Goal: Feedback & Contribution: Submit feedback/report problem

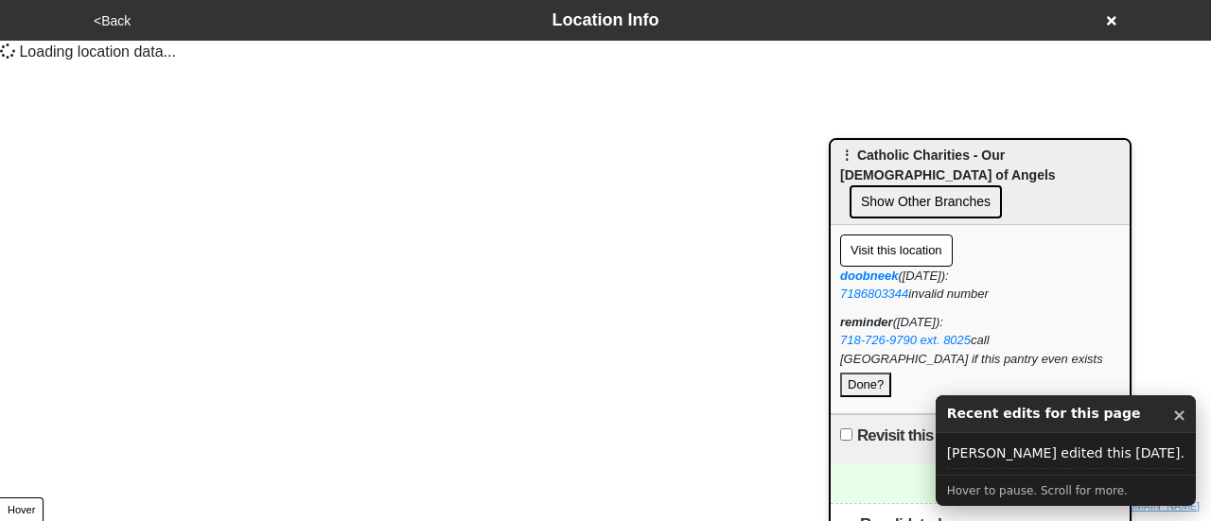
click at [1172, 415] on button "×" at bounding box center [1179, 415] width 14 height 25
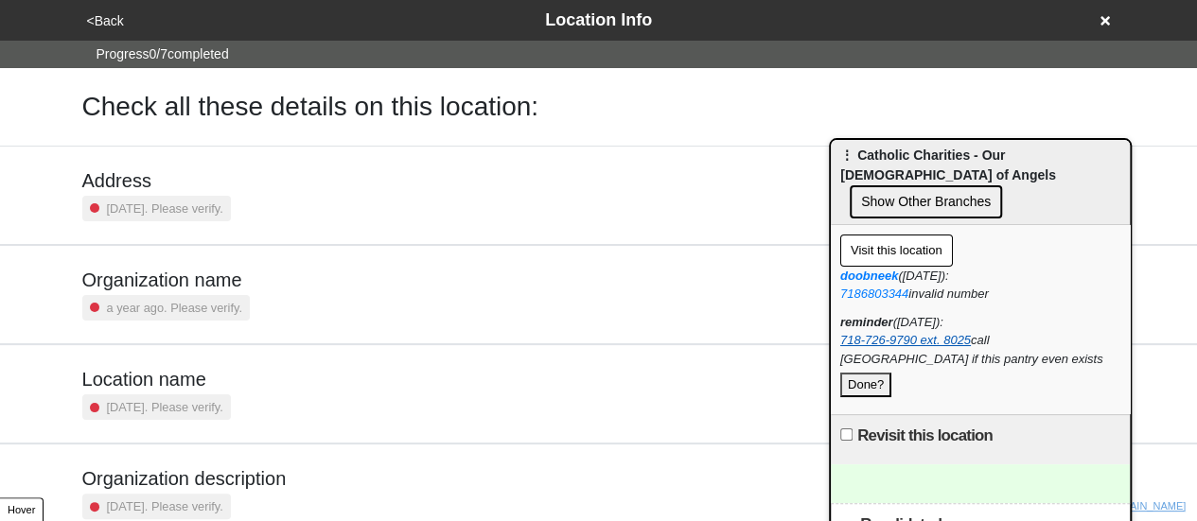
click at [879, 333] on link "718-726-9790 ext. 8025" at bounding box center [905, 340] width 131 height 14
drag, startPoint x: 836, startPoint y: 310, endPoint x: 912, endPoint y: 314, distance: 76.7
click at [918, 314] on div "Visit this location doobneek (2025-09-17): 7186803344 invalid number reminder (…" at bounding box center [980, 319] width 299 height 189
copy link "718-726-9790"
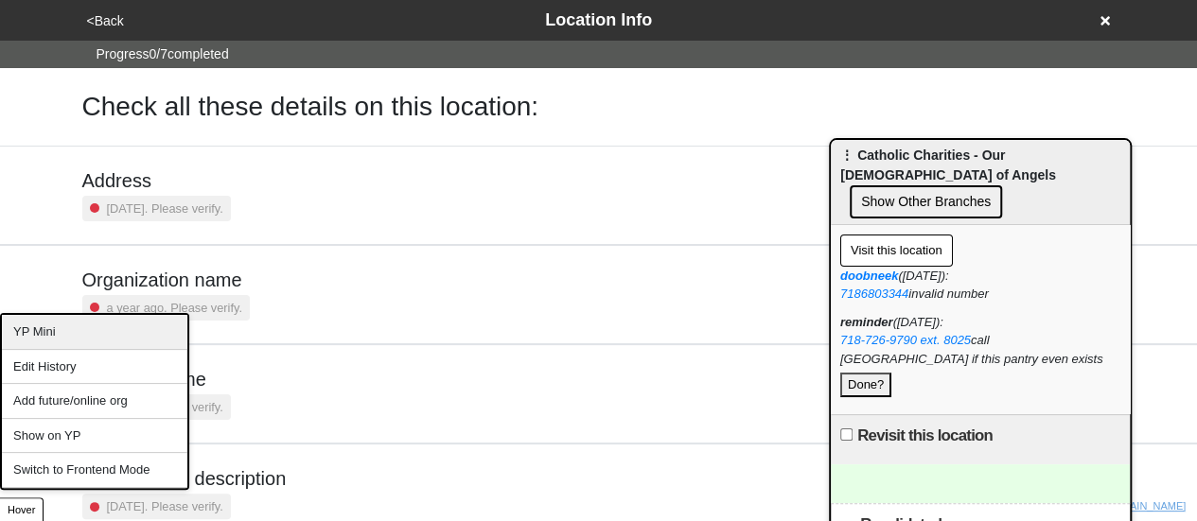
click at [95, 340] on div "YP Mini" at bounding box center [94, 332] width 185 height 35
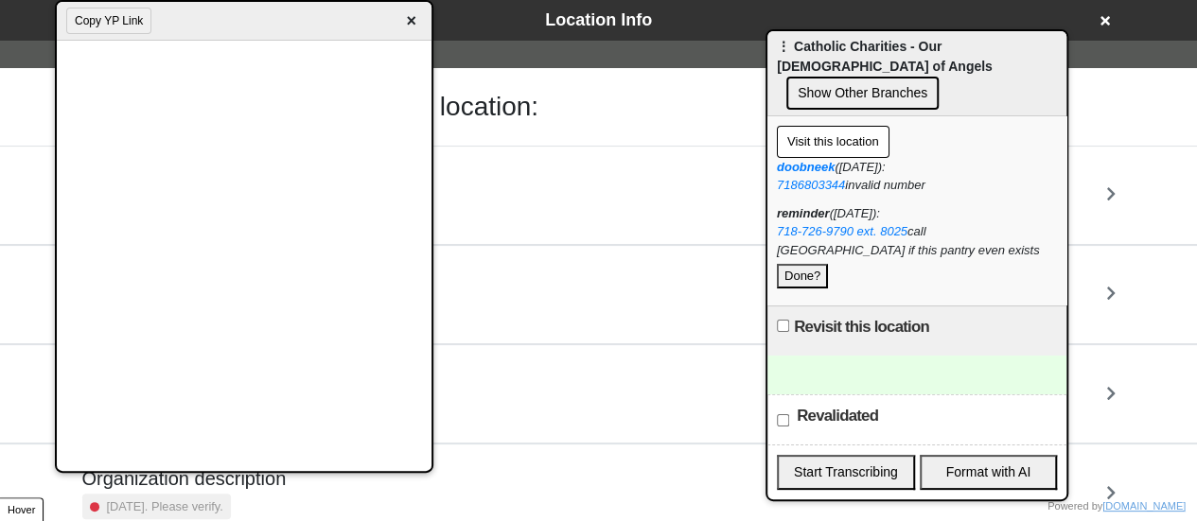
drag, startPoint x: 908, startPoint y: 152, endPoint x: 836, endPoint y: 41, distance: 132.8
click at [845, 44] on span "⋮ Catholic Charities - Our Lady of Angels" at bounding box center [885, 56] width 216 height 35
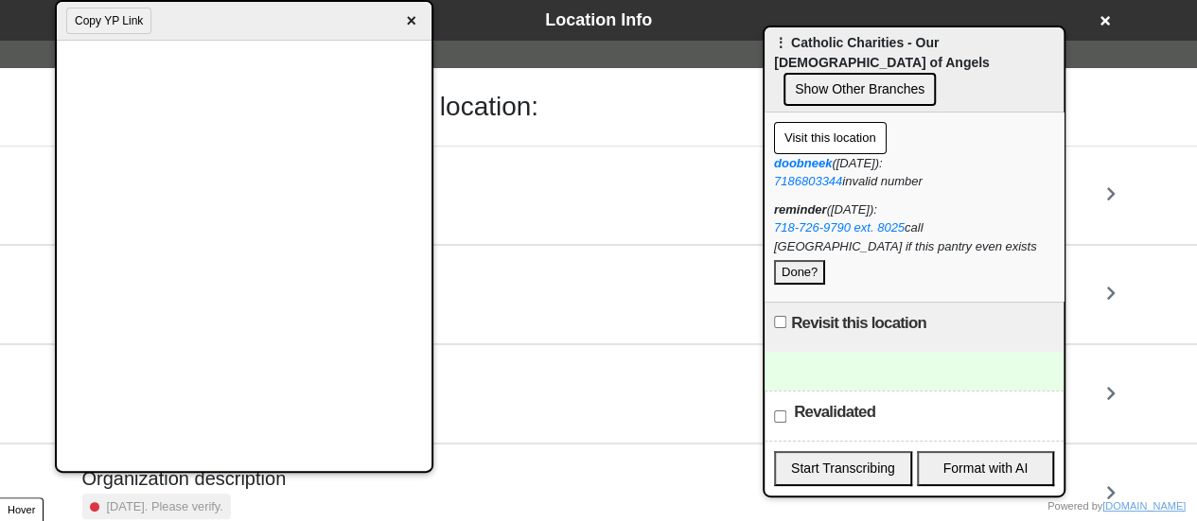
click at [856, 359] on div at bounding box center [914, 371] width 299 height 39
click at [806, 260] on button "Done?" at bounding box center [799, 272] width 51 height 25
click at [807, 260] on button "Done?" at bounding box center [799, 272] width 51 height 25
click at [821, 364] on div "To enrich screen reader interactions, please activate Accessibility in Grammarl…" at bounding box center [914, 371] width 299 height 39
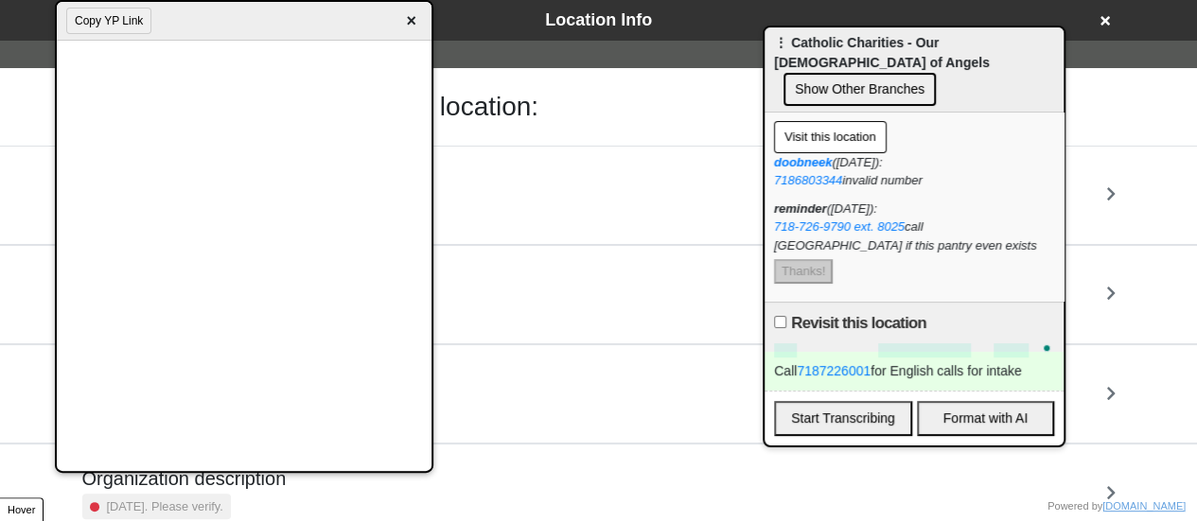
click at [959, 361] on div "Call 7187226001 for English calls for intake" at bounding box center [914, 371] width 299 height 39
click at [958, 358] on div "Call 7187226001 for English cass for intake" at bounding box center [914, 371] width 299 height 39
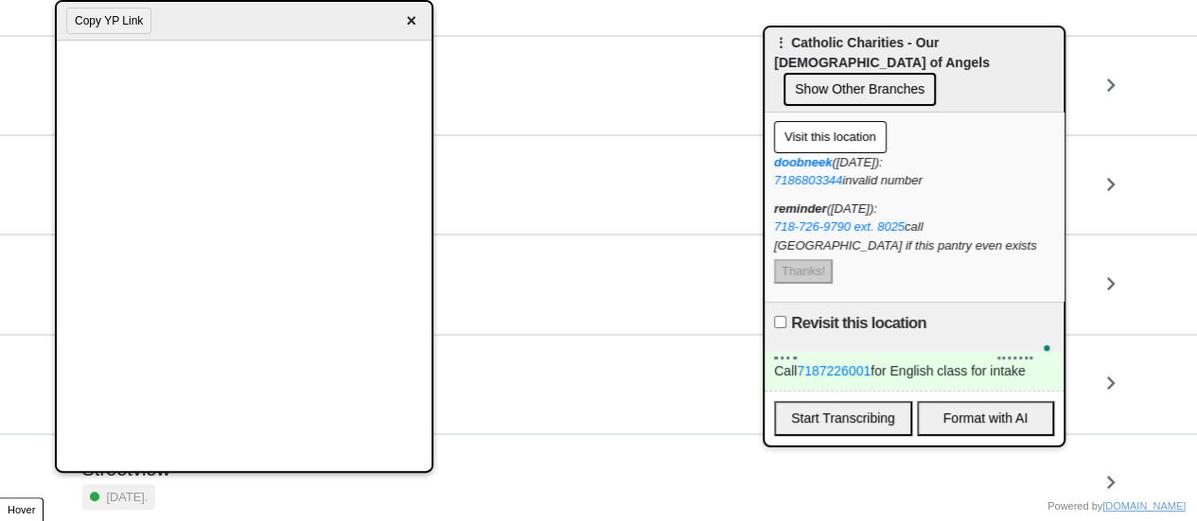
scroll to position [360, 0]
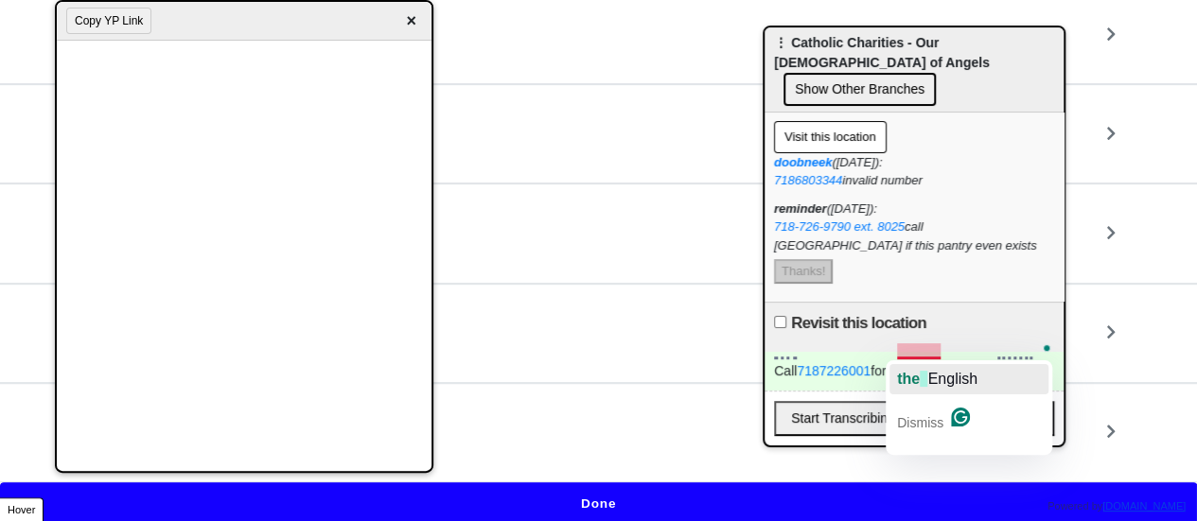
click at [933, 379] on span "English" at bounding box center [951, 379] width 49 height 16
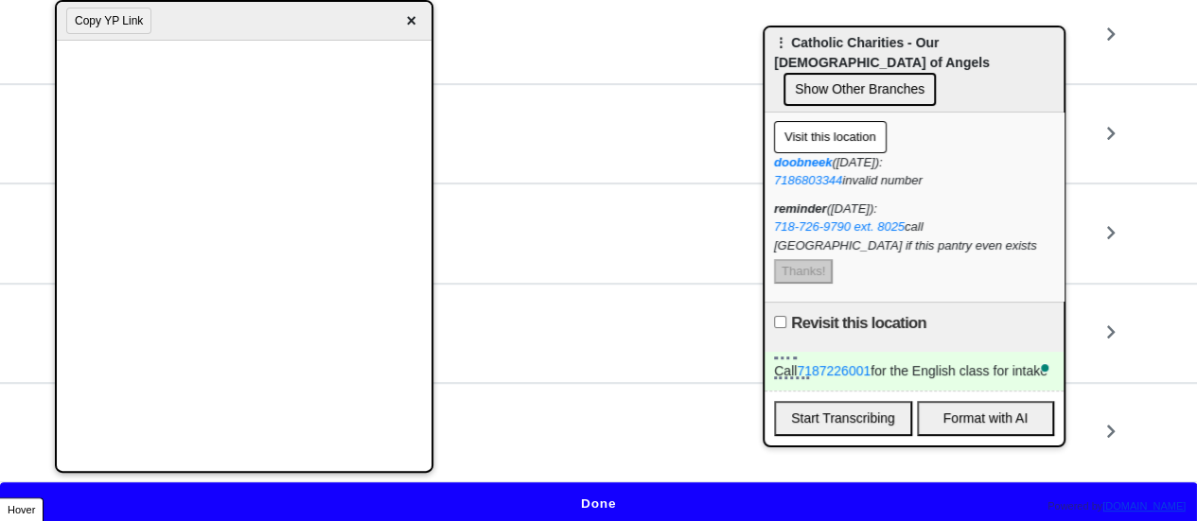
click at [1006, 352] on div "Call 7187226001 for the English class for intake" at bounding box center [914, 371] width 299 height 39
drag, startPoint x: 414, startPoint y: 22, endPoint x: 442, endPoint y: 89, distance: 72.6
click at [414, 24] on span "×" at bounding box center [411, 22] width 22 height 26
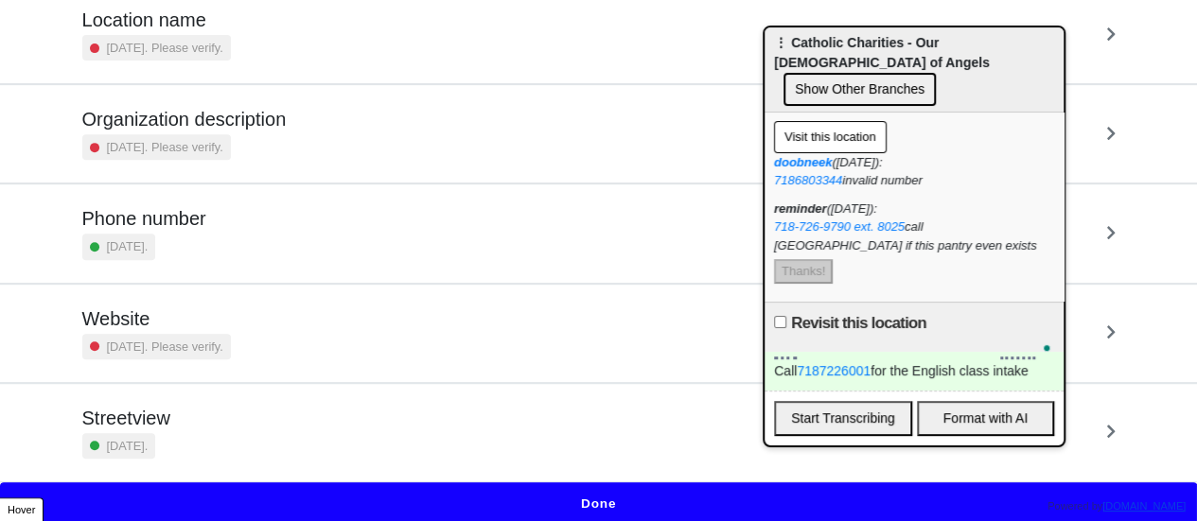
click at [579, 500] on button "Done" at bounding box center [598, 505] width 1197 height 44
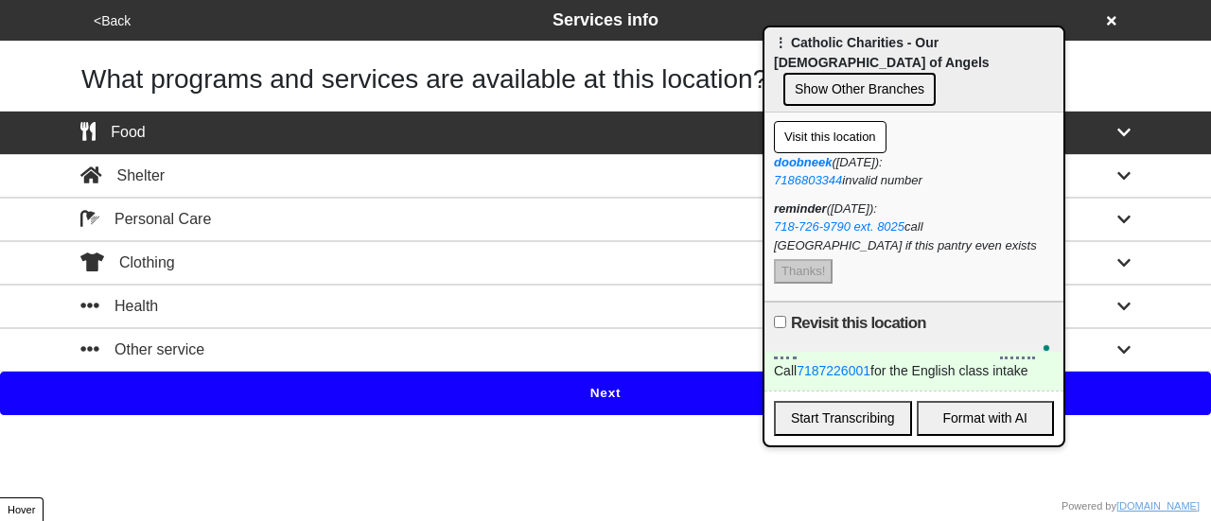
click at [594, 401] on button "Next" at bounding box center [605, 394] width 1211 height 44
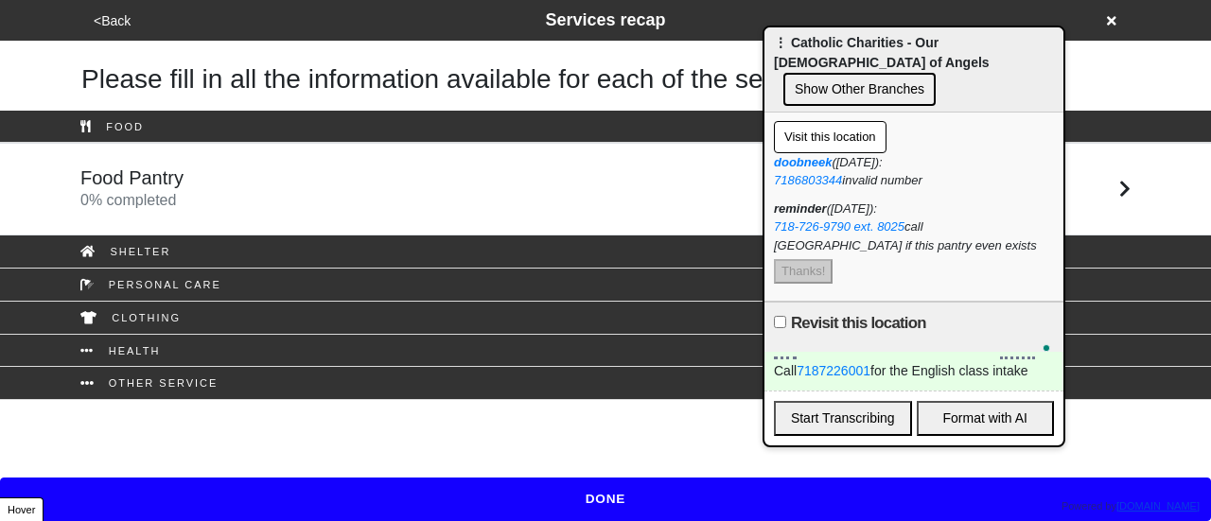
click at [244, 197] on div "Food Pantry 0 % completed" at bounding box center [605, 189] width 1079 height 45
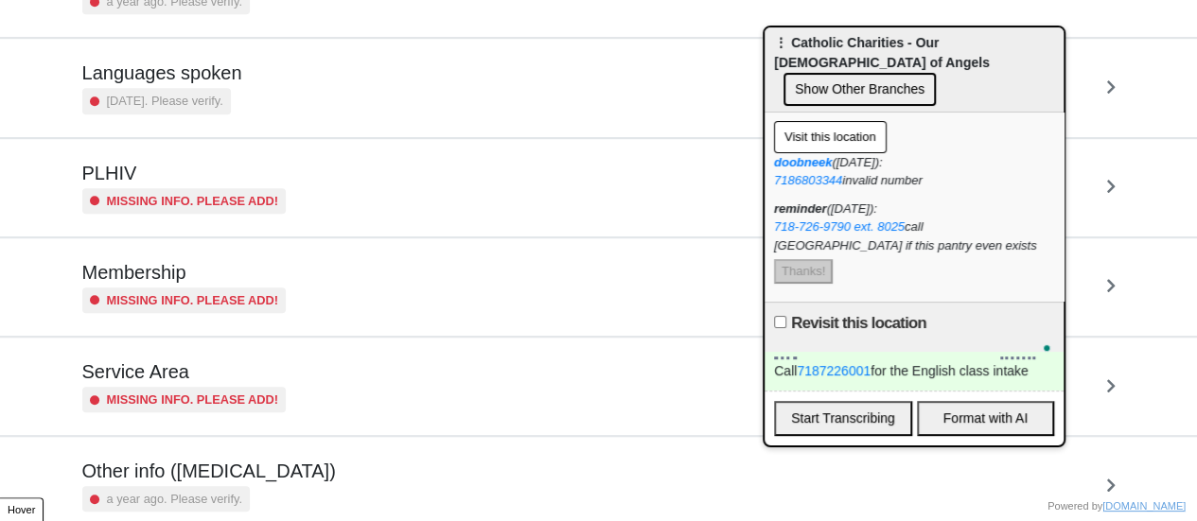
scroll to position [462, 0]
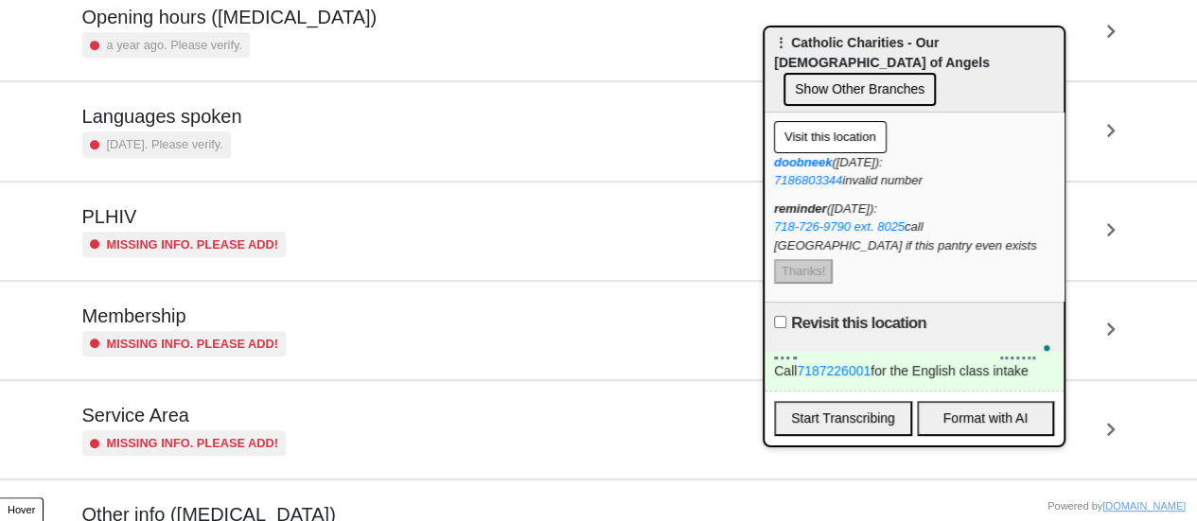
click at [249, 55] on div "a year ago. Please verify." at bounding box center [229, 45] width 295 height 26
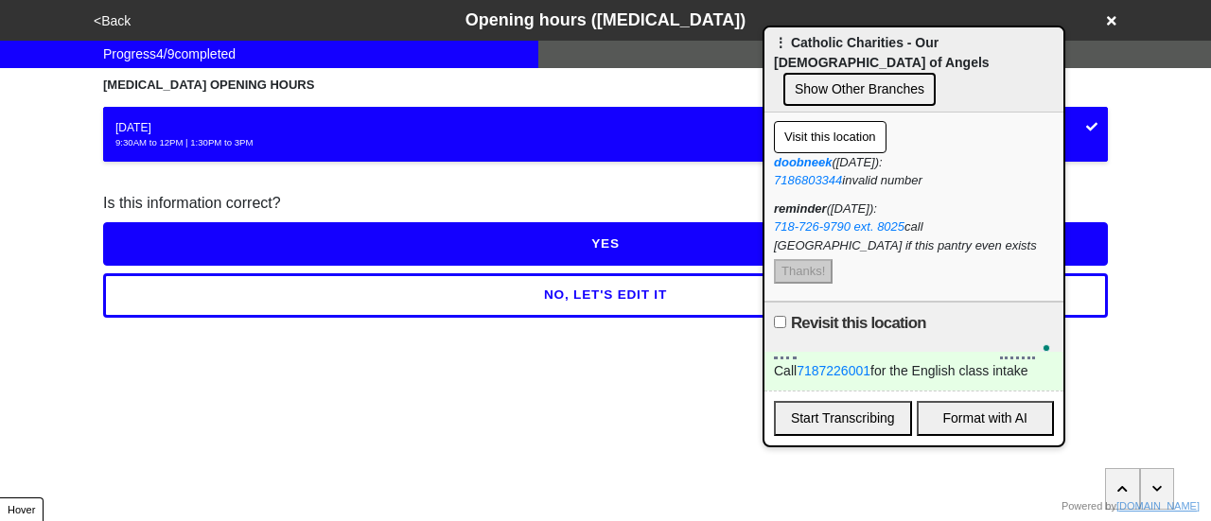
click at [233, 245] on button "YES" at bounding box center [605, 244] width 1005 height 44
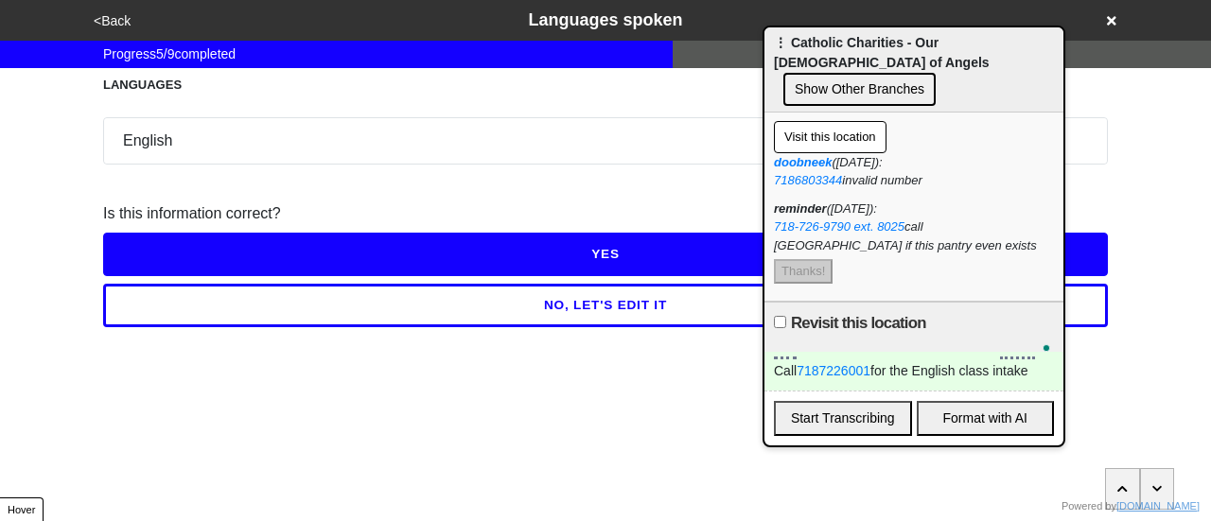
click at [233, 245] on button "YES" at bounding box center [605, 255] width 1005 height 44
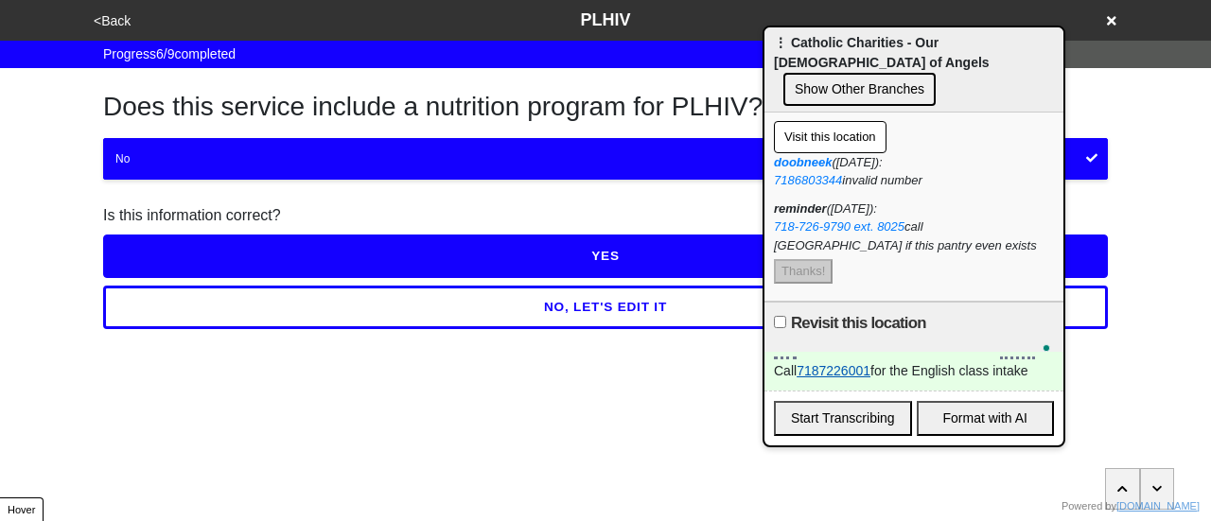
click at [818, 363] on link "7187226001" at bounding box center [834, 370] width 74 height 15
click at [842, 312] on label "Revisit this location" at bounding box center [858, 323] width 135 height 23
click at [786, 316] on input "Revisit this location" at bounding box center [780, 322] width 12 height 12
checkbox input "true"
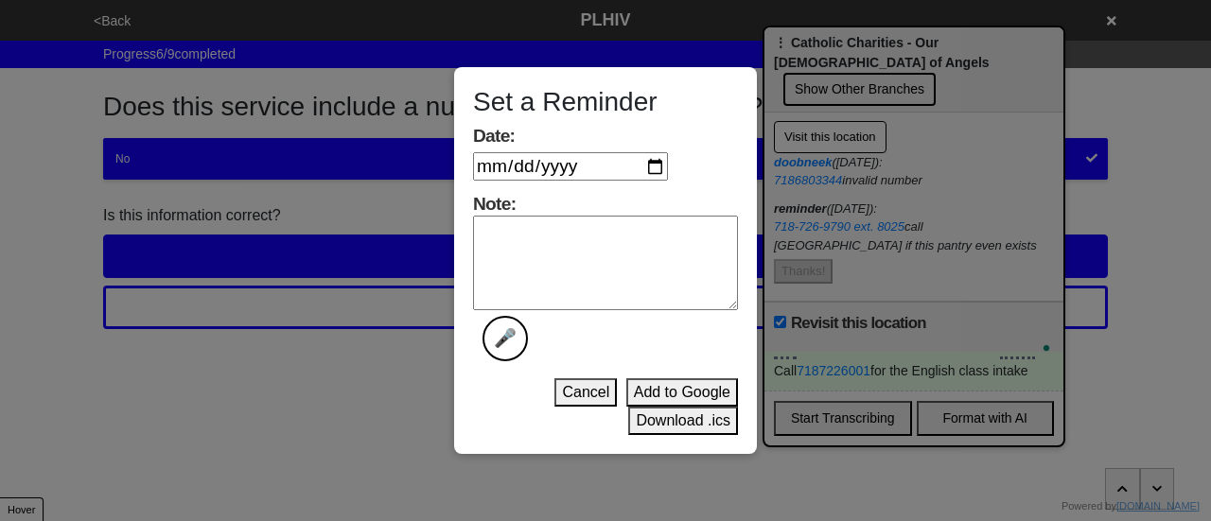
click at [534, 236] on textarea "Note: 🎤" at bounding box center [605, 263] width 265 height 95
type textarea "done"
click at [659, 170] on input "Date:" at bounding box center [570, 166] width 195 height 28
type input "2025-09-23"
click at [673, 423] on button "Download .ics" at bounding box center [683, 421] width 110 height 28
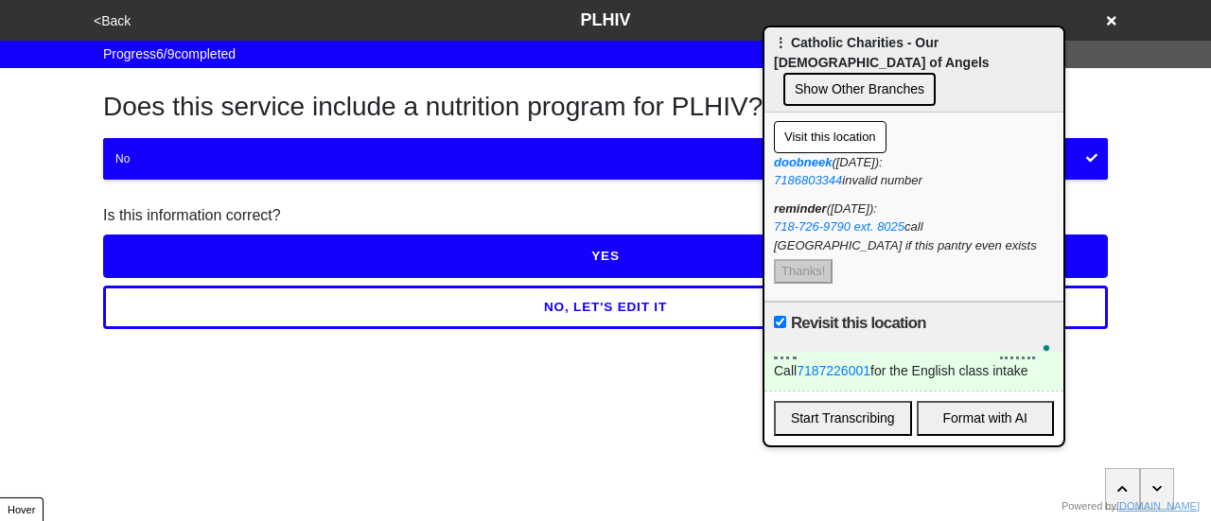
click at [0, 152] on div "<Back PLHIV Progress 6 / 9 completed Does this service include a nutrition prog…" at bounding box center [605, 164] width 1211 height 329
click at [829, 363] on link "7187226001" at bounding box center [834, 370] width 74 height 15
click at [821, 363] on link "7187226001" at bounding box center [834, 370] width 74 height 15
copy div "7187226001"
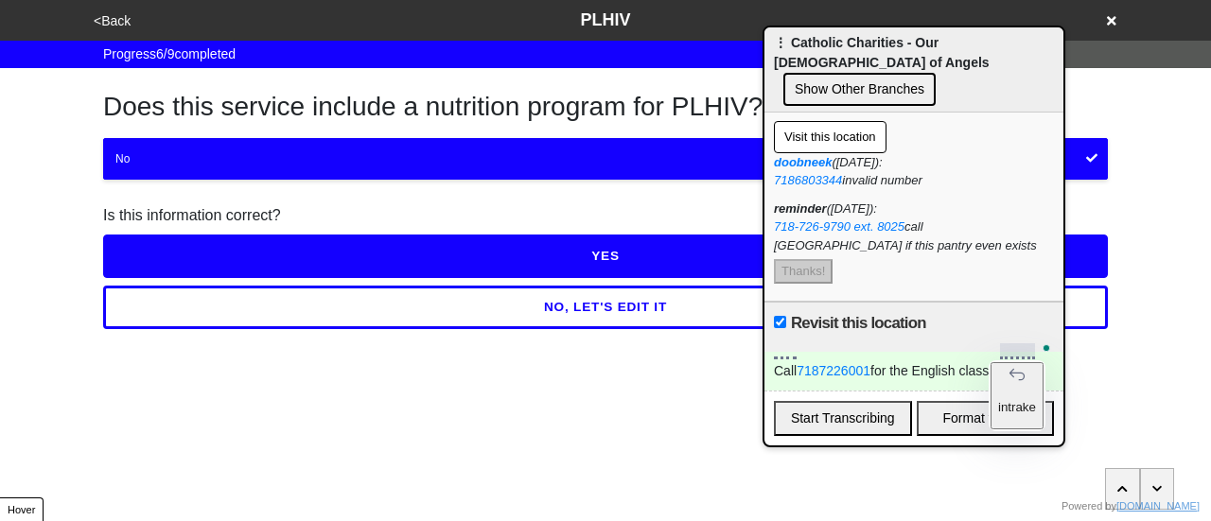
click at [1033, 352] on div "Call 7187226001 for the English class intake" at bounding box center [914, 371] width 299 height 39
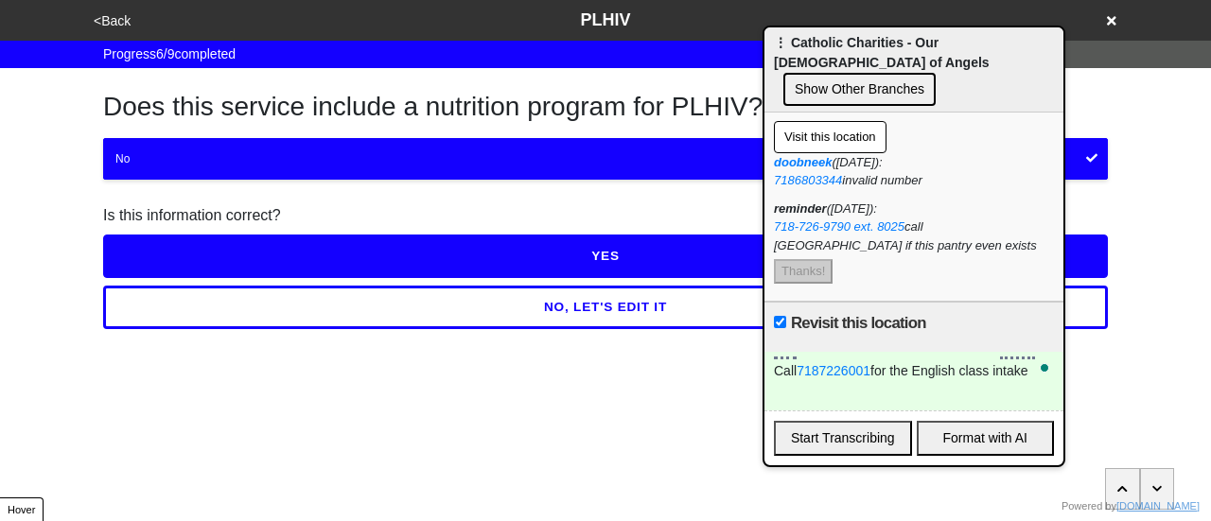
click at [117, 27] on button "<Back" at bounding box center [112, 21] width 48 height 22
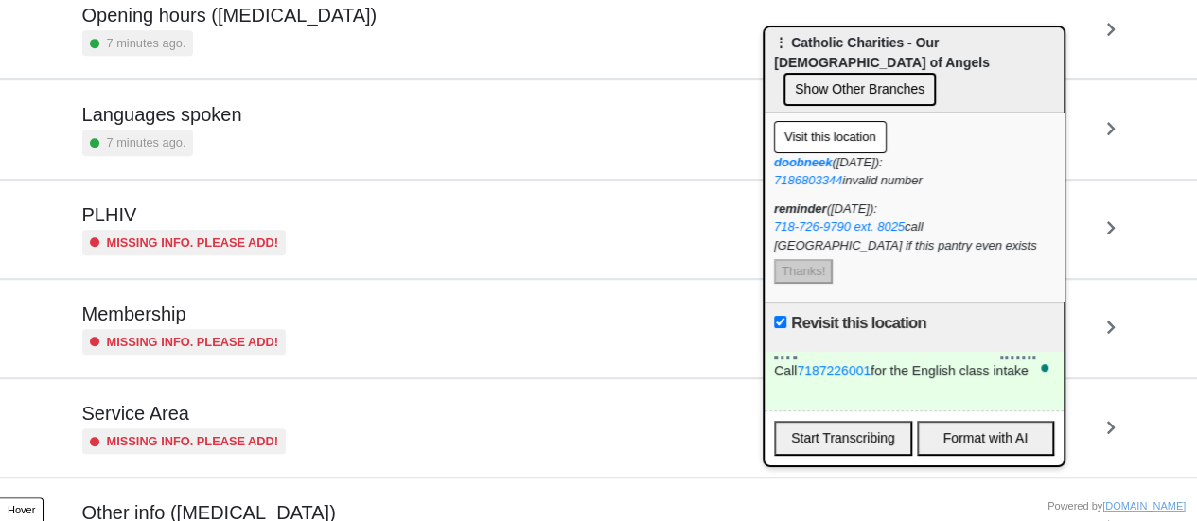
scroll to position [556, 0]
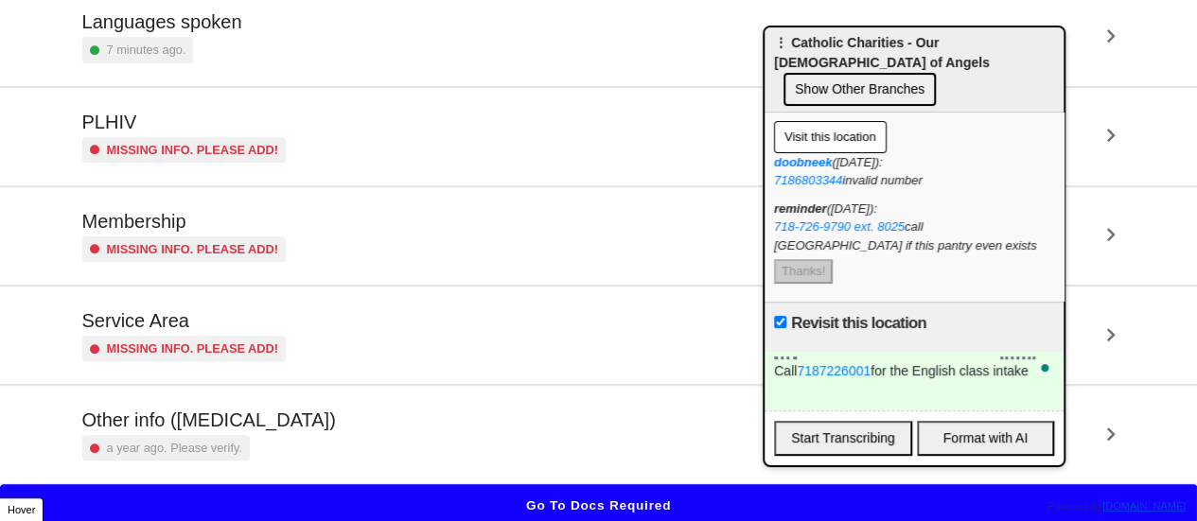
click at [223, 435] on div "a year ago. Please verify." at bounding box center [165, 448] width 167 height 26
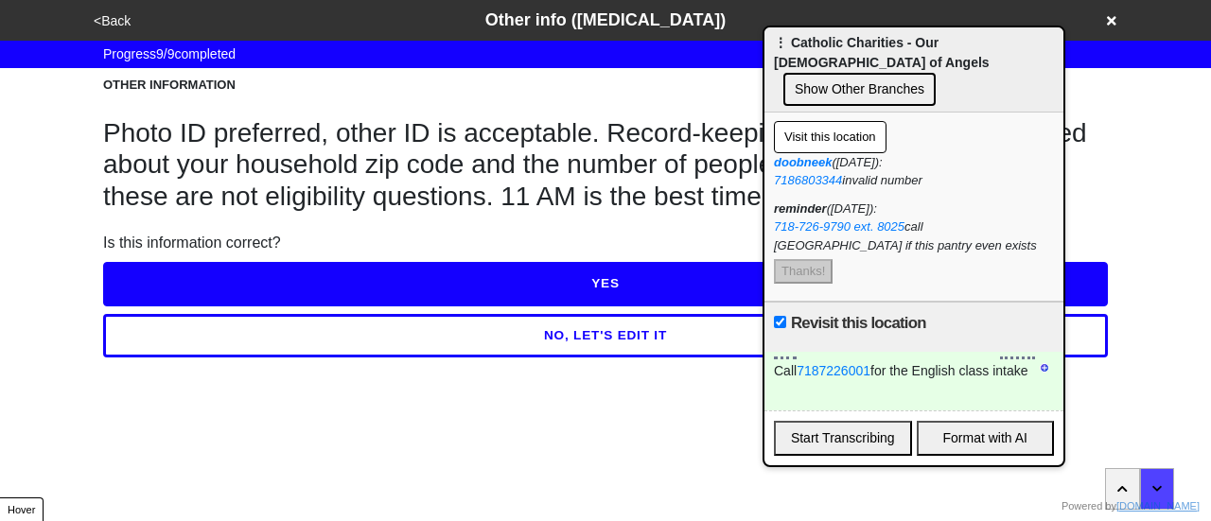
click at [886, 381] on div "To enrich screen reader interactions, please activate Accessibility in Grammarl…" at bounding box center [914, 391] width 280 height 20
click at [619, 419] on html "<Back Other info (coronavirus) Progress 9 / 9 completed OTHER INFORMATION Photo…" at bounding box center [605, 216] width 1211 height 433
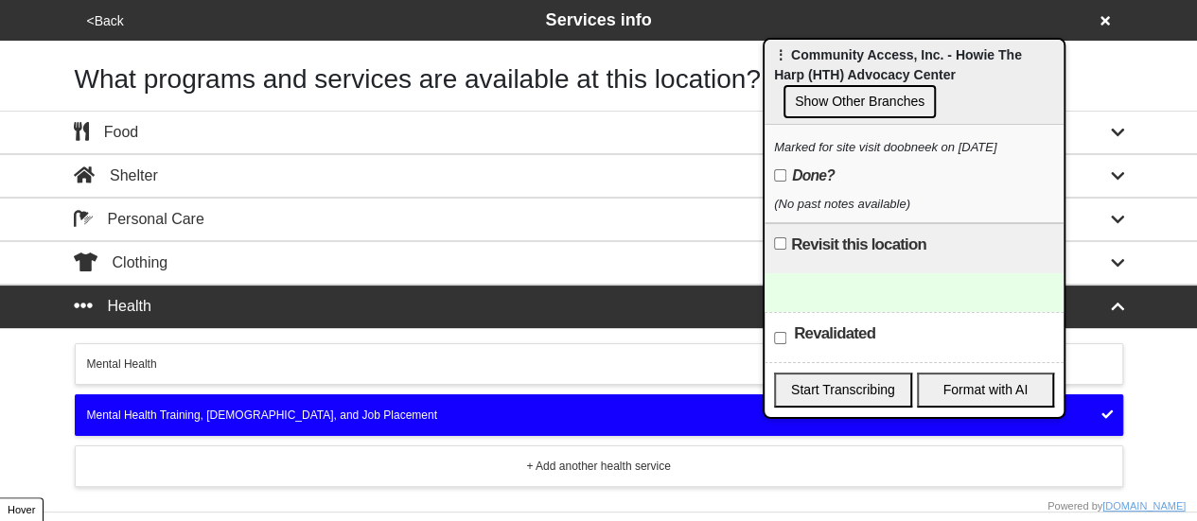
click at [926, 291] on div at bounding box center [914, 292] width 299 height 39
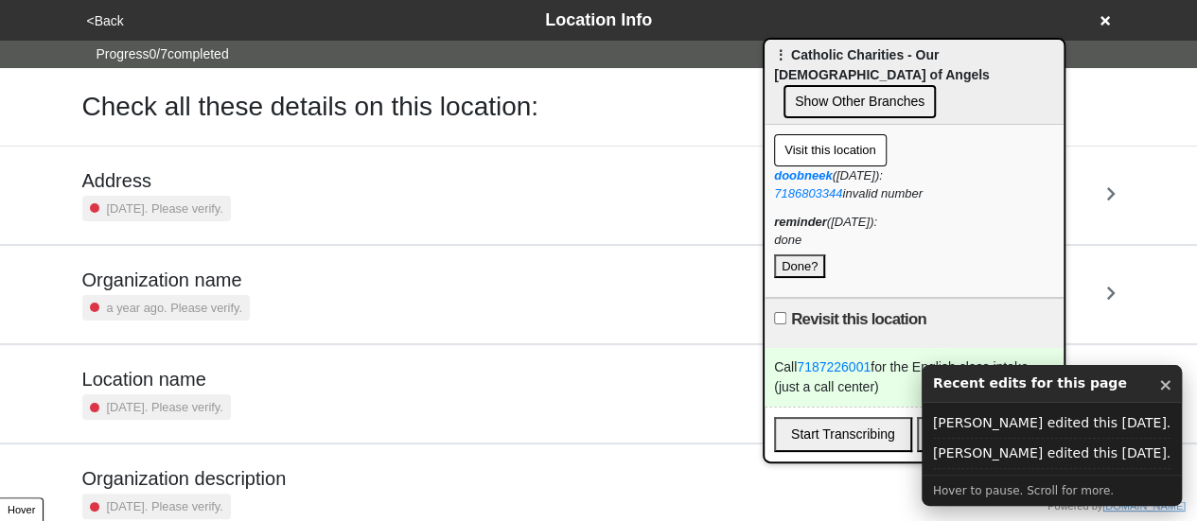
click at [797, 255] on button "Done?" at bounding box center [799, 267] width 51 height 25
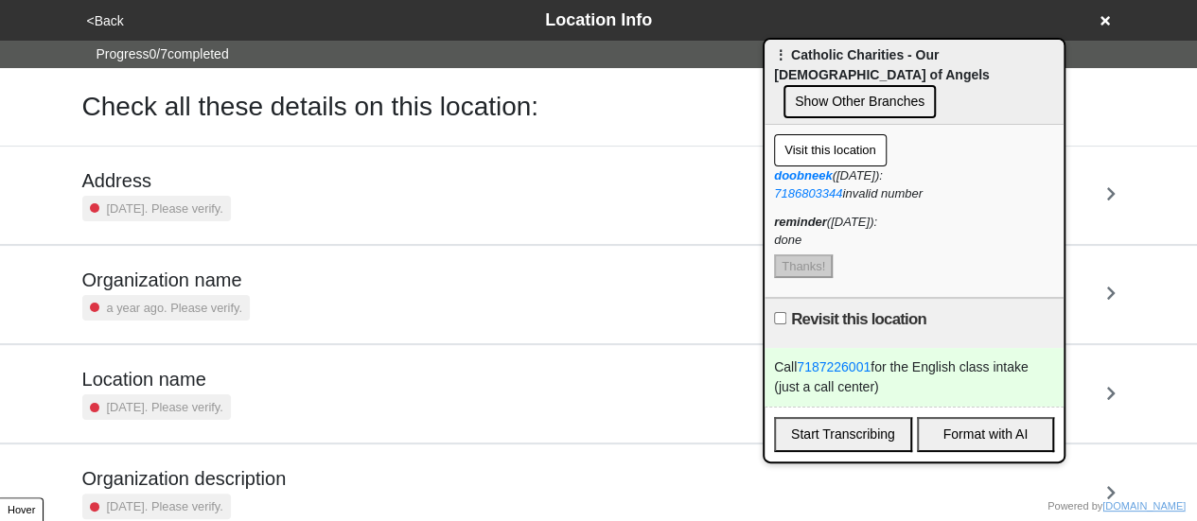
click at [0, 193] on link "Address 3 years ago. Please verify." at bounding box center [598, 195] width 1197 height 99
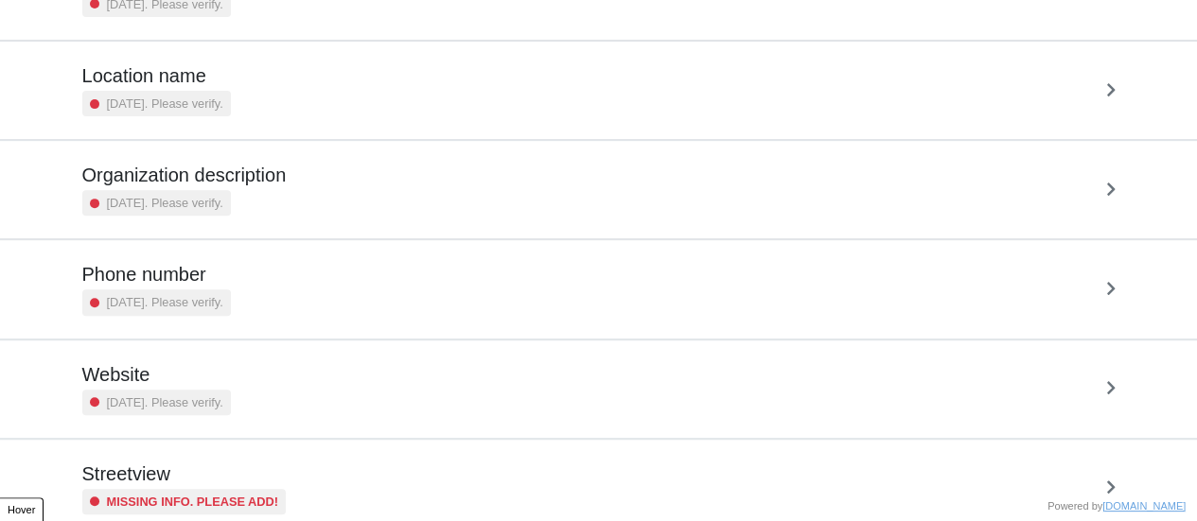
scroll to position [360, 0]
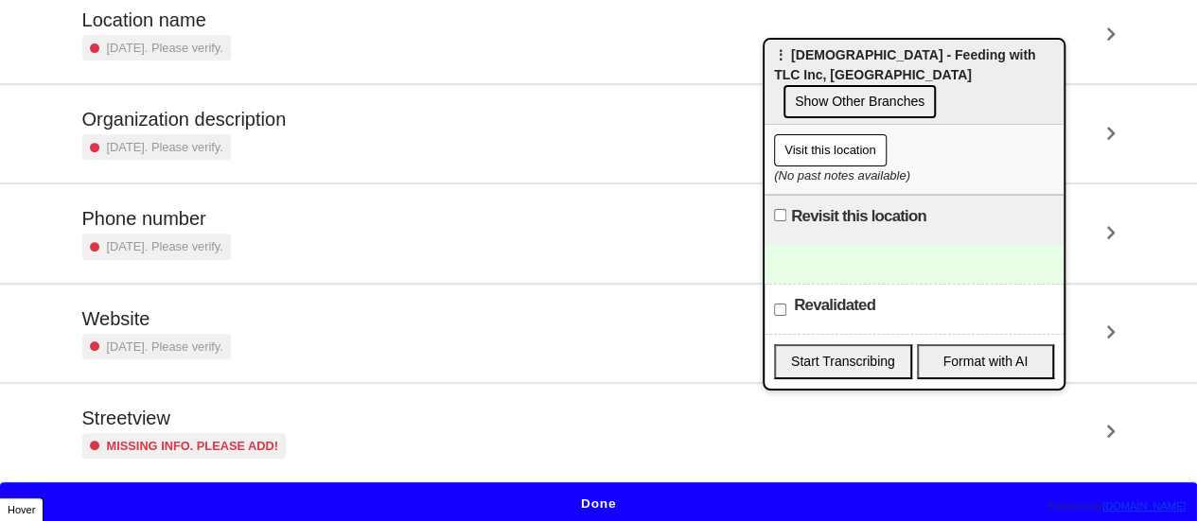
click at [248, 437] on small "Missing info. Please add!" at bounding box center [193, 446] width 172 height 18
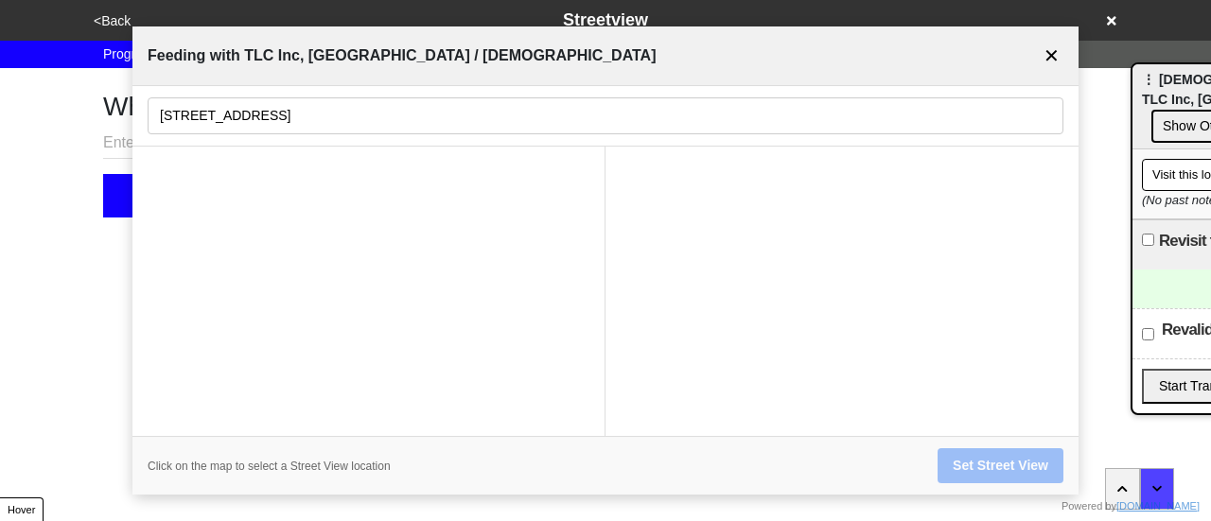
drag, startPoint x: 842, startPoint y: 65, endPoint x: 1210, endPoint y: 90, distance: 368.9
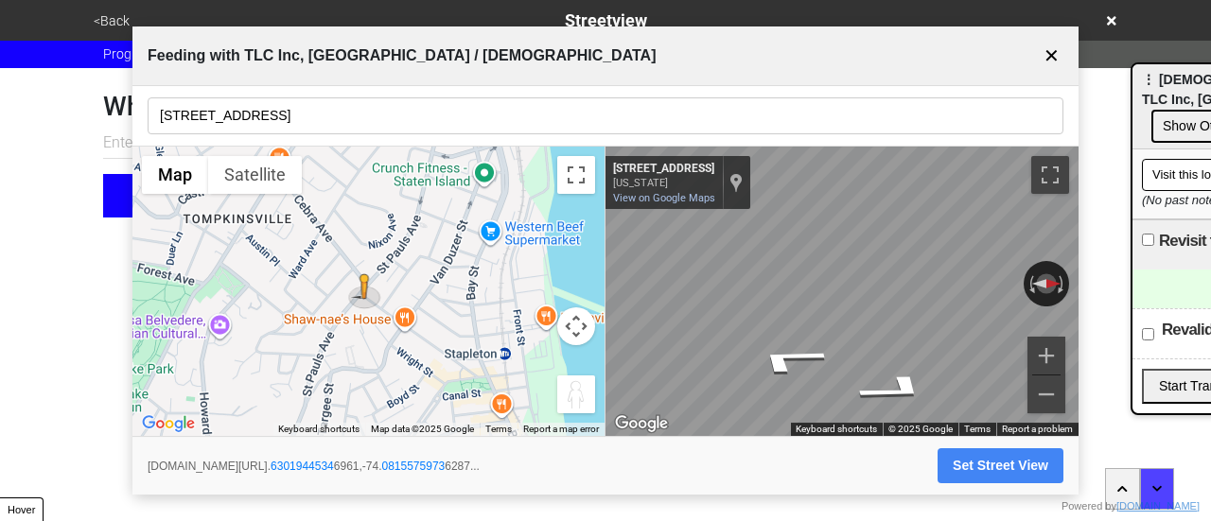
click at [396, 118] on input "309 St Pauls Ave" at bounding box center [606, 115] width 916 height 37
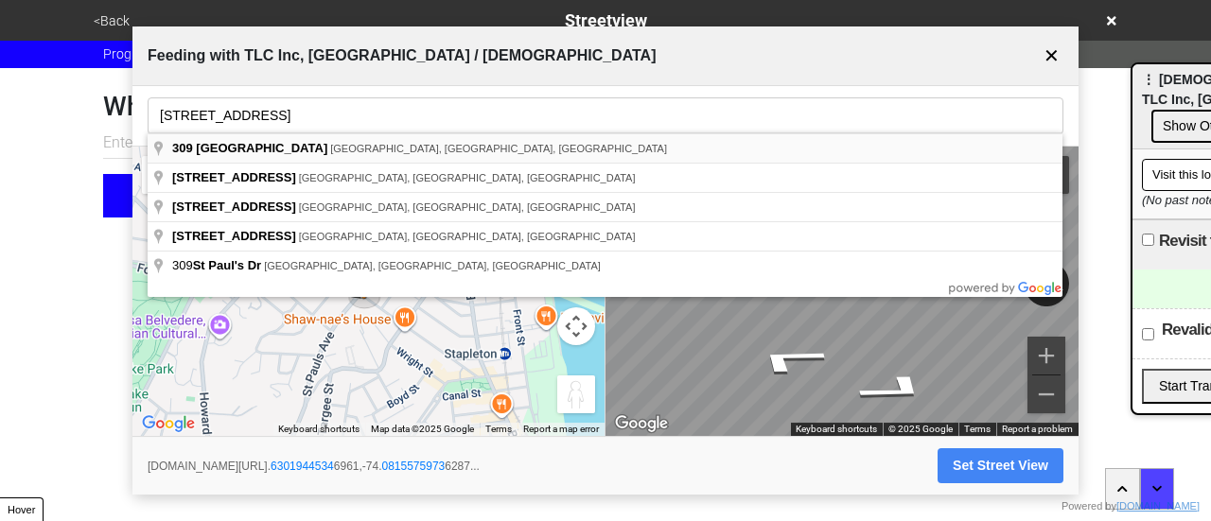
type input "309 St Pauls Ave, Staten Island, NY, USA"
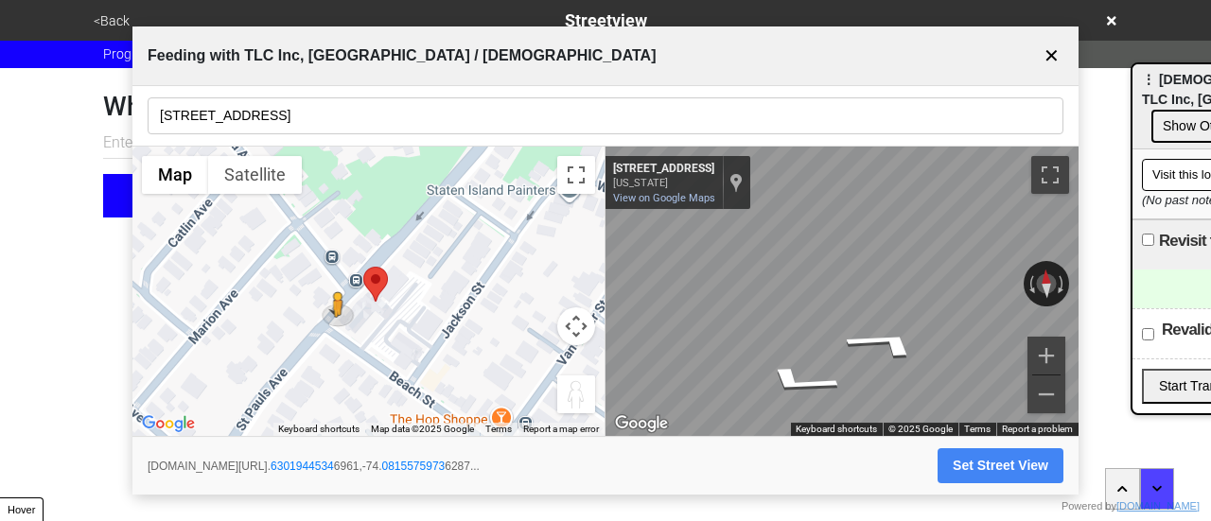
click at [573, 260] on div "← Move left → Move right ↑ Move up ↓ Move down + Zoom in - Zoom out Home Jump l…" at bounding box center [605, 292] width 946 height 291
click at [858, 330] on icon "Go Northeast, St Pauls Ave" at bounding box center [868, 340] width 136 height 41
click at [875, 334] on icon "Go Northeast, St Pauls Ave" at bounding box center [868, 340] width 137 height 41
click at [877, 335] on icon "Go Northeast, St Pauls Ave" at bounding box center [870, 340] width 138 height 41
click at [0, 289] on html "<Back Streetview Progress 6 / 7 completed What is the streetview for this locat…" at bounding box center [605, 146] width 1211 height 293
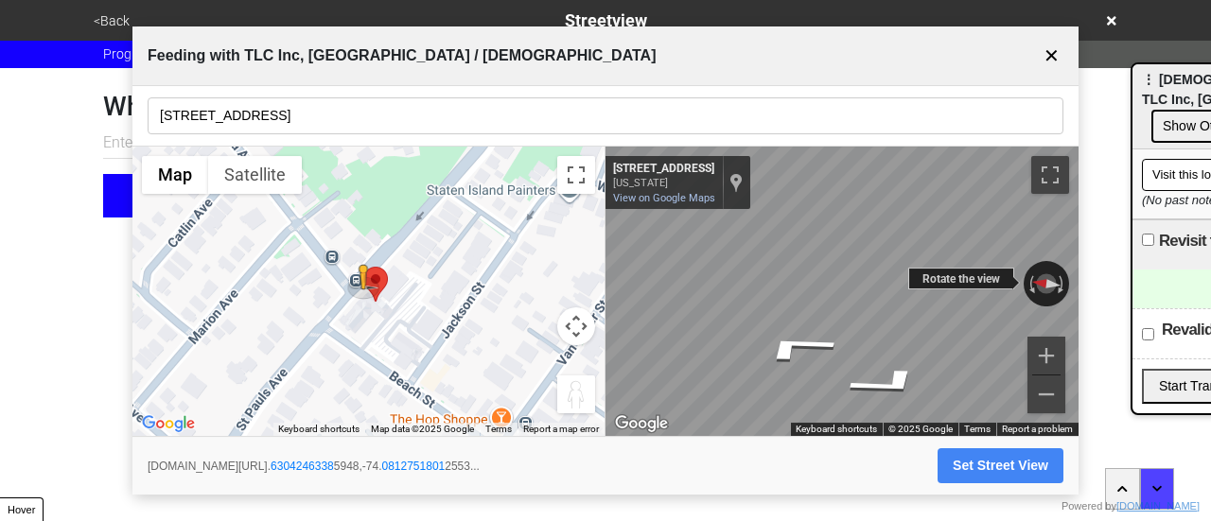
click at [686, 249] on div "← Move left → Move right ↑ Move up ↓ Move down + Zoom in - Zoom out 309 St Paul…" at bounding box center [842, 292] width 473 height 291
drag, startPoint x: 934, startPoint y: 280, endPoint x: 576, endPoint y: 213, distance: 363.9
click at [576, 213] on div "← Move left → Move right ↑ Move up ↓ Move down + Zoom in - Zoom out Home Jump l…" at bounding box center [605, 292] width 946 height 291
click at [995, 459] on button "Set Street View" at bounding box center [1001, 466] width 126 height 35
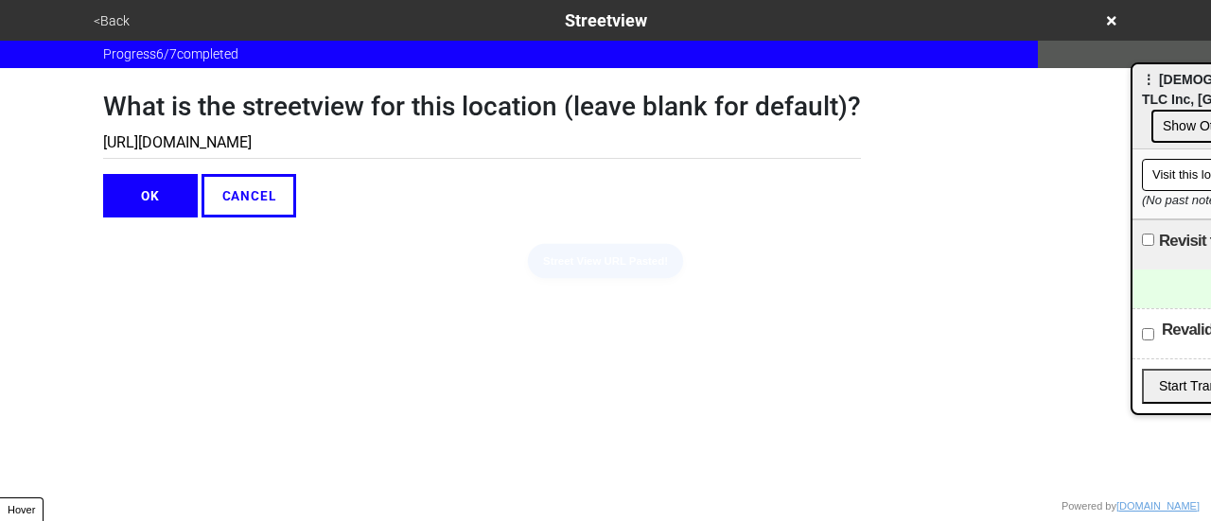
type input "https://www.google.com/maps/@40.63042463385948,-74.08127518012553,3a,75y,137.19…"
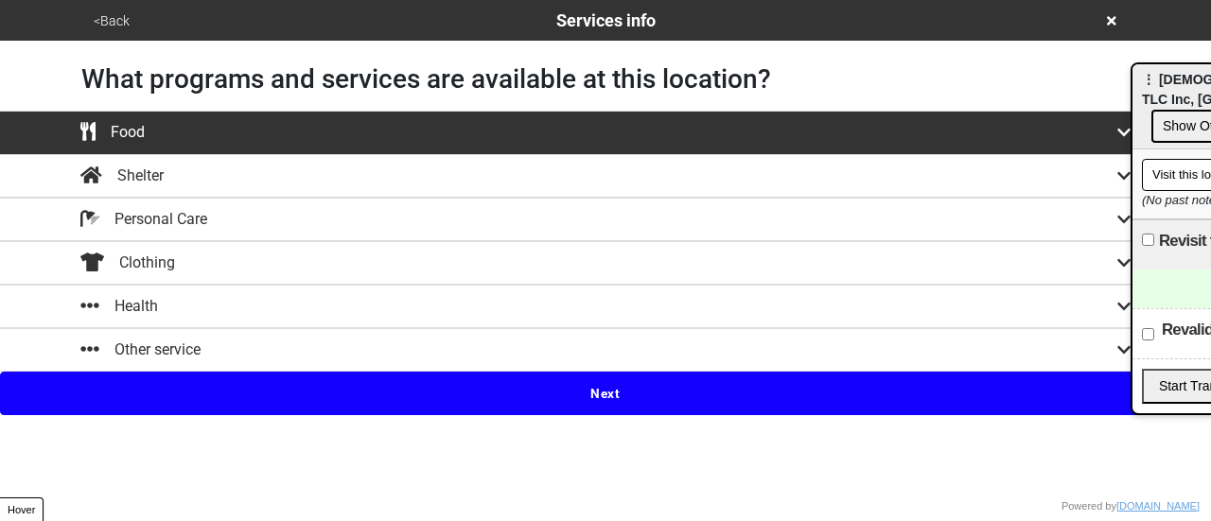
click at [635, 392] on button "Next" at bounding box center [605, 394] width 1211 height 44
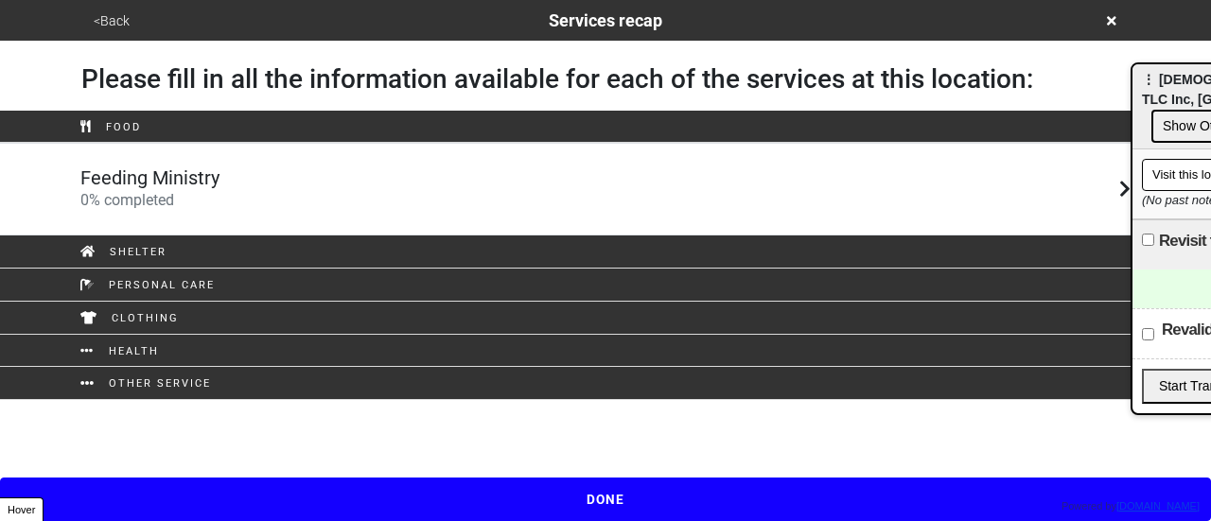
click at [179, 179] on h5 "Feeding Ministry" at bounding box center [149, 178] width 139 height 23
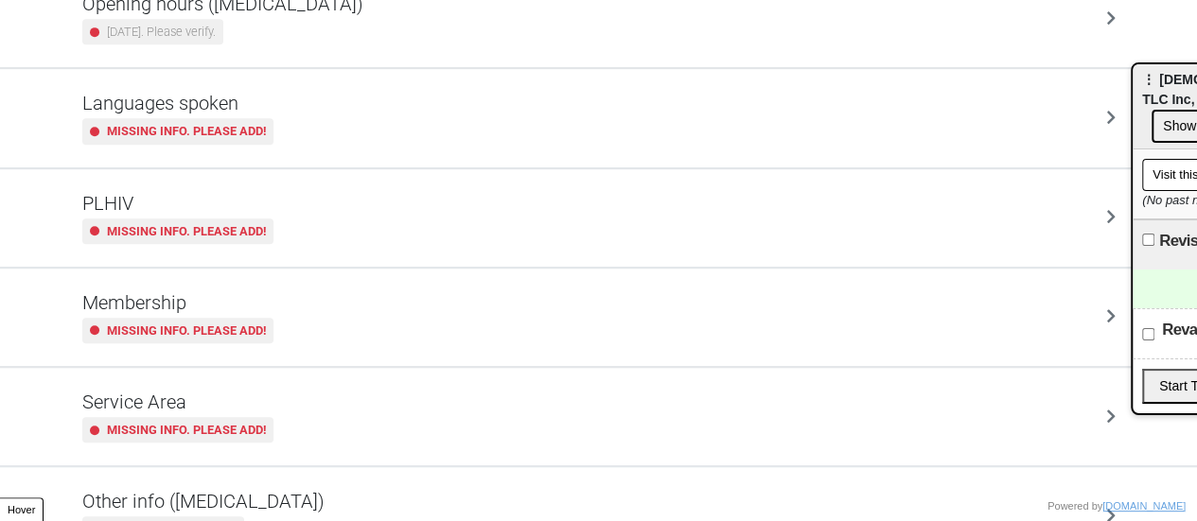
scroll to position [556, 0]
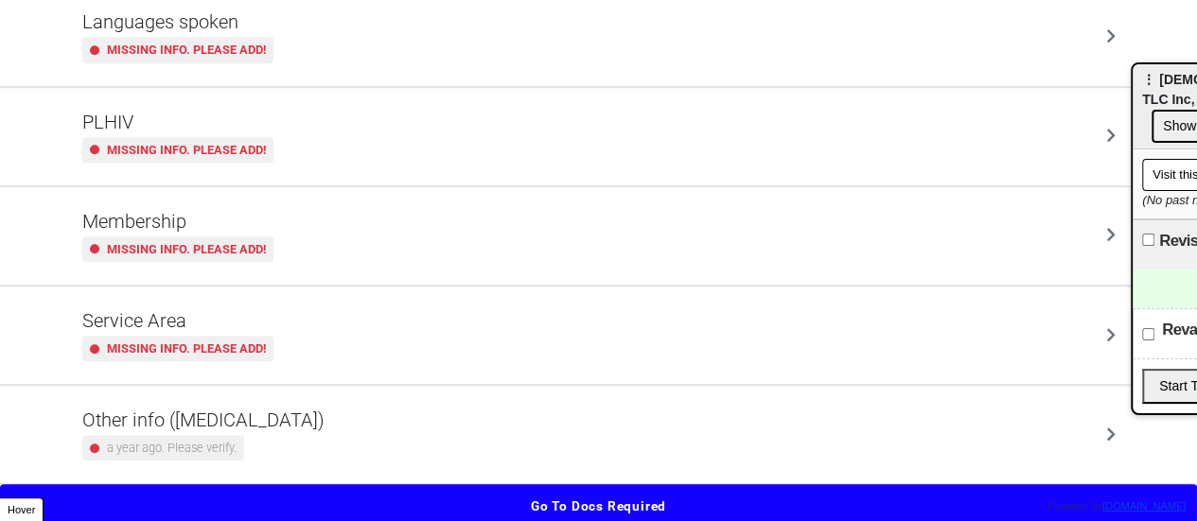
click at [223, 447] on small "a year ago. Please verify." at bounding box center [172, 448] width 130 height 18
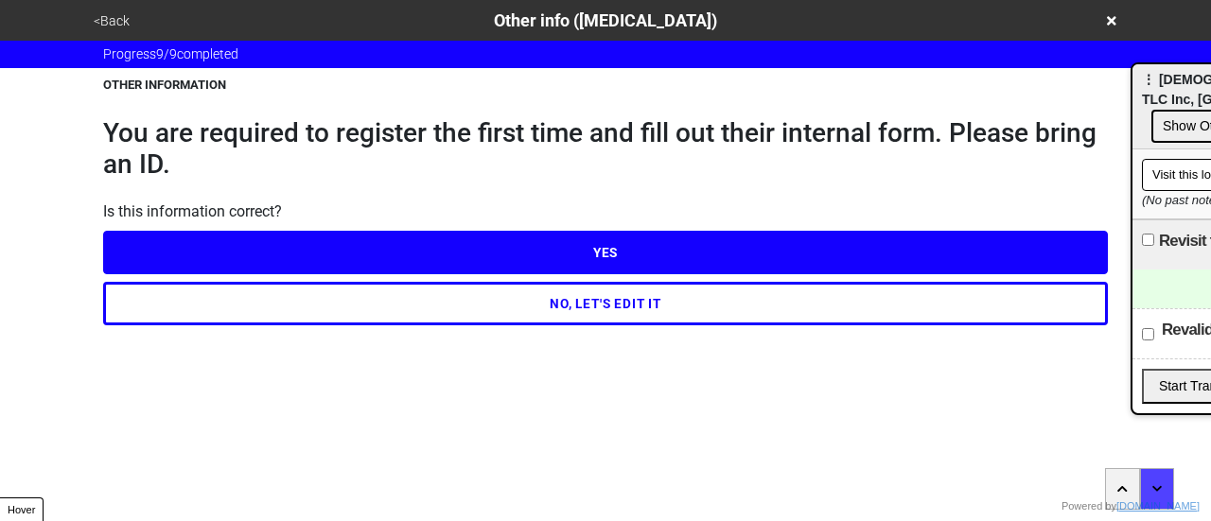
click at [102, 32] on div "<Back Other info (coronavirus)" at bounding box center [605, 21] width 1035 height 26
click at [105, 32] on div "<Back Other info (coronavirus)" at bounding box center [605, 21] width 1035 height 26
click at [107, 24] on button "<Back" at bounding box center [111, 21] width 47 height 22
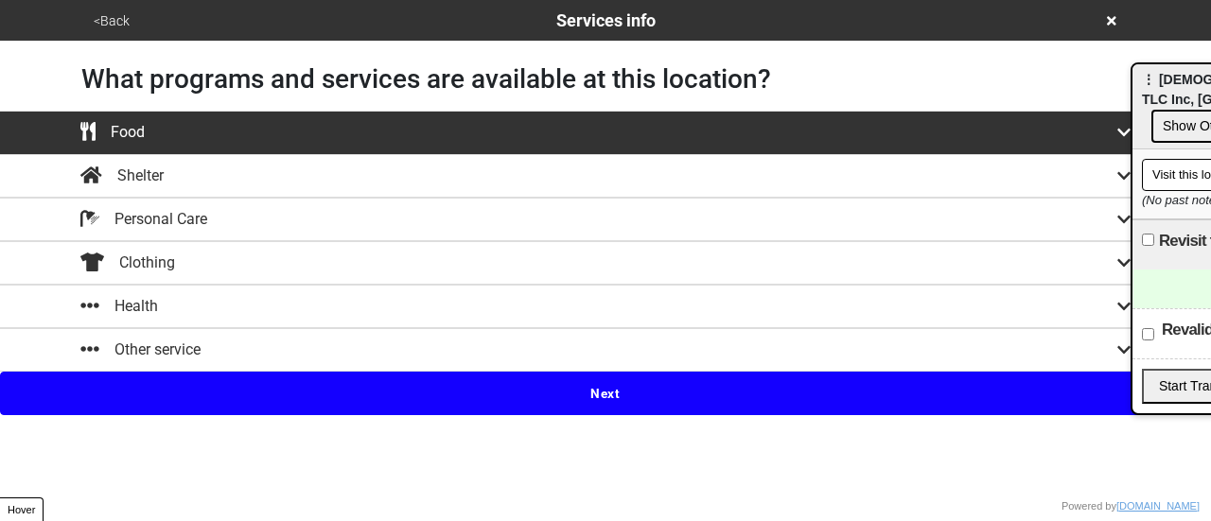
click at [107, 24] on button "<Back" at bounding box center [111, 21] width 47 height 22
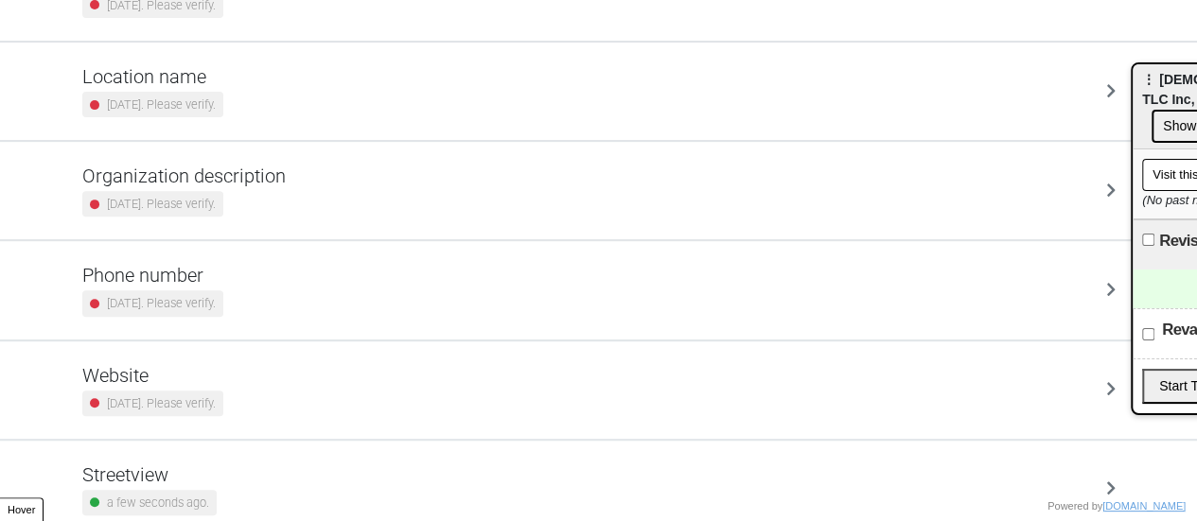
scroll to position [360, 0]
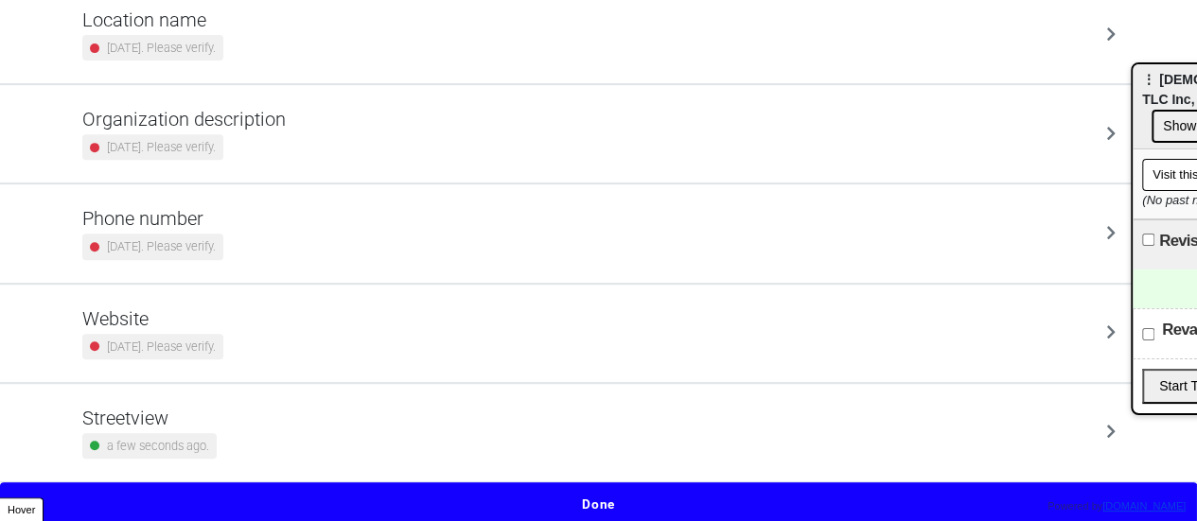
click at [202, 243] on small "[DATE]. Please verify." at bounding box center [161, 247] width 109 height 18
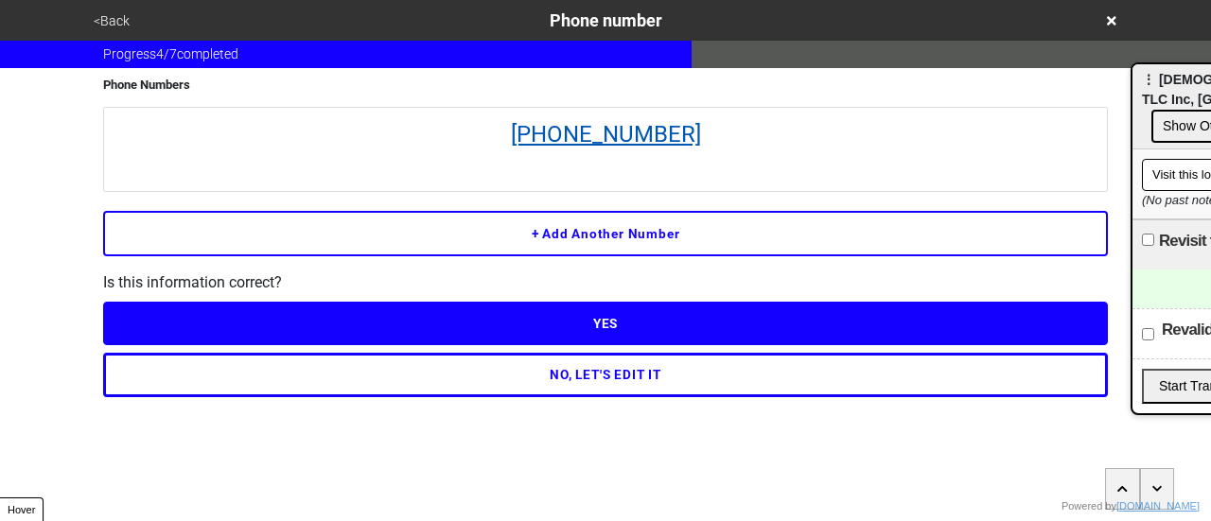
click at [609, 124] on link "718-447-0526" at bounding box center [606, 134] width 984 height 34
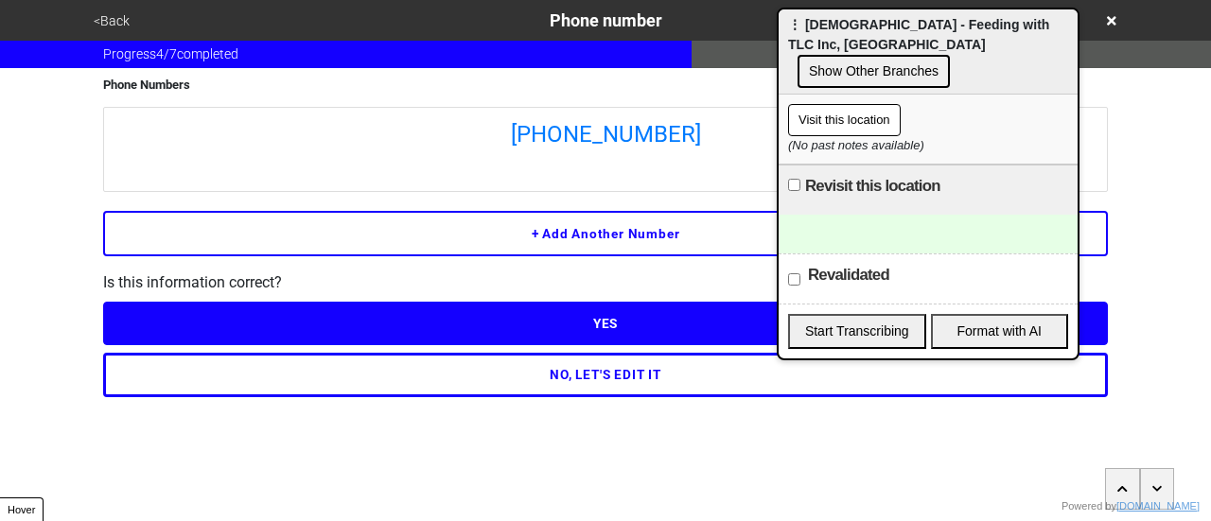
drag, startPoint x: 1165, startPoint y: 92, endPoint x: 787, endPoint y: 77, distance: 377.9
click at [789, 32] on span "⋮ [DEMOGRAPHIC_DATA] - Feeding with TLC Inc, [GEOGRAPHIC_DATA]" at bounding box center [918, 34] width 261 height 35
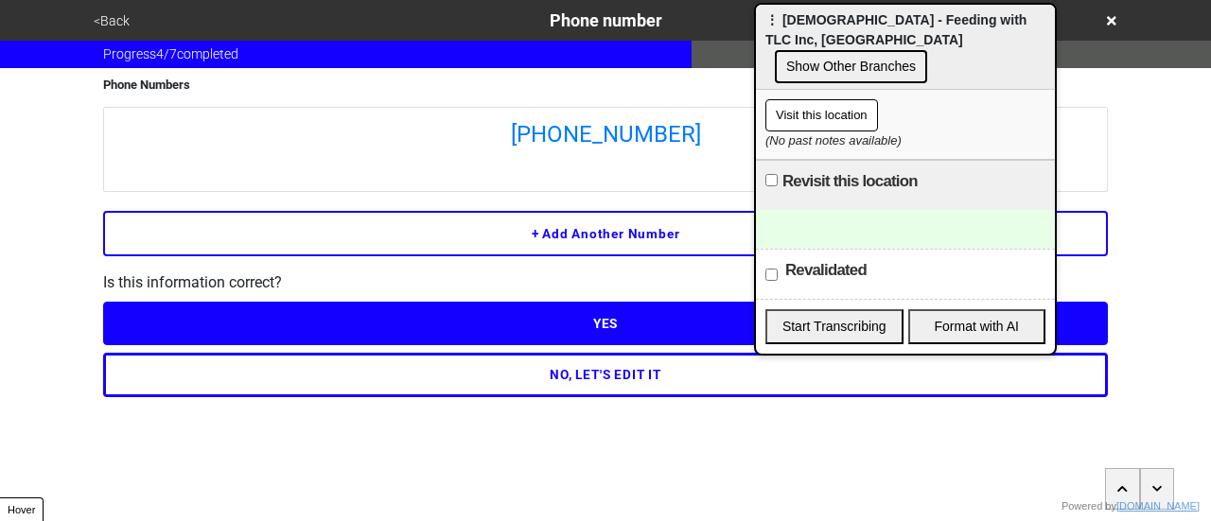
click at [830, 226] on div at bounding box center [905, 229] width 299 height 39
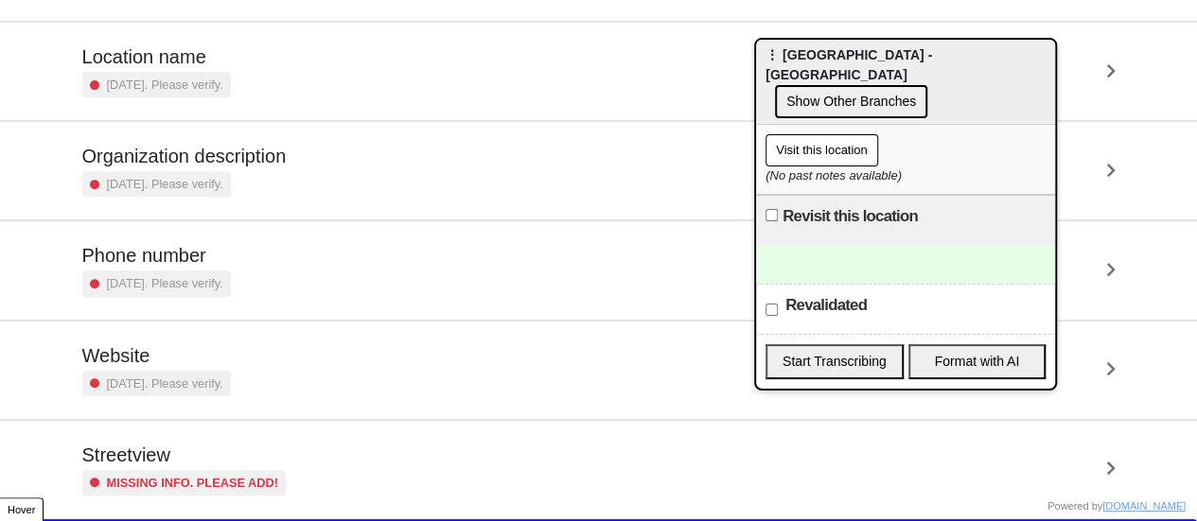
scroll to position [360, 0]
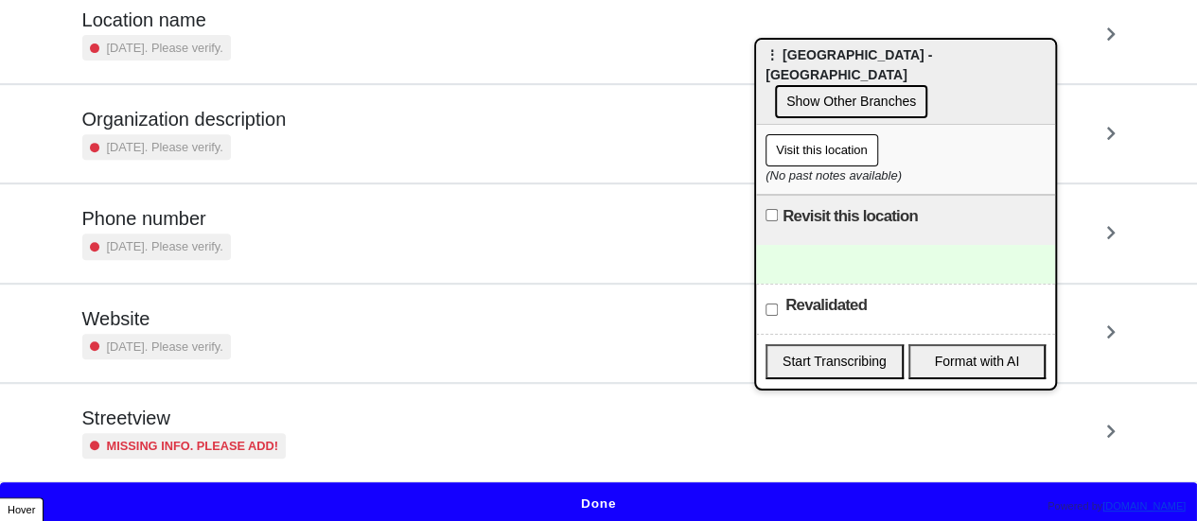
click at [212, 423] on h5 "Streetview" at bounding box center [184, 418] width 204 height 23
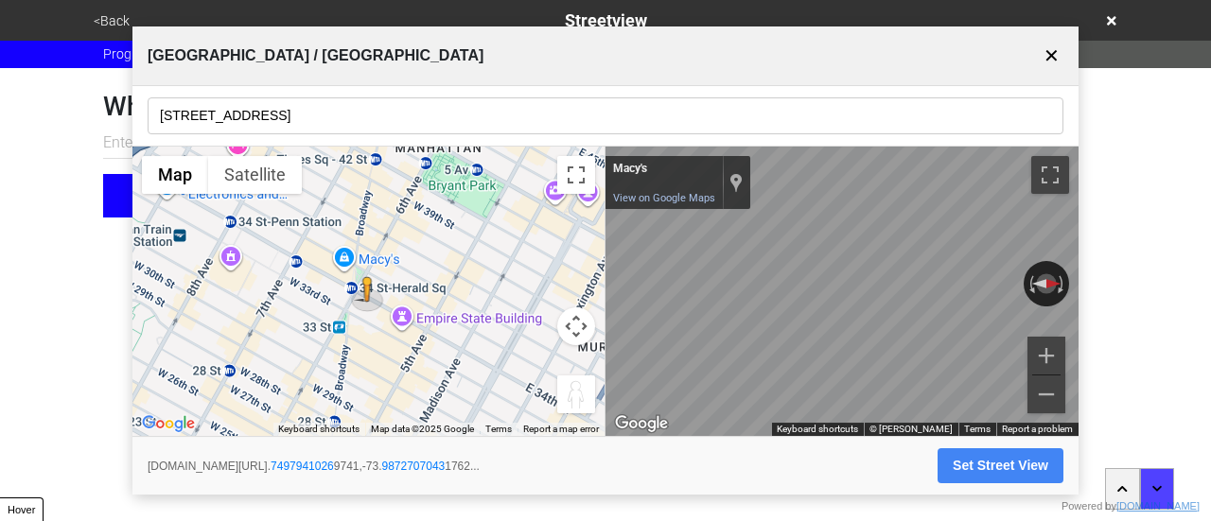
drag, startPoint x: 26, startPoint y: 241, endPoint x: 180, endPoint y: 251, distance: 153.6
click at [26, 241] on html "<Back Streetview Progress 6 / 7 completed What is the streetview for this locat…" at bounding box center [605, 146] width 1211 height 293
click at [272, 128] on input "47 W 34th St, Rm 329" at bounding box center [606, 115] width 916 height 37
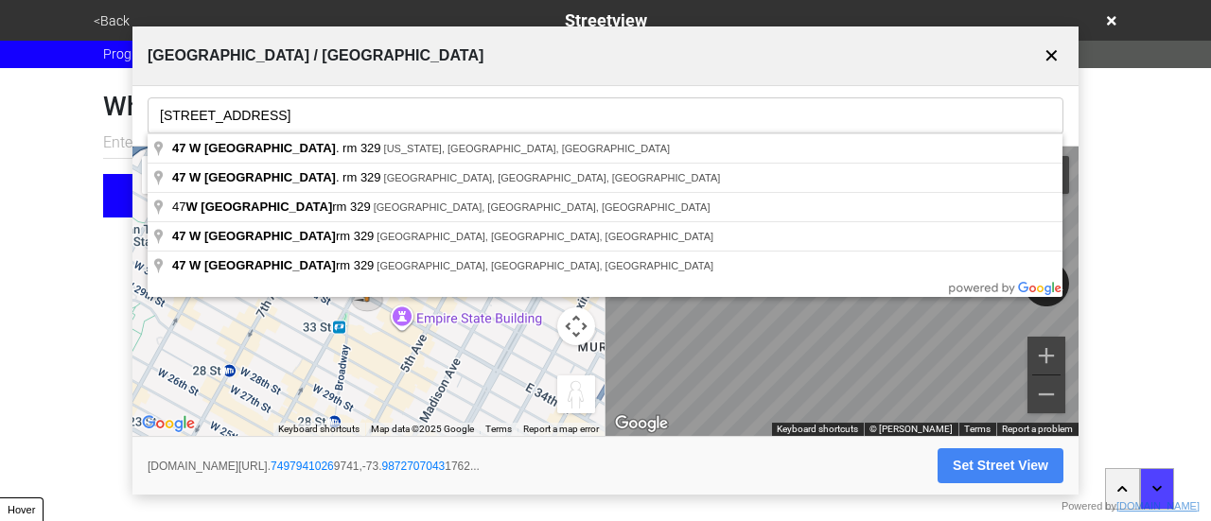
drag, startPoint x: 238, startPoint y: 116, endPoint x: 395, endPoint y: 110, distance: 157.2
click at [395, 111] on input "47 W 34th St, Rm 329" at bounding box center [606, 115] width 916 height 37
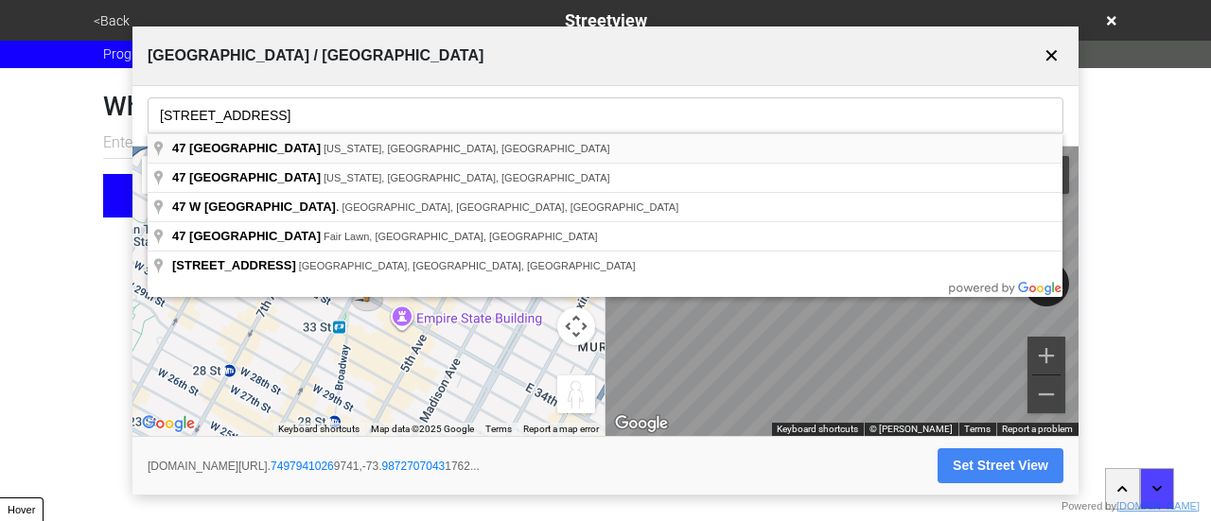
type input "47 West 34th Street, New York, NY, USA"
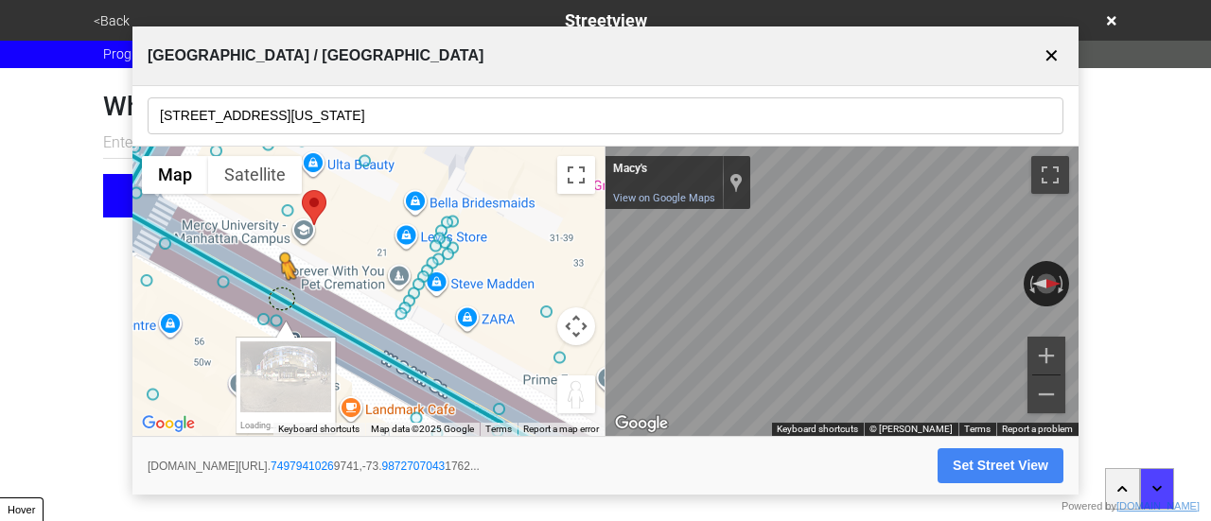
drag, startPoint x: 289, startPoint y: 216, endPoint x: 282, endPoint y: 304, distance: 88.3
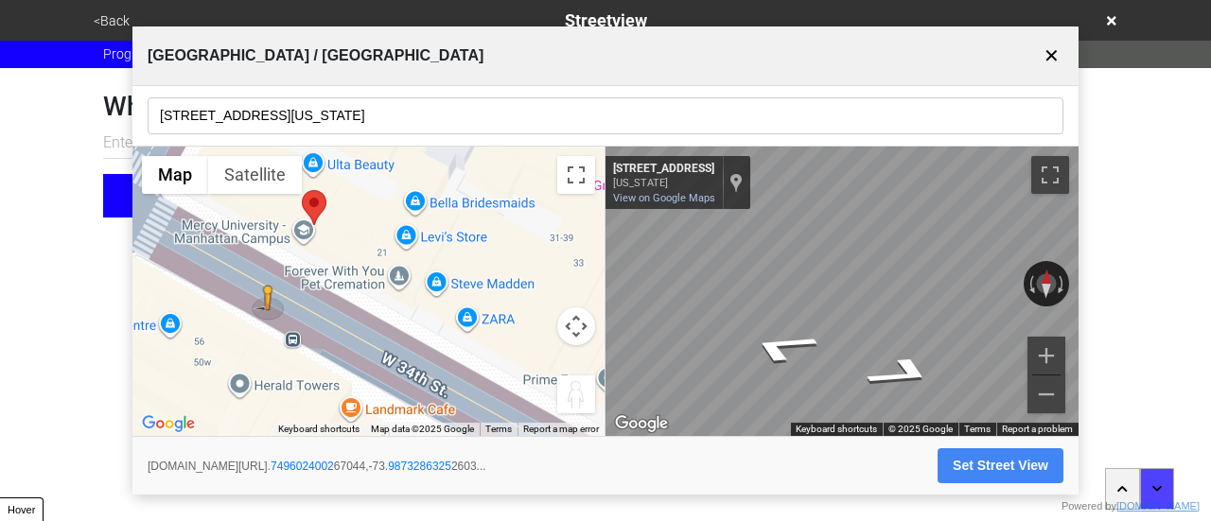
click at [519, 272] on div "← Move left → Move right ↑ Move up ↓ Move down + Zoom in - Zoom out Home Jump l…" at bounding box center [605, 292] width 946 height 291
click at [397, 241] on div "← Move left → Move right ↑ Move up ↓ Move down + Zoom in - Zoom out Home Jump l…" at bounding box center [605, 292] width 946 height 291
click at [897, 376] on icon "Go East, W 34th St." at bounding box center [897, 381] width 138 height 41
click at [983, 458] on button "Set Street View" at bounding box center [1001, 466] width 126 height 35
type input "https://www.google.com/maps/@40.74955783328662,-73.98722335740985,3a,75y,40.676…"
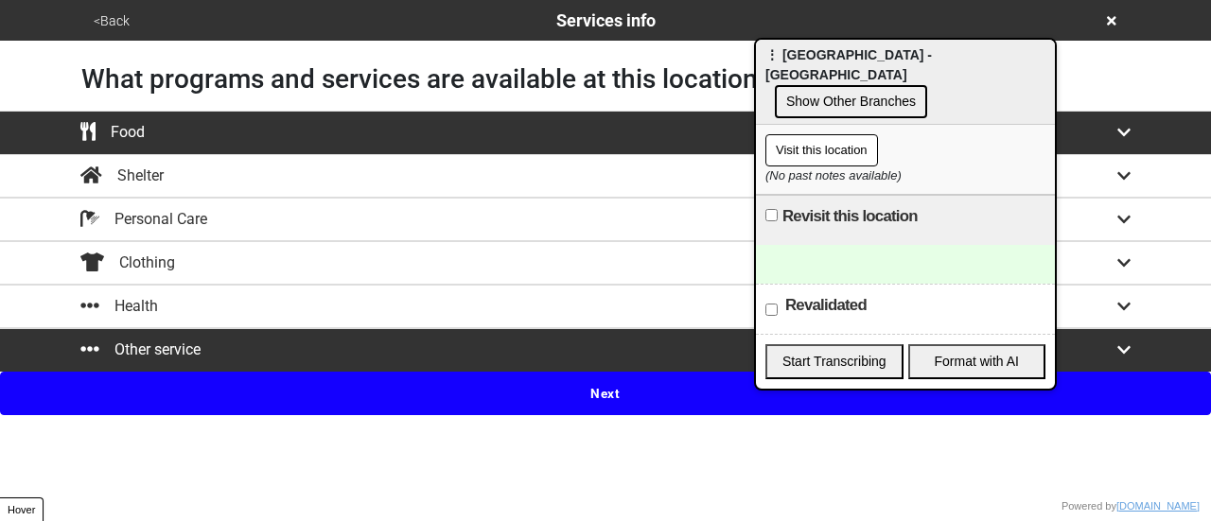
click at [19, 415] on html "<Back Services info What programs and services are available at this location? …" at bounding box center [605, 207] width 1211 height 415
click at [111, 26] on button "<Back" at bounding box center [111, 21] width 47 height 22
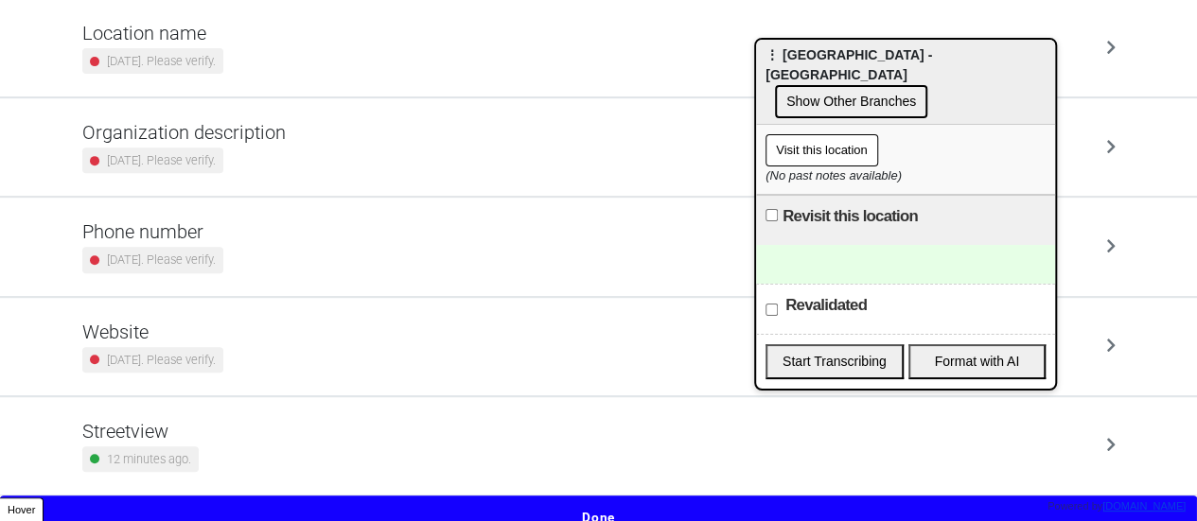
scroll to position [360, 0]
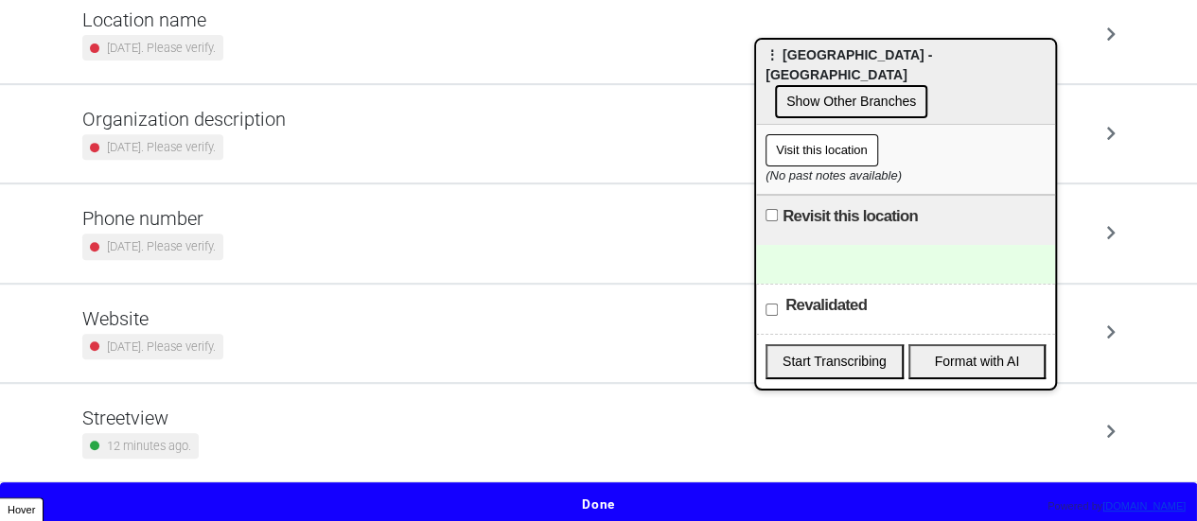
click at [222, 215] on h5 "Phone number" at bounding box center [152, 218] width 141 height 23
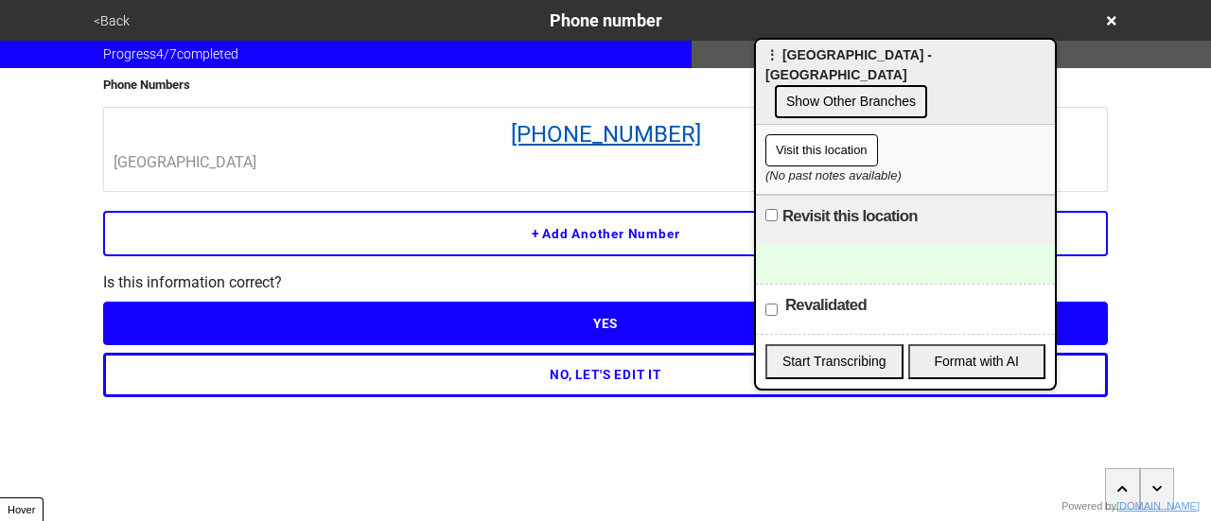
click at [599, 138] on link "877-637-2946" at bounding box center [606, 134] width 984 height 34
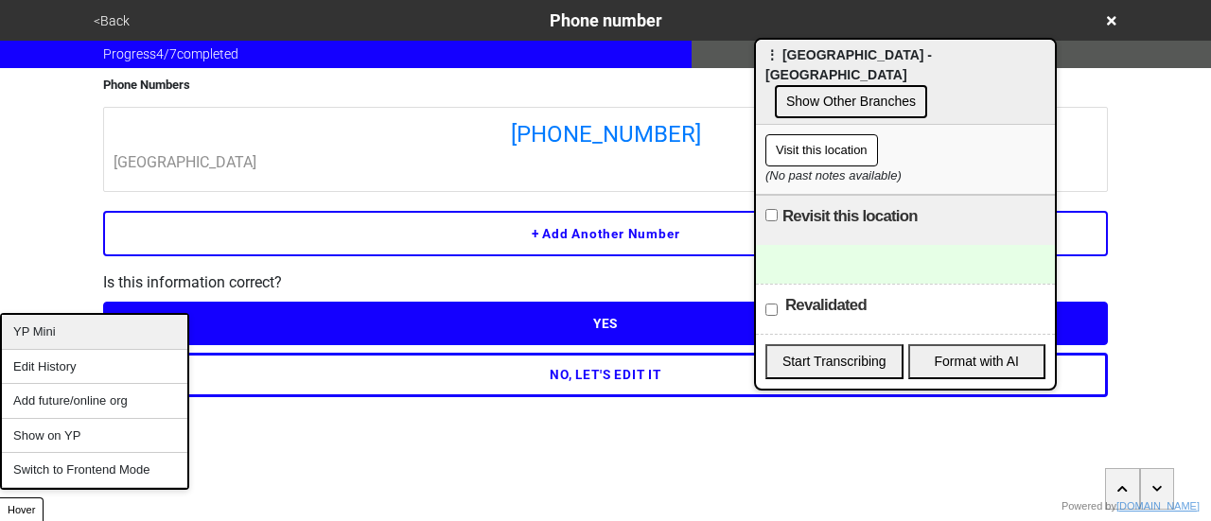
click at [62, 336] on div "YP Mini" at bounding box center [94, 332] width 185 height 35
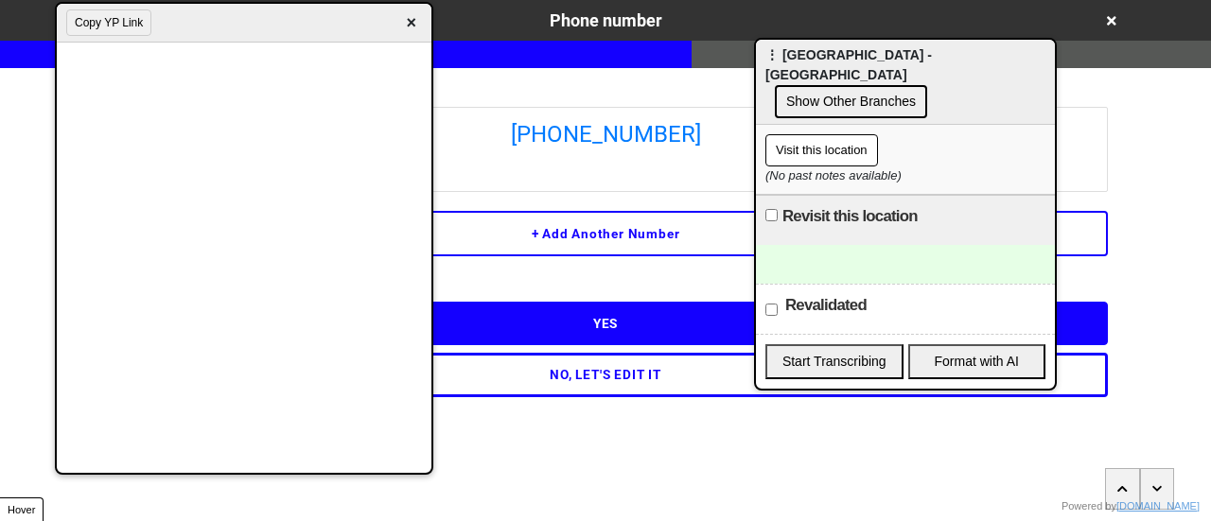
click at [0, 172] on div "<Back Phone number Progress 4 / 7 completed Phone Numbers 877-637-2946 Manhatta…" at bounding box center [605, 198] width 1211 height 397
click at [857, 245] on div at bounding box center [905, 264] width 299 height 39
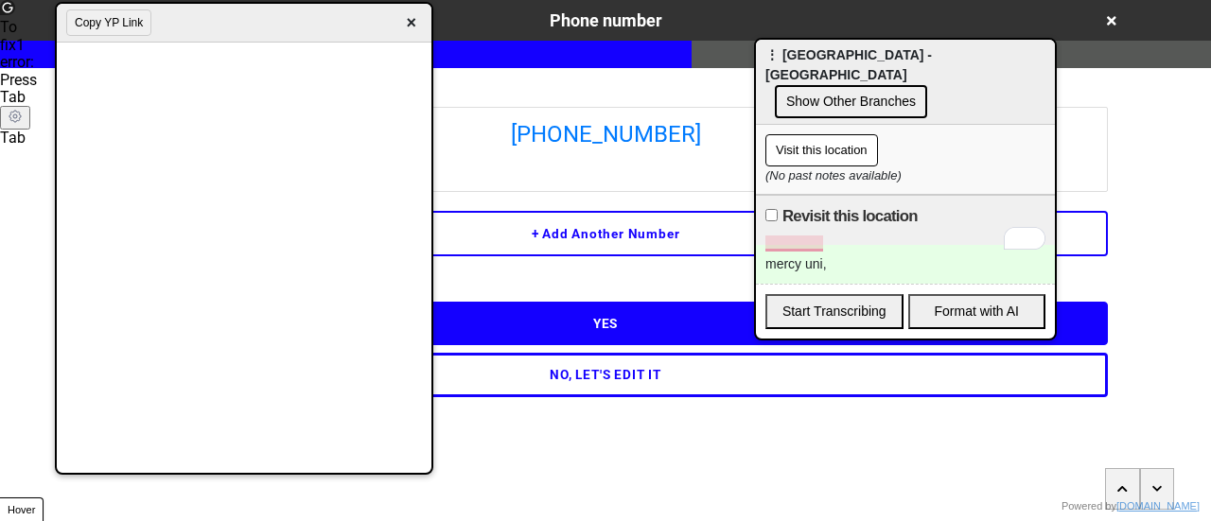
click at [889, 245] on div "mercy uni," at bounding box center [905, 264] width 299 height 39
click at [10, 168] on div "<Back Phone number Progress 4 / 7 completed Phone Numbers 877-637-2946 Manhatta…" at bounding box center [605, 198] width 1211 height 397
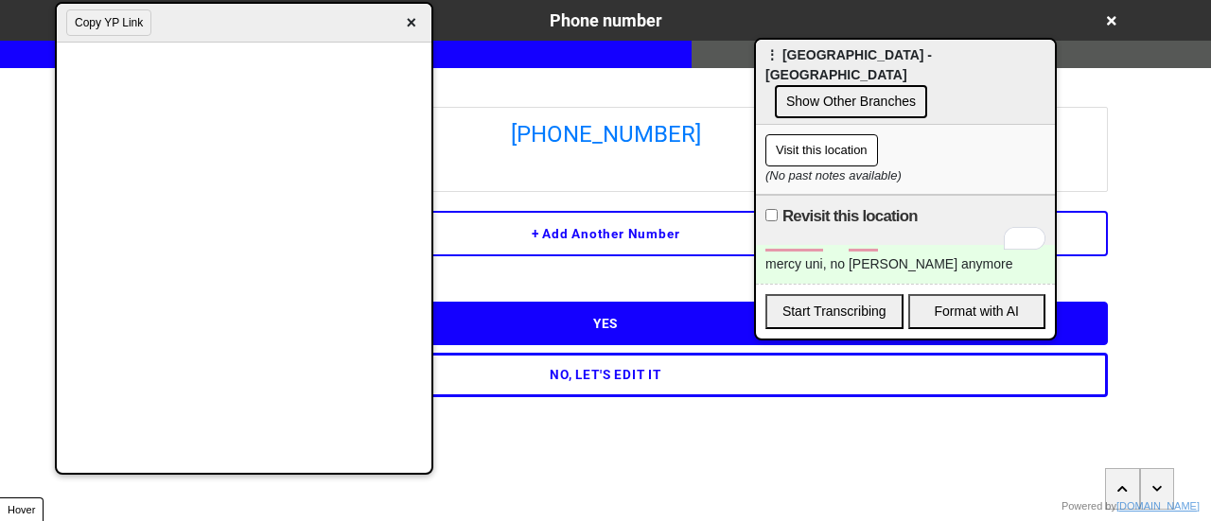
click at [9, 288] on div "<Back Phone number Progress 4 / 7 completed Phone Numbers 877-637-2946 Manhatta…" at bounding box center [605, 198] width 1211 height 397
click at [0, 213] on div "<Back Phone number Progress 4 / 7 completed Phone Numbers 877-637-2946 Manhatta…" at bounding box center [605, 198] width 1211 height 397
click at [931, 245] on div "mercy uni, no patry anymore" at bounding box center [905, 264] width 299 height 39
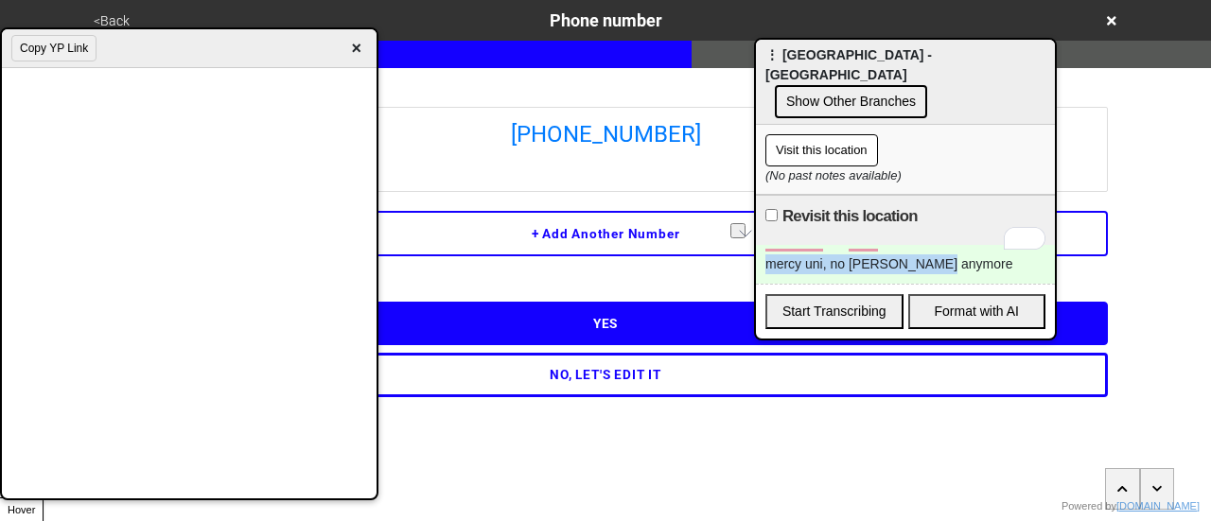
click at [151, 46] on div "Copy YP Link ×" at bounding box center [189, 48] width 375 height 39
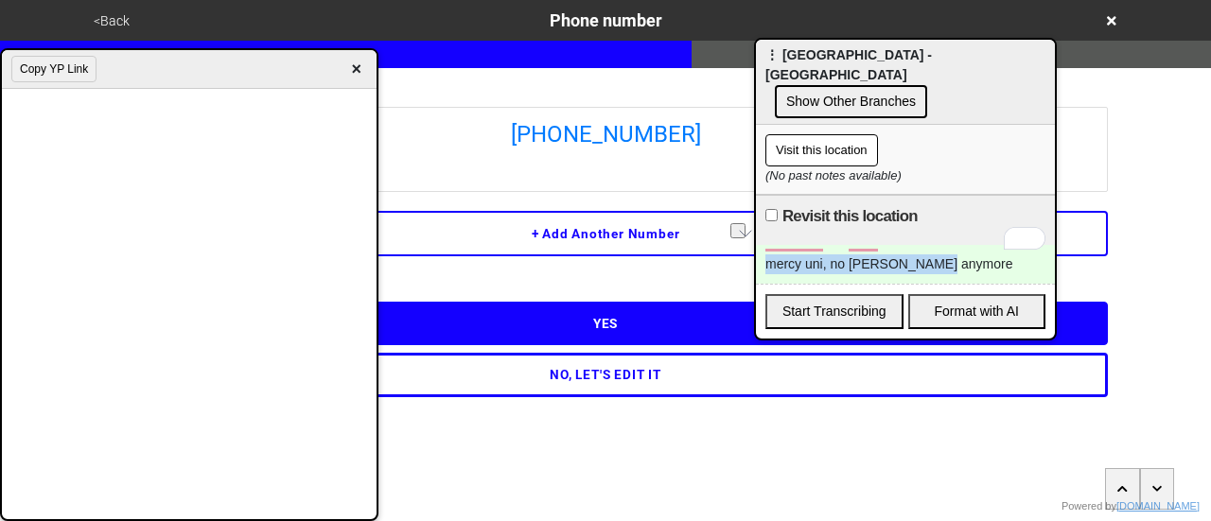
drag, startPoint x: 214, startPoint y: 41, endPoint x: 193, endPoint y: 82, distance: 46.5
click at [197, 81] on div "Copy YP Link ×" at bounding box center [189, 69] width 375 height 39
click at [62, 77] on button "Copy YP Link" at bounding box center [53, 69] width 85 height 26
drag, startPoint x: 357, startPoint y: 67, endPoint x: 333, endPoint y: 69, distance: 23.7
click at [357, 66] on span "×" at bounding box center [356, 70] width 22 height 26
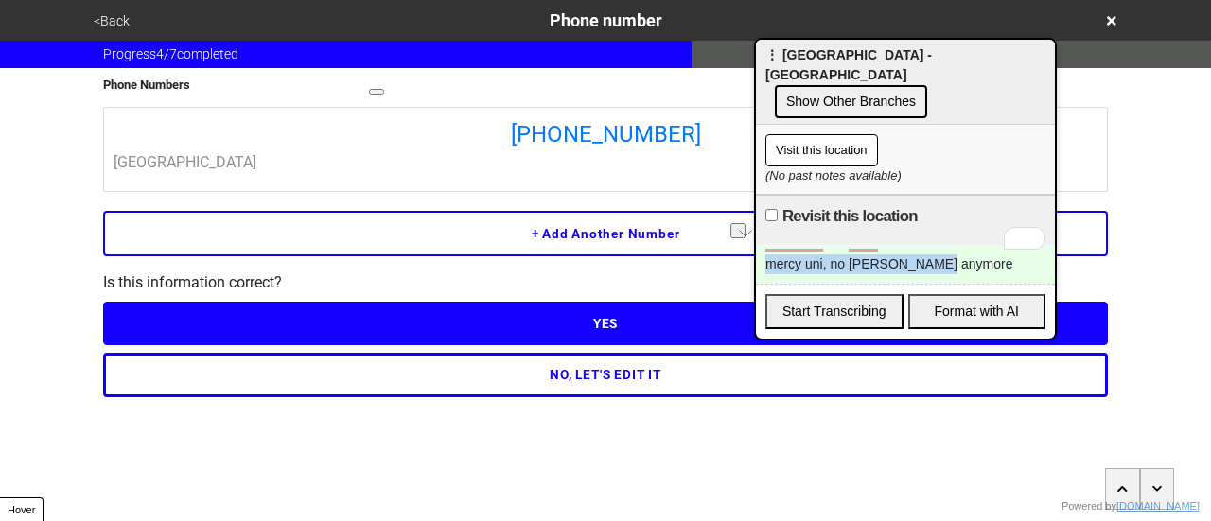
drag, startPoint x: 117, startPoint y: 28, endPoint x: 31, endPoint y: 2, distance: 90.1
click at [117, 28] on button "<Back" at bounding box center [111, 21] width 47 height 22
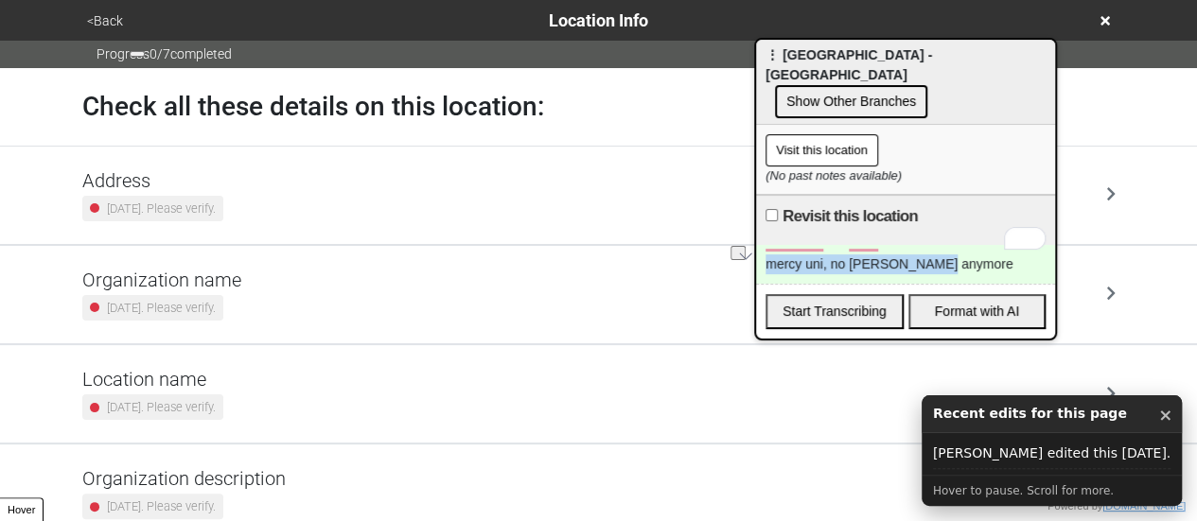
scroll to position [360, 0]
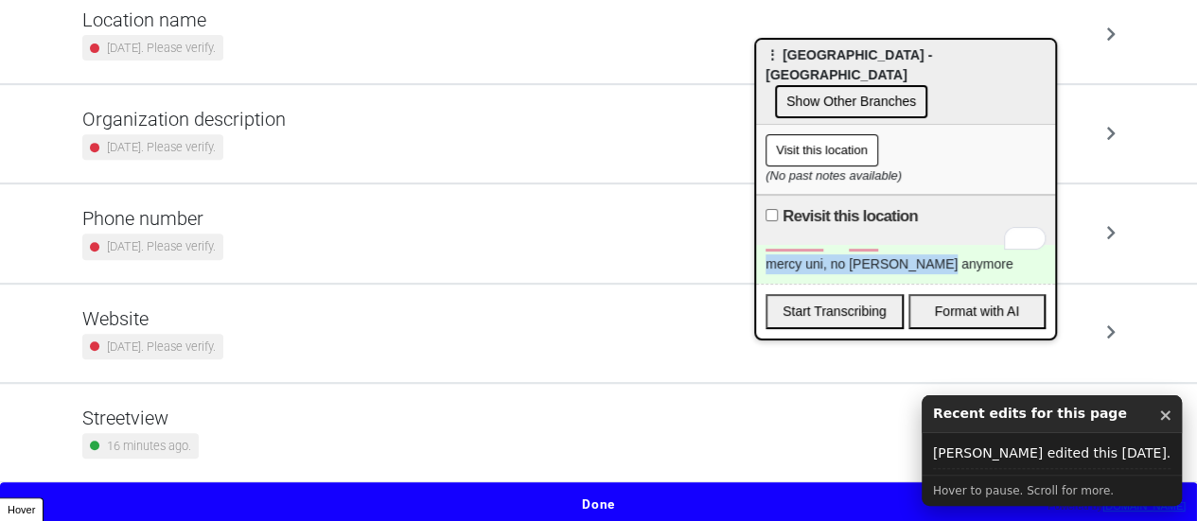
click at [496, 490] on button "Done" at bounding box center [598, 505] width 1197 height 44
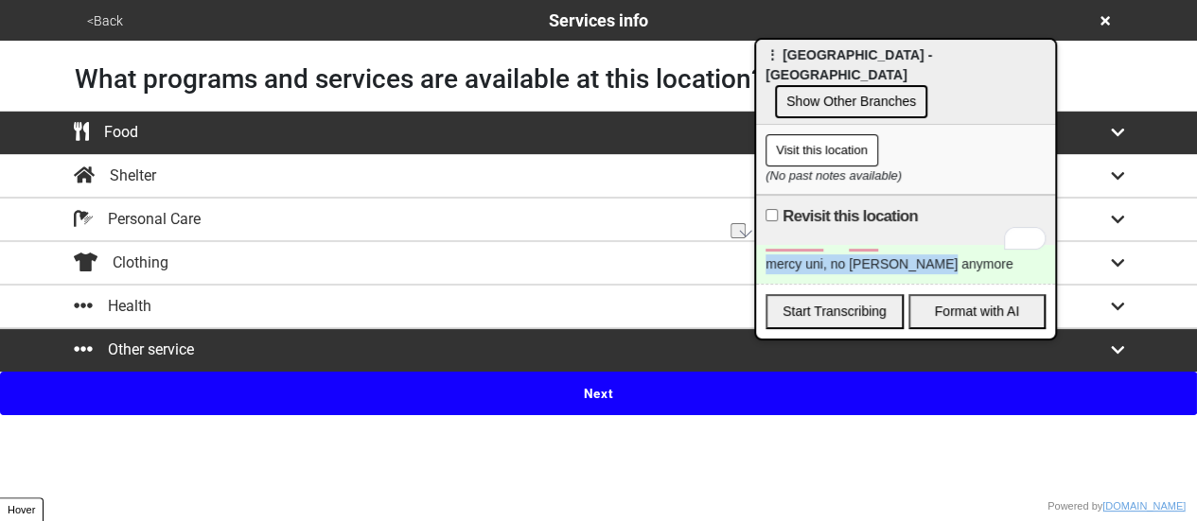
click at [515, 385] on button "Next" at bounding box center [598, 394] width 1197 height 44
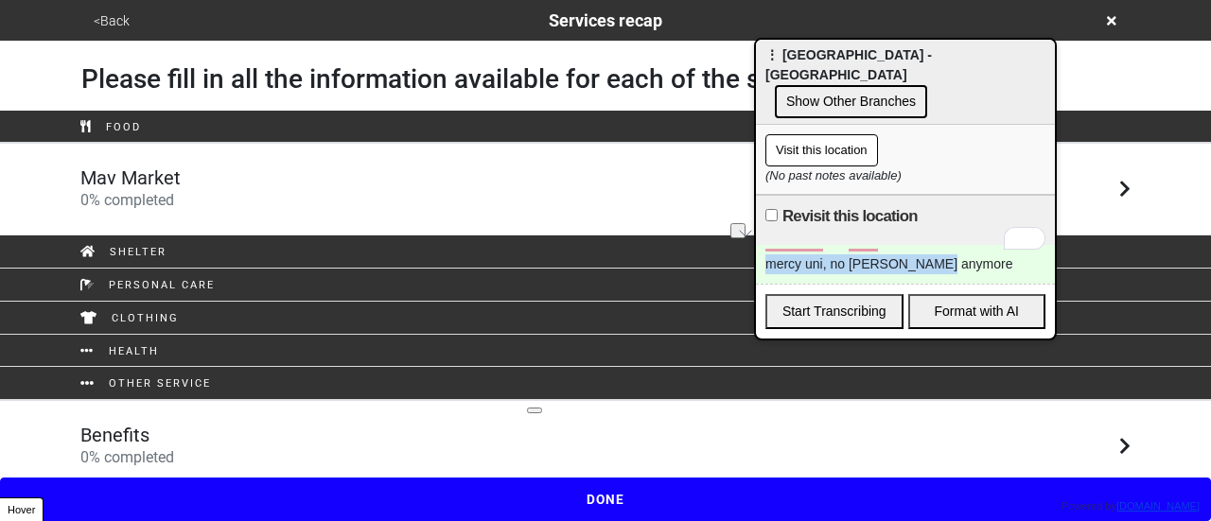
click at [332, 175] on div "Mav Market 0 % completed" at bounding box center [605, 189] width 1079 height 45
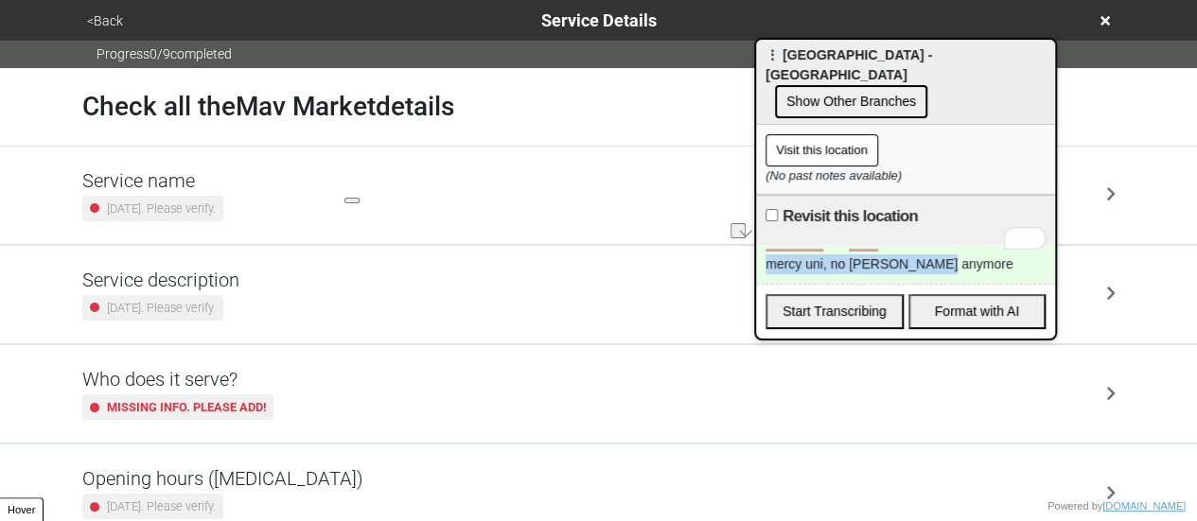
scroll to position [556, 0]
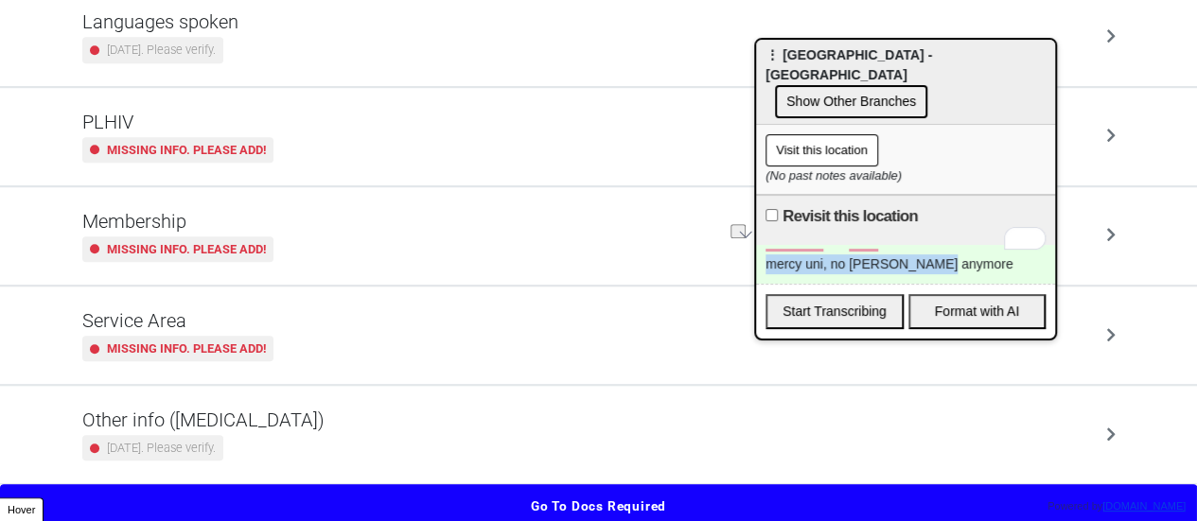
click at [247, 439] on div "2 years ago. Please verify." at bounding box center [203, 448] width 242 height 26
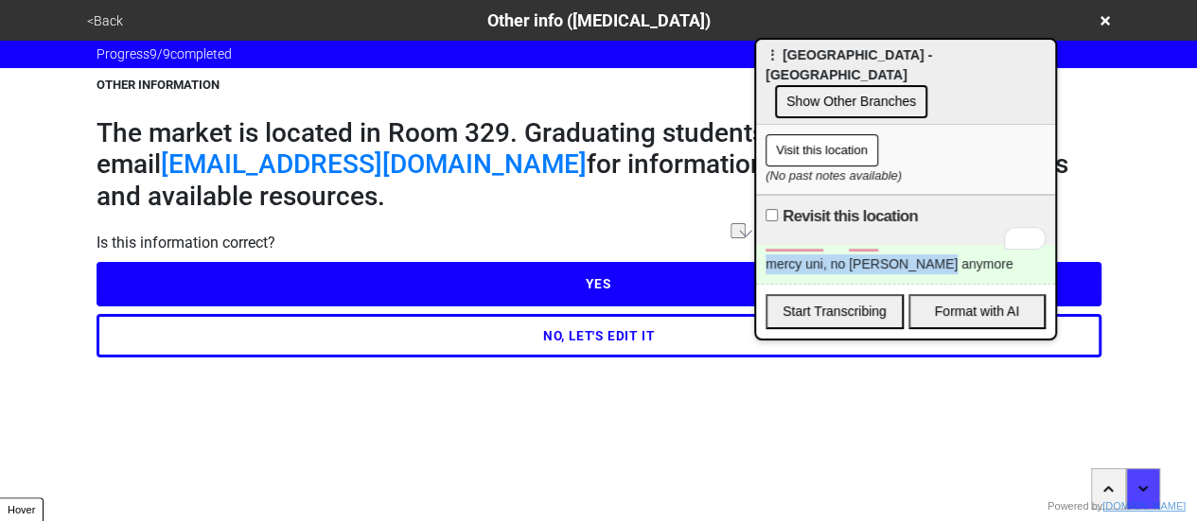
click at [283, 343] on button "NO, LET'S EDIT IT" at bounding box center [599, 336] width 1005 height 44
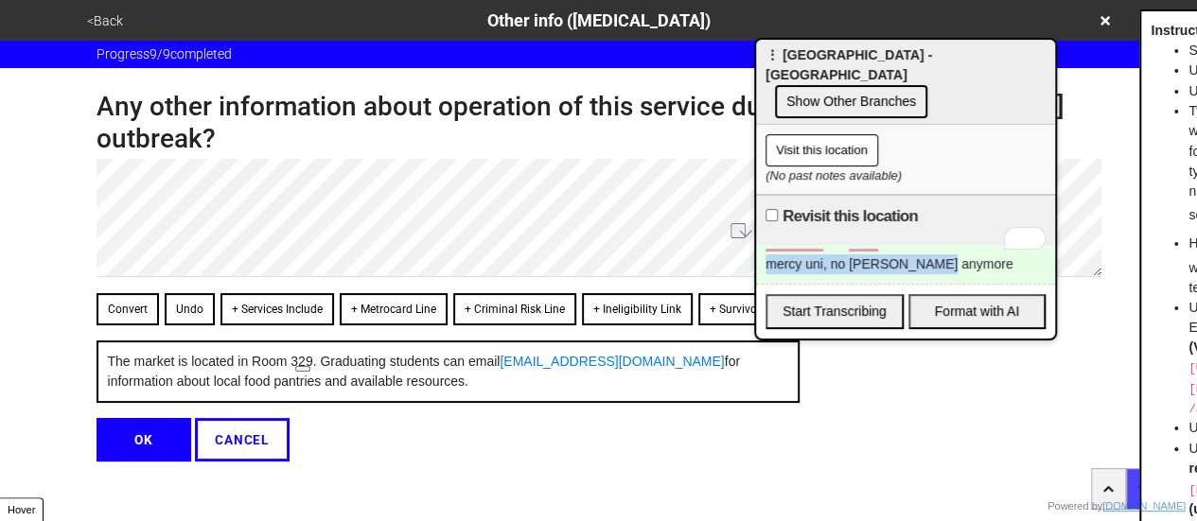
click at [114, 311] on button "Convert" at bounding box center [128, 309] width 62 height 32
type textarea "x"
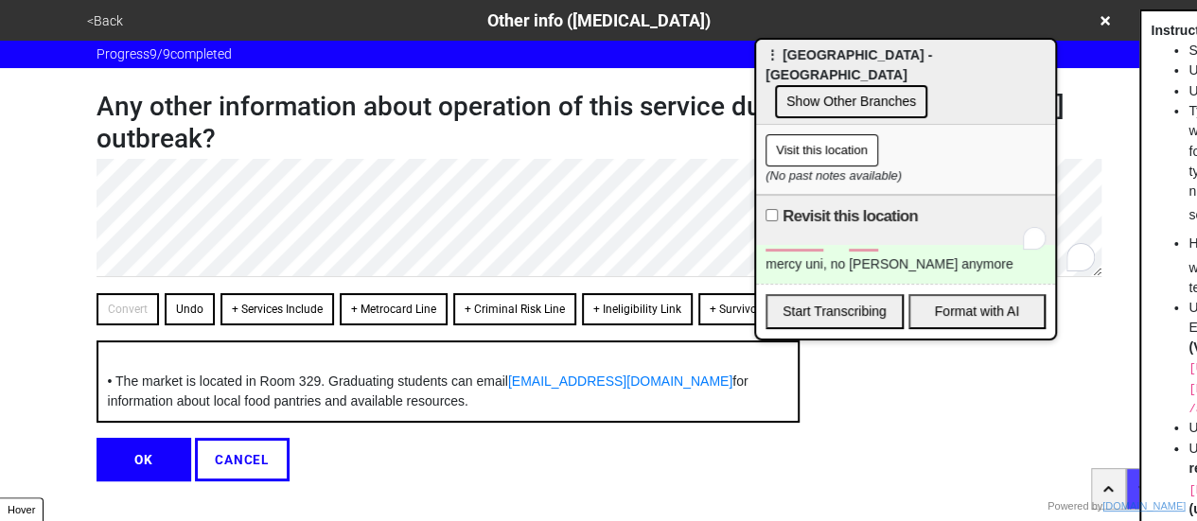
click at [134, 473] on button "OK" at bounding box center [144, 460] width 95 height 44
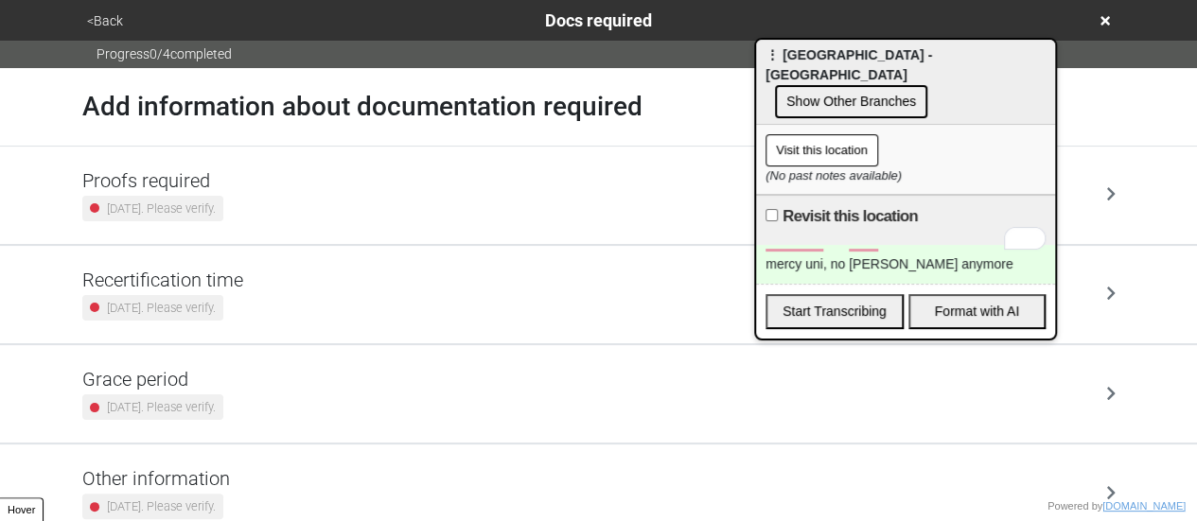
click at [98, 22] on button "<Back" at bounding box center [104, 21] width 47 height 22
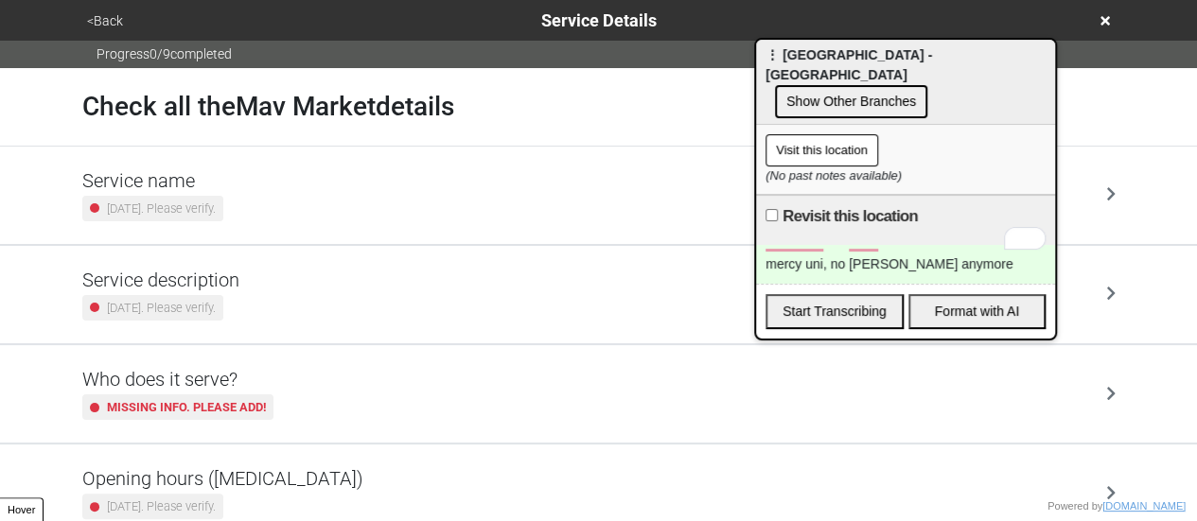
click at [98, 22] on button "<Back" at bounding box center [104, 21] width 47 height 22
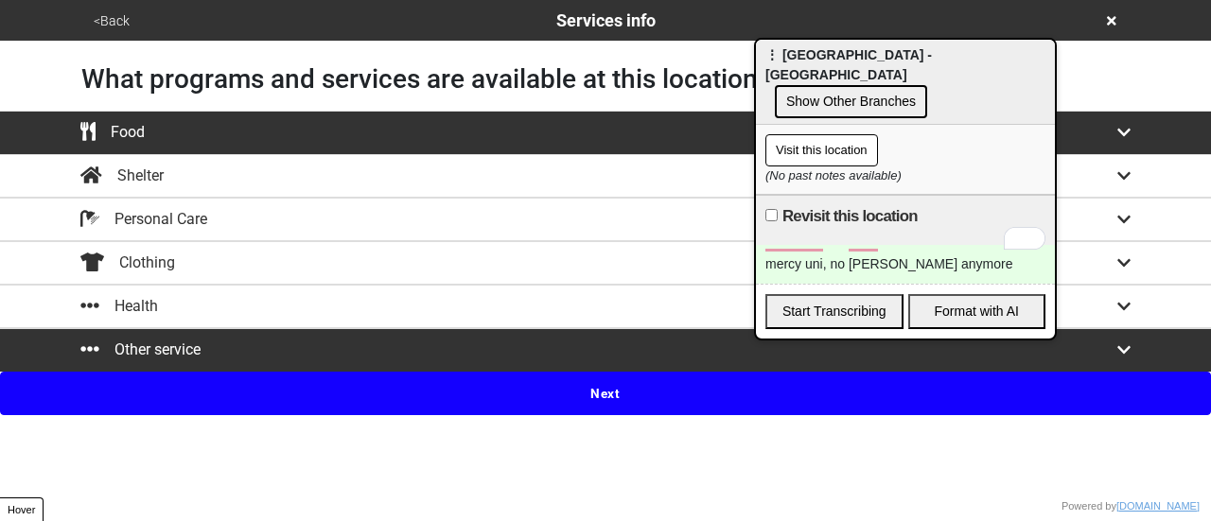
click at [108, 20] on button "<Back" at bounding box center [111, 21] width 47 height 22
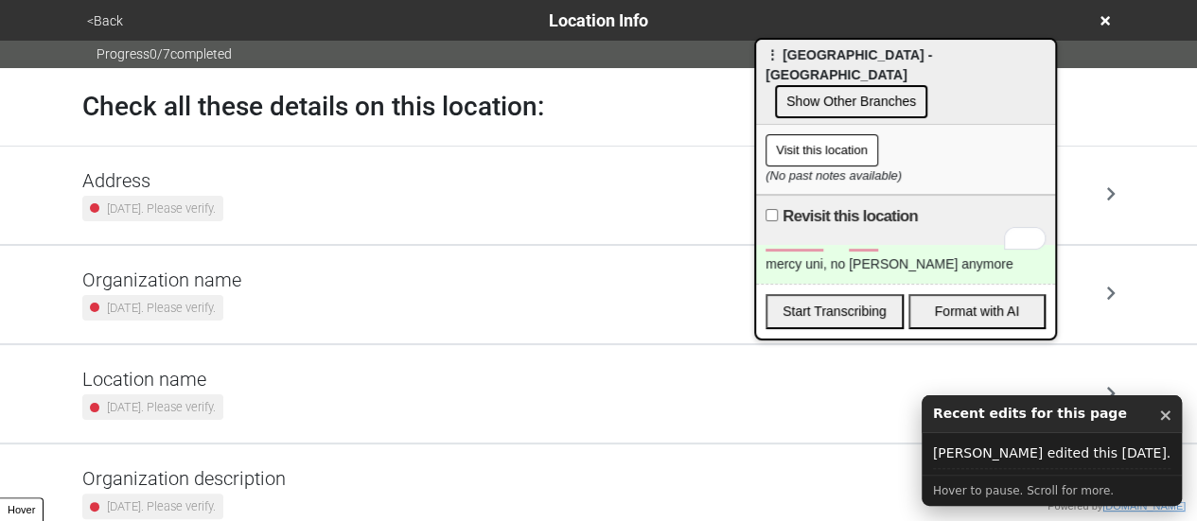
click at [208, 295] on div "[DATE]. Please verify." at bounding box center [152, 308] width 141 height 26
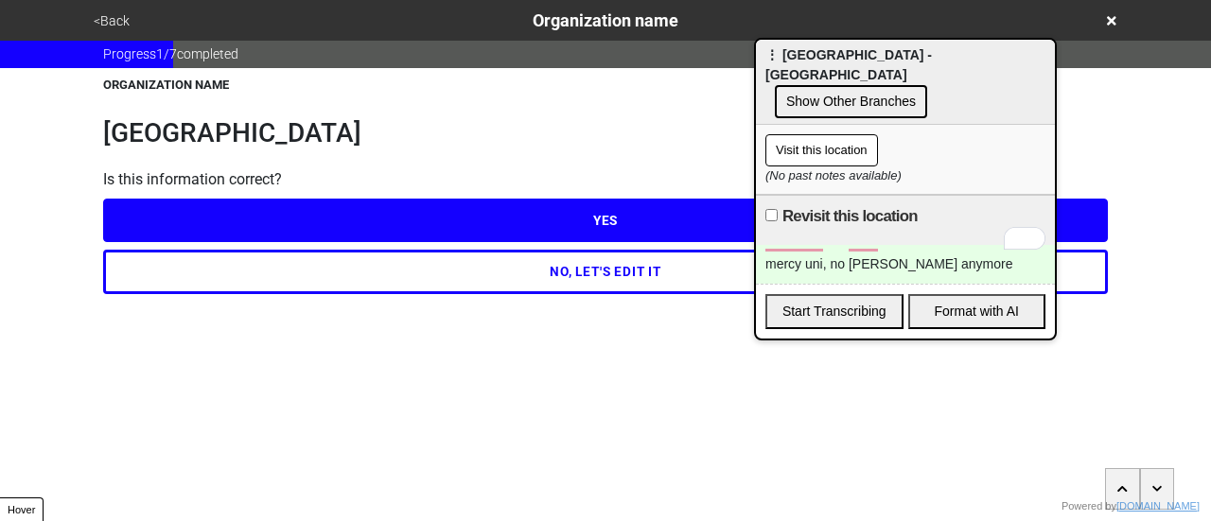
drag, startPoint x: 220, startPoint y: 268, endPoint x: 208, endPoint y: 222, distance: 46.8
click at [217, 264] on button "NO, LET'S EDIT IT" at bounding box center [605, 272] width 1005 height 44
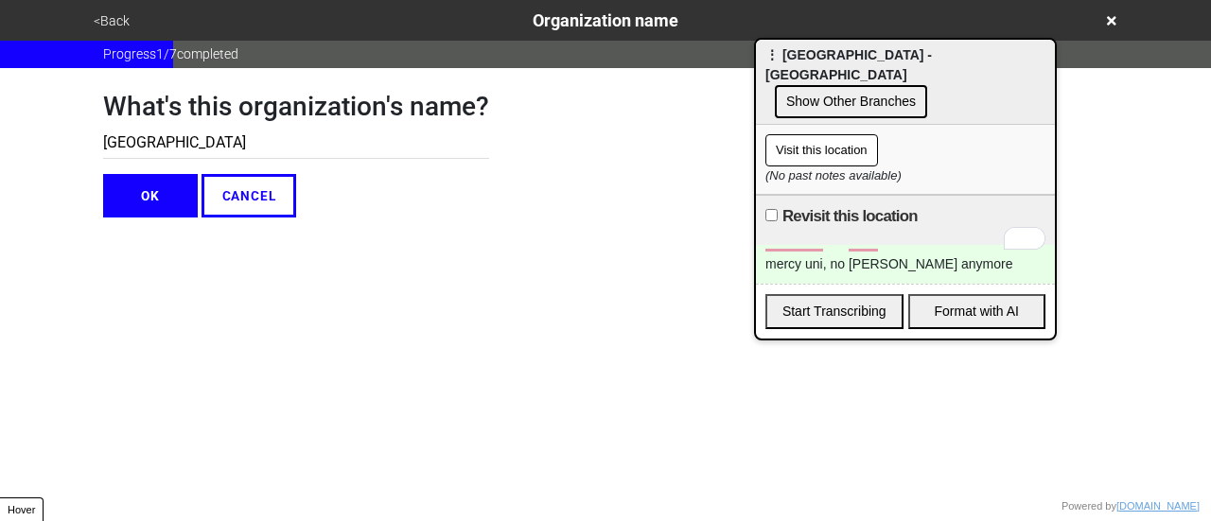
click at [198, 135] on input "Mercy College" at bounding box center [296, 143] width 386 height 31
click at [197, 135] on input "Mercy College" at bounding box center [296, 143] width 386 height 31
click at [193, 143] on input "Mercy College" at bounding box center [296, 143] width 386 height 31
type input "Mercy University"
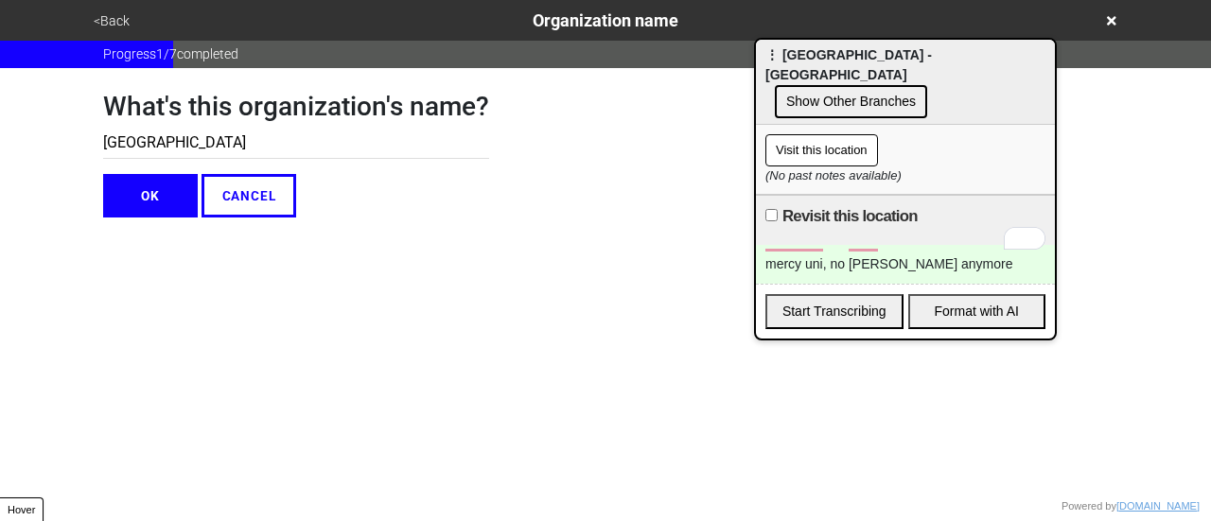
click at [169, 190] on button "OK" at bounding box center [150, 196] width 95 height 44
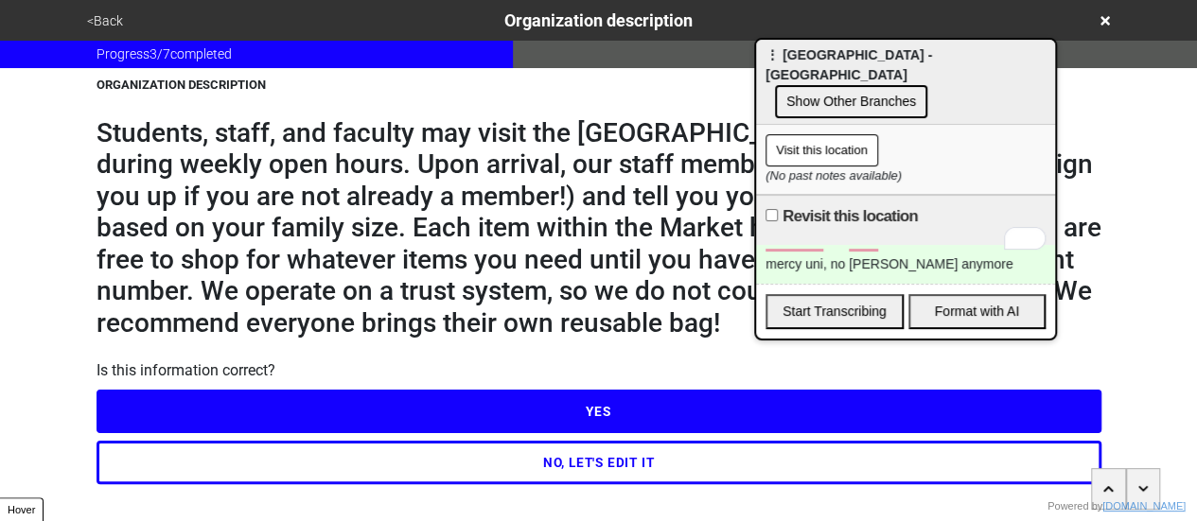
click at [101, 17] on button "<Back" at bounding box center [104, 21] width 47 height 22
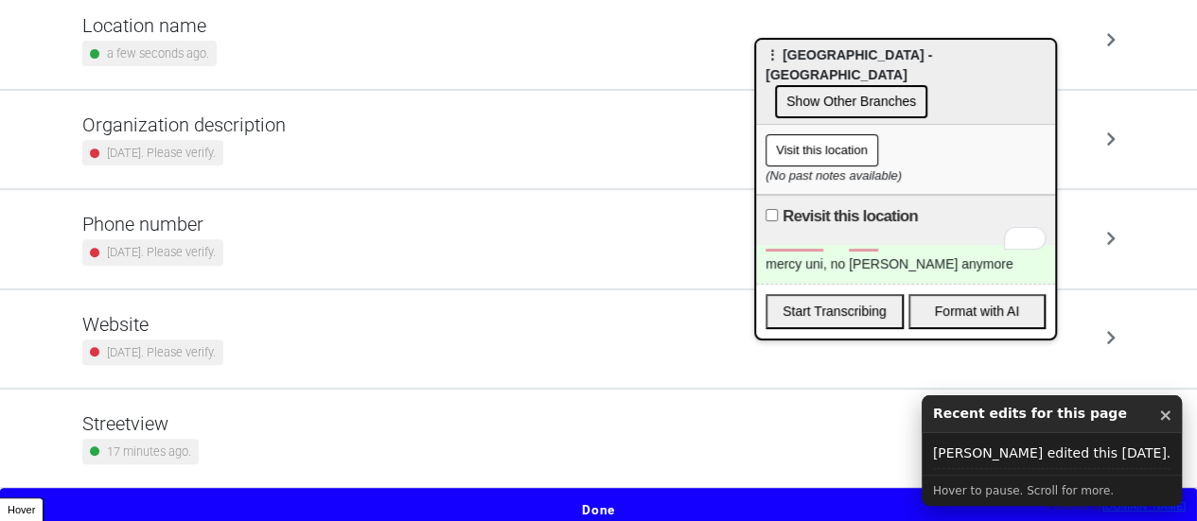
scroll to position [360, 0]
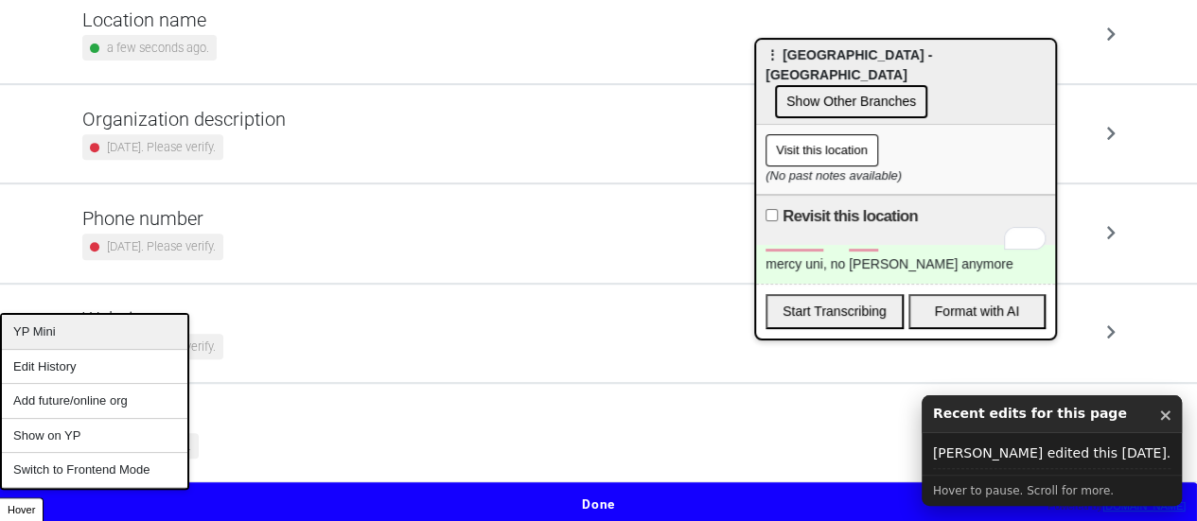
click at [67, 343] on div "YP Mini" at bounding box center [94, 332] width 185 height 35
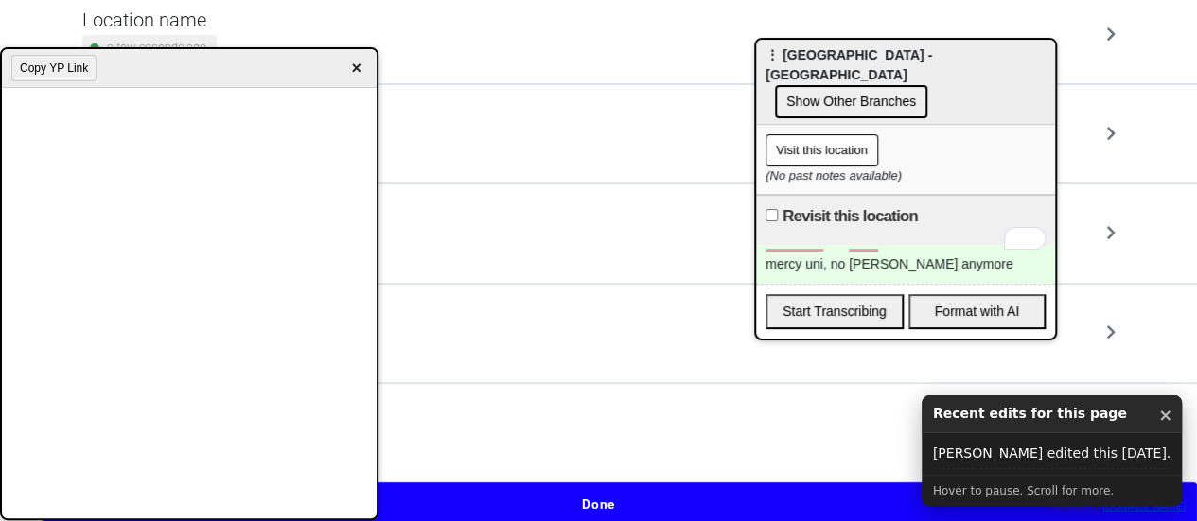
click at [64, 73] on button "Copy YP Link" at bounding box center [53, 68] width 85 height 26
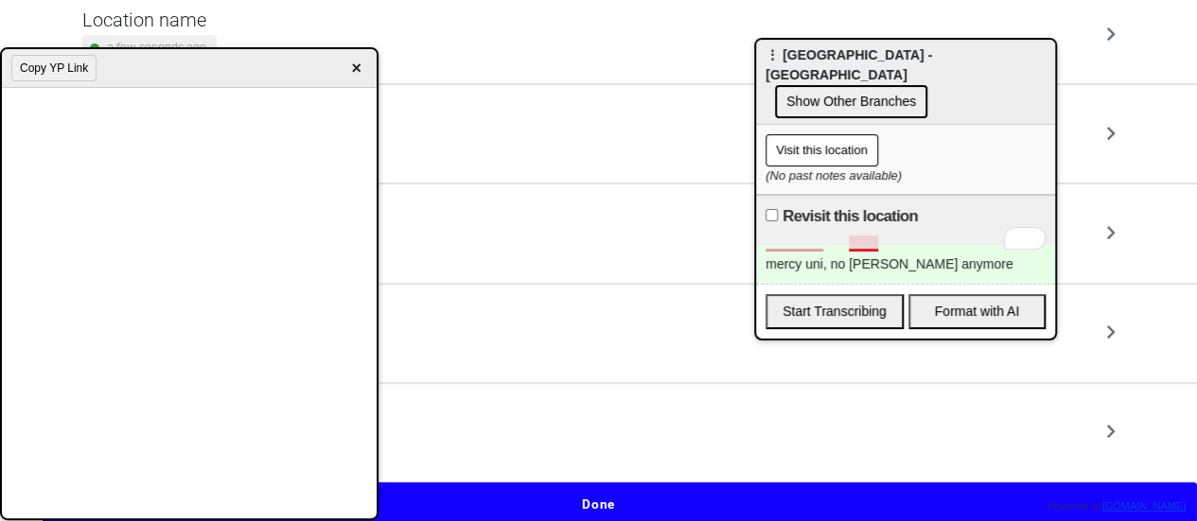
click at [854, 245] on div "mercy uni, no patry anymore" at bounding box center [905, 264] width 299 height 39
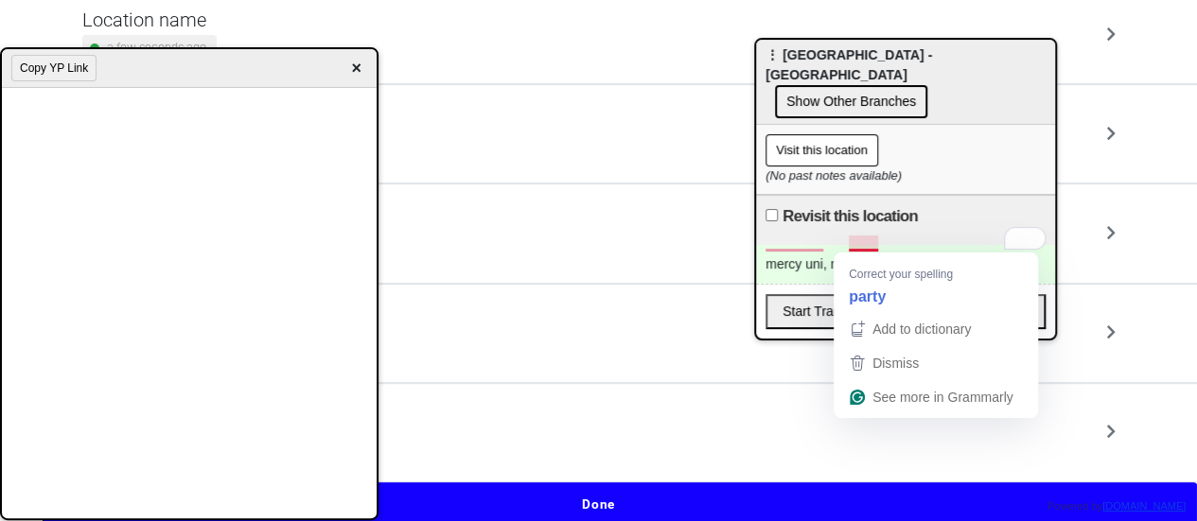
click at [854, 245] on div "mercy uni, no patry anymore" at bounding box center [905, 264] width 299 height 39
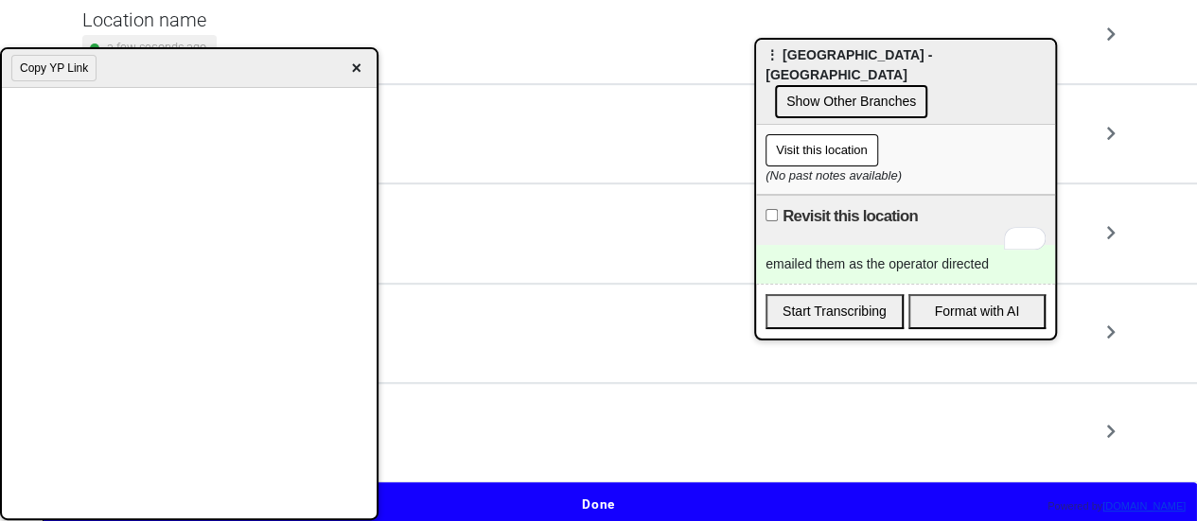
click at [352, 65] on span "×" at bounding box center [356, 69] width 22 height 26
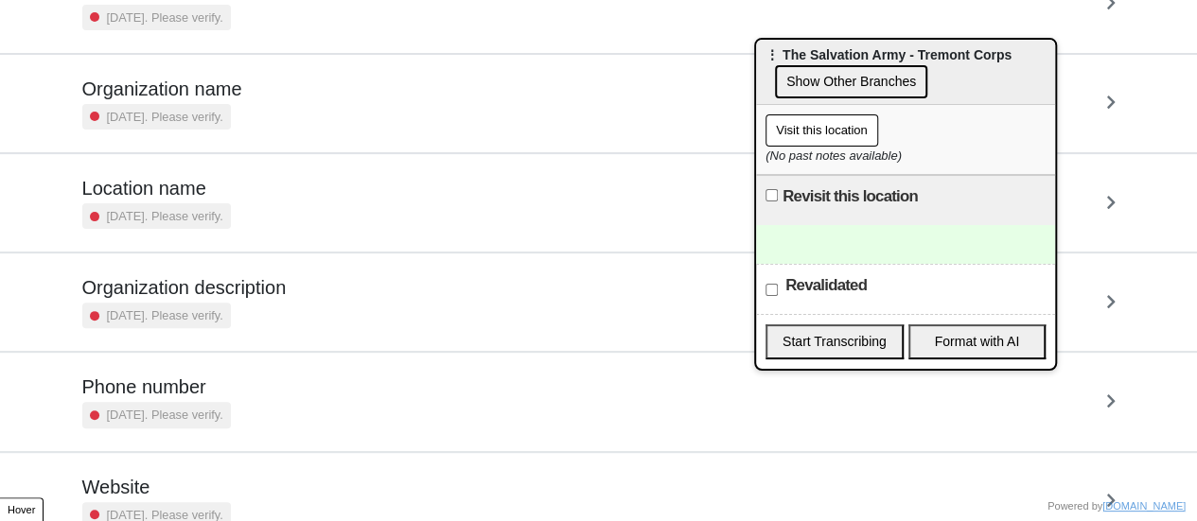
scroll to position [360, 0]
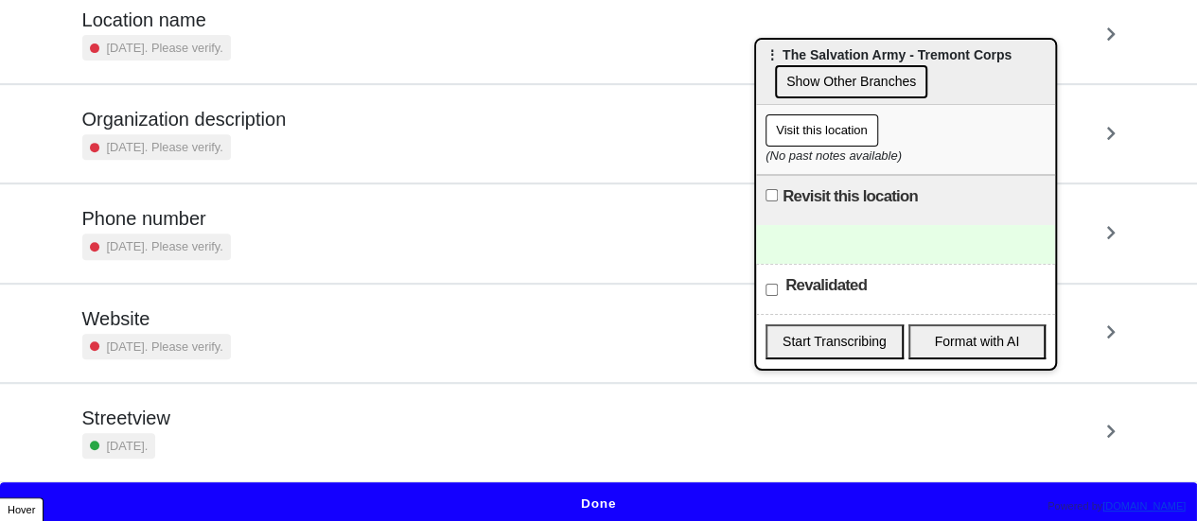
click at [216, 213] on h5 "Phone number" at bounding box center [156, 218] width 149 height 23
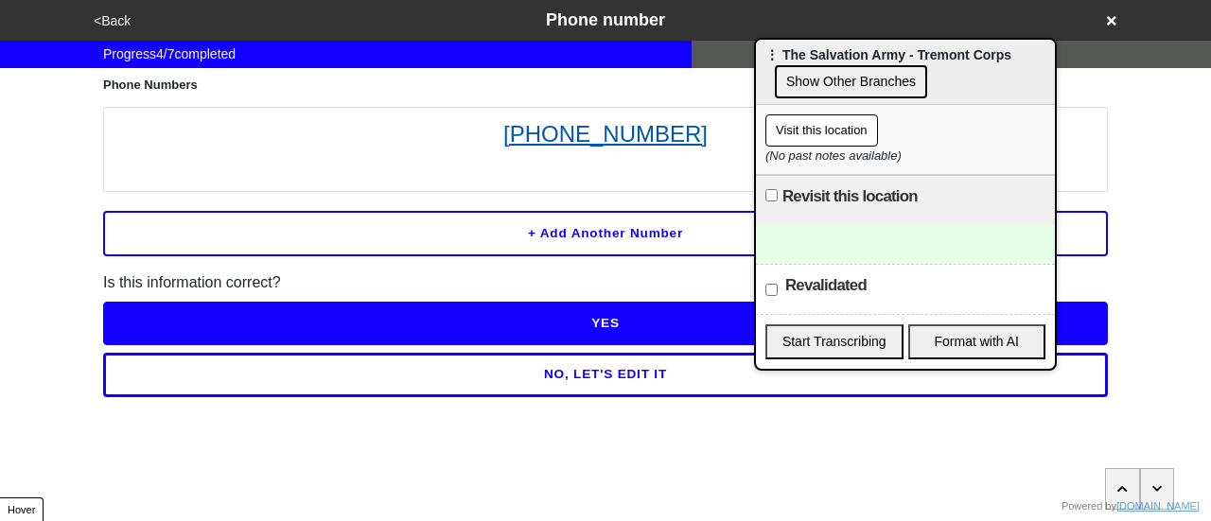
click at [629, 124] on link "(718) 584-6250" at bounding box center [606, 134] width 984 height 34
click at [642, 125] on link "(718) 584-6250" at bounding box center [606, 134] width 984 height 34
click at [834, 238] on div at bounding box center [905, 244] width 299 height 39
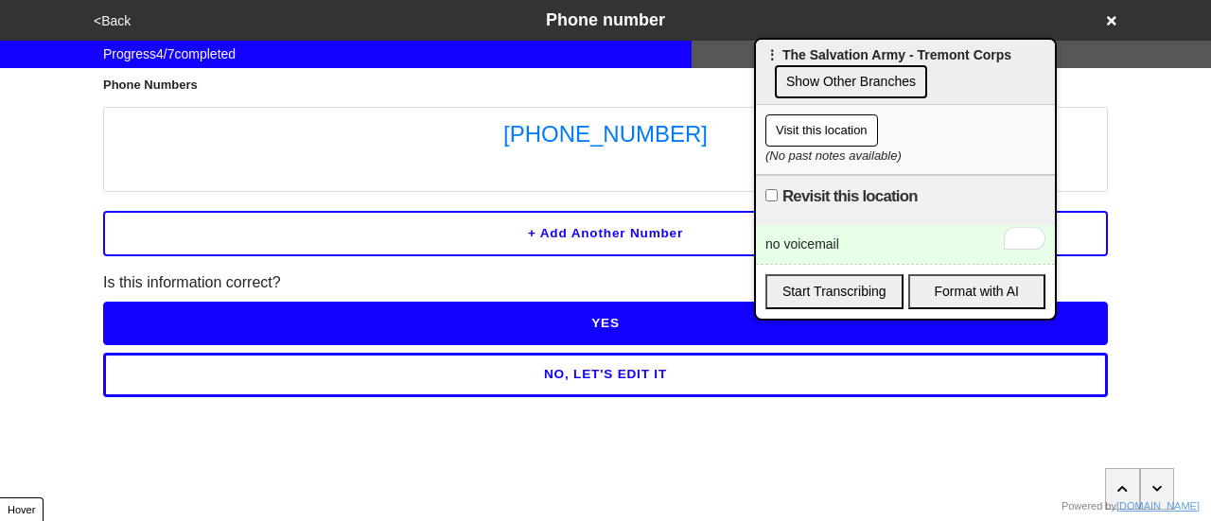
click at [112, 24] on button "<Back" at bounding box center [112, 21] width 48 height 22
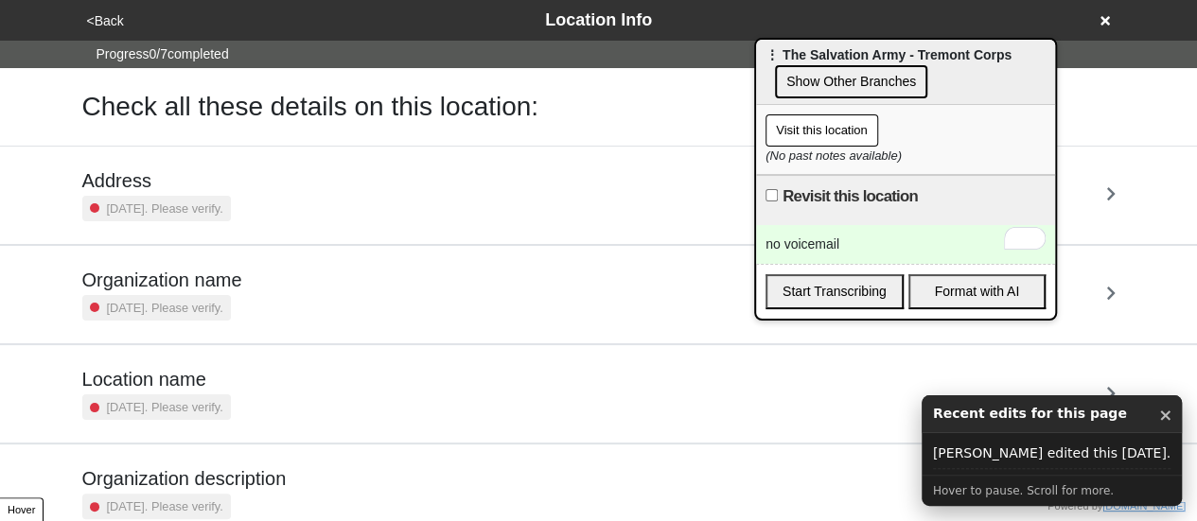
click at [191, 196] on div "2 years ago. Please verify." at bounding box center [156, 209] width 149 height 26
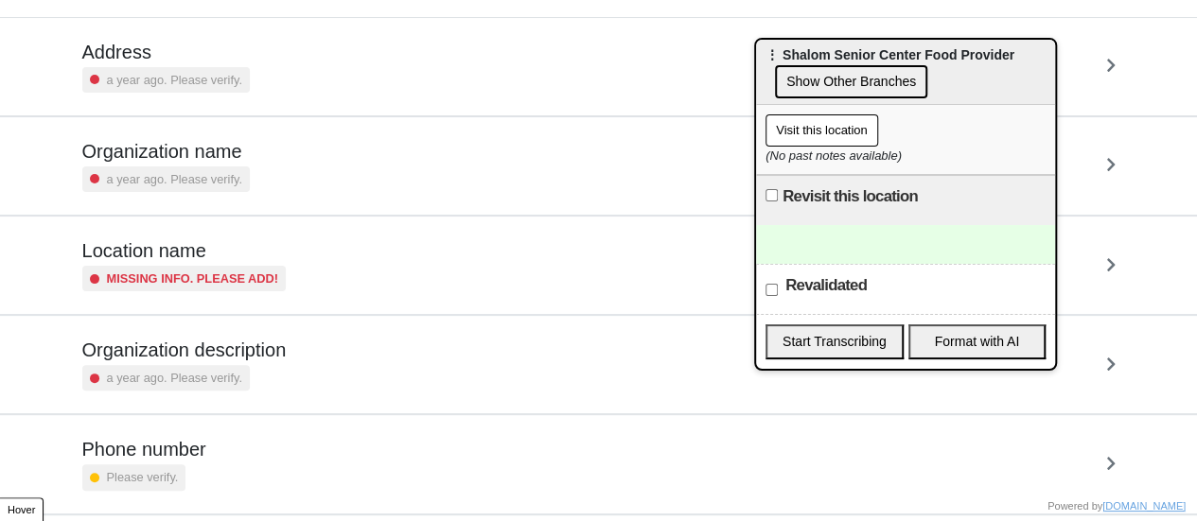
scroll to position [189, 0]
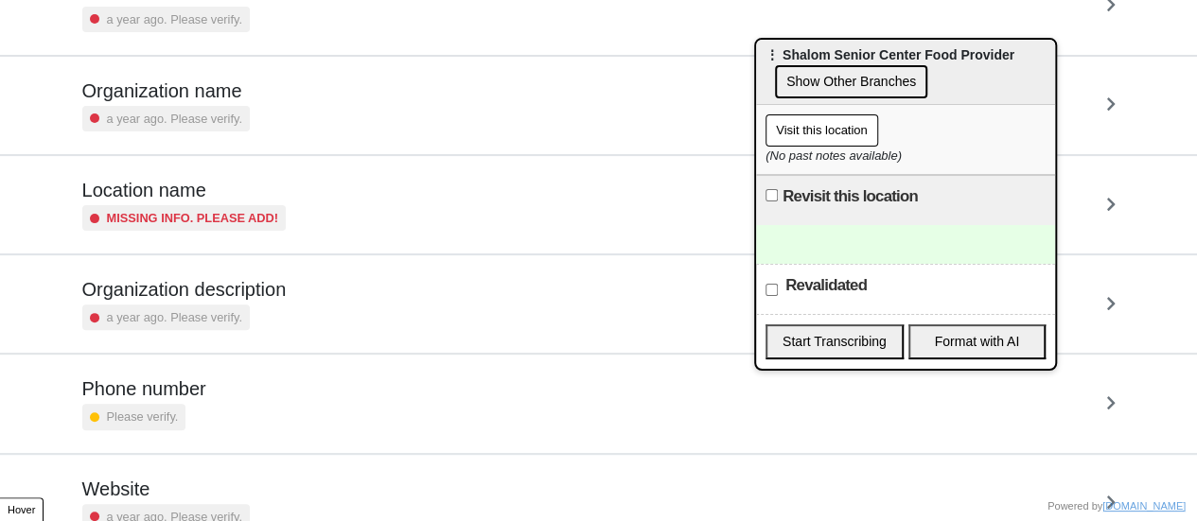
click at [196, 381] on h5 "Phone number" at bounding box center [144, 389] width 124 height 23
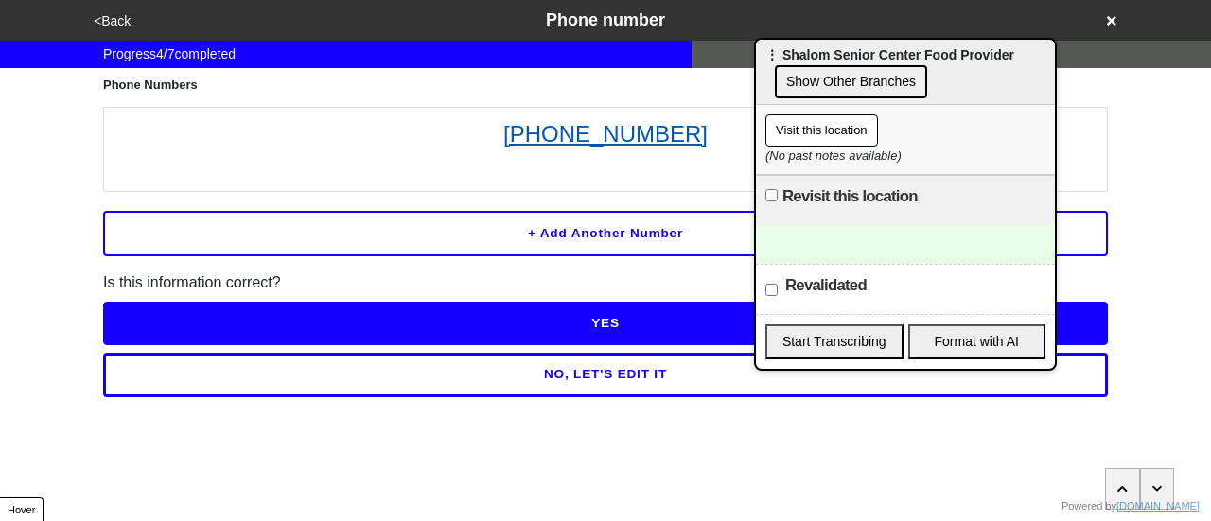
click at [565, 145] on link "[PHONE_NUMBER]" at bounding box center [606, 134] width 984 height 34
click at [880, 253] on div at bounding box center [905, 244] width 299 height 39
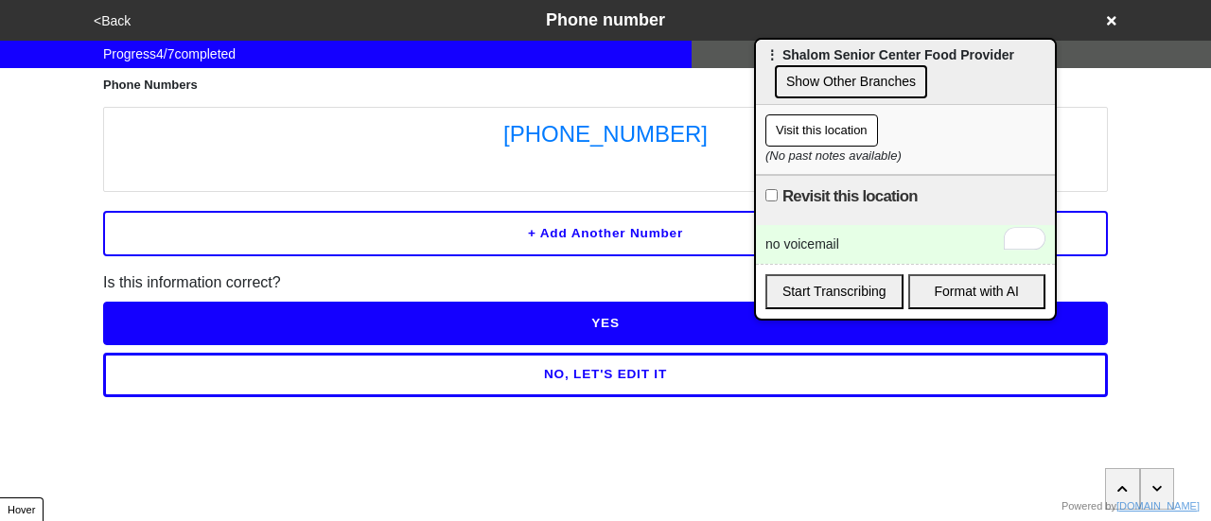
click at [479, 155] on li "[PHONE_NUMBER]" at bounding box center [605, 149] width 1005 height 85
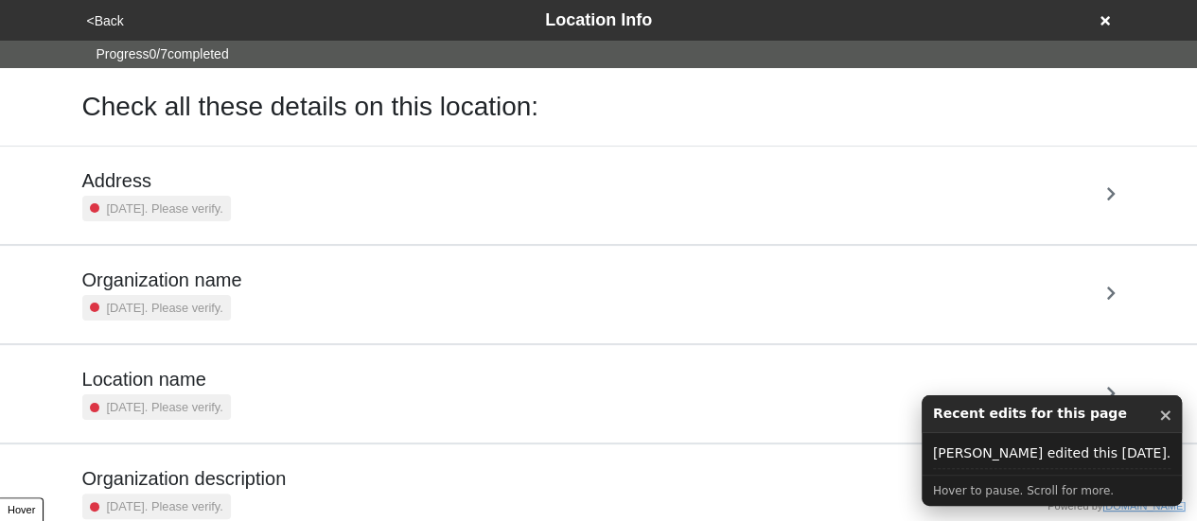
click at [0, 216] on link "Address [DATE]. Please verify." at bounding box center [598, 195] width 1197 height 99
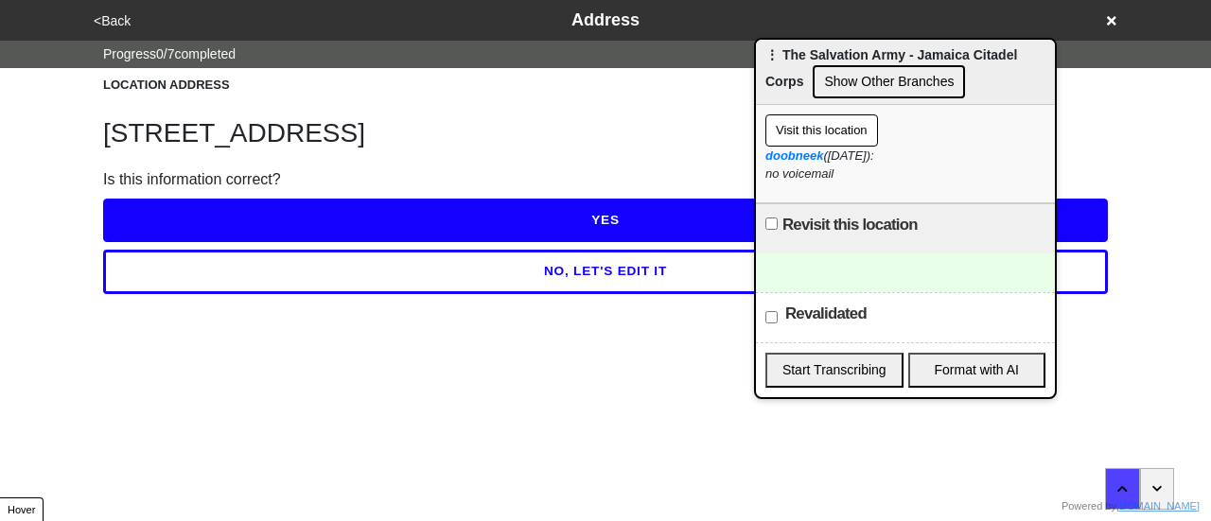
click at [111, 20] on button "<Back" at bounding box center [112, 21] width 48 height 22
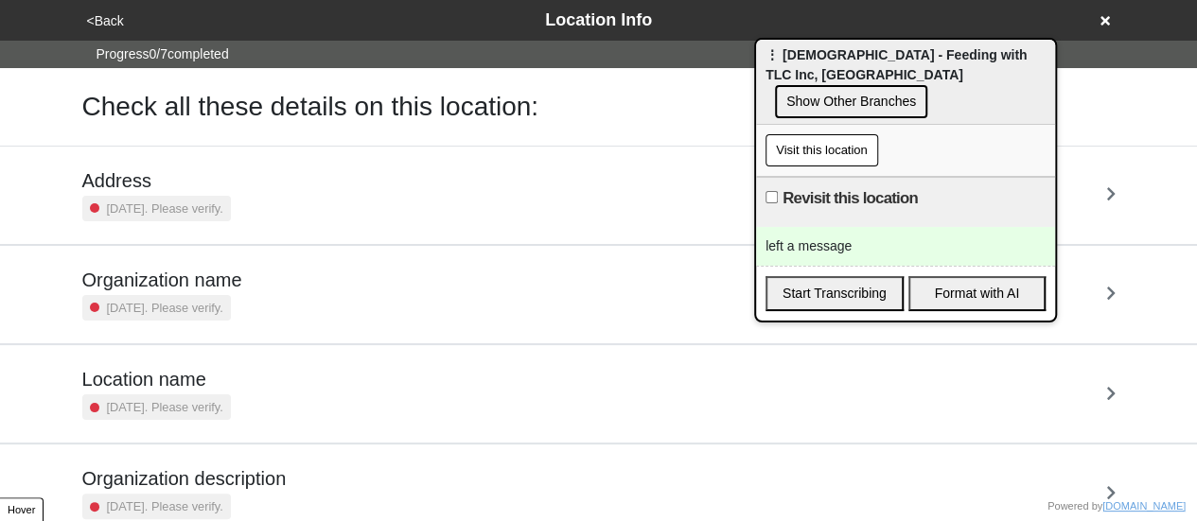
click at [32, 201] on link "Address [DATE]. Please verify." at bounding box center [598, 195] width 1197 height 99
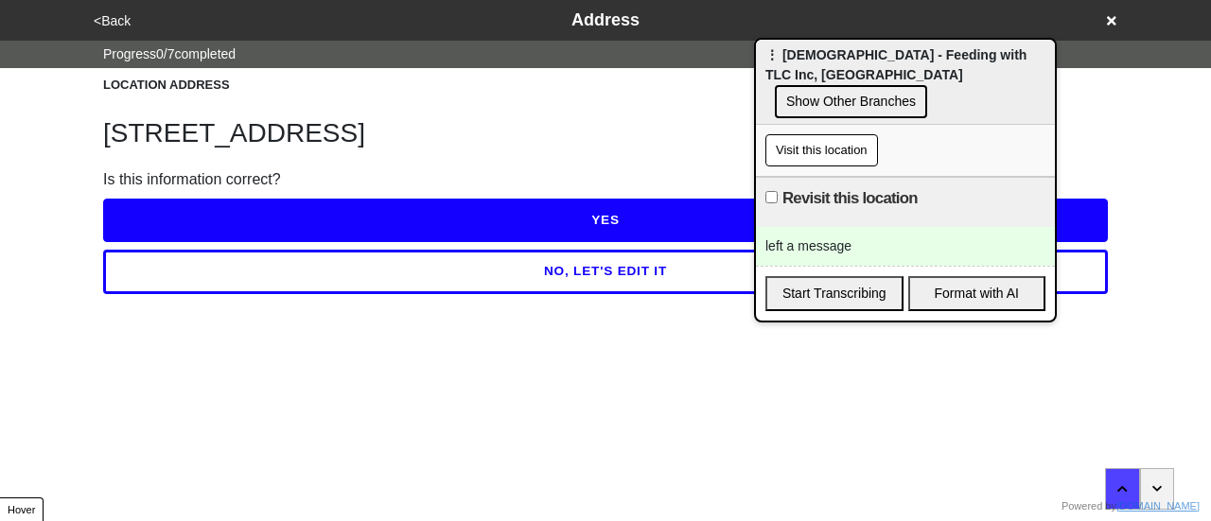
click at [97, 17] on button "<Back" at bounding box center [112, 21] width 48 height 22
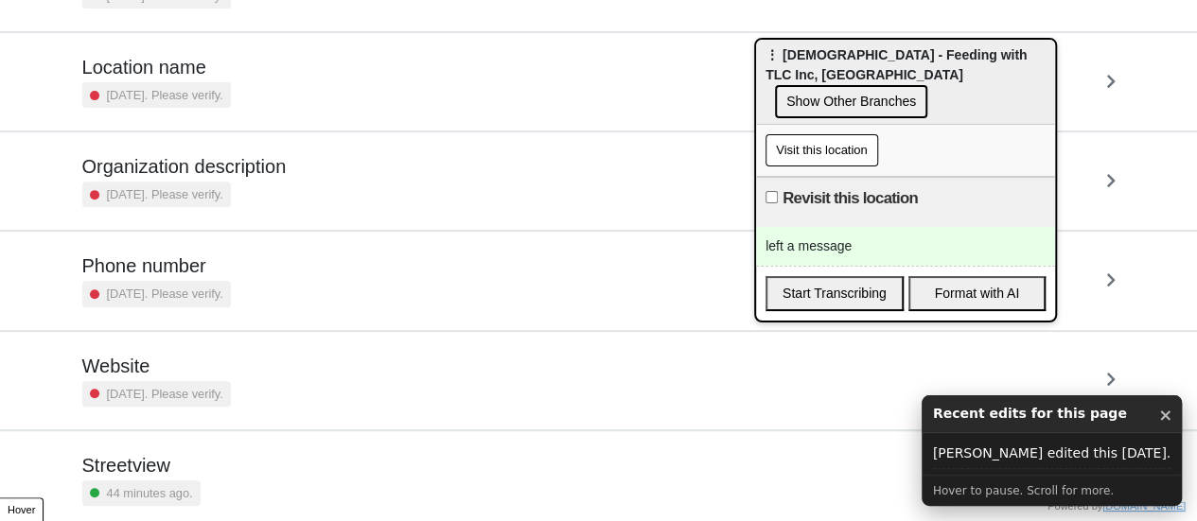
scroll to position [360, 0]
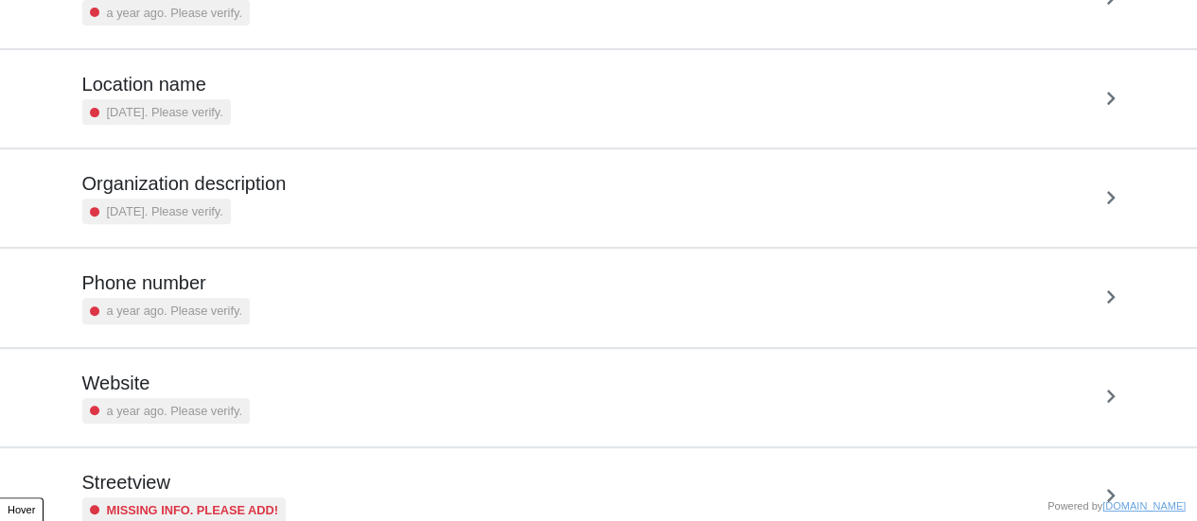
scroll to position [360, 0]
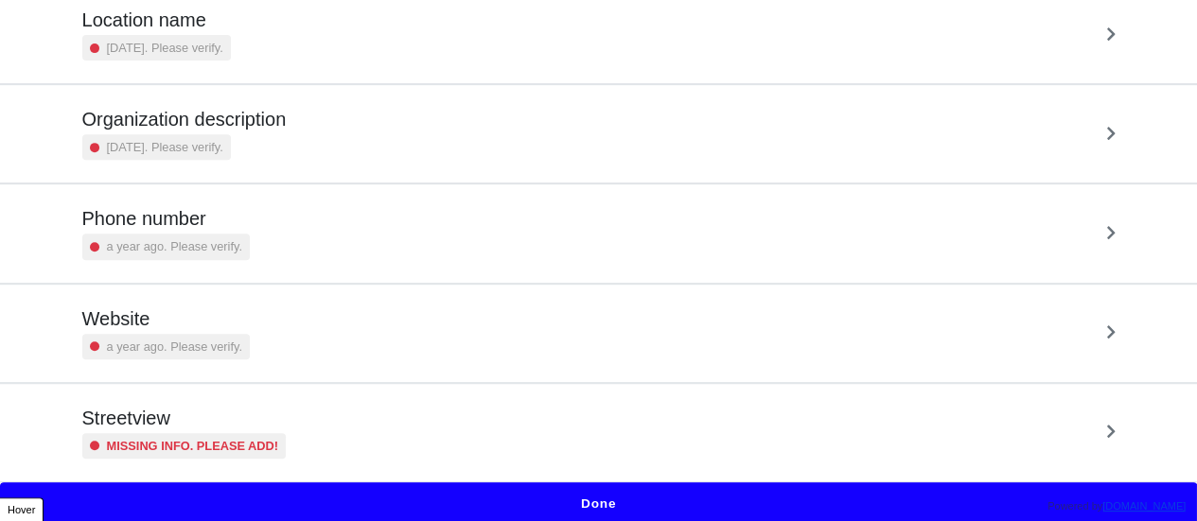
click at [272, 420] on h5 "Streetview" at bounding box center [184, 418] width 204 height 23
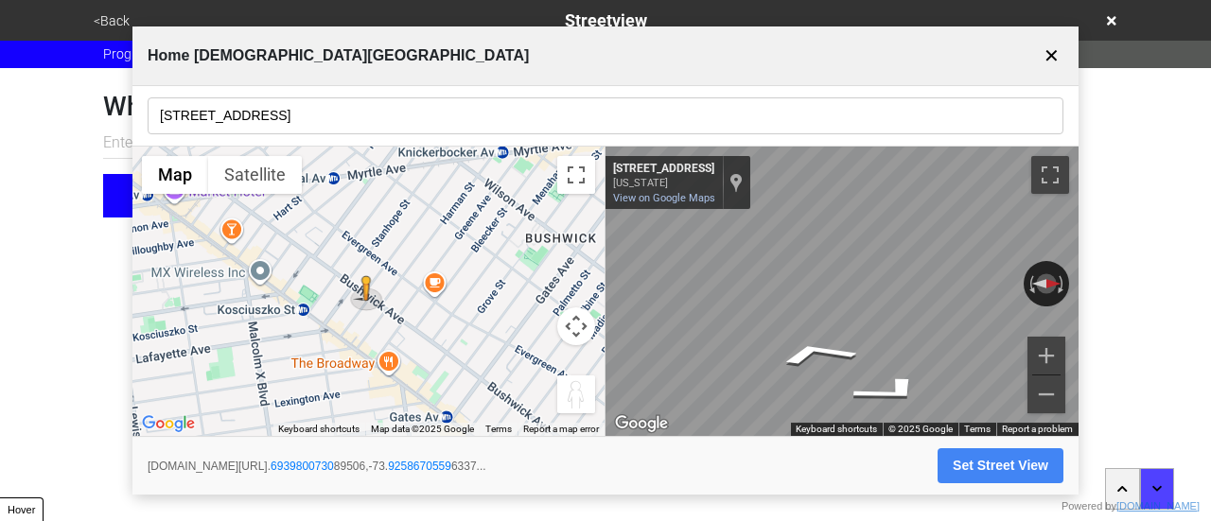
click at [318, 120] on input "[STREET_ADDRESS]" at bounding box center [606, 115] width 916 height 37
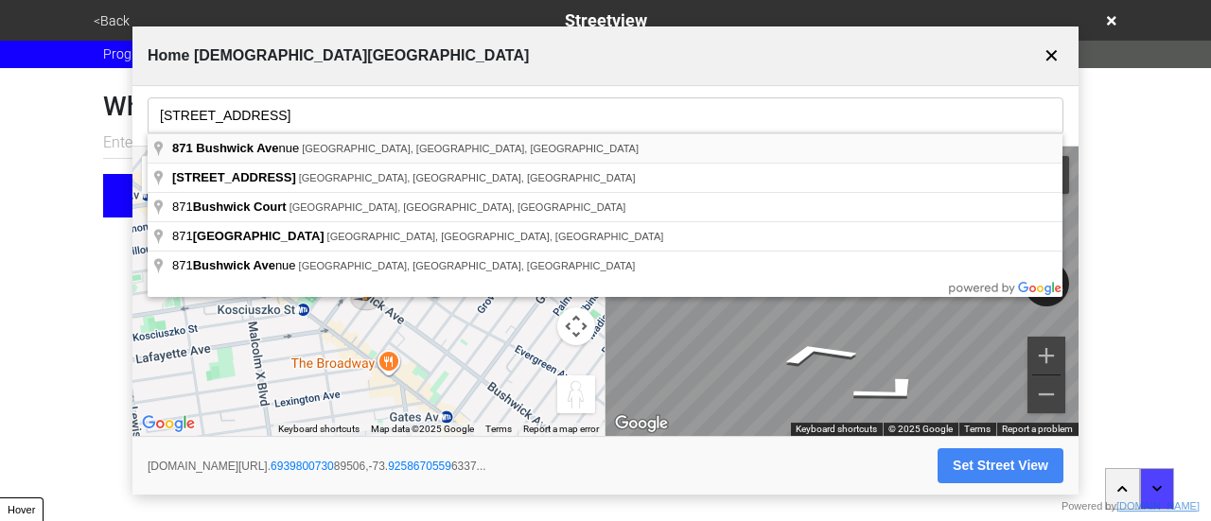
type input "[STREET_ADDRESS]"
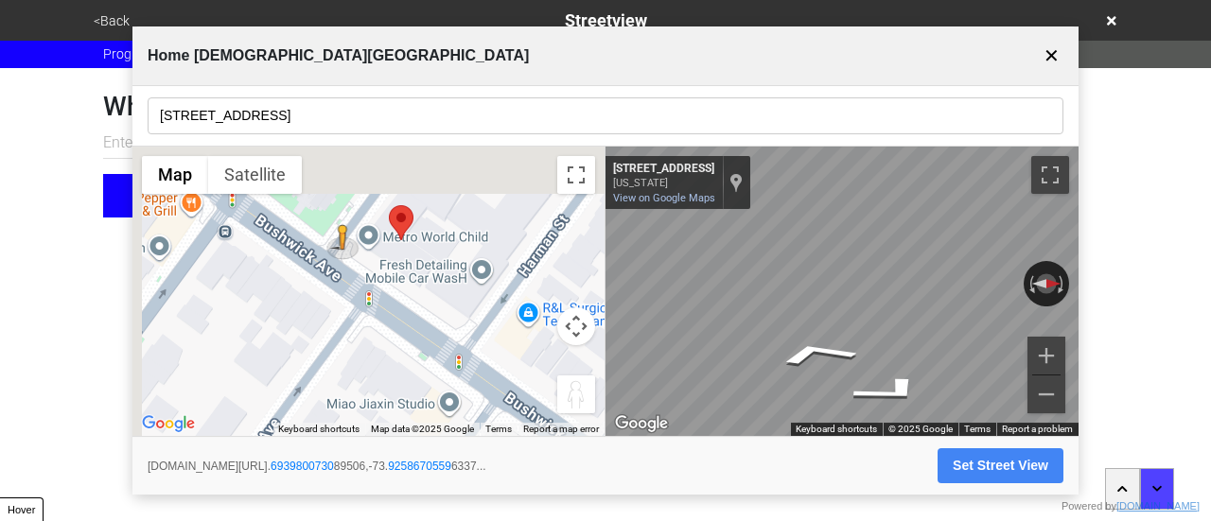
drag, startPoint x: 426, startPoint y: 295, endPoint x: 460, endPoint y: 336, distance: 53.1
click at [460, 336] on div "To activate drag with keyboard, press Alt + Enter. Once in keyboard drag state,…" at bounding box center [368, 292] width 472 height 291
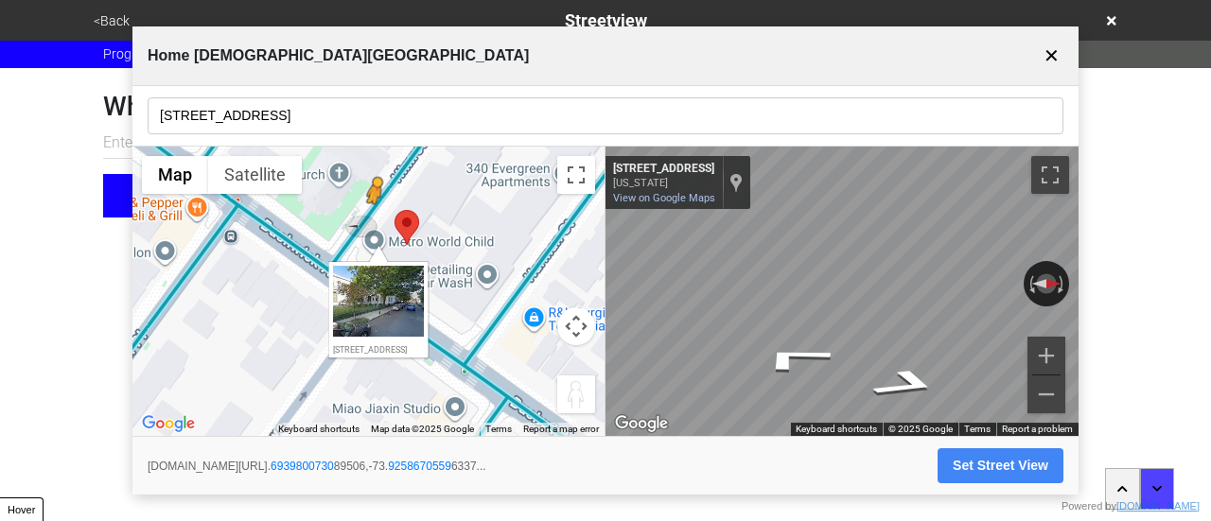
drag, startPoint x: 352, startPoint y: 240, endPoint x: 376, endPoint y: 220, distance: 31.5
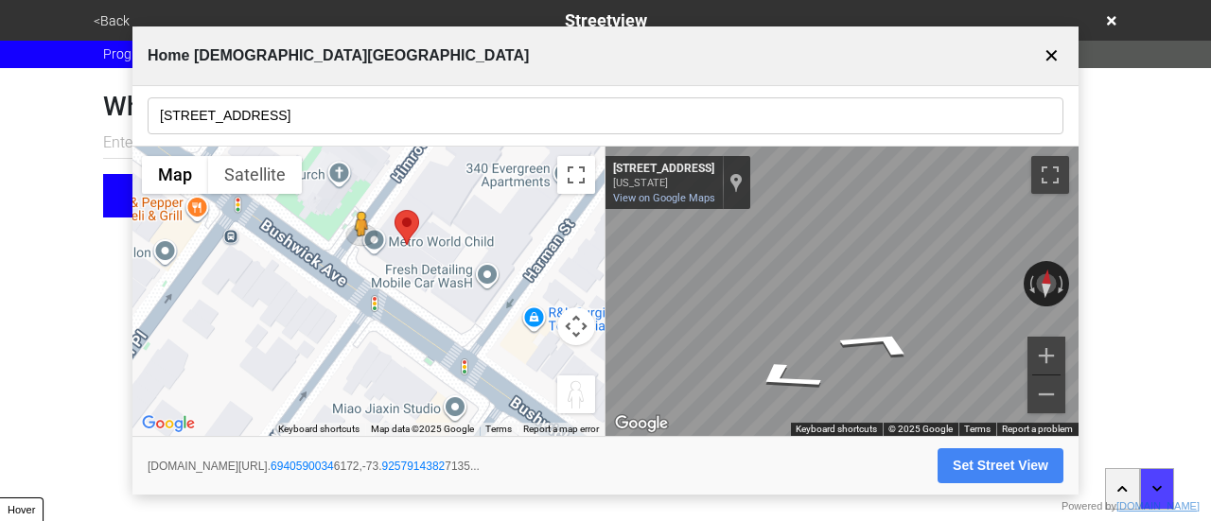
click at [263, 246] on div "← Move left → Move right ↑ Move up ↓ Move down + Zoom in - Zoom out Home Jump l…" at bounding box center [605, 292] width 946 height 291
drag, startPoint x: 912, startPoint y: 269, endPoint x: 596, endPoint y: 262, distance: 316.1
click at [589, 262] on div "← Move left → Move right ↑ Move up ↓ Move down + Zoom in - Zoom out Home Jump l…" at bounding box center [605, 292] width 946 height 291
click at [570, 273] on div "← Move left → Move right ↑ Move up ↓ Move down + Zoom in - Zoom out Home Jump l…" at bounding box center [605, 292] width 946 height 291
click at [645, 283] on div "← Move left → Move right ↑ Move up ↓ Move down + Zoom in - Zoom out [STREET_ADD…" at bounding box center [842, 292] width 473 height 291
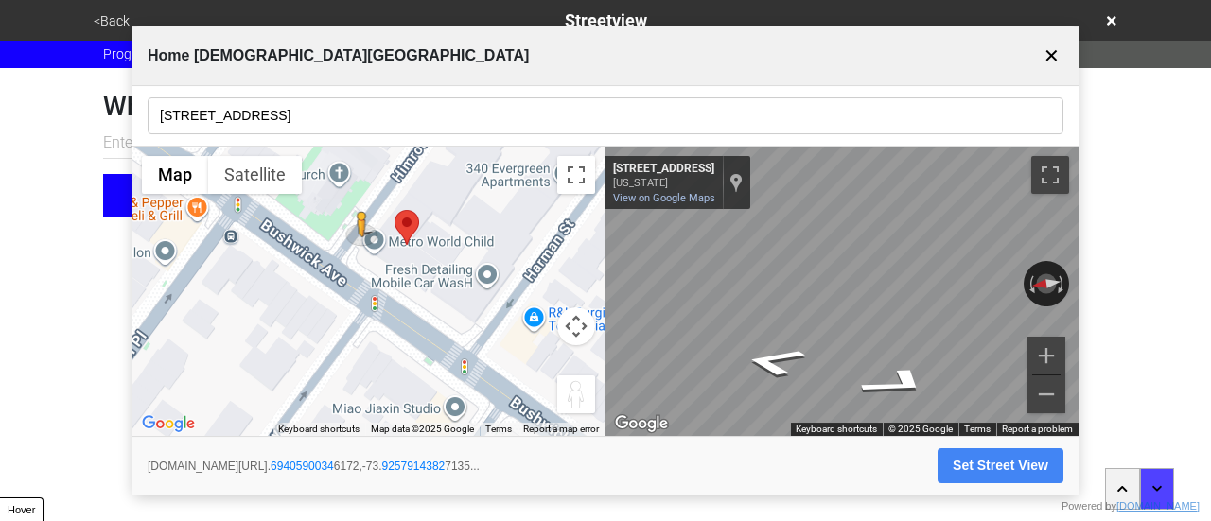
drag, startPoint x: 935, startPoint y: 275, endPoint x: 475, endPoint y: 294, distance: 460.3
click at [498, 294] on div "← Move left → Move right ↑ Move up ↓ Move down + Zoom in - Zoom out Home Jump l…" at bounding box center [605, 292] width 946 height 291
click at [920, 355] on icon "Go Southwest, Himrod St" at bounding box center [912, 363] width 101 height 41
click at [973, 467] on button "Set Street View" at bounding box center [1001, 466] width 126 height 35
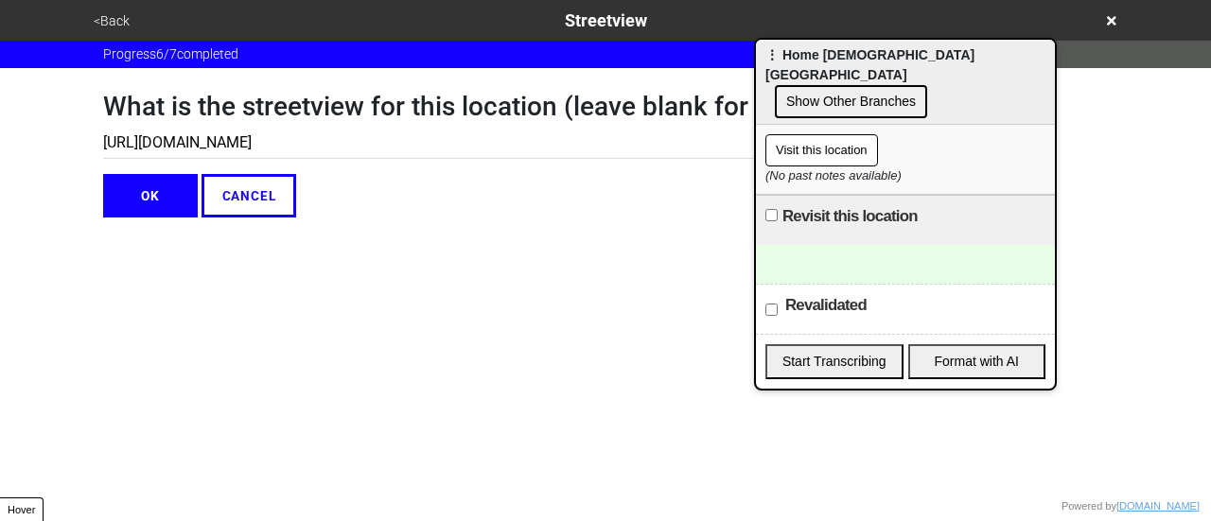
type input "https://www.google.com/maps/@40.693980073089506,-73.92586705596337,3a,75y,99.89…"
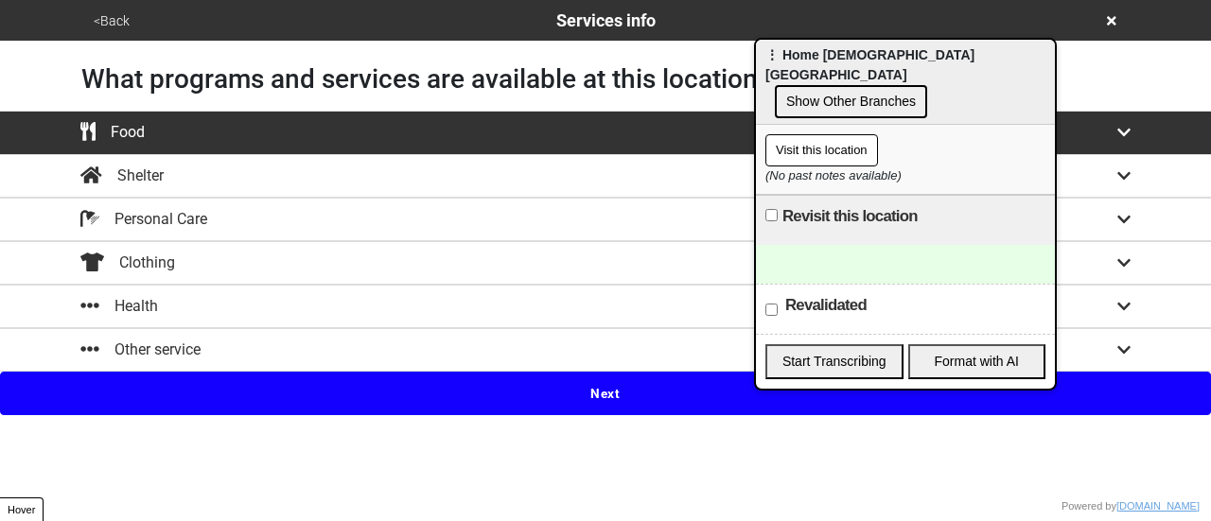
click at [577, 393] on button "Next" at bounding box center [605, 394] width 1211 height 44
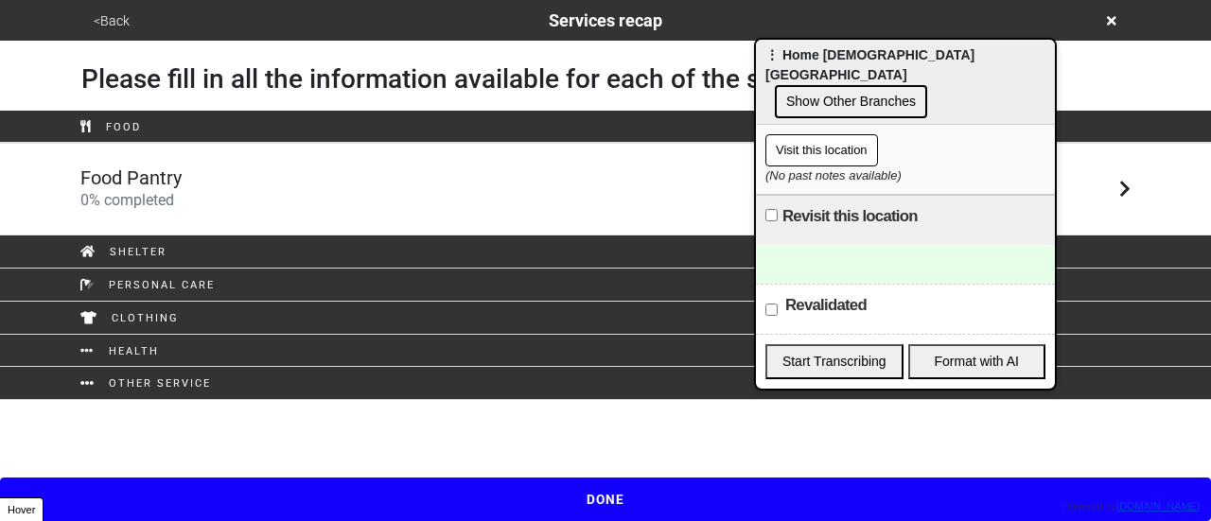
click at [291, 166] on link "Food Pantry 0 % completed" at bounding box center [605, 189] width 1211 height 93
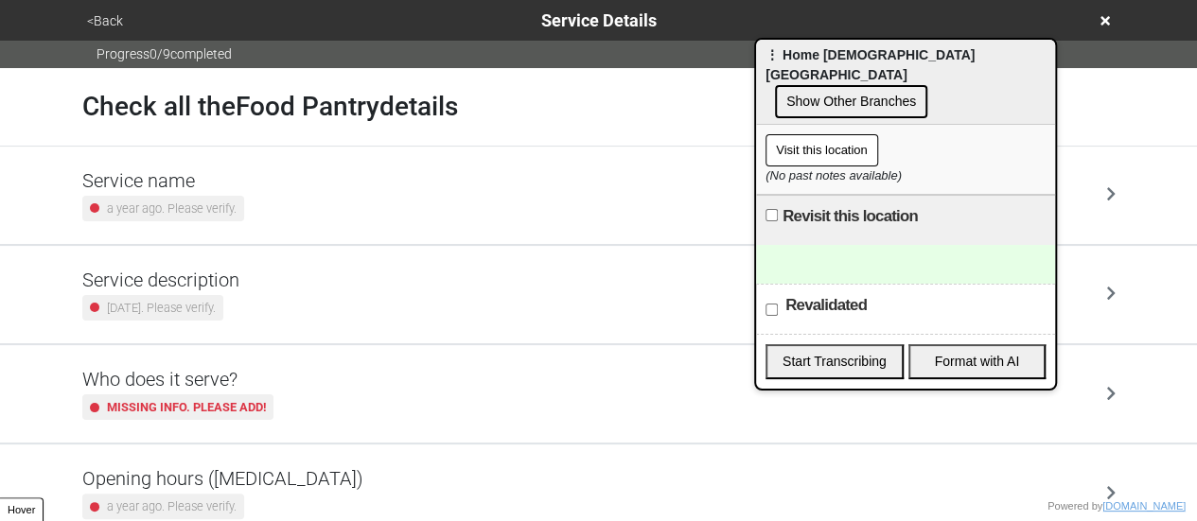
click at [112, 26] on button "<Back" at bounding box center [104, 21] width 47 height 22
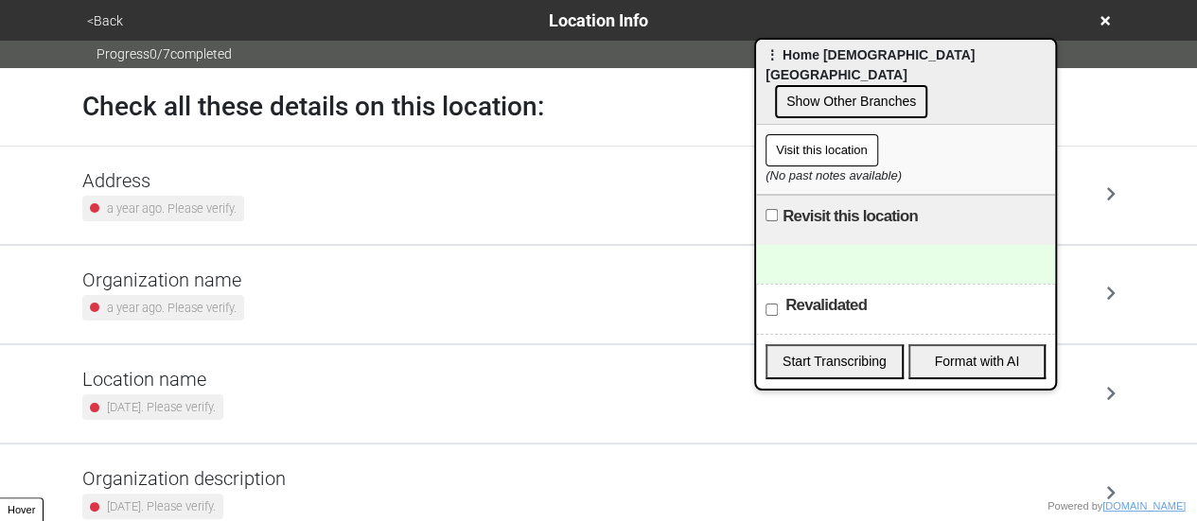
scroll to position [360, 0]
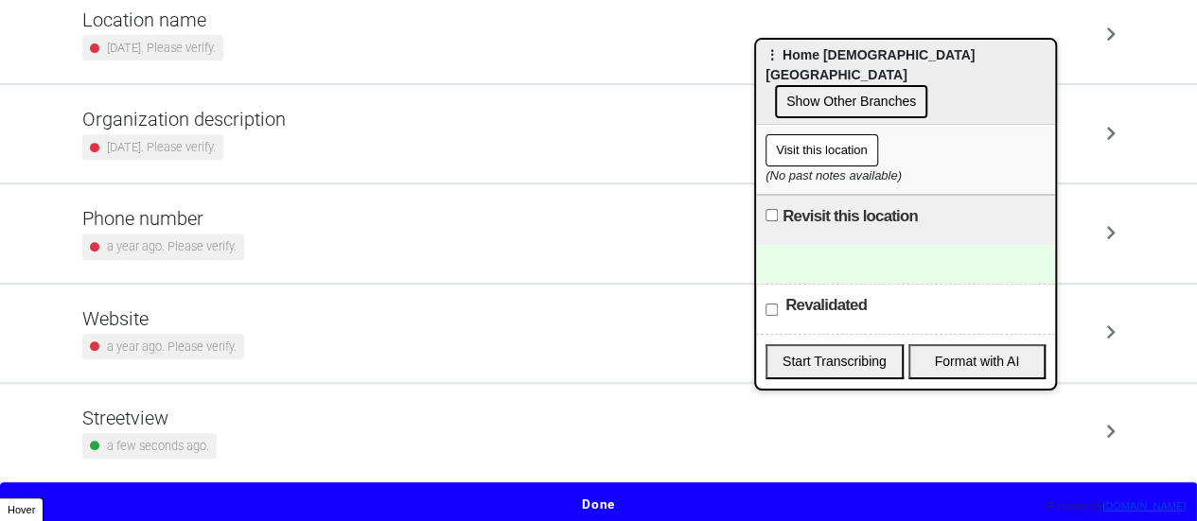
click at [204, 245] on small "a year ago. Please verify." at bounding box center [172, 247] width 130 height 18
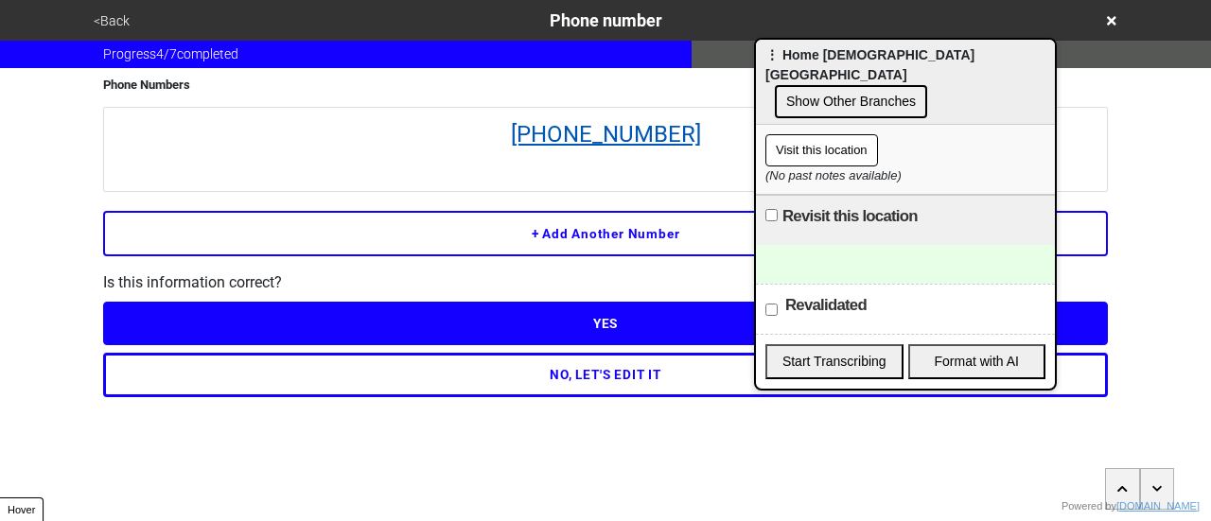
click at [589, 143] on link "347-471-4585" at bounding box center [606, 134] width 984 height 34
click at [696, 135] on link "347-471-4585" at bounding box center [606, 134] width 984 height 34
drag, startPoint x: 426, startPoint y: 96, endPoint x: 731, endPoint y: 139, distance: 307.8
click at [732, 141] on div "Phone Numbers 347-471-4585 + Add another number Is this information correct? YE…" at bounding box center [605, 232] width 1005 height 329
copy link "347-471-4585"
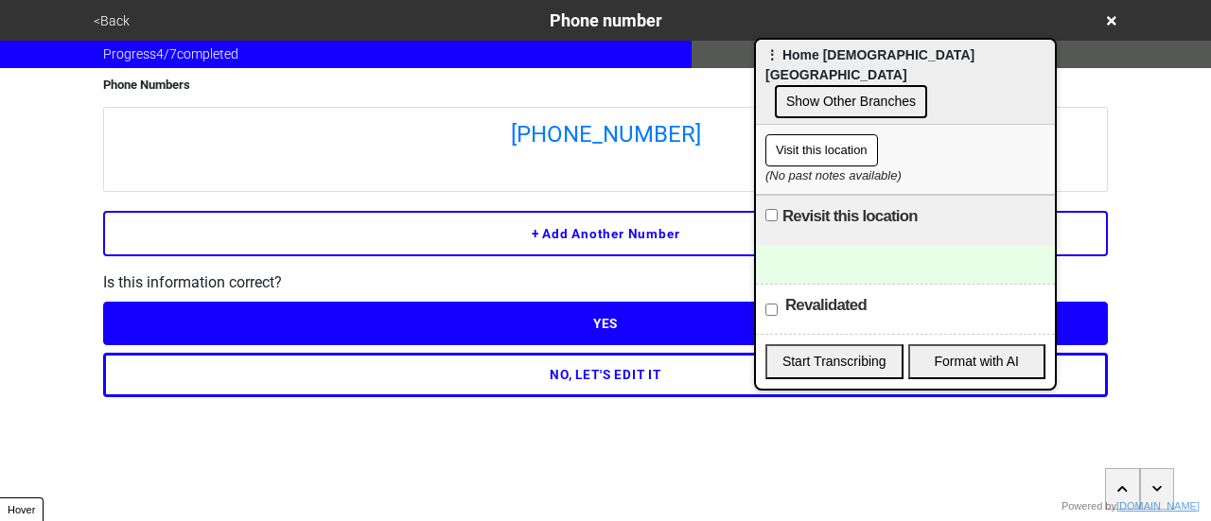
click at [829, 246] on div at bounding box center [905, 264] width 299 height 39
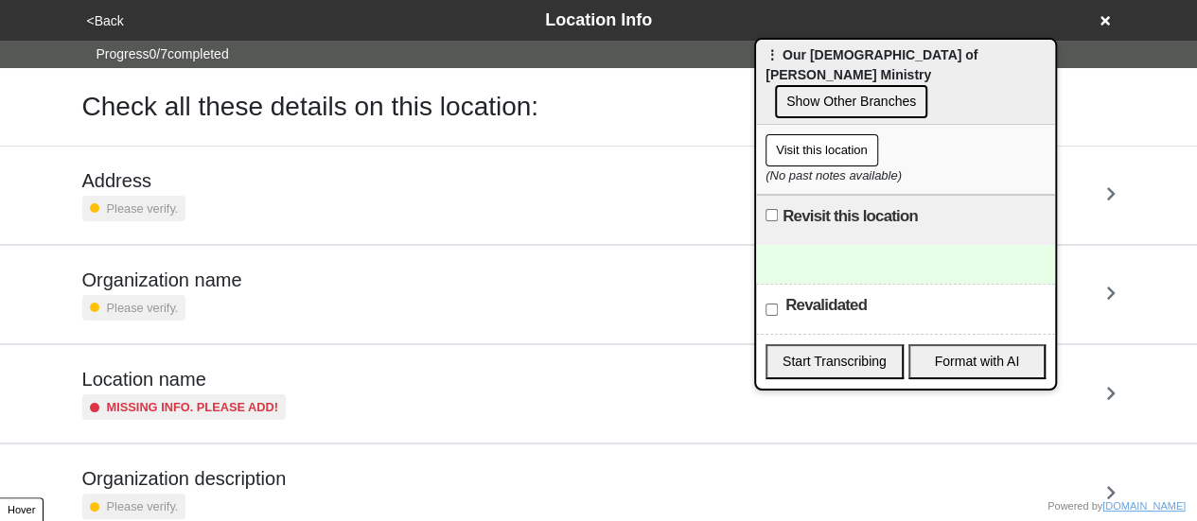
click at [0, 203] on link "Address Please verify." at bounding box center [598, 195] width 1197 height 99
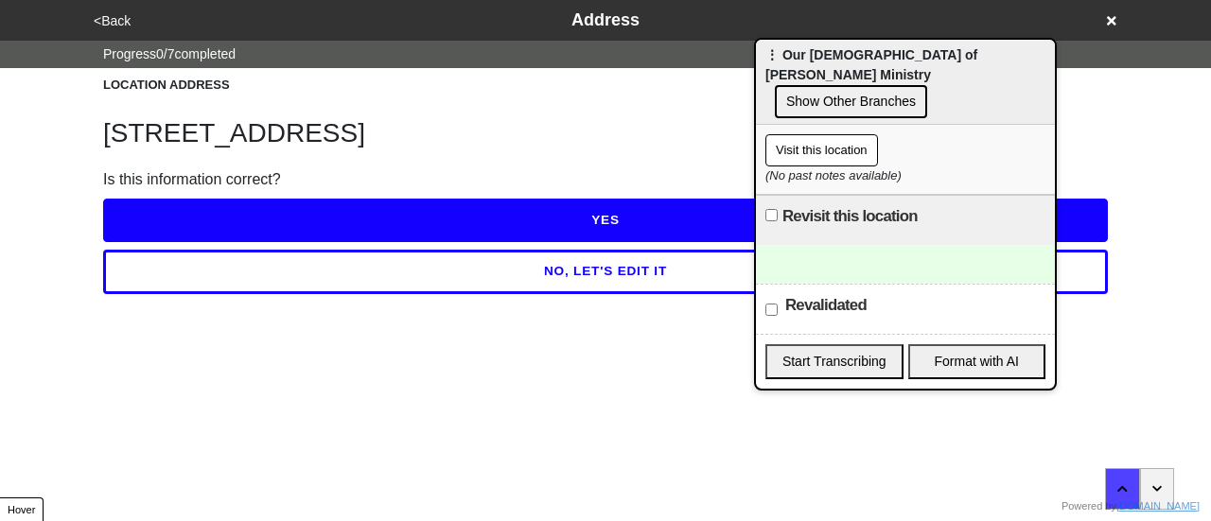
drag, startPoint x: 301, startPoint y: 275, endPoint x: 240, endPoint y: 228, distance: 76.9
click at [301, 273] on button "NO, LET'S EDIT IT" at bounding box center [605, 272] width 1005 height 44
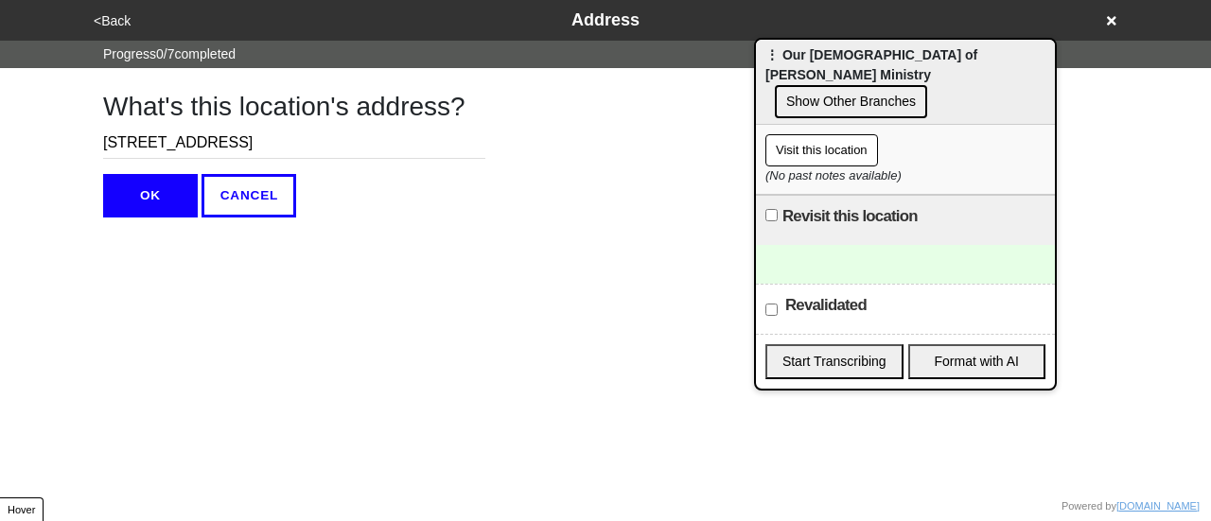
drag, startPoint x: 145, startPoint y: 137, endPoint x: 163, endPoint y: 134, distance: 18.2
click at [163, 134] on input "[STREET_ADDRESS]" at bounding box center [294, 143] width 382 height 31
drag, startPoint x: 188, startPoint y: 145, endPoint x: 348, endPoint y: 150, distance: 160.0
click at [347, 153] on input "[STREET_ADDRESS]" at bounding box center [294, 143] width 382 height 31
type input "[STREET_ADDRESS]"
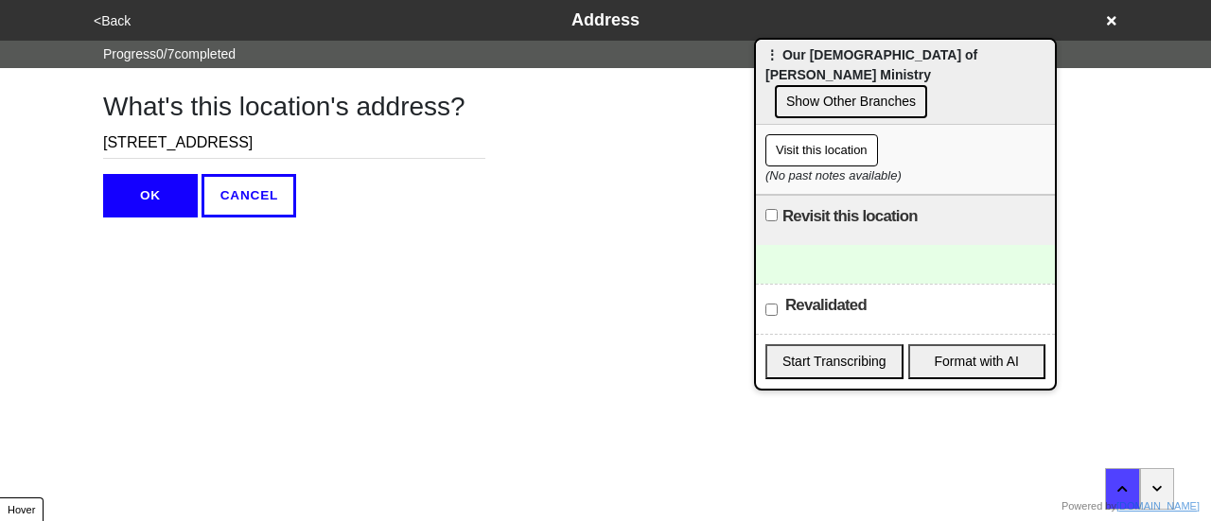
click at [131, 188] on button "OK" at bounding box center [150, 196] width 95 height 44
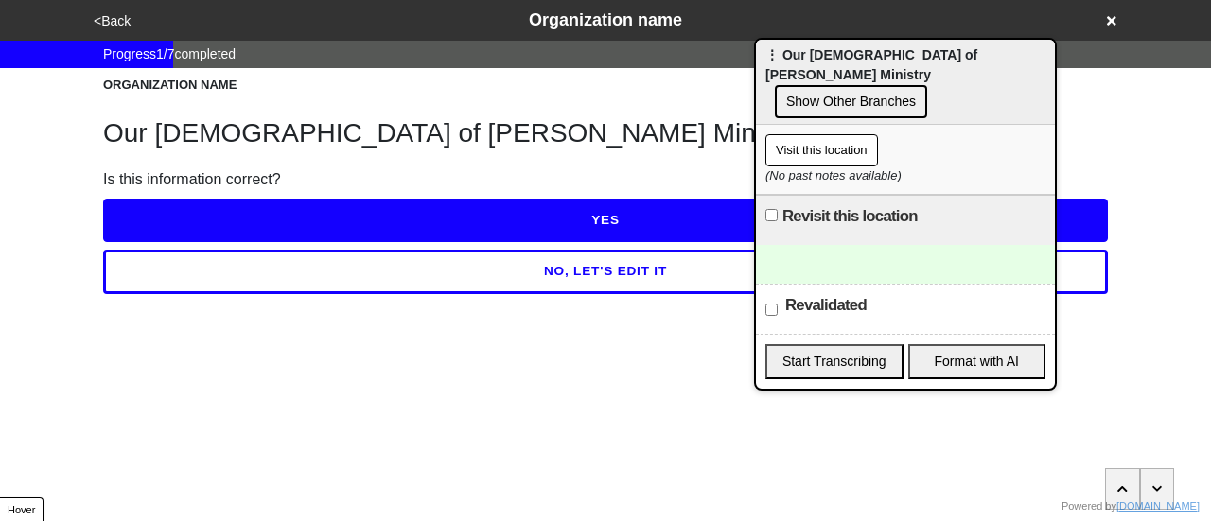
click at [192, 208] on button "YES" at bounding box center [605, 221] width 1005 height 44
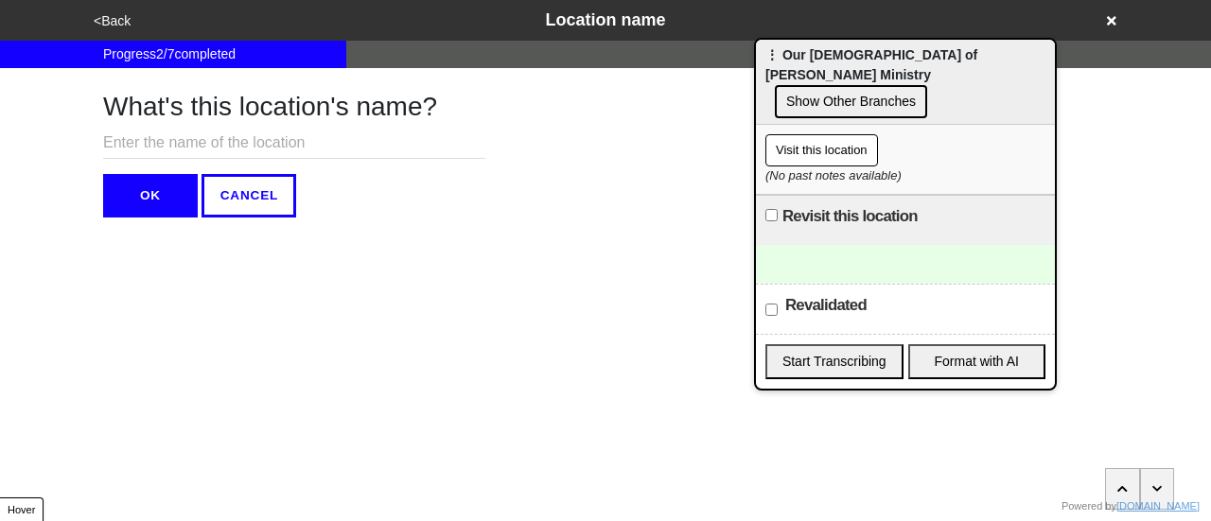
click at [110, 24] on button "<Back" at bounding box center [112, 21] width 48 height 22
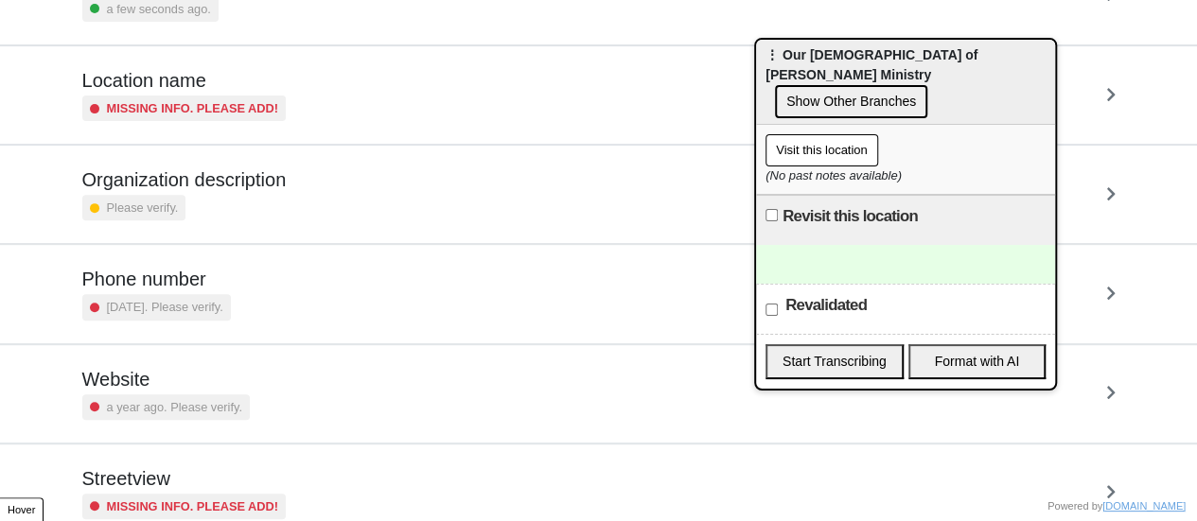
scroll to position [360, 0]
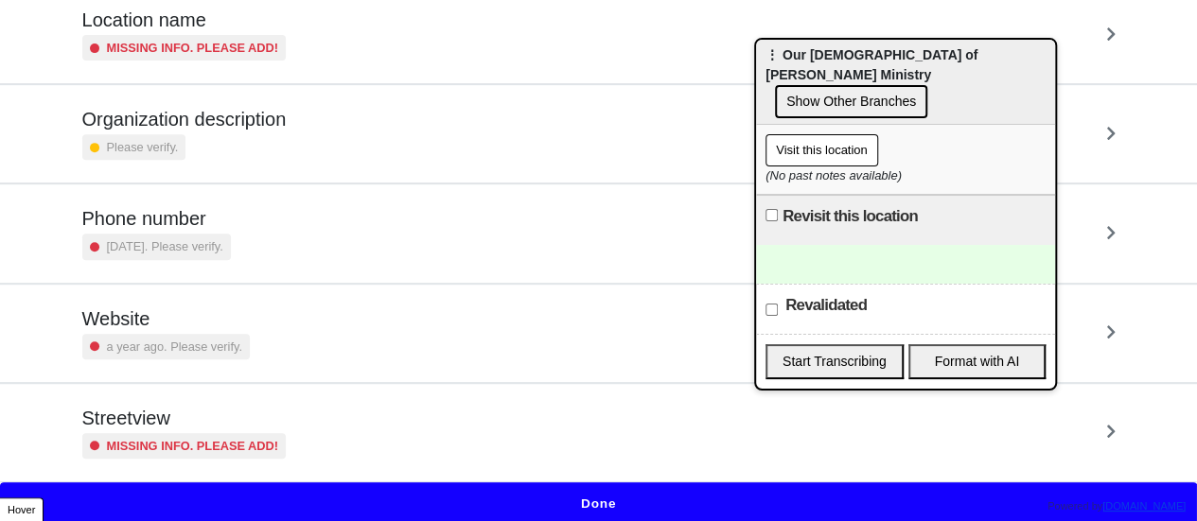
click at [189, 414] on h5 "Streetview" at bounding box center [184, 418] width 204 height 23
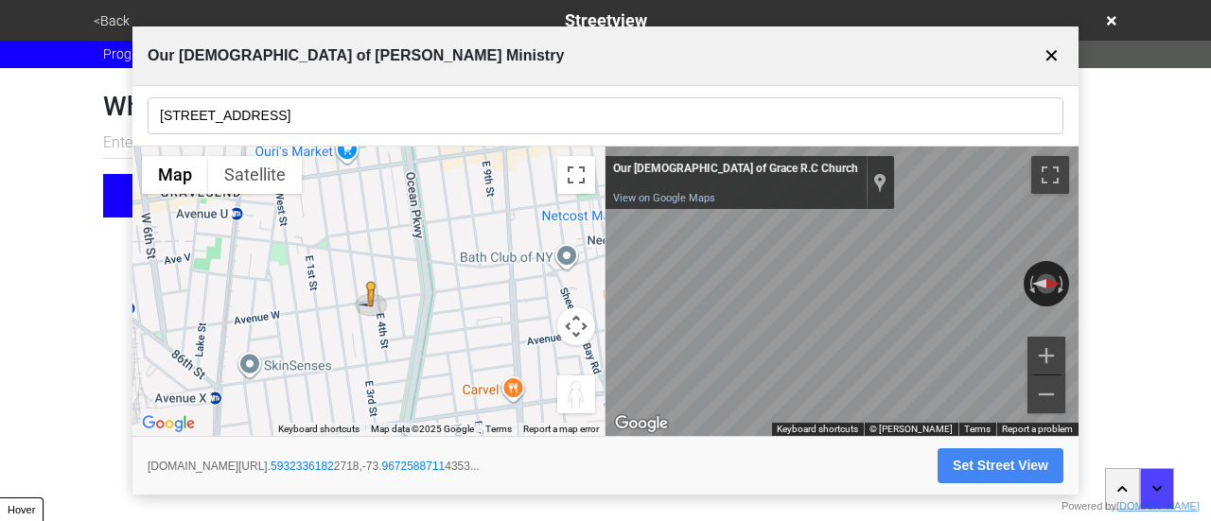
click at [273, 110] on input "2322 E 4th St" at bounding box center [606, 115] width 916 height 37
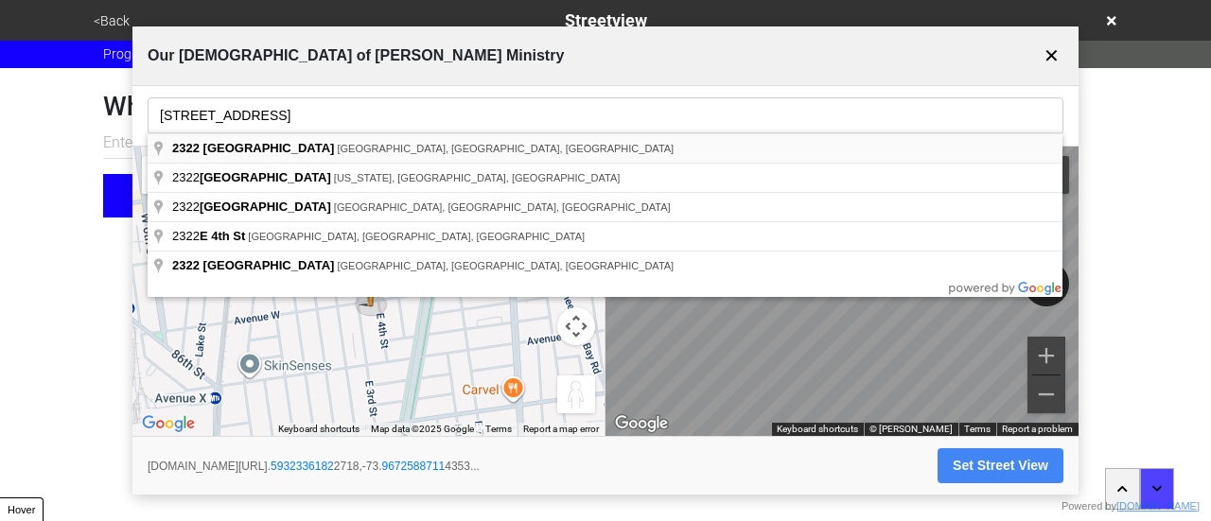
type input "2322 East 4th Street, Brooklyn, NY, USA"
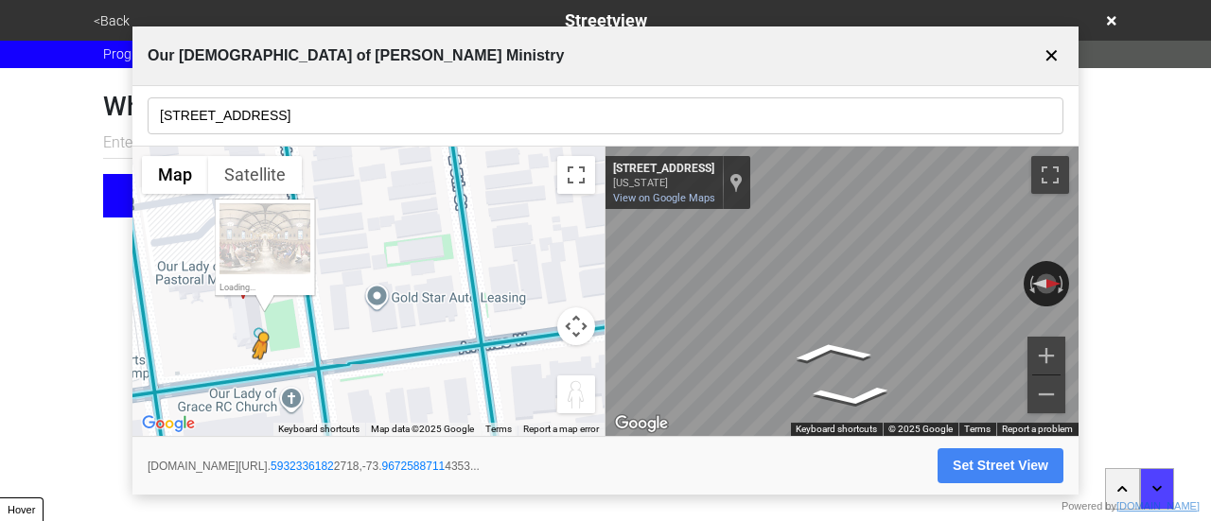
drag, startPoint x: 260, startPoint y: 329, endPoint x: 262, endPoint y: 374, distance: 44.5
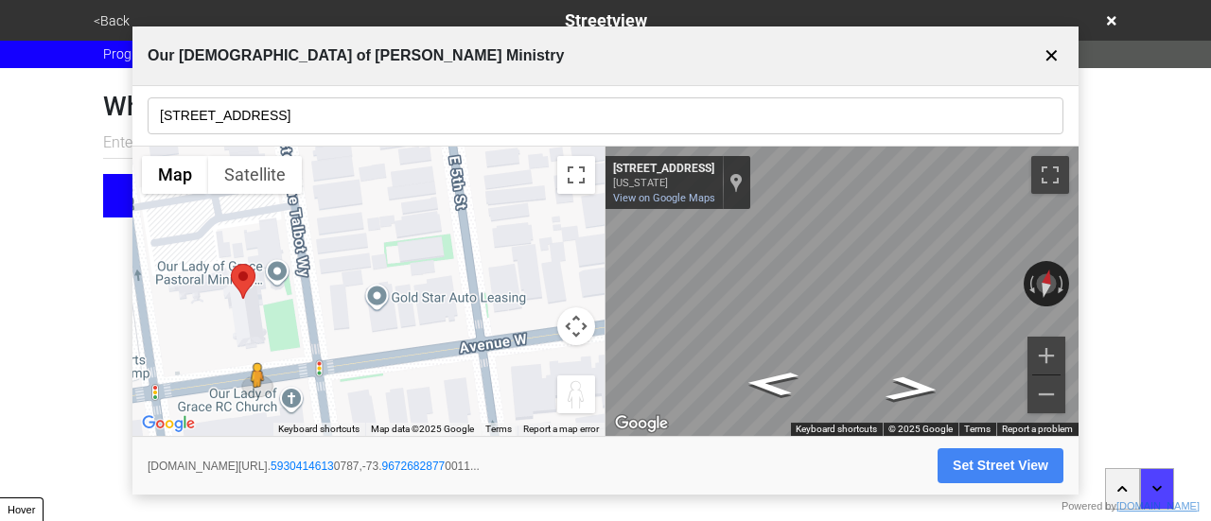
click at [333, 340] on div "← Move left → Move right ↑ Move up ↓ Move down + Zoom in - Zoom out Home Jump l…" at bounding box center [605, 292] width 946 height 291
click at [987, 459] on button "Set Street View" at bounding box center [1001, 466] width 126 height 35
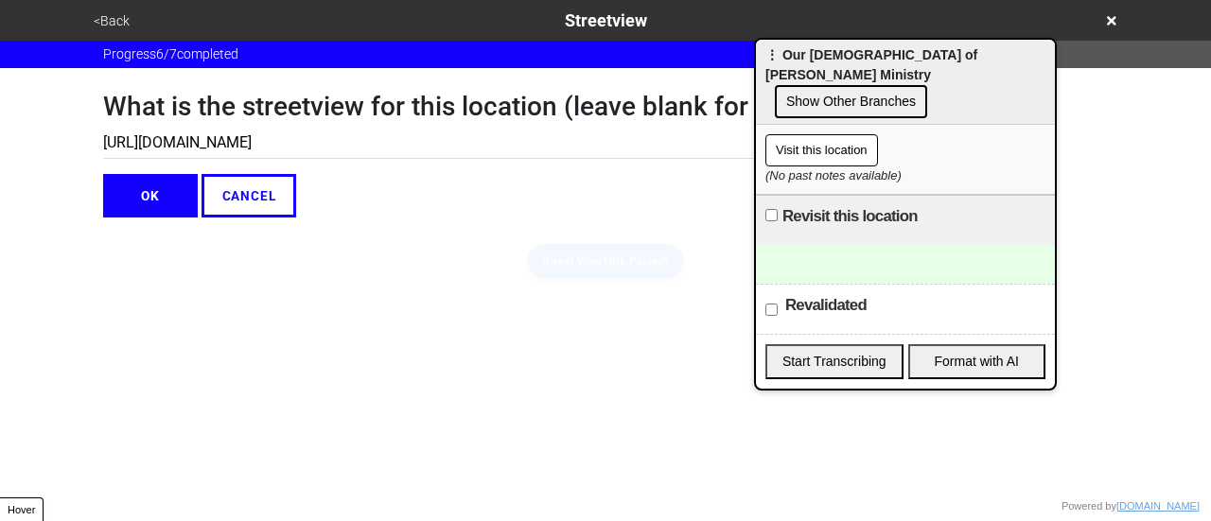
type input "https://www.google.com/maps/@40.59304146130787,-73.96726828770011,3a,75y,355.12…"
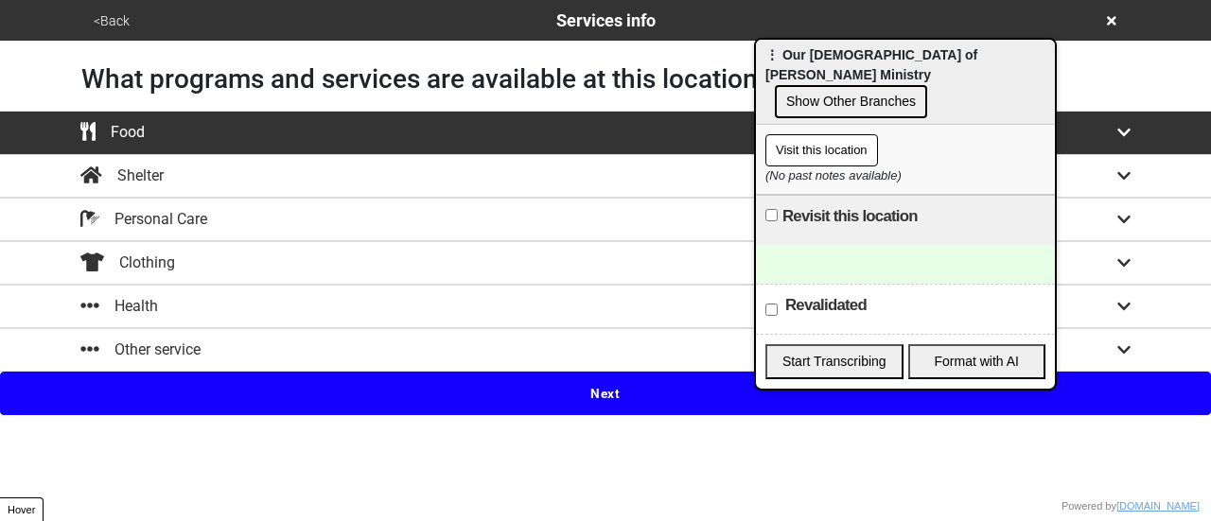
click at [108, 18] on button "<Back" at bounding box center [111, 21] width 47 height 22
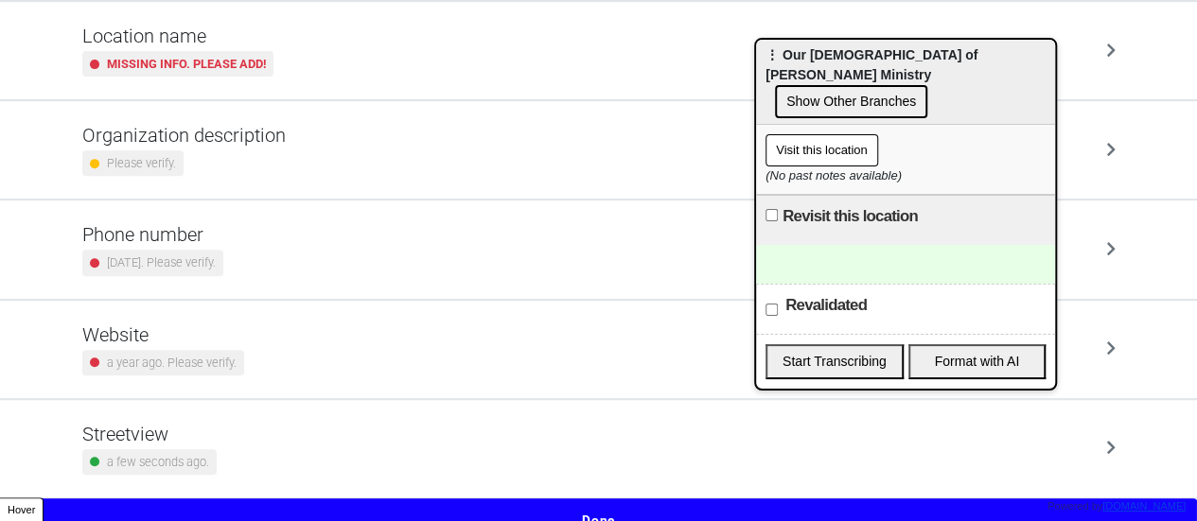
scroll to position [360, 0]
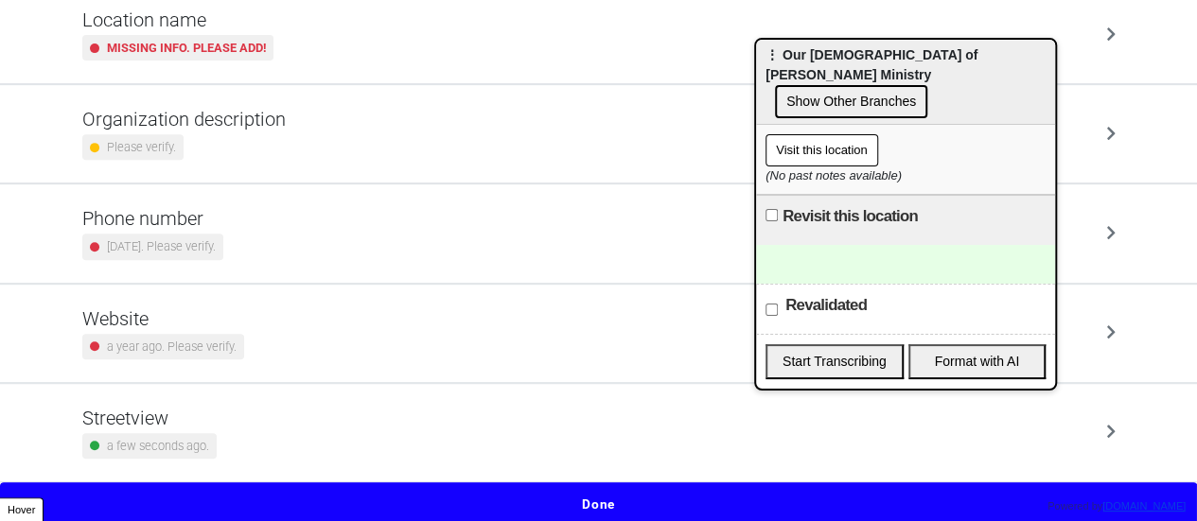
click at [207, 245] on small "5 years ago. Please verify." at bounding box center [161, 247] width 109 height 18
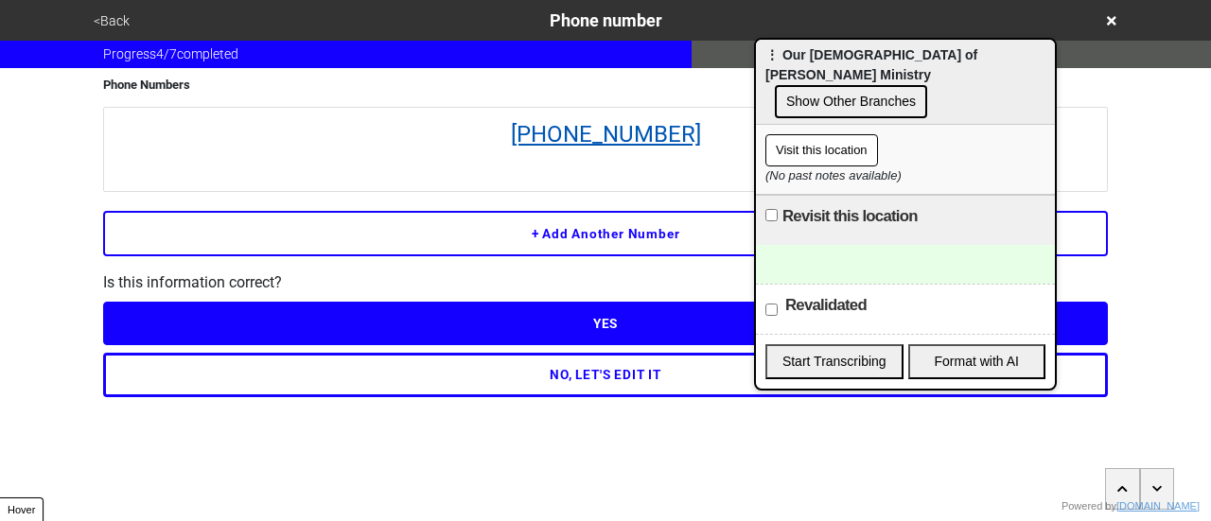
click at [605, 126] on link "(718) 627-2020" at bounding box center [606, 134] width 984 height 34
drag, startPoint x: 848, startPoint y: 241, endPoint x: 286, endPoint y: 133, distance: 572.3
click at [848, 245] on div at bounding box center [905, 264] width 299 height 39
click at [115, 17] on button "<Back" at bounding box center [111, 21] width 47 height 22
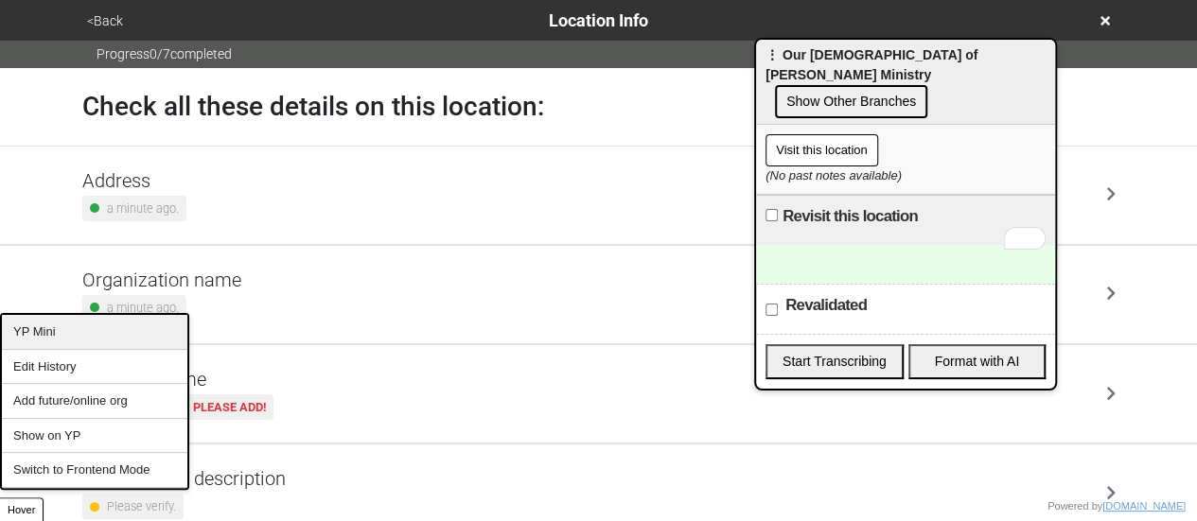
click at [46, 322] on div "YP Mini" at bounding box center [94, 332] width 185 height 35
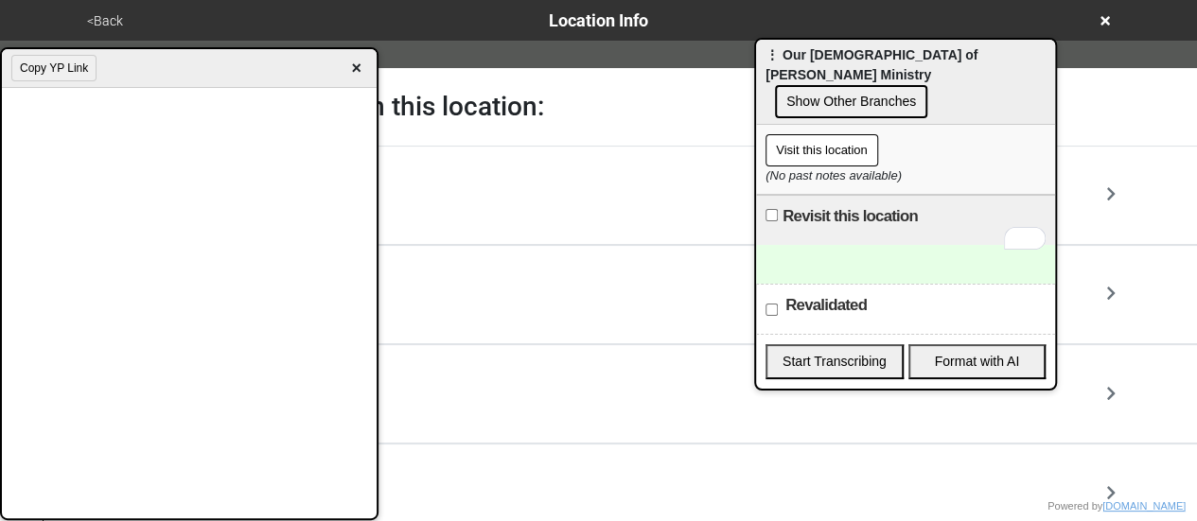
click at [852, 284] on div "Revalidated" at bounding box center [905, 309] width 299 height 50
click at [848, 250] on div "To enrich screen reader interactions, please activate Accessibility in Grammarl…" at bounding box center [905, 264] width 299 height 39
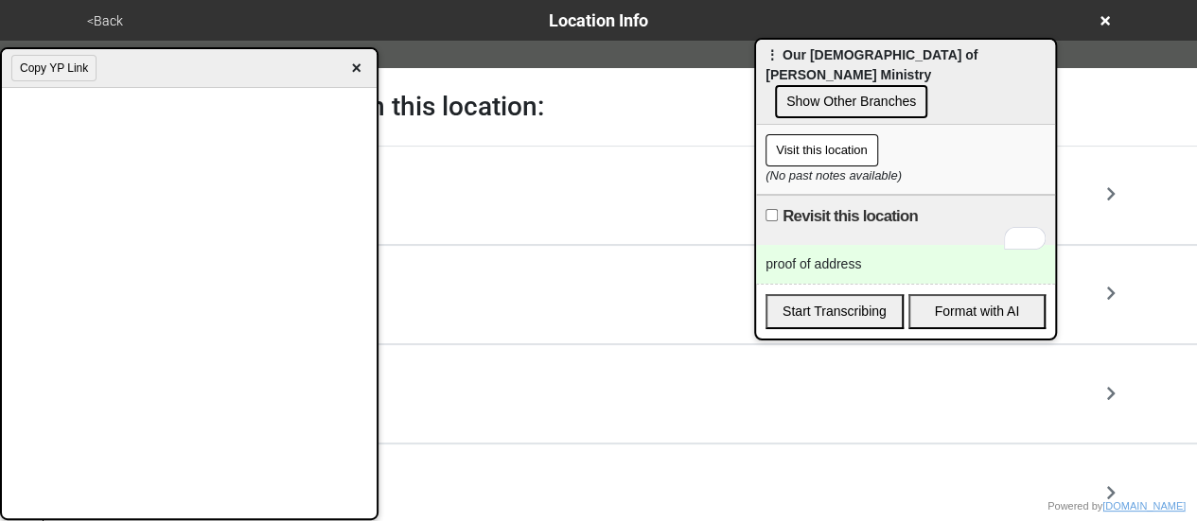
click at [861, 245] on div "proof of address" at bounding box center [905, 264] width 299 height 39
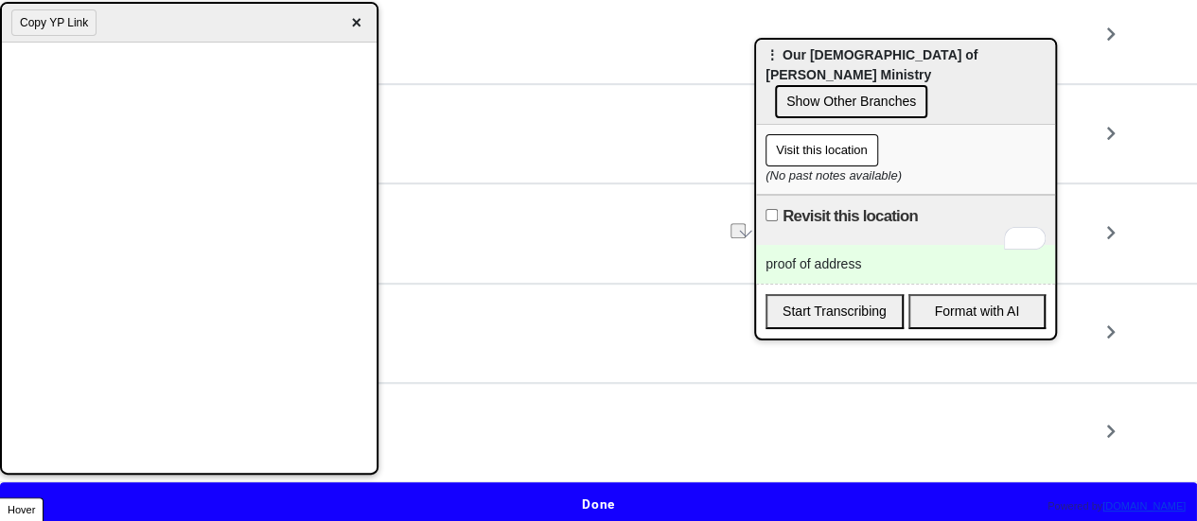
drag, startPoint x: 208, startPoint y: 67, endPoint x: 27, endPoint y: 20, distance: 186.8
click at [0, 14] on div "Copy YP Link ×" at bounding box center [189, 238] width 379 height 473
click at [350, 9] on span "×" at bounding box center [356, 22] width 22 height 26
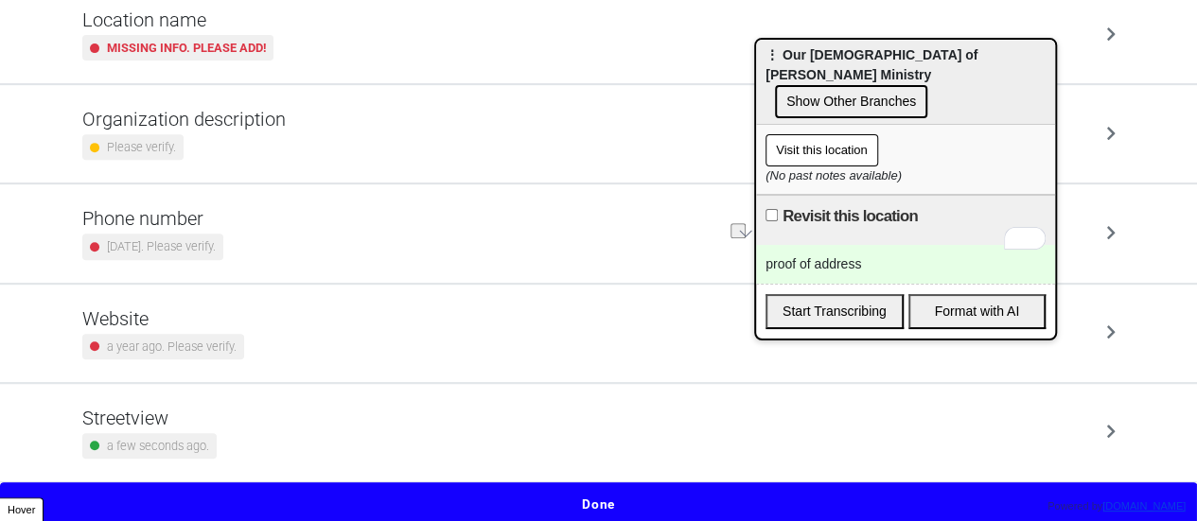
click at [587, 497] on button "Done" at bounding box center [598, 505] width 1197 height 44
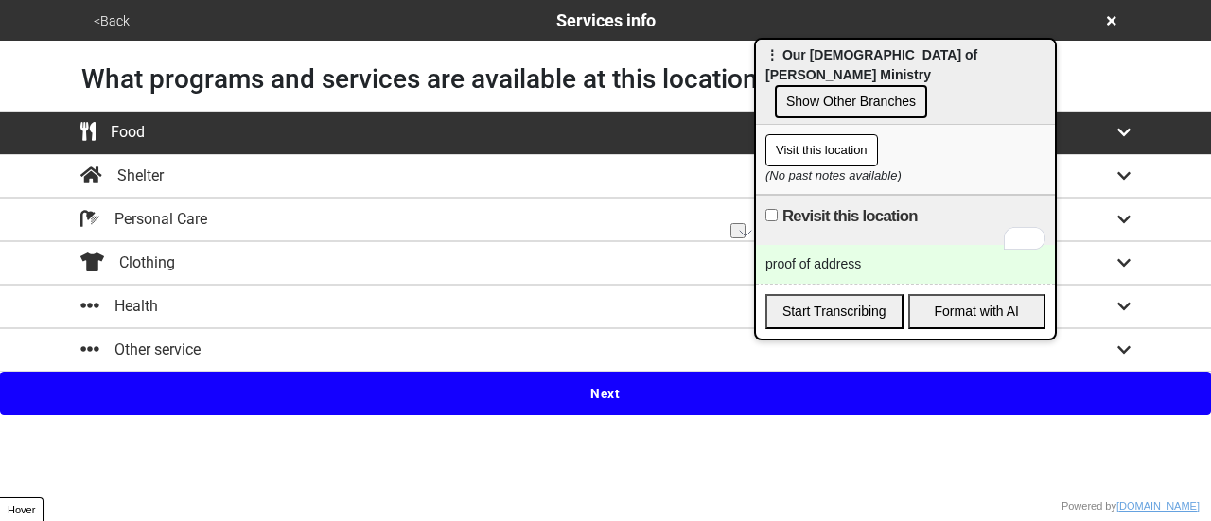
click at [590, 361] on button "Other service" at bounding box center [605, 350] width 1211 height 44
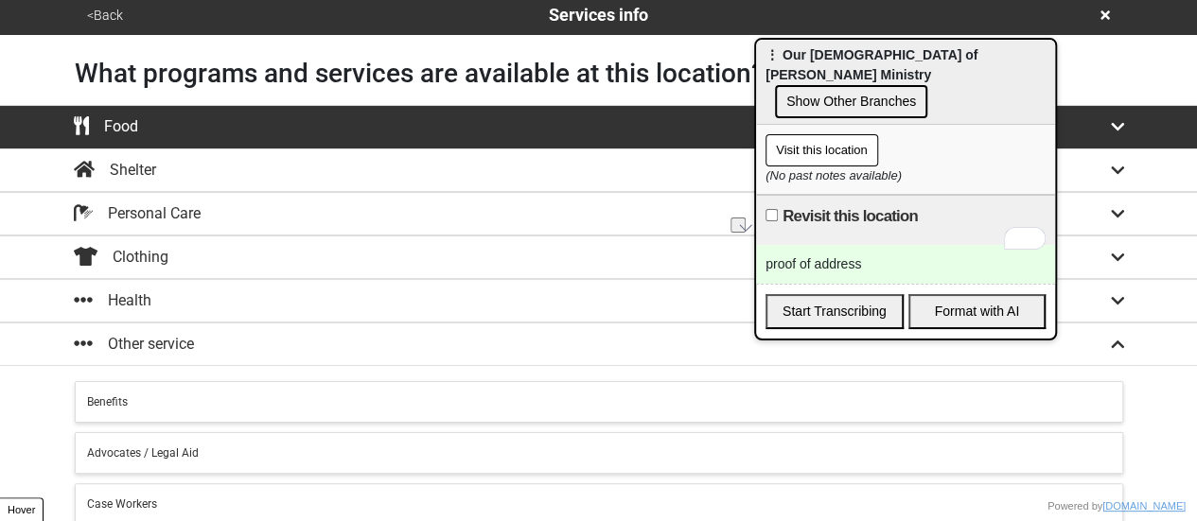
scroll to position [475, 0]
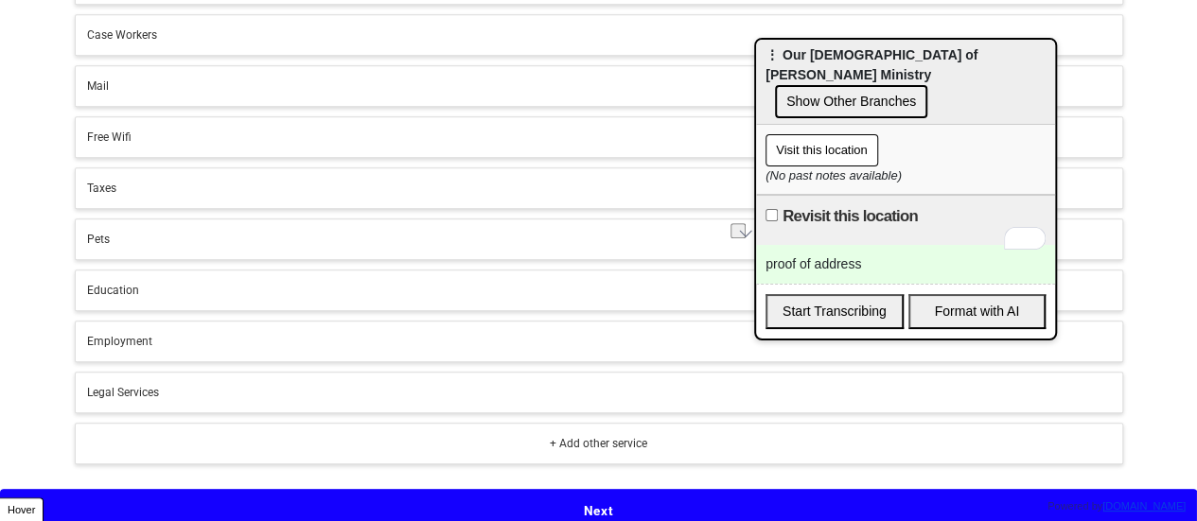
click at [568, 502] on button "Next" at bounding box center [598, 511] width 1197 height 44
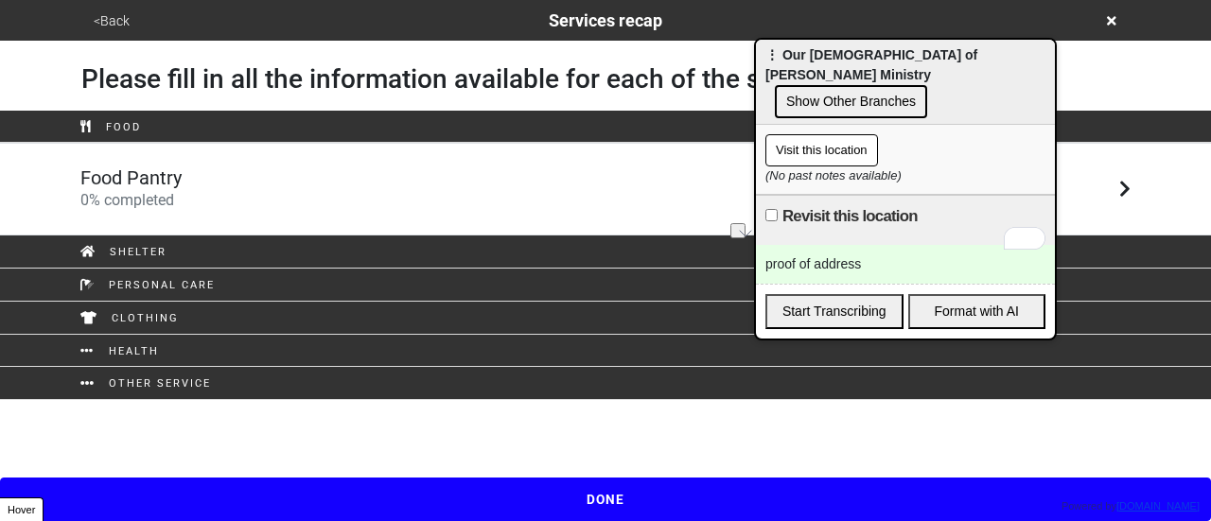
click at [266, 179] on div "Food Pantry 0 % completed" at bounding box center [605, 189] width 1079 height 45
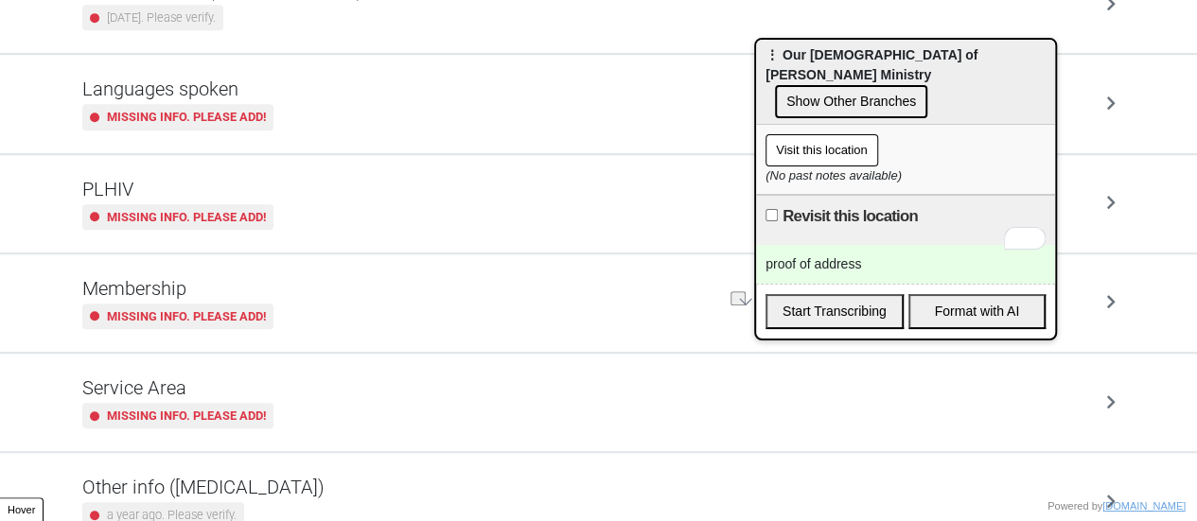
scroll to position [367, 0]
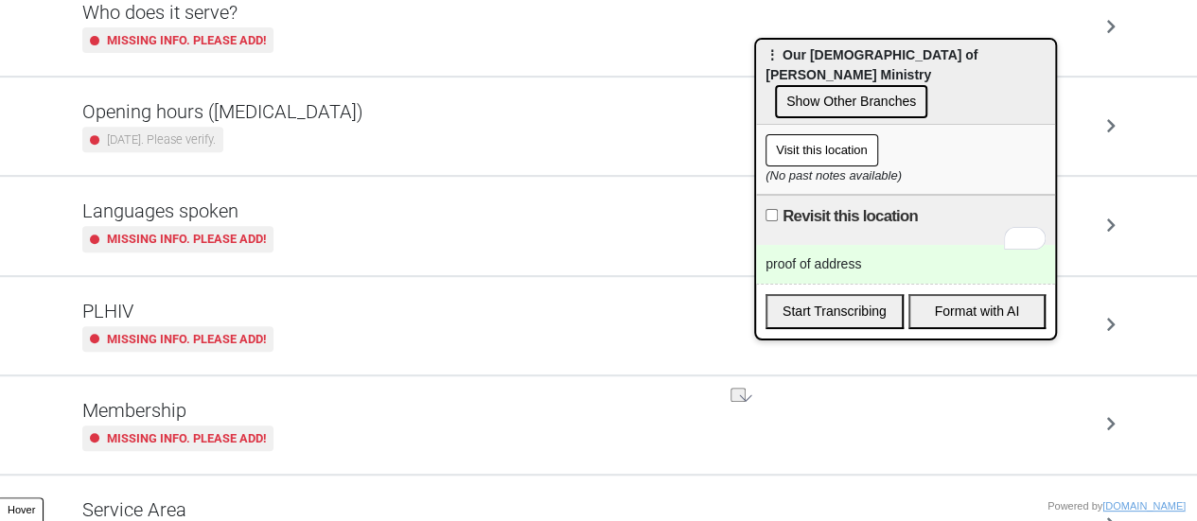
click at [249, 115] on h5 "Opening hours ([MEDICAL_DATA])" at bounding box center [222, 111] width 281 height 23
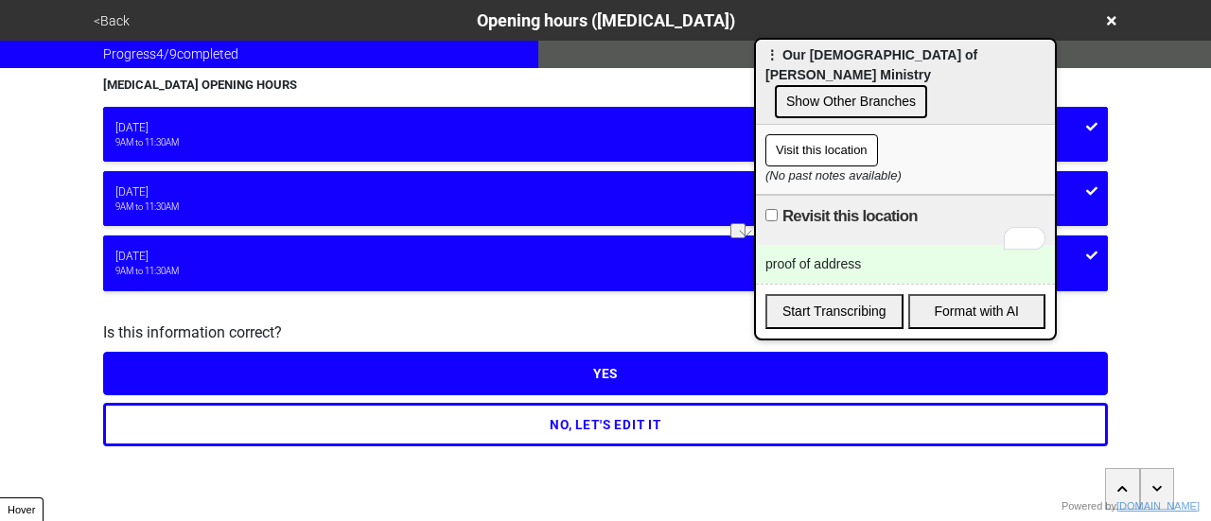
click at [297, 423] on button "NO, LET'S EDIT IT" at bounding box center [605, 425] width 1005 height 44
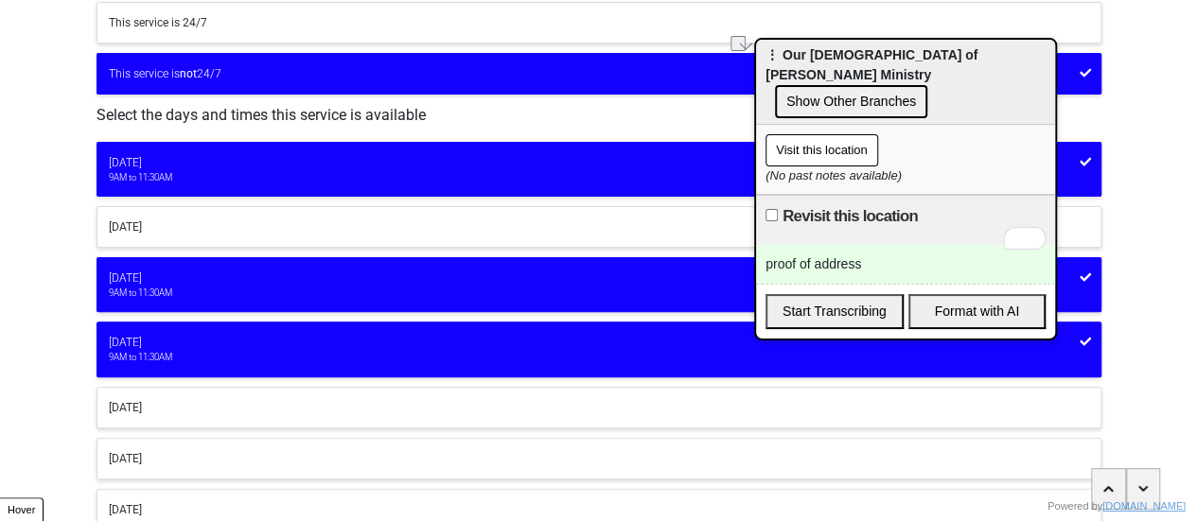
scroll to position [189, 0]
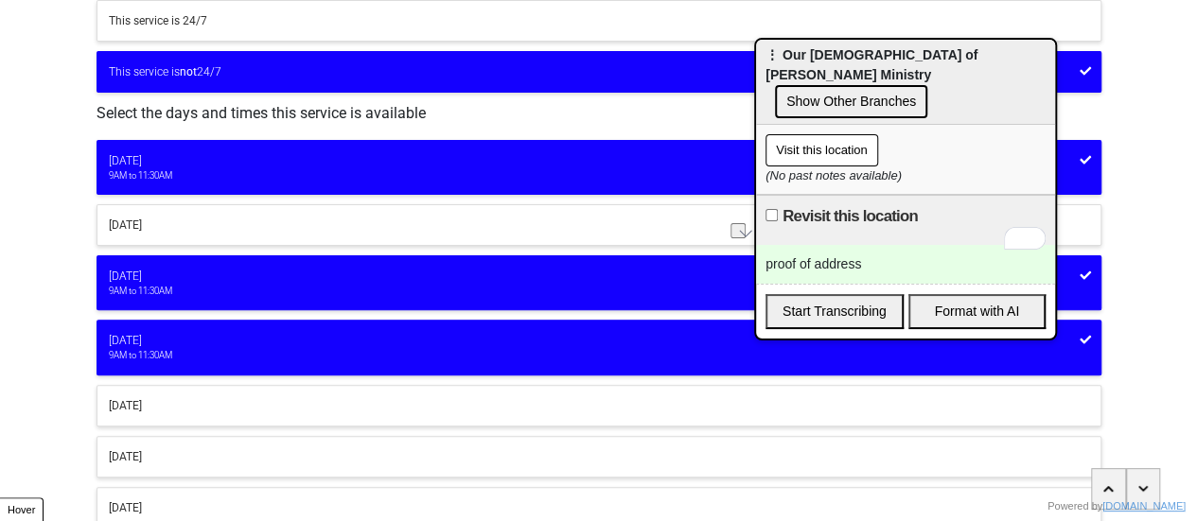
click at [179, 169] on div "9AM to 11:30AM" at bounding box center [599, 175] width 980 height 13
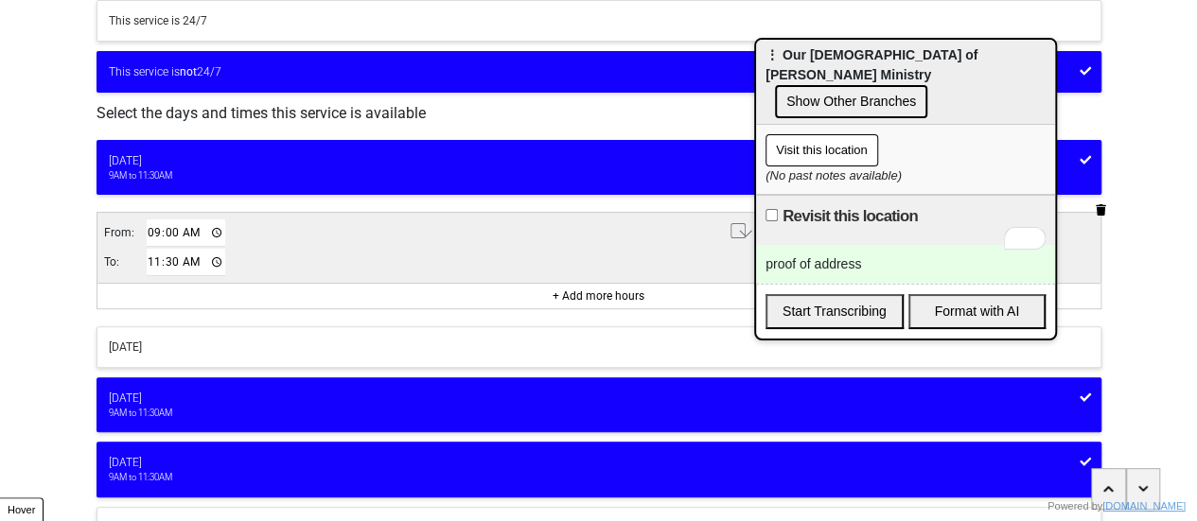
click at [152, 258] on input "11:30" at bounding box center [186, 262] width 79 height 27
click at [159, 261] on input "13:30" at bounding box center [186, 262] width 79 height 27
click at [161, 261] on input "13:30" at bounding box center [186, 262] width 79 height 27
type input "13:00"
drag, startPoint x: 231, startPoint y: 446, endPoint x: 468, endPoint y: 493, distance: 242.2
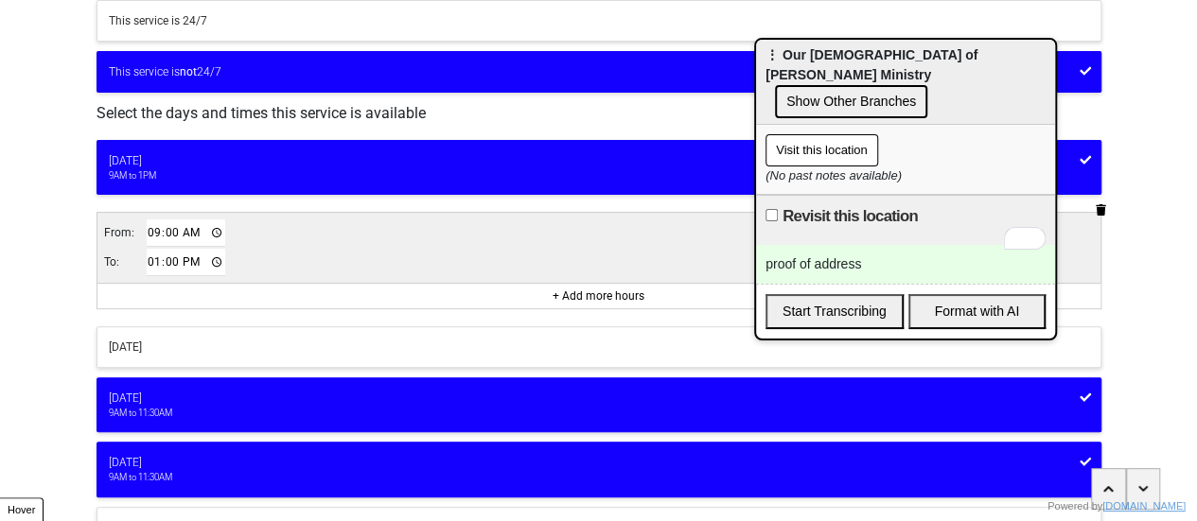
click at [232, 448] on button "Thursday 9AM to 11:30AM" at bounding box center [599, 469] width 1005 height 55
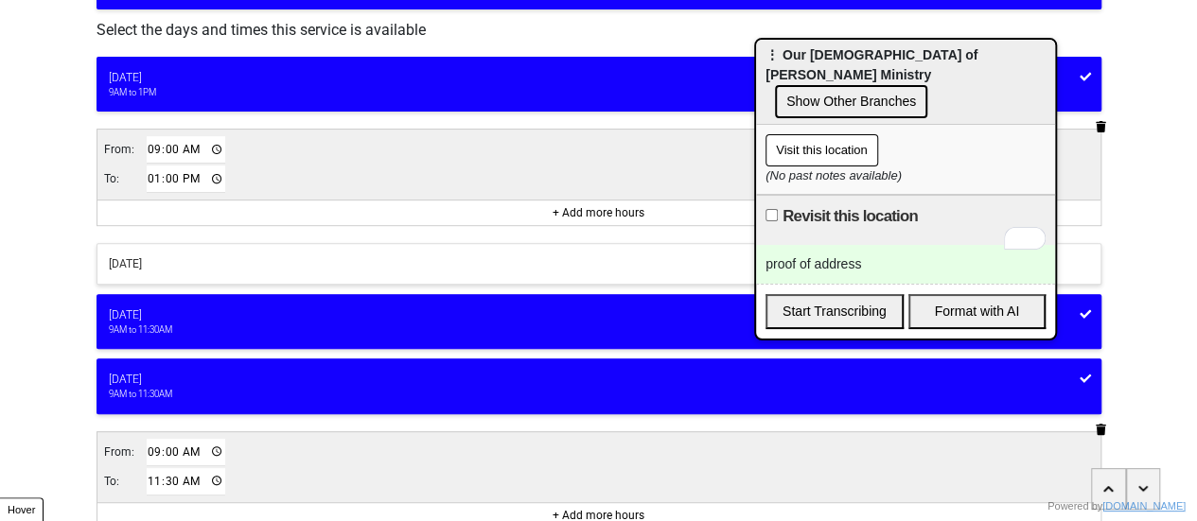
scroll to position [379, 0]
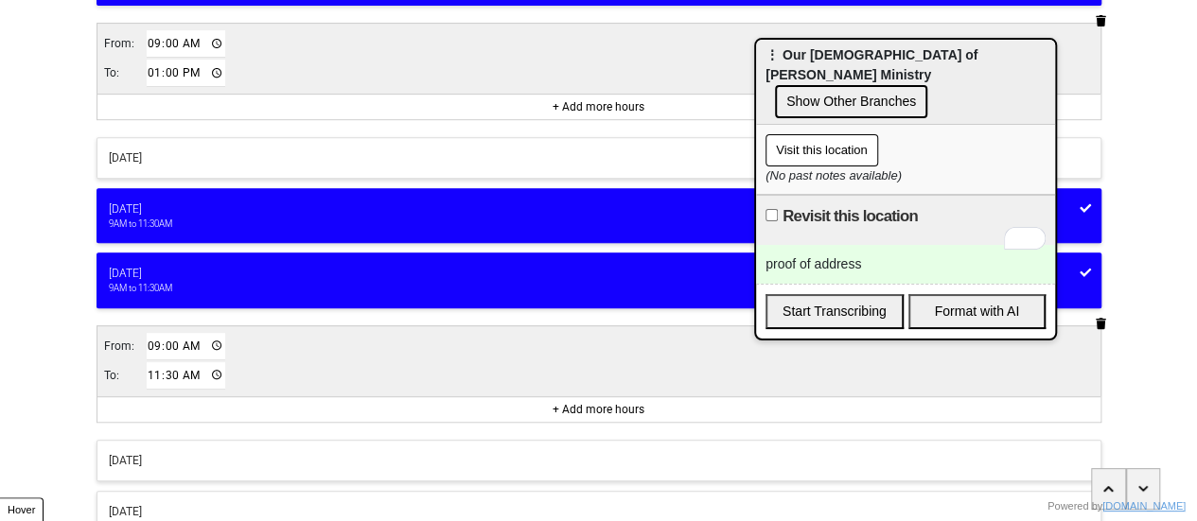
click at [1101, 321] on icon "button" at bounding box center [1101, 323] width 10 height 11
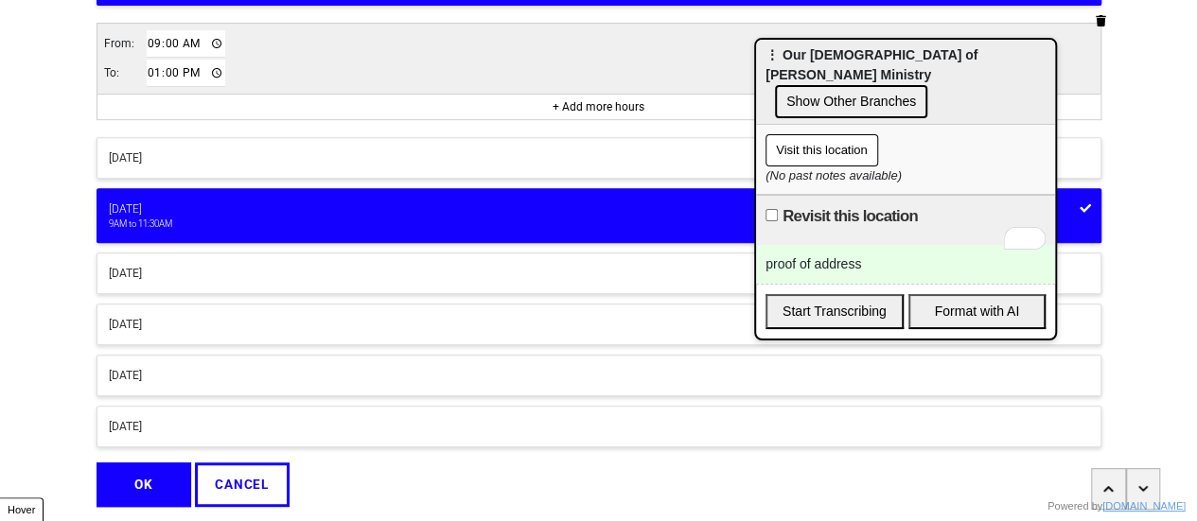
drag, startPoint x: 269, startPoint y: 207, endPoint x: 223, endPoint y: 230, distance: 50.8
click at [265, 209] on div "Wednesday" at bounding box center [599, 209] width 980 height 17
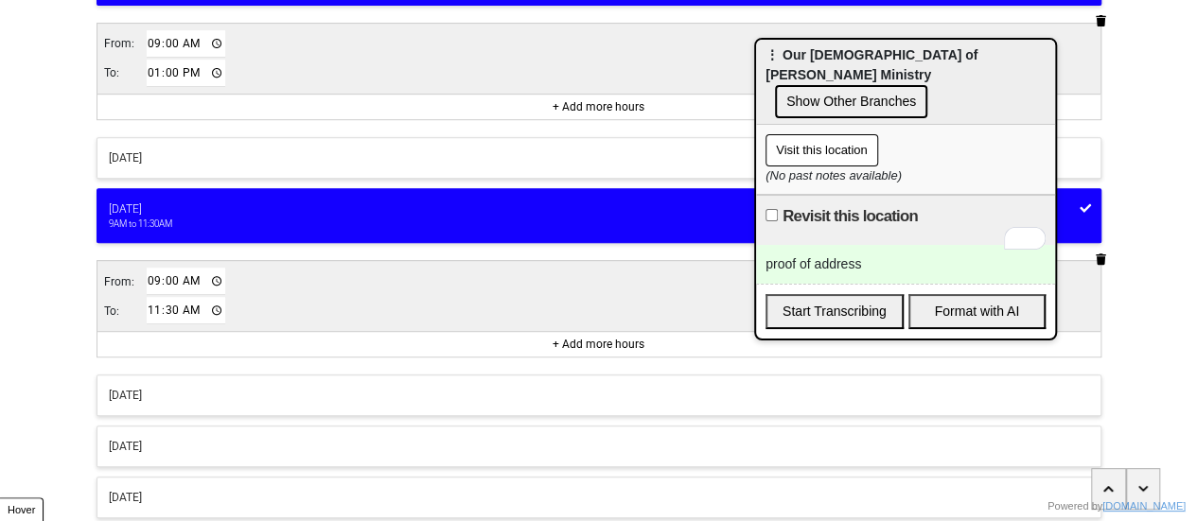
click at [1099, 254] on icon "button" at bounding box center [1101, 259] width 10 height 11
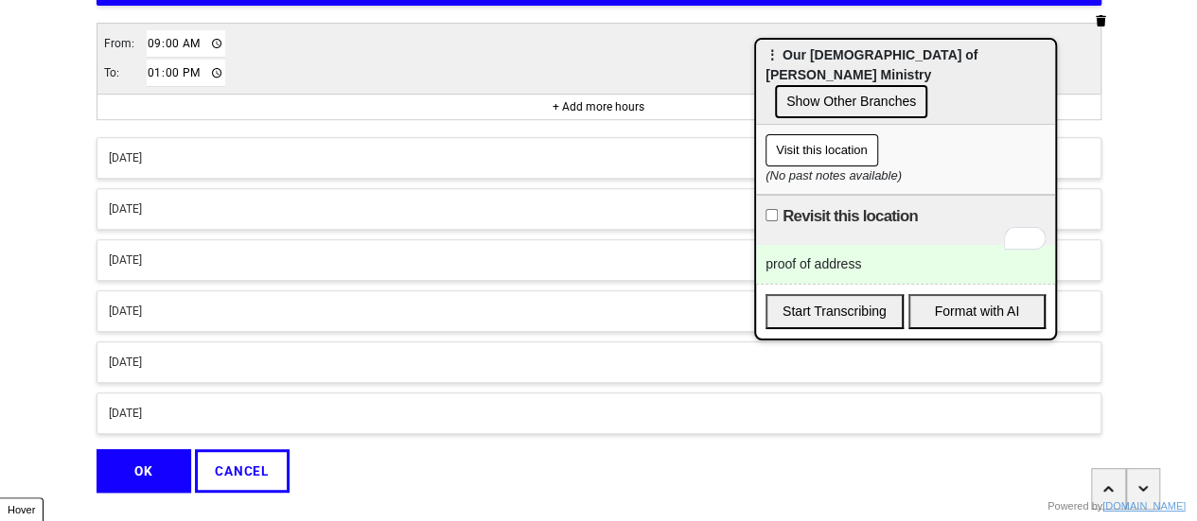
drag, startPoint x: 336, startPoint y: 202, endPoint x: 299, endPoint y: 235, distance: 49.6
click at [335, 202] on div "Wednesday" at bounding box center [599, 209] width 980 height 17
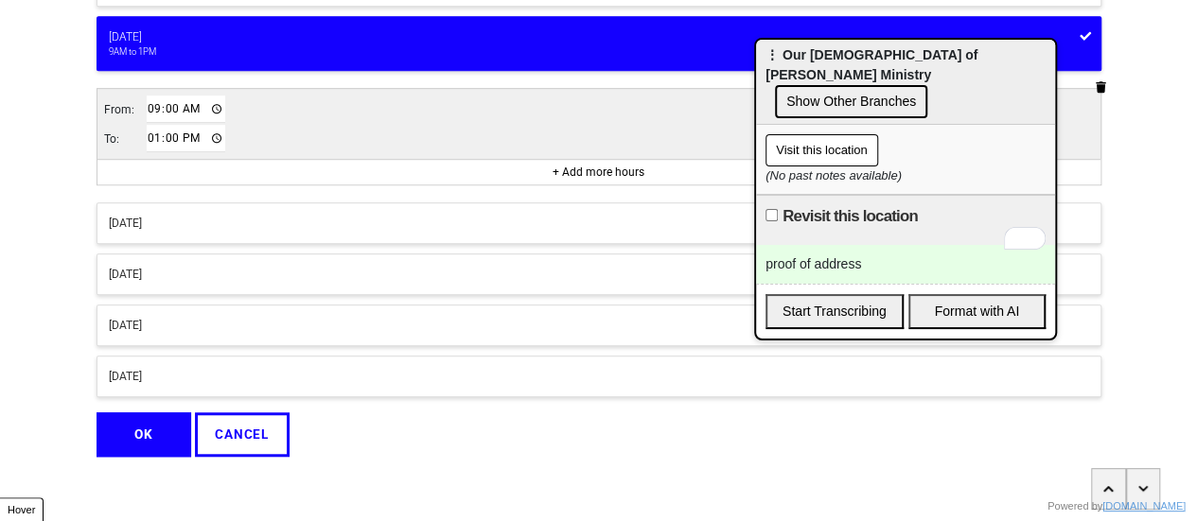
click at [159, 413] on button "OK" at bounding box center [144, 435] width 95 height 44
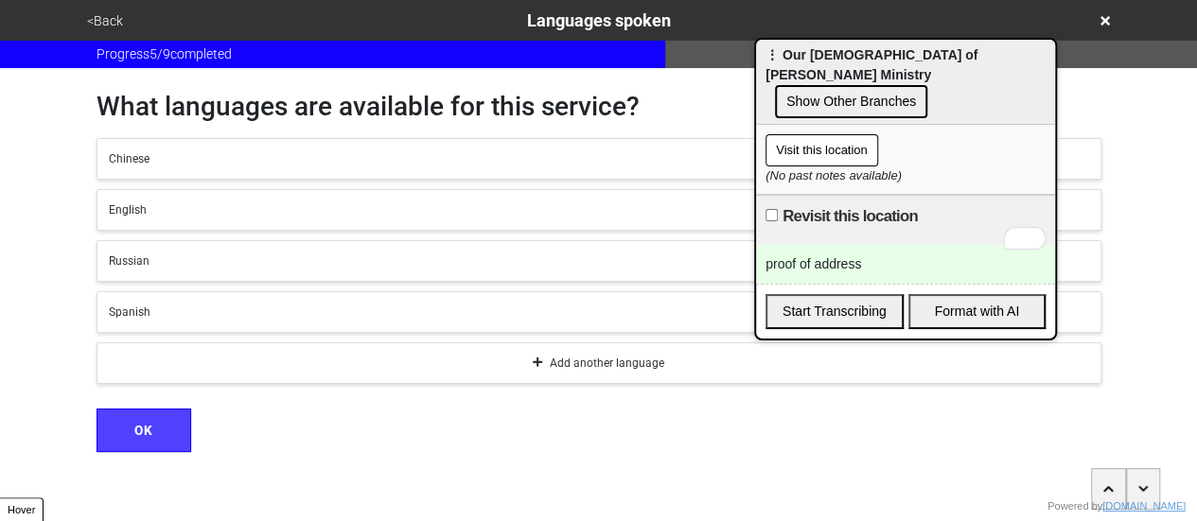
click at [99, 16] on button "<Back" at bounding box center [104, 21] width 47 height 22
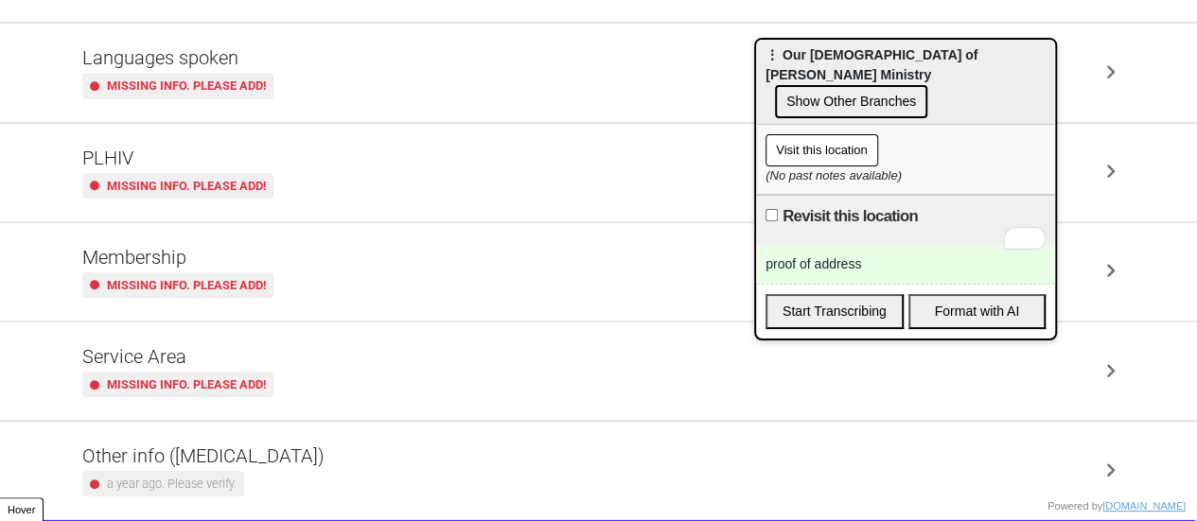
scroll to position [556, 0]
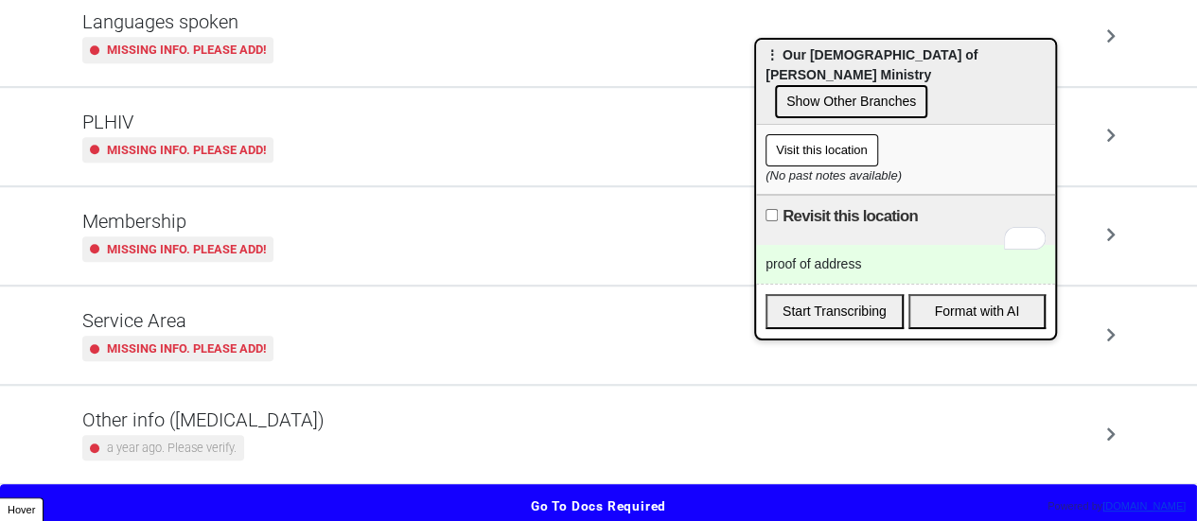
click at [464, 487] on button "Go to docs required" at bounding box center [598, 506] width 1197 height 44
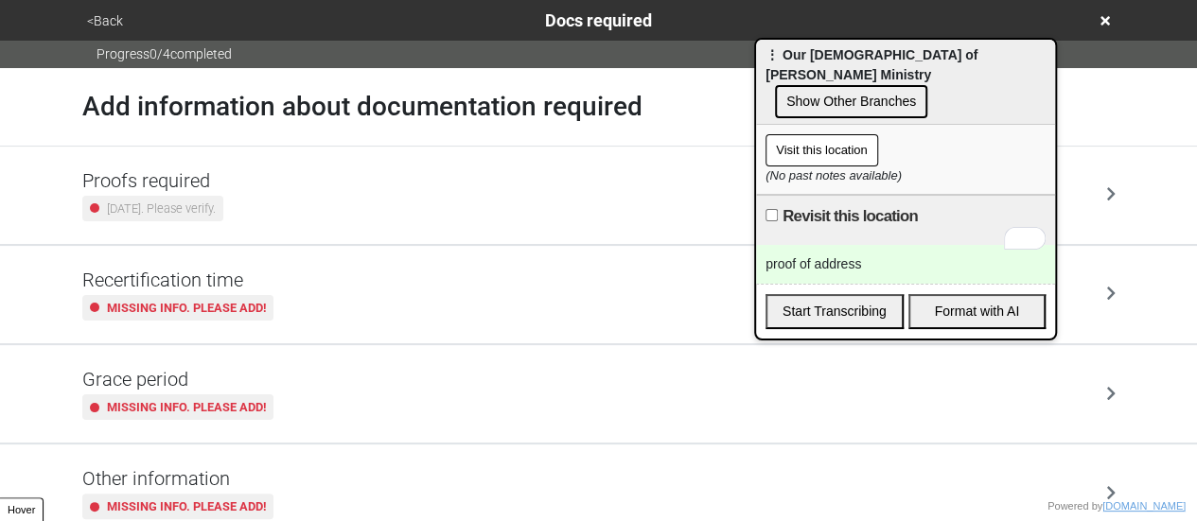
click at [273, 192] on div "Proofs required 3 years ago. Please verify." at bounding box center [598, 195] width 1033 height 52
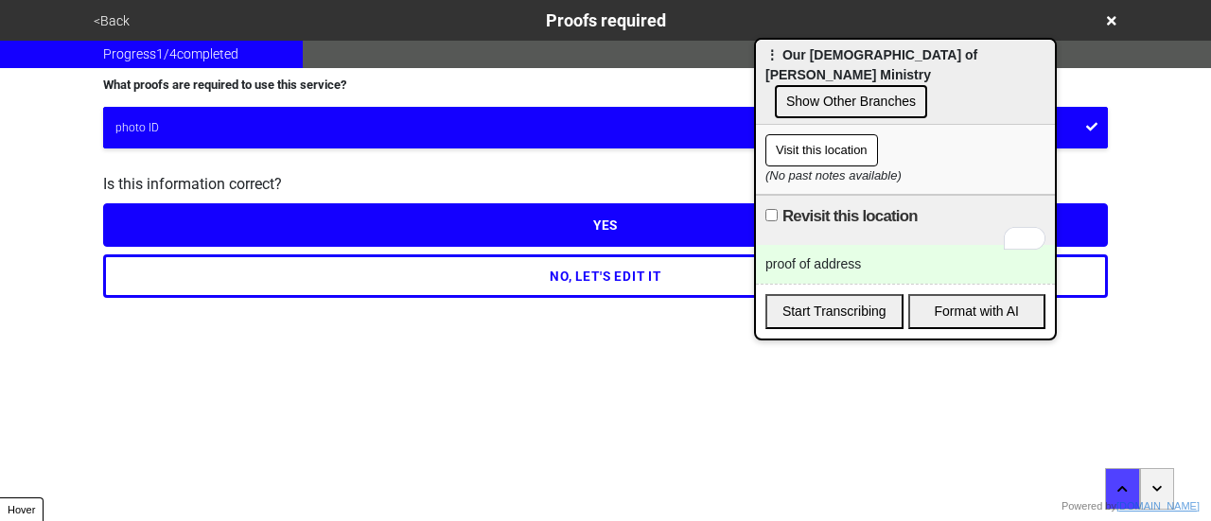
click at [296, 270] on button "NO, LET'S EDIT IT" at bounding box center [605, 277] width 1005 height 44
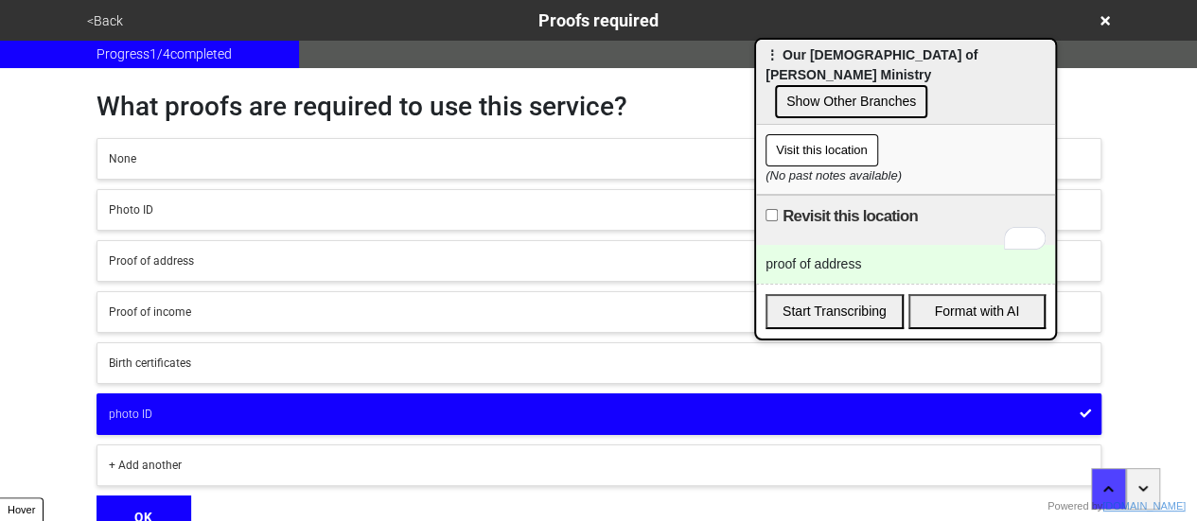
click at [202, 449] on button "+ Add another" at bounding box center [599, 466] width 1005 height 42
click at [199, 449] on input "text" at bounding box center [599, 458] width 1005 height 26
drag, startPoint x: 295, startPoint y: 455, endPoint x: 387, endPoint y: 425, distance: 96.7
click at [387, 430] on div "None Photo ID Proof of address Proof of income Birth certificates photo ID proo…" at bounding box center [599, 362] width 1005 height 448
type input "proof of address"
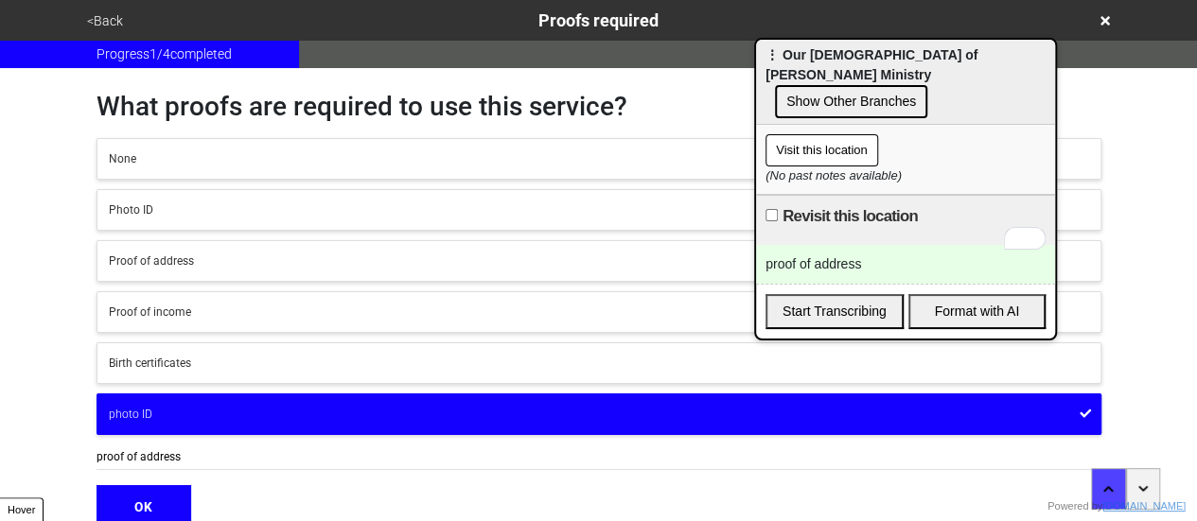
click at [125, 502] on button "OK" at bounding box center [144, 507] width 95 height 44
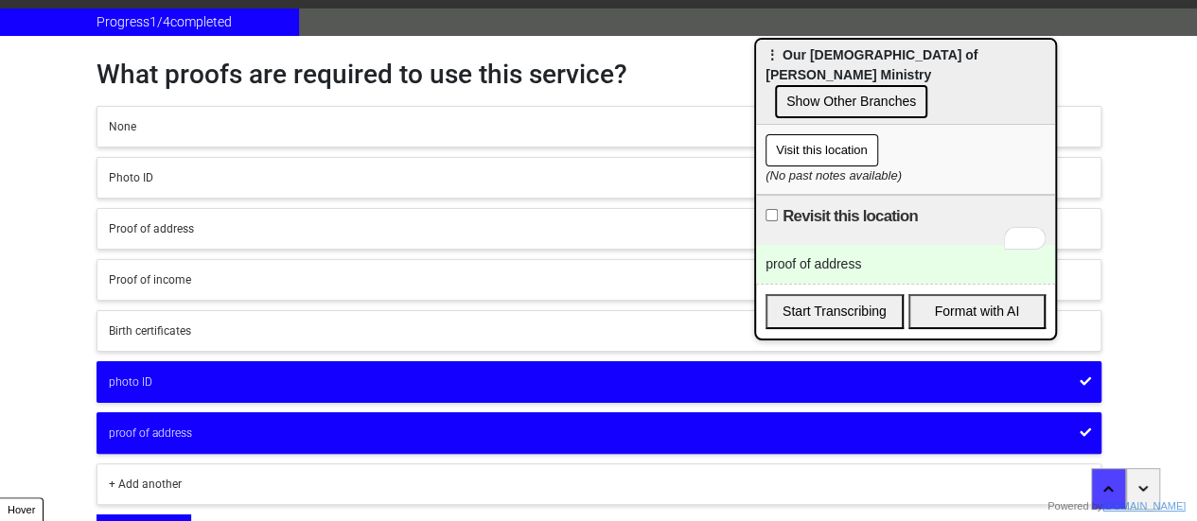
scroll to position [62, 0]
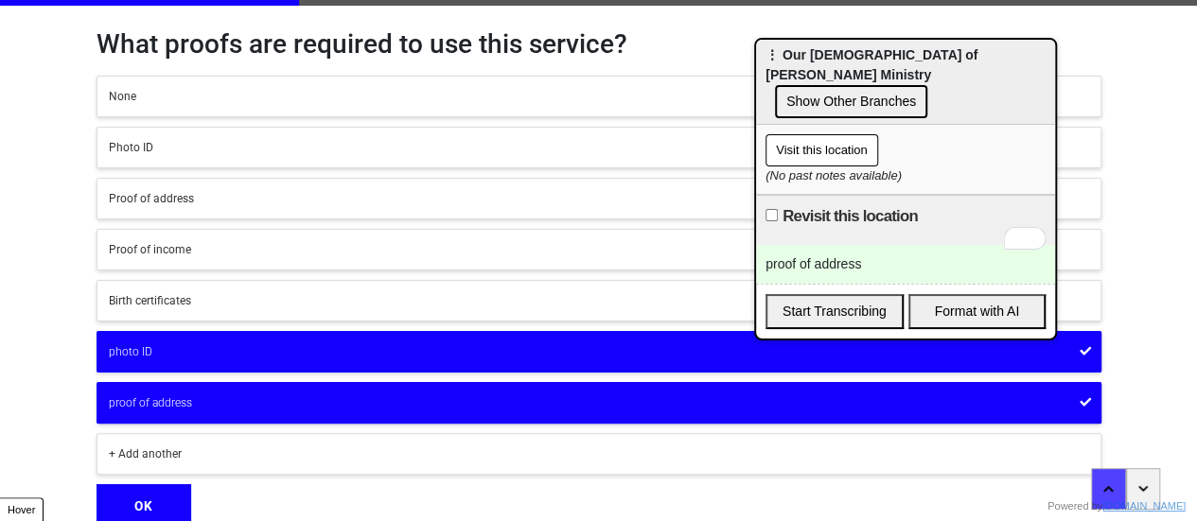
click at [154, 508] on button "OK" at bounding box center [144, 506] width 95 height 44
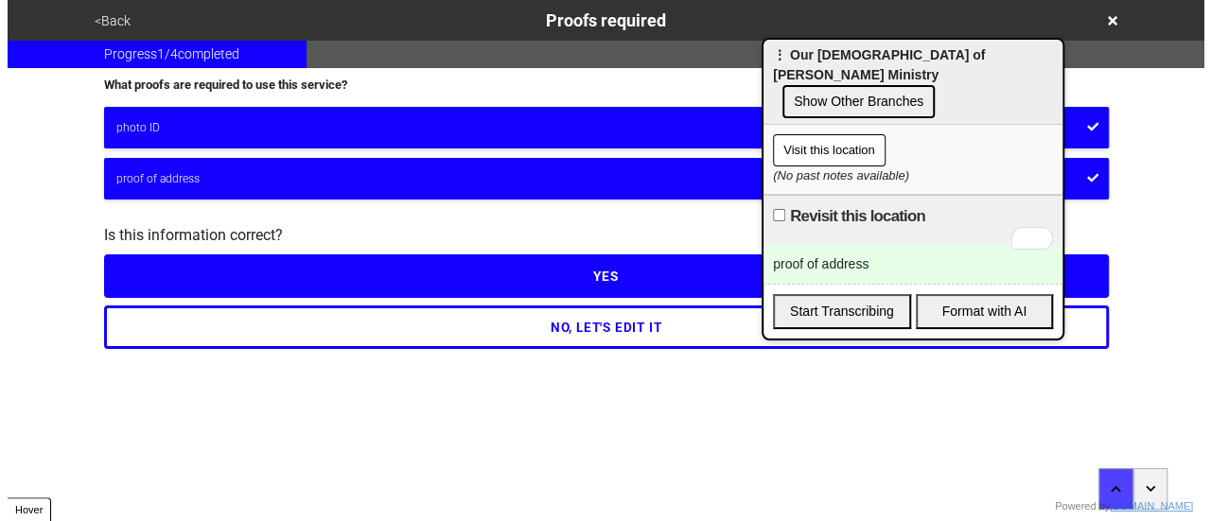
scroll to position [0, 0]
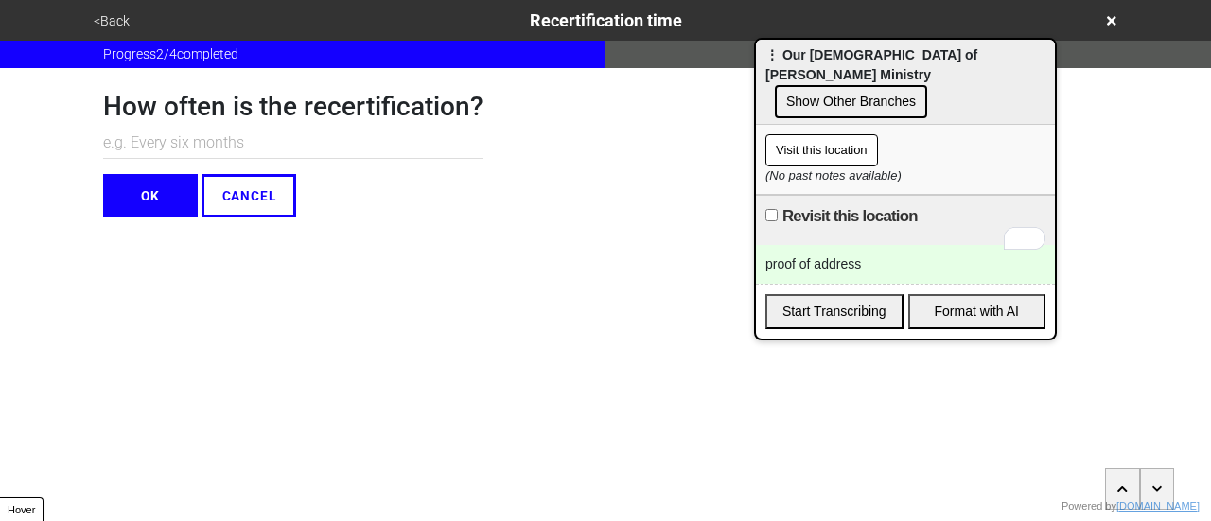
click at [104, 16] on button "<Back" at bounding box center [111, 21] width 47 height 22
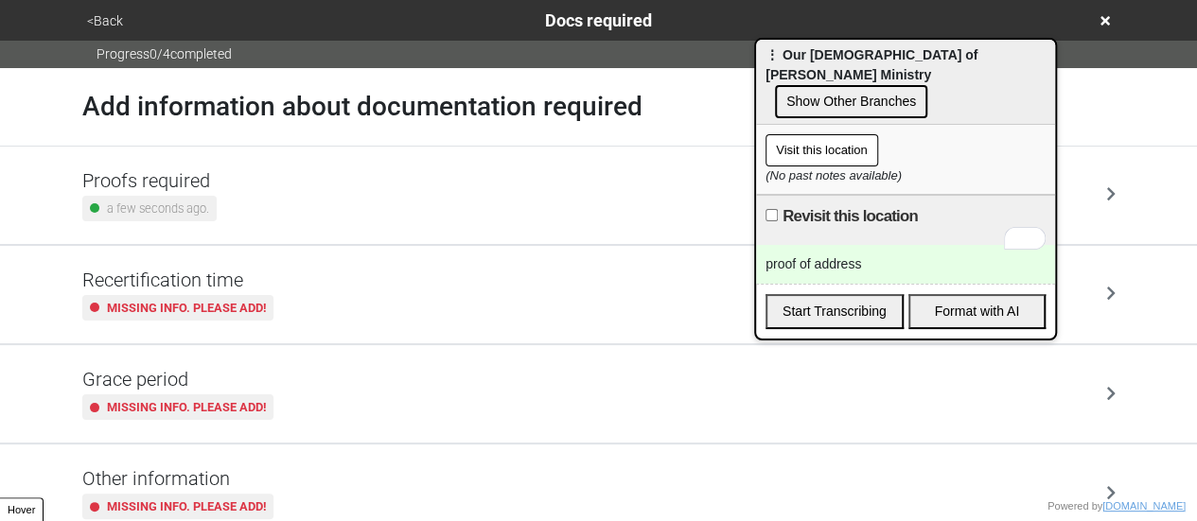
click at [104, 16] on button "<Back" at bounding box center [104, 21] width 47 height 22
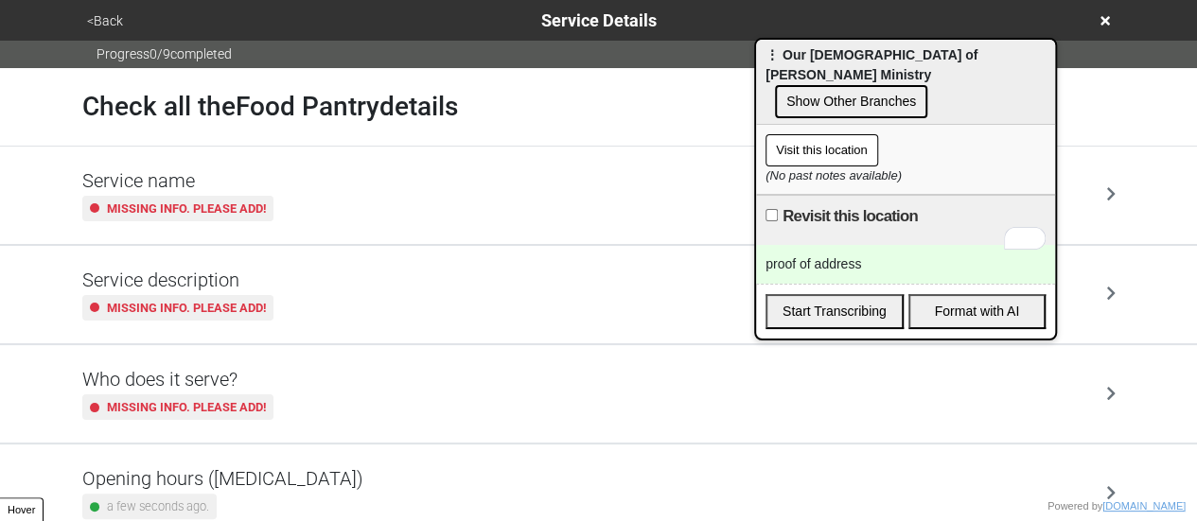
click at [104, 16] on button "<Back" at bounding box center [104, 21] width 47 height 22
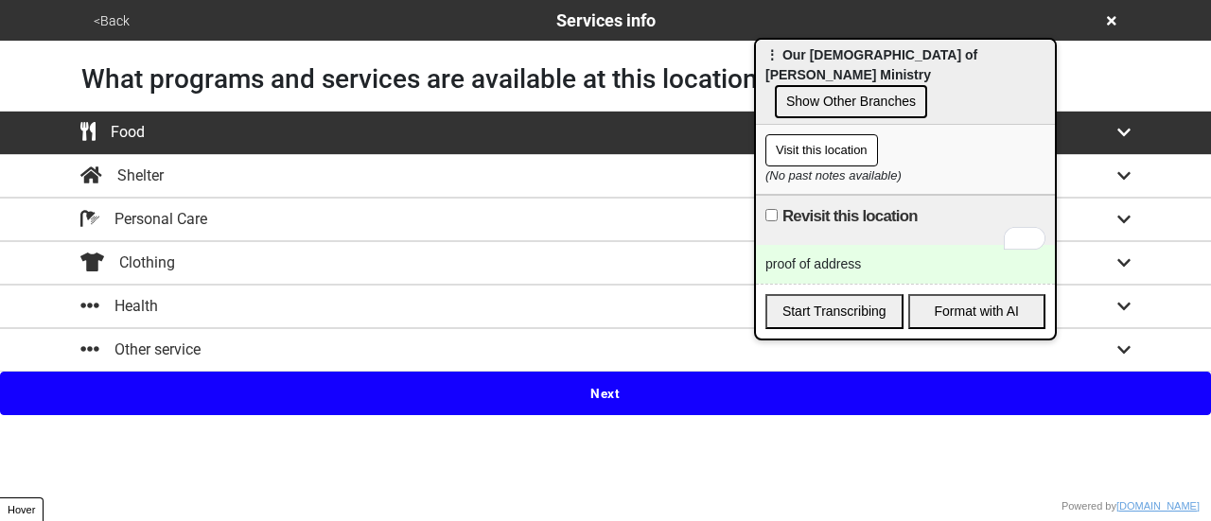
click at [833, 245] on div "proof of address" at bounding box center [905, 264] width 299 height 39
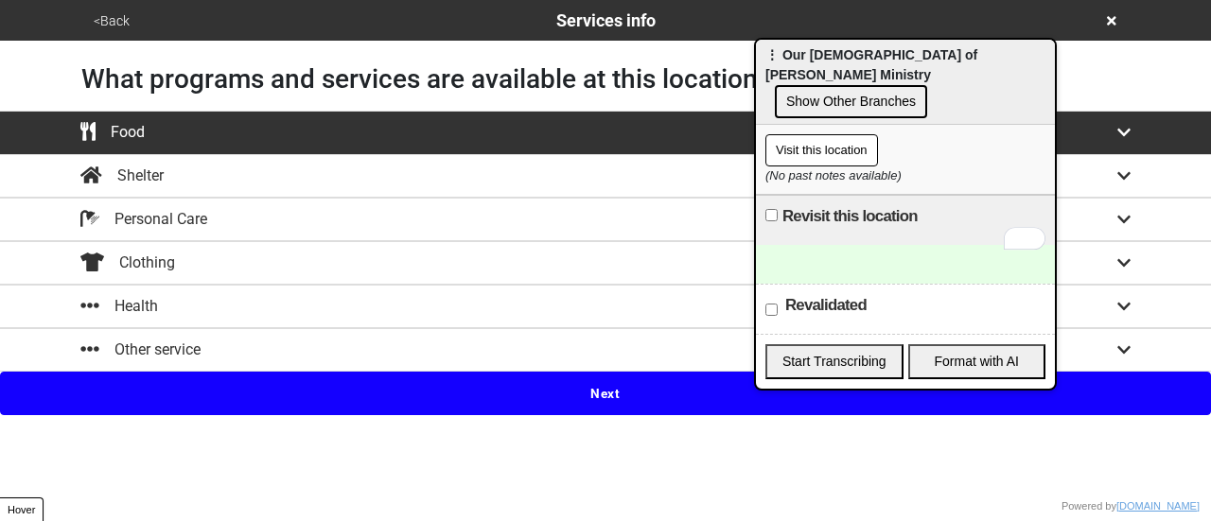
click at [790, 294] on label "Revalidated" at bounding box center [825, 305] width 81 height 23
click at [778, 304] on input "Revalidated" at bounding box center [772, 310] width 12 height 12
checkbox input "true"
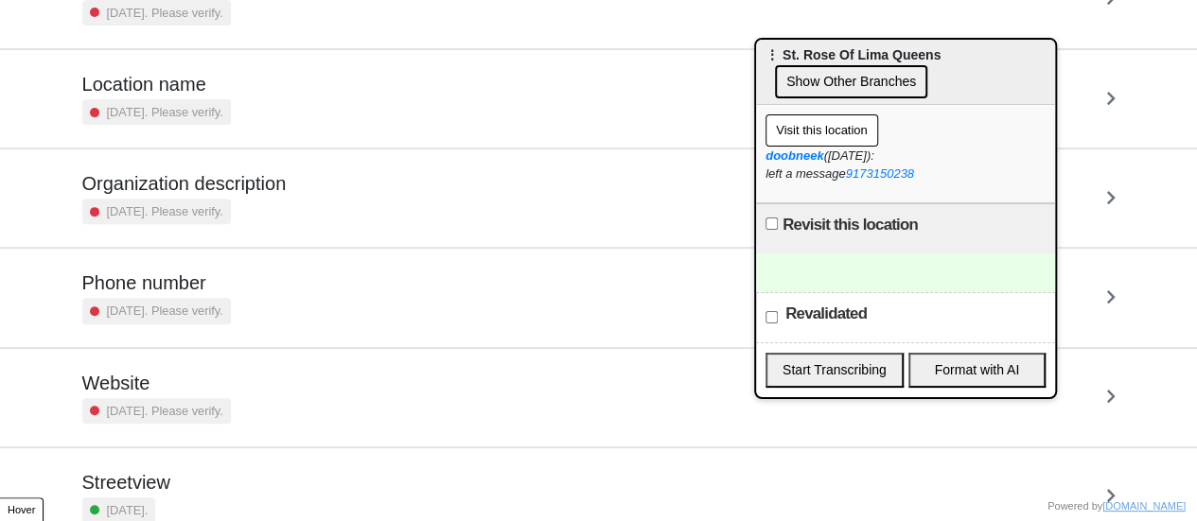
scroll to position [360, 0]
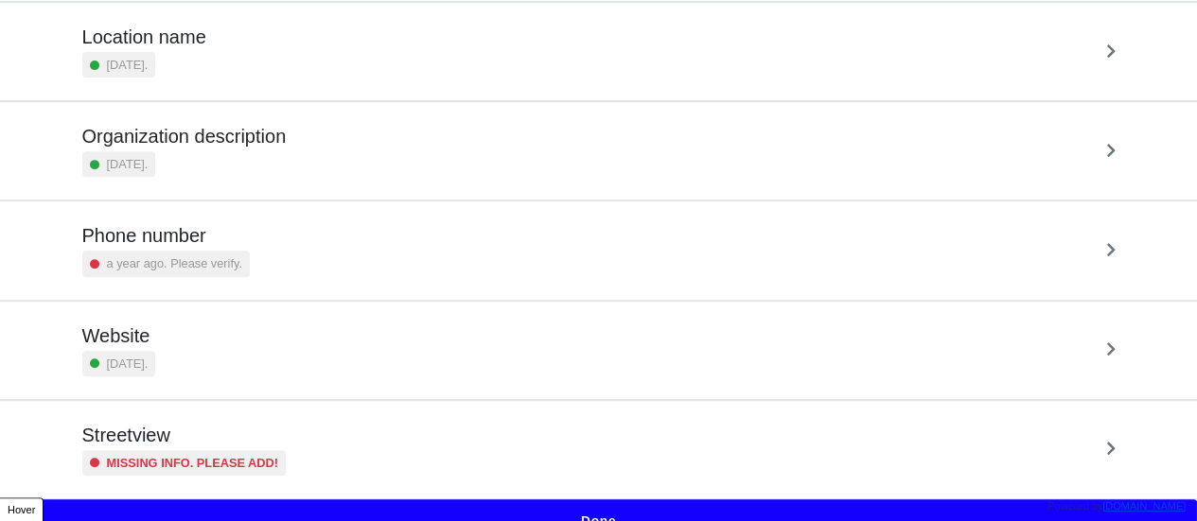
scroll to position [360, 0]
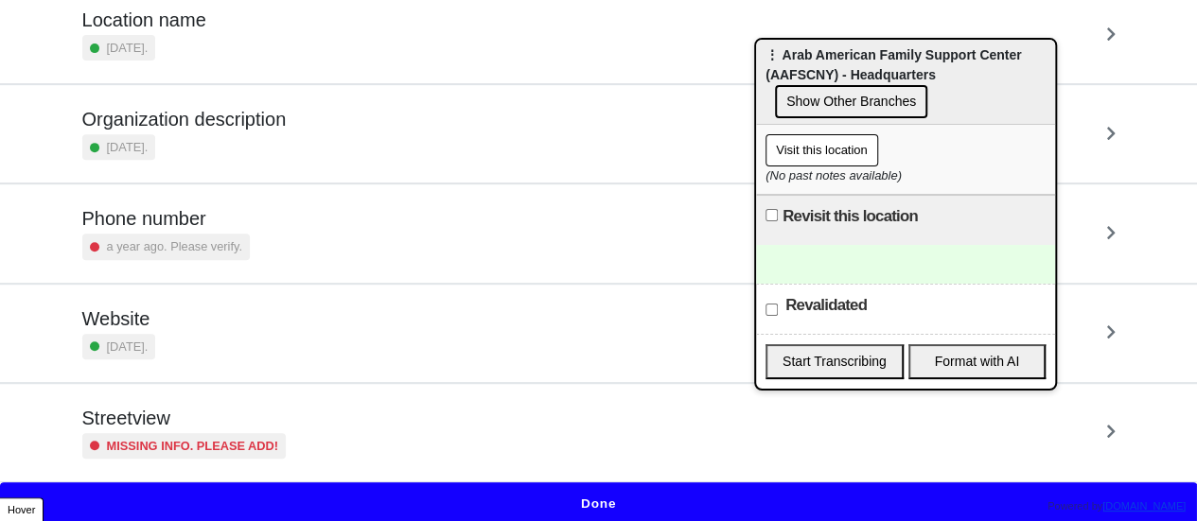
click at [739, 492] on button "Done" at bounding box center [598, 505] width 1197 height 44
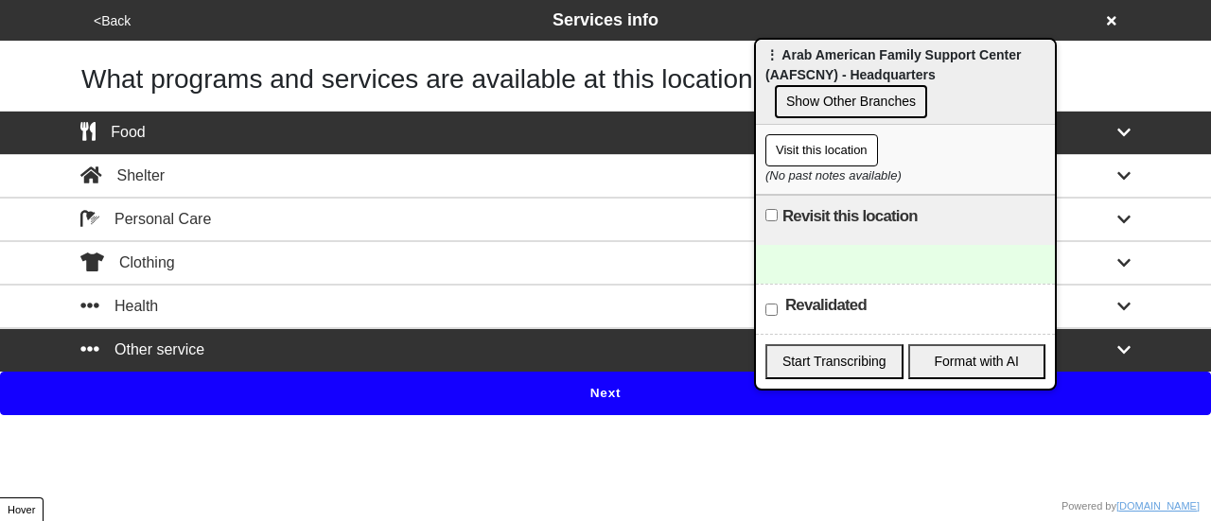
click at [636, 377] on button "Next" at bounding box center [605, 394] width 1211 height 44
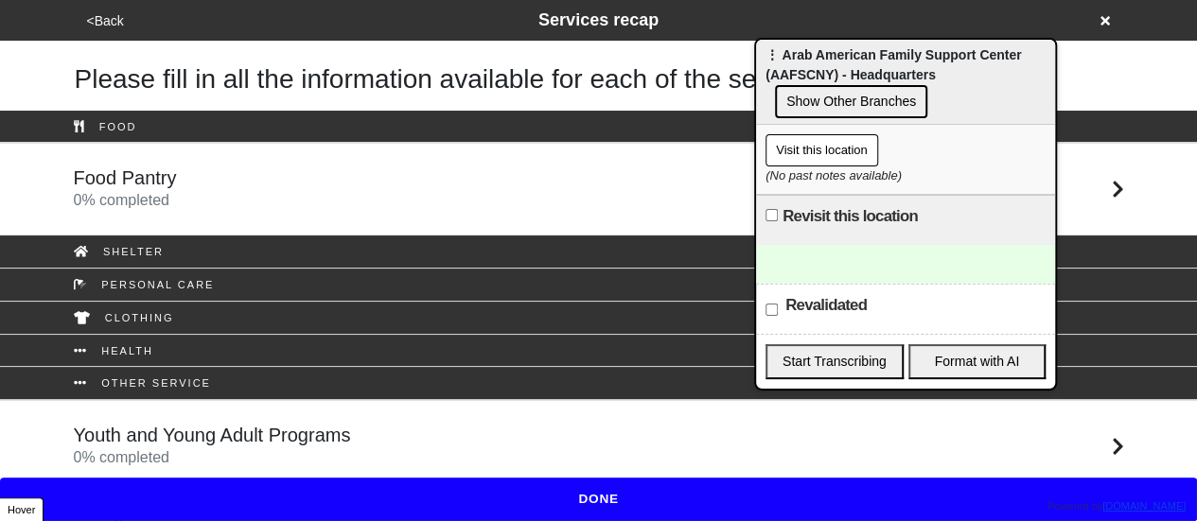
click at [352, 188] on div "Food Pantry 0 % completed" at bounding box center [599, 189] width 1079 height 45
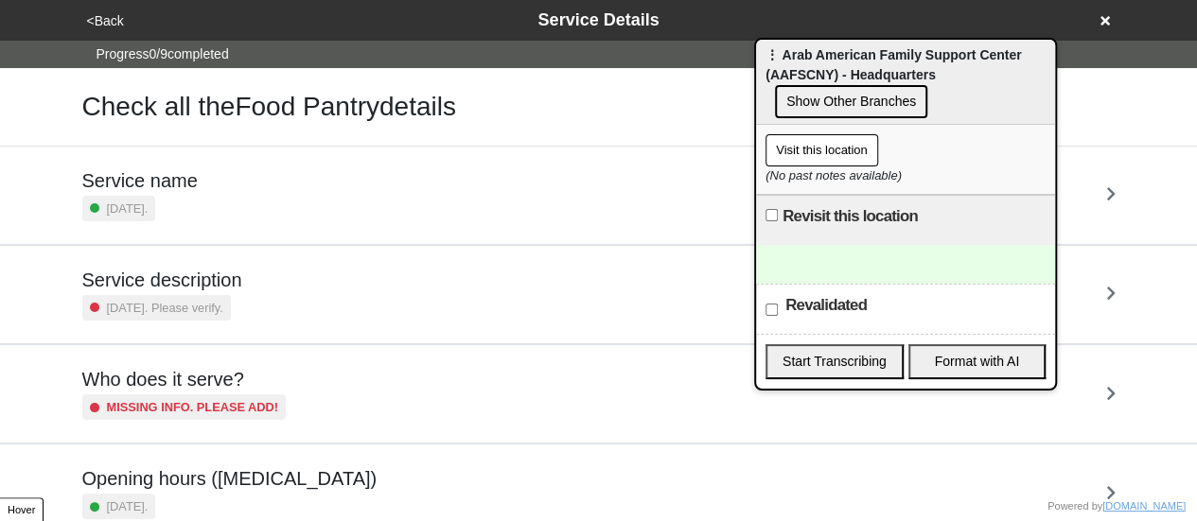
click at [108, 25] on button "<Back" at bounding box center [105, 21] width 48 height 22
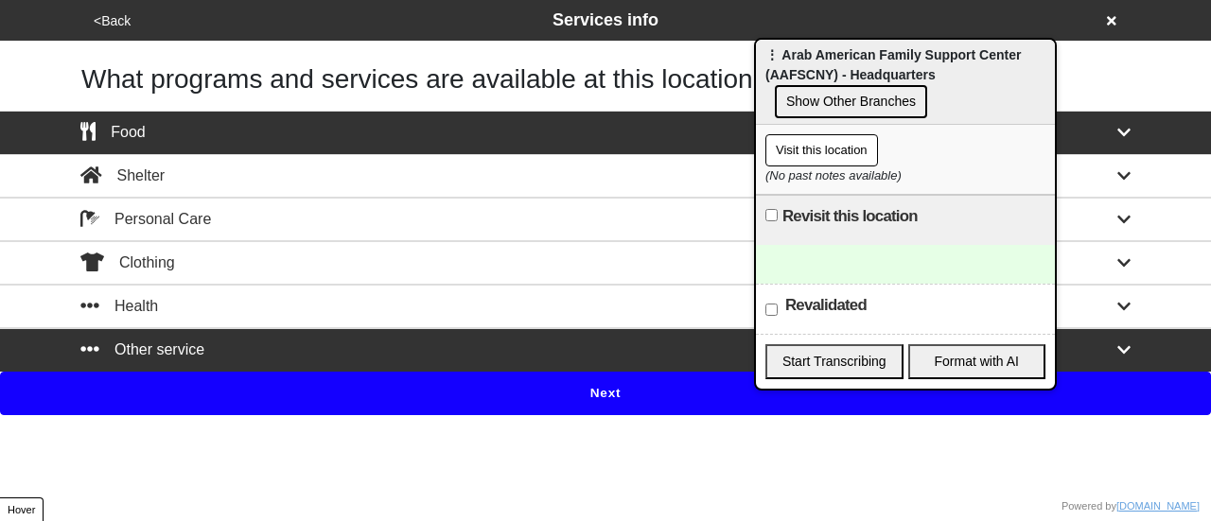
click at [402, 389] on button "Next" at bounding box center [605, 394] width 1211 height 44
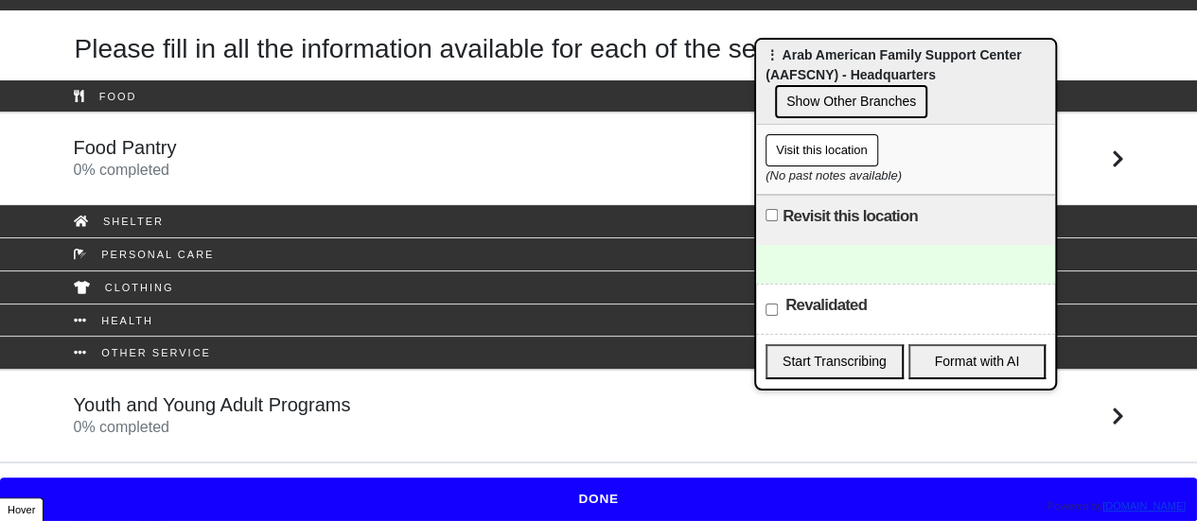
scroll to position [61, 0]
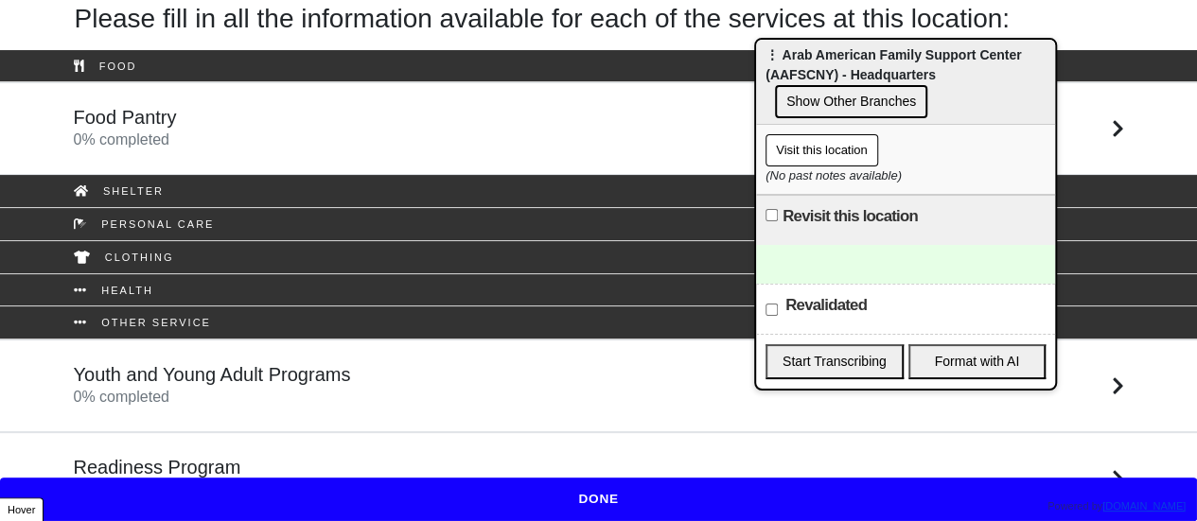
click at [281, 379] on h5 "Youth and Young Adult Programs" at bounding box center [212, 374] width 277 height 23
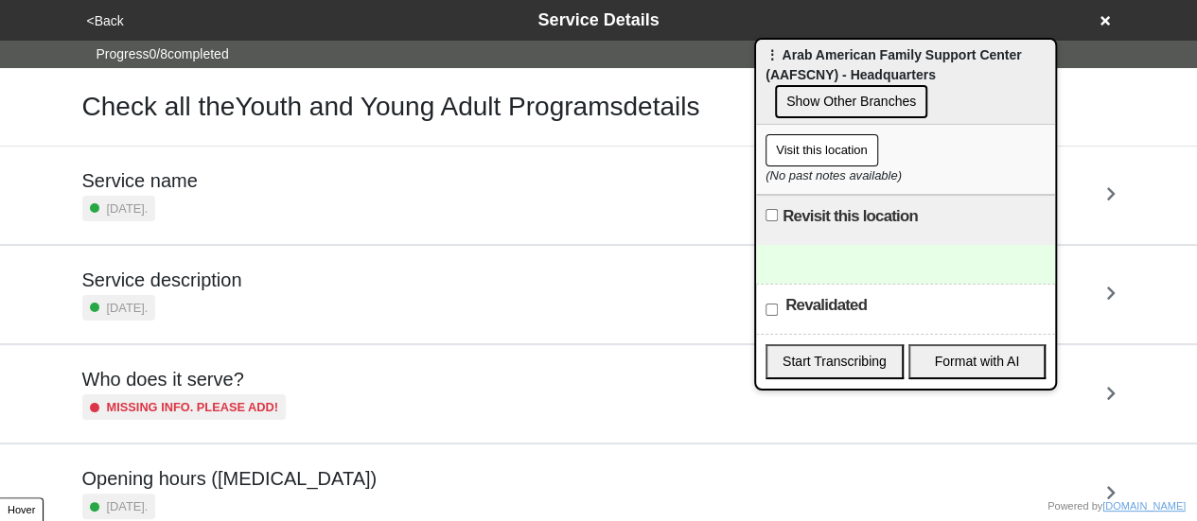
click at [118, 32] on div "<Back Service Details" at bounding box center [598, 21] width 1035 height 26
click at [98, 27] on button "<Back" at bounding box center [105, 21] width 48 height 22
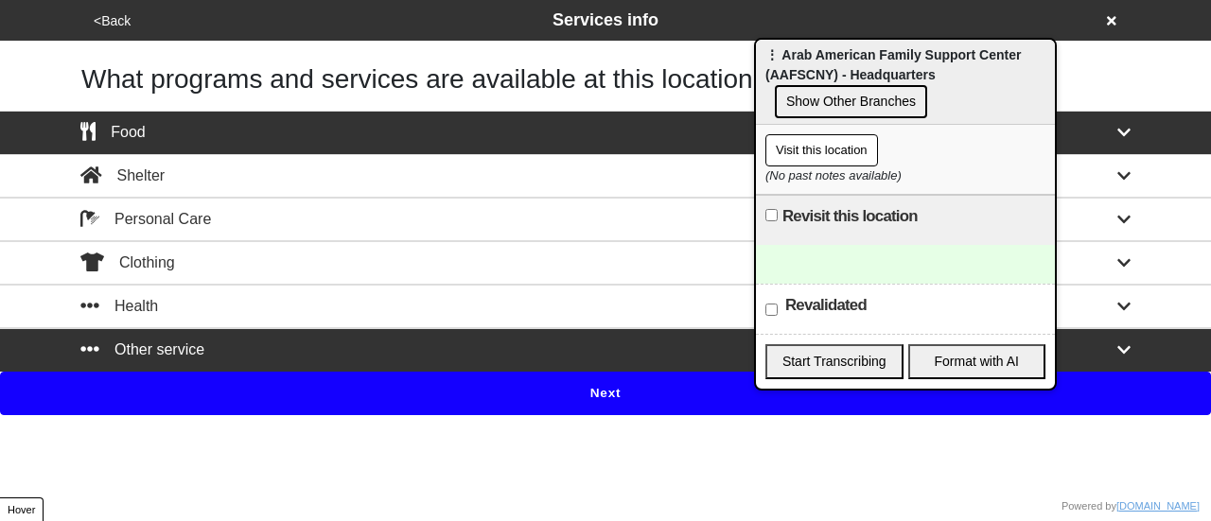
click at [98, 27] on button "<Back" at bounding box center [112, 21] width 48 height 22
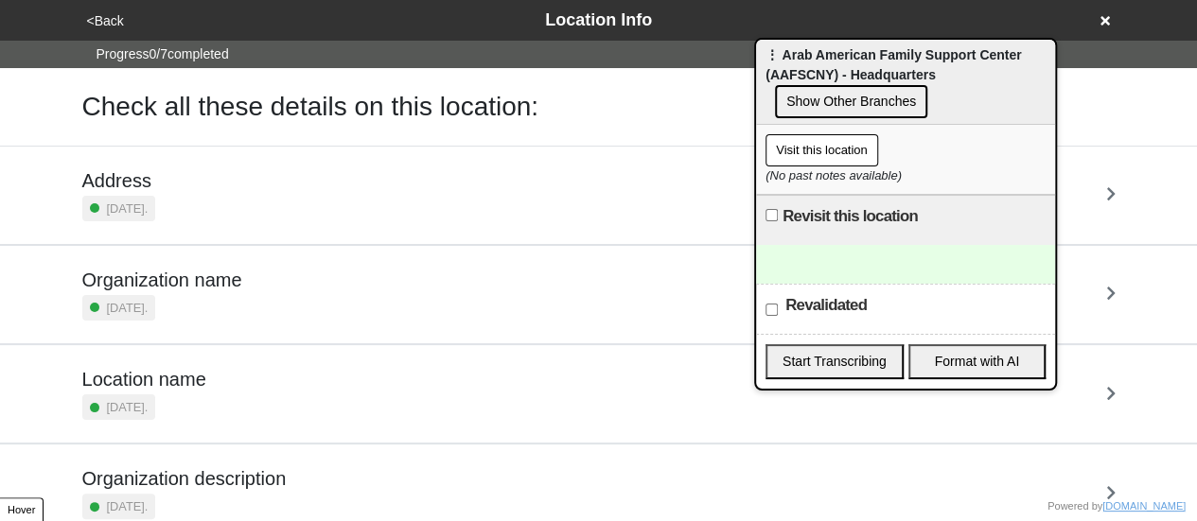
click at [97, 32] on div "<Back Location Info" at bounding box center [598, 21] width 1035 height 26
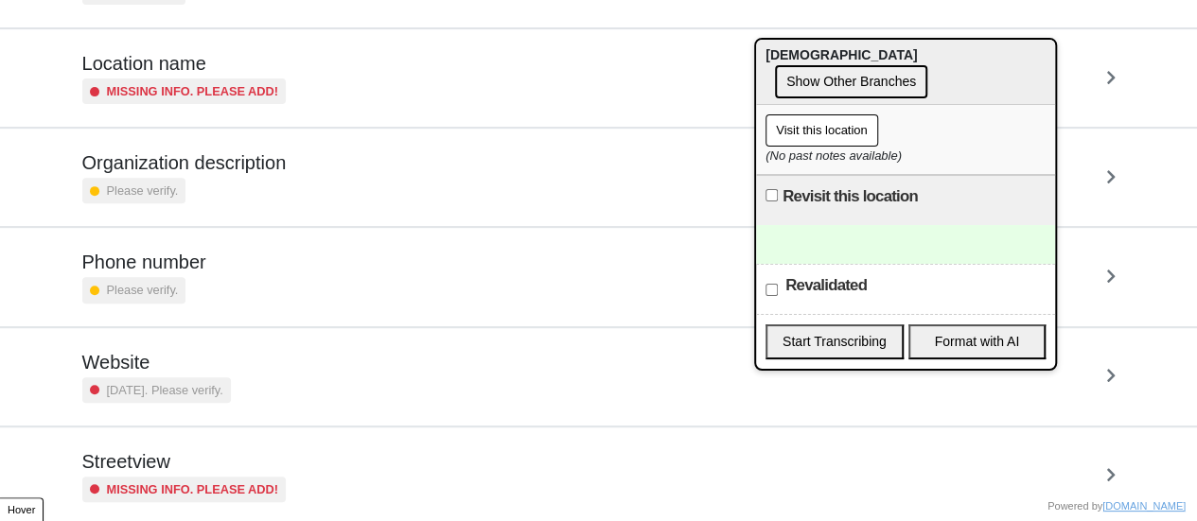
scroll to position [360, 0]
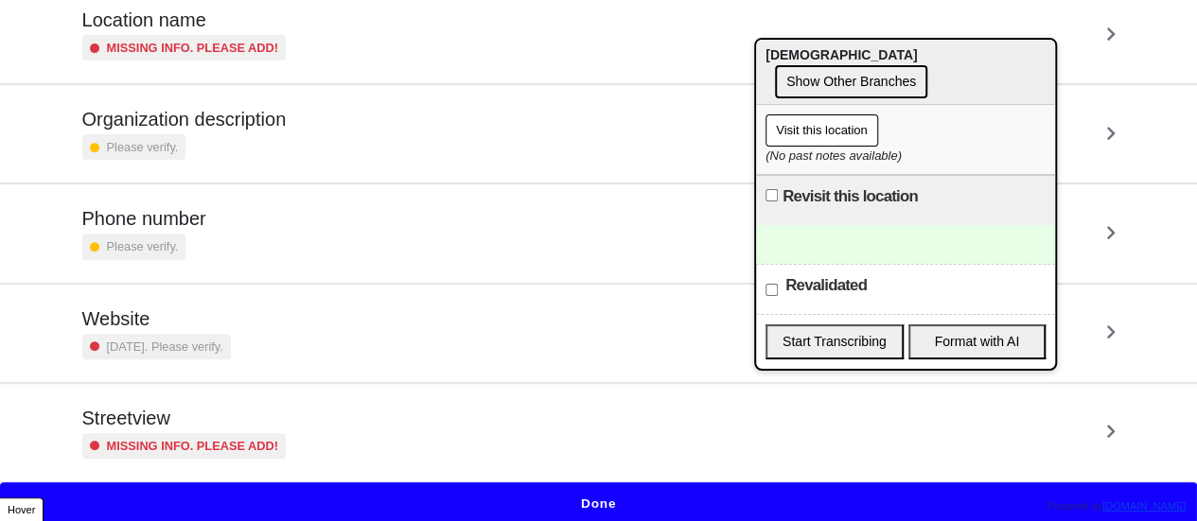
click at [204, 437] on small "Missing info. Please add!" at bounding box center [193, 446] width 172 height 18
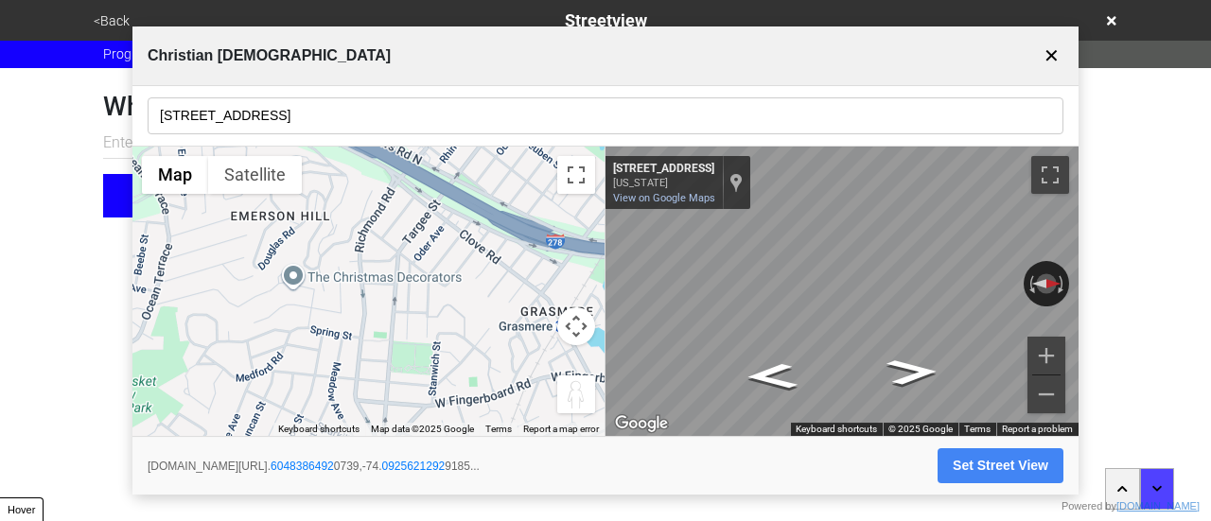
click at [277, 109] on input "[STREET_ADDRESS]" at bounding box center [606, 115] width 916 height 37
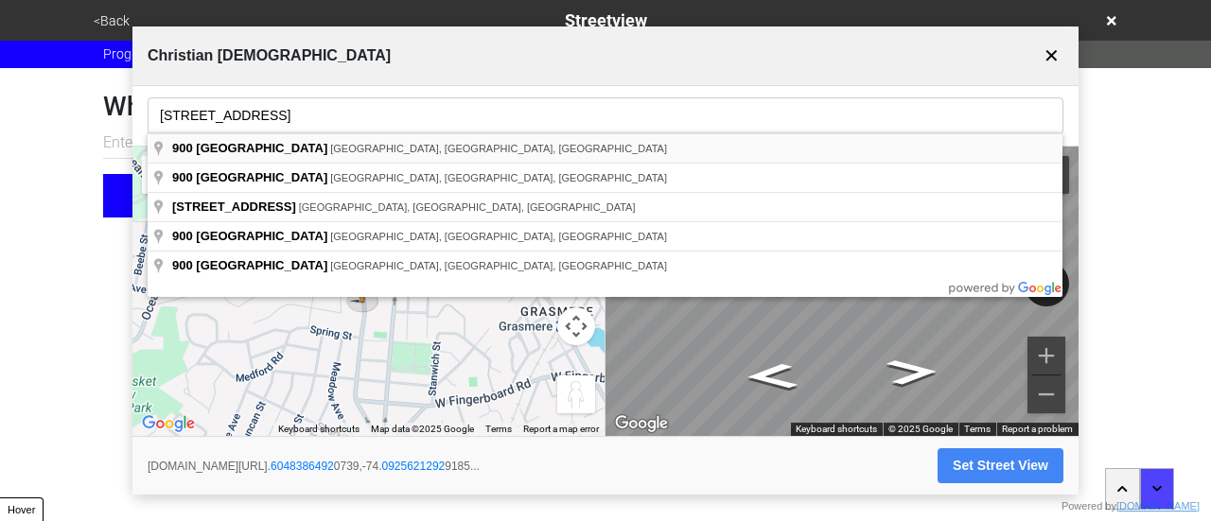
type input "[STREET_ADDRESS]"
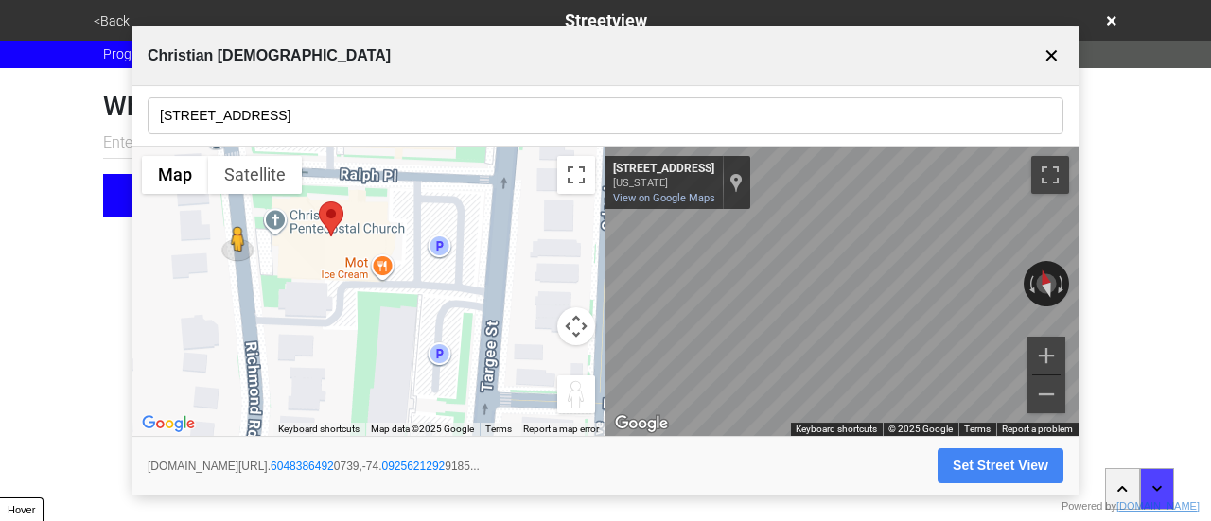
click at [73, 293] on html "<Back Streetview Progress 6 / 7 completed What is the streetview for this locat…" at bounding box center [605, 146] width 1211 height 293
click at [988, 463] on button "Set Street View" at bounding box center [1001, 466] width 126 height 35
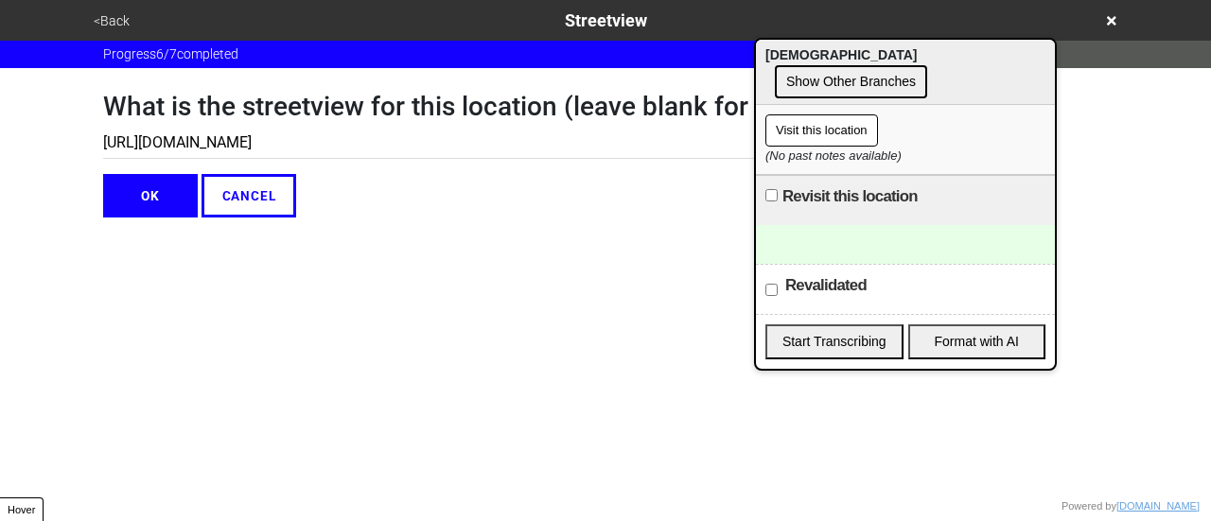
type input "[URL][DOMAIN_NAME]"
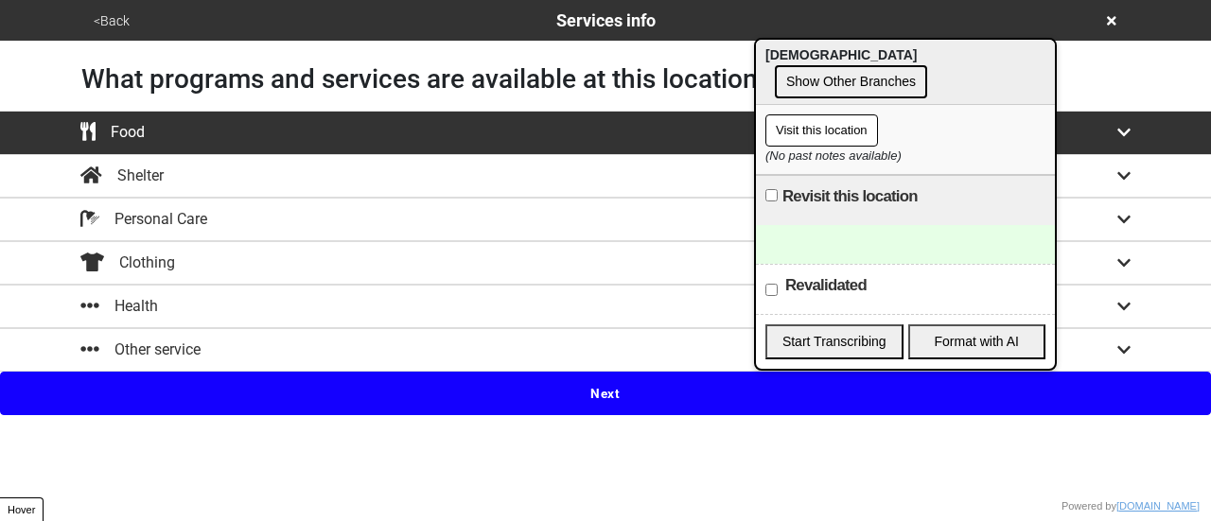
click at [116, 14] on button "<Back" at bounding box center [111, 21] width 47 height 22
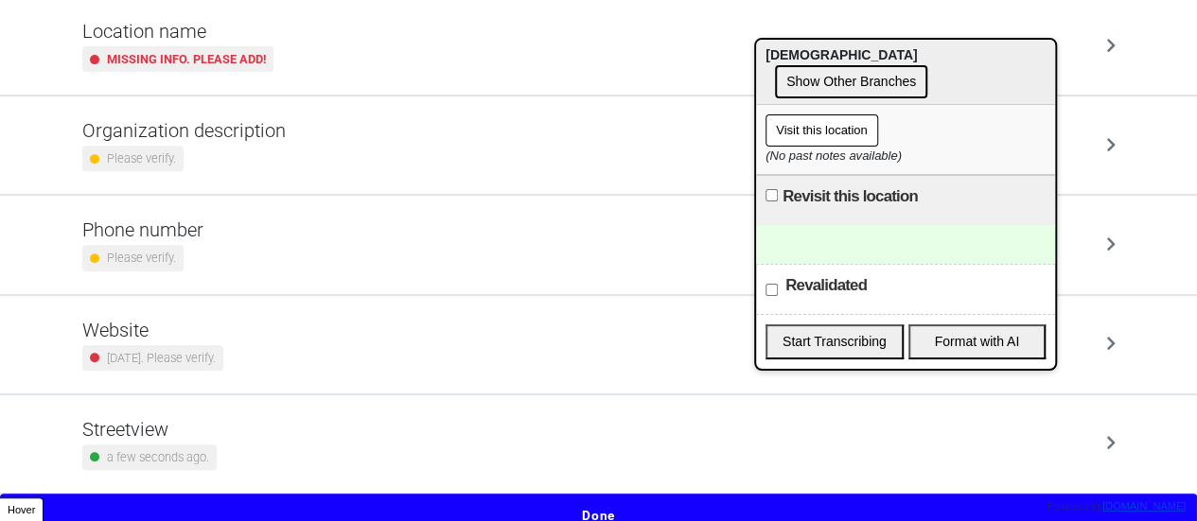
scroll to position [360, 0]
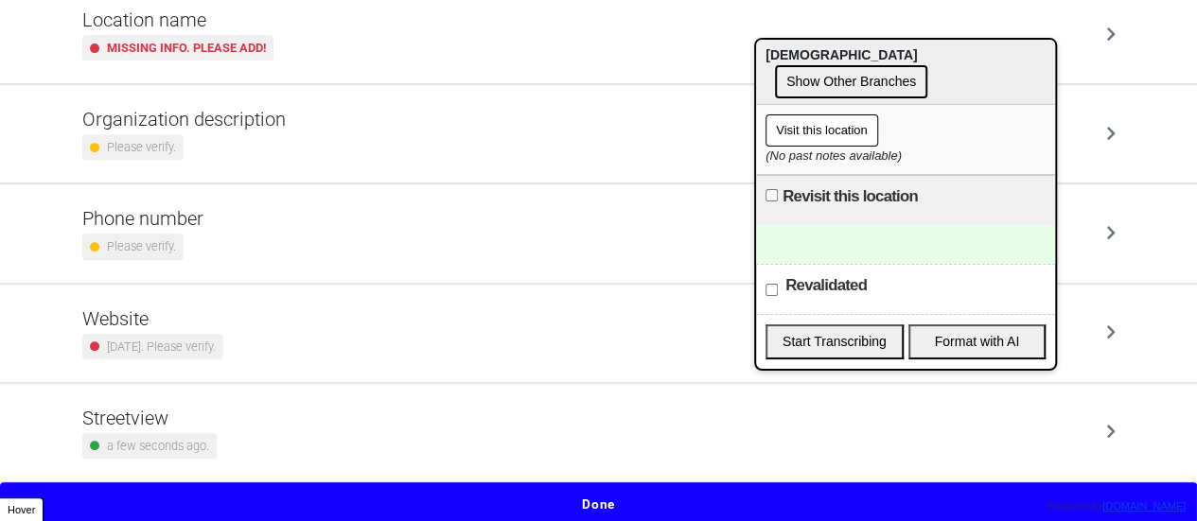
click at [187, 220] on h5 "Phone number" at bounding box center [142, 218] width 121 height 23
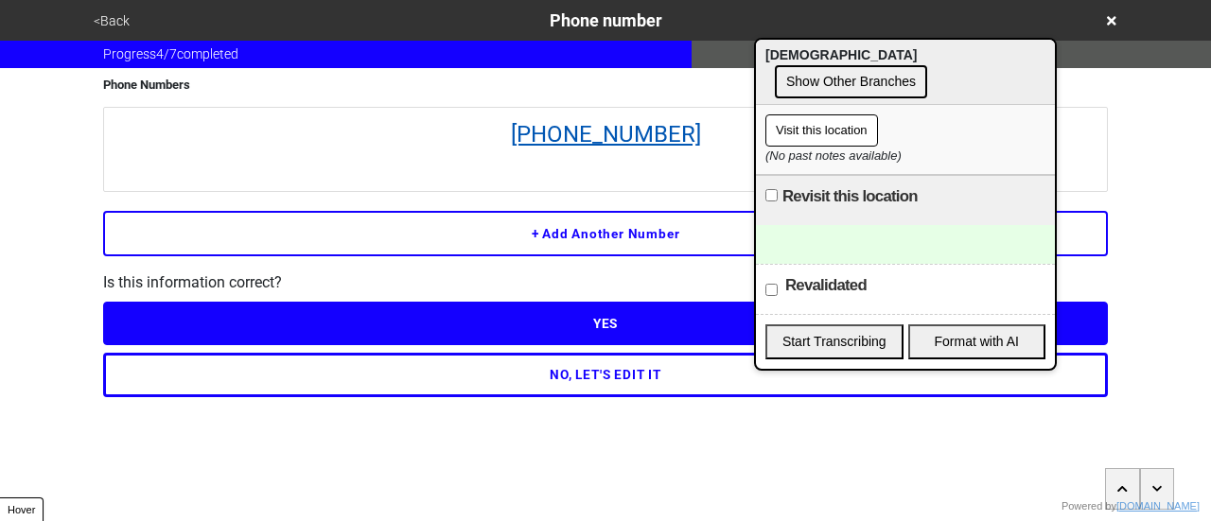
click at [560, 143] on link "[PHONE_NUMBER]" at bounding box center [606, 134] width 984 height 34
click at [106, 20] on button "<Back" at bounding box center [111, 21] width 47 height 22
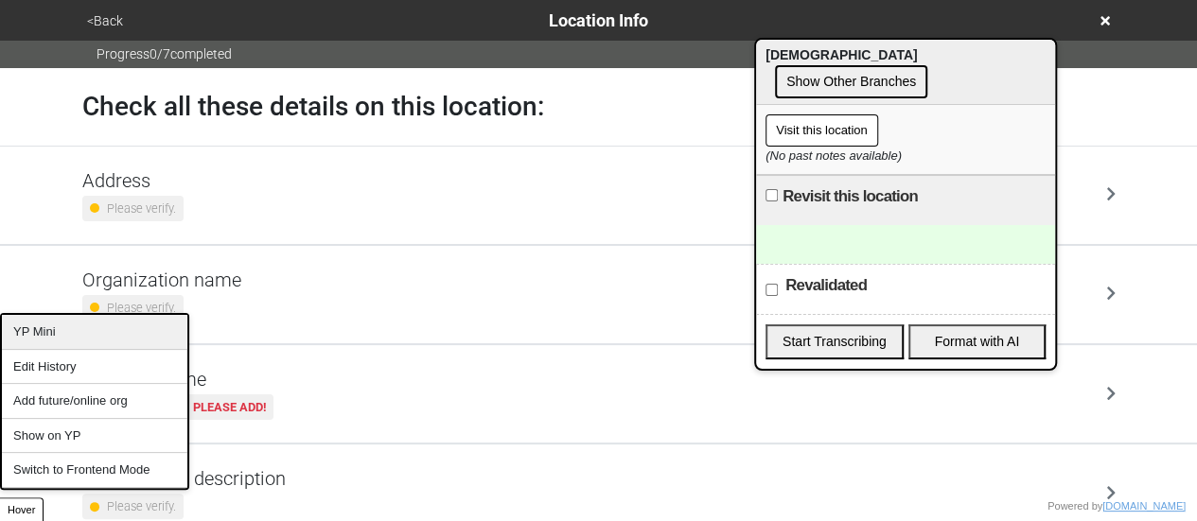
click at [51, 338] on div "YP Mini" at bounding box center [94, 332] width 185 height 35
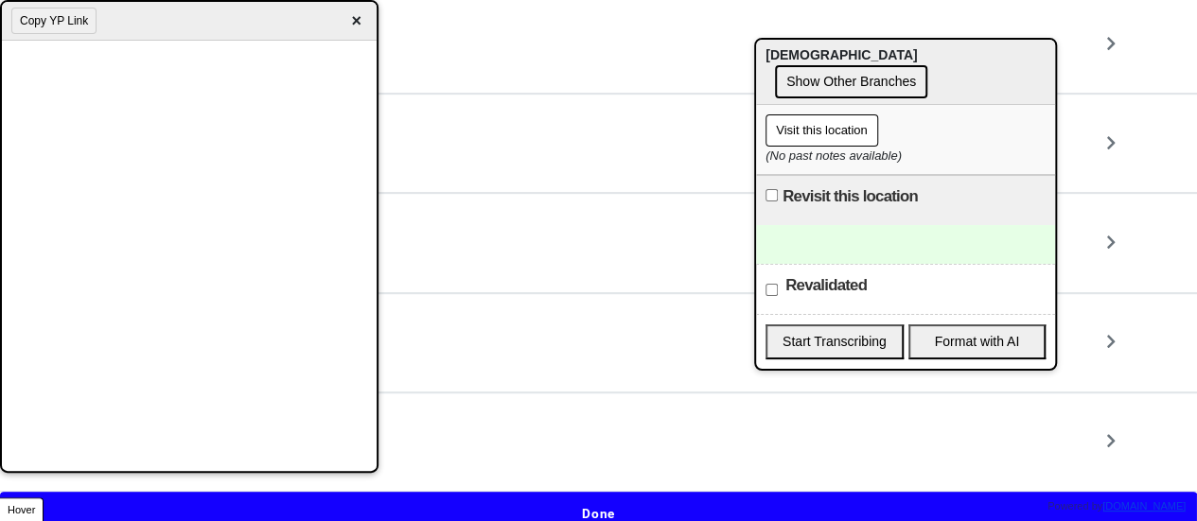
scroll to position [360, 0]
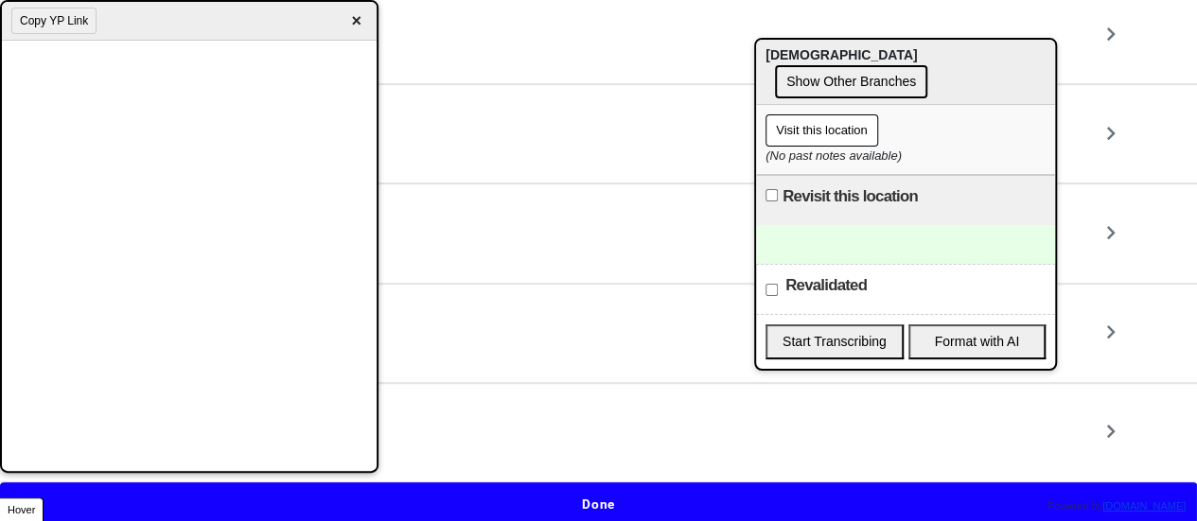
click at [566, 495] on button "Done" at bounding box center [598, 505] width 1197 height 44
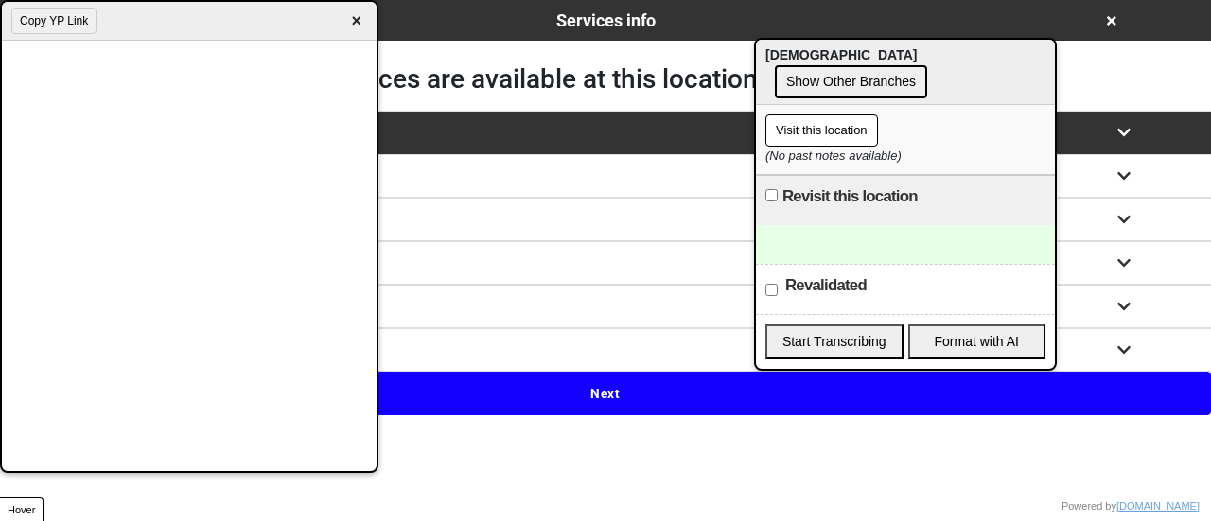
drag, startPoint x: 606, startPoint y: 401, endPoint x: 590, endPoint y: 352, distance: 51.8
click at [604, 393] on button "Next" at bounding box center [605, 394] width 1211 height 44
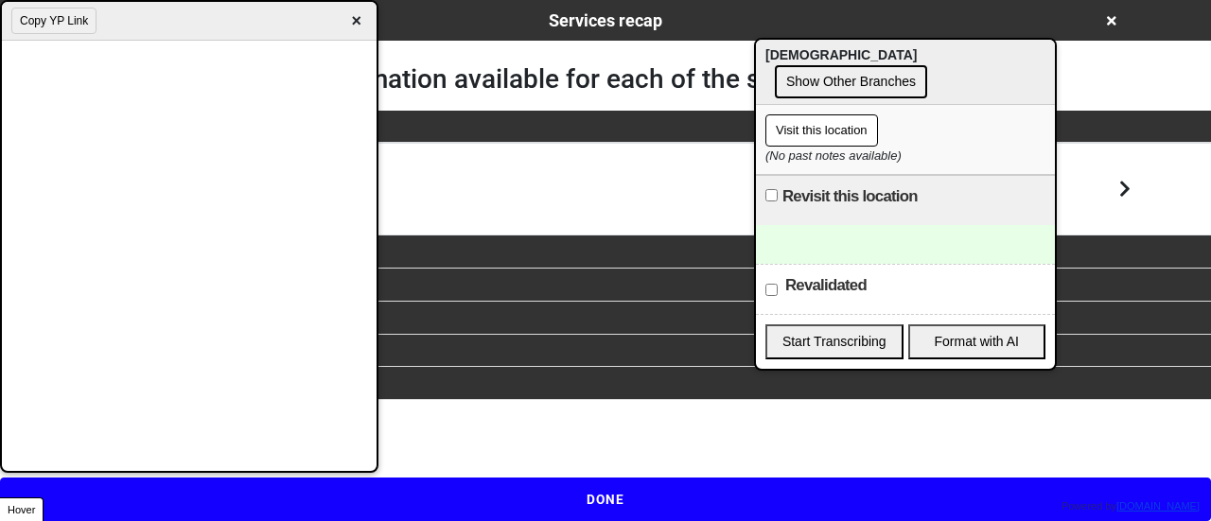
click at [535, 188] on div "Food Pantry 0 % completed" at bounding box center [605, 189] width 1079 height 45
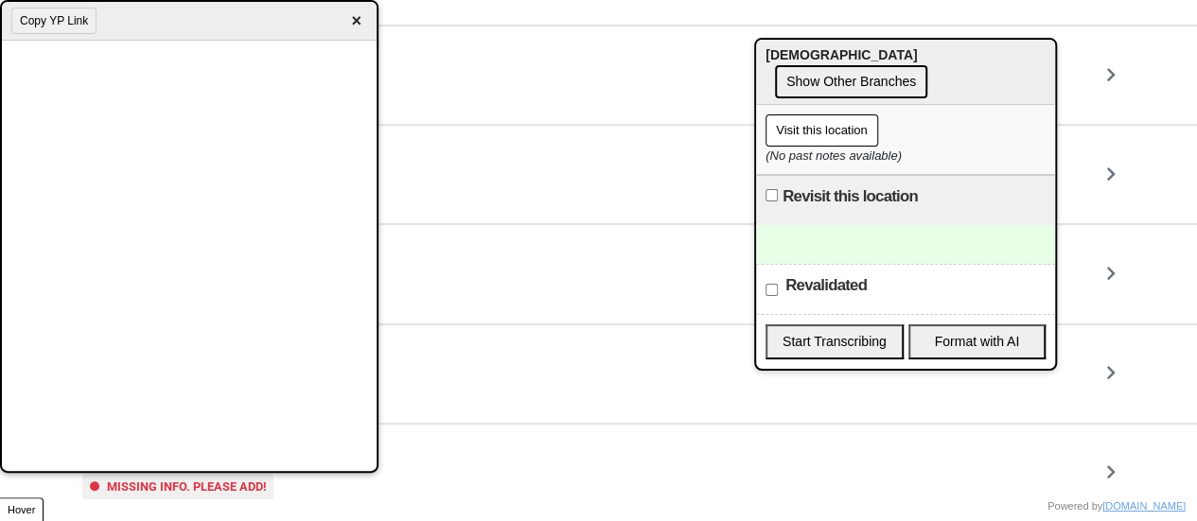
scroll to position [473, 0]
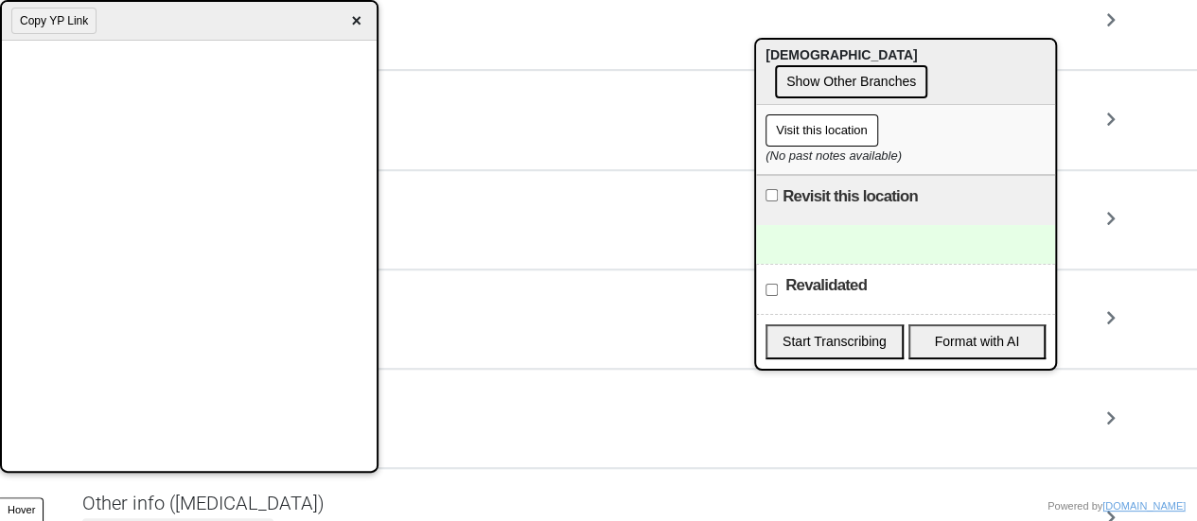
click at [519, 200] on div "PLHIV Missing info. Please add!" at bounding box center [598, 220] width 1033 height 52
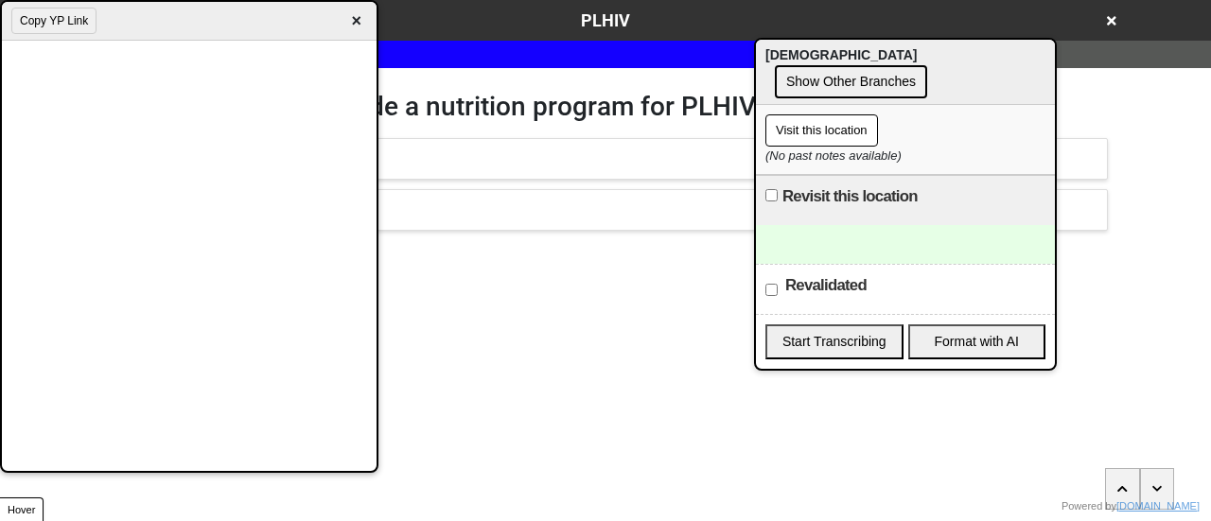
drag, startPoint x: 353, startPoint y: 16, endPoint x: 329, endPoint y: 34, distance: 29.7
click at [354, 16] on span "×" at bounding box center [356, 22] width 22 height 26
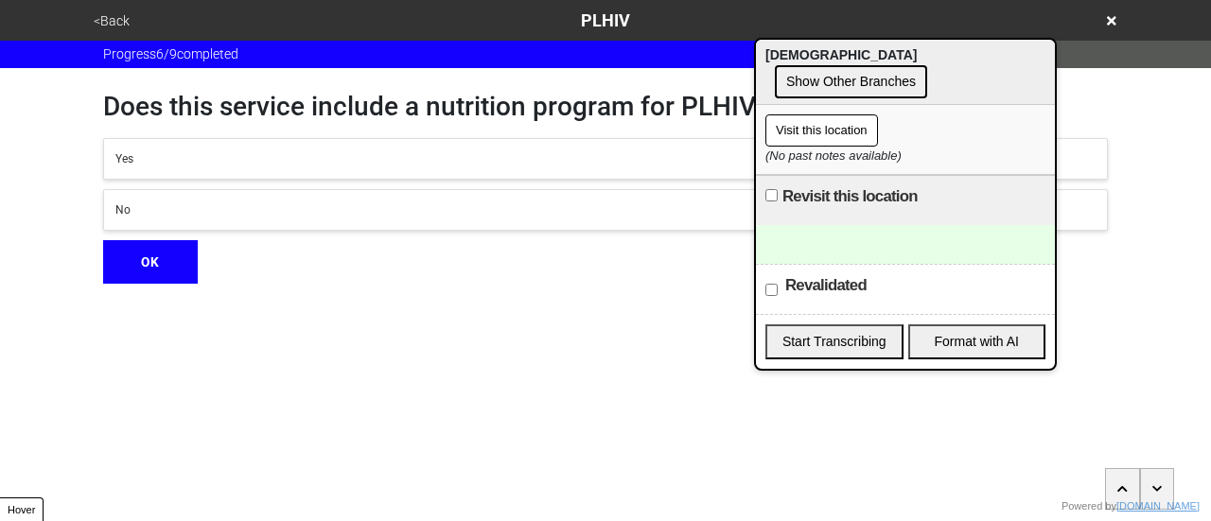
click at [114, 37] on div "<Back PLHIV" at bounding box center [605, 20] width 1050 height 41
click at [116, 18] on button "<Back" at bounding box center [111, 21] width 47 height 22
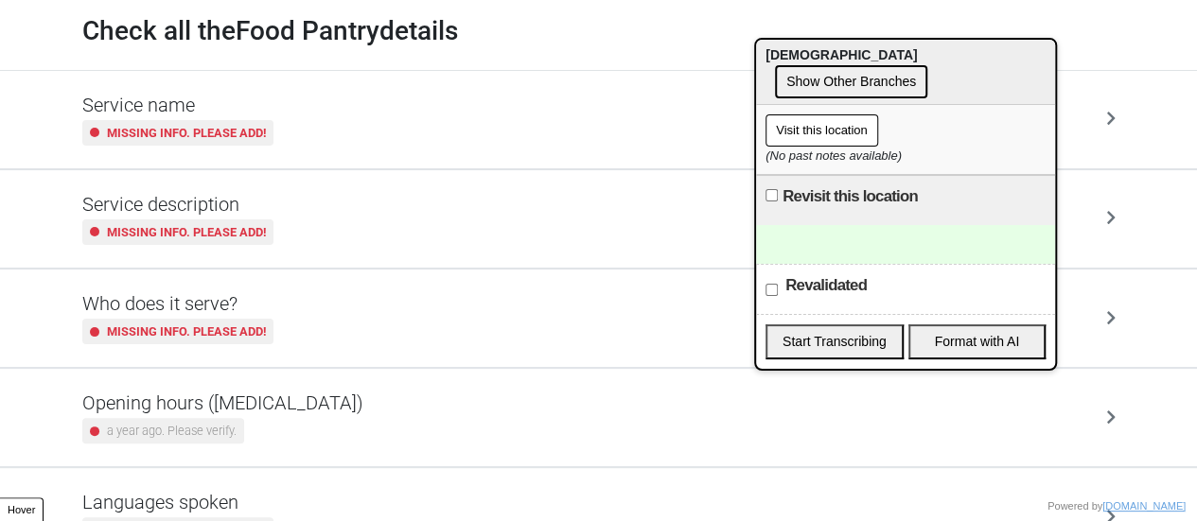
scroll to position [284, 0]
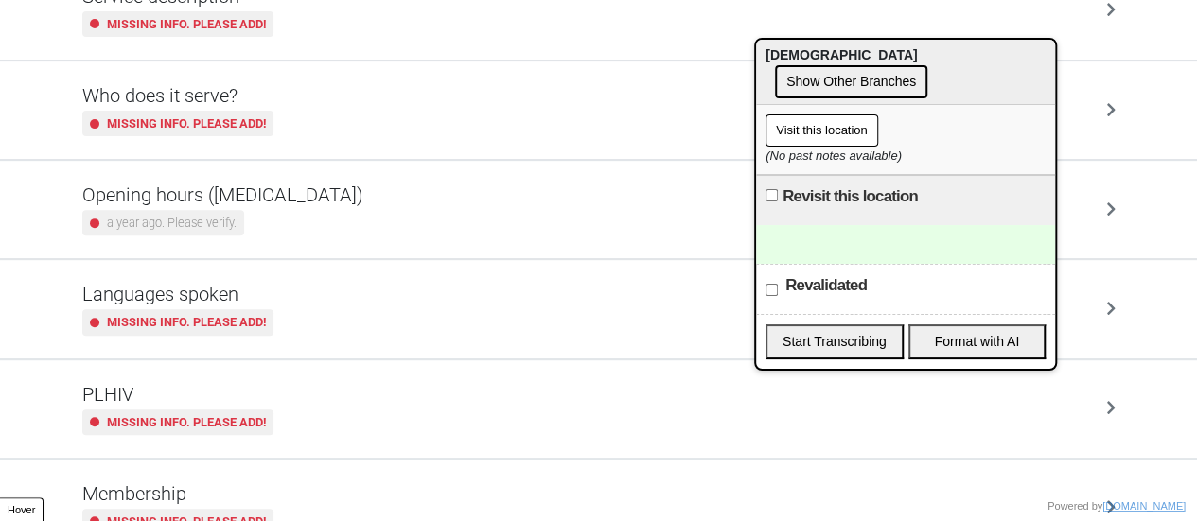
click at [237, 185] on h5 "Opening hours (coronavirus)" at bounding box center [222, 195] width 281 height 23
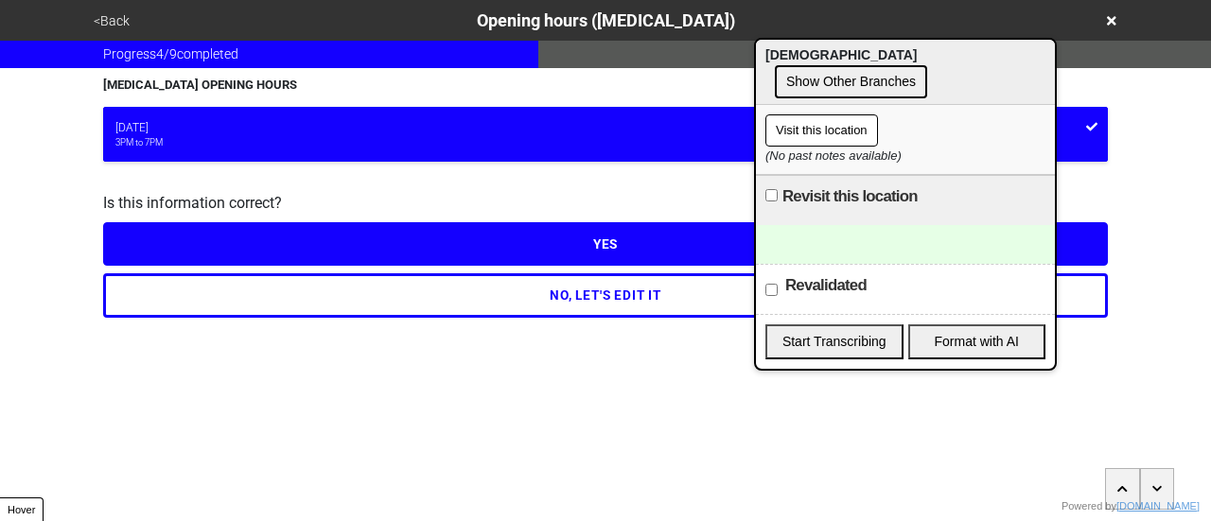
click at [283, 250] on button "YES" at bounding box center [605, 244] width 1005 height 44
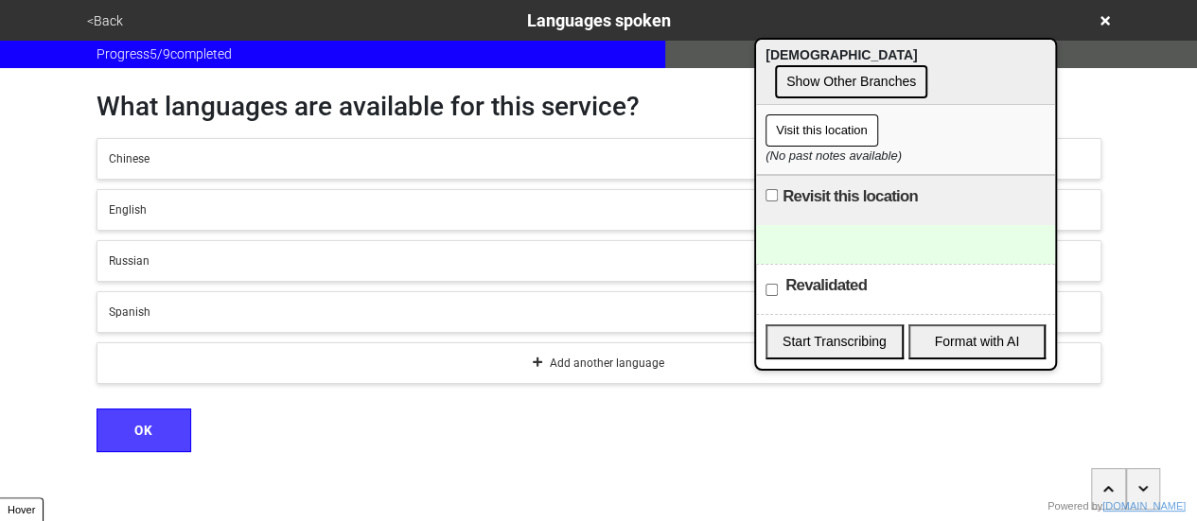
click at [97, 16] on button "<Back" at bounding box center [104, 21] width 47 height 22
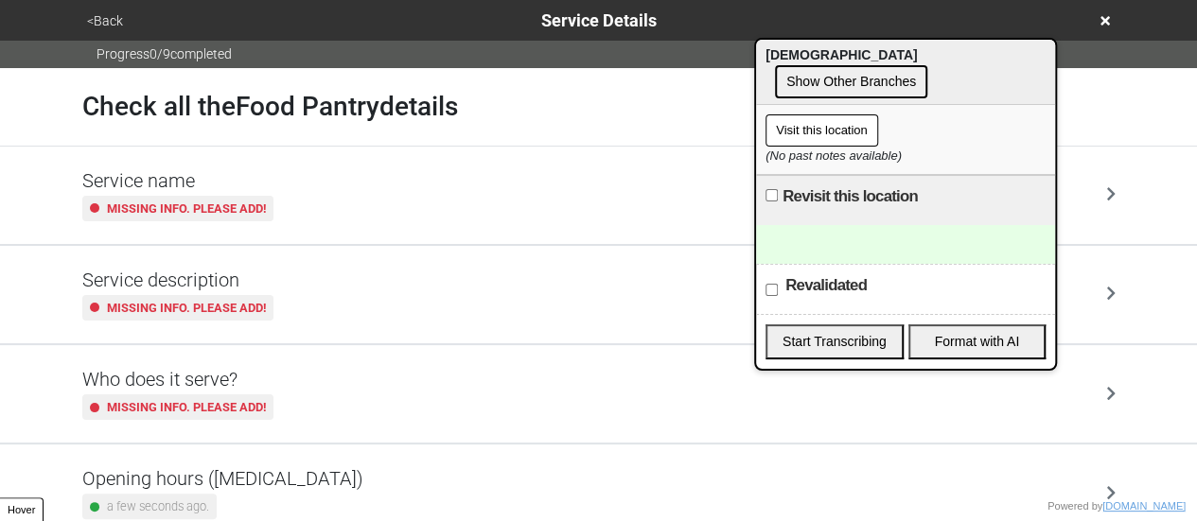
click at [279, 487] on h5 "Opening hours (coronavirus)" at bounding box center [222, 478] width 281 height 23
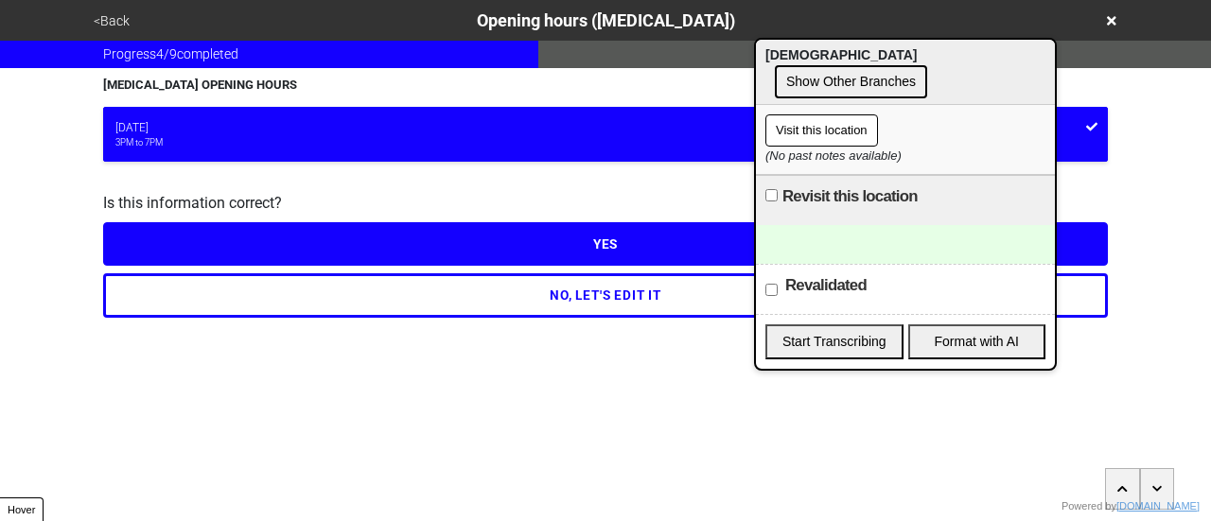
click at [111, 23] on button "<Back" at bounding box center [111, 21] width 47 height 22
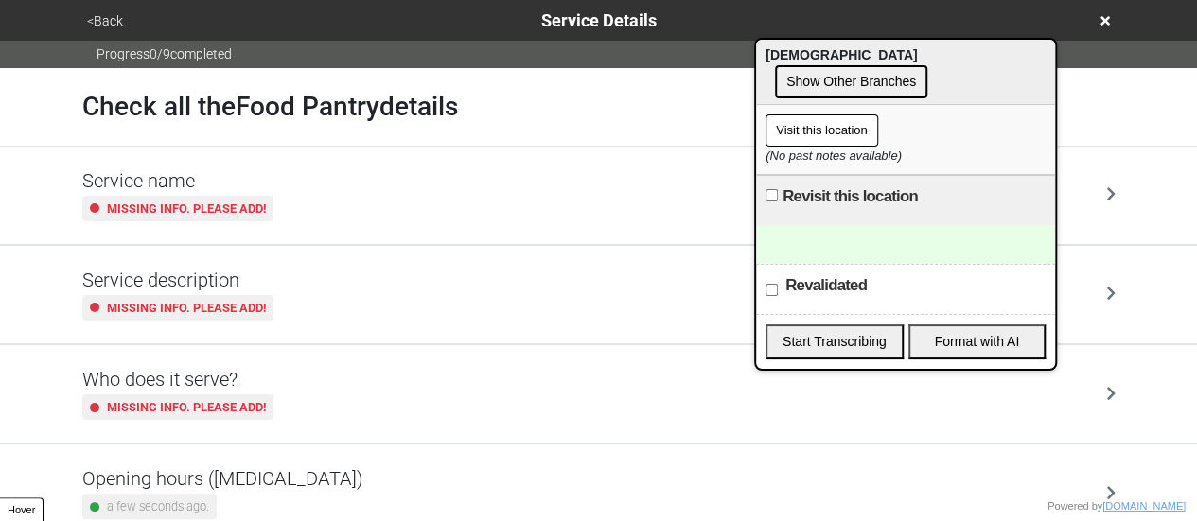
click at [111, 23] on button "<Back" at bounding box center [104, 21] width 47 height 22
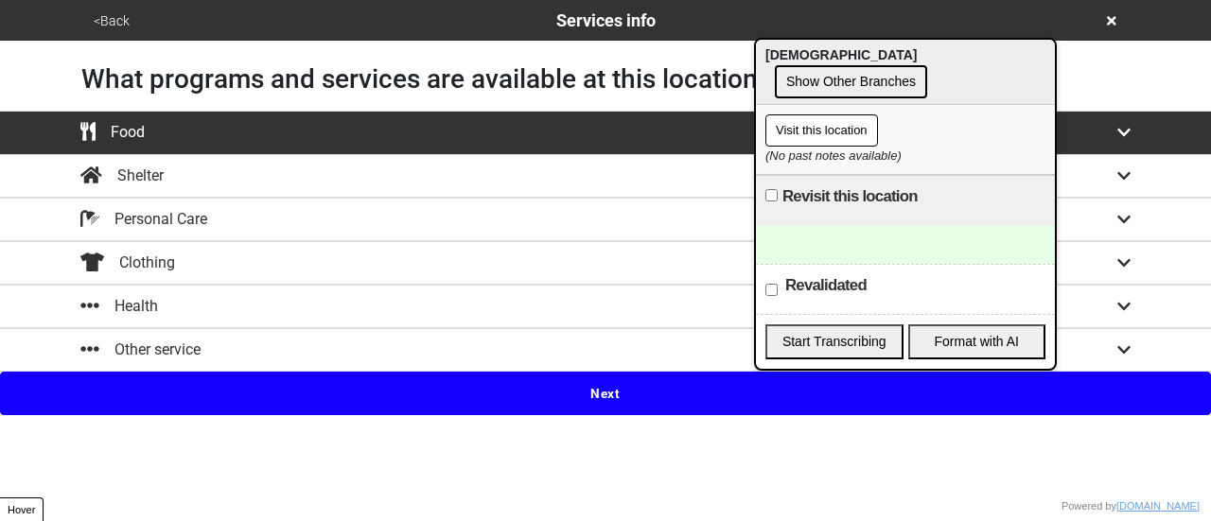
click at [111, 23] on button "<Back" at bounding box center [111, 21] width 47 height 22
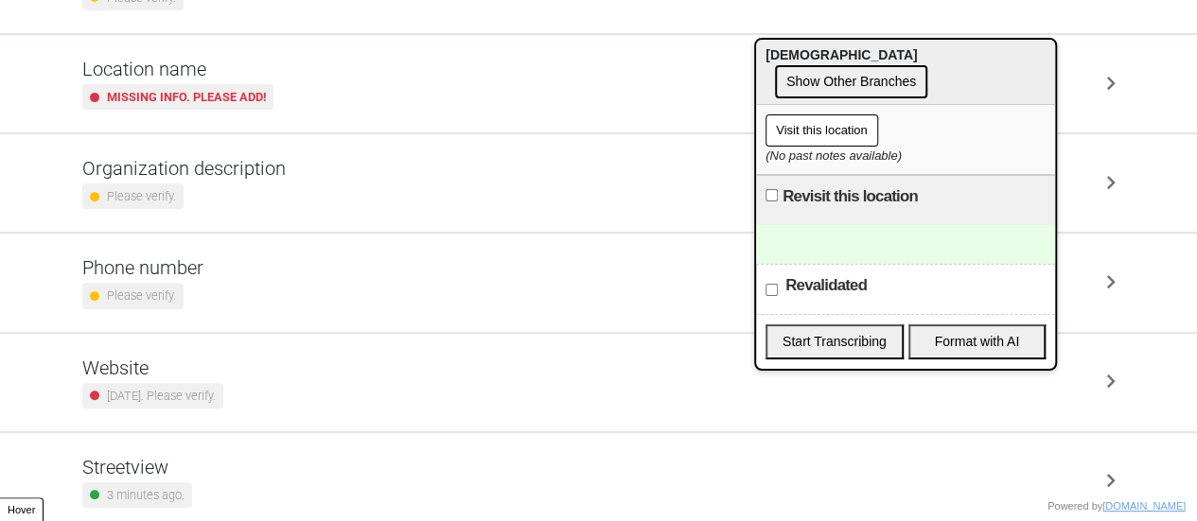
scroll to position [360, 0]
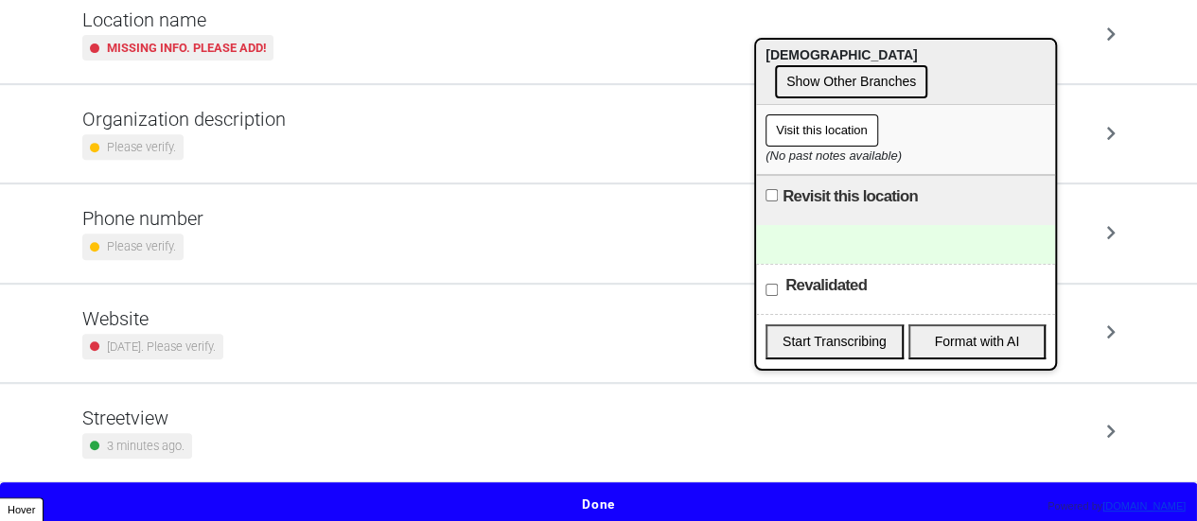
click at [189, 211] on h5 "Phone number" at bounding box center [142, 218] width 121 height 23
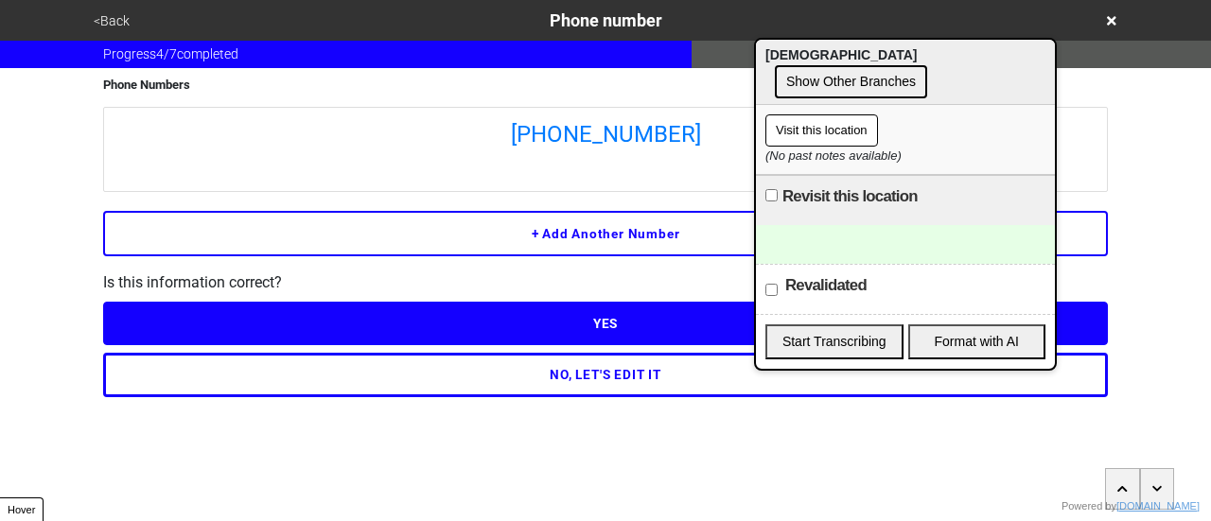
click at [872, 249] on div at bounding box center [905, 244] width 299 height 39
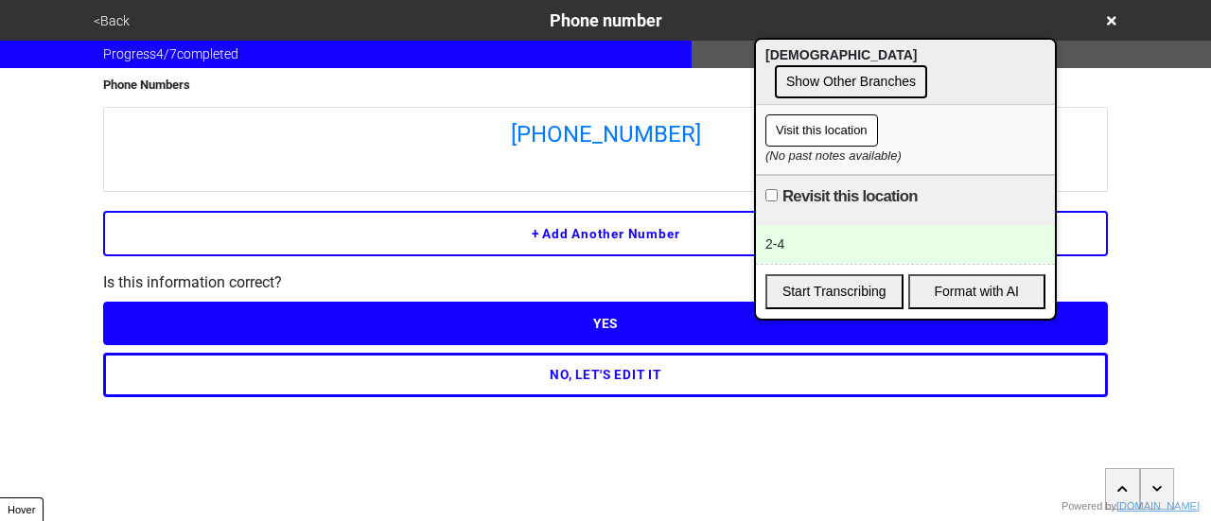
click at [764, 249] on div "2-4" at bounding box center [905, 244] width 299 height 39
click at [106, 17] on button "<Back" at bounding box center [111, 21] width 47 height 22
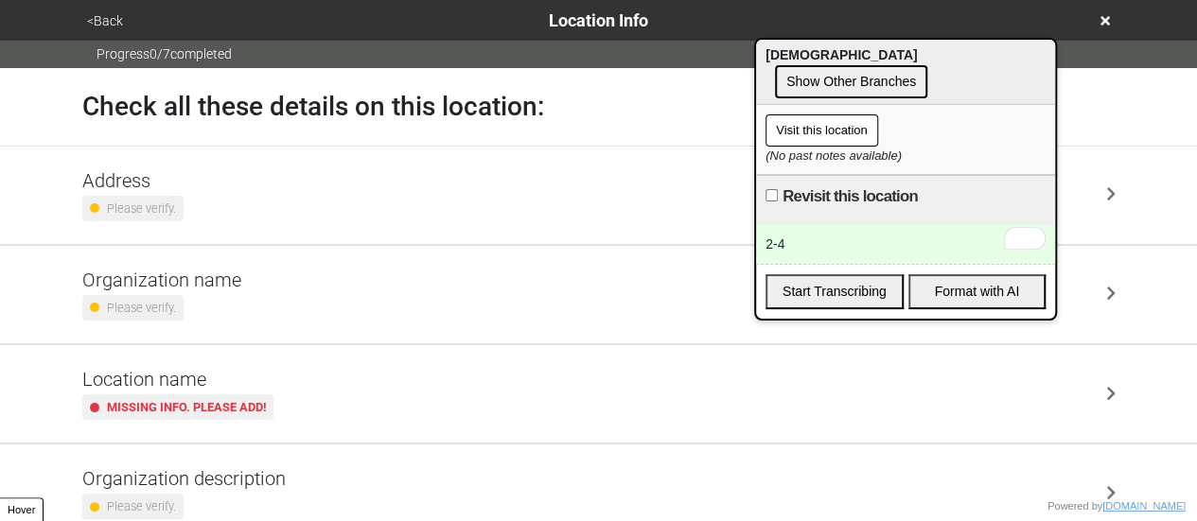
scroll to position [360, 0]
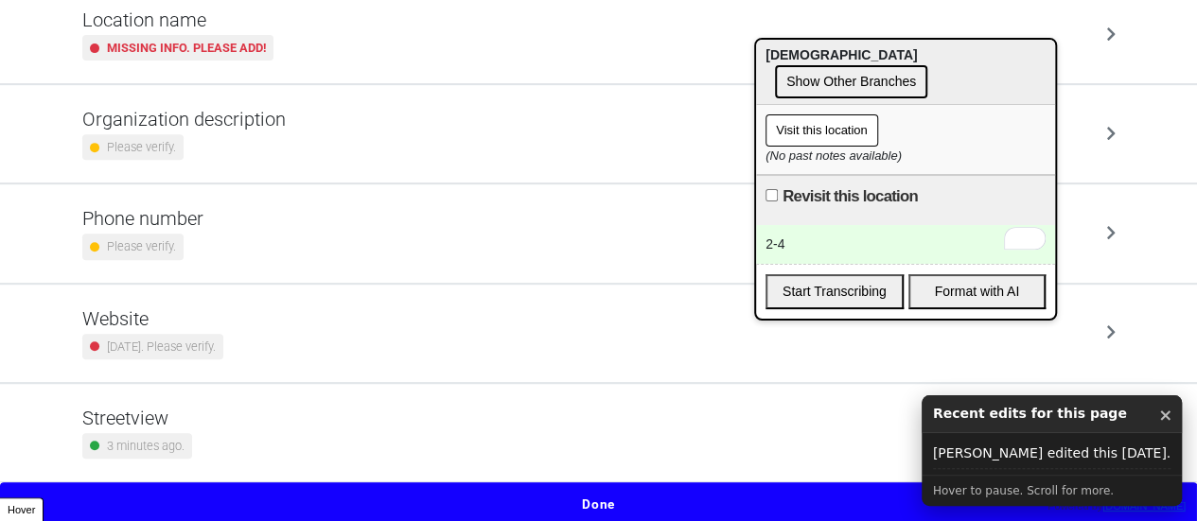
click at [607, 488] on button "Done" at bounding box center [598, 505] width 1197 height 44
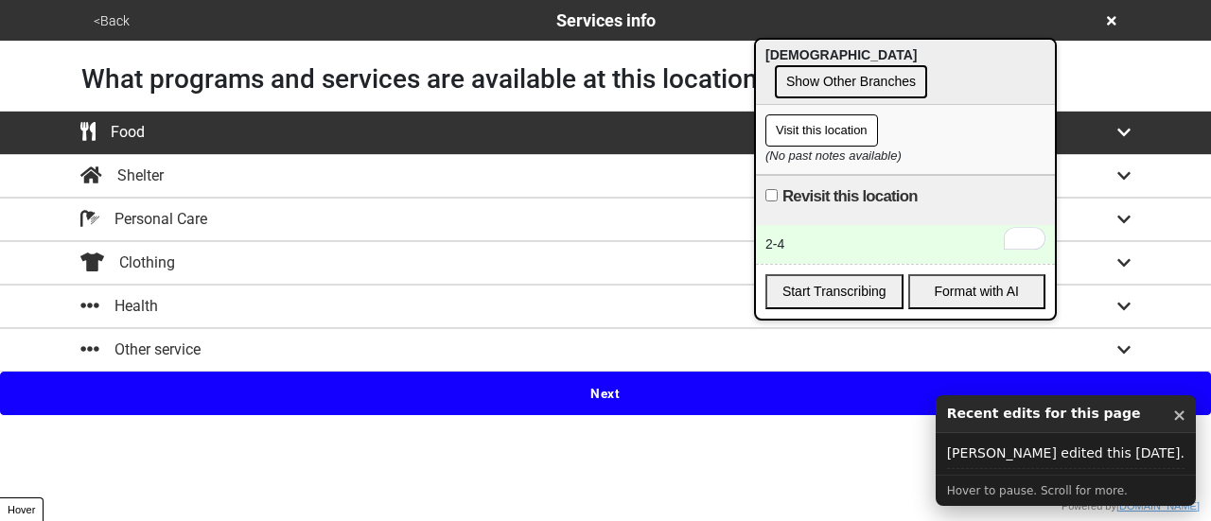
click at [608, 396] on button "Next" at bounding box center [605, 394] width 1211 height 44
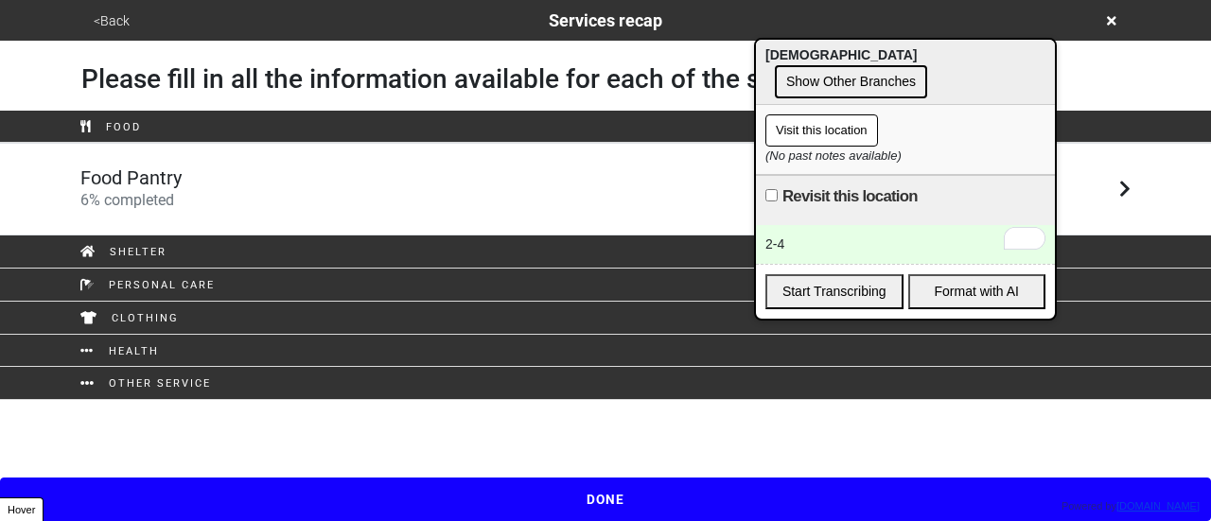
click at [478, 211] on div "Food Pantry 6 % completed" at bounding box center [605, 189] width 1079 height 45
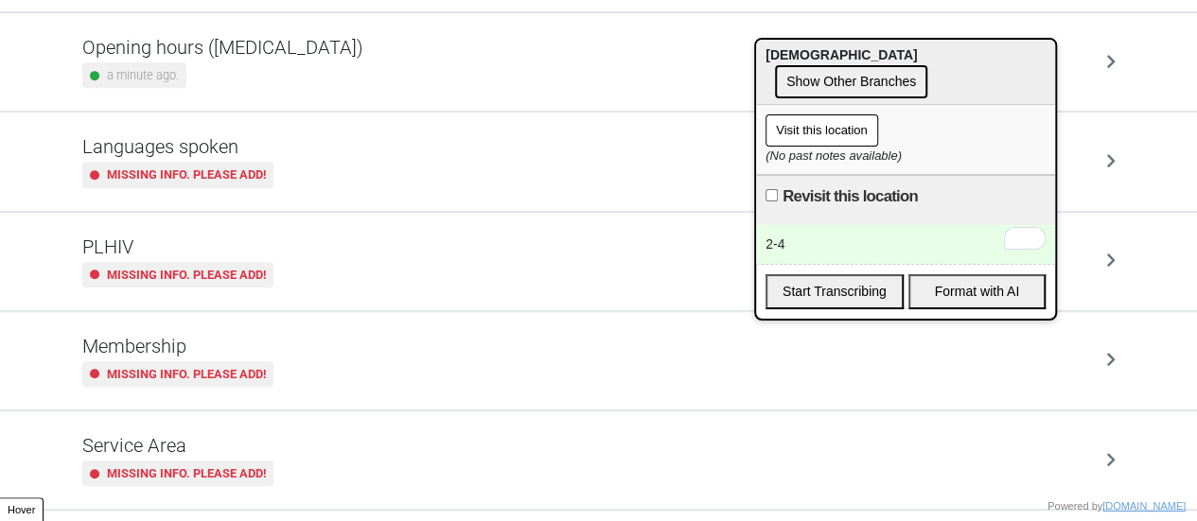
scroll to position [556, 0]
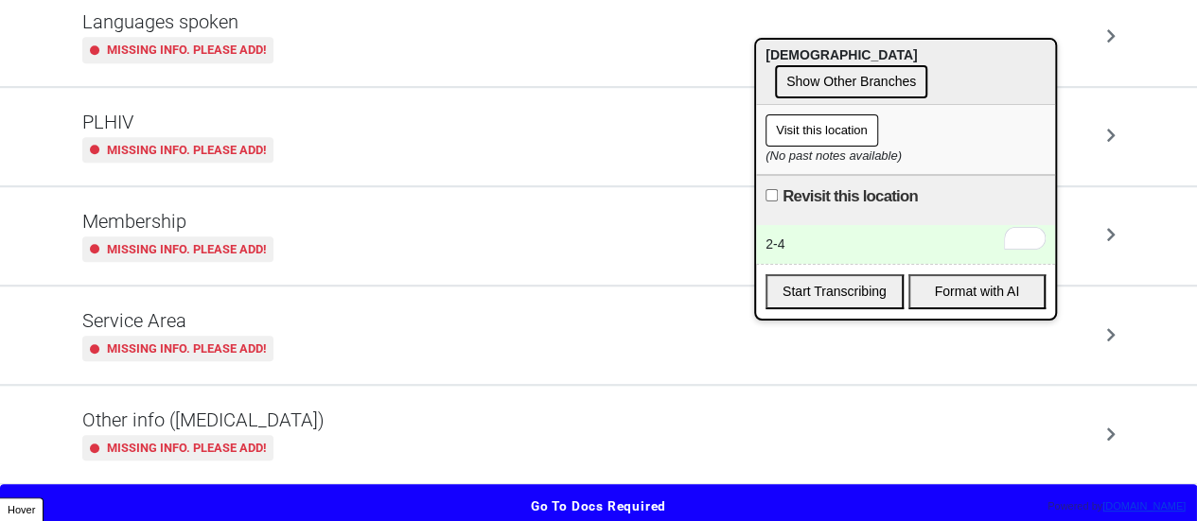
click at [306, 429] on div "Other info (coronavirus) Missing info. Please add!" at bounding box center [598, 435] width 1033 height 52
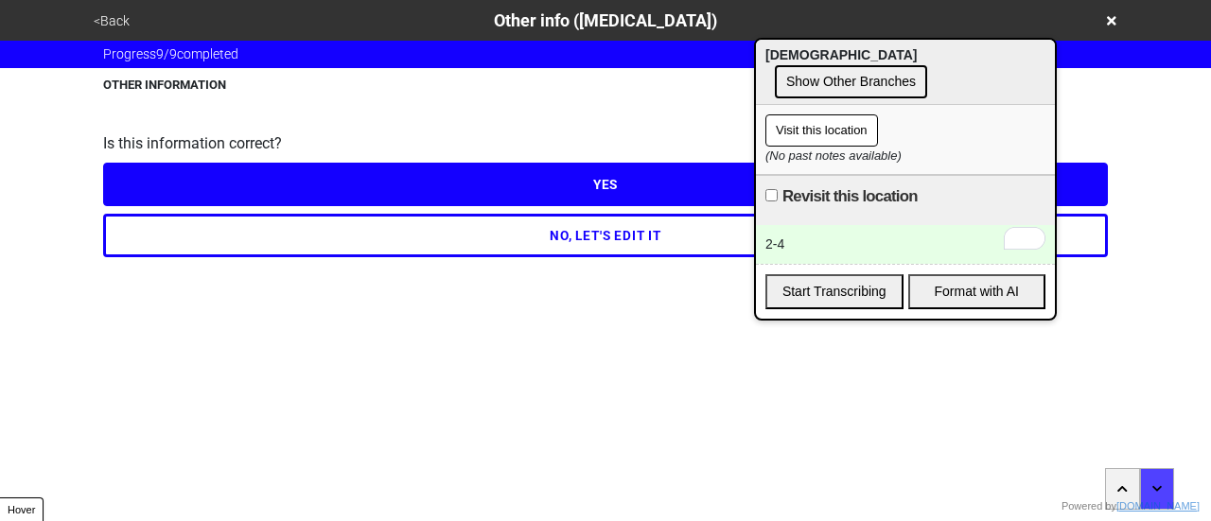
click at [404, 241] on button "NO, LET'S EDIT IT" at bounding box center [605, 236] width 1005 height 44
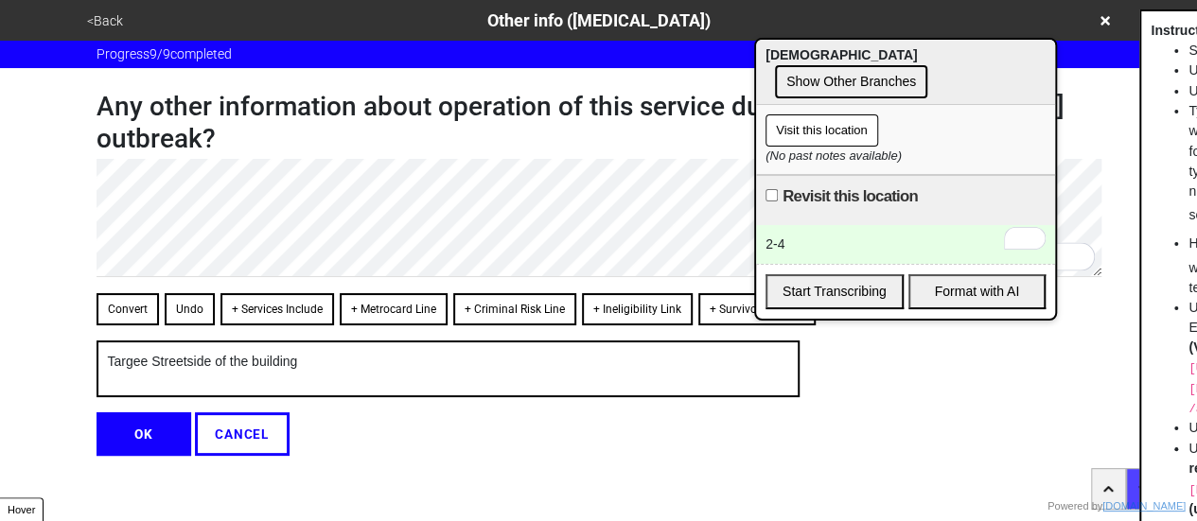
type textarea "x"
click at [156, 429] on button "OK" at bounding box center [144, 435] width 95 height 44
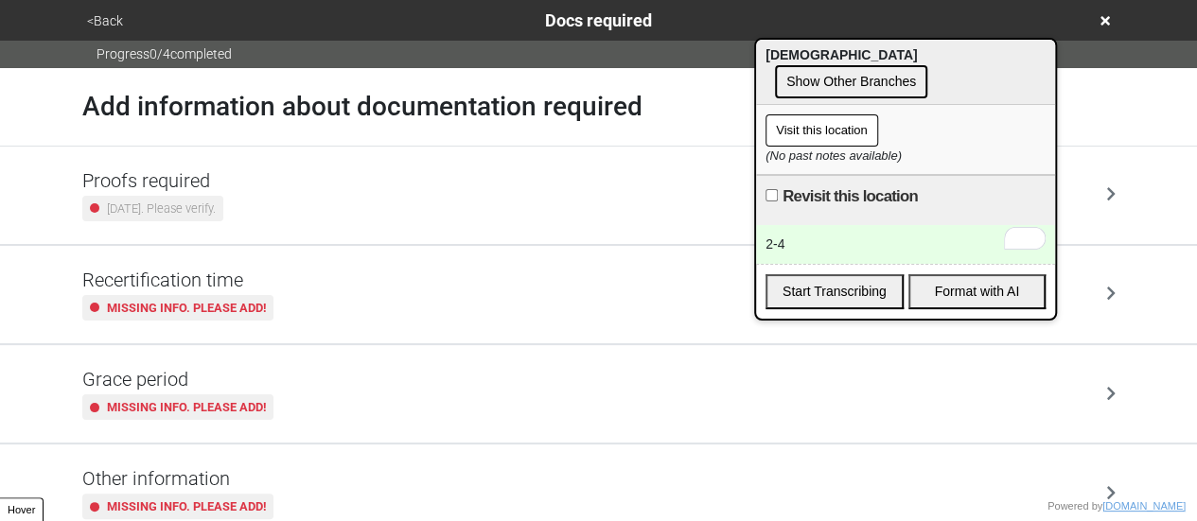
click at [100, 16] on button "<Back" at bounding box center [104, 21] width 47 height 22
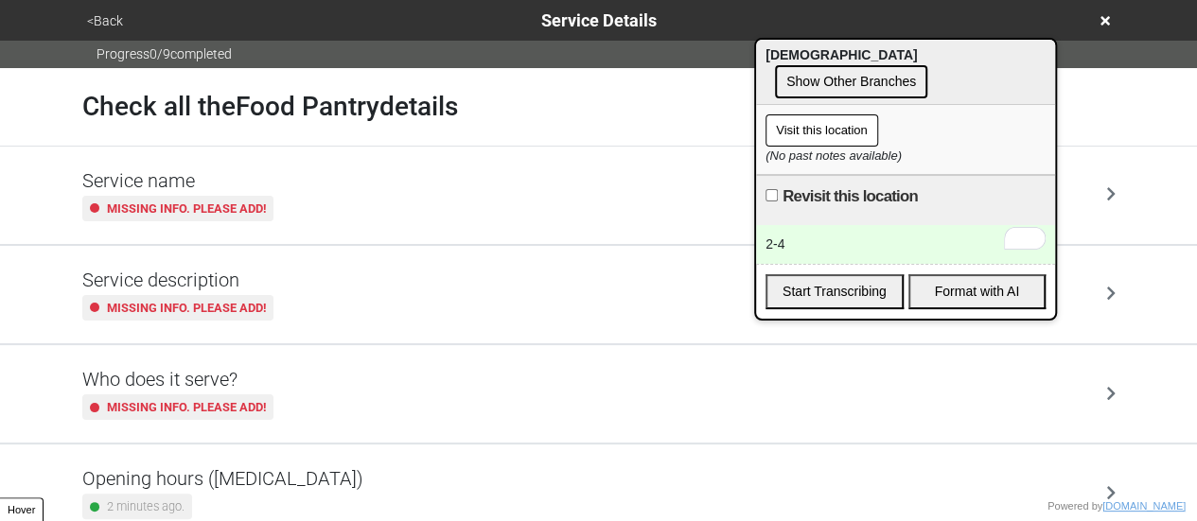
click at [237, 491] on div "Opening hours (coronavirus) 2 minutes ago." at bounding box center [222, 493] width 281 height 52
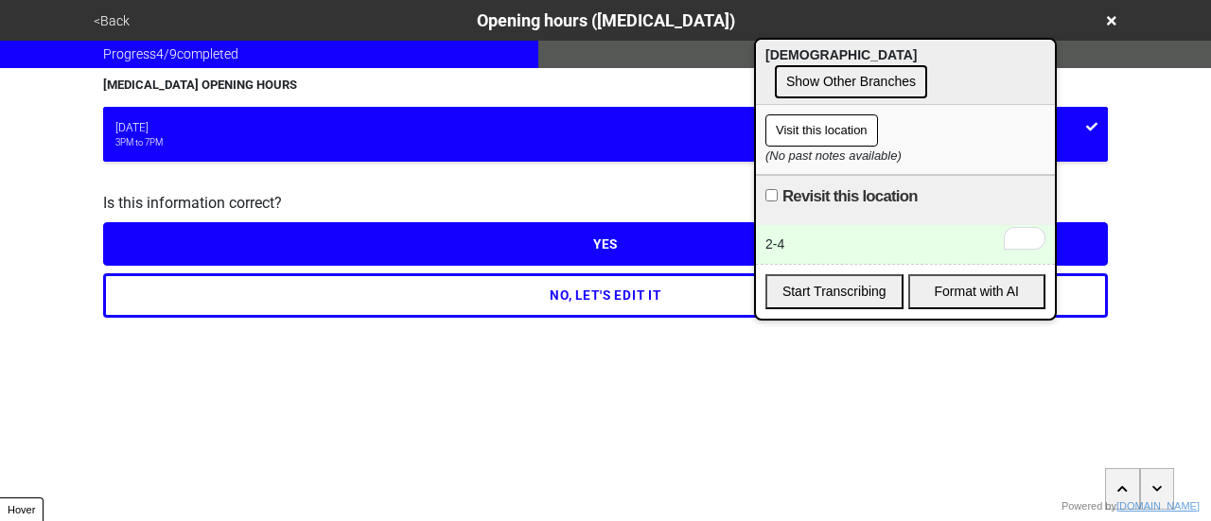
click at [248, 284] on button "NO, LET'S EDIT IT" at bounding box center [605, 295] width 1005 height 44
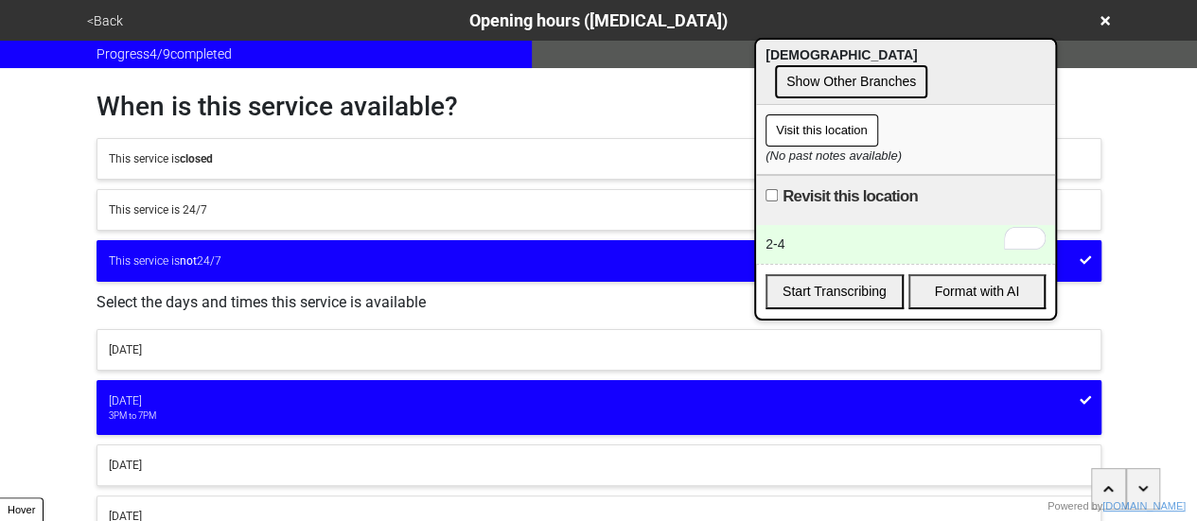
click at [142, 396] on div "Tuesday" at bounding box center [599, 401] width 980 height 17
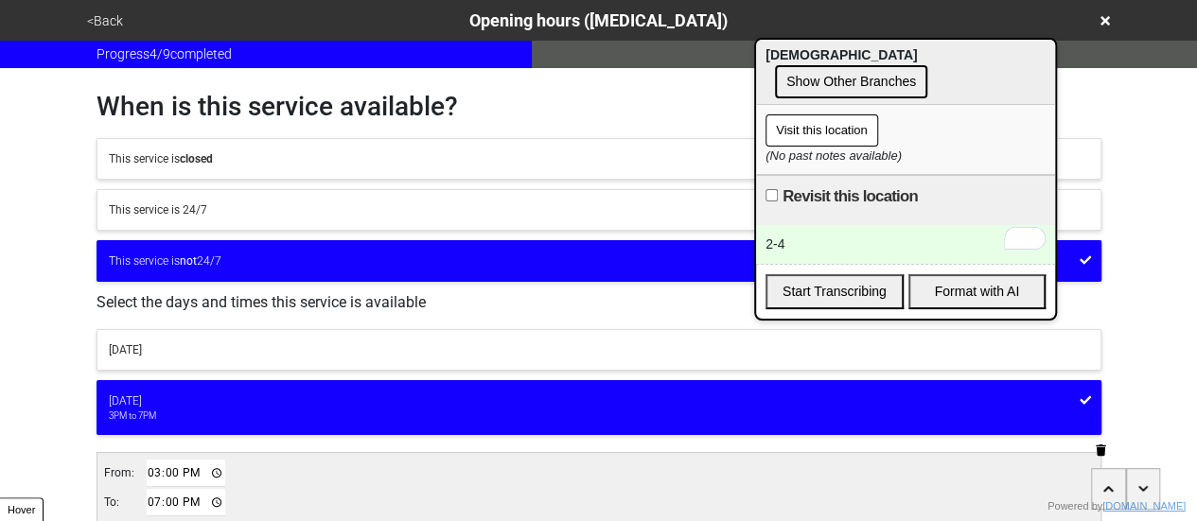
click at [149, 464] on input "15:00" at bounding box center [186, 473] width 79 height 27
type input "14:00"
click at [148, 493] on input "19:00" at bounding box center [186, 502] width 79 height 27
type input "16:00"
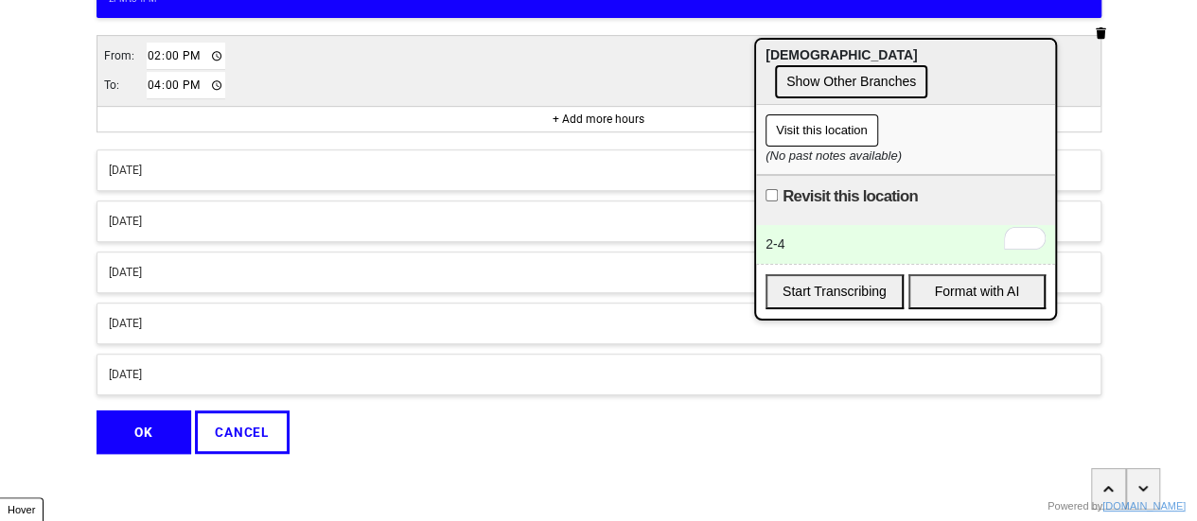
click at [156, 429] on button "OK" at bounding box center [144, 433] width 95 height 44
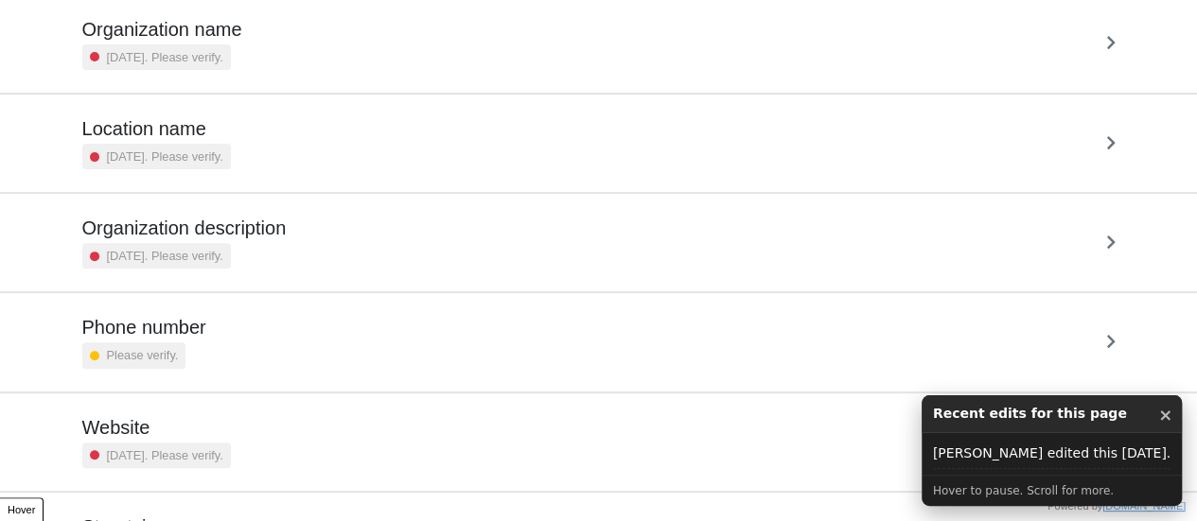
scroll to position [360, 0]
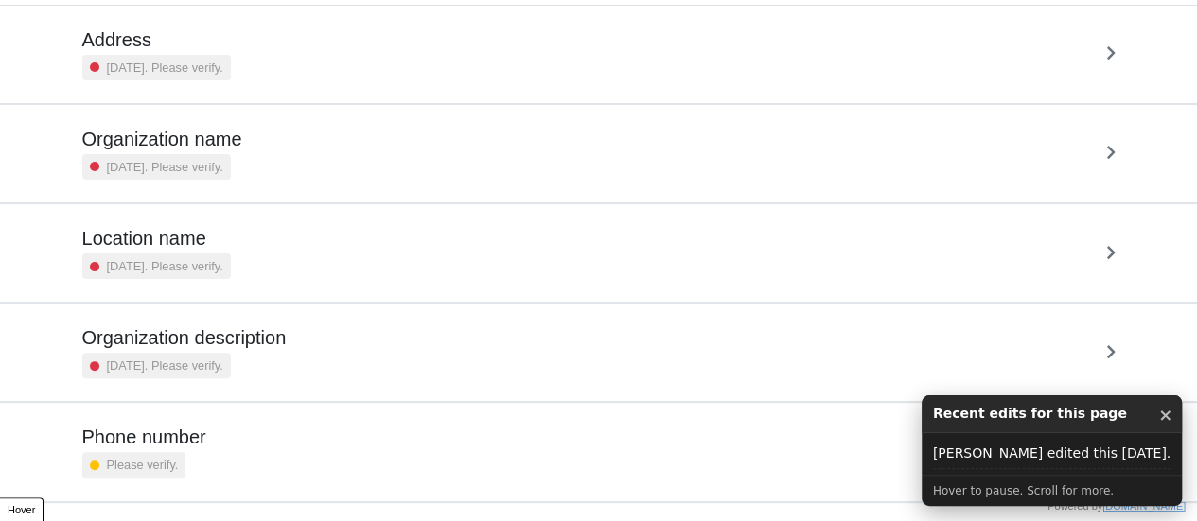
scroll to position [360, 0]
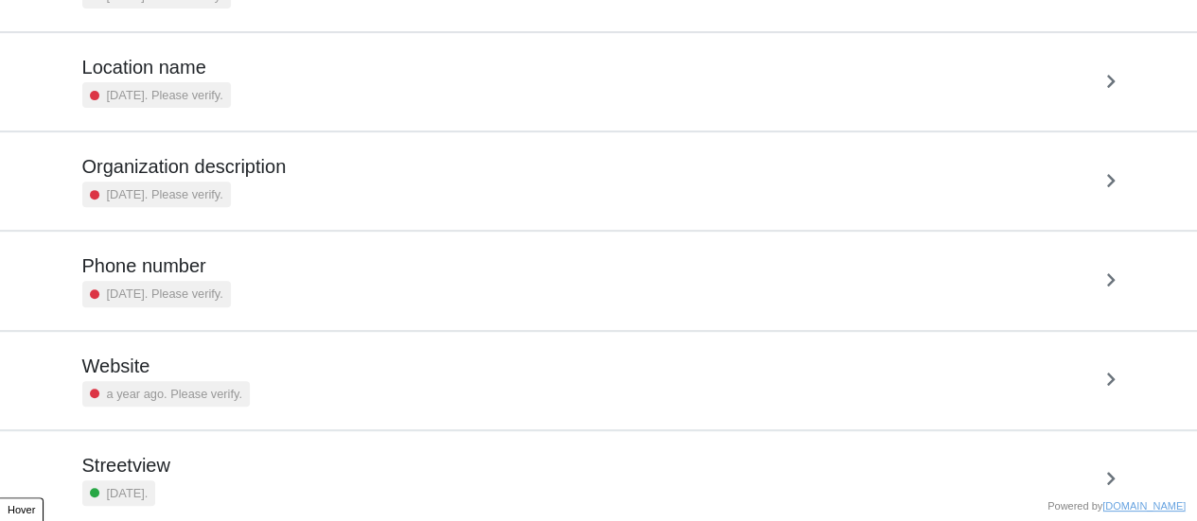
scroll to position [360, 0]
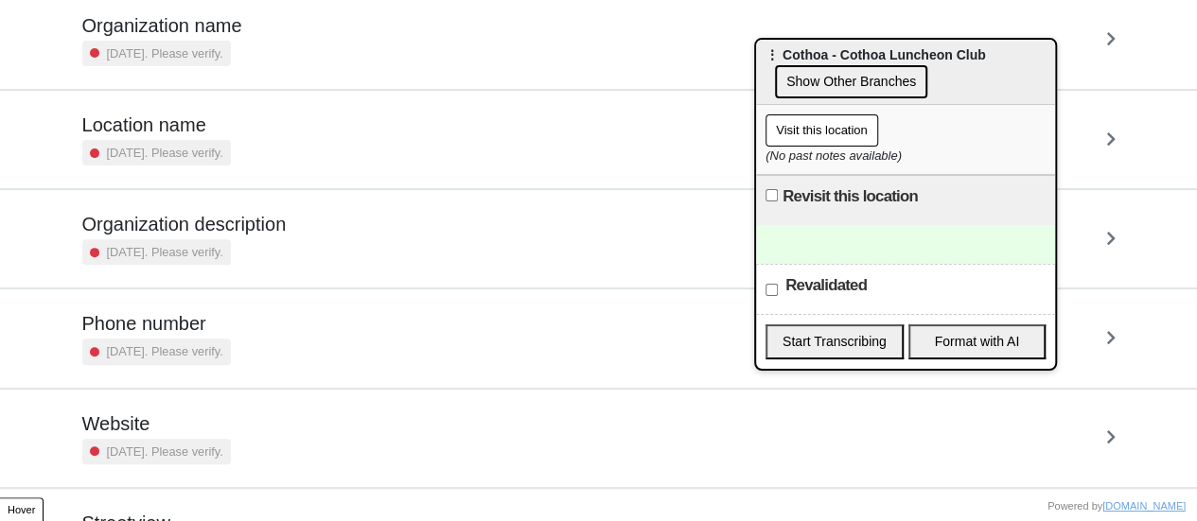
scroll to position [360, 0]
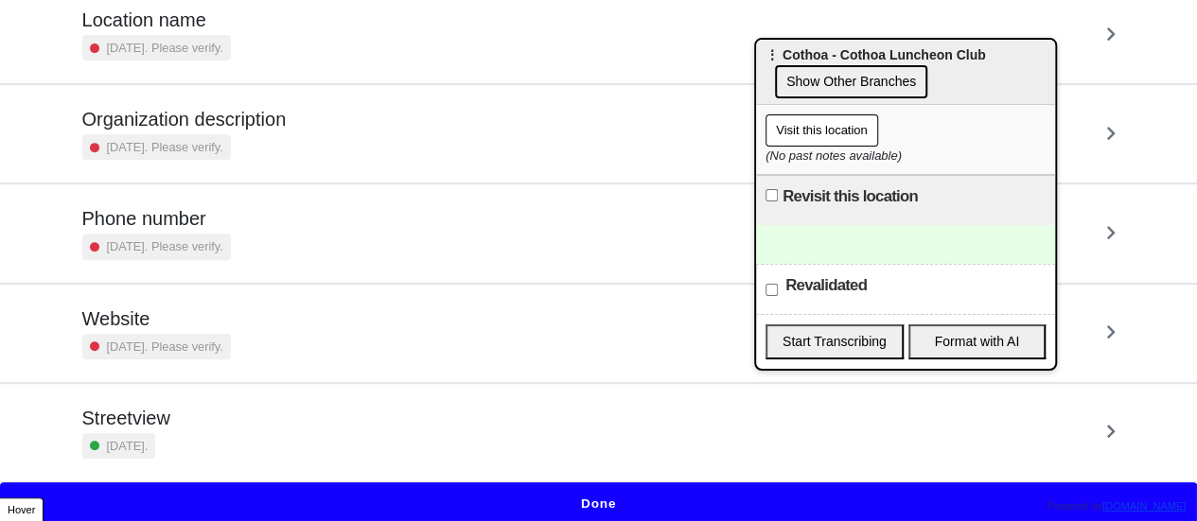
click at [255, 233] on div "Phone number [DATE]. Please verify." at bounding box center [598, 233] width 1033 height 52
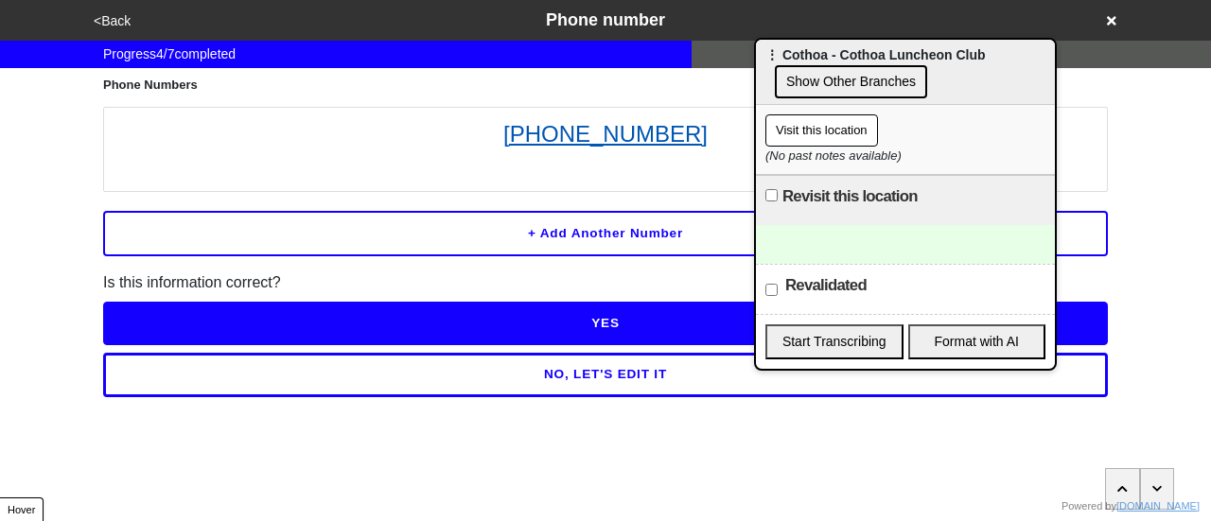
click at [573, 139] on link "[PHONE_NUMBER]" at bounding box center [606, 134] width 984 height 34
click at [113, 11] on button "<Back" at bounding box center [112, 21] width 48 height 22
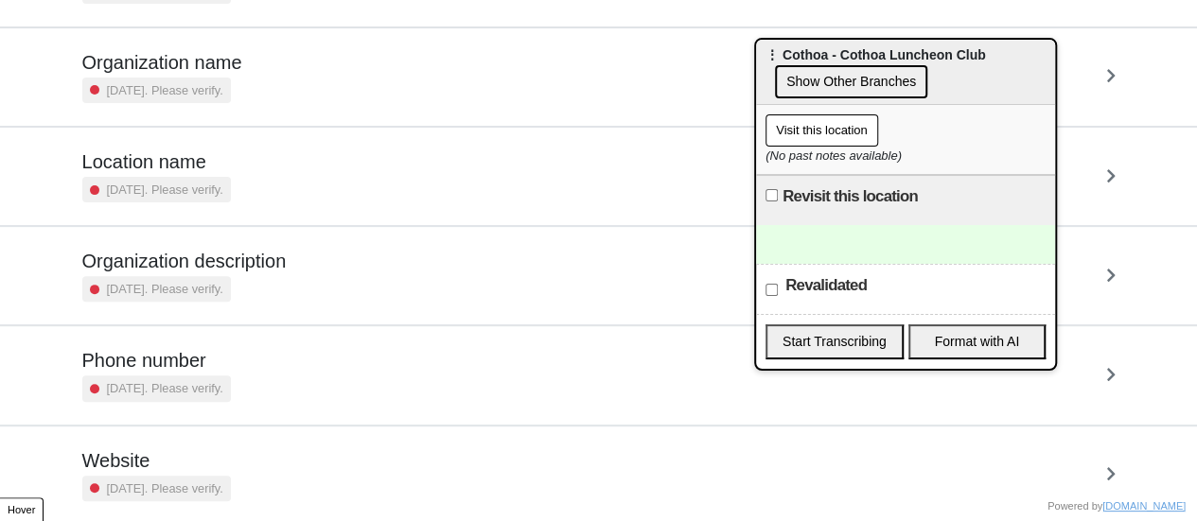
scroll to position [360, 0]
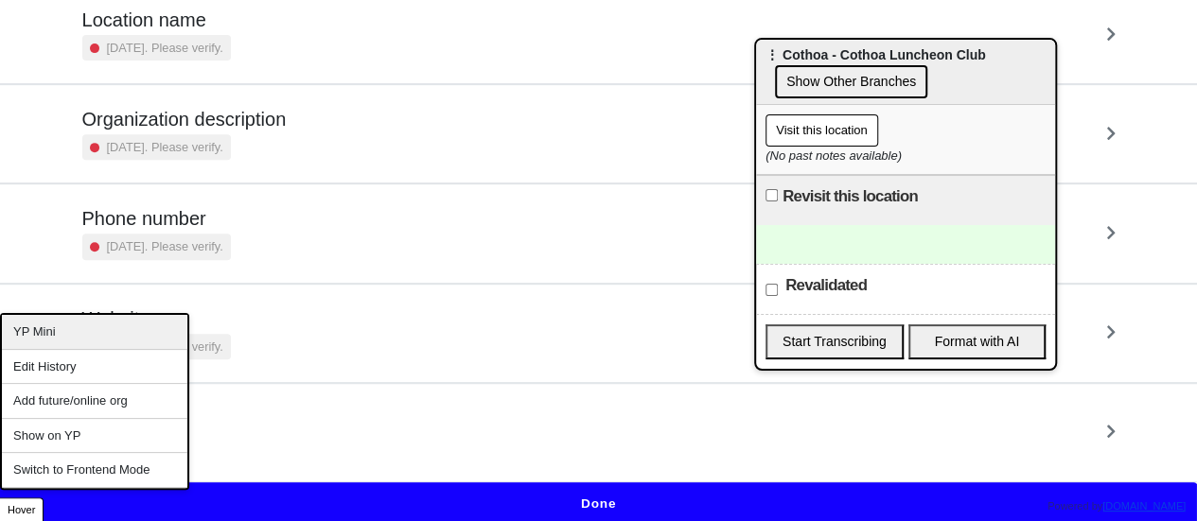
click at [59, 329] on div "YP Mini" at bounding box center [94, 332] width 185 height 35
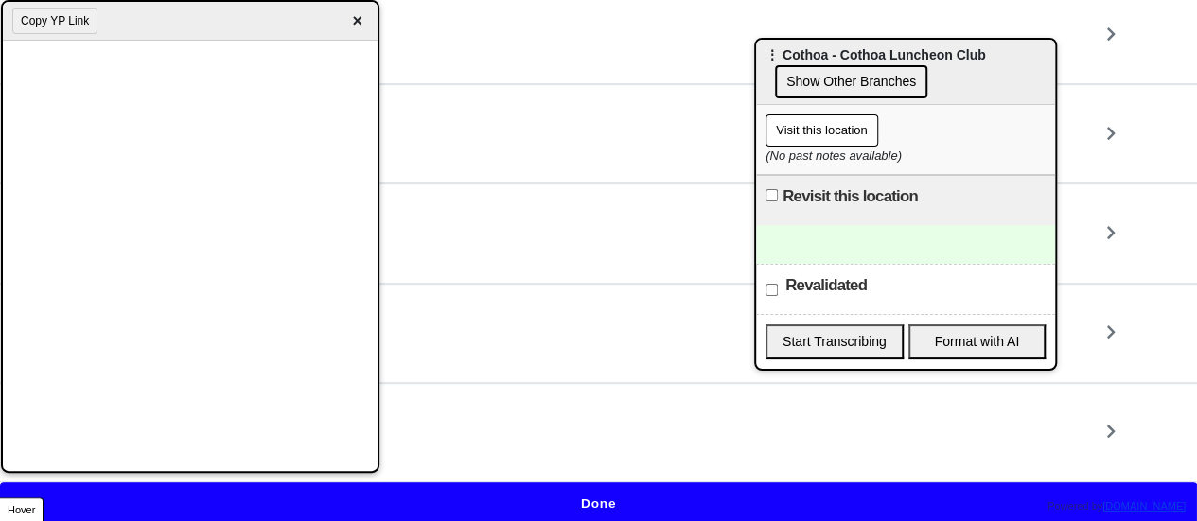
click at [825, 242] on div at bounding box center [905, 244] width 299 height 39
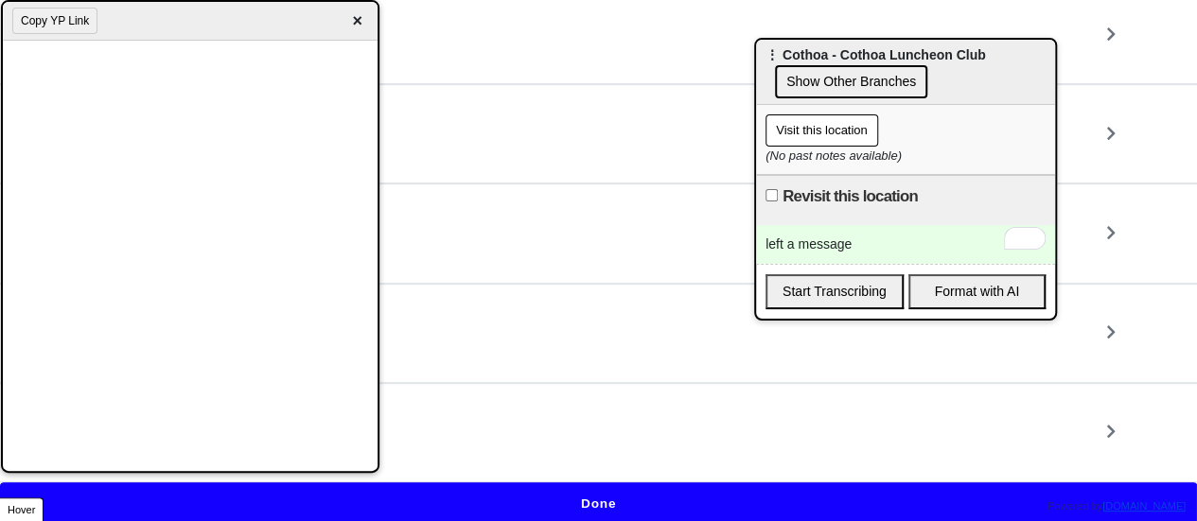
click at [870, 222] on div "Revisit this location" at bounding box center [905, 200] width 299 height 50
click at [880, 243] on div "left a message" at bounding box center [905, 244] width 299 height 39
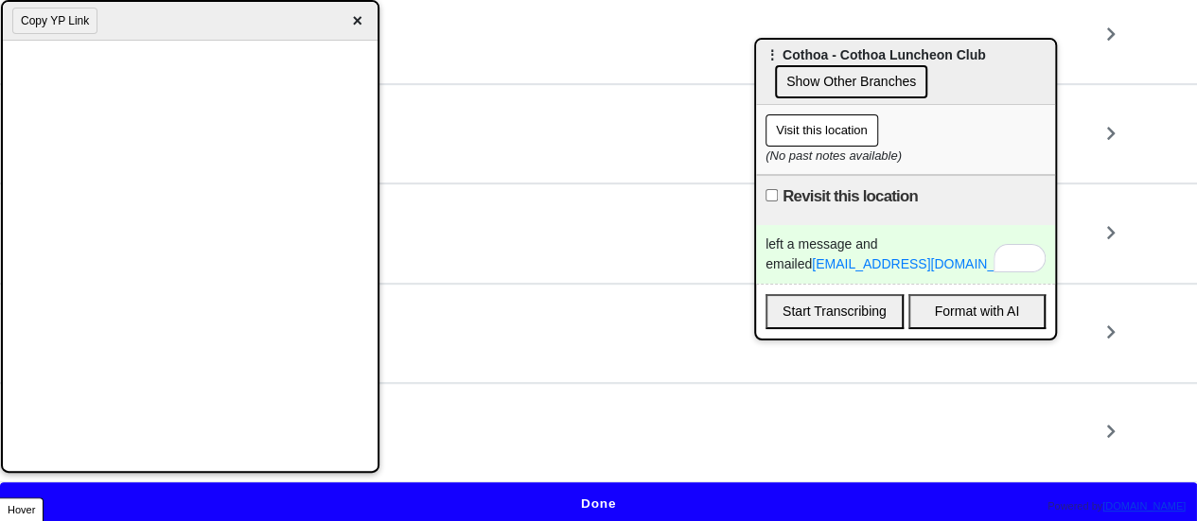
click at [51, 22] on button "Copy YP Link" at bounding box center [54, 21] width 85 height 26
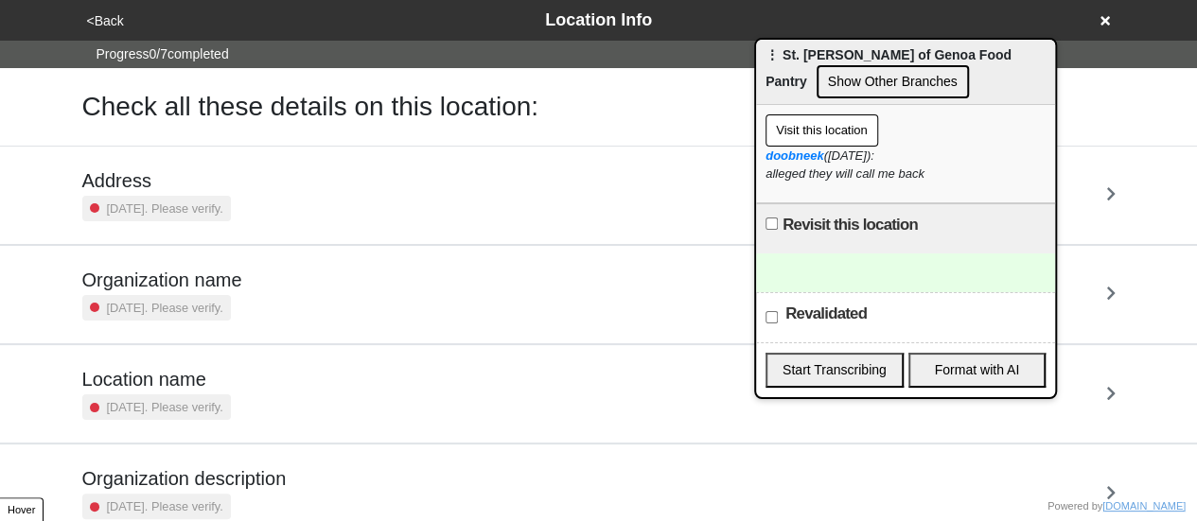
click at [0, 289] on link "Organization name [DATE]. Please verify." at bounding box center [598, 294] width 1197 height 99
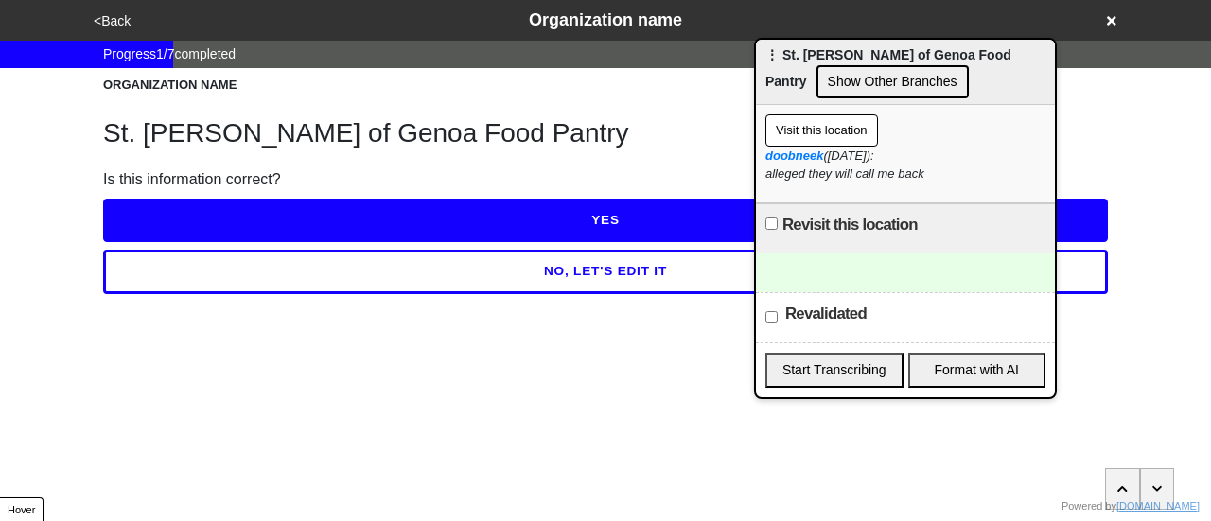
click at [118, 33] on div "<Back Organization name" at bounding box center [605, 20] width 1050 height 41
click at [119, 20] on button "<Back" at bounding box center [112, 21] width 48 height 22
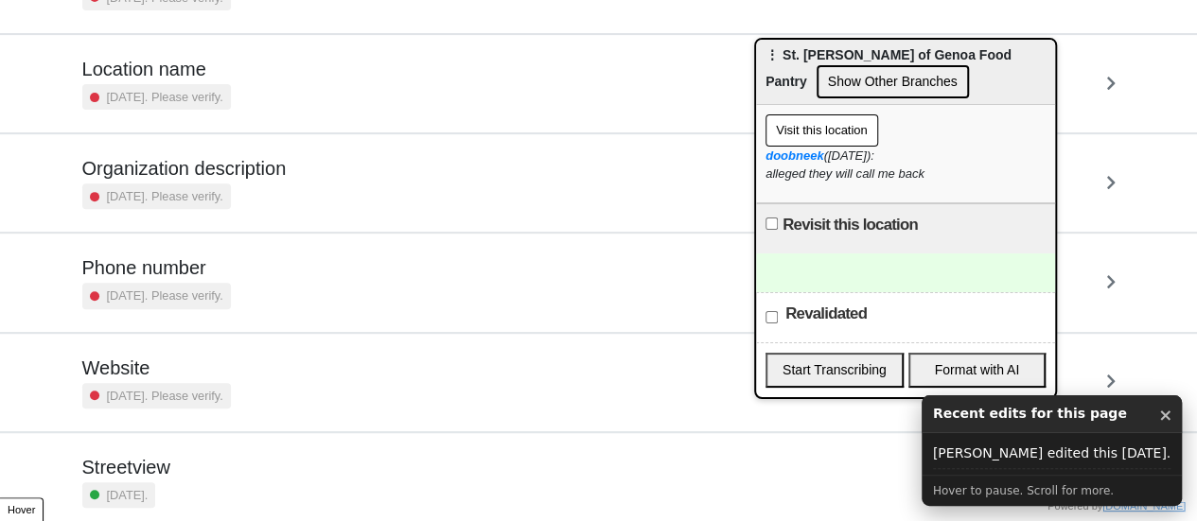
scroll to position [360, 0]
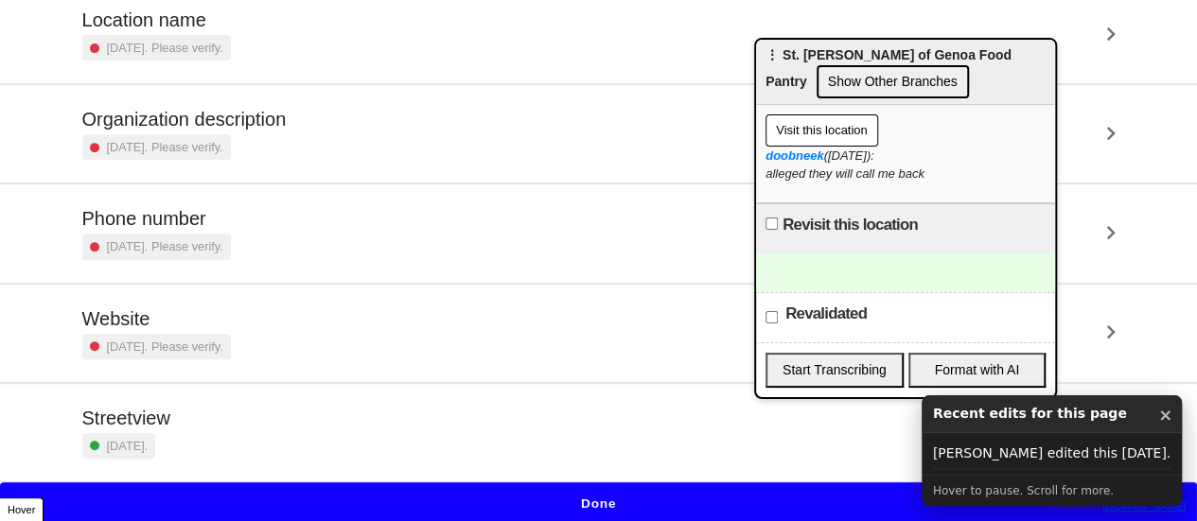
click at [219, 234] on div "[DATE]. Please verify." at bounding box center [156, 247] width 149 height 26
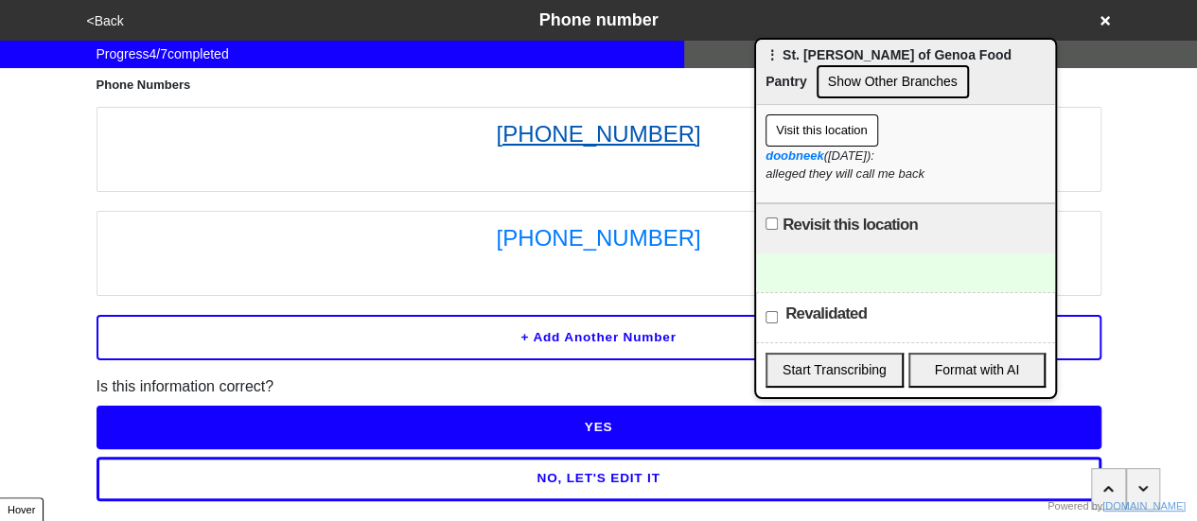
click at [594, 135] on link "(718) 604-8163" at bounding box center [599, 134] width 984 height 34
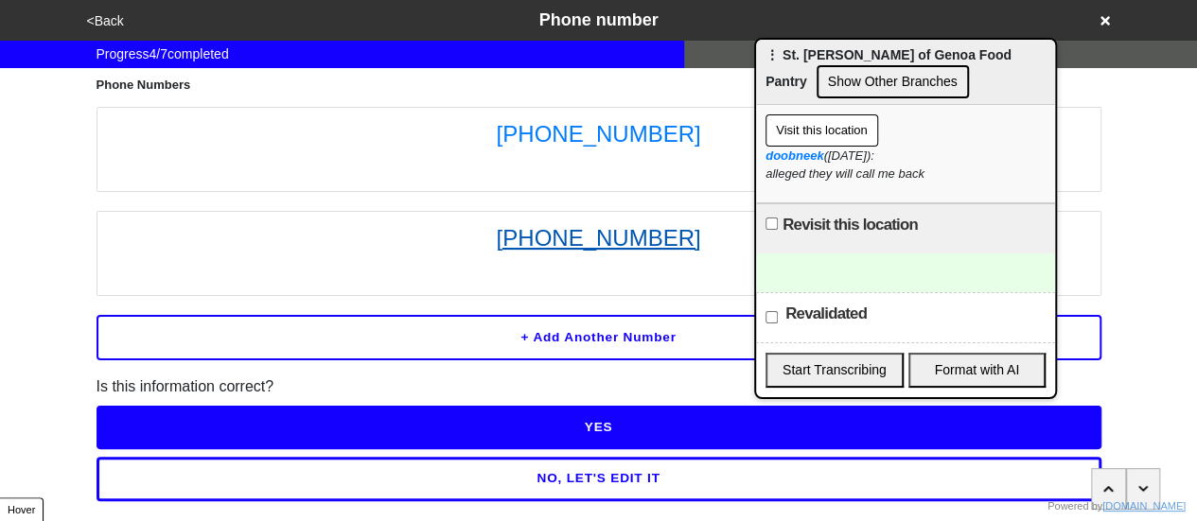
click at [606, 251] on link "(718) 282-7162" at bounding box center [599, 238] width 984 height 34
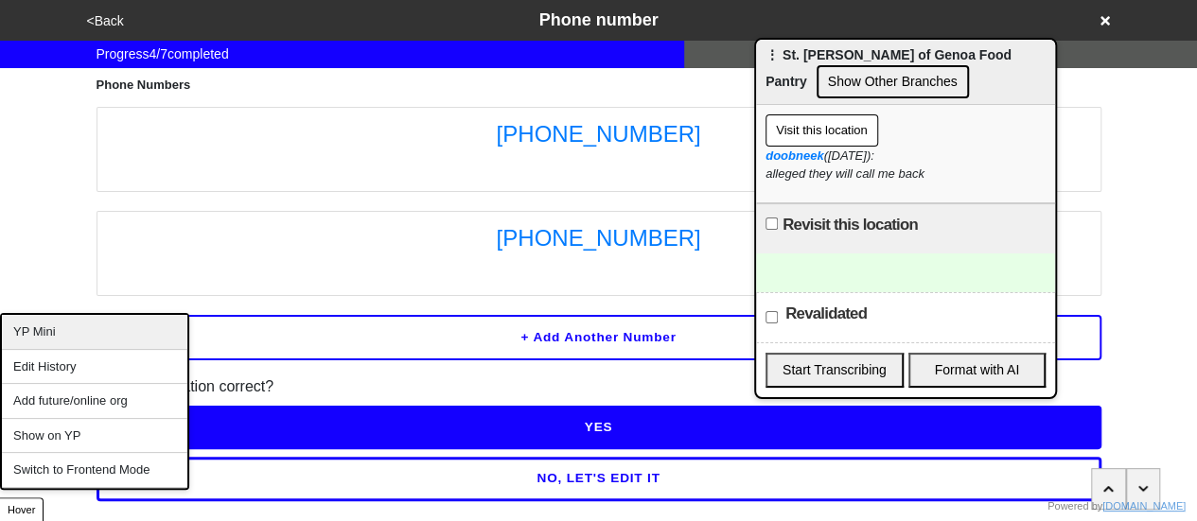
click at [49, 332] on div "YP Mini" at bounding box center [94, 332] width 185 height 35
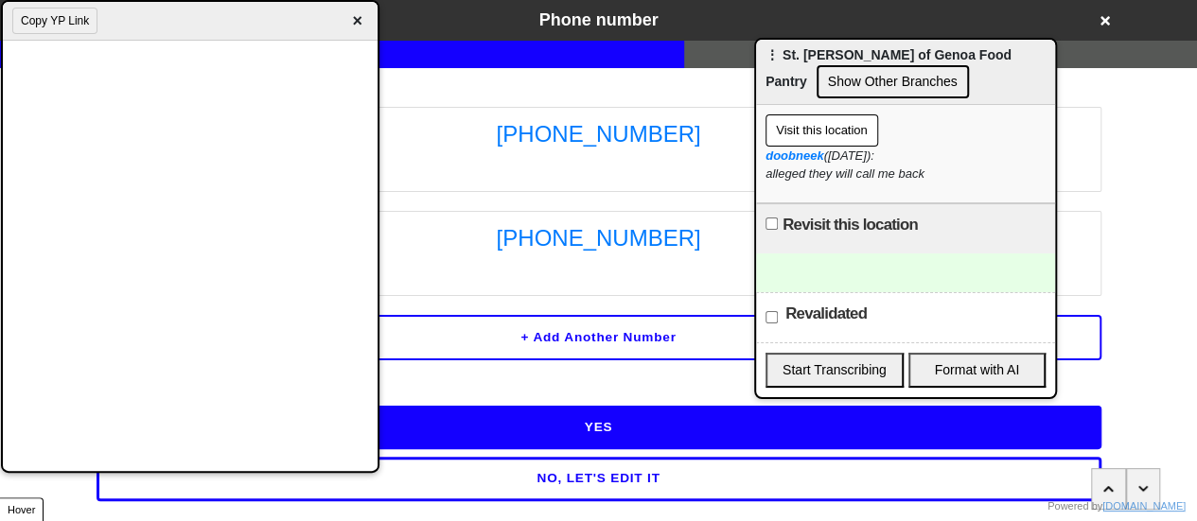
click at [842, 265] on div at bounding box center [905, 273] width 299 height 39
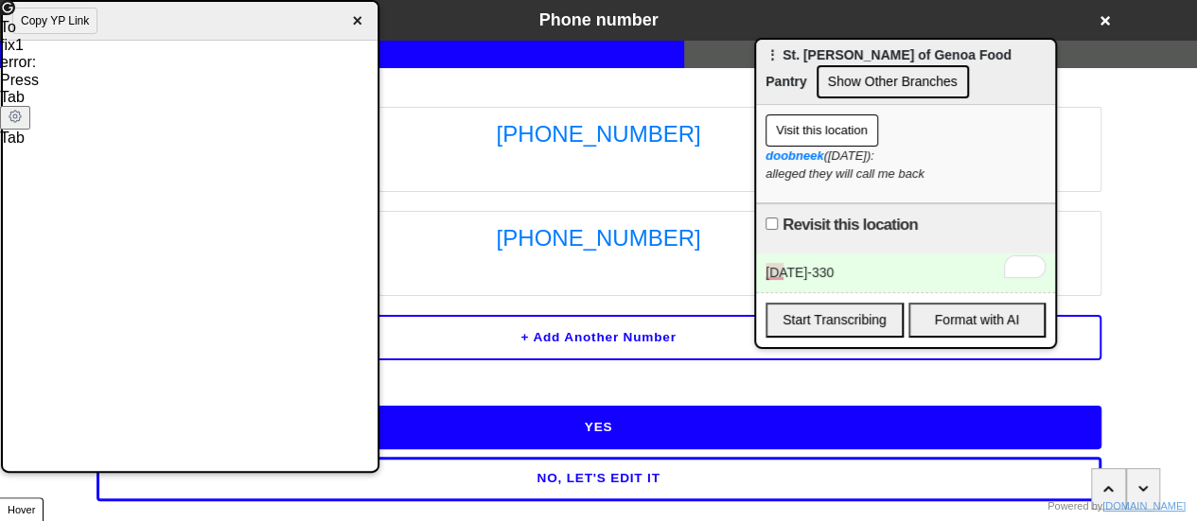
drag, startPoint x: 351, startPoint y: 11, endPoint x: 319, endPoint y: 17, distance: 32.7
click at [351, 12] on span "×" at bounding box center [357, 22] width 22 height 26
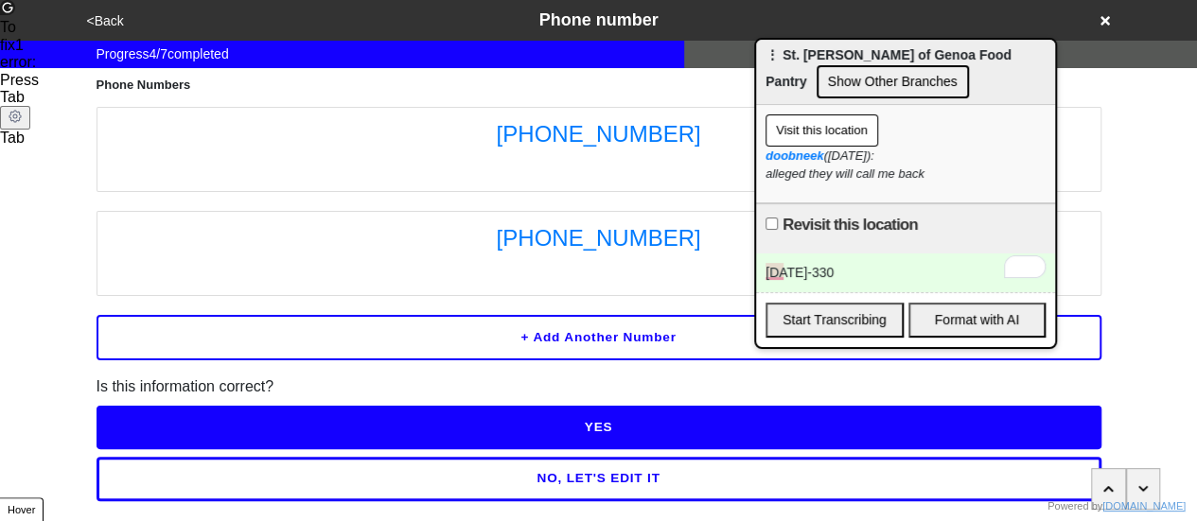
click at [112, 18] on button "<Back" at bounding box center [105, 21] width 48 height 22
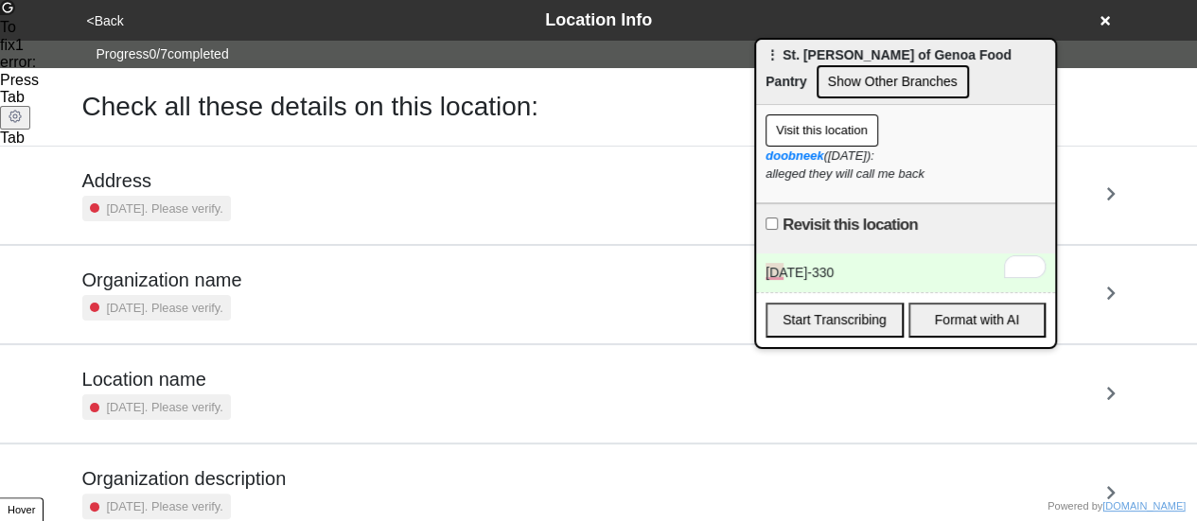
scroll to position [360, 0]
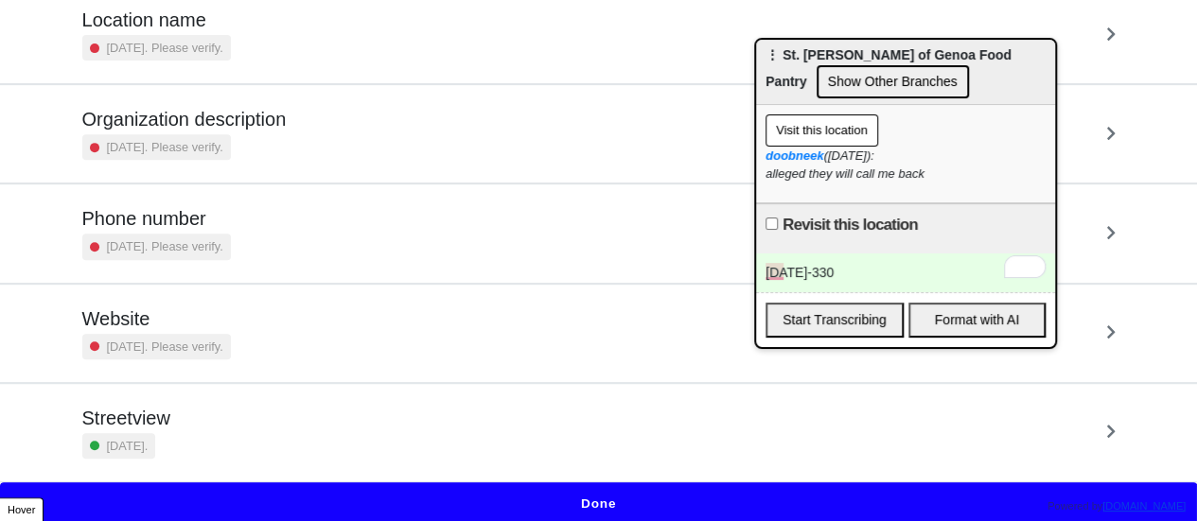
click at [530, 499] on button "Done" at bounding box center [598, 505] width 1197 height 44
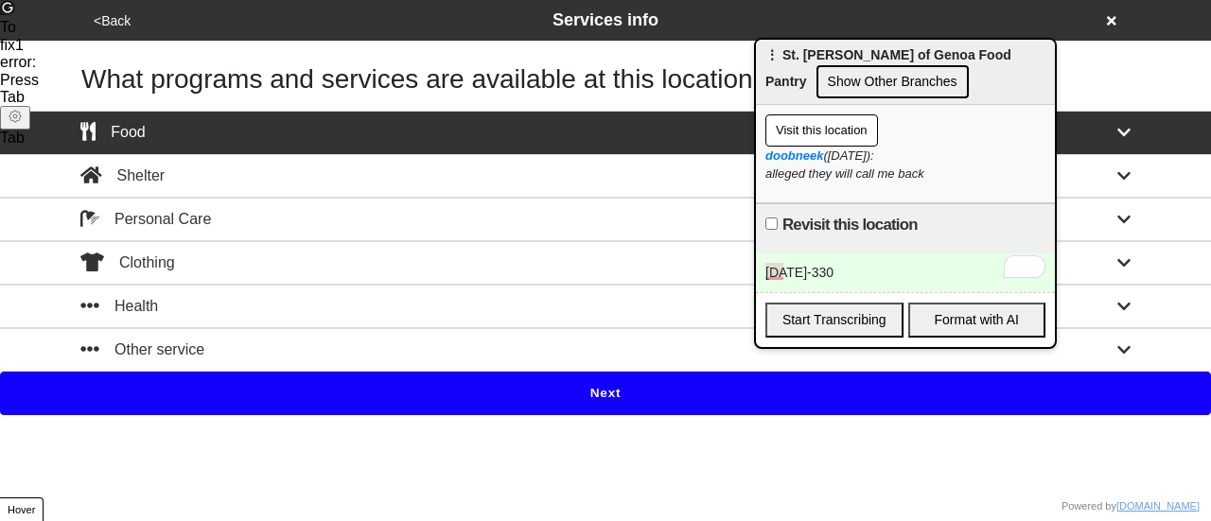
click at [577, 385] on button "Next" at bounding box center [605, 394] width 1211 height 44
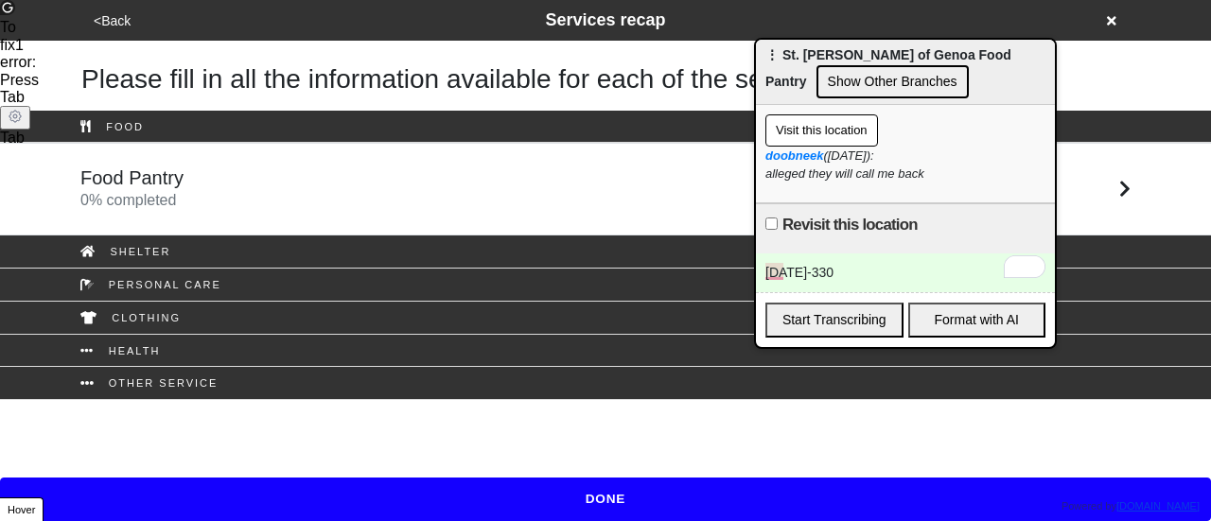
click at [266, 167] on div "Food Pantry 0 % completed" at bounding box center [605, 189] width 1079 height 45
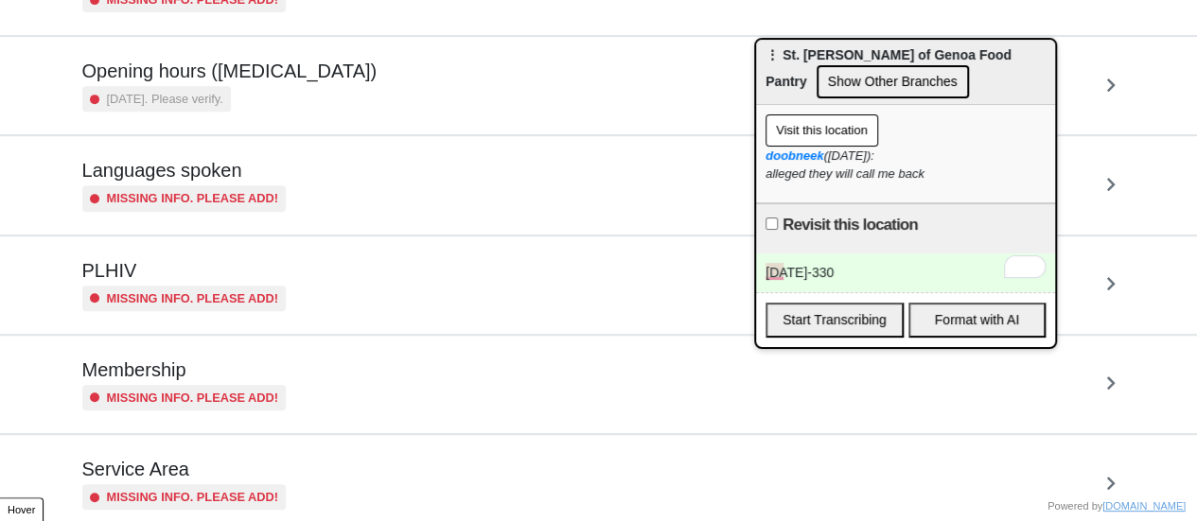
scroll to position [556, 0]
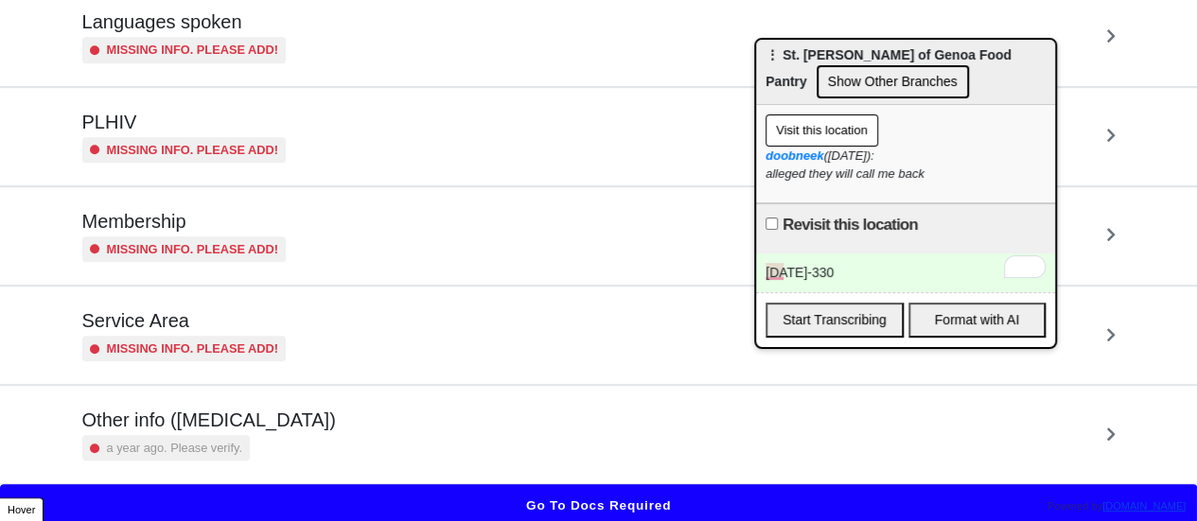
click at [269, 432] on div "Other info (coronavirus) a year ago. Please verify." at bounding box center [598, 435] width 1033 height 52
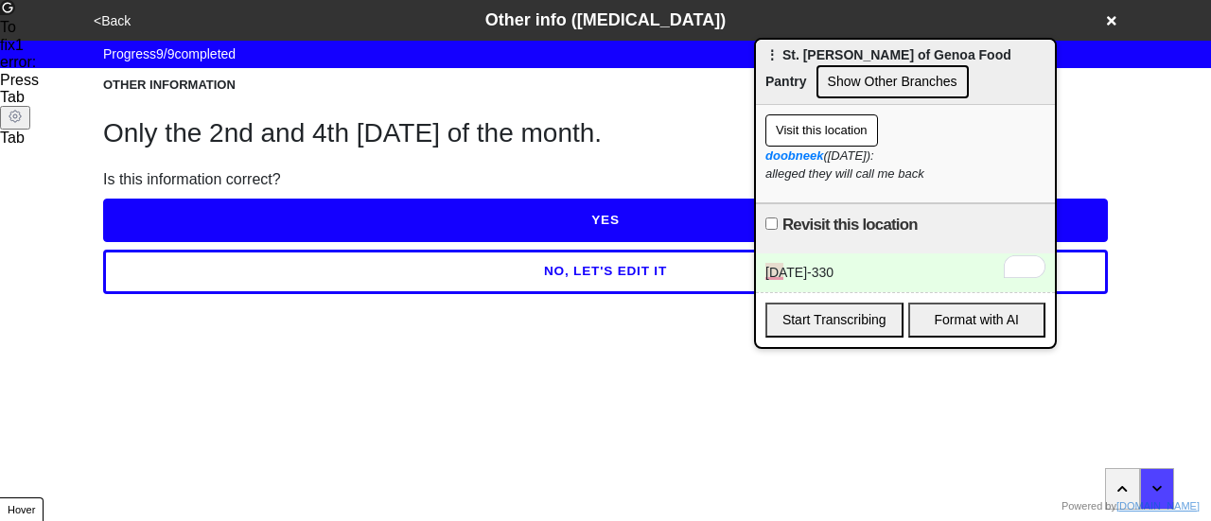
click at [341, 280] on button "NO, LET'S EDIT IT" at bounding box center [605, 272] width 1005 height 44
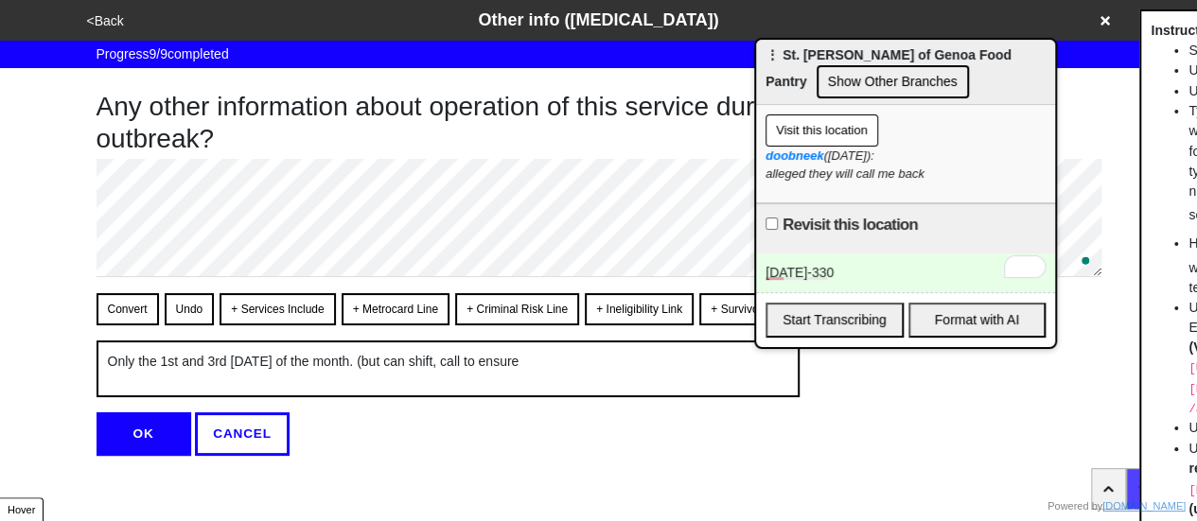
type textarea "x"
click at [169, 435] on button "OK" at bounding box center [144, 435] width 95 height 44
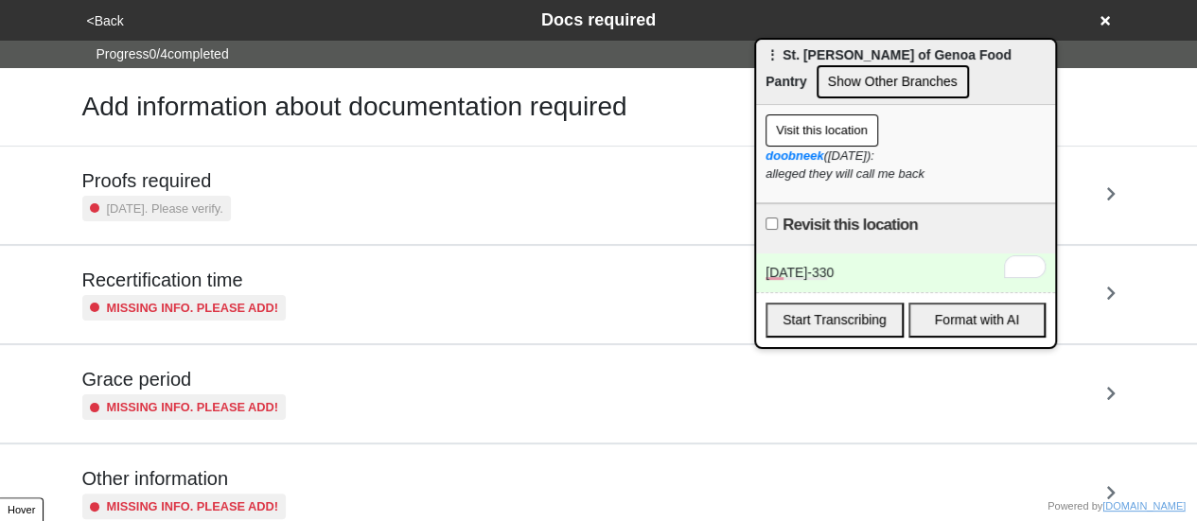
click at [108, 28] on button "<Back" at bounding box center [105, 21] width 48 height 22
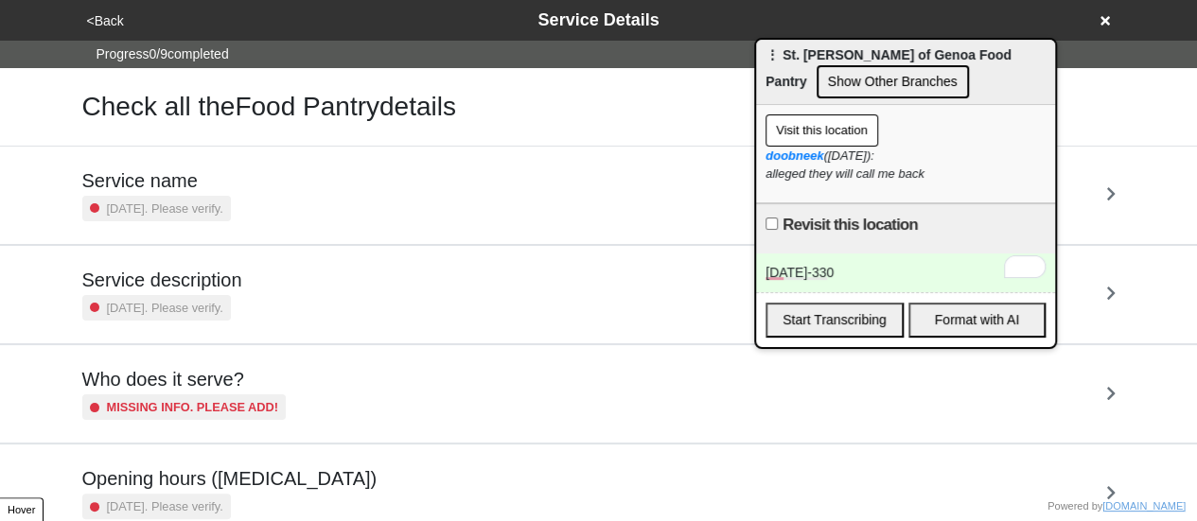
click at [93, 21] on button "<Back" at bounding box center [105, 21] width 48 height 22
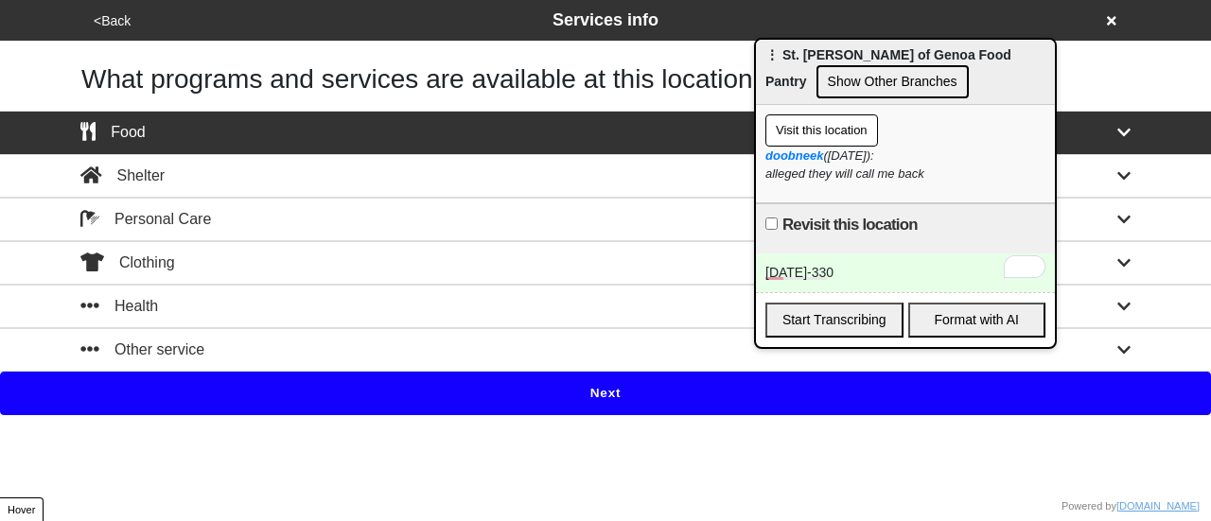
click at [361, 379] on button "Next" at bounding box center [605, 394] width 1211 height 44
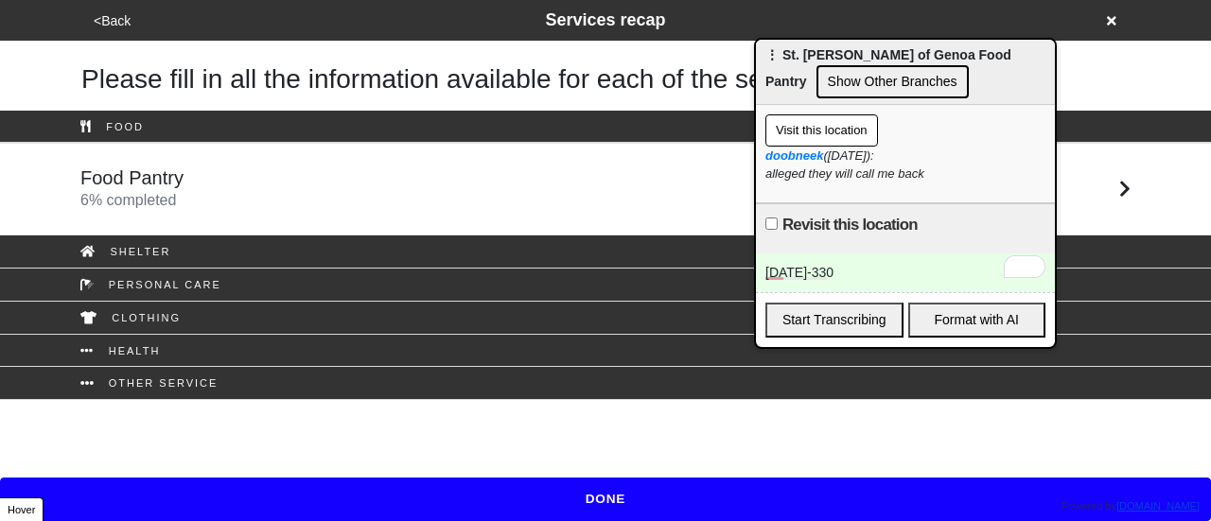
click at [288, 167] on div "Food Pantry 6 % completed" at bounding box center [605, 189] width 1079 height 45
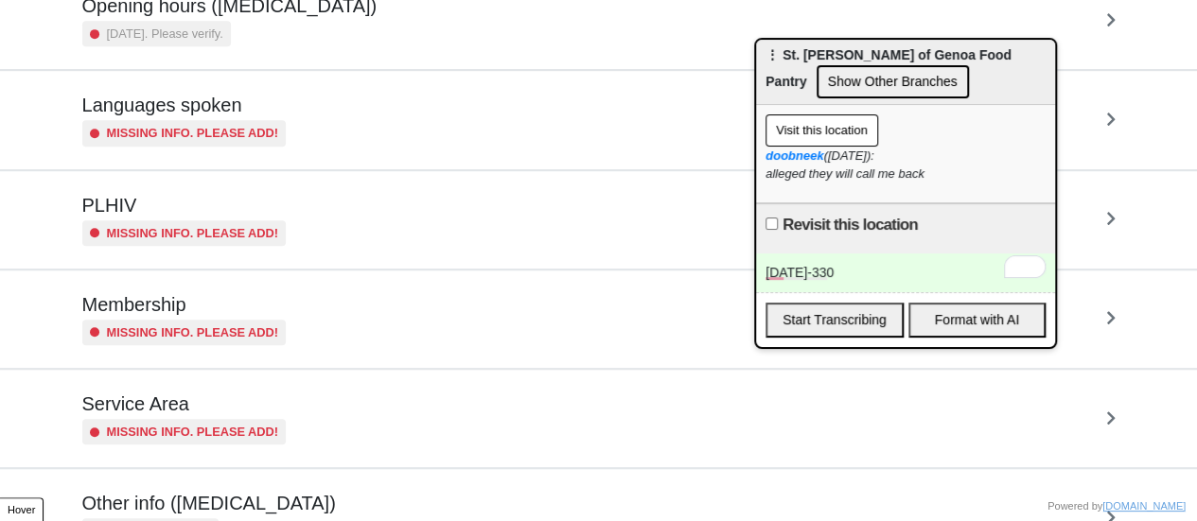
scroll to position [284, 0]
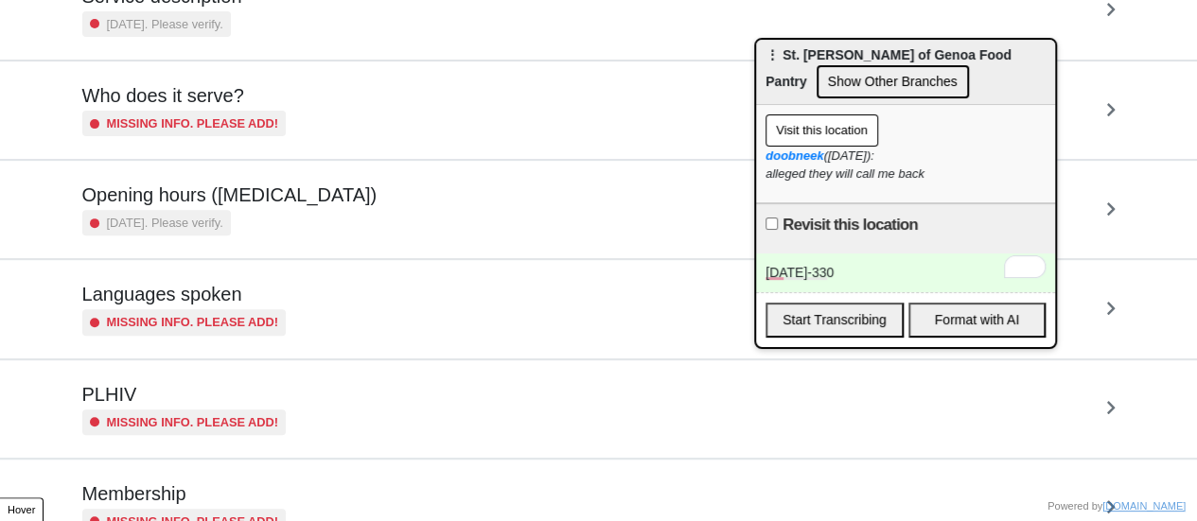
click at [240, 239] on div "Opening hours (coronavirus) 3 years ago. Please verify." at bounding box center [599, 209] width 1079 height 97
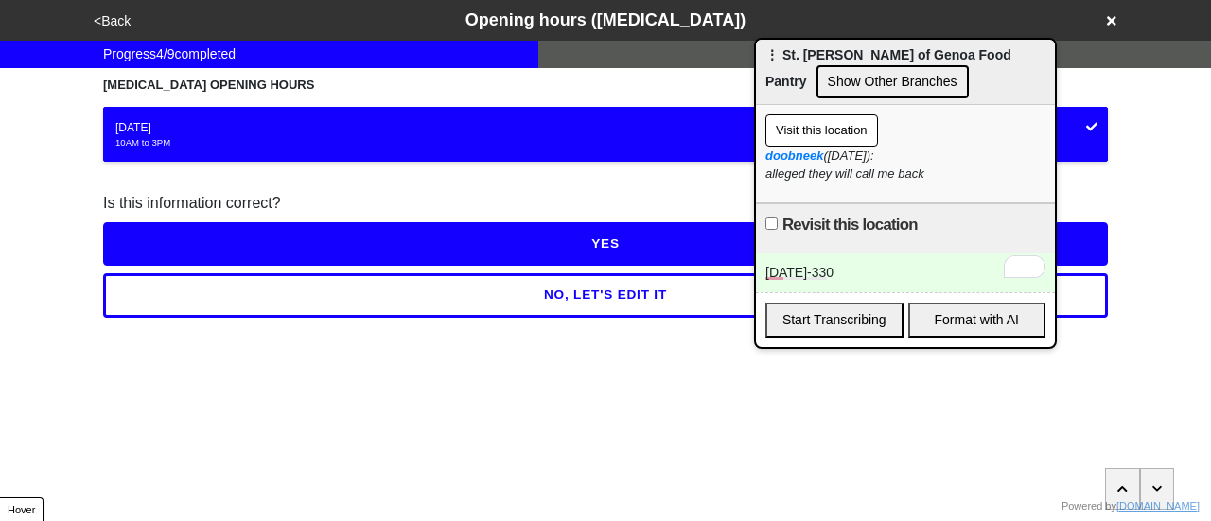
click at [280, 285] on button "NO, LET'S EDIT IT" at bounding box center [605, 295] width 1005 height 44
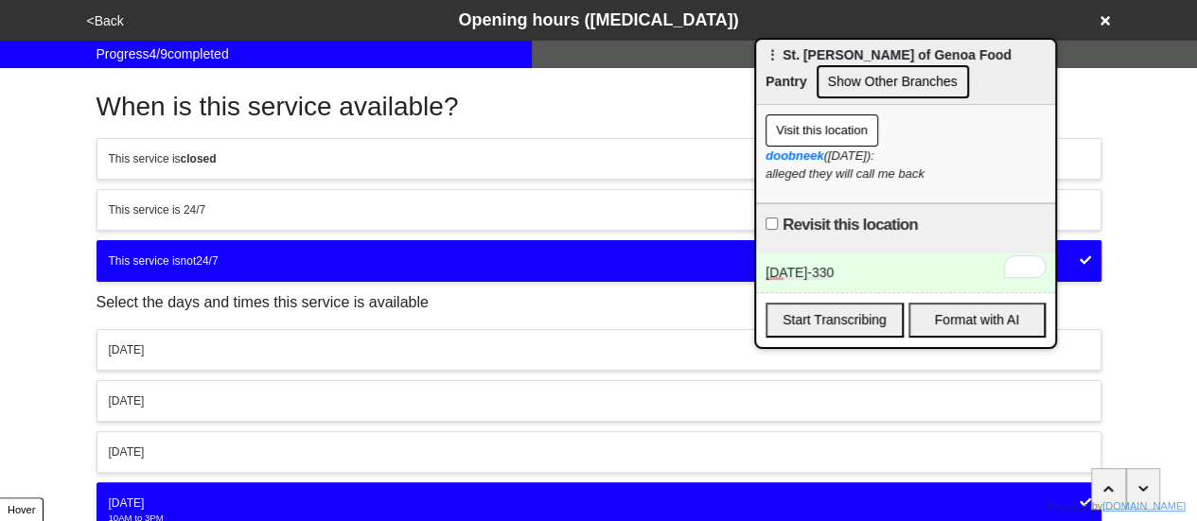
click at [132, 496] on div "Thursday" at bounding box center [599, 503] width 980 height 17
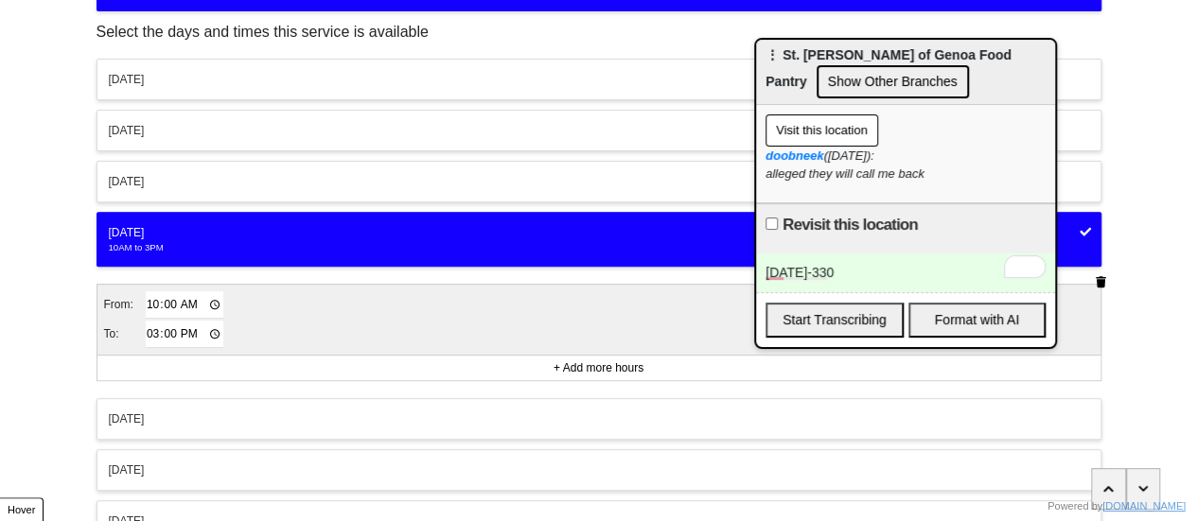
scroll to position [284, 0]
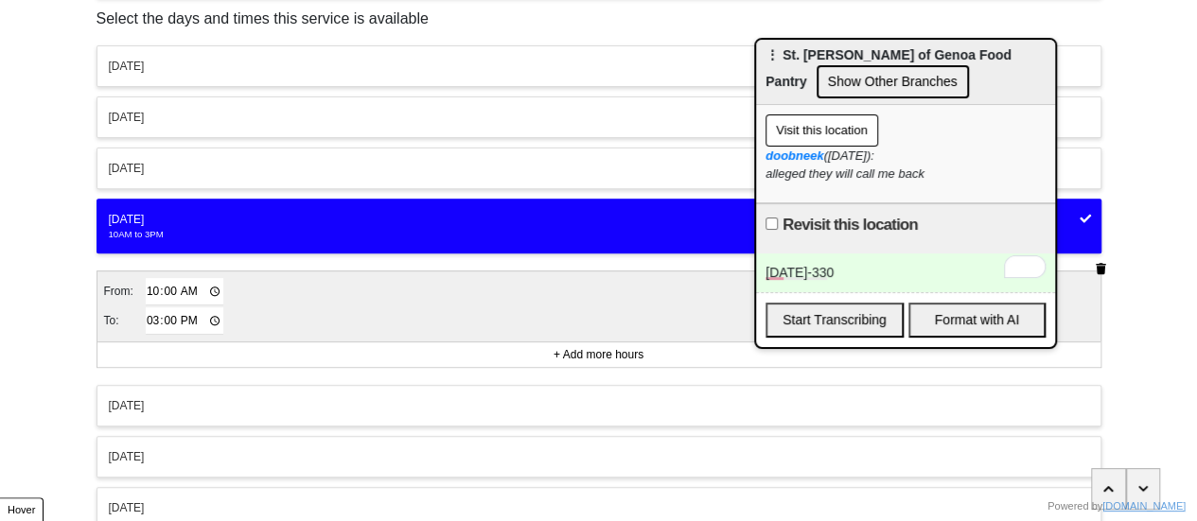
click at [170, 288] on input "10:00" at bounding box center [185, 291] width 79 height 27
type input "10:30"
click at [167, 320] on input "15:00" at bounding box center [185, 321] width 79 height 27
type input "15:30"
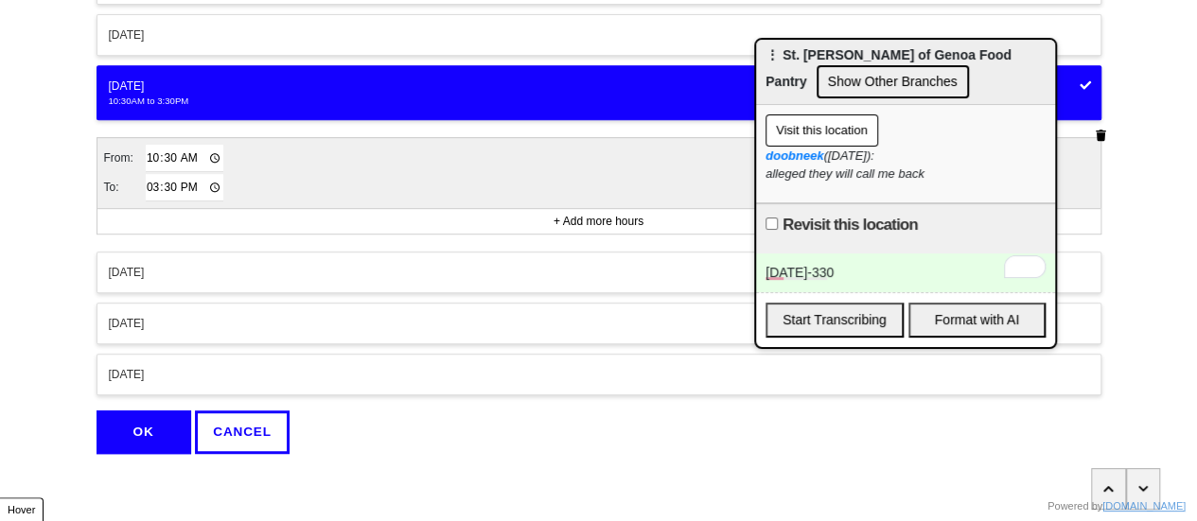
click at [154, 443] on button "OK" at bounding box center [144, 433] width 95 height 44
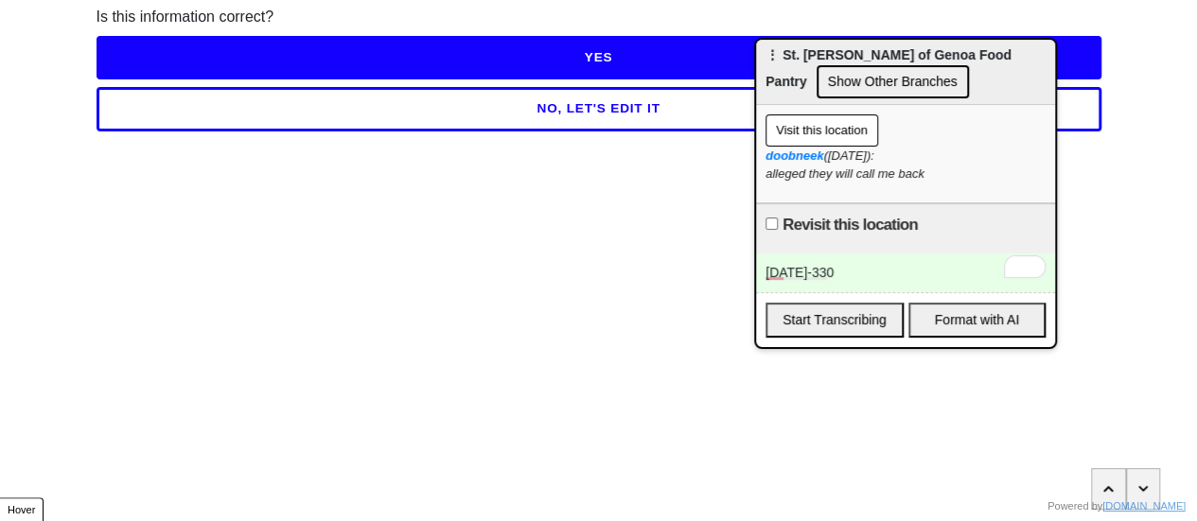
scroll to position [185, 0]
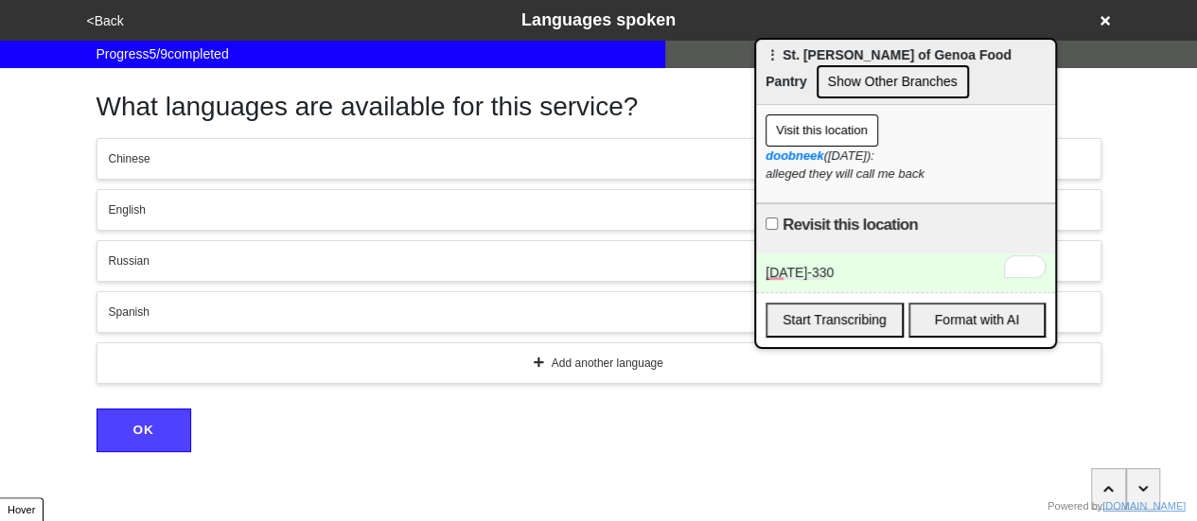
click at [102, 26] on button "<Back" at bounding box center [105, 21] width 48 height 22
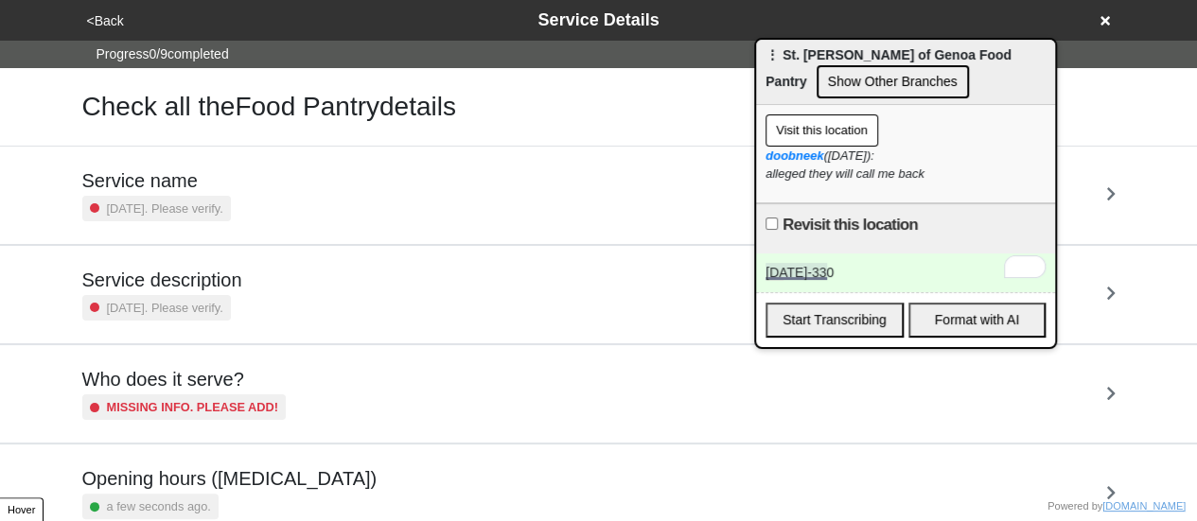
click at [815, 269] on div "oct 2 1030-330" at bounding box center [905, 273] width 299 height 39
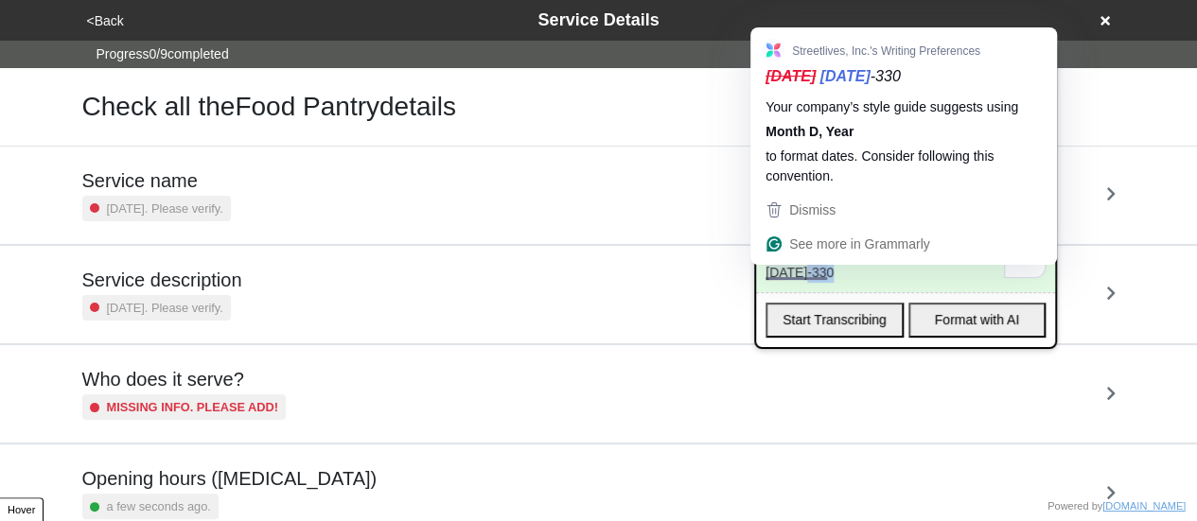
click at [814, 269] on div "oct 2 1030-330" at bounding box center [905, 273] width 299 height 39
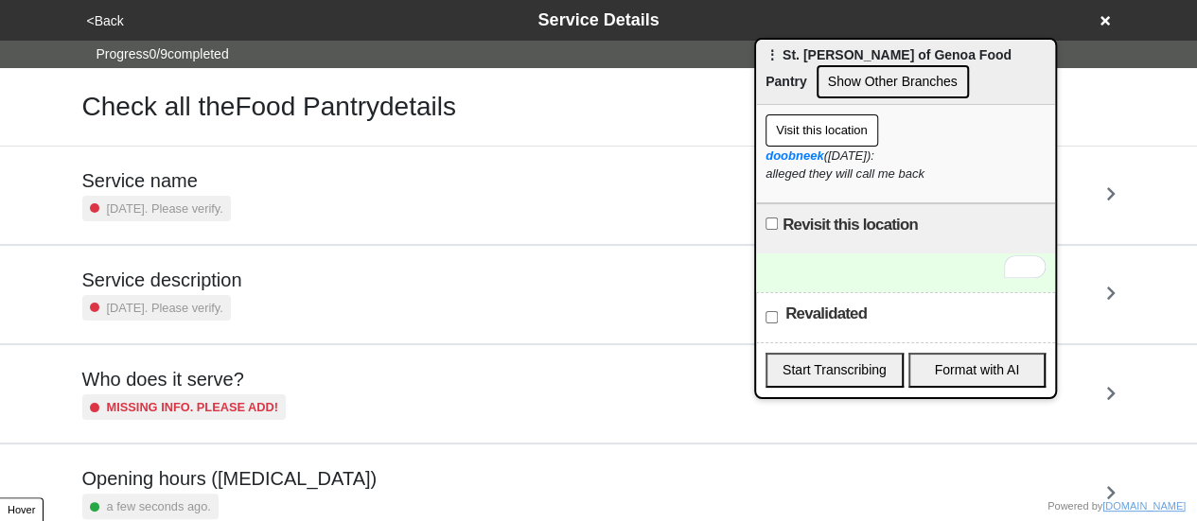
click at [797, 308] on label "Revalidated" at bounding box center [825, 314] width 81 height 23
click at [778, 311] on input "Revalidated" at bounding box center [772, 317] width 12 height 12
checkbox input "true"
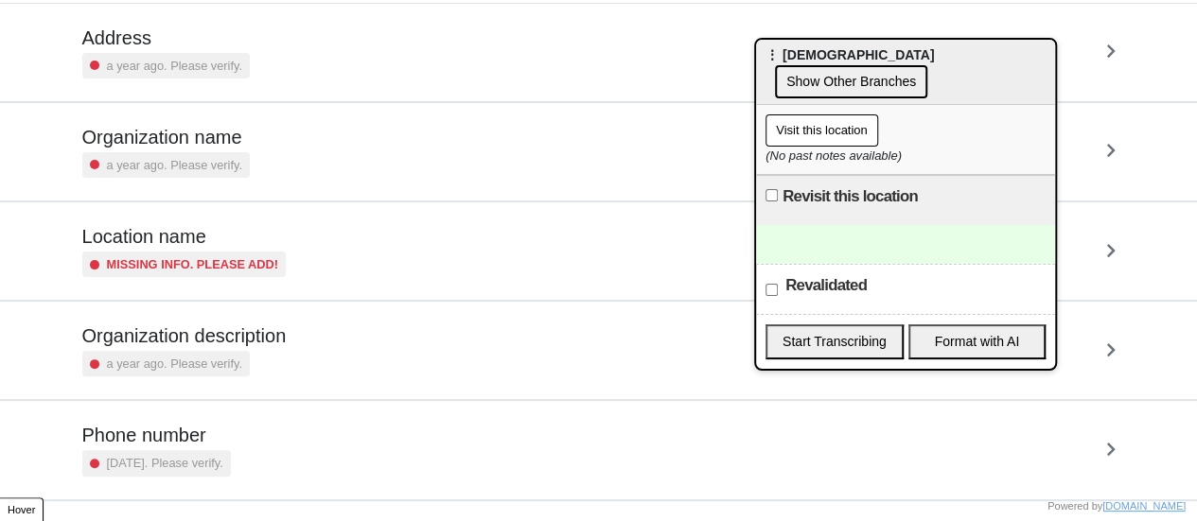
scroll to position [360, 0]
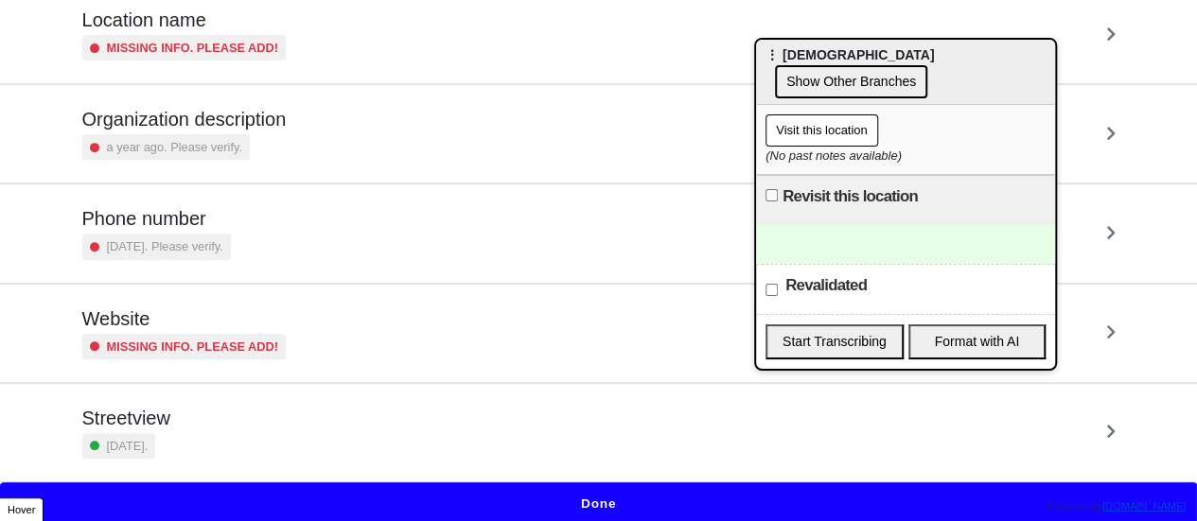
click at [205, 210] on h5 "Phone number" at bounding box center [156, 218] width 149 height 23
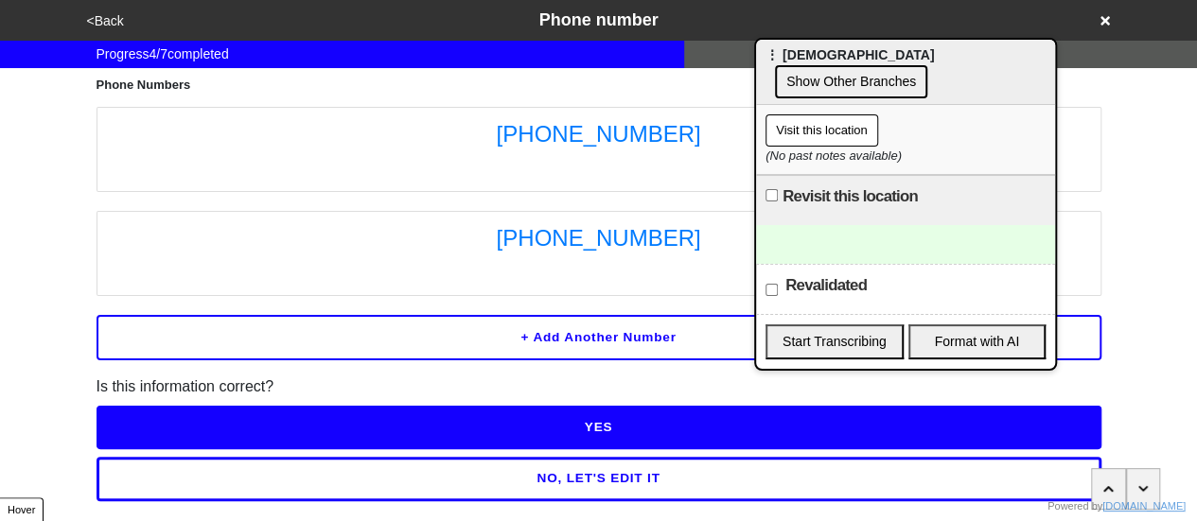
click at [101, 27] on button "<Back" at bounding box center [105, 21] width 48 height 22
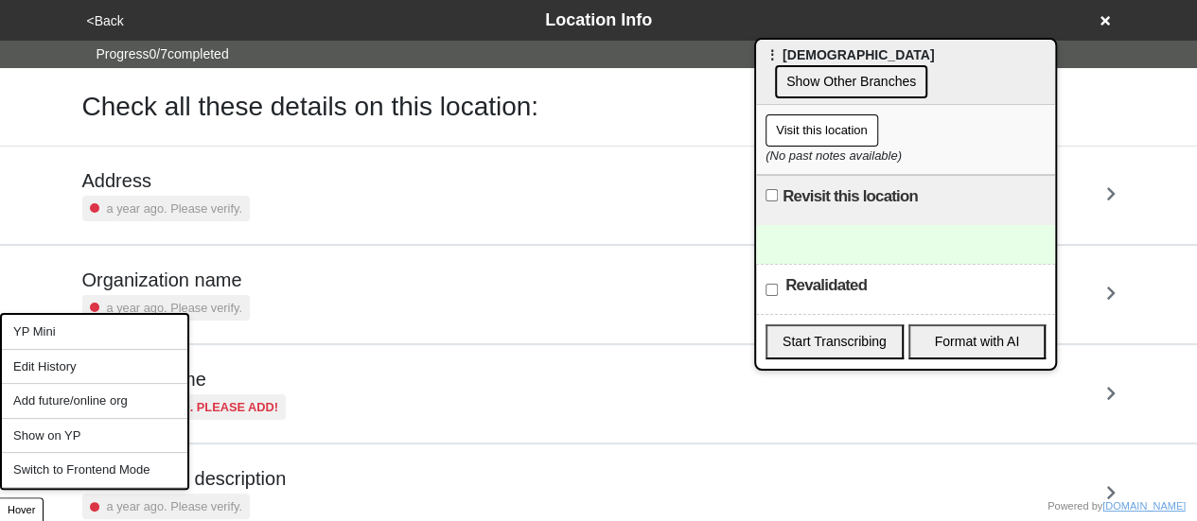
click at [21, 510] on button "Hover" at bounding box center [22, 510] width 44 height 25
click at [76, 330] on div "YP Mini" at bounding box center [94, 332] width 185 height 35
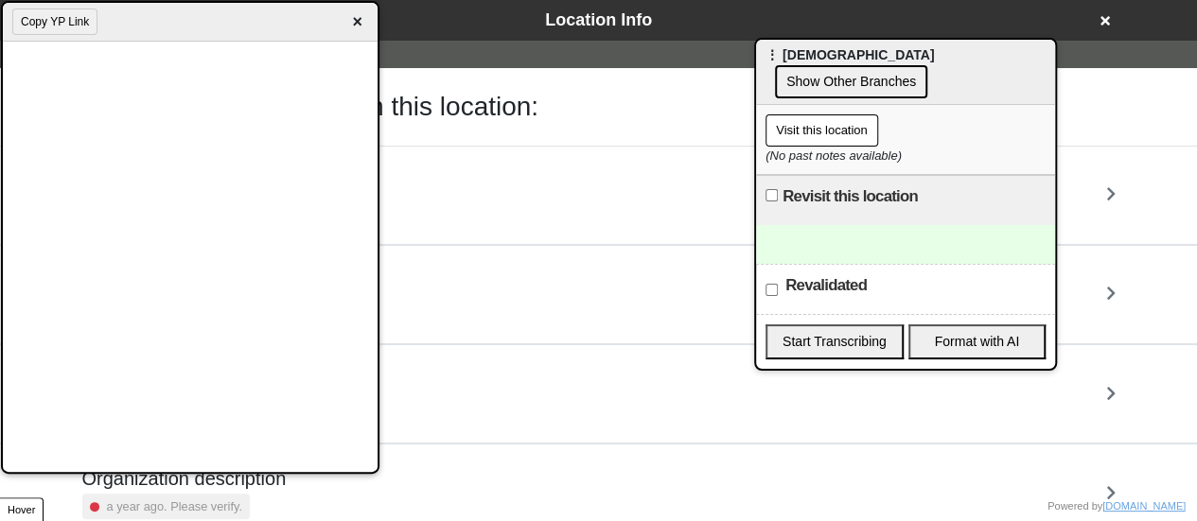
click at [355, 23] on span "×" at bounding box center [357, 22] width 22 height 26
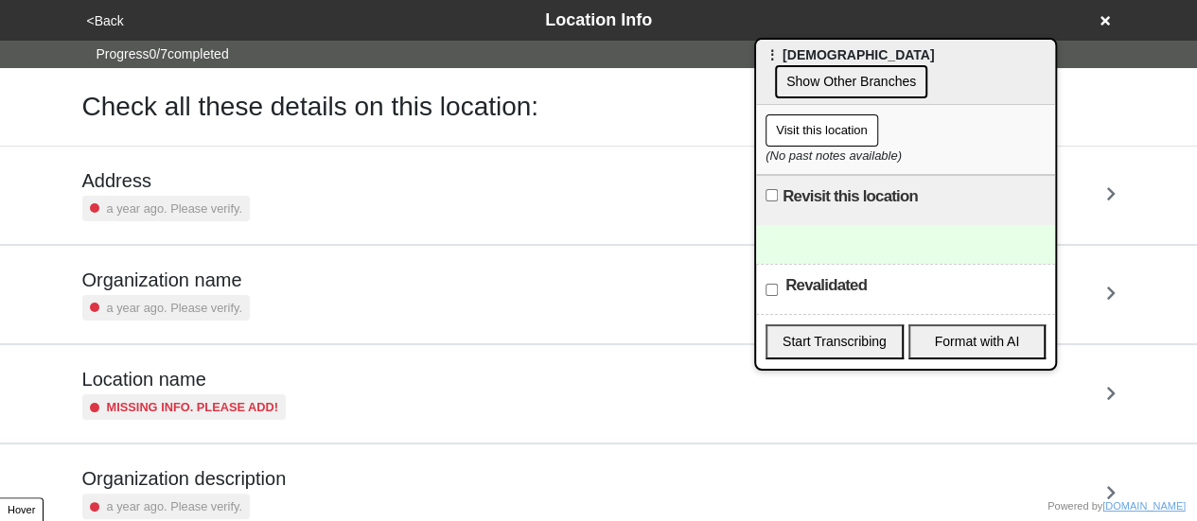
click at [268, 199] on div "Address a year ago. Please verify." at bounding box center [598, 195] width 1033 height 52
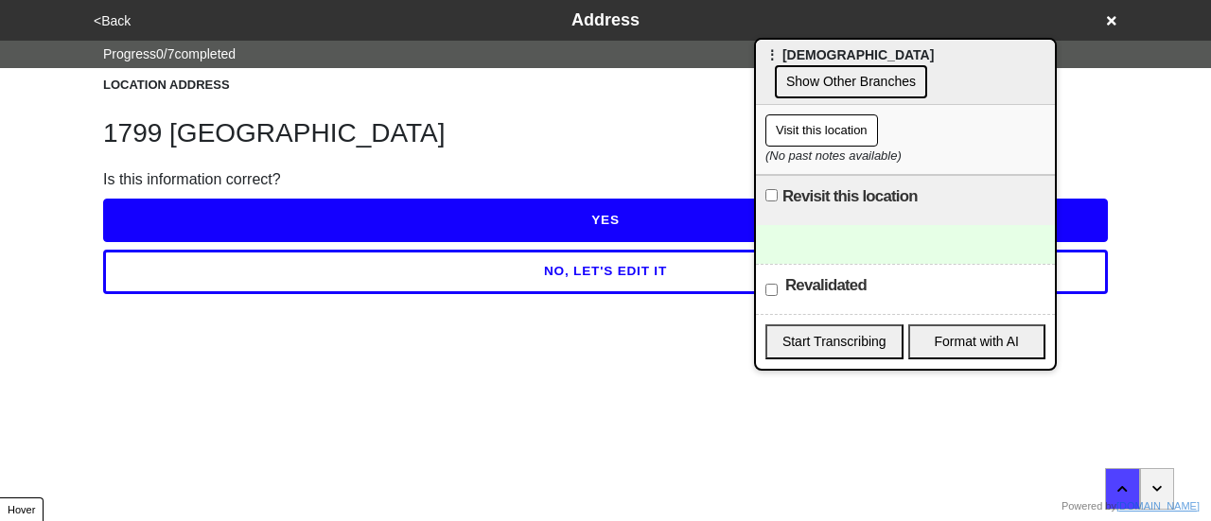
drag, startPoint x: 319, startPoint y: 262, endPoint x: 310, endPoint y: 219, distance: 44.4
click at [318, 261] on button "NO, LET'S EDIT IT" at bounding box center [605, 272] width 1005 height 44
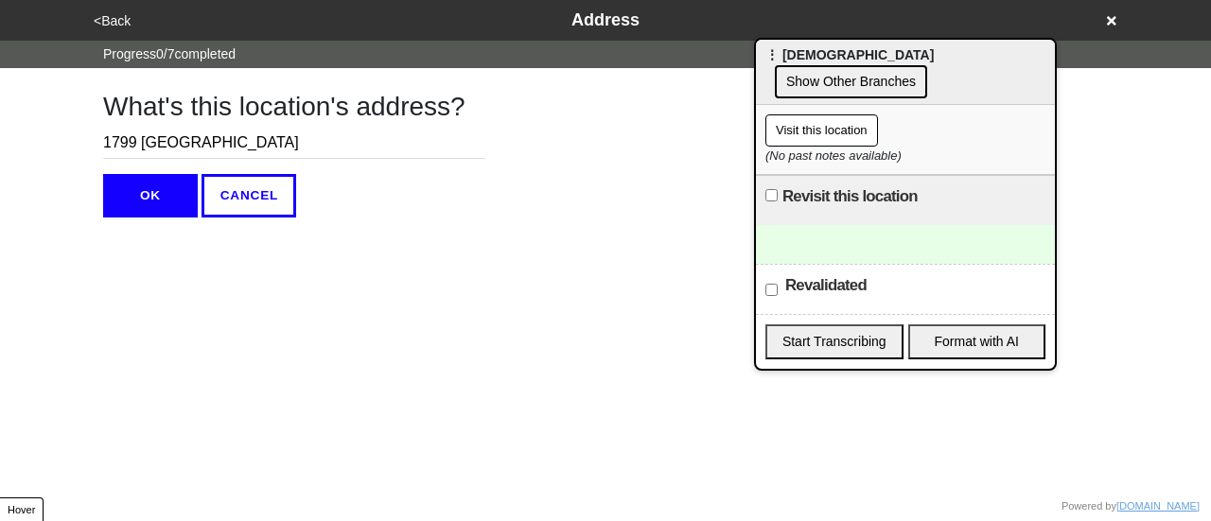
drag, startPoint x: 227, startPoint y: 145, endPoint x: 416, endPoint y: 133, distance: 189.6
click at [416, 133] on input "1799 Flatbush Avenue" at bounding box center [294, 143] width 382 height 31
type input "1799 Flatbush Ave"
click at [168, 183] on button "OK" at bounding box center [150, 196] width 95 height 44
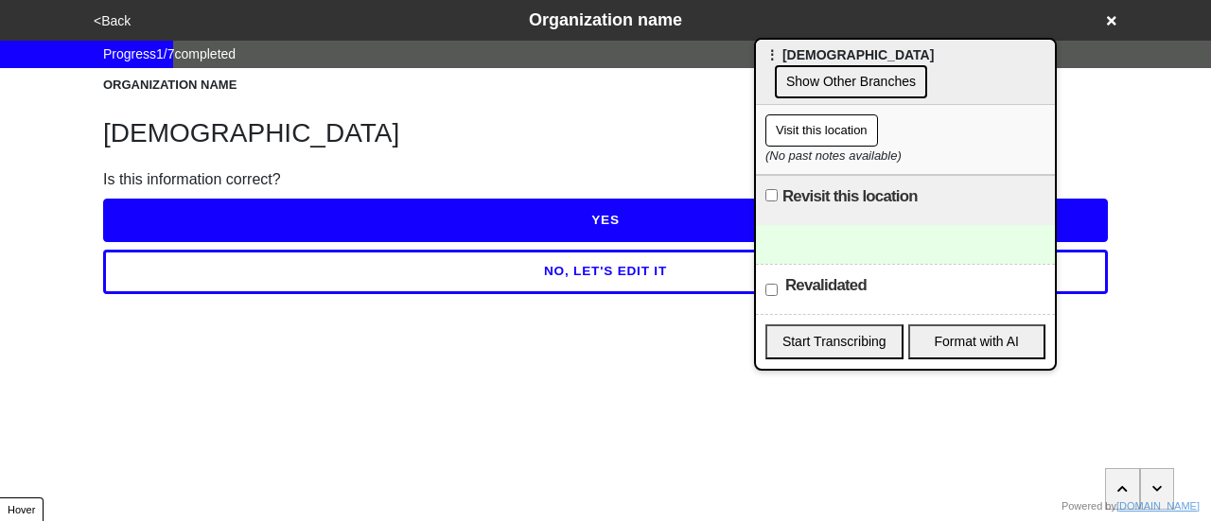
click at [115, 16] on button "<Back" at bounding box center [112, 21] width 48 height 22
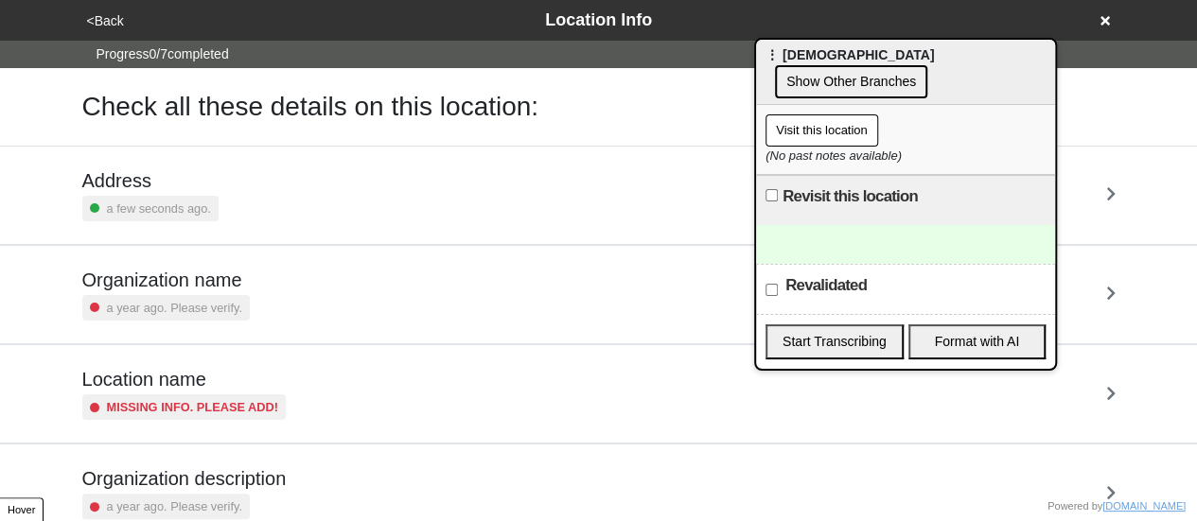
click at [125, 197] on div "a few seconds ago." at bounding box center [150, 209] width 136 height 26
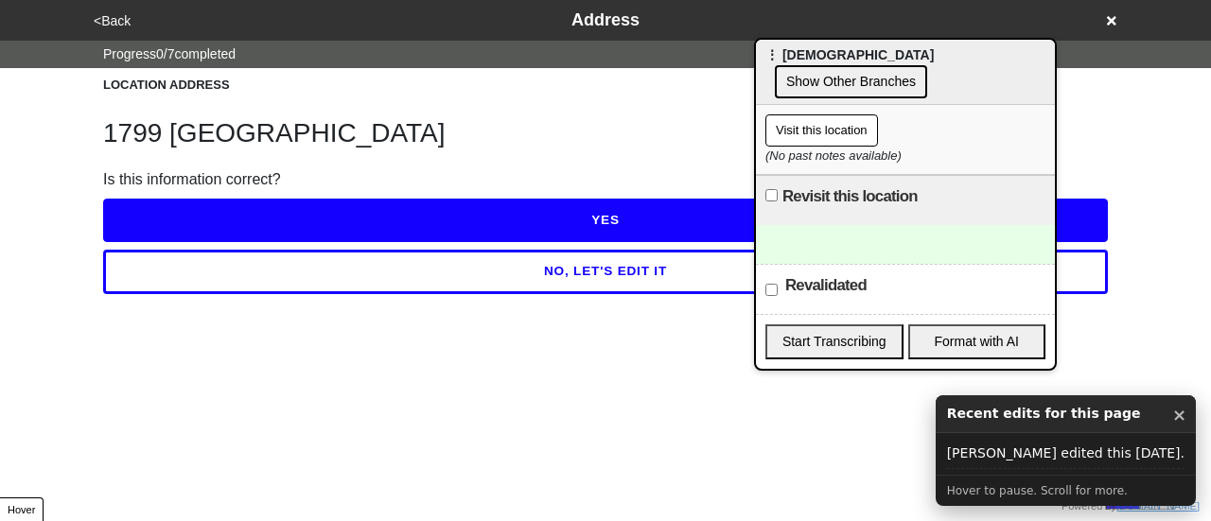
drag, startPoint x: 250, startPoint y: 268, endPoint x: 250, endPoint y: 257, distance: 10.4
click at [250, 266] on button "NO, LET'S EDIT IT" at bounding box center [605, 272] width 1005 height 44
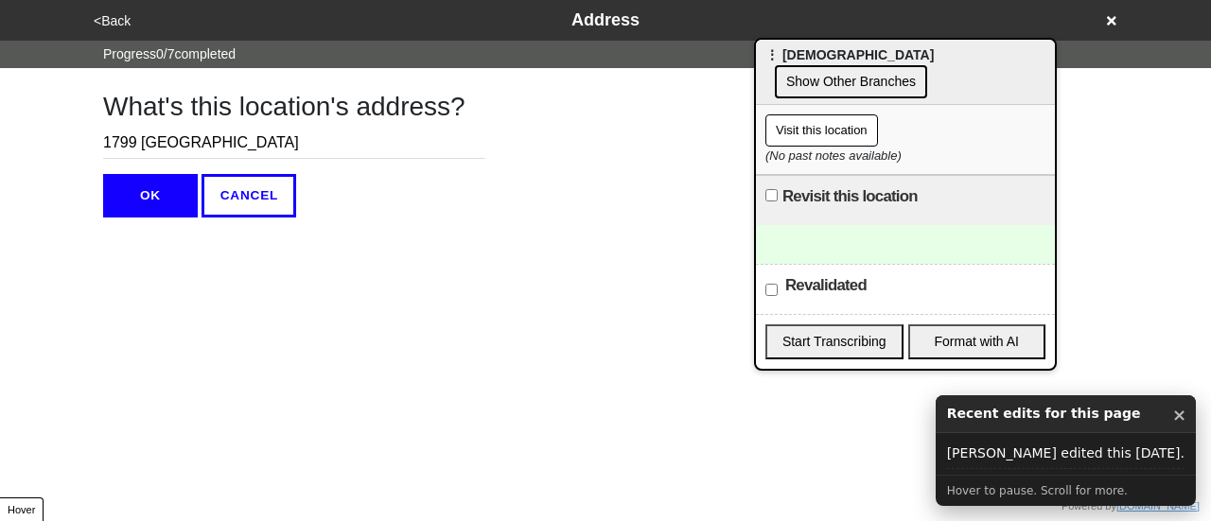
click at [281, 135] on input "1799 Flatbush Ave" at bounding box center [294, 143] width 382 height 31
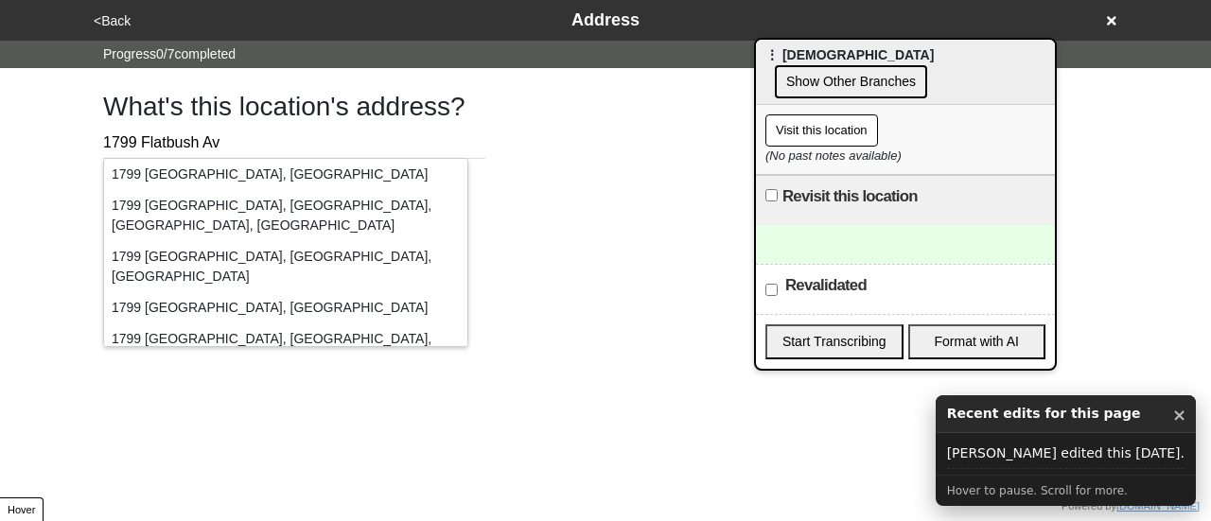
type input "1799 Flatbush Ave"
click at [619, 158] on div "What's this location's address? 1799 Flatbush Ave OK CANCEL" at bounding box center [605, 143] width 1050 height 150
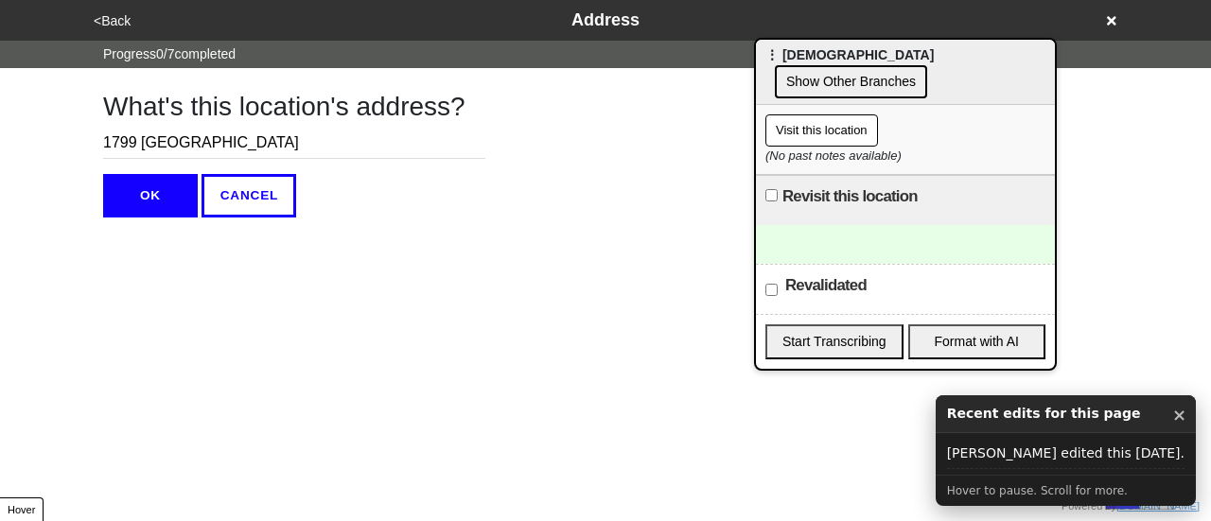
click at [113, 26] on button "<Back" at bounding box center [112, 21] width 48 height 22
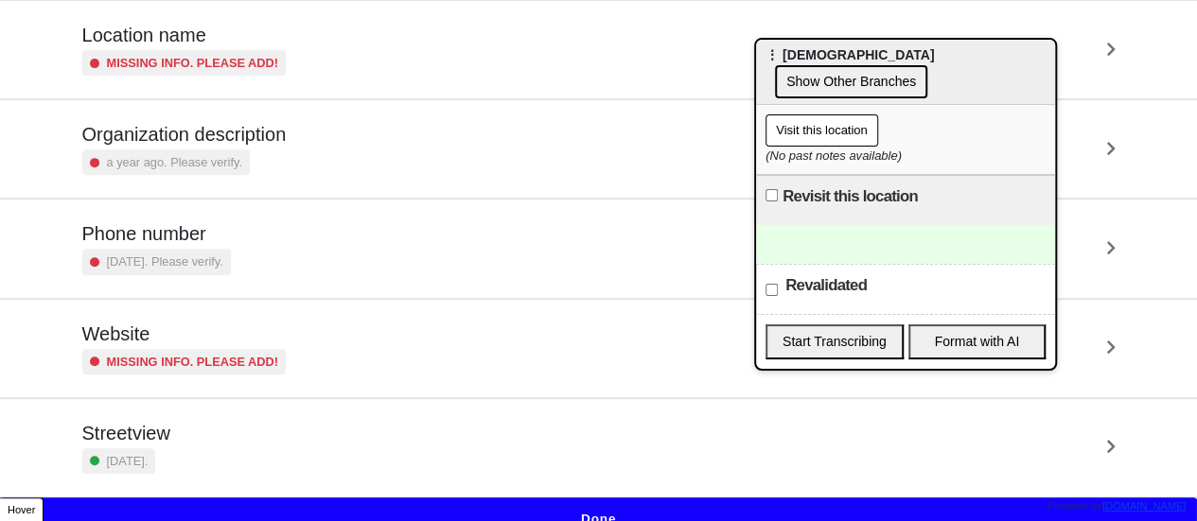
scroll to position [360, 0]
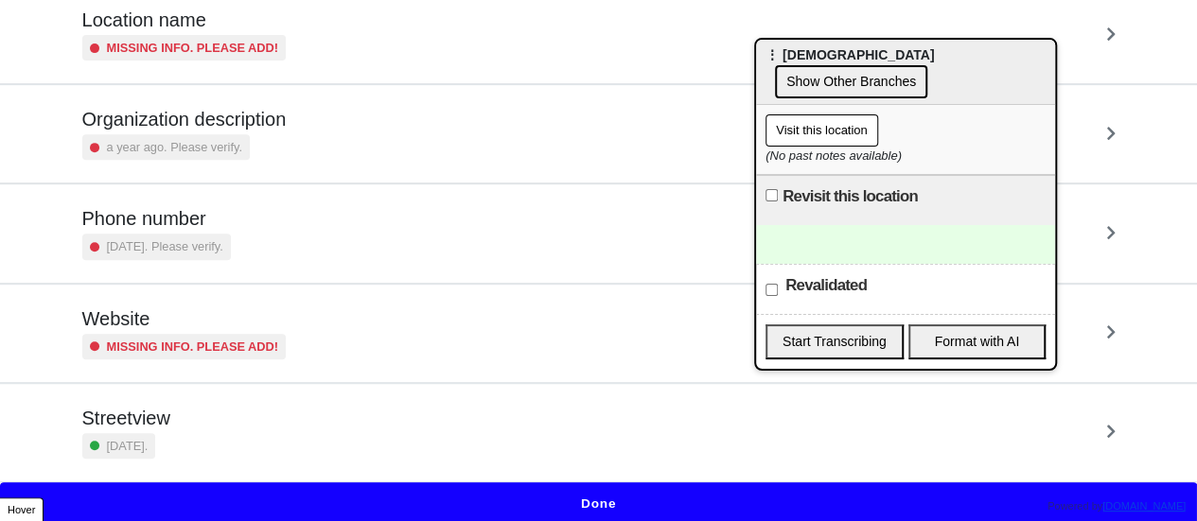
click at [256, 245] on div "Phone number 3 years ago. Please verify." at bounding box center [598, 233] width 1033 height 52
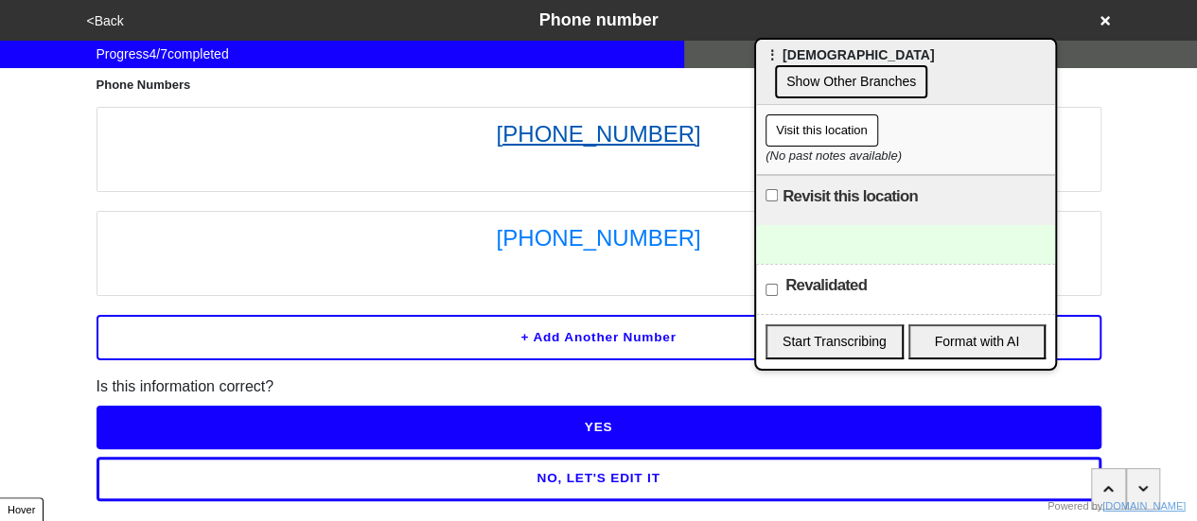
click at [558, 137] on link "(718) 282-7565" at bounding box center [599, 134] width 984 height 34
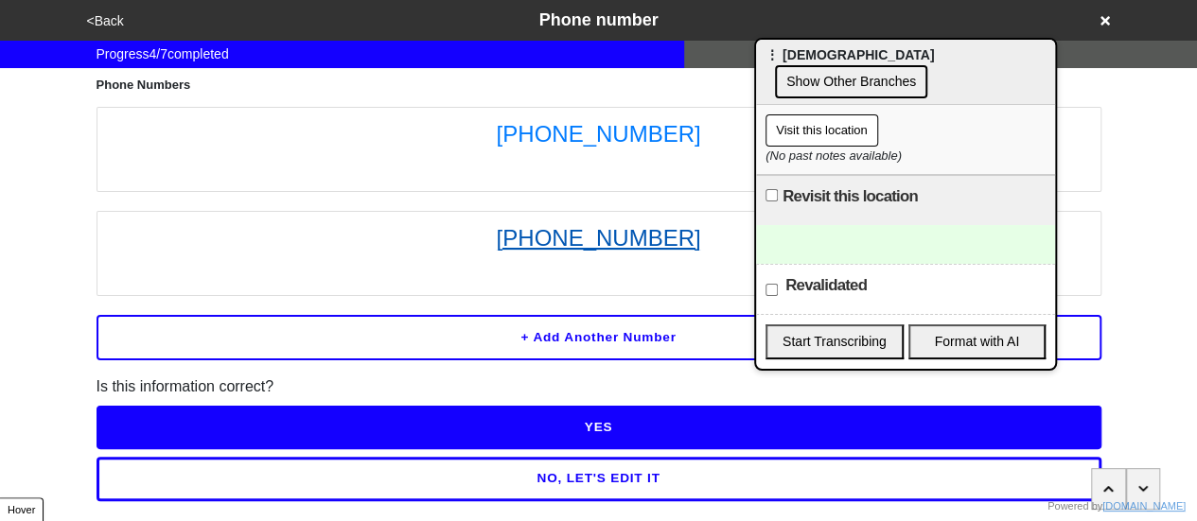
click at [608, 239] on link "718-692-3925" at bounding box center [599, 238] width 984 height 34
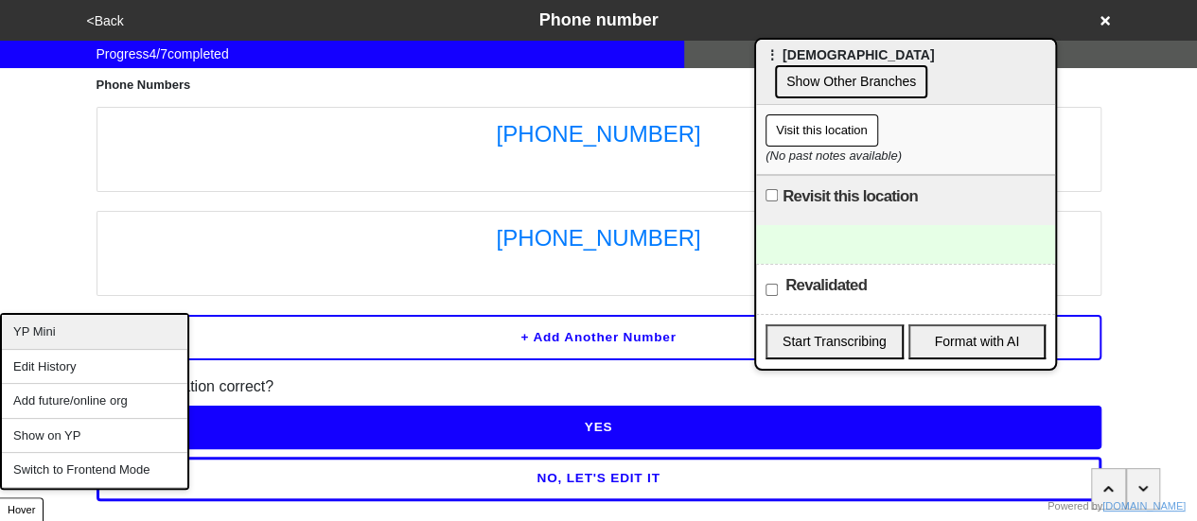
click at [80, 336] on div "YP Mini" at bounding box center [94, 332] width 185 height 35
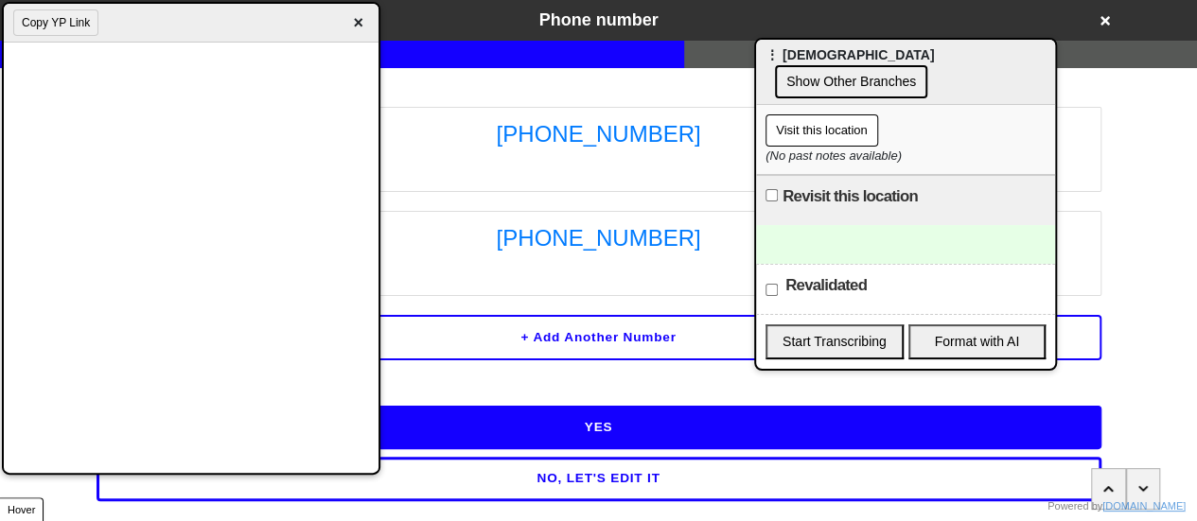
click at [855, 241] on div at bounding box center [905, 244] width 299 height 39
click at [850, 239] on div "To enrich screen reader interactions, please activate Accessibility in Grammarl…" at bounding box center [905, 244] width 299 height 39
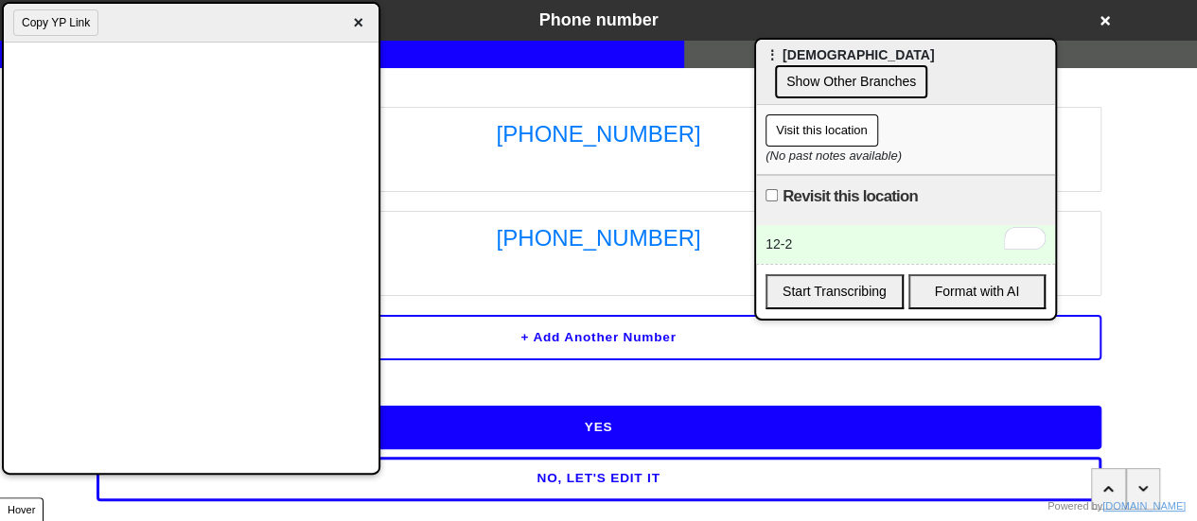
click at [640, 482] on button "NO, LET'S EDIT IT" at bounding box center [599, 479] width 1005 height 44
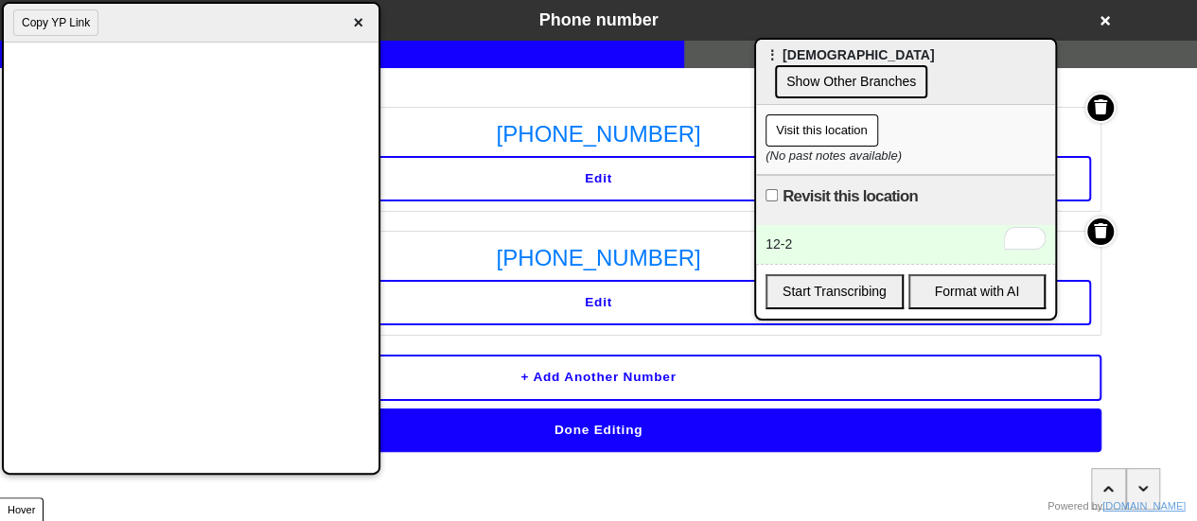
click at [365, 26] on span "×" at bounding box center [358, 23] width 22 height 26
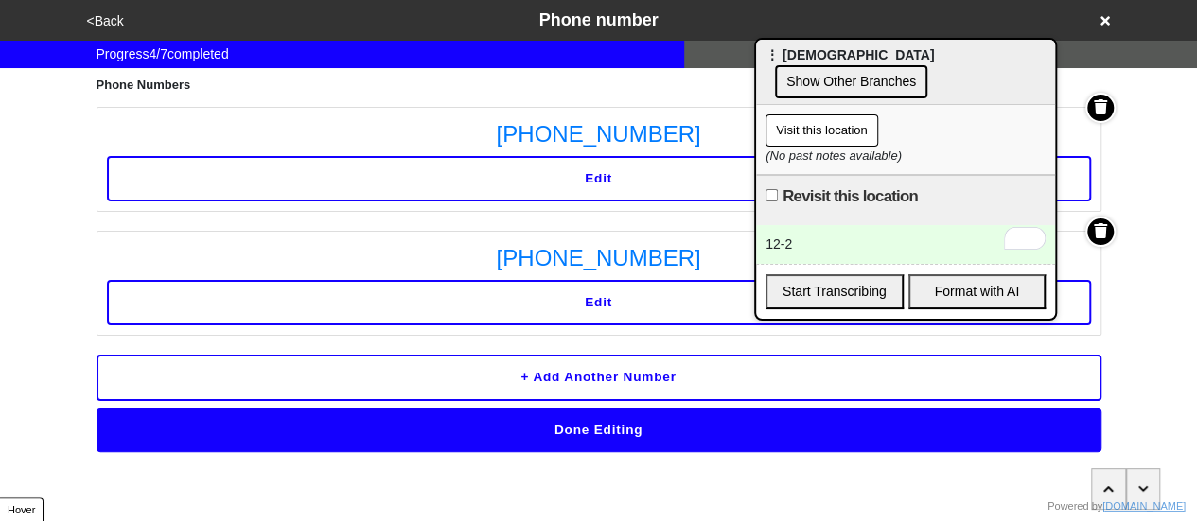
click at [108, 17] on button "<Back" at bounding box center [105, 21] width 48 height 22
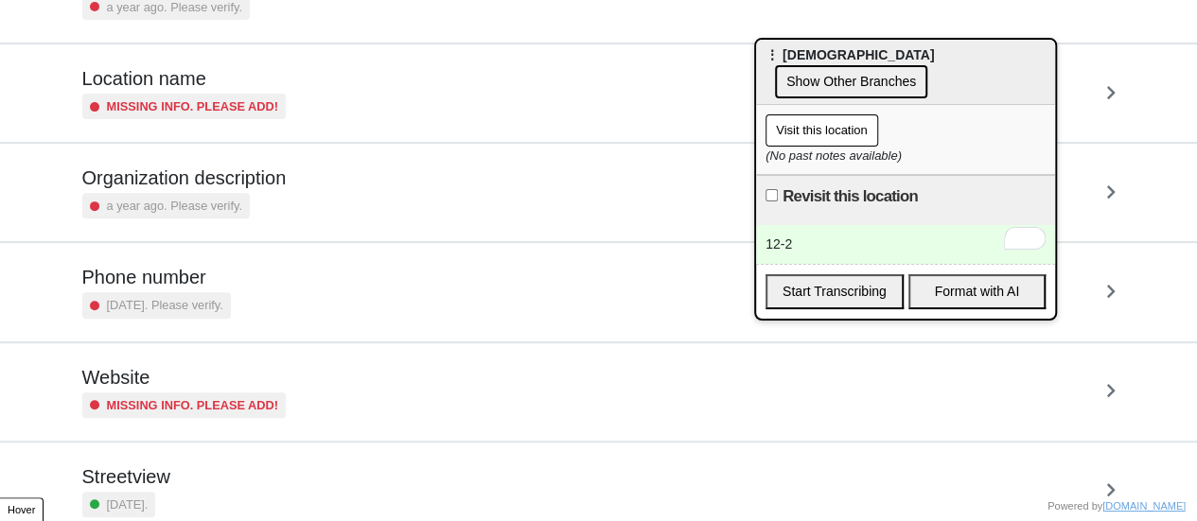
scroll to position [360, 0]
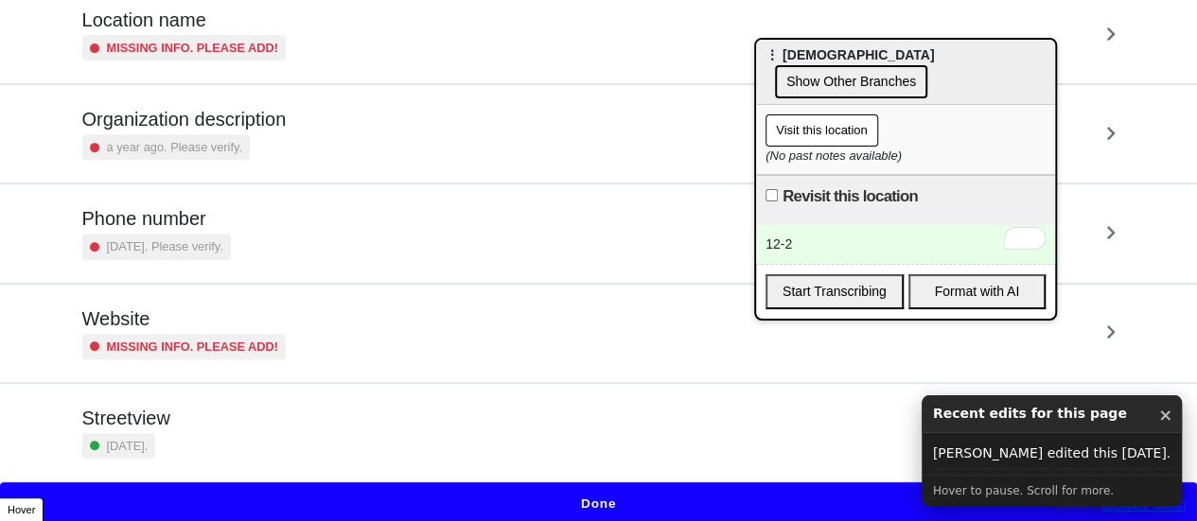
click at [602, 499] on button "Done" at bounding box center [598, 505] width 1197 height 44
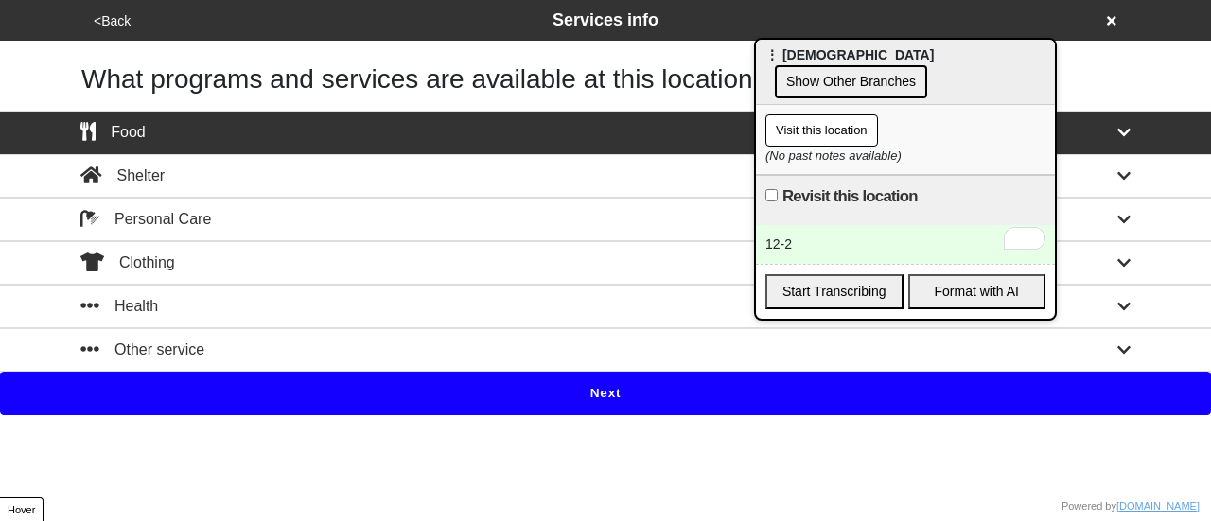
click at [616, 403] on button "Next" at bounding box center [605, 394] width 1211 height 44
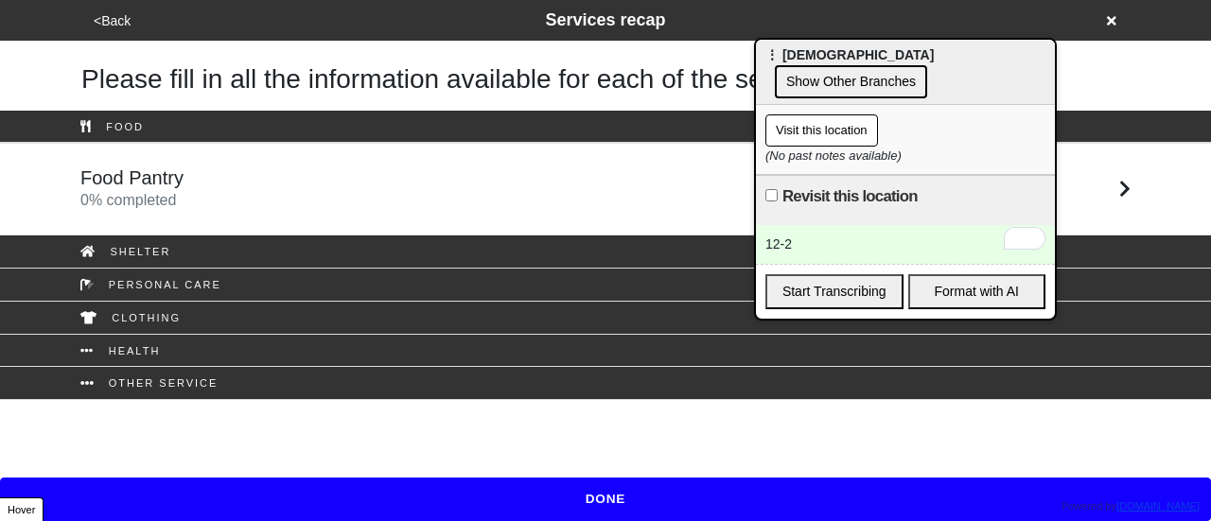
click at [492, 174] on div "Food Pantry 0 % completed" at bounding box center [605, 189] width 1079 height 45
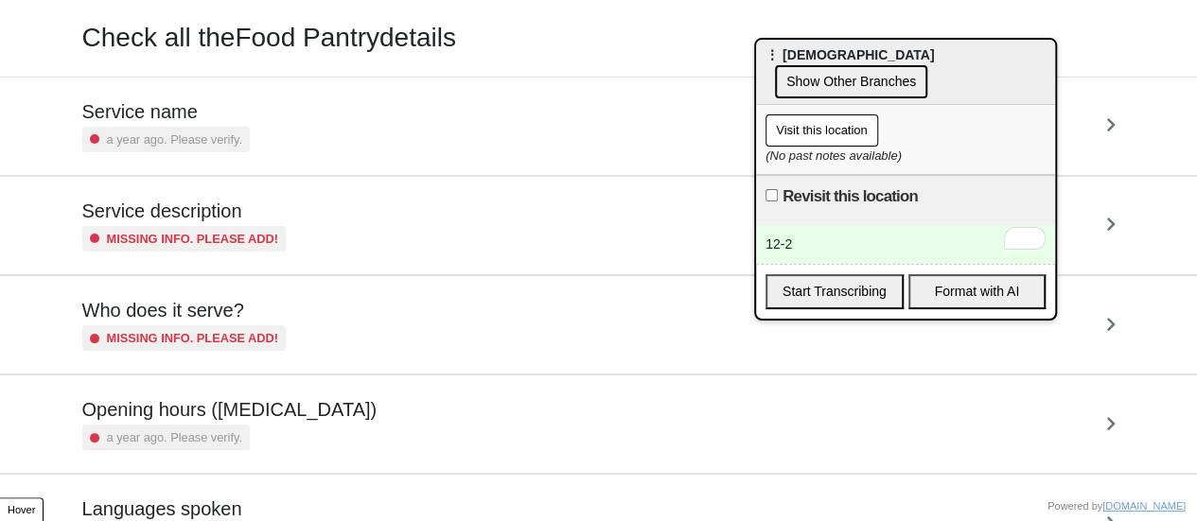
scroll to position [189, 0]
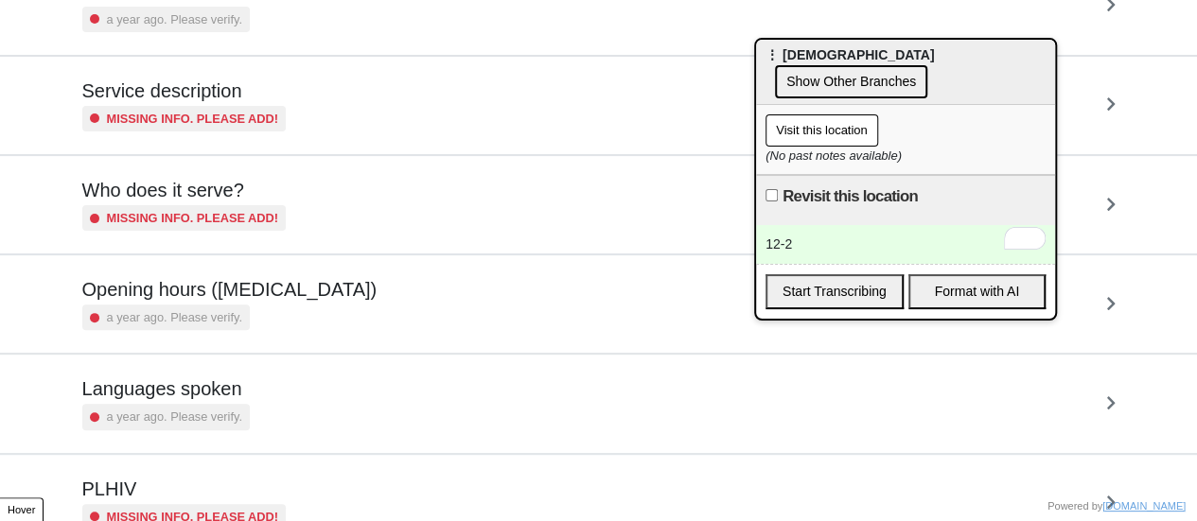
click at [301, 289] on h5 "Opening hours (coronavirus)" at bounding box center [229, 289] width 295 height 23
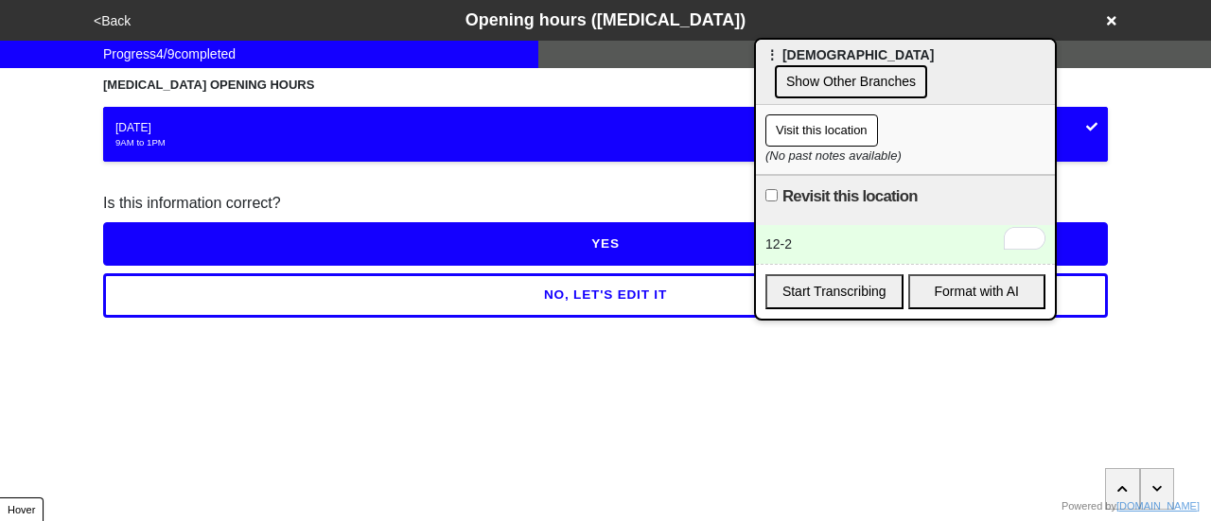
click at [331, 283] on button "NO, LET'S EDIT IT" at bounding box center [605, 295] width 1005 height 44
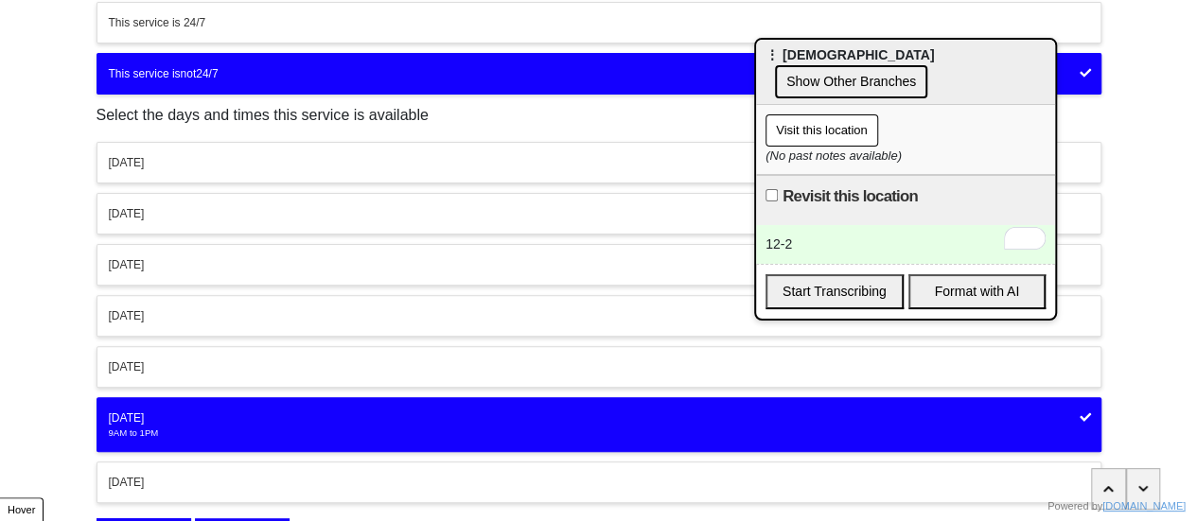
scroll to position [297, 0]
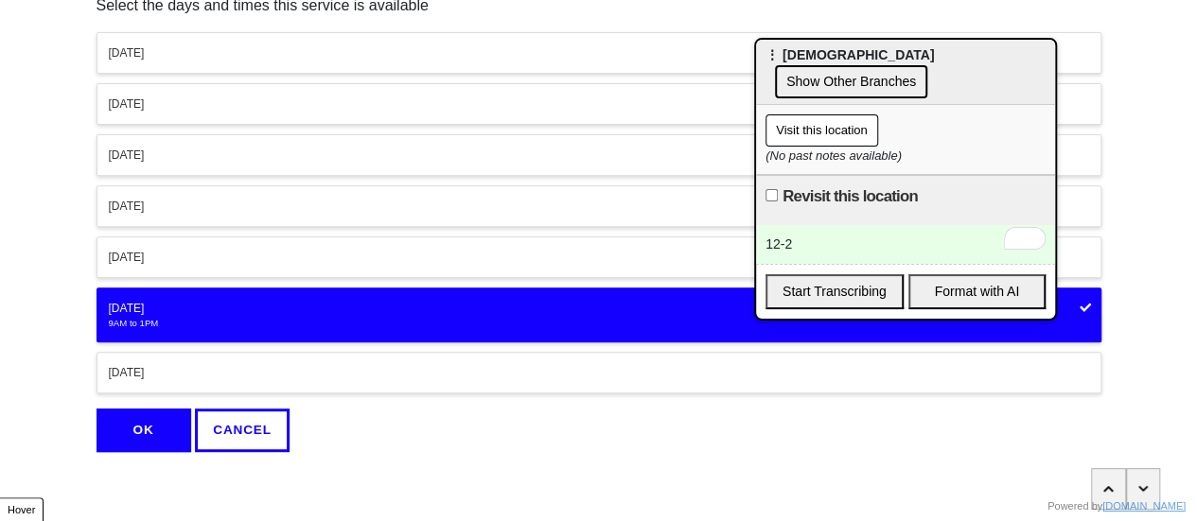
click at [186, 304] on div "Saturday" at bounding box center [599, 308] width 980 height 17
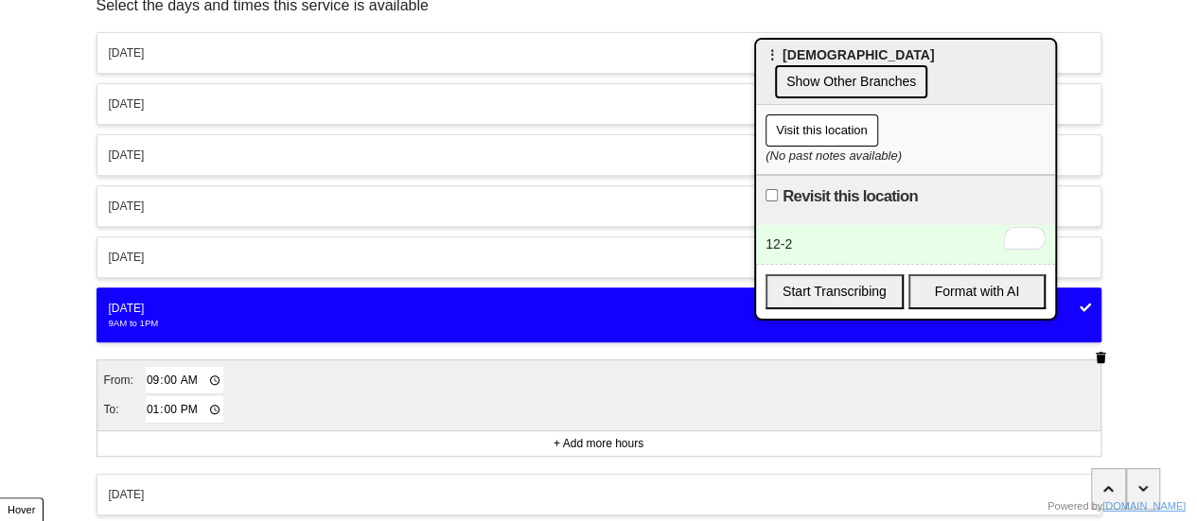
click at [148, 367] on input "09:00" at bounding box center [185, 380] width 79 height 27
click at [150, 376] on input "02:00" at bounding box center [185, 380] width 79 height 27
type input "00:00"
click at [156, 400] on input "13:00" at bounding box center [185, 409] width 79 height 27
type input "14:00"
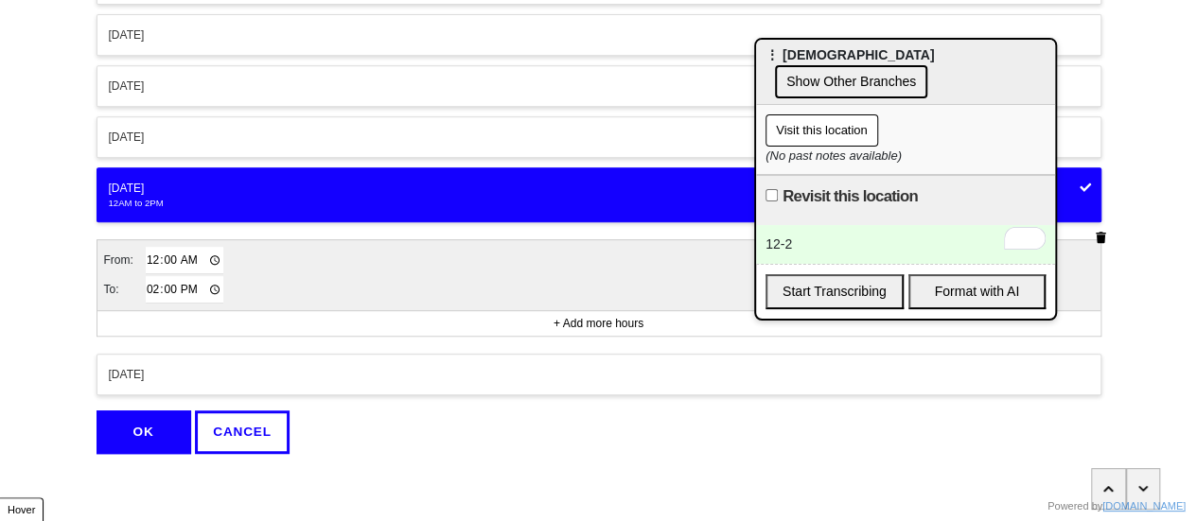
click at [150, 418] on button "OK" at bounding box center [144, 433] width 95 height 44
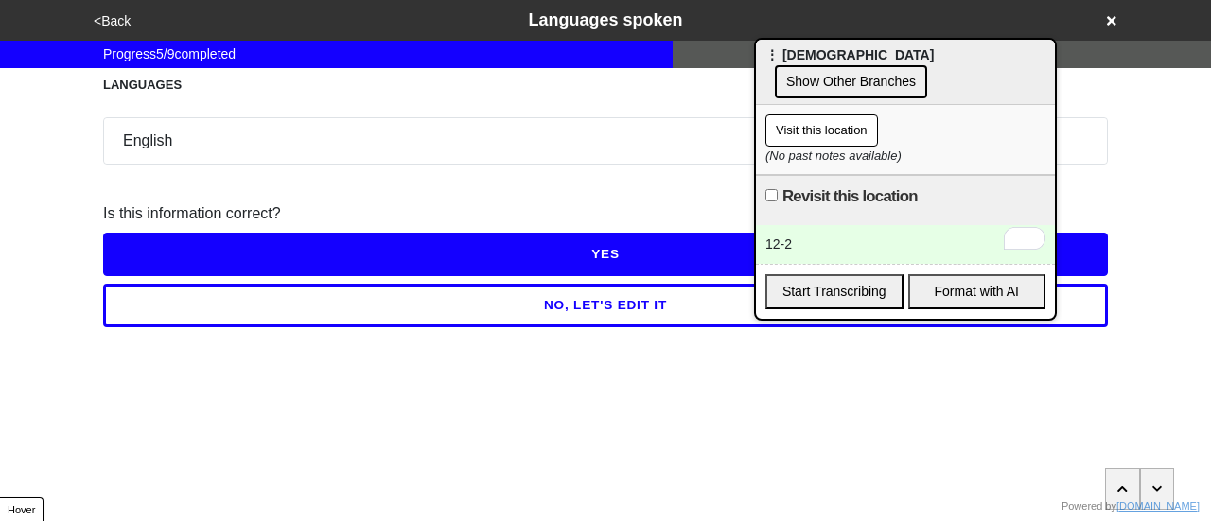
drag, startPoint x: 494, startPoint y: 256, endPoint x: 490, endPoint y: 245, distance: 12.0
click at [490, 245] on button "YES" at bounding box center [605, 255] width 1005 height 44
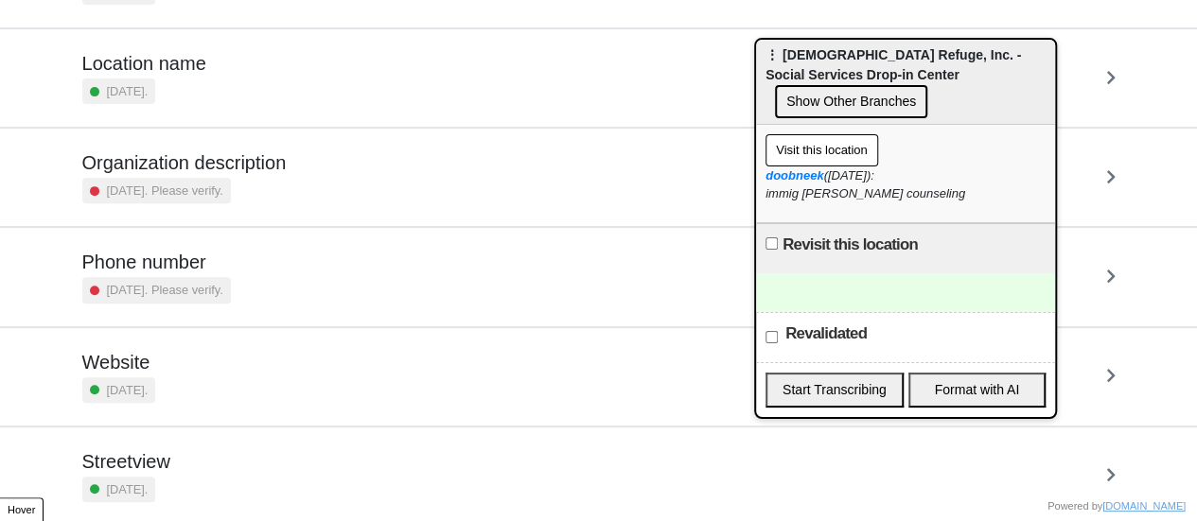
scroll to position [360, 0]
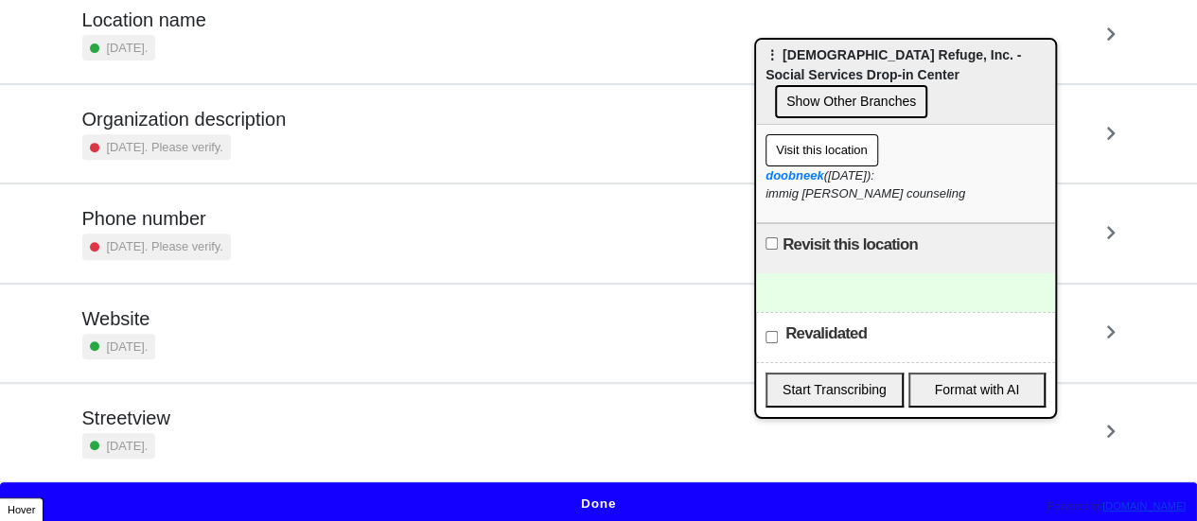
click at [223, 238] on small "[DATE]. Please verify." at bounding box center [165, 247] width 116 height 18
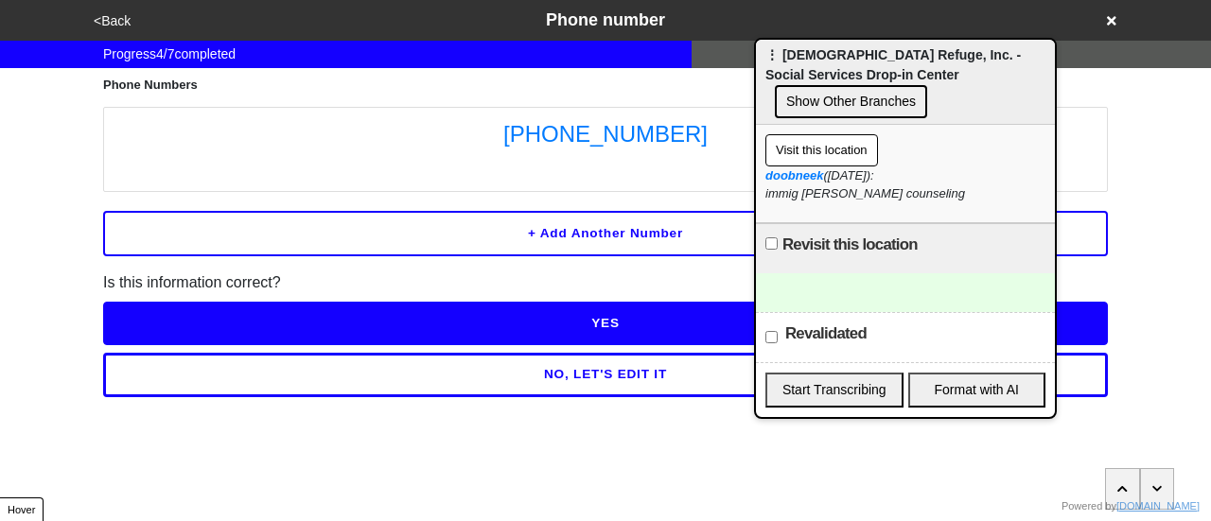
click at [114, 20] on button "<Back" at bounding box center [112, 21] width 48 height 22
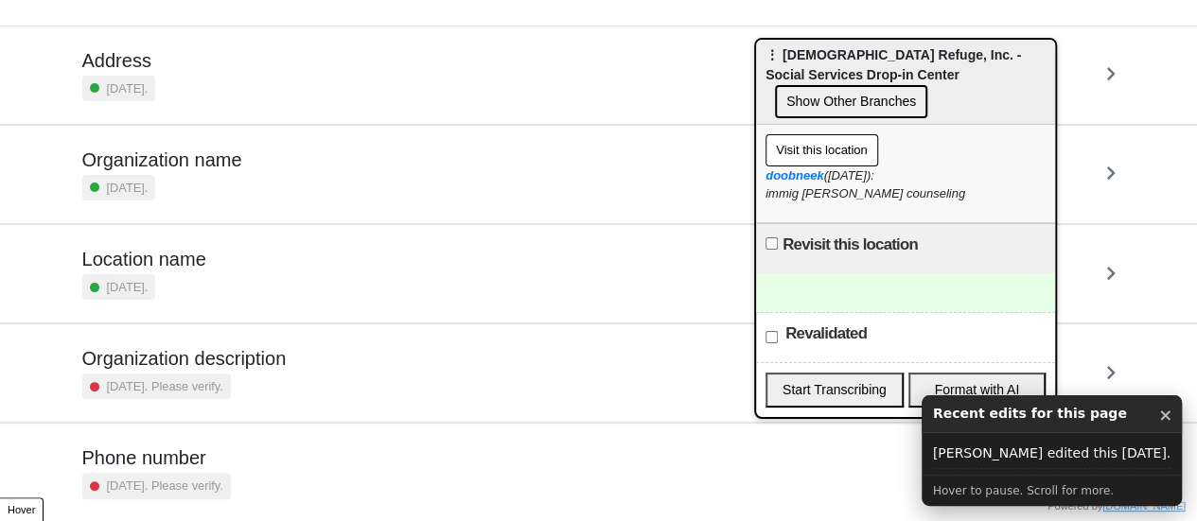
scroll to position [360, 0]
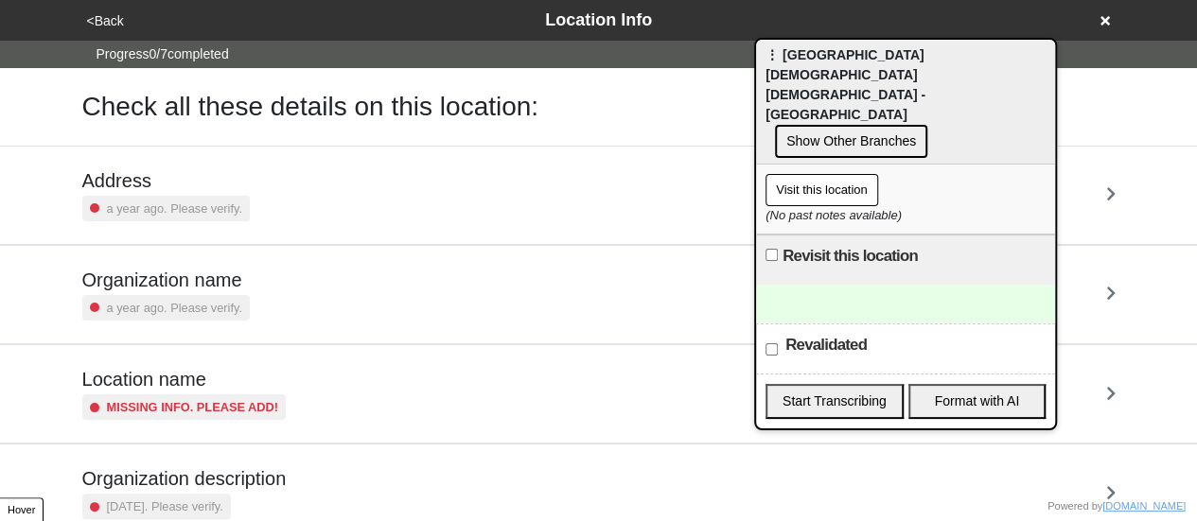
click at [0, 190] on link "Address a year ago. Please verify." at bounding box center [598, 195] width 1197 height 99
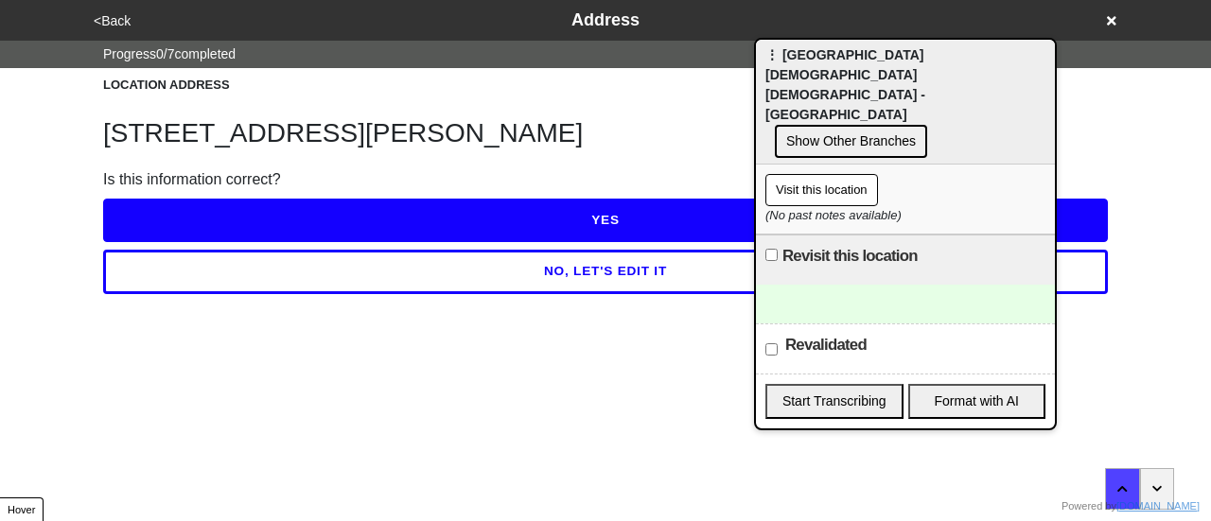
click at [192, 262] on button "NO, LET'S EDIT IT" at bounding box center [605, 272] width 1005 height 44
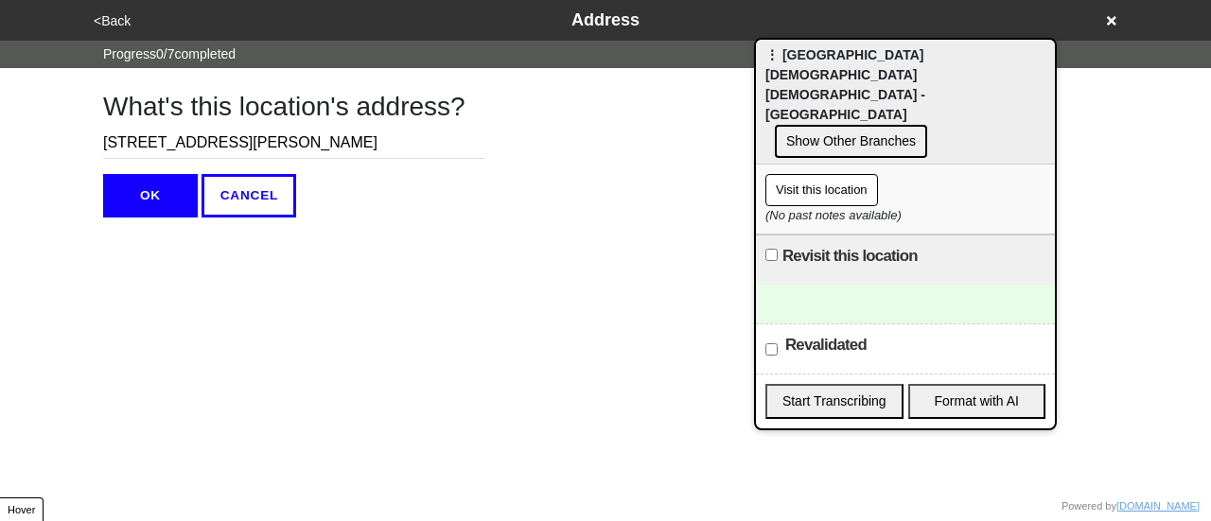
drag, startPoint x: 202, startPoint y: 141, endPoint x: 363, endPoint y: 155, distance: 161.5
click at [363, 155] on input "2020 Foster Avenue" at bounding box center [294, 143] width 382 height 31
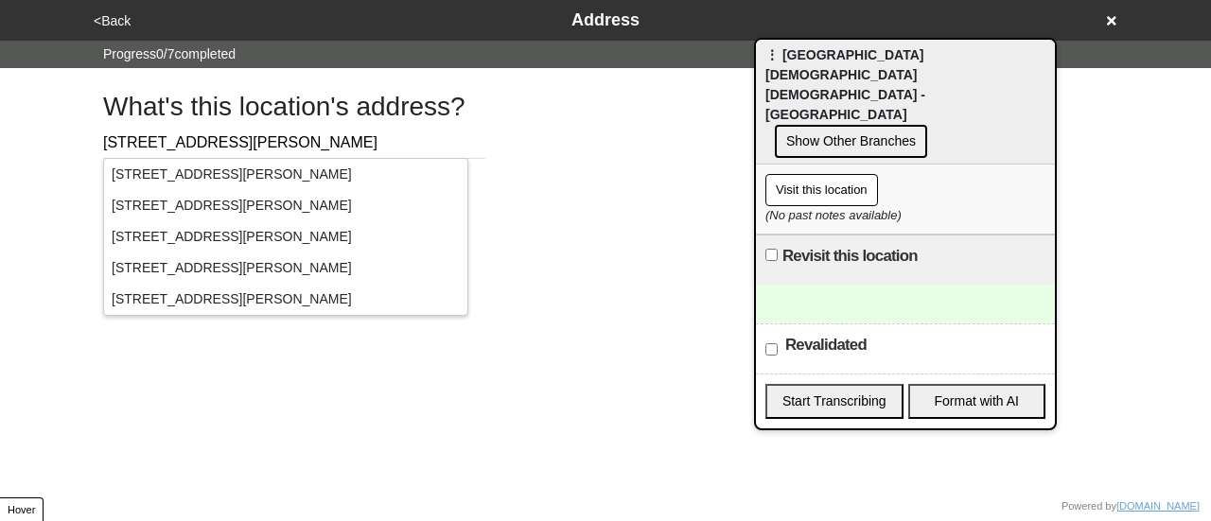
type input "2020 Foster Ave"
drag, startPoint x: 568, startPoint y: 162, endPoint x: 341, endPoint y: 169, distance: 227.2
click at [559, 162] on div "What's this location's address? 2020 Foster Ave OK CANCEL" at bounding box center [605, 143] width 1050 height 150
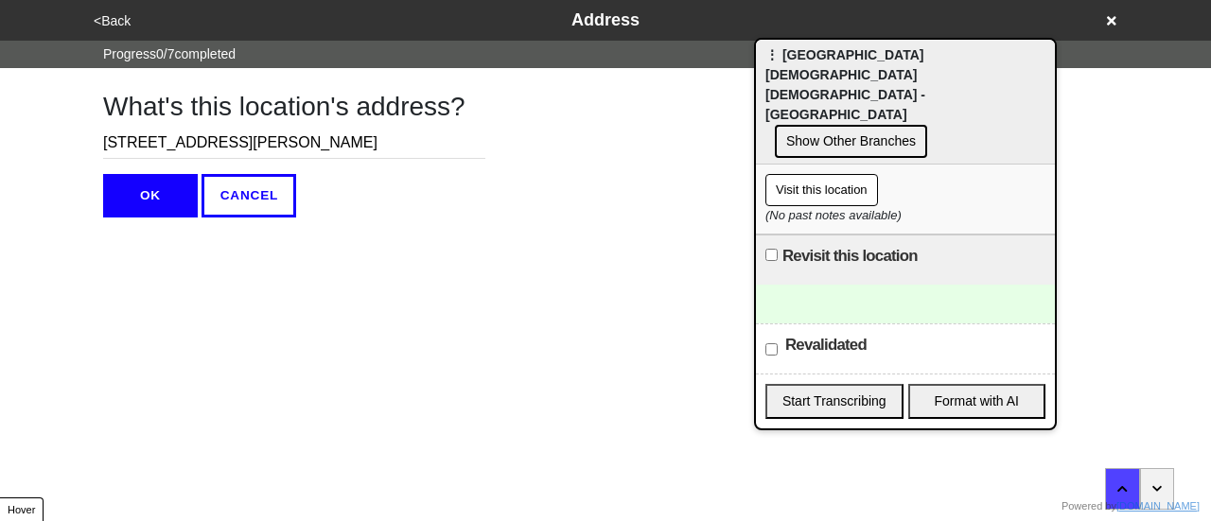
click at [165, 187] on button "OK" at bounding box center [150, 196] width 95 height 44
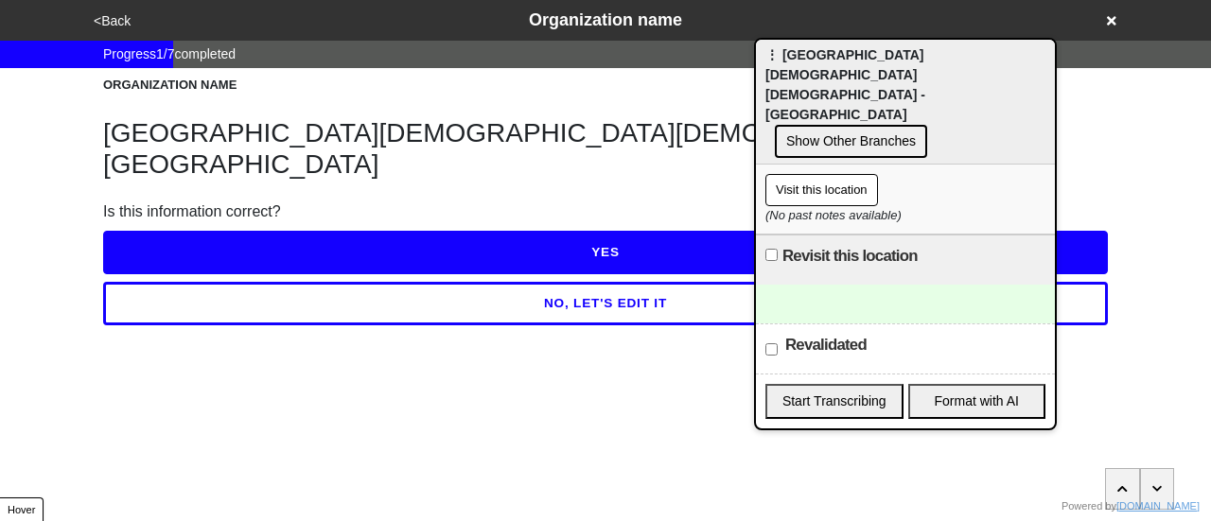
click at [213, 231] on button "YES" at bounding box center [605, 253] width 1005 height 44
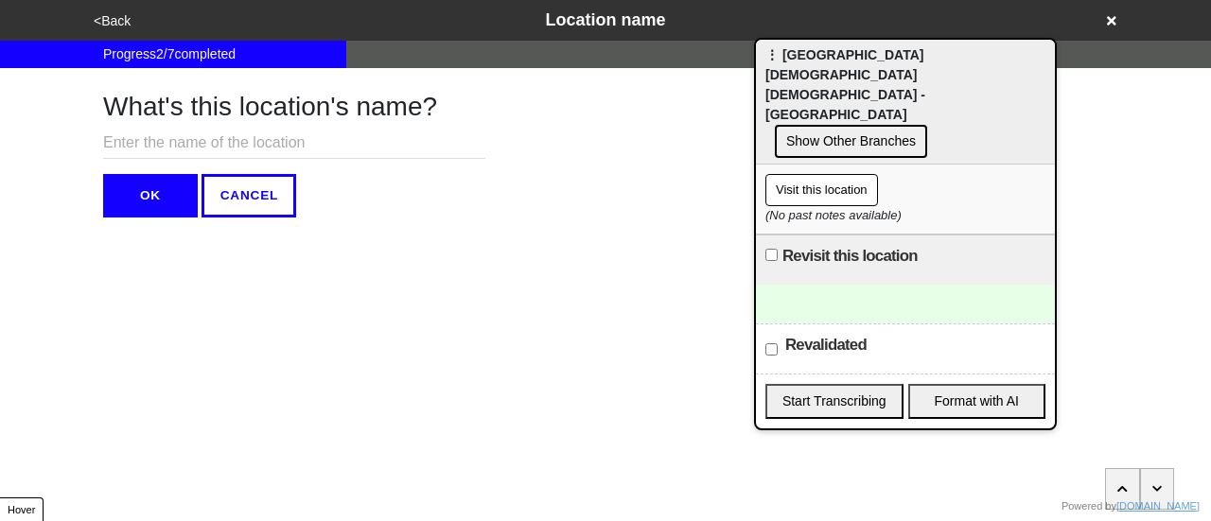
click at [102, 22] on button "<Back" at bounding box center [112, 21] width 48 height 22
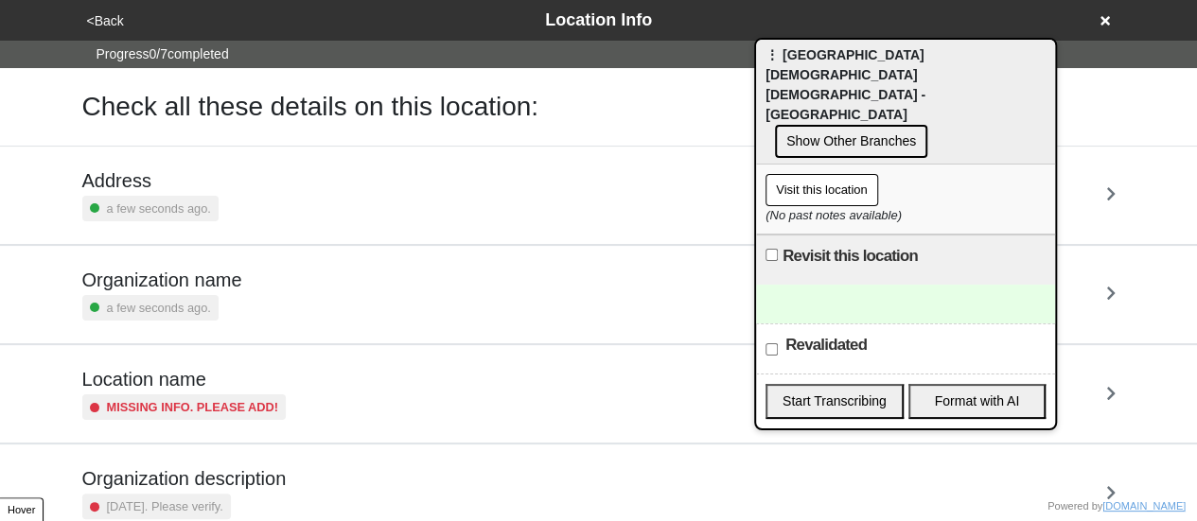
scroll to position [360, 0]
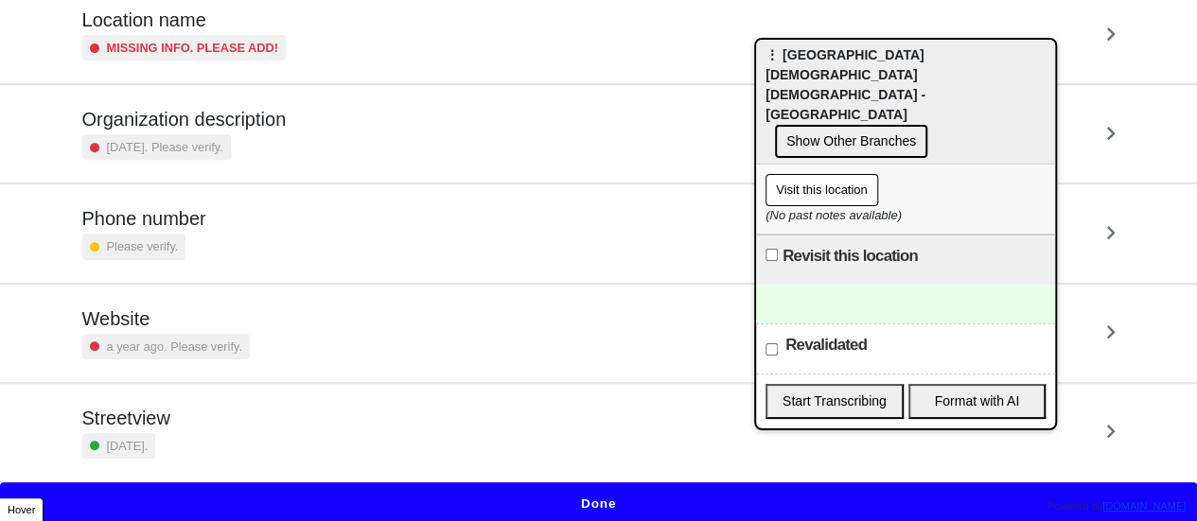
click at [202, 215] on div "Phone number Please verify." at bounding box center [598, 233] width 1033 height 52
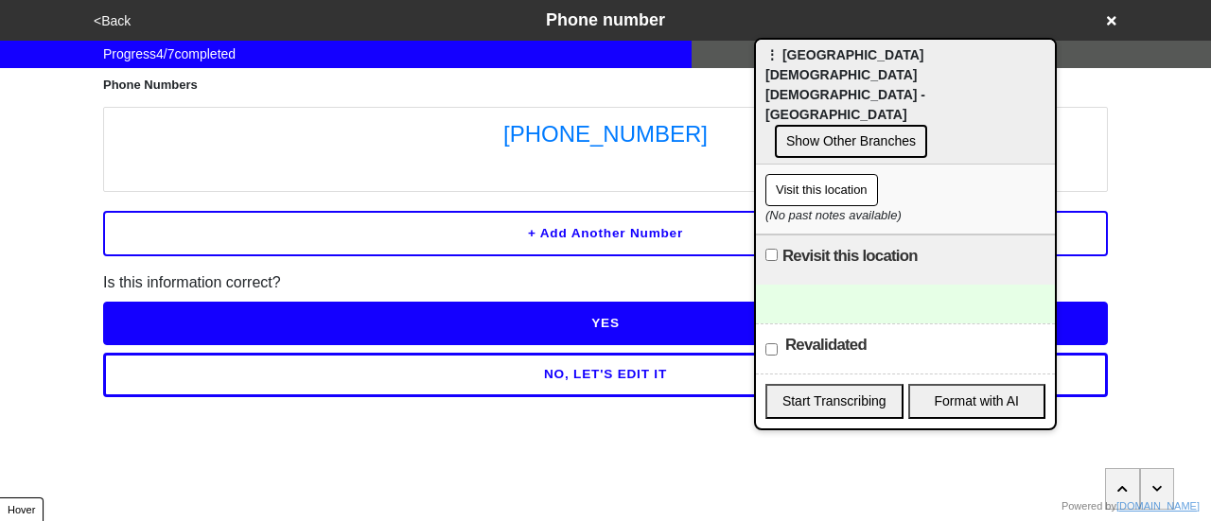
click at [119, 25] on button "<Back" at bounding box center [112, 21] width 48 height 22
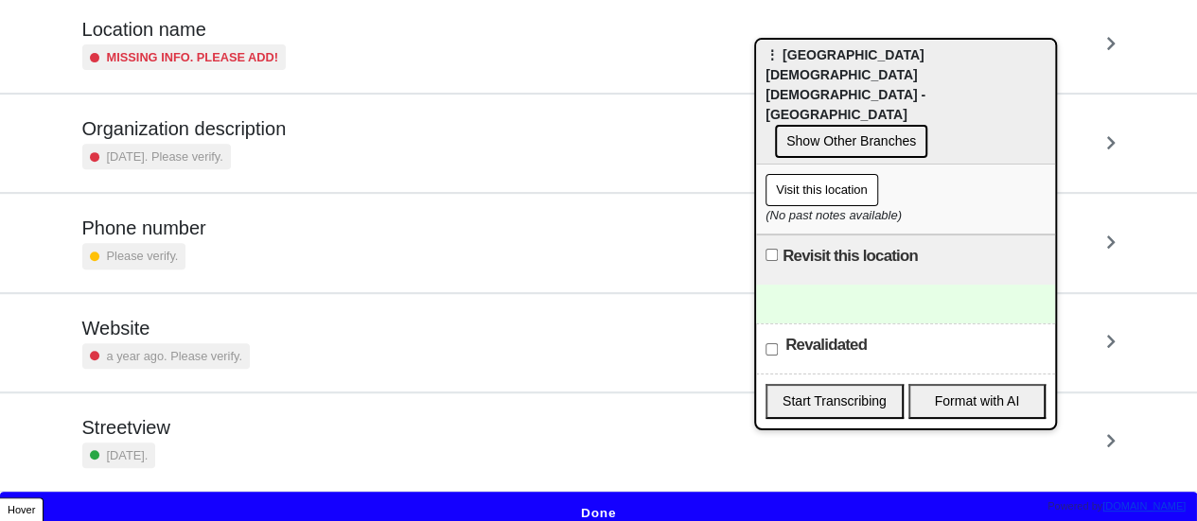
scroll to position [360, 0]
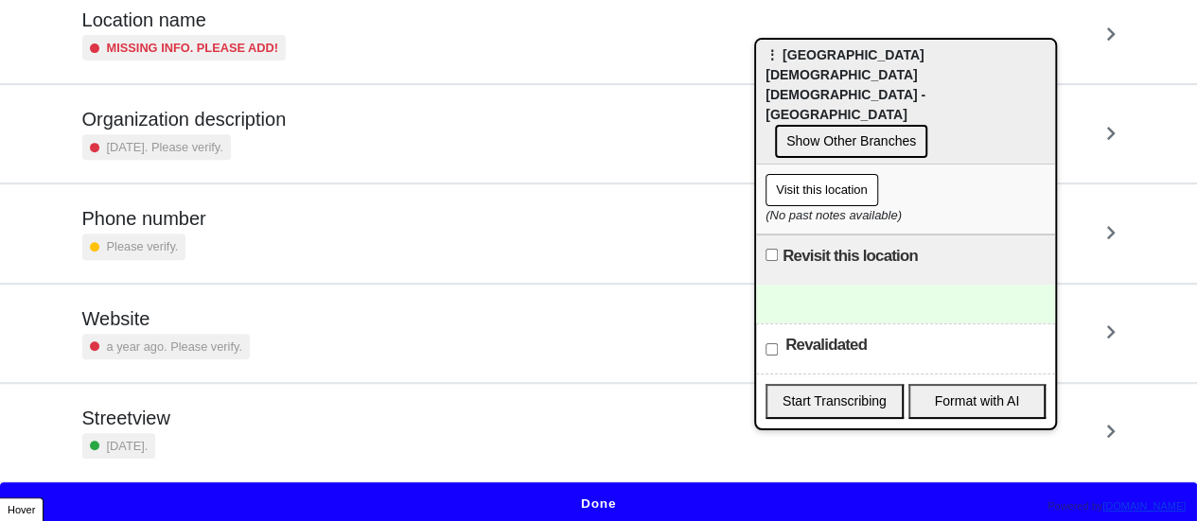
click at [454, 486] on button "Done" at bounding box center [598, 505] width 1197 height 44
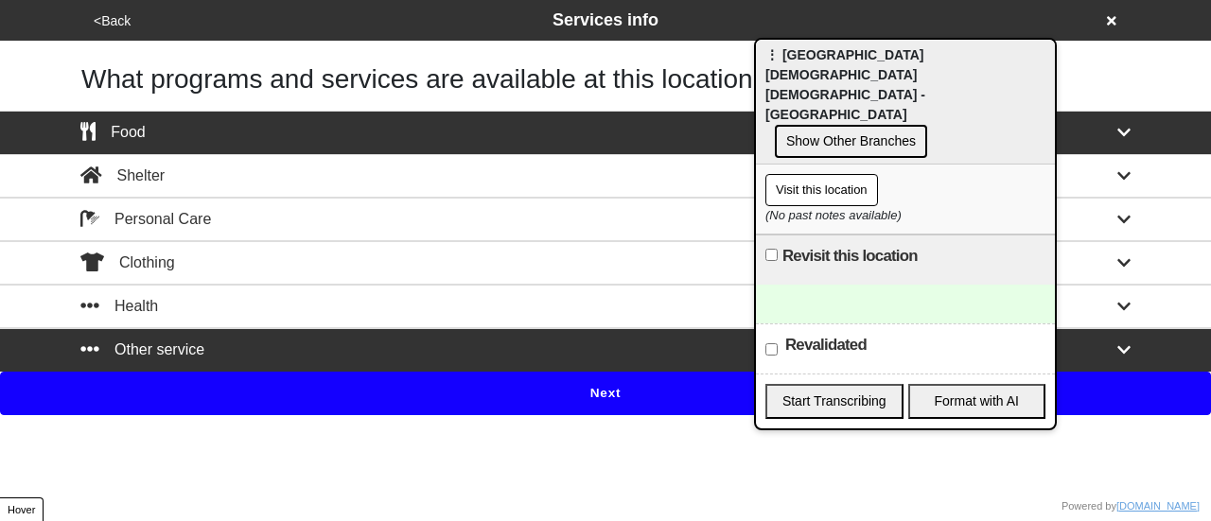
click at [489, 404] on button "Next" at bounding box center [605, 394] width 1211 height 44
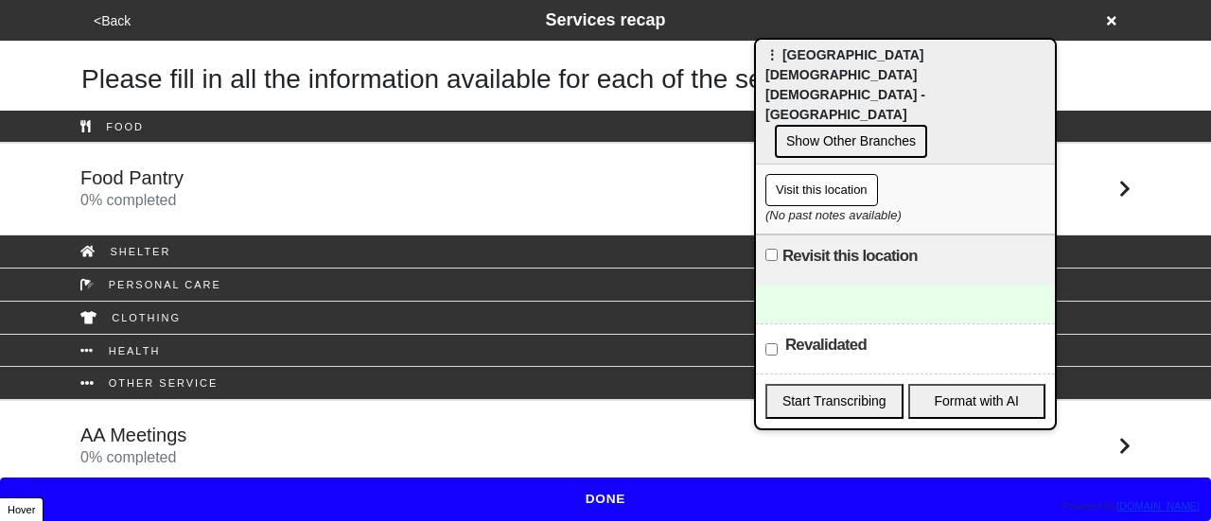
click at [367, 205] on div "Food Pantry 0 % completed" at bounding box center [605, 189] width 1079 height 45
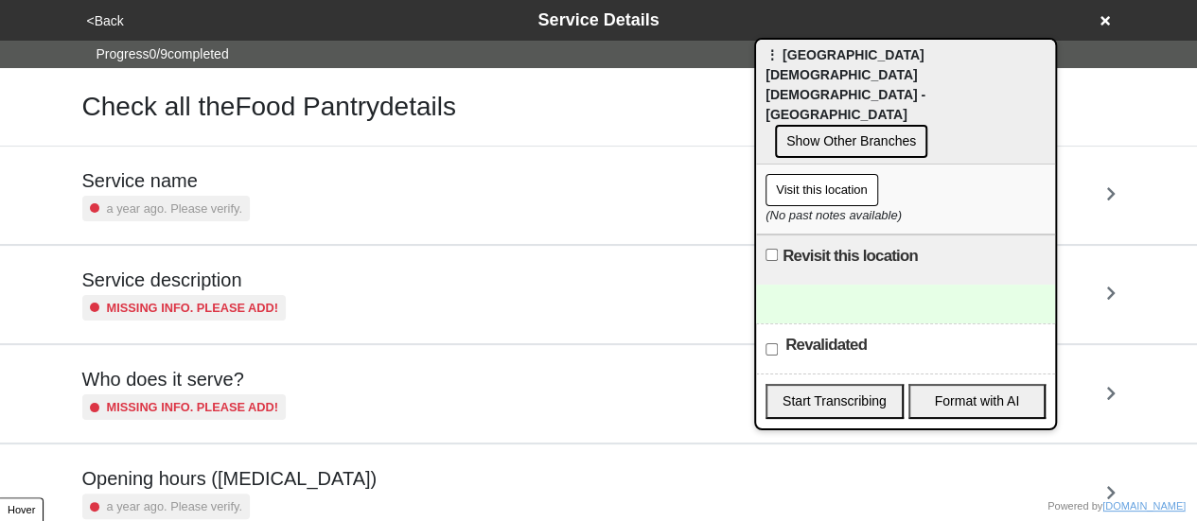
click at [85, 15] on button "<Back" at bounding box center [105, 21] width 48 height 22
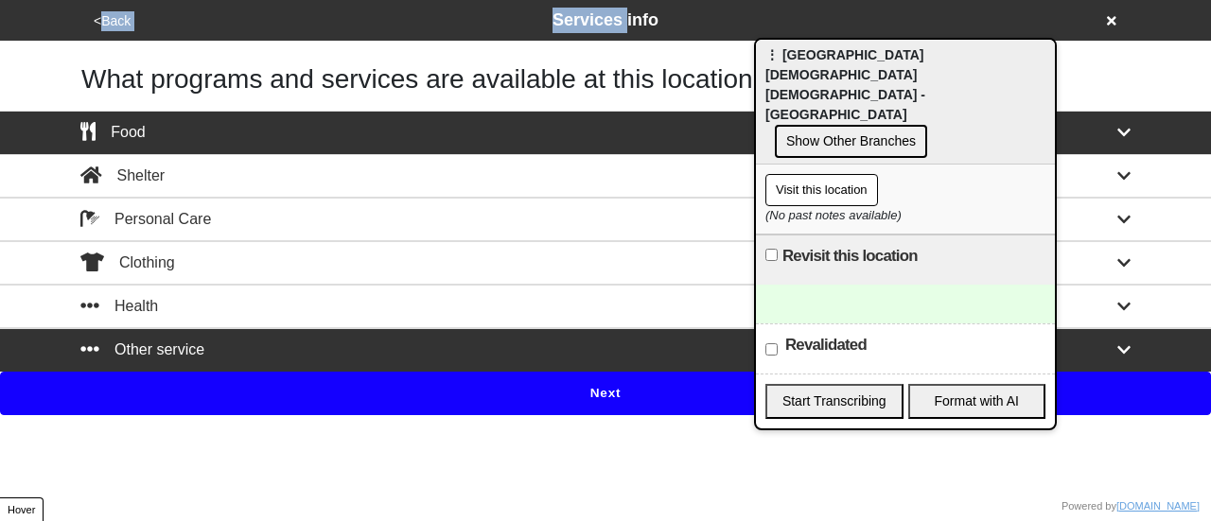
click at [85, 15] on div "<Back Services info" at bounding box center [605, 20] width 1050 height 41
click at [101, 18] on button "<Back" at bounding box center [112, 21] width 48 height 22
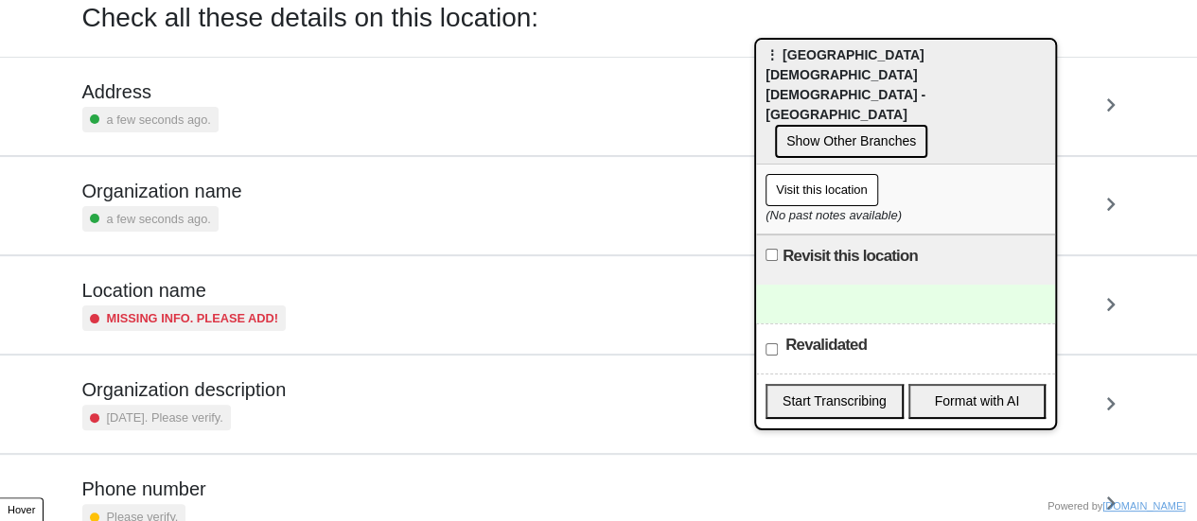
scroll to position [189, 0]
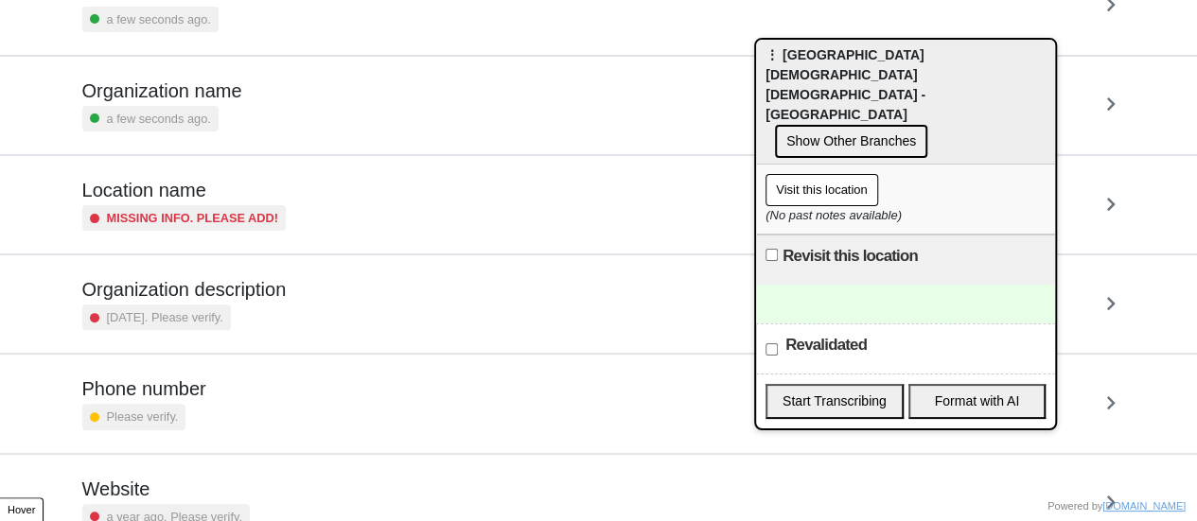
drag, startPoint x: 204, startPoint y: 431, endPoint x: 204, endPoint y: 410, distance: 20.8
click at [204, 429] on div "Phone number Please verify." at bounding box center [599, 403] width 1079 height 97
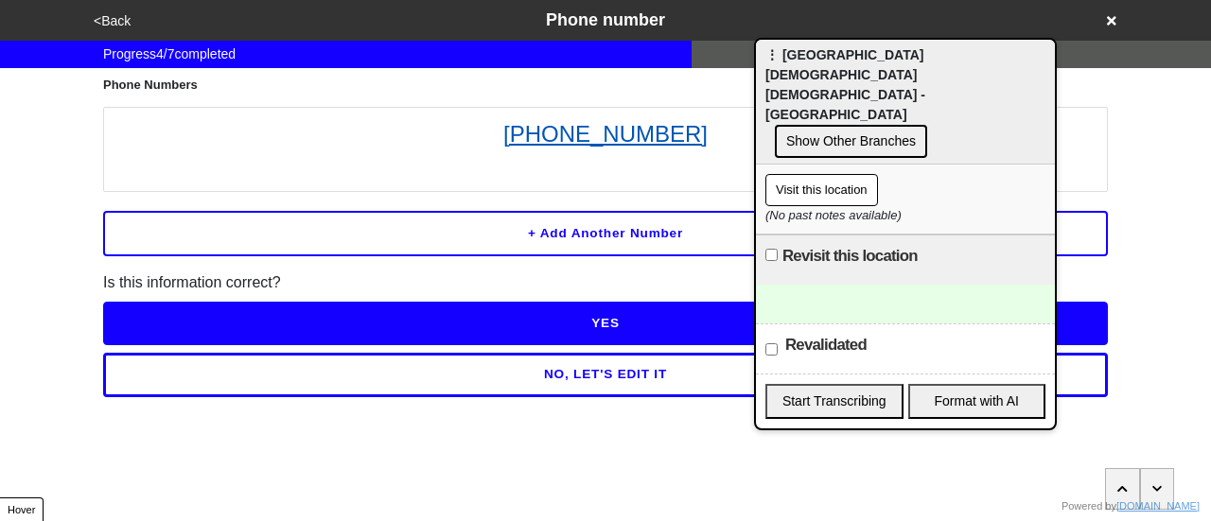
click at [575, 137] on link "(718) 434-2090" at bounding box center [606, 134] width 984 height 34
click at [837, 285] on div at bounding box center [905, 304] width 299 height 39
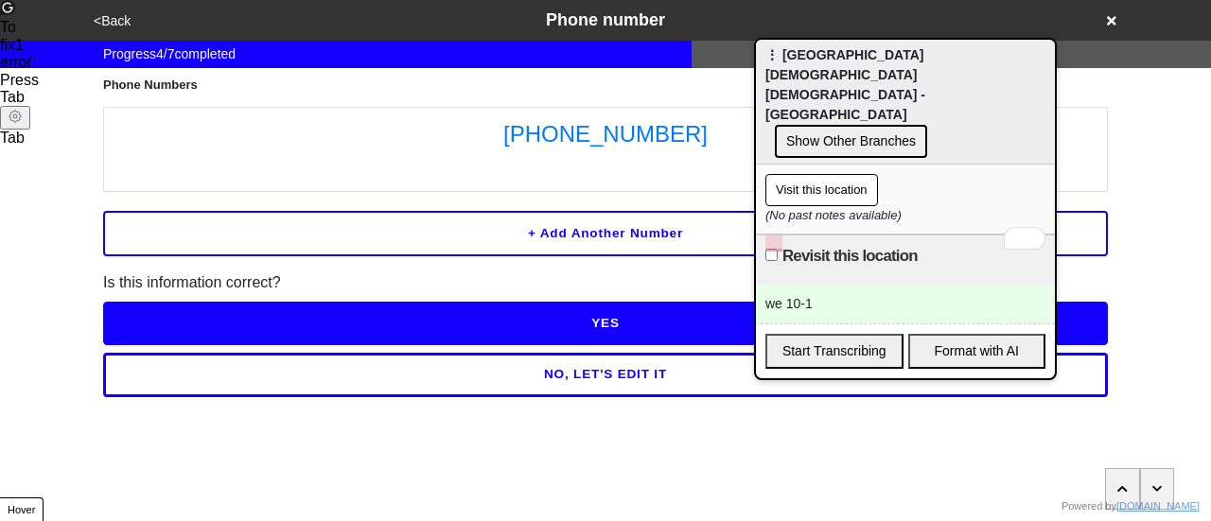
click at [110, 18] on button "<Back" at bounding box center [112, 21] width 48 height 22
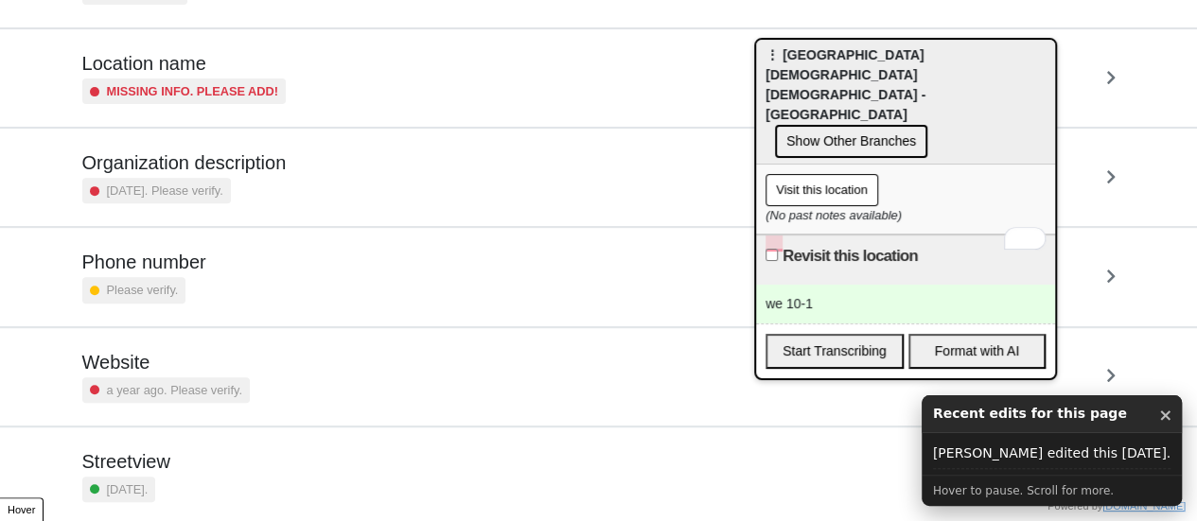
scroll to position [360, 0]
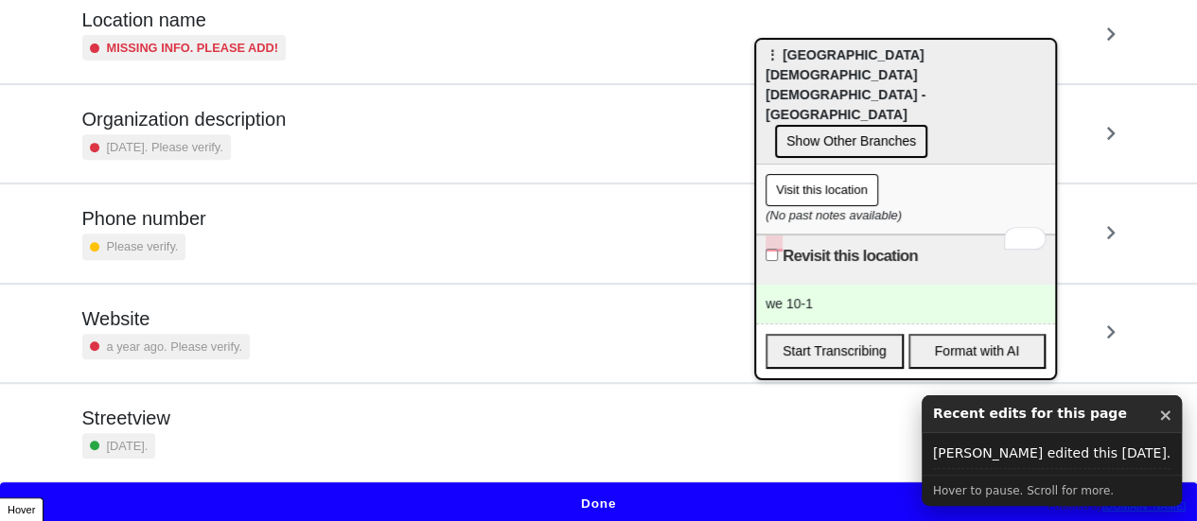
click at [497, 487] on button "Done" at bounding box center [598, 505] width 1197 height 44
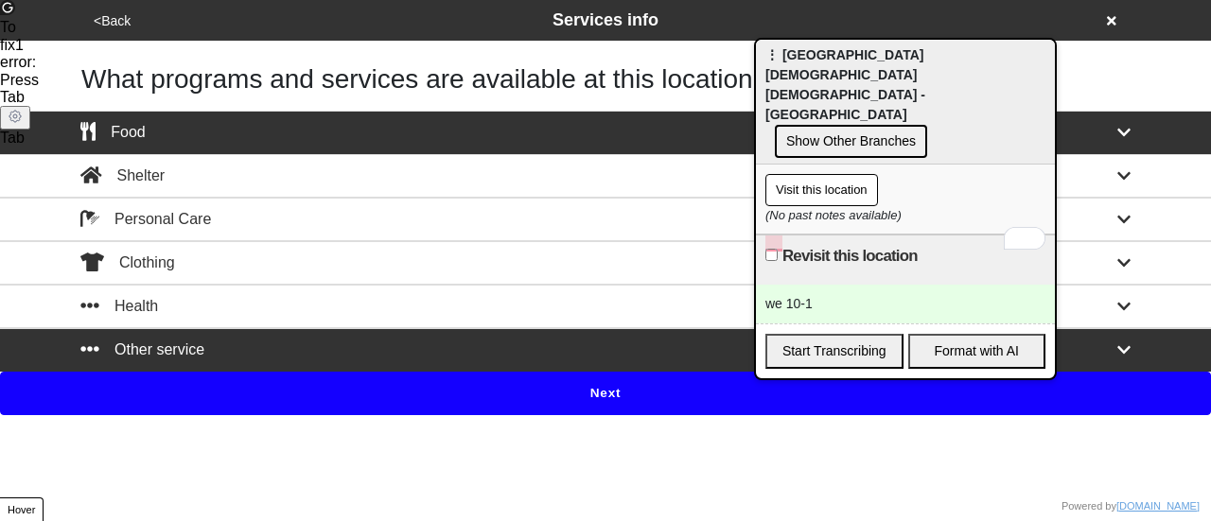
click at [608, 376] on button "Next" at bounding box center [605, 394] width 1211 height 44
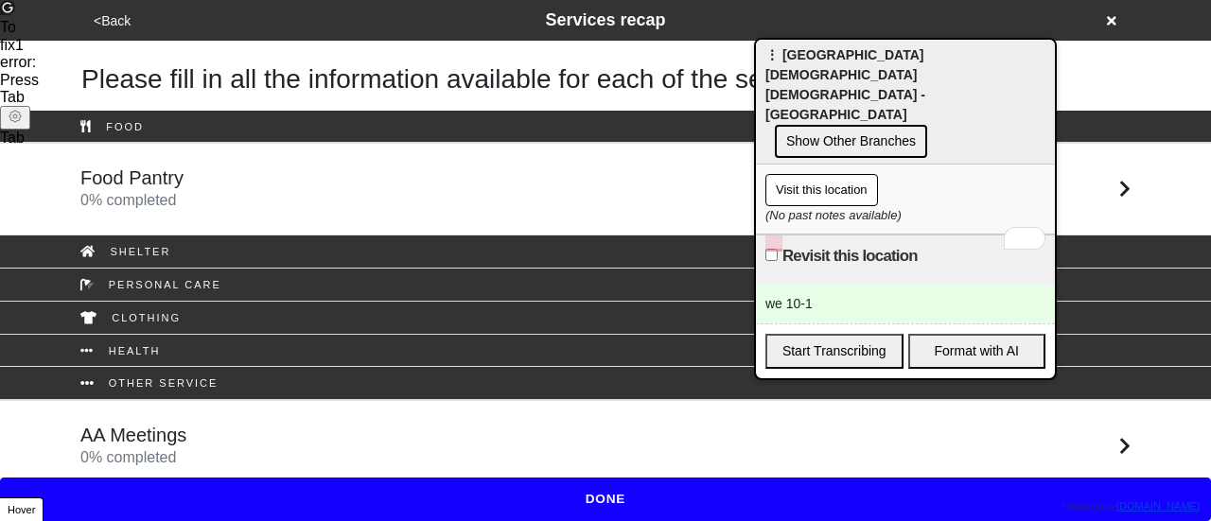
click at [238, 197] on div "Food Pantry 0 % completed" at bounding box center [605, 189] width 1079 height 45
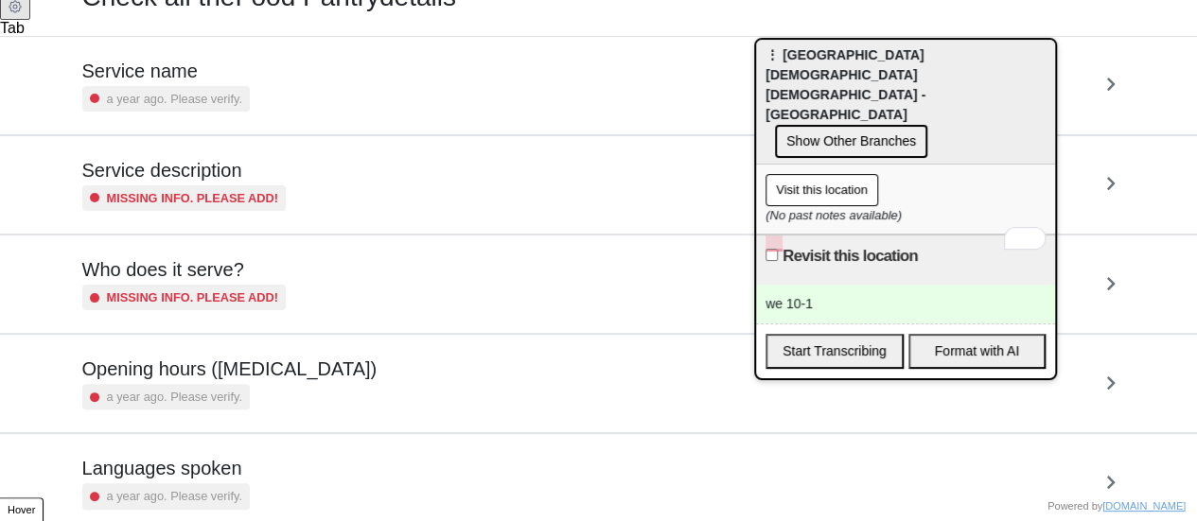
scroll to position [284, 0]
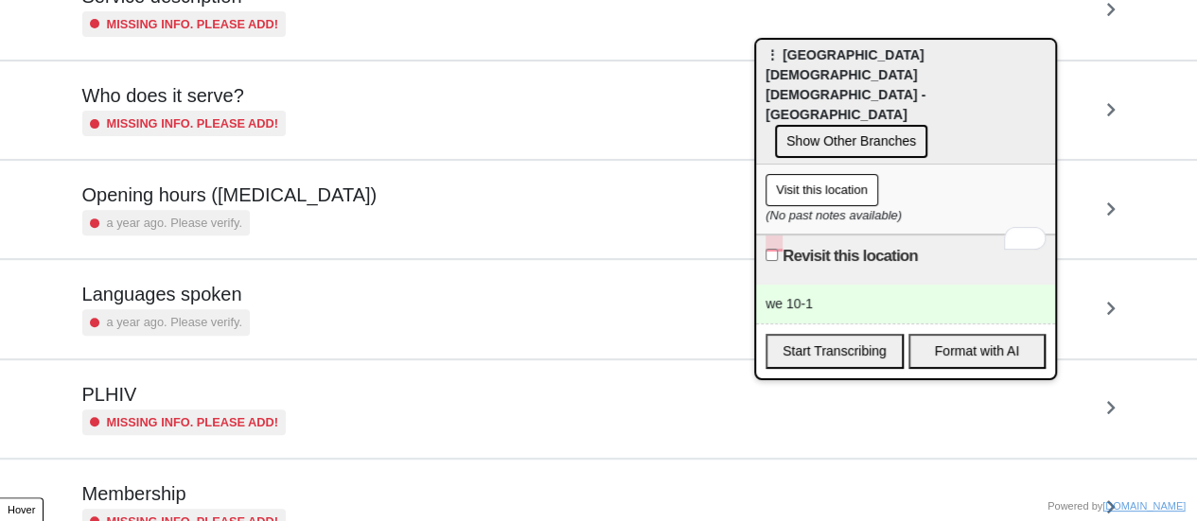
click at [252, 198] on h5 "Opening hours ([MEDICAL_DATA])" at bounding box center [229, 195] width 295 height 23
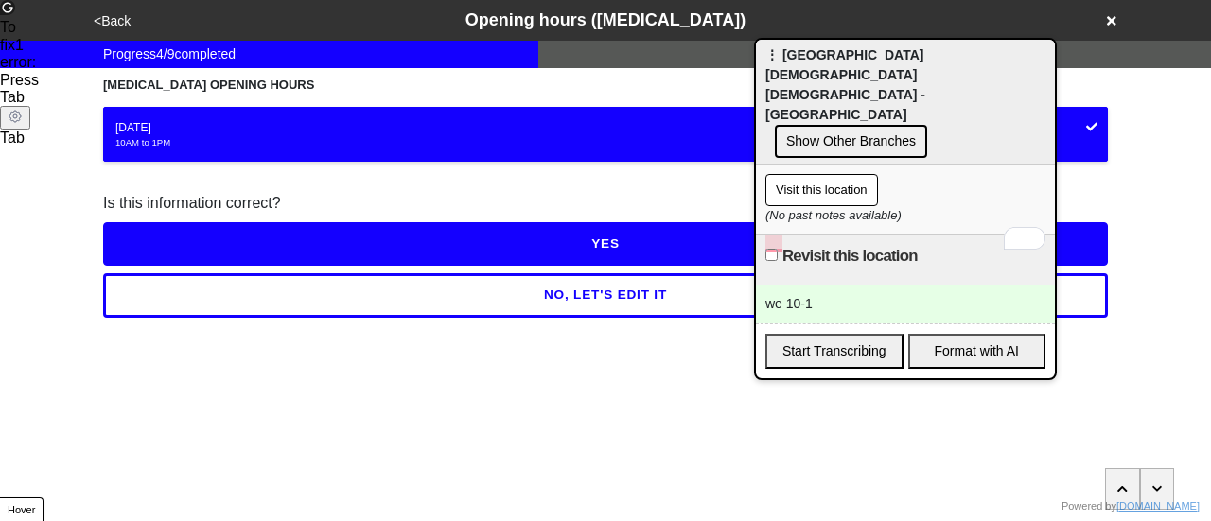
click at [337, 243] on button "YES" at bounding box center [605, 244] width 1005 height 44
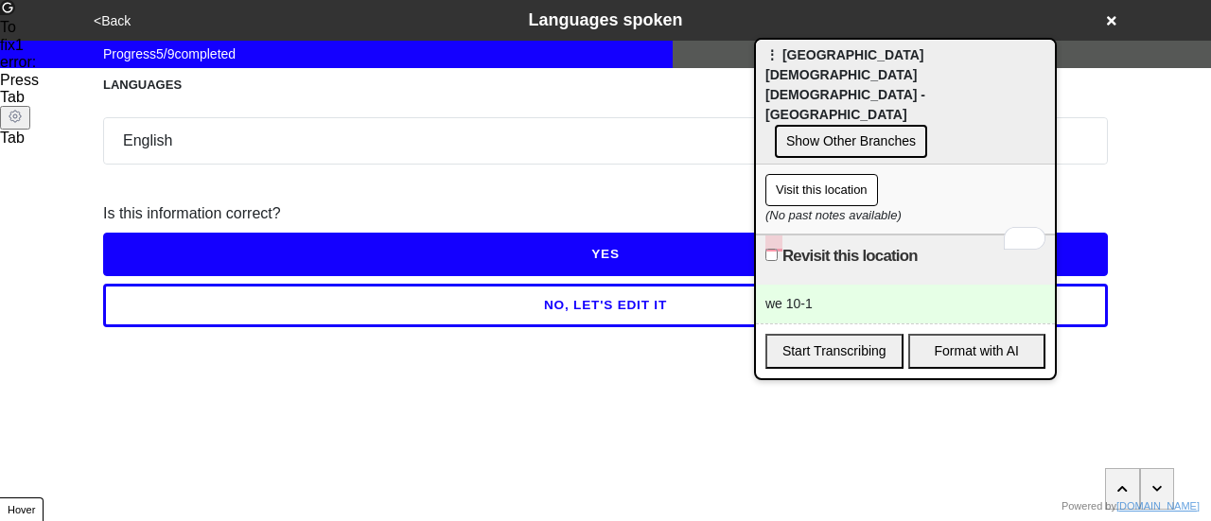
click at [451, 246] on button "YES" at bounding box center [605, 255] width 1005 height 44
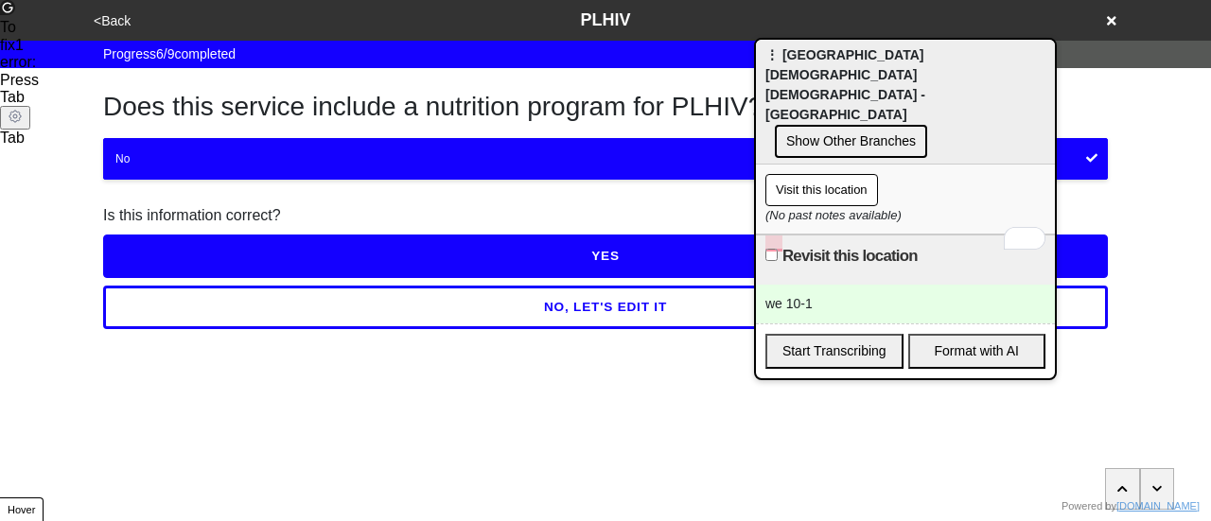
click at [115, 15] on button "<Back" at bounding box center [112, 21] width 48 height 22
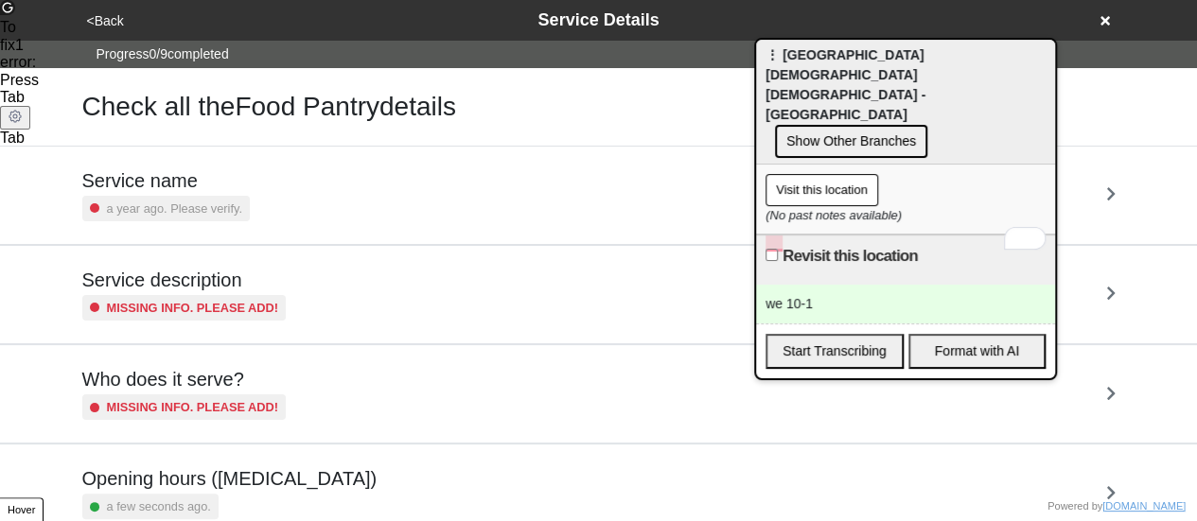
click at [115, 15] on button "<Back" at bounding box center [105, 21] width 48 height 22
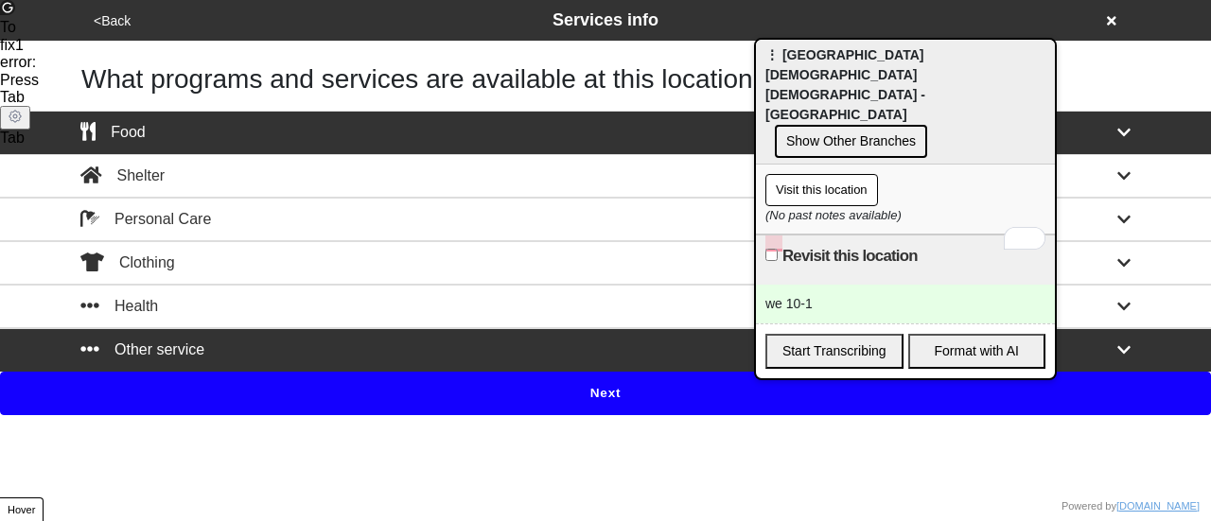
click at [389, 377] on button "Next" at bounding box center [605, 394] width 1211 height 44
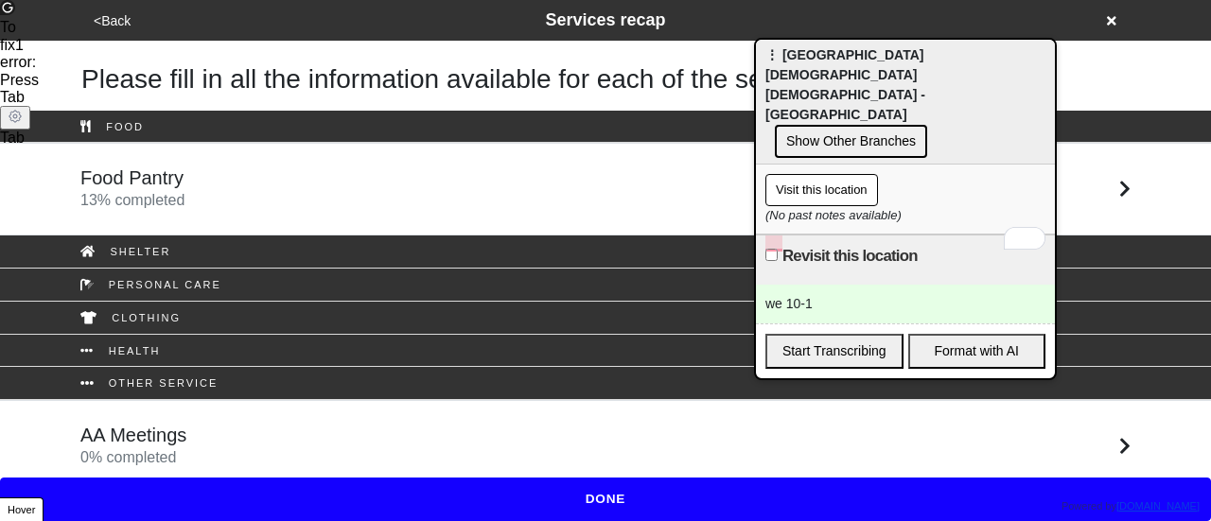
click at [202, 431] on div "AA Meetings 0 % completed" at bounding box center [605, 446] width 1079 height 45
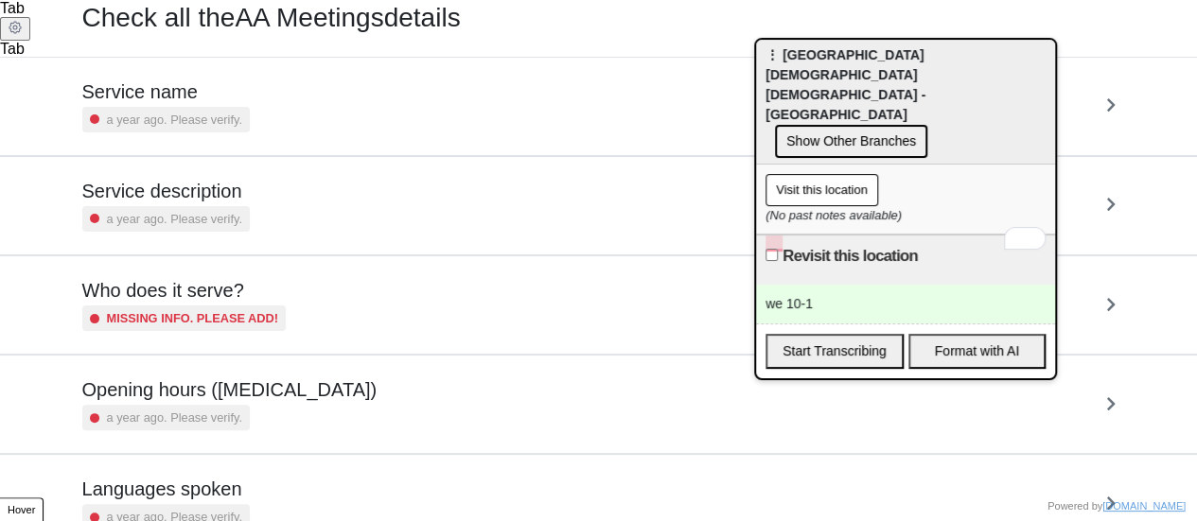
scroll to position [189, 0]
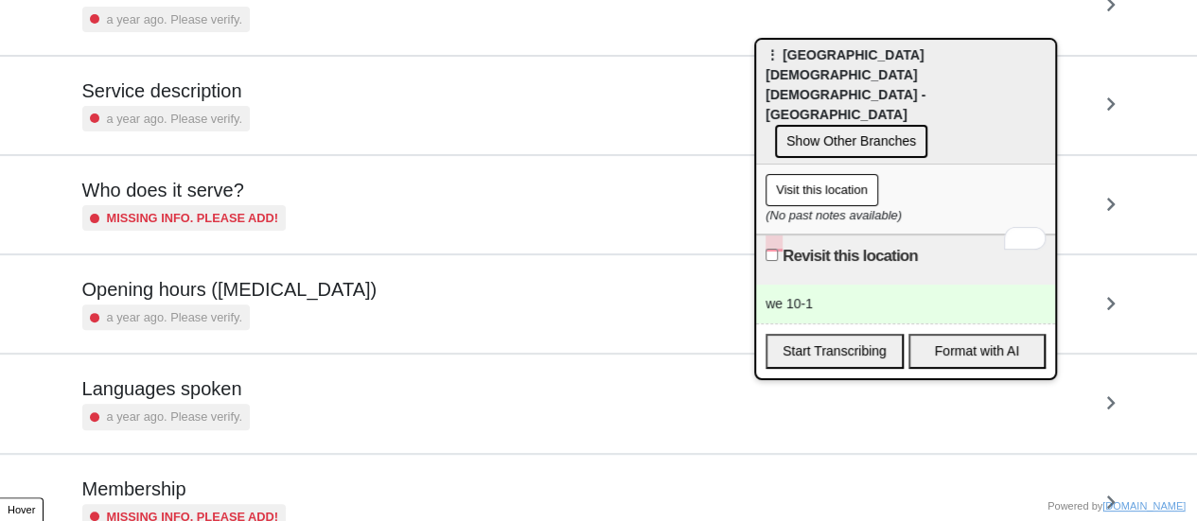
click at [277, 307] on div "a year ago. Please verify." at bounding box center [229, 318] width 295 height 26
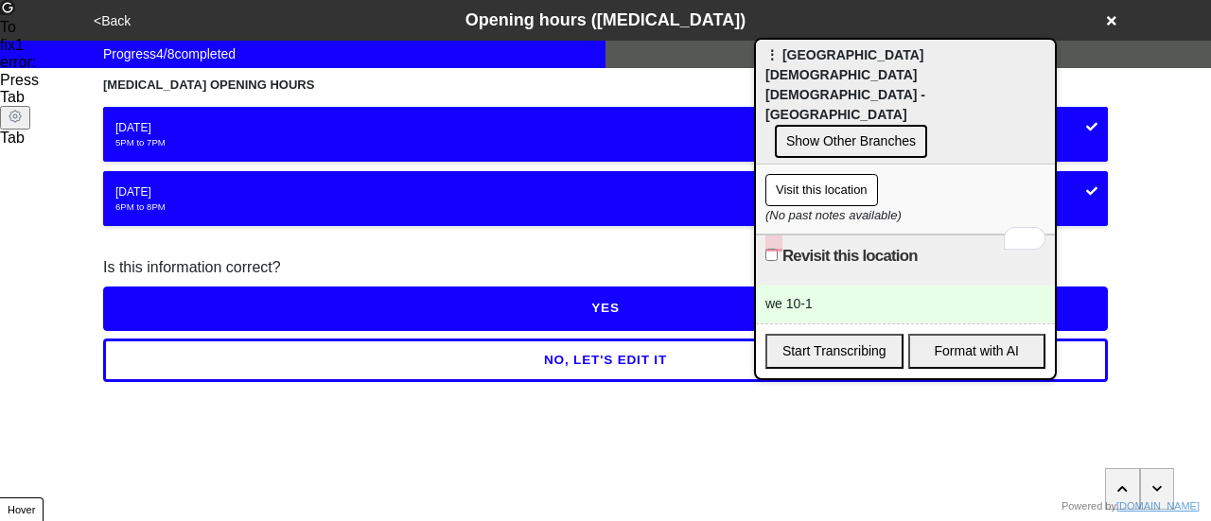
click at [110, 18] on button "<Back" at bounding box center [112, 21] width 48 height 22
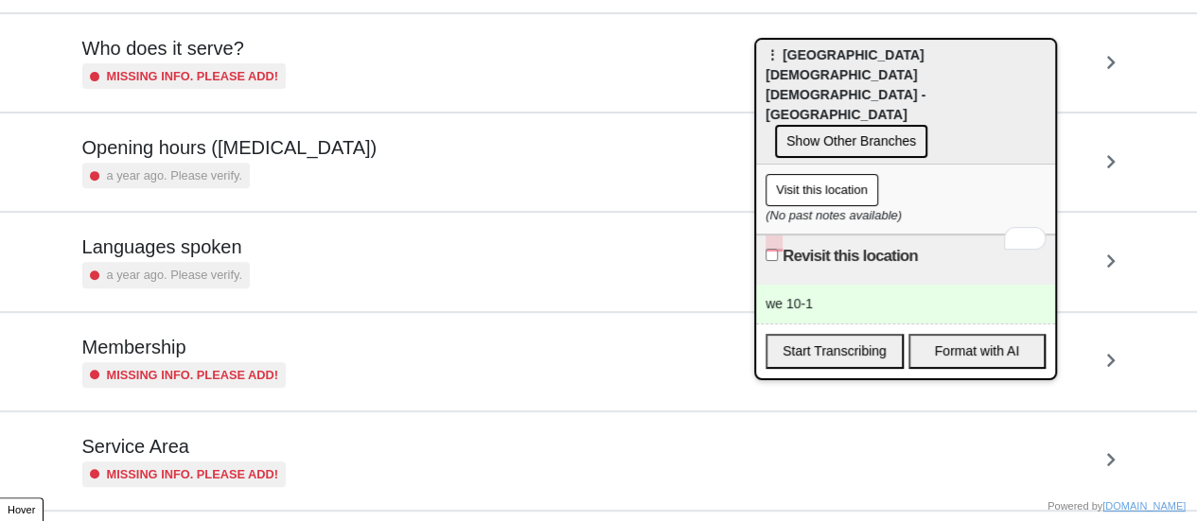
scroll to position [174, 0]
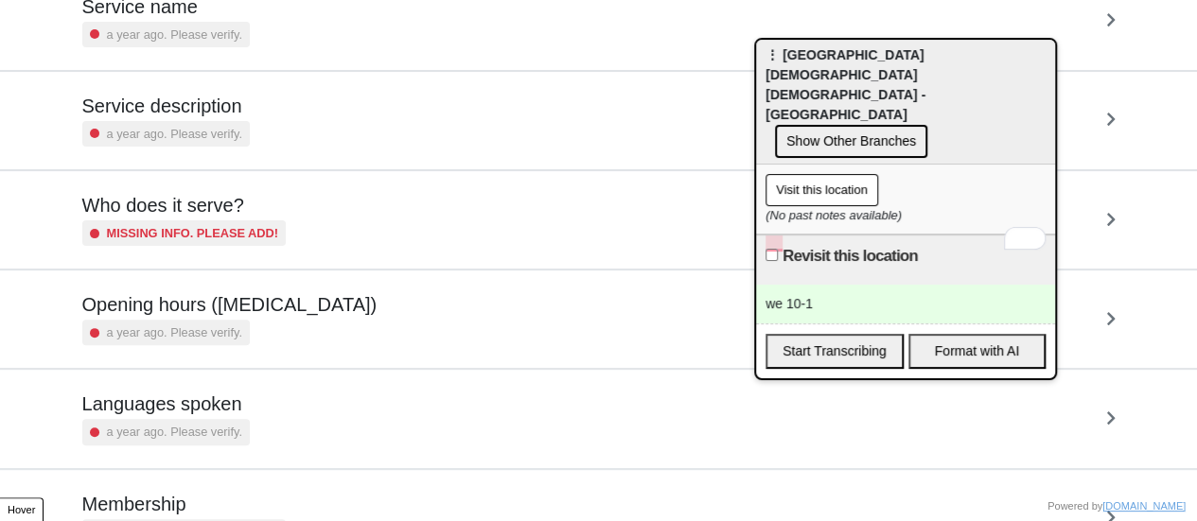
click at [238, 321] on div "a year ago. Please verify." at bounding box center [229, 333] width 295 height 26
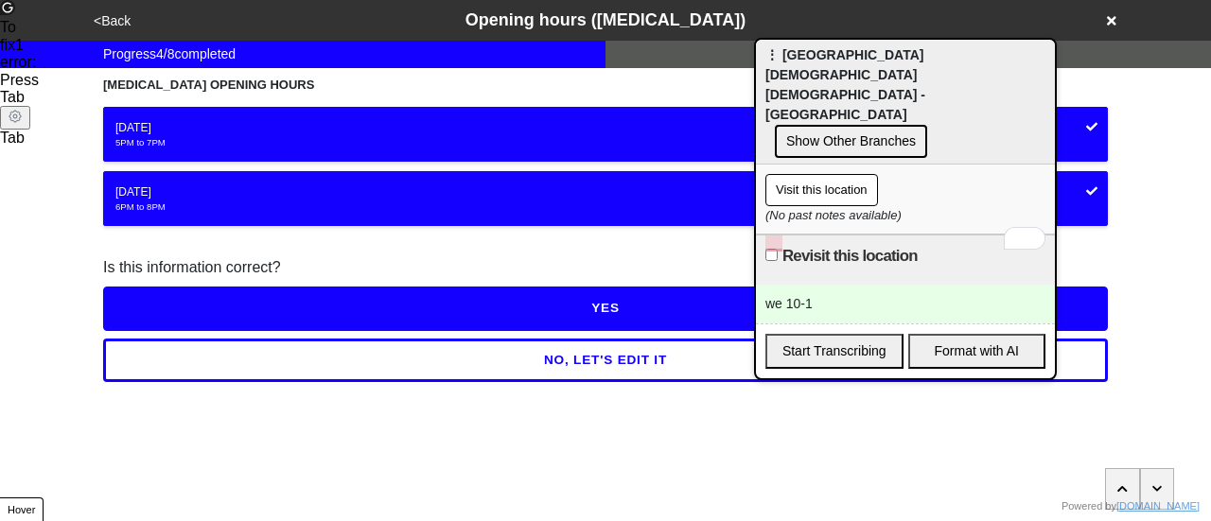
click at [117, 17] on button "<Back" at bounding box center [112, 21] width 48 height 22
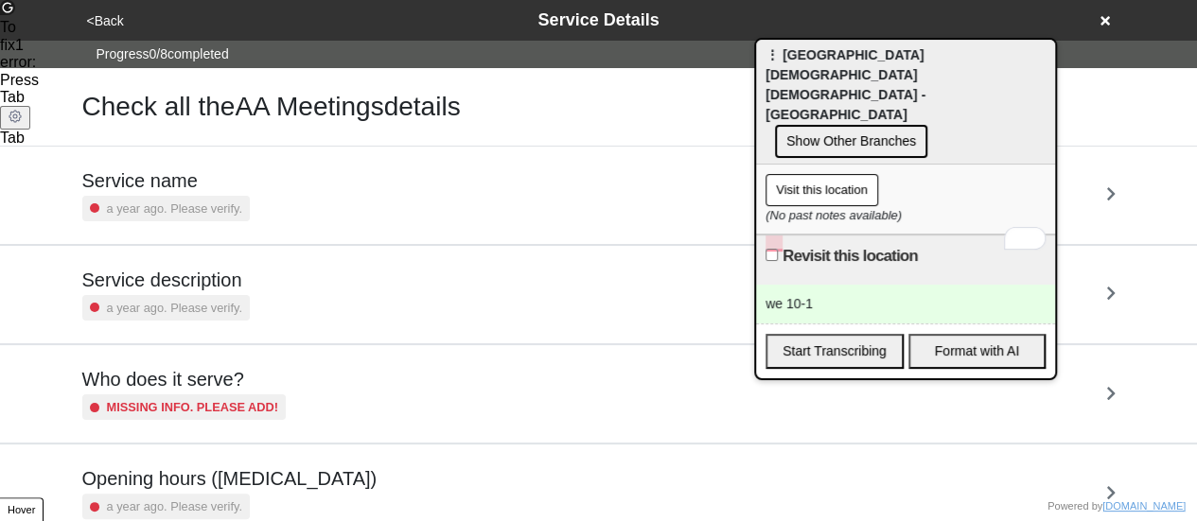
click at [117, 18] on button "<Back" at bounding box center [105, 21] width 48 height 22
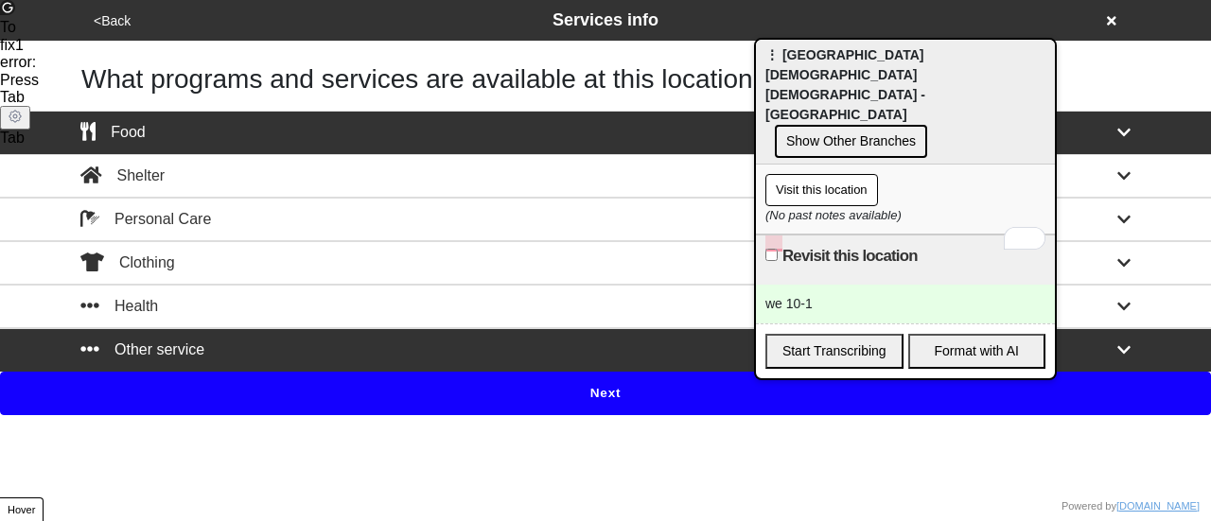
click at [303, 347] on div "Other service" at bounding box center [605, 350] width 1079 height 23
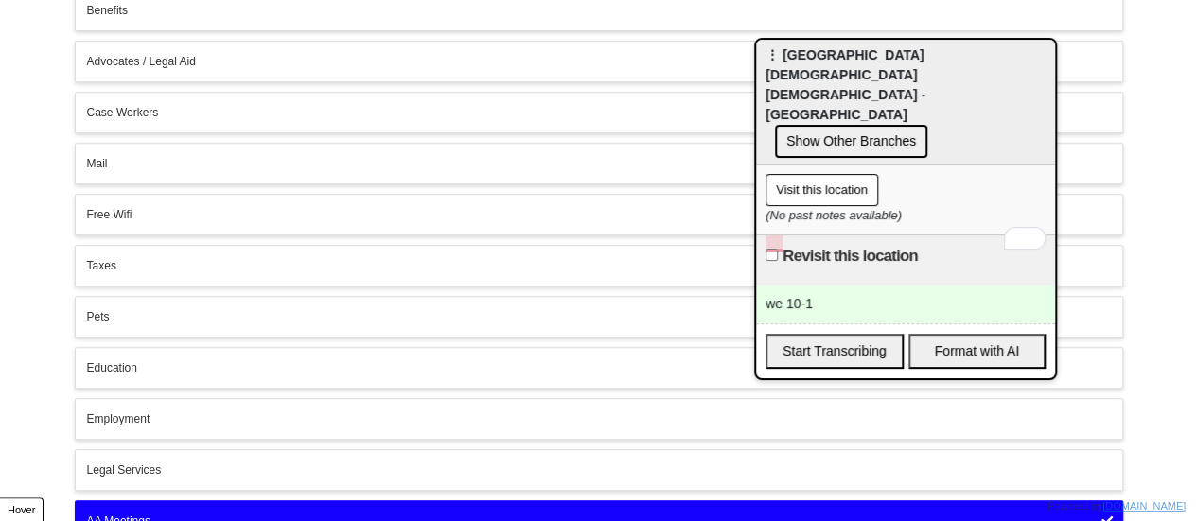
scroll to position [525, 0]
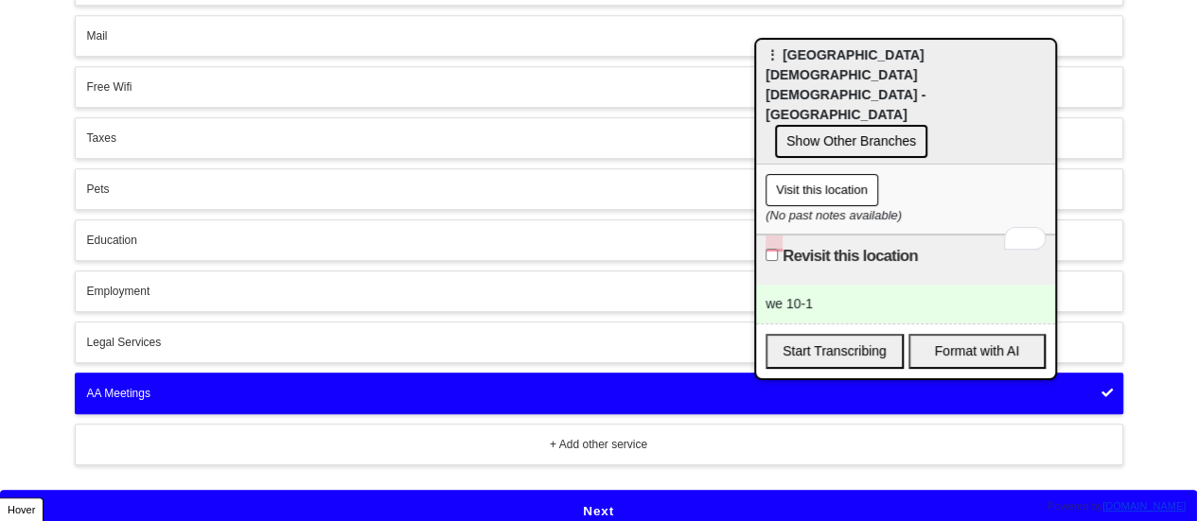
click at [237, 373] on button "AA Meetings" at bounding box center [599, 394] width 1048 height 42
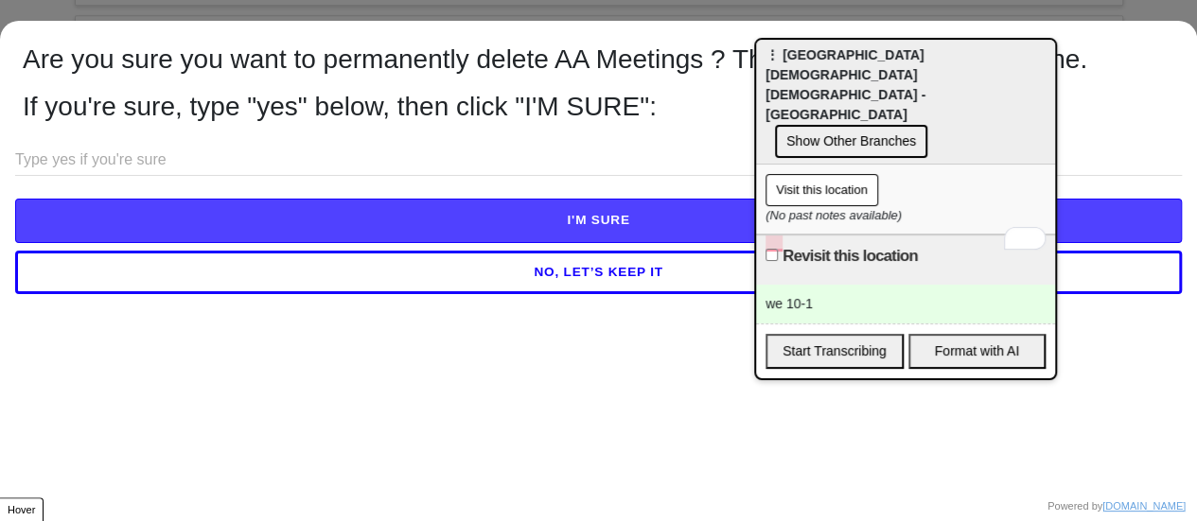
click at [323, 164] on input "text" at bounding box center [598, 160] width 1167 height 31
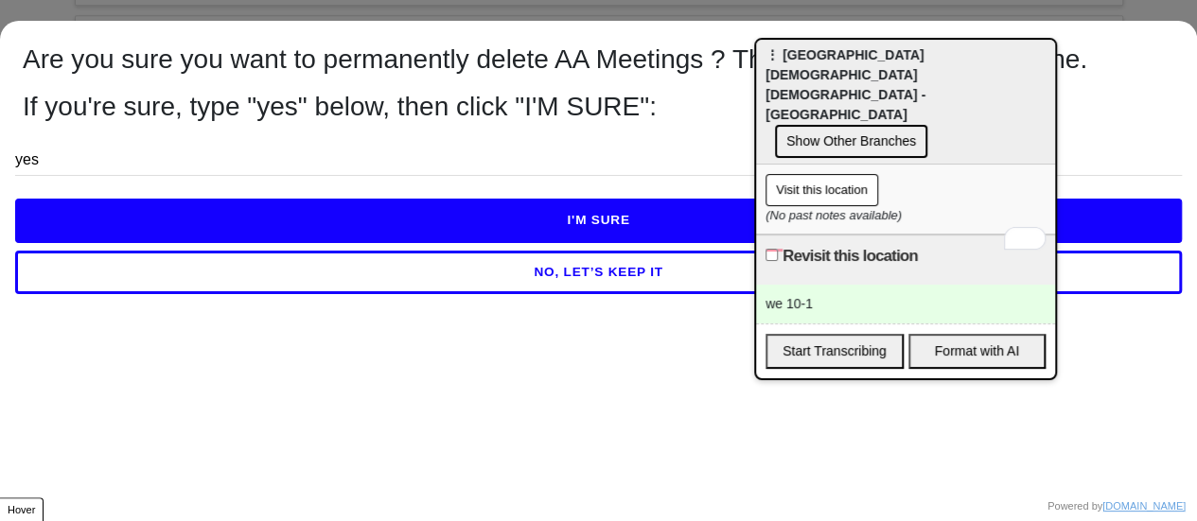
type input "yes"
click at [382, 220] on button "I'M SURE" at bounding box center [598, 221] width 1167 height 44
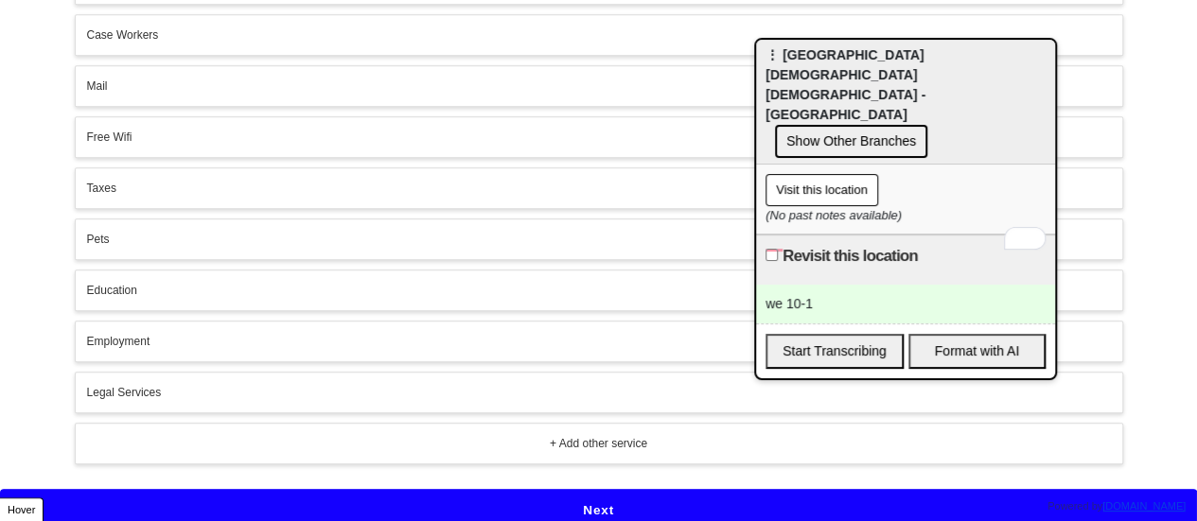
click at [581, 499] on button "Next" at bounding box center [598, 511] width 1197 height 44
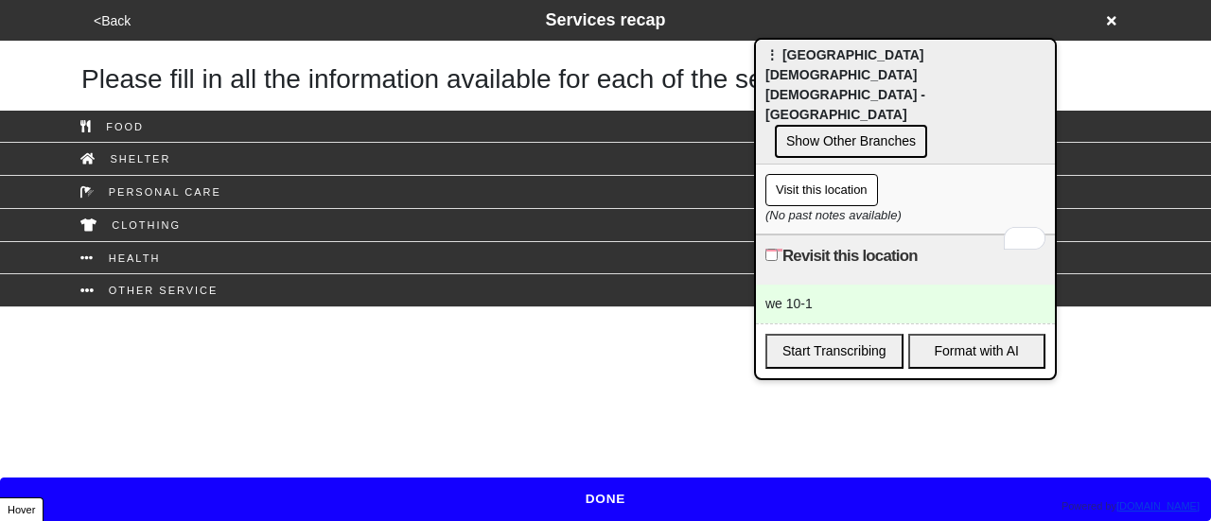
click at [121, 24] on button "<Back" at bounding box center [112, 21] width 48 height 22
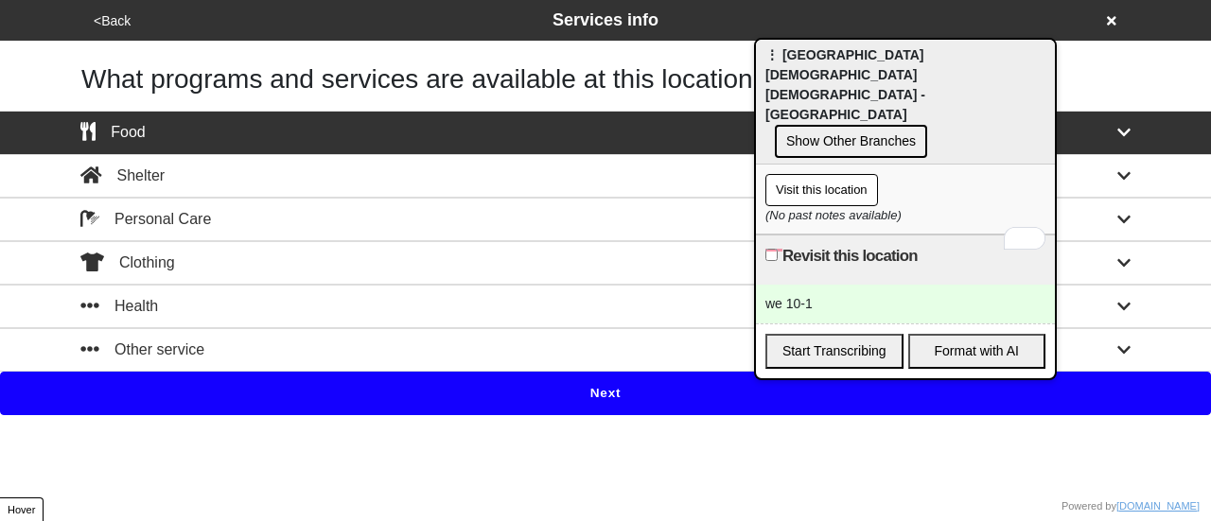
click at [121, 24] on button "<Back" at bounding box center [112, 21] width 48 height 22
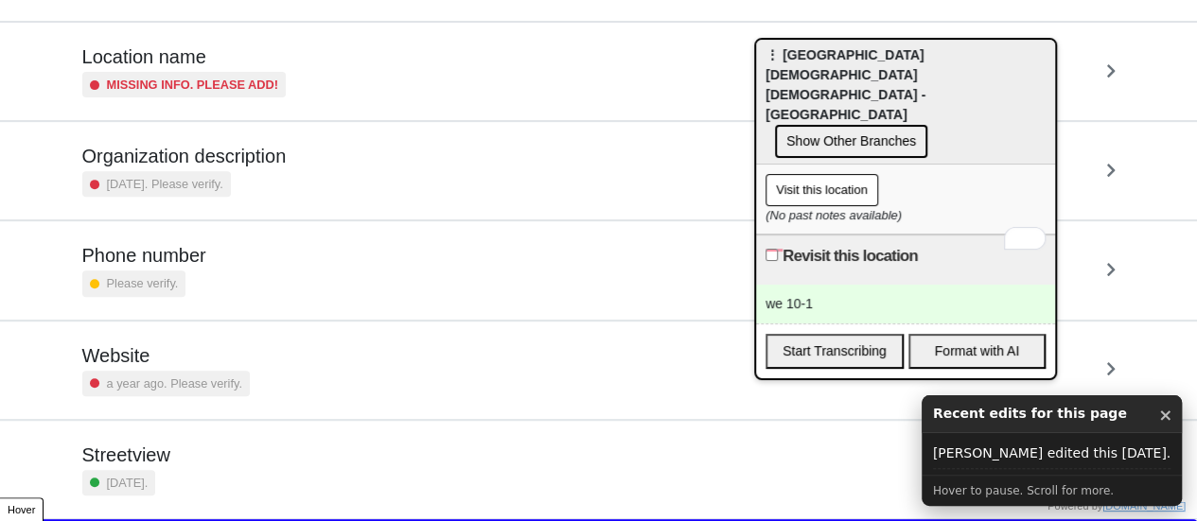
scroll to position [360, 0]
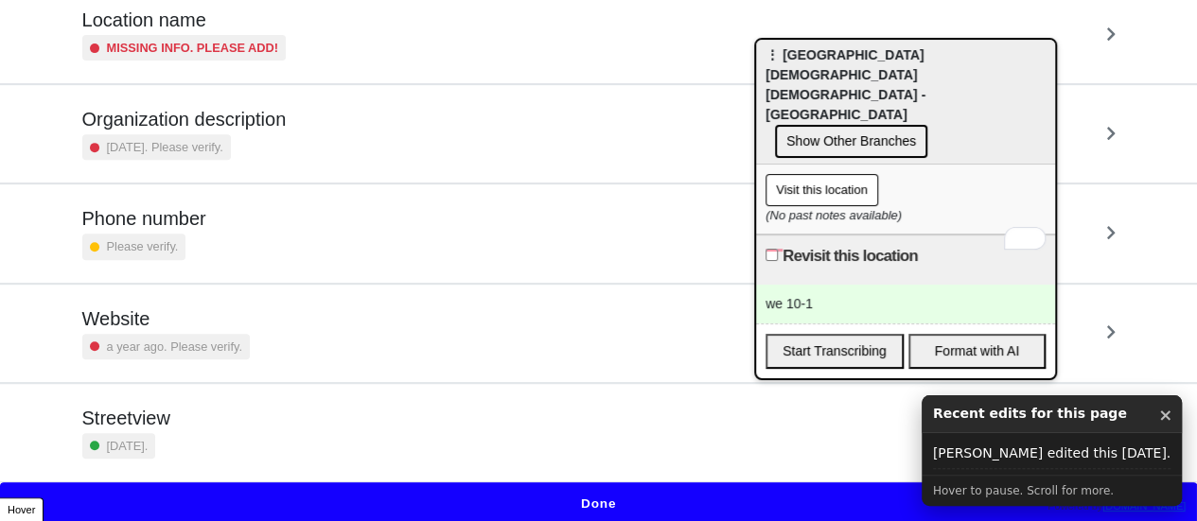
click at [249, 247] on div "Phone number Please verify." at bounding box center [598, 233] width 1033 height 52
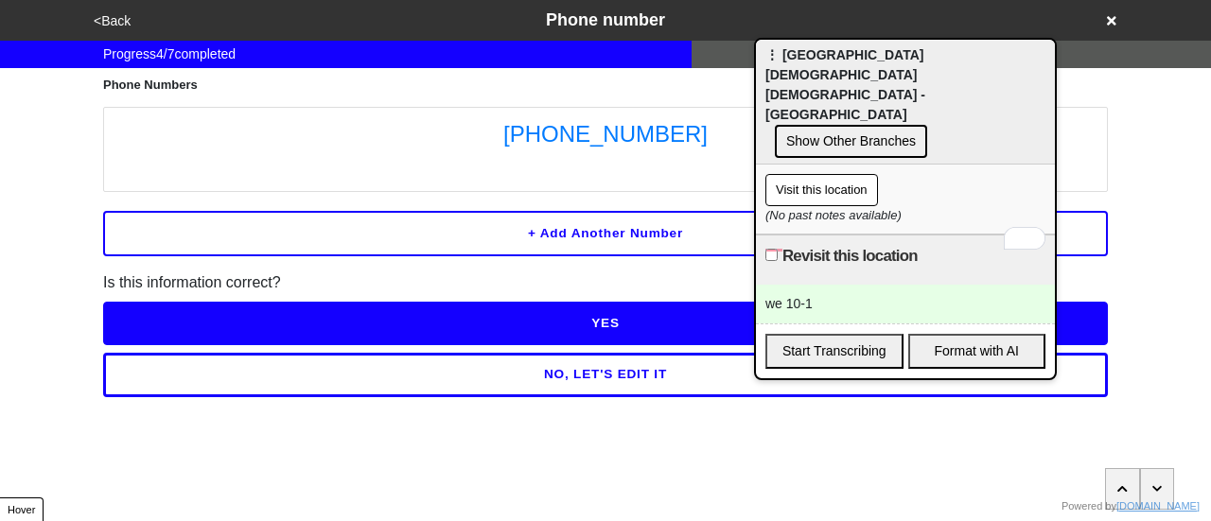
click at [0, 398] on html "<Back Phone number Progress 4 / 7 completed Phone Numbers (718) 434-2090 + Add …" at bounding box center [605, 236] width 1211 height 473
click at [793, 285] on div "we 10-1" at bounding box center [905, 304] width 299 height 39
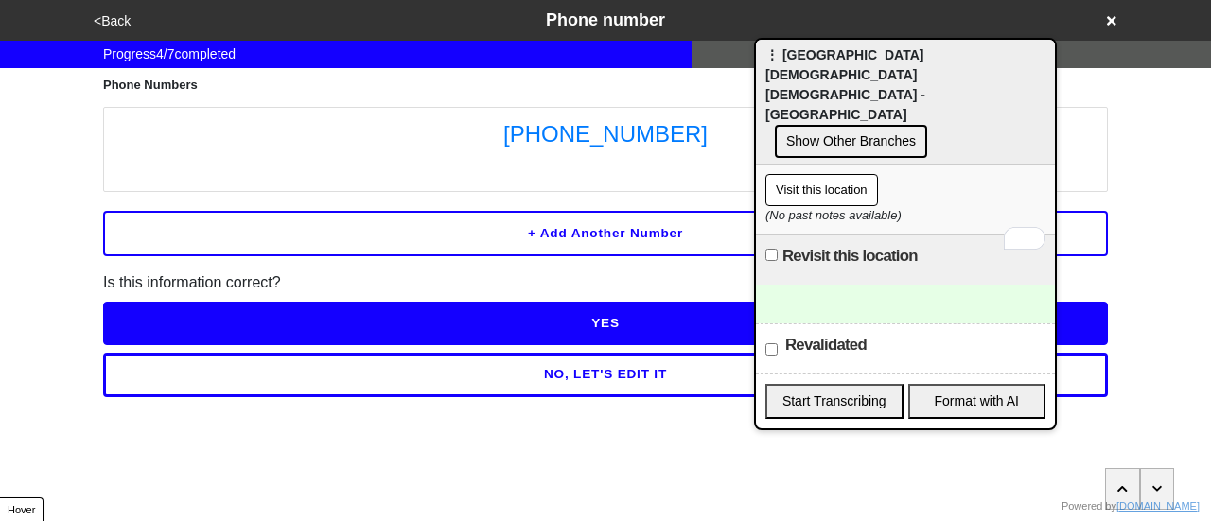
click at [768, 343] on input "Revalidated" at bounding box center [772, 349] width 12 height 12
checkbox input "true"
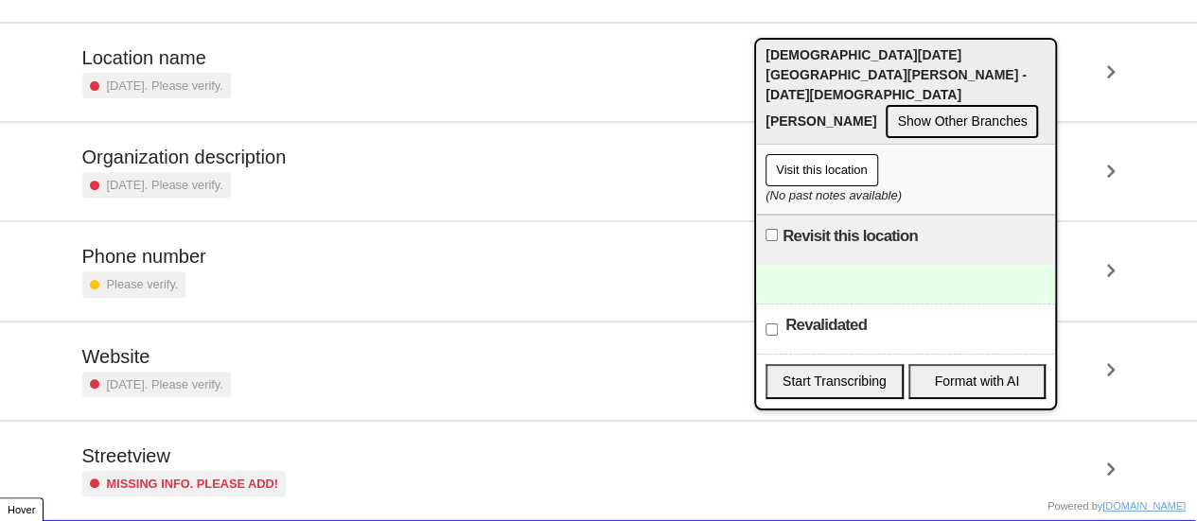
scroll to position [360, 0]
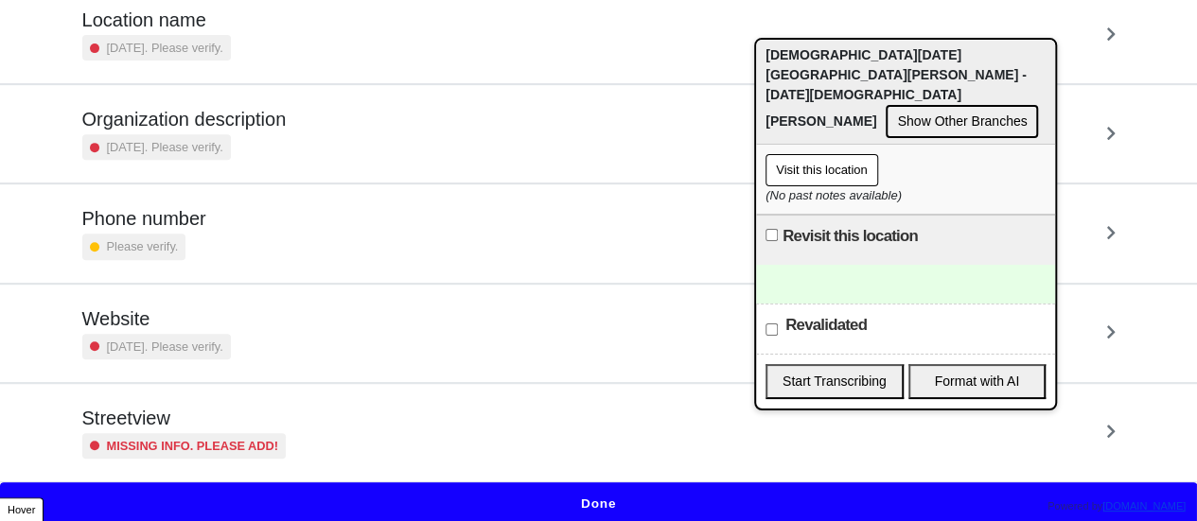
click at [140, 427] on div "Streetview Missing info. Please add!" at bounding box center [184, 433] width 204 height 52
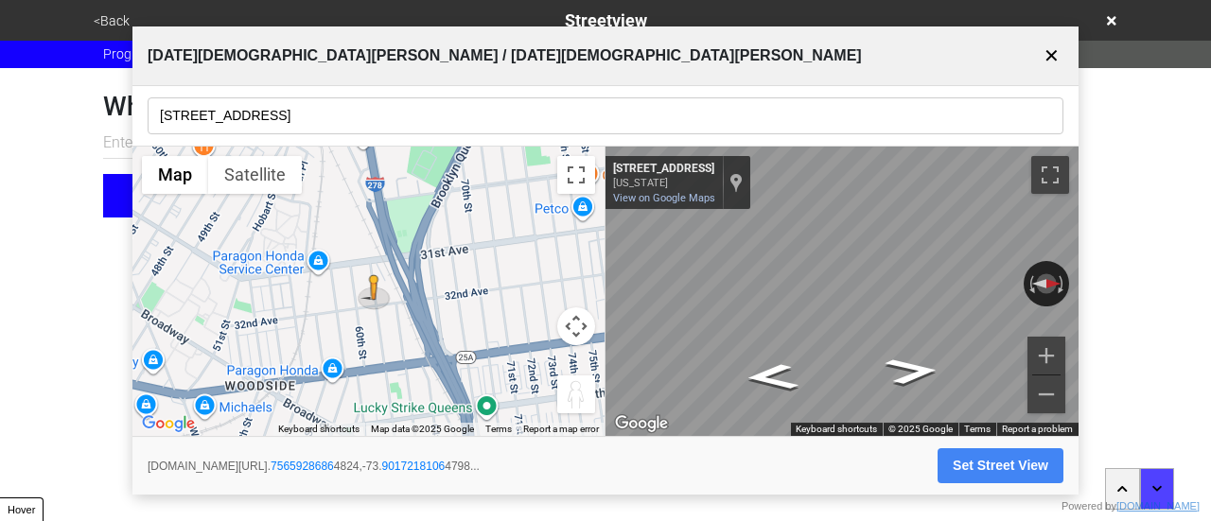
click at [314, 107] on input "[STREET_ADDRESS]" at bounding box center [606, 115] width 916 height 37
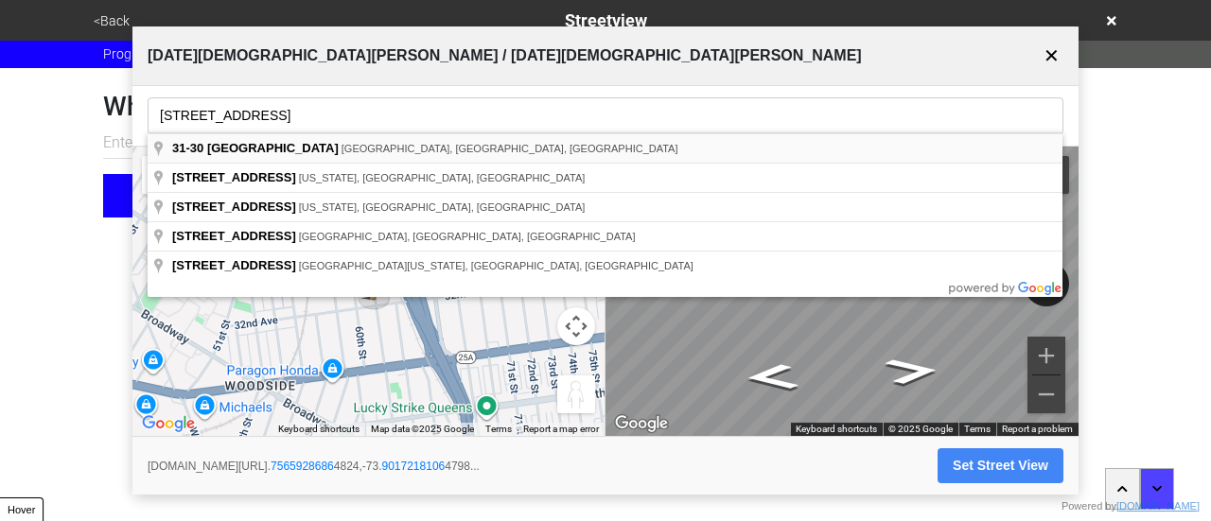
type input "[STREET_ADDRESS]"
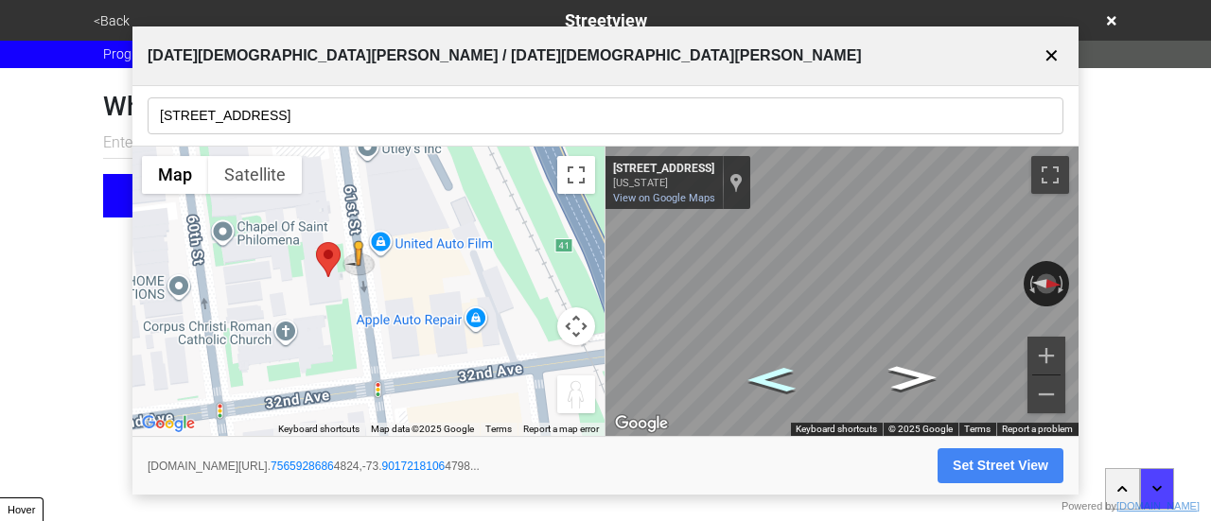
click at [772, 369] on icon "Go South, 61st St" at bounding box center [771, 379] width 89 height 36
click at [1009, 469] on button "Set Street View" at bounding box center [1001, 466] width 126 height 35
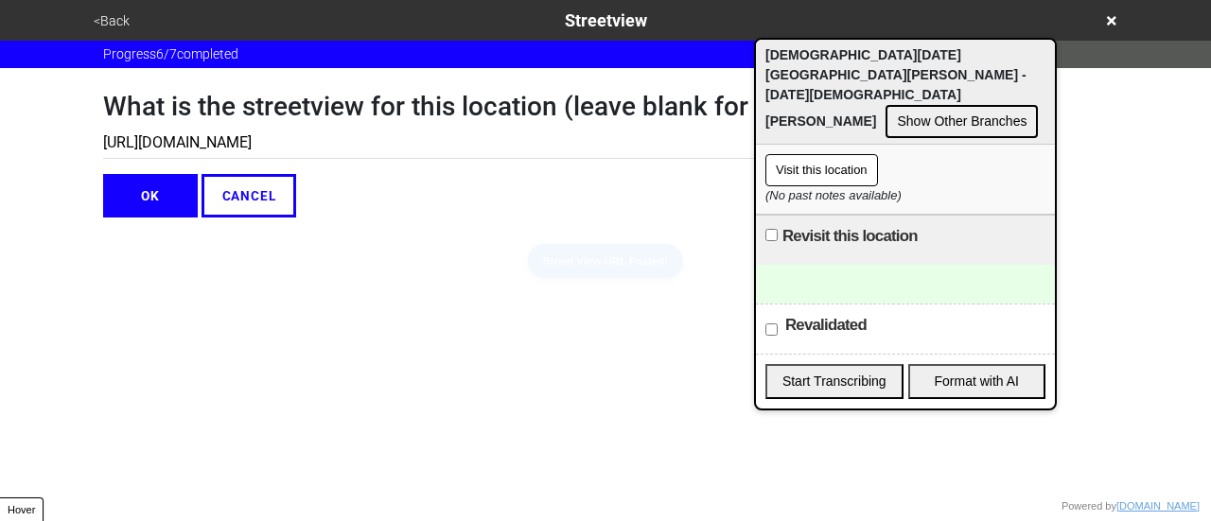
type input "[URL][DOMAIN_NAME]"
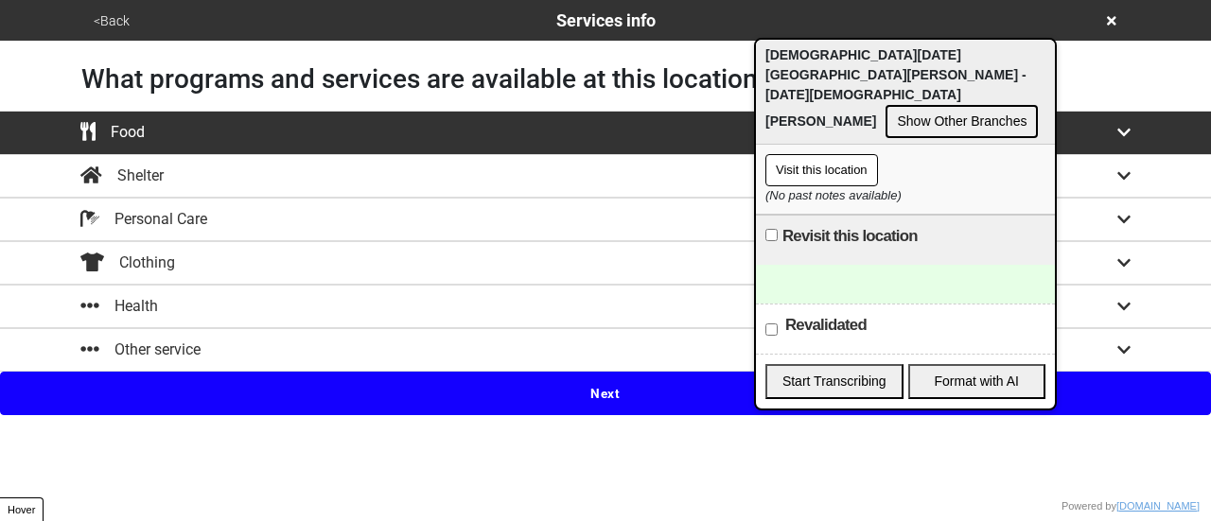
click at [114, 19] on button "<Back" at bounding box center [111, 21] width 47 height 22
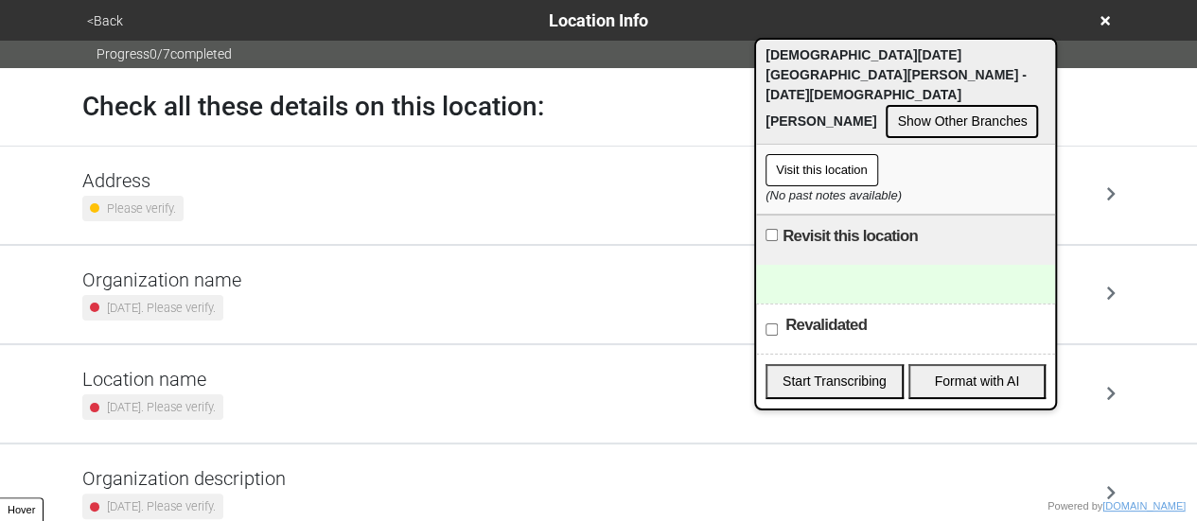
click at [131, 176] on h5 "Address" at bounding box center [132, 180] width 101 height 23
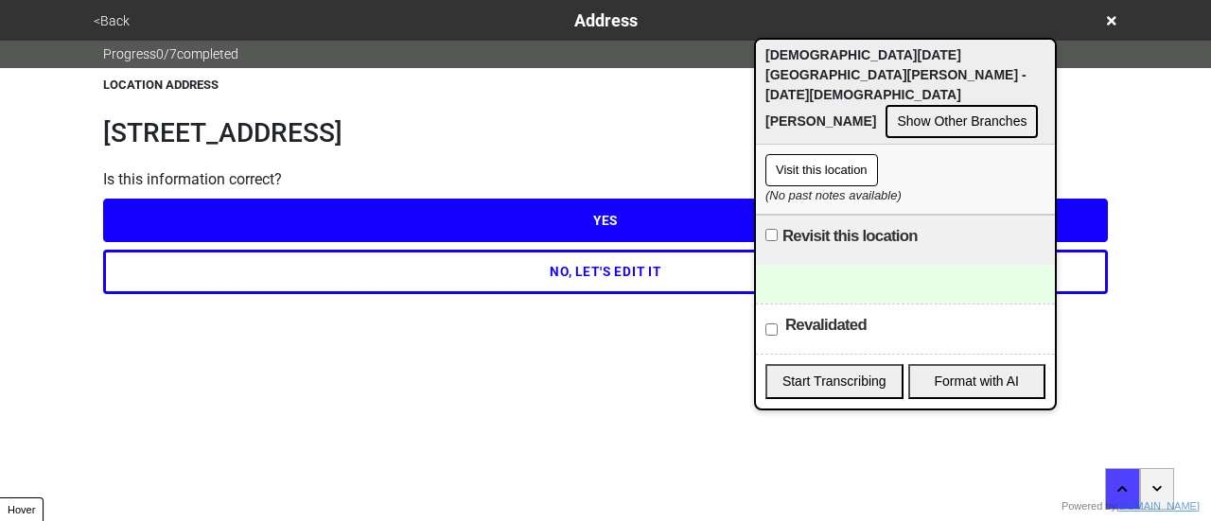
drag, startPoint x: 242, startPoint y: 274, endPoint x: 228, endPoint y: 222, distance: 53.9
click at [238, 263] on button "NO, LET'S EDIT IT" at bounding box center [605, 272] width 1005 height 44
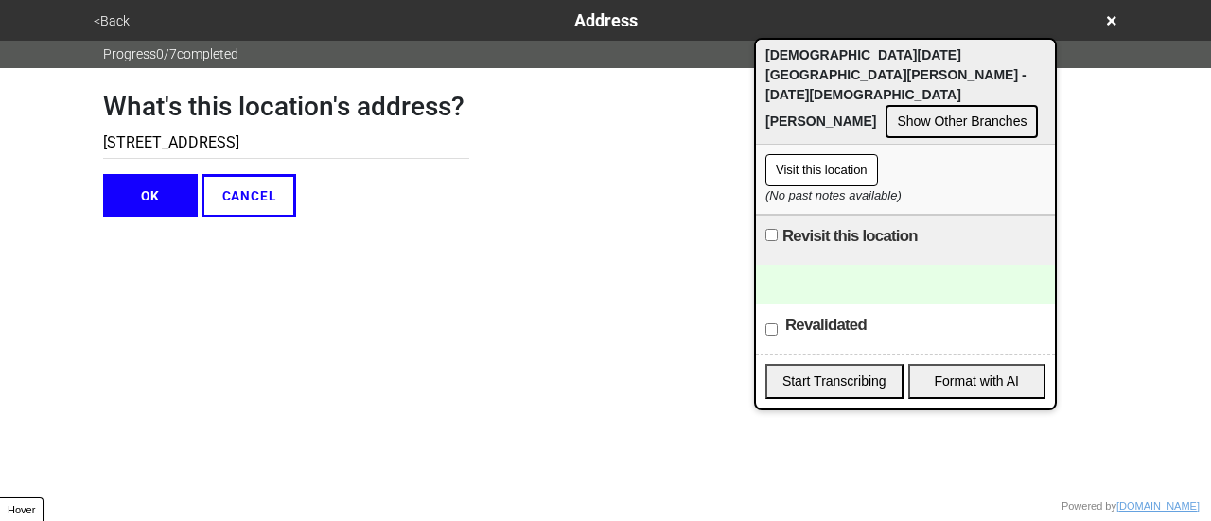
drag, startPoint x: 189, startPoint y: 147, endPoint x: 298, endPoint y: 150, distance: 108.9
click at [293, 150] on input "[STREET_ADDRESS]" at bounding box center [286, 143] width 366 height 31
type input "31-30 61st St"
click at [167, 182] on button "OK" at bounding box center [150, 196] width 95 height 44
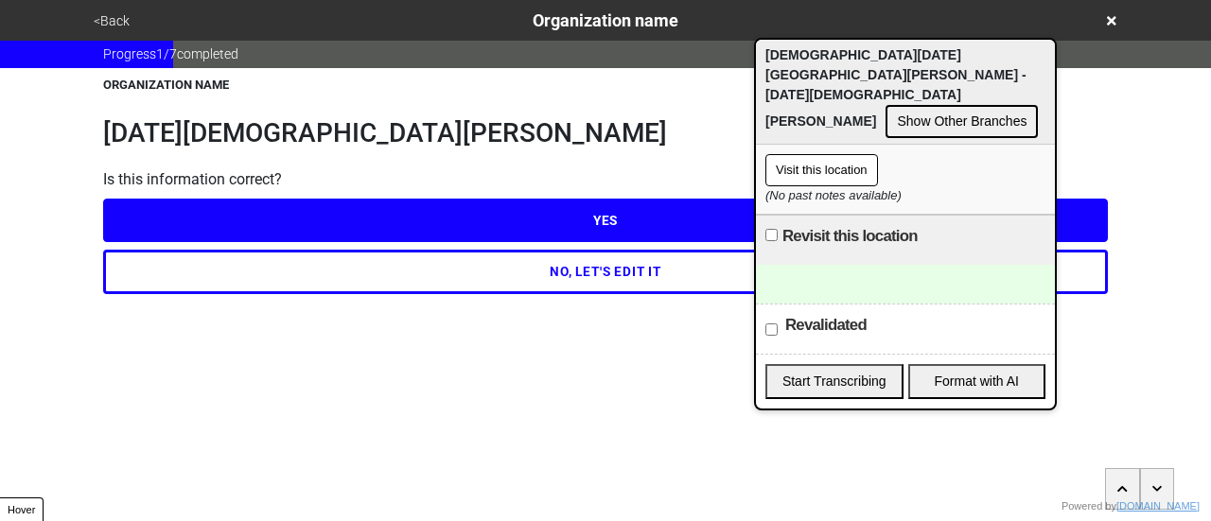
click at [187, 216] on button "YES" at bounding box center [605, 221] width 1005 height 44
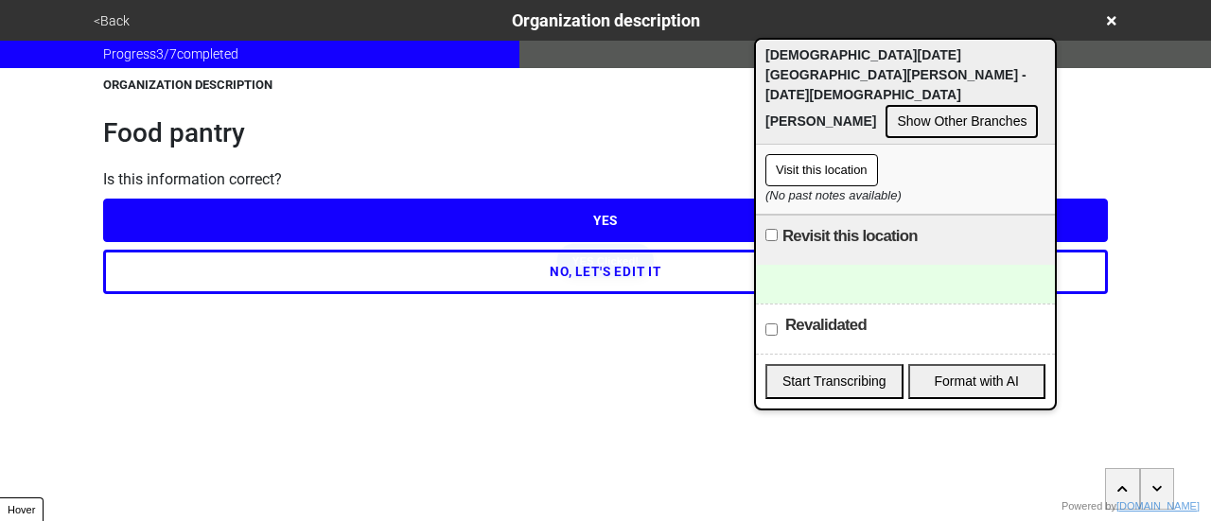
click at [189, 216] on button "YES" at bounding box center [605, 221] width 1005 height 44
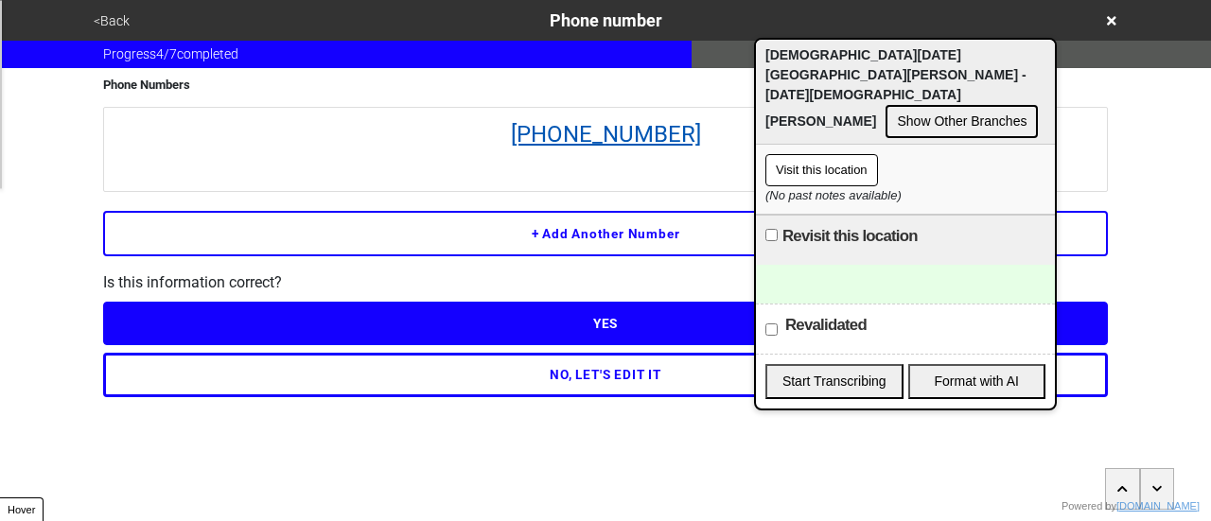
click at [602, 148] on link "(718) 278-8114" at bounding box center [606, 134] width 984 height 34
click at [890, 265] on div at bounding box center [905, 284] width 299 height 39
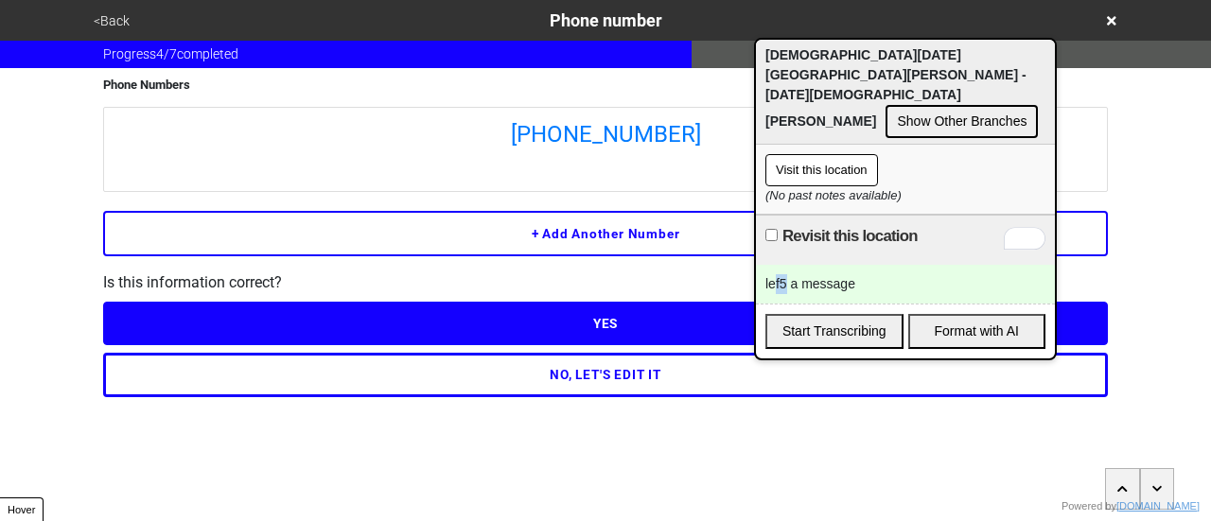
drag, startPoint x: 776, startPoint y: 245, endPoint x: 789, endPoint y: 250, distance: 14.1
click at [789, 265] on div "lef5 a message" at bounding box center [905, 284] width 299 height 39
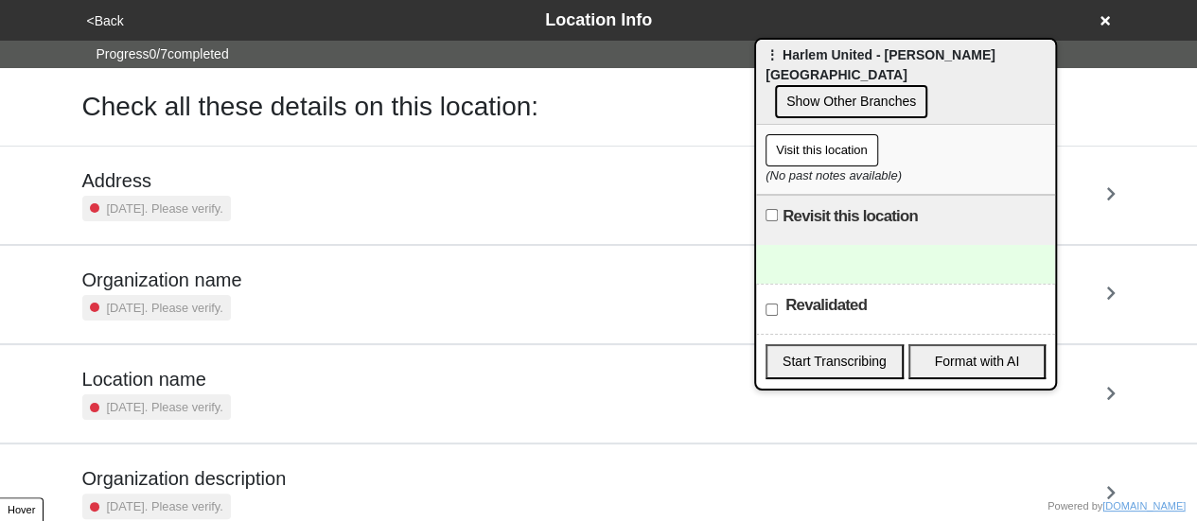
scroll to position [284, 0]
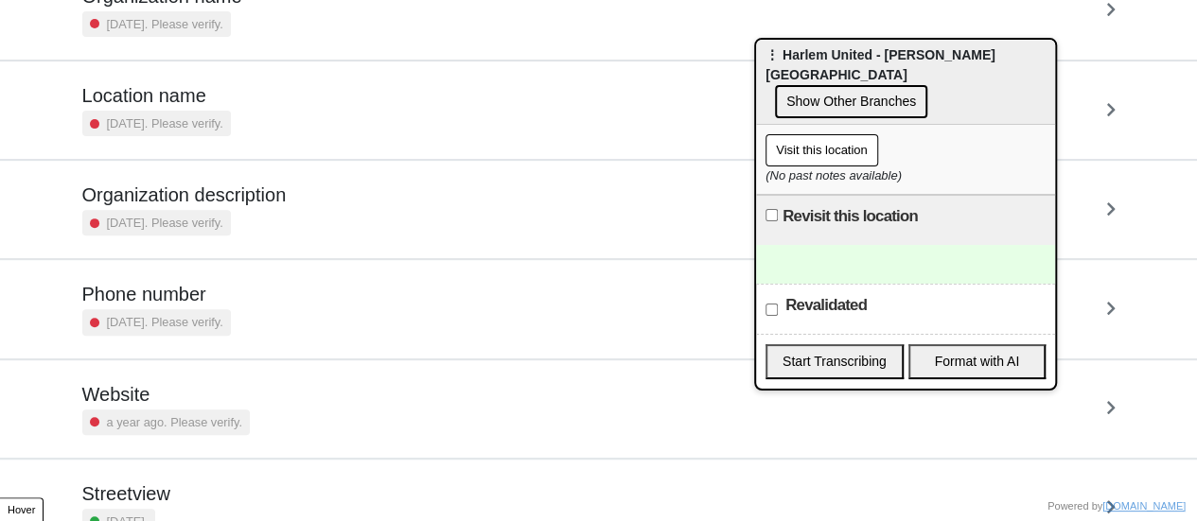
click at [202, 319] on small "[DATE]. Please verify." at bounding box center [165, 322] width 116 height 18
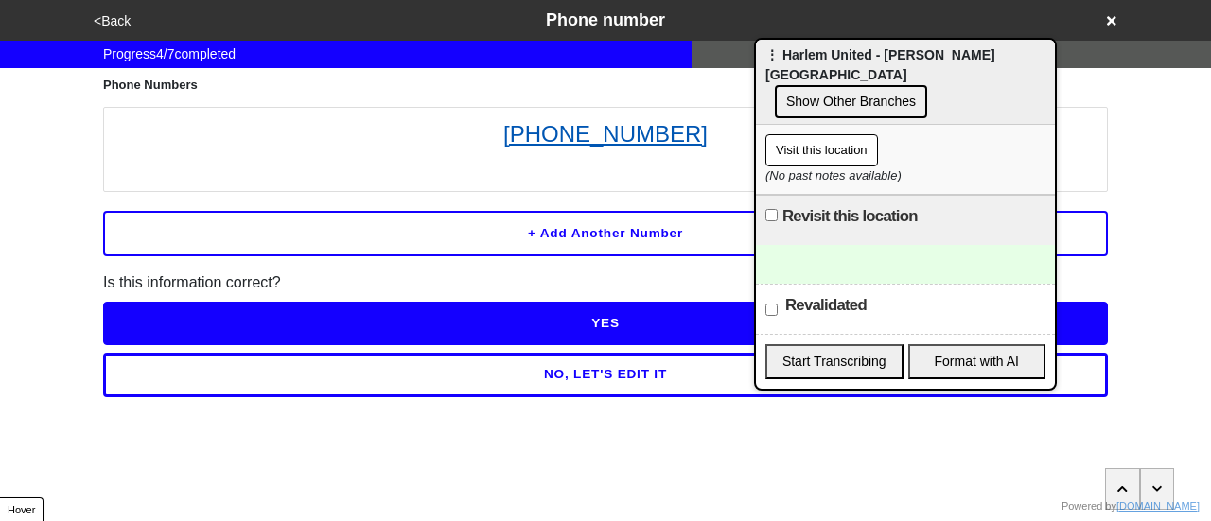
click at [593, 137] on link "212-531-1300" at bounding box center [606, 134] width 984 height 34
click at [103, 26] on button "<Back" at bounding box center [112, 21] width 48 height 22
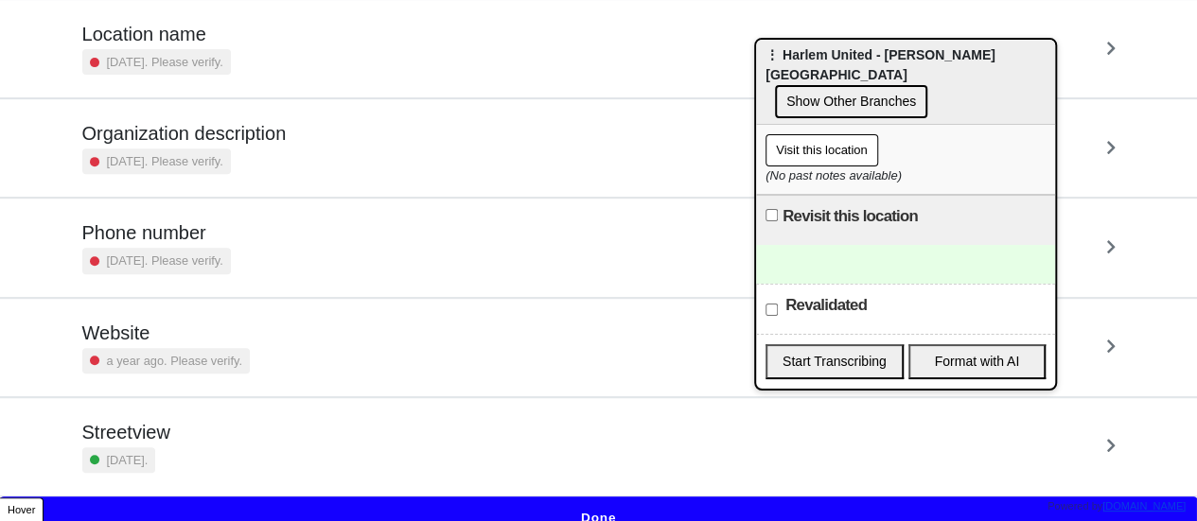
scroll to position [360, 0]
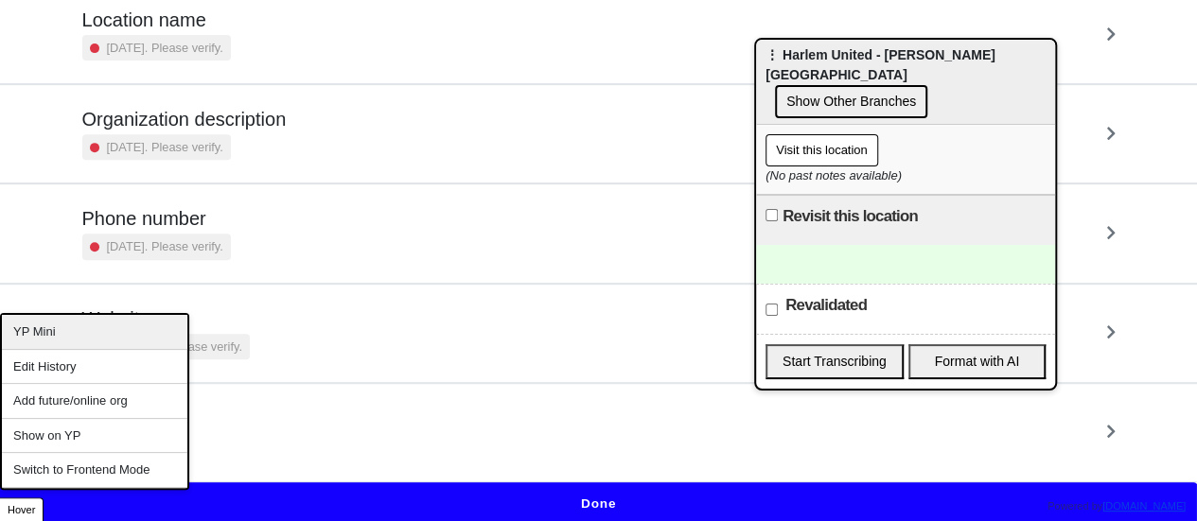
click at [73, 338] on div "YP Mini" at bounding box center [94, 332] width 185 height 35
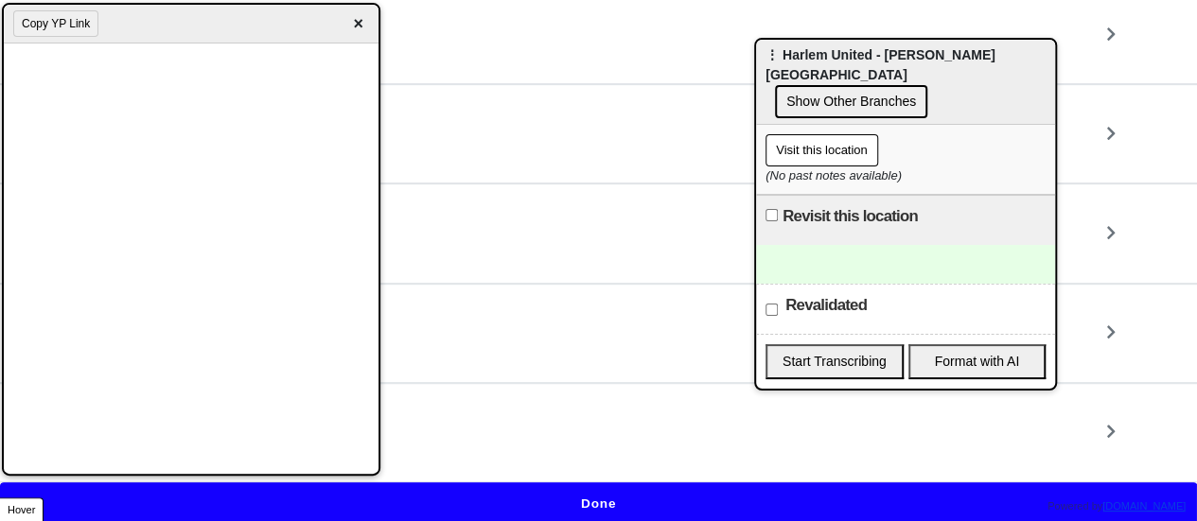
click at [785, 245] on div at bounding box center [905, 264] width 299 height 39
click at [795, 134] on button "Visit this location" at bounding box center [822, 150] width 113 height 32
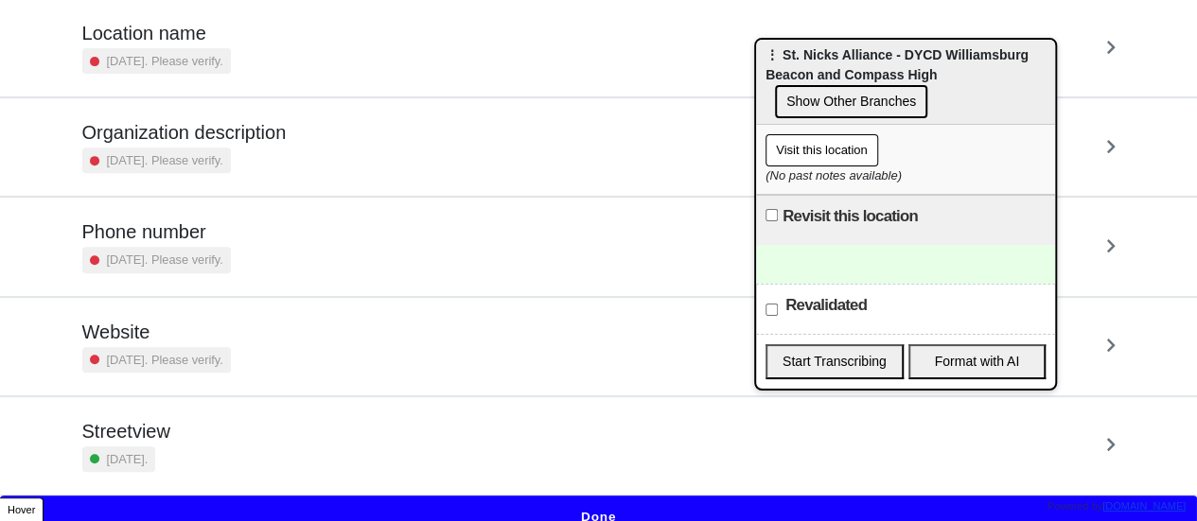
scroll to position [360, 0]
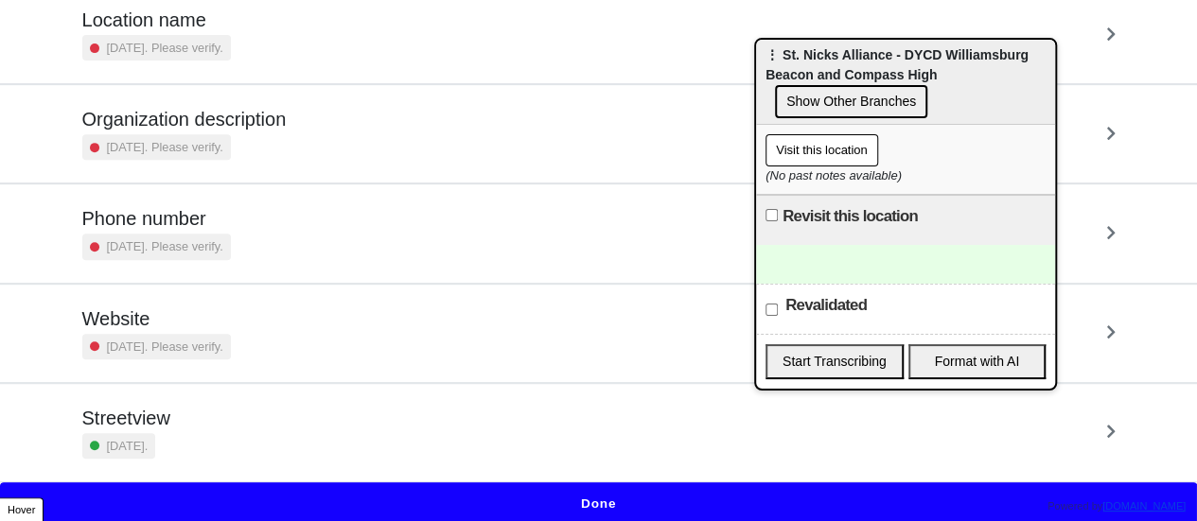
click at [246, 216] on div "Phone number [DATE]. Please verify." at bounding box center [598, 233] width 1033 height 52
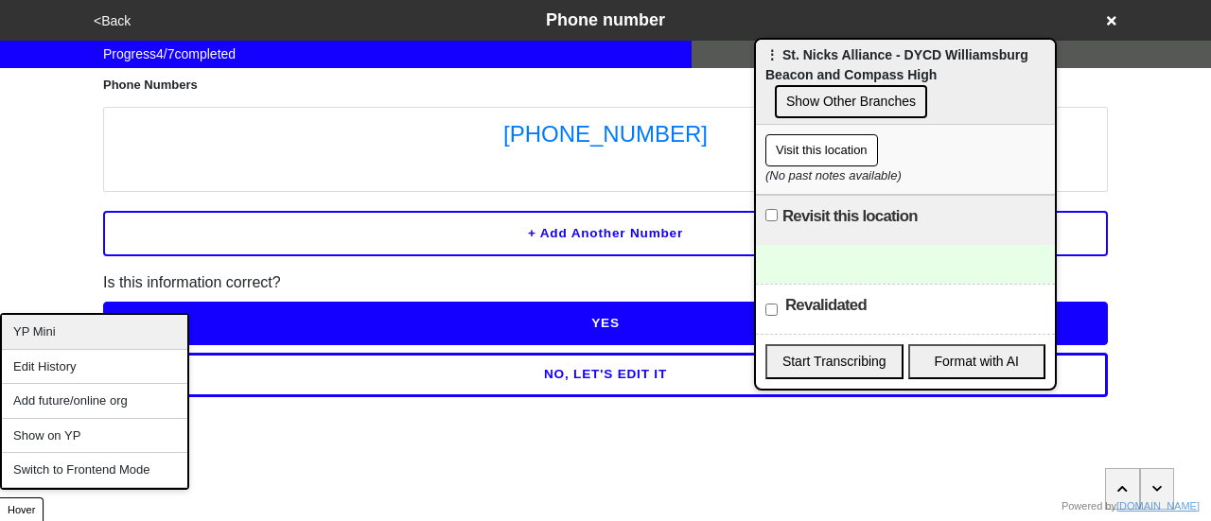
click at [72, 326] on div "YP Mini" at bounding box center [94, 332] width 185 height 35
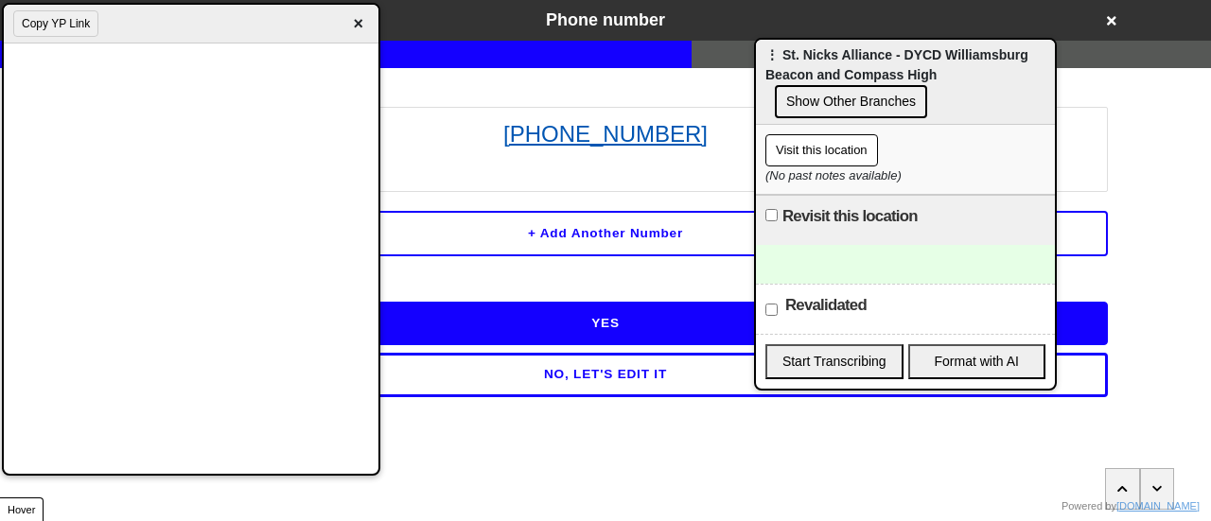
click at [590, 143] on link "[PHONE_NUMBER]" at bounding box center [606, 134] width 984 height 34
click at [695, 135] on link "347-831-5392" at bounding box center [606, 134] width 984 height 34
click at [878, 259] on div at bounding box center [905, 264] width 299 height 39
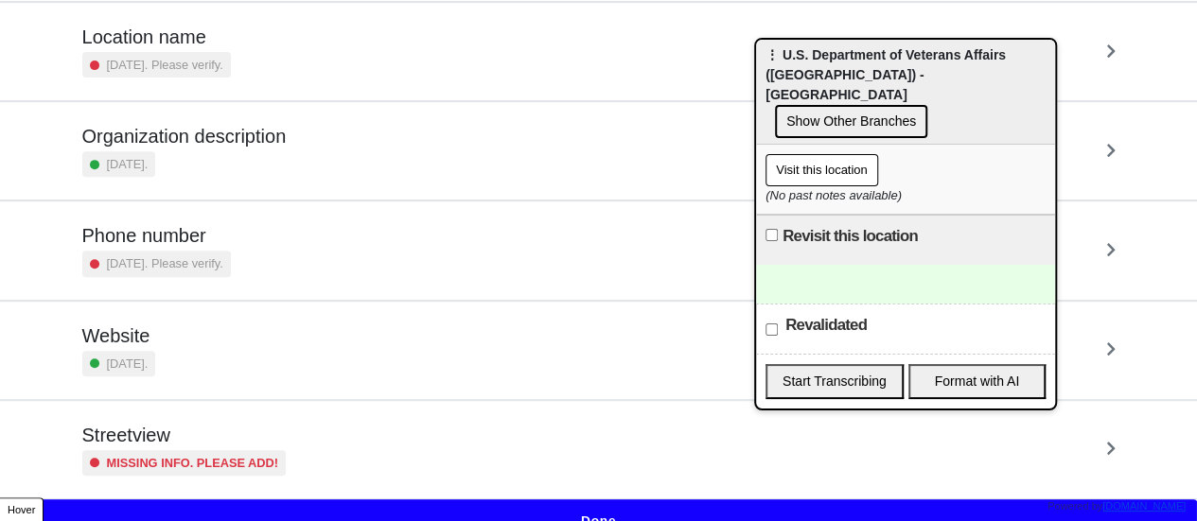
scroll to position [360, 0]
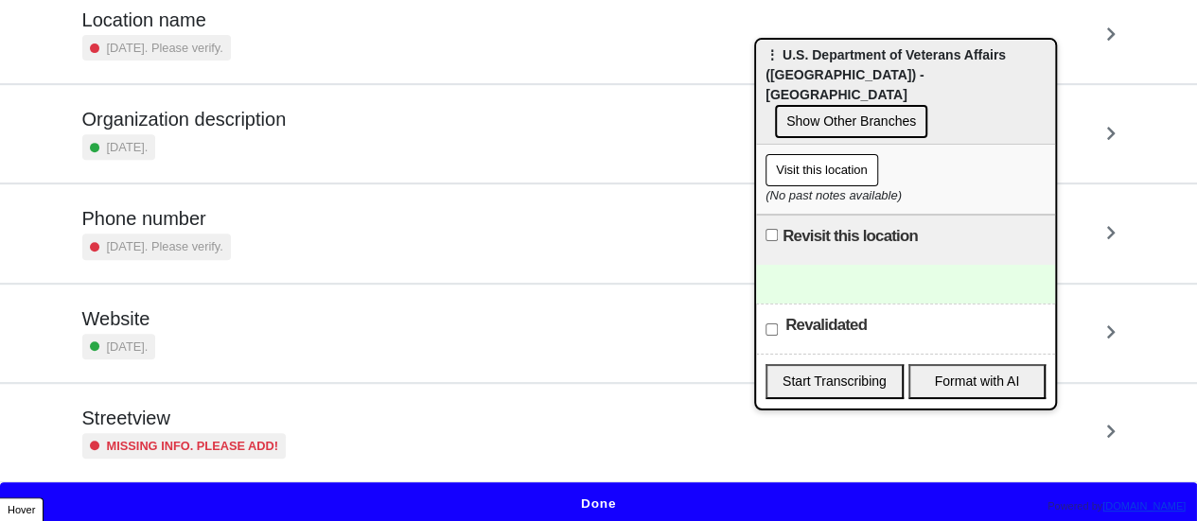
click at [254, 241] on div "Phone number [DATE]. Please verify." at bounding box center [598, 233] width 1033 height 52
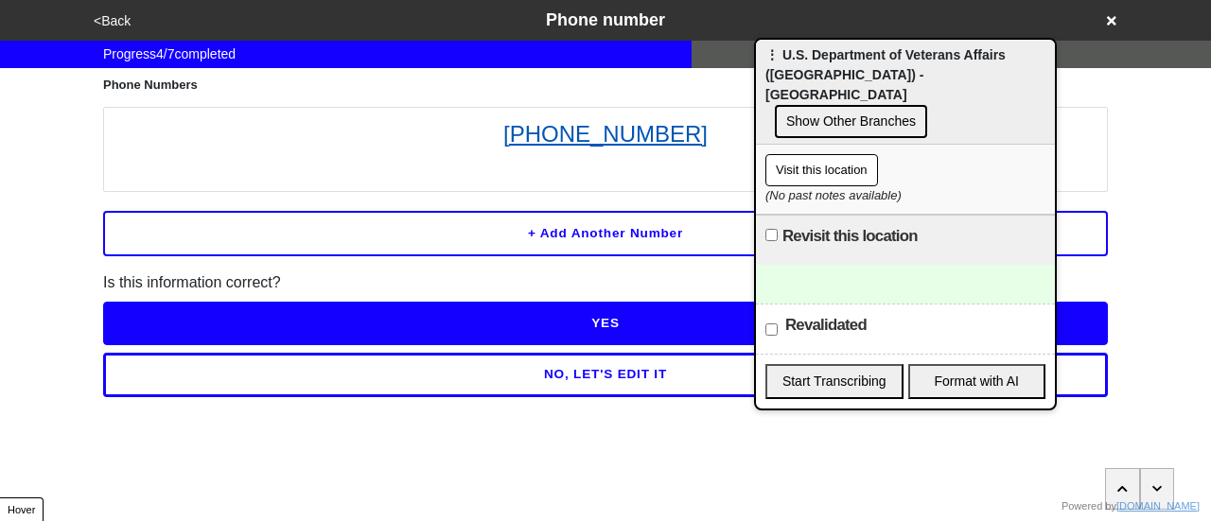
click at [563, 141] on link "[PHONE_NUMBER]" at bounding box center [606, 134] width 984 height 34
click at [795, 265] on div at bounding box center [905, 284] width 299 height 39
drag, startPoint x: 1166, startPoint y: 144, endPoint x: 1027, endPoint y: 207, distance: 152.9
click at [1165, 145] on div "<Back Phone number Progress 4 / 7 completed Phone Numbers 212-426-2200 + Add an…" at bounding box center [605, 198] width 1211 height 397
click at [859, 266] on div "To enrich screen reader interactions, please activate Accessibility in Grammarl…" at bounding box center [905, 284] width 299 height 39
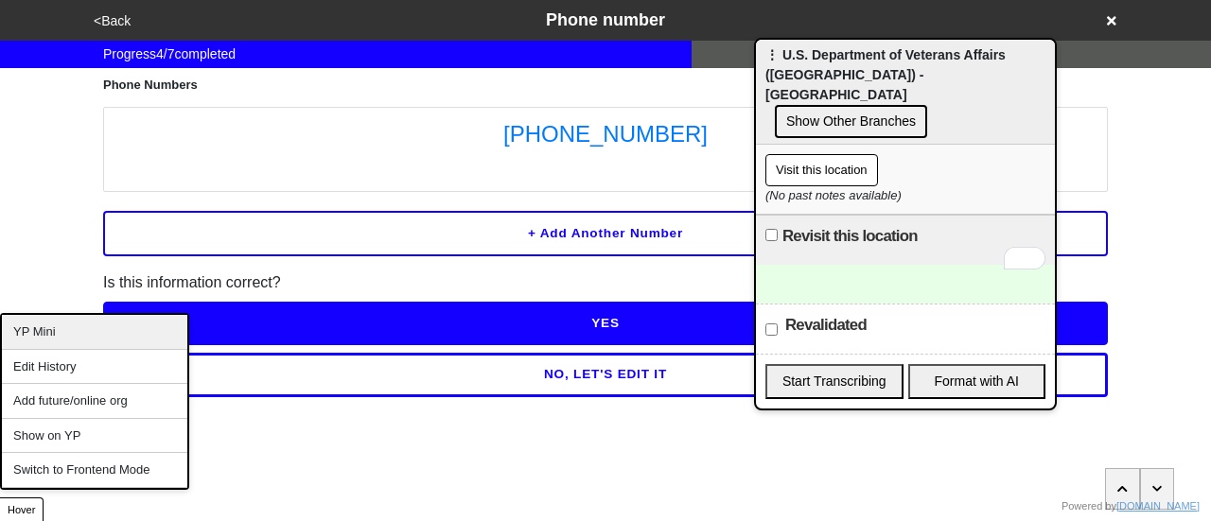
click at [70, 338] on div "YP Mini" at bounding box center [94, 332] width 185 height 35
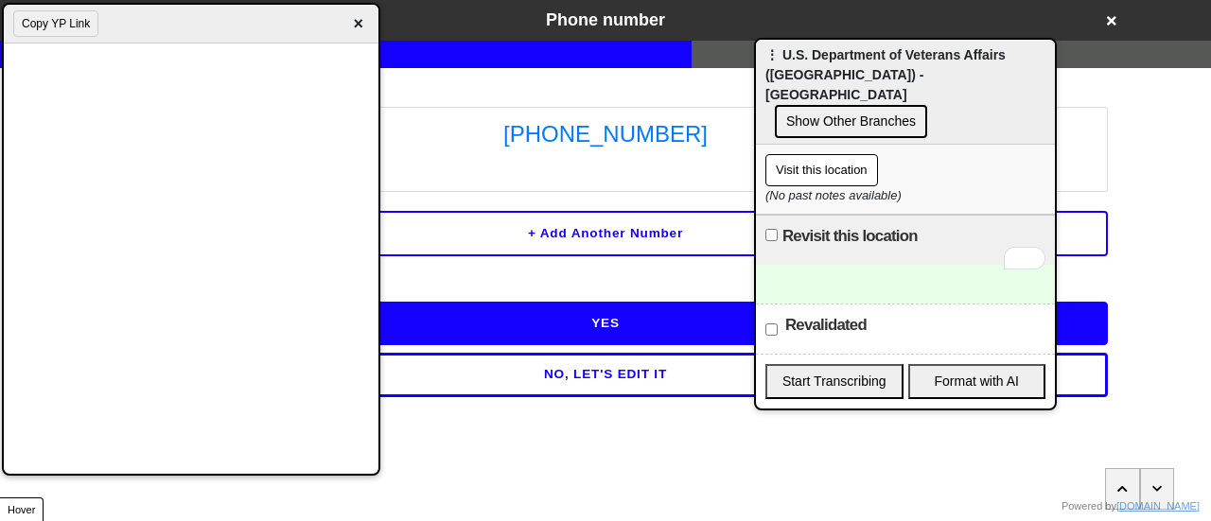
click at [488, 423] on html "<Back Phone number Progress 4 / 7 completed Phone Numbers 212-426-2200 + Add an…" at bounding box center [605, 236] width 1211 height 473
click at [355, 24] on span "×" at bounding box center [358, 24] width 22 height 26
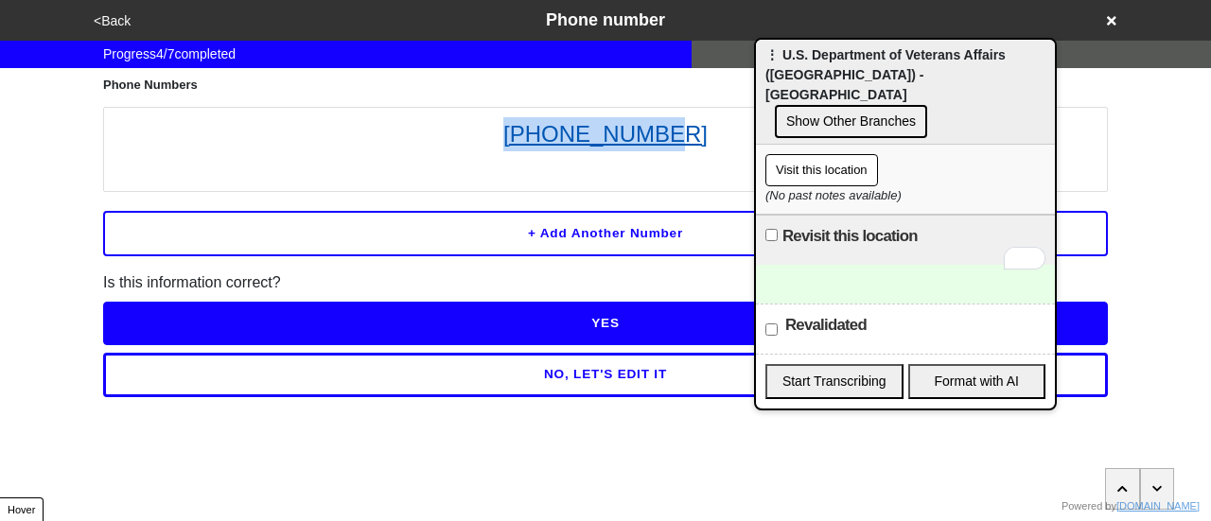
drag, startPoint x: 467, startPoint y: 106, endPoint x: 643, endPoint y: 130, distance: 176.6
click at [686, 131] on div "Phone Numbers 212-426-2200 + Add another number Is this information correct? YE…" at bounding box center [605, 232] width 1005 height 329
copy link "212-426-2200"
paste div "To enrich screen reader interactions, please activate Accessibility in Grammarl…"
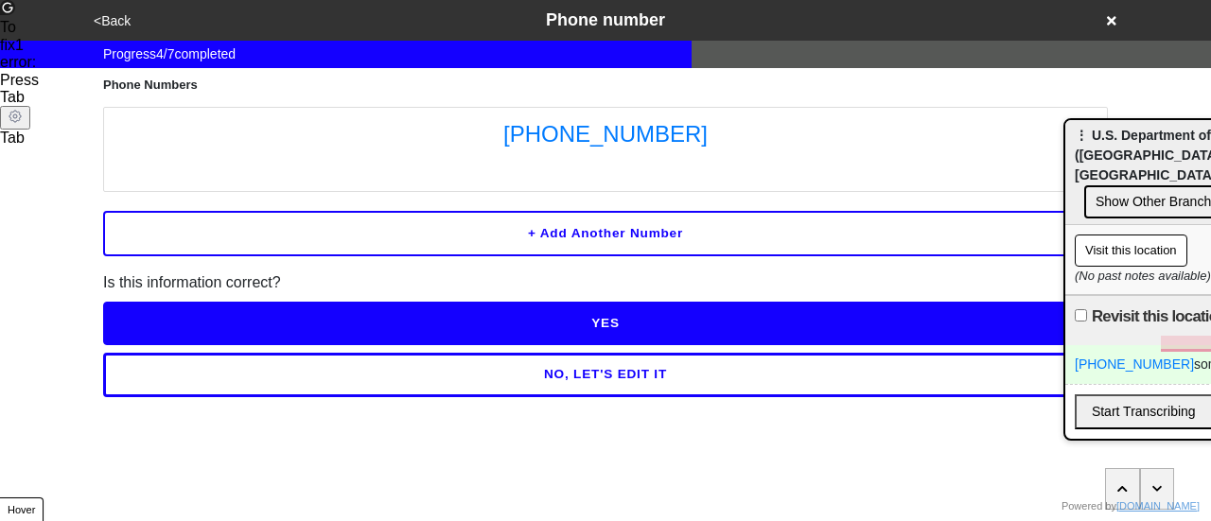
drag, startPoint x: 860, startPoint y: 68, endPoint x: 1166, endPoint y: 145, distance: 315.1
click at [1166, 138] on span "⋮ U.S. Department of Veterans Affairs (VA) - Harlem Vets Center" at bounding box center [1195, 155] width 240 height 55
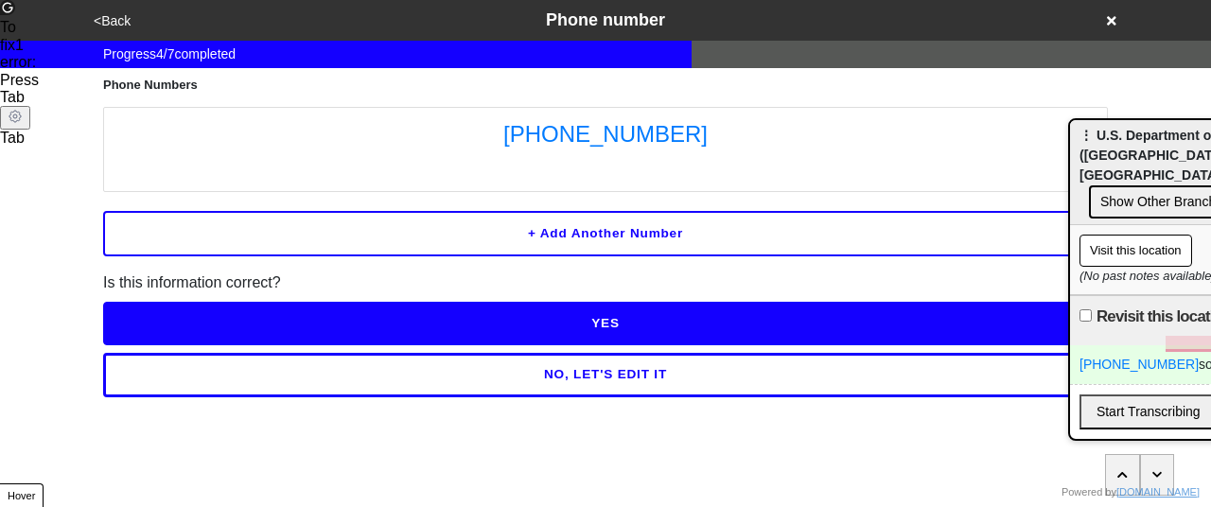
click at [620, 379] on button "NO, LET'S EDIT IT" at bounding box center [605, 375] width 1005 height 44
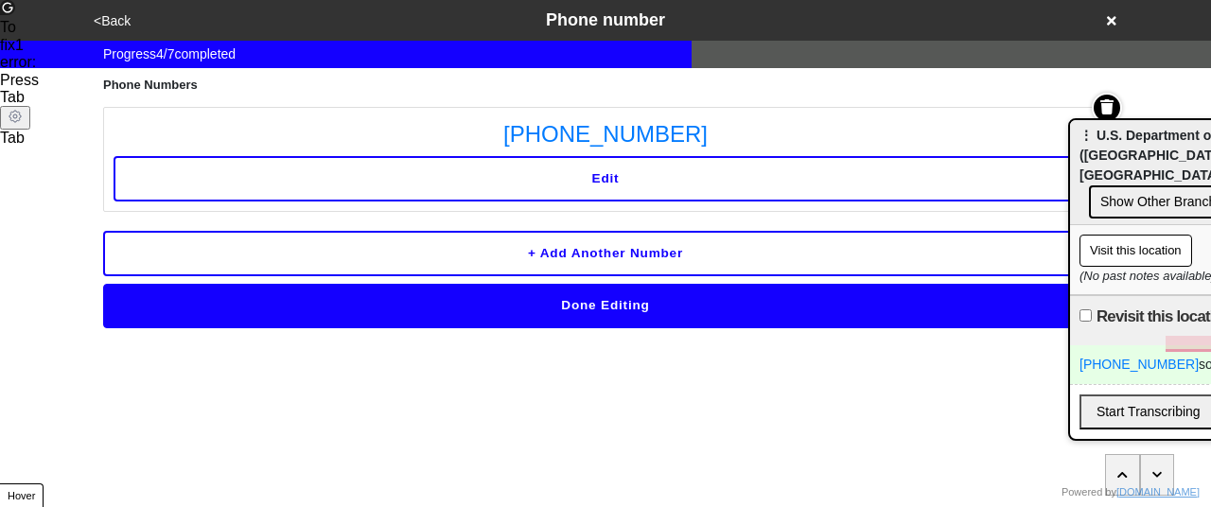
click at [1107, 108] on icon at bounding box center [1106, 105] width 13 height 15
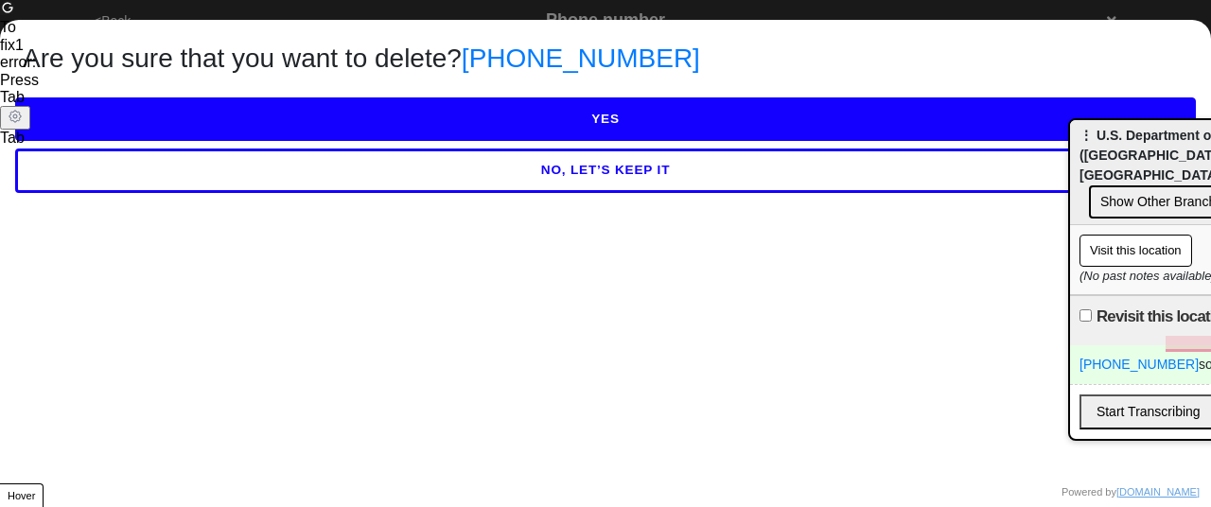
click at [621, 116] on button "YES" at bounding box center [605, 119] width 1181 height 44
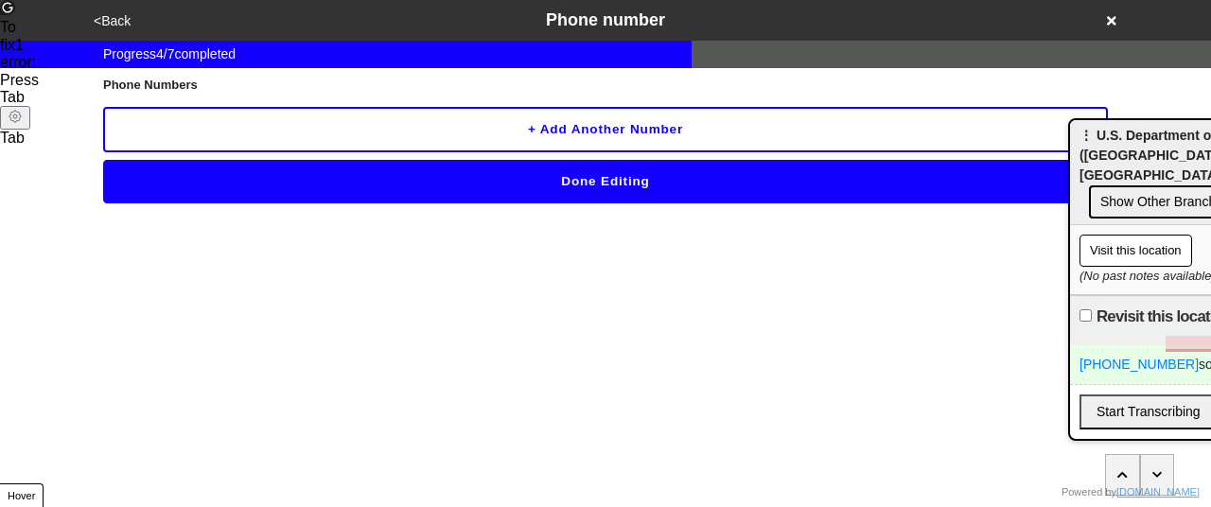
click at [594, 177] on button "Done Editing" at bounding box center [605, 182] width 1005 height 44
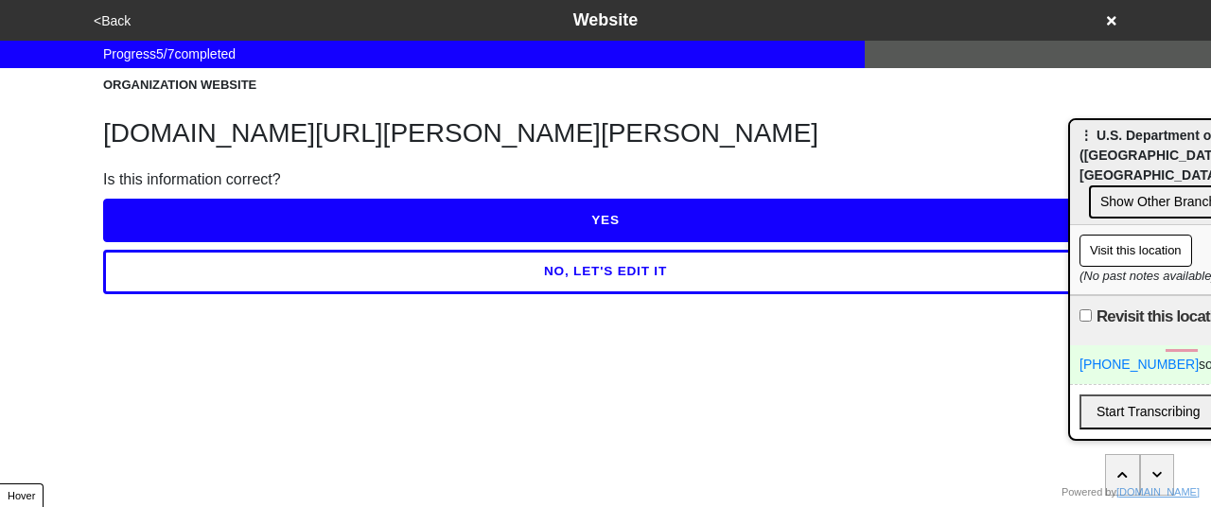
click at [603, 238] on button "YES" at bounding box center [605, 221] width 1005 height 44
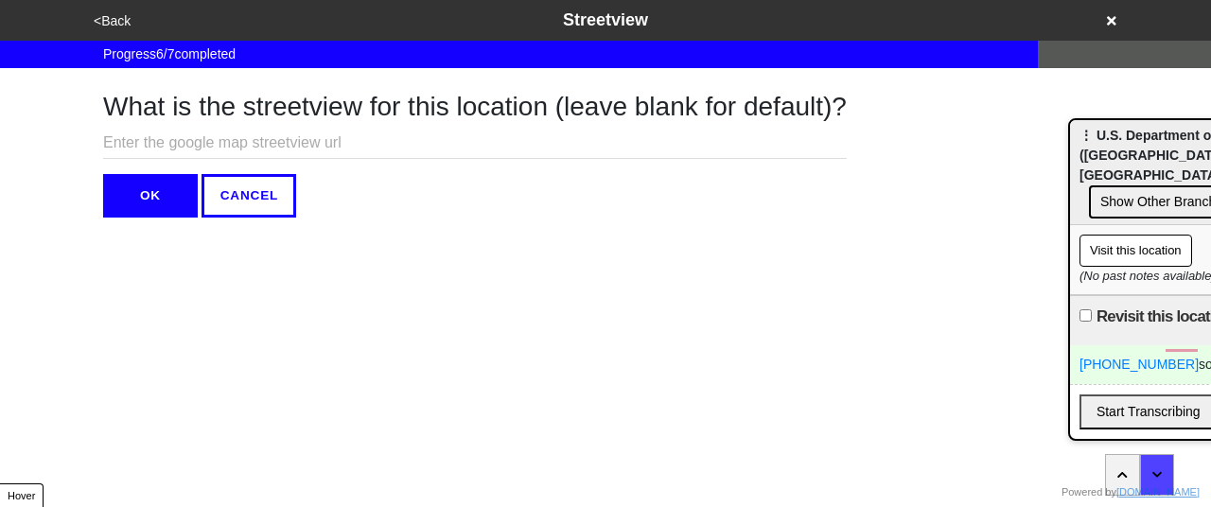
click at [119, 15] on button "<Back" at bounding box center [112, 21] width 48 height 22
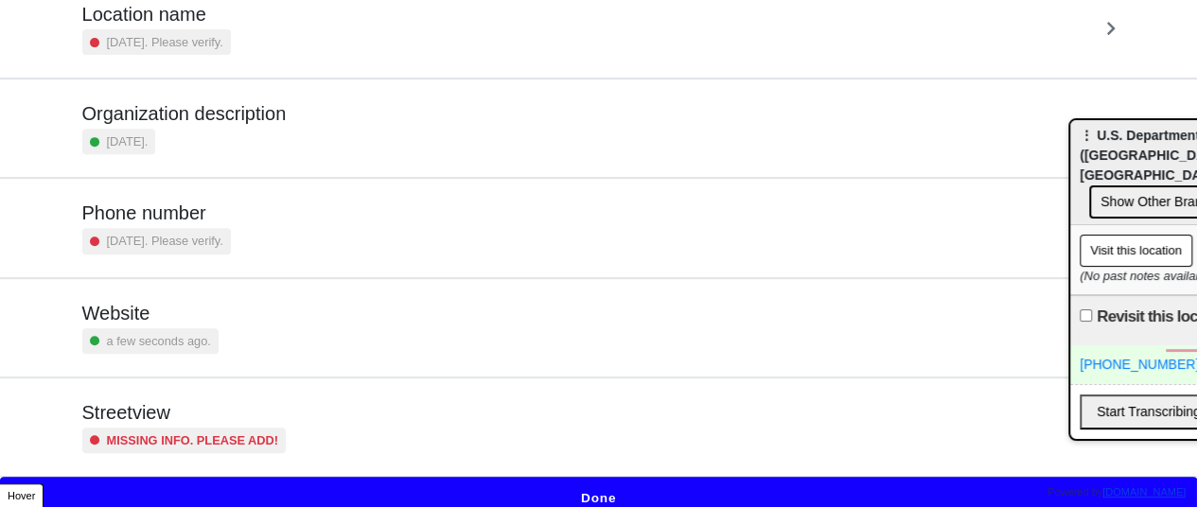
scroll to position [374, 0]
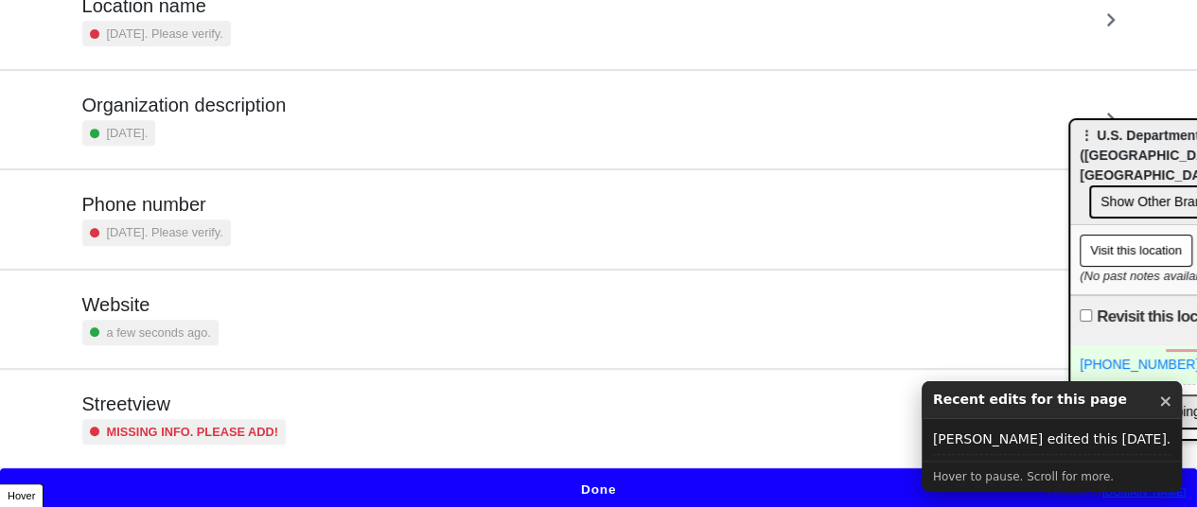
click at [214, 401] on h5 "Streetview" at bounding box center [184, 404] width 204 height 23
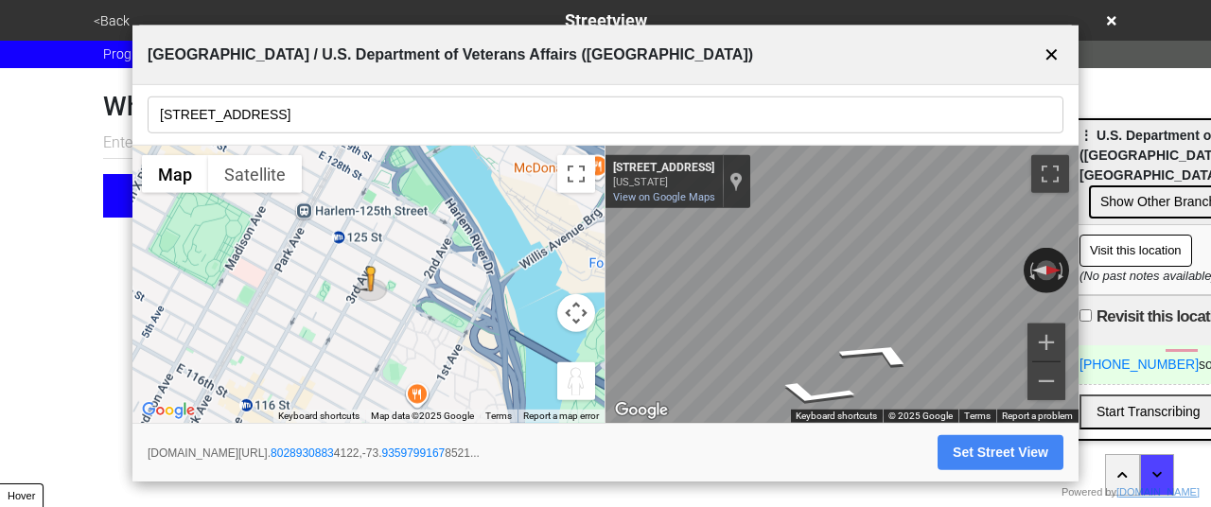
click at [315, 113] on input "2279 3rd Avenue, 2nd Floor" at bounding box center [606, 115] width 916 height 37
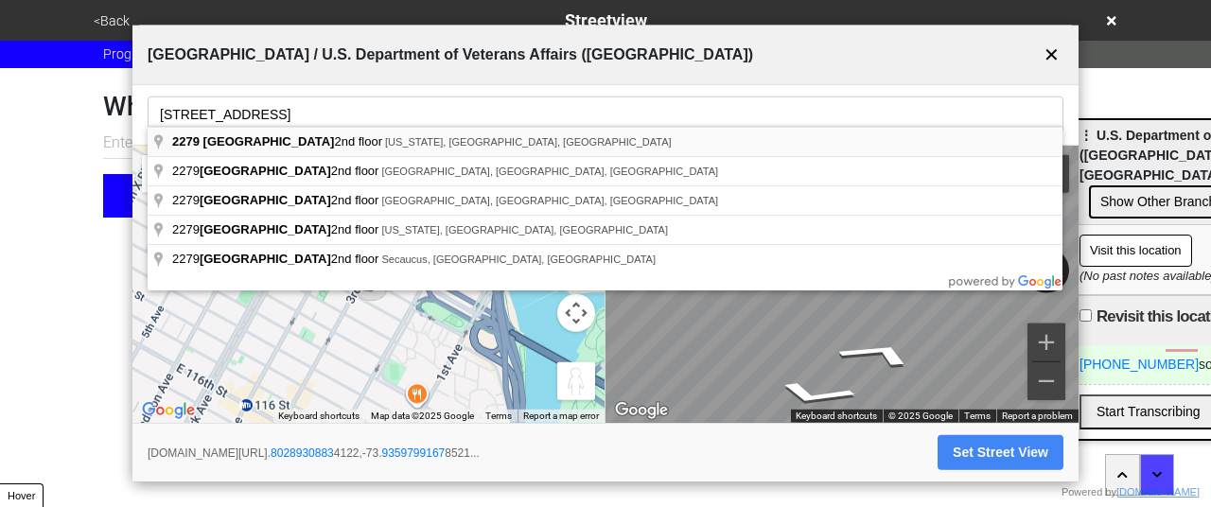
type input "2279 3rd Avenue 2nd floor, New York, NY, USA"
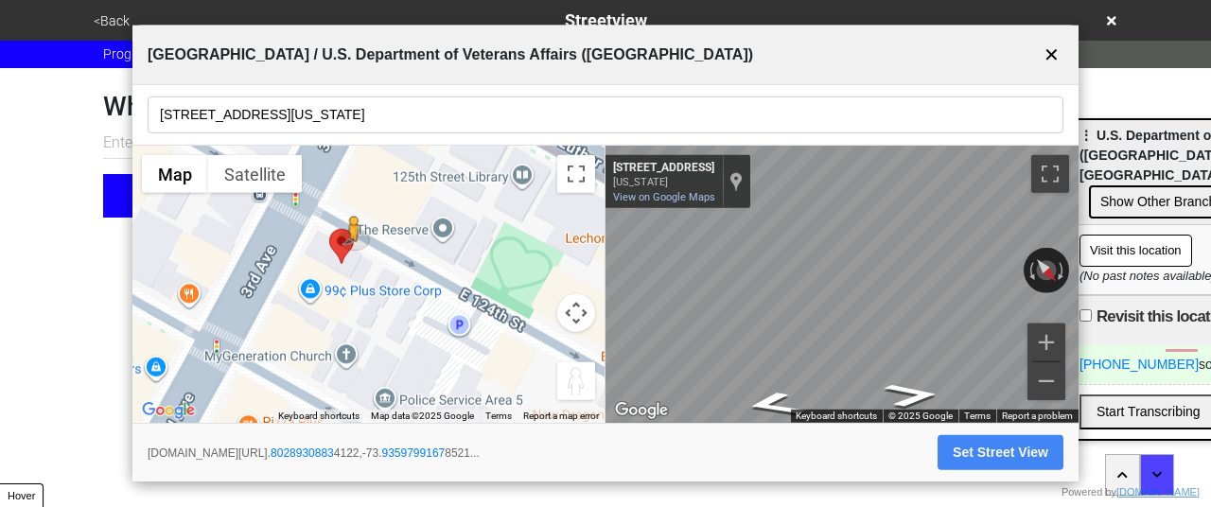
click at [1210, 218] on body "<Back Streetview Progress 6 / 7 completed What is the streetview for this locat…" at bounding box center [605, 109] width 1211 height 218
click at [972, 454] on button "Set Street View" at bounding box center [1001, 452] width 126 height 35
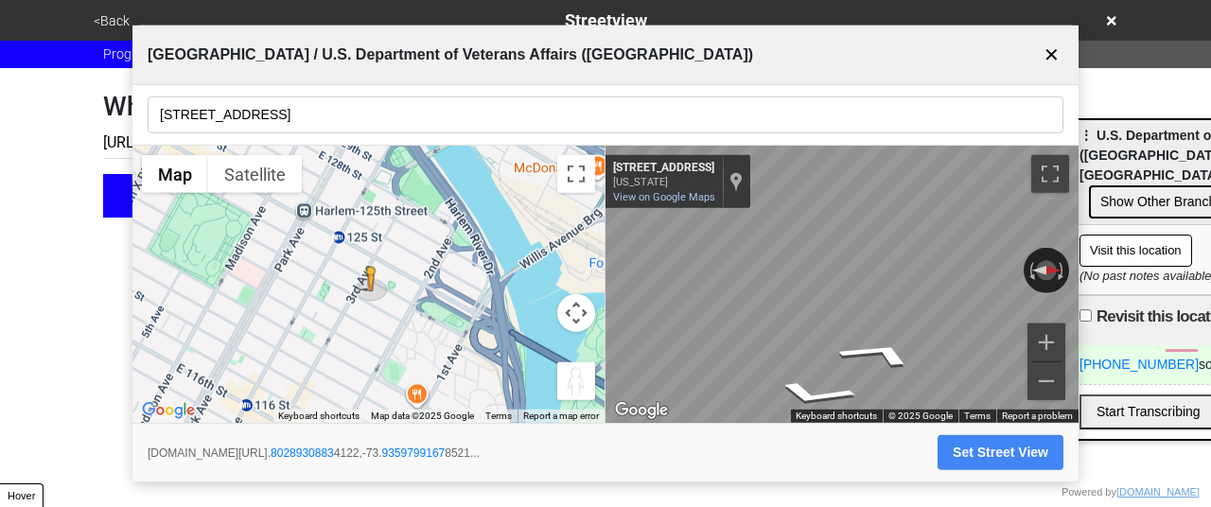
type input "https://www.google.com/maps/@40.80289308834122,-73.93597991678521,3a,75y,212.01…"
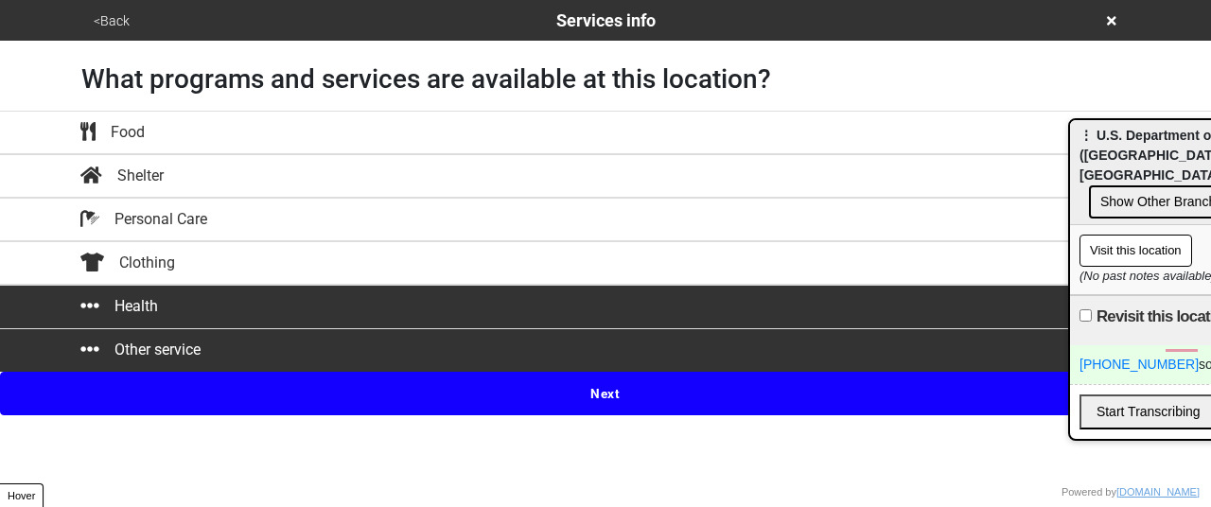
click at [108, 17] on button "<Back" at bounding box center [111, 21] width 47 height 22
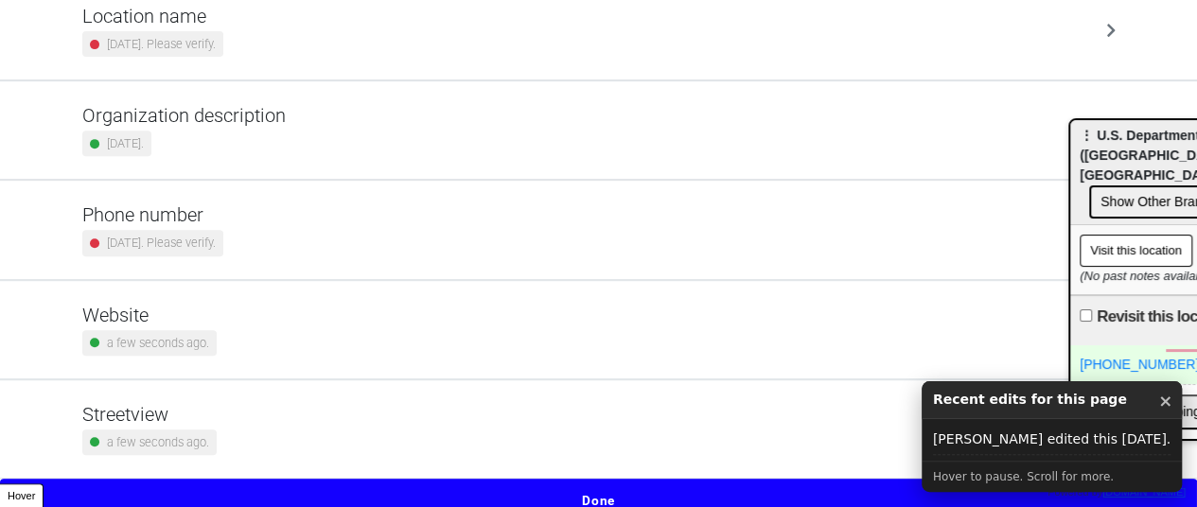
scroll to position [374, 0]
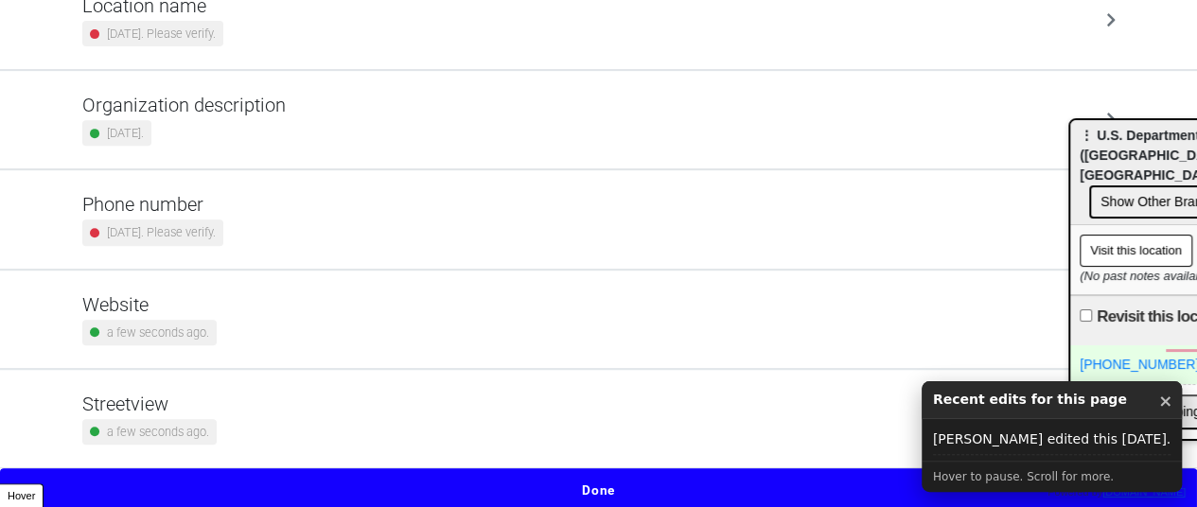
click at [210, 220] on div "2 years ago. Please verify." at bounding box center [152, 233] width 141 height 26
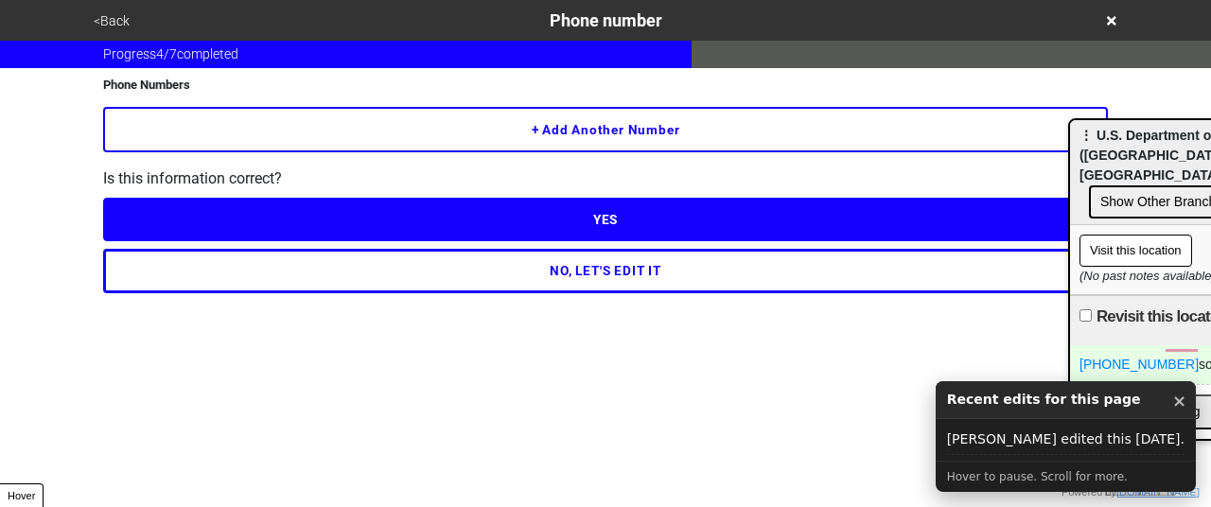
click at [118, 20] on button "<Back" at bounding box center [111, 21] width 47 height 22
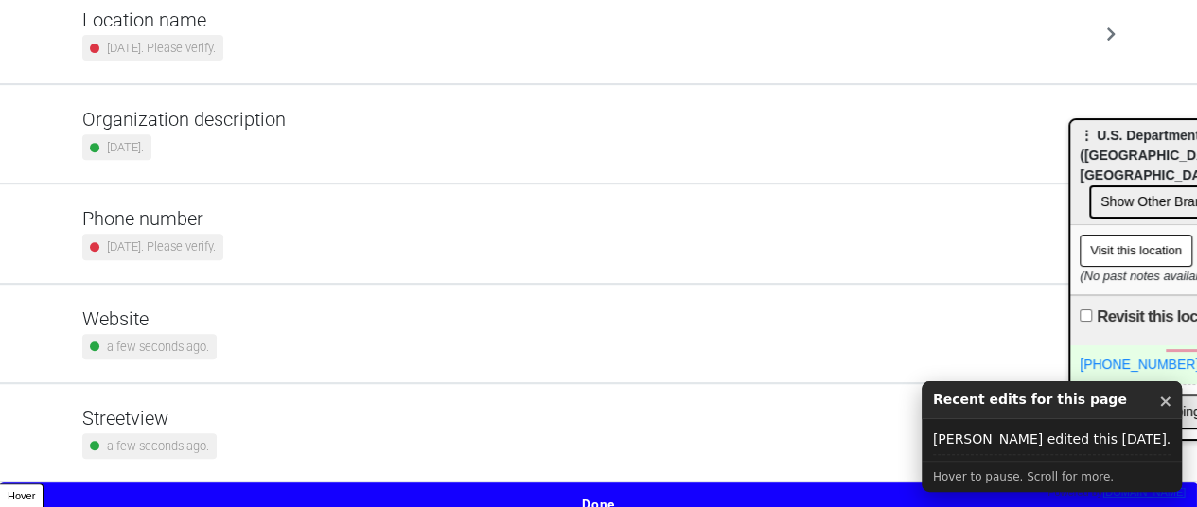
scroll to position [374, 0]
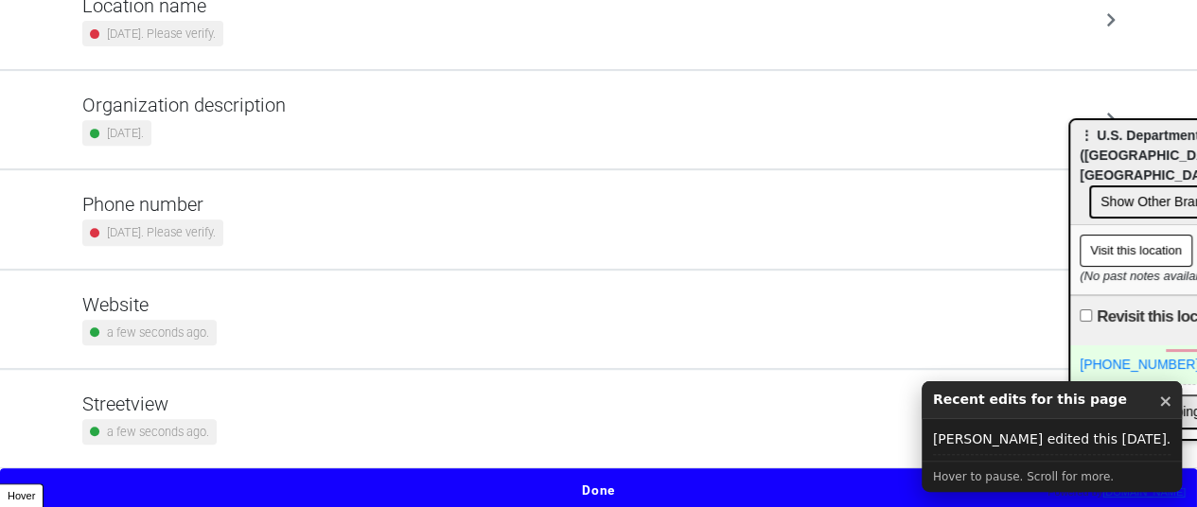
click at [199, 403] on h5 "Streetview" at bounding box center [149, 404] width 134 height 23
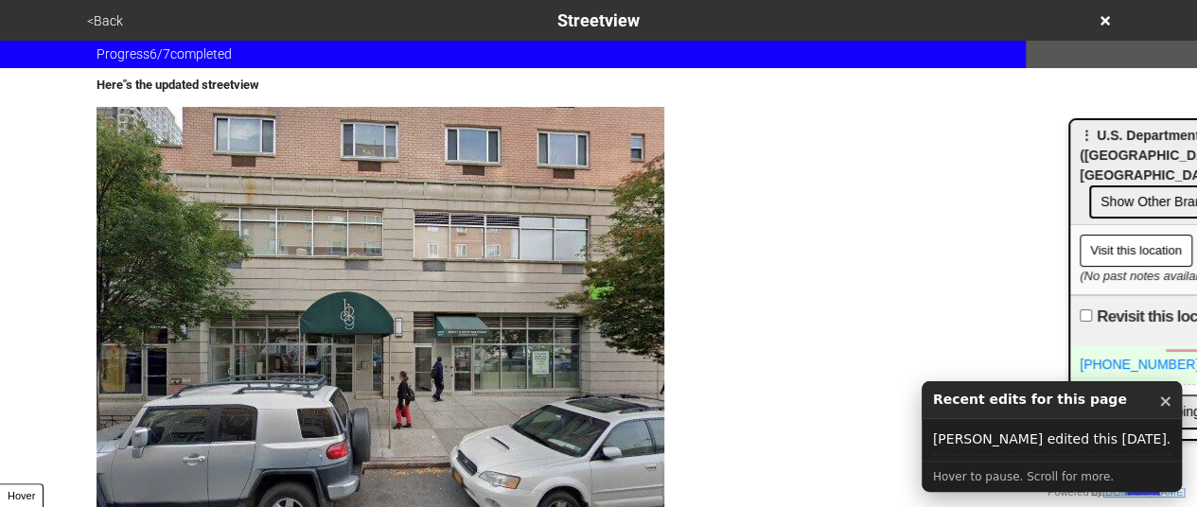
click at [116, 25] on button "<Back" at bounding box center [104, 21] width 47 height 22
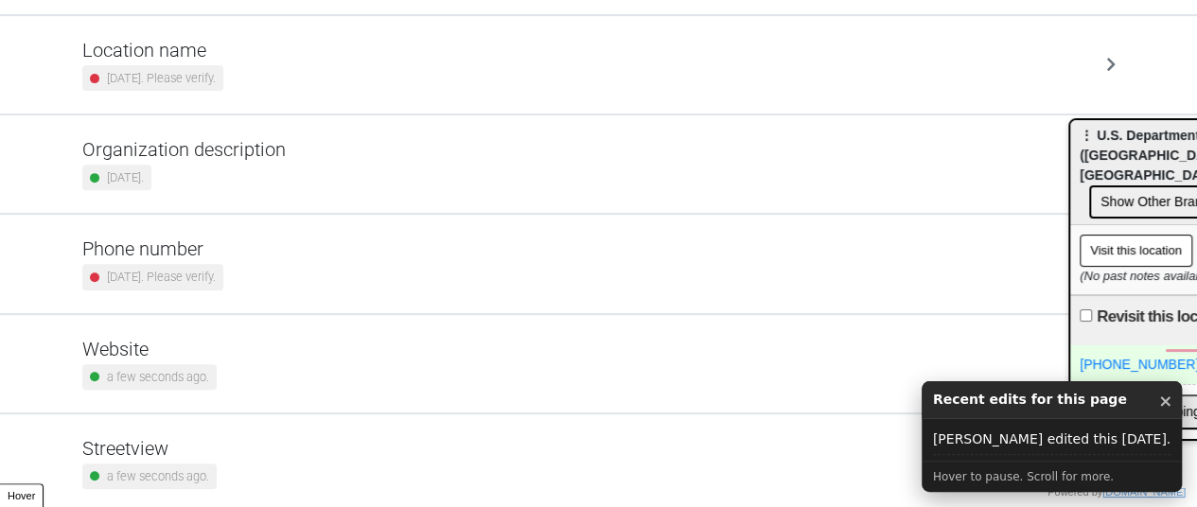
scroll to position [374, 0]
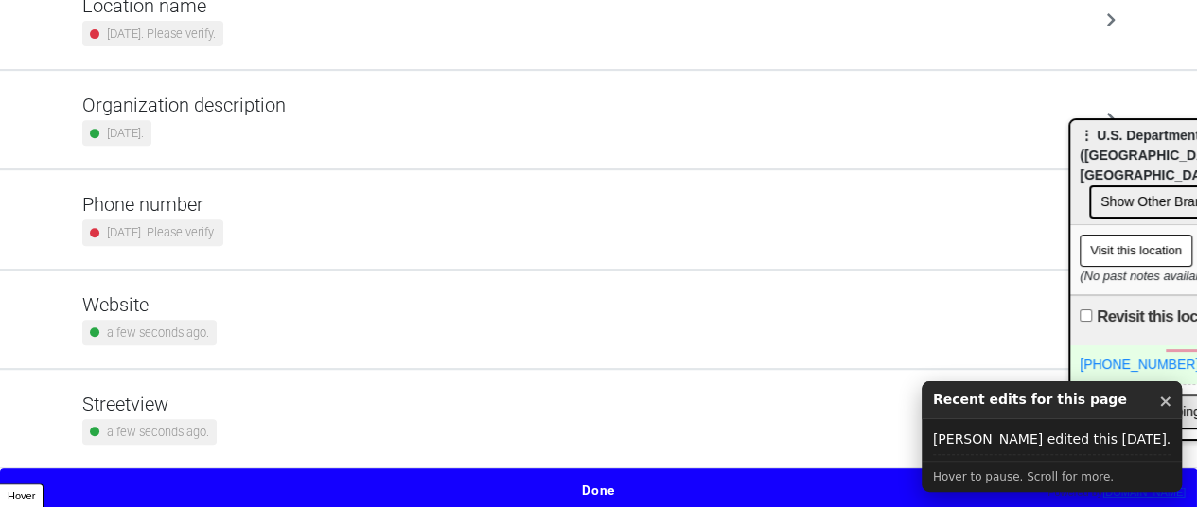
click at [160, 324] on small "a few seconds ago." at bounding box center [158, 333] width 102 height 18
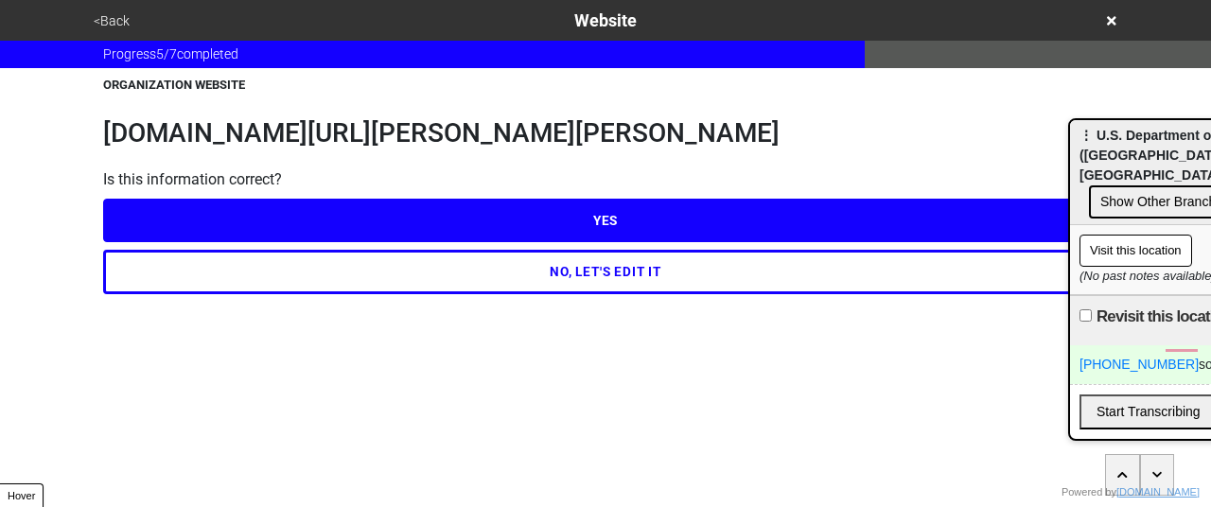
click at [275, 146] on h1 "va.gov/bronx-health-care/locations/james-j-peters-department-of-veterans-affair…" at bounding box center [605, 133] width 1005 height 32
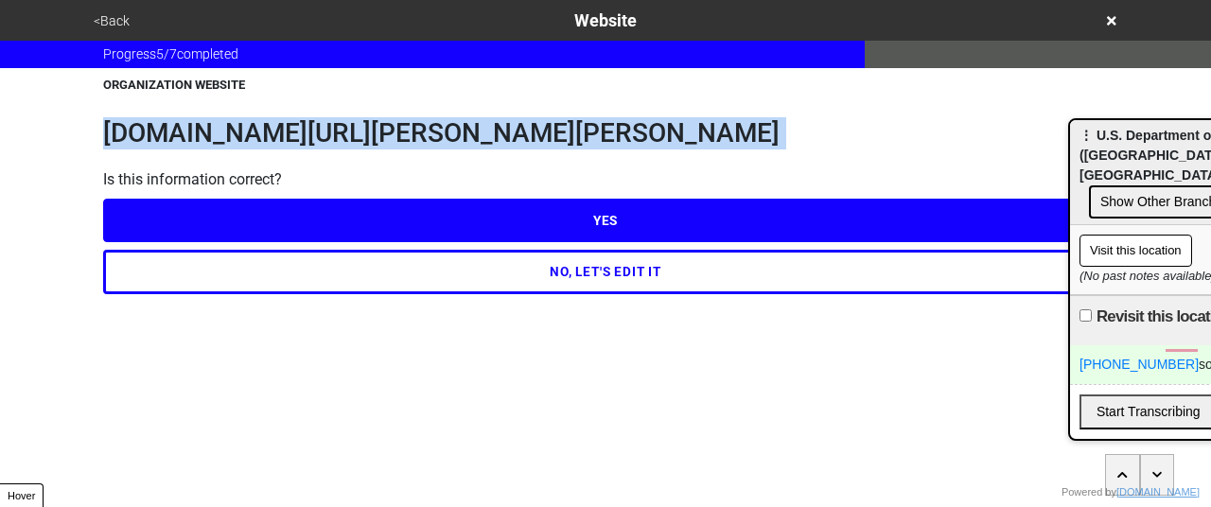
click at [275, 146] on h1 "va.gov/bronx-health-care/locations/james-j-peters-department-of-veterans-affair…" at bounding box center [605, 133] width 1005 height 32
copy h1 "va.gov/bronx-health-care/locations/james-j-peters-department-of-veterans-affair…"
click at [105, 14] on button "<Back" at bounding box center [111, 21] width 47 height 22
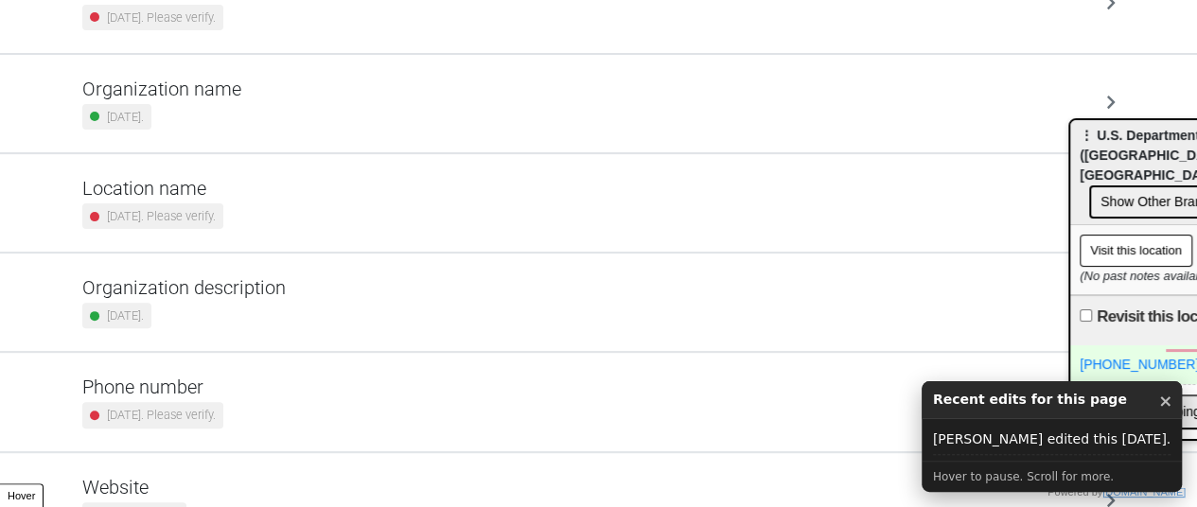
scroll to position [374, 0]
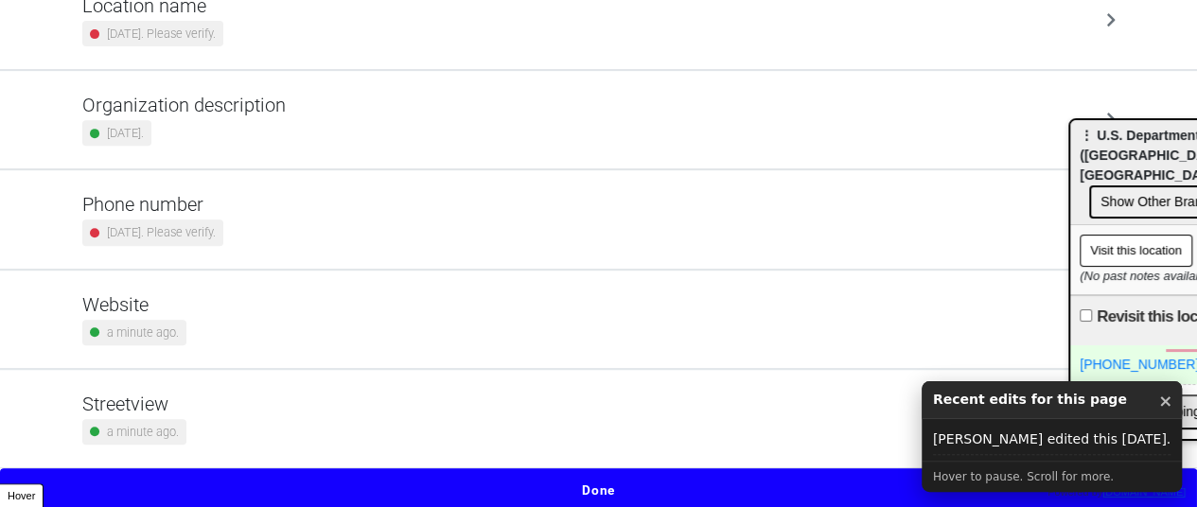
click at [213, 220] on div "2 years ago. Please verify." at bounding box center [152, 233] width 141 height 26
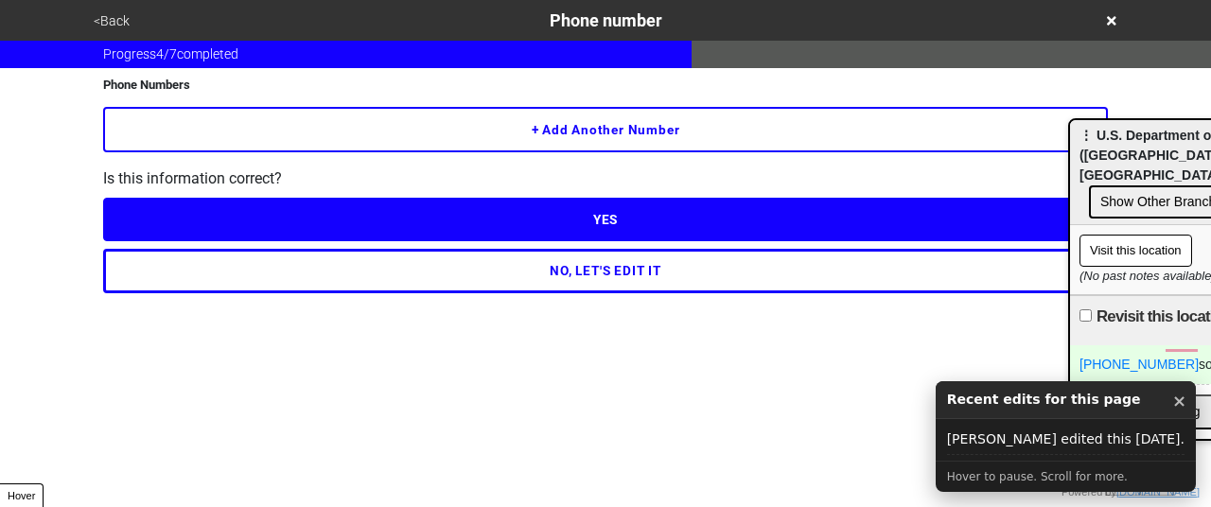
click at [343, 141] on button "+ Add another number" at bounding box center [605, 129] width 1005 height 45
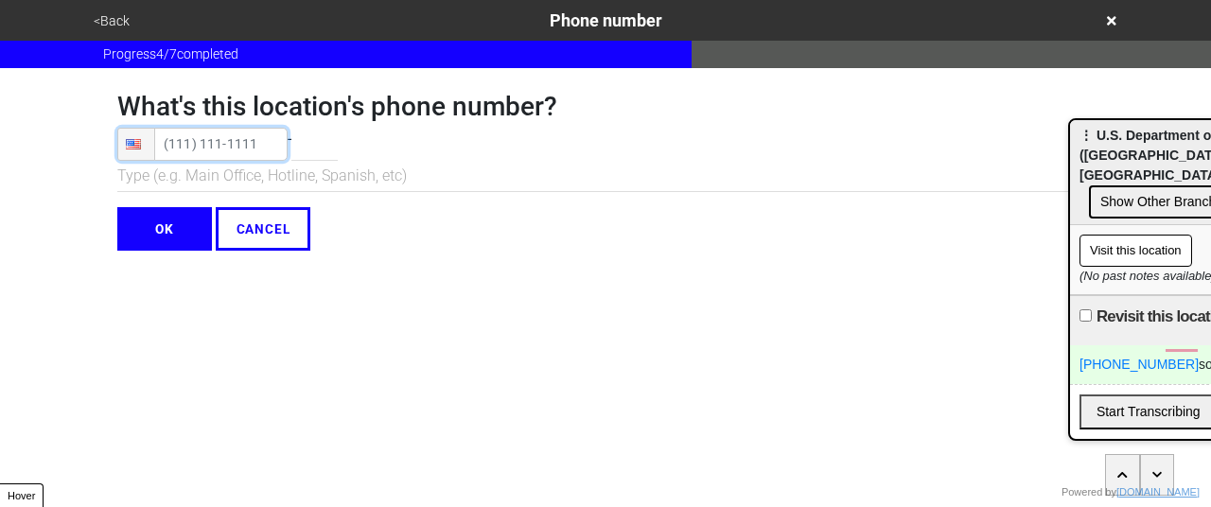
type input "(718) 584-9000"
drag, startPoint x: 227, startPoint y: 146, endPoint x: 348, endPoint y: 134, distance: 121.7
click at [338, 134] on input "tel" at bounding box center [314, 144] width 46 height 33
type input "4"
click at [190, 228] on input "OK" at bounding box center [164, 229] width 95 height 44
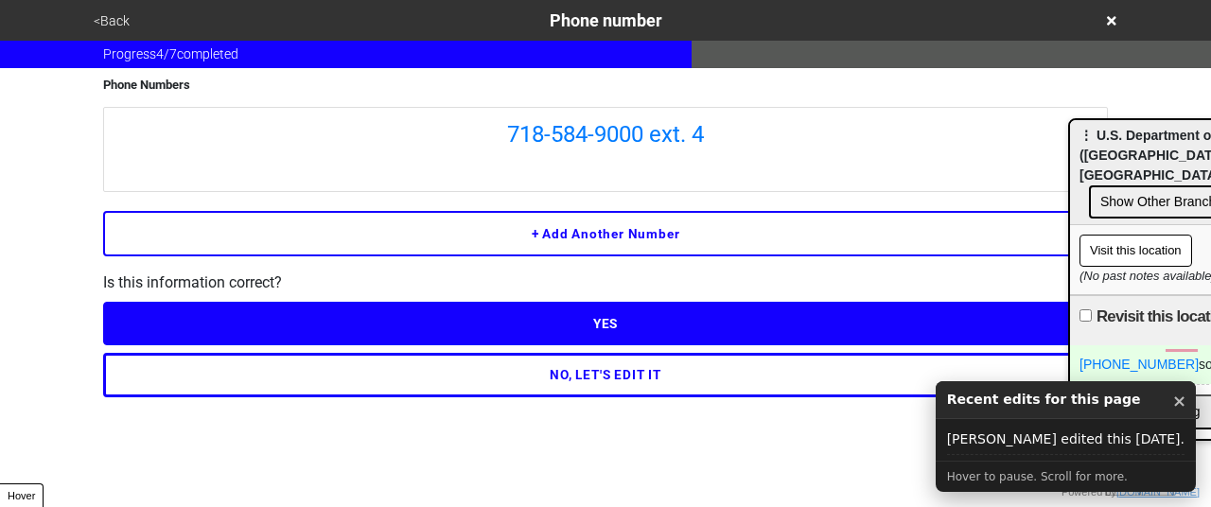
click at [519, 312] on button "YES" at bounding box center [605, 324] width 1005 height 44
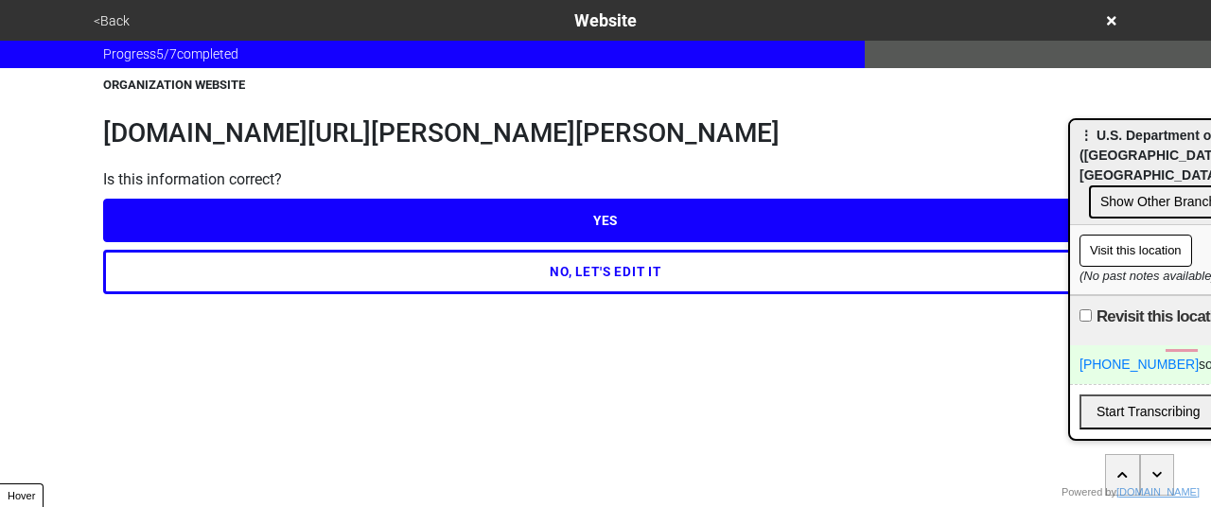
click at [466, 235] on button "YES" at bounding box center [605, 221] width 1005 height 44
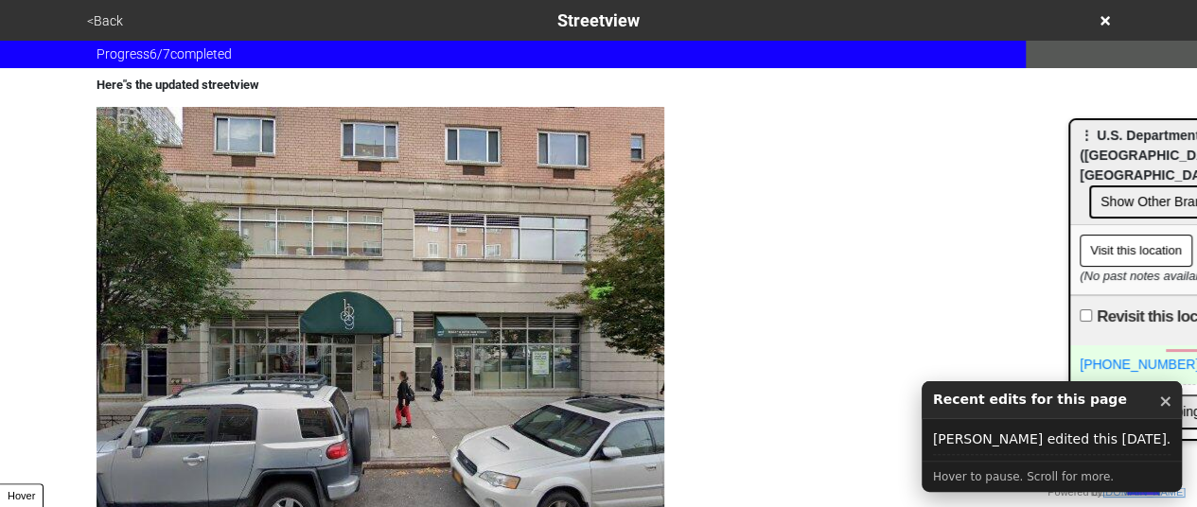
click at [97, 23] on button "<Back" at bounding box center [104, 21] width 47 height 22
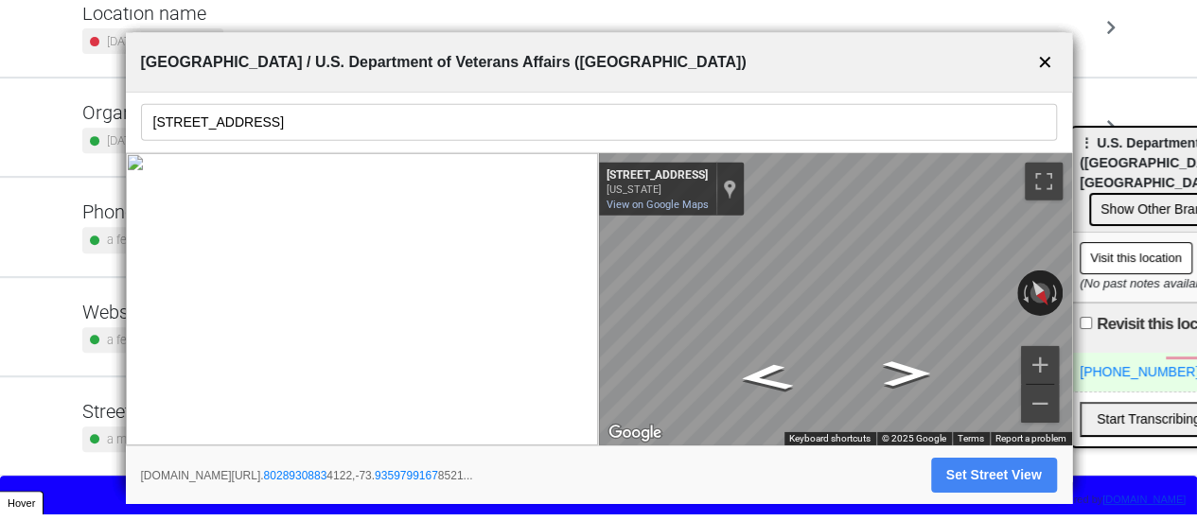
scroll to position [360, 0]
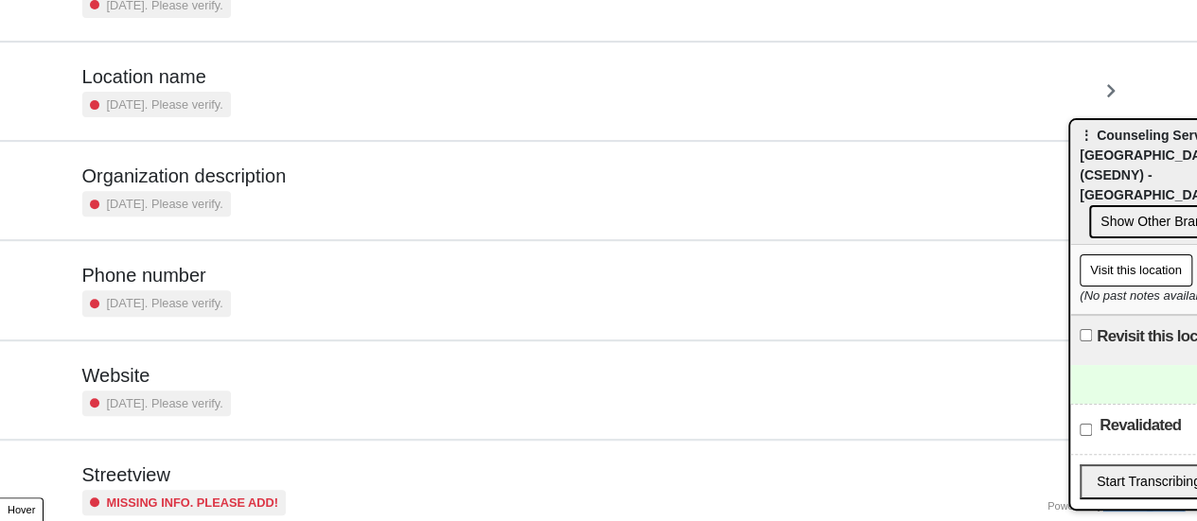
scroll to position [360, 0]
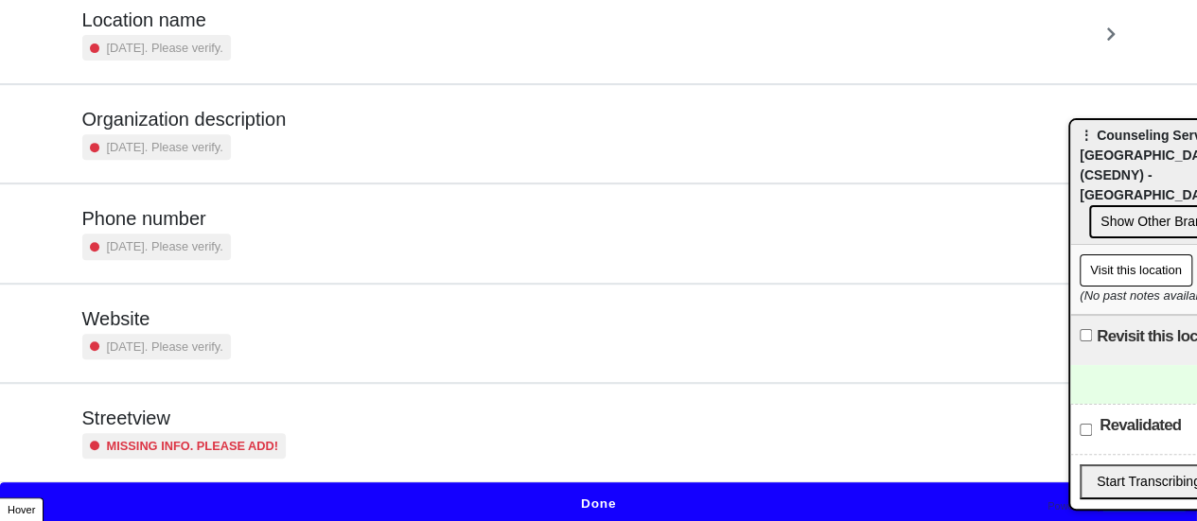
click at [210, 427] on div "Streetview Missing info. Please add!" at bounding box center [184, 433] width 204 height 52
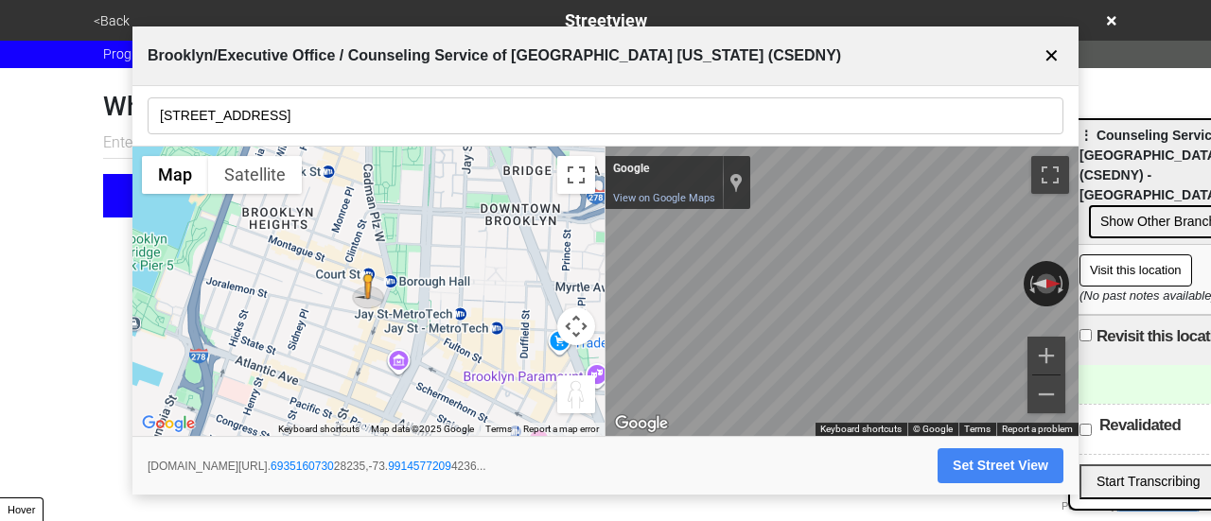
click at [363, 121] on input "175 Remsen St, Suite 900" at bounding box center [606, 115] width 916 height 37
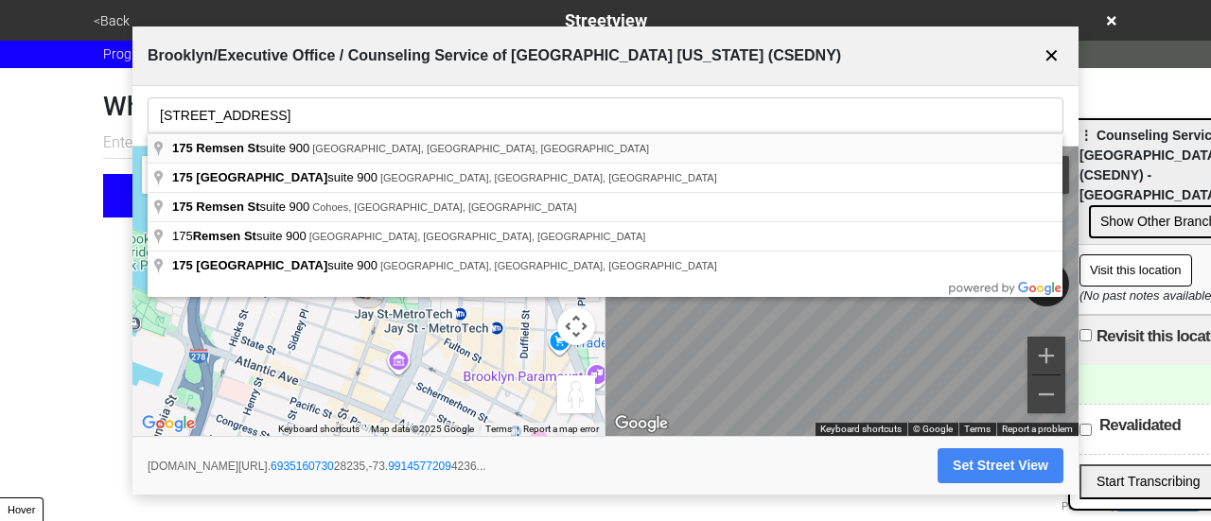
type input "175 Remsen St suite 900, Brooklyn, NY, USA"
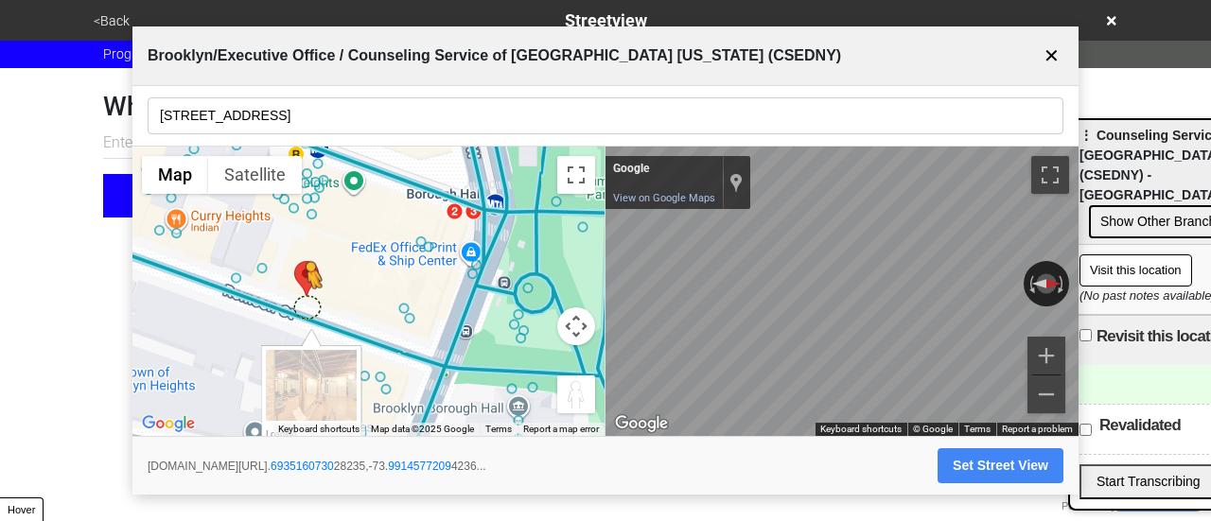
drag, startPoint x: 308, startPoint y: 272, endPoint x: 297, endPoint y: 308, distance: 38.6
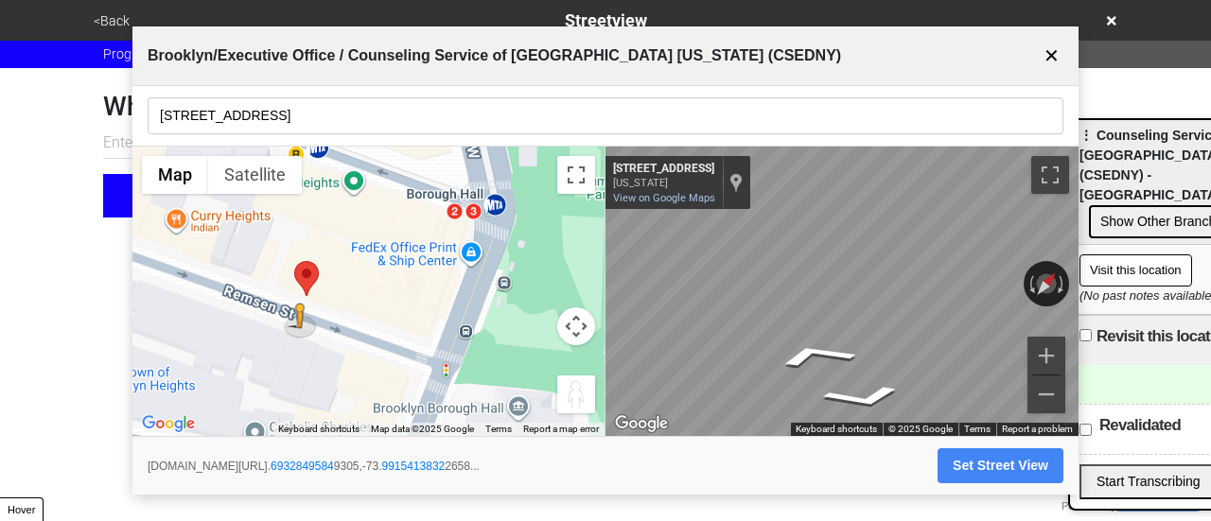
click at [524, 261] on div "← Move left → Move right ↑ Move up ↓ Move down + Zoom in - Zoom out Home Jump l…" at bounding box center [605, 292] width 946 height 291
click at [585, 224] on div "← Move left → Move right ↑ Move up ↓ Move down + Zoom in - Zoom out Home Jump l…" at bounding box center [605, 292] width 946 height 291
click at [766, 396] on icon "Go West, Remsen St" at bounding box center [772, 394] width 90 height 34
click at [964, 460] on button "Set Street View" at bounding box center [1001, 466] width 126 height 35
type input "https://www.google.com/maps/@40.69331969339234,-73.99165965814062,3a,75y,13.578…"
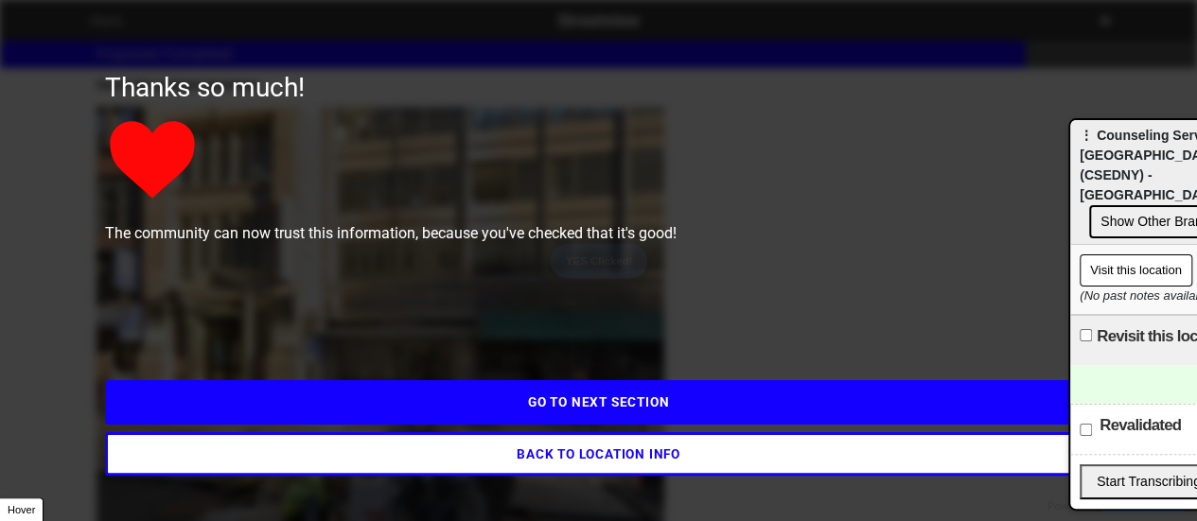
scroll to position [273, 0]
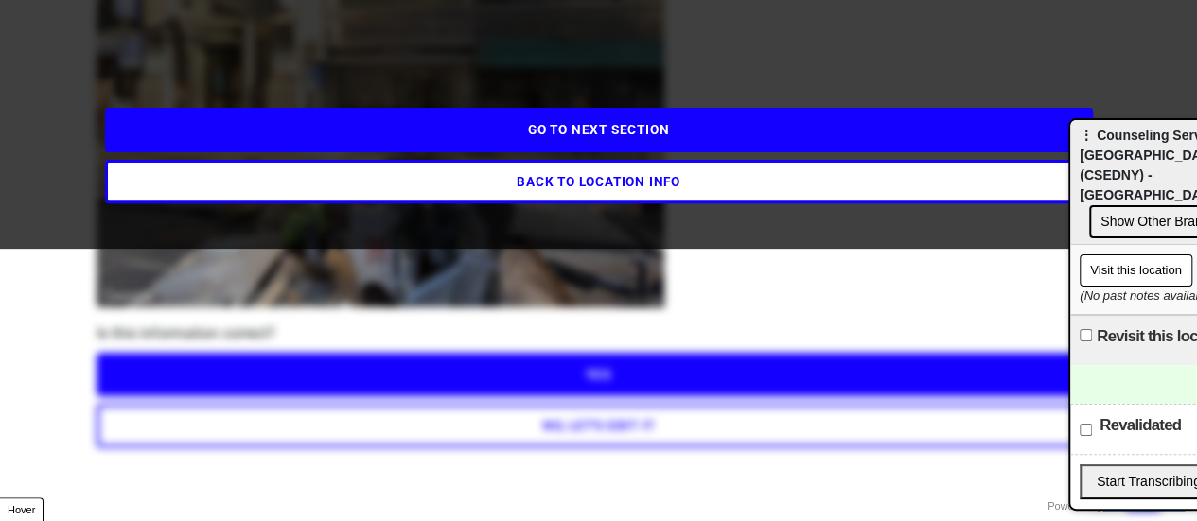
click at [536, 125] on button "GO TO NEXT SECTION" at bounding box center [599, 130] width 988 height 44
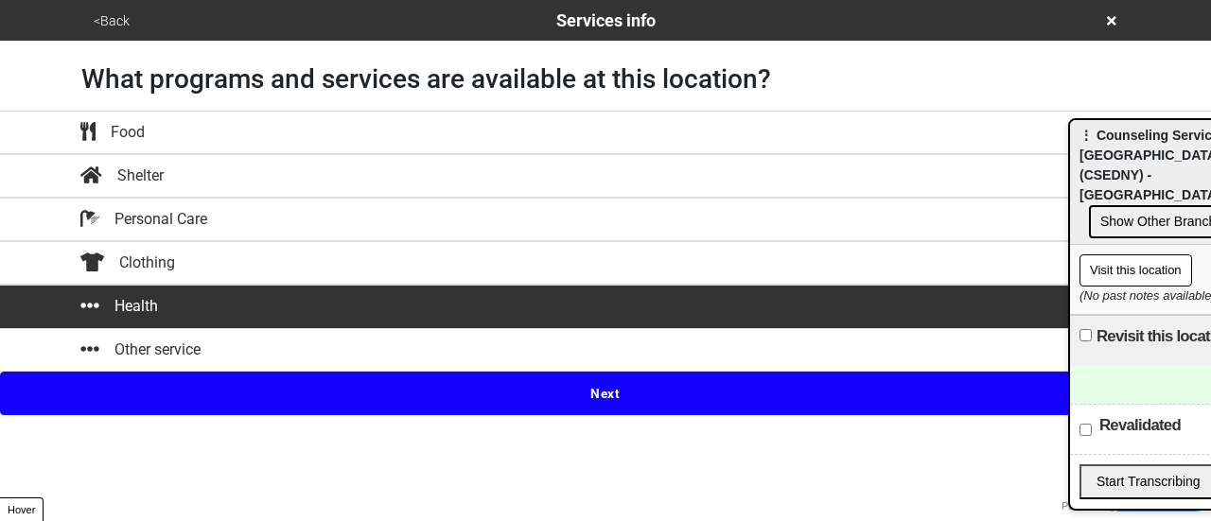
click at [126, 14] on button "<Back" at bounding box center [111, 21] width 47 height 22
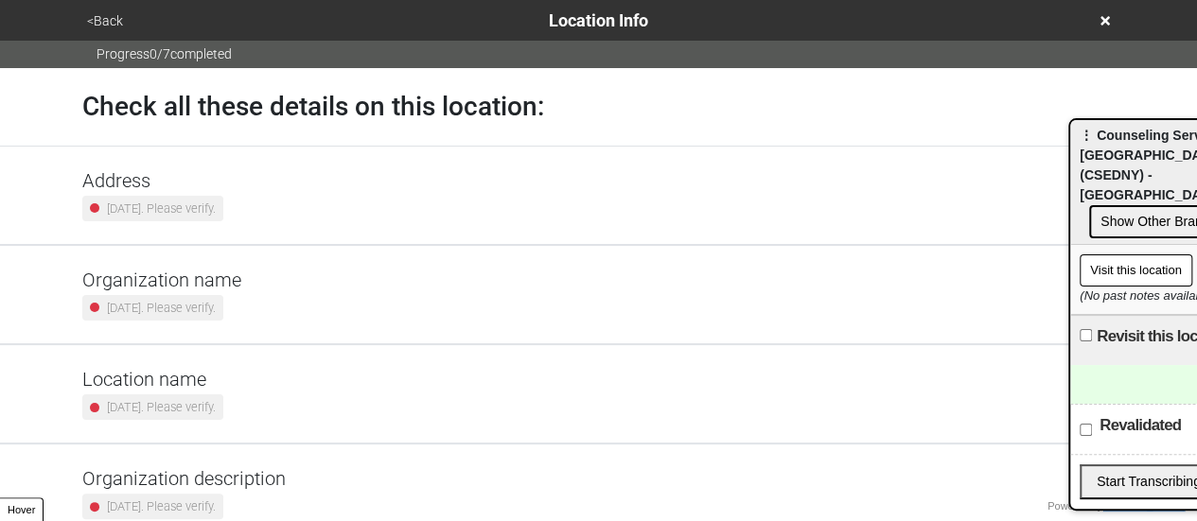
click at [247, 201] on div "Address 2 years ago. Please verify." at bounding box center [598, 195] width 1033 height 52
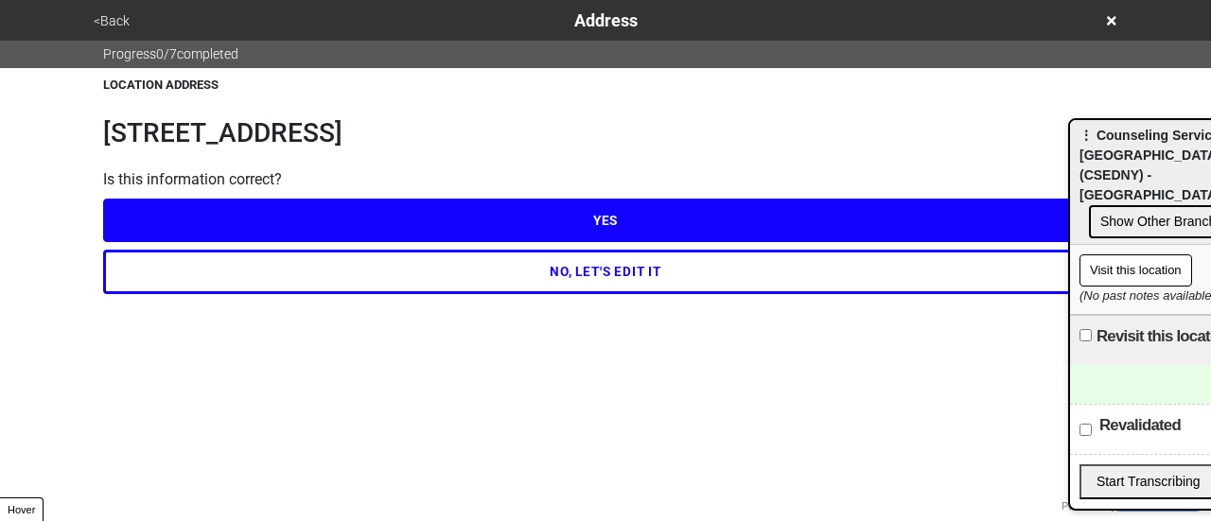
click at [247, 270] on button "NO, LET'S EDIT IT" at bounding box center [605, 272] width 1005 height 44
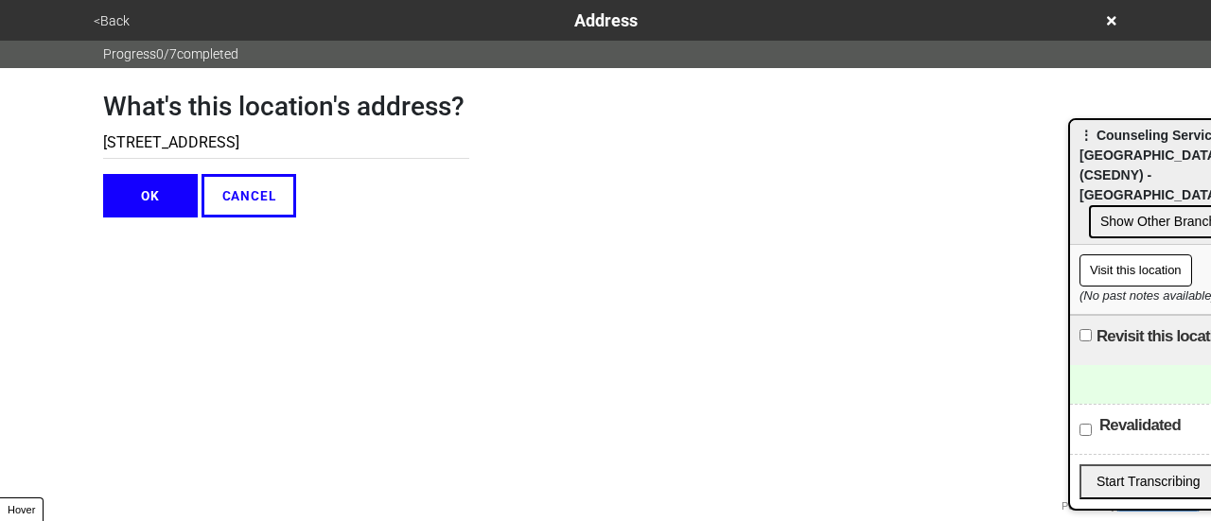
drag, startPoint x: 215, startPoint y: 145, endPoint x: 227, endPoint y: 147, distance: 12.4
click at [227, 147] on input "175 Remsen St, Suite 900" at bounding box center [286, 143] width 366 height 31
type input "175 Remsen St, Ste 900"
click at [170, 185] on button "OK" at bounding box center [150, 196] width 95 height 44
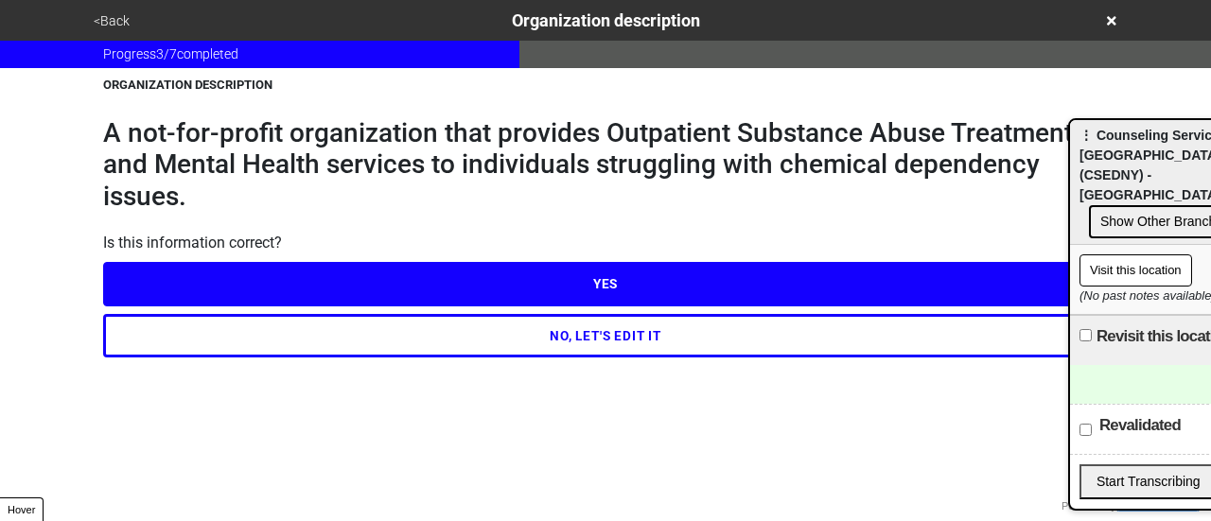
click at [113, 19] on button "<Back" at bounding box center [111, 21] width 47 height 22
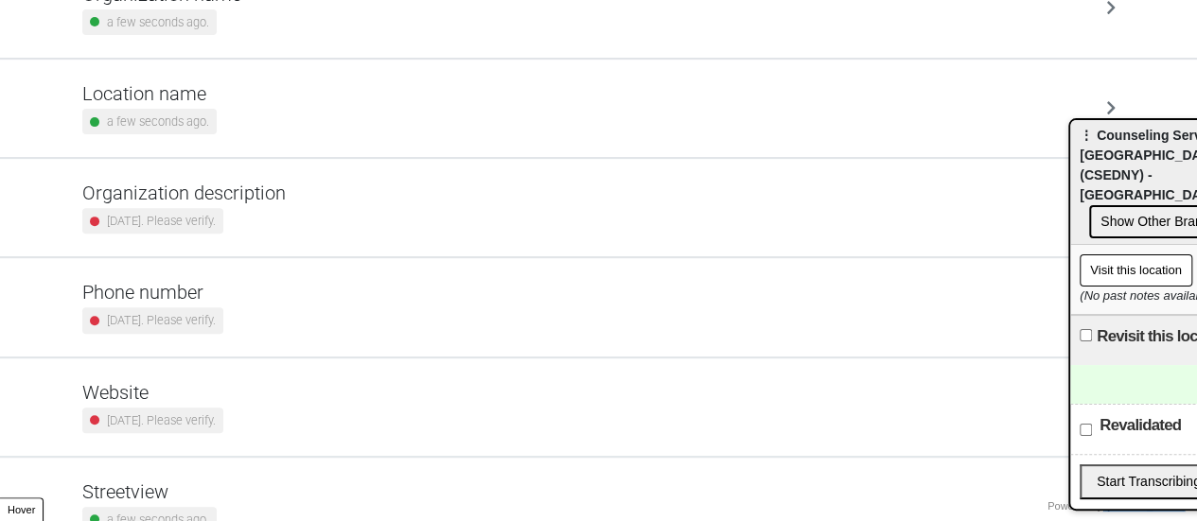
scroll to position [360, 0]
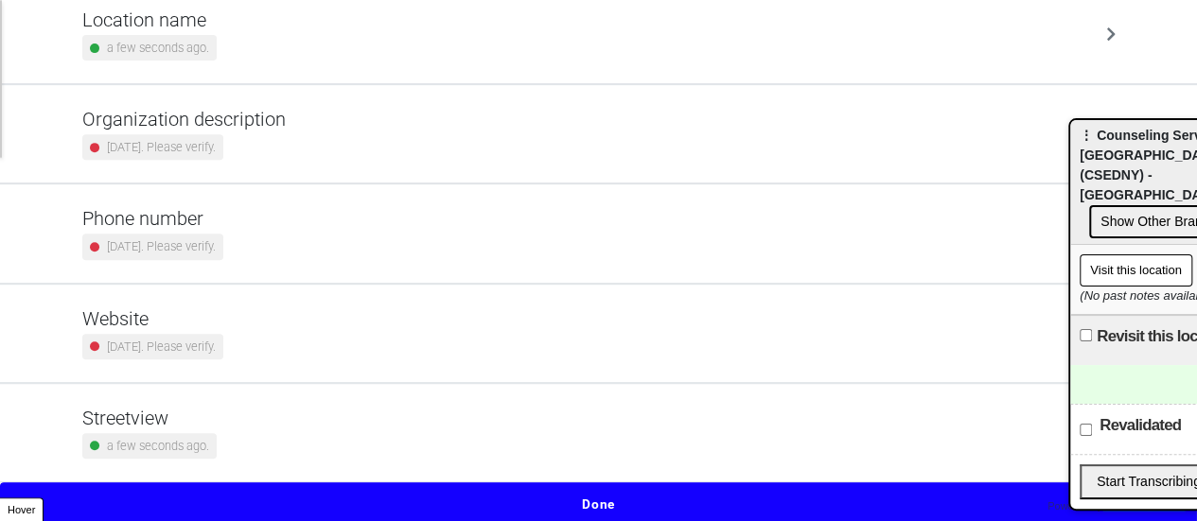
click at [223, 227] on h5 "Phone number" at bounding box center [152, 218] width 141 height 23
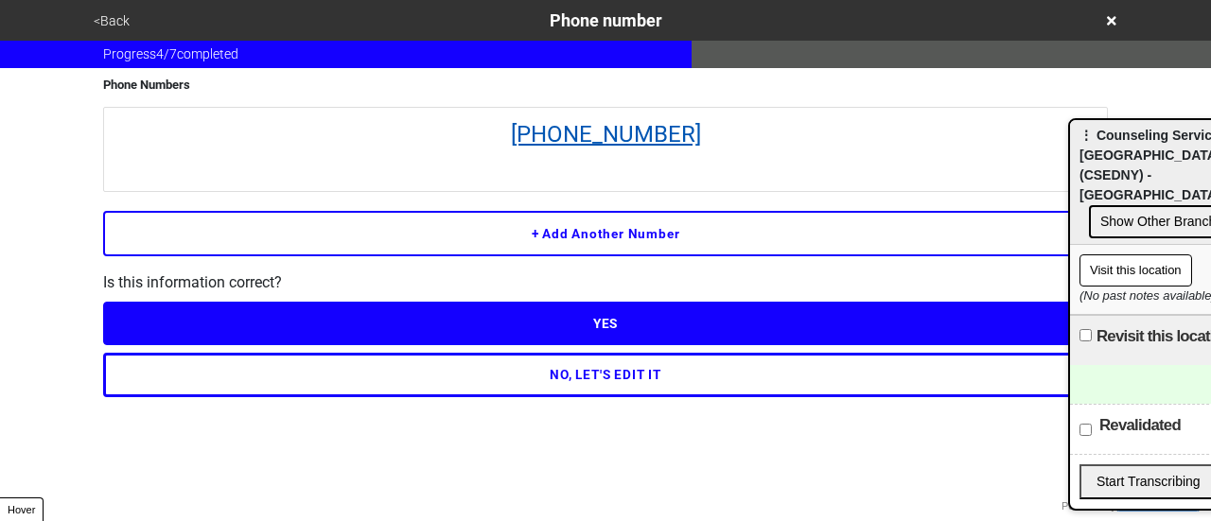
click at [606, 122] on link "718-858-6631" at bounding box center [606, 134] width 984 height 34
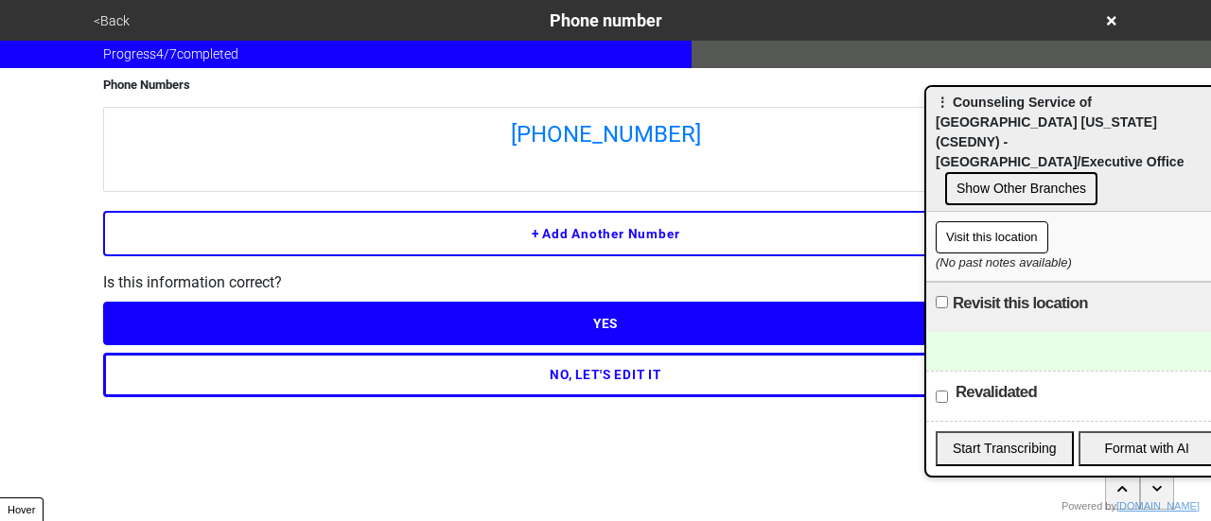
drag, startPoint x: 1151, startPoint y: 139, endPoint x: 885, endPoint y: 87, distance: 270.9
click at [936, 95] on span "⋮ Counseling Service of Eastern District New York (CSEDNY) - Brooklyn/Executive…" at bounding box center [1060, 132] width 248 height 75
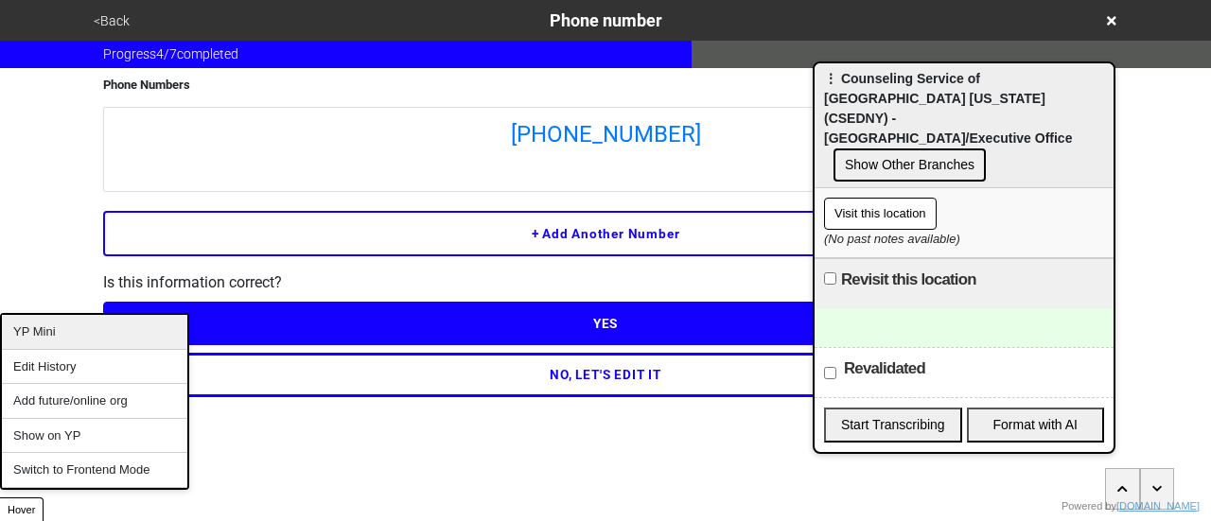
click at [66, 334] on div "YP Mini" at bounding box center [94, 332] width 185 height 35
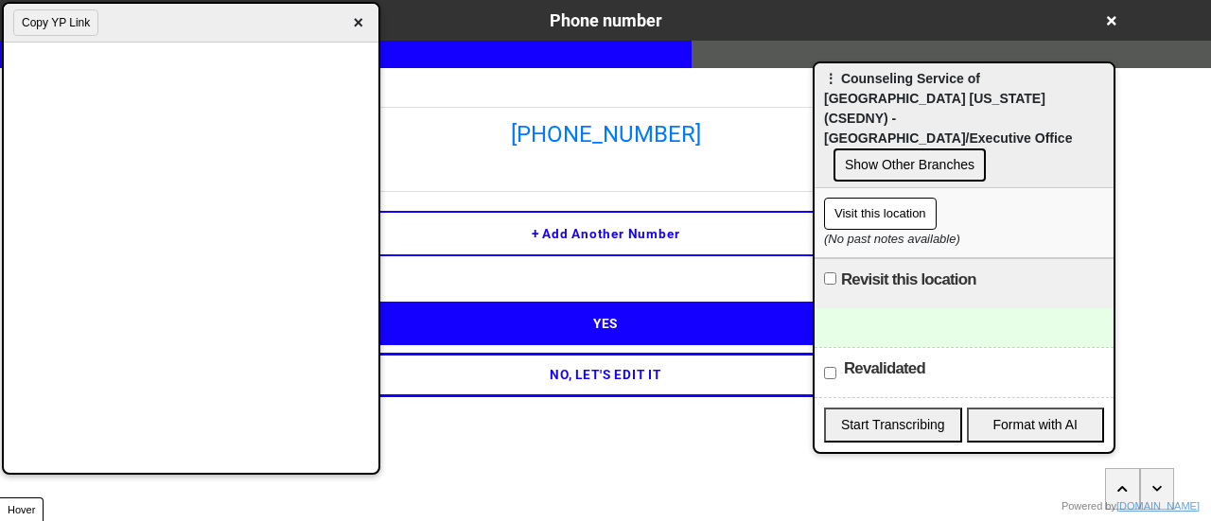
click at [897, 308] on div at bounding box center [964, 327] width 299 height 39
click at [890, 308] on div "To enrich screen reader interactions, please activate Accessibility in Grammarl…" at bounding box center [964, 327] width 299 height 39
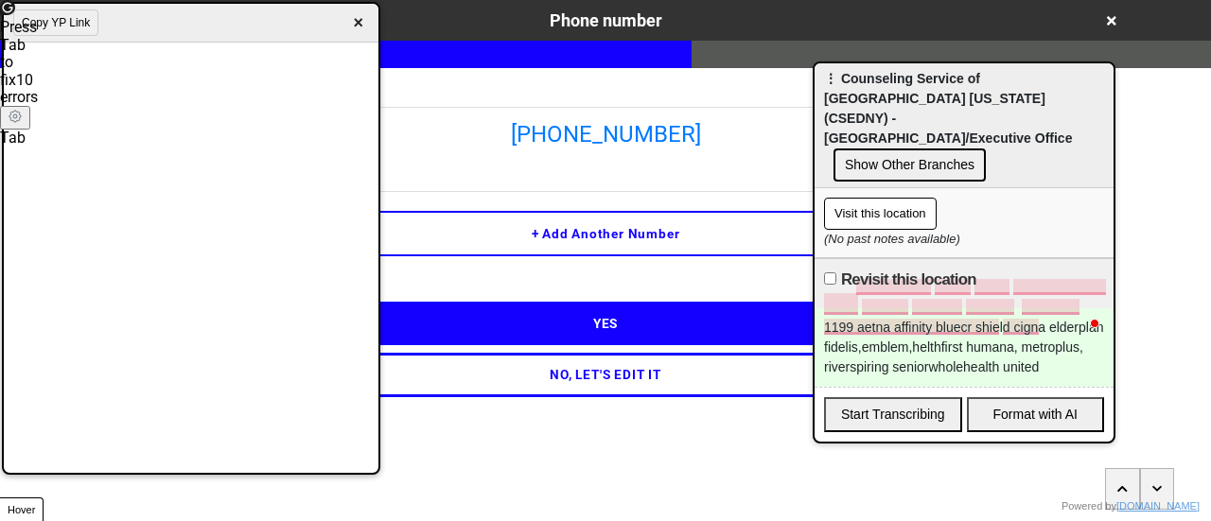
click at [1043, 343] on div "1199 aetna affinity bluecr shield cigna elderplan fidelis,emblem,helthfirst hum…" at bounding box center [964, 347] width 299 height 79
click at [363, 23] on span "×" at bounding box center [358, 23] width 22 height 26
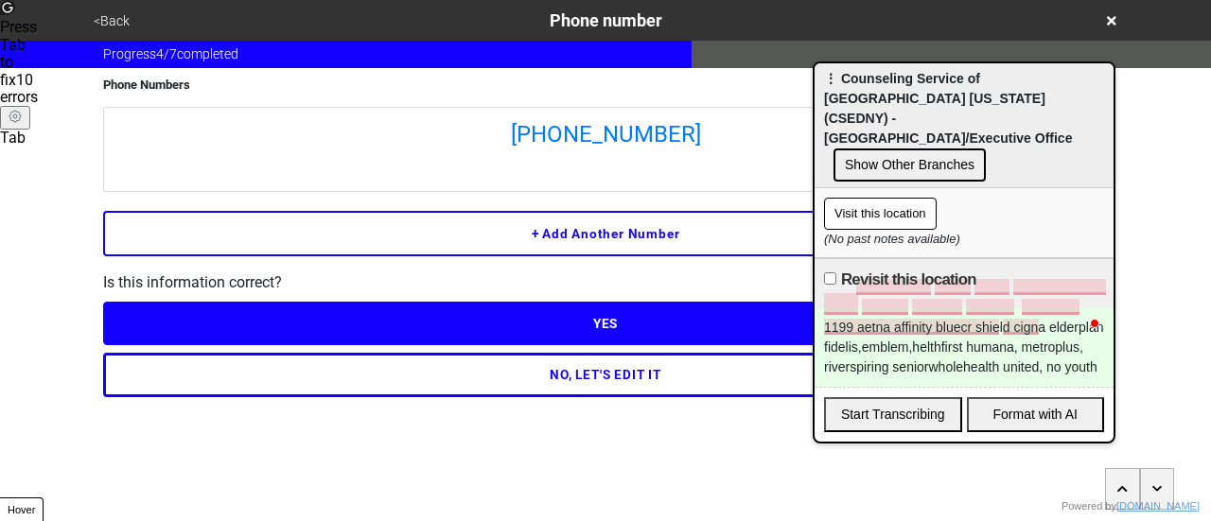
click at [99, 17] on button "<Back" at bounding box center [111, 21] width 47 height 22
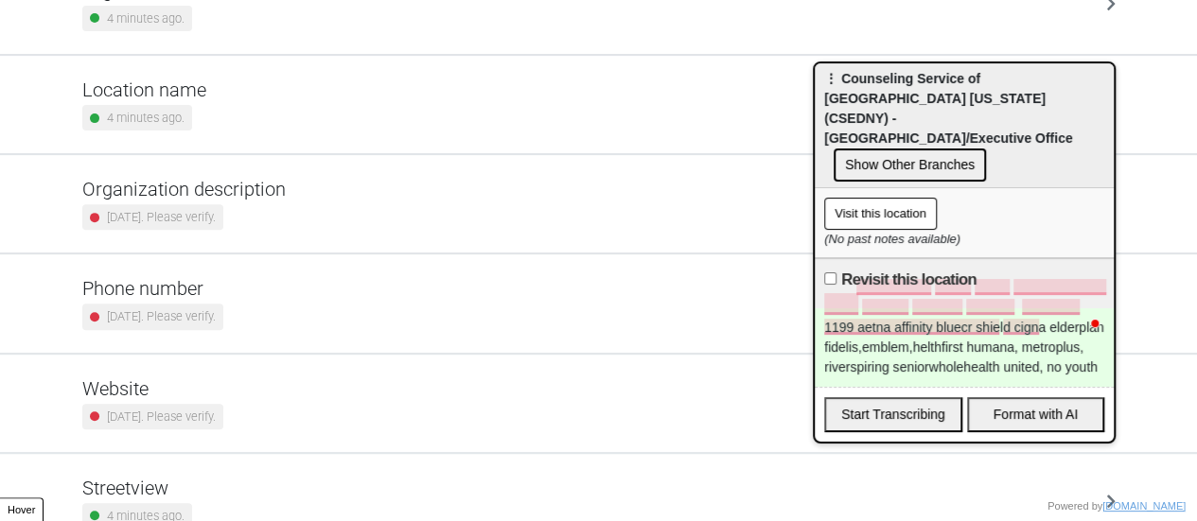
scroll to position [360, 0]
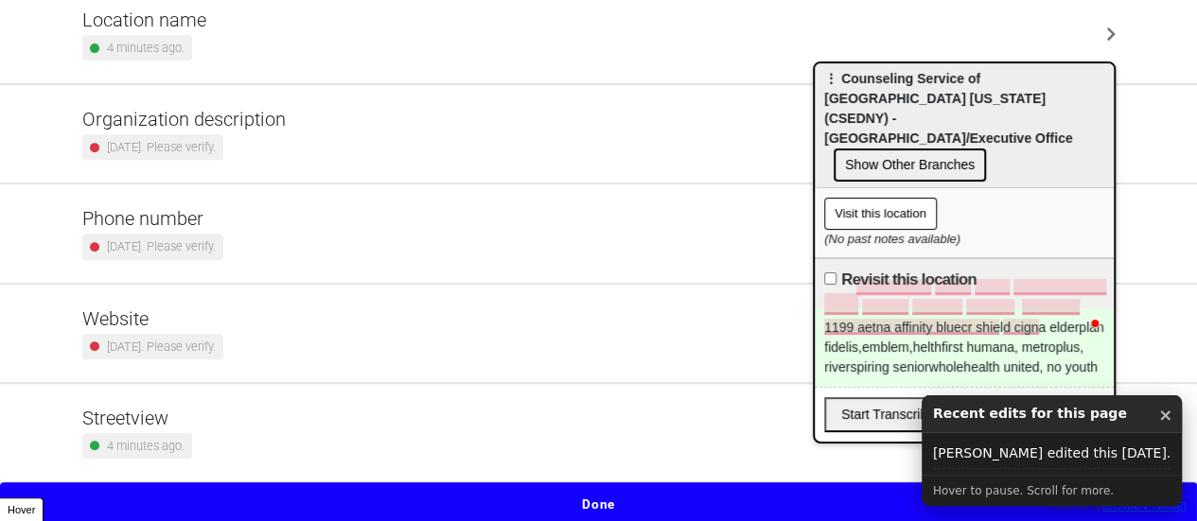
click at [516, 484] on button "Done" at bounding box center [598, 505] width 1197 height 44
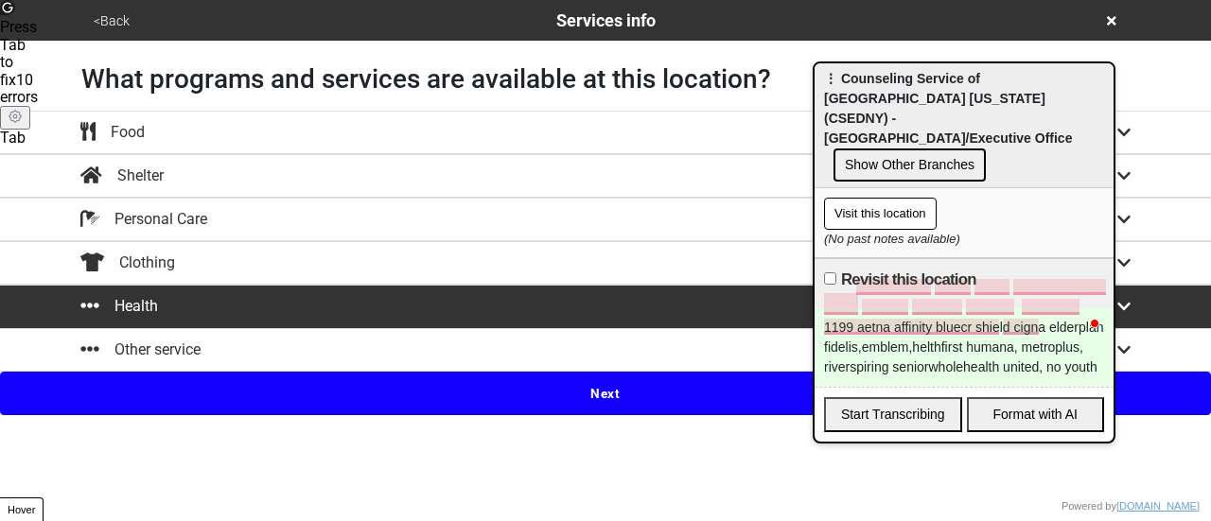
click at [441, 285] on button "Health" at bounding box center [605, 307] width 1211 height 44
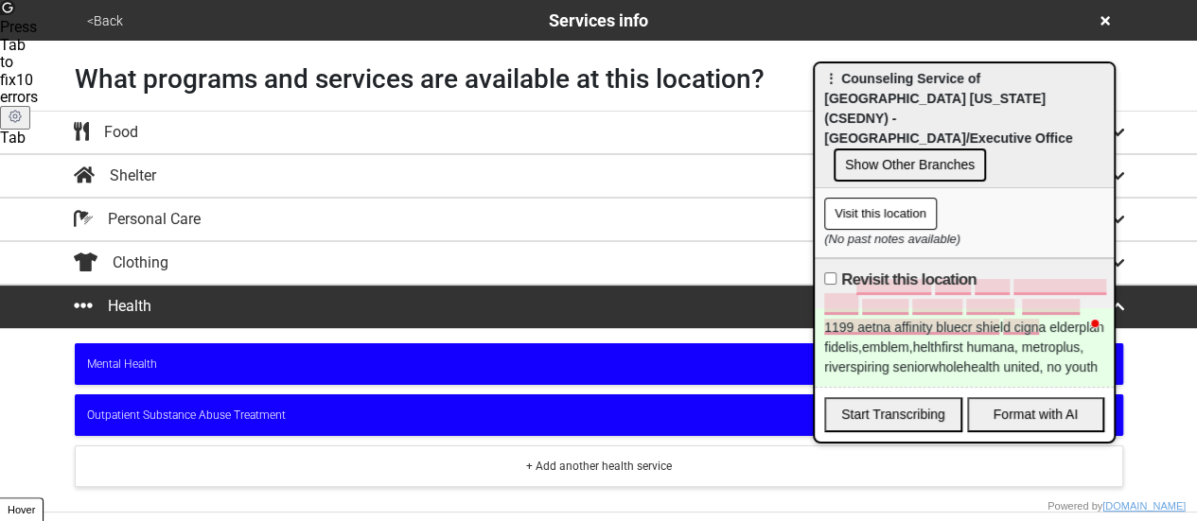
scroll to position [71, 0]
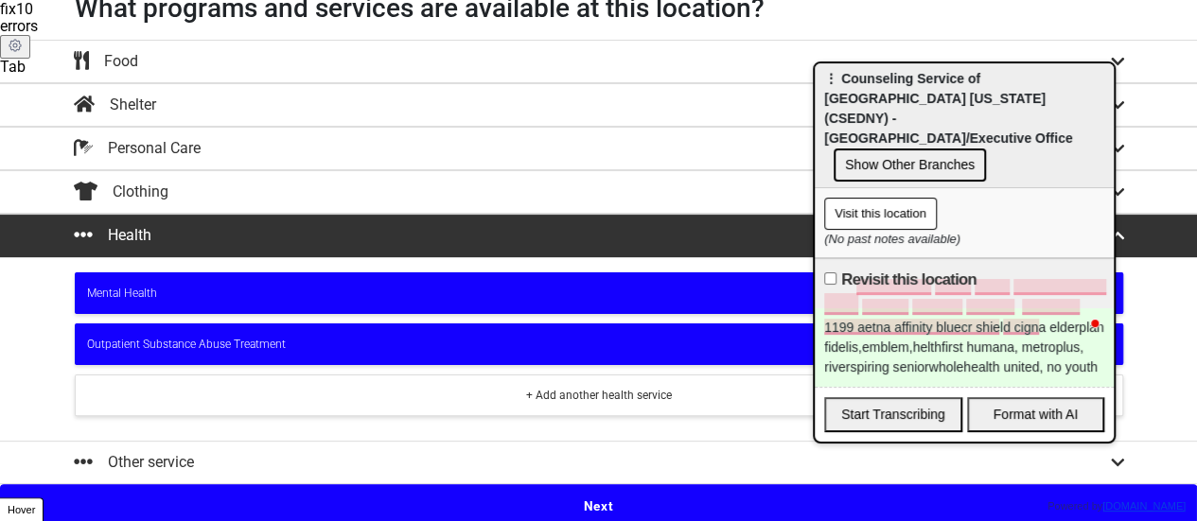
click at [320, 291] on div "Mental Health" at bounding box center [599, 293] width 1024 height 17
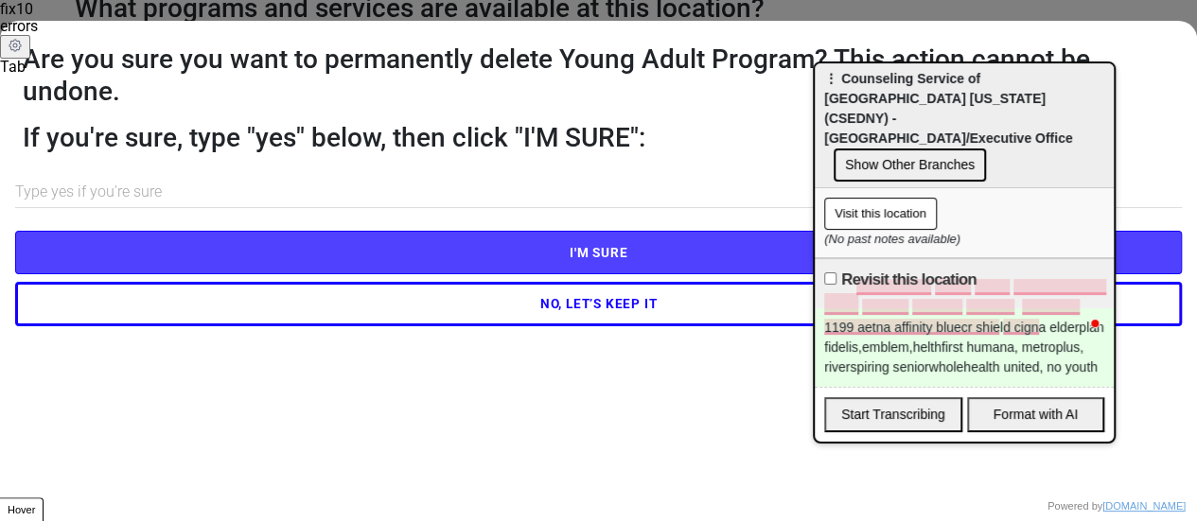
click at [267, 181] on input "text" at bounding box center [598, 192] width 1167 height 31
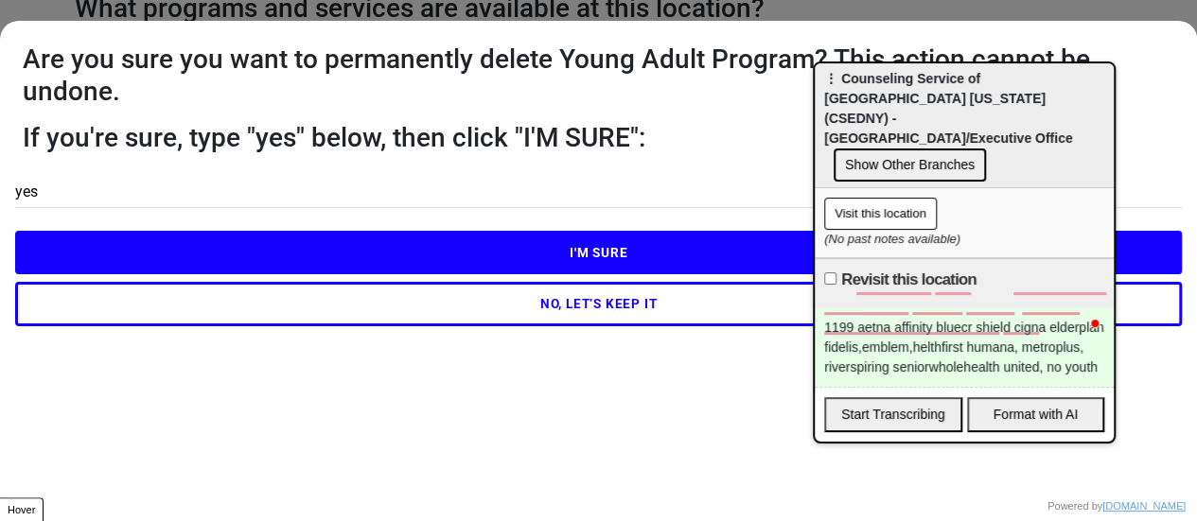
type input "yes"
click at [358, 243] on button "I'M SURE" at bounding box center [598, 253] width 1167 height 44
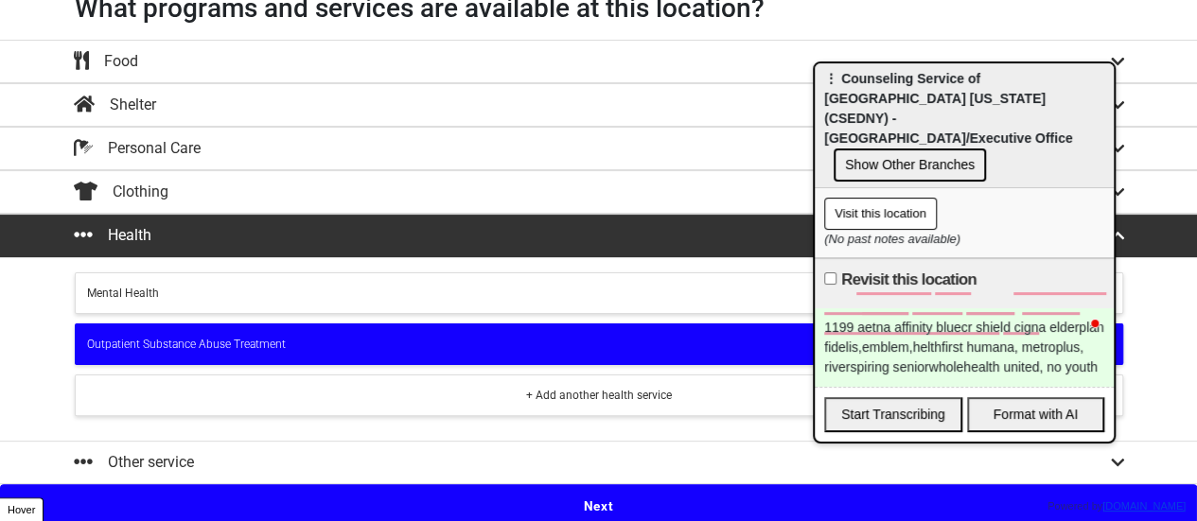
click at [575, 493] on button "Next" at bounding box center [598, 506] width 1197 height 44
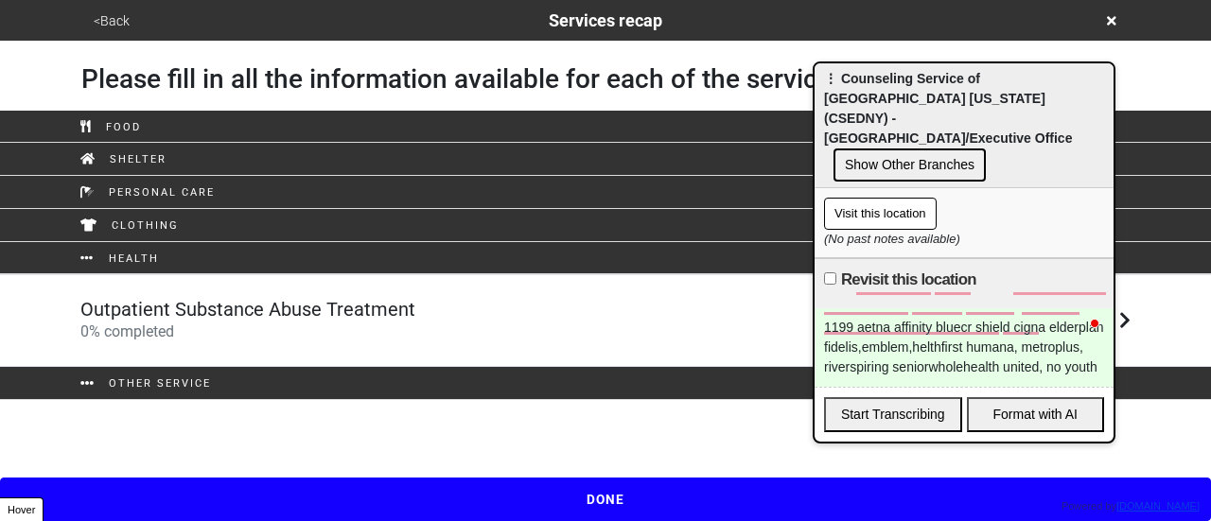
click at [422, 342] on link "Outpatient Substance Abuse Treatment 0 % completed" at bounding box center [605, 320] width 1211 height 93
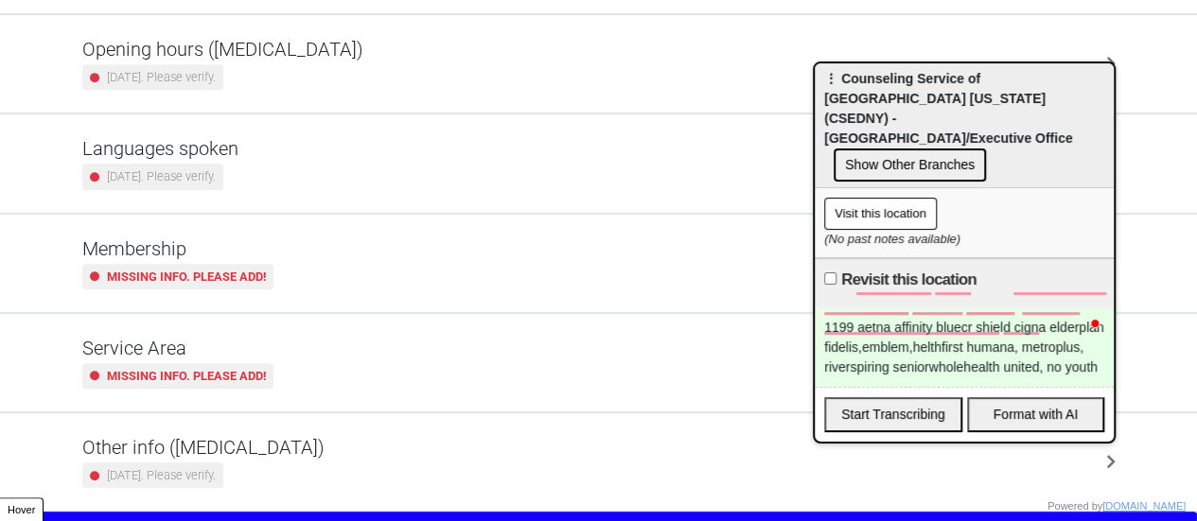
scroll to position [458, 0]
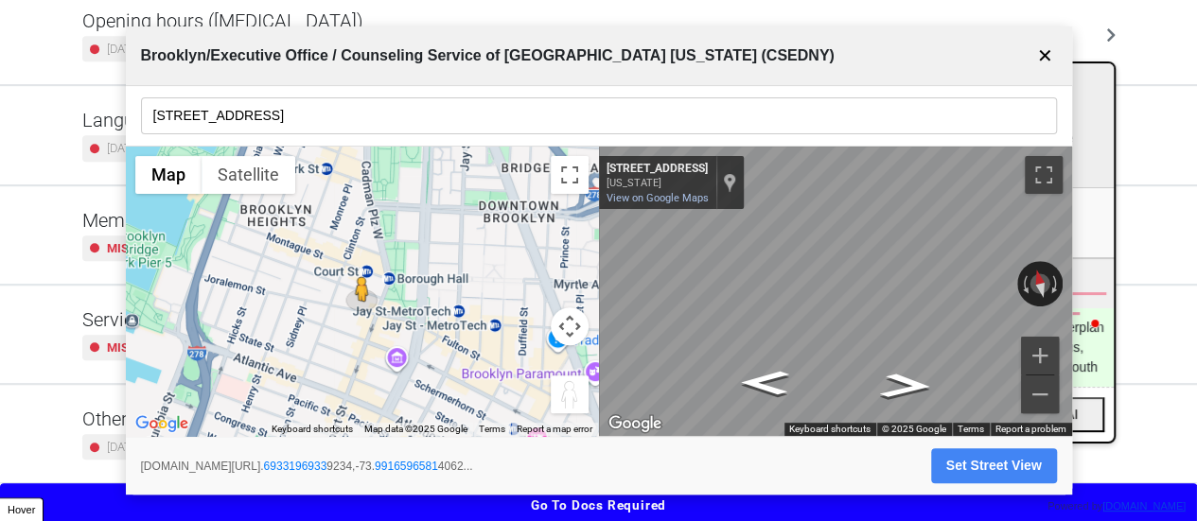
click at [1045, 55] on button "✕" at bounding box center [1045, 56] width 24 height 36
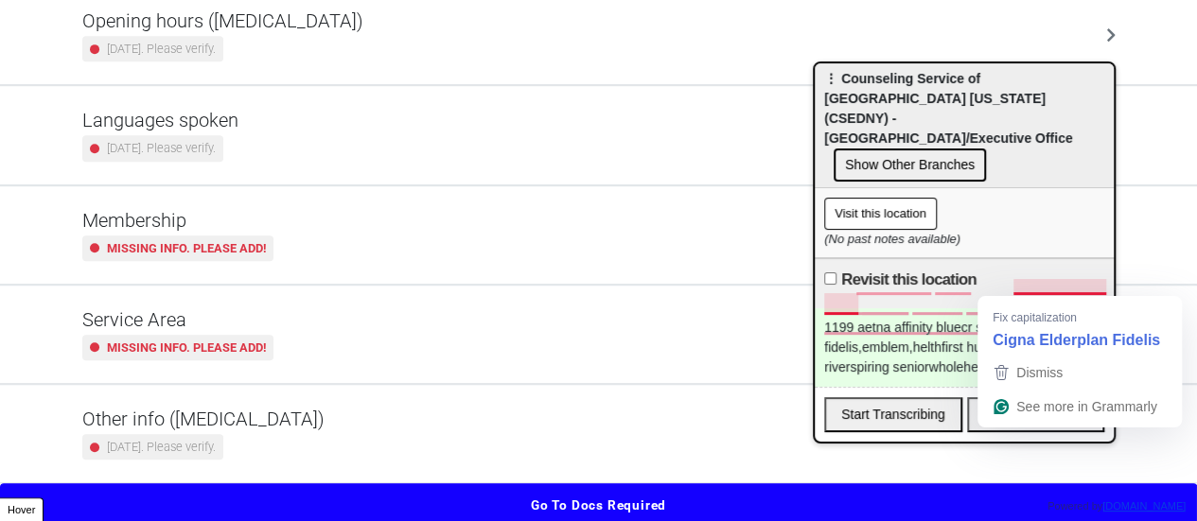
click at [1003, 258] on div "Revisit this location" at bounding box center [964, 283] width 299 height 50
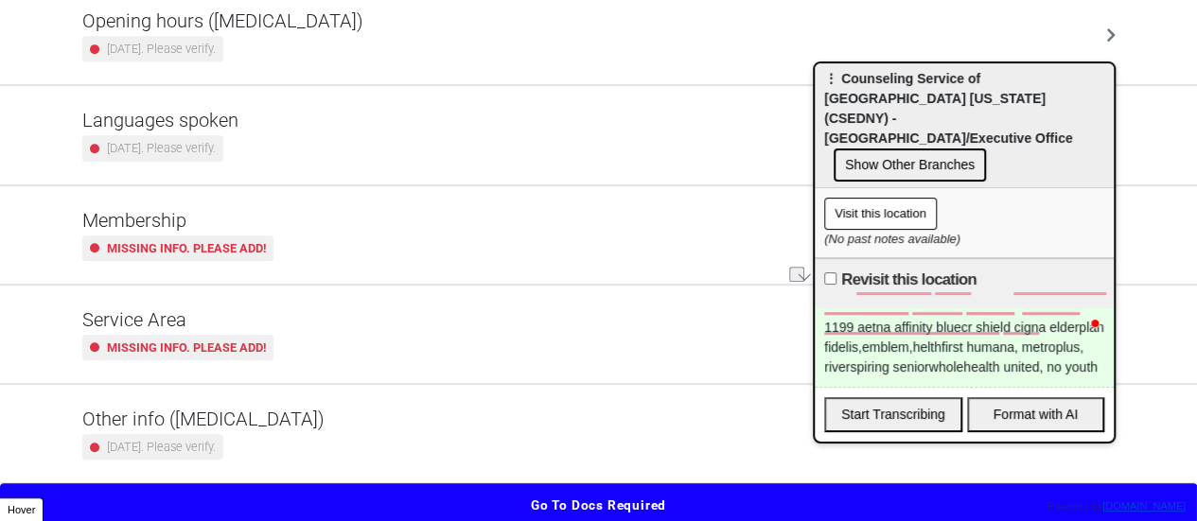
drag, startPoint x: 1053, startPoint y: 334, endPoint x: 1149, endPoint y: 308, distance: 99.2
click at [1164, 328] on body "<Back Service Details Progress 0 / 8 completed Check all the Outpatient Substan…" at bounding box center [598, 34] width 1197 height 985
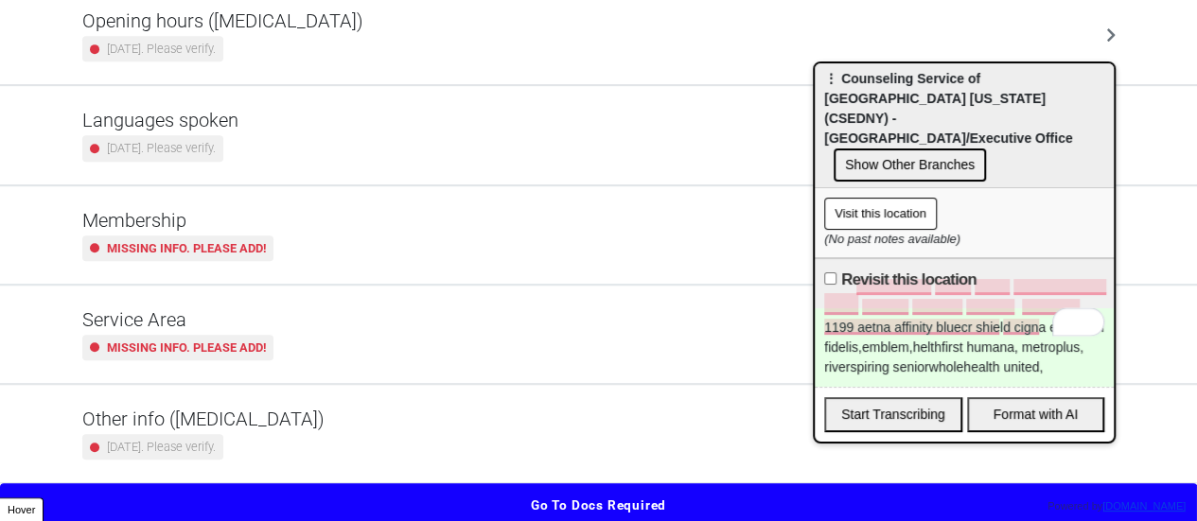
click at [865, 269] on label "Revisit this location" at bounding box center [908, 280] width 135 height 23
click at [836, 273] on input "Revisit this location" at bounding box center [830, 279] width 12 height 12
checkbox input "true"
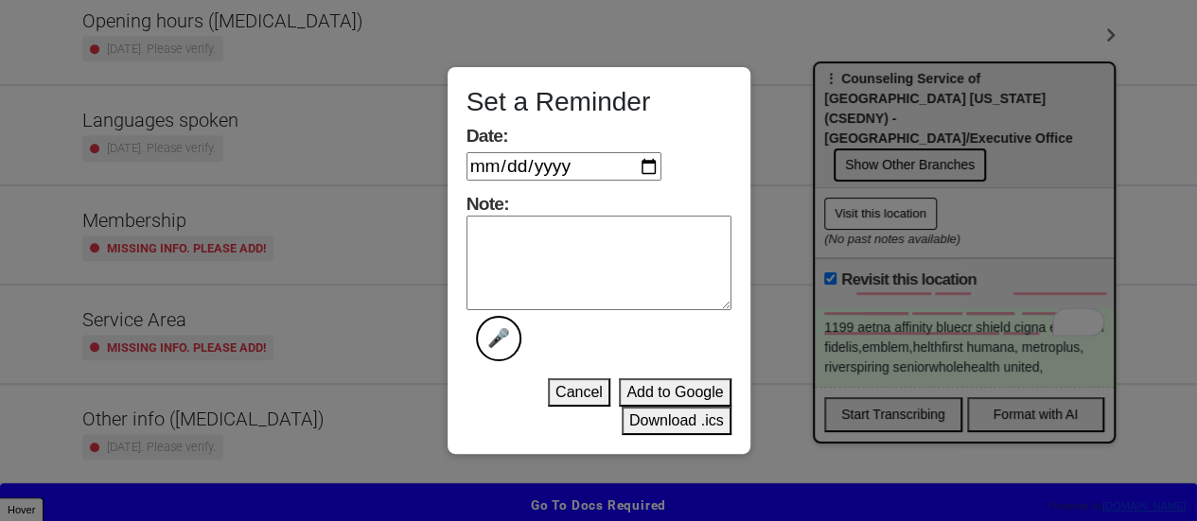
click at [589, 238] on textarea "Note: 🎤" at bounding box center [599, 263] width 265 height 95
type textarea "done"
click at [648, 167] on input "Date:" at bounding box center [564, 166] width 195 height 28
type input "[DATE]"
click at [662, 417] on button "Download .ics" at bounding box center [677, 421] width 110 height 28
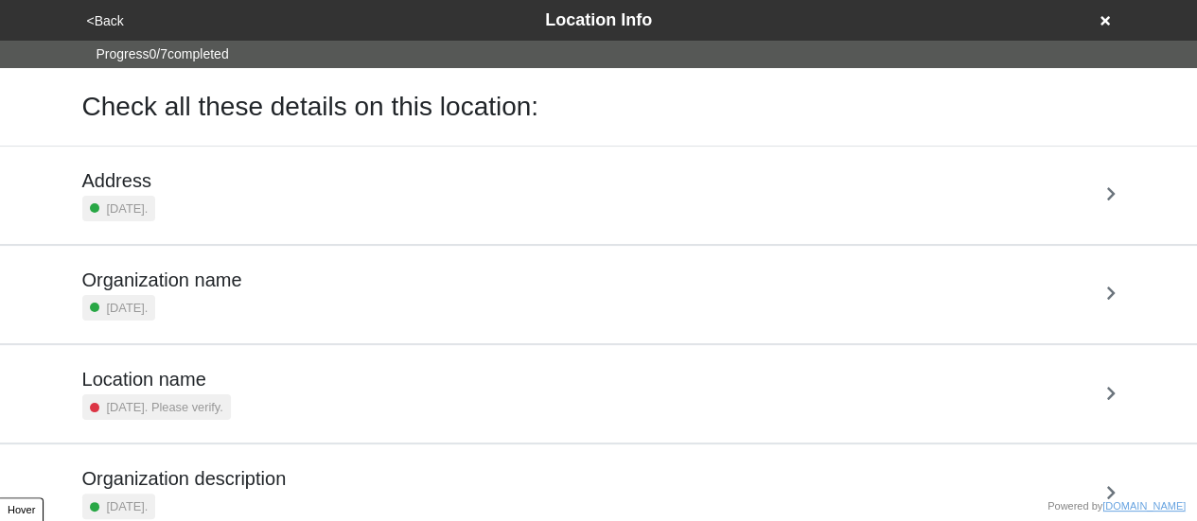
scroll to position [360, 0]
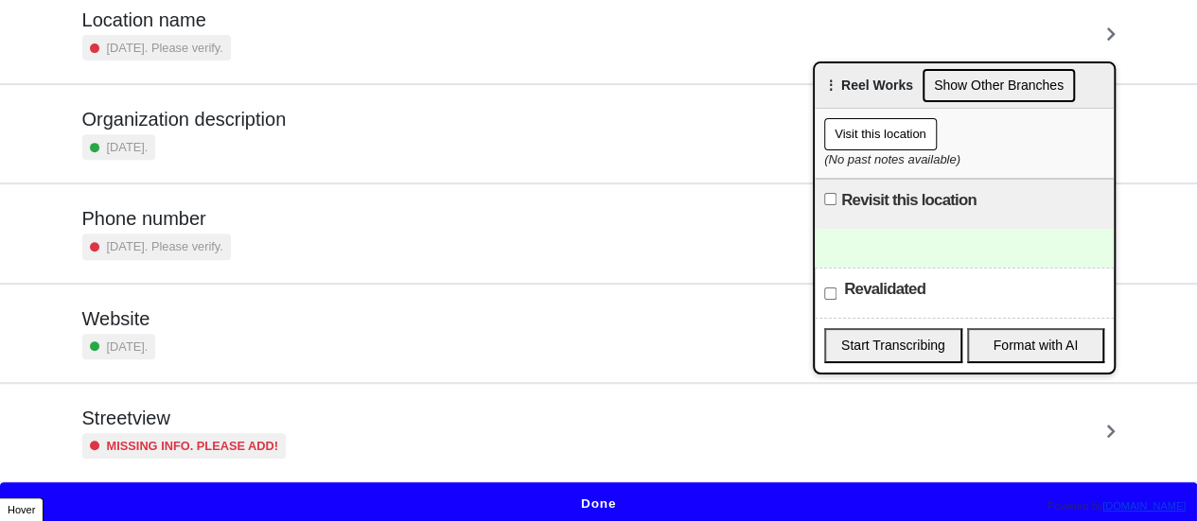
click at [540, 492] on button "Done" at bounding box center [598, 505] width 1197 height 44
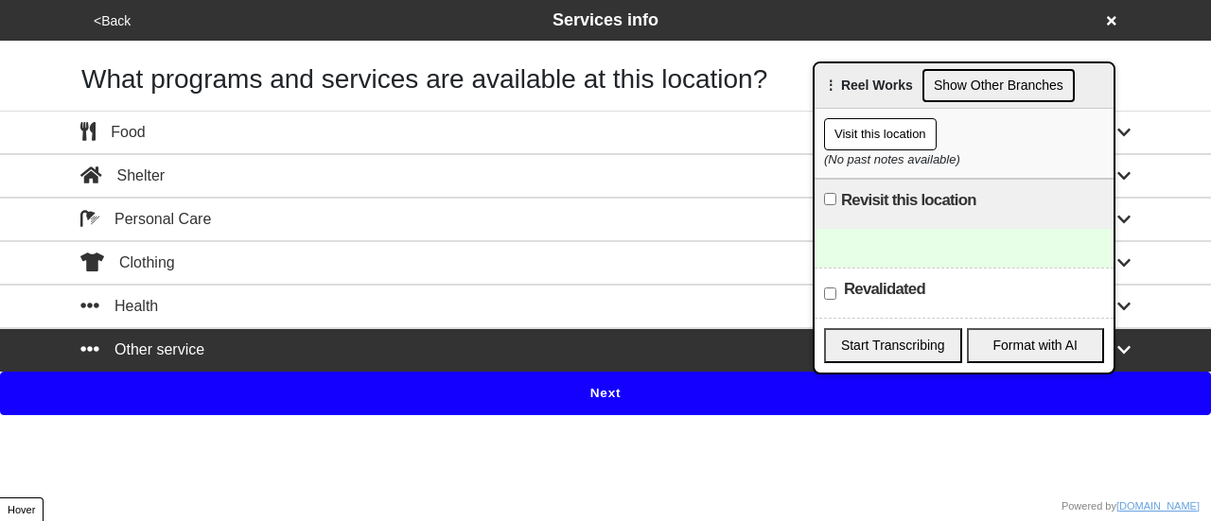
click at [551, 389] on button "Next" at bounding box center [605, 394] width 1211 height 44
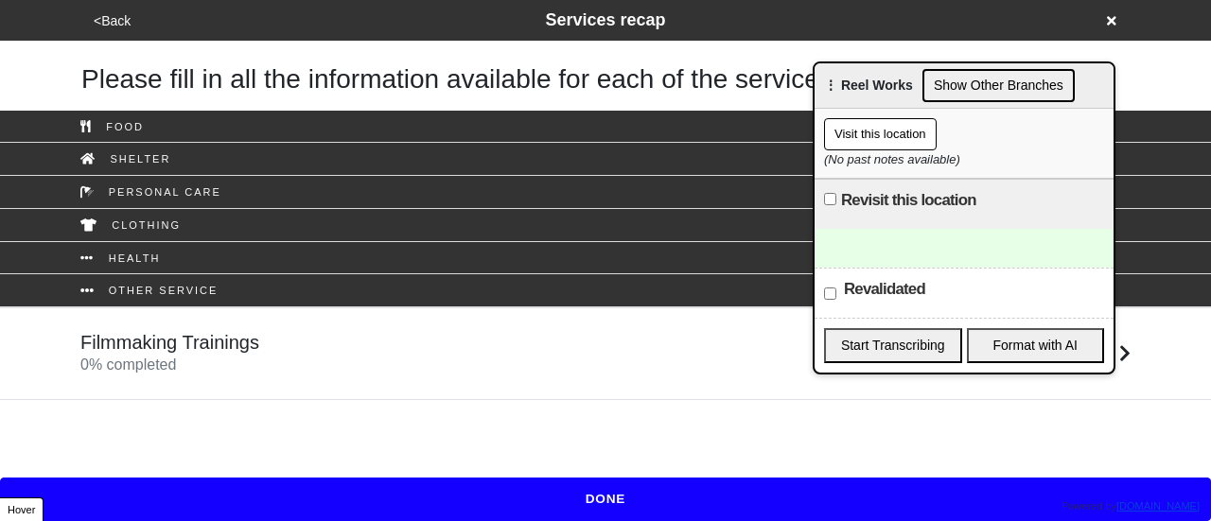
click at [356, 363] on div "Filmmaking Trainings 0 % completed" at bounding box center [605, 353] width 1079 height 45
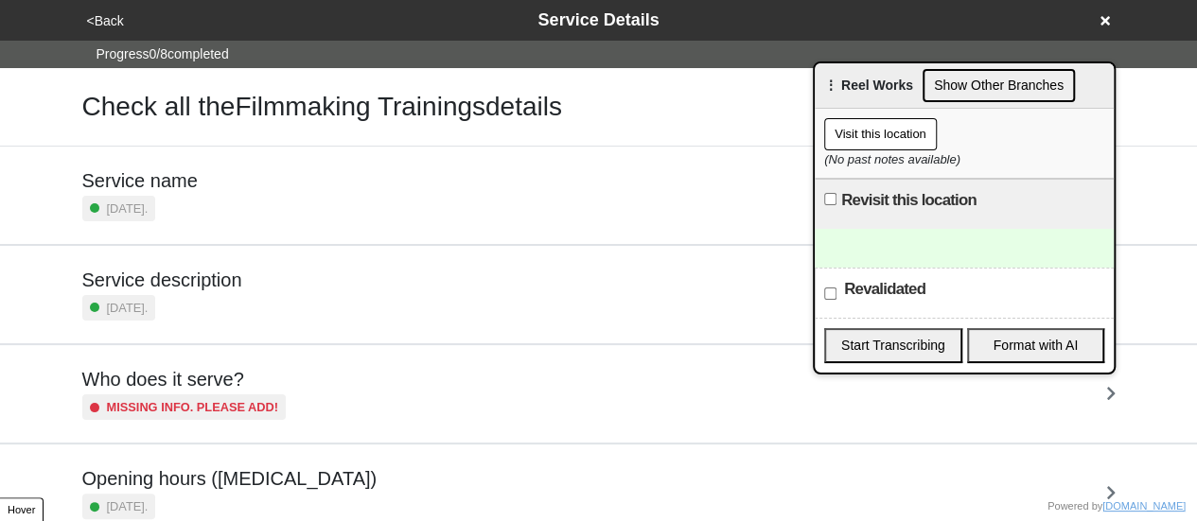
click at [98, 12] on button "<Back" at bounding box center [105, 21] width 48 height 22
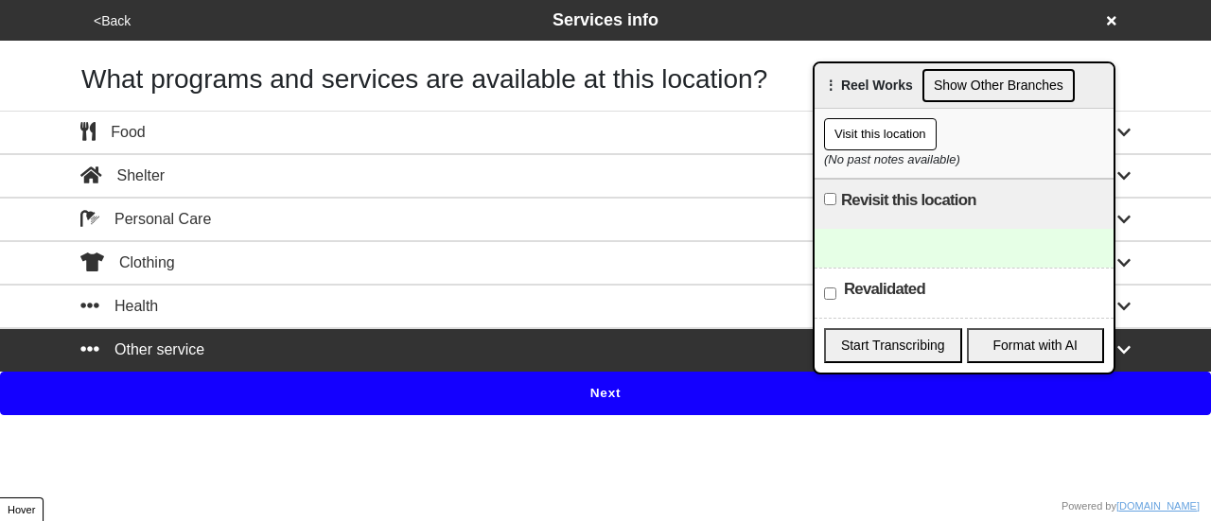
click at [98, 12] on button "<Back" at bounding box center [112, 21] width 48 height 22
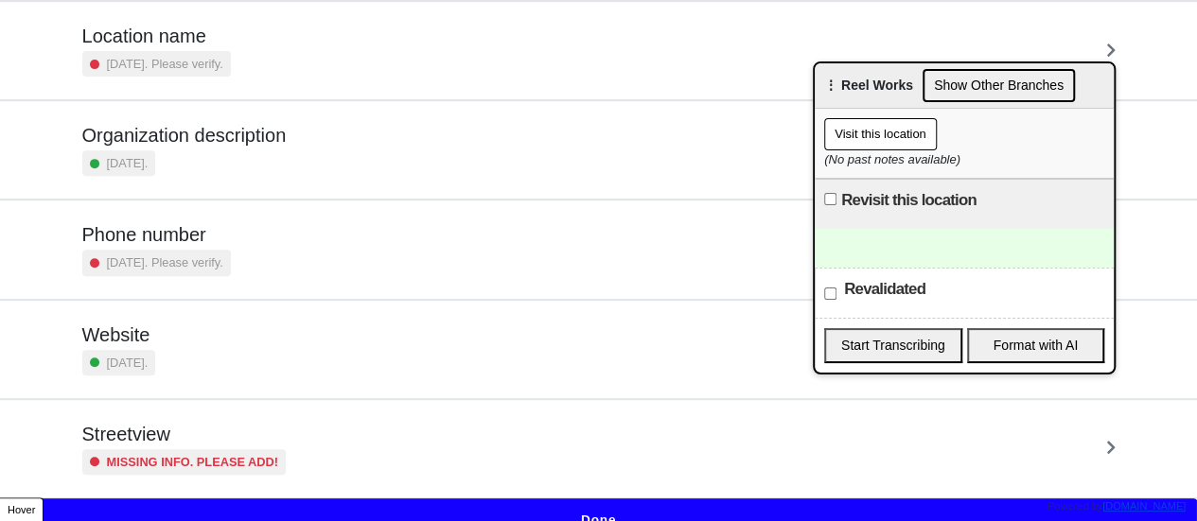
scroll to position [360, 0]
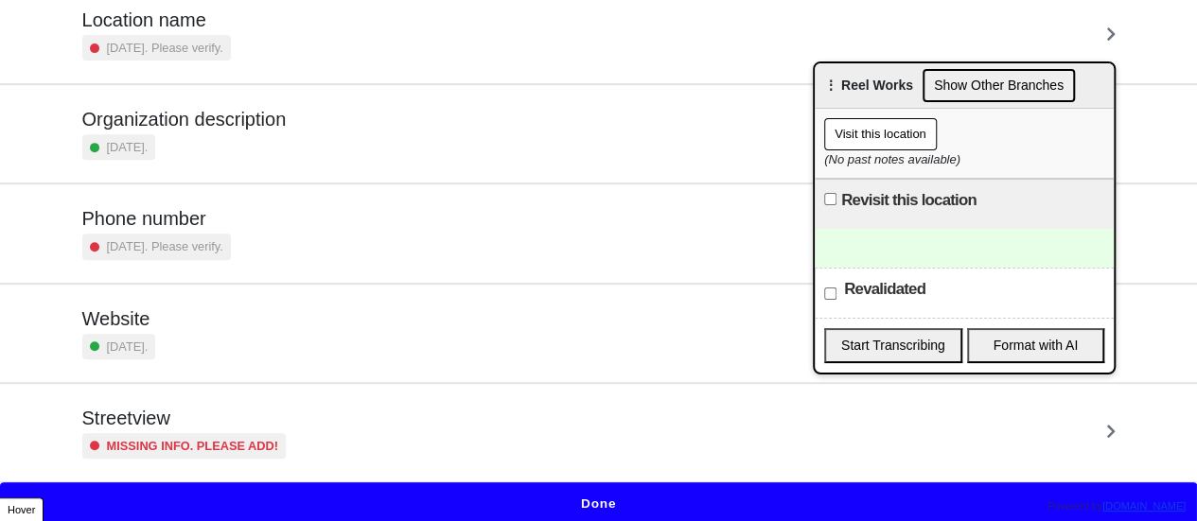
click at [226, 420] on h5 "Streetview" at bounding box center [184, 418] width 204 height 23
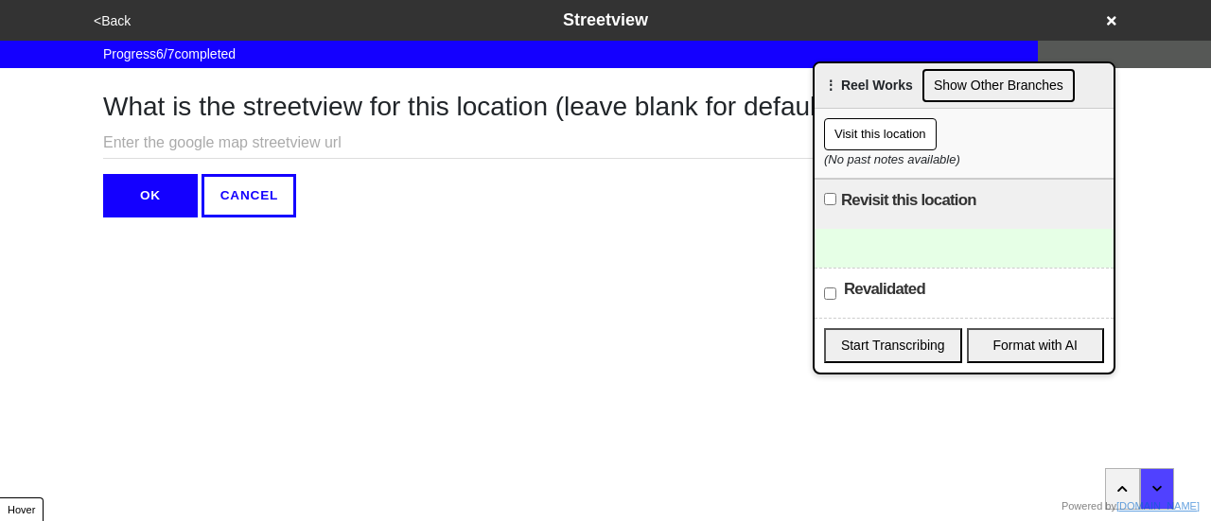
click at [250, 143] on input "text" at bounding box center [475, 143] width 744 height 31
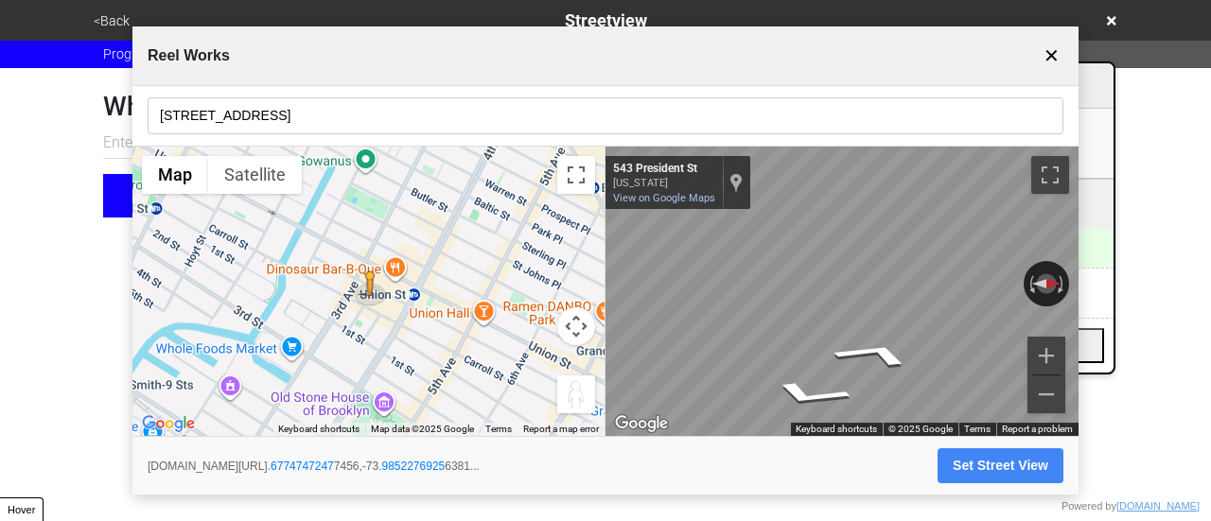
click at [344, 116] on input "[STREET_ADDRESS]" at bounding box center [606, 115] width 916 height 37
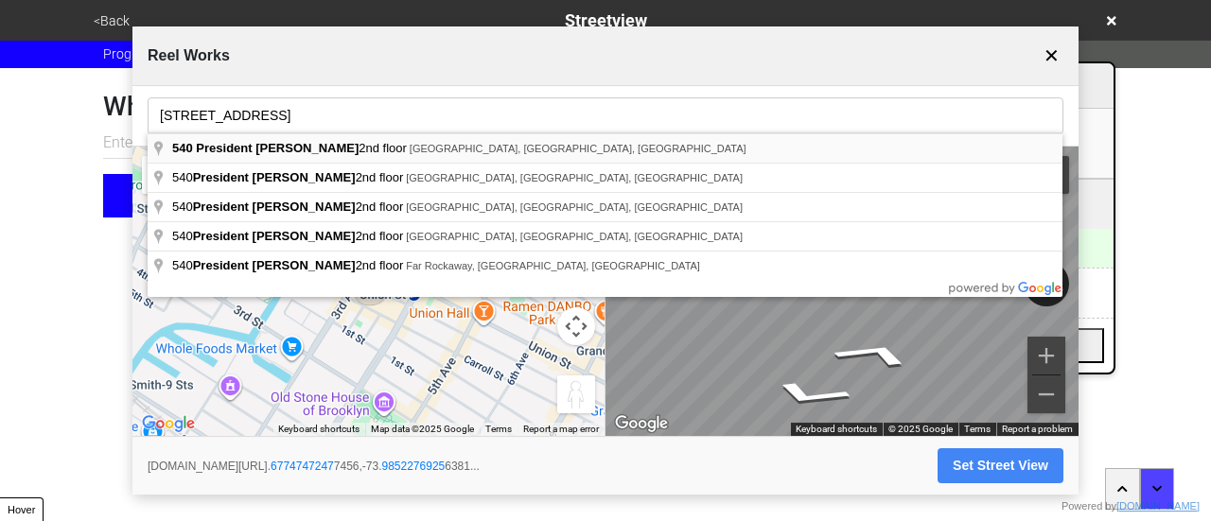
type input "[STREET_ADDRESS]"
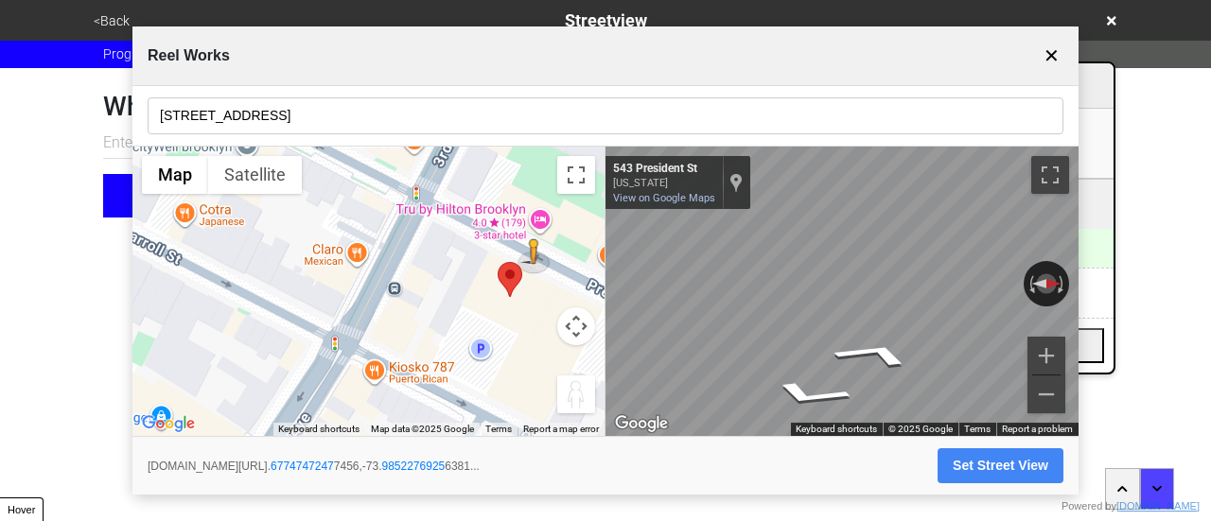
click at [766, 235] on div "← Move left → Move right ↑ Move up ↓ Move down + Zoom in - Zoom out Home Jump l…" at bounding box center [605, 292] width 946 height 291
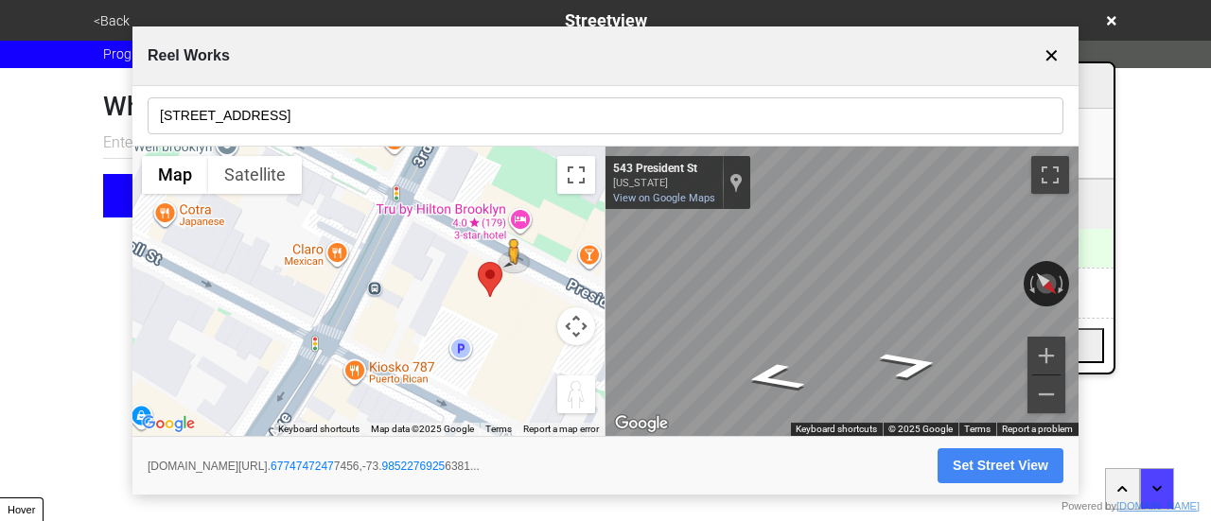
drag, startPoint x: 584, startPoint y: 251, endPoint x: 1128, endPoint y: 349, distance: 552.9
click at [1156, 293] on html "<Back Streetview Progress 6 / 7 completed What is the streetview for this locat…" at bounding box center [605, 146] width 1211 height 293
click at [781, 398] on icon "Go East, President St" at bounding box center [776, 402] width 123 height 38
click at [787, 392] on icon "Go East, President St" at bounding box center [776, 402] width 123 height 38
click at [598, 264] on div "← Move left → Move right ↑ Move up ↓ Move down + Zoom in - Zoom out Home Jump l…" at bounding box center [605, 292] width 946 height 291
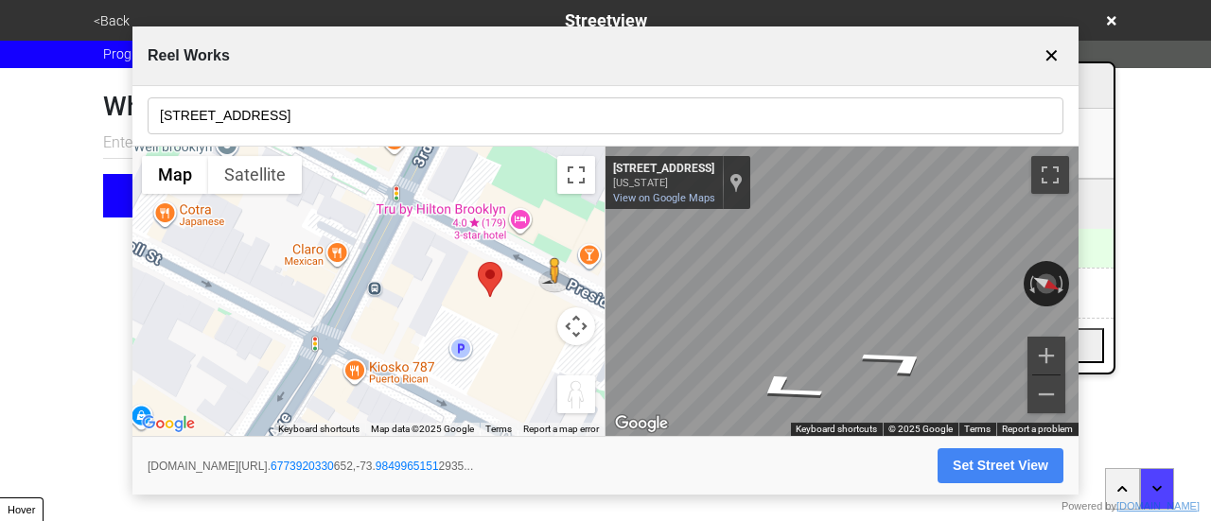
click at [984, 468] on button "Set Street View" at bounding box center [1001, 466] width 126 height 35
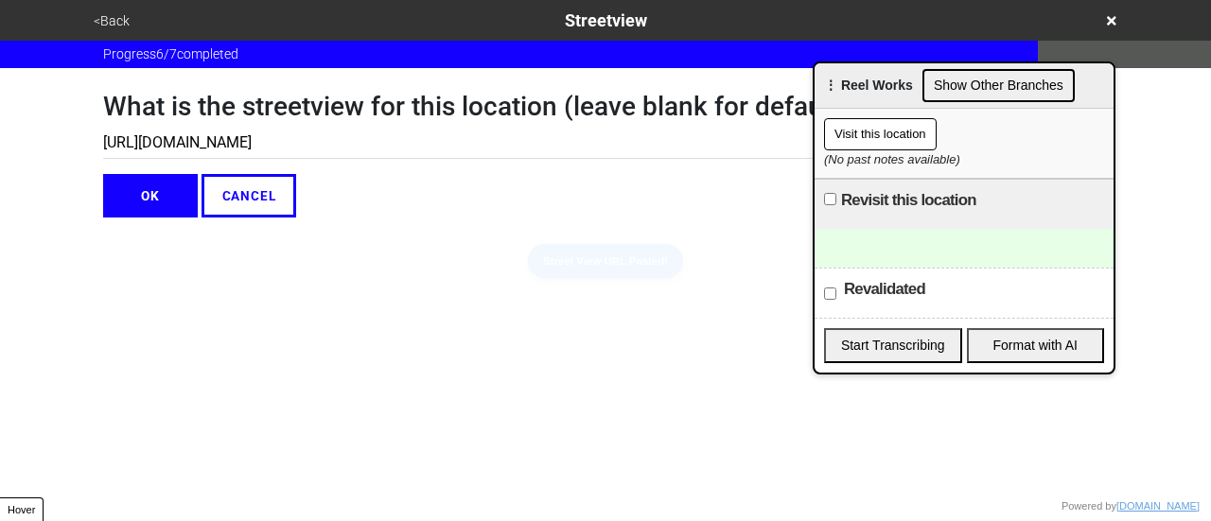
type input "[URL][DOMAIN_NAME]"
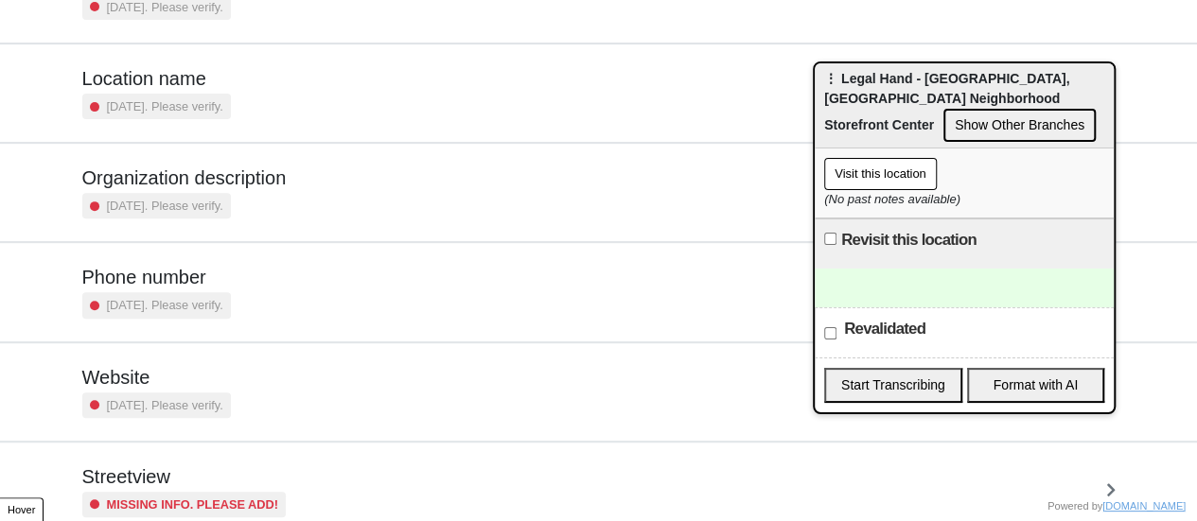
scroll to position [360, 0]
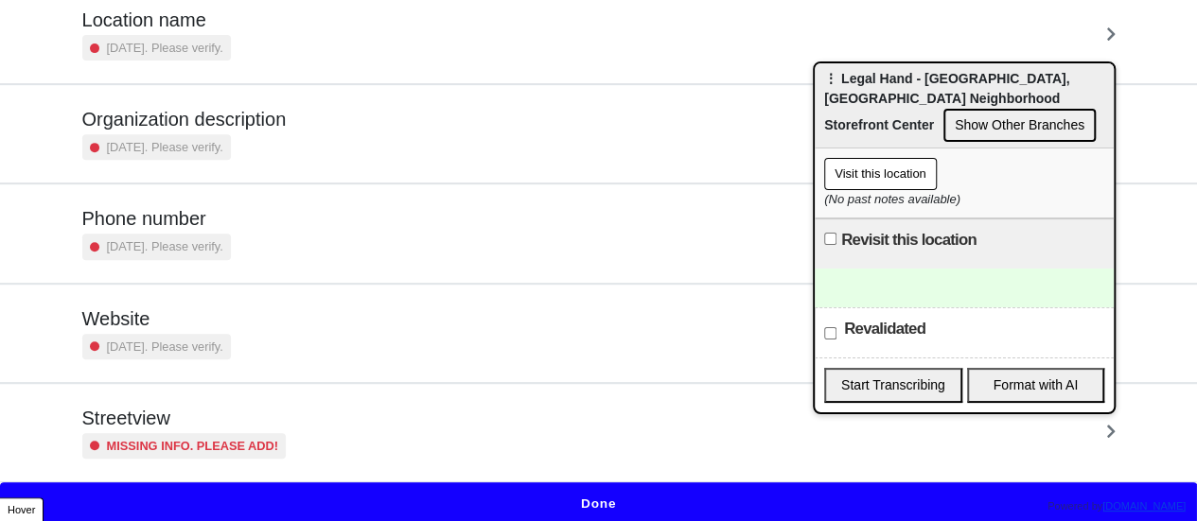
click at [162, 433] on div "Missing info. Please add!" at bounding box center [184, 446] width 204 height 26
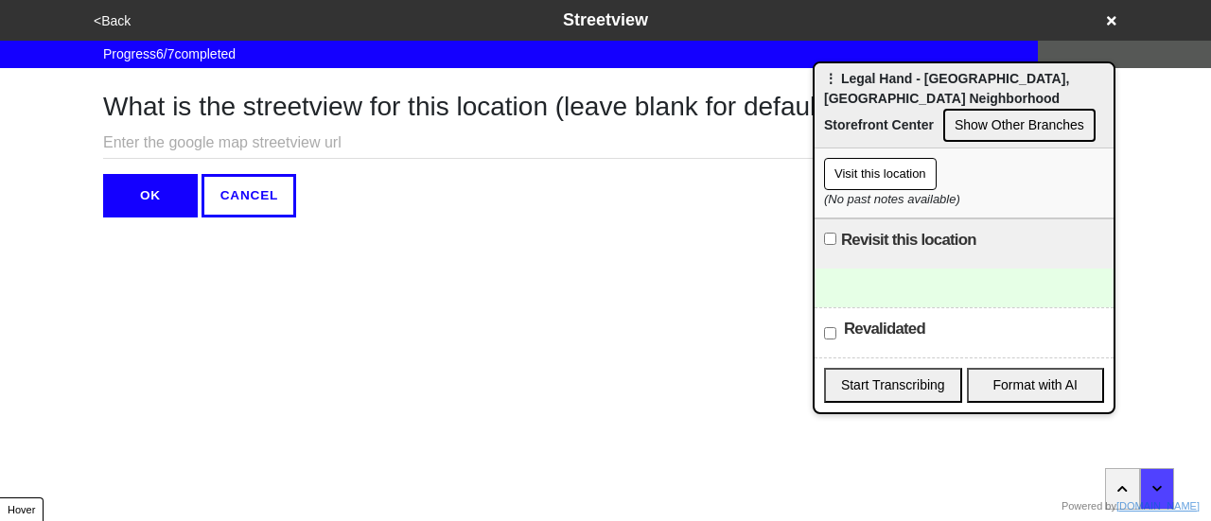
click at [265, 137] on input "text" at bounding box center [475, 143] width 744 height 31
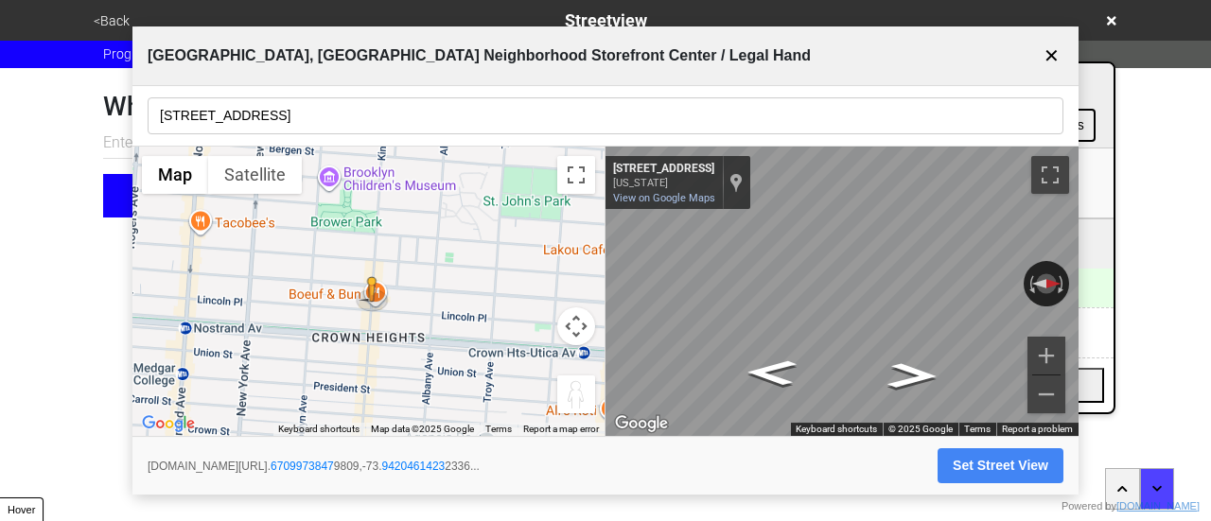
click at [237, 117] on input "[STREET_ADDRESS]" at bounding box center [606, 115] width 916 height 37
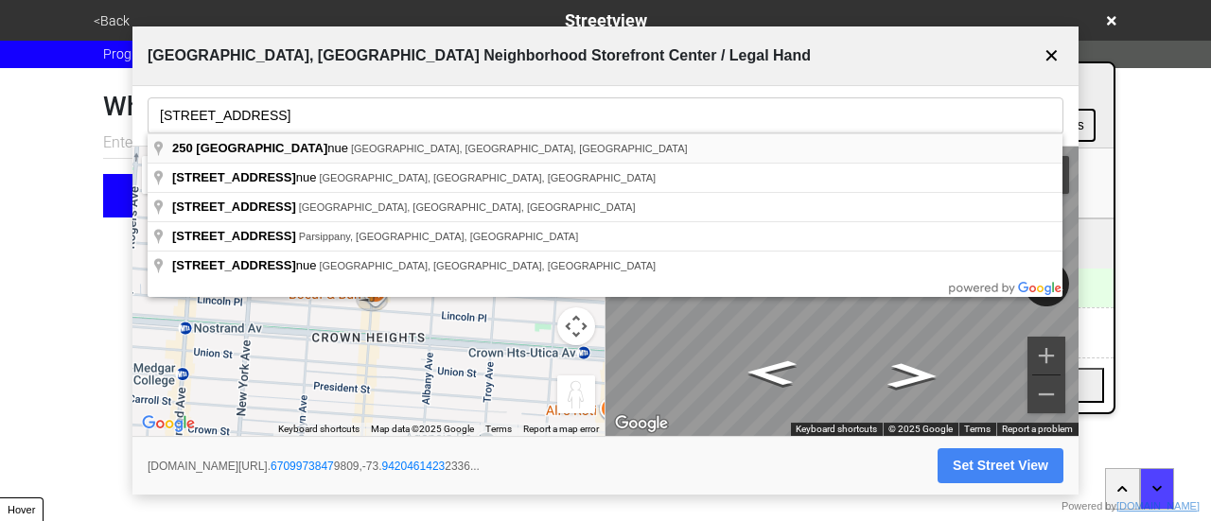
type input "[STREET_ADDRESS]"
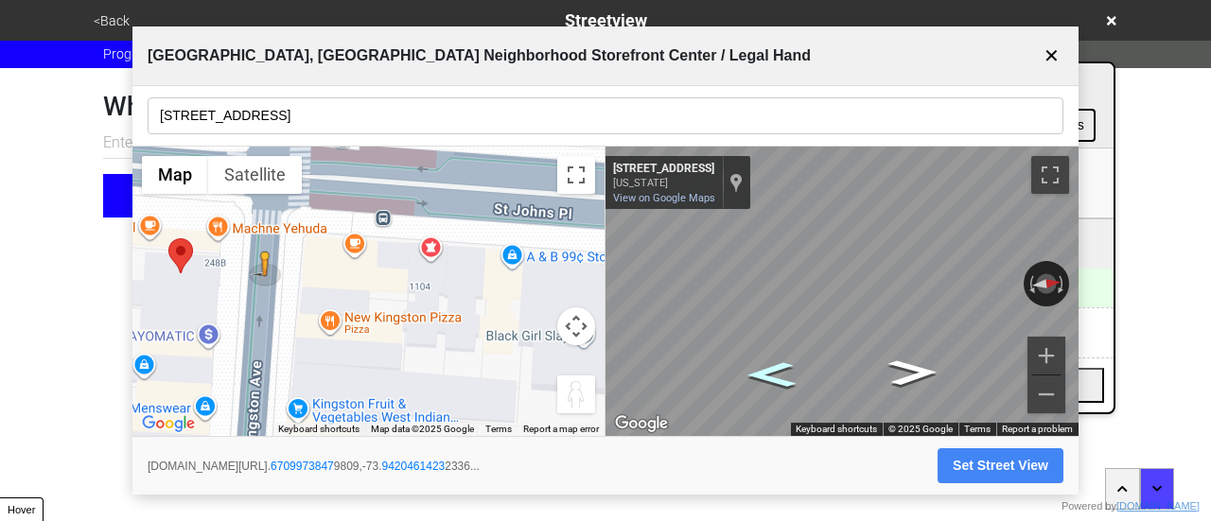
click at [763, 375] on icon "Go South, Kingston Ave" at bounding box center [771, 375] width 91 height 38
click at [920, 228] on div "← Move left → Move right ↑ Move up ↓ Move down + Zoom in - Zoom out [STREET_ADD…" at bounding box center [842, 292] width 473 height 291
click at [973, 461] on button "Set Street View" at bounding box center [1001, 466] width 126 height 35
type input "[URL][DOMAIN_NAME]"
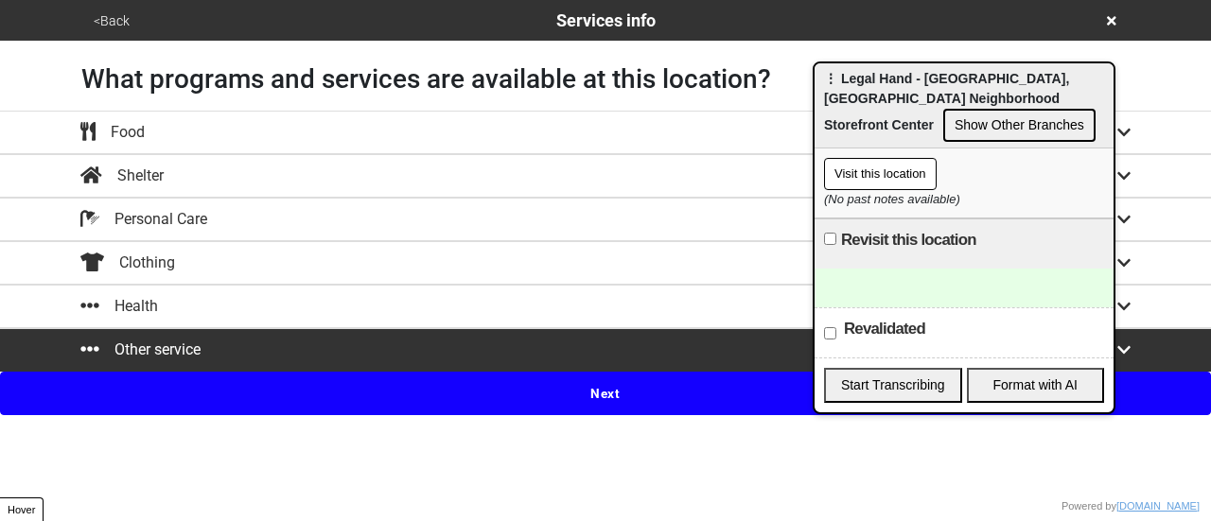
click at [322, 376] on button "Next" at bounding box center [605, 394] width 1211 height 44
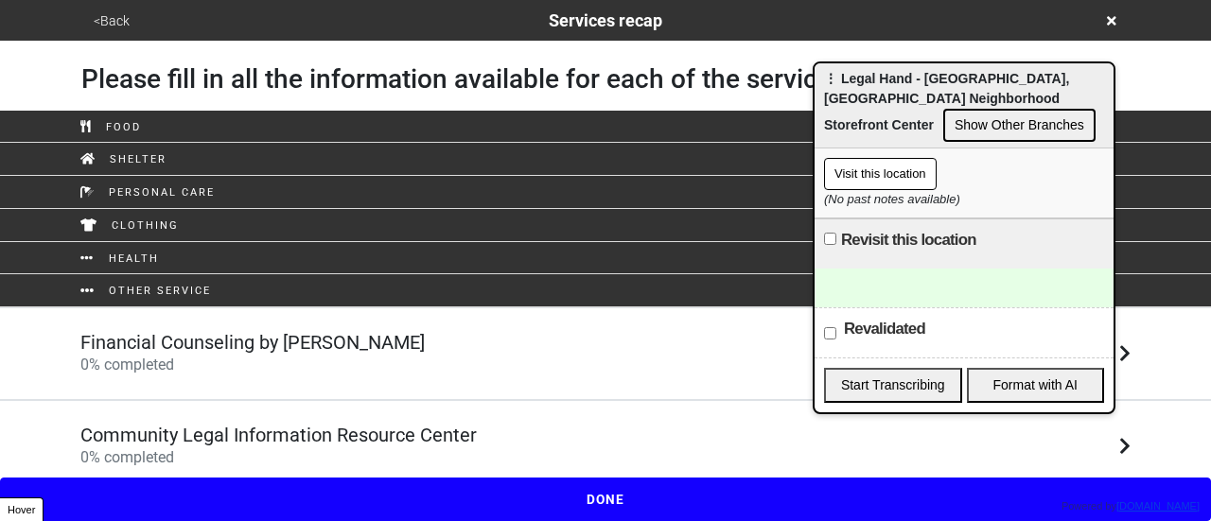
click at [331, 435] on h5 "Community Legal Information Resource Center" at bounding box center [278, 435] width 396 height 23
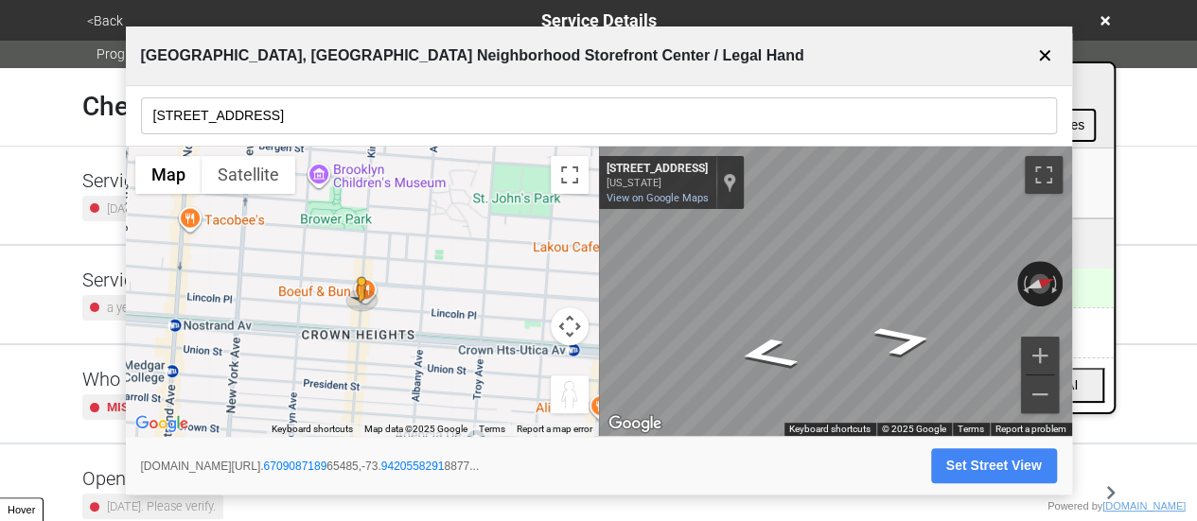
click at [964, 457] on button "Set Street View" at bounding box center [994, 466] width 126 height 35
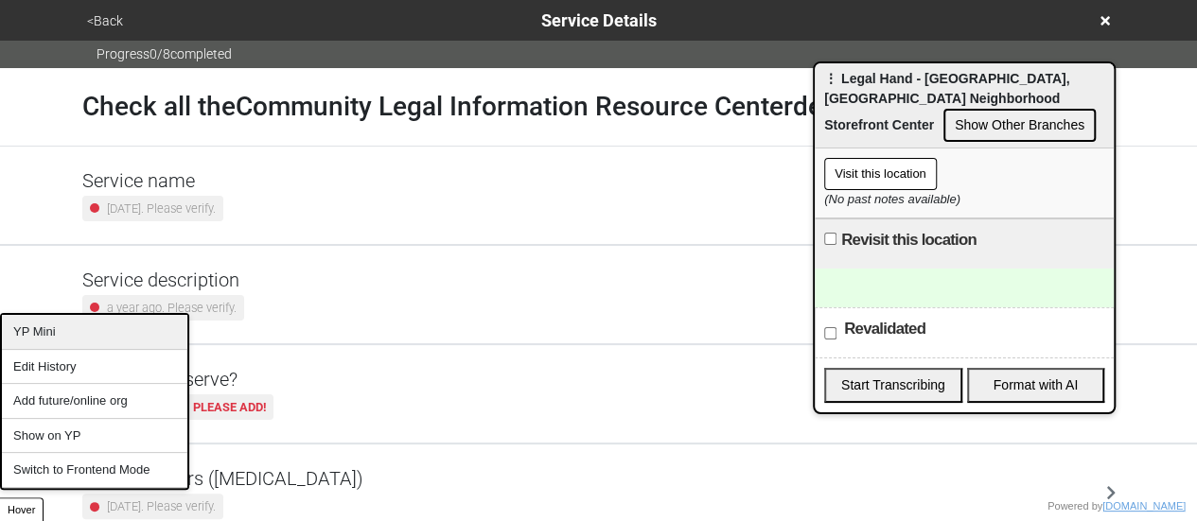
click at [82, 334] on div "YP Mini" at bounding box center [94, 332] width 185 height 35
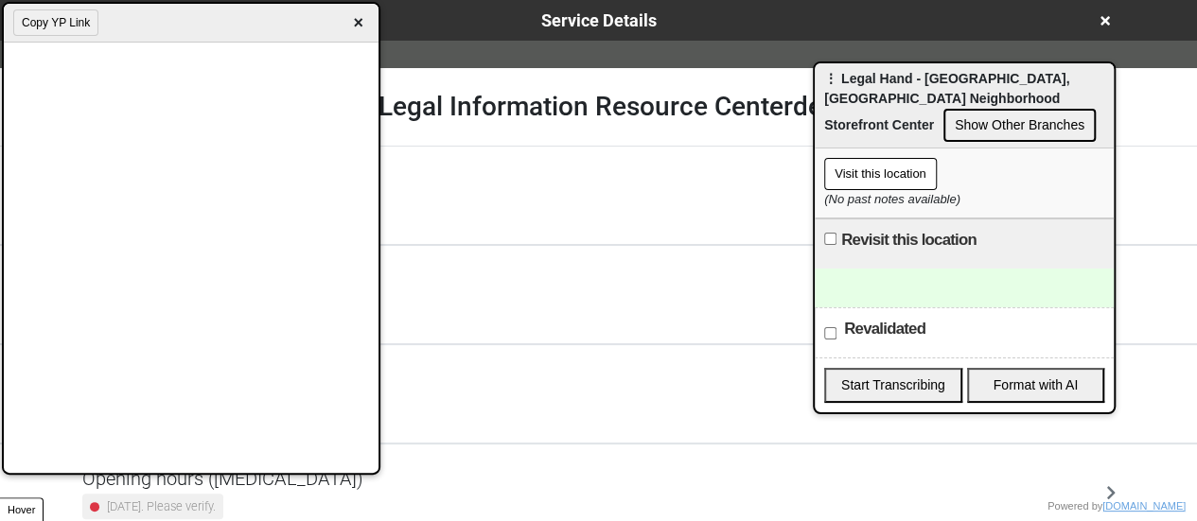
click at [365, 25] on span "×" at bounding box center [358, 23] width 22 height 26
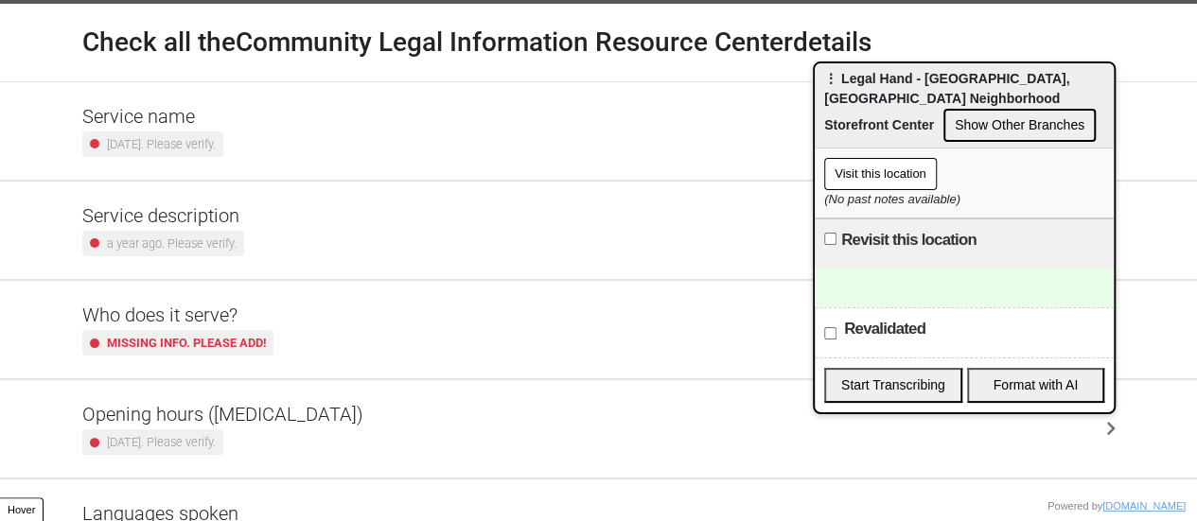
scroll to position [95, 0]
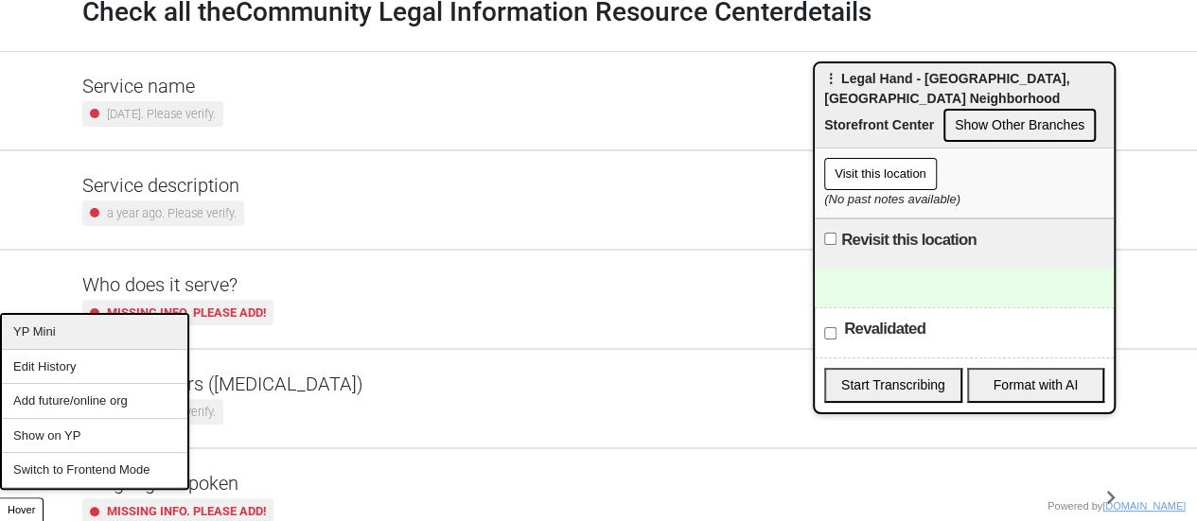
click at [59, 338] on div "YP Mini" at bounding box center [94, 332] width 185 height 35
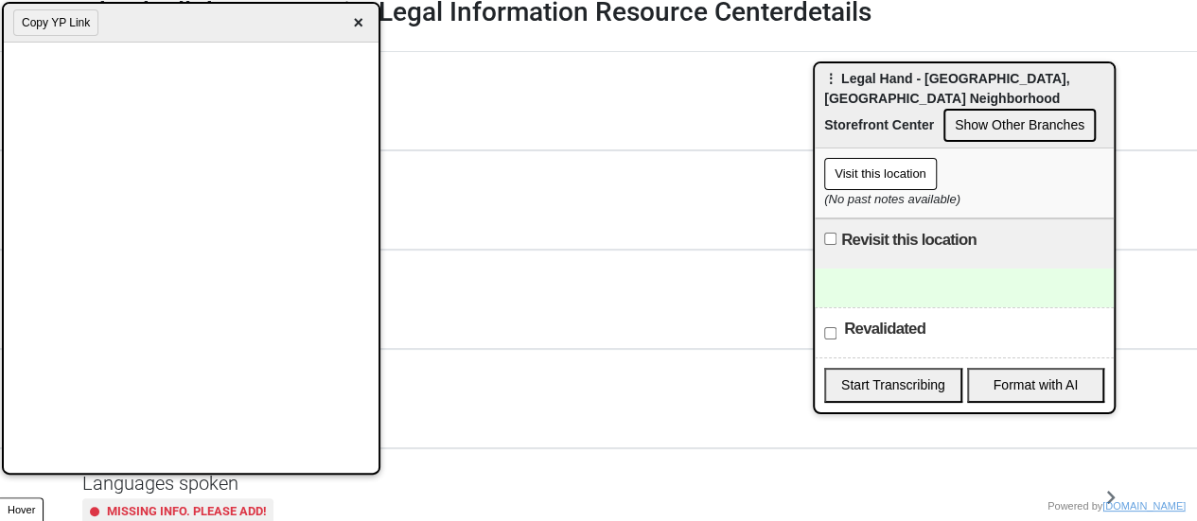
click at [66, 26] on button "Copy YP Link" at bounding box center [55, 22] width 85 height 26
click at [939, 288] on div at bounding box center [964, 288] width 299 height 39
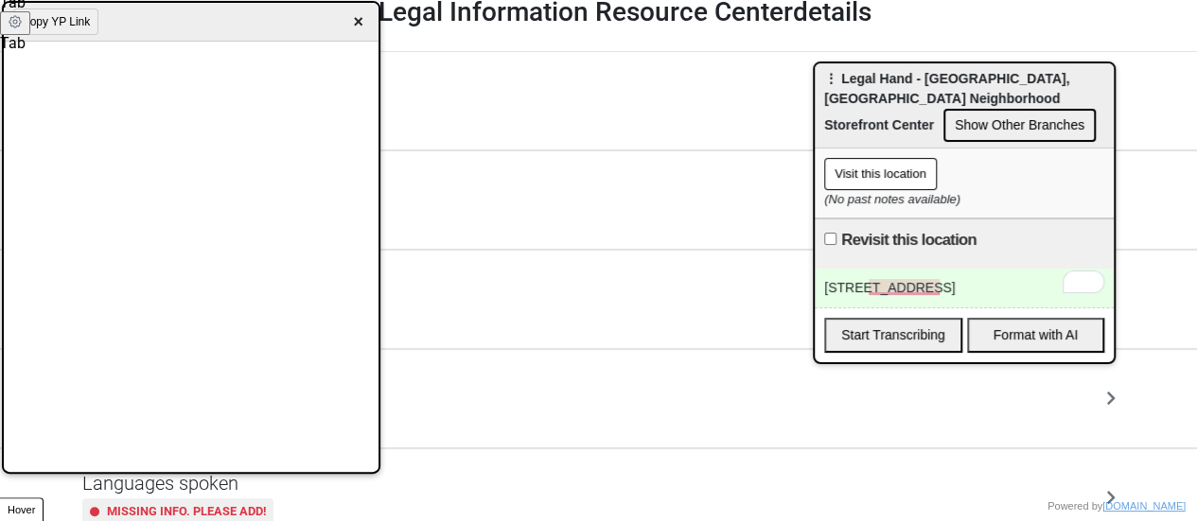
click at [960, 279] on div "149-13 jamaica ave," at bounding box center [964, 288] width 299 height 39
click at [1058, 288] on div "149-13 jamaica ave,legalhandjamaica@" at bounding box center [964, 288] width 299 height 39
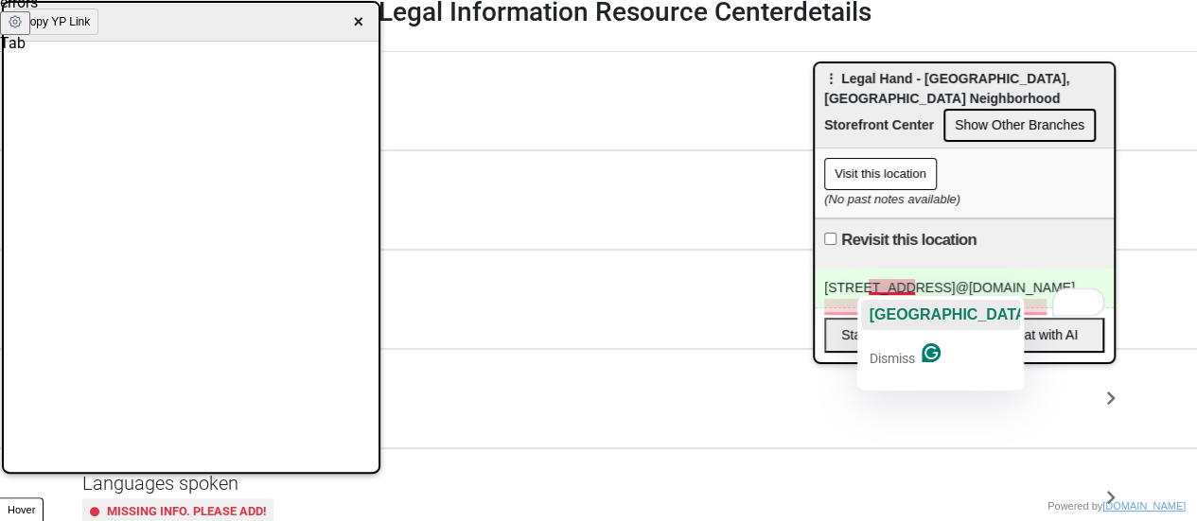
click at [910, 311] on span "Jamaica" at bounding box center [950, 315] width 162 height 16
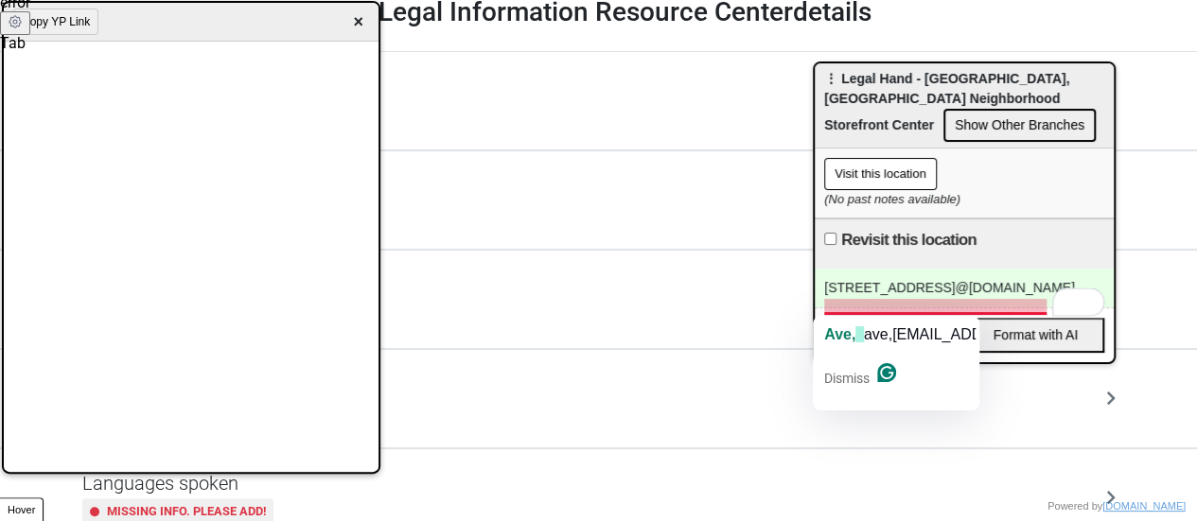
click at [852, 300] on div "149-13 Jamaica ave,legalhandjamaica@ legalhand.org" at bounding box center [964, 288] width 299 height 39
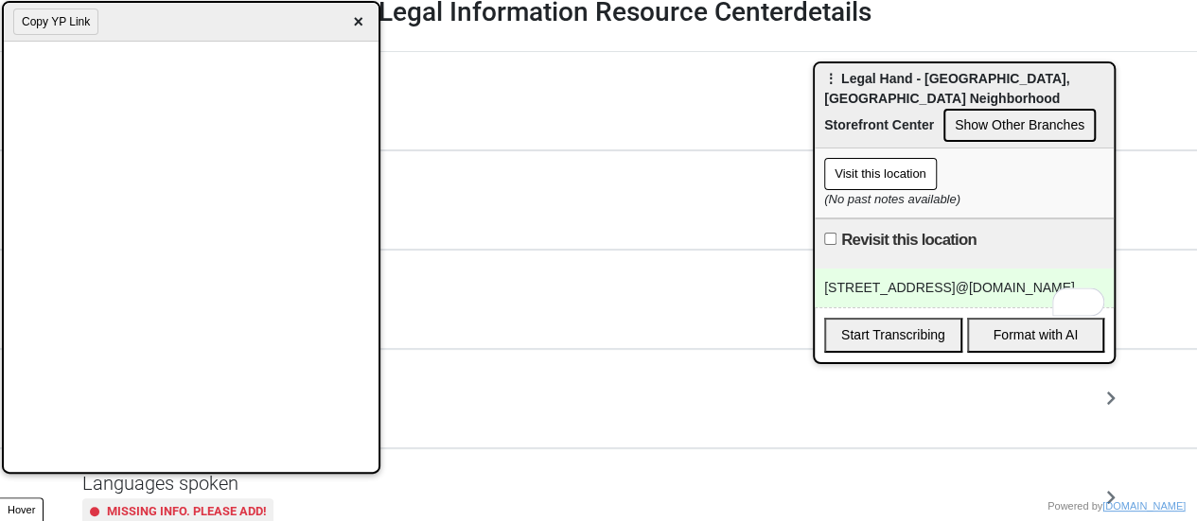
click at [849, 303] on div "149-13 Jamaica ave,legalhandjamaica@ legalhand.org" at bounding box center [964, 288] width 299 height 39
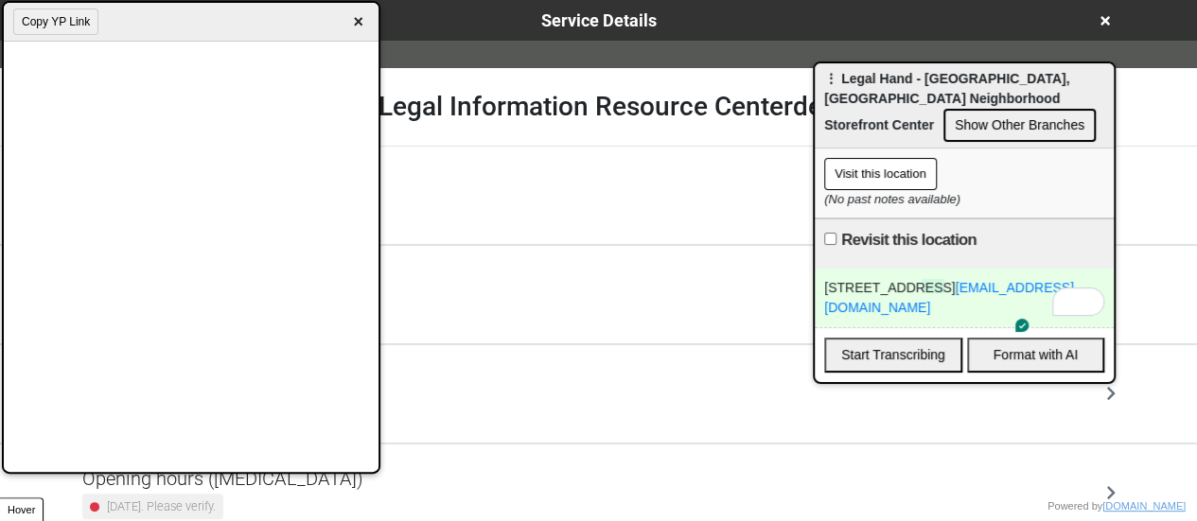
scroll to position [428, 0]
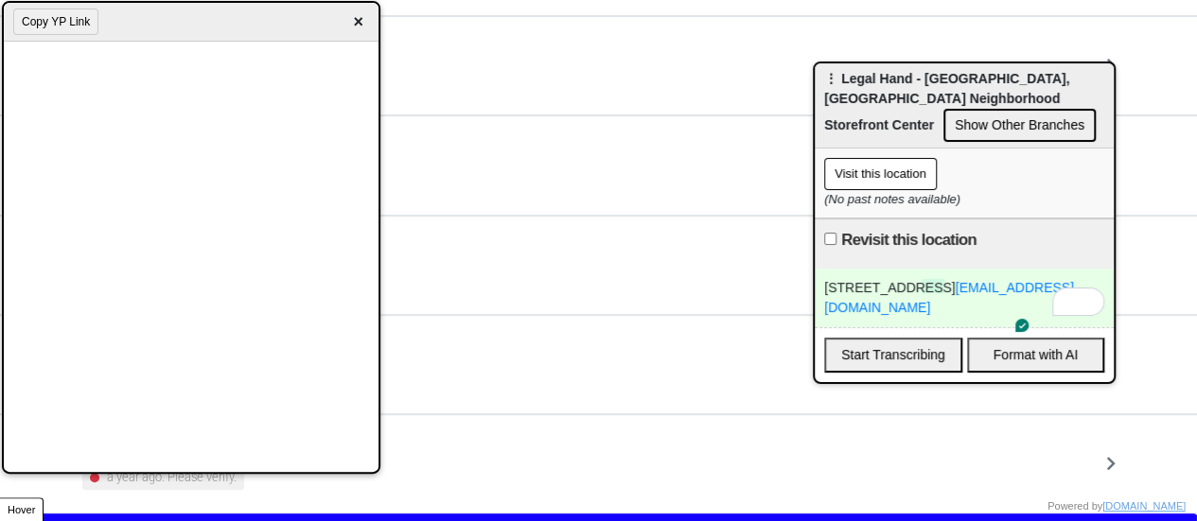
drag, startPoint x: 356, startPoint y: 26, endPoint x: 285, endPoint y: 149, distance: 142.0
click at [358, 26] on span "×" at bounding box center [358, 22] width 22 height 26
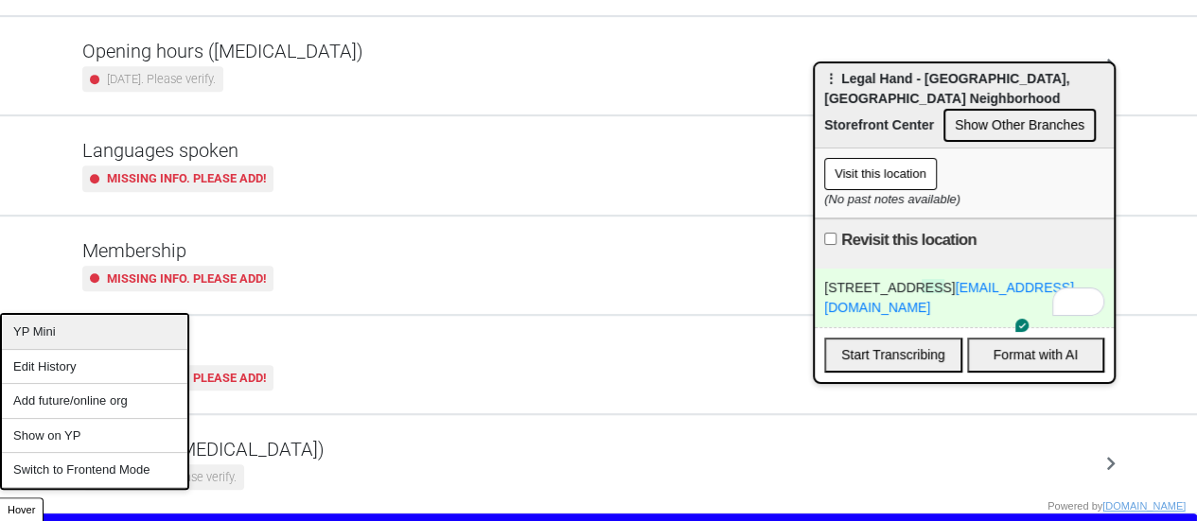
click at [87, 338] on div "YP Mini" at bounding box center [94, 332] width 185 height 35
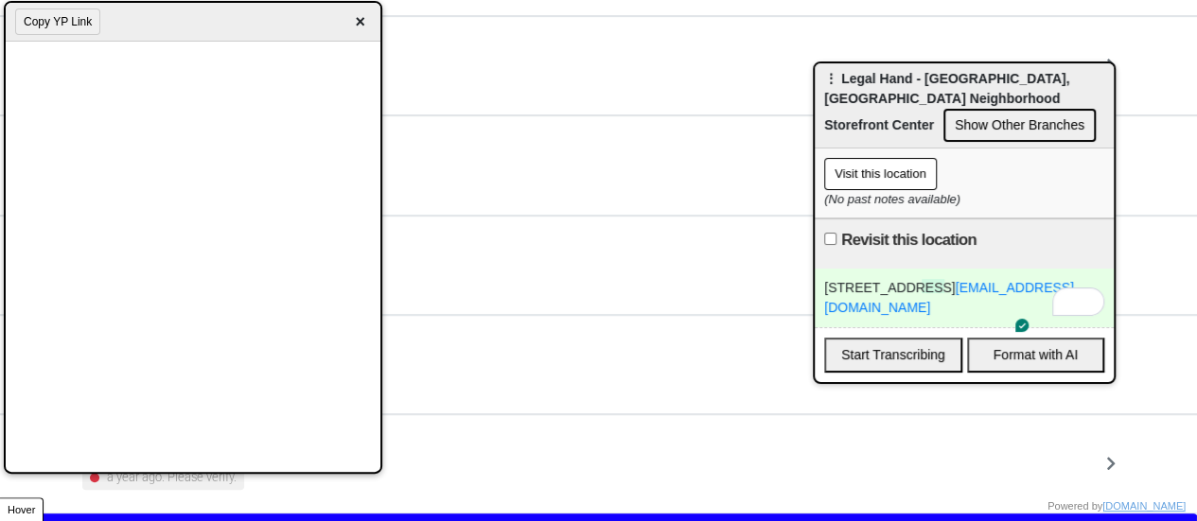
scroll to position [0, 0]
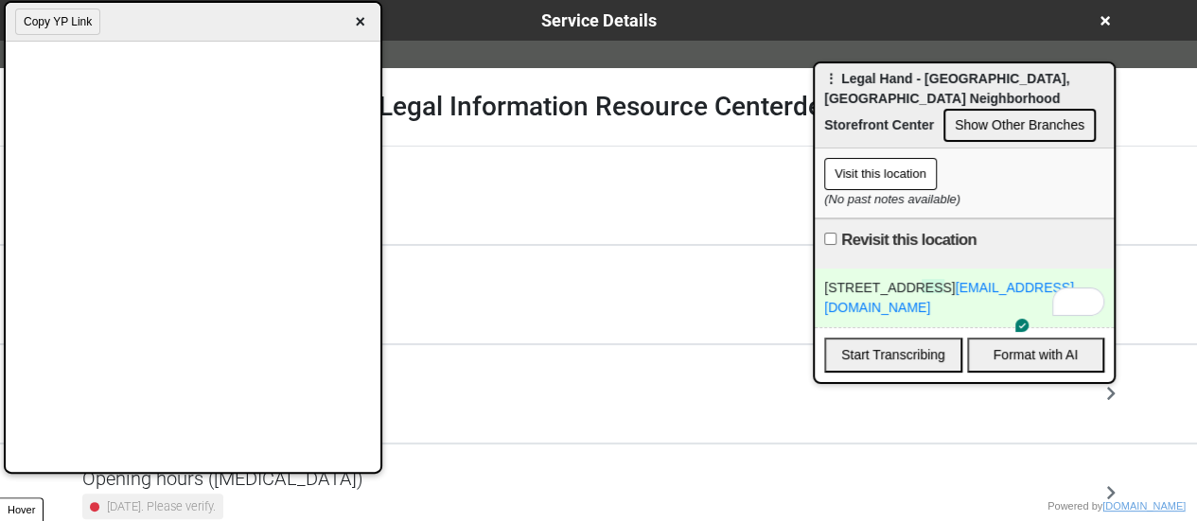
click at [360, 24] on span "×" at bounding box center [360, 22] width 22 height 26
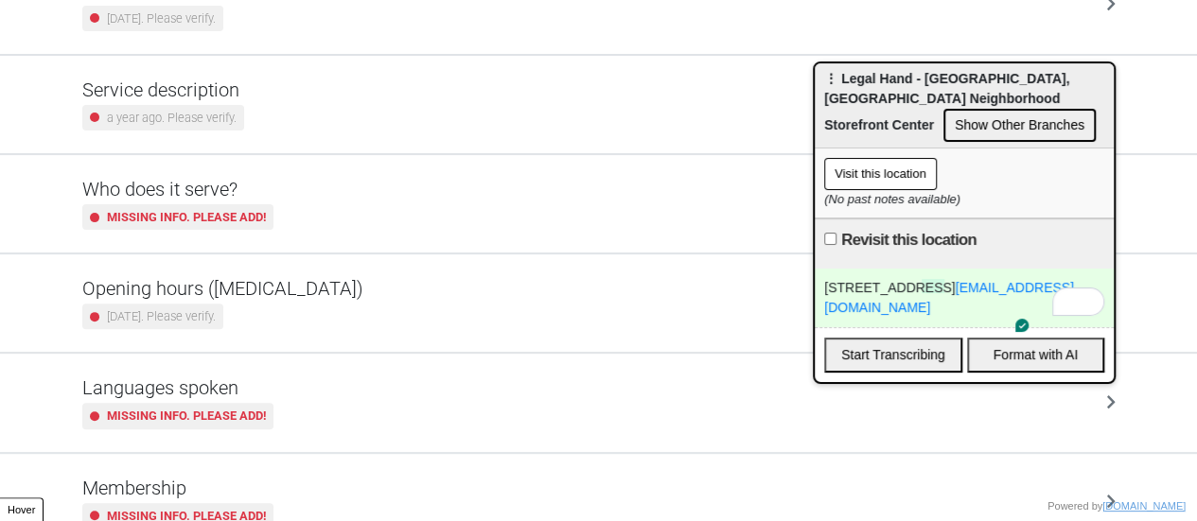
scroll to position [458, 0]
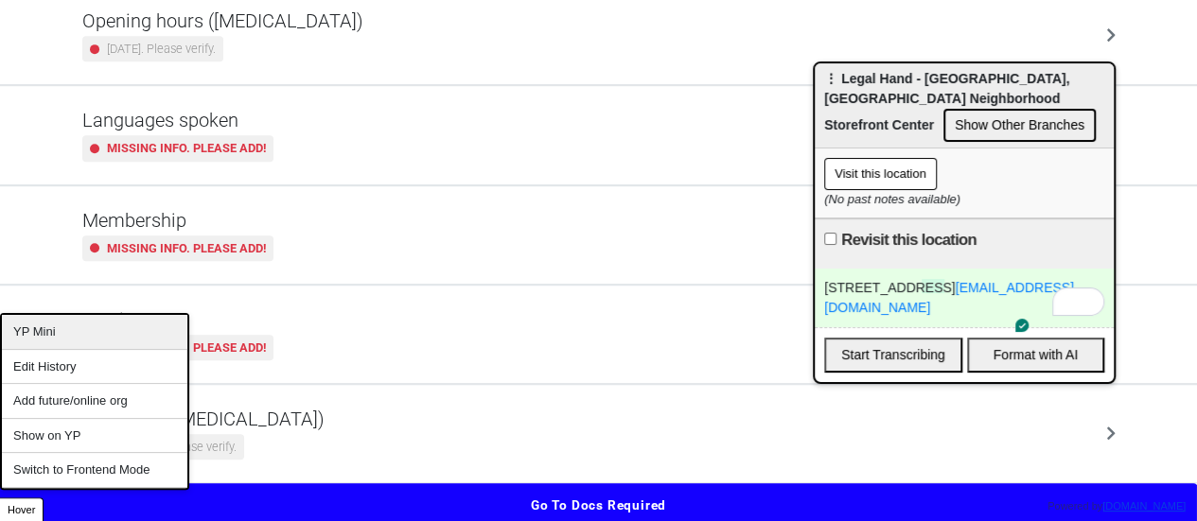
click at [97, 336] on div "YP Mini" at bounding box center [94, 332] width 185 height 35
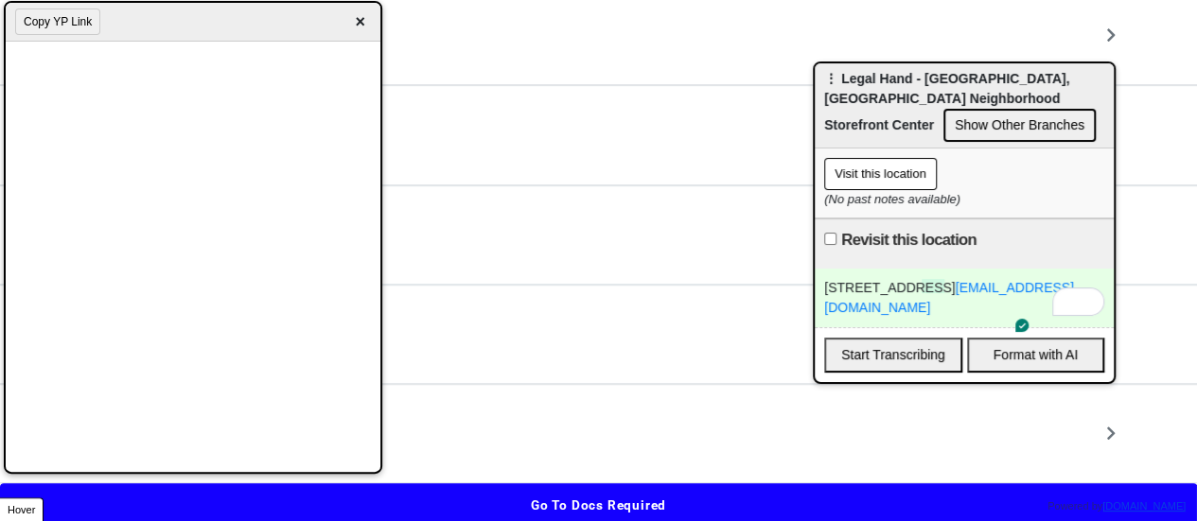
click at [1029, 308] on div "149-13 Jamaica Ave, legalhandjamaica@legalhand.org" at bounding box center [964, 298] width 299 height 59
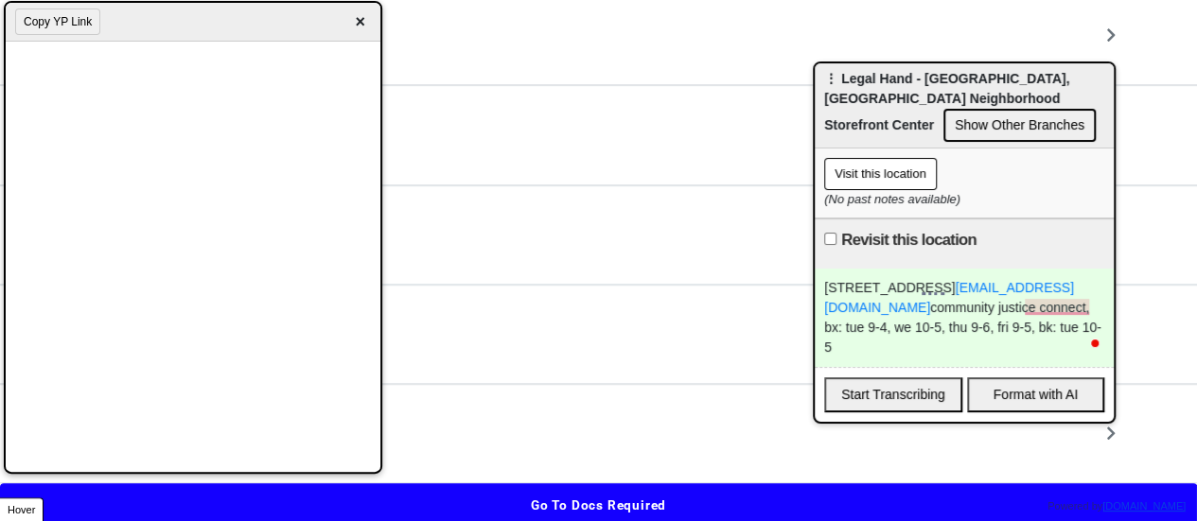
click at [945, 351] on div "149-13 Jamaica Ave, legalhandjamaica@legalhand.org community justice connect, b…" at bounding box center [964, 318] width 299 height 98
click at [1067, 349] on div "149-13 Jamaica Ave, legalhandjamaica@legalhand.org community justice connect, b…" at bounding box center [964, 318] width 299 height 98
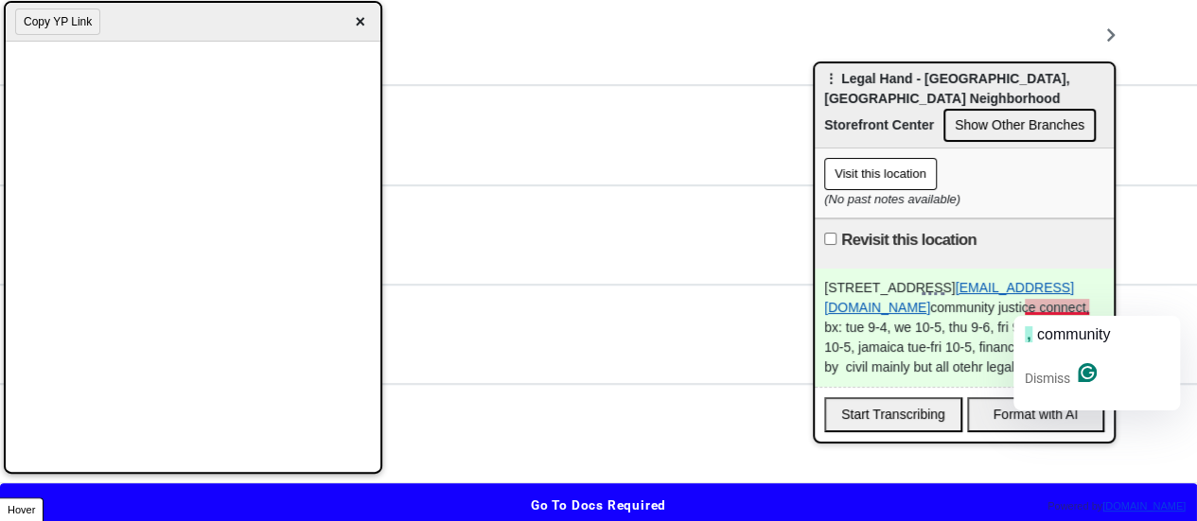
drag, startPoint x: 821, startPoint y: 309, endPoint x: 1020, endPoint y: 311, distance: 198.7
click at [1020, 311] on div "149-13 Jamaica Ave, legalhandjamaica@legalhand.org community justice connect, b…" at bounding box center [964, 328] width 299 height 118
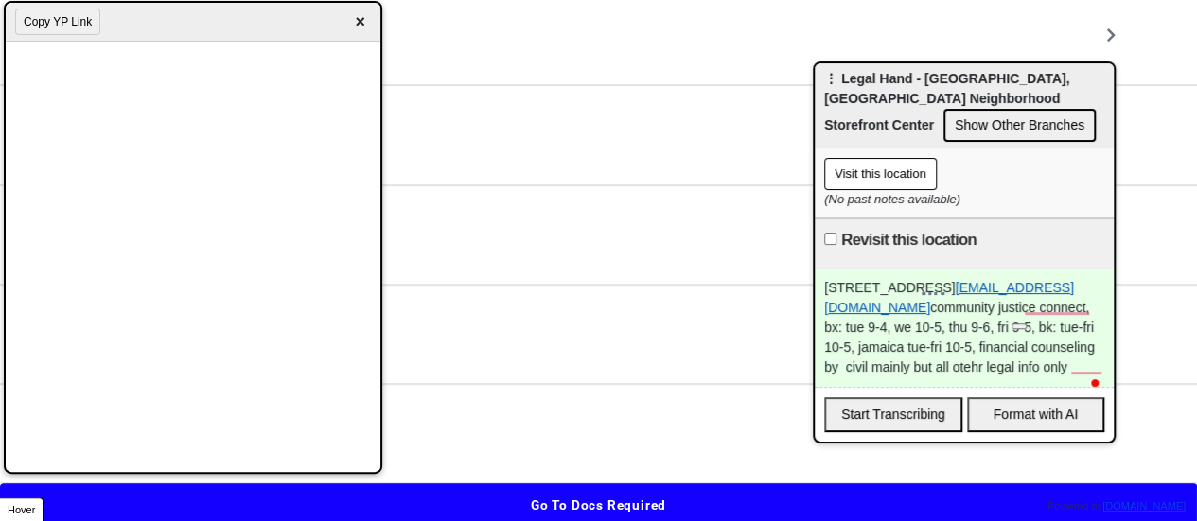
copy link "legalhandjamaica@legalhand.org"
click at [939, 387] on div "149-13 Jamaica Ave, legalhandjamaica@legalhand.org community justice connect, b…" at bounding box center [964, 328] width 299 height 118
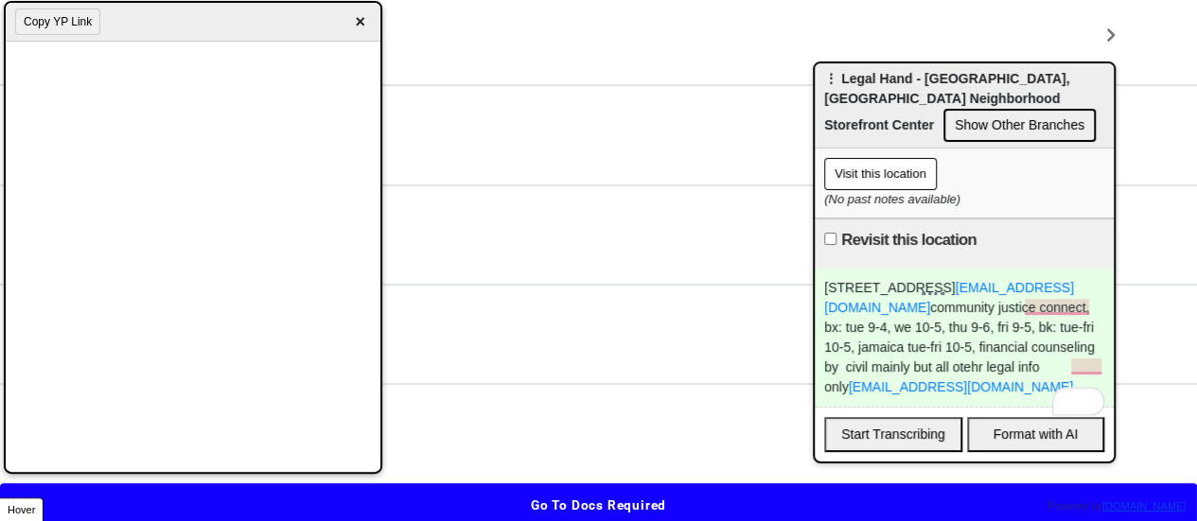
drag, startPoint x: 1026, startPoint y: 403, endPoint x: 815, endPoint y: 406, distance: 211.0
click at [815, 406] on div "149-13 Jamaica Ave, legalhandjamaica@legalhand.org community justice connect, b…" at bounding box center [964, 338] width 299 height 138
click at [1047, 406] on div "149-13 Jamaica Ave, legalhandjamaica@legalhand.org community justice connect, b…" at bounding box center [964, 338] width 299 height 138
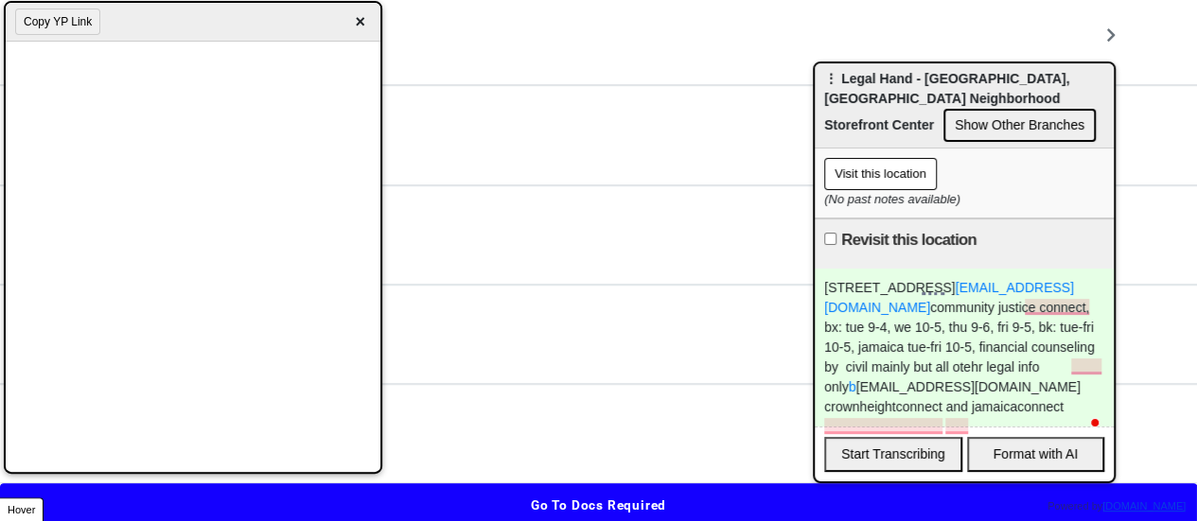
click at [1014, 427] on div "149-13 Jamaica Ave, legalhandjamaica@legalhand.org community justice connect, b…" at bounding box center [964, 348] width 299 height 158
click at [1082, 421] on div "149-13 Jamaica Ave, legalhandjamaica@legalhand.org community justice connect, b…" at bounding box center [964, 348] width 299 height 158
click at [896, 427] on div "149-13 Jamaica Ave, legalhandjamaica@legalhand.org community justice connect, b…" at bounding box center [964, 348] width 299 height 158
click at [1020, 307] on link "legalhandjamaica@legalhand.org" at bounding box center [949, 297] width 250 height 35
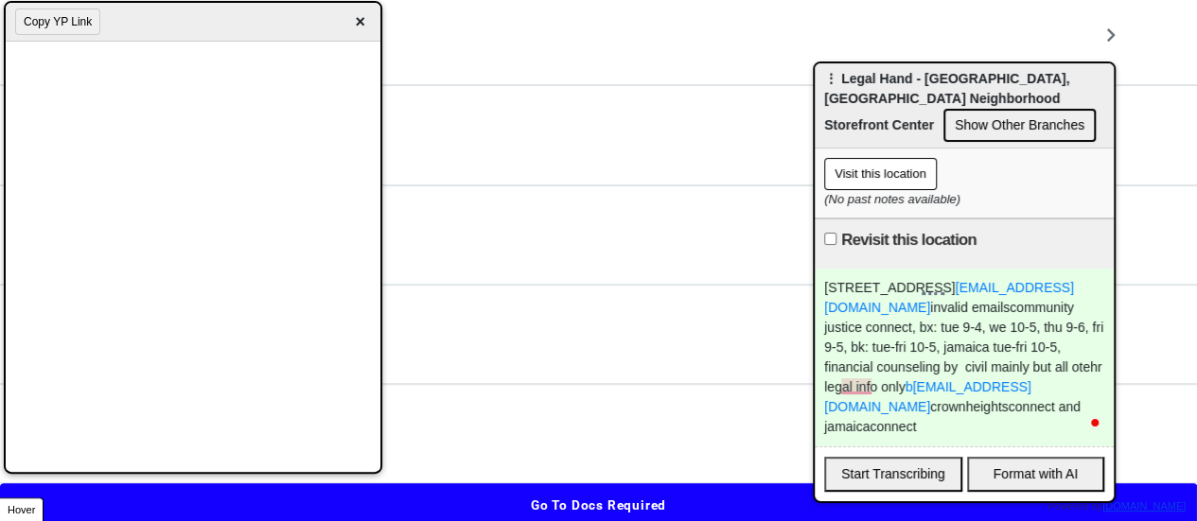
click at [1106, 307] on div "149-13 Jamaica Ave, legalhandjamaica@legalhand.org invalid emails community jus…" at bounding box center [964, 358] width 299 height 178
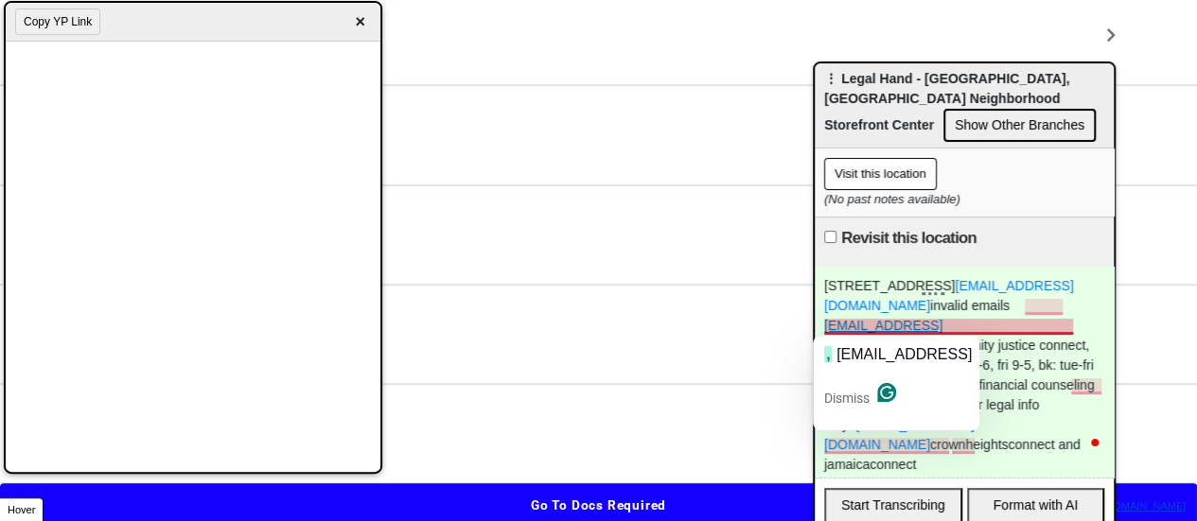
click at [942, 323] on link "legalhandbronx@legalhand.org" at bounding box center [883, 335] width 118 height 35
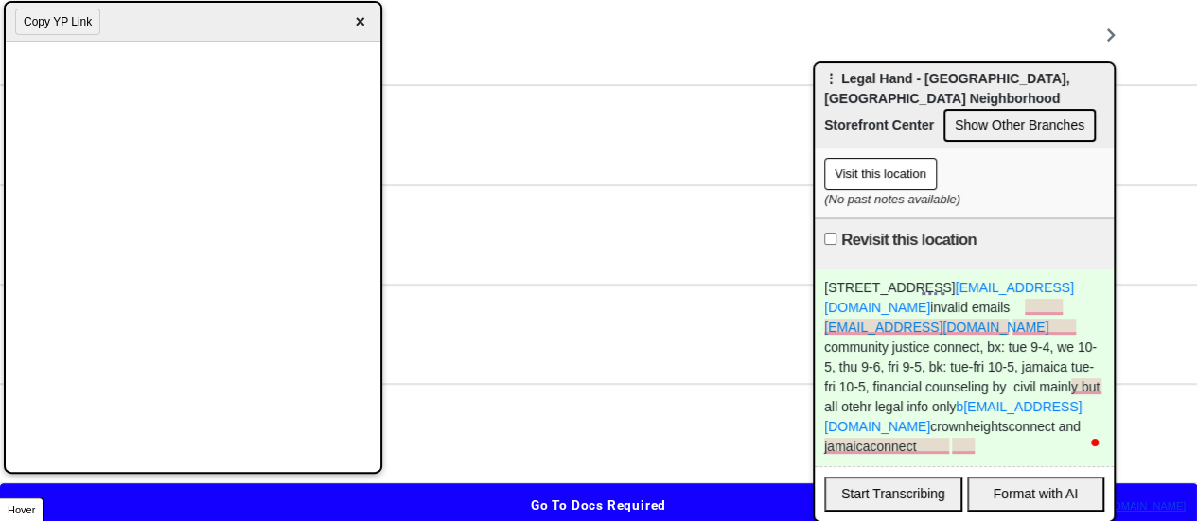
drag, startPoint x: 355, startPoint y: 28, endPoint x: 358, endPoint y: 46, distance: 18.2
click at [356, 29] on span "×" at bounding box center [360, 22] width 22 height 26
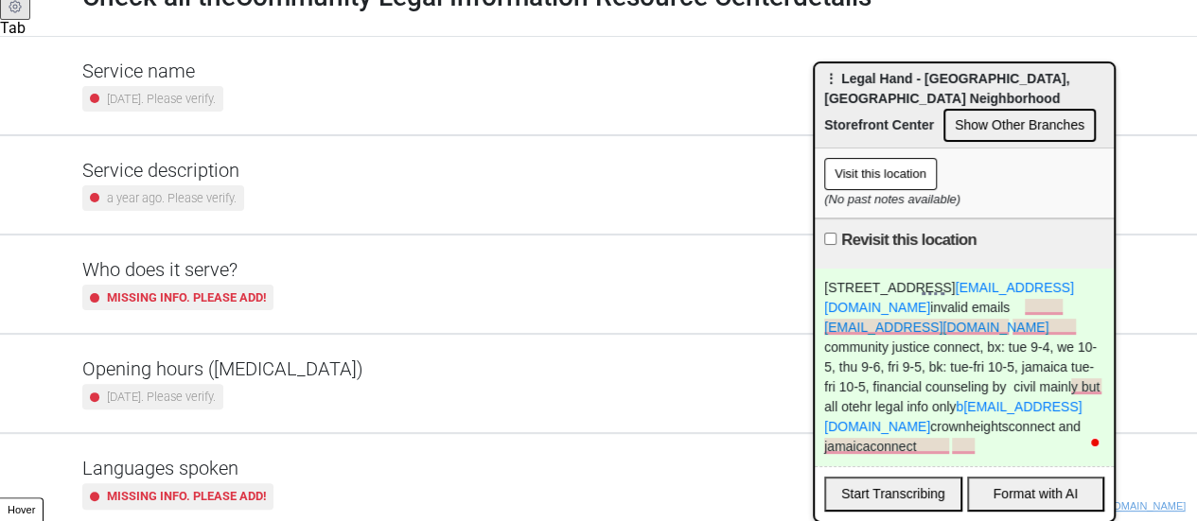
scroll to position [0, 0]
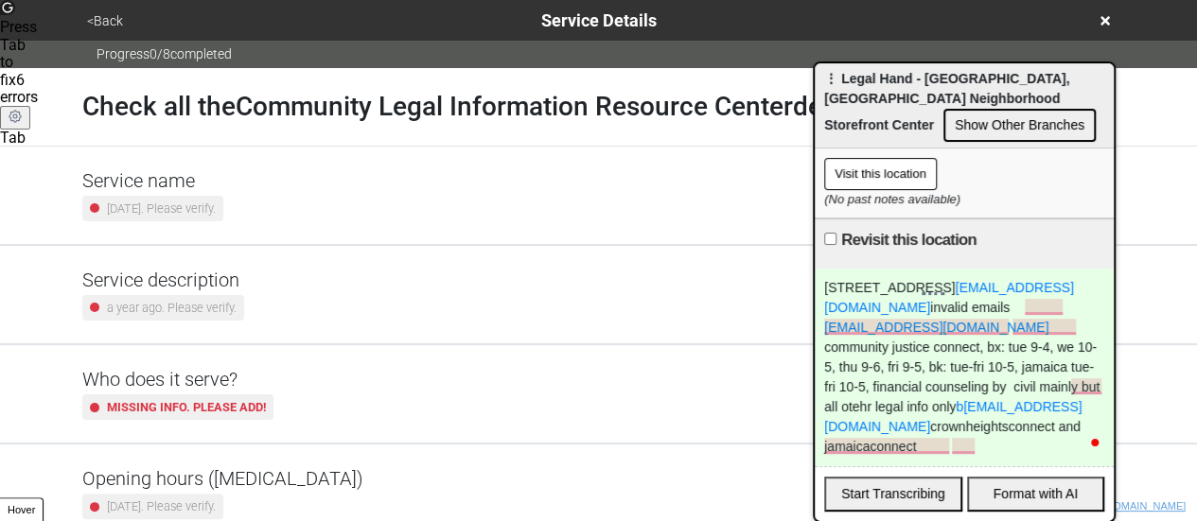
click at [109, 24] on button "<Back" at bounding box center [104, 21] width 47 height 22
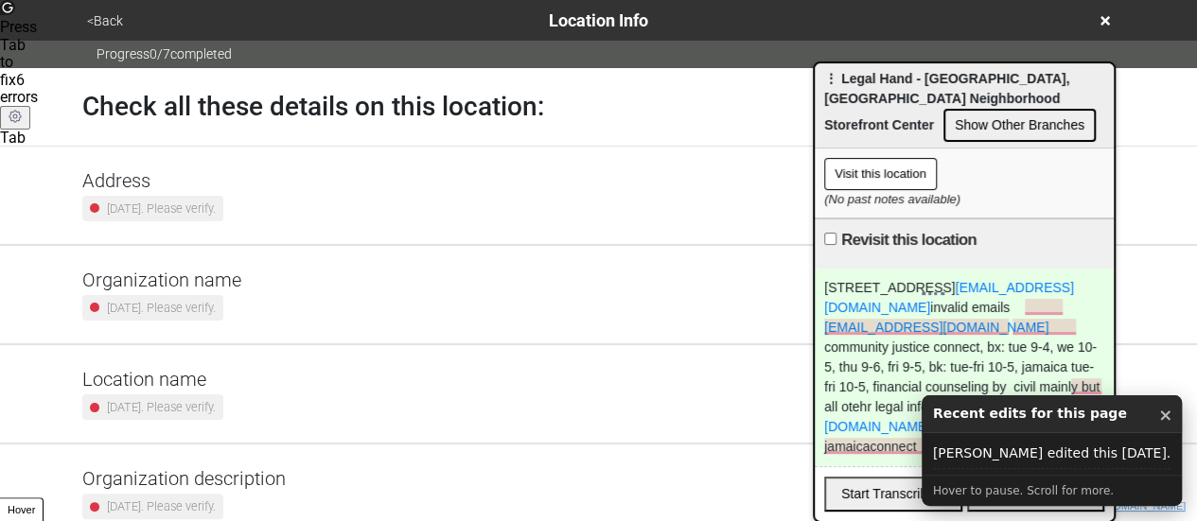
scroll to position [360, 0]
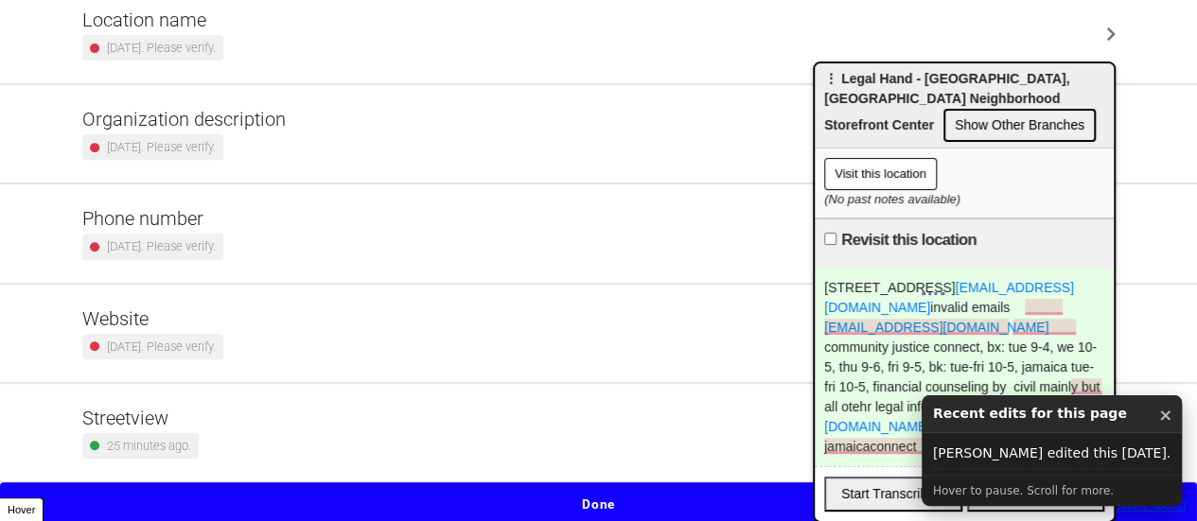
click at [197, 234] on div "2 years ago. Please verify." at bounding box center [152, 247] width 141 height 26
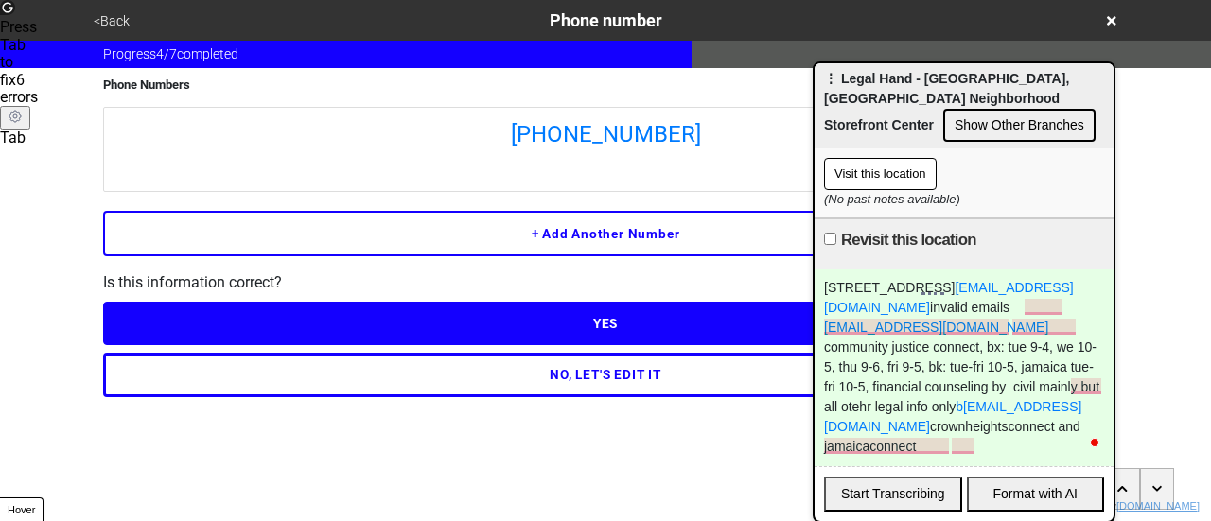
click at [119, 18] on button "<Back" at bounding box center [111, 21] width 47 height 22
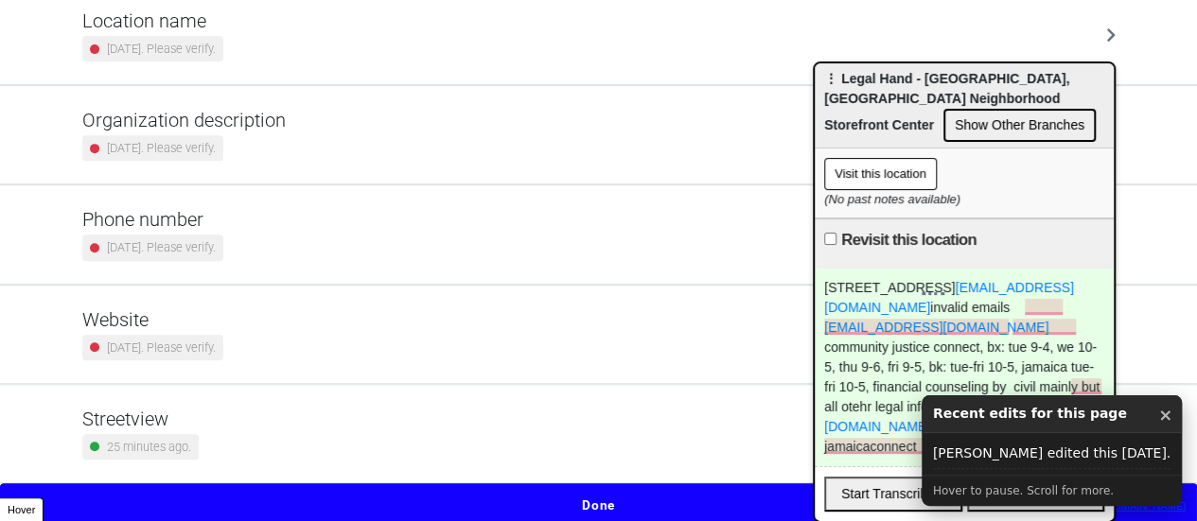
scroll to position [360, 0]
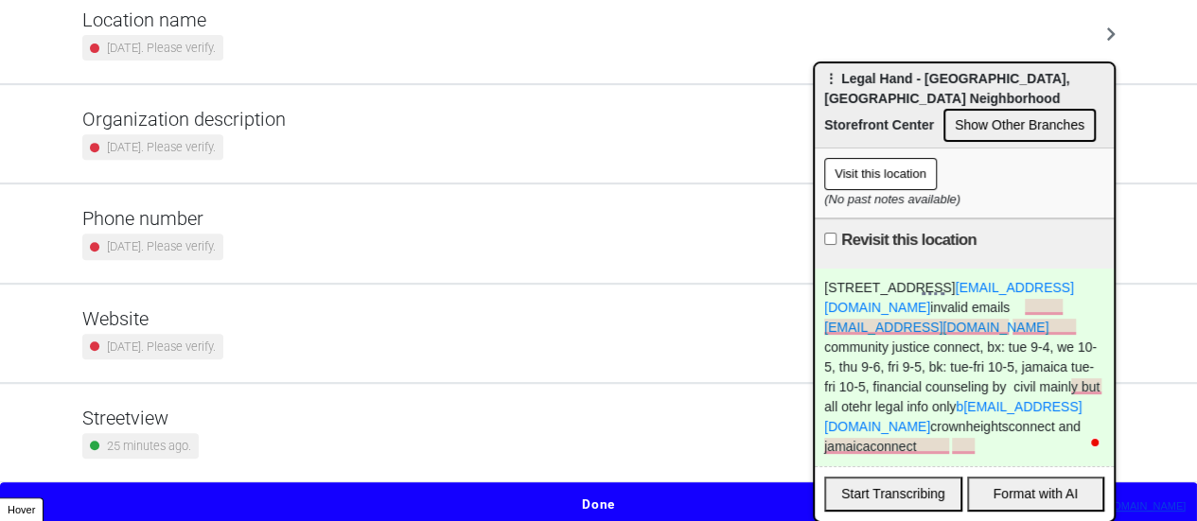
click at [197, 345] on small "2 years ago. Please verify." at bounding box center [161, 347] width 109 height 18
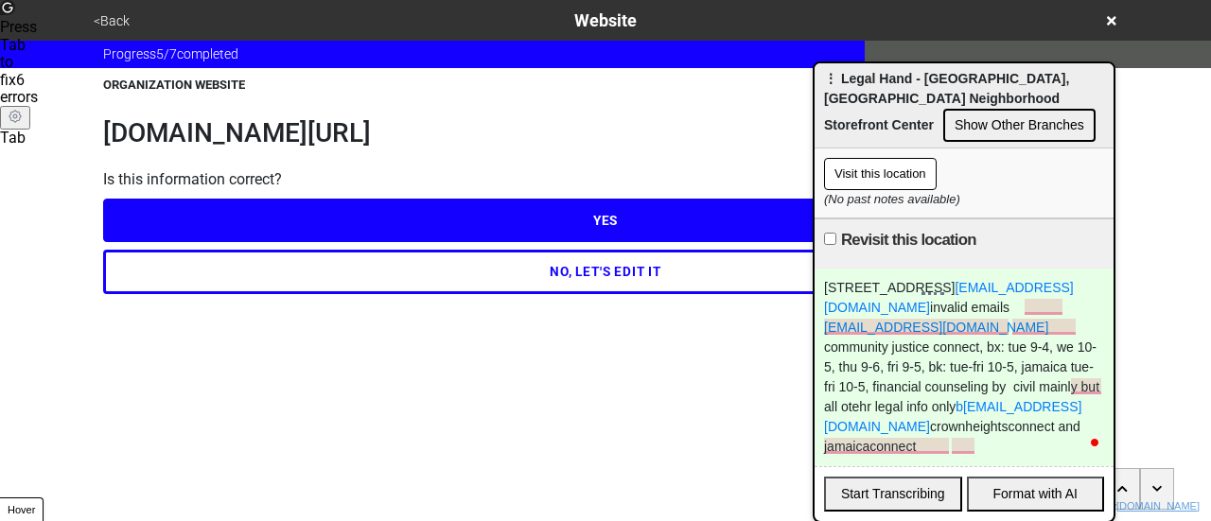
click at [259, 122] on h1 "legalhand.org/storefront-centers" at bounding box center [605, 133] width 1005 height 32
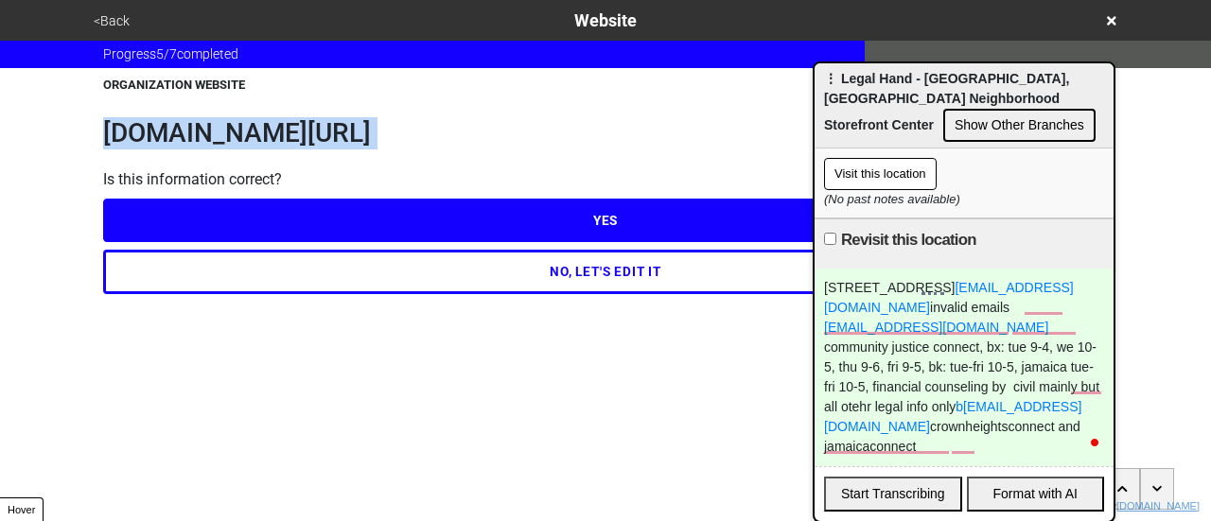
click at [259, 122] on h1 "legalhand.org/storefront-centers" at bounding box center [605, 133] width 1005 height 32
copy h1 "legalhand.org/storefront-centers"
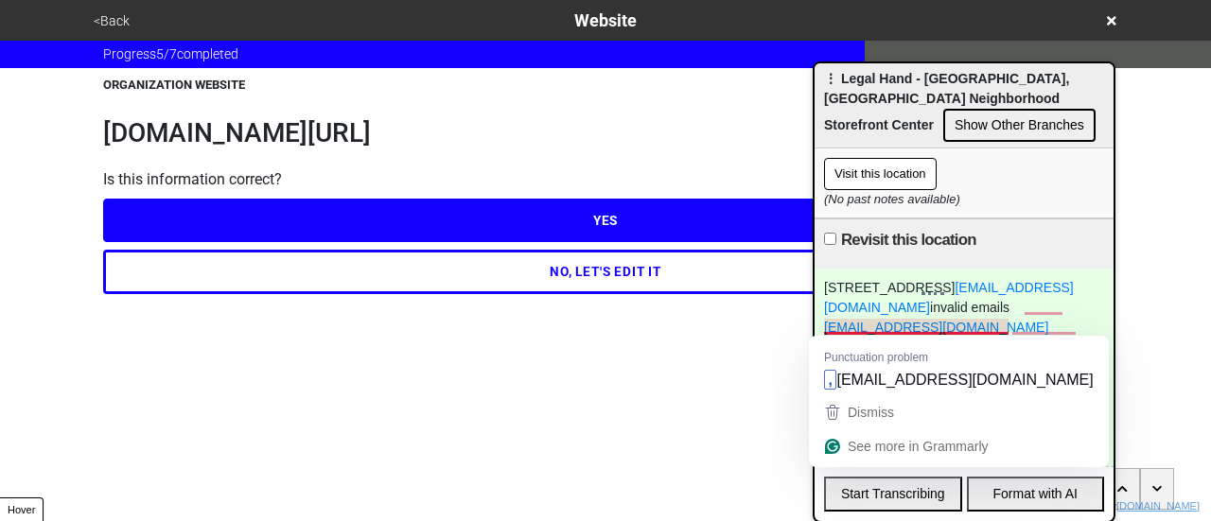
click at [1005, 277] on div "149-13 Jamaica Ave, legalhandjamaica@legalhand.org invalid emails legalhandbron…" at bounding box center [964, 368] width 299 height 198
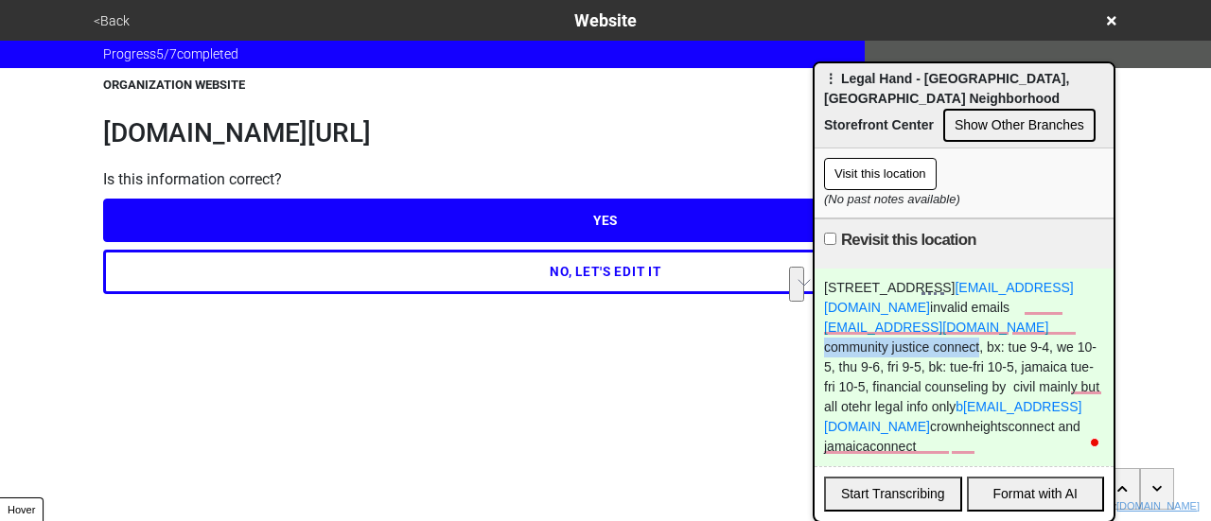
drag, startPoint x: 1014, startPoint y: 328, endPoint x: 911, endPoint y: 348, distance: 105.0
click at [911, 348] on div "149-13 Jamaica Ave, legalhandjamaica@legalhand.org invalid emails legalhandbron…" at bounding box center [964, 368] width 299 height 198
copy div "community justice connect"
click at [182, 270] on button "NO, LET'S EDIT IT" at bounding box center [605, 272] width 1005 height 44
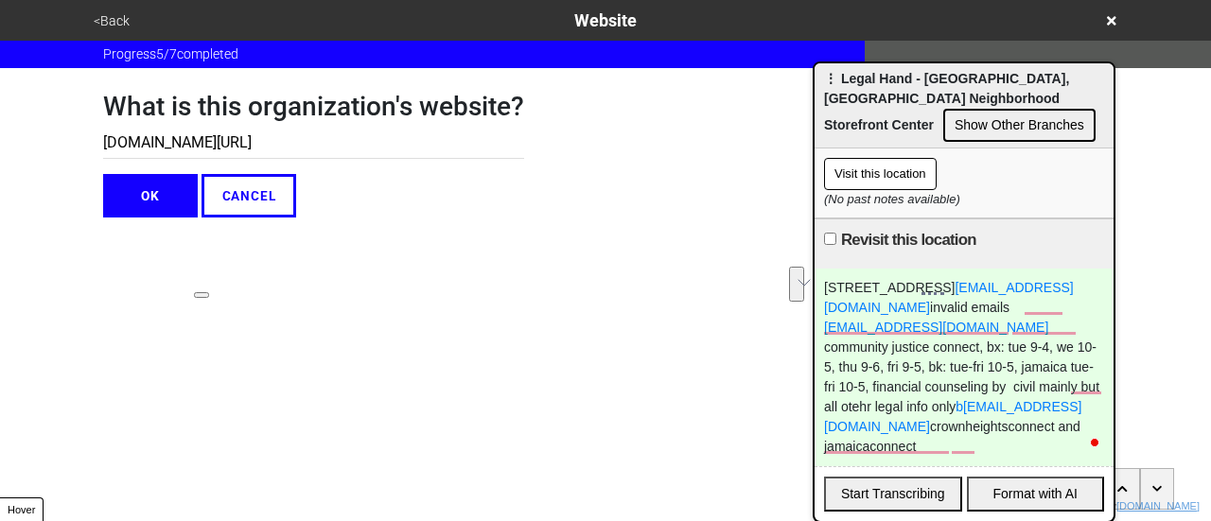
click at [148, 151] on input "legalhand.org/storefront-centers" at bounding box center [313, 143] width 421 height 31
paste input "https://www.innovatingjustice.org/program/community-justice-connect/"
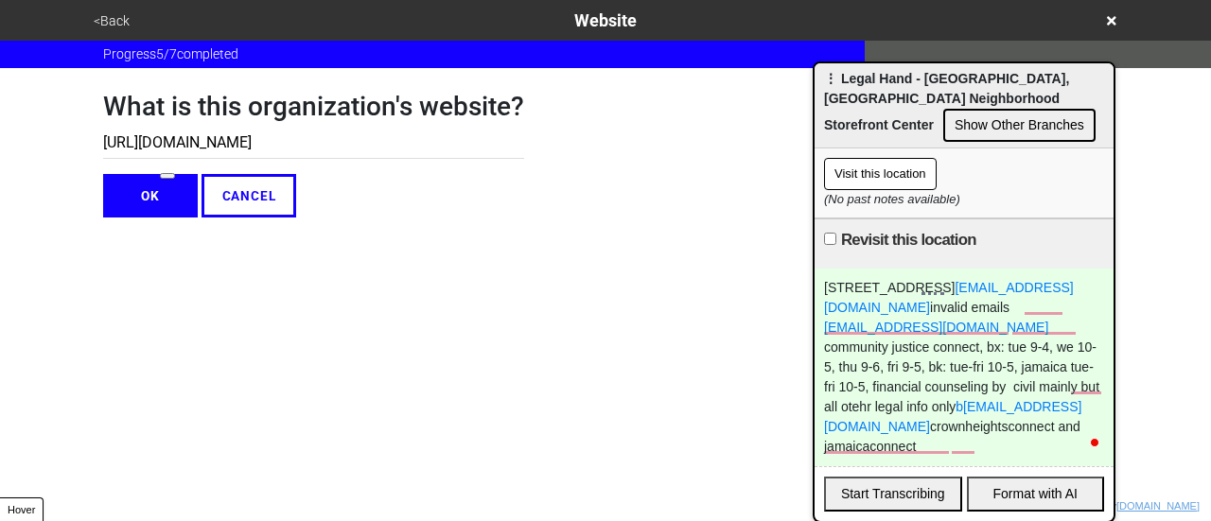
type input "https://www.innovatingjustice.org/program/community-justice-connect/"
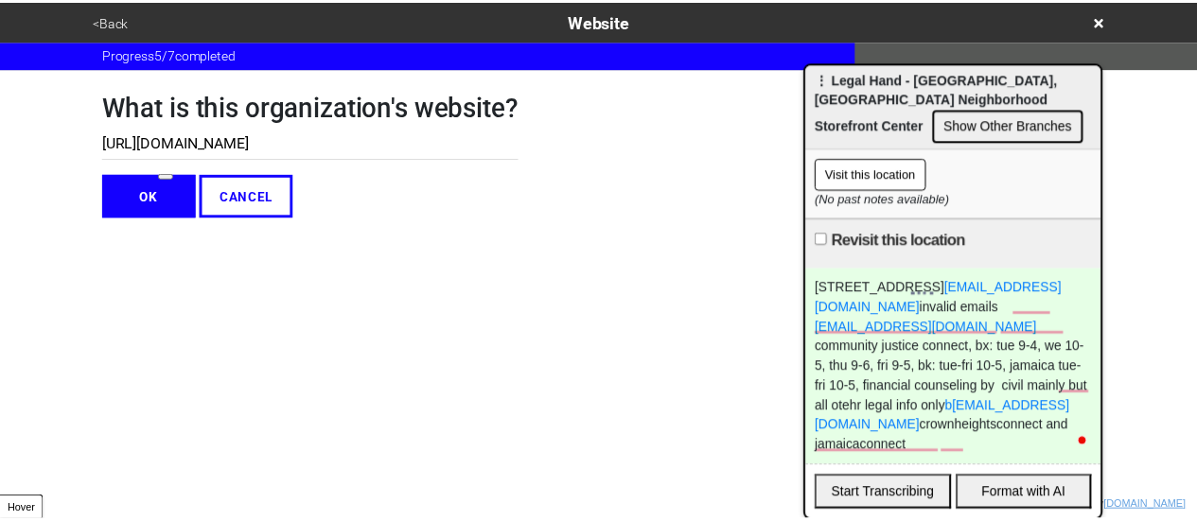
scroll to position [0, 0]
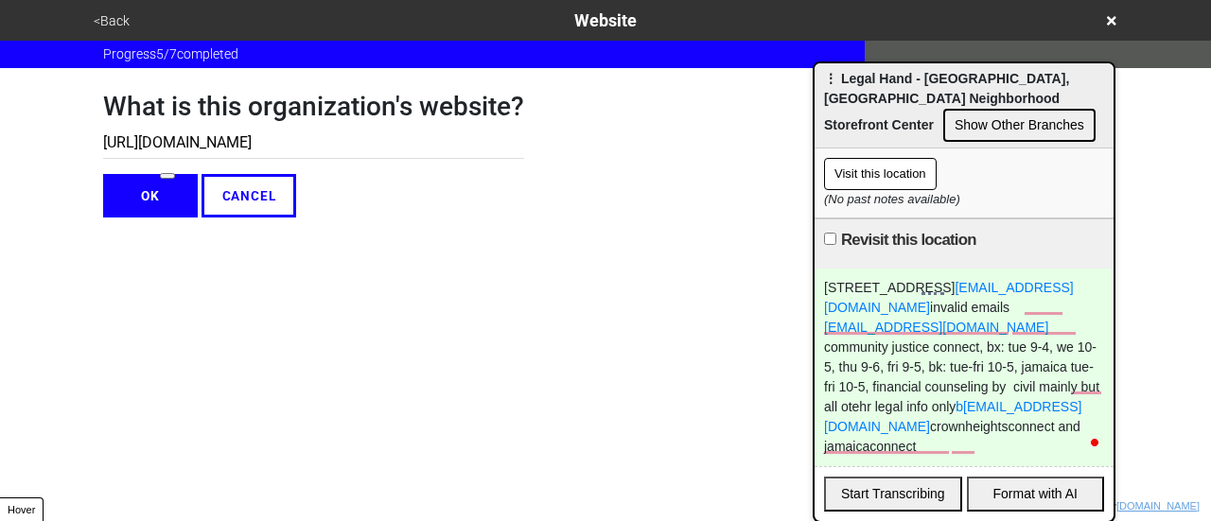
drag, startPoint x: 162, startPoint y: 188, endPoint x: 316, endPoint y: 343, distance: 218.8
click at [162, 179] on button at bounding box center [167, 176] width 15 height 6
click at [172, 192] on button "OK" at bounding box center [150, 196] width 95 height 44
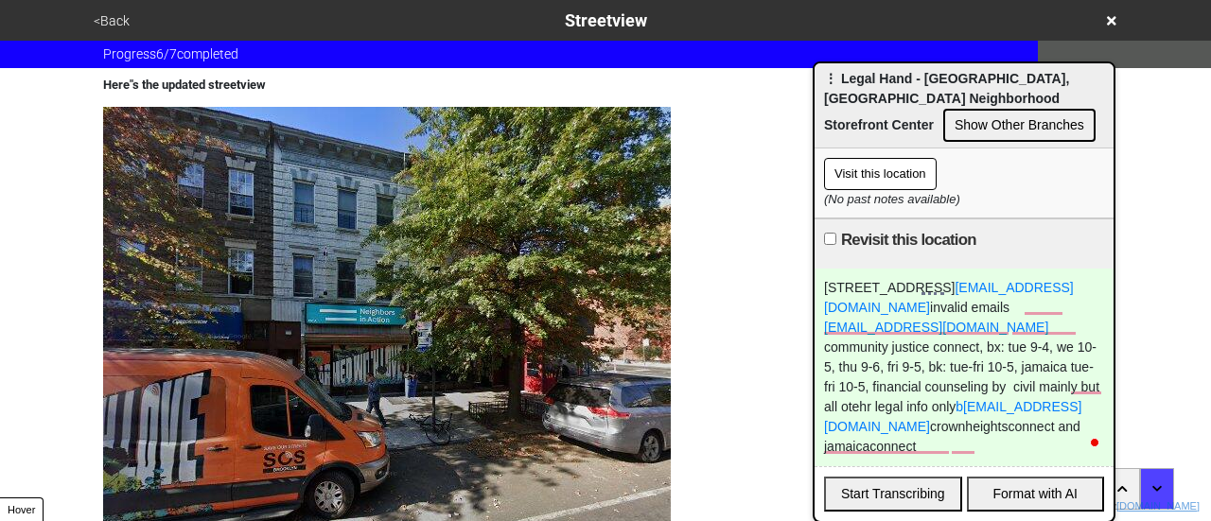
drag, startPoint x: 223, startPoint y: 200, endPoint x: 277, endPoint y: 217, distance: 56.6
click at [277, 217] on img at bounding box center [387, 343] width 568 height 473
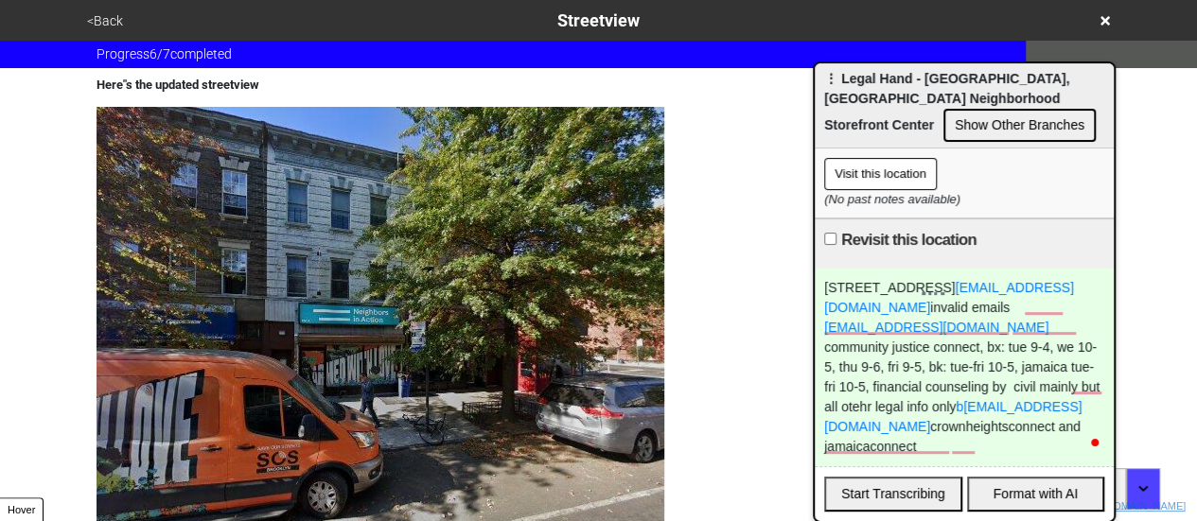
click at [277, 217] on img at bounding box center [381, 343] width 568 height 473
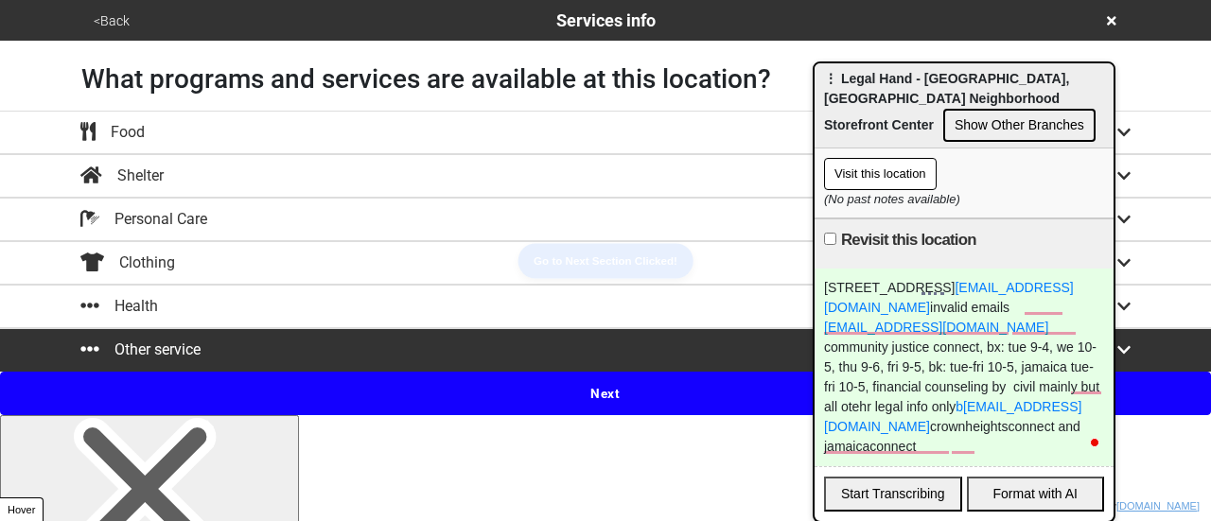
click at [291, 418] on icon at bounding box center [150, 489] width 284 height 142
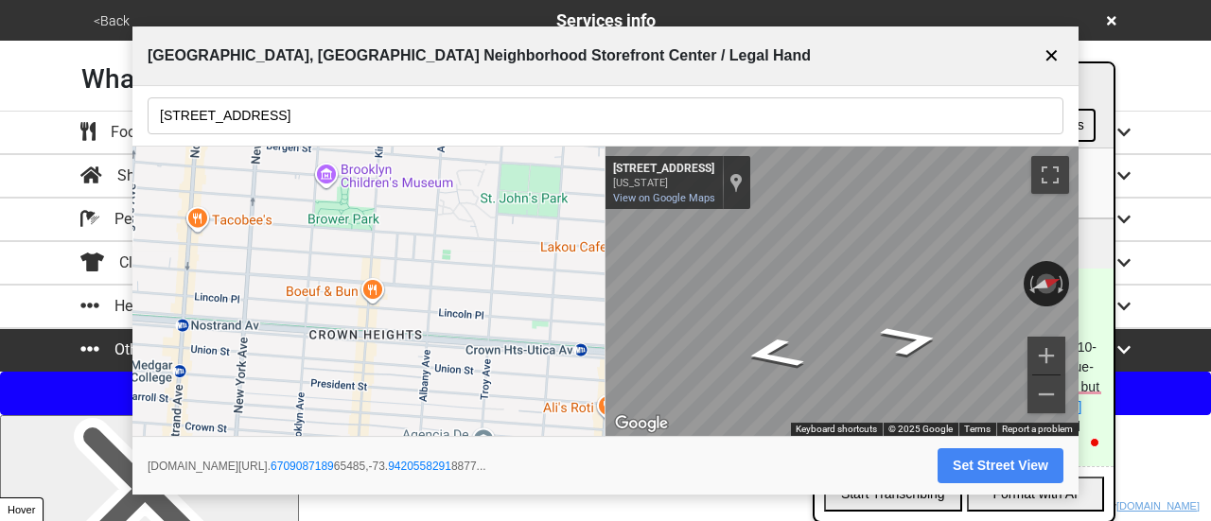
click at [1057, 53] on button "✕" at bounding box center [1052, 56] width 24 height 36
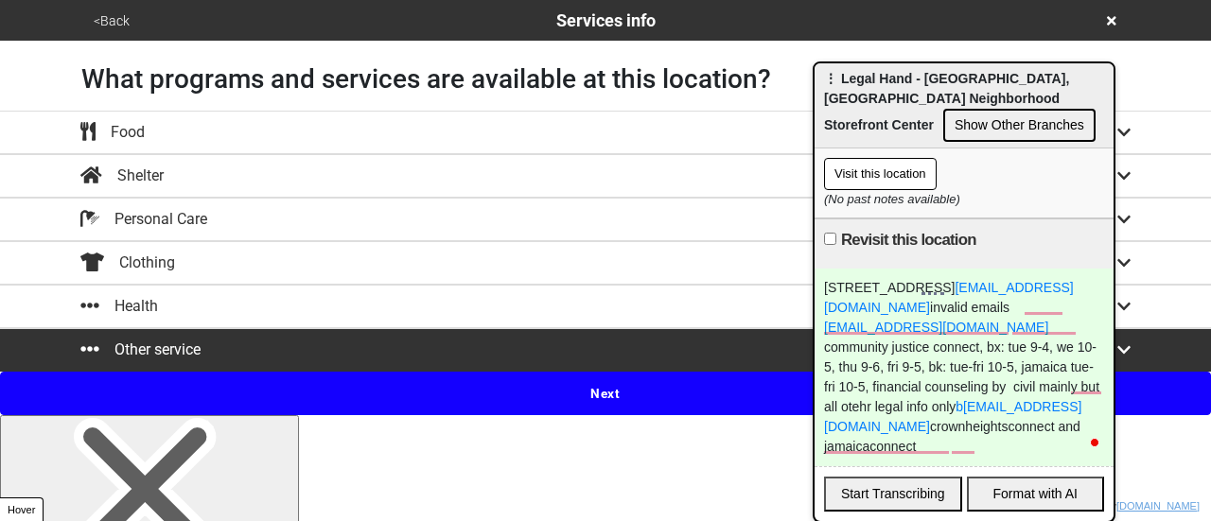
click at [110, 19] on button "<Back" at bounding box center [111, 21] width 47 height 22
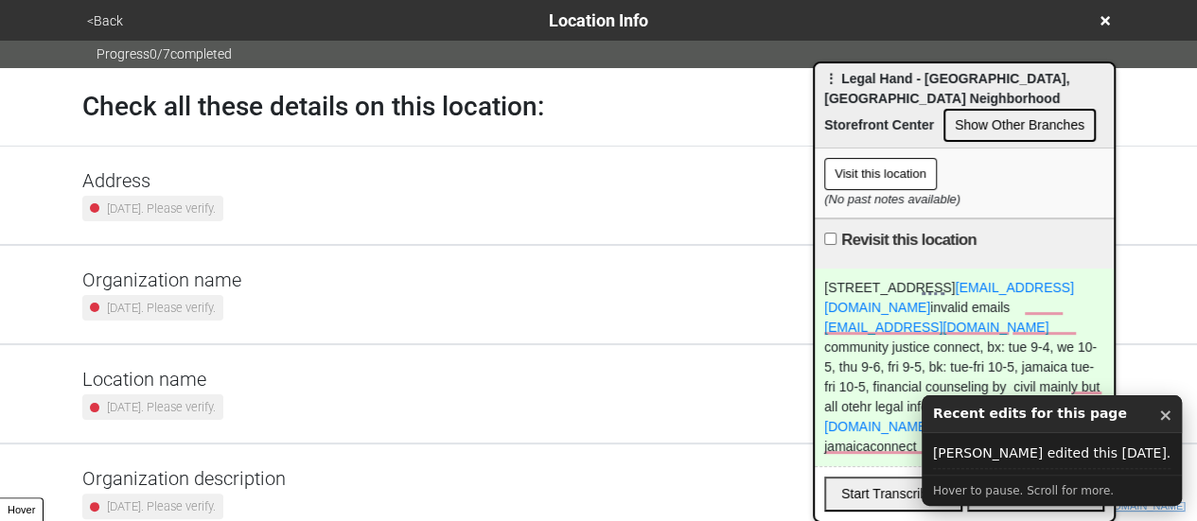
click at [178, 203] on small "[DATE]. Please verify." at bounding box center [161, 209] width 109 height 18
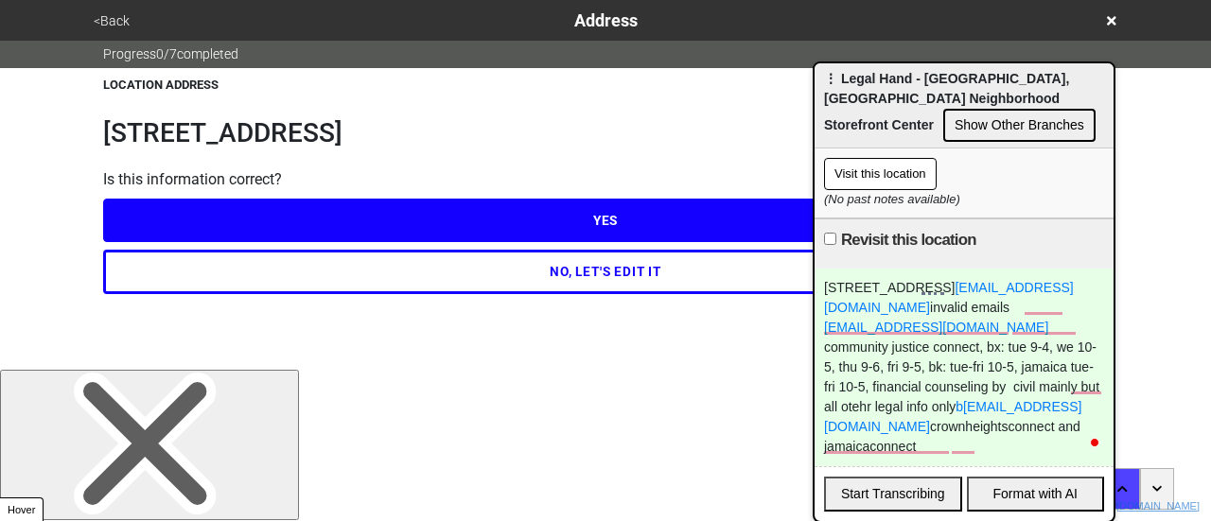
click at [110, 20] on button "<Back" at bounding box center [111, 21] width 47 height 22
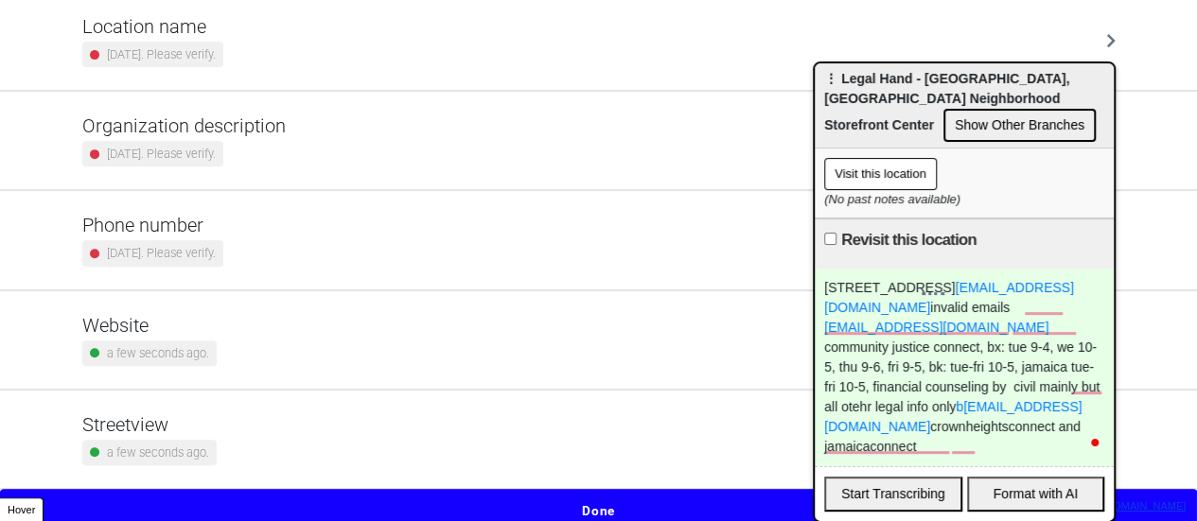
scroll to position [360, 0]
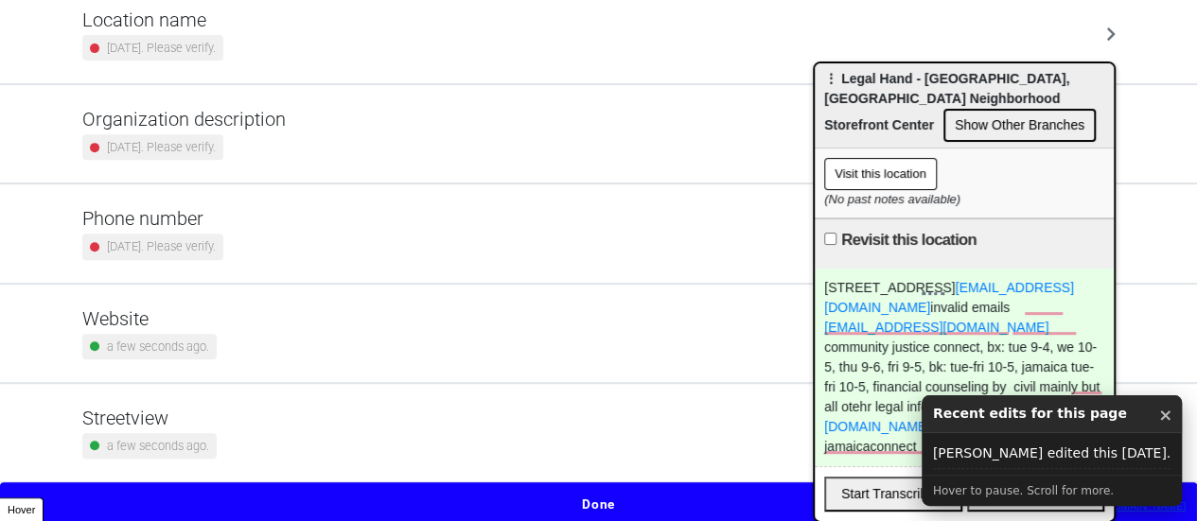
click at [249, 232] on div "Phone number 2 years ago. Please verify." at bounding box center [598, 233] width 1033 height 52
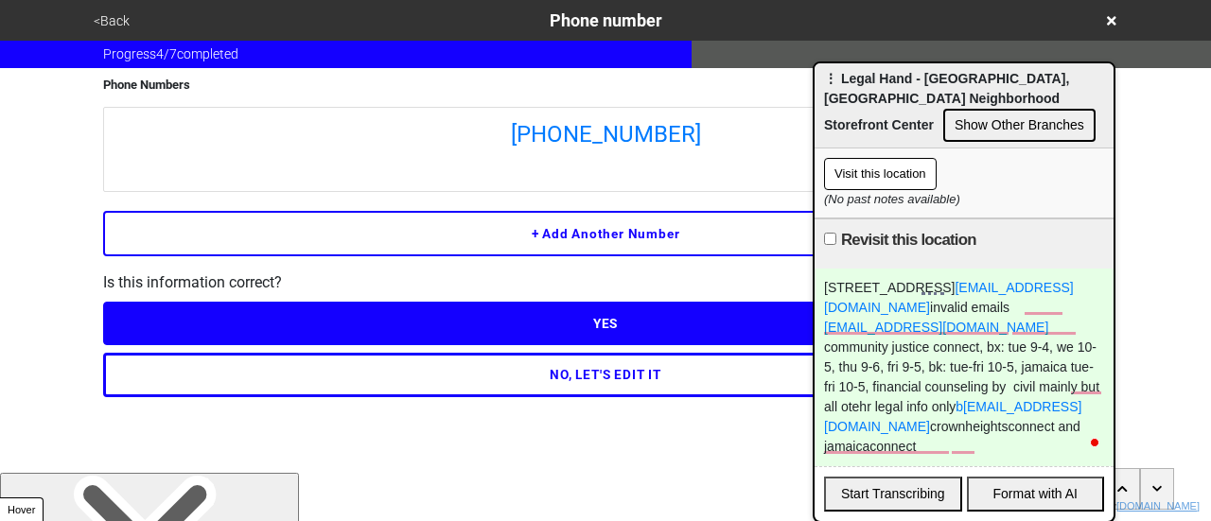
click at [114, 11] on button "<Back" at bounding box center [111, 21] width 47 height 22
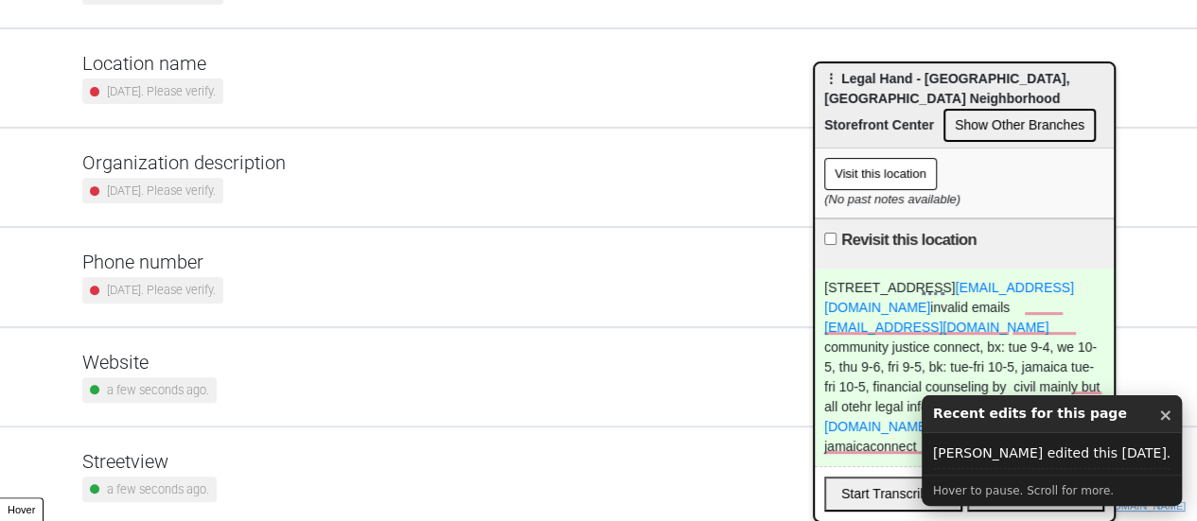
scroll to position [360, 0]
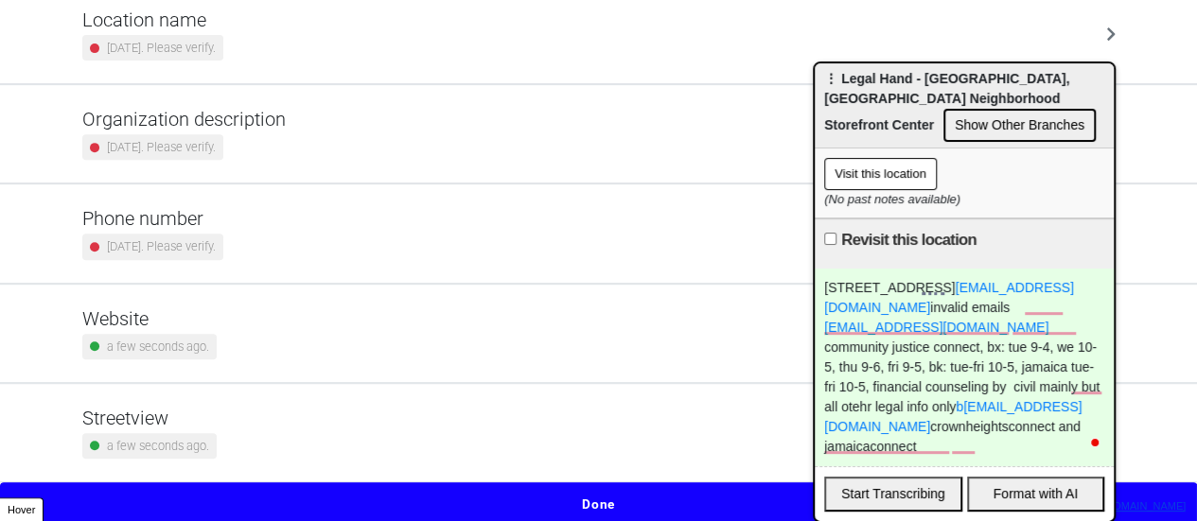
click at [570, 497] on button "Done" at bounding box center [598, 505] width 1197 height 44
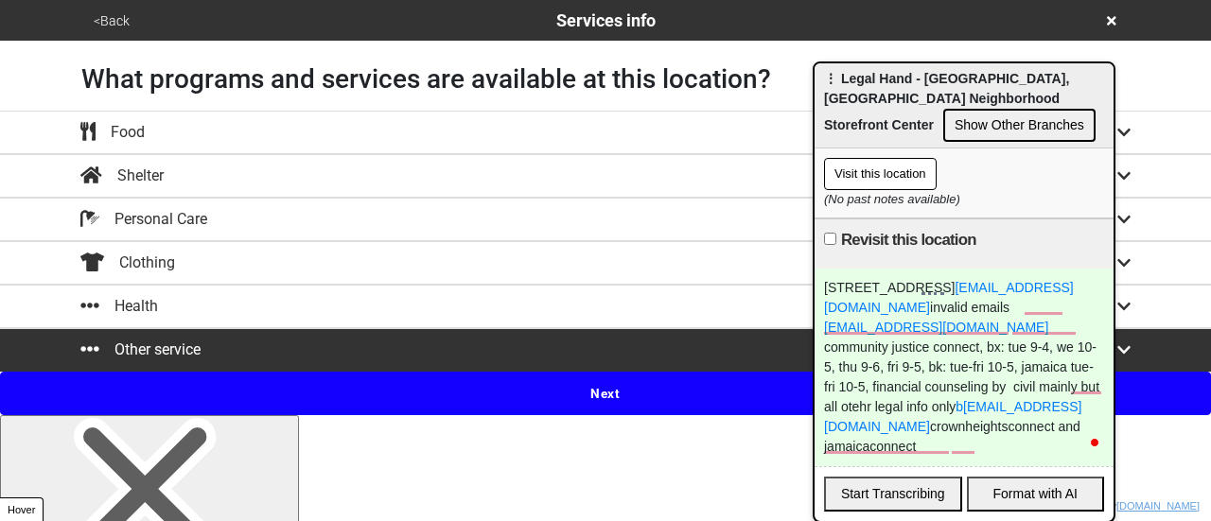
click at [114, 18] on button "<Back" at bounding box center [111, 21] width 47 height 22
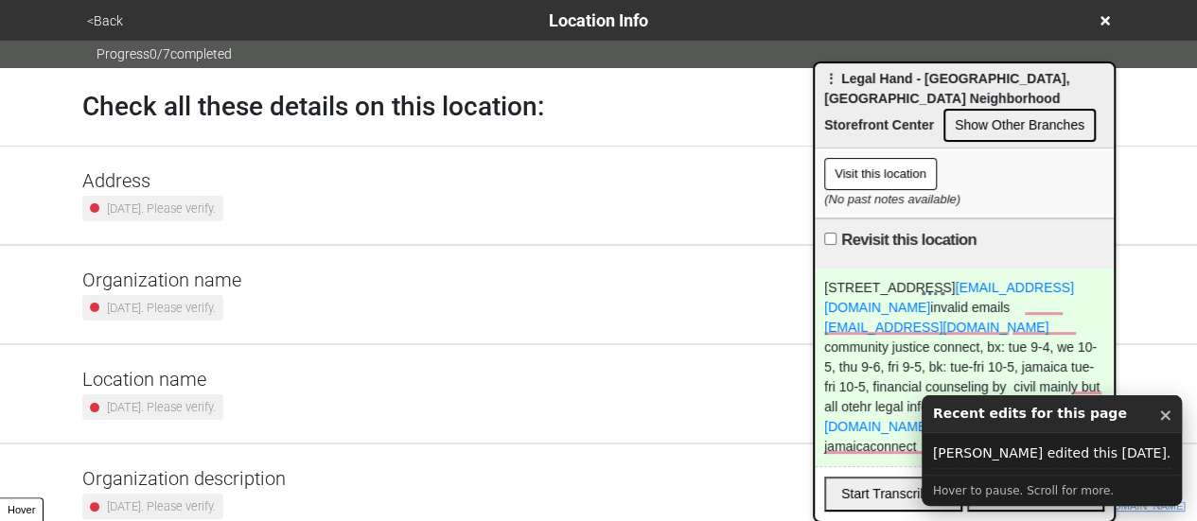
click at [227, 286] on h5 "Organization name" at bounding box center [161, 280] width 159 height 23
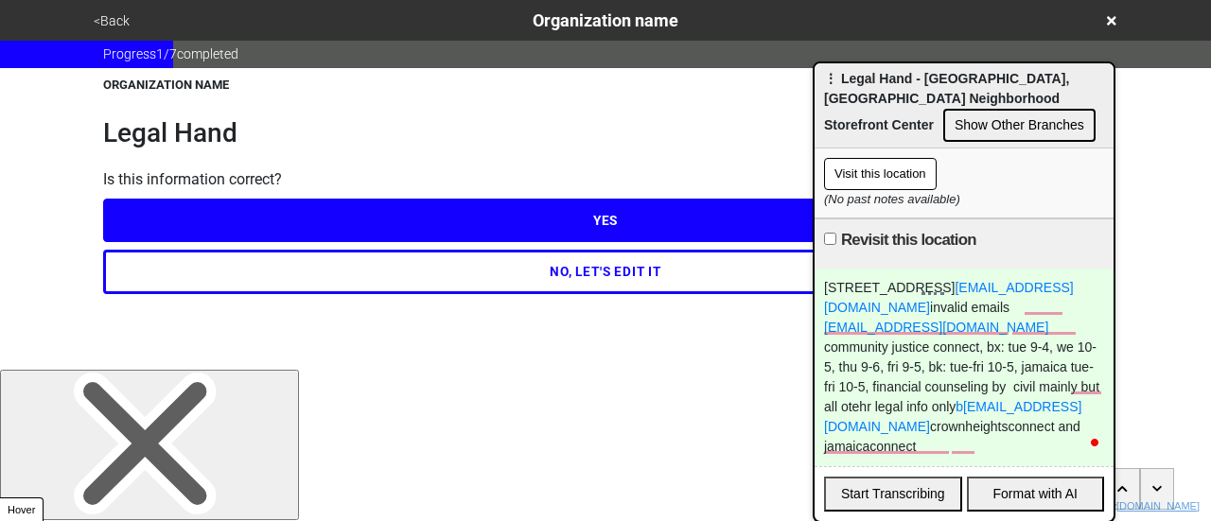
click at [250, 273] on button "NO, LET'S EDIT IT" at bounding box center [605, 272] width 1005 height 44
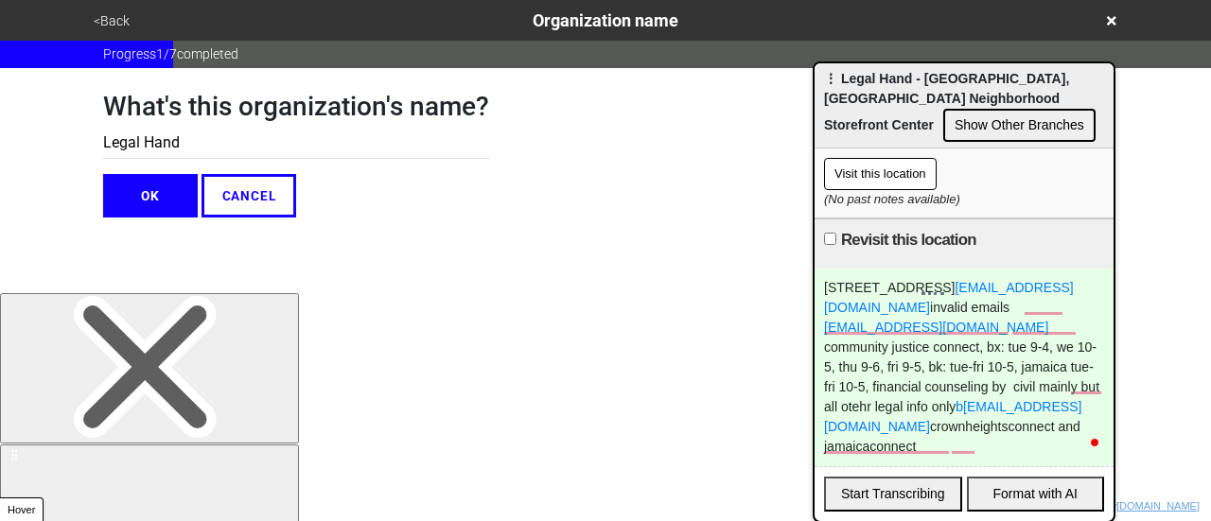
click at [103, 136] on input "Legal Hand" at bounding box center [296, 143] width 386 height 31
paste input "community justice connect"
click at [235, 144] on input "community justice connect (FKA Legal Hand)" at bounding box center [296, 143] width 386 height 31
drag, startPoint x: 181, startPoint y: 152, endPoint x: 201, endPoint y: 137, distance: 25.0
click at [189, 150] on input "community justice Connect (FKA Legal Hand)" at bounding box center [296, 143] width 386 height 31
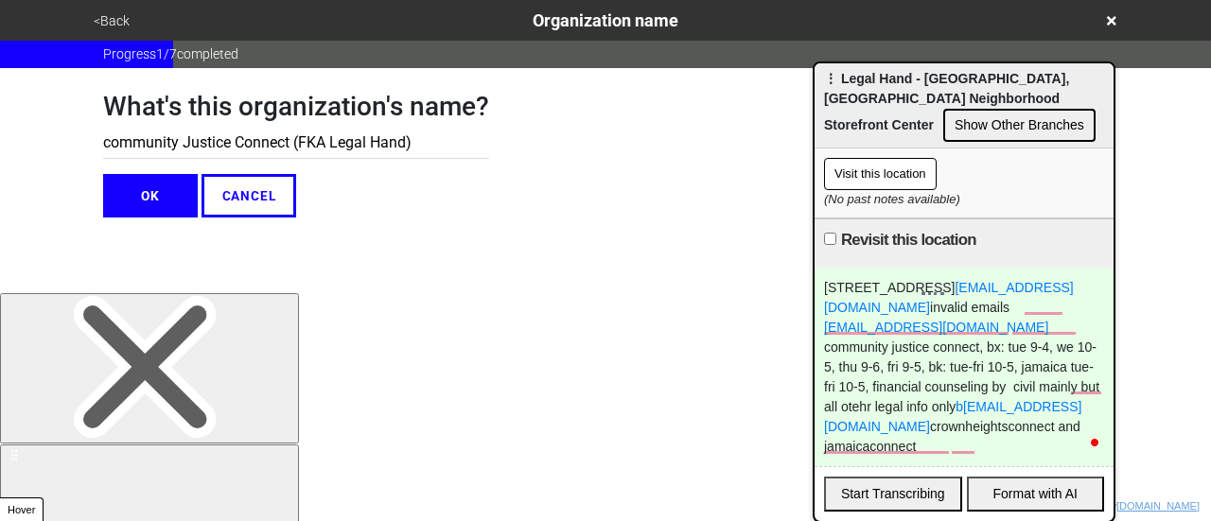
drag, startPoint x: 105, startPoint y: 147, endPoint x: 93, endPoint y: 147, distance: 12.3
click at [93, 148] on div "What's this organization's name? community Justice Connect (FKA Legal Hand) OK …" at bounding box center [605, 143] width 1050 height 150
type input "Community Justice Connect (FKA Legal Hand)"
click at [137, 194] on button "OK" at bounding box center [150, 196] width 95 height 44
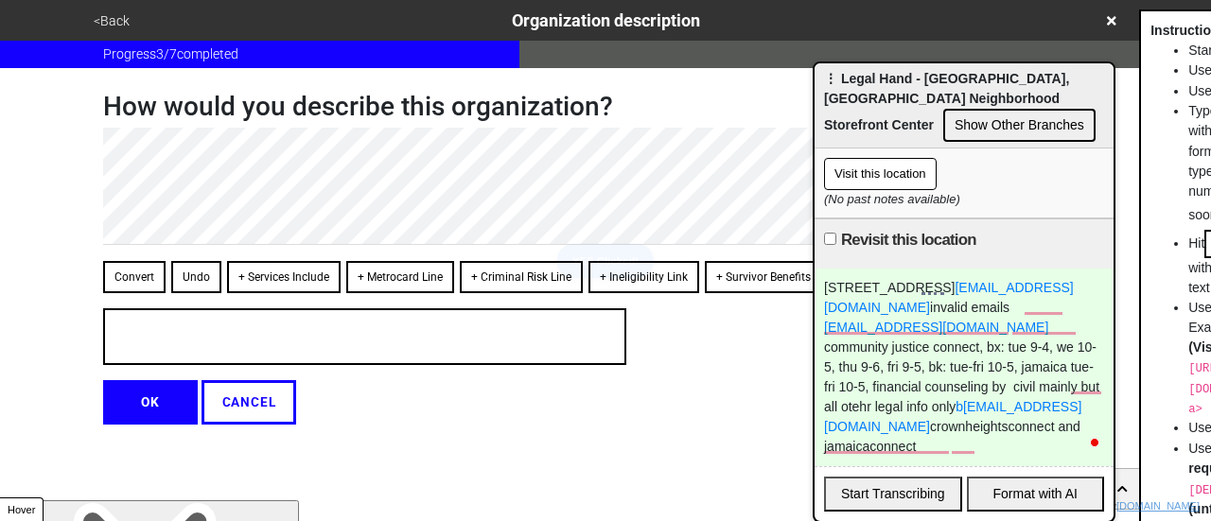
click at [113, 15] on button "<Back" at bounding box center [111, 21] width 47 height 22
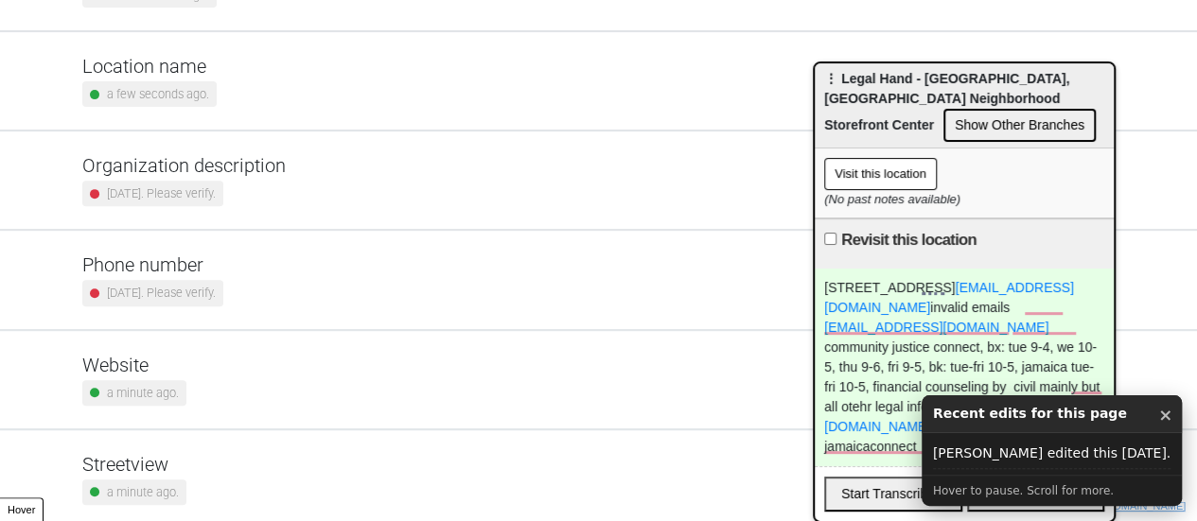
scroll to position [360, 0]
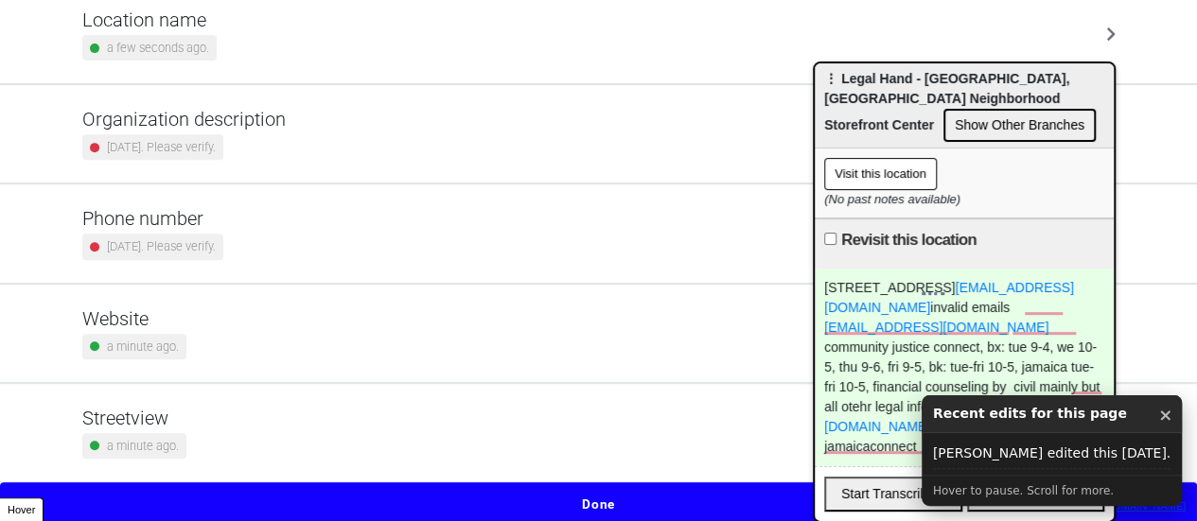
click at [600, 497] on button "Done" at bounding box center [598, 505] width 1197 height 44
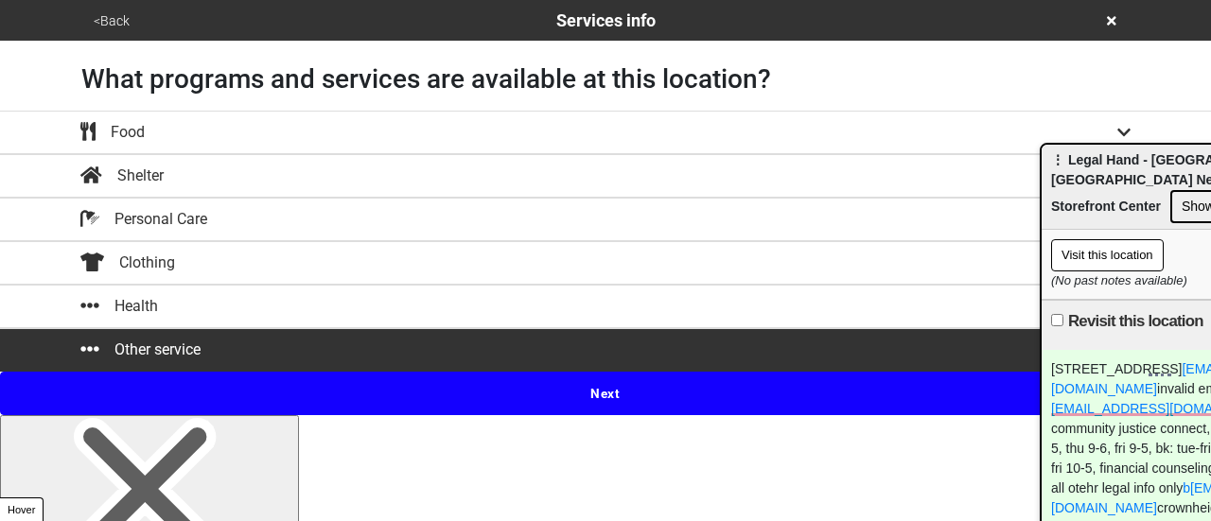
drag, startPoint x: 939, startPoint y: 118, endPoint x: 1098, endPoint y: 147, distance: 161.5
click at [1110, 171] on body "<Back Services info What programs and services are available at this location? …" at bounding box center [605, 207] width 1211 height 415
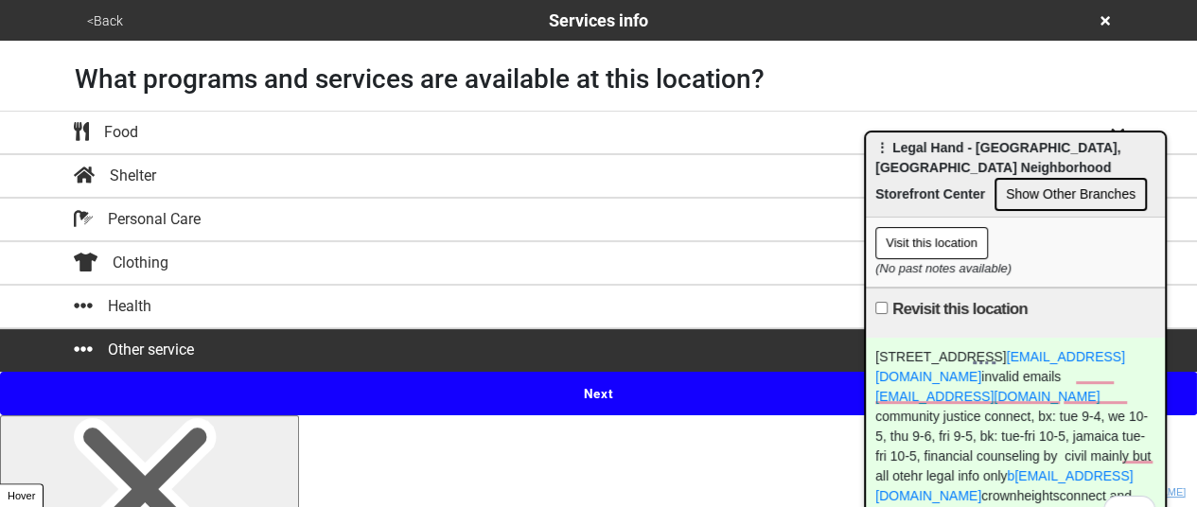
drag, startPoint x: 882, startPoint y: 156, endPoint x: 575, endPoint y: 124, distance: 308.3
click at [866, 132] on div "⋮ Legal Hand - Crown Heights, Brooklyn Neighborhood Storefront Center Show Othe…" at bounding box center [1015, 174] width 299 height 85
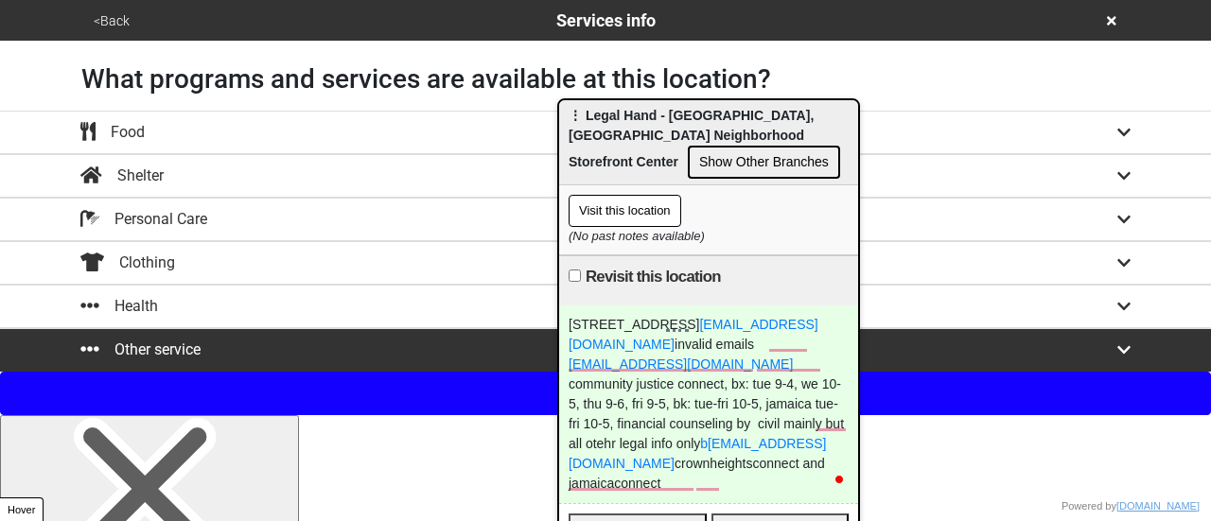
click at [659, 141] on span "⋮ Legal Hand - Crown Heights, Brooklyn Neighborhood Storefront Center" at bounding box center [691, 139] width 245 height 62
click at [688, 160] on button "Show Other Branches" at bounding box center [764, 162] width 152 height 33
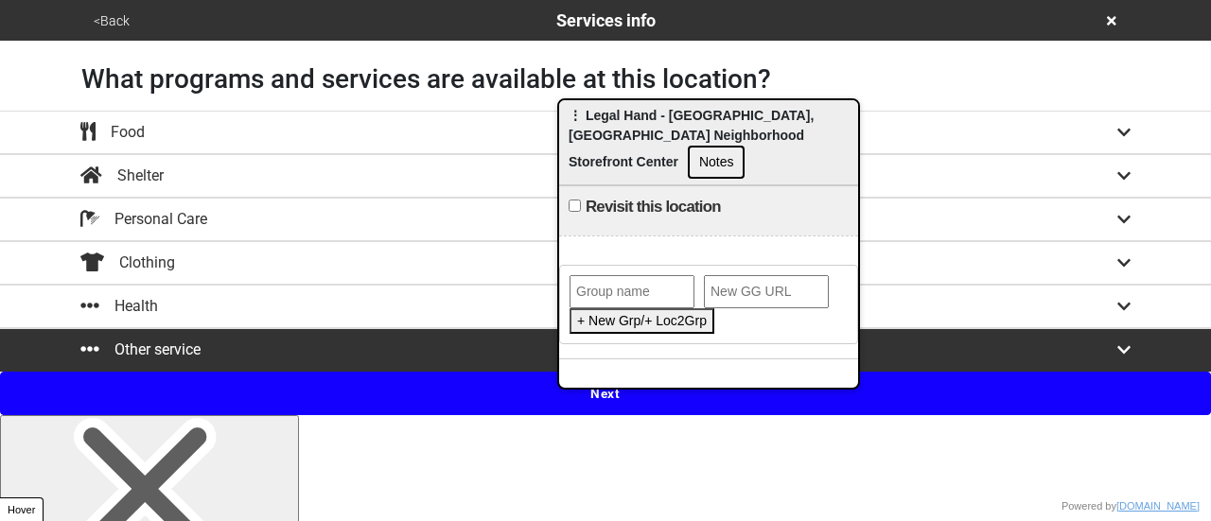
click at [609, 196] on label "Revisit this location" at bounding box center [653, 207] width 135 height 23
click at [581, 200] on input "Revisit this location" at bounding box center [575, 206] width 12 height 12
checkbox input "true"
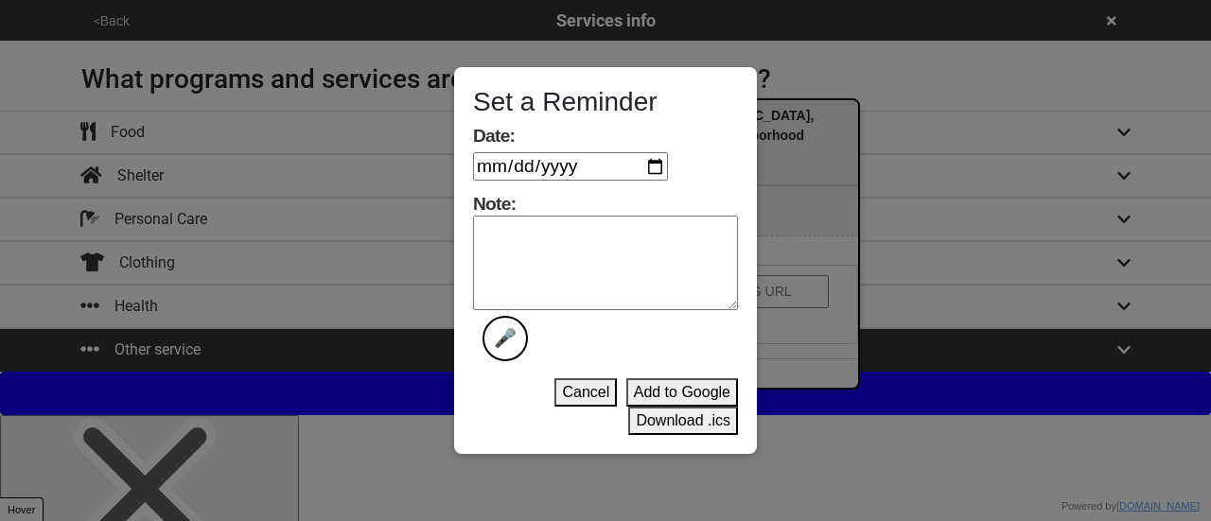
click at [655, 176] on input "Date:" at bounding box center [570, 166] width 195 height 28
type input "2025-09-23"
click at [592, 242] on textarea "Note: 🎤" at bounding box center [605, 263] width 265 height 95
type textarea "done"
click at [668, 423] on button "Download .ics" at bounding box center [683, 421] width 110 height 28
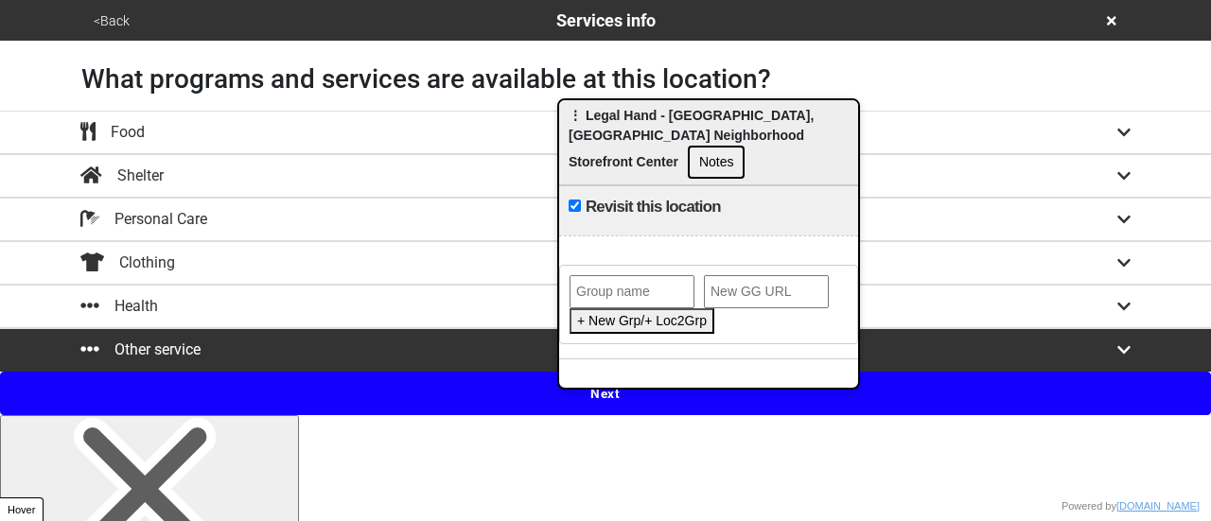
click at [623, 275] on input "text" at bounding box center [632, 291] width 125 height 33
click at [636, 116] on span "⋮ Legal Hand - Crown Heights, Brooklyn Neighborhood Storefront Center" at bounding box center [691, 139] width 245 height 62
paste input "Community Justice Connect"
type input "Community Justice Connect"
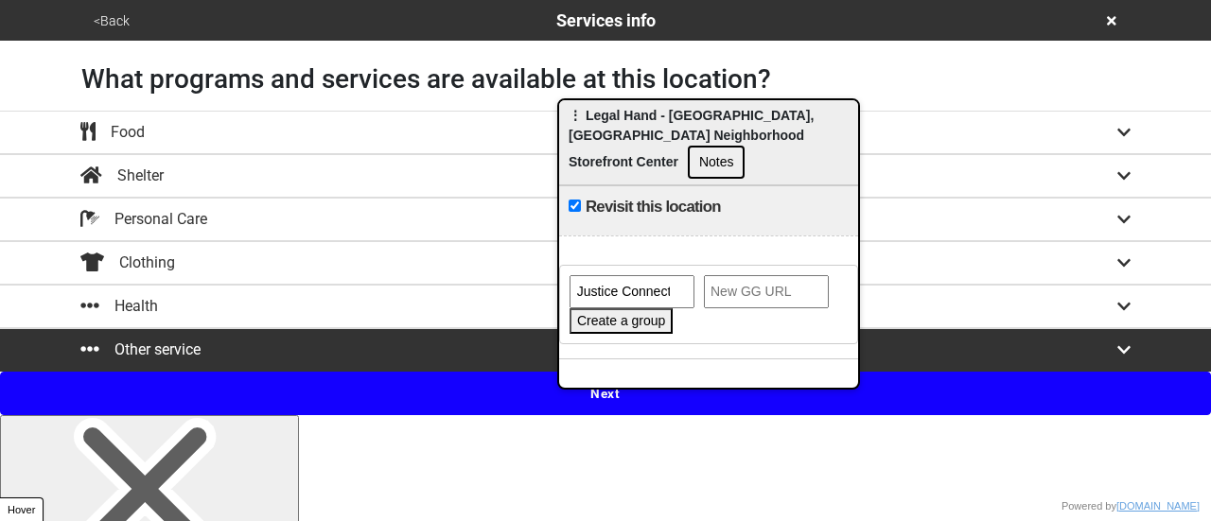
scroll to position [0, 0]
click at [768, 275] on input "url" at bounding box center [766, 291] width 125 height 33
paste input "https://gogetta.nyc/team/location/4df35b5c-059e-4329-b272-b6cd80235016"
type input "https://gogetta.nyc/team/location/4df35b5c-059e-4329-b272-b6cd80235016"
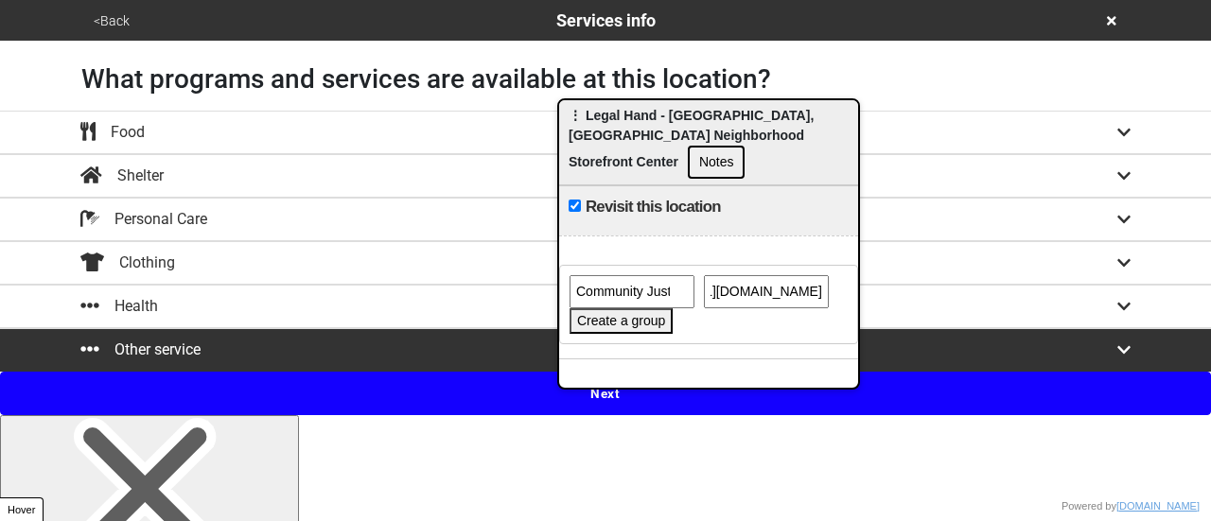
scroll to position [0, 0]
click at [619, 308] on button "Create a group" at bounding box center [621, 321] width 103 height 26
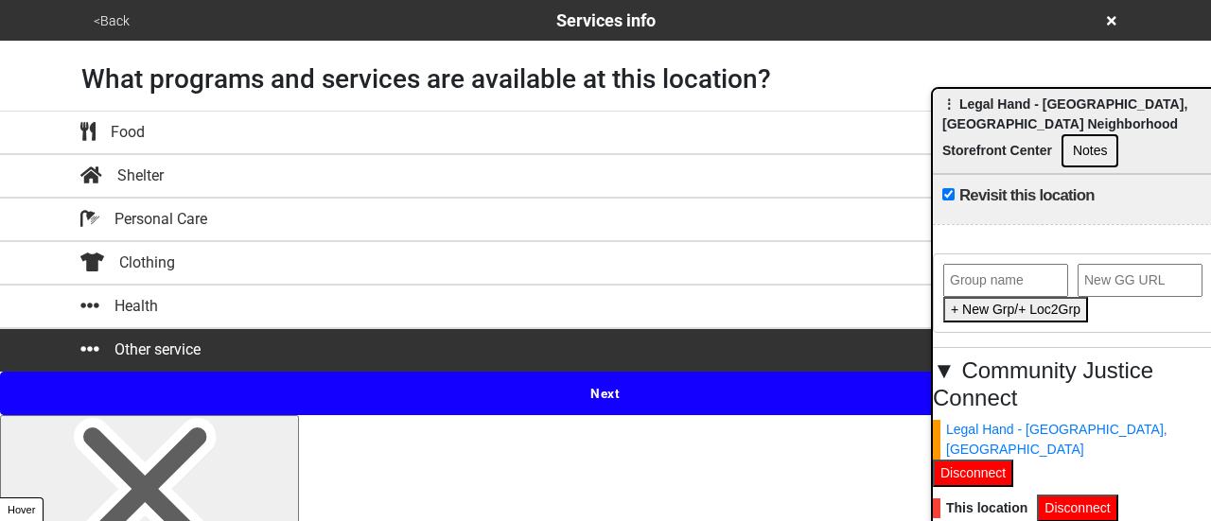
drag, startPoint x: 666, startPoint y: 130, endPoint x: 1088, endPoint y: 31, distance: 433.4
click at [1043, 118] on div "⋮ Legal Hand - Crown Heights, Brooklyn Neighborhood Storefront Center Notes" at bounding box center [1082, 131] width 299 height 85
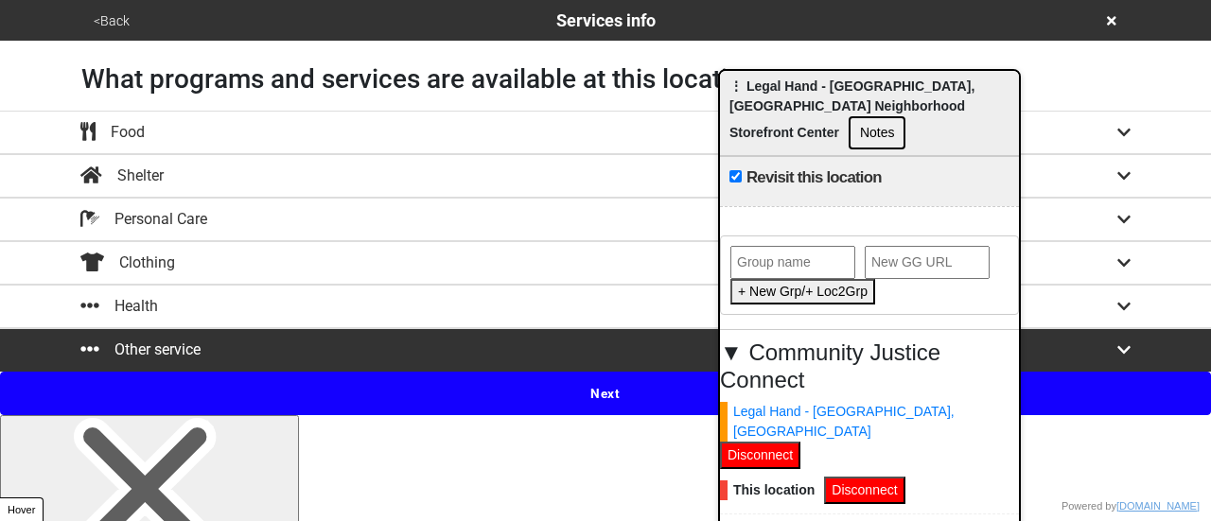
drag, startPoint x: 1024, startPoint y: 110, endPoint x: 759, endPoint y: 81, distance: 266.5
click at [759, 81] on span "⋮ Legal Hand - Crown Heights, Brooklyn Neighborhood Storefront Center" at bounding box center [852, 110] width 245 height 62
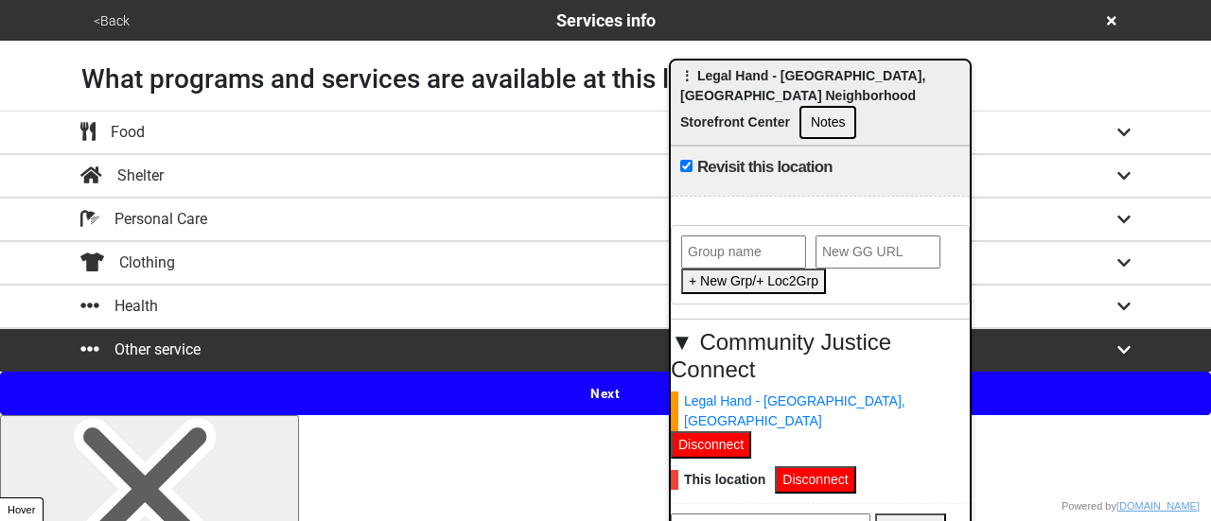
click at [114, 20] on button "<Back" at bounding box center [111, 21] width 47 height 22
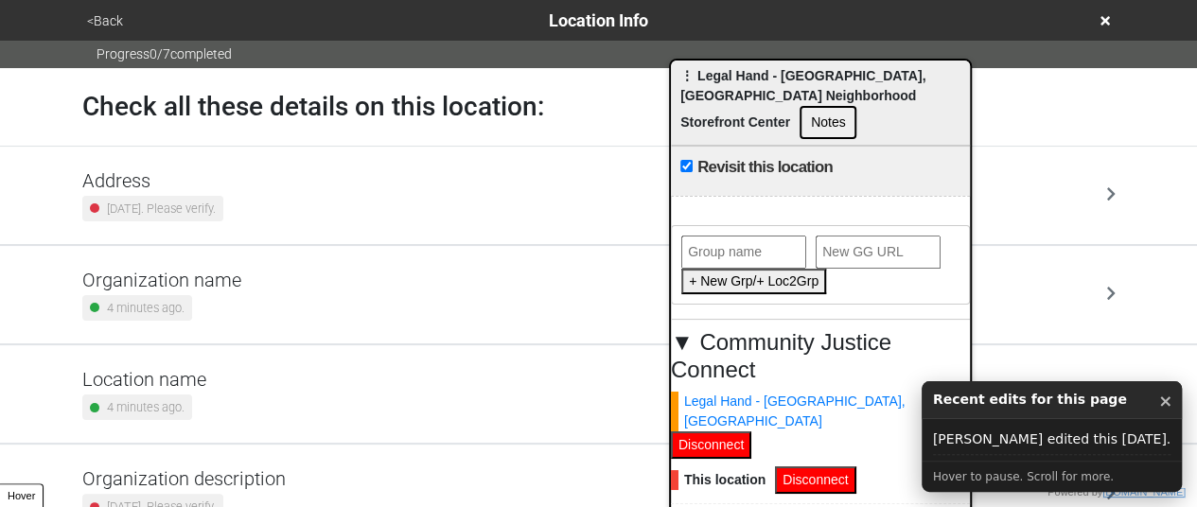
click at [206, 308] on div "4 minutes ago." at bounding box center [161, 308] width 159 height 26
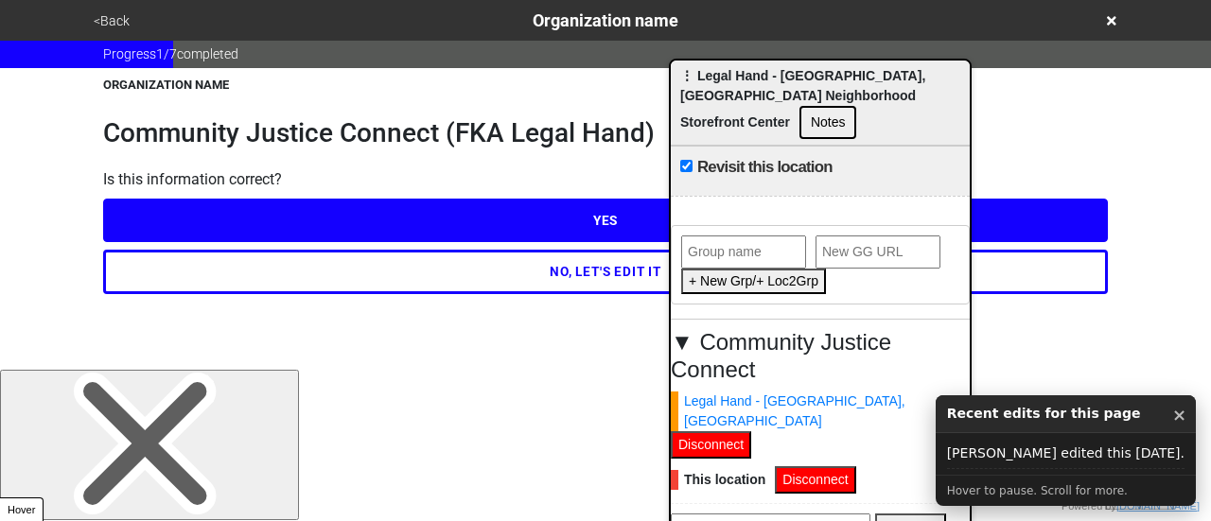
click at [449, 130] on h1 "Community Justice Connect (FKA Legal Hand)" at bounding box center [605, 133] width 1005 height 32
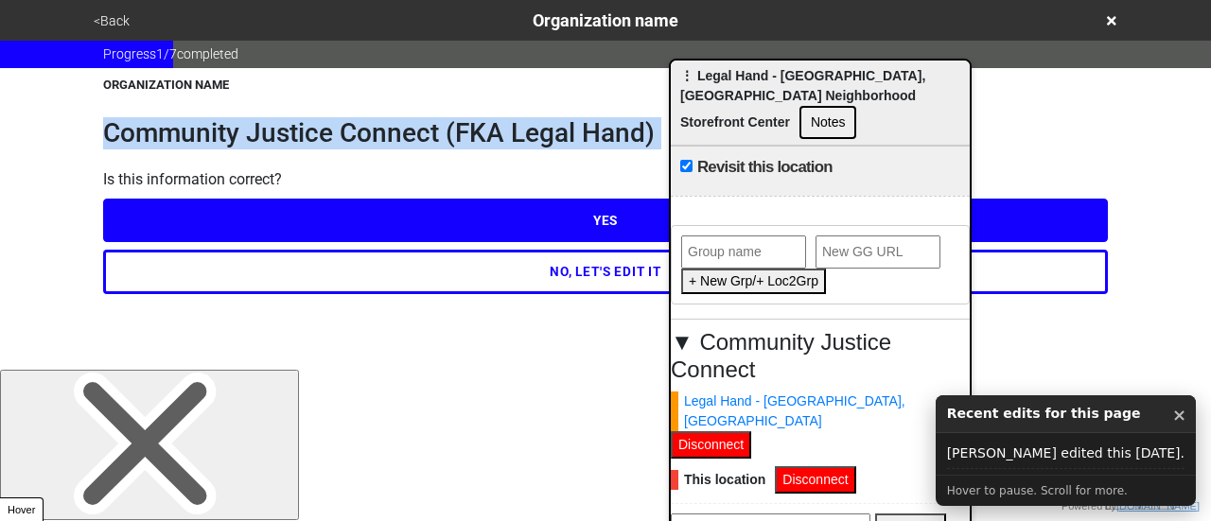
click at [449, 130] on h1 "Community Justice Connect (FKA Legal Hand)" at bounding box center [605, 133] width 1005 height 32
copy h1 "Community Justice Connect (FKA Legal Hand)"
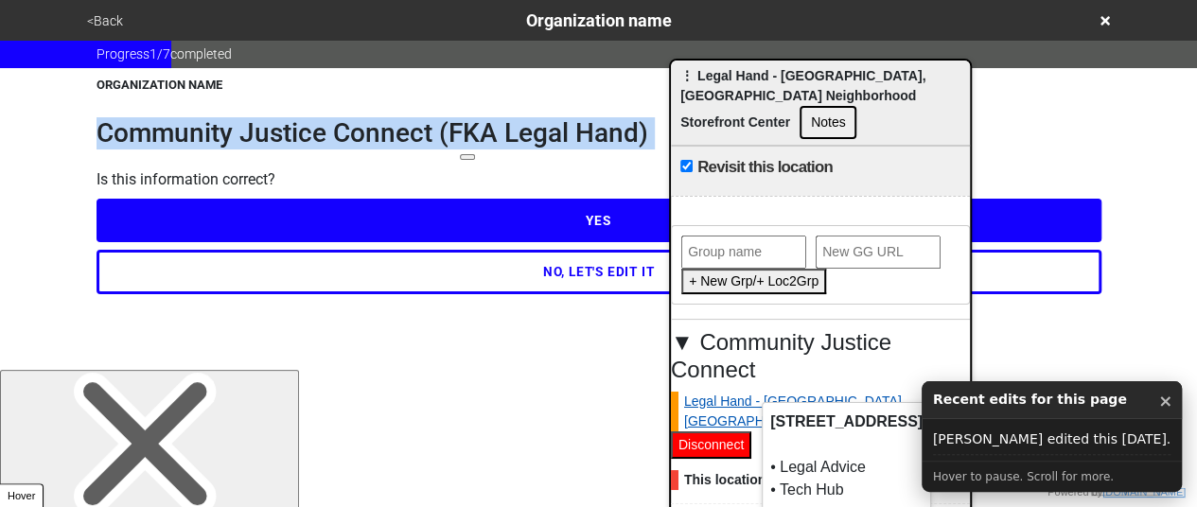
click at [758, 392] on link "Legal Hand - Jamaica, Queens" at bounding box center [816, 412] width 290 height 40
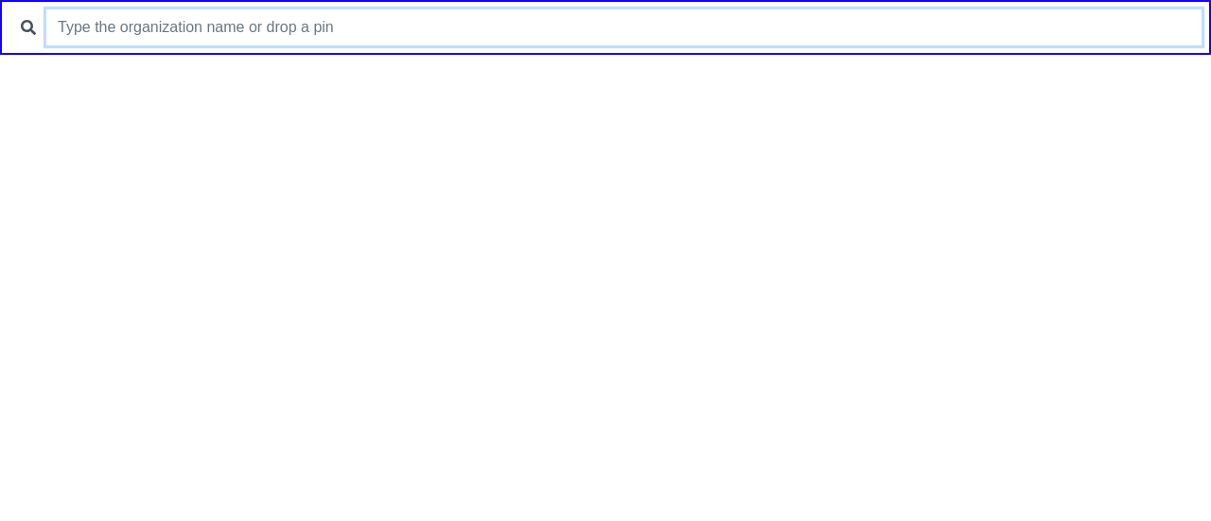
click at [469, 30] on input "text" at bounding box center [623, 27] width 1155 height 36
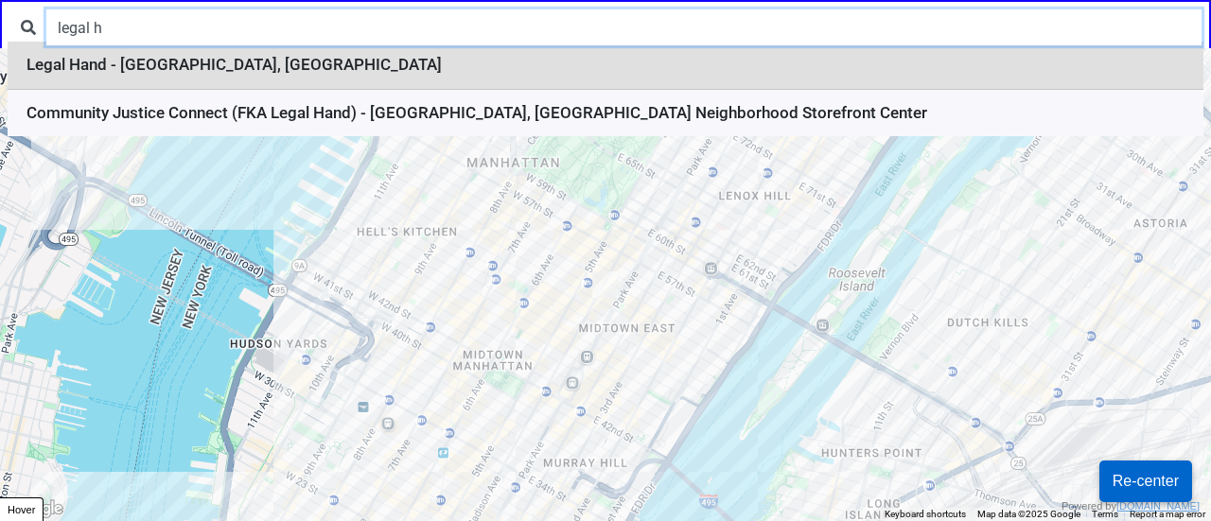
type input "legal h"
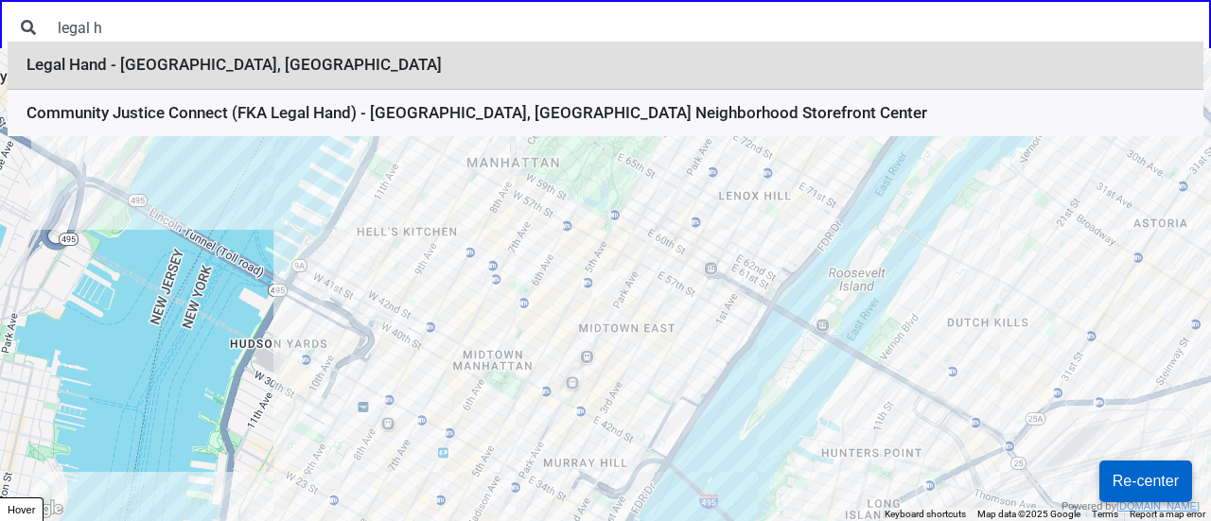
click at [304, 71] on li "Legal Hand - Jamaica, Queens" at bounding box center [606, 66] width 1196 height 48
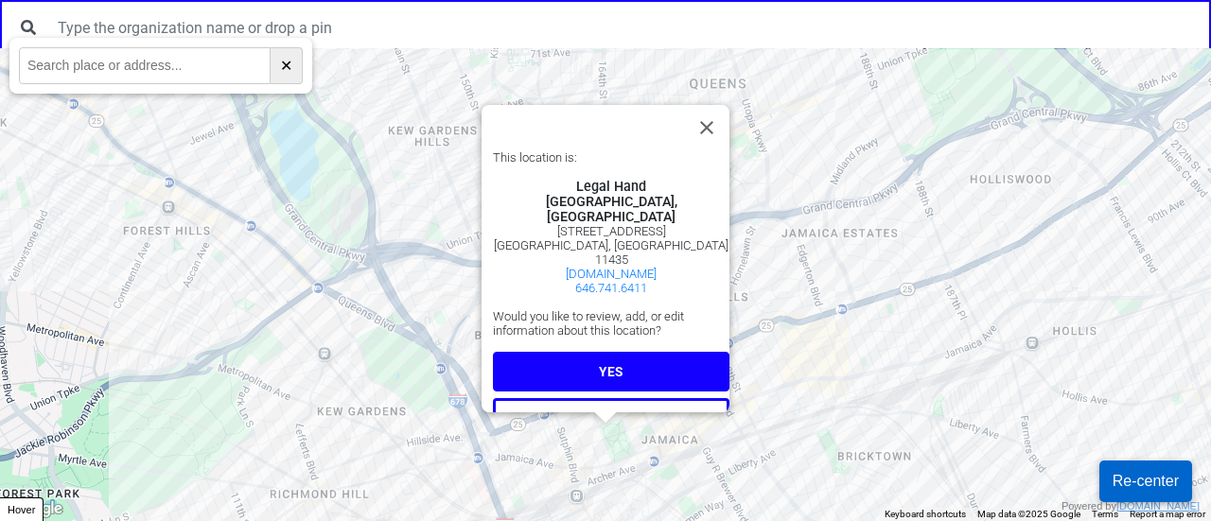
scroll to position [16, 0]
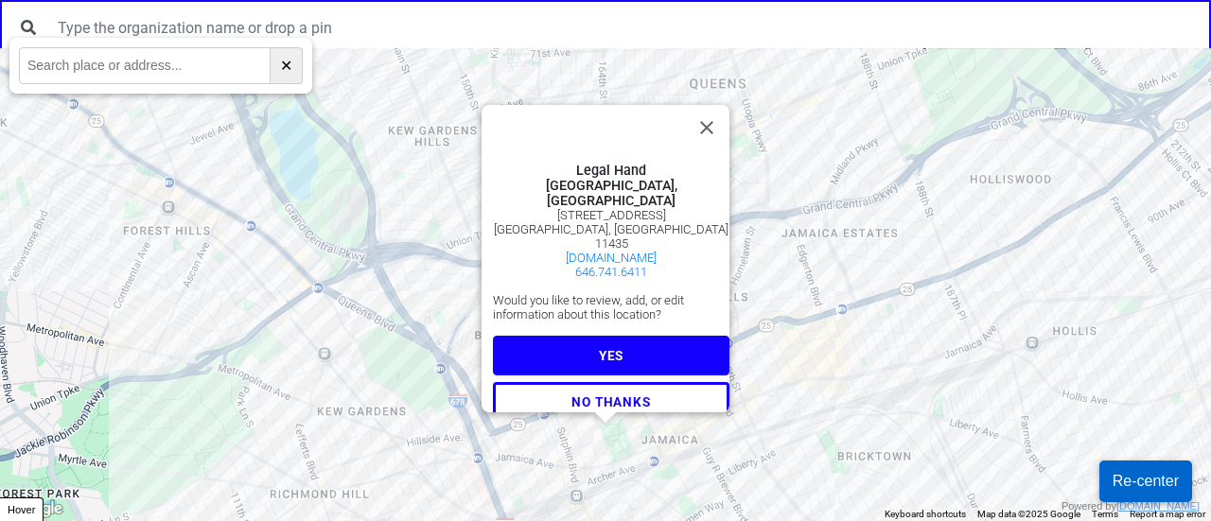
click at [576, 340] on button "YES" at bounding box center [611, 356] width 237 height 40
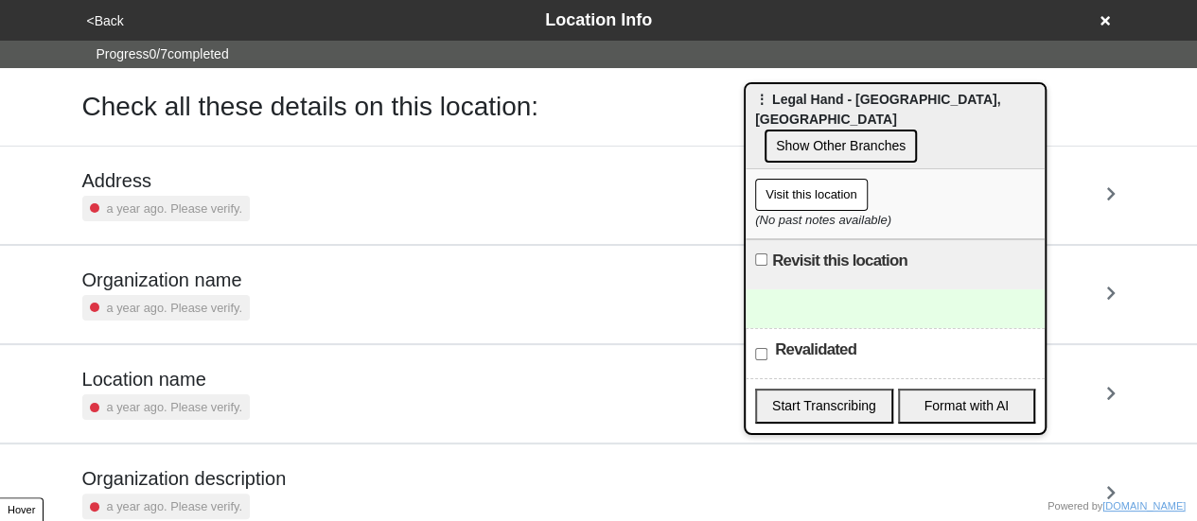
drag, startPoint x: 1075, startPoint y: 156, endPoint x: 601, endPoint y: 76, distance: 480.8
click at [755, 92] on span "⋮ Legal Hand - [GEOGRAPHIC_DATA], [GEOGRAPHIC_DATA]" at bounding box center [877, 109] width 245 height 35
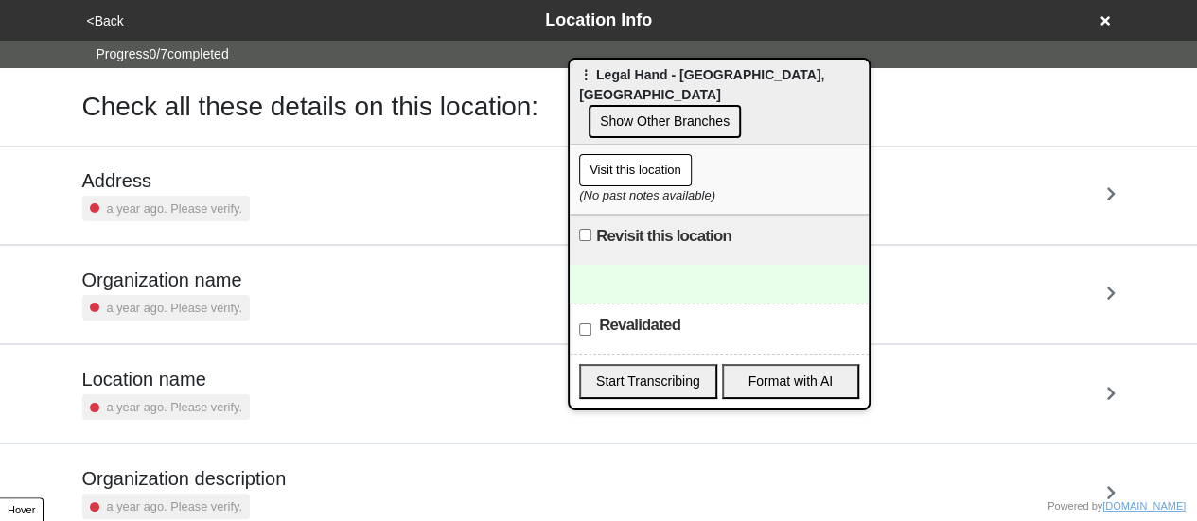
click at [1104, 16] on icon at bounding box center [1104, 20] width 9 height 13
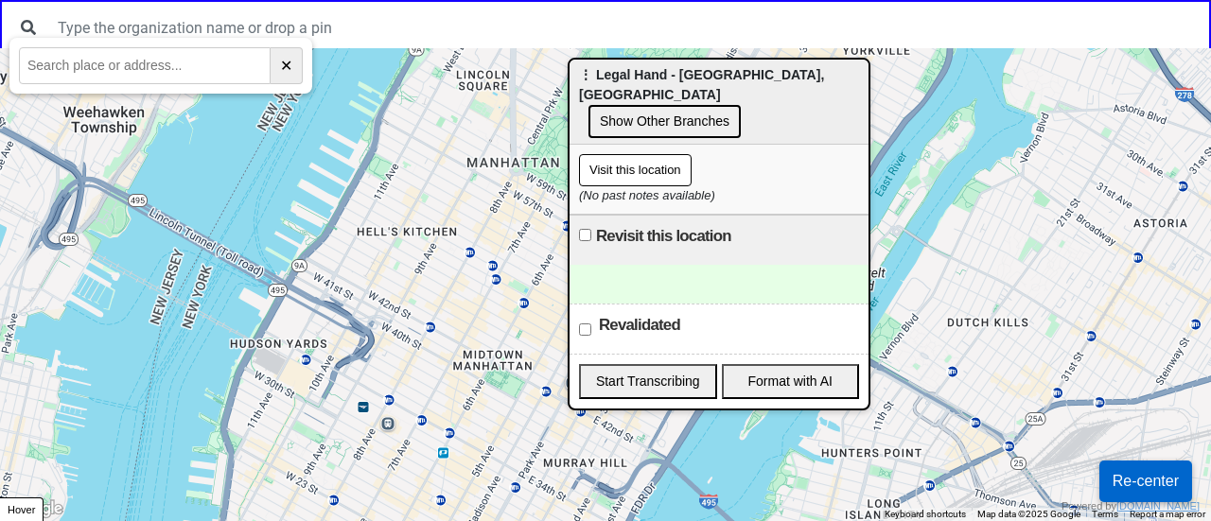
click at [672, 108] on button "Show Other Branches" at bounding box center [665, 121] width 152 height 33
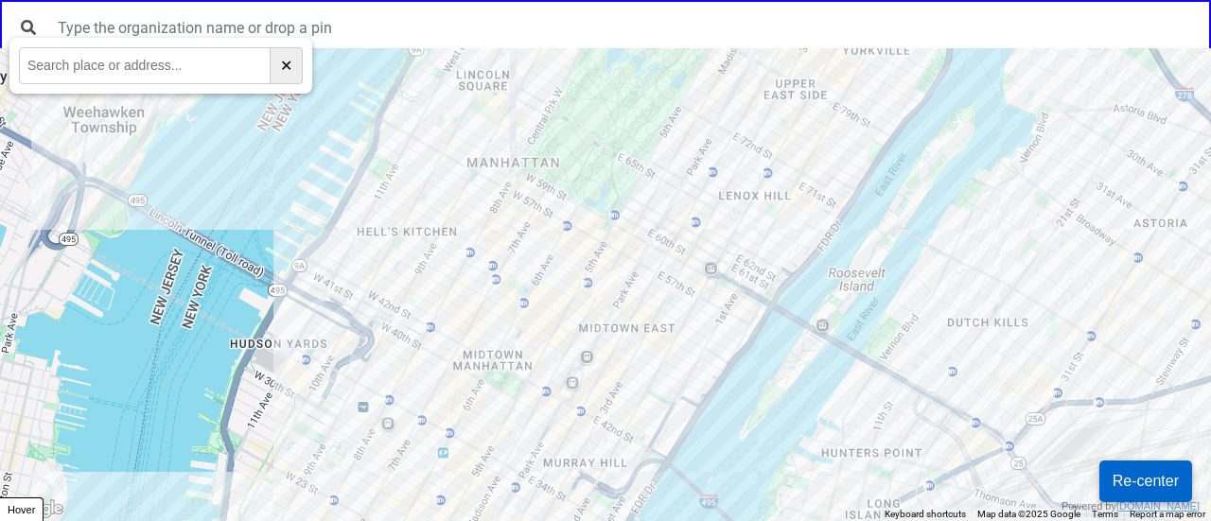
paste input "3213A Third Ave"
type input "3213A Third Ave"
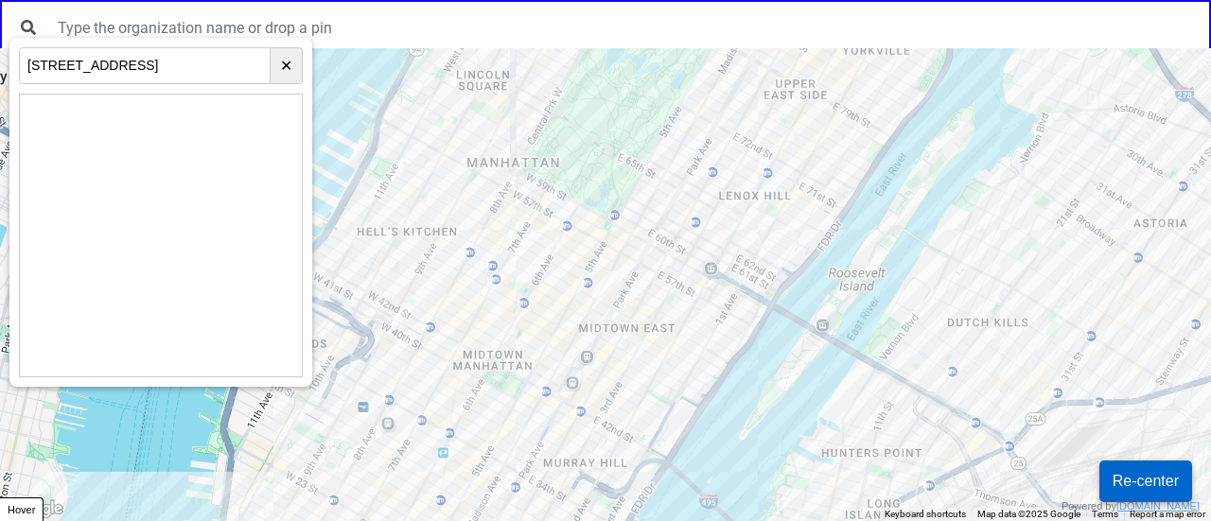
click at [553, 0] on html "← Move left → Move right ↑ Move up ↓ Move down + Zoom in - Zoom out Home Jump l…" at bounding box center [605, 0] width 1211 height 0
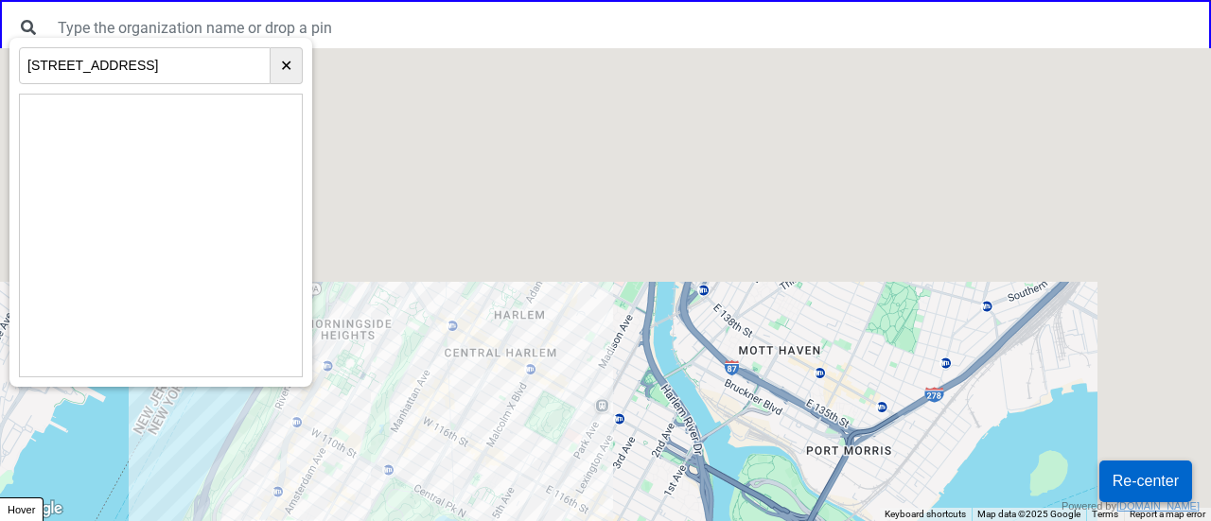
drag, startPoint x: 909, startPoint y: 141, endPoint x: 723, endPoint y: 566, distance: 464.0
click at [723, 0] on html "← Move left → Move right ↑ Move up ↓ Move down + Zoom in - Zoom out Home Jump l…" at bounding box center [605, 0] width 1211 height 0
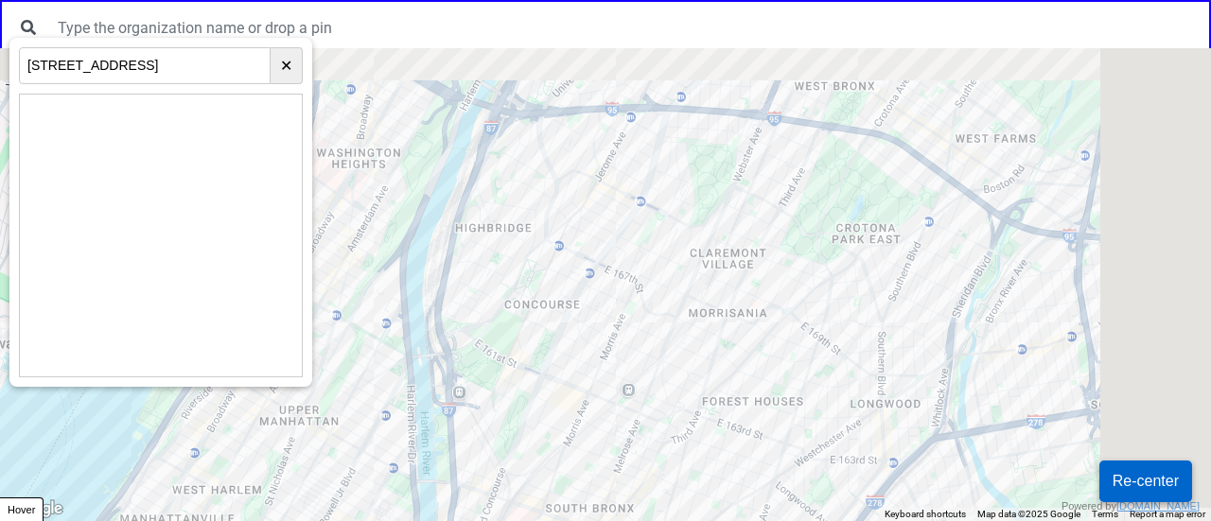
drag, startPoint x: 731, startPoint y: 144, endPoint x: 524, endPoint y: 370, distance: 306.1
click at [524, 370] on div at bounding box center [605, 284] width 1211 height 473
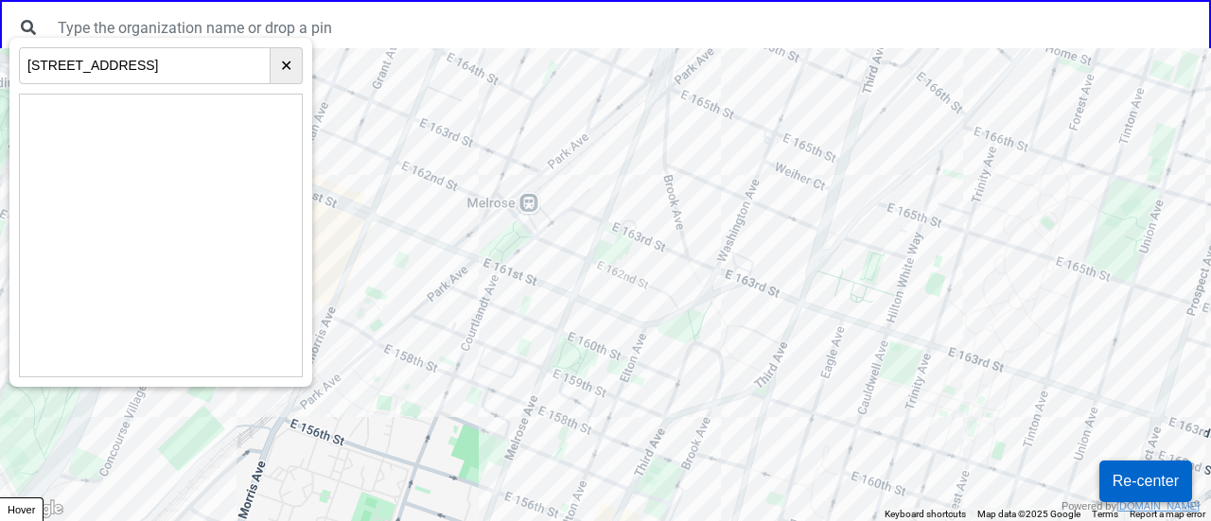
drag, startPoint x: 633, startPoint y: 334, endPoint x: 693, endPoint y: 150, distance: 193.0
click at [687, 149] on div at bounding box center [605, 284] width 1211 height 473
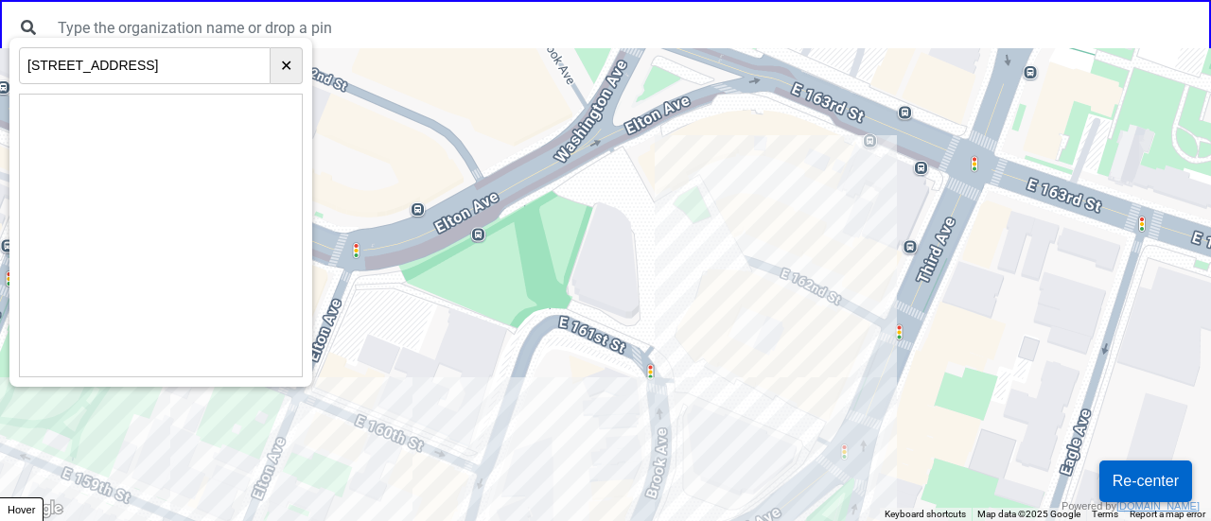
drag, startPoint x: 855, startPoint y: 265, endPoint x: 770, endPoint y: 388, distance: 149.6
click at [770, 388] on div at bounding box center [605, 284] width 1211 height 473
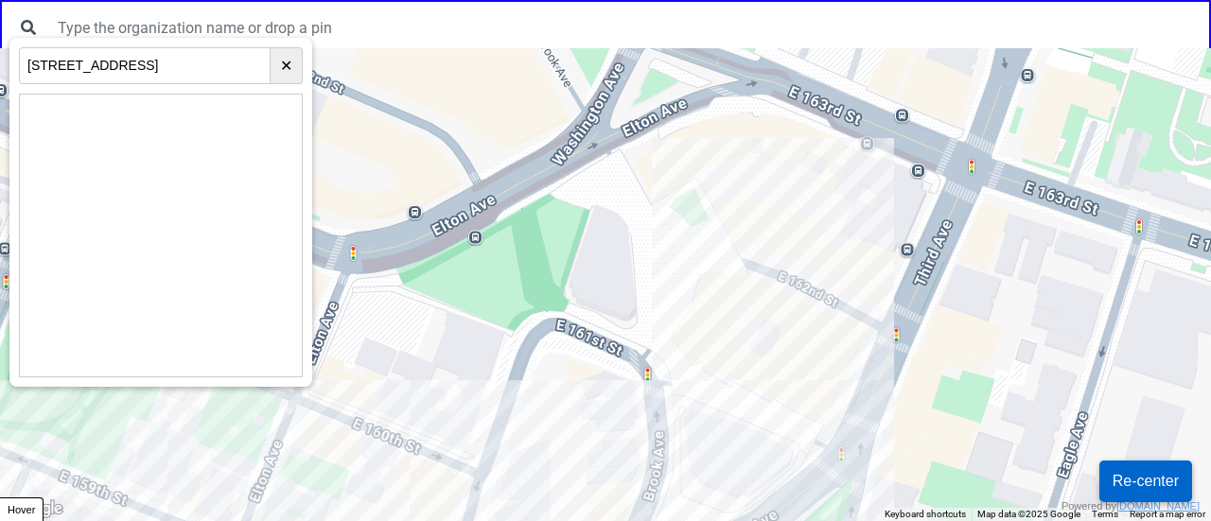
click at [869, 293] on div at bounding box center [605, 284] width 1211 height 473
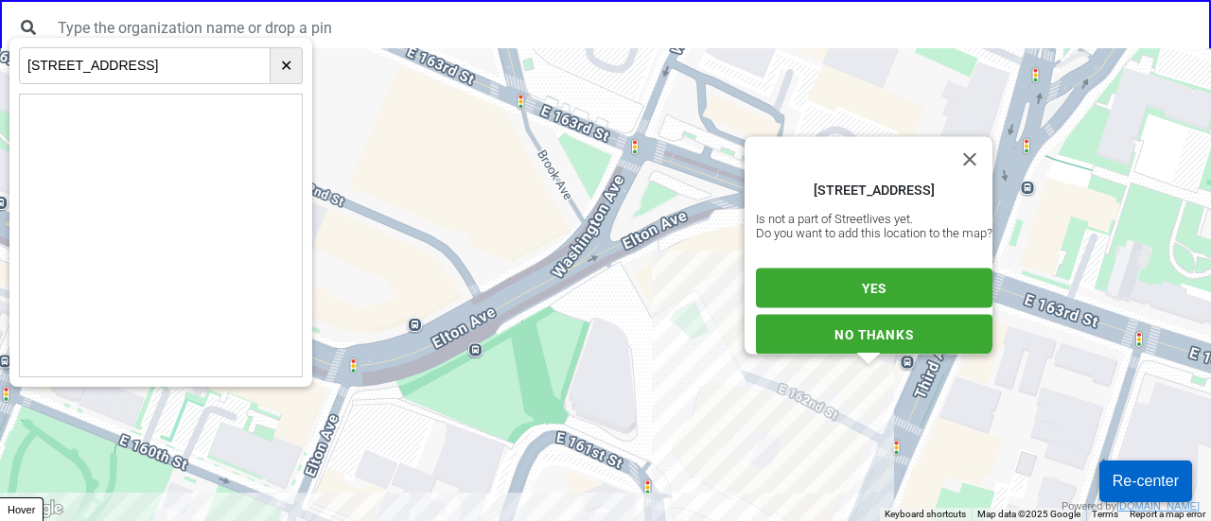
click at [847, 276] on button "YES" at bounding box center [874, 289] width 237 height 40
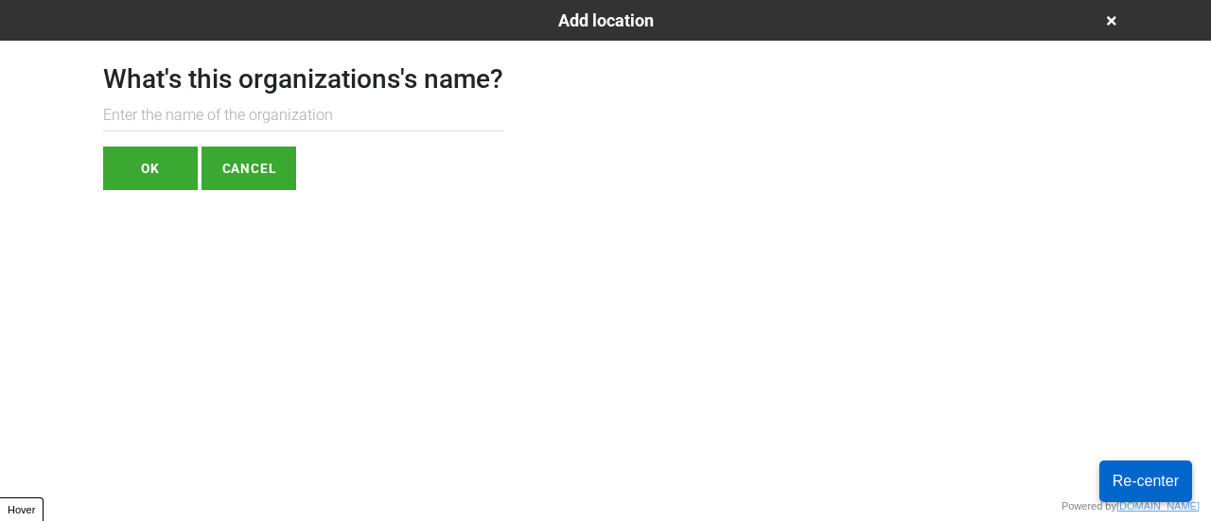
click at [232, 120] on input "text" at bounding box center [303, 115] width 400 height 31
paste input "Community Justice Connect (FKA Legal Hand)"
type input "Community Justice Connect (FKA Legal Hand)"
click at [162, 162] on button "OK" at bounding box center [150, 169] width 95 height 44
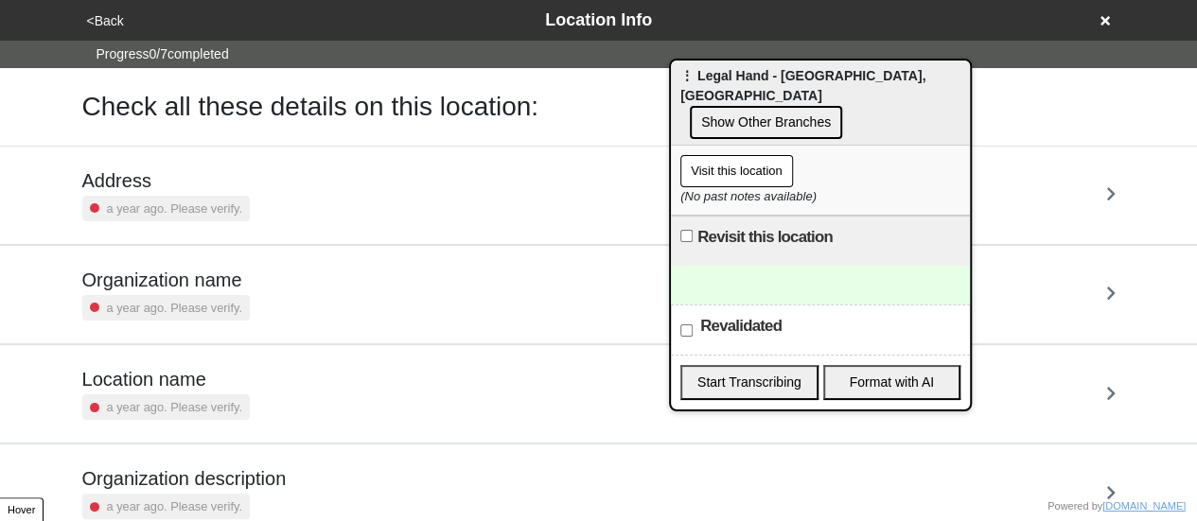
click at [220, 285] on h5 "Organization name" at bounding box center [165, 280] width 167 height 23
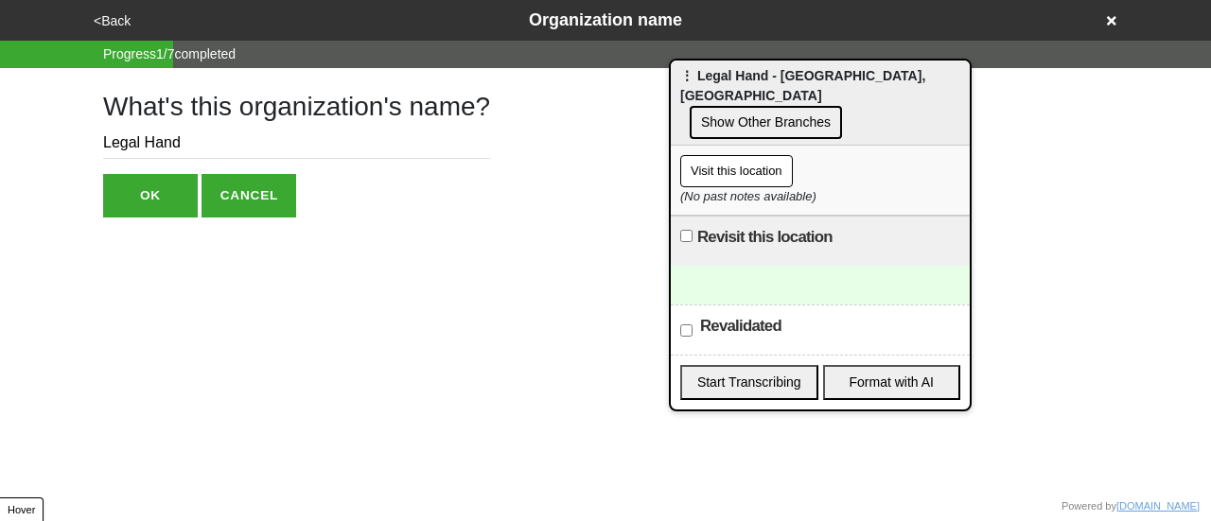
click at [252, 155] on input "Legal Hand" at bounding box center [296, 143] width 387 height 31
paste input "Community Justice Connect (FKA Legal Hand)"
type input "Community Justice Connect (FKA Legal Hand)"
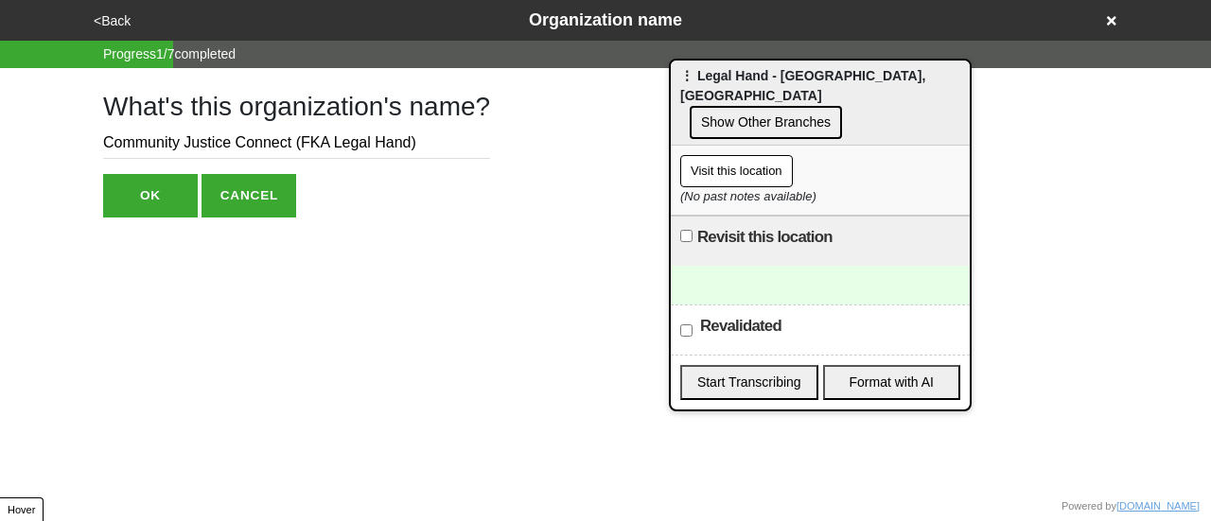
click at [170, 184] on button "OK" at bounding box center [150, 196] width 95 height 44
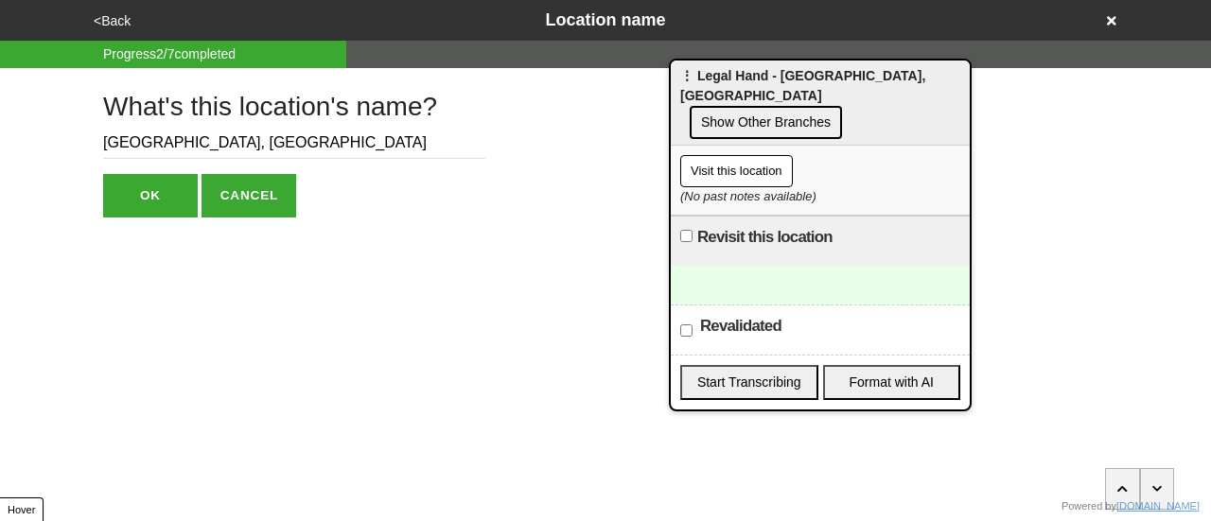
click at [108, 20] on button "<Back" at bounding box center [112, 21] width 48 height 22
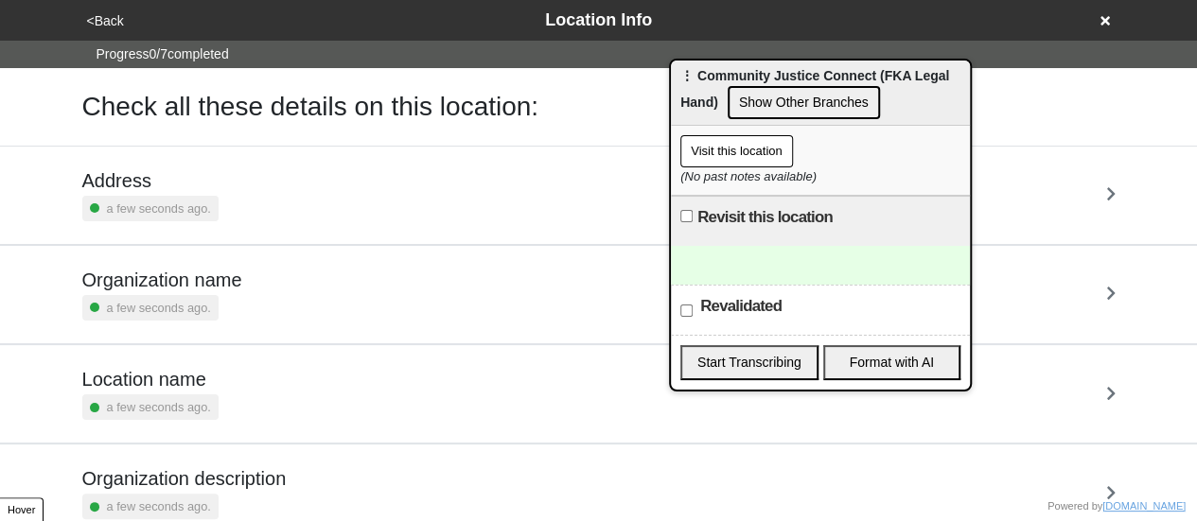
click at [816, 115] on button "Show Other Branches" at bounding box center [804, 102] width 152 height 33
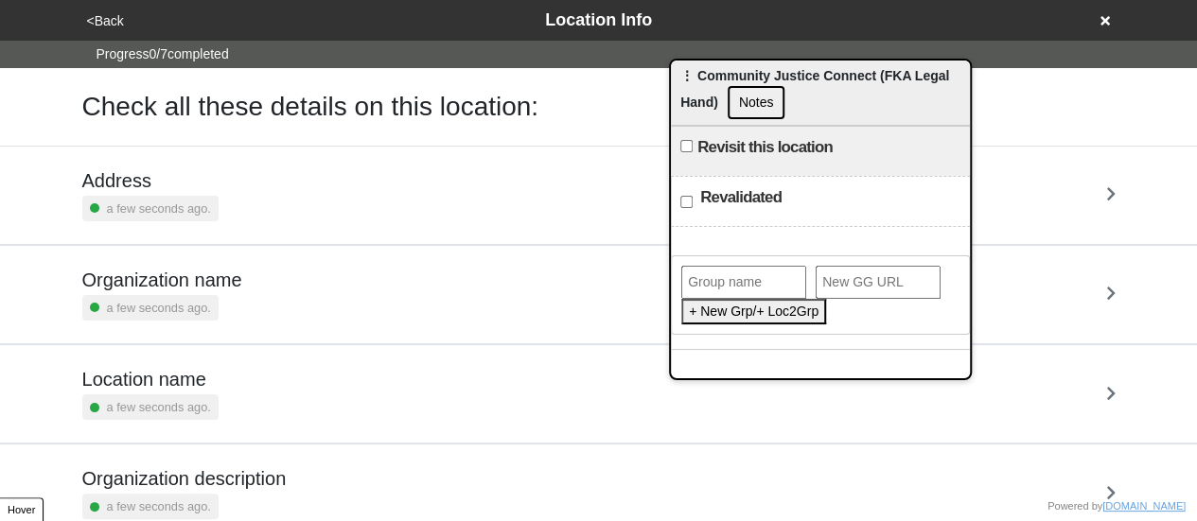
click at [736, 285] on input "text" at bounding box center [743, 282] width 125 height 33
type input "l"
type input "Community Justice Connect"
drag, startPoint x: 854, startPoint y: 277, endPoint x: 767, endPoint y: 313, distance: 94.2
click at [767, 313] on button "Add This Location to Group" at bounding box center [769, 312] width 176 height 26
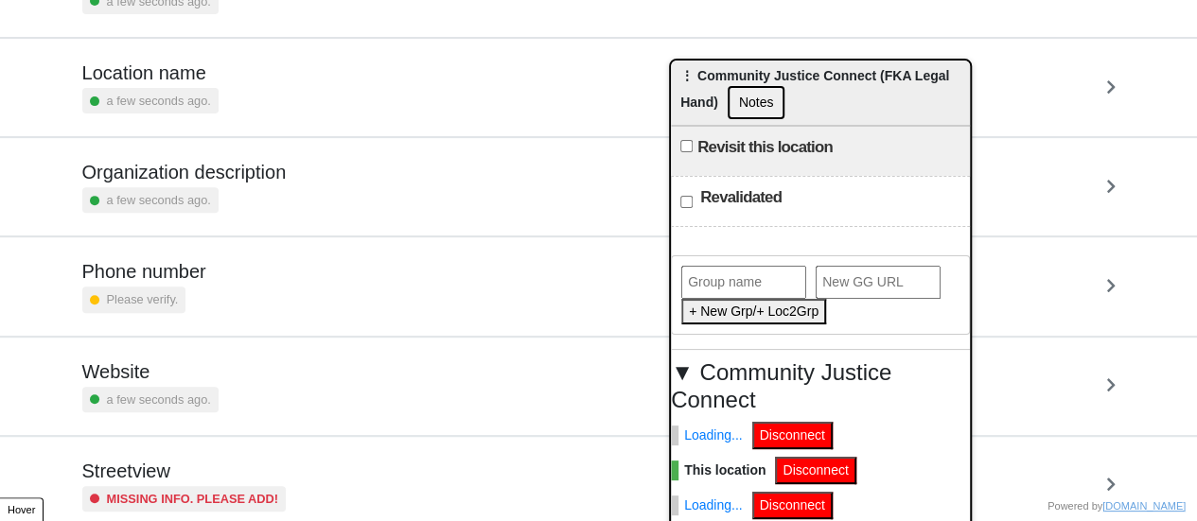
scroll to position [360, 0]
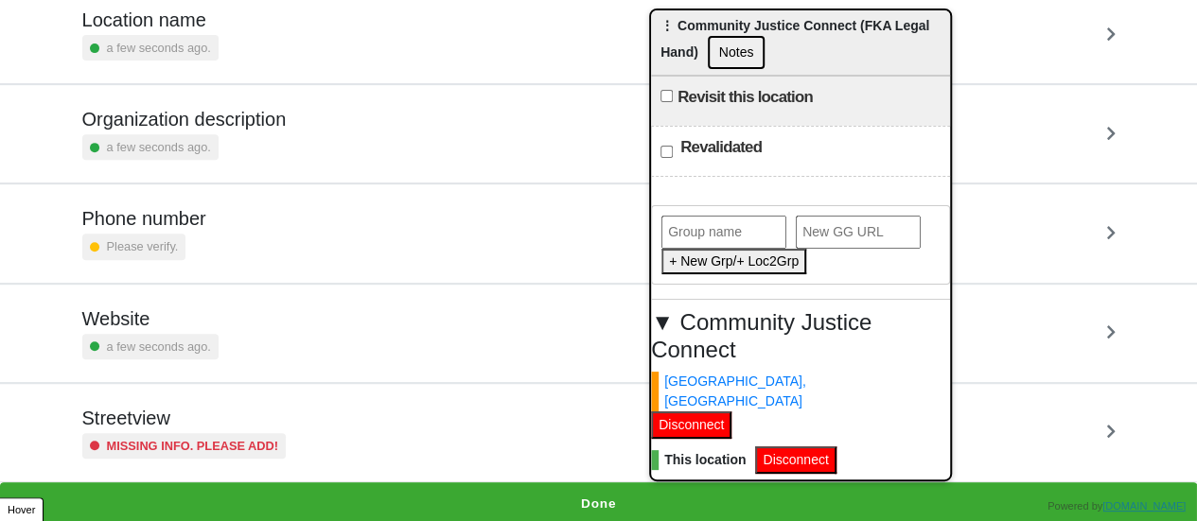
drag, startPoint x: 827, startPoint y: 62, endPoint x: 808, endPoint y: -19, distance: 82.6
click at [808, 0] on html "<Back Location Info Progress 0 / 7 completed Check all these details on this lo…" at bounding box center [598, 83] width 1197 height 886
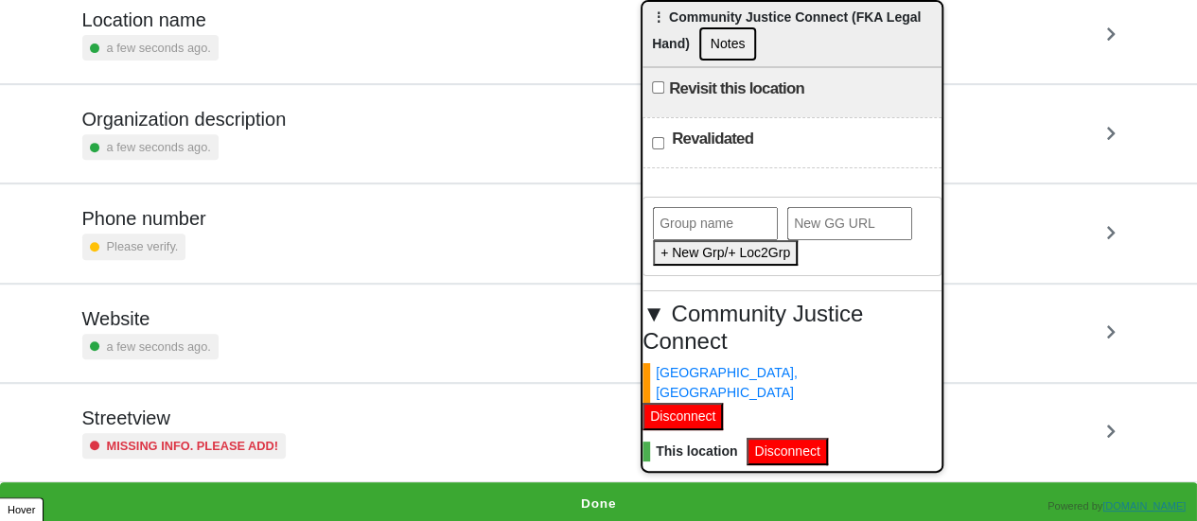
click at [225, 149] on div "a few seconds ago." at bounding box center [184, 147] width 204 height 26
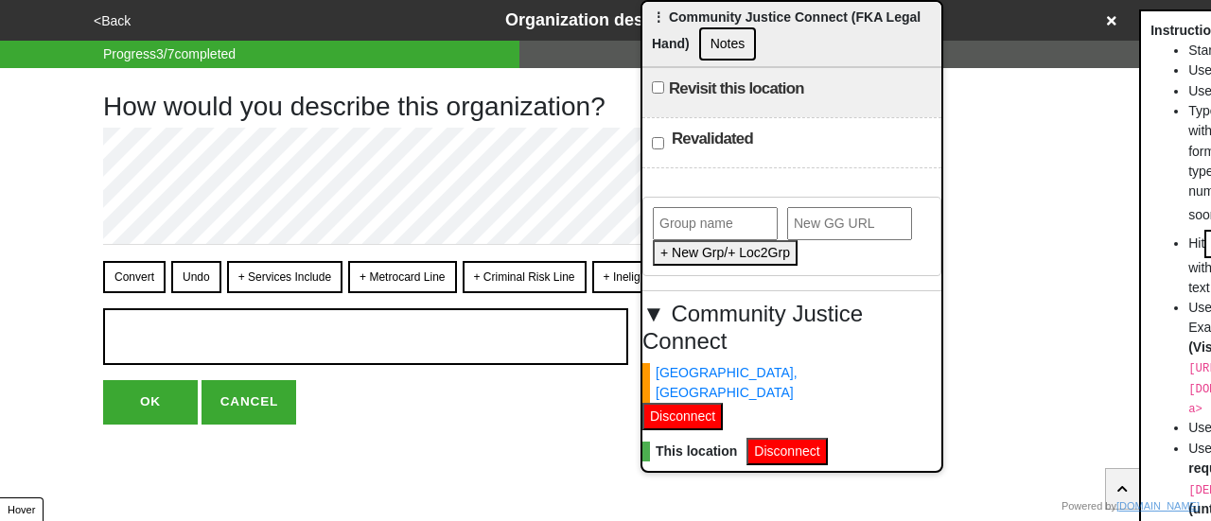
click at [135, 32] on div "<Back Organization description" at bounding box center [605, 21] width 1035 height 26
click at [104, 15] on button "<Back" at bounding box center [112, 21] width 48 height 22
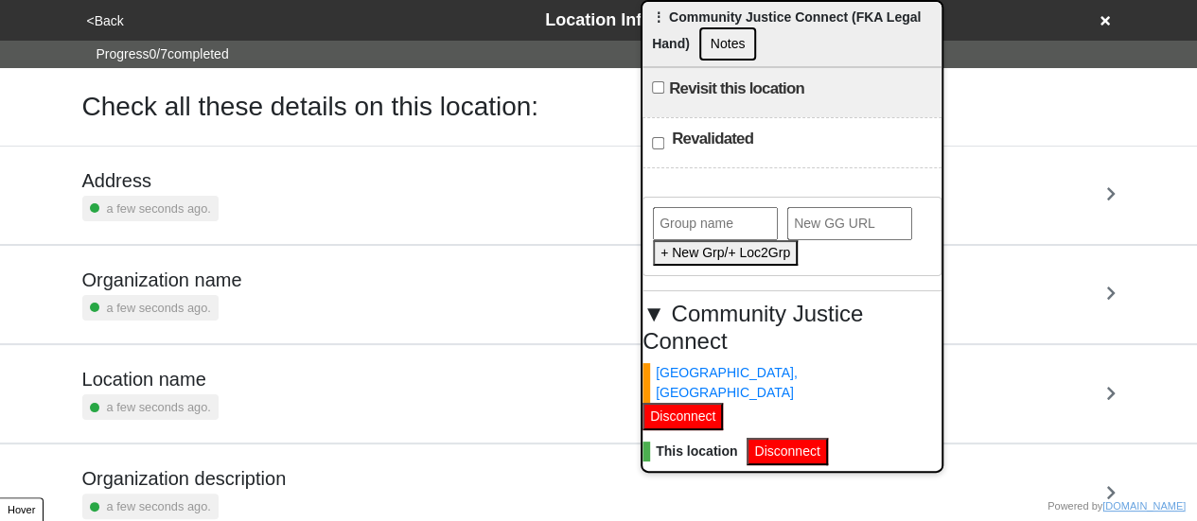
click at [195, 408] on small "a few seconds ago." at bounding box center [159, 407] width 104 height 18
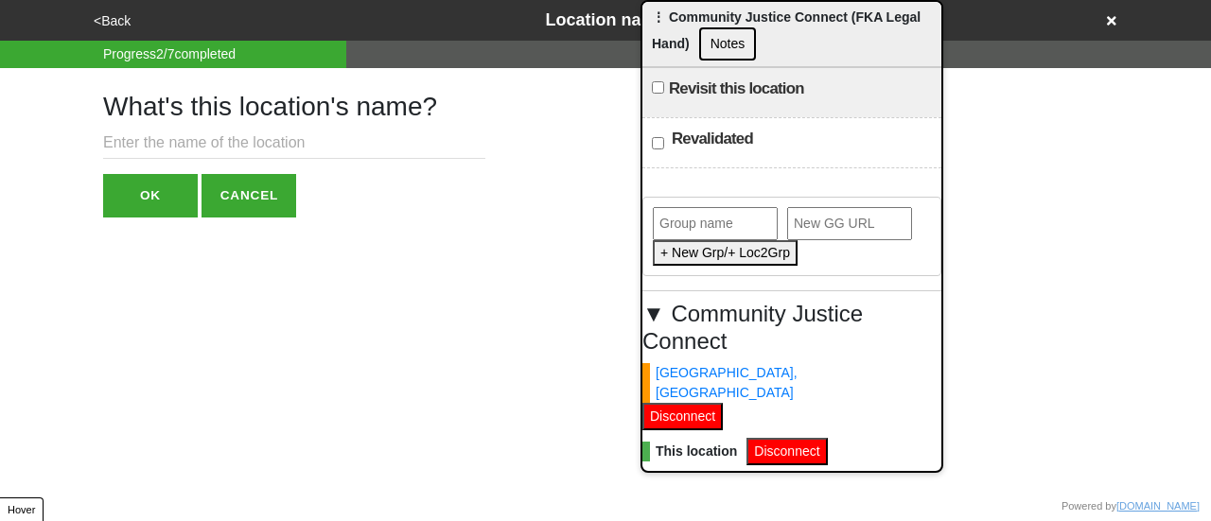
click at [206, 156] on input "text" at bounding box center [294, 143] width 382 height 31
type input "Bronx"
click at [153, 199] on button "OK" at bounding box center [150, 196] width 95 height 44
type textarea "x"
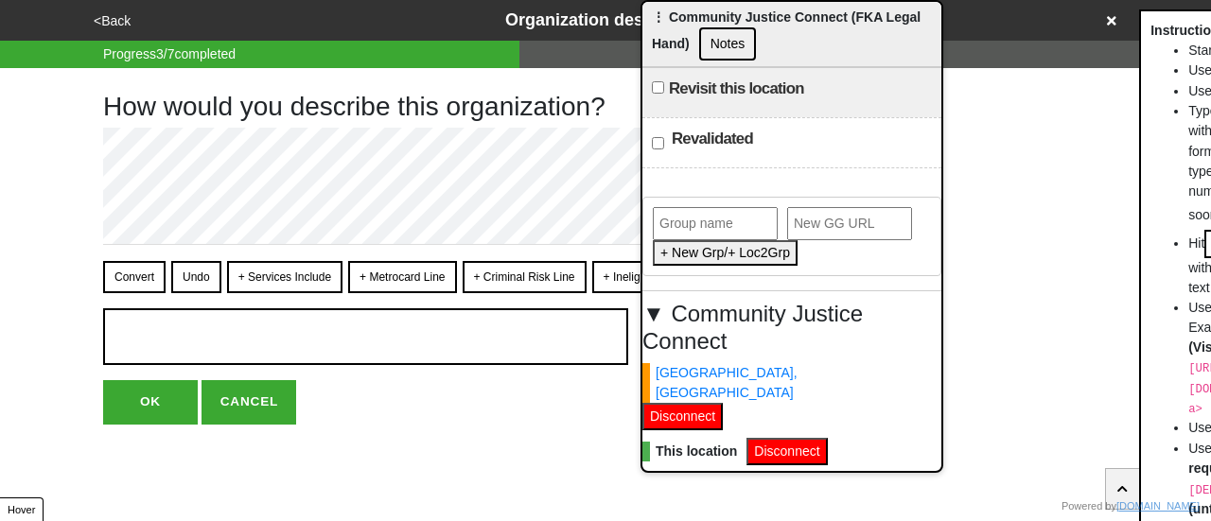
click at [119, 29] on button "<Back" at bounding box center [112, 21] width 48 height 22
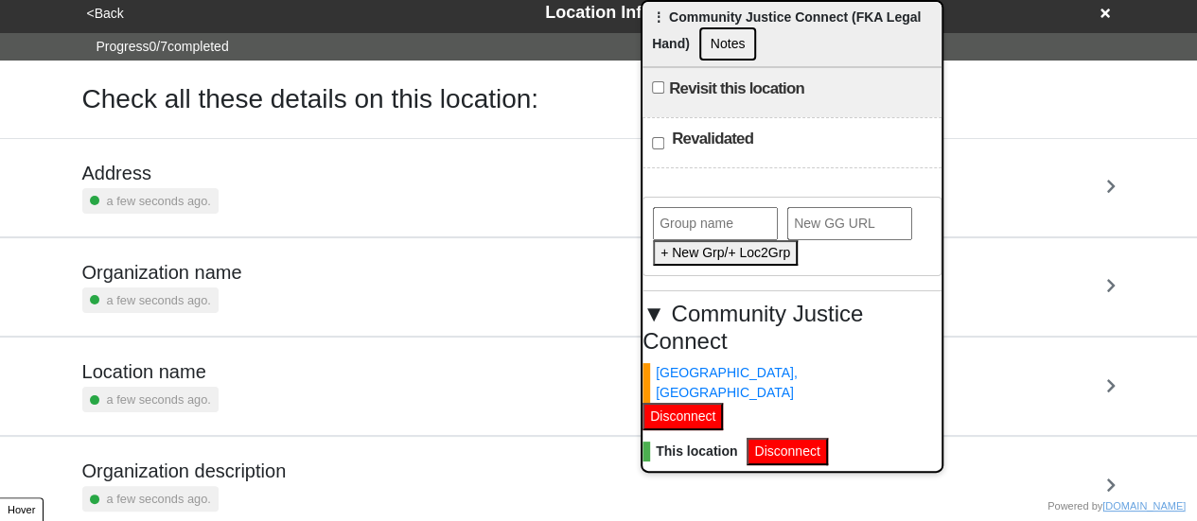
scroll to position [360, 0]
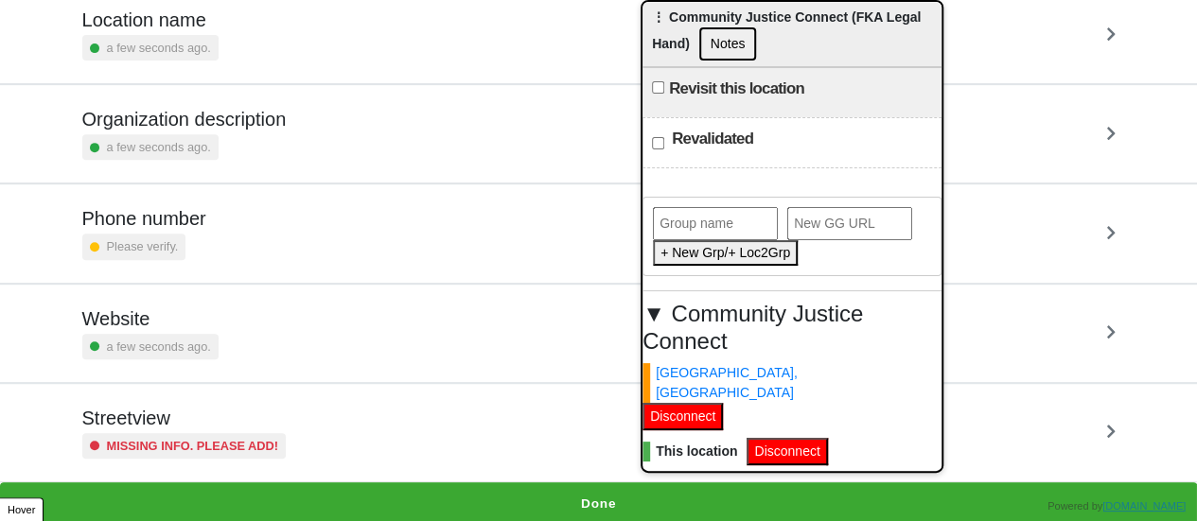
click at [218, 252] on div "Phone number Please verify." at bounding box center [598, 233] width 1033 height 52
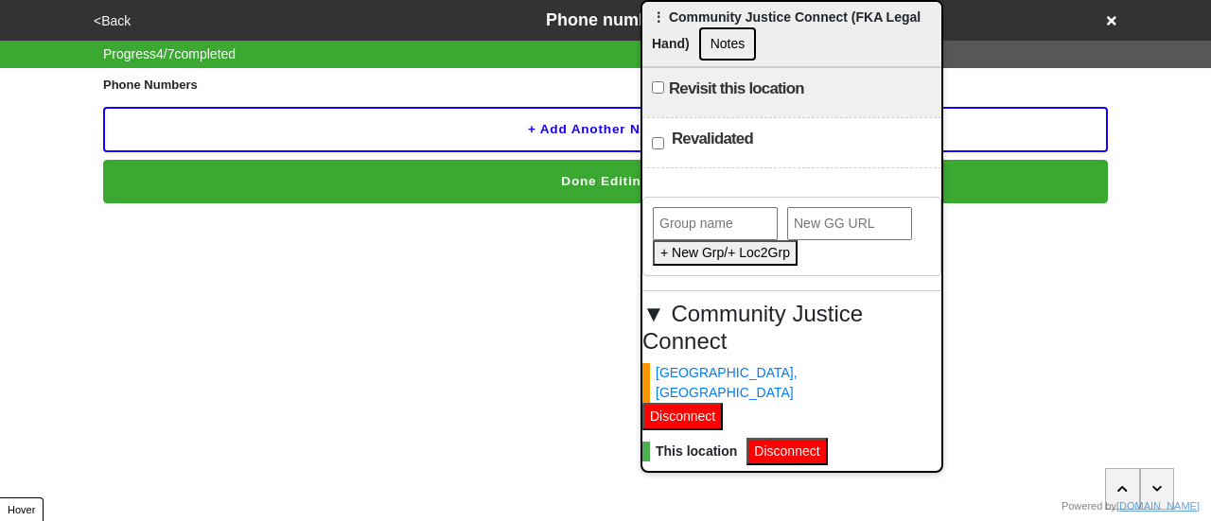
click at [262, 136] on button "+ Add another number" at bounding box center [605, 129] width 1005 height 45
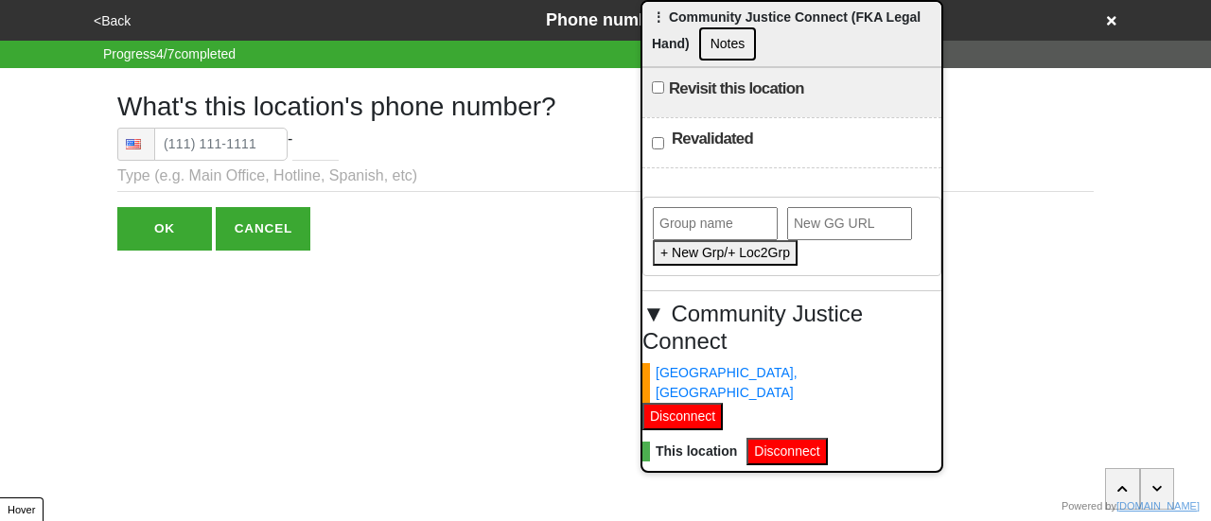
click at [122, 21] on button "<Back" at bounding box center [112, 21] width 48 height 22
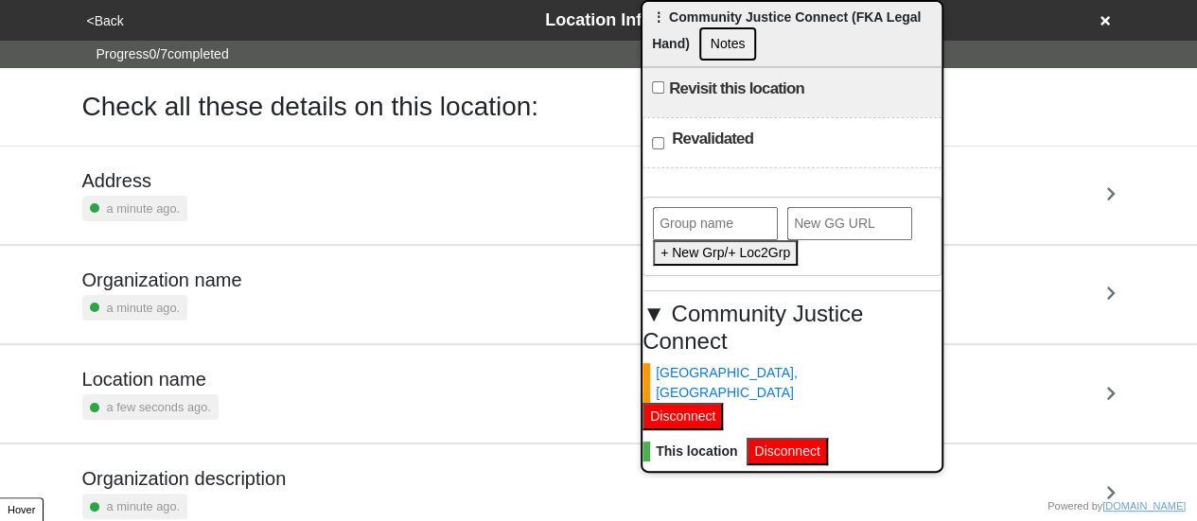
click at [212, 394] on div "Location name a few seconds ago." at bounding box center [598, 394] width 1033 height 52
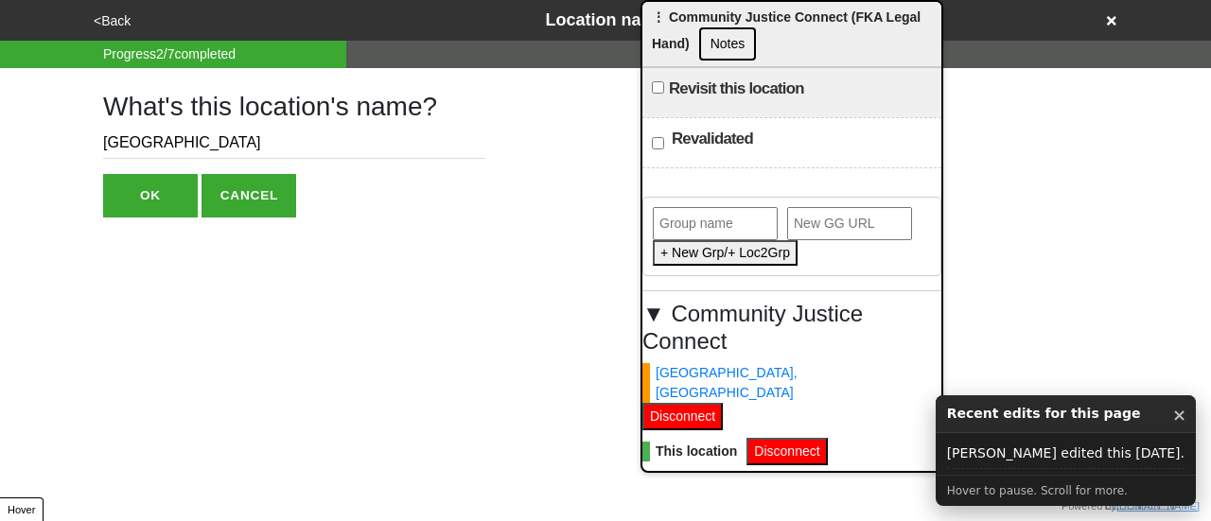
click at [122, 30] on button "<Back" at bounding box center [112, 21] width 48 height 22
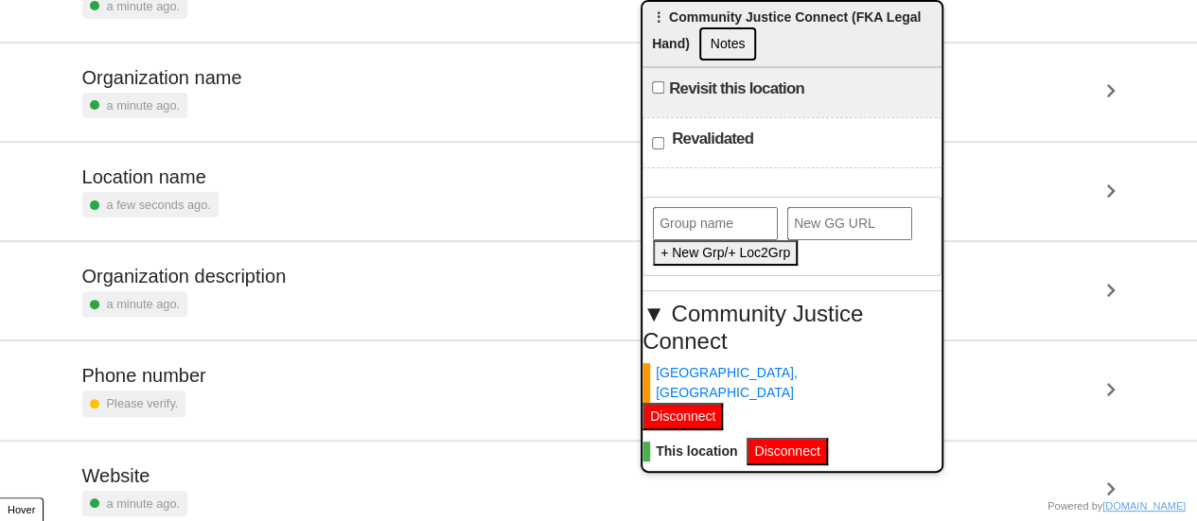
scroll to position [360, 0]
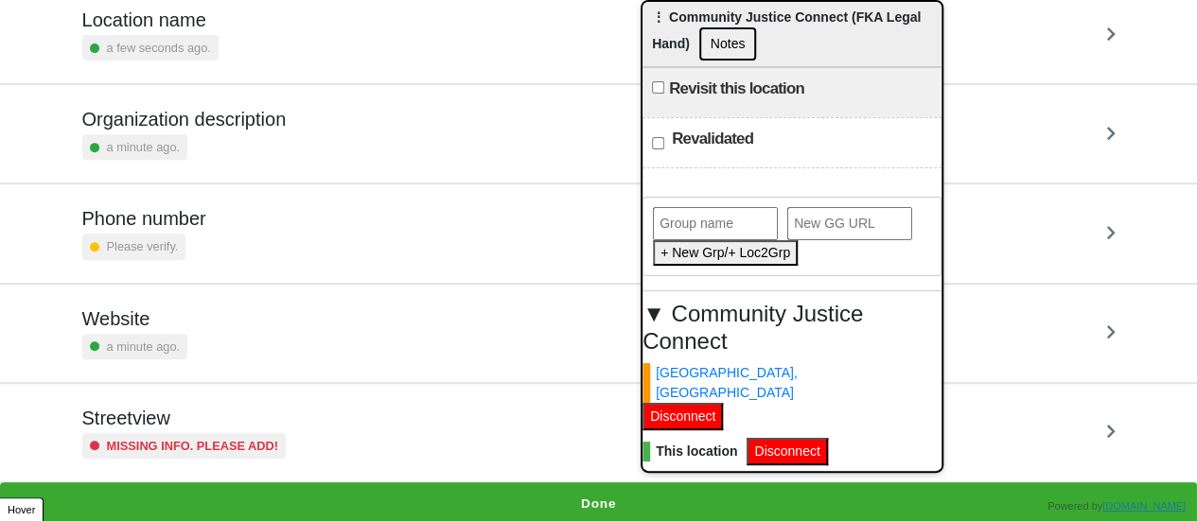
click at [221, 248] on div "Phone number Please verify." at bounding box center [598, 233] width 1033 height 52
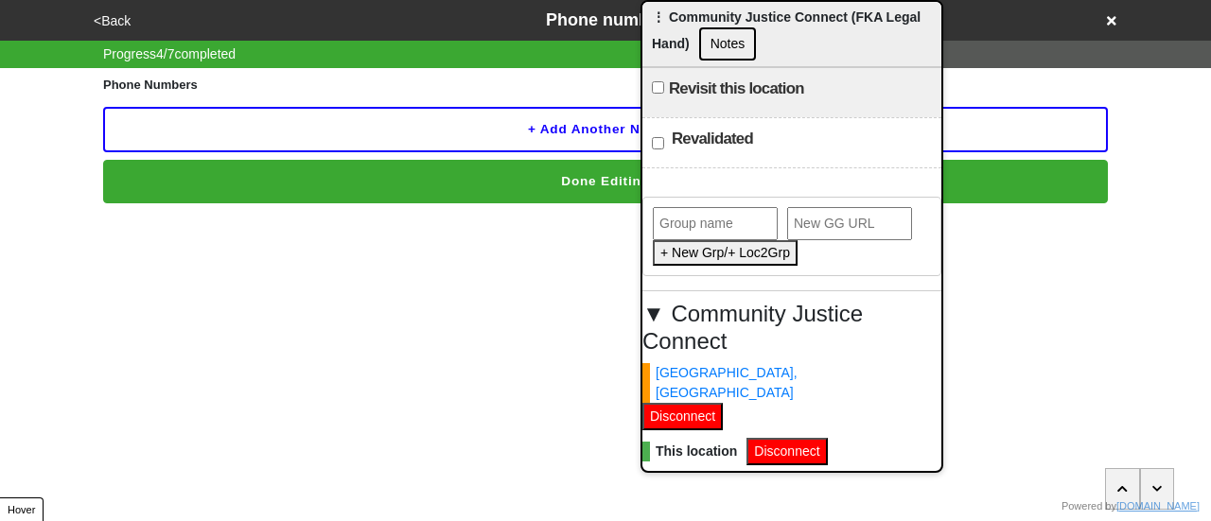
click at [274, 114] on button "+ Add another number" at bounding box center [605, 129] width 1005 height 45
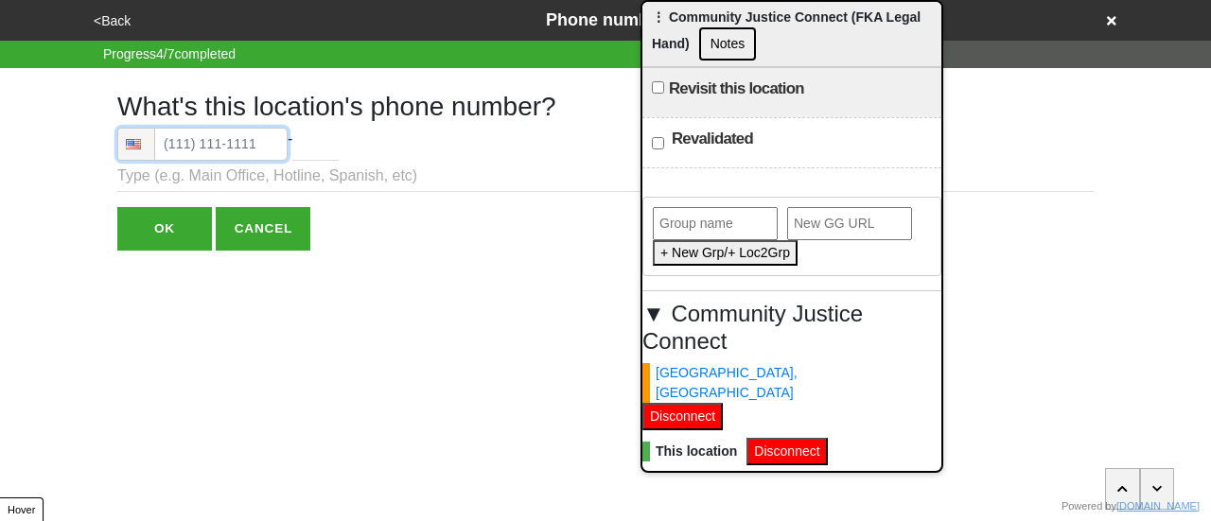
type input "(718) 618-2057"
click at [187, 231] on input "OK" at bounding box center [164, 229] width 95 height 44
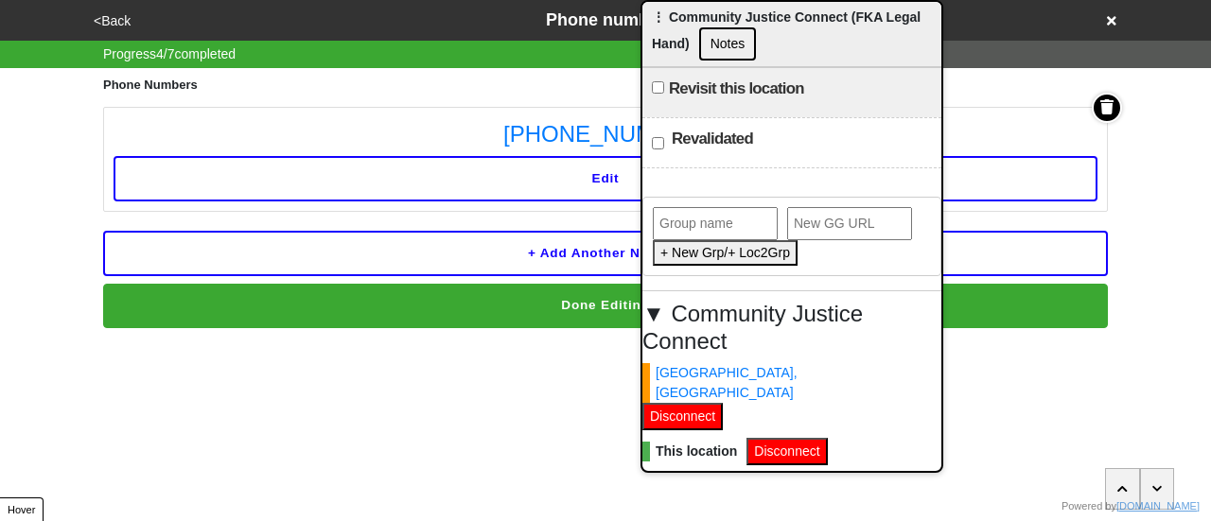
click at [345, 302] on button "Done Editing" at bounding box center [605, 306] width 1005 height 44
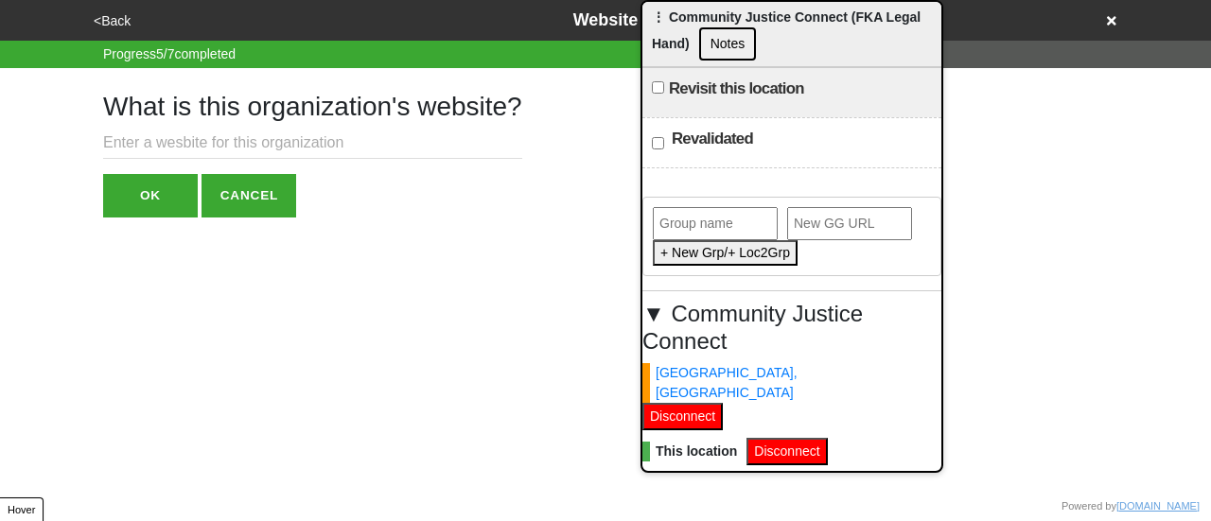
paste input "https://www.innovatingjustice.org/program/community-justice-connect/"
type input "https://www.innovatingjustice.org/program/community-justice-connect/"
click at [180, 211] on button "OK" at bounding box center [150, 196] width 95 height 44
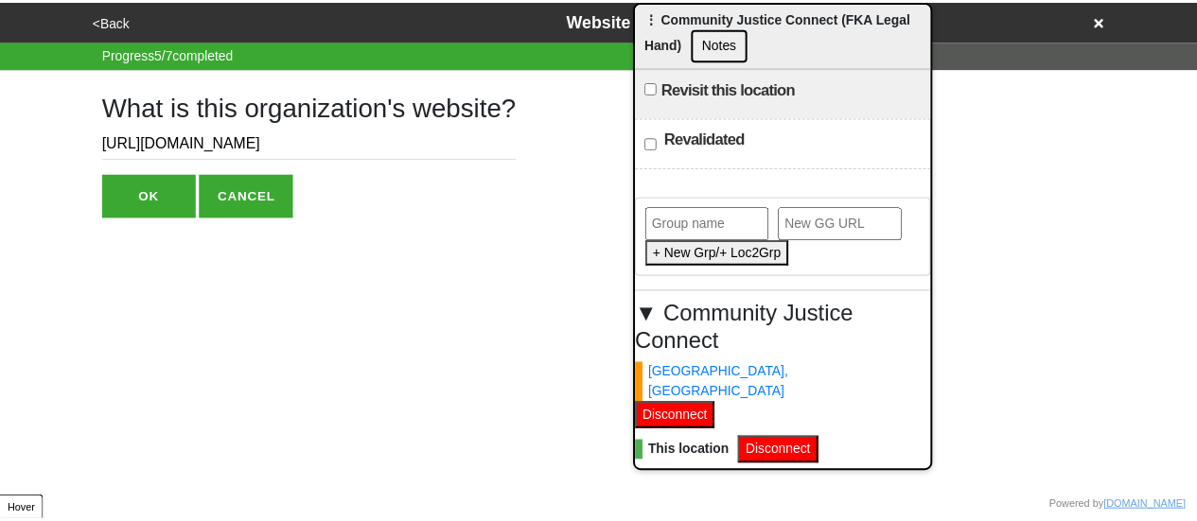
scroll to position [0, 0]
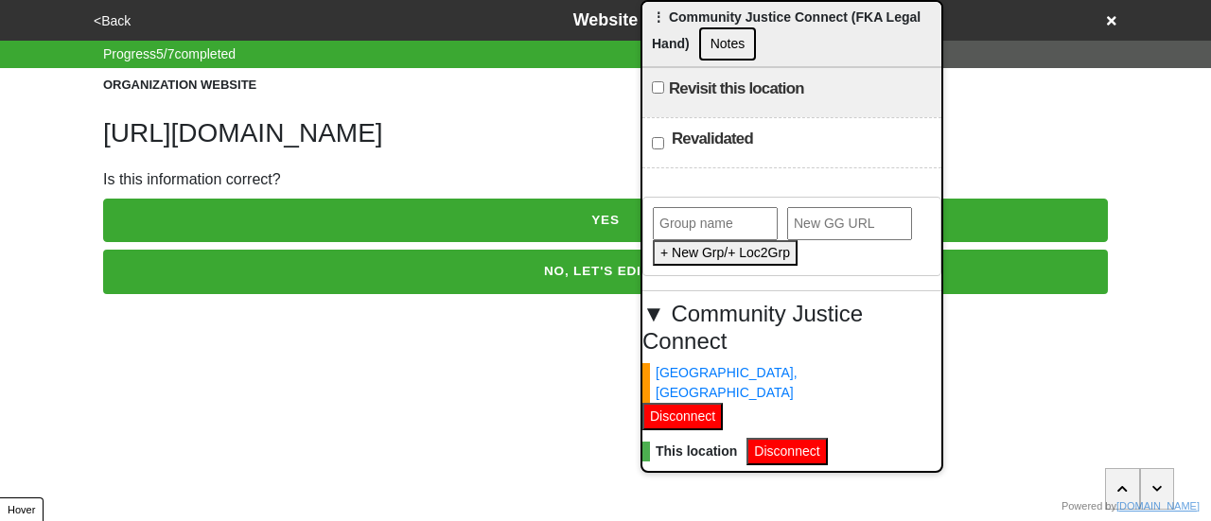
click at [235, 229] on html "<Back Website Progress 5 / 7 completed ORGANIZATION WEBSITE https://www.innovat…" at bounding box center [605, 185] width 1211 height 370
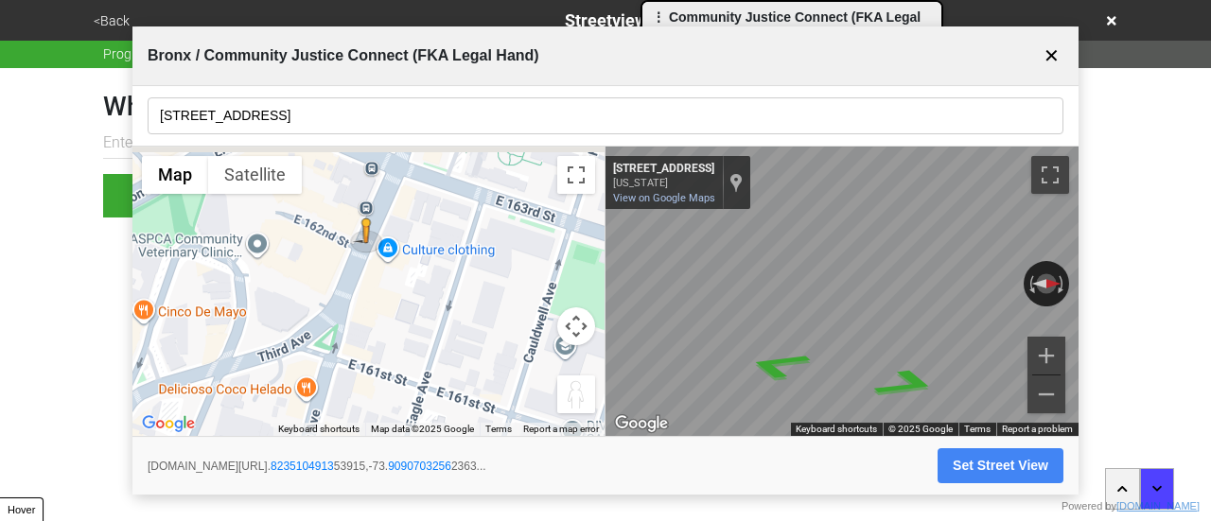
drag, startPoint x: 372, startPoint y: 265, endPoint x: 383, endPoint y: 352, distance: 87.8
click at [383, 352] on div "To activate drag with keyboard, press Alt + Enter. Once in keyboard drag state,…" at bounding box center [368, 292] width 472 height 291
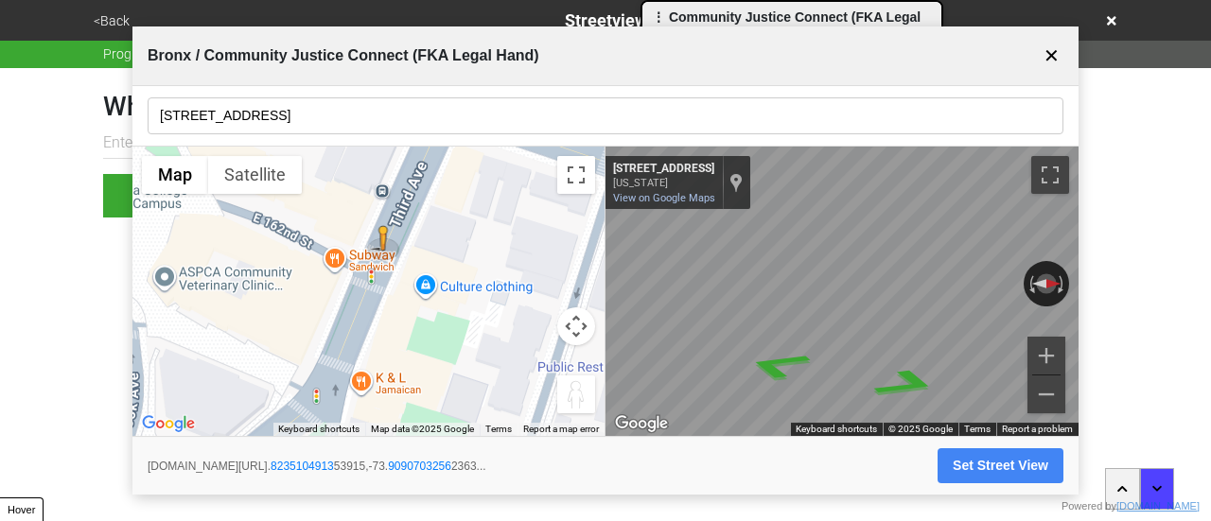
click at [273, 120] on input "3213b Third Ave" at bounding box center [606, 115] width 916 height 37
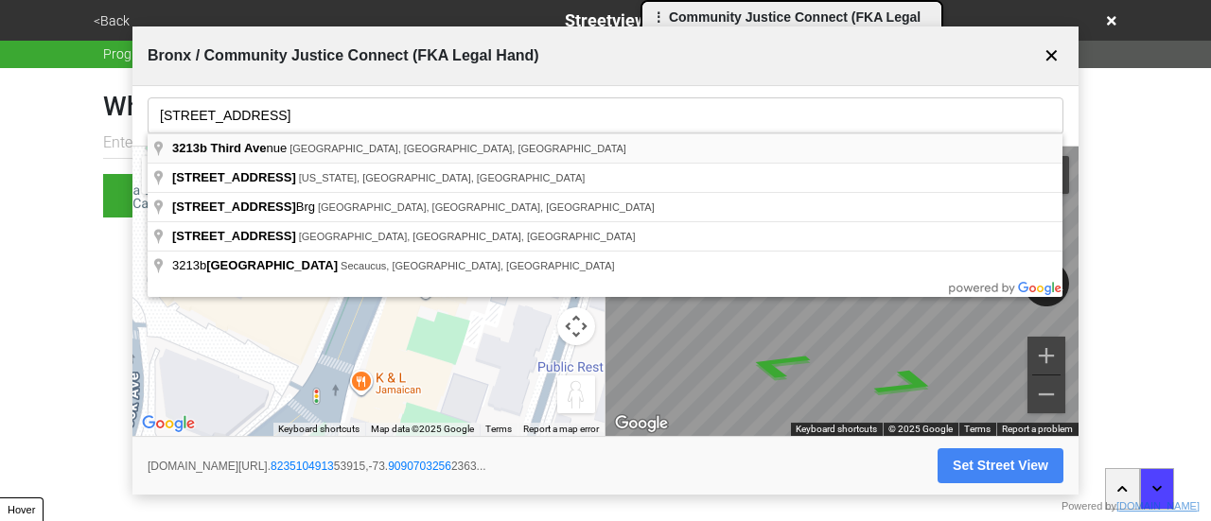
type input "3213b Third Avenue, The Bronx, NY, USA"
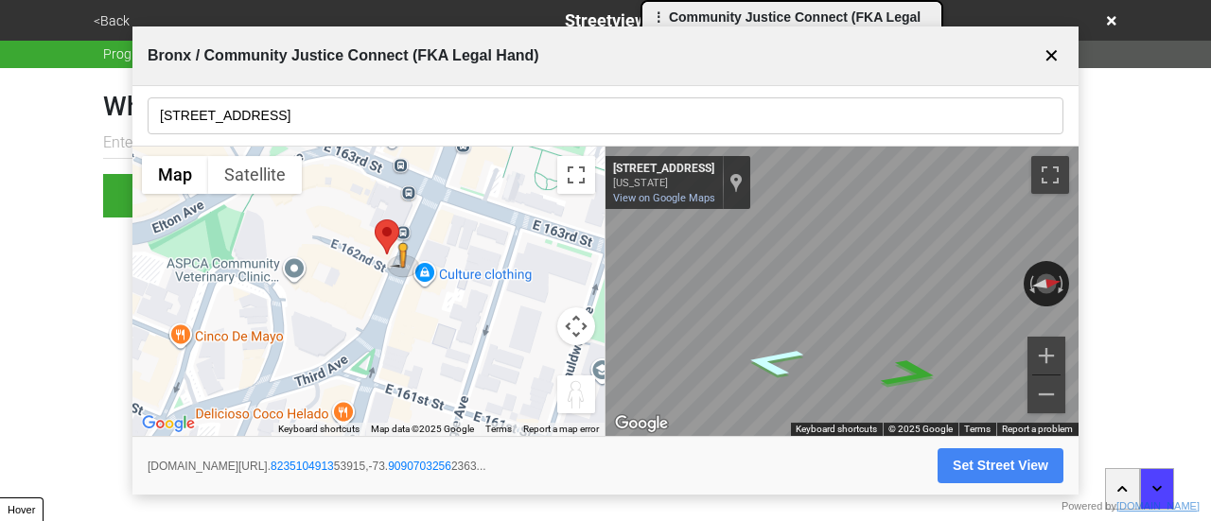
click at [787, 362] on icon "Go Southwest, Third Ave" at bounding box center [774, 362] width 112 height 43
click at [502, 291] on div "← Move left → Move right ↑ Move up ↓ Move down + Zoom in - Zoom out Home Jump l…" at bounding box center [605, 292] width 946 height 291
click at [583, 344] on div "← Move left → Move right ↑ Move up ↓ Move down + Zoom in - Zoom out Home Jump l…" at bounding box center [605, 292] width 946 height 291
click at [903, 380] on icon "Go Northeast, Third Ave" at bounding box center [910, 369] width 111 height 42
click at [744, 291] on div "← Move left → Move right ↑ Move up ↓ Move down + Zoom in - Zoom out 3215 Third …" at bounding box center [842, 292] width 473 height 291
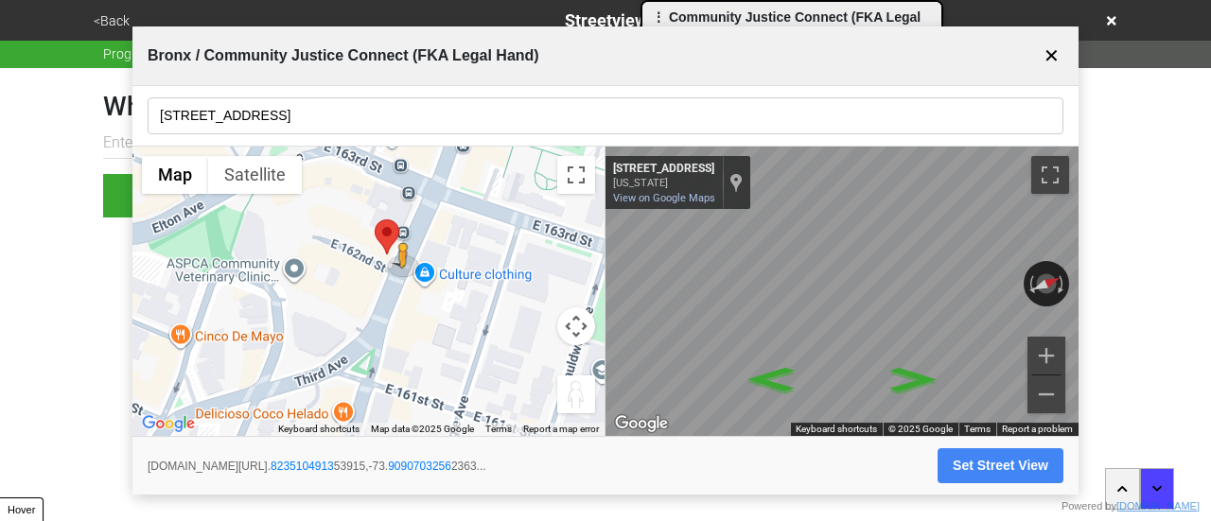
click at [985, 458] on button "Set Street View" at bounding box center [1001, 466] width 126 height 35
type input "https://www.google.com/maps/@40.823510491353915,-73.90907032562363,3a,75y,293.5…"
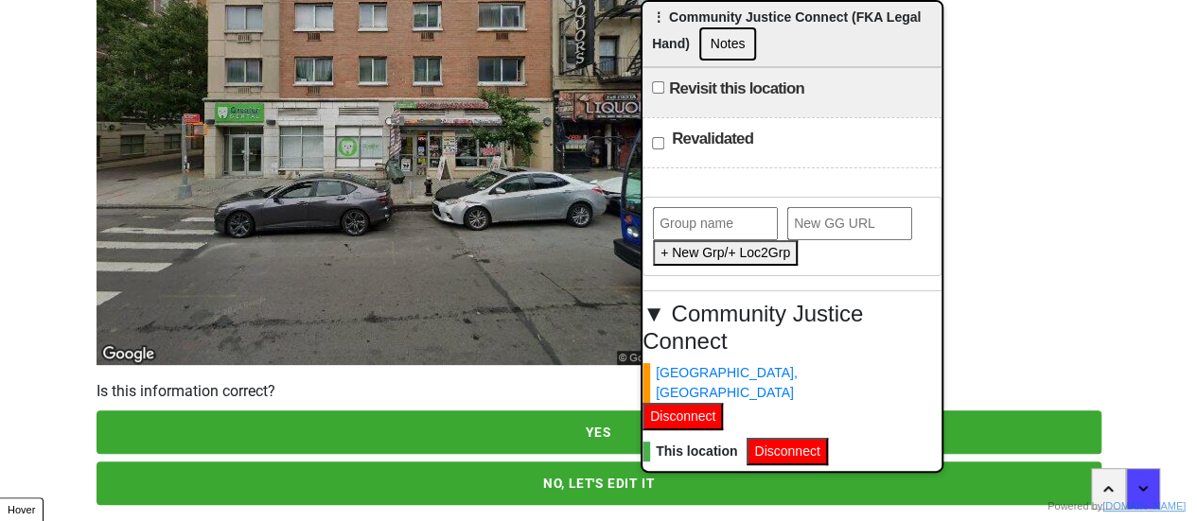
scroll to position [273, 0]
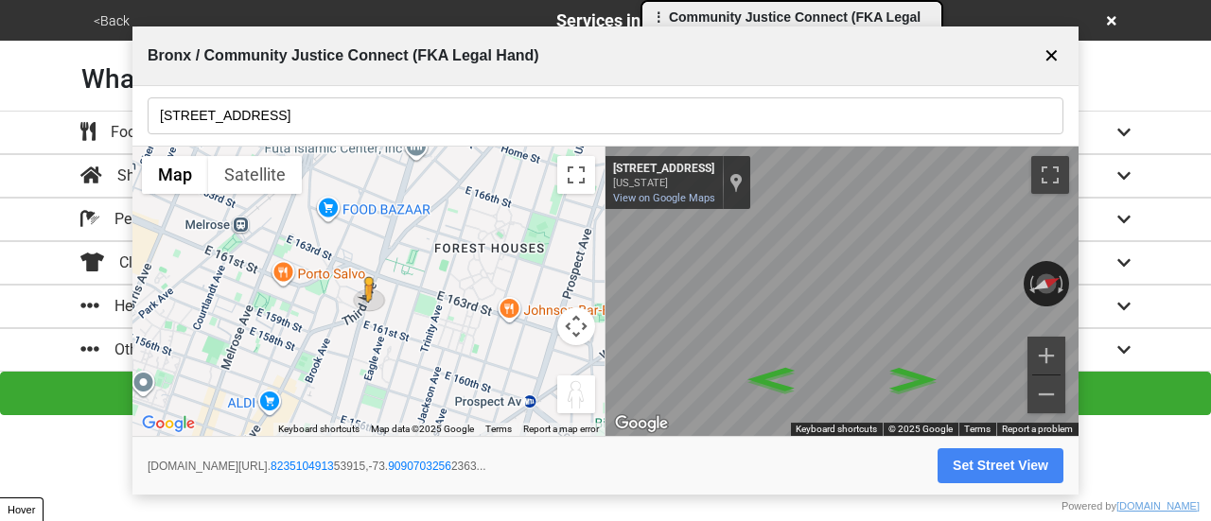
click at [1056, 52] on button "✕" at bounding box center [1052, 56] width 24 height 36
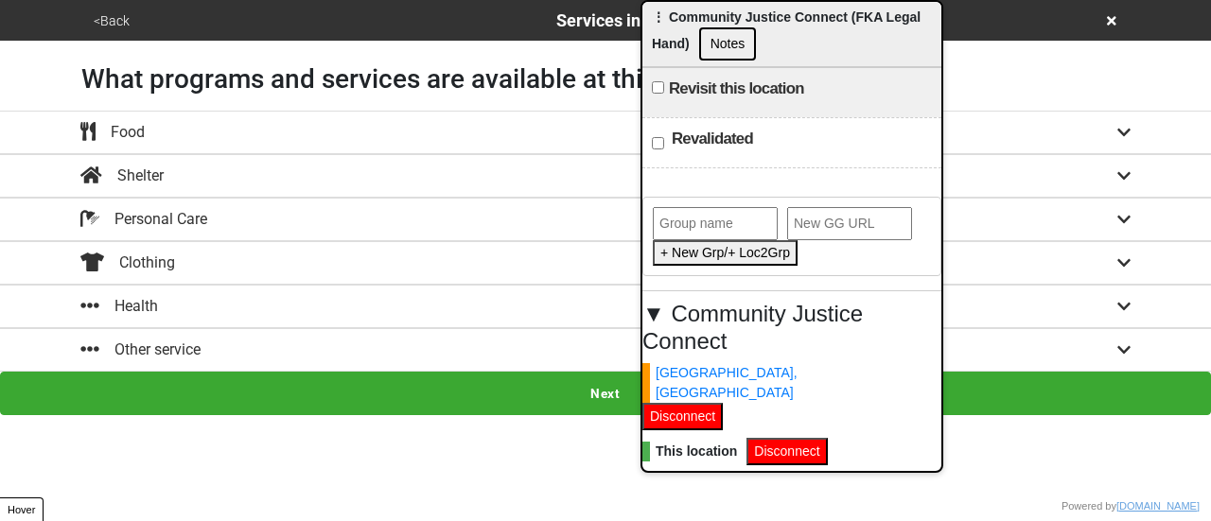
click at [1111, 18] on icon at bounding box center [1111, 20] width 9 height 9
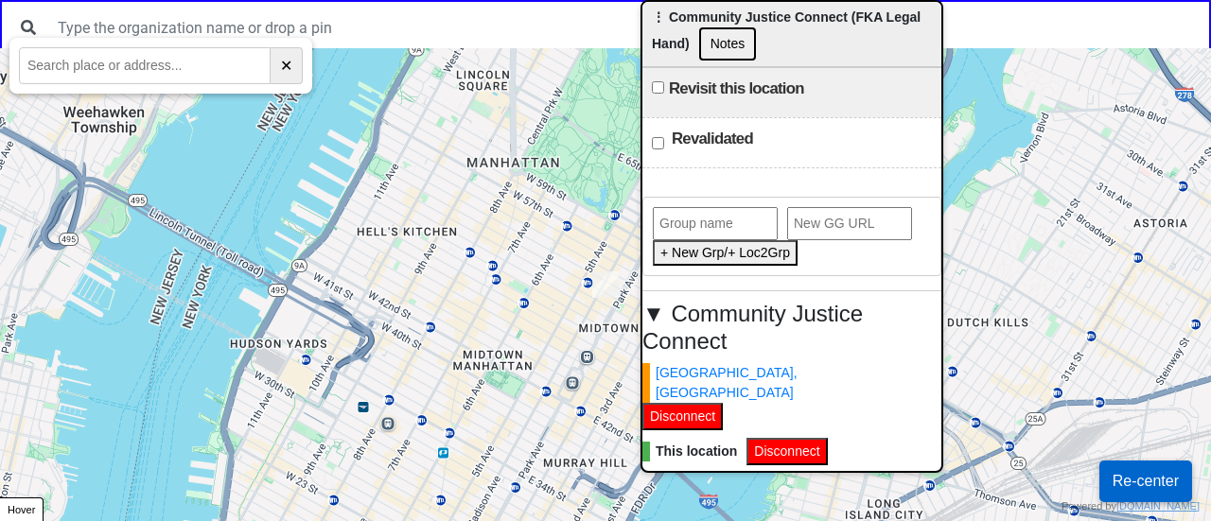
click at [454, 50] on div at bounding box center [605, 284] width 1211 height 473
click at [423, 26] on input "text" at bounding box center [623, 27] width 1155 height 36
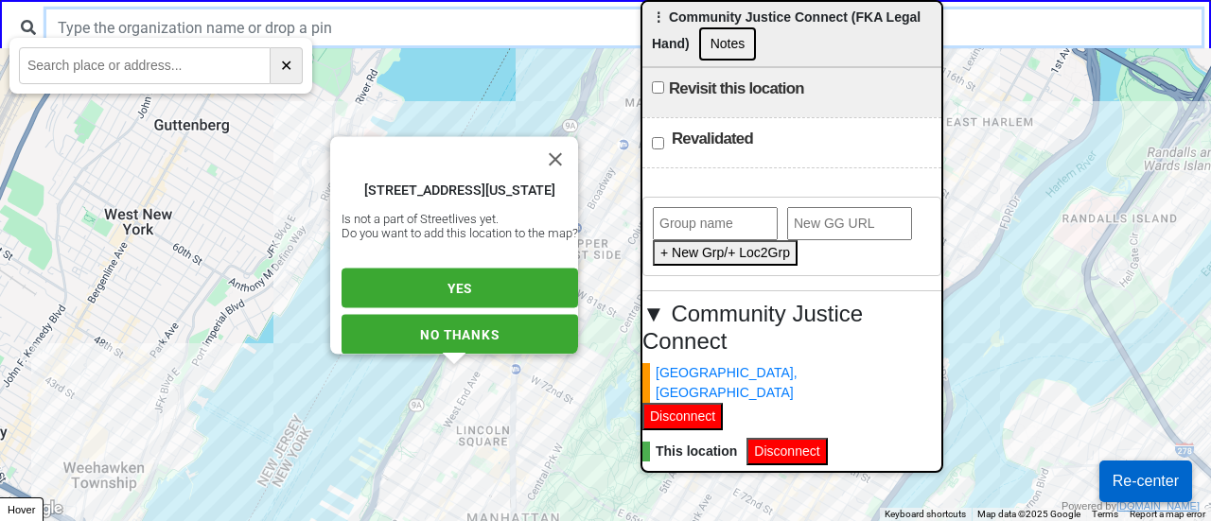
click at [422, 26] on input "text" at bounding box center [623, 27] width 1155 height 36
paste input "Coalición Mexicana - Mexican Coalition"
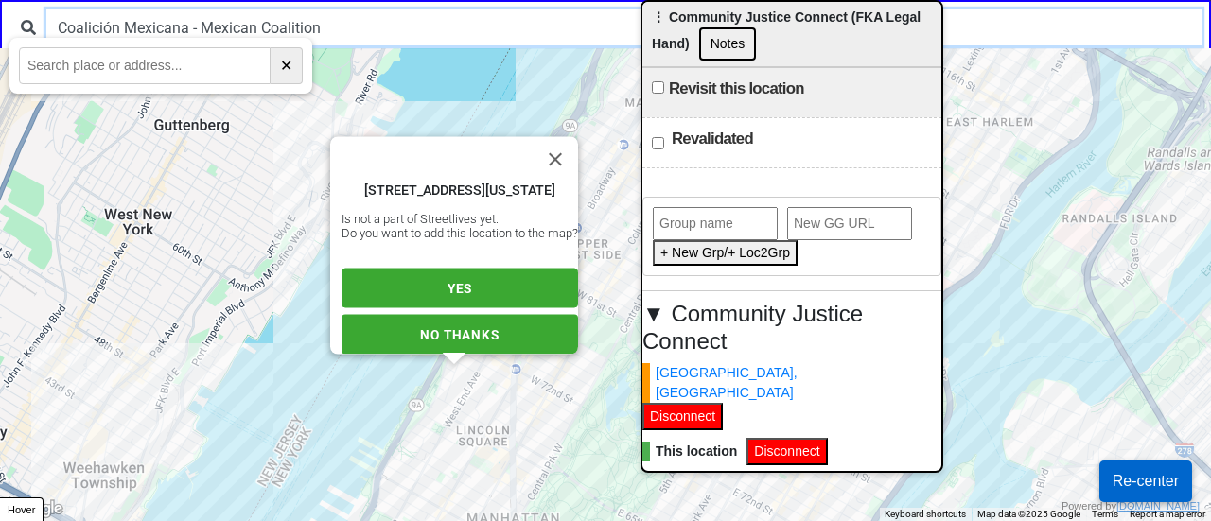
drag, startPoint x: 97, startPoint y: 43, endPoint x: 0, endPoint y: 5, distance: 104.6
click at [0, 5] on div "Coalición Mexicana - Mexican Coalition" at bounding box center [605, 27] width 1211 height 55
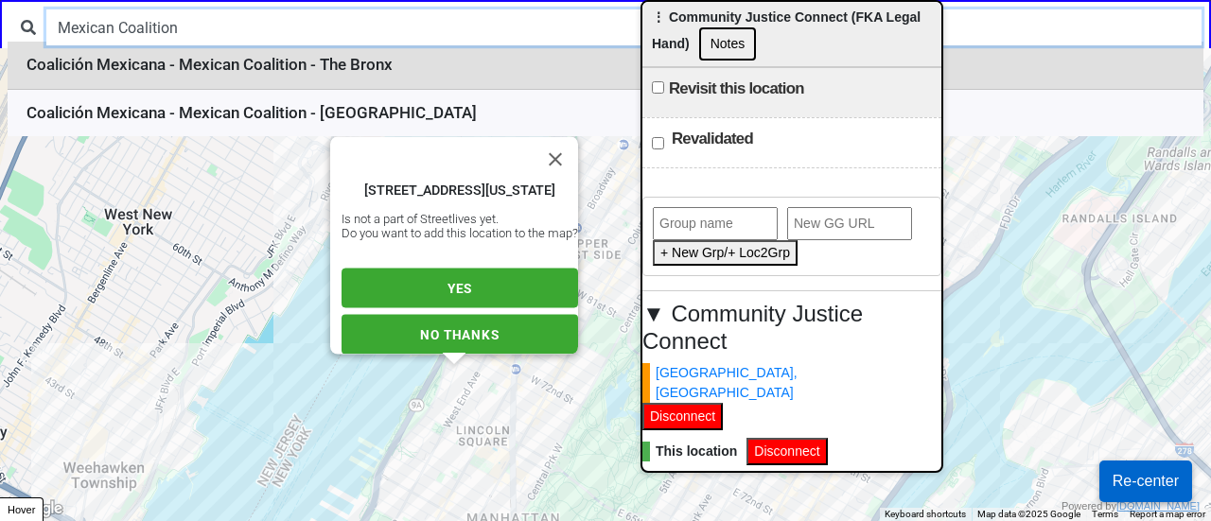
type input "Mexican Coalition"
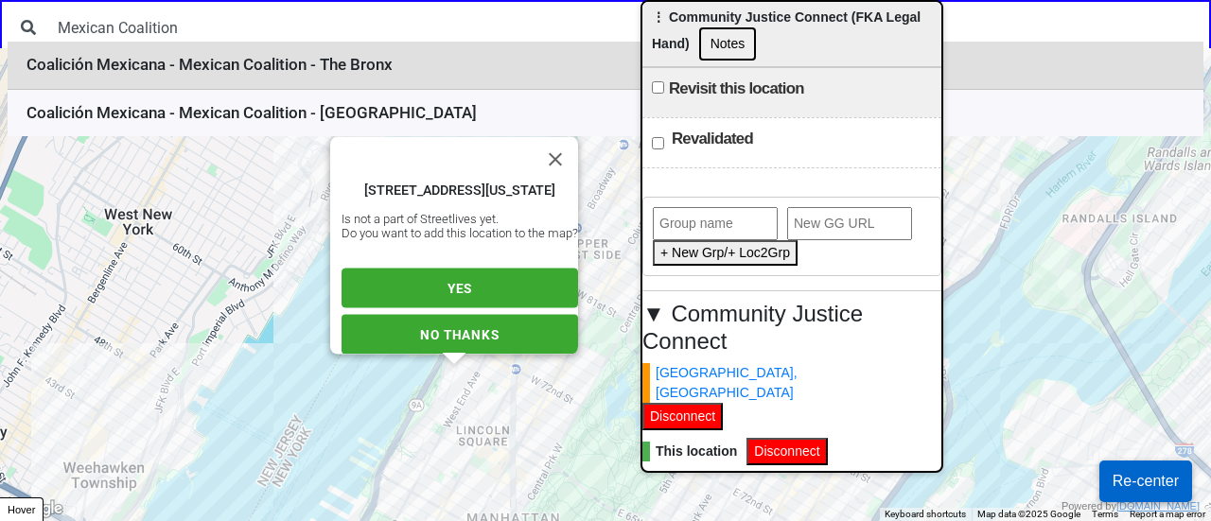
click at [283, 63] on li "Coalición Mexicana - Mexican Coalition - The Bronx" at bounding box center [606, 66] width 1196 height 48
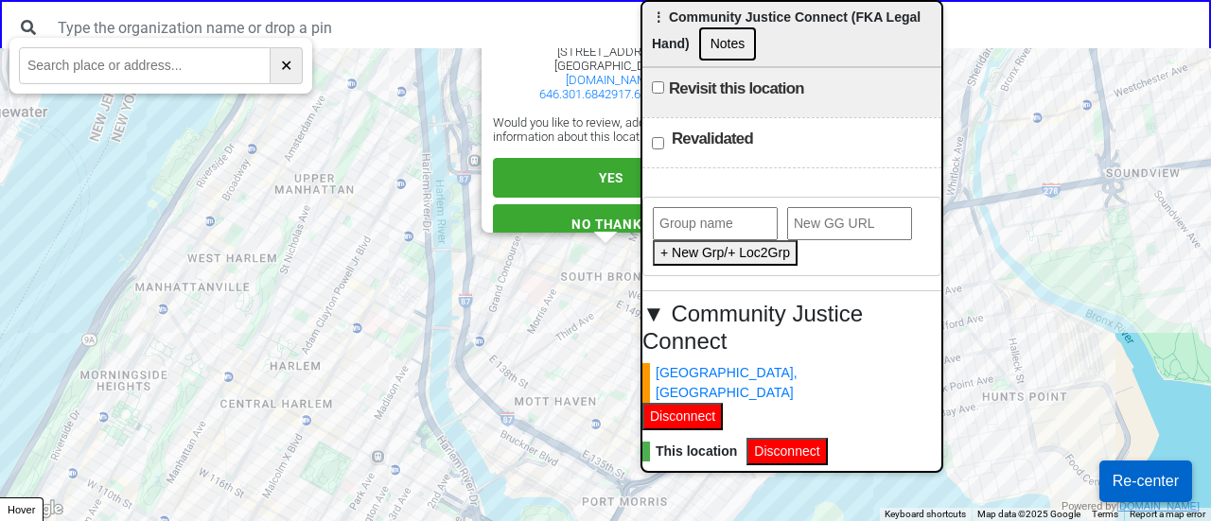
drag, startPoint x: 684, startPoint y: 18, endPoint x: 977, endPoint y: 56, distance: 295.8
click at [921, 51] on span "⋮ Community Justice Connect (FKA Legal Hand)" at bounding box center [786, 30] width 269 height 42
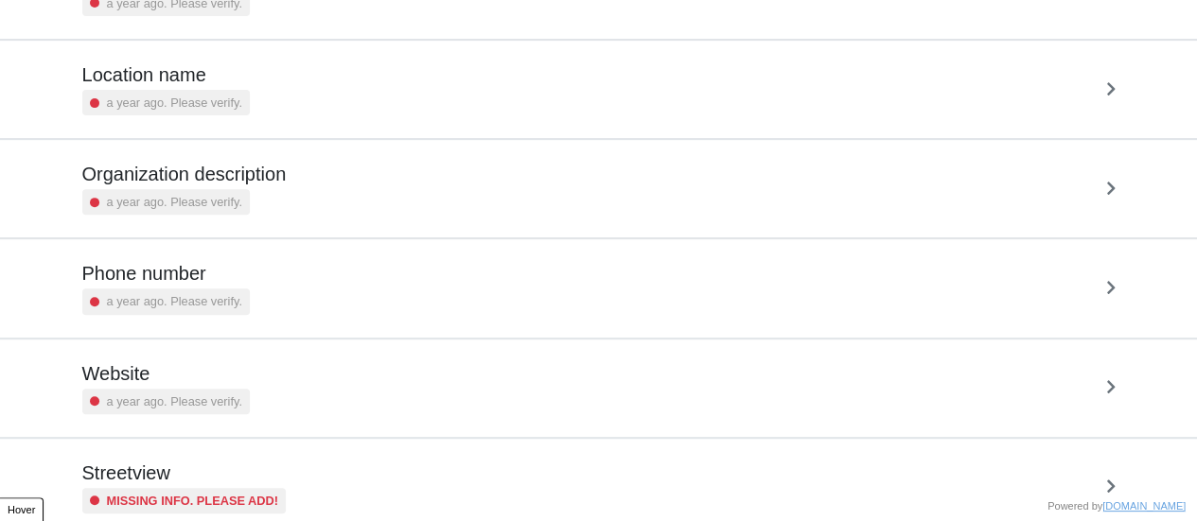
scroll to position [360, 0]
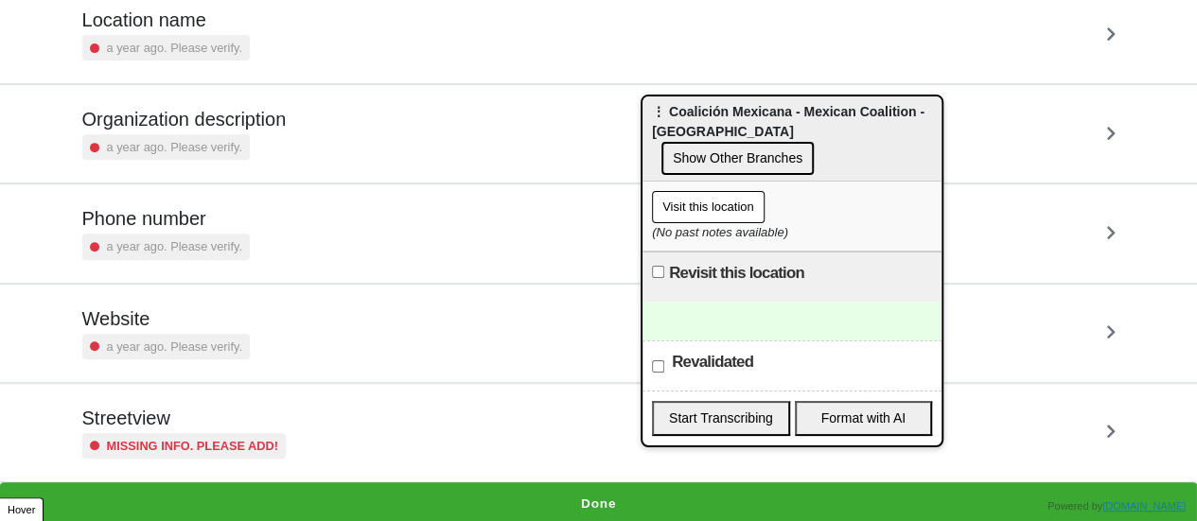
click at [242, 415] on h5 "Streetview" at bounding box center [184, 418] width 204 height 23
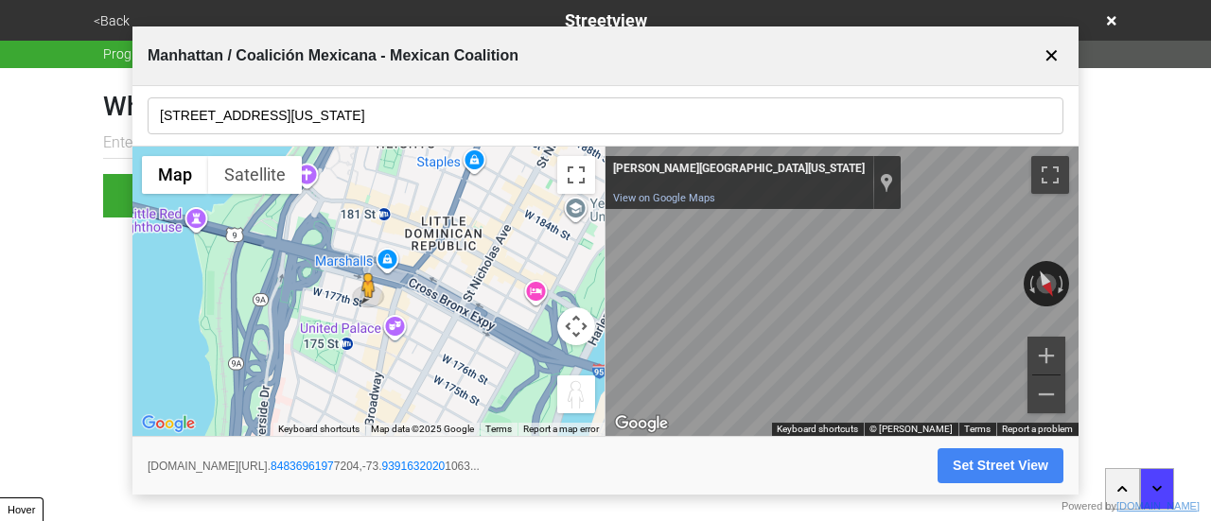
click at [329, 127] on input "390 Fort Washington Ave" at bounding box center [606, 115] width 916 height 37
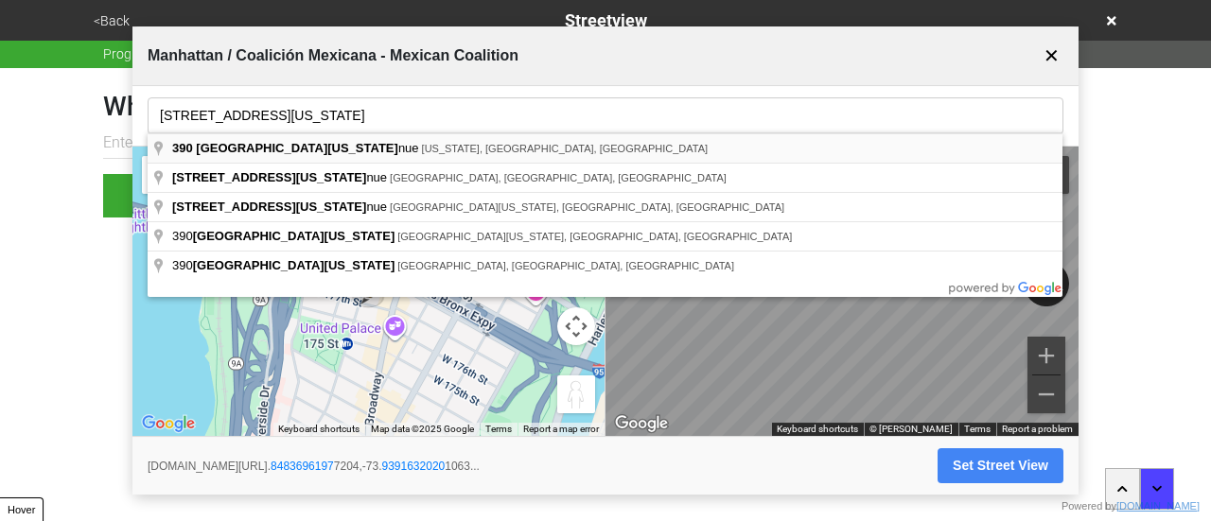
type input "390 Fort Washington Avenue, New York, NY, USA"
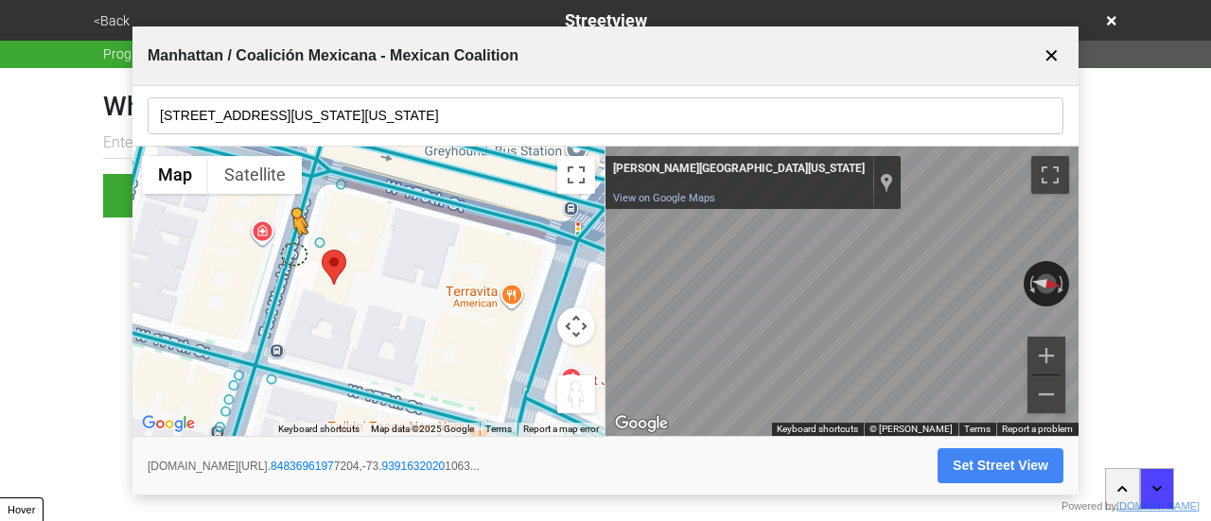
drag, startPoint x: 313, startPoint y: 247, endPoint x: 288, endPoint y: 256, distance: 27.2
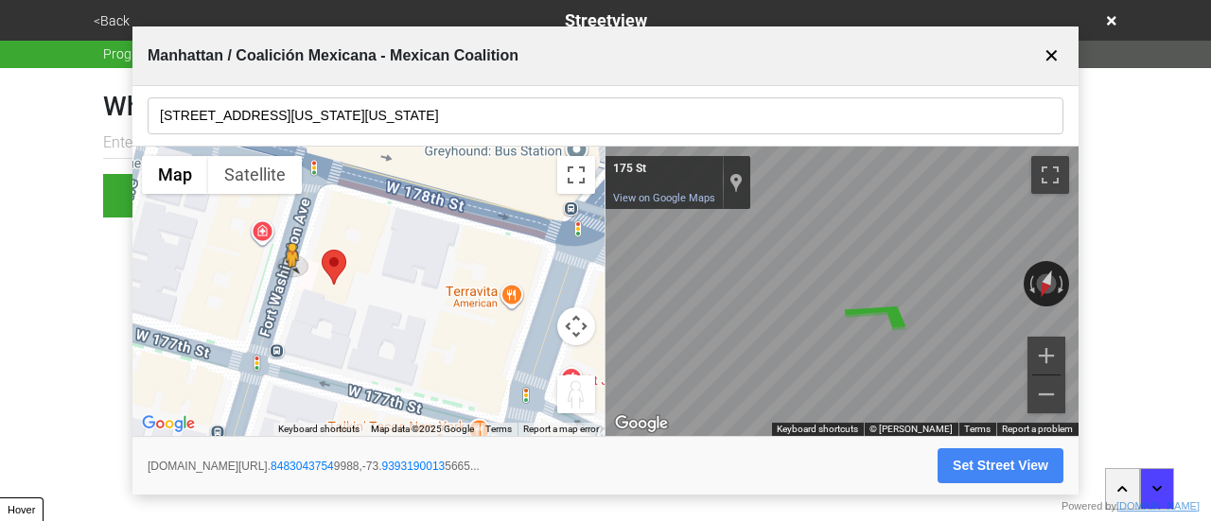
click at [1001, 321] on div "Map" at bounding box center [842, 292] width 473 height 291
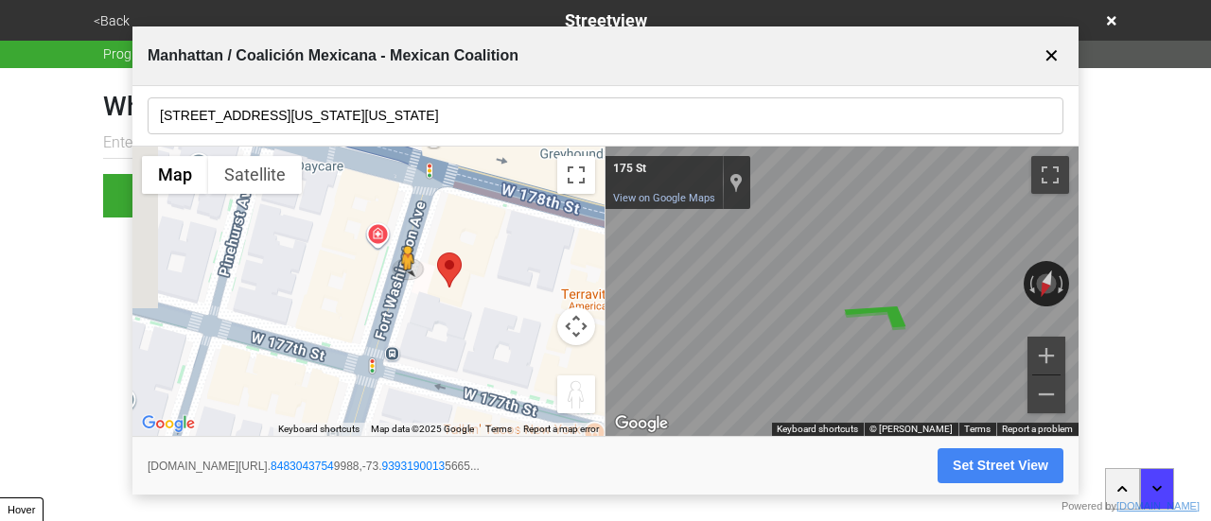
click at [668, 263] on div "← Move left → Move right ↑ Move up ↓ Move down + Zoom in - Zoom out Home Jump l…" at bounding box center [605, 292] width 946 height 291
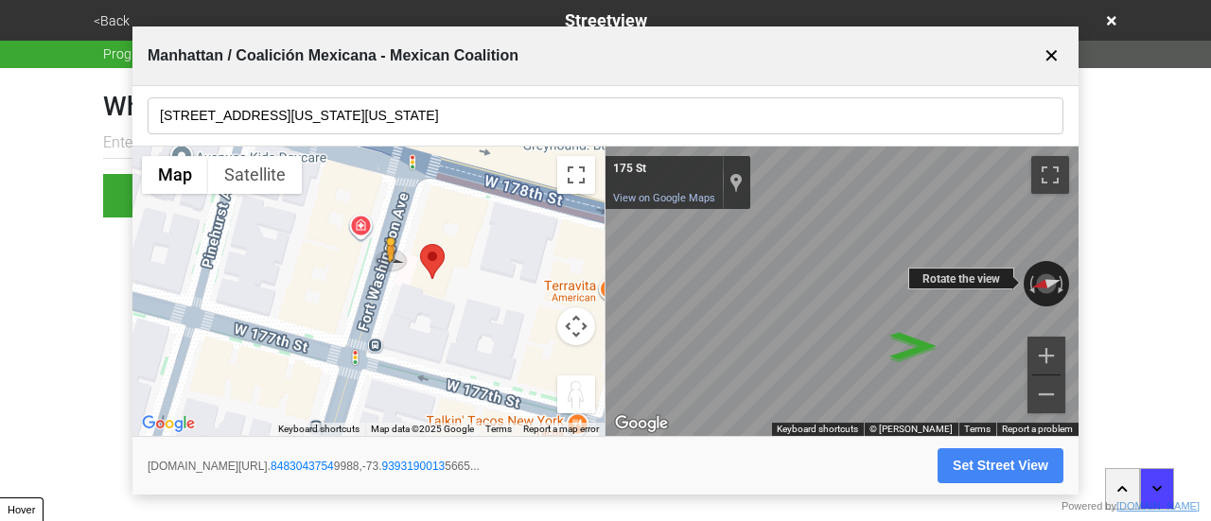
drag, startPoint x: 563, startPoint y: 266, endPoint x: 964, endPoint y: 269, distance: 401.2
click at [965, 270] on div "← Move left → Move right ↑ Move up ↓ Move down + Zoom in - Zoom out 175 St View…" at bounding box center [842, 292] width 473 height 291
click at [952, 290] on div "← Move left → Move right ↑ Move up ↓ Move down + Zoom in - Zoom out 175 St View…" at bounding box center [842, 292] width 473 height 291
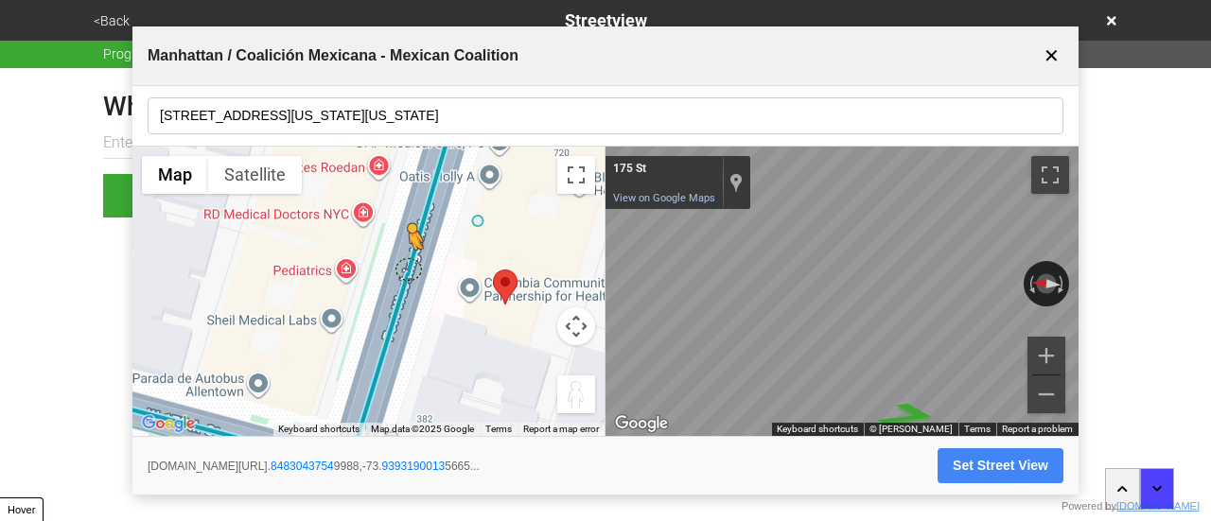
drag, startPoint x: 419, startPoint y: 253, endPoint x: 405, endPoint y: 270, distance: 22.2
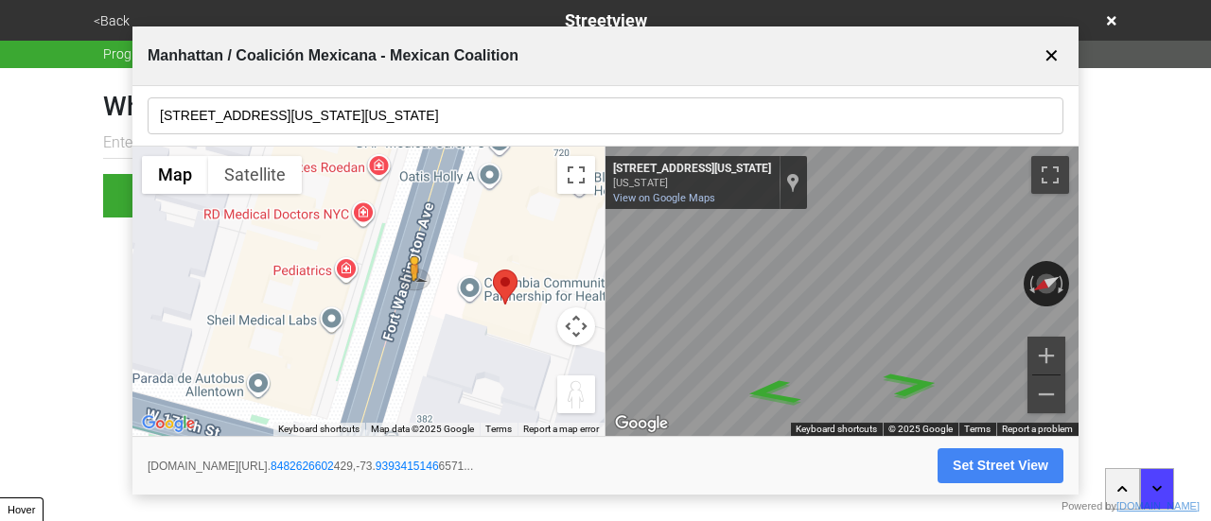
click at [556, 296] on div "← Move left → Move right ↑ Move up ↓ Move down + Zoom in - Zoom out Home Jump l…" at bounding box center [605, 292] width 946 height 291
click at [909, 370] on icon "Go South, Fort Washington Ave" at bounding box center [910, 376] width 109 height 40
click at [810, 355] on icon "Go North, Fort Washington Ave" at bounding box center [805, 351] width 141 height 43
click at [509, 318] on div "← Move left → Move right ↑ Move up ↓ Move down + Zoom in - Zoom out Home Jump l…" at bounding box center [605, 292] width 946 height 291
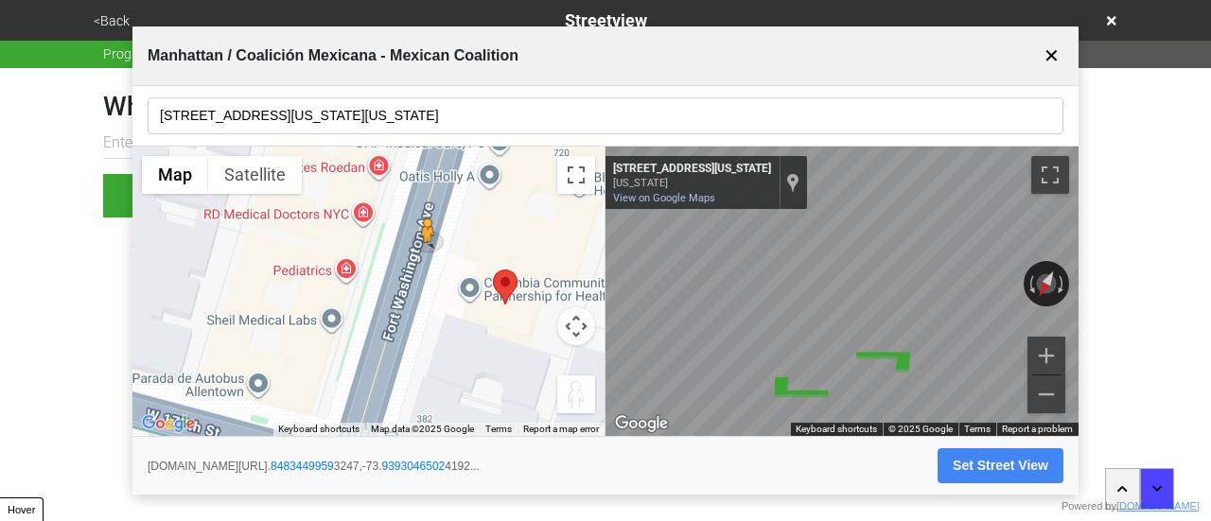
click at [579, 220] on div "← Move left → Move right ↑ Move up ↓ Move down + Zoom in - Zoom out Home Jump l…" at bounding box center [605, 292] width 946 height 291
click at [1118, 277] on html "<Back Streetview Progress 6 / 7 completed What is the streetview for this locat…" at bounding box center [605, 146] width 1211 height 293
click at [980, 474] on button "Set Street View" at bounding box center [1001, 466] width 126 height 35
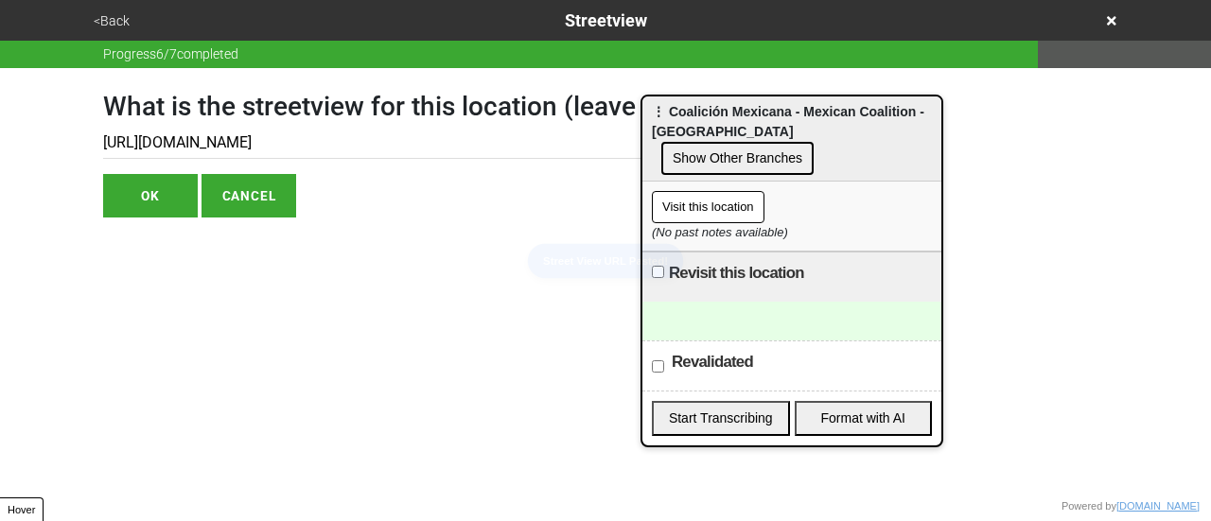
type input "https://www.google.com/maps/@40.84834499593247,-73.93930465024192,3a,75y,111.38…"
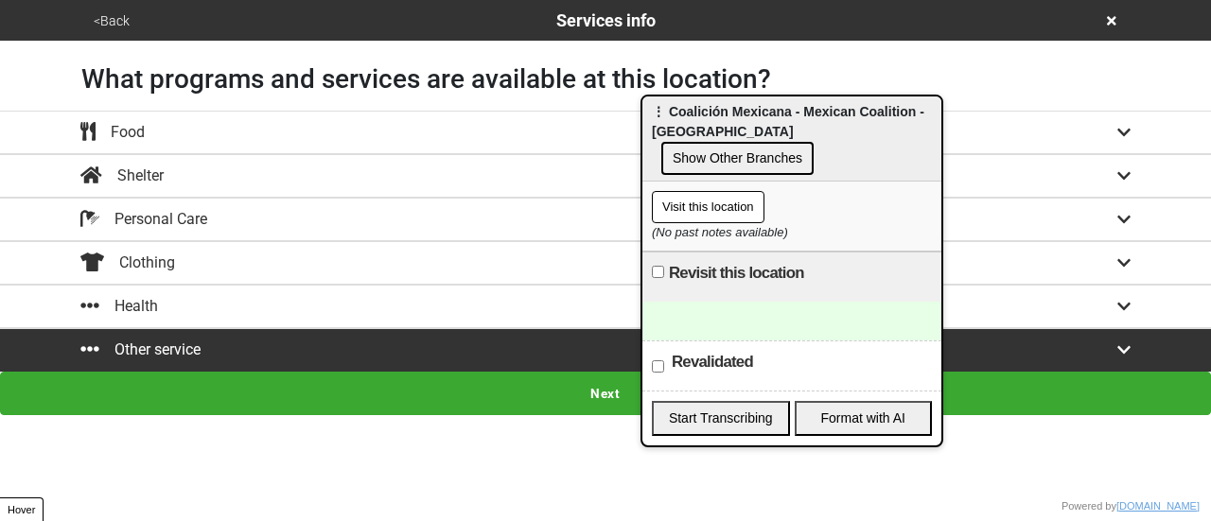
click at [104, 16] on button "<Back" at bounding box center [111, 21] width 47 height 22
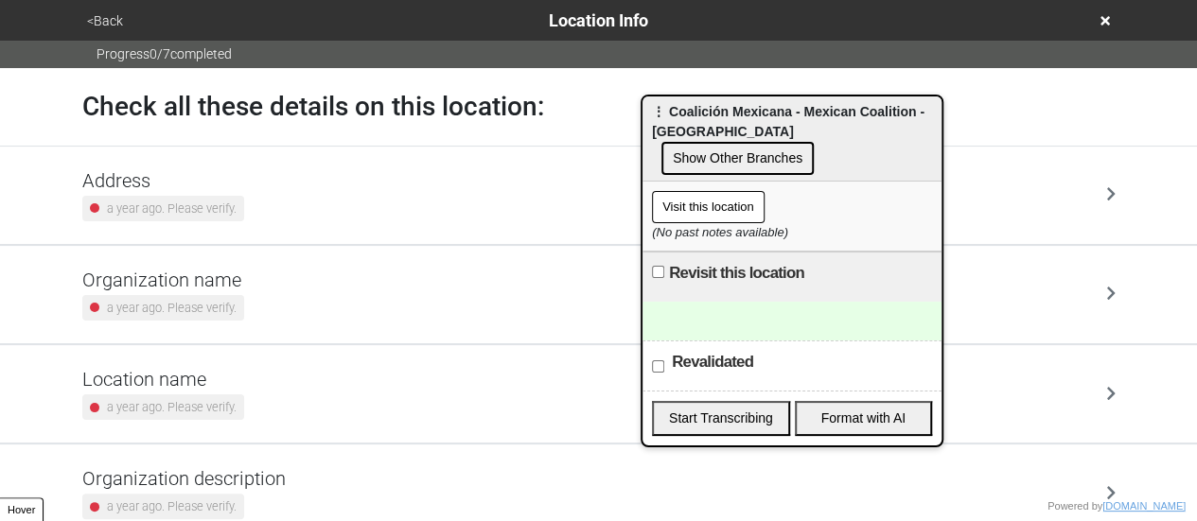
click at [169, 202] on small "a year ago. Please verify." at bounding box center [172, 209] width 130 height 18
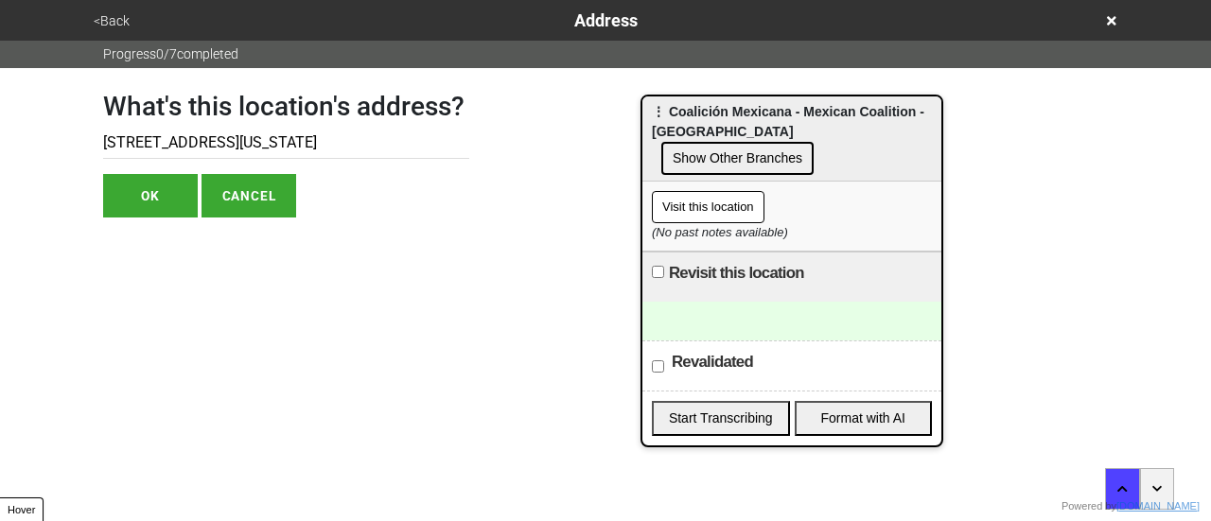
click at [114, 14] on button "<Back" at bounding box center [111, 21] width 47 height 22
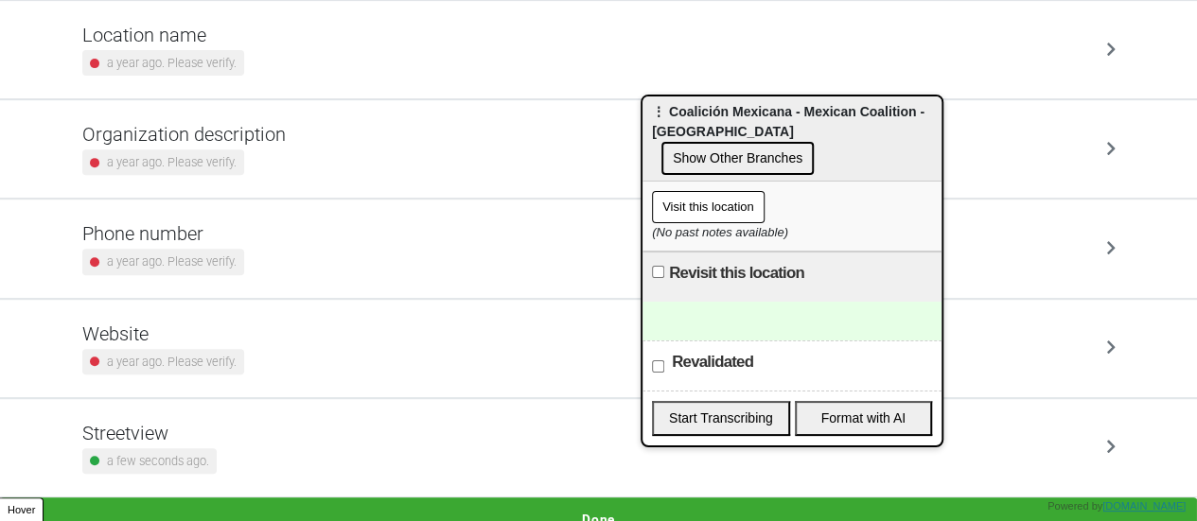
scroll to position [360, 0]
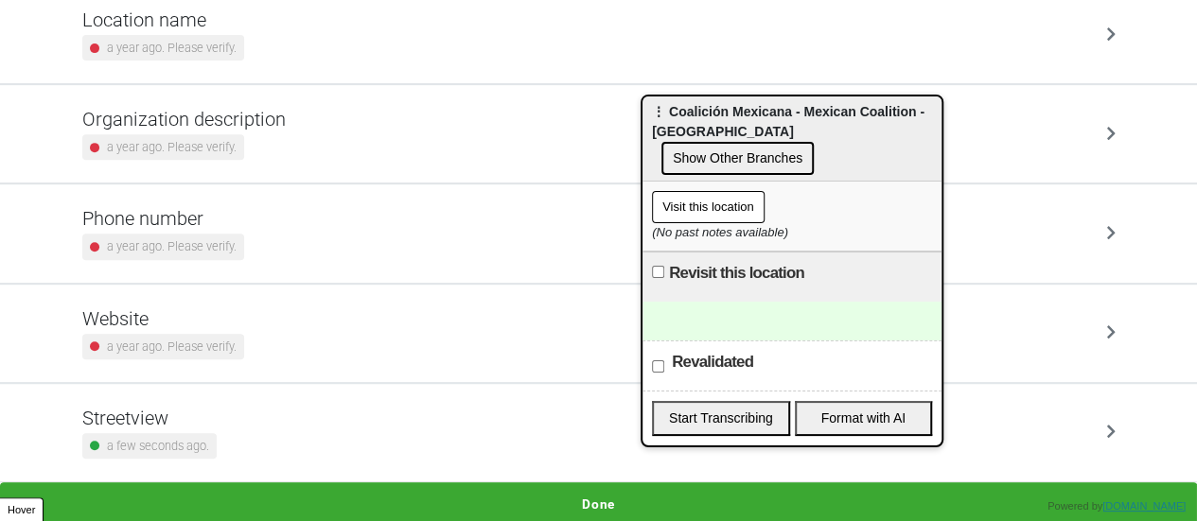
click at [159, 328] on div "Website a year ago. Please verify." at bounding box center [163, 334] width 162 height 52
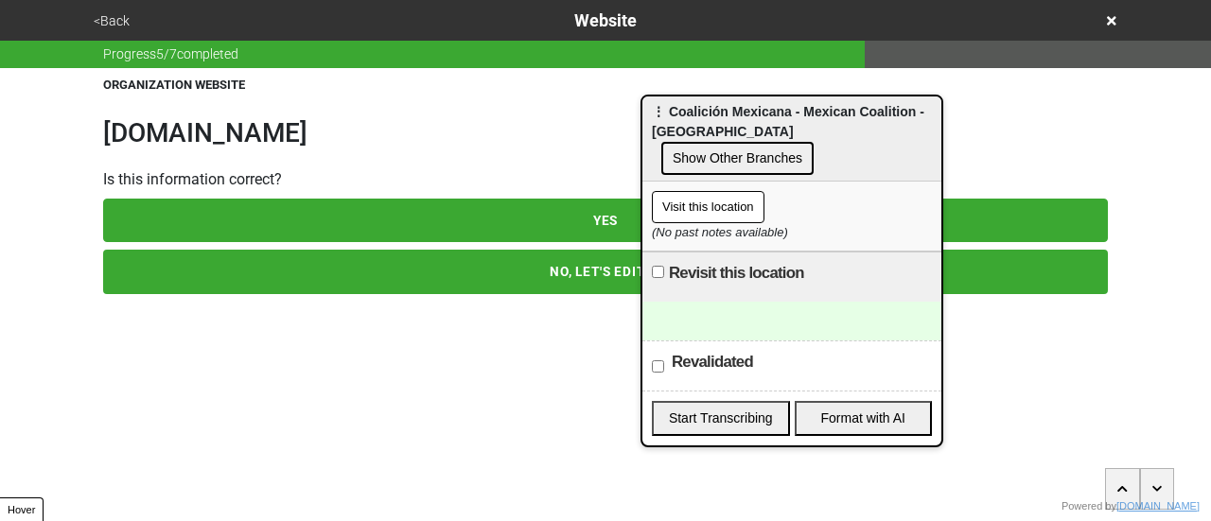
click at [113, 20] on button "<Back" at bounding box center [111, 21] width 47 height 22
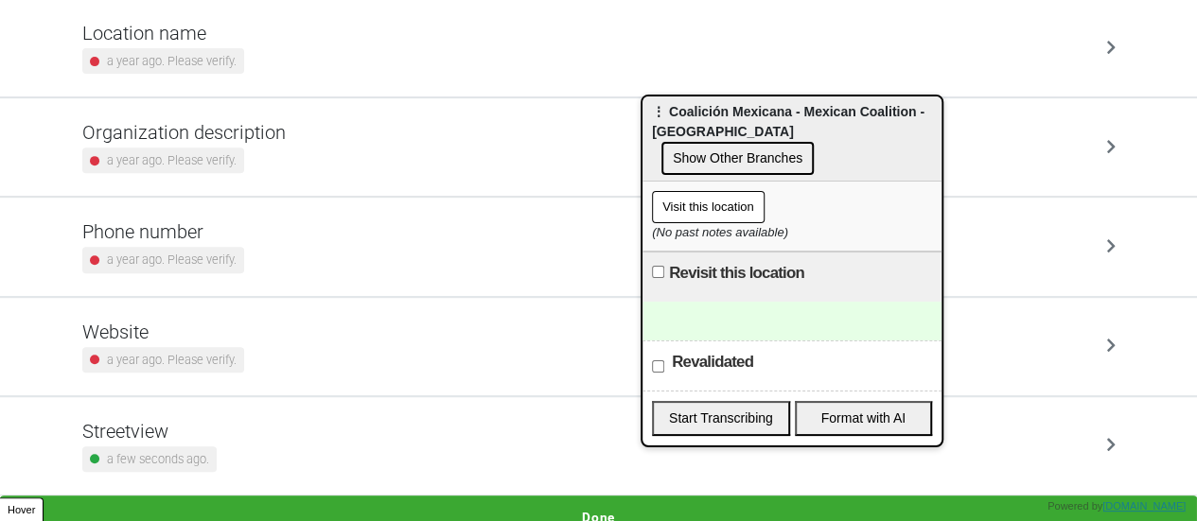
scroll to position [360, 0]
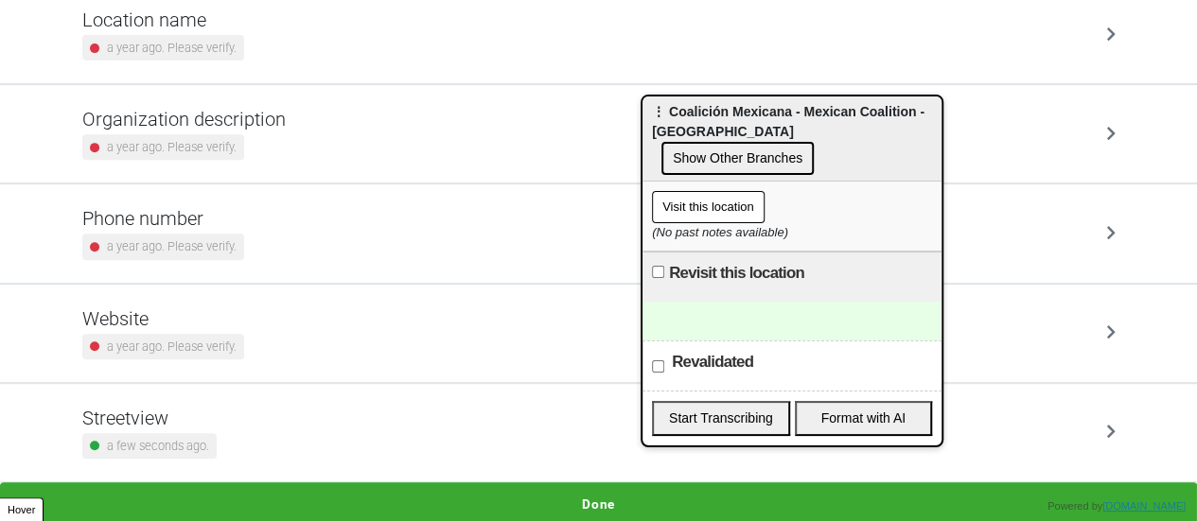
click at [193, 220] on h5 "Phone number" at bounding box center [163, 218] width 162 height 23
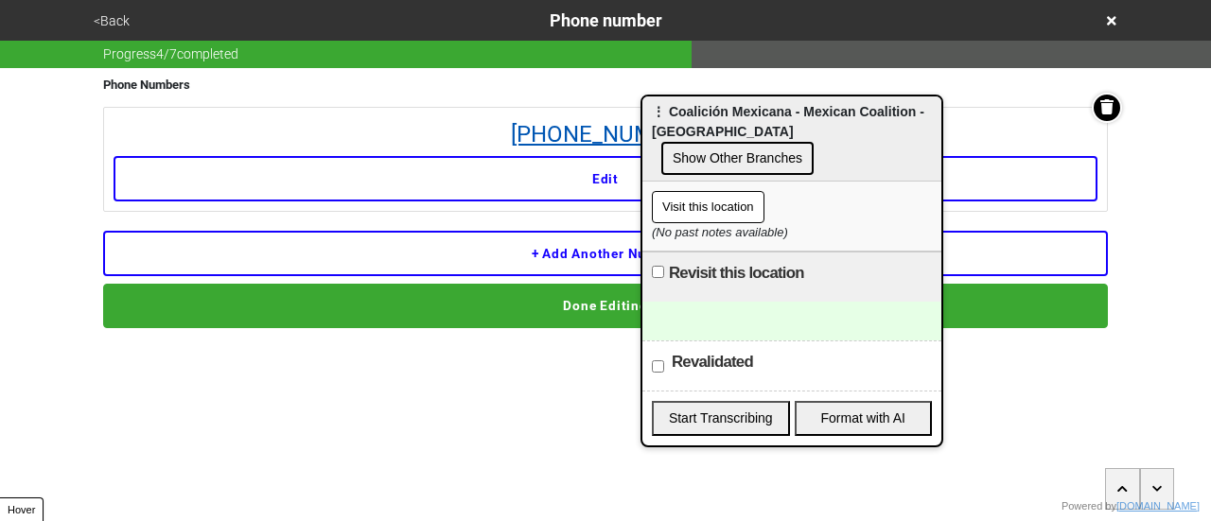
click at [539, 130] on link "646-697-2276" at bounding box center [606, 134] width 984 height 34
click at [100, 21] on button "<Back" at bounding box center [111, 21] width 47 height 22
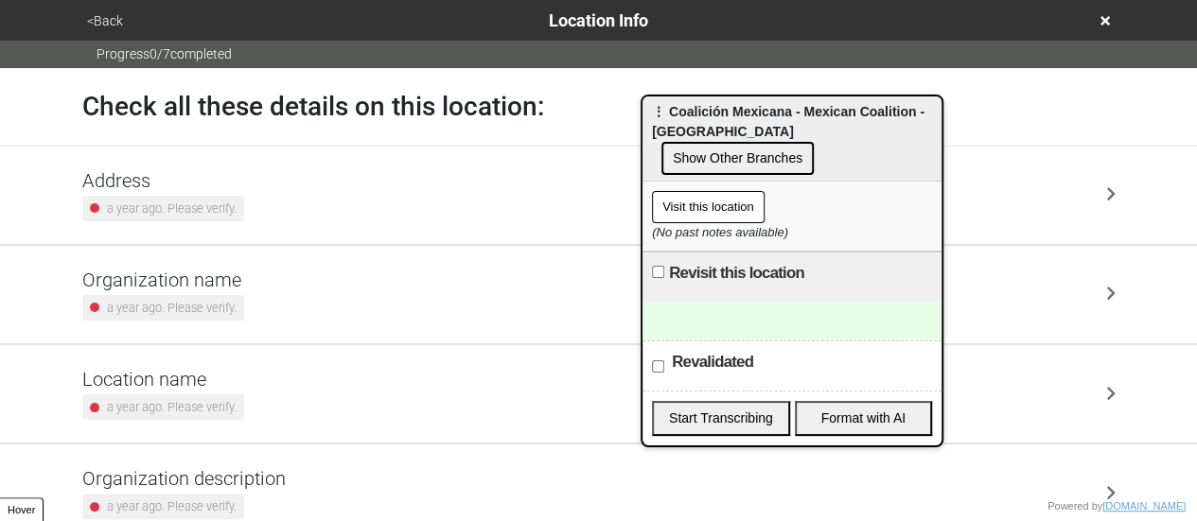
click at [184, 196] on div "a year ago. Please verify." at bounding box center [163, 209] width 162 height 26
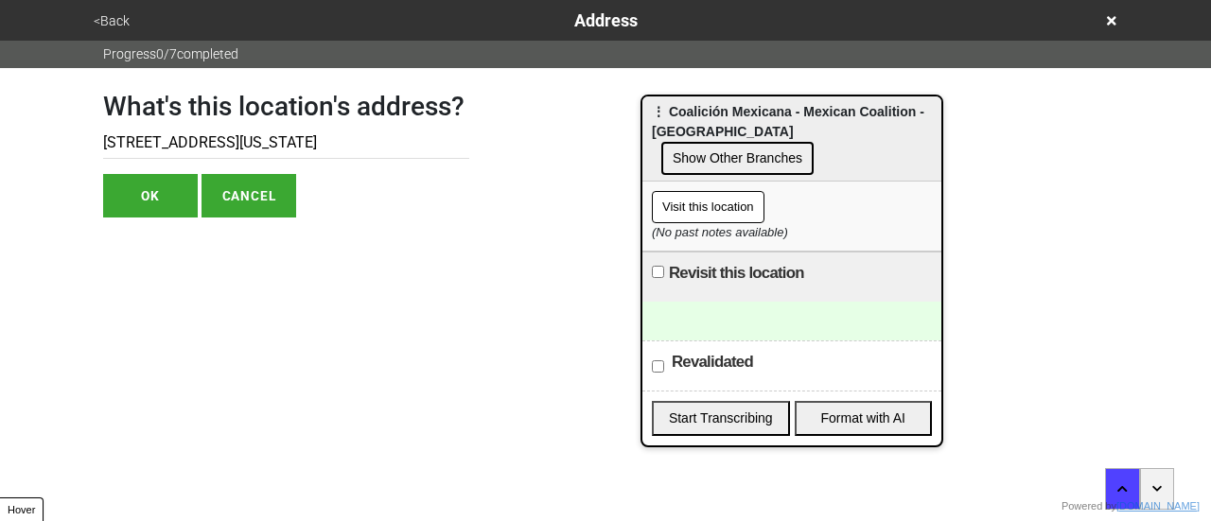
click at [119, 22] on button "<Back" at bounding box center [111, 21] width 47 height 22
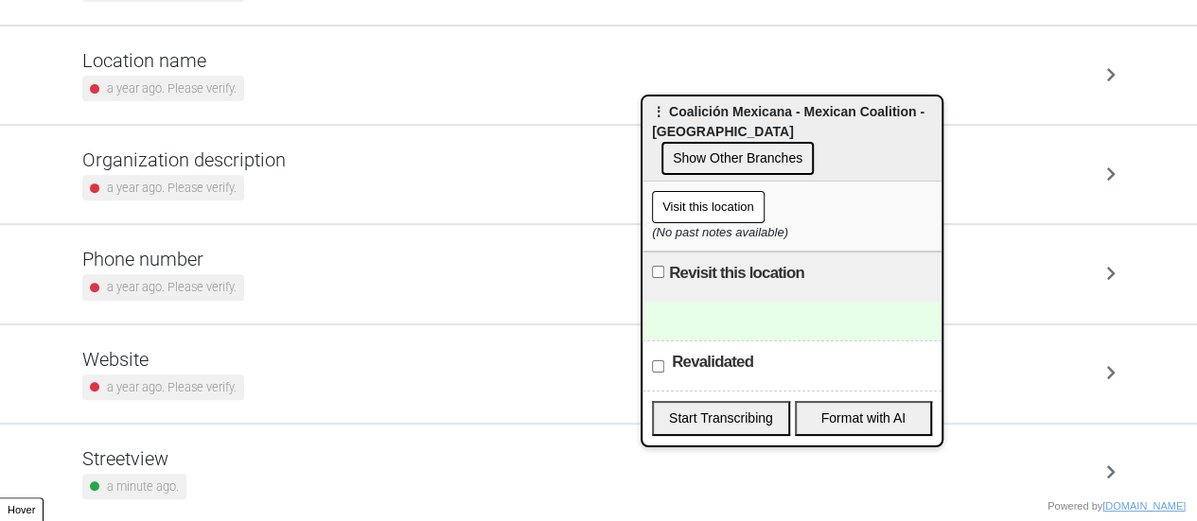
scroll to position [360, 0]
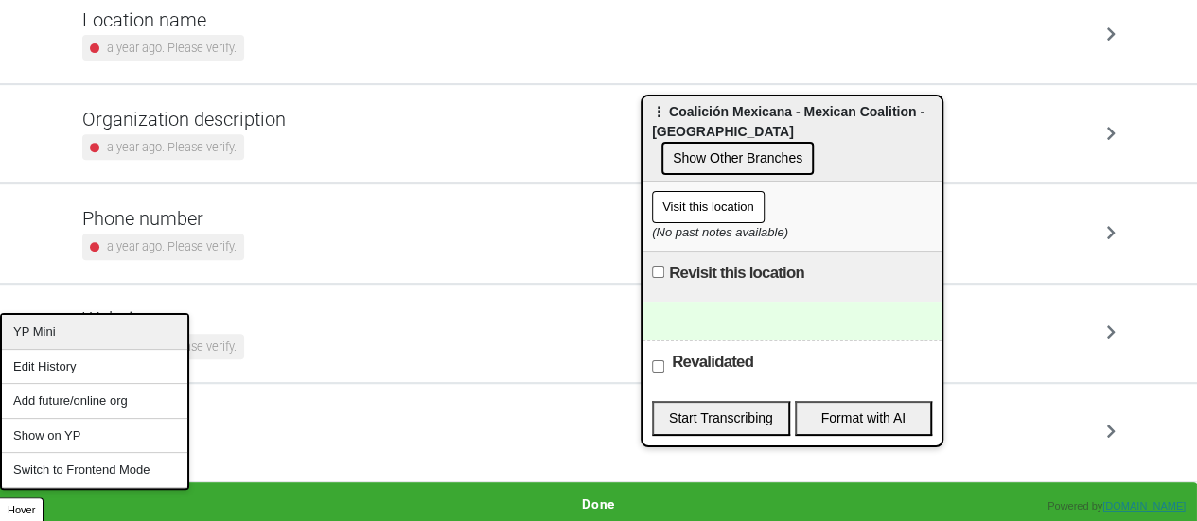
click at [47, 330] on div "YP Mini" at bounding box center [94, 332] width 185 height 35
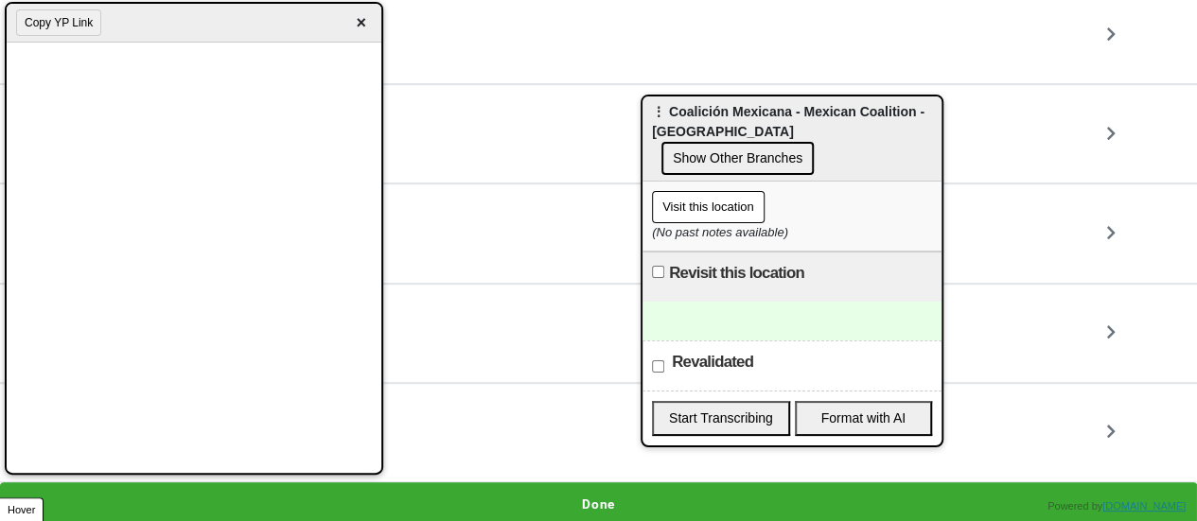
click at [721, 304] on div at bounding box center [792, 321] width 299 height 39
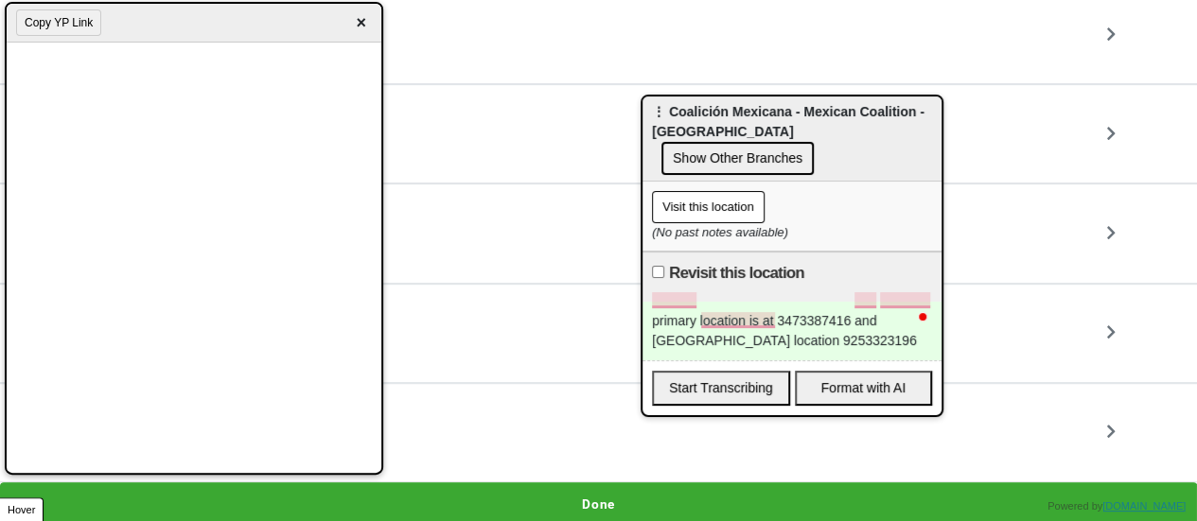
click at [776, 302] on div "primary location is at 3473387416 and brooklyn location 9253323196" at bounding box center [792, 331] width 299 height 59
click at [854, 321] on div "primary location is at bx 3473387416 and brooklyn location 9253323196" at bounding box center [792, 331] width 299 height 59
click at [874, 302] on div "primary location is at bx 3473387416 and brooklyn location 9253323196" at bounding box center [792, 331] width 299 height 59
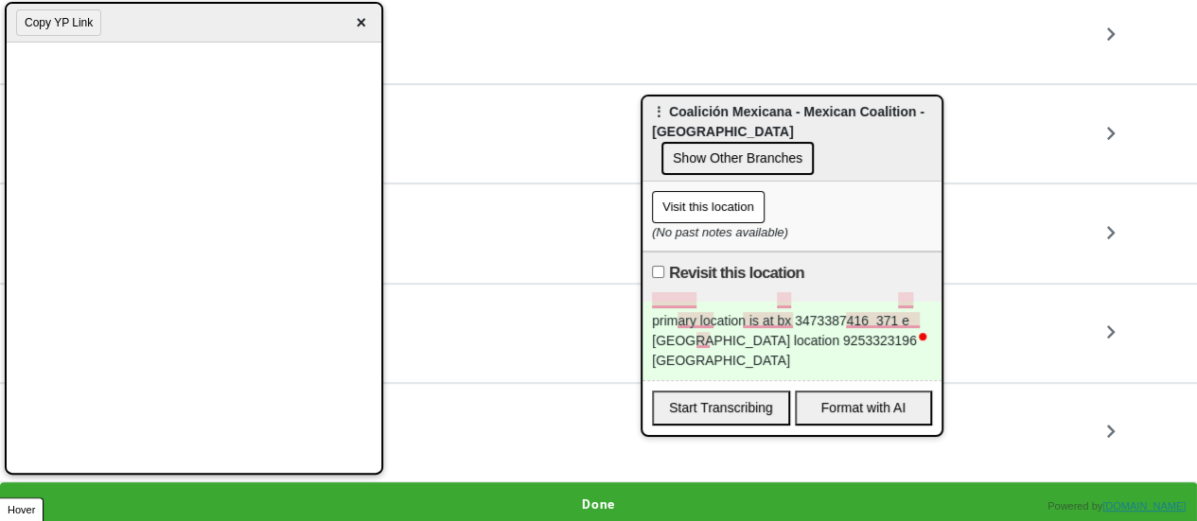
click at [725, 336] on div "primary location is at bx 3473387416 371 e 150 st bx,, and brooklyn location 92…" at bounding box center [792, 341] width 299 height 79
click at [728, 337] on div "primary location is at bx 3473387416 371 e 150 st bx,, and brooklyn location 92…" at bounding box center [792, 341] width 299 height 79
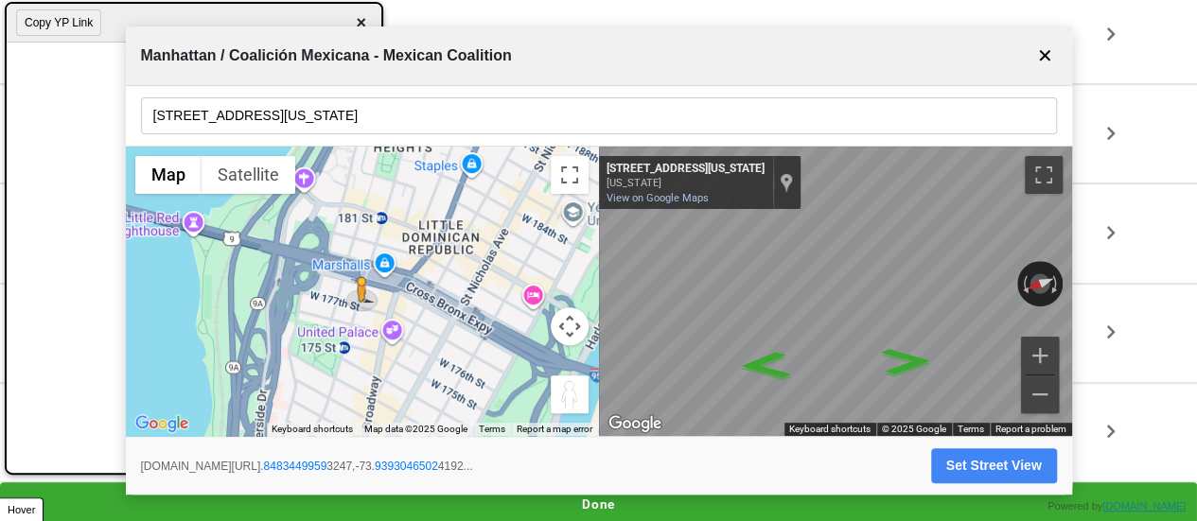
click at [1045, 52] on button "✕" at bounding box center [1045, 56] width 24 height 36
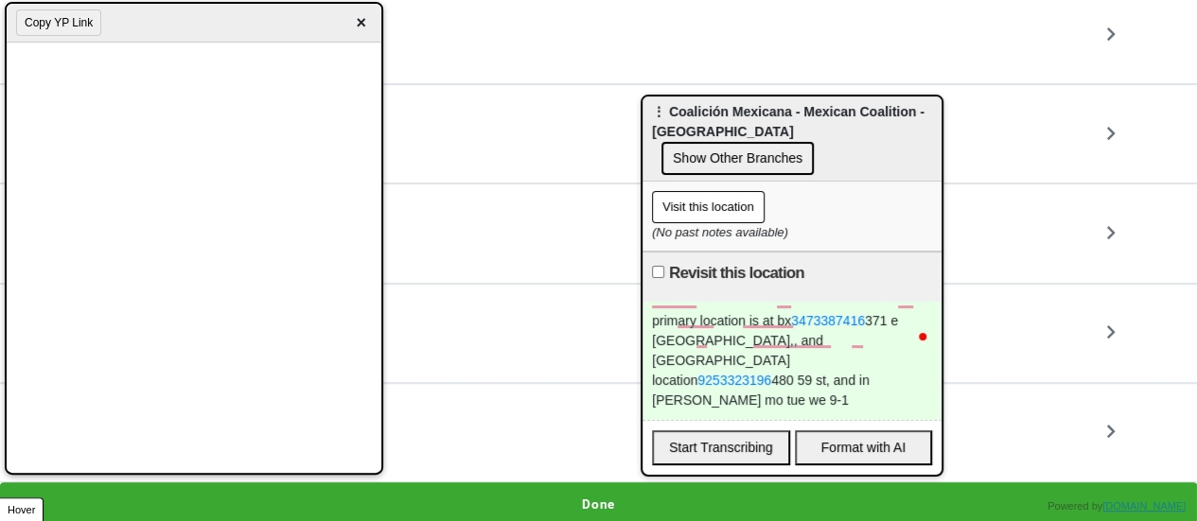
click at [364, 25] on span "×" at bounding box center [361, 23] width 22 height 26
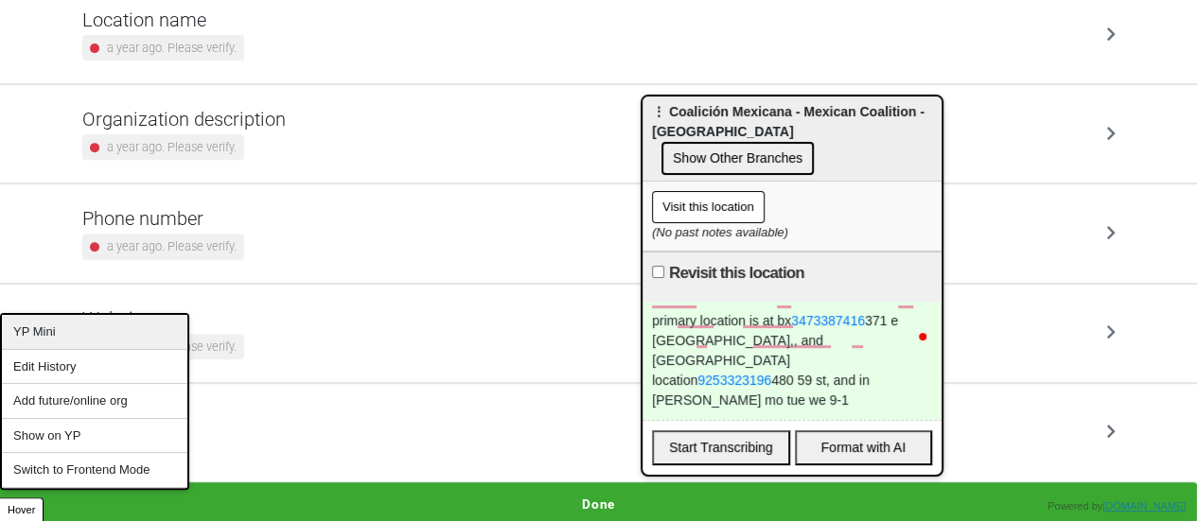
click at [43, 333] on div "YP Mini" at bounding box center [94, 332] width 185 height 35
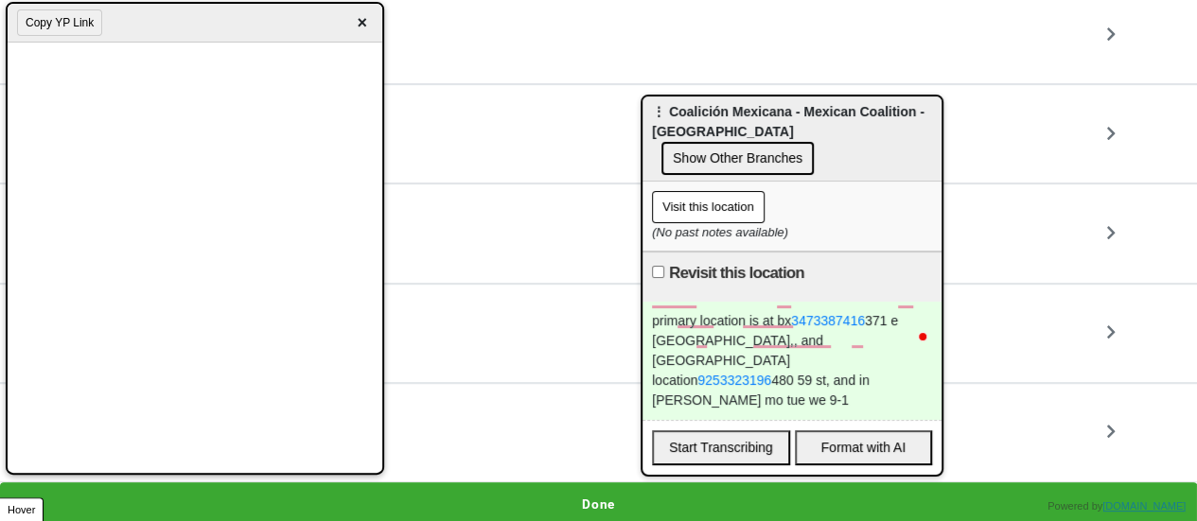
click at [678, 262] on label "Revisit this location" at bounding box center [736, 273] width 135 height 23
click at [664, 266] on input "Revisit this location" at bounding box center [658, 272] width 12 height 12
checkbox input "true"
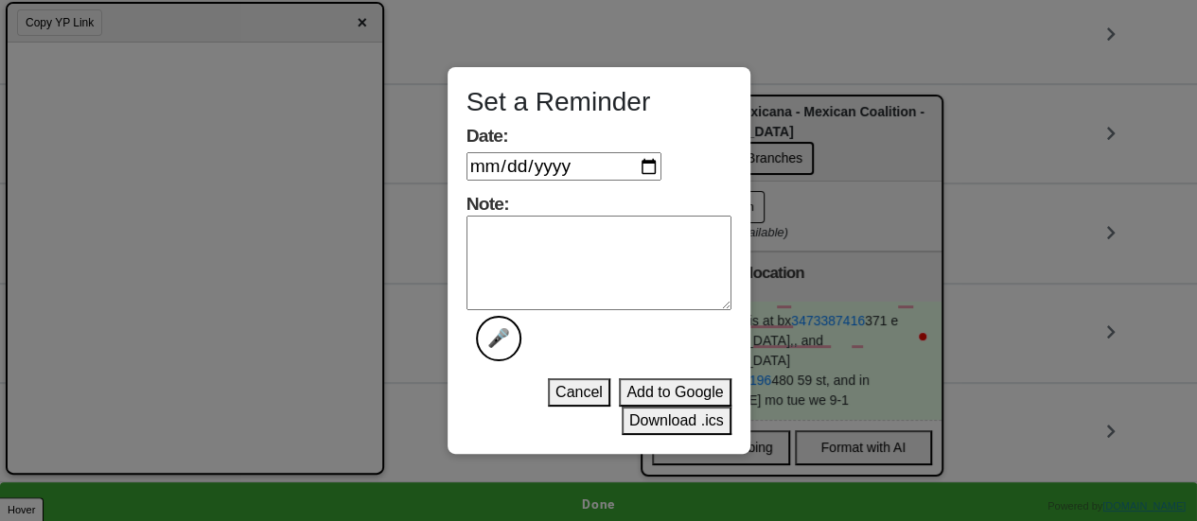
click at [652, 164] on input "Date:" at bounding box center [564, 166] width 195 height 28
type input "2025-09-23"
click at [596, 266] on textarea "Note: 🎤" at bounding box center [599, 263] width 265 height 95
type textarea "done"
click at [647, 414] on button "Download .ics" at bounding box center [677, 421] width 110 height 28
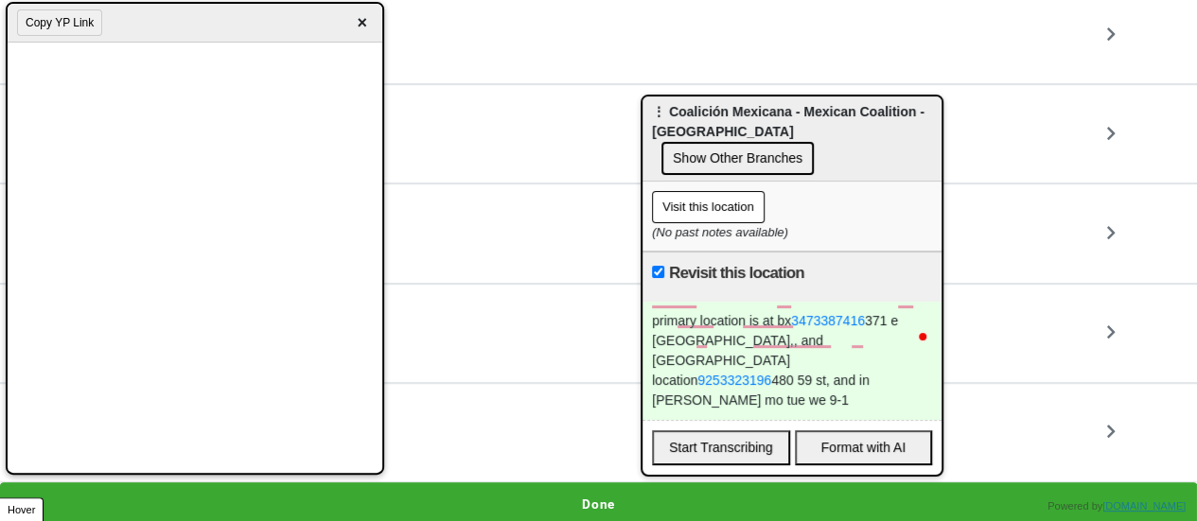
click at [803, 142] on button "Show Other Branches" at bounding box center [737, 158] width 152 height 33
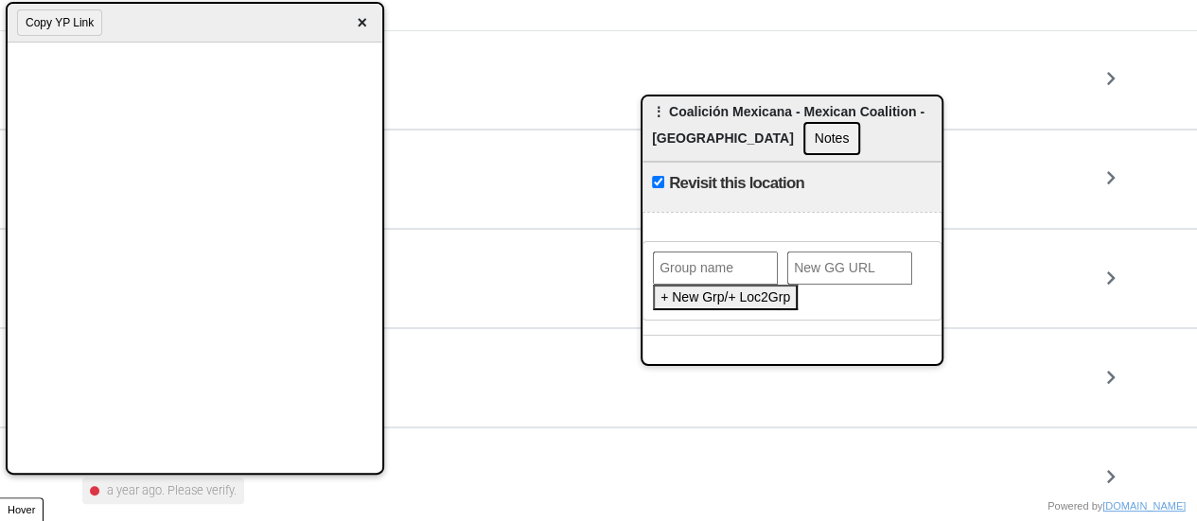
scroll to position [0, 0]
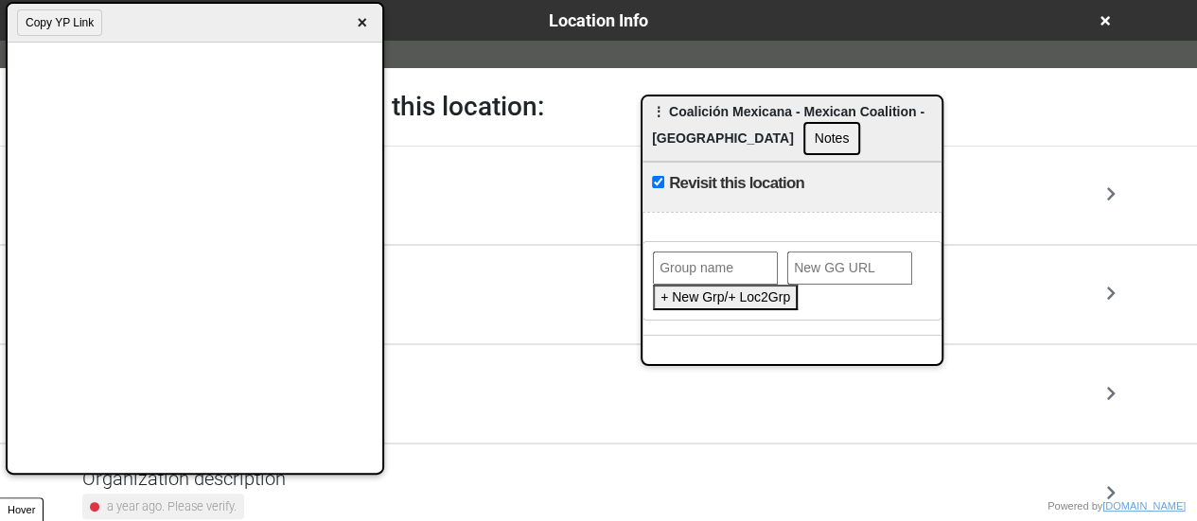
click at [686, 258] on input "text" at bounding box center [715, 268] width 125 height 33
paste input "Coalición Mexicana - Mexican Coalition"
click at [661, 268] on input "Coalición Mexicana - Mexican Coalition" at bounding box center [715, 268] width 125 height 33
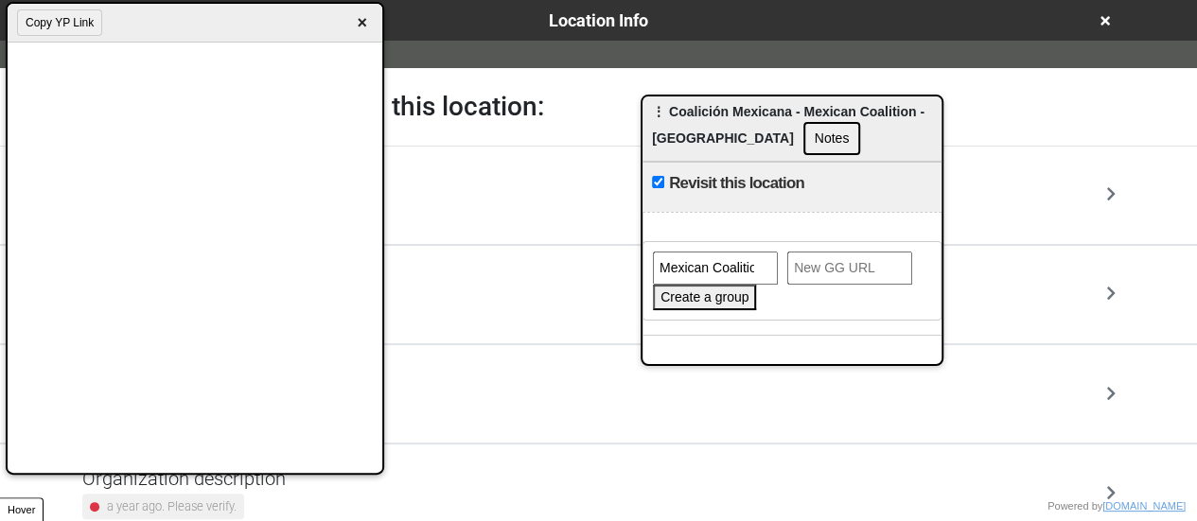
type input "Mexican Coalition"
paste input "Coalición Mexicana - Mexican Coalition"
type input "Coalición Mexicana - Mexican Coalition"
click at [808, 273] on input "Coalición Mexicana - Mexican Coalition" at bounding box center [849, 268] width 125 height 33
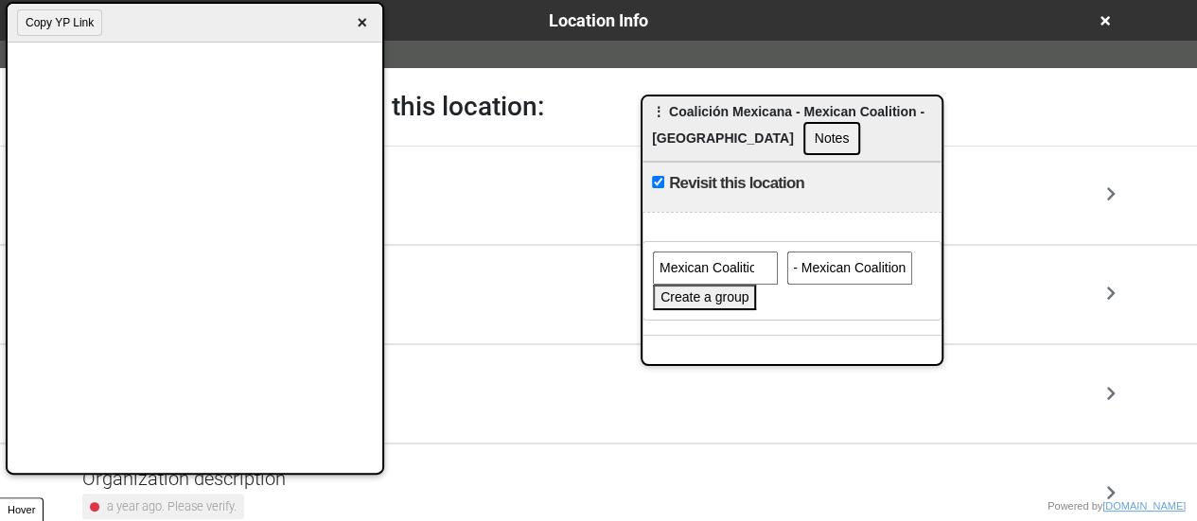
click at [808, 273] on input "Coalición Mexicana - Mexican Coalition" at bounding box center [849, 268] width 125 height 33
click at [809, 272] on input "Coalición Mexicana - Mexican Coalition" at bounding box center [849, 268] width 125 height 33
paste input "https://gogetta.nyc/team/location/f2b78ee8-468a-494f-8198-4fb2fe534cf7/services…"
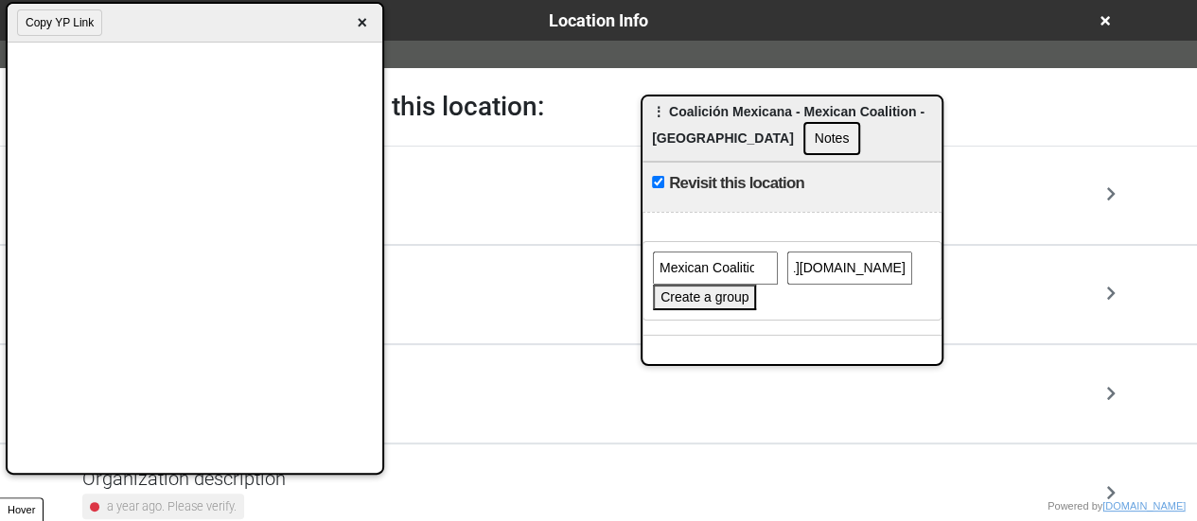
type input "https://gogetta.nyc/team/location/f2b78ee8-468a-494f-8198-4fb2fe534cf7/services…"
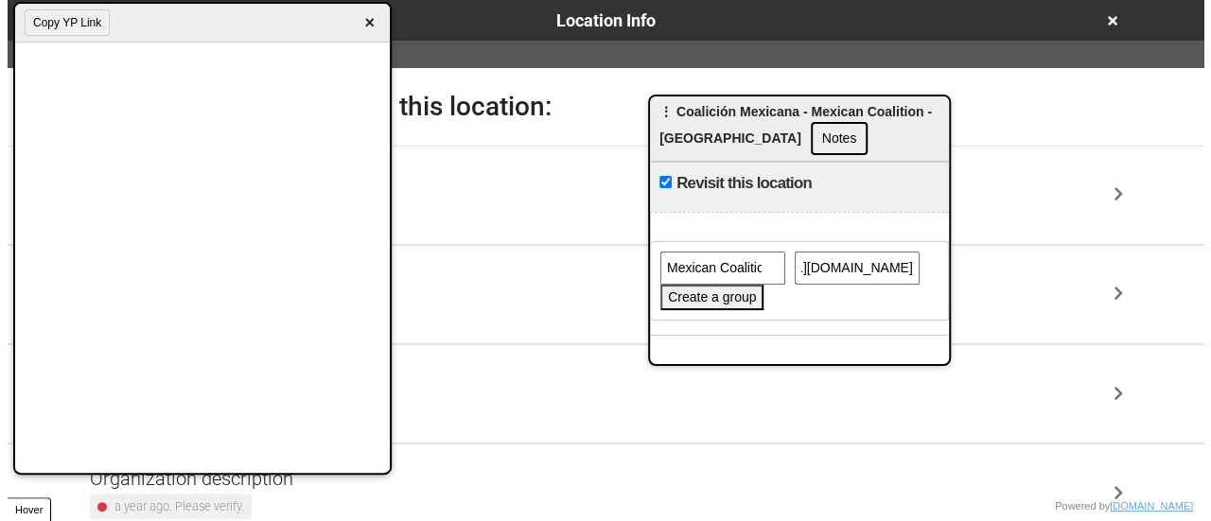
scroll to position [0, 0]
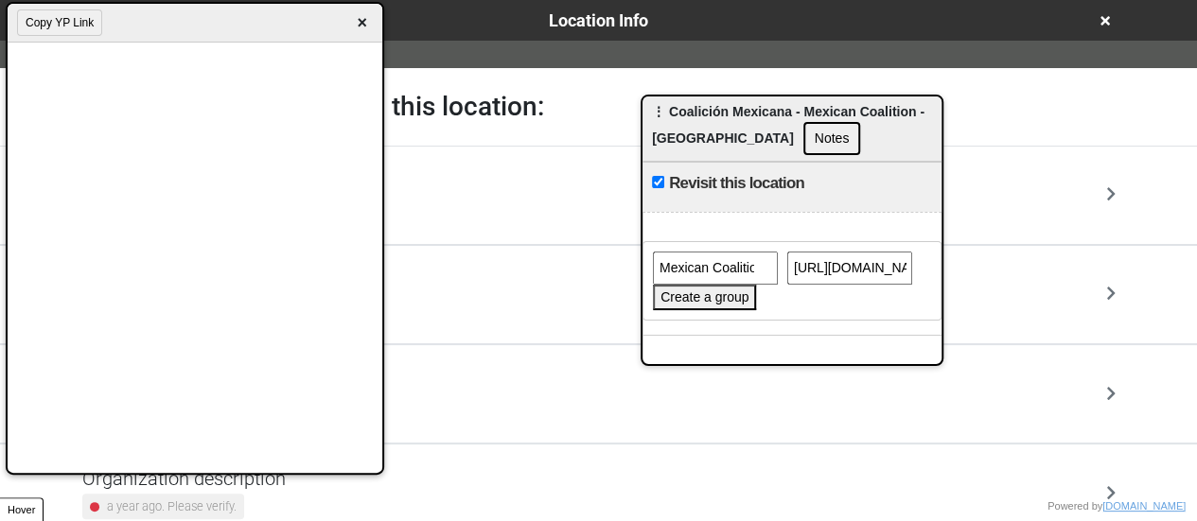
click at [715, 296] on button "Create a group" at bounding box center [704, 298] width 103 height 26
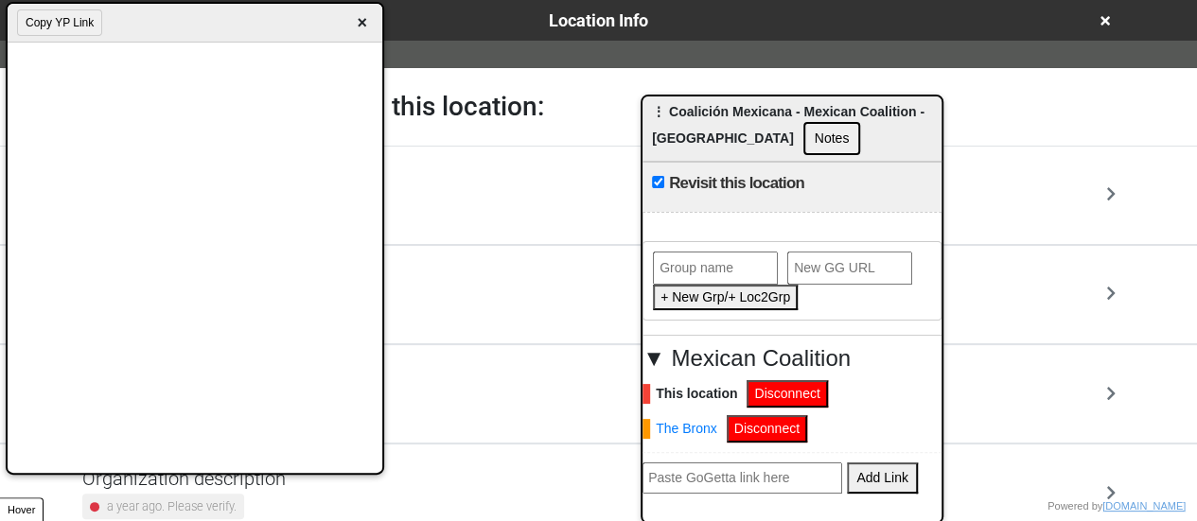
click at [803, 140] on button "Notes" at bounding box center [832, 138] width 58 height 33
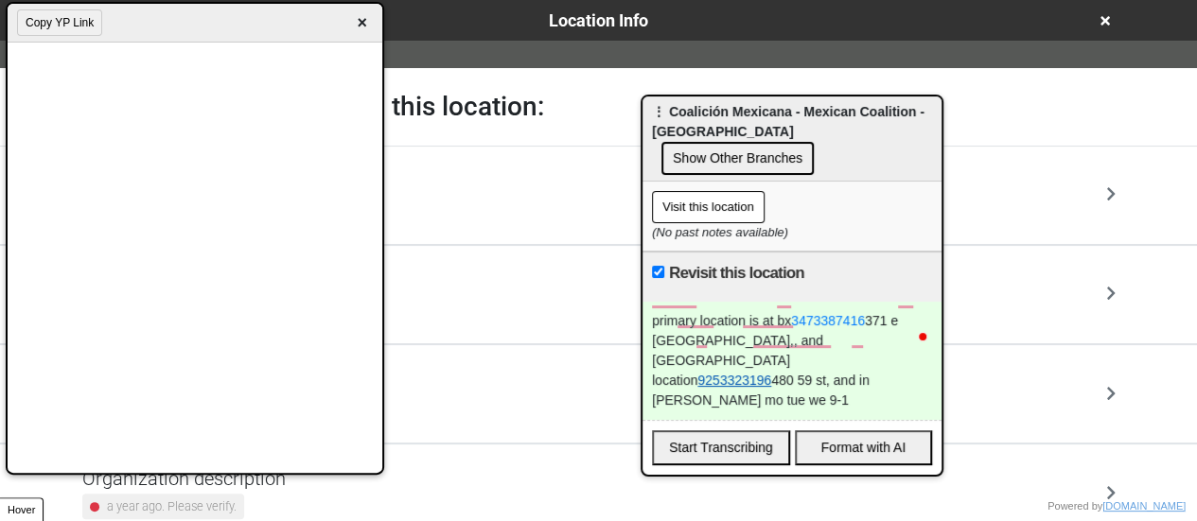
click at [771, 373] on link "9253323196" at bounding box center [734, 380] width 74 height 15
copy div "9253323196"
click at [924, 322] on div "primary location is at bx 3473387416 371 e 150 st bx,, and brooklyn location 92…" at bounding box center [792, 361] width 299 height 118
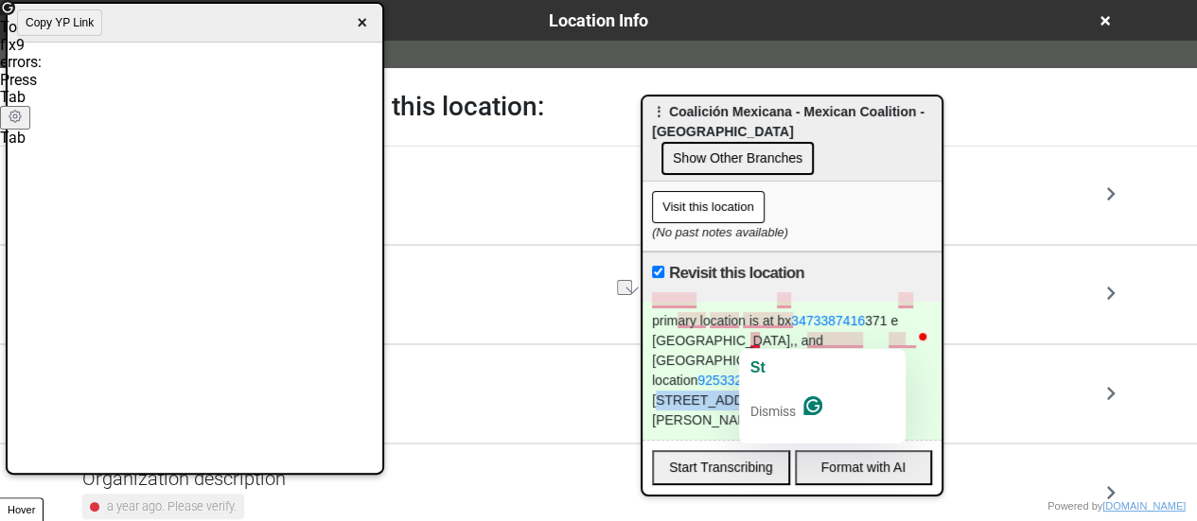
drag, startPoint x: 723, startPoint y: 343, endPoint x: 763, endPoint y: 343, distance: 39.7
click at [763, 343] on div "primary location is at bx 3473387416 371 e 150 st bx,, and brooklyn location 92…" at bounding box center [792, 371] width 299 height 138
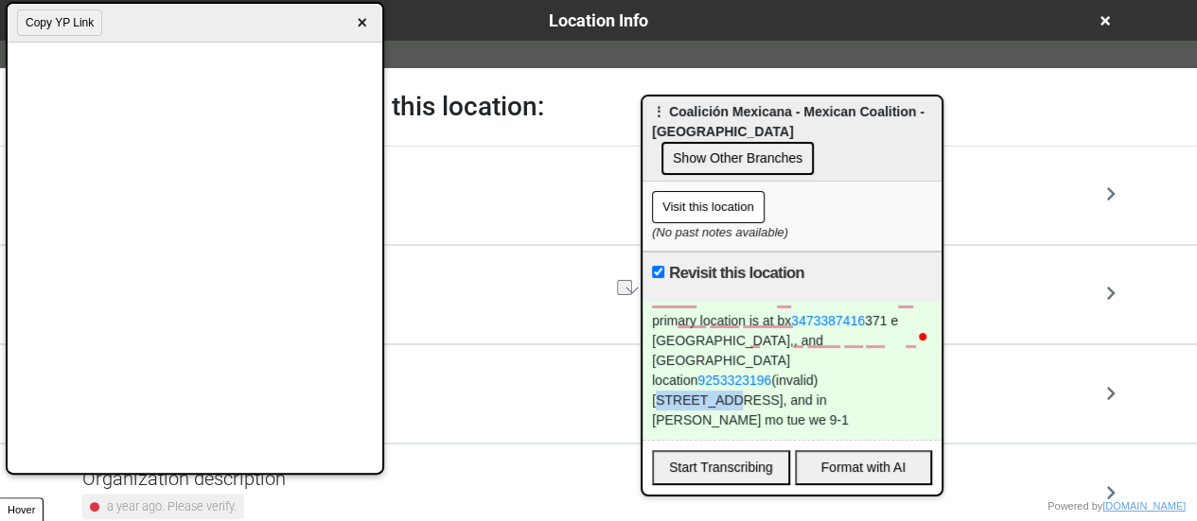
copy div "480 59 st,"
click at [757, 338] on div "primary location is at bx 3473387416 371 e 150 st bx,, and brooklyn location 92…" at bounding box center [792, 371] width 299 height 138
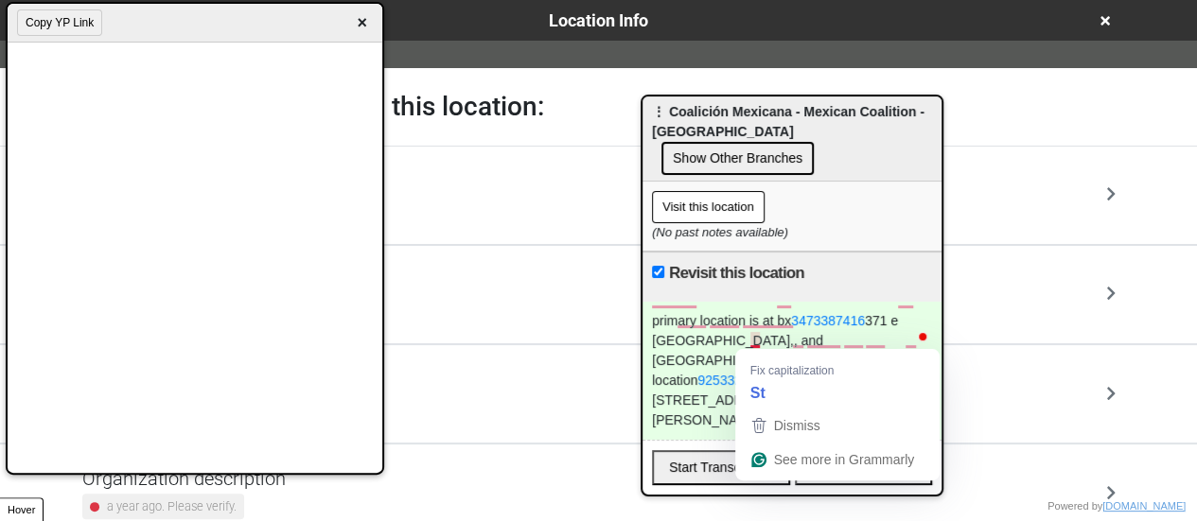
click at [760, 339] on div "primary location is at bx 3473387416 371 e 150 st bx,, and brooklyn location 92…" at bounding box center [792, 371] width 299 height 138
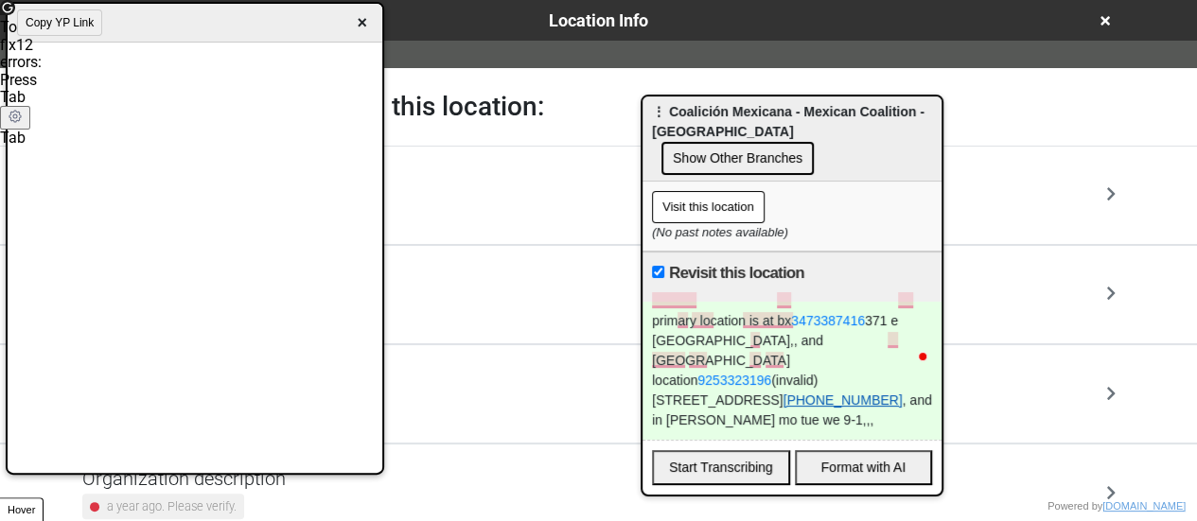
click at [854, 393] on link "(917) 600-1644" at bounding box center [842, 400] width 119 height 15
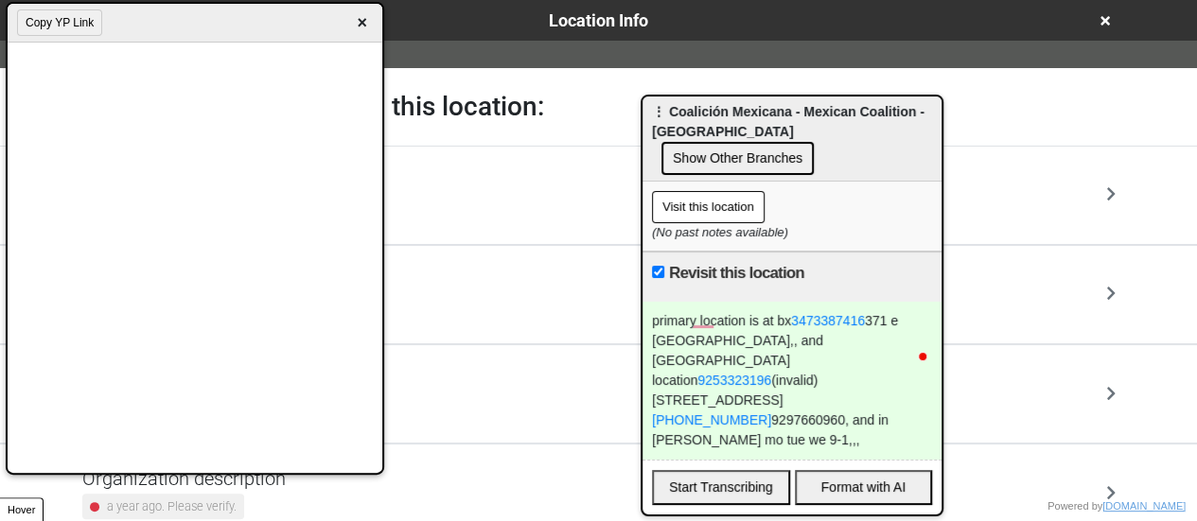
click at [676, 356] on div "primary location is at bx 3473387416 371 e 150 st bx,, and brooklyn location 92…" at bounding box center [792, 381] width 299 height 158
click at [676, 355] on div "primary location is at bx 3473387416 371 e 150 st bx,, and brooklyn location 92…" at bounding box center [792, 381] width 299 height 158
copy div "9297660960 ‬"
click at [882, 354] on div "primary location is at bx 3473387416 371 e 150 st bx,, and brooklyn location 92…" at bounding box center [792, 381] width 299 height 158
click at [908, 355] on div "primary location is at bx 3473387416 371 e 150 st bx,, and brooklyn location 92…" at bounding box center [792, 381] width 299 height 158
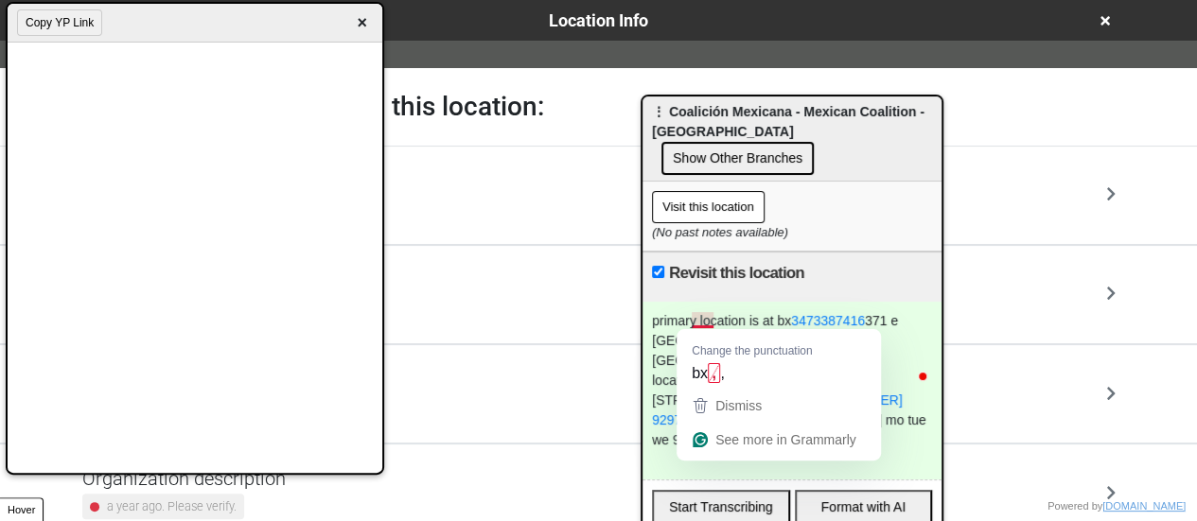
click at [736, 302] on div "primary location is at bx 3473387416 371 e 150 st bx,, and brooklyn location 92…" at bounding box center [792, 391] width 299 height 178
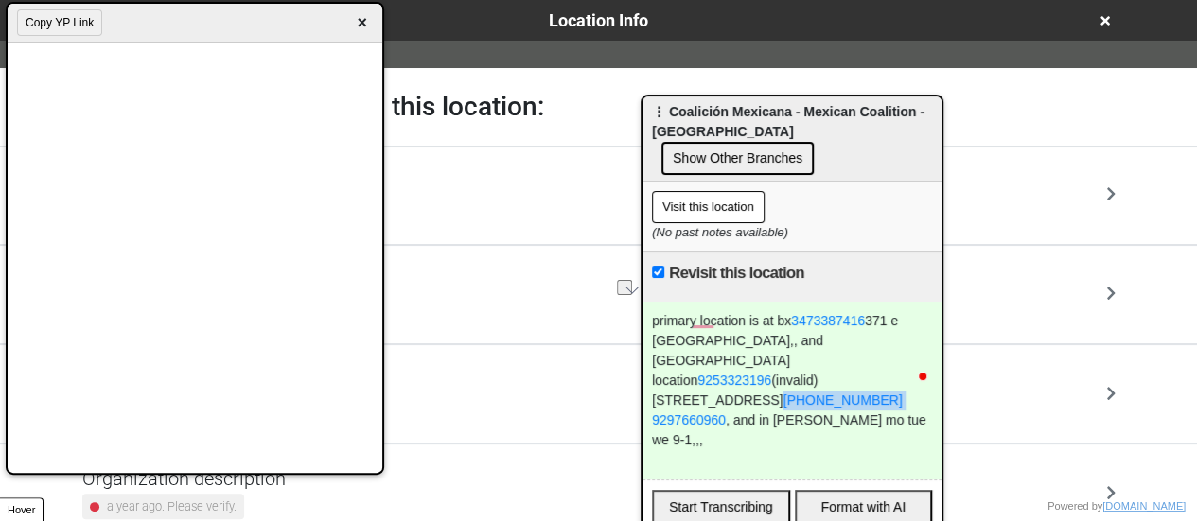
drag, startPoint x: 861, startPoint y: 342, endPoint x: 764, endPoint y: 348, distance: 97.7
click at [764, 348] on div "primary location is at bx 3473387416 371 e 150 st bx,, and brooklyn location 92…" at bounding box center [792, 391] width 299 height 178
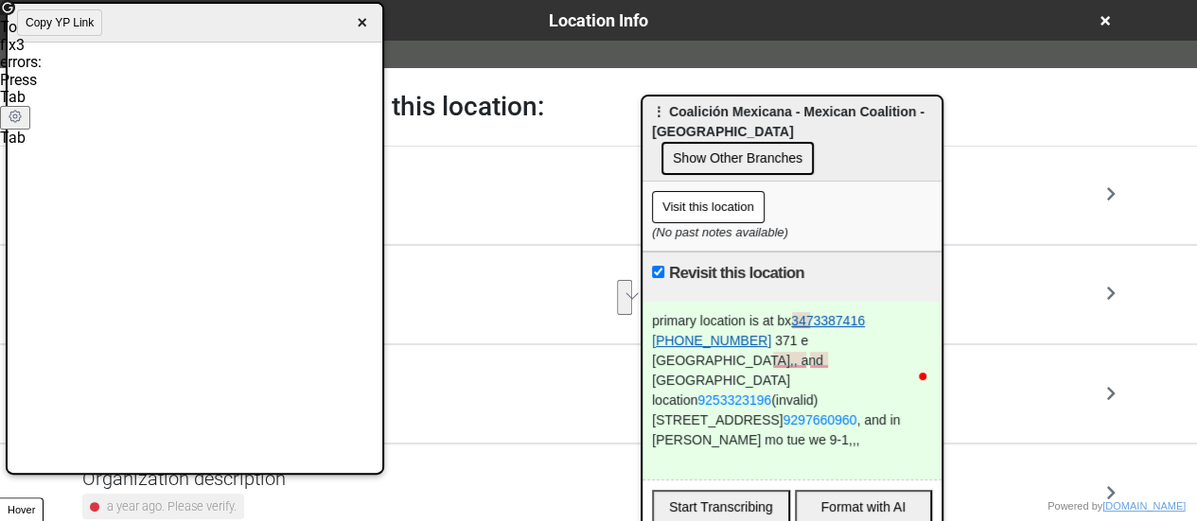
click at [814, 313] on link "3473387416" at bounding box center [828, 320] width 74 height 15
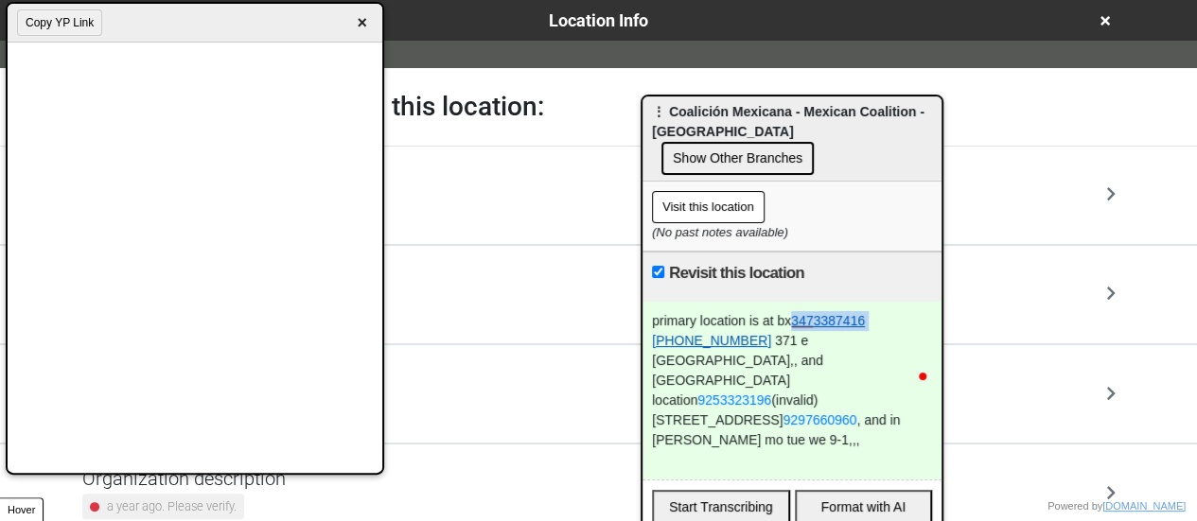
click at [814, 313] on link "3473387416" at bounding box center [828, 320] width 74 height 15
click at [783, 413] on link "9297660960" at bounding box center [820, 420] width 74 height 15
copy div "9297660960 ‬"
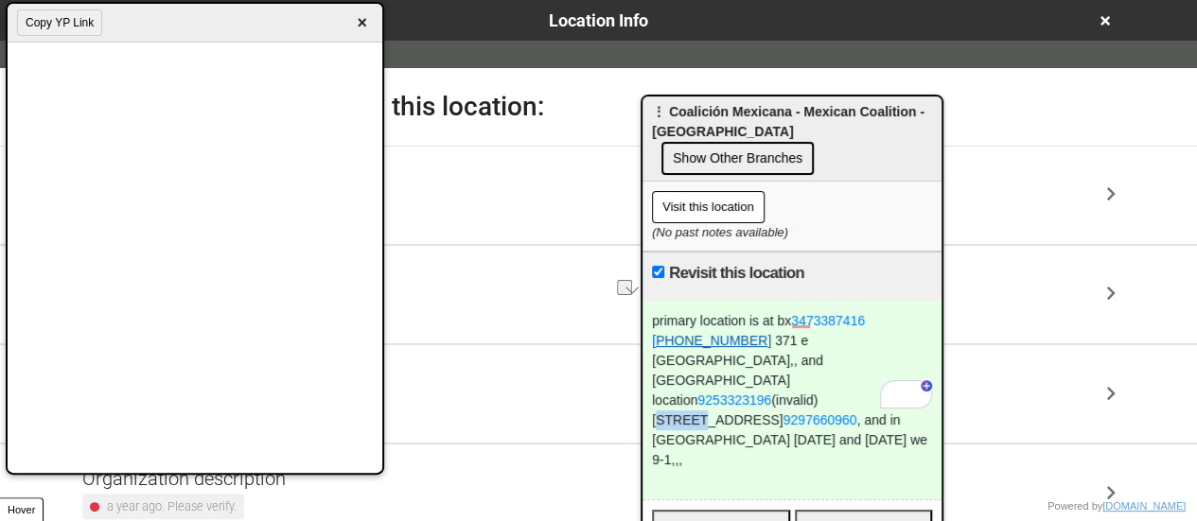
drag, startPoint x: 833, startPoint y: 336, endPoint x: 874, endPoint y: 340, distance: 41.8
click at [874, 340] on div "primary location is at bx 3473387416 (917) 600-1644 371 e 150 st bx,, and brook…" at bounding box center [792, 401] width 299 height 198
click at [725, 358] on div "primary location is at bx 3473387416 (917) 600-1644 371 e 150 st bx,, and brook…" at bounding box center [792, 401] width 299 height 198
click at [783, 413] on link "9297660960" at bounding box center [820, 420] width 74 height 15
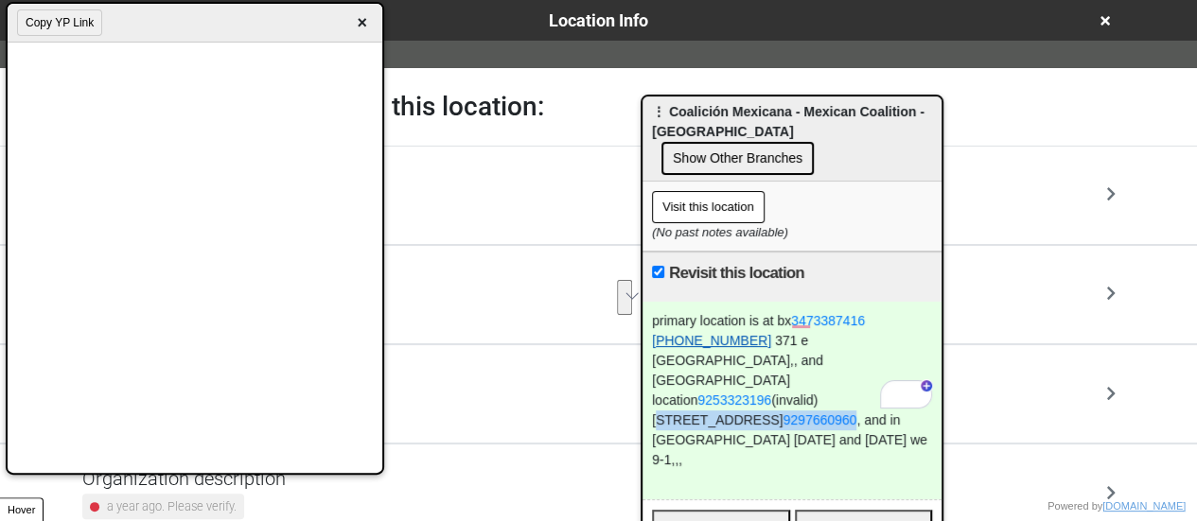
drag, startPoint x: 833, startPoint y: 341, endPoint x: 726, endPoint y: 357, distance: 108.1
click at [726, 357] on div "primary location is at bx 3473387416 (917) 600-1644 371 e 150 st bx,, and brook…" at bounding box center [792, 401] width 299 height 198
copy div "480 59 st ‪ 9297660960 ‬"
click at [781, 379] on div "primary location is at bx 3473387416 (917) 600-1644 371 e 150 st bx,, and brook…" at bounding box center [792, 401] width 299 height 198
click at [713, 377] on div "primary location is at bx 3473387416 (917) 600-1644 371 e 150 st bx,, and brook…" at bounding box center [792, 401] width 299 height 198
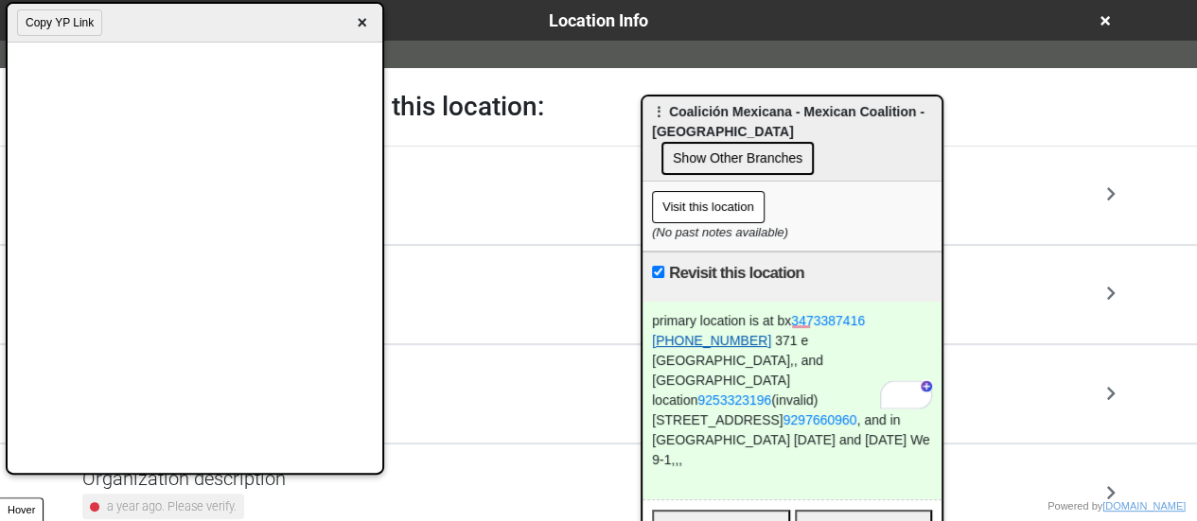
click at [726, 381] on div "primary location is at bx 3473387416 (917) 600-1644 371 e 150 st bx,, and brook…" at bounding box center [792, 401] width 299 height 198
click at [712, 378] on div "primary location is at bx 3473387416 (917) 600-1644 371 e 150 st bx,, and brook…" at bounding box center [792, 401] width 299 height 198
click at [706, 378] on div "primary location is at bx 3473387416 (917) 600-1644 371 e 150 st bx,, and brook…" at bounding box center [792, 401] width 299 height 198
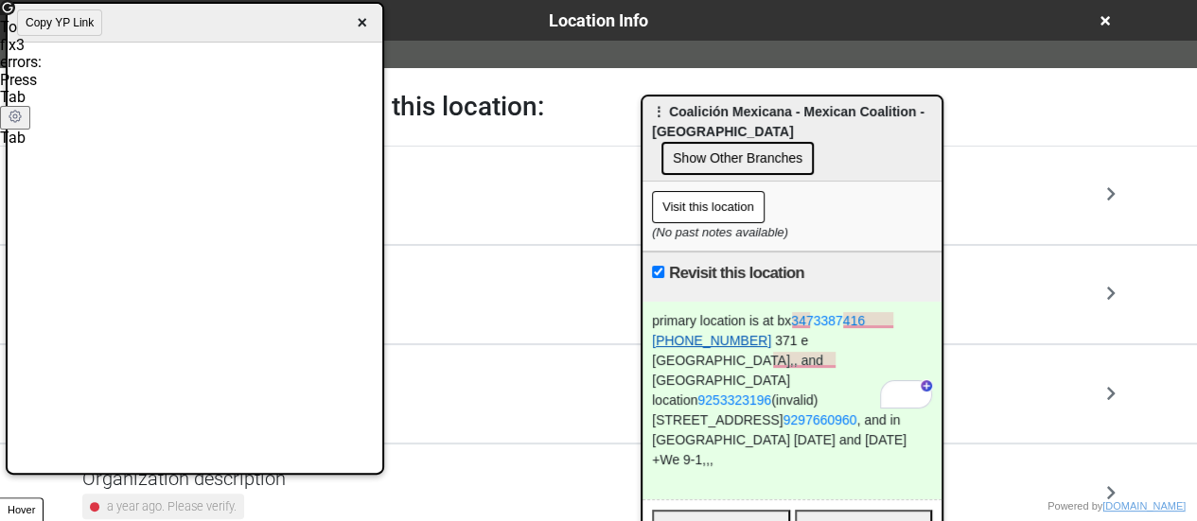
click at [365, 26] on span "×" at bounding box center [362, 23] width 22 height 26
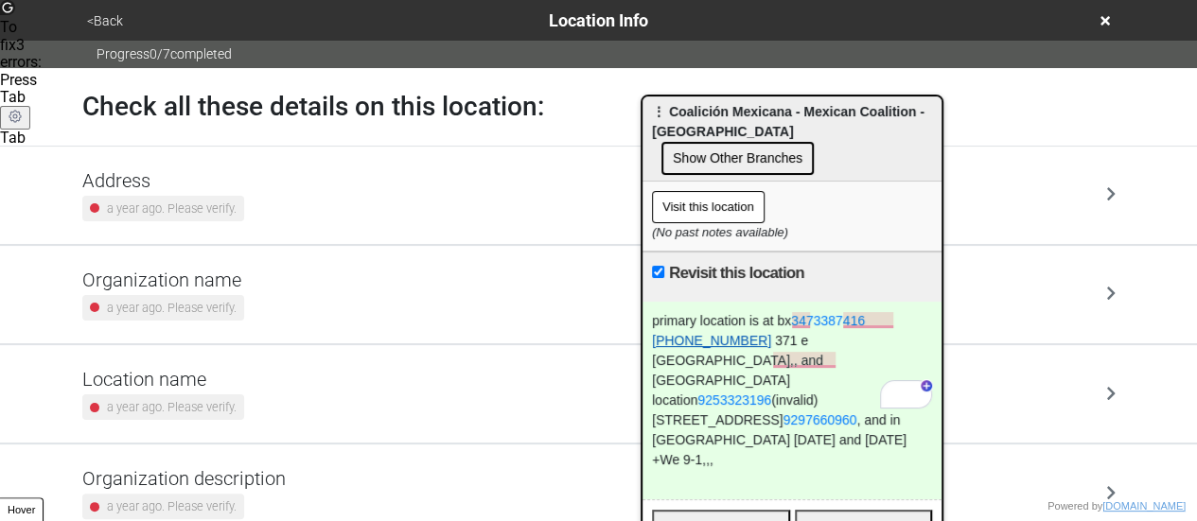
click at [1106, 27] on div "<Back Location Info" at bounding box center [598, 21] width 1035 height 26
click at [1103, 24] on icon at bounding box center [1104, 20] width 9 height 13
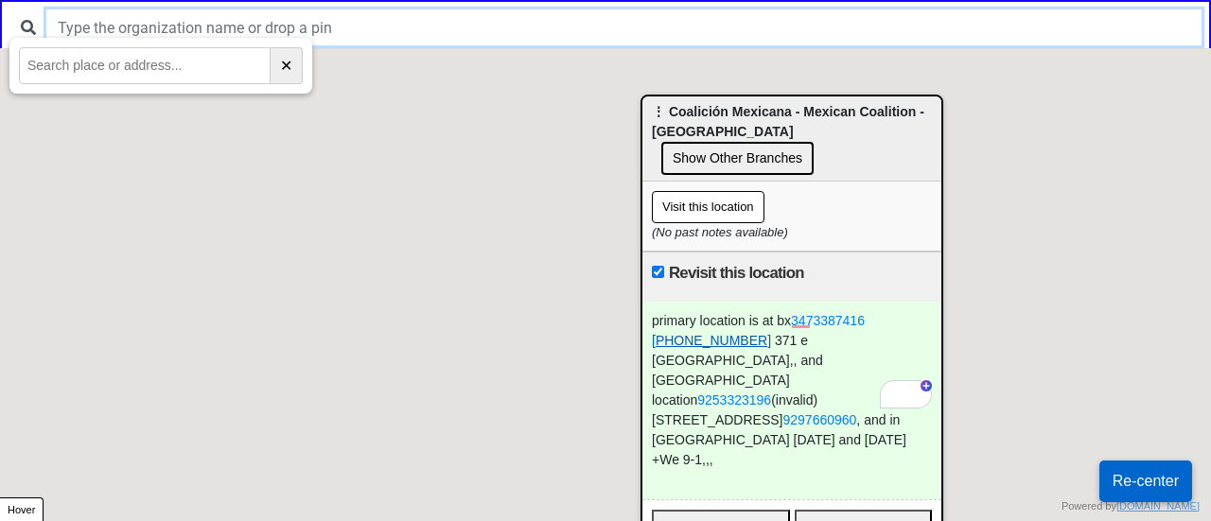
click at [484, 43] on input "text" at bounding box center [623, 27] width 1155 height 36
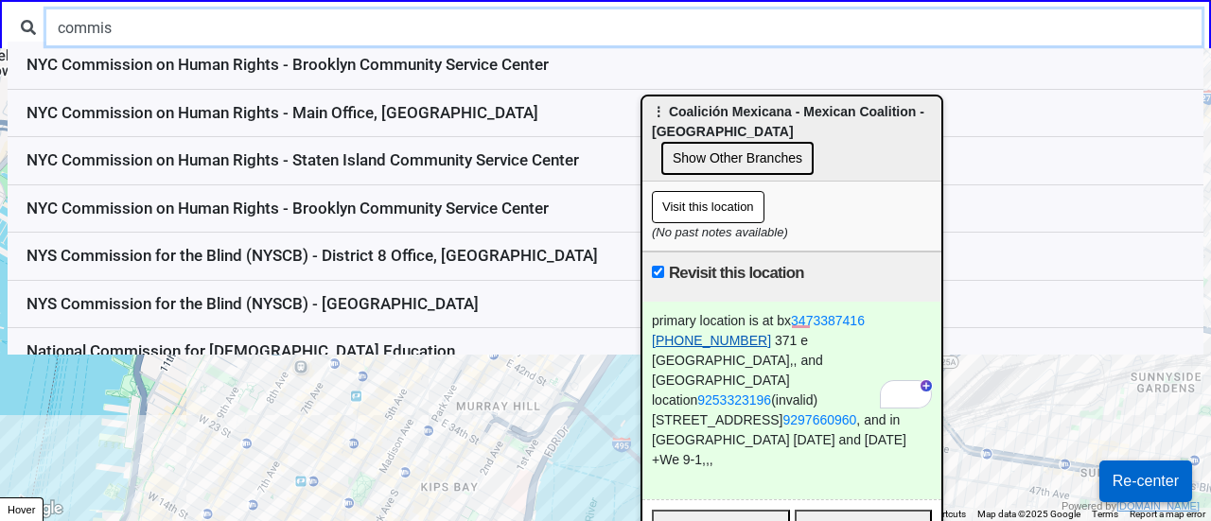
type input "commis"
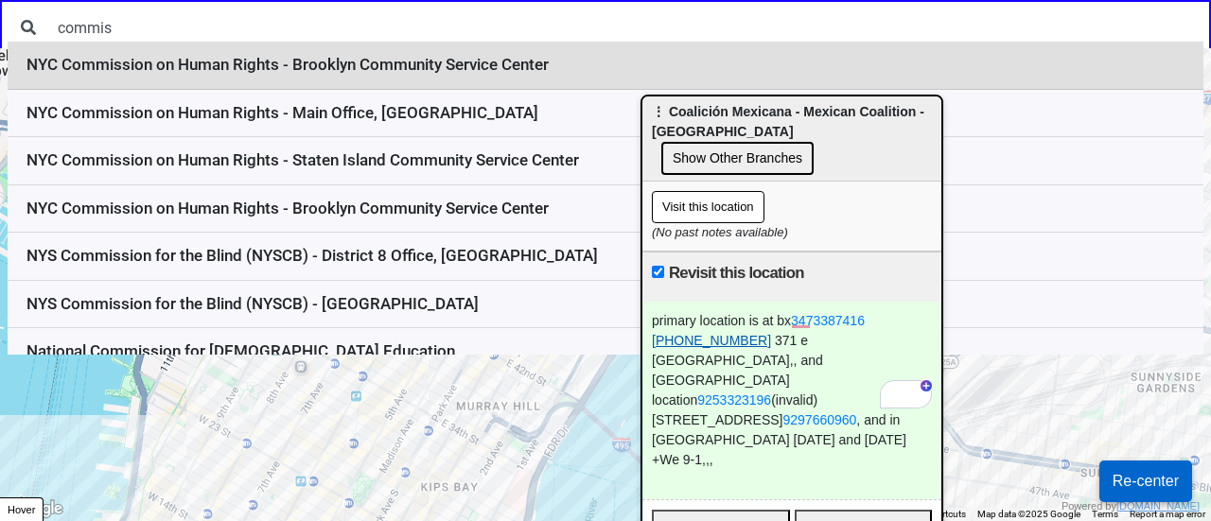
click at [313, 71] on li "NYC Commission on Human Rights - Brooklyn Community Service Center" at bounding box center [606, 66] width 1196 height 48
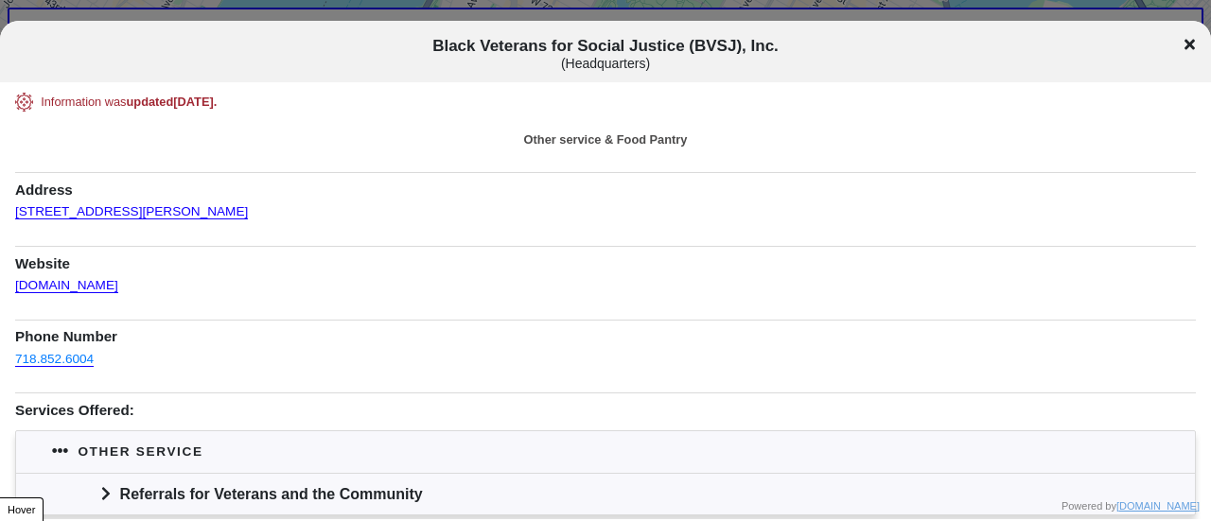
click at [1193, 43] on icon at bounding box center [1190, 44] width 10 height 15
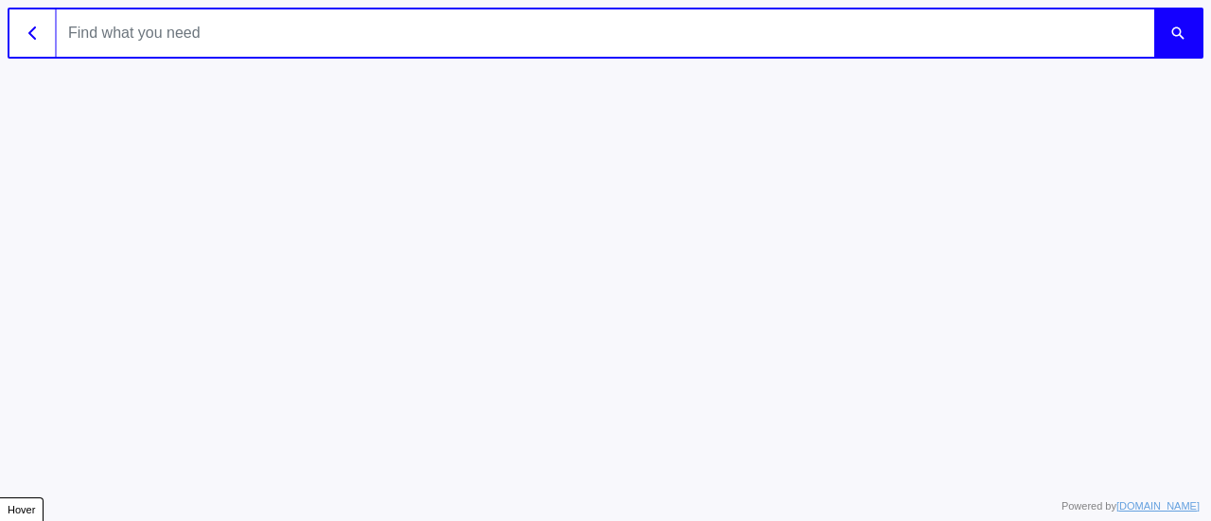
click at [589, 43] on input "text" at bounding box center [606, 32] width 1098 height 47
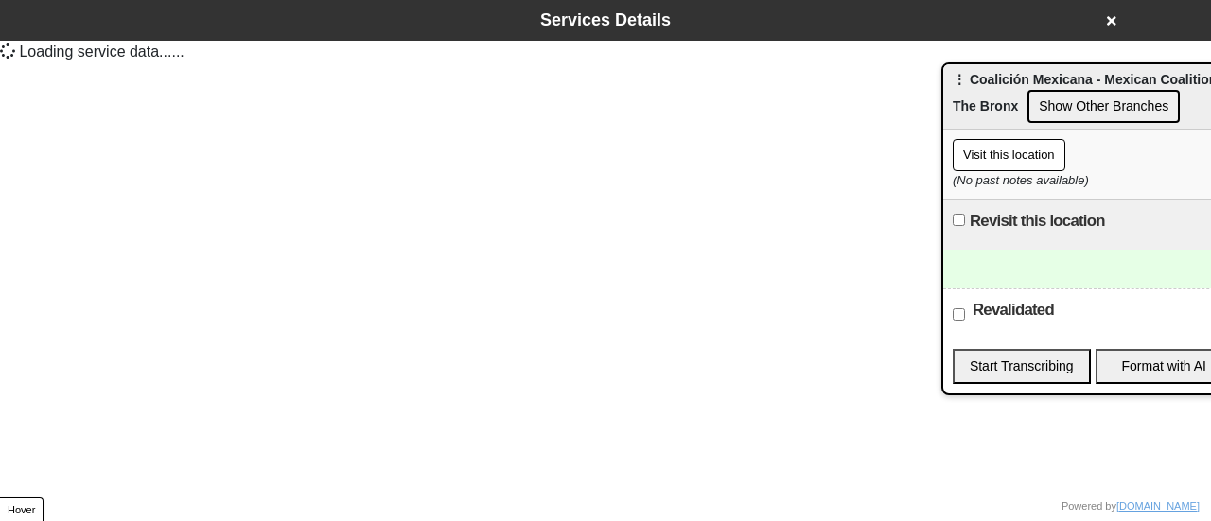
drag, startPoint x: 678, startPoint y: 118, endPoint x: 968, endPoint y: 86, distance: 291.3
click at [971, 86] on span "⋮ Coalición Mexicana - Mexican Coalition - The Bronx" at bounding box center [1089, 93] width 273 height 42
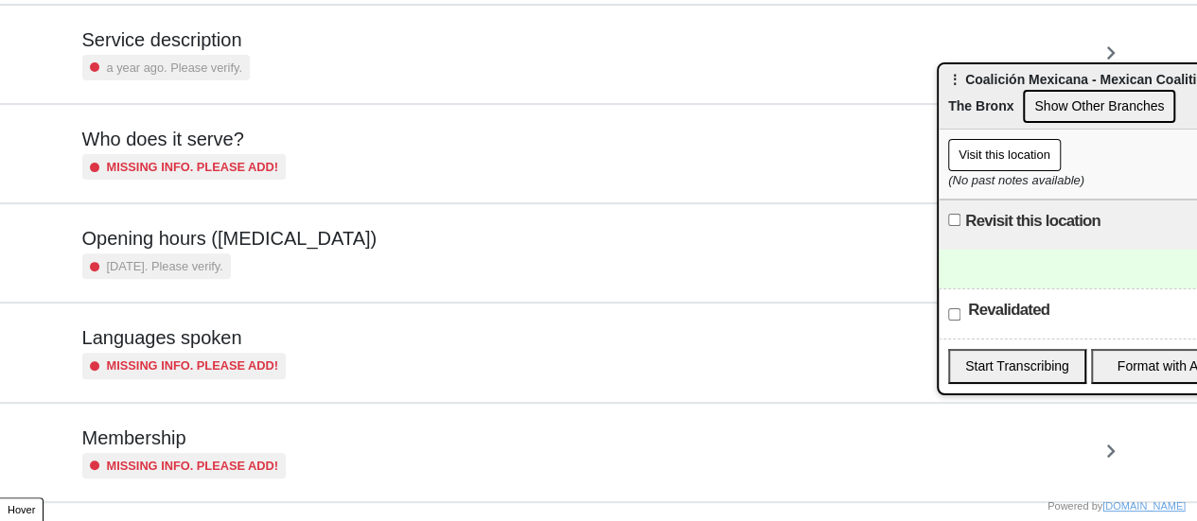
scroll to position [458, 0]
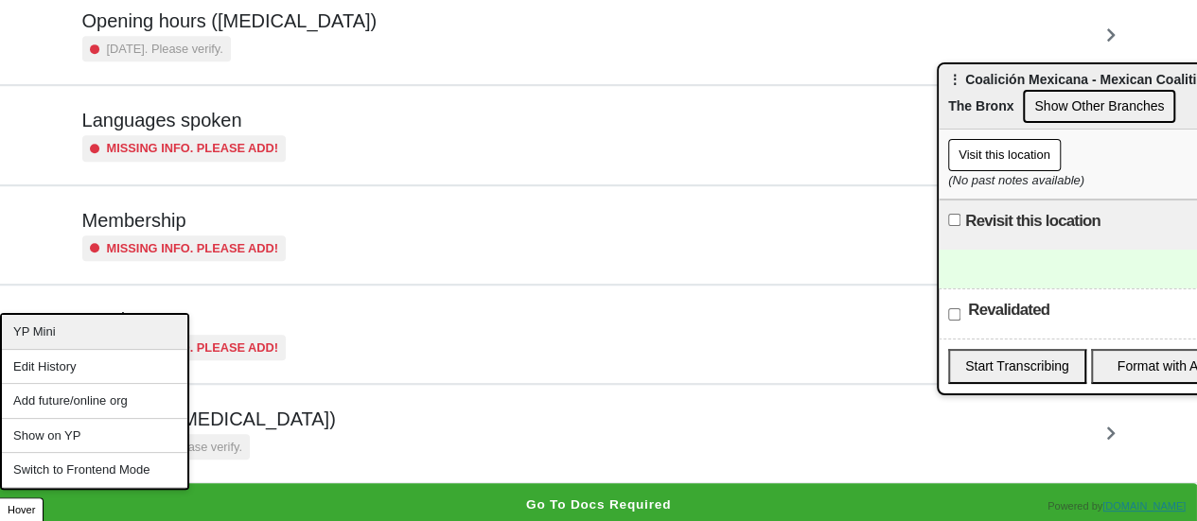
click at [49, 326] on div "YP Mini" at bounding box center [94, 332] width 185 height 35
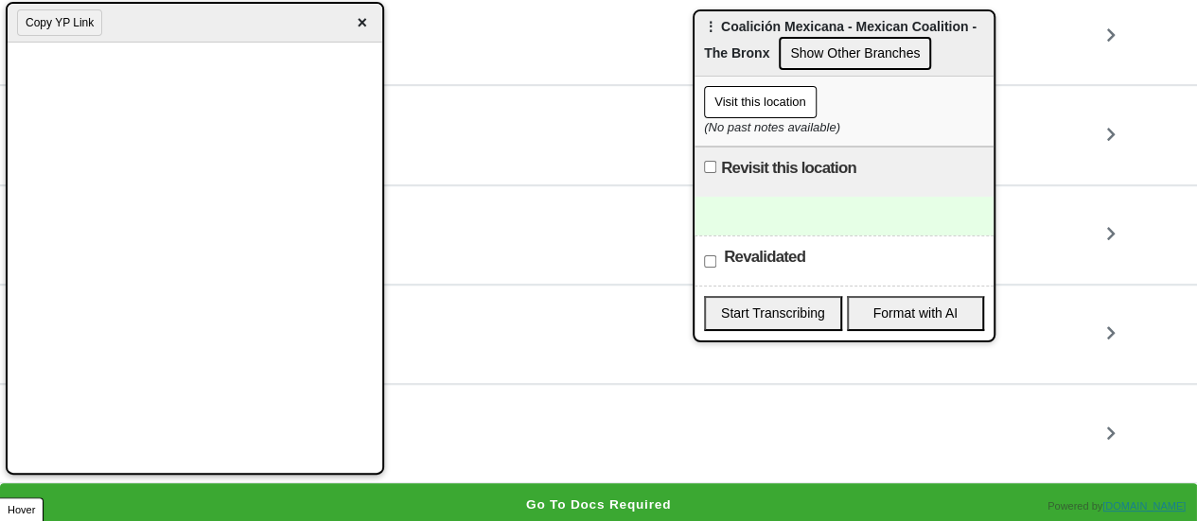
drag, startPoint x: 980, startPoint y: 107, endPoint x: 704, endPoint y: 103, distance: 276.3
click at [704, 53] on span "⋮ Coalición Mexicana - Mexican Coalition - The Bronx" at bounding box center [840, 40] width 273 height 42
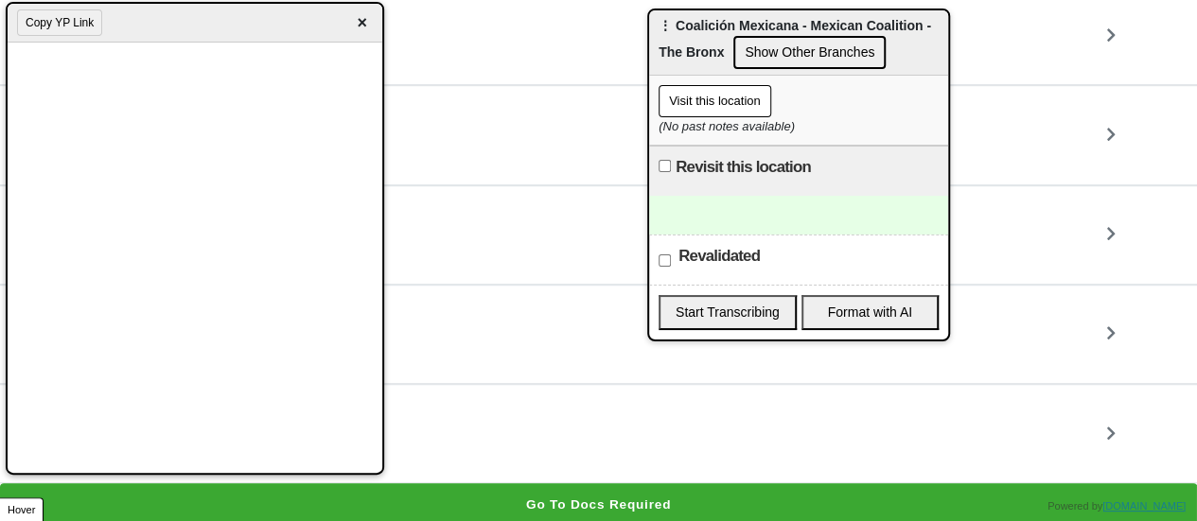
click at [718, 219] on div at bounding box center [798, 215] width 299 height 39
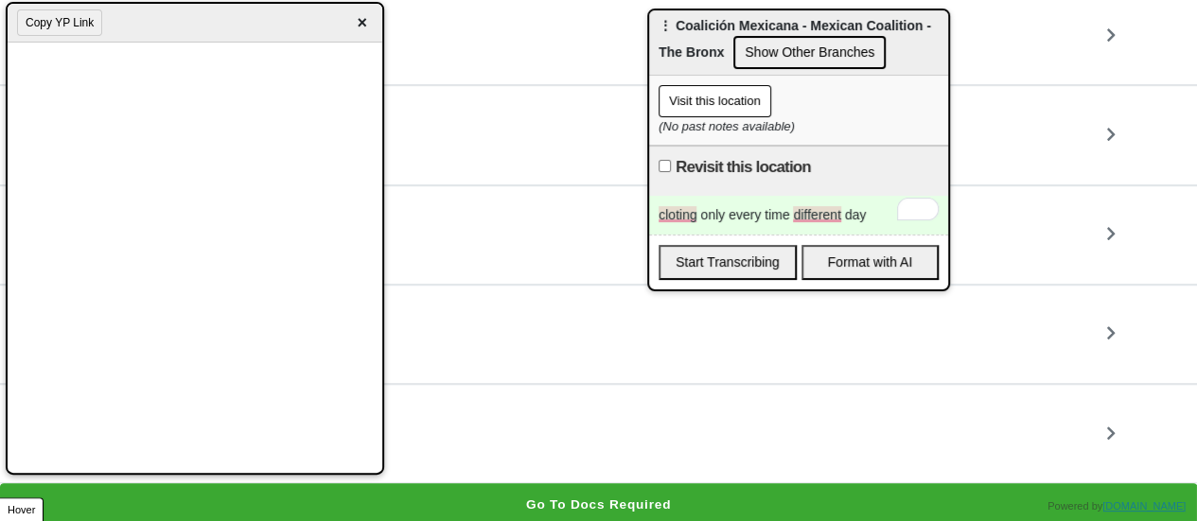
click at [879, 210] on div "cloting only every time different day" at bounding box center [798, 215] width 299 height 39
click at [725, 212] on div "cloting only every time different day 9-5" at bounding box center [798, 215] width 299 height 39
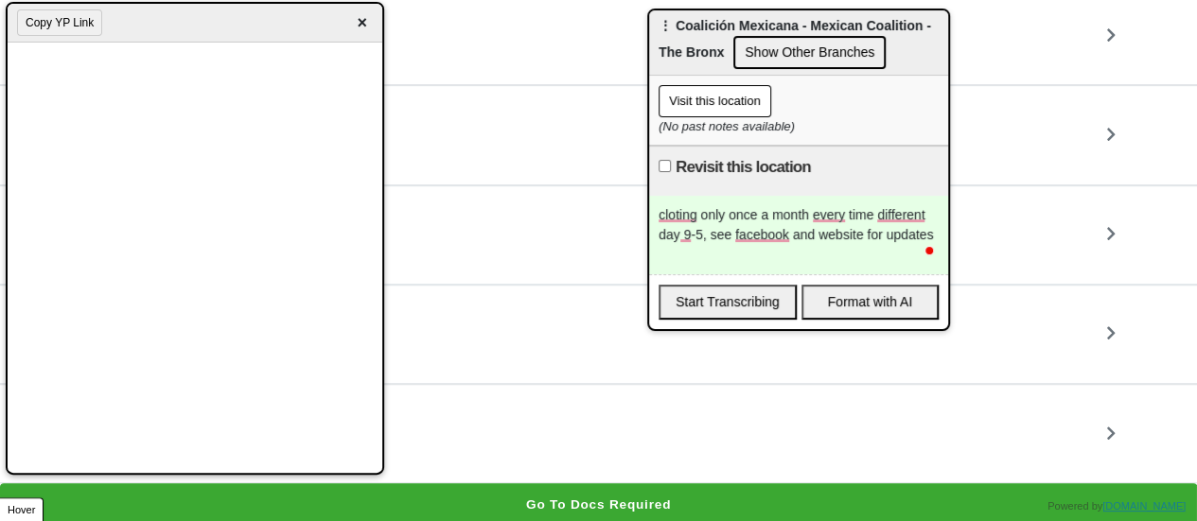
click at [362, 24] on span "×" at bounding box center [362, 23] width 22 height 26
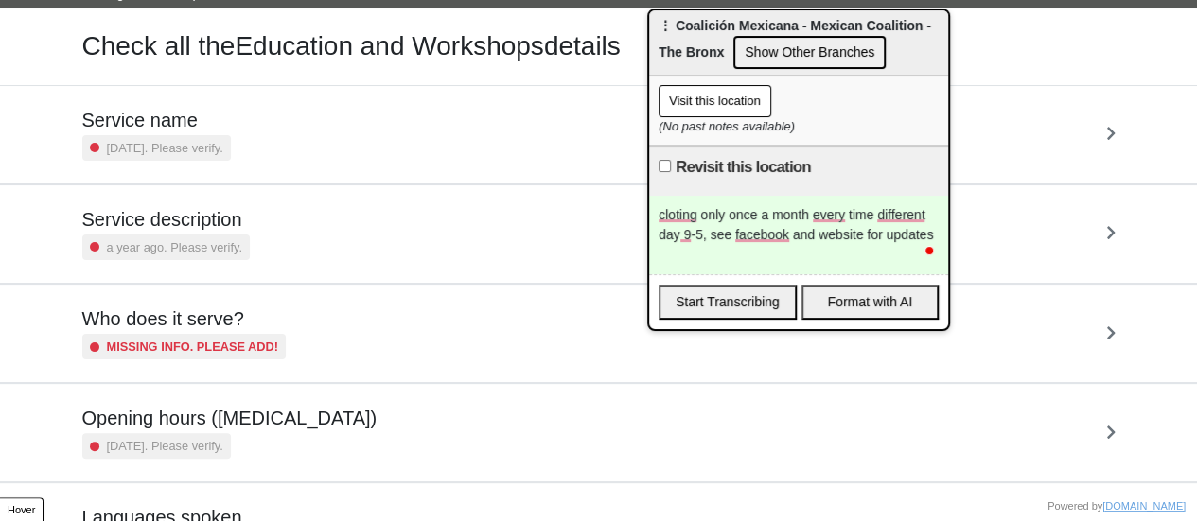
scroll to position [0, 0]
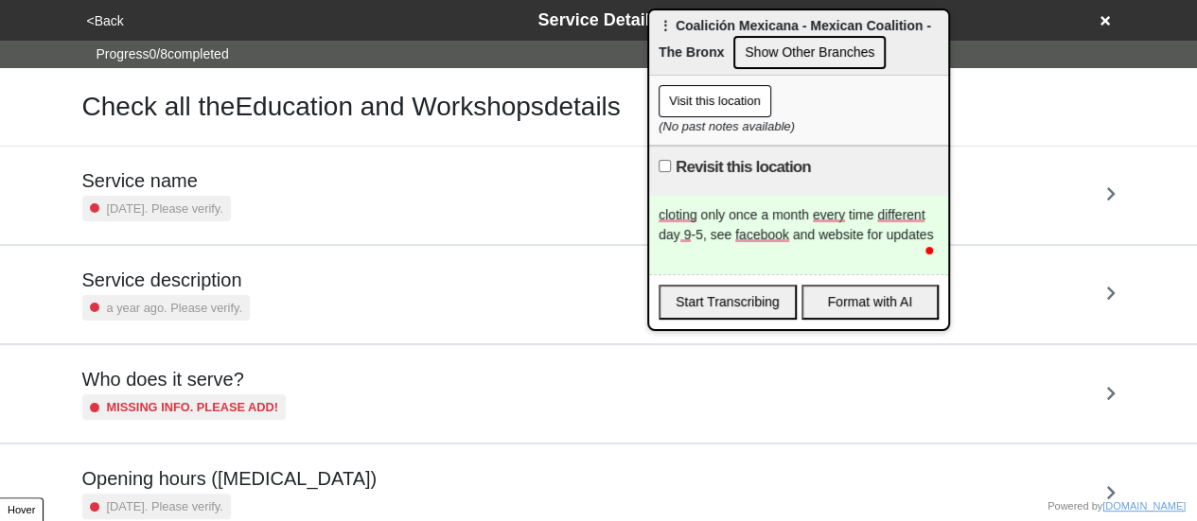
click at [112, 26] on button "<Back" at bounding box center [105, 21] width 48 height 22
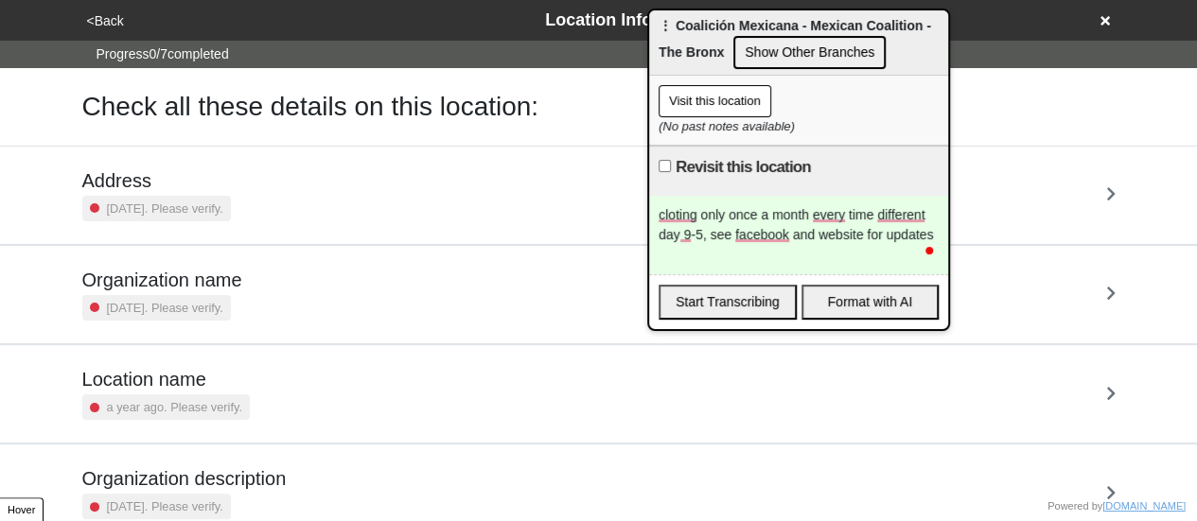
click at [112, 26] on button "<Back" at bounding box center [105, 21] width 48 height 22
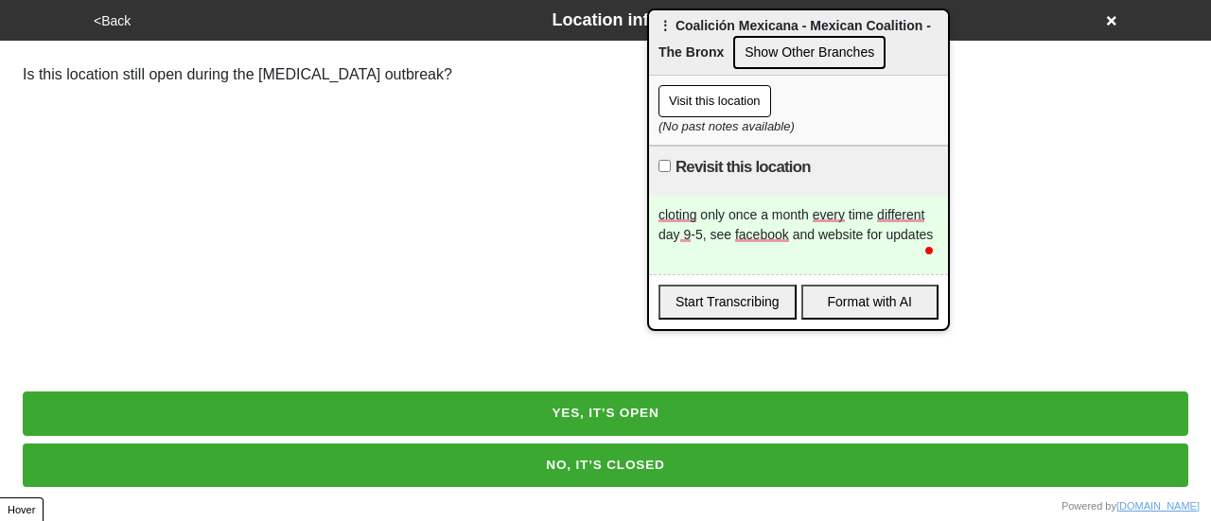
drag, startPoint x: 448, startPoint y: 466, endPoint x: 494, endPoint y: 415, distance: 68.3
click at [494, 415] on div "YES, IT’S OPEN NO, IT’S CLOSED" at bounding box center [605, 435] width 1211 height 149
click at [494, 415] on button "YES, IT’S OPEN" at bounding box center [606, 414] width 1166 height 44
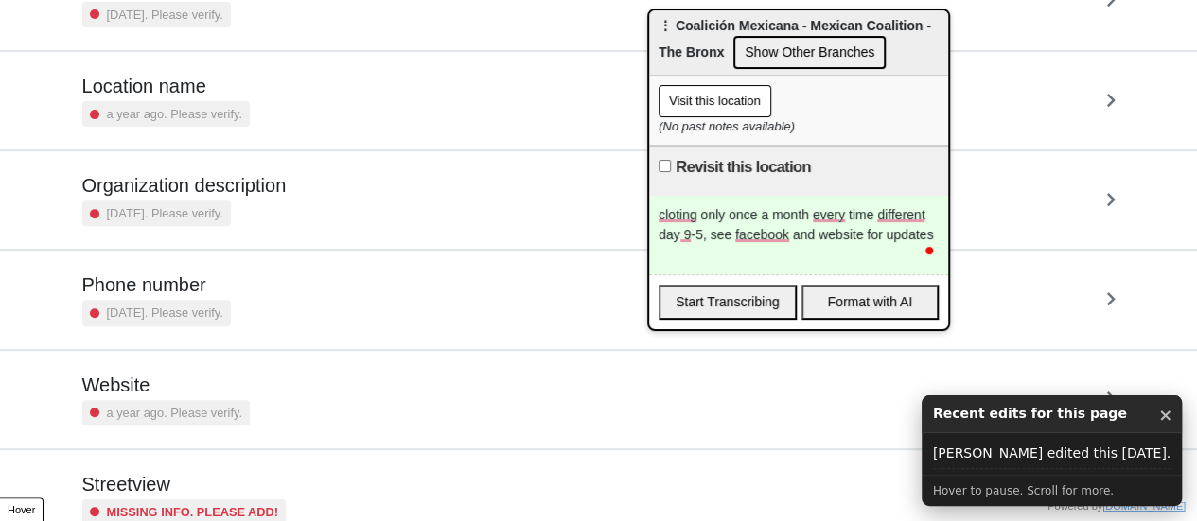
scroll to position [360, 0]
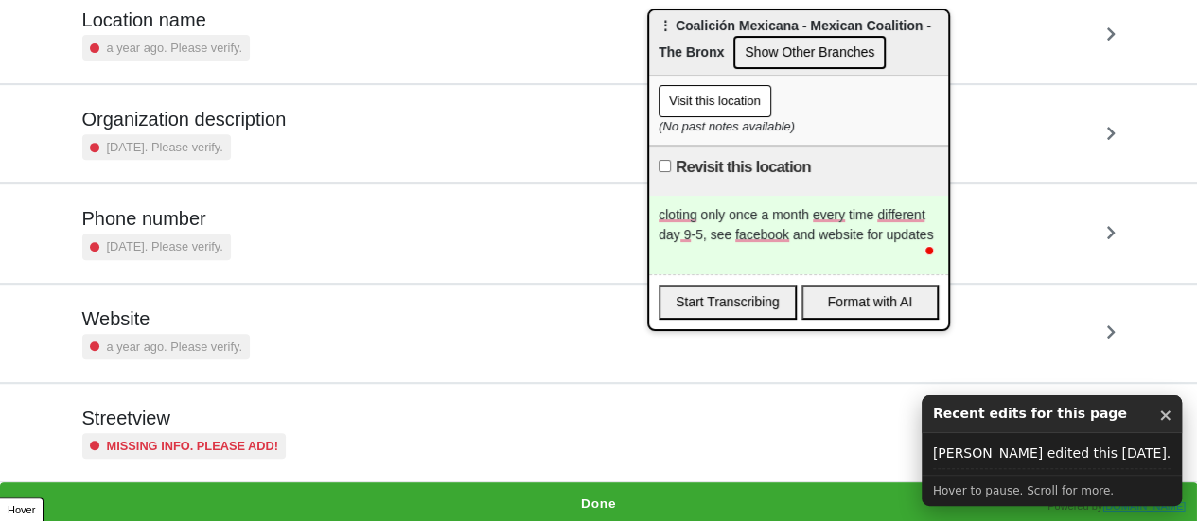
click at [237, 424] on h5 "Streetview" at bounding box center [184, 418] width 204 height 23
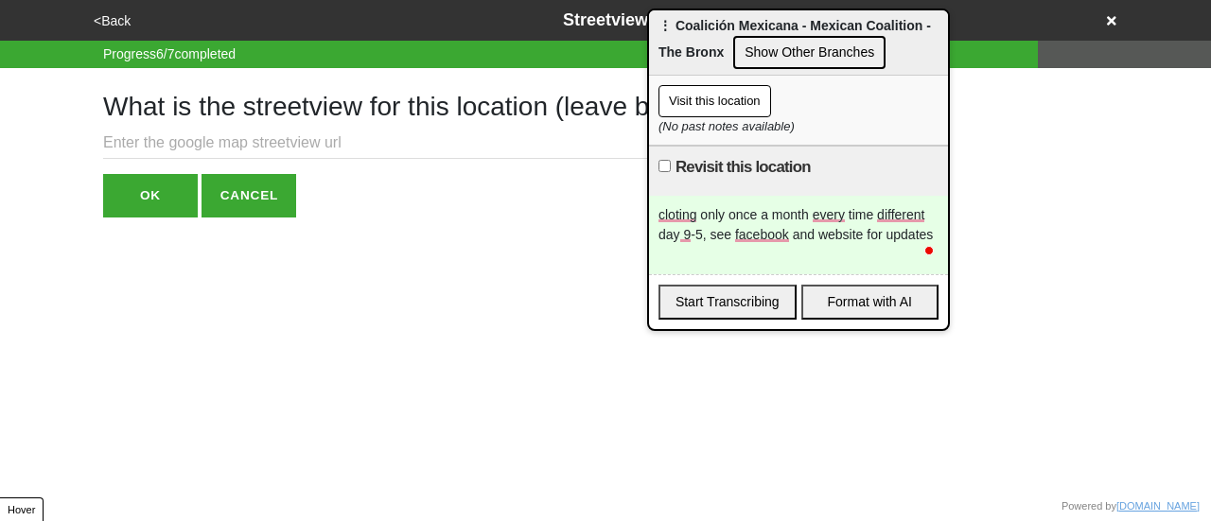
click at [184, 131] on input "text" at bounding box center [475, 143] width 744 height 31
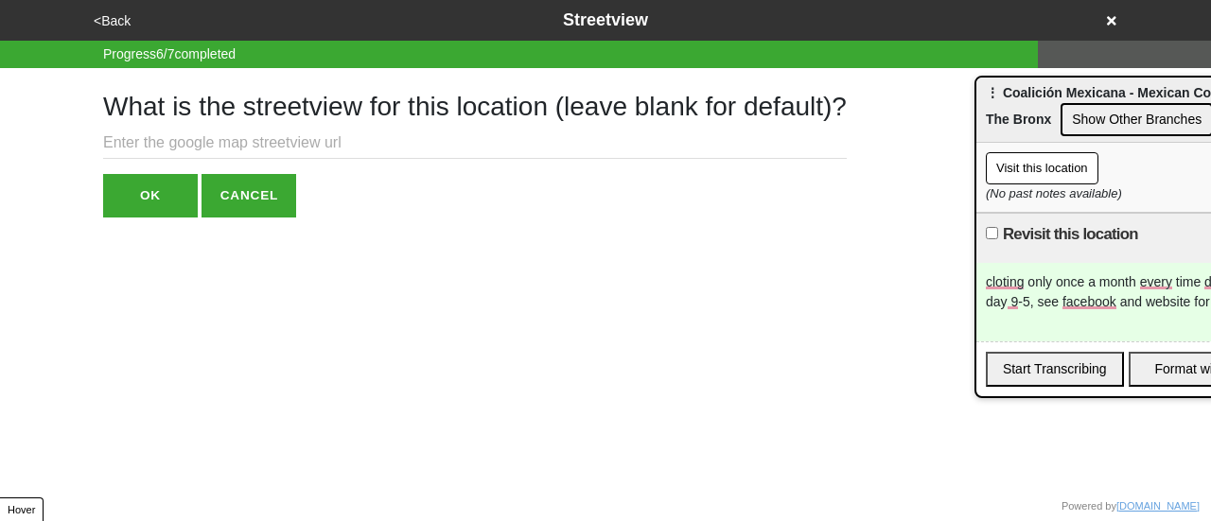
drag, startPoint x: 706, startPoint y: 38, endPoint x: 1207, endPoint y: 151, distance: 514.2
click at [1210, 143] on div "⋮ Coalición Mexicana - Mexican Coalition - The Bronx Show Other Branches" at bounding box center [1126, 110] width 299 height 65
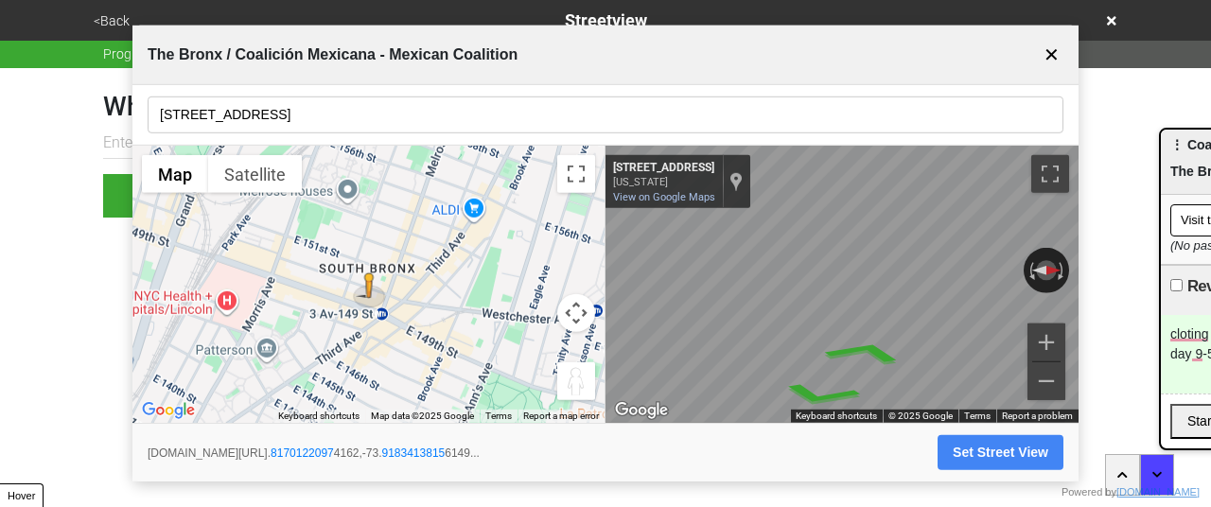
click at [311, 114] on input "[STREET_ADDRESS]" at bounding box center [606, 115] width 916 height 37
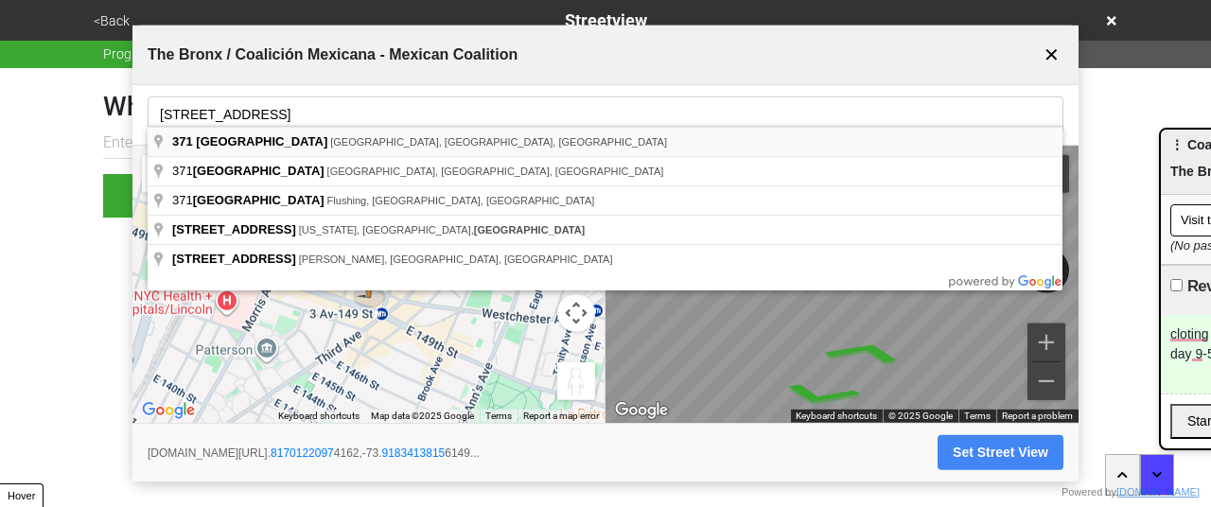
type input "[STREET_ADDRESS]"
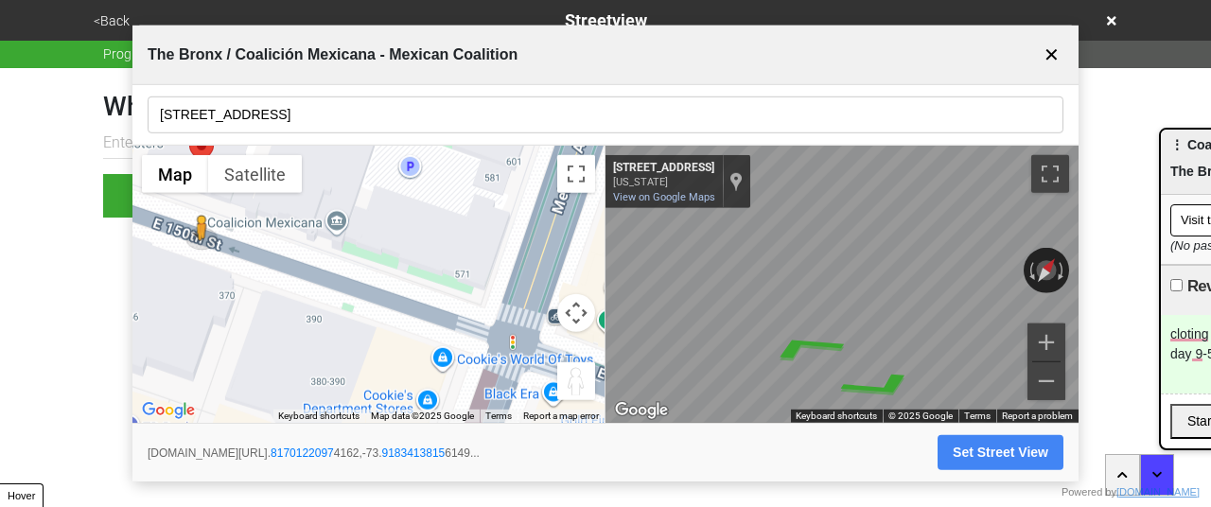
click at [590, 273] on div "← Move left → Move right ↑ Move up ↓ Move down + Zoom in - Zoom out Home Jump l…" at bounding box center [605, 284] width 946 height 277
click at [541, 349] on div "← Move left → Move right ↑ Move up ↓ Move down + Zoom in - Zoom out Home Jump l…" at bounding box center [605, 284] width 946 height 277
click at [761, 414] on icon "Go West, E 150th St" at bounding box center [772, 418] width 107 height 34
click at [1012, 462] on button "Set Street View" at bounding box center [1001, 452] width 126 height 35
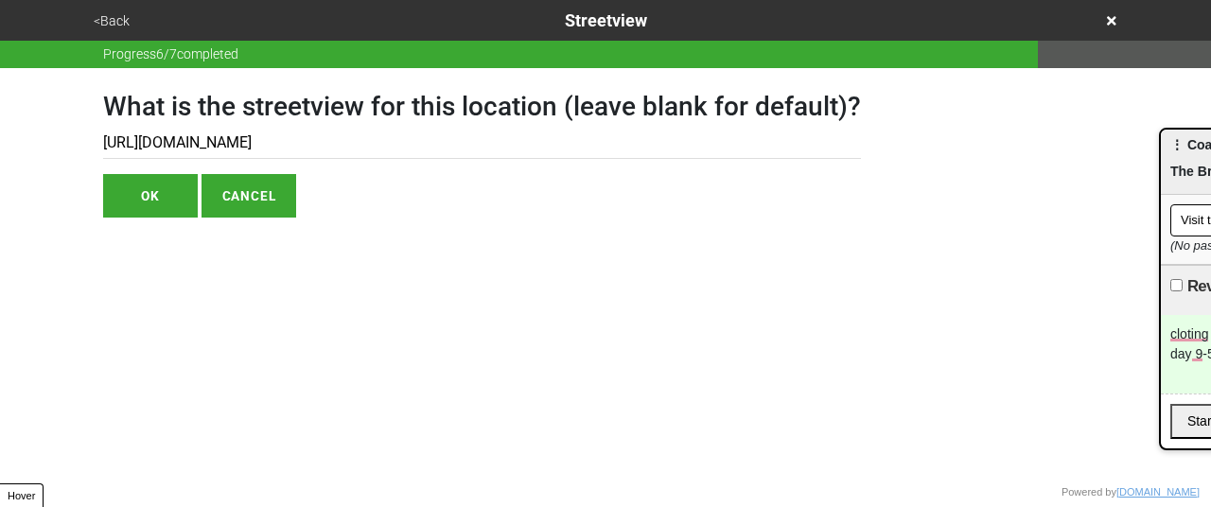
type input "[URL][DOMAIN_NAME]"
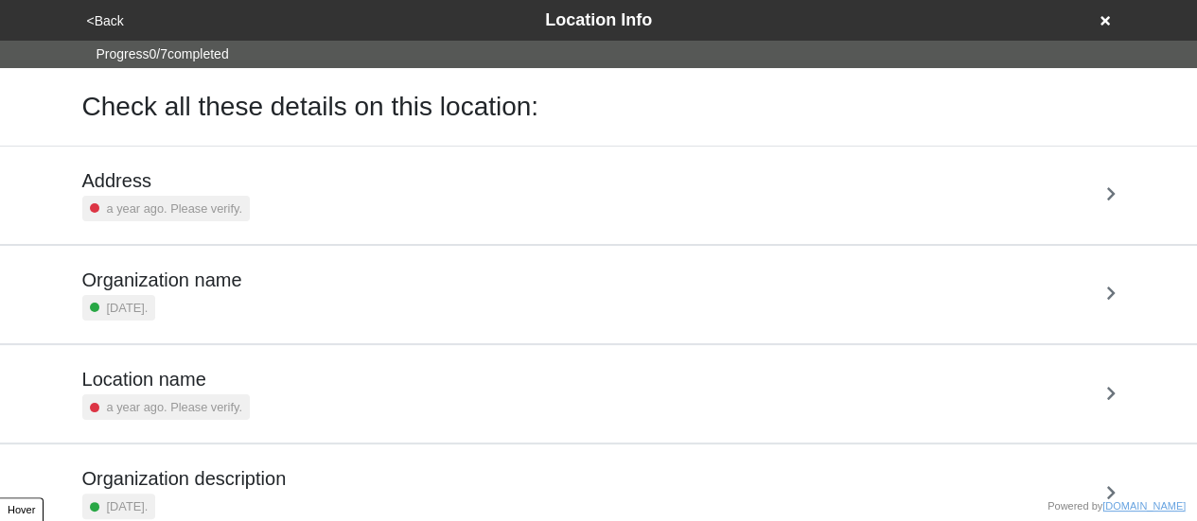
scroll to position [360, 0]
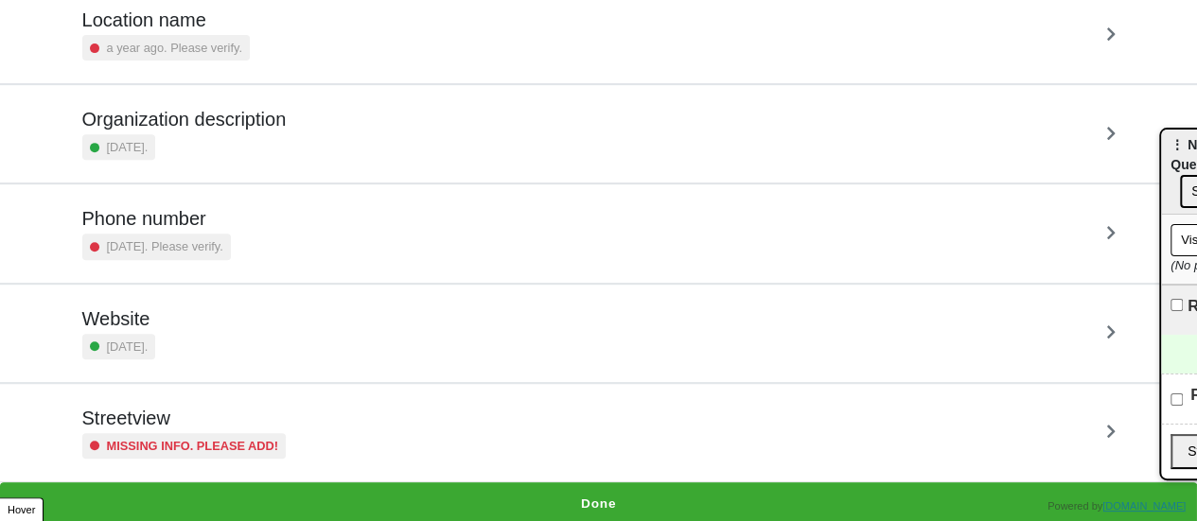
click at [282, 439] on div "Streetview Missing info. Please add!" at bounding box center [598, 433] width 1033 height 52
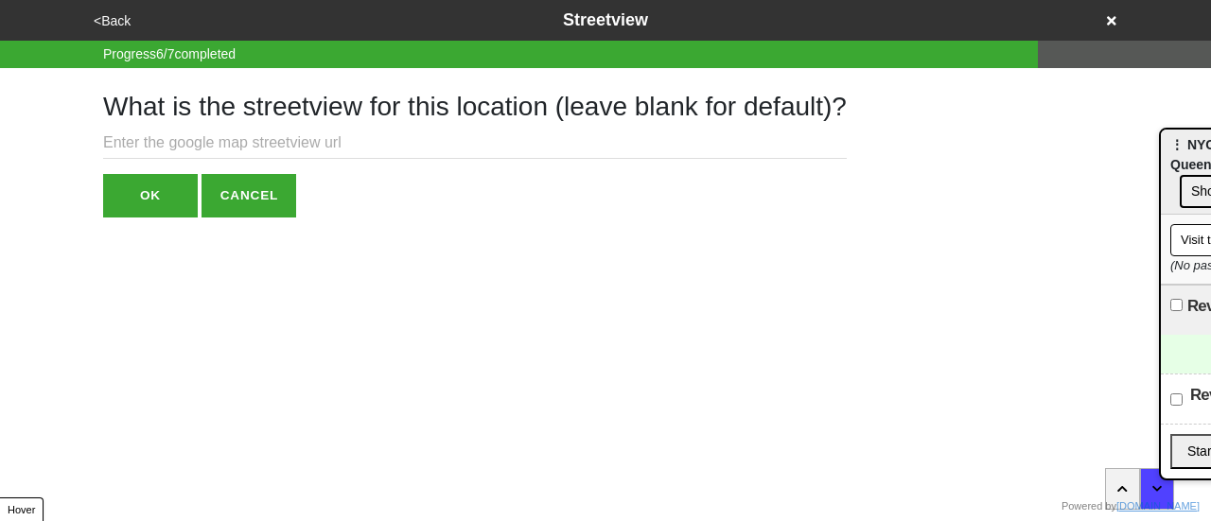
click at [308, 128] on input "text" at bounding box center [475, 143] width 744 height 31
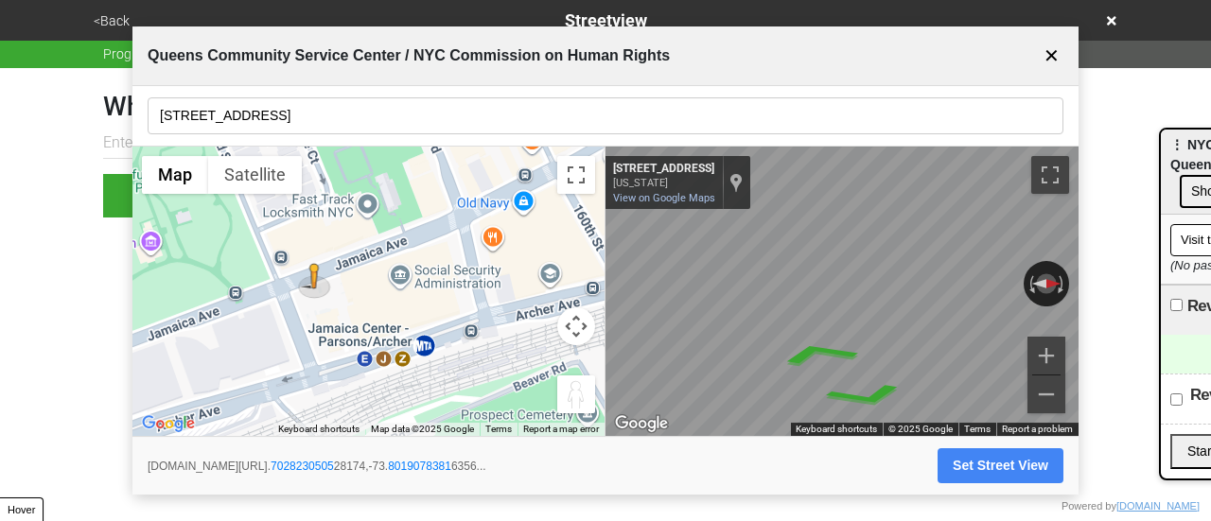
click at [292, 116] on input "[STREET_ADDRESS]" at bounding box center [606, 115] width 916 height 37
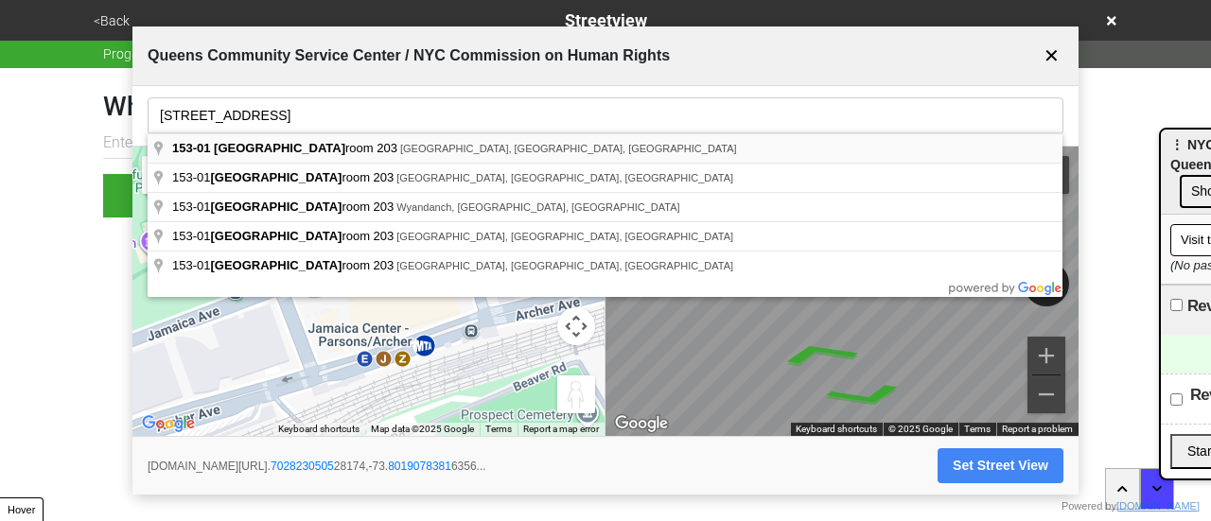
type input "[STREET_ADDRESS]"
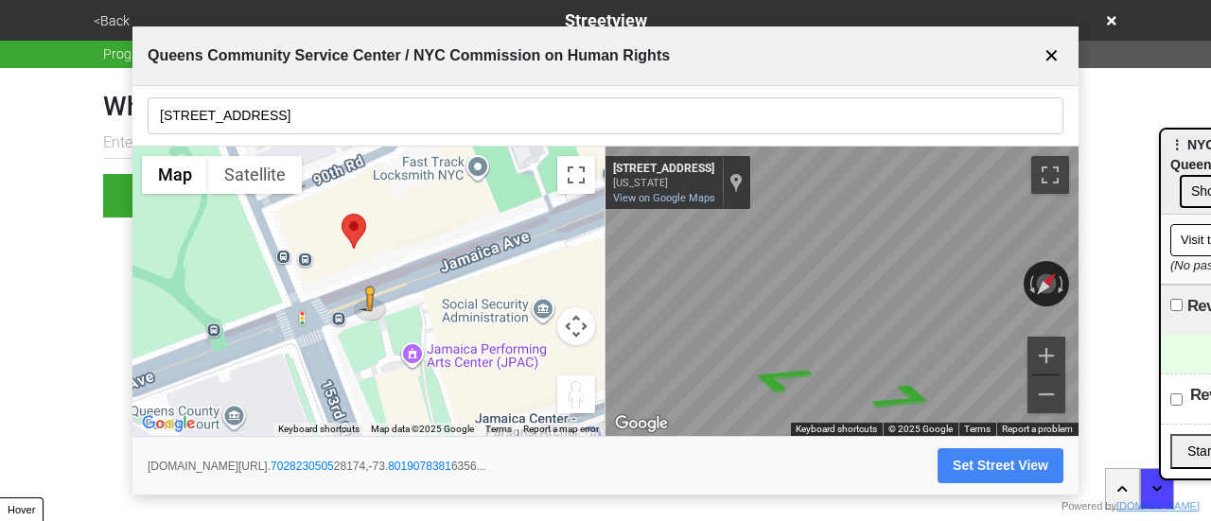
click at [473, 291] on div "← Move left → Move right ↑ Move up ↓ Move down + Zoom in - Zoom out Home Jump l…" at bounding box center [605, 292] width 946 height 291
click at [992, 457] on button "Set Street View" at bounding box center [1001, 466] width 126 height 35
type input "[URL][DOMAIN_NAME]"
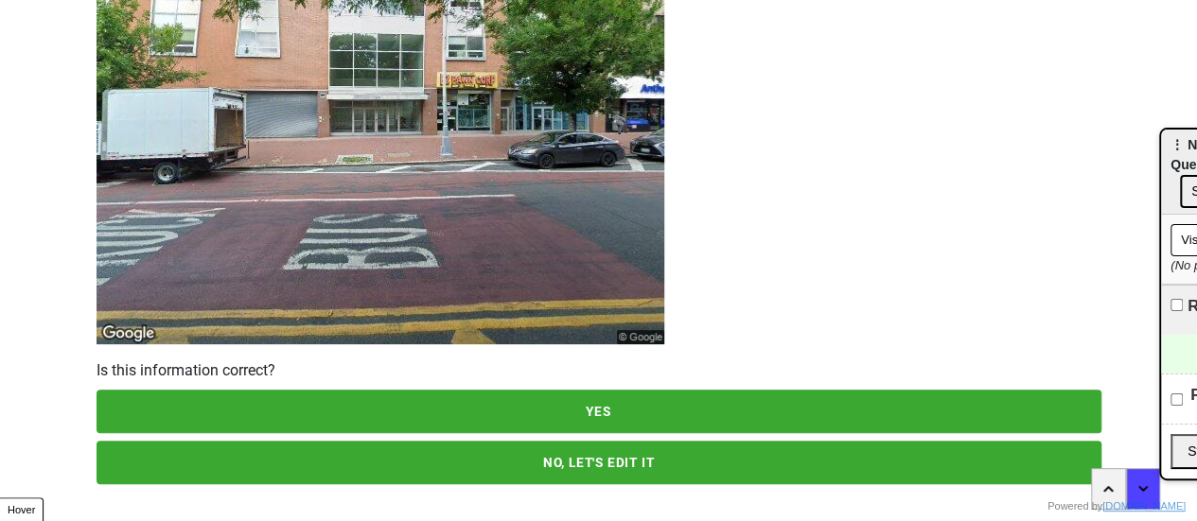
scroll to position [273, 0]
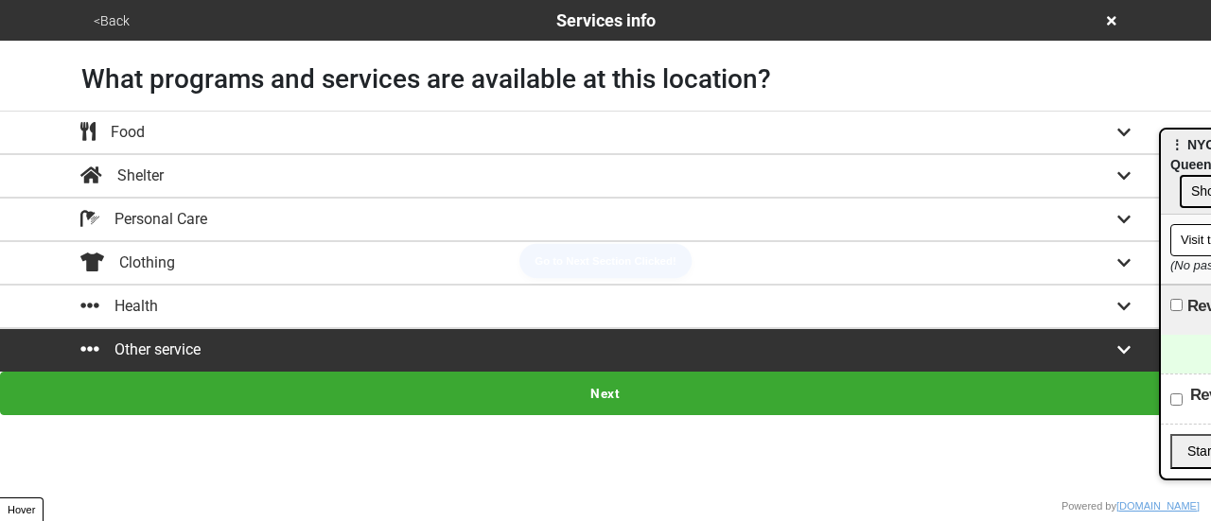
click at [115, 21] on button "<Back" at bounding box center [111, 21] width 47 height 22
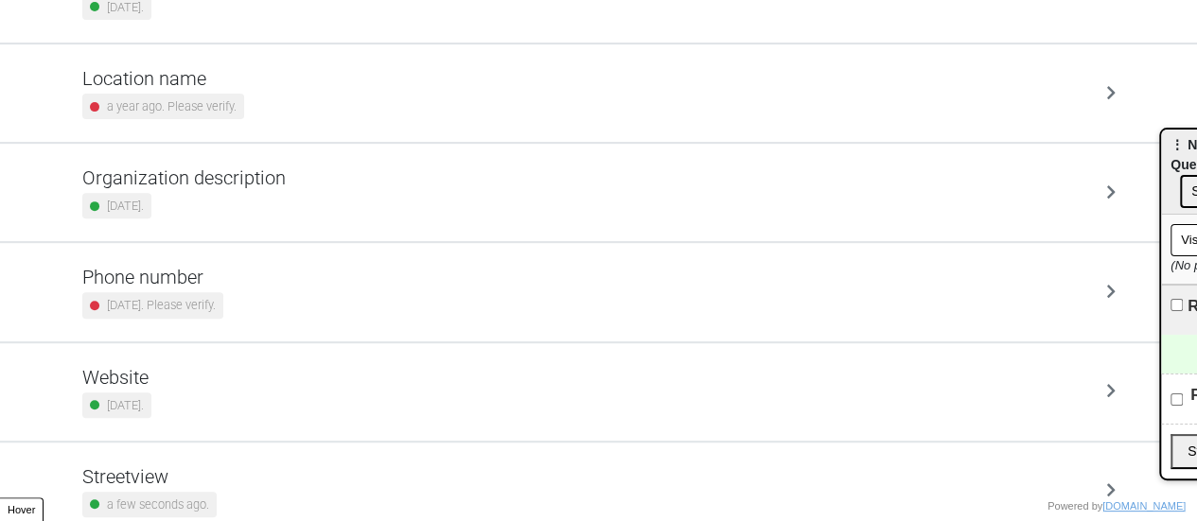
scroll to position [360, 0]
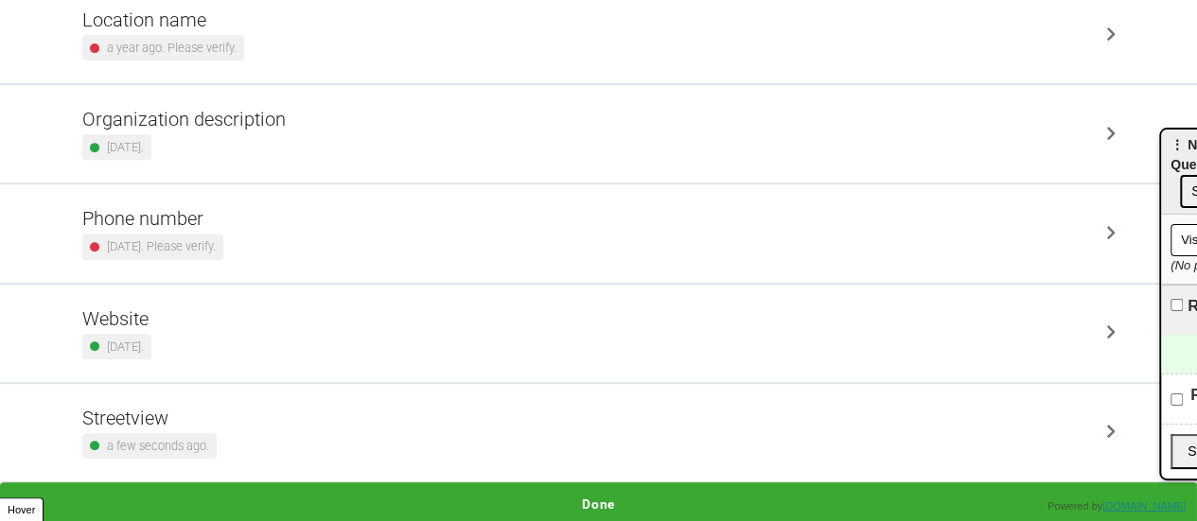
click at [220, 226] on h5 "Phone number" at bounding box center [152, 218] width 141 height 23
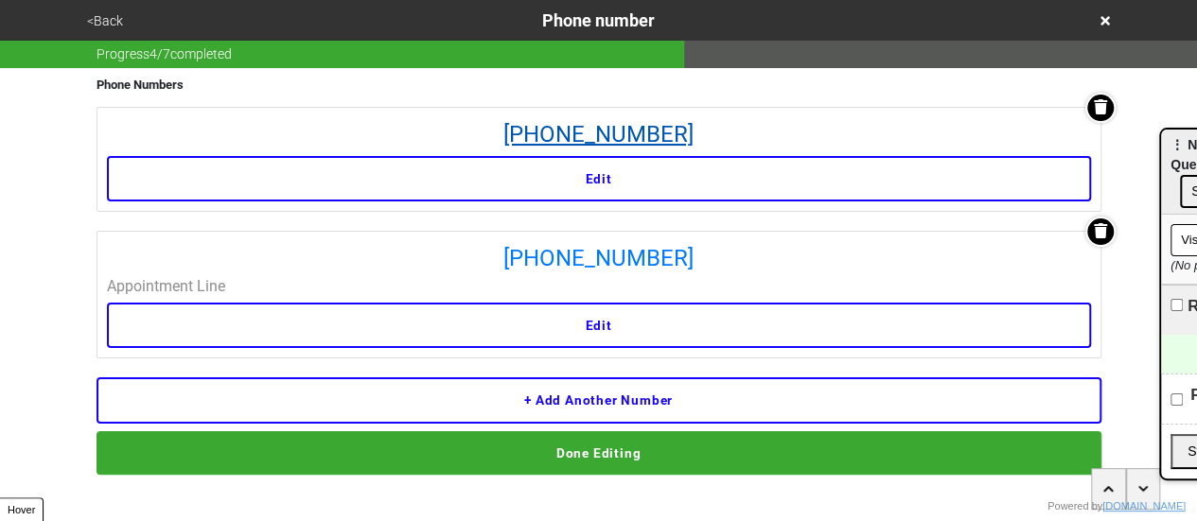
click at [575, 131] on link "[PHONE_NUMBER]" at bounding box center [599, 134] width 984 height 34
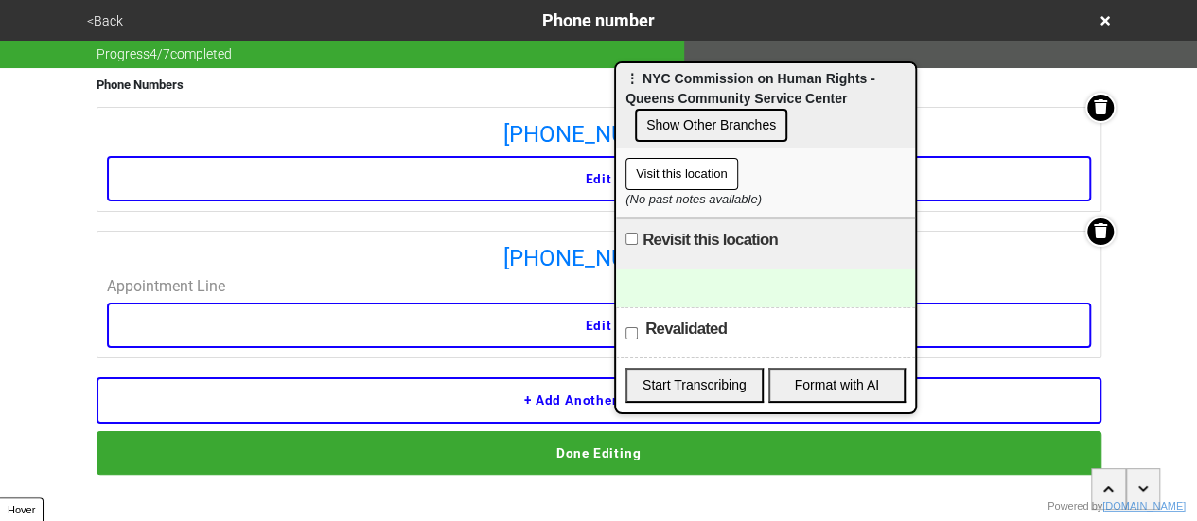
drag, startPoint x: 1176, startPoint y: 145, endPoint x: 631, endPoint y: 79, distance: 549.1
click at [631, 79] on span "⋮ NYC Commission on Human Rights - Queens Community Service Center" at bounding box center [750, 88] width 250 height 35
click at [742, 273] on div at bounding box center [765, 288] width 299 height 39
click at [713, 125] on button "Show Other Branches" at bounding box center [711, 125] width 152 height 33
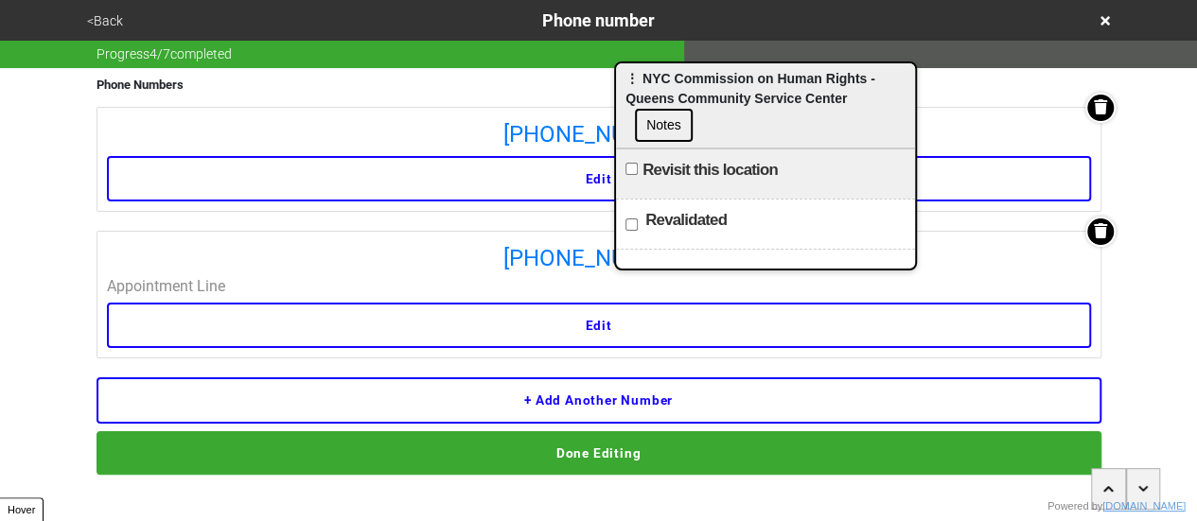
click at [681, 82] on span "⋮ NYC Commission on Human Rights - Queens Community Service Center" at bounding box center [750, 88] width 250 height 35
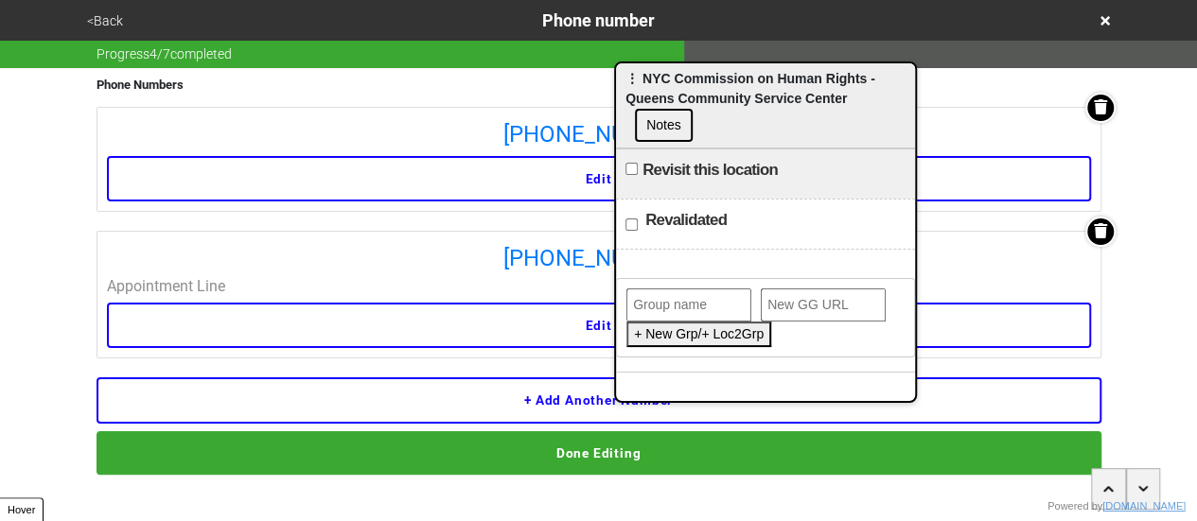
click at [681, 82] on span "⋮ NYC Commission on Human Rights - Queens Community Service Center" at bounding box center [750, 88] width 250 height 35
paste input "NYC Commission on Human Rights - Queens Community Service Center"
drag, startPoint x: 687, startPoint y: 305, endPoint x: 703, endPoint y: 308, distance: 16.5
click at [703, 308] on input "NYC Commission on Human Rights - Queens Community Service Center" at bounding box center [688, 305] width 125 height 33
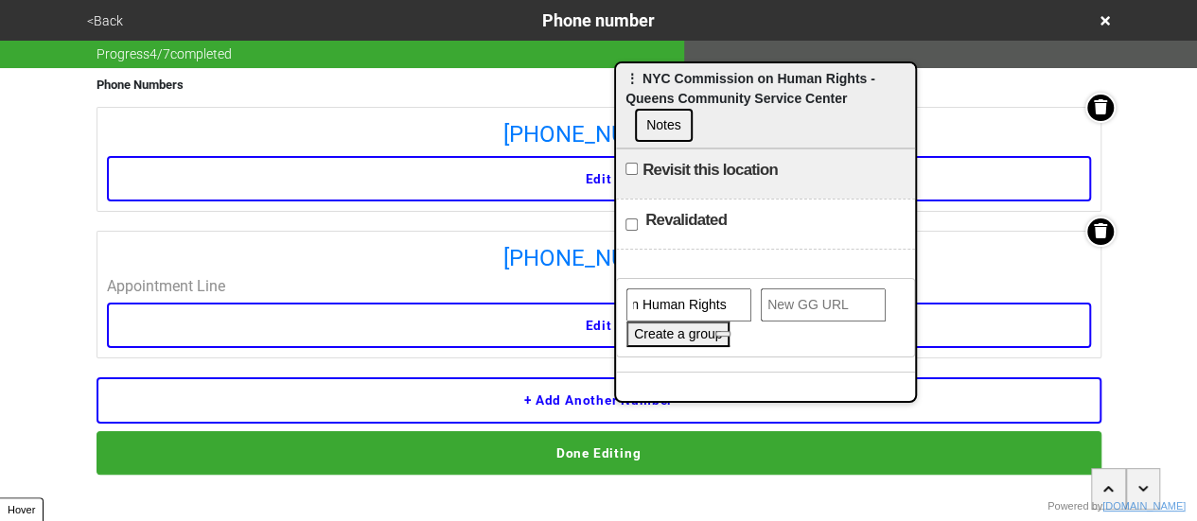
scroll to position [0, 116]
type input "NYC Commission on Human Rights"
click at [686, 337] on button "Create a group" at bounding box center [677, 335] width 103 height 26
paste input "[URL][DOMAIN_NAME]"
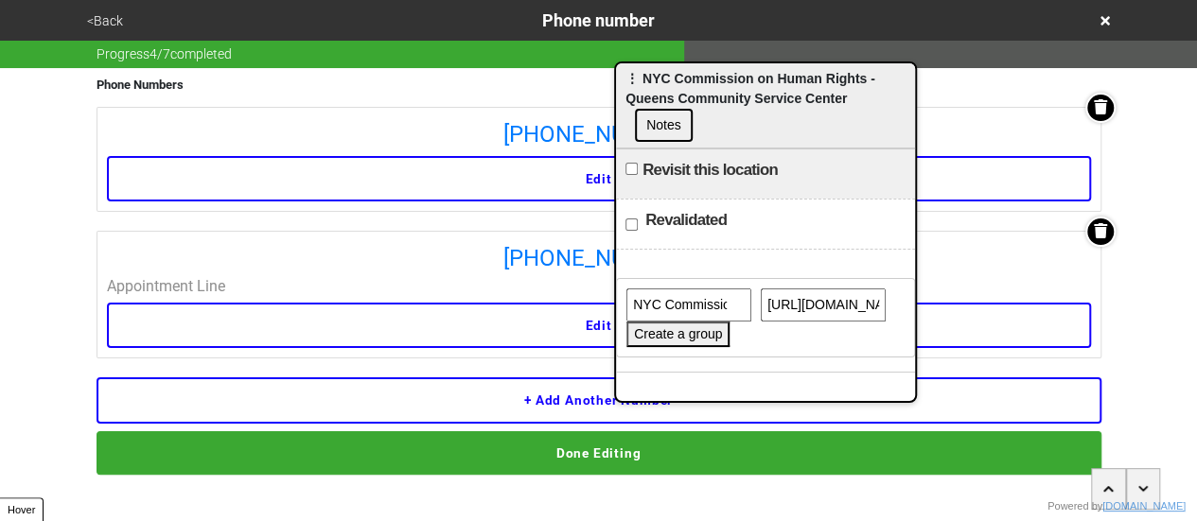
scroll to position [0, 478]
type input "[URL][DOMAIN_NAME]"
click at [685, 334] on button "Create a group" at bounding box center [677, 335] width 103 height 26
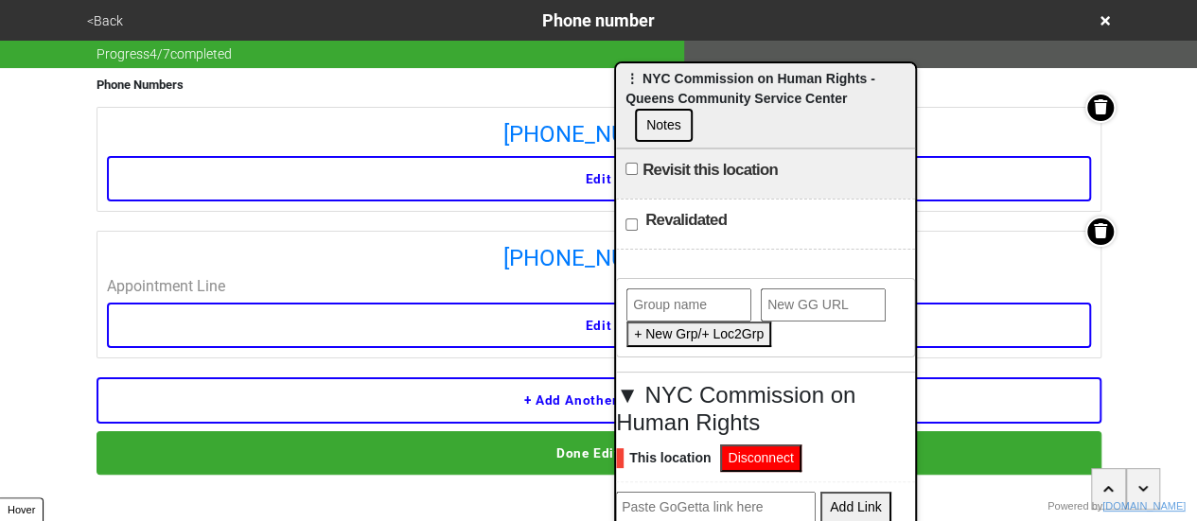
scroll to position [15, 0]
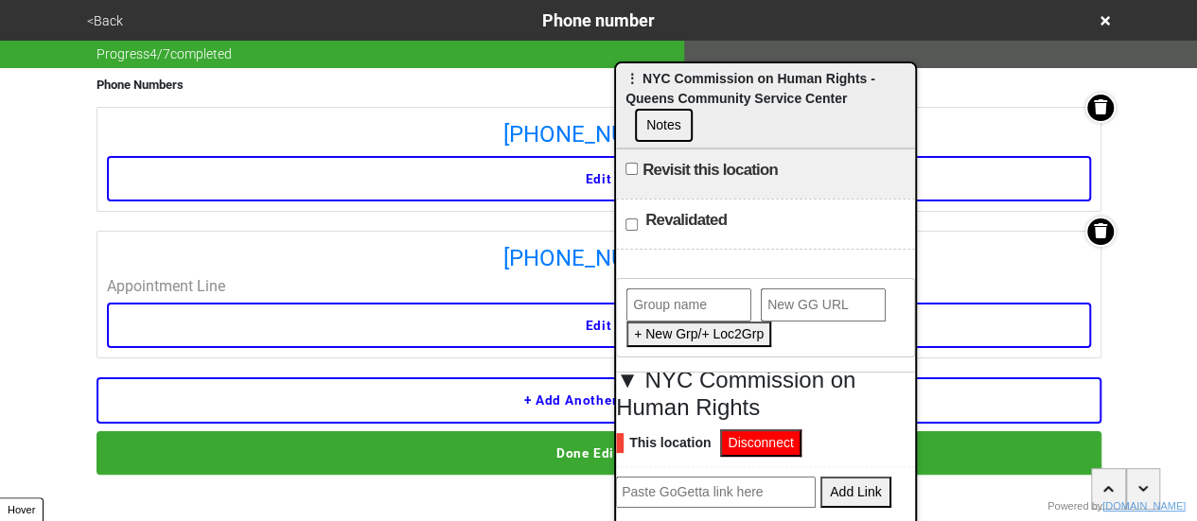
paste input "[URL][DOMAIN_NAME]"
type input "[URL][DOMAIN_NAME]"
click at [843, 490] on button "Add Link" at bounding box center [855, 492] width 70 height 31
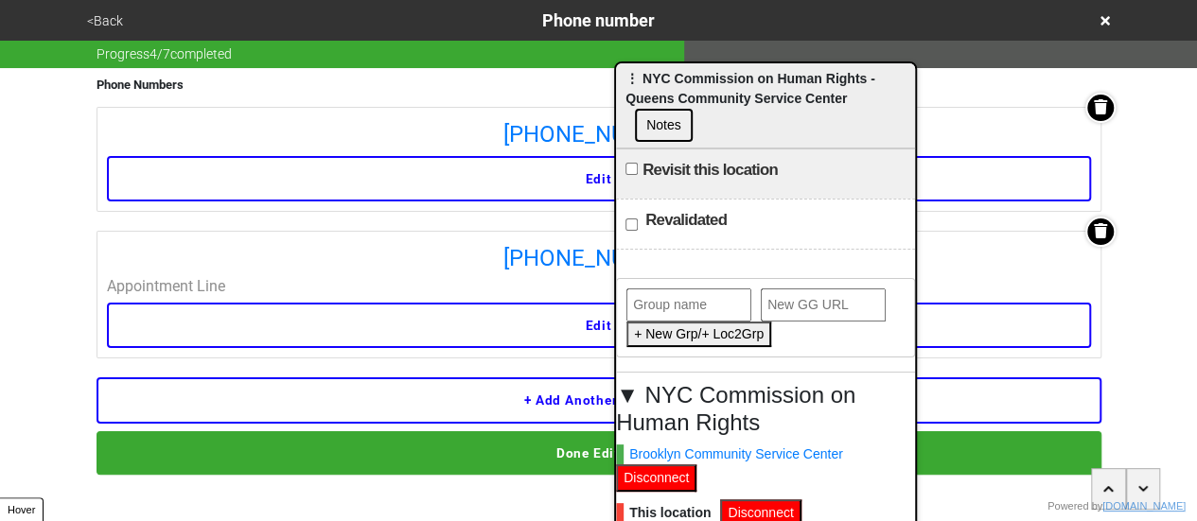
click at [764, 90] on div "⋮ NYC Commission on Human Rights - Queens Community Service Center Notes" at bounding box center [765, 105] width 299 height 85
click at [761, 80] on span "⋮ NYC Commission on Human Rights - Queens Community Service Center" at bounding box center [750, 88] width 250 height 35
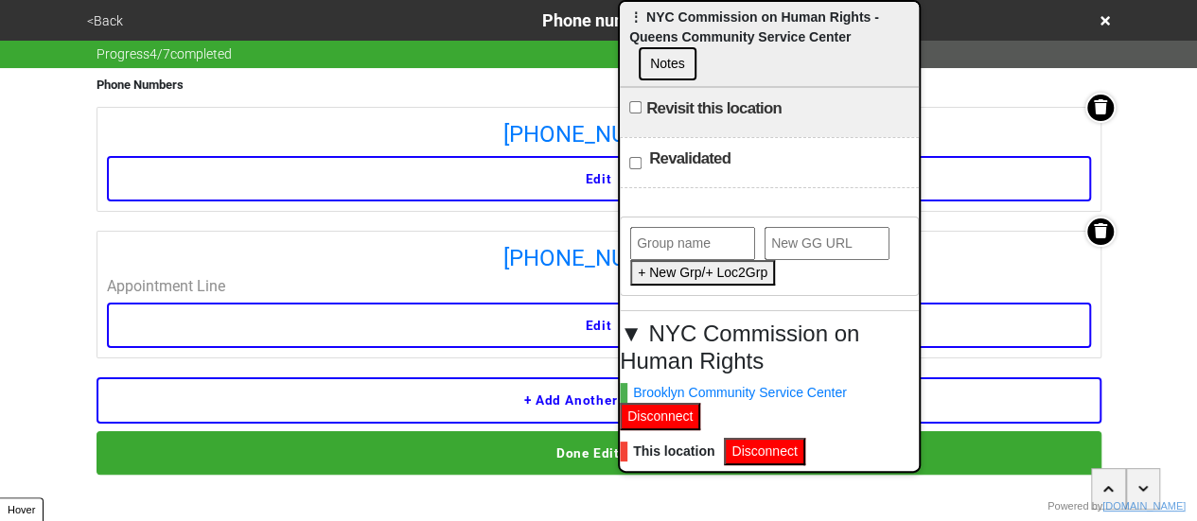
drag, startPoint x: 744, startPoint y: 89, endPoint x: 753, endPoint y: -34, distance: 123.4
click at [753, 0] on html "<Back Phone number Progress 4 / 7 completed Phone Numbers [PHONE_NUMBER] Edit […" at bounding box center [598, 275] width 1197 height 551
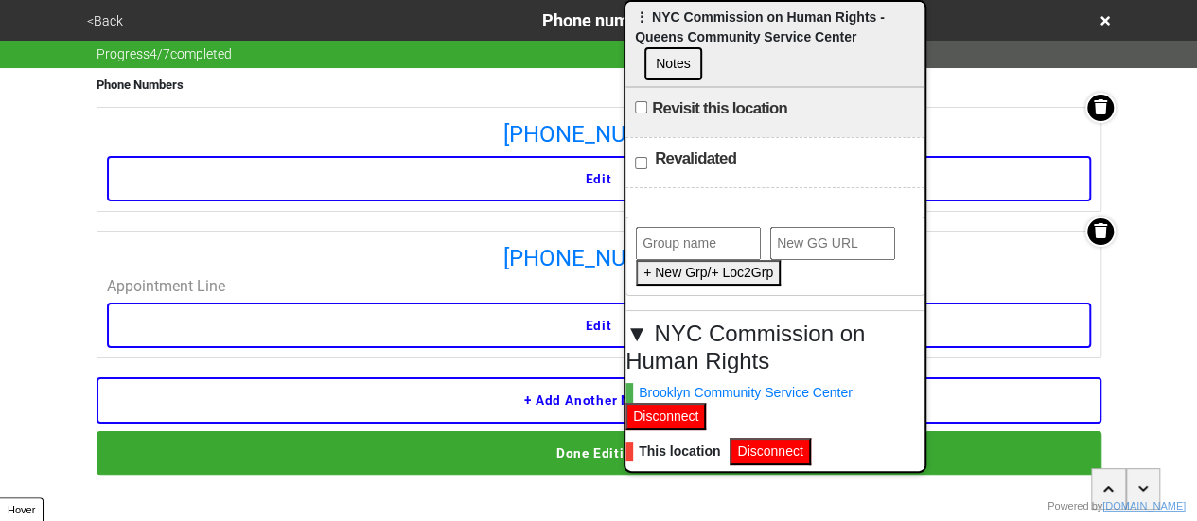
scroll to position [70, 0]
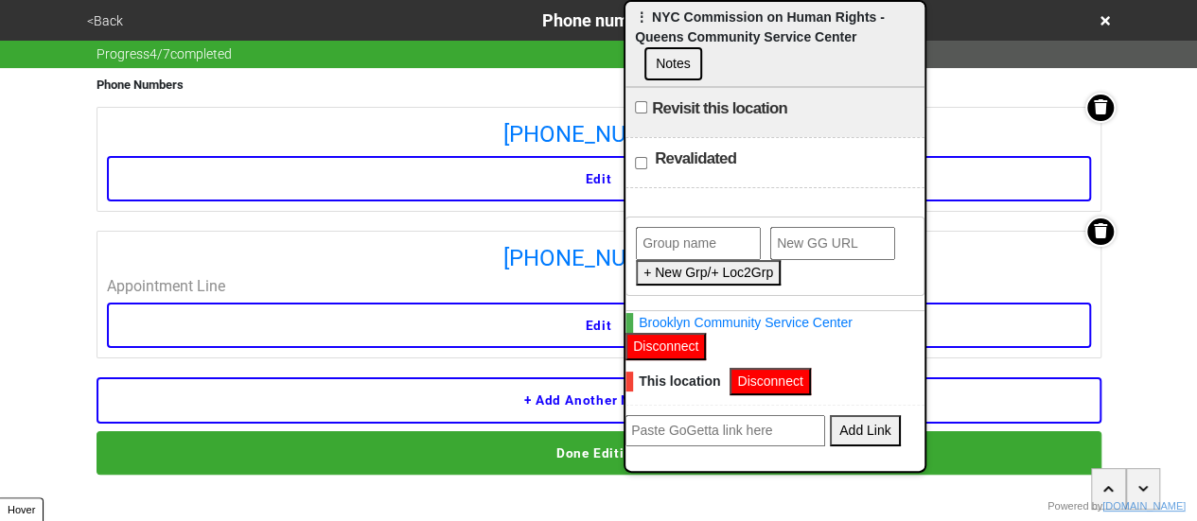
paste input "[URL][DOMAIN_NAME]"
type input "[URL][DOMAIN_NAME]"
click at [856, 427] on button "Add Link" at bounding box center [865, 430] width 70 height 31
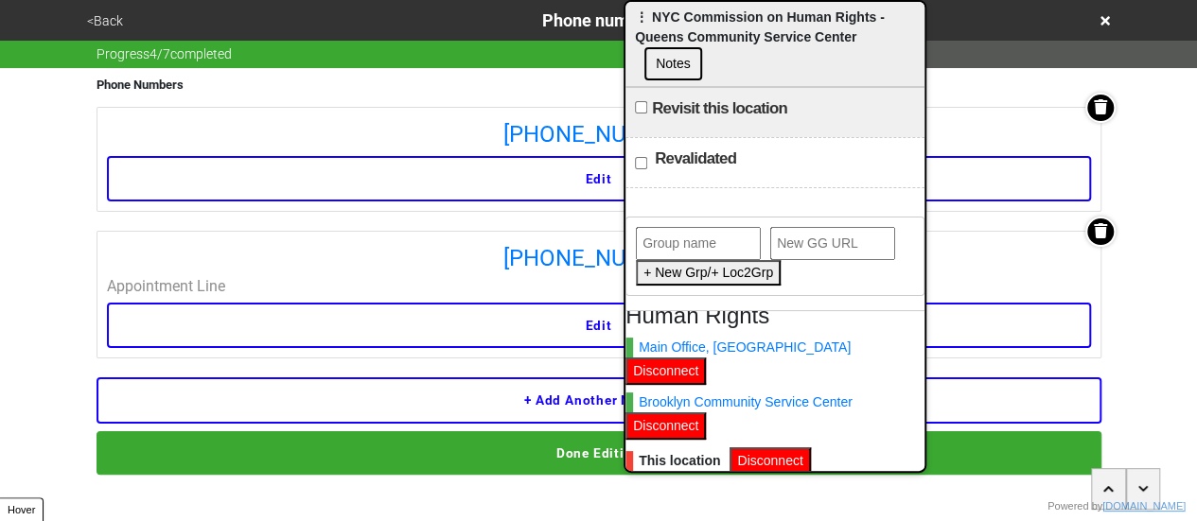
scroll to position [106, 0]
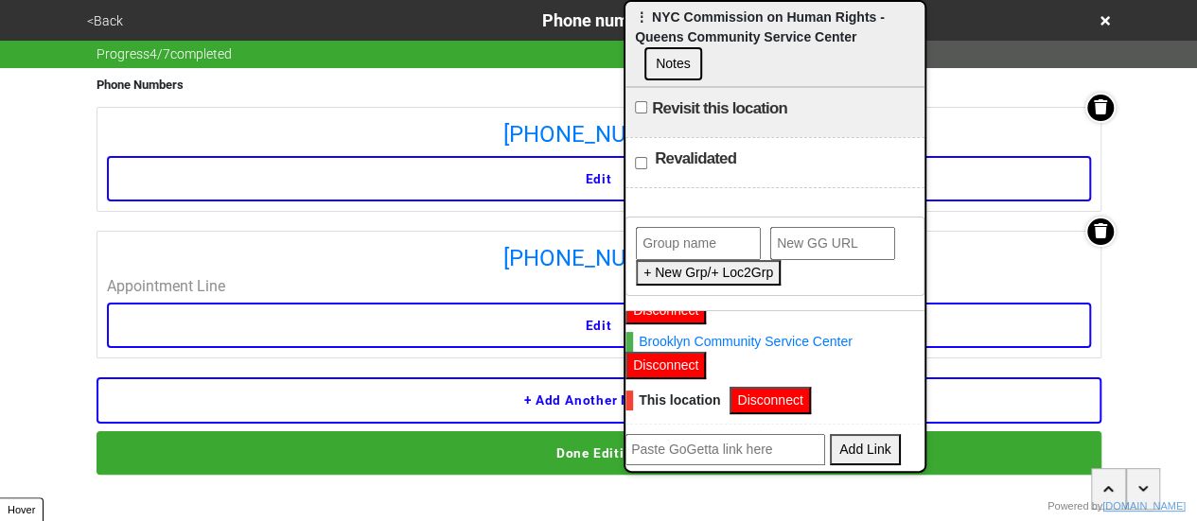
paste input "[URL][DOMAIN_NAME]"
type input "[URL][DOMAIN_NAME]"
click at [838, 436] on button "Add Link" at bounding box center [865, 449] width 70 height 31
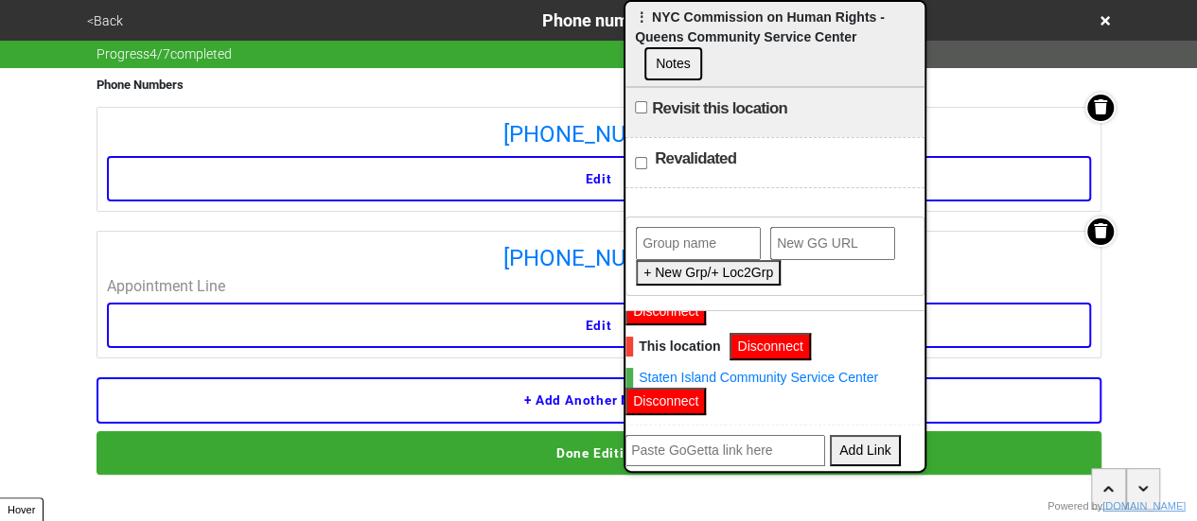
scroll to position [161, 0]
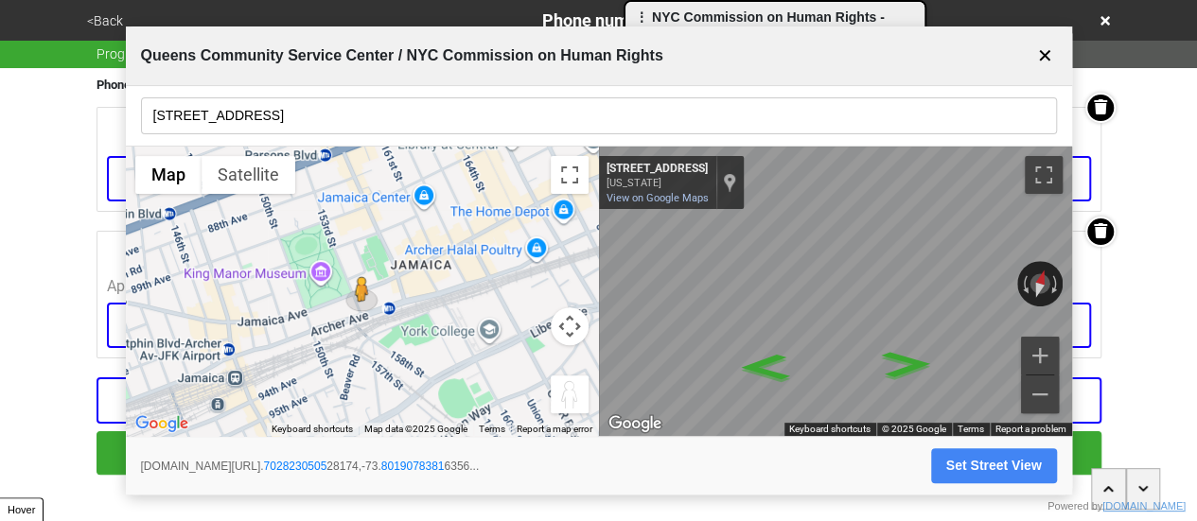
click at [1047, 60] on button "✕" at bounding box center [1045, 56] width 24 height 36
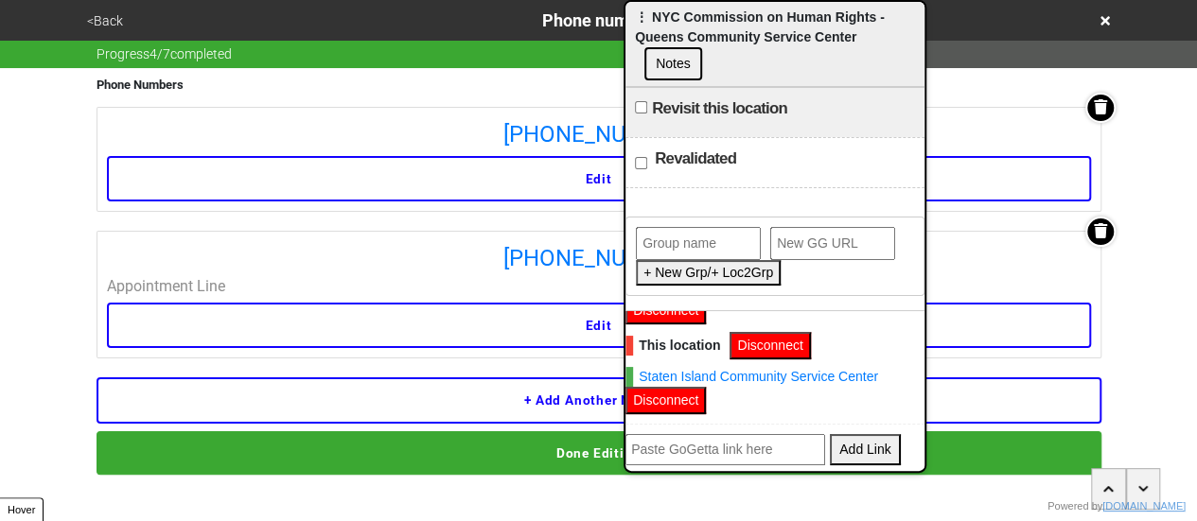
click at [101, 10] on button "<Back" at bounding box center [104, 21] width 47 height 22
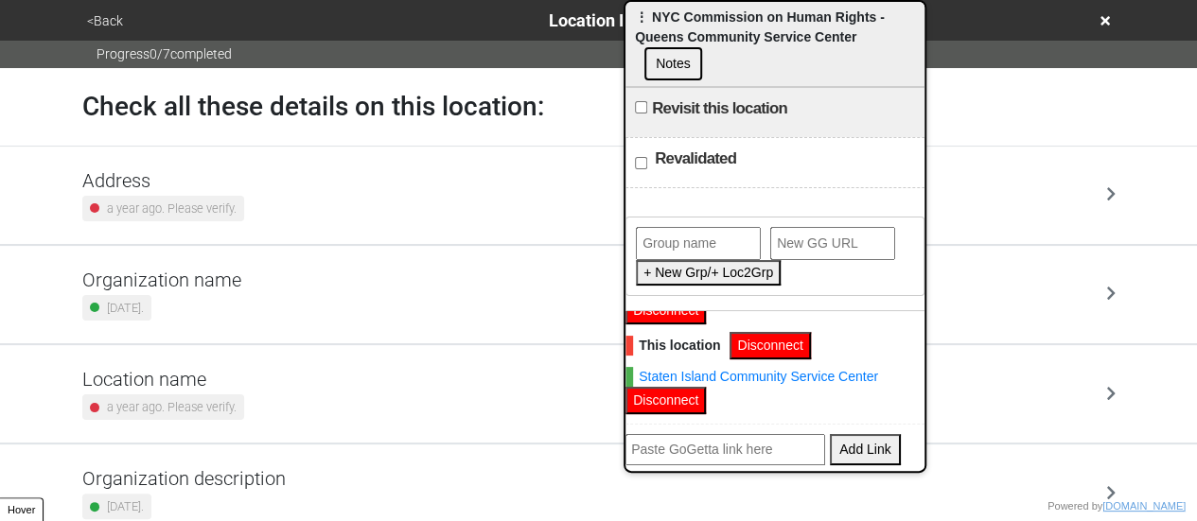
click at [185, 209] on small "a year ago. Please verify." at bounding box center [172, 209] width 130 height 18
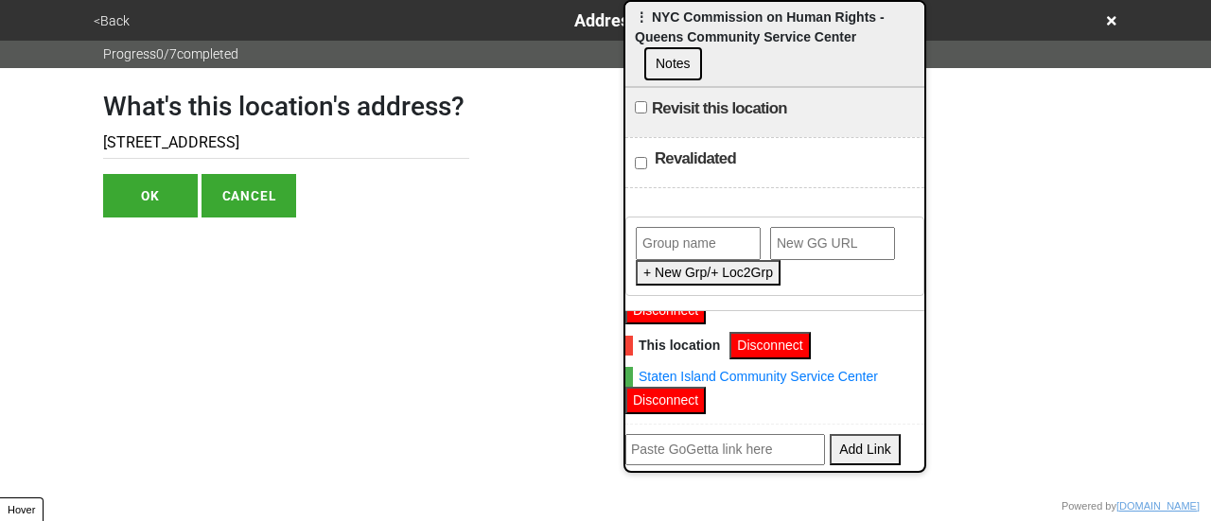
drag, startPoint x: 233, startPoint y: 145, endPoint x: 263, endPoint y: 145, distance: 30.3
click at [263, 145] on input "[STREET_ADDRESS]" at bounding box center [286, 143] width 366 height 31
click at [260, 145] on input "[STREET_ADDRESS]" at bounding box center [286, 143] width 366 height 31
drag, startPoint x: 233, startPoint y: 143, endPoint x: 260, endPoint y: 125, distance: 32.8
click at [265, 137] on input "[STREET_ADDRESS]" at bounding box center [286, 143] width 366 height 31
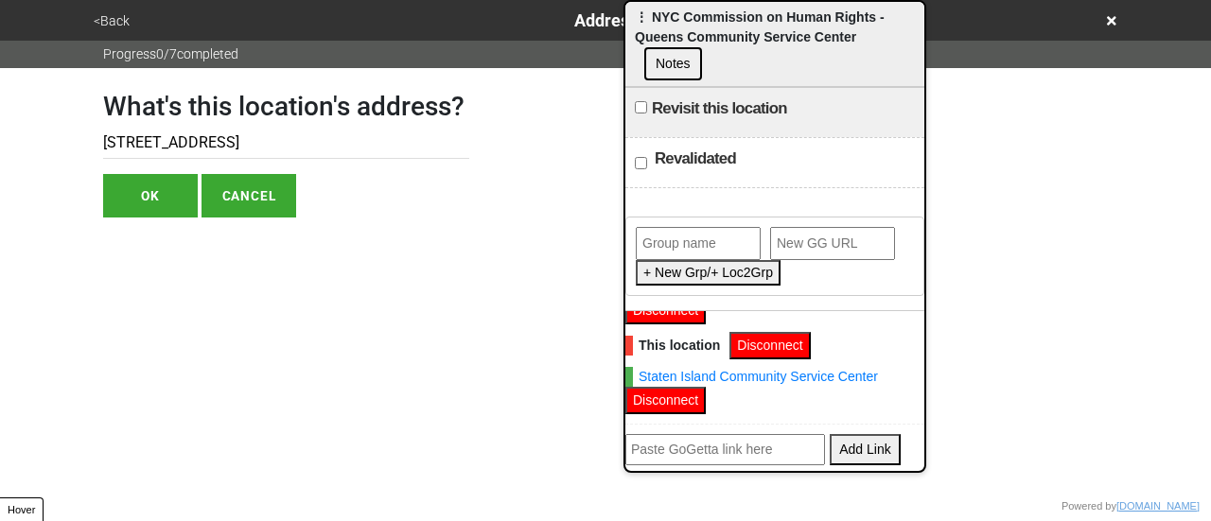
drag, startPoint x: 251, startPoint y: 140, endPoint x: 278, endPoint y: 133, distance: 28.2
click at [277, 135] on input "[STREET_ADDRESS]" at bounding box center [286, 143] width 366 height 31
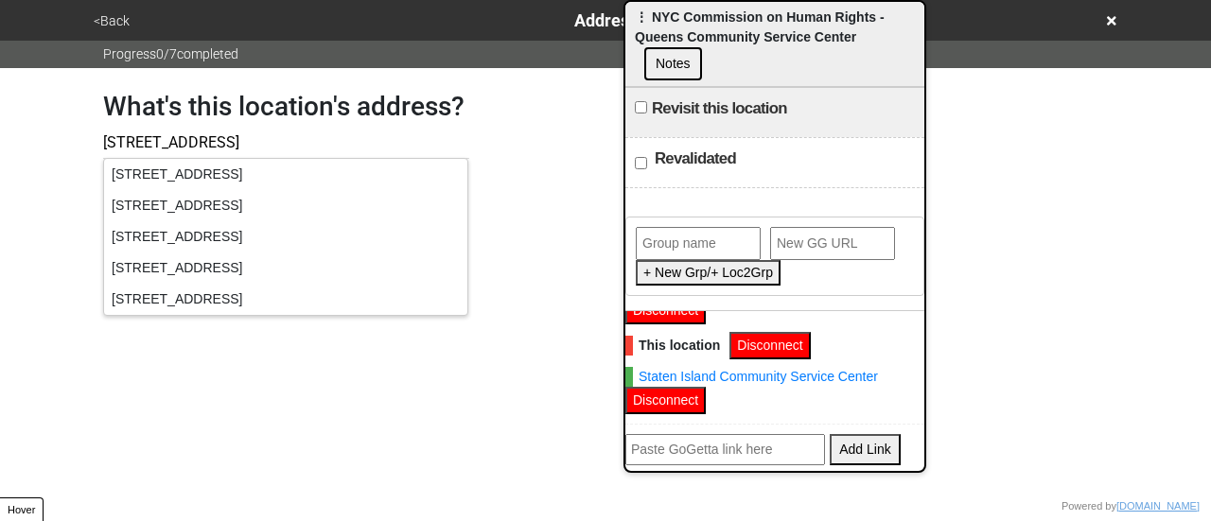
click at [238, 147] on input "[STREET_ADDRESS]" at bounding box center [286, 143] width 366 height 31
click at [238, 145] on input "[STREET_ADDRESS]" at bounding box center [286, 143] width 366 height 31
click at [233, 144] on input "[STREET_ADDRESS]" at bounding box center [286, 143] width 366 height 31
type input "[STREET_ADDRESS]"
click at [488, 121] on div "What's this location's address? [STREET_ADDRESS]" at bounding box center [605, 143] width 1050 height 150
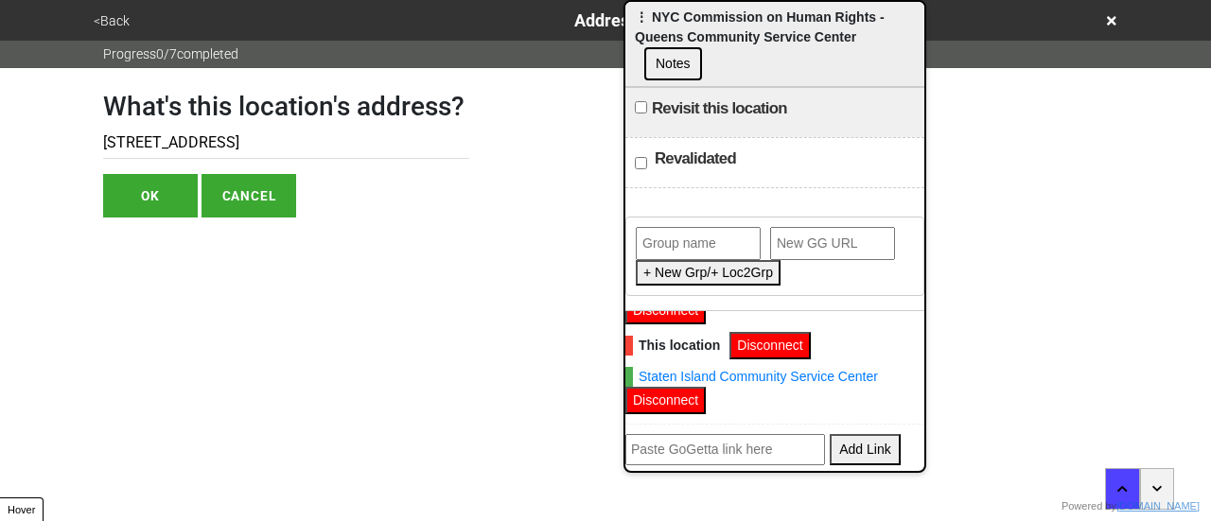
click at [167, 192] on button "OK" at bounding box center [150, 196] width 95 height 44
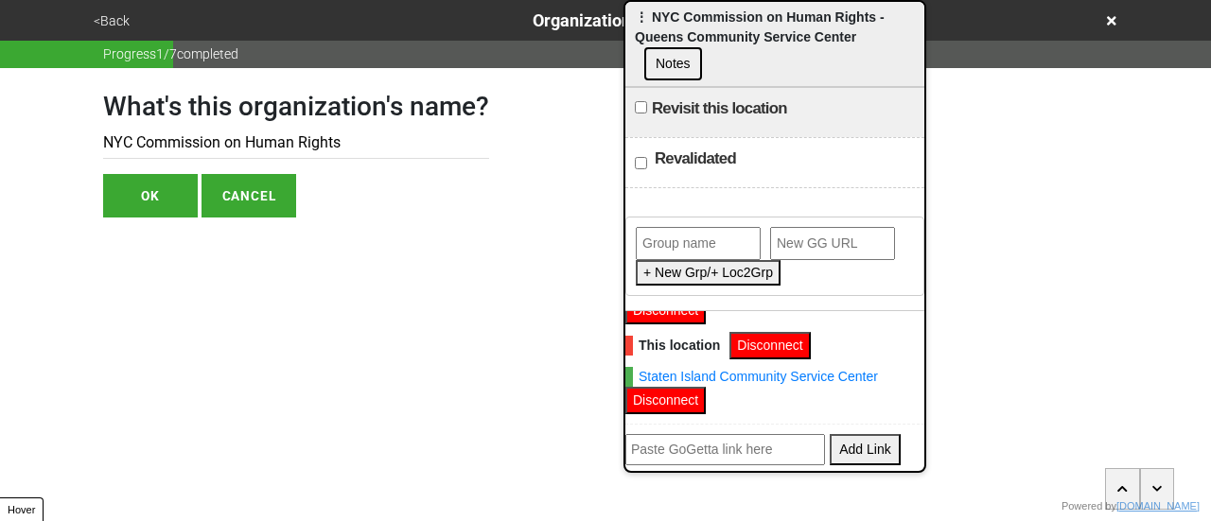
click at [169, 191] on button "OK" at bounding box center [150, 196] width 95 height 44
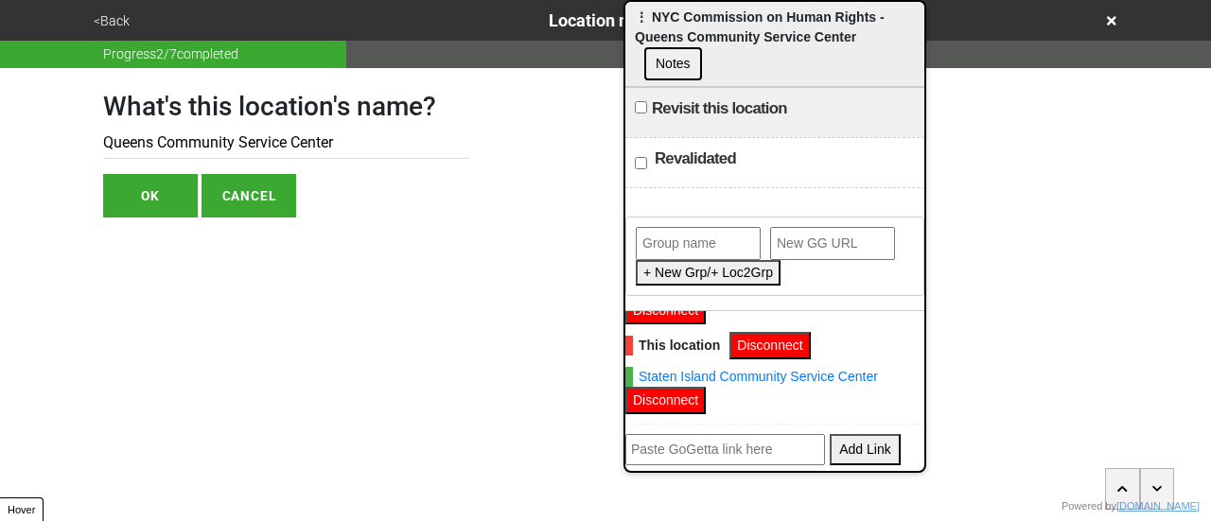
click at [112, 16] on button "<Back" at bounding box center [111, 21] width 47 height 22
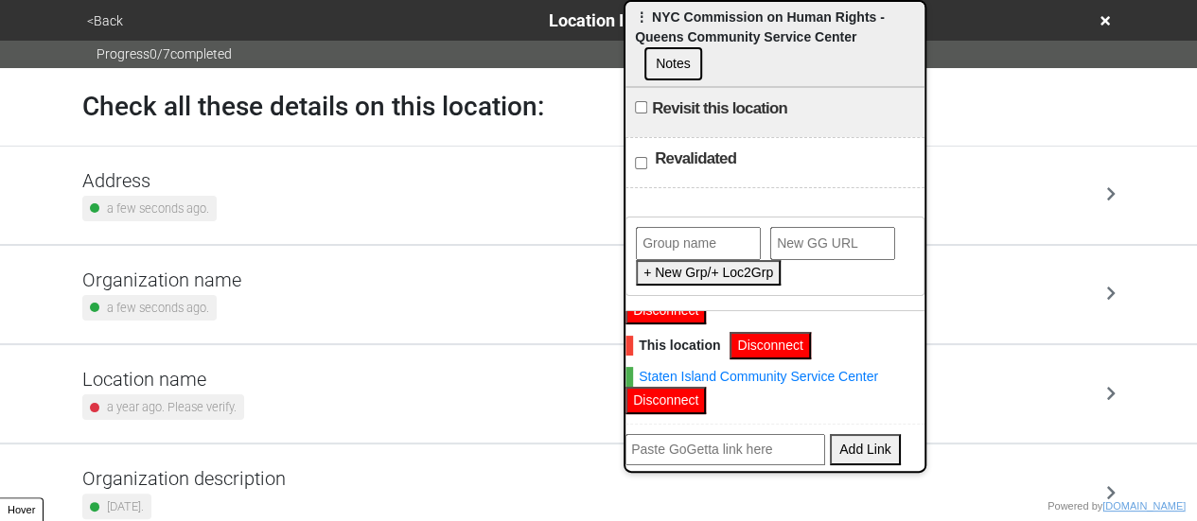
click at [1102, 20] on icon at bounding box center [1104, 20] width 9 height 13
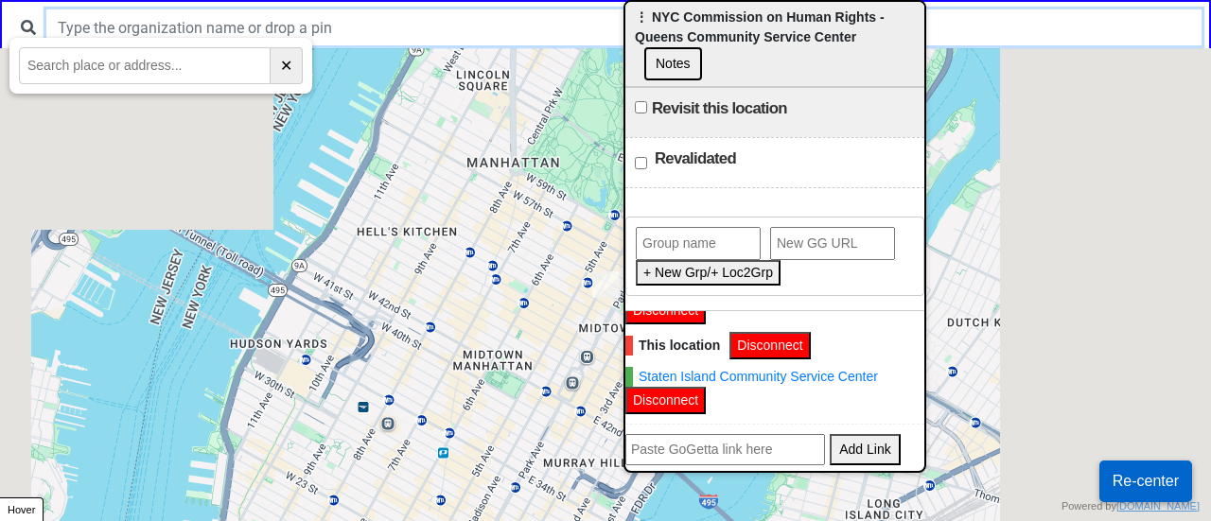
click at [153, 10] on input "text" at bounding box center [623, 27] width 1155 height 36
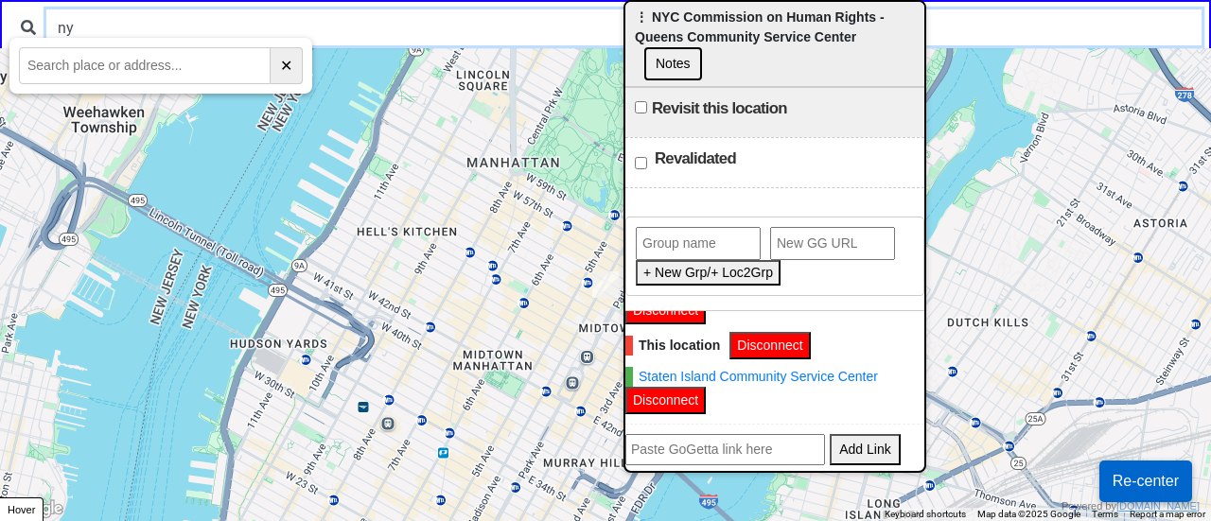
type input "n"
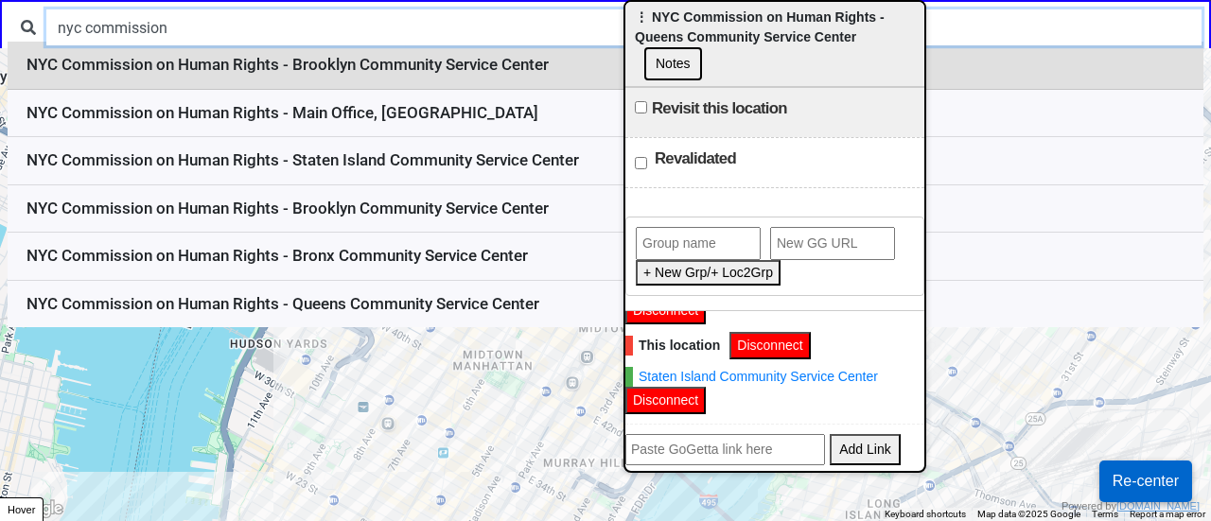
type input "nyc commission"
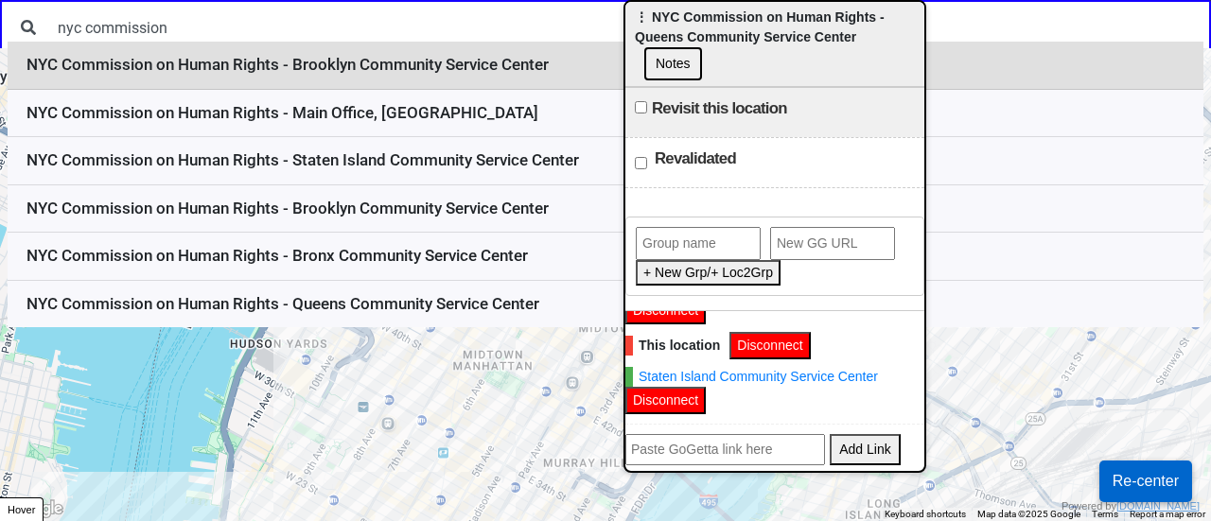
click at [324, 79] on li "NYC Commission on Human Rights - Brooklyn Community Service Center" at bounding box center [606, 66] width 1196 height 48
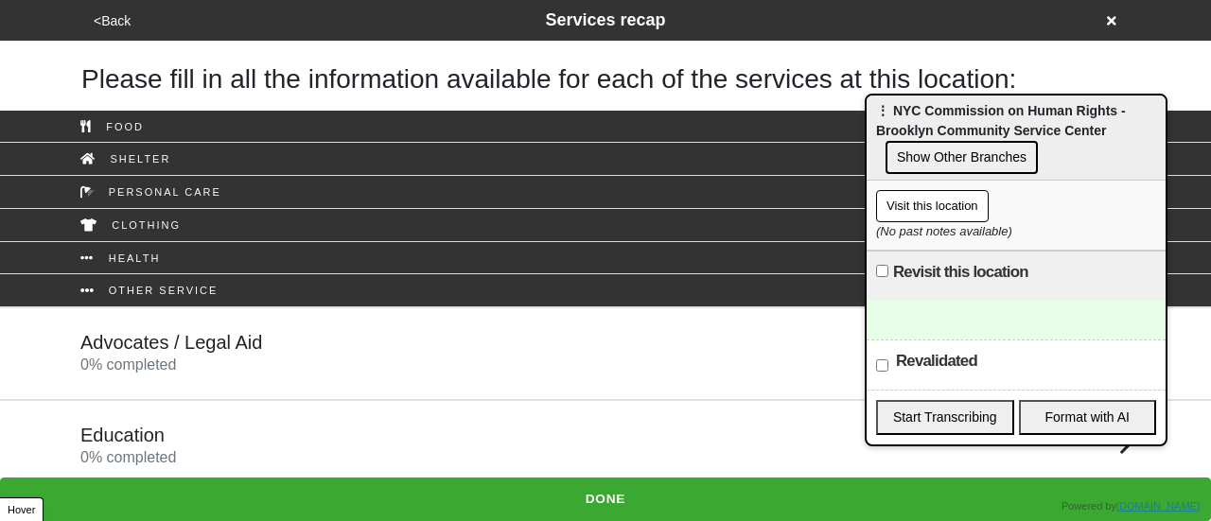
click at [1109, 17] on icon at bounding box center [1111, 20] width 9 height 9
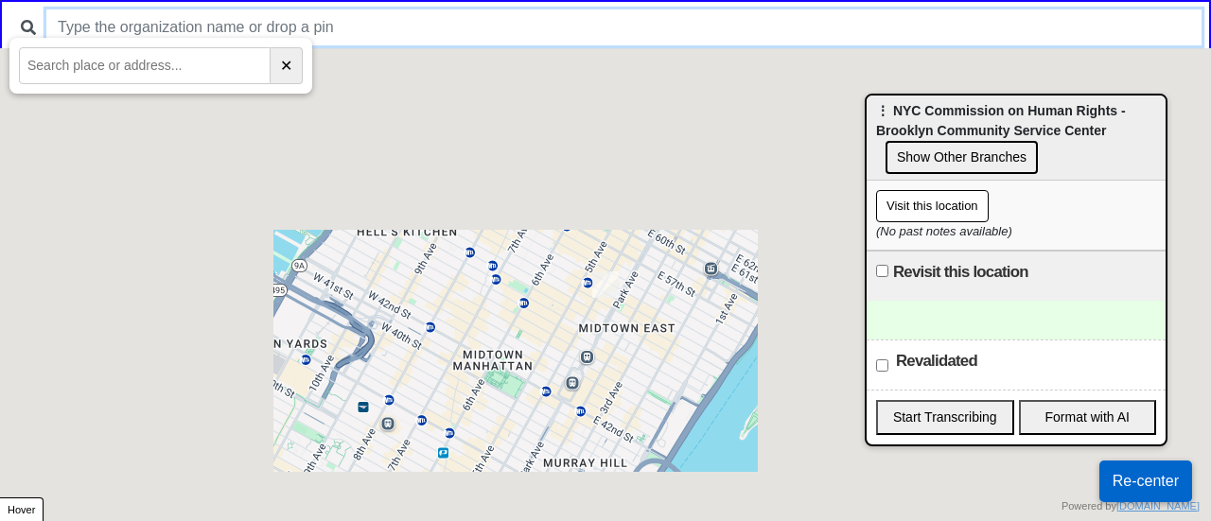
click at [445, 12] on input "text" at bounding box center [623, 27] width 1155 height 36
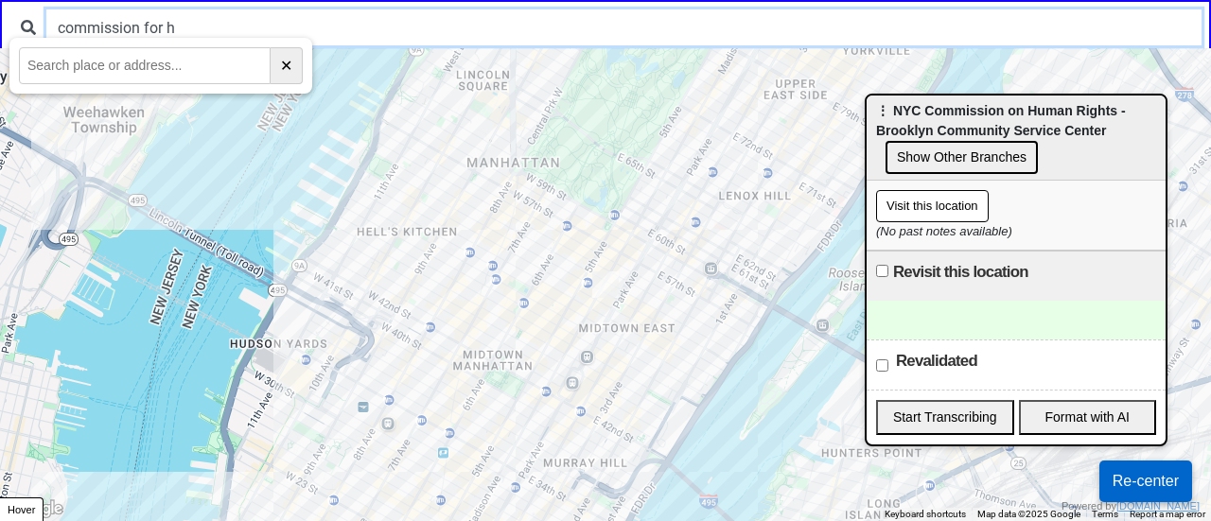
click at [201, 26] on input "commission for h" at bounding box center [623, 27] width 1155 height 36
drag, startPoint x: 148, startPoint y: 23, endPoint x: 327, endPoint y: 1, distance: 181.1
click at [321, 12] on input "commission for h" at bounding box center [623, 27] width 1155 height 36
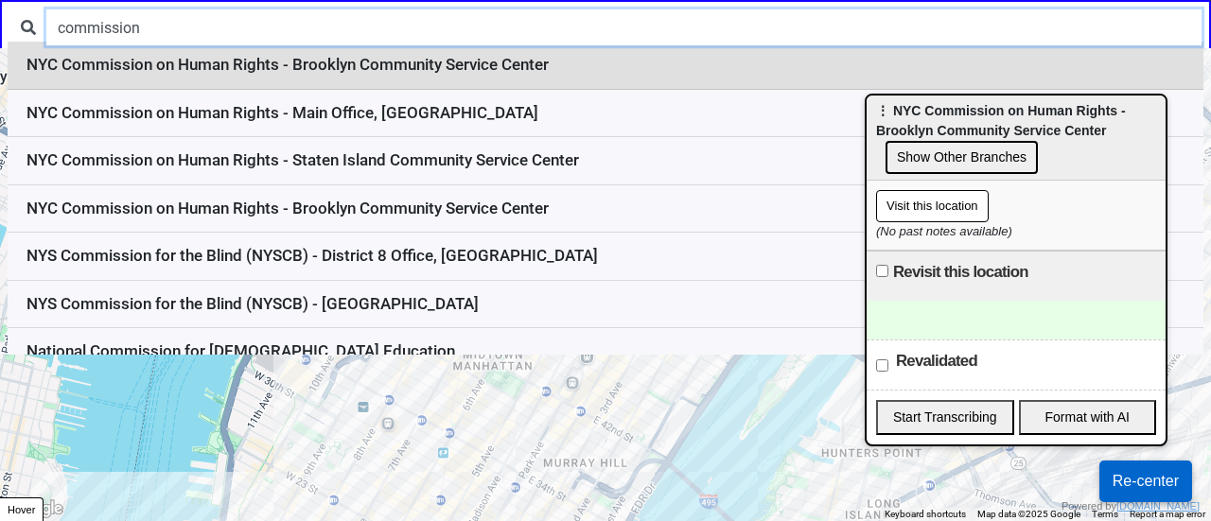
type input "commission"
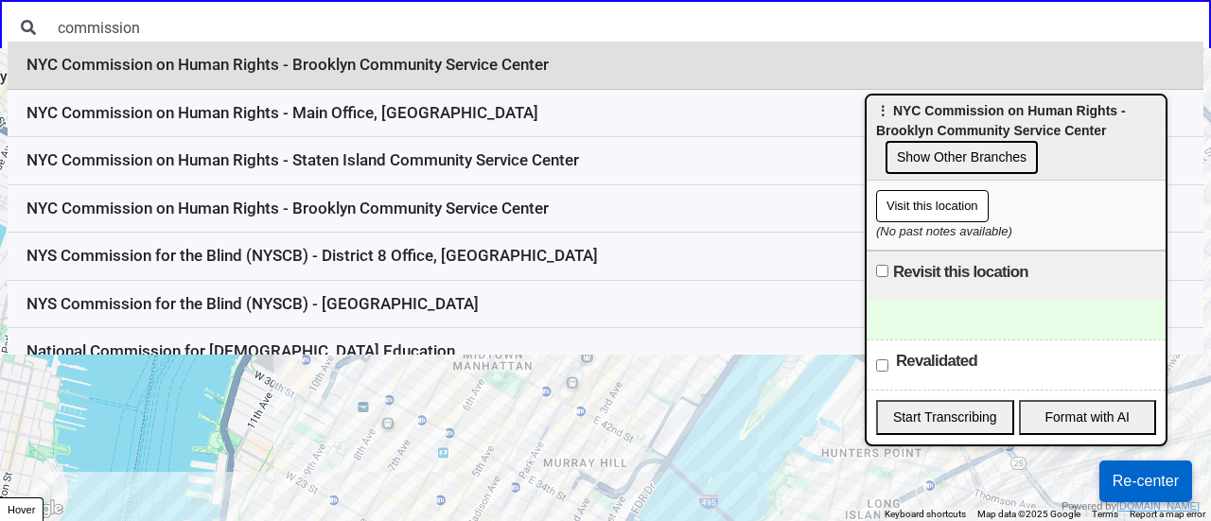
click at [340, 79] on li "NYC Commission on Human Rights - Brooklyn Community Service Center" at bounding box center [606, 66] width 1196 height 48
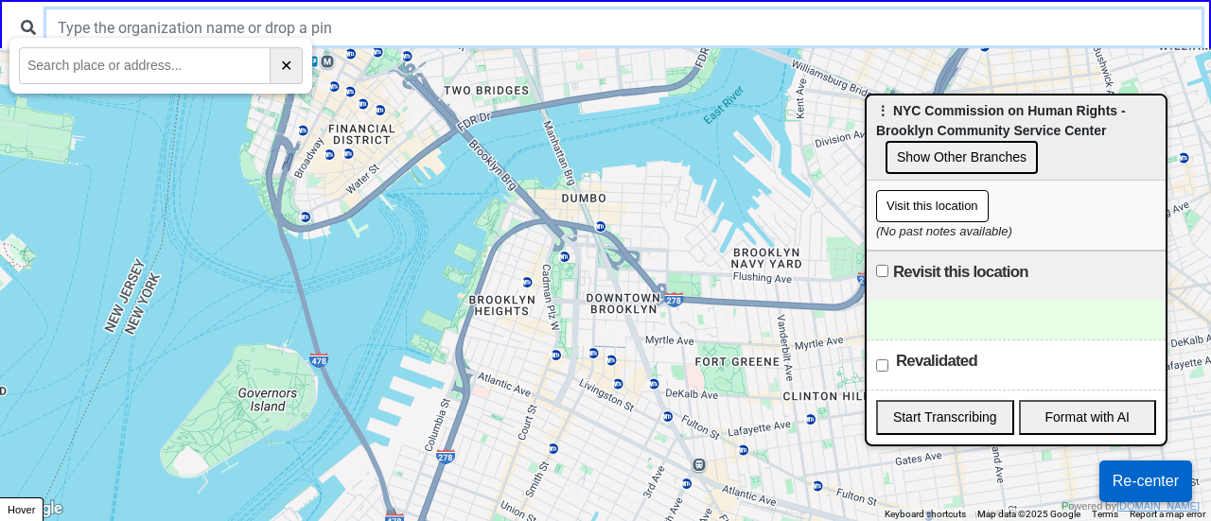
click at [234, 29] on input "text" at bounding box center [623, 27] width 1155 height 36
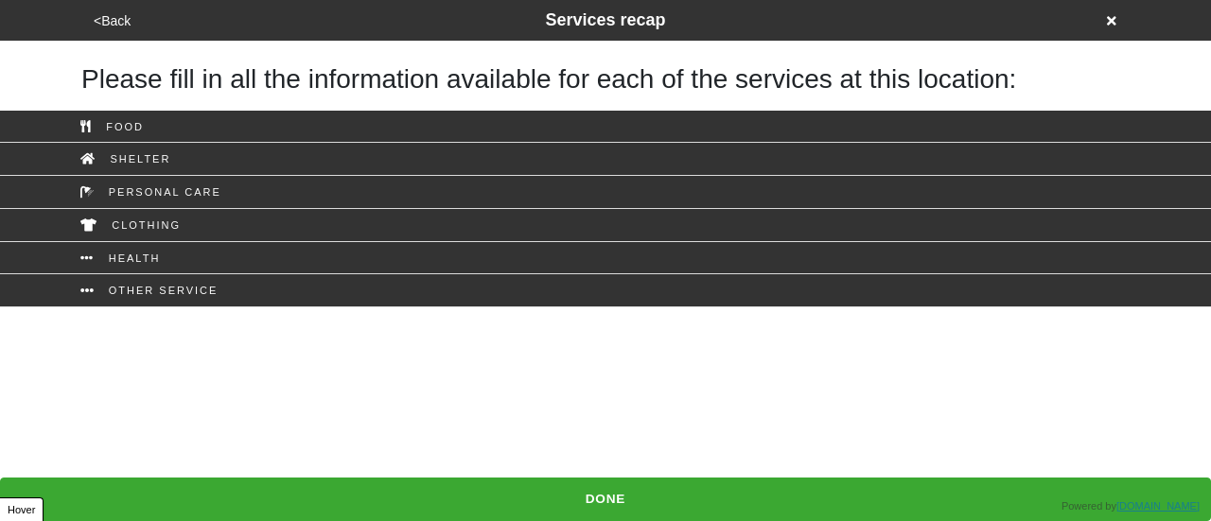
click at [1115, 23] on icon at bounding box center [1111, 20] width 9 height 9
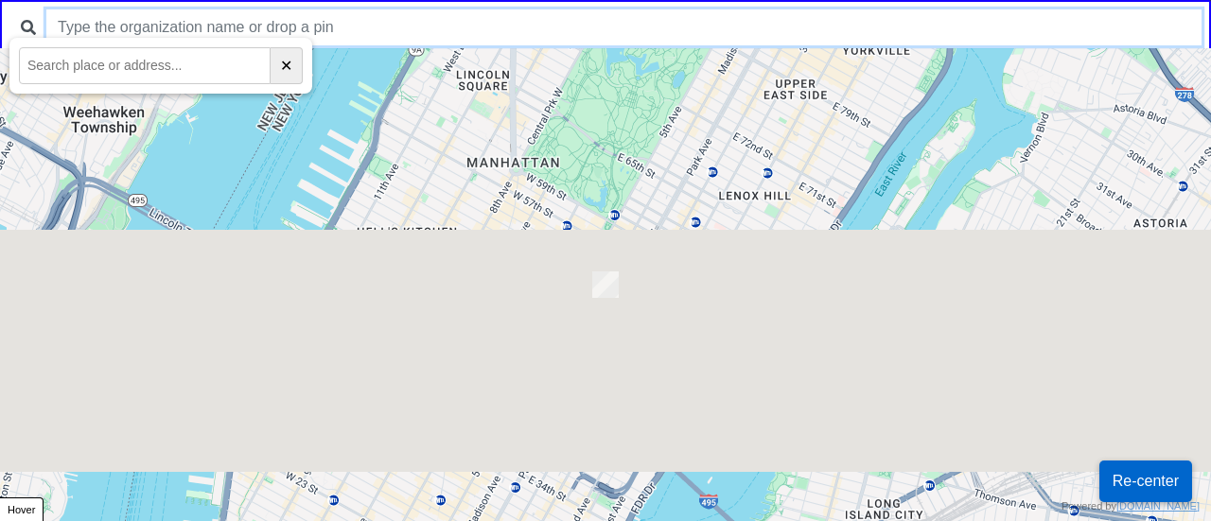
click at [291, 26] on input "text" at bounding box center [623, 27] width 1155 height 36
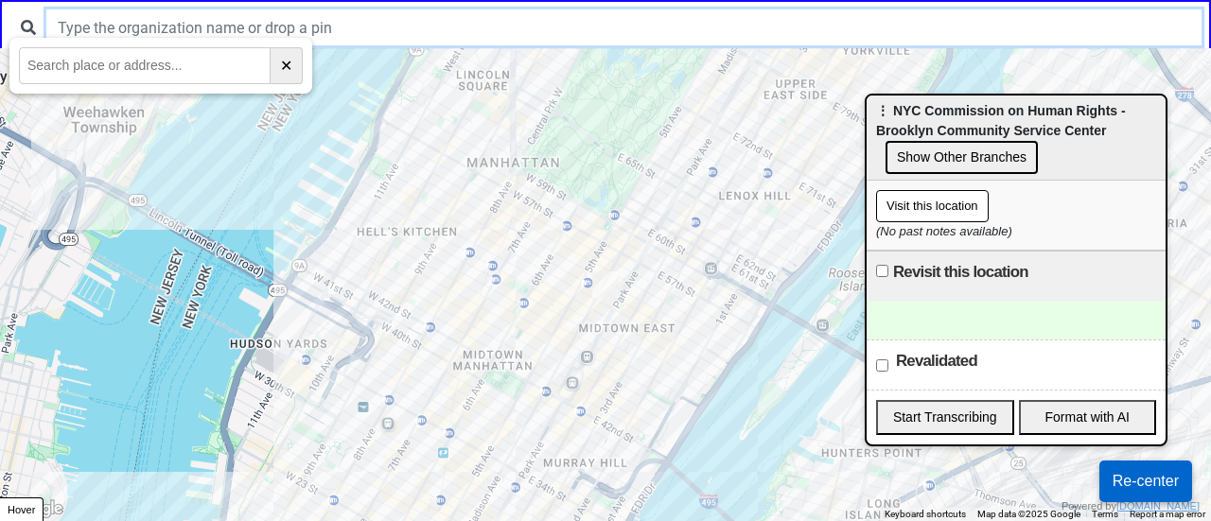
paste input "NYC Commission on Human Rights - Queens Community Service Center"
drag, startPoint x: 294, startPoint y: 24, endPoint x: 1043, endPoint y: 12, distance: 748.6
click at [1041, 14] on input "NYC Commission on Human Rights - Queens Community Service Center" at bounding box center [623, 27] width 1155 height 36
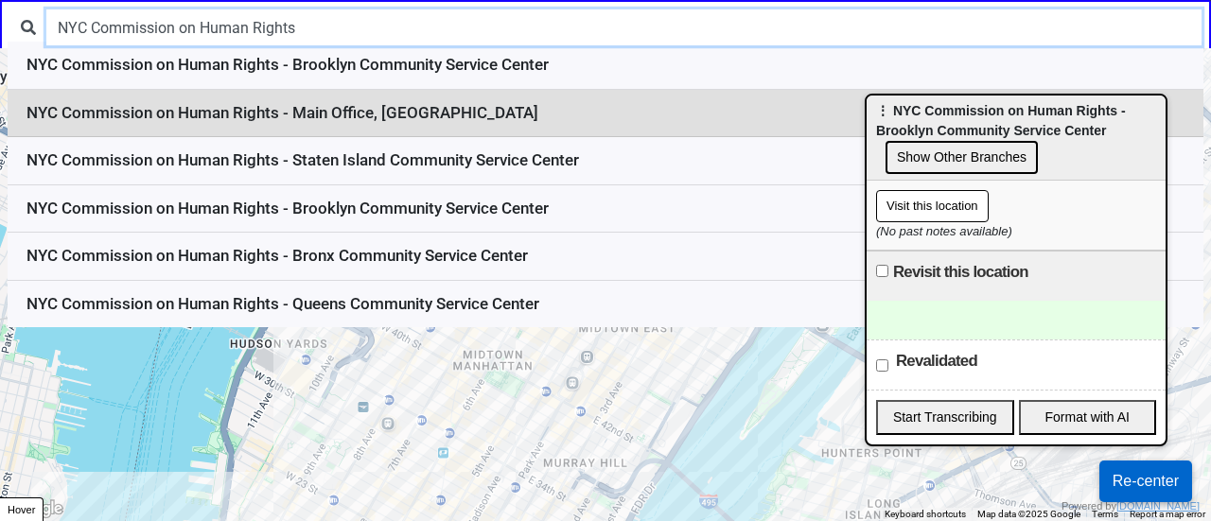
type input "NYC Commission on Human Rights"
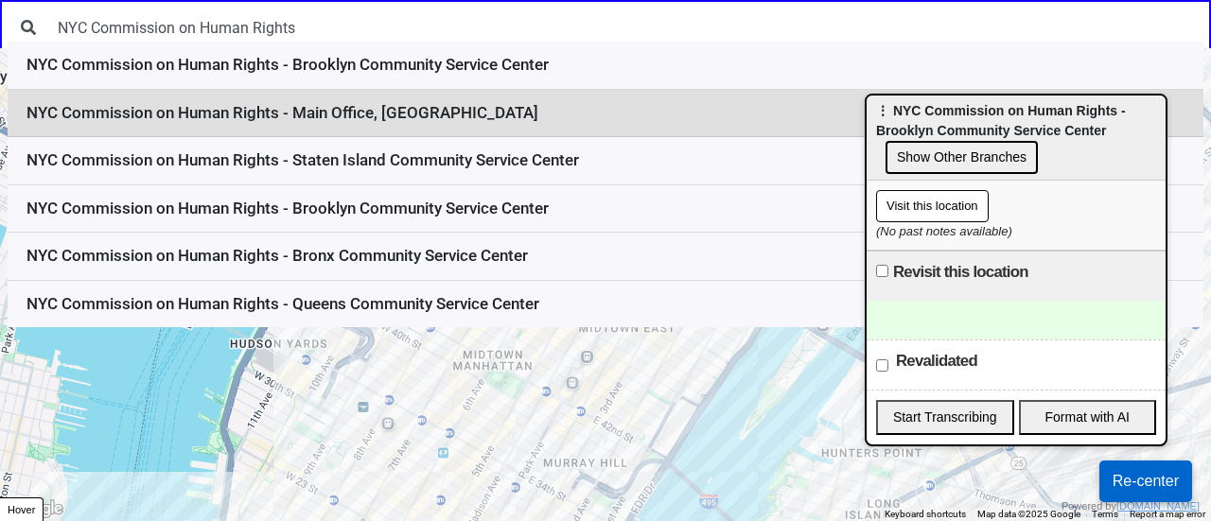
click at [457, 117] on li "NYC Commission on Human Rights - Main Office, Manhattan" at bounding box center [606, 114] width 1196 height 48
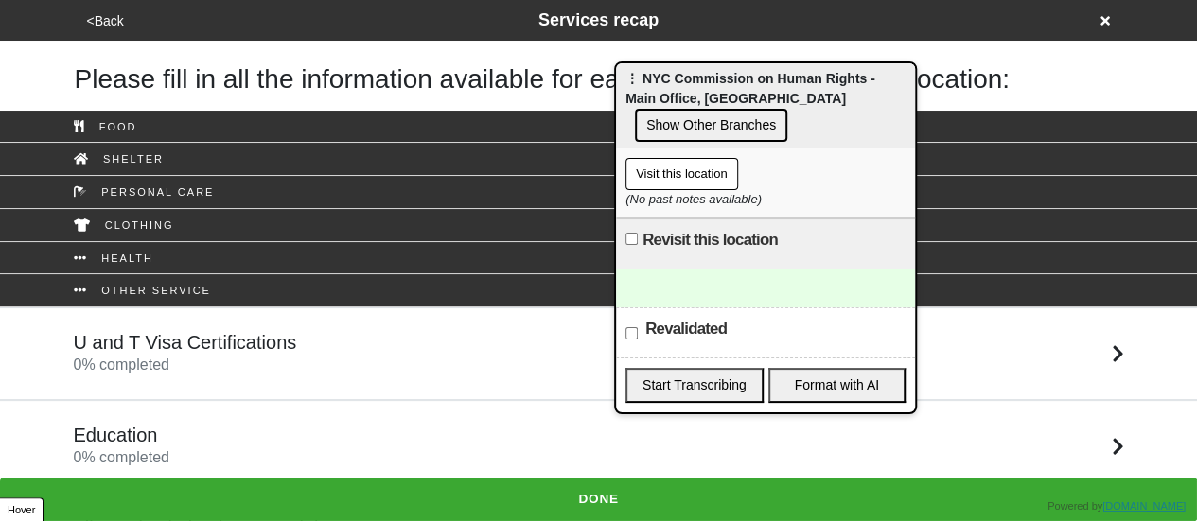
click at [1109, 18] on icon at bounding box center [1104, 20] width 9 height 9
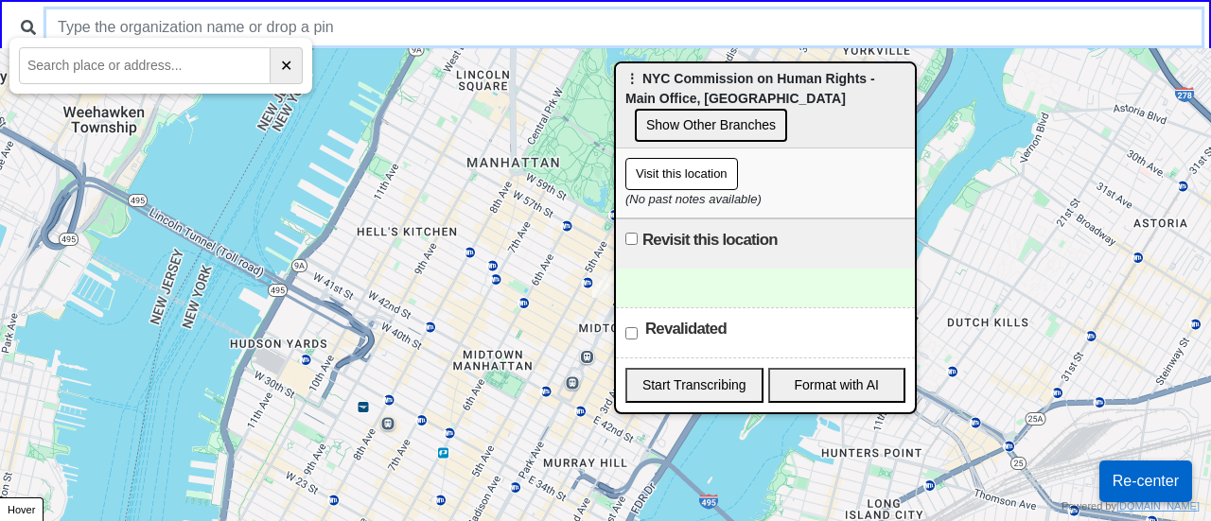
click at [360, 29] on input "text" at bounding box center [623, 27] width 1155 height 36
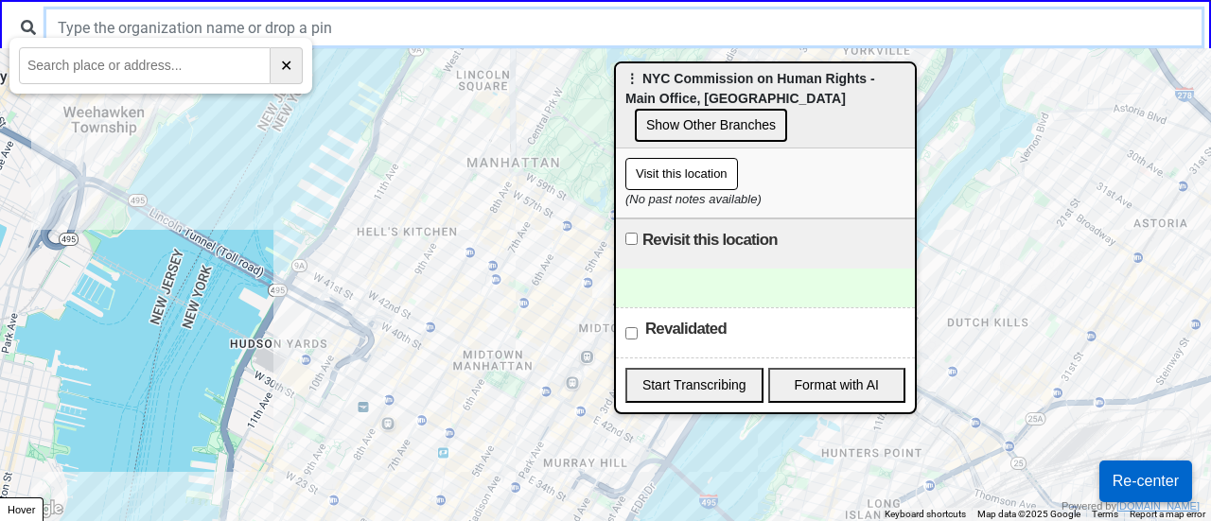
paste input "[URL][DOMAIN_NAME]"
click at [359, 29] on input "[URL][DOMAIN_NAME]" at bounding box center [623, 27] width 1155 height 36
paste input "NYC Commission on Human Rights - Queens Community Service Center"
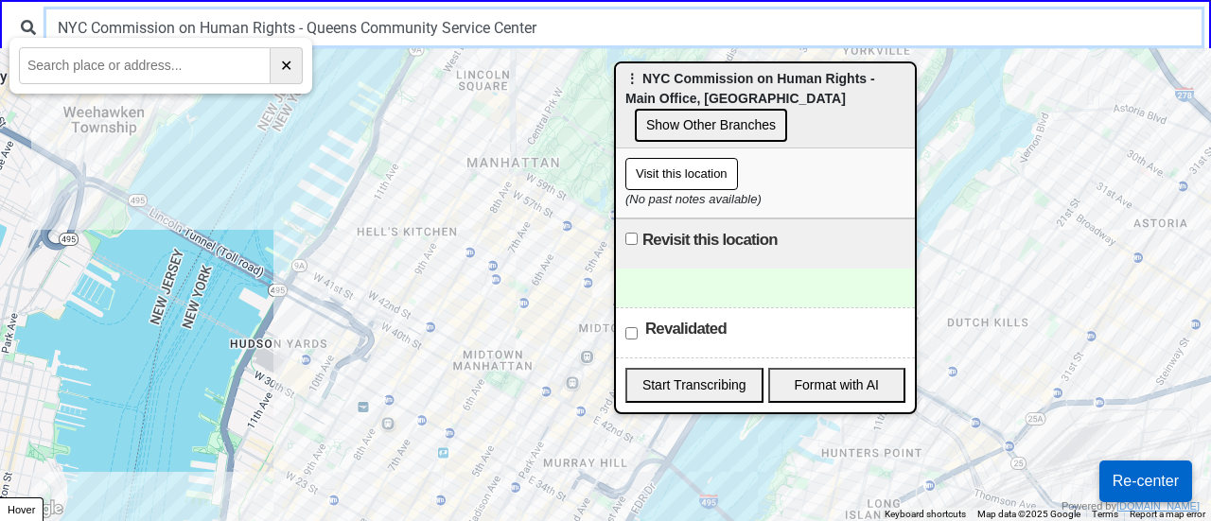
drag, startPoint x: 293, startPoint y: 33, endPoint x: 820, endPoint y: 22, distance: 527.2
click at [823, 26] on input "NYC Commission on Human Rights - Queens Community Service Center" at bounding box center [623, 27] width 1155 height 36
type input "NYC Commission on Human Rights"
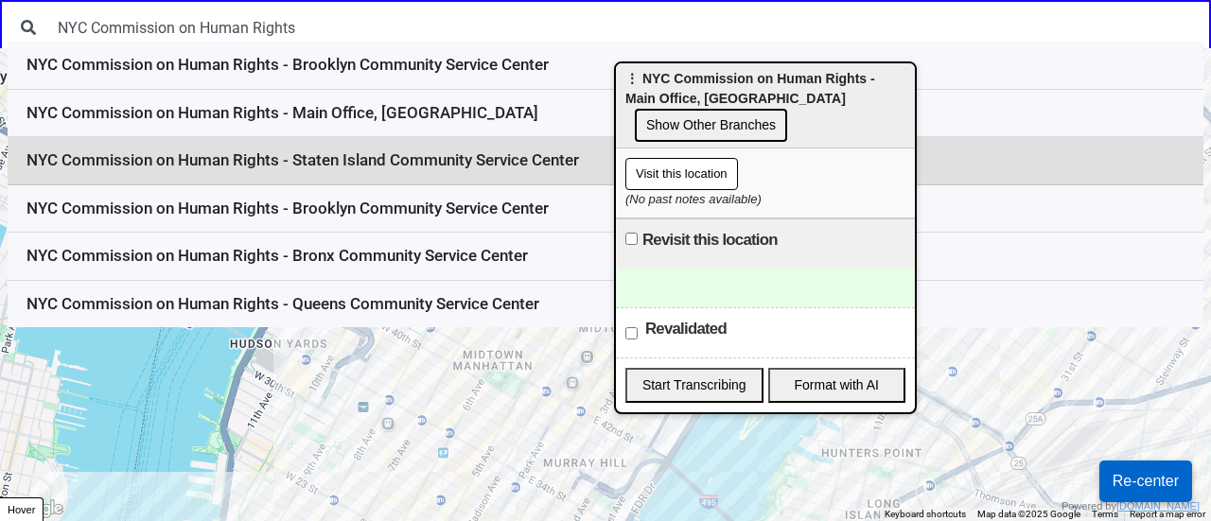
click at [477, 171] on li "NYC Commission on Human Rights - Staten Island Community Service Center" at bounding box center [606, 161] width 1196 height 48
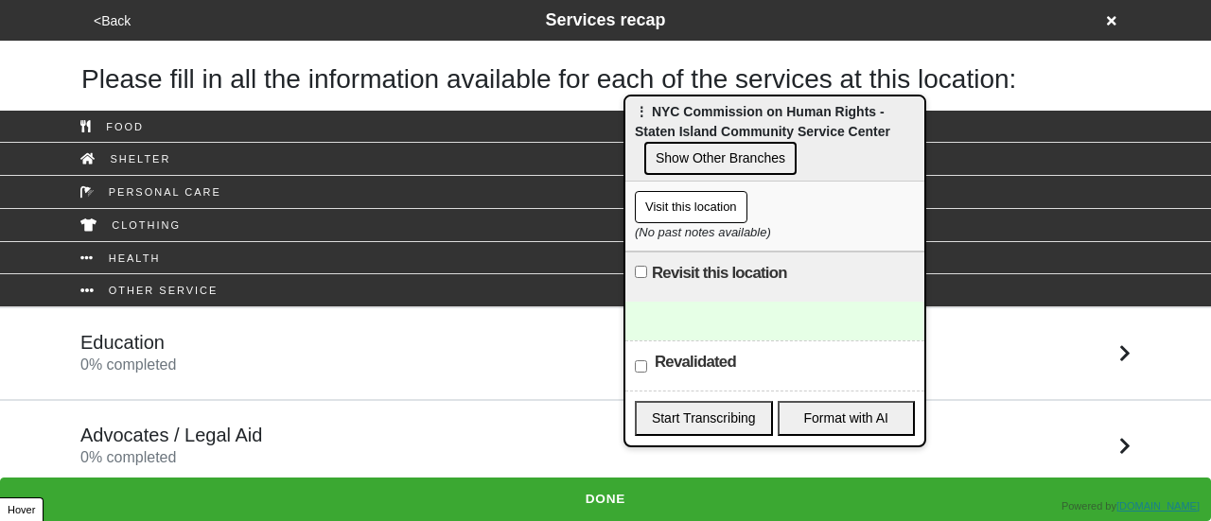
click at [1110, 18] on icon at bounding box center [1111, 20] width 9 height 9
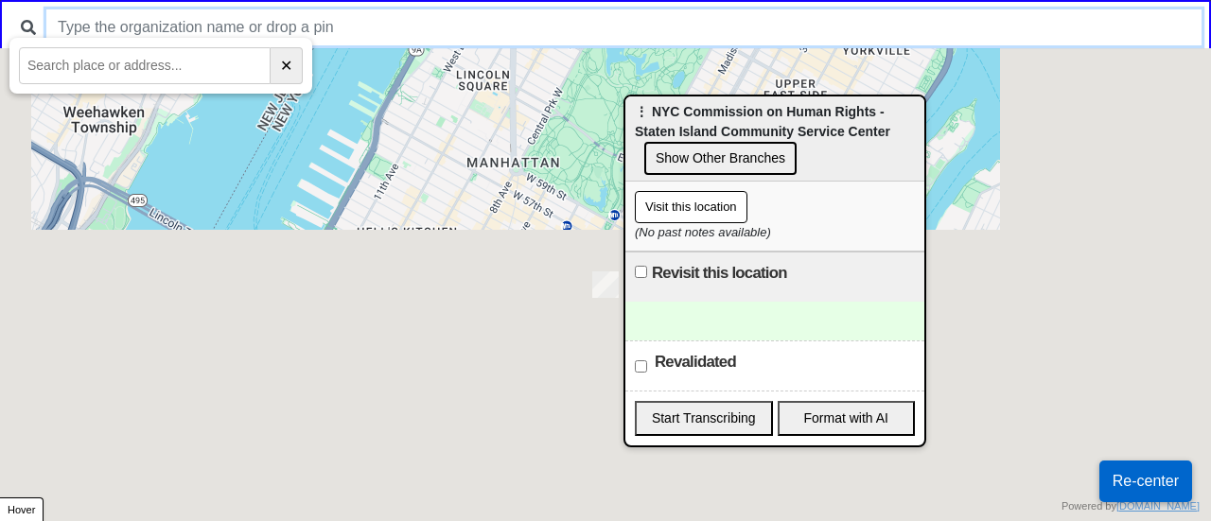
click at [287, 26] on input "text" at bounding box center [623, 27] width 1155 height 36
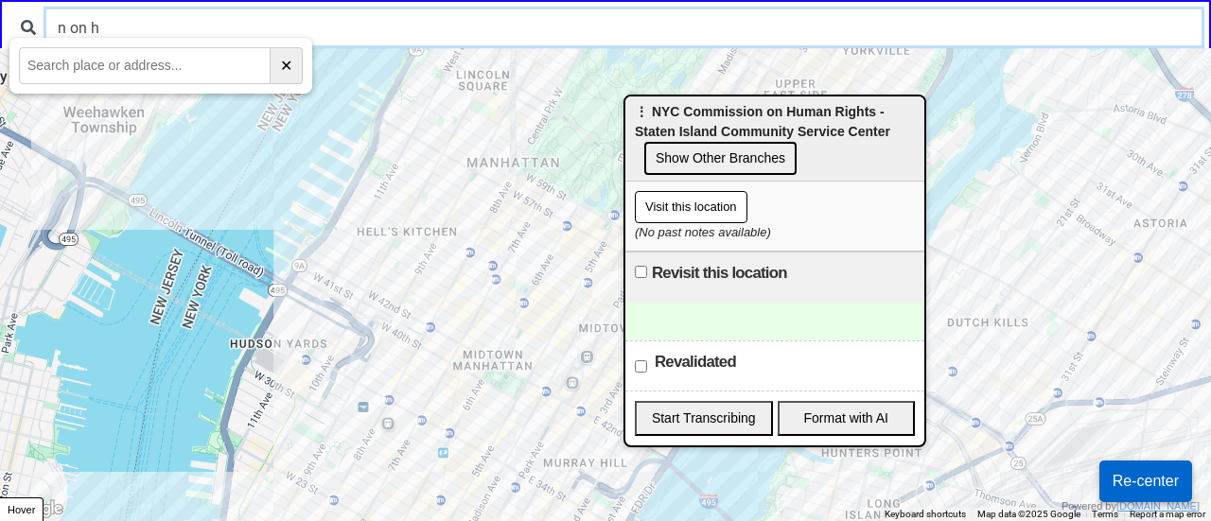
type input "n on h"
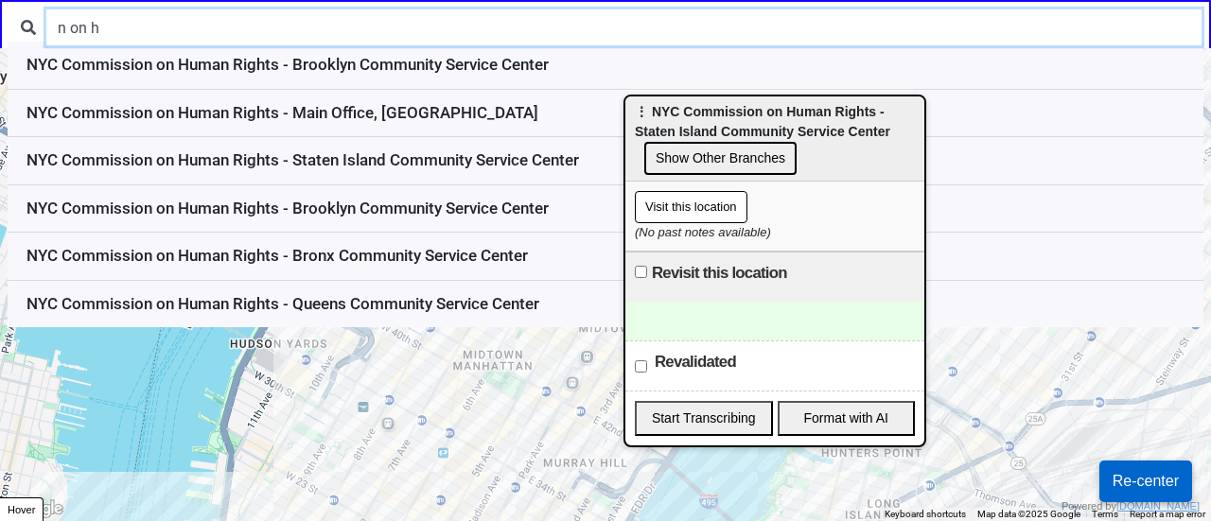
click at [673, 145] on button "Show Other Branches" at bounding box center [720, 158] width 152 height 33
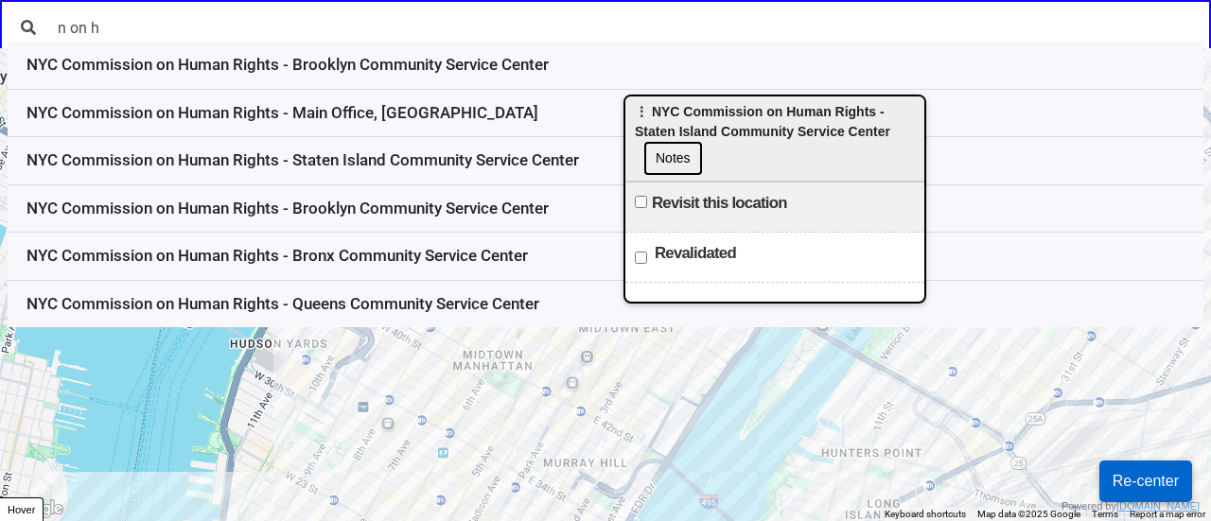
drag, startPoint x: 354, startPoint y: 238, endPoint x: 382, endPoint y: 236, distance: 28.5
click at [354, 239] on li "NYC Commission on Human Rights - Bronx Community Service Center" at bounding box center [606, 257] width 1196 height 48
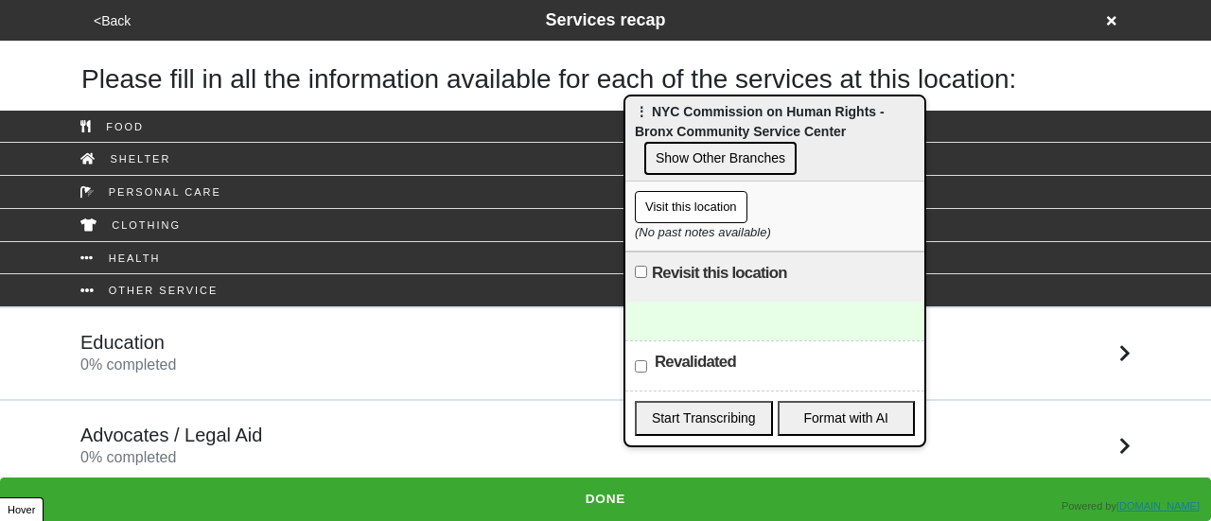
click at [701, 160] on button "Show Other Branches" at bounding box center [720, 158] width 152 height 33
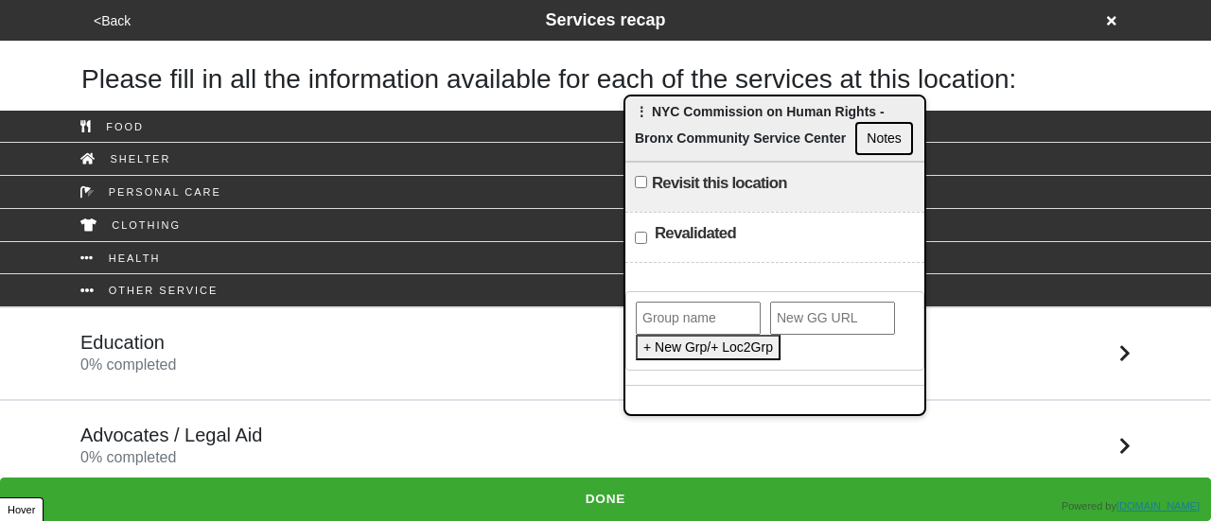
click at [682, 315] on input "text" at bounding box center [698, 318] width 125 height 33
type input "NYC Commission on Human Rights"
click at [685, 347] on button "Add This Location to Group" at bounding box center [724, 348] width 176 height 26
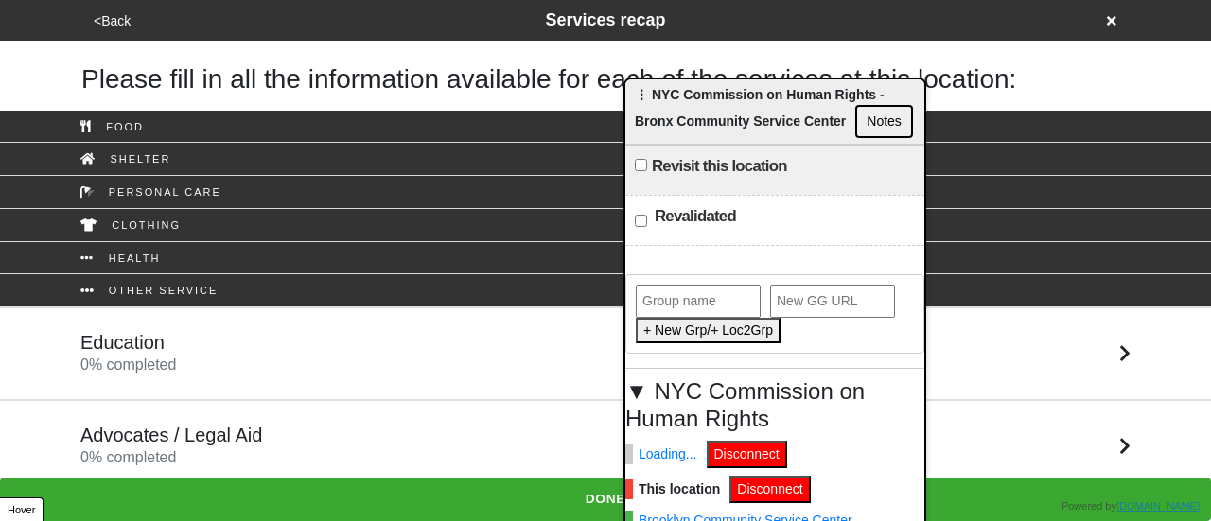
drag, startPoint x: 751, startPoint y: 121, endPoint x: 743, endPoint y: 13, distance: 108.2
click at [743, 79] on div "⋮ NYC Commission on Human Rights - Bronx Community Service Center Notes" at bounding box center [774, 111] width 299 height 65
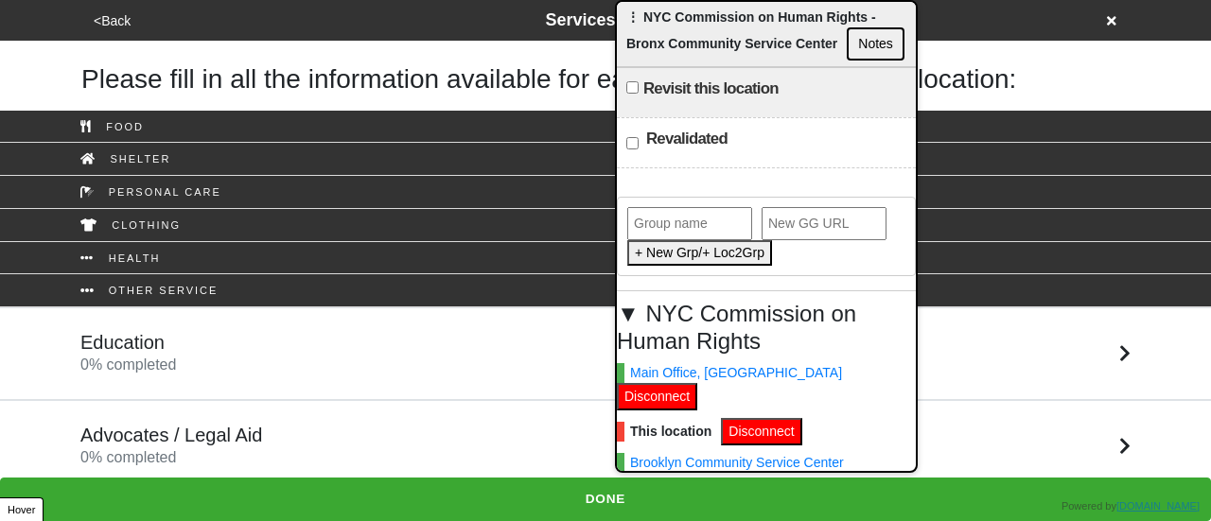
click at [1106, 20] on div "<Back Services recap" at bounding box center [605, 21] width 1035 height 26
click at [1114, 18] on icon at bounding box center [1111, 20] width 9 height 9
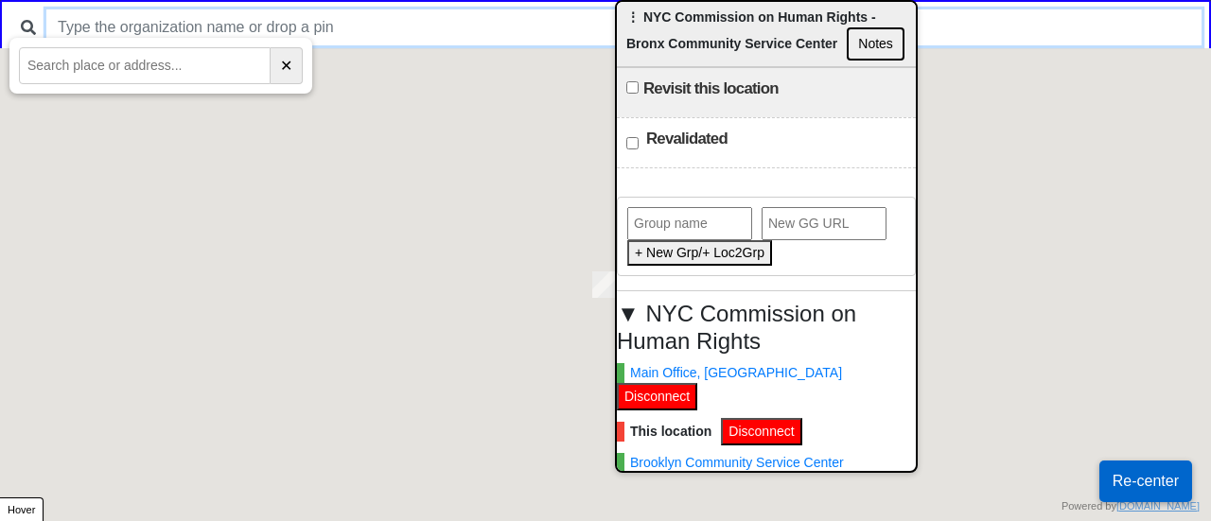
click at [354, 16] on input "text" at bounding box center [623, 27] width 1155 height 36
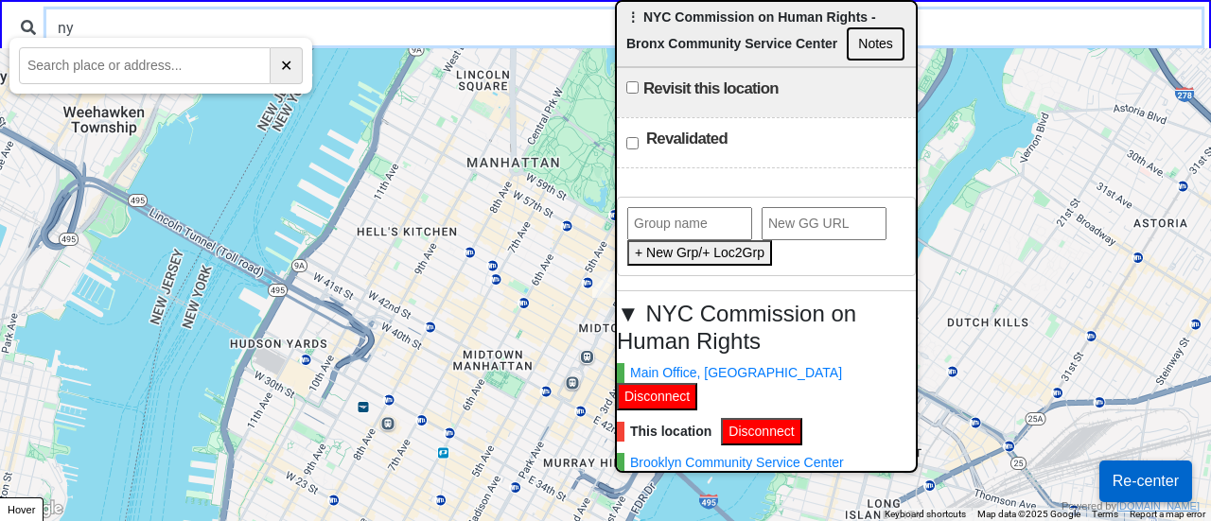
type input "n"
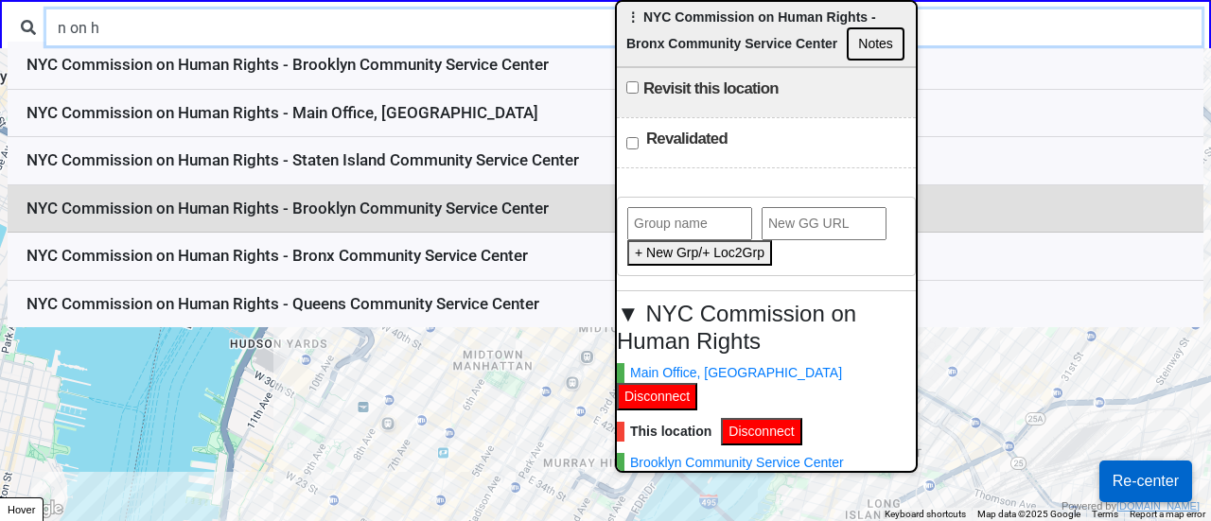
type input "n on h"
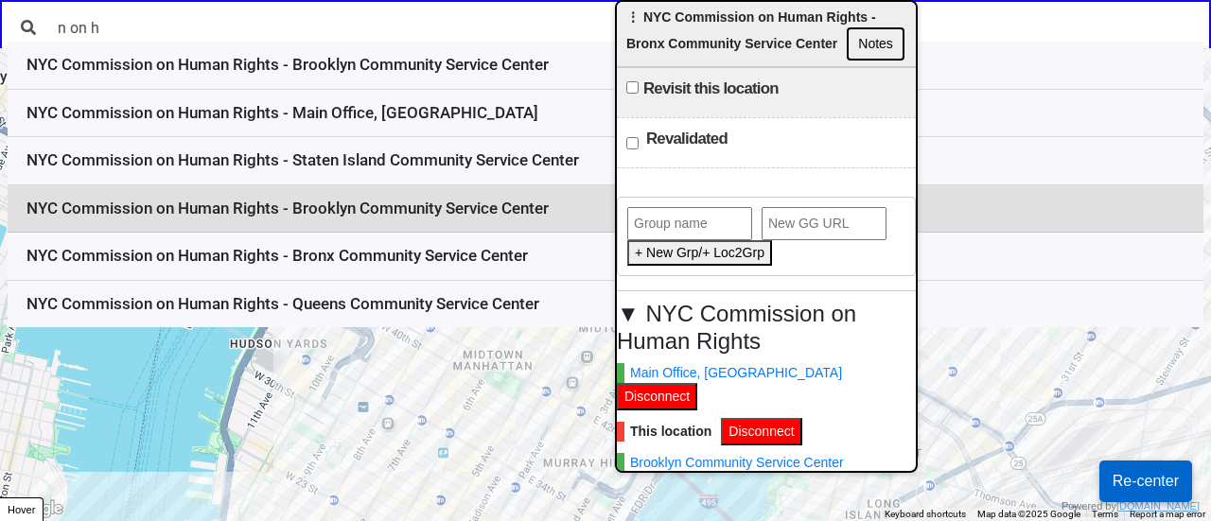
click at [373, 216] on li "NYC Commission on Human Rights - Brooklyn Community Service Center" at bounding box center [606, 209] width 1196 height 48
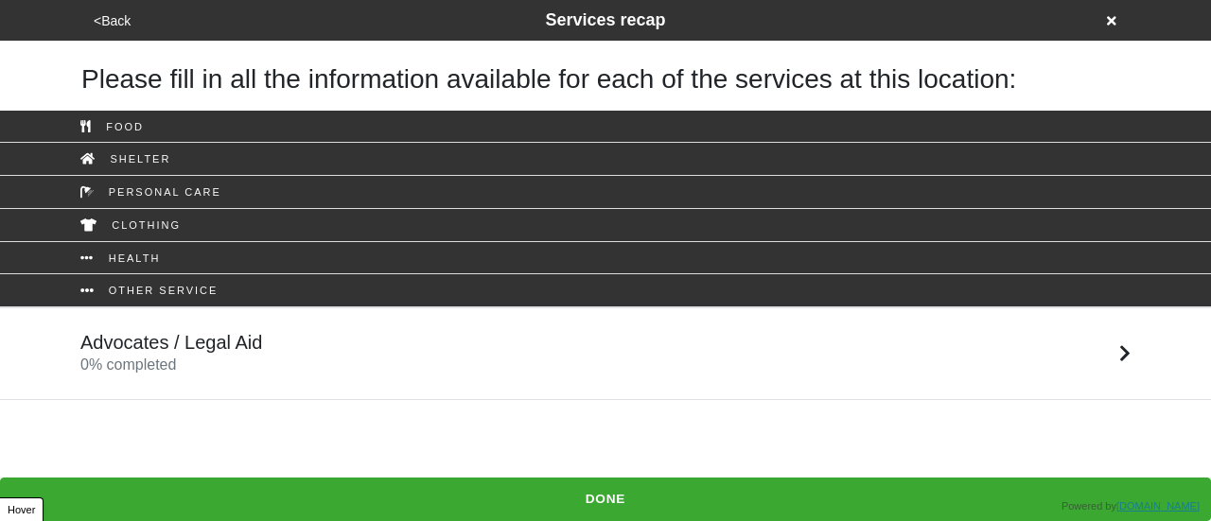
click at [170, 363] on span "0 % completed" at bounding box center [128, 365] width 96 height 16
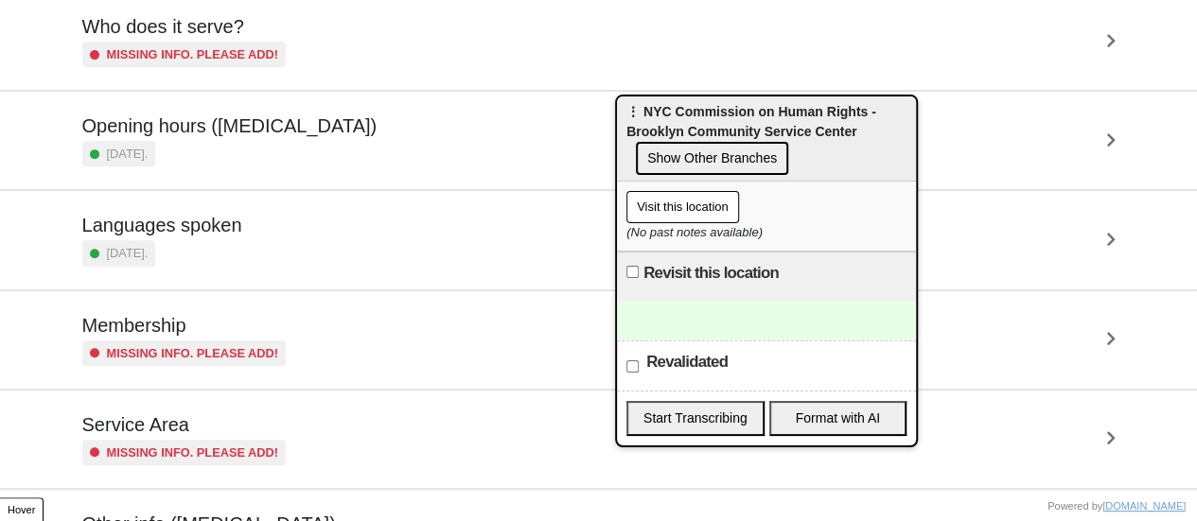
scroll to position [458, 0]
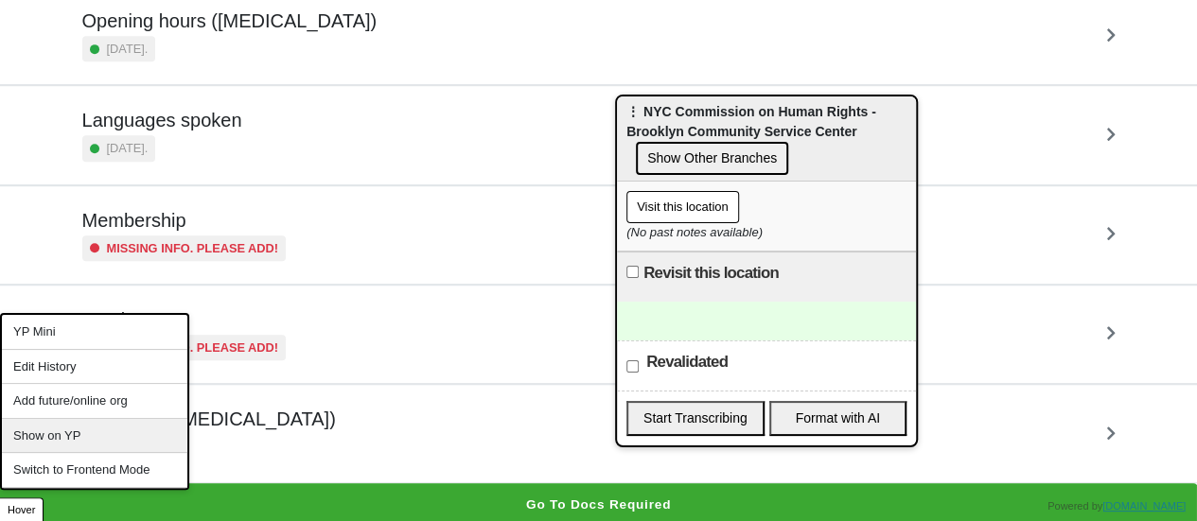
click at [90, 434] on div "Show on YP" at bounding box center [94, 436] width 185 height 35
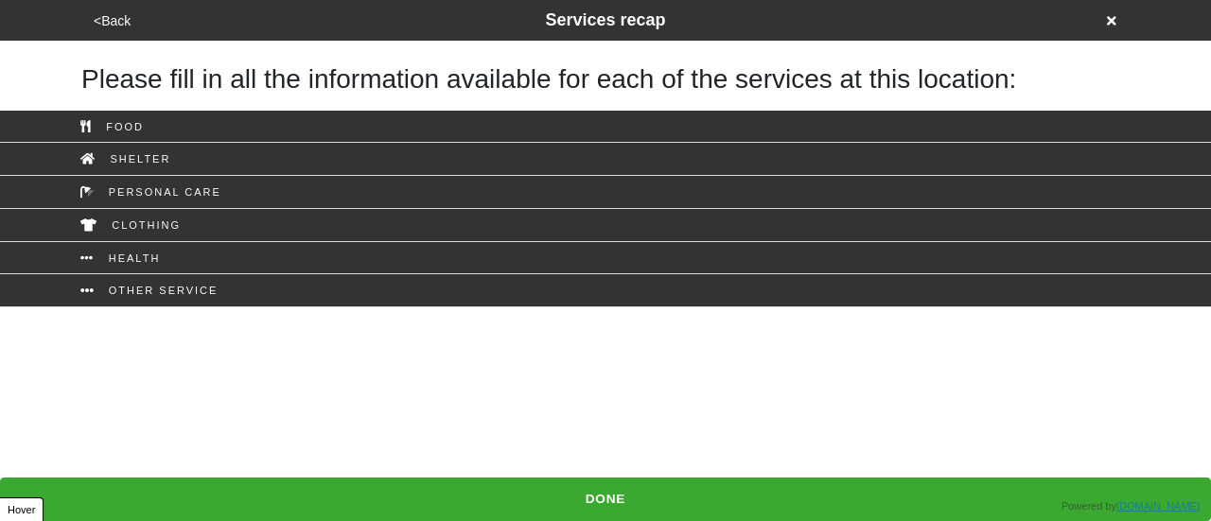
click at [129, 22] on button "<Back" at bounding box center [112, 21] width 48 height 22
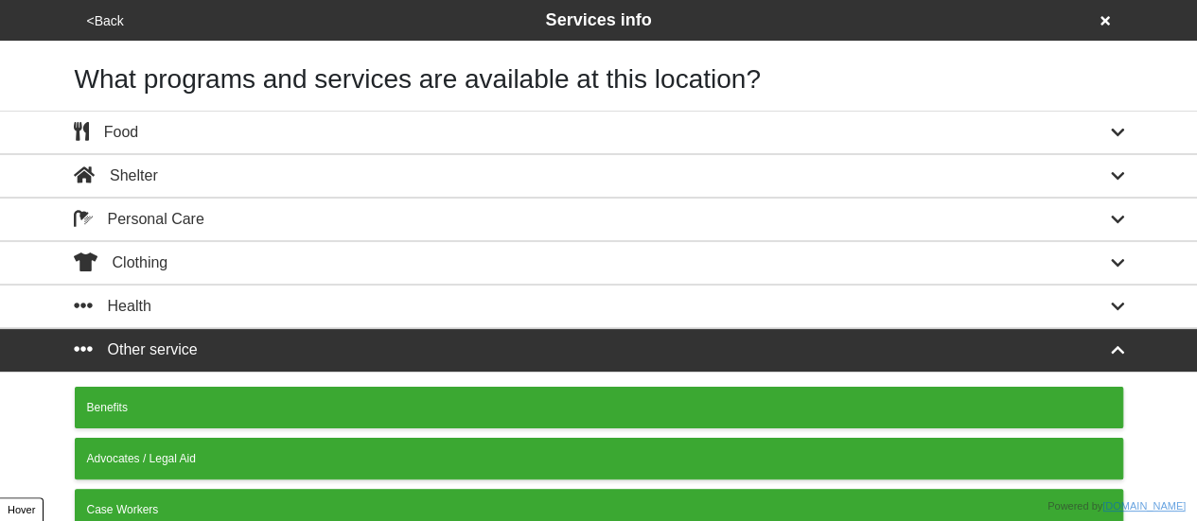
click at [129, 22] on div "<Back Services info" at bounding box center [598, 21] width 1035 height 26
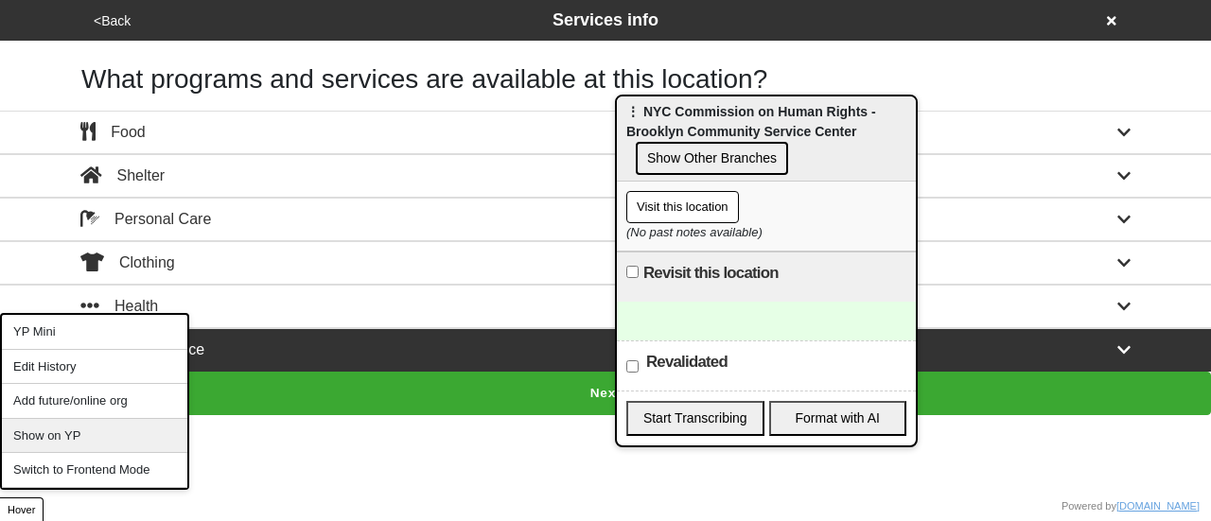
click at [74, 423] on div "Show on YP" at bounding box center [94, 436] width 185 height 35
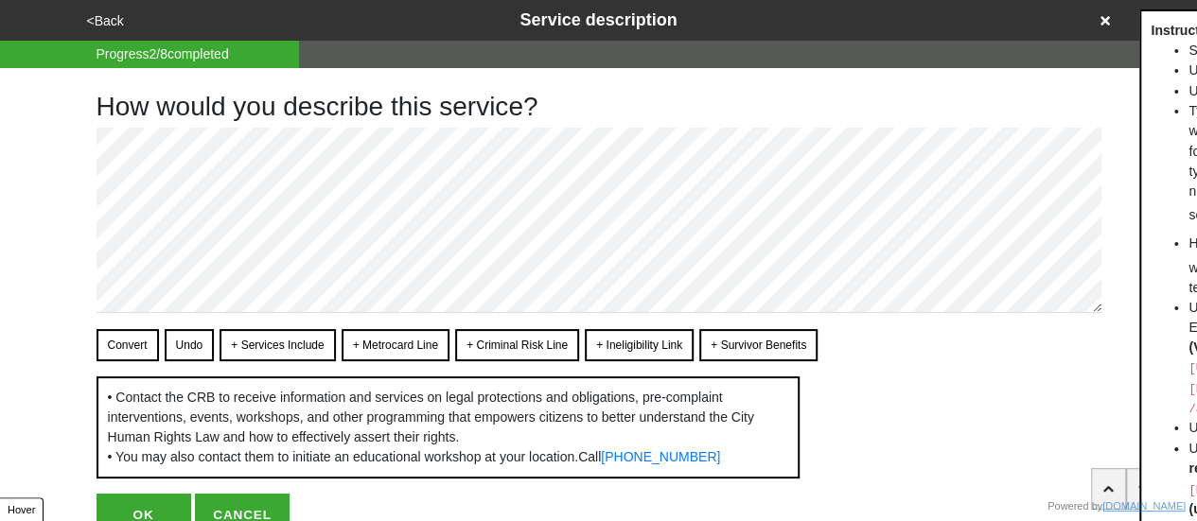
click at [100, 18] on button "<Back" at bounding box center [105, 21] width 48 height 22
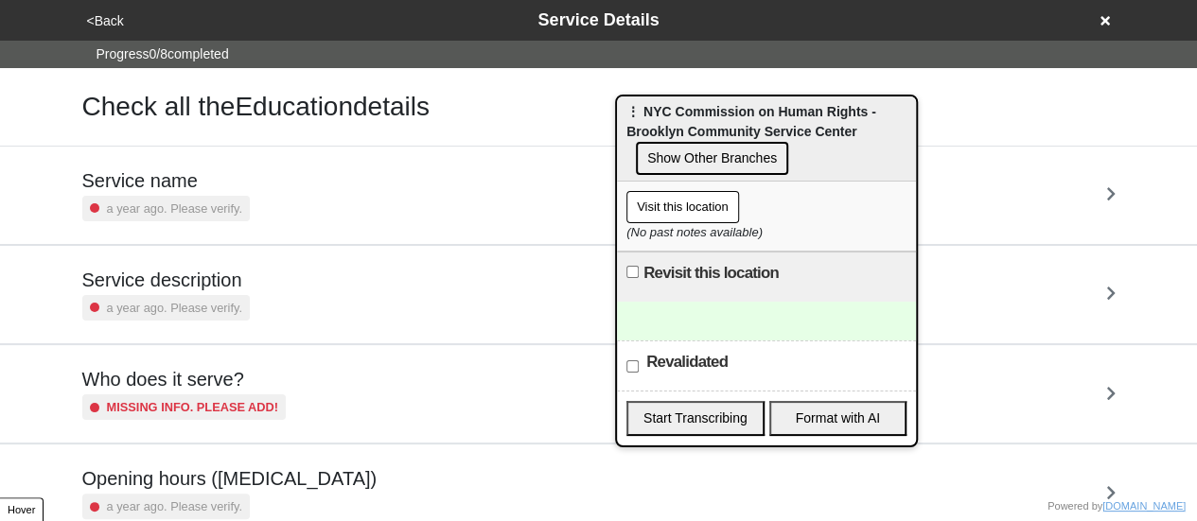
click at [100, 18] on button "<Back" at bounding box center [105, 21] width 48 height 22
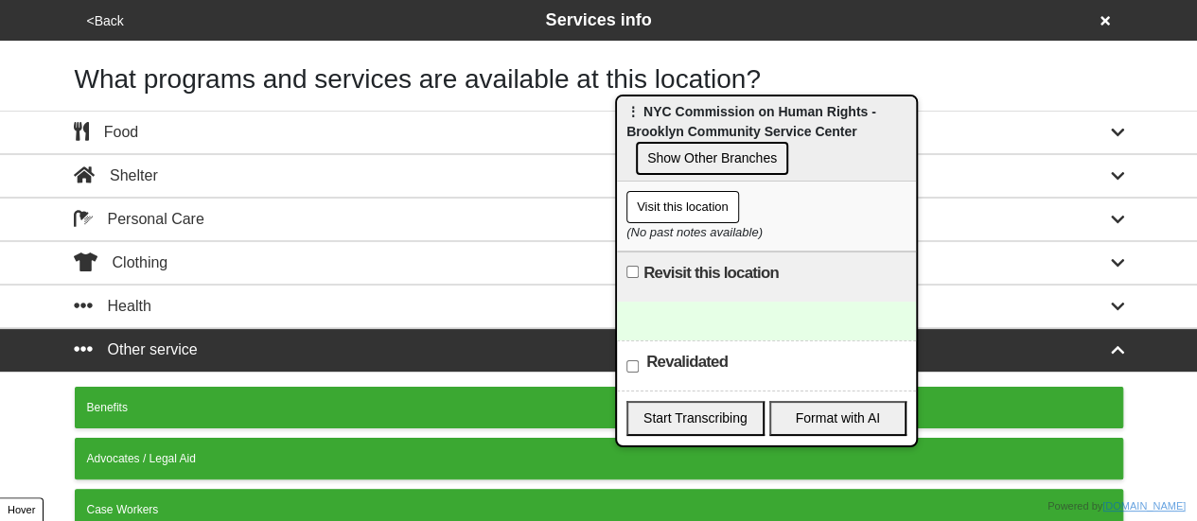
click at [110, 14] on button "<Back" at bounding box center [105, 21] width 48 height 22
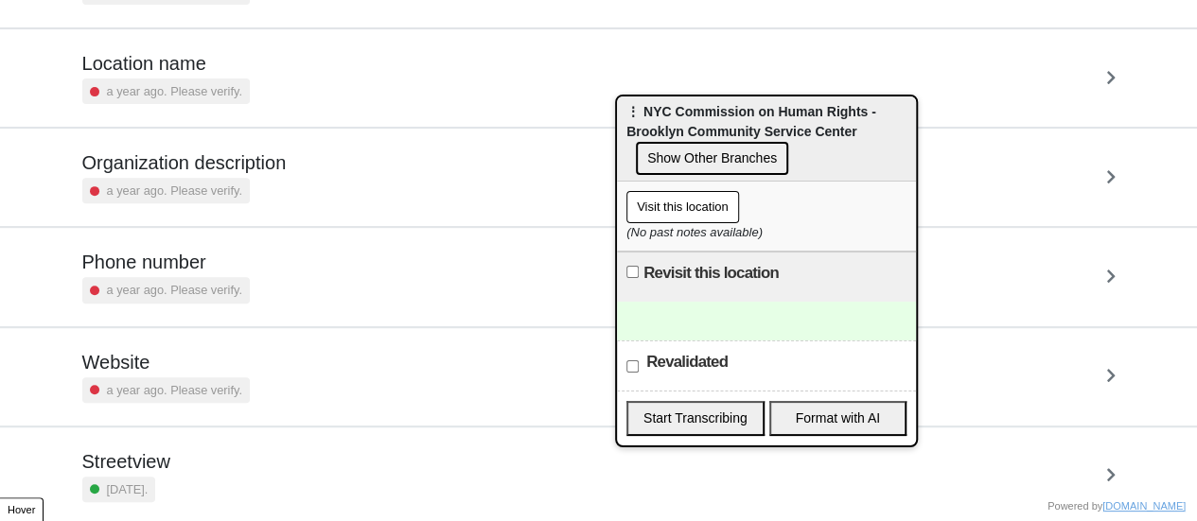
scroll to position [360, 0]
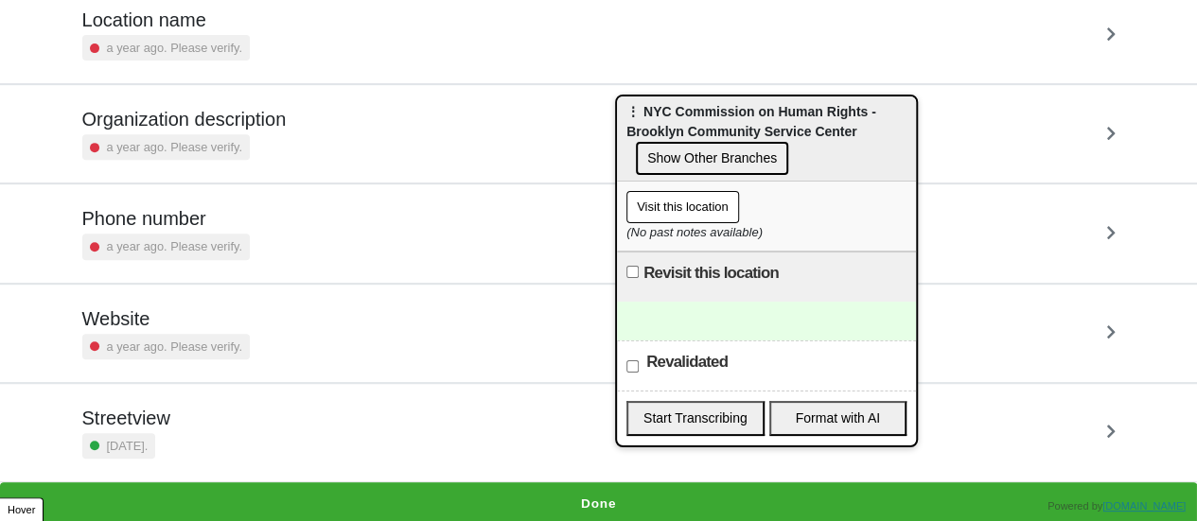
click at [186, 35] on div "a year ago. Please verify." at bounding box center [165, 48] width 167 height 26
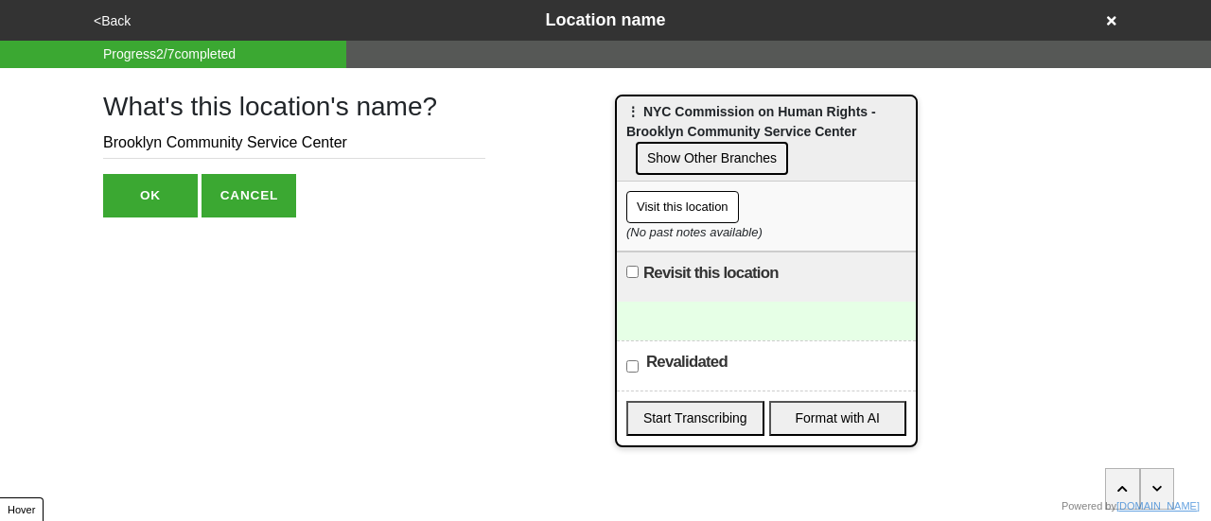
click at [345, 141] on input "Brooklyn Community Service Center" at bounding box center [294, 143] width 382 height 31
type input "Brooklyn Community Service Center Duplicate"
click at [148, 192] on button "OK" at bounding box center [150, 196] width 95 height 44
type textarea "x"
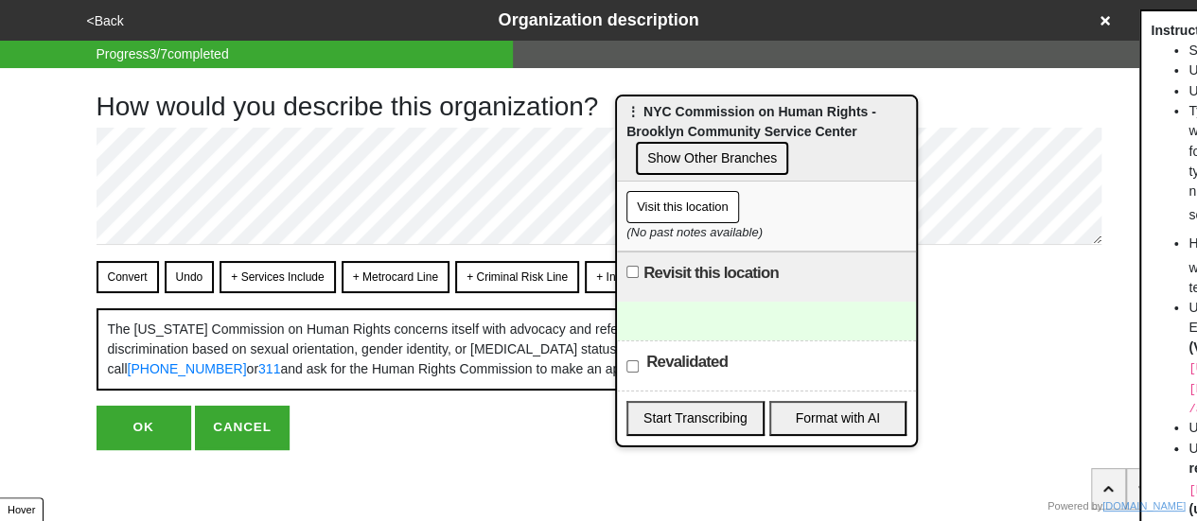
click at [114, 28] on button "<Back" at bounding box center [105, 21] width 48 height 22
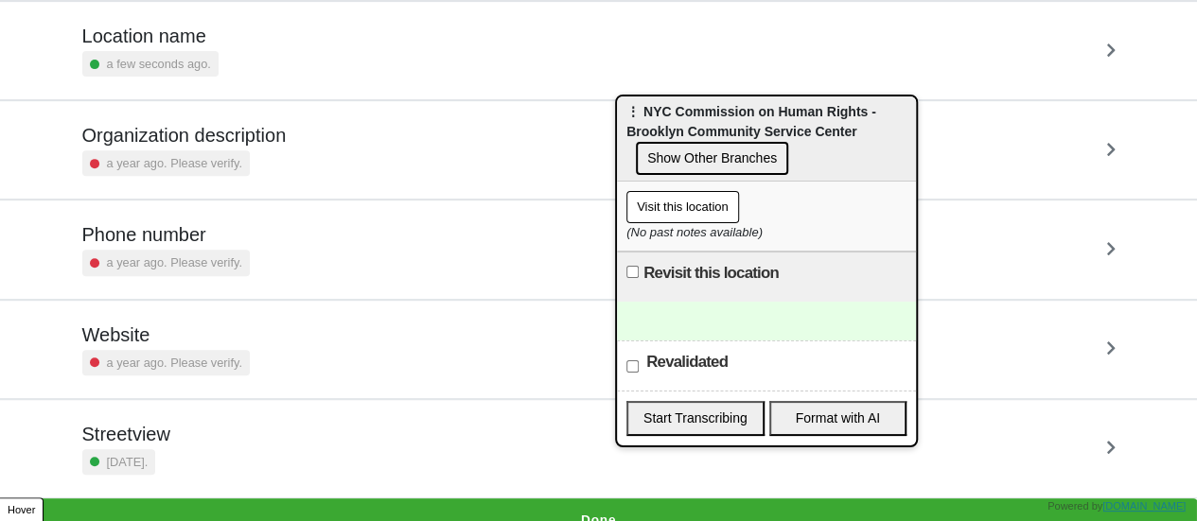
scroll to position [360, 0]
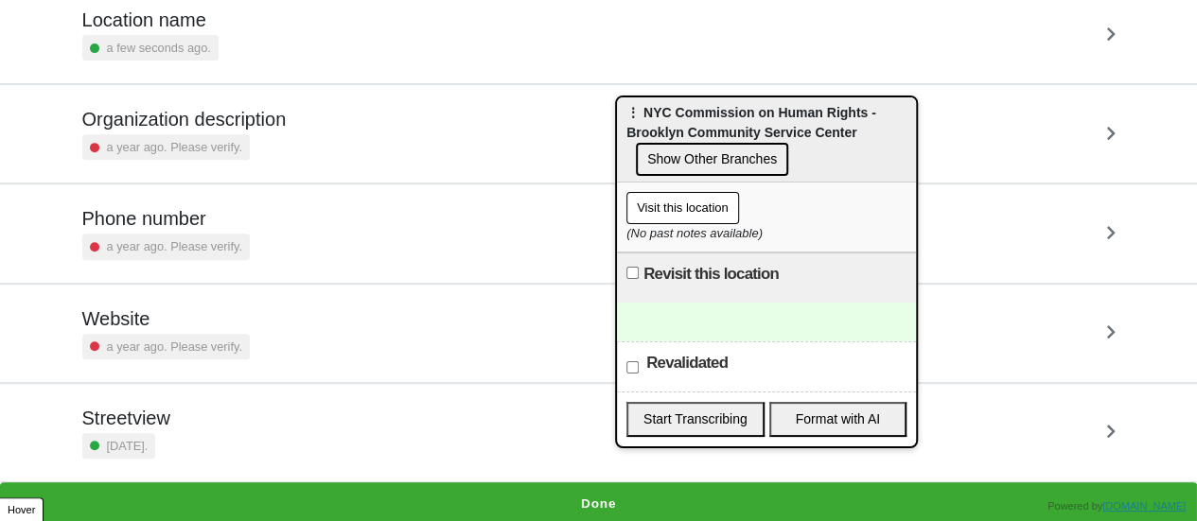
click at [671, 154] on button "Show Other Branches" at bounding box center [712, 159] width 152 height 33
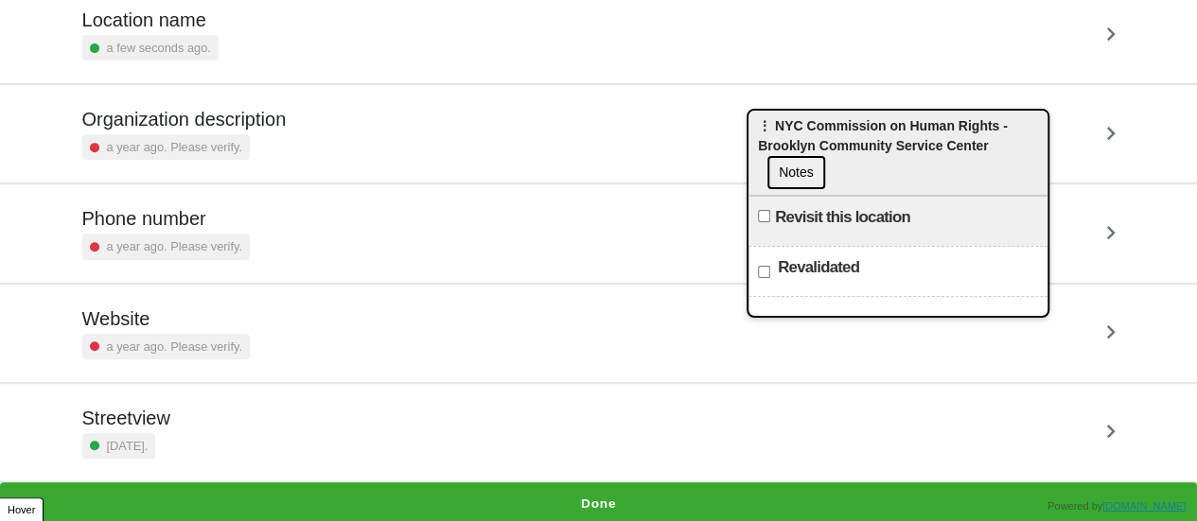
drag, startPoint x: 699, startPoint y: 122, endPoint x: 1071, endPoint y: 133, distance: 372.1
click at [1048, 133] on div "⋮ NYC Commission on Human Rights - Brooklyn Community Service Center Notes" at bounding box center [897, 153] width 299 height 85
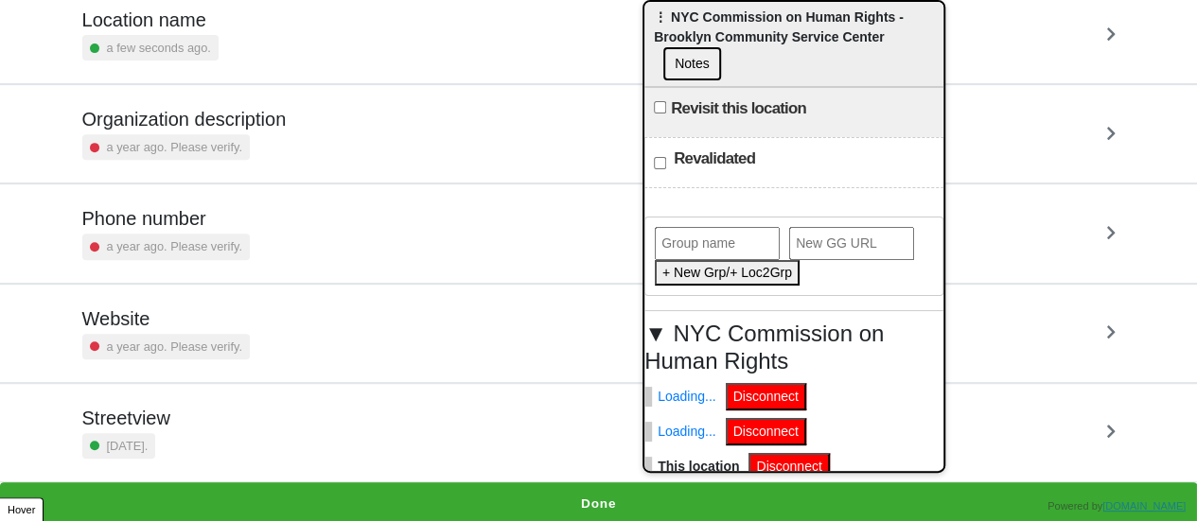
drag, startPoint x: 1018, startPoint y: 128, endPoint x: 604, endPoint y: -35, distance: 445.3
click at [604, 0] on html "<Back Location Info Progress 0 / 7 completed Check all these details on this lo…" at bounding box center [598, 83] width 1197 height 886
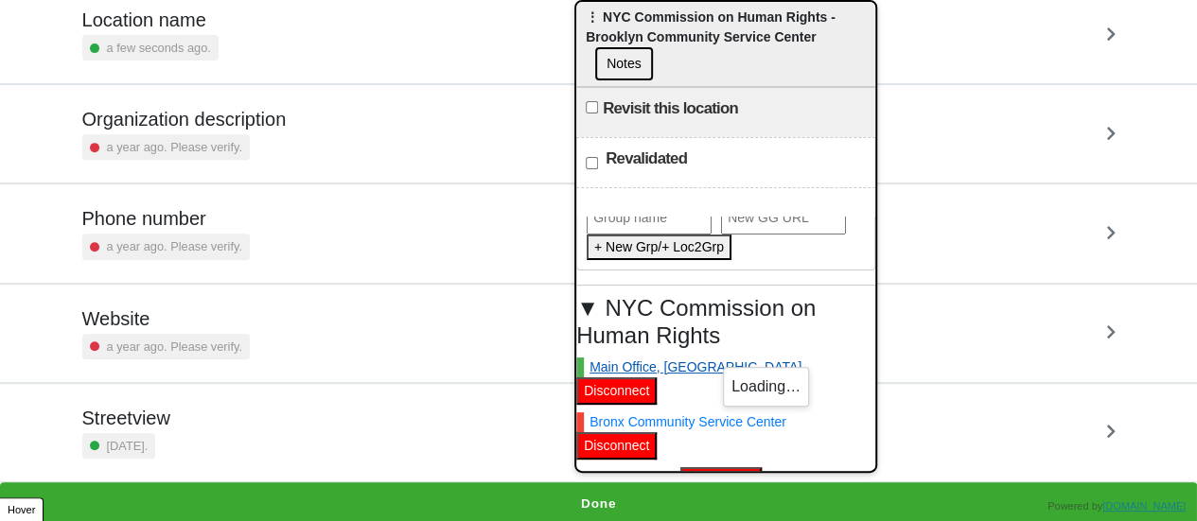
scroll to position [120, 0]
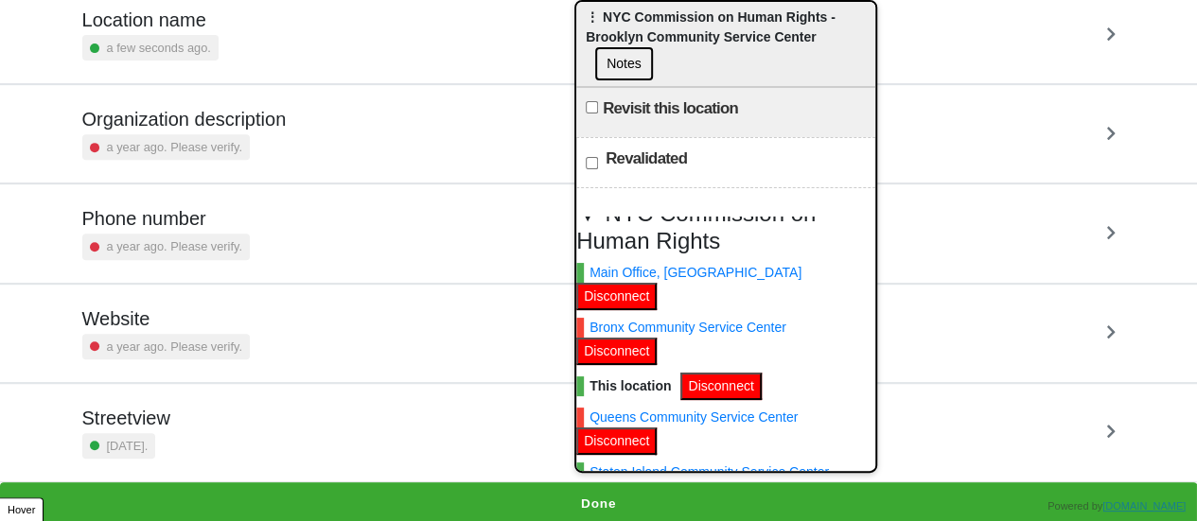
click at [717, 373] on button "Disconnect" at bounding box center [720, 386] width 80 height 27
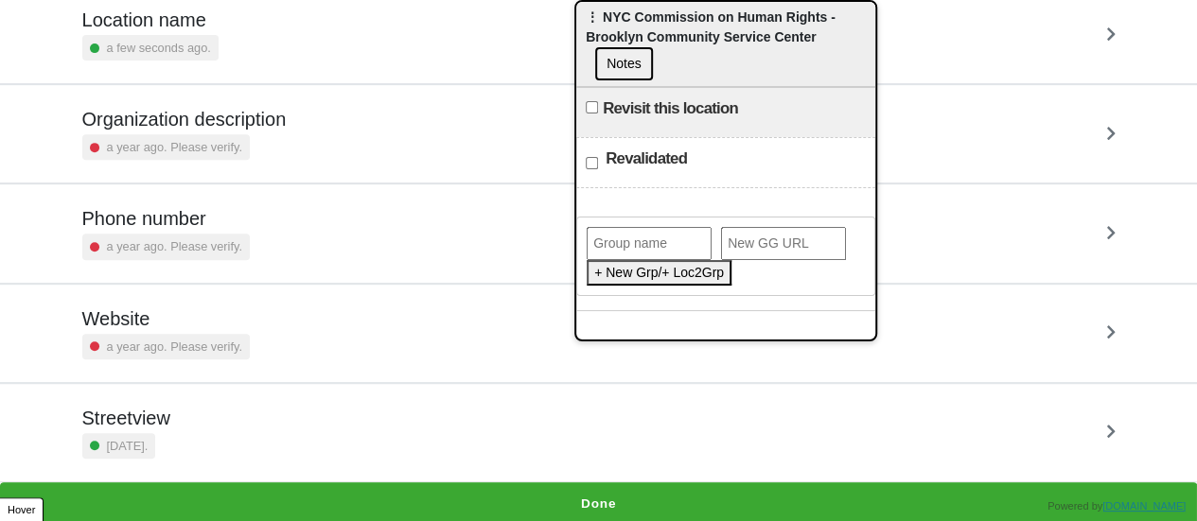
click at [627, 486] on button "Done" at bounding box center [598, 505] width 1197 height 44
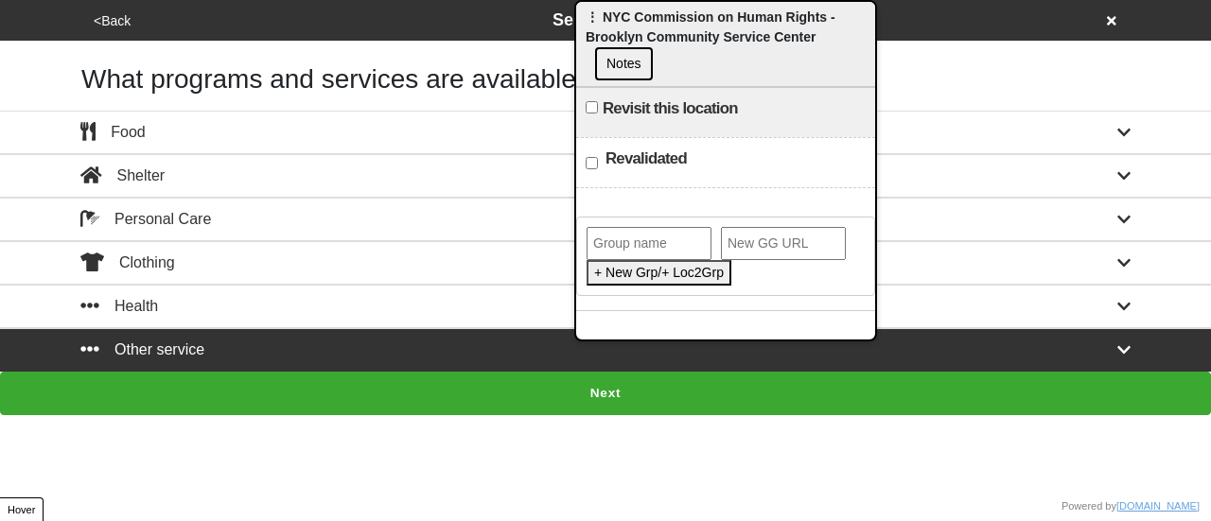
click at [416, 347] on div "Other service" at bounding box center [605, 350] width 1079 height 23
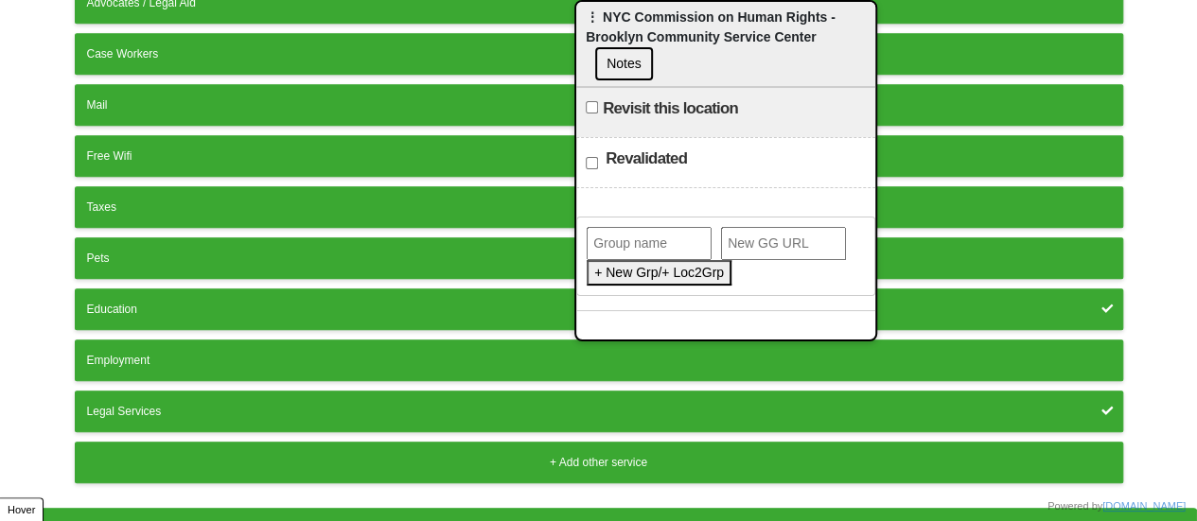
scroll to position [475, 0]
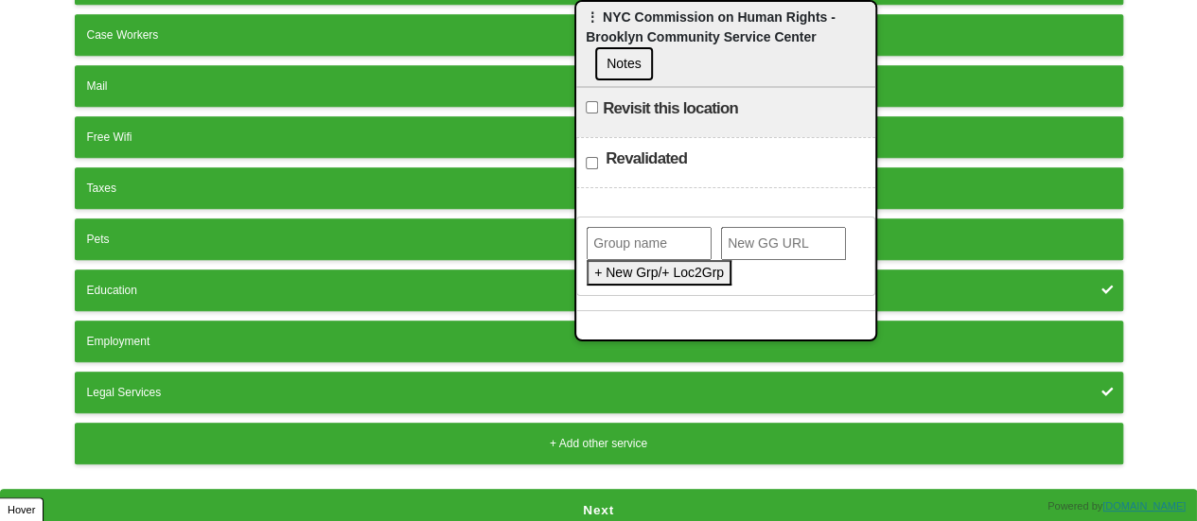
click at [397, 282] on div "Education" at bounding box center [599, 290] width 1024 height 17
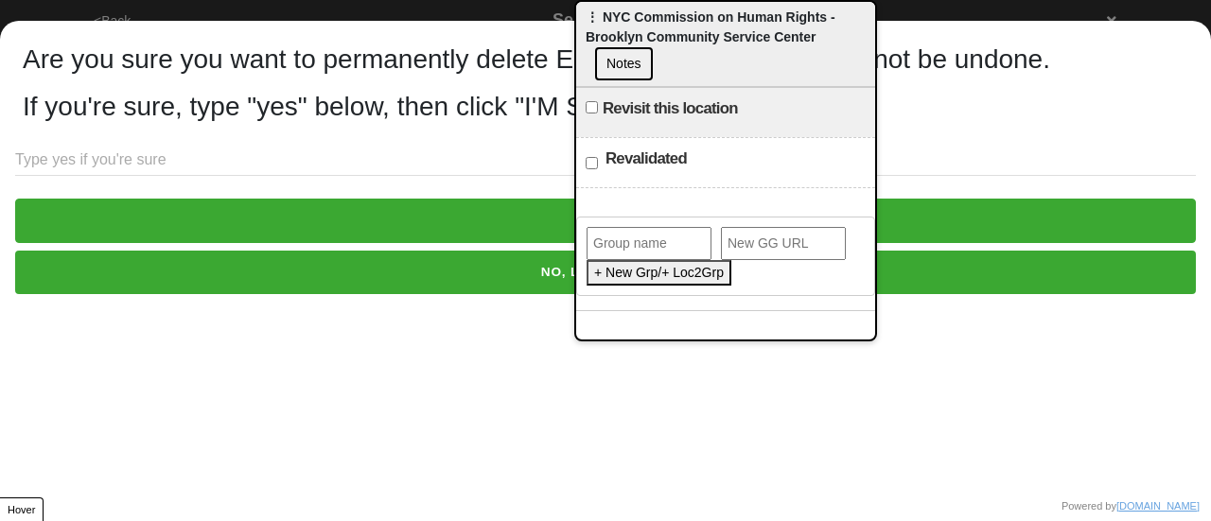
click at [140, 175] on input "text" at bounding box center [605, 160] width 1181 height 31
type input "yes"
click at [150, 232] on button "I'M SURE" at bounding box center [605, 221] width 1181 height 44
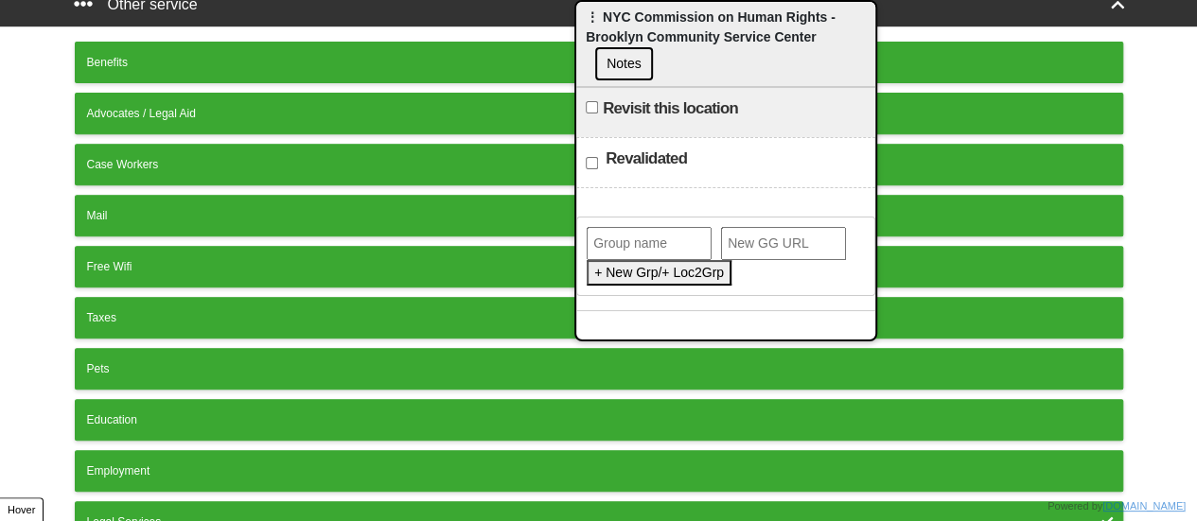
scroll to position [475, 0]
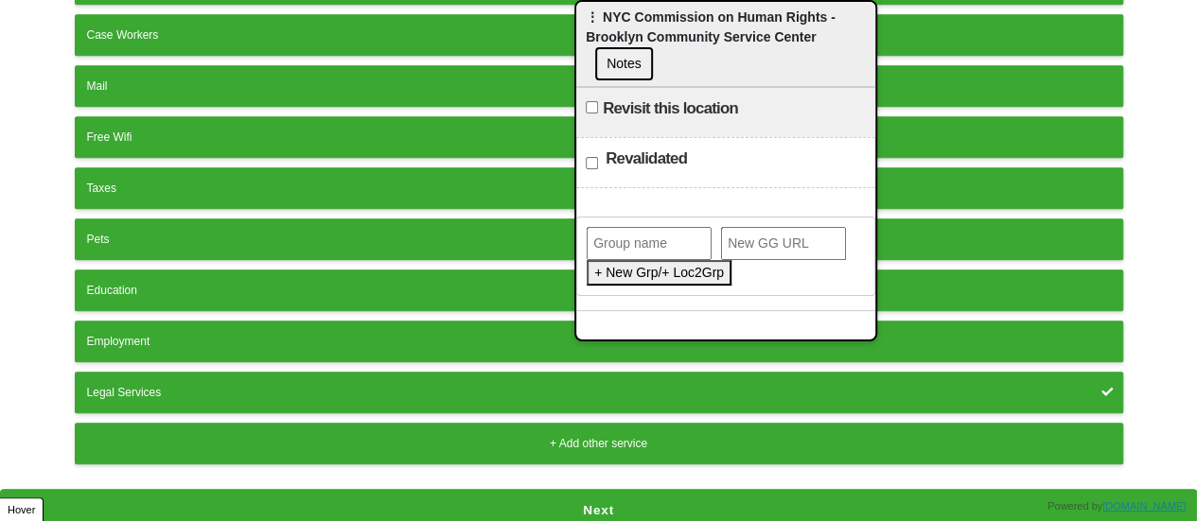
click at [403, 384] on div "Legal Services" at bounding box center [599, 392] width 1024 height 17
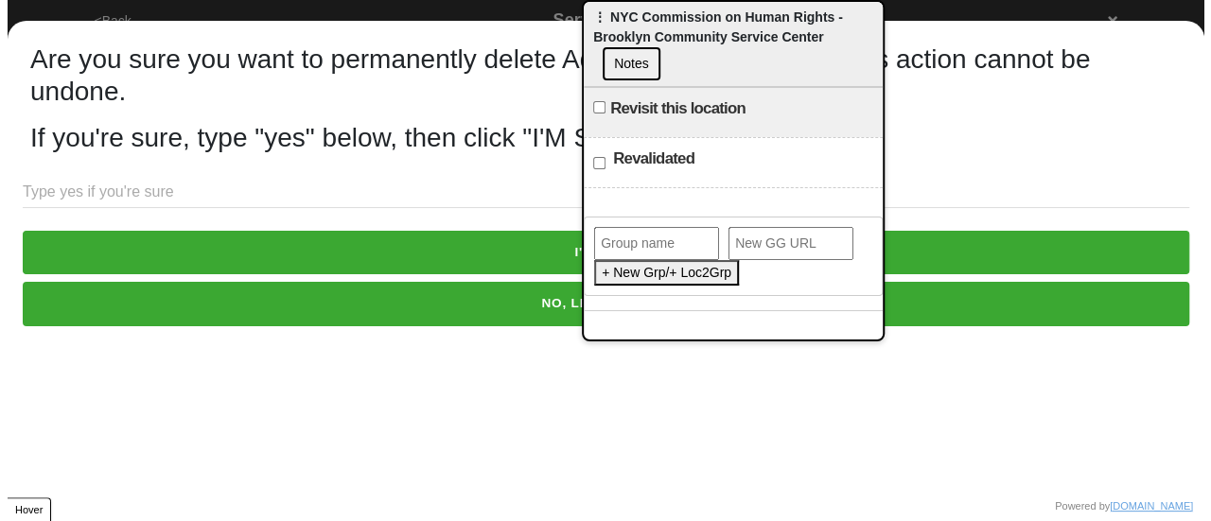
scroll to position [0, 0]
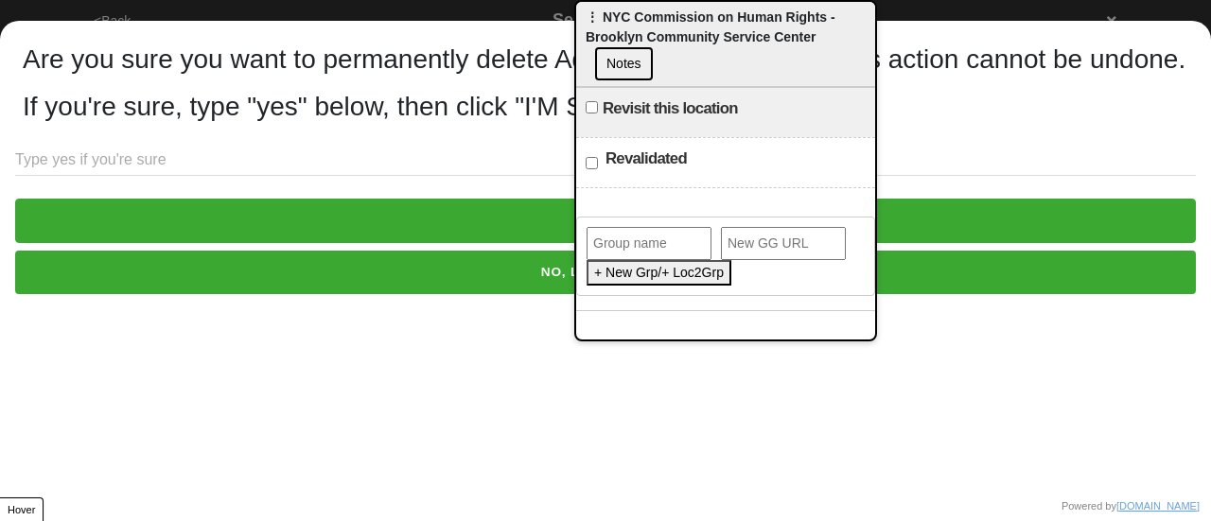
click at [229, 176] on input "text" at bounding box center [605, 160] width 1181 height 31
type input "yes"
click at [288, 242] on button "I'M SURE" at bounding box center [605, 221] width 1181 height 44
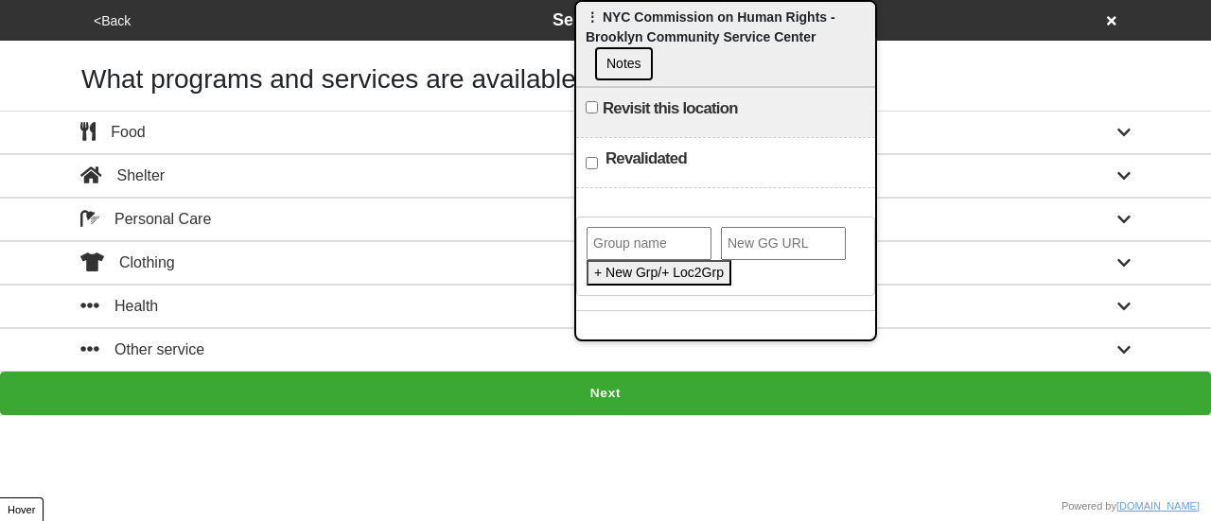
click at [437, 383] on button "Next" at bounding box center [605, 394] width 1211 height 44
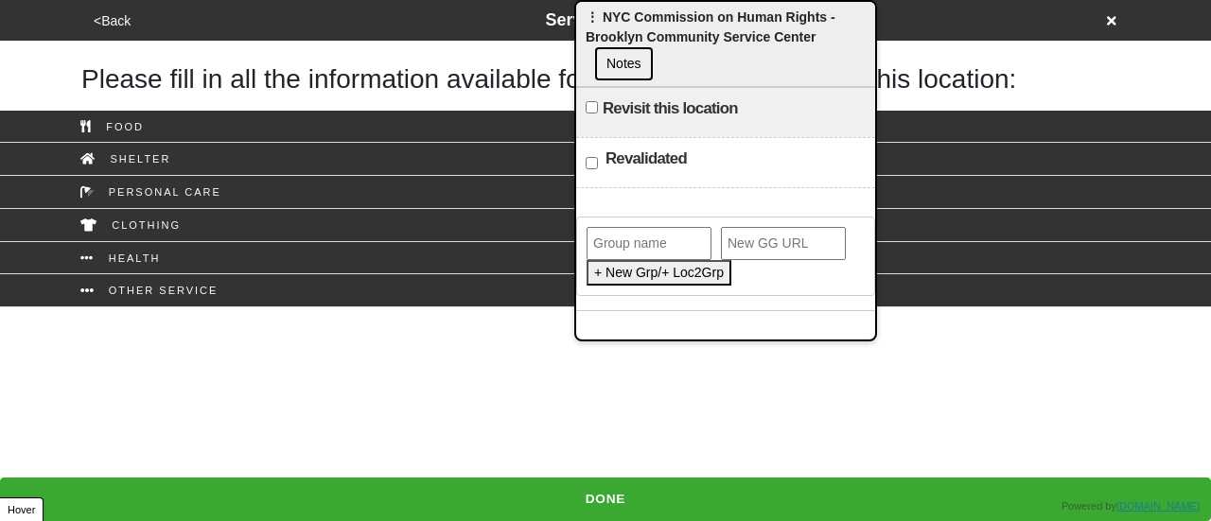
click at [585, 493] on button "DONE" at bounding box center [605, 500] width 1211 height 44
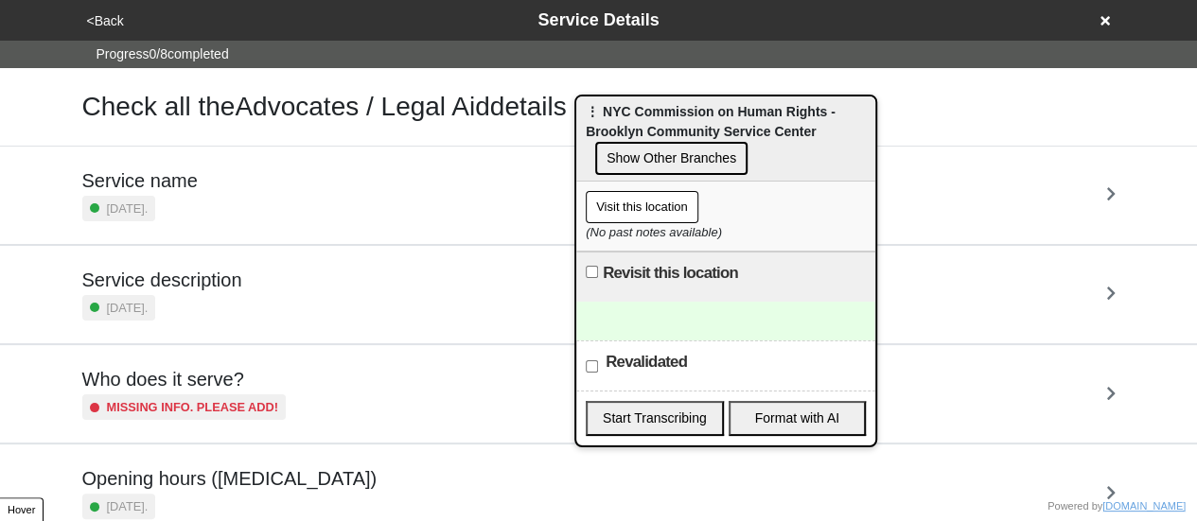
click at [691, 158] on button "Show Other Branches" at bounding box center [671, 158] width 152 height 33
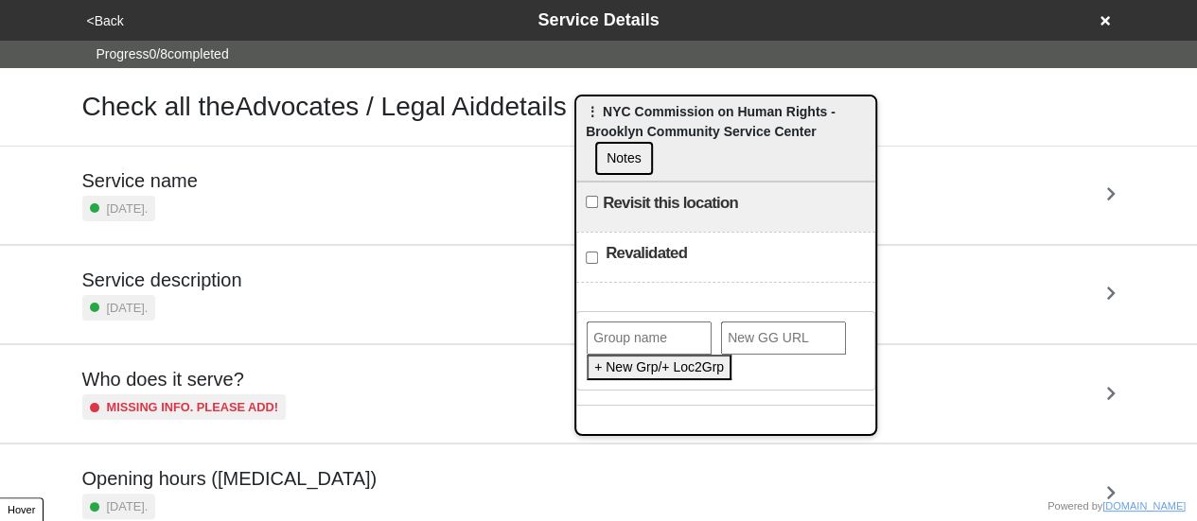
click at [647, 323] on input "text" at bounding box center [649, 338] width 125 height 33
type input "NYC Commission on Human Rights"
click at [664, 370] on button "Add This Location to Group" at bounding box center [675, 368] width 176 height 26
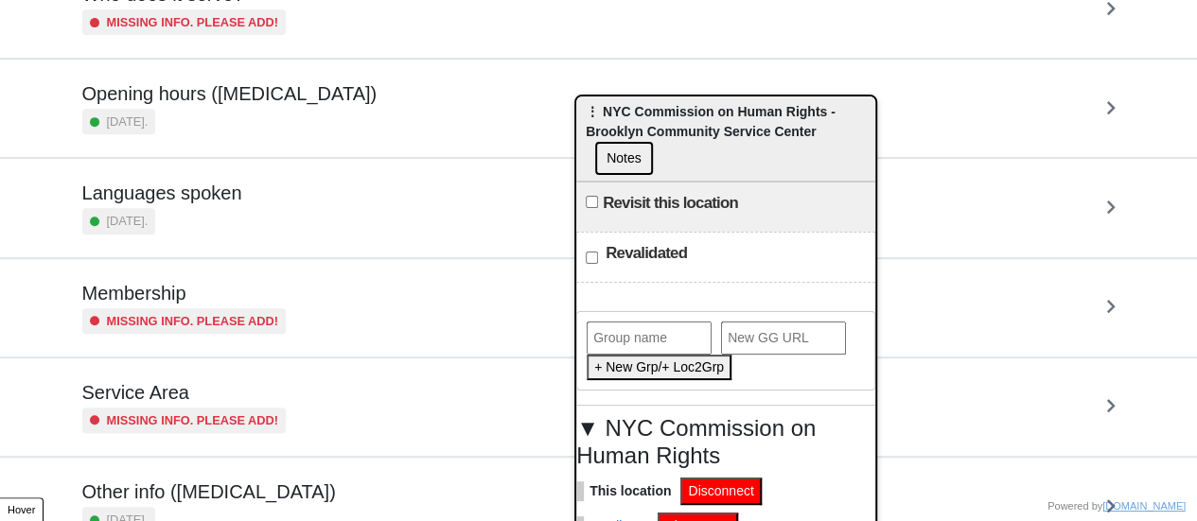
scroll to position [458, 0]
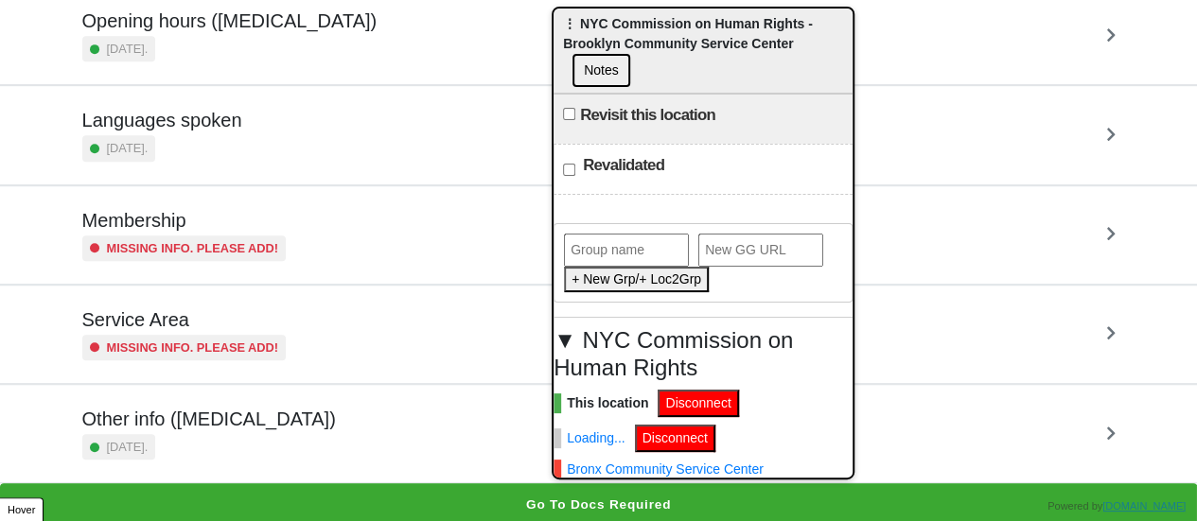
drag, startPoint x: 729, startPoint y: 131, endPoint x: 702, endPoint y: 23, distance: 111.1
click at [702, 25] on div "⋮ NYC Commission on Human Rights - Brooklyn Community Service Center Notes" at bounding box center [703, 51] width 299 height 85
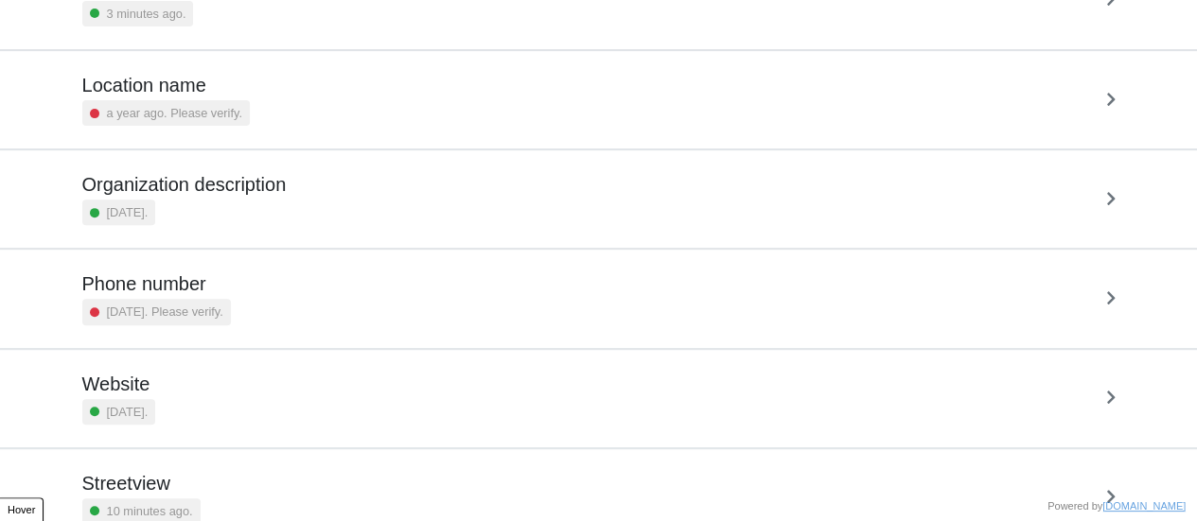
scroll to position [360, 0]
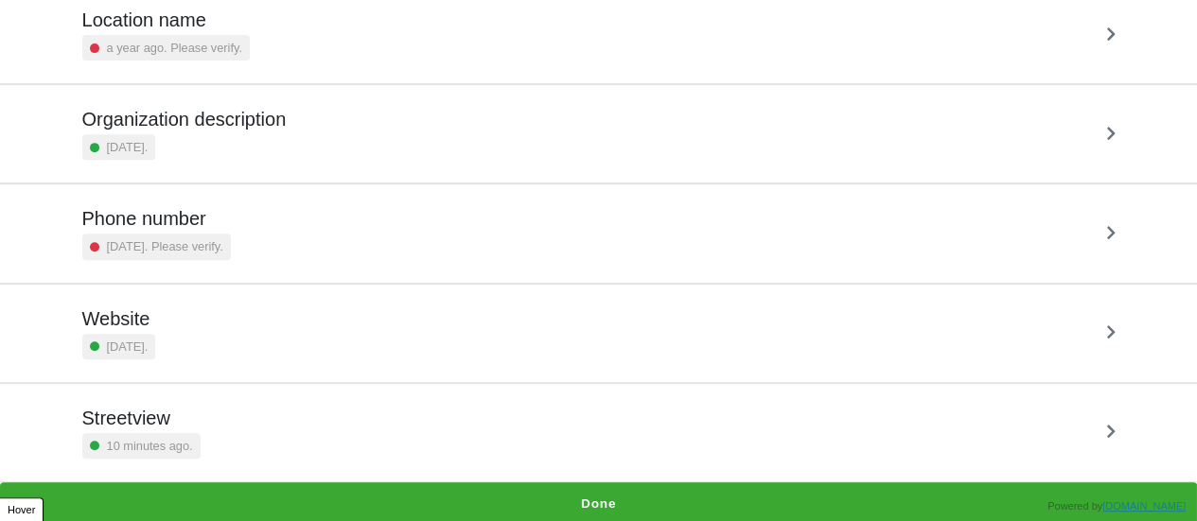
click at [573, 500] on button "Done" at bounding box center [598, 505] width 1197 height 44
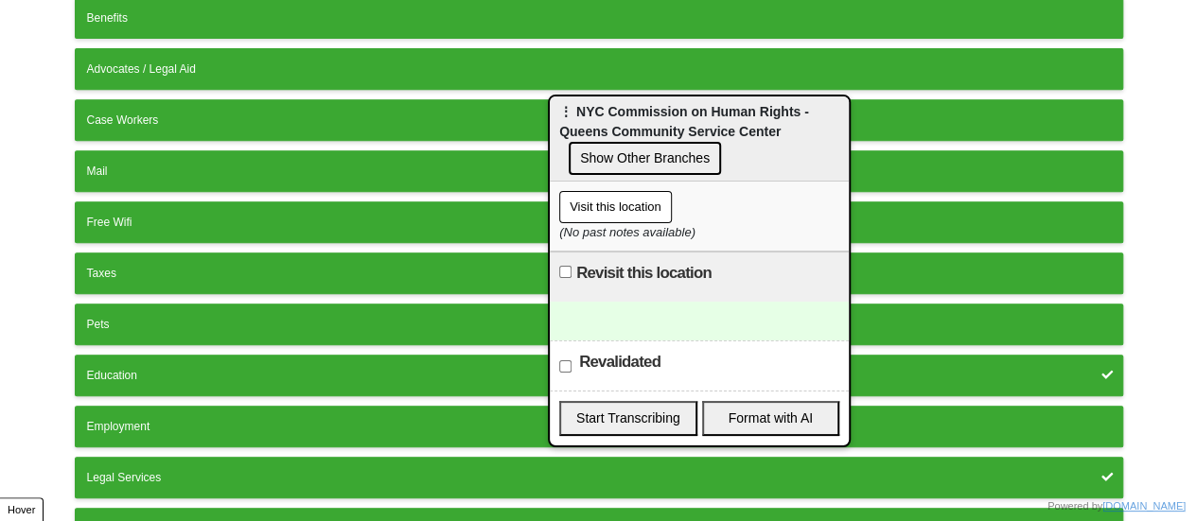
scroll to position [475, 0]
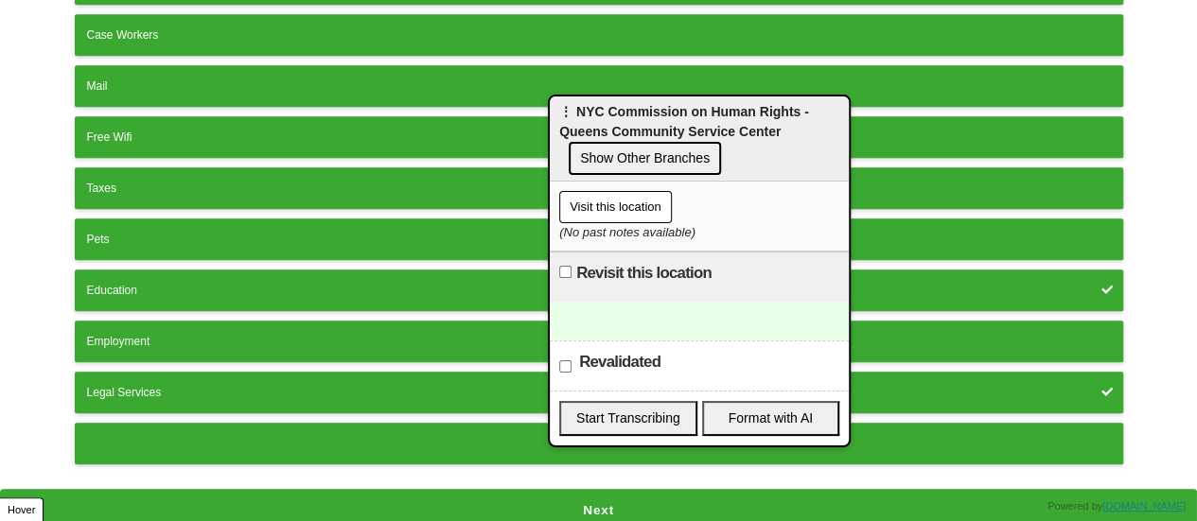
click at [581, 493] on button "Next" at bounding box center [598, 511] width 1197 height 44
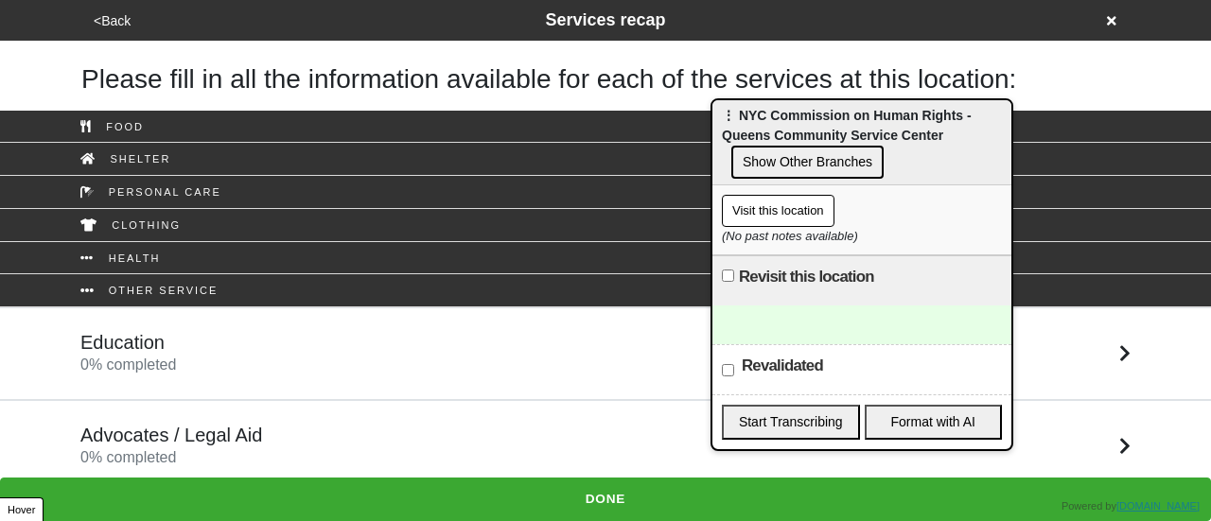
drag, startPoint x: 642, startPoint y: 130, endPoint x: 1117, endPoint y: 133, distance: 475.0
click at [972, 133] on span "⋮ NYC Commission on Human Rights - Queens Community Service Center" at bounding box center [847, 125] width 250 height 35
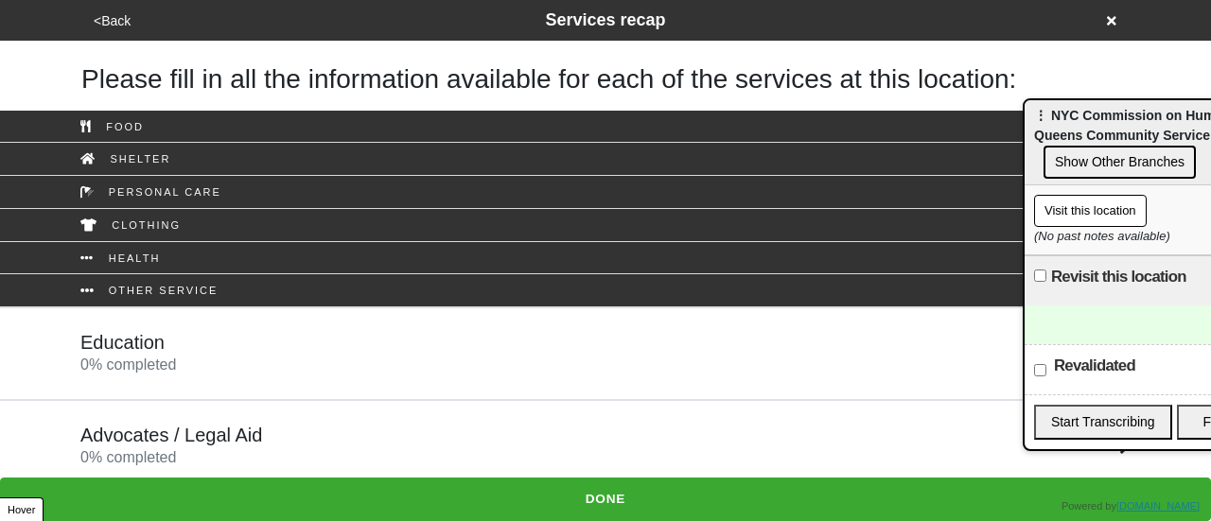
click at [297, 350] on div "Education 0 % completed" at bounding box center [605, 353] width 1079 height 45
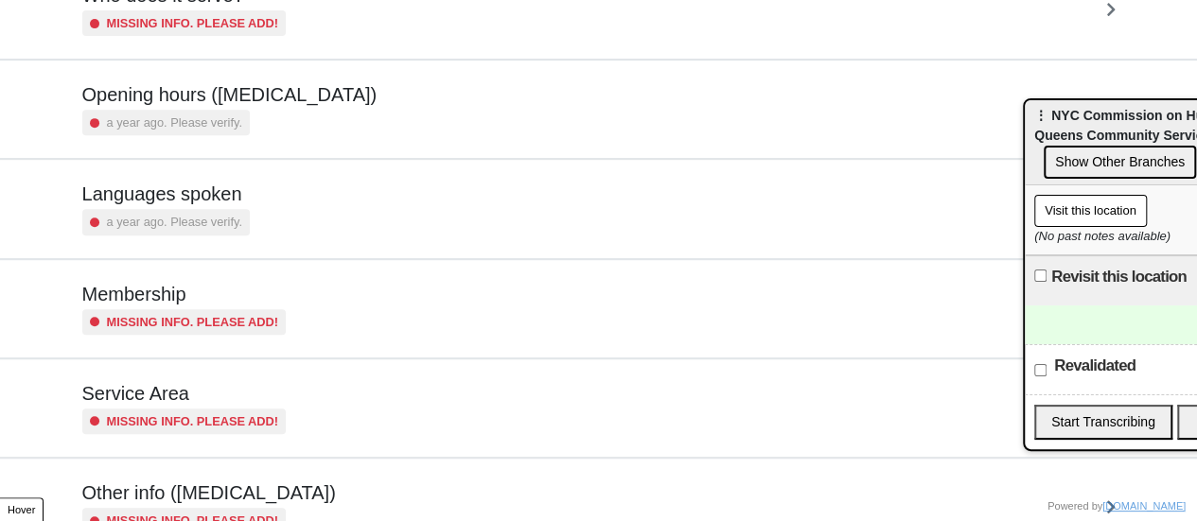
scroll to position [269, 0]
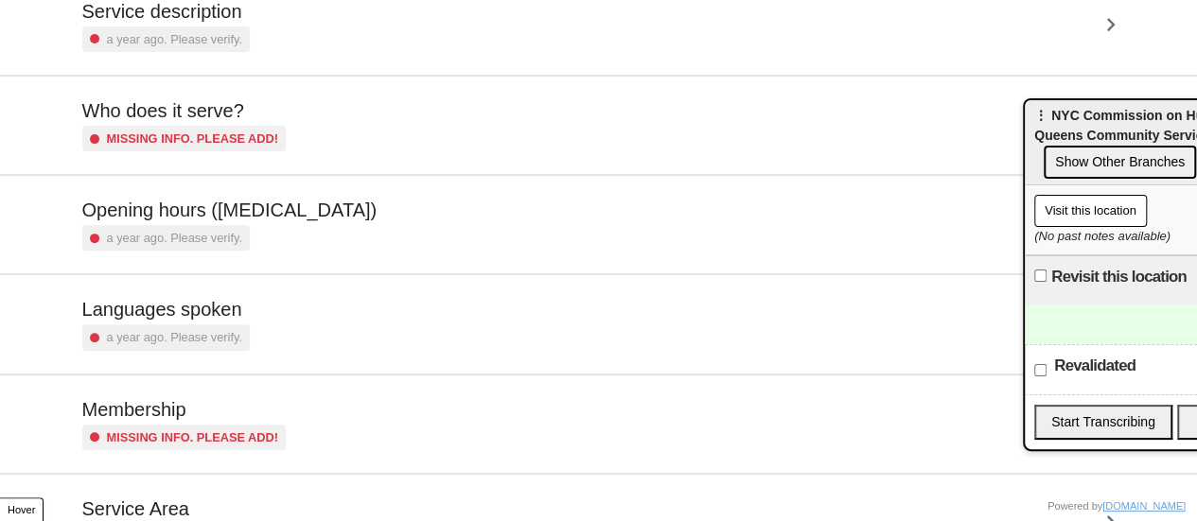
click at [244, 227] on div "a year ago. Please verify." at bounding box center [229, 238] width 295 height 26
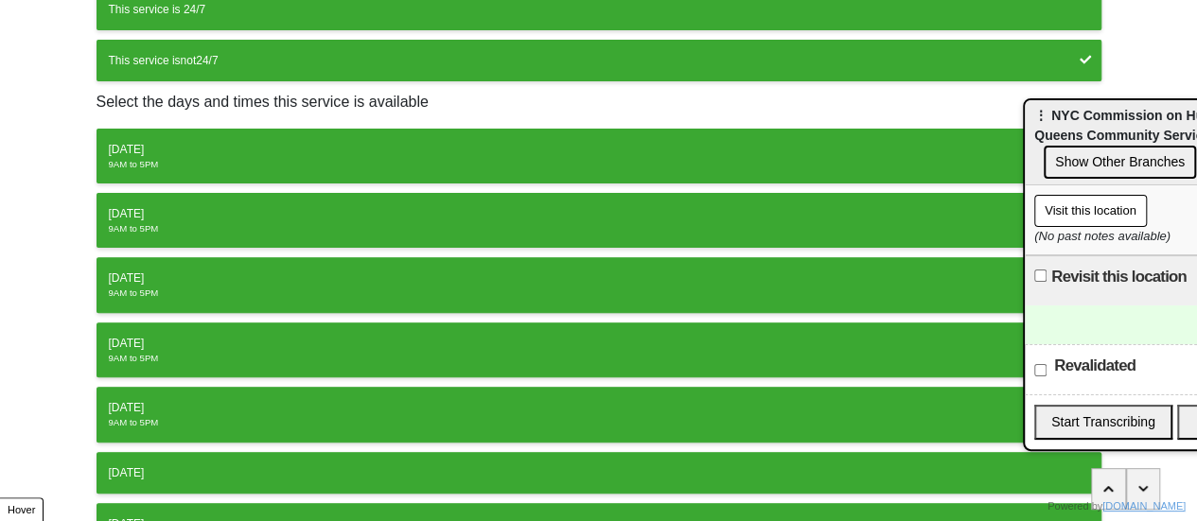
scroll to position [351, 0]
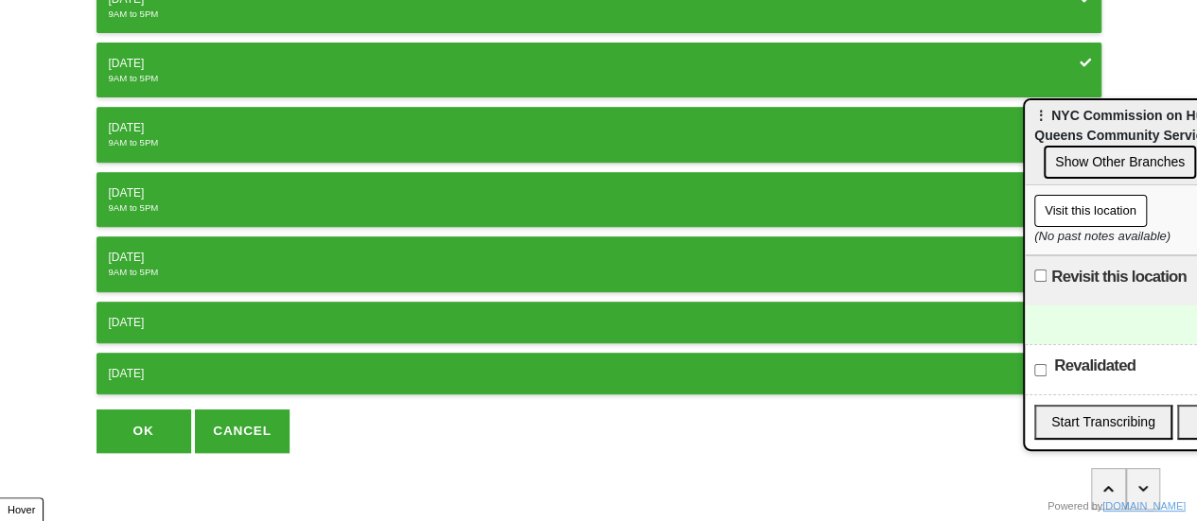
click at [146, 421] on button "OK" at bounding box center [144, 432] width 95 height 44
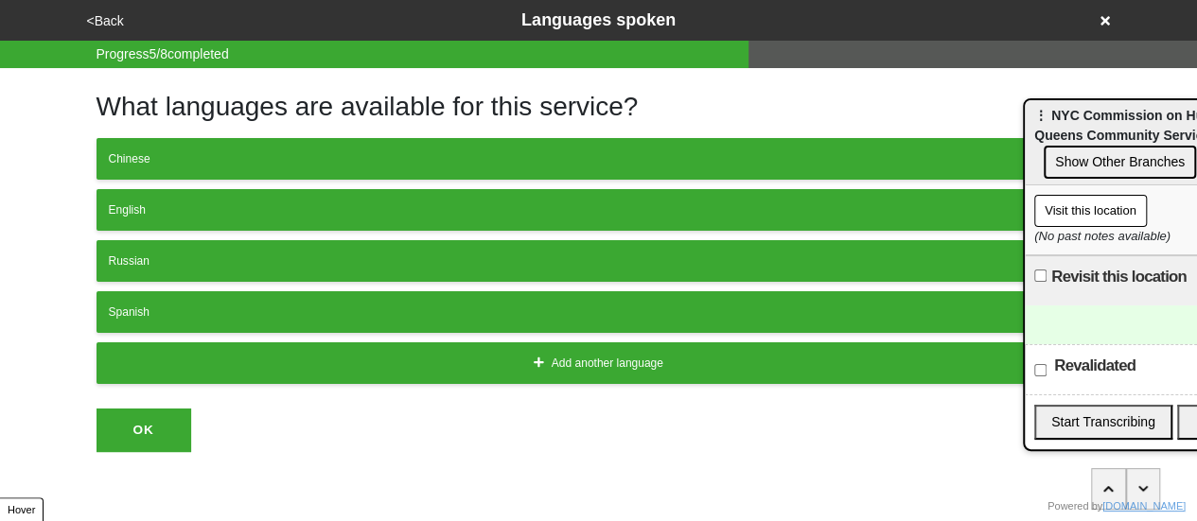
click at [107, 18] on button "<Back" at bounding box center [105, 21] width 48 height 22
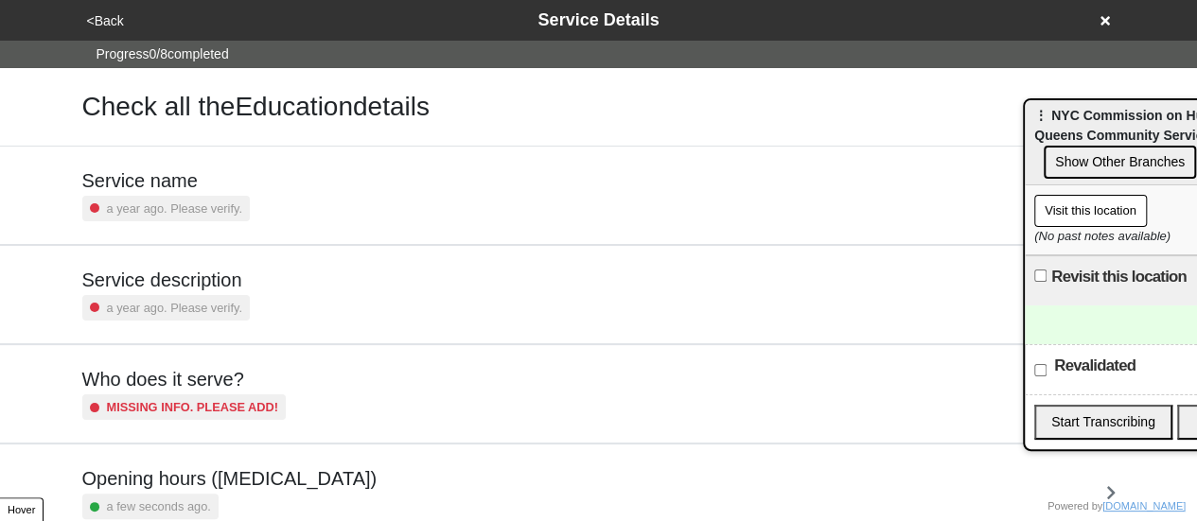
click at [107, 18] on button "<Back" at bounding box center [105, 21] width 48 height 22
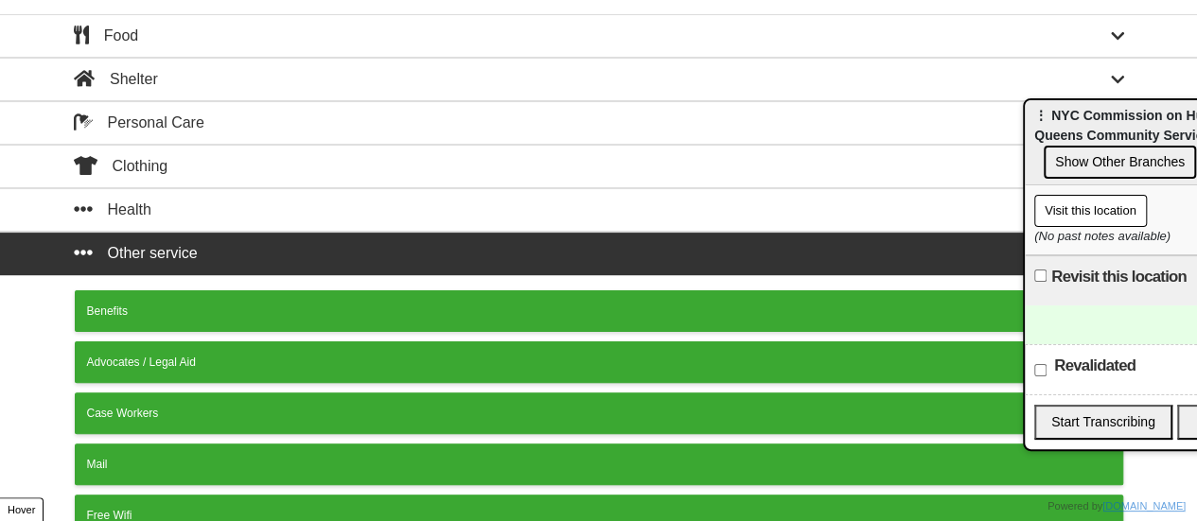
scroll to position [475, 0]
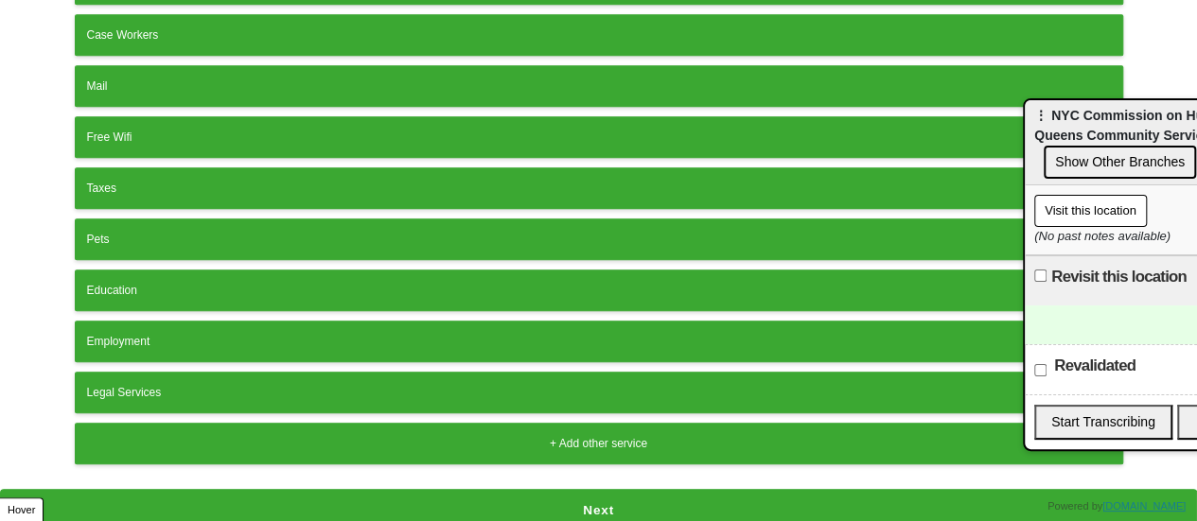
click at [530, 491] on button "Next" at bounding box center [598, 511] width 1197 height 44
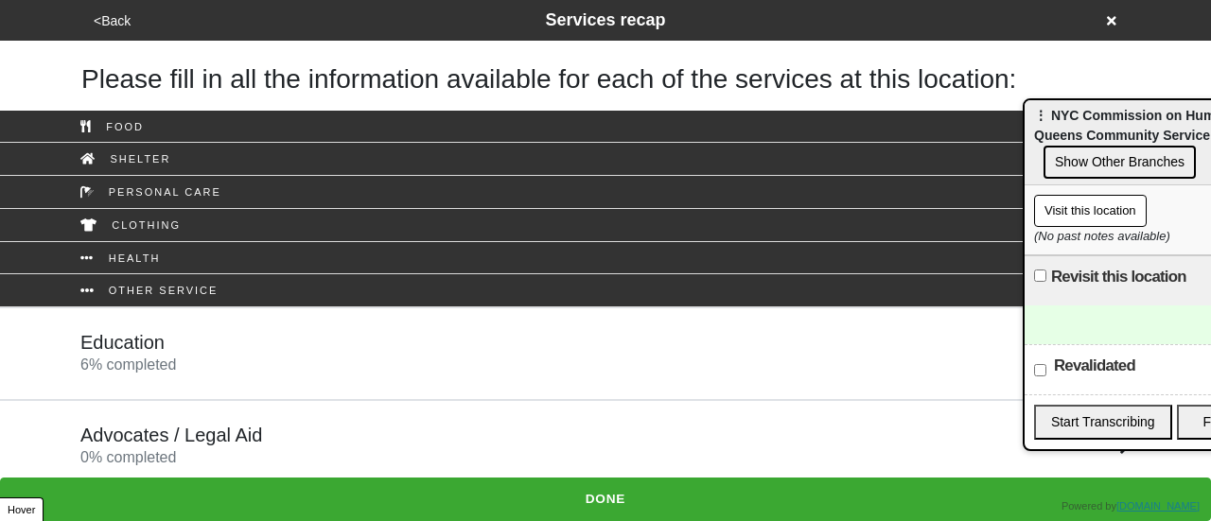
click at [301, 425] on div "Advocates / Legal Aid 0 % completed" at bounding box center [605, 446] width 1079 height 45
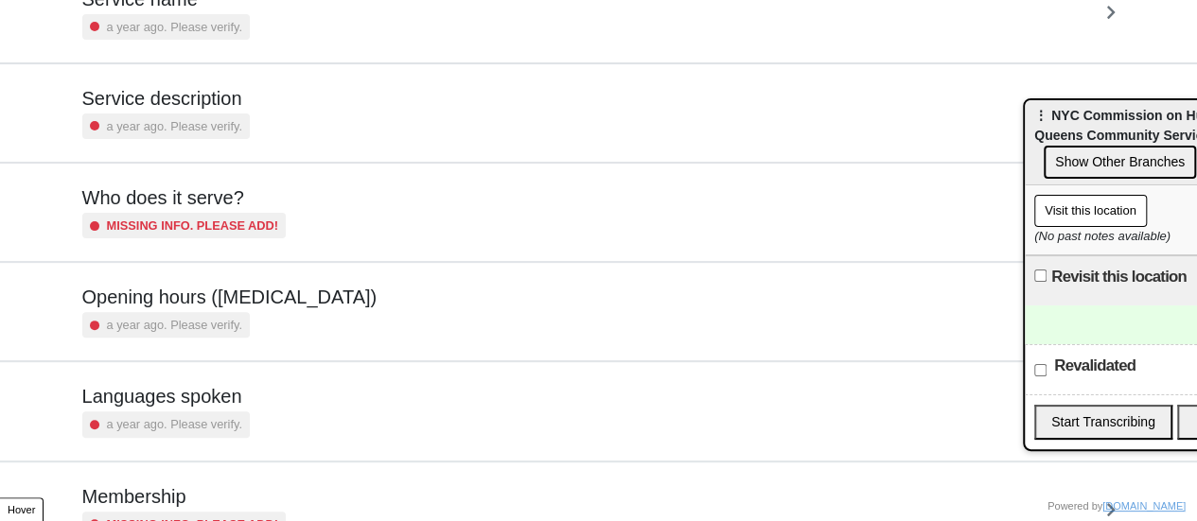
scroll to position [189, 0]
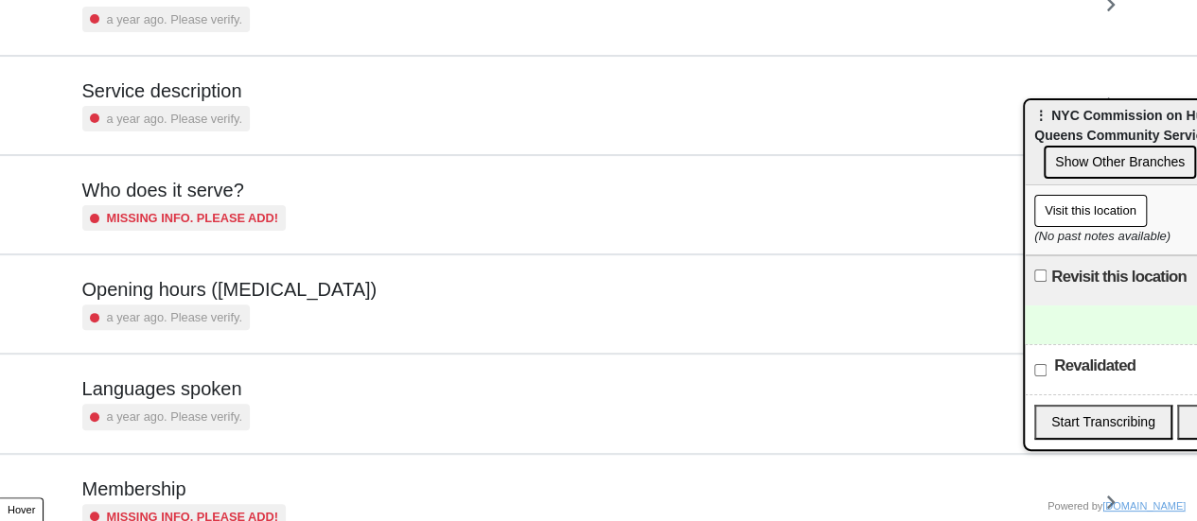
click at [290, 305] on div "a year ago. Please verify." at bounding box center [229, 318] width 295 height 26
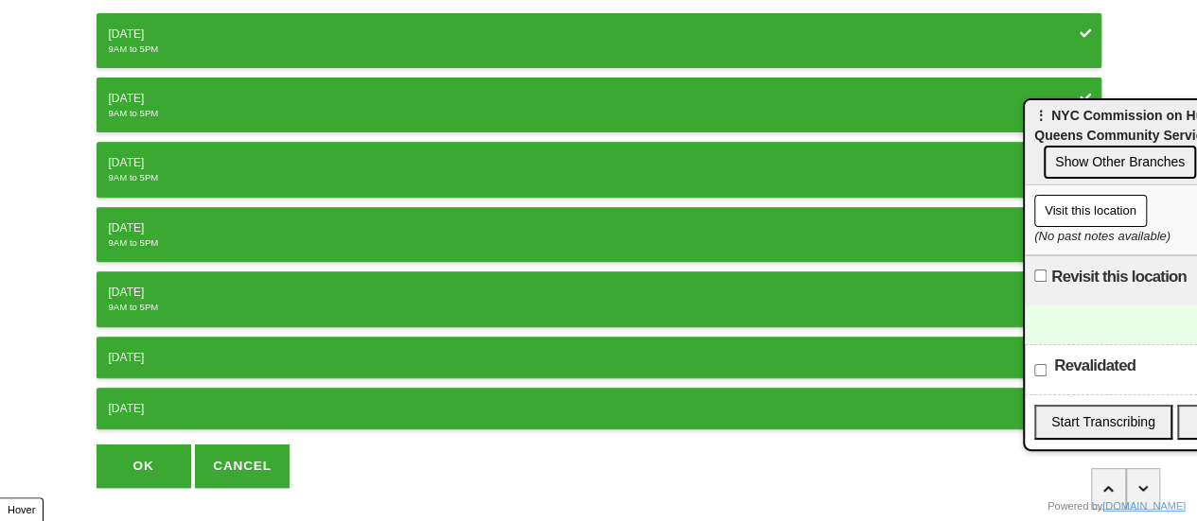
scroll to position [351, 0]
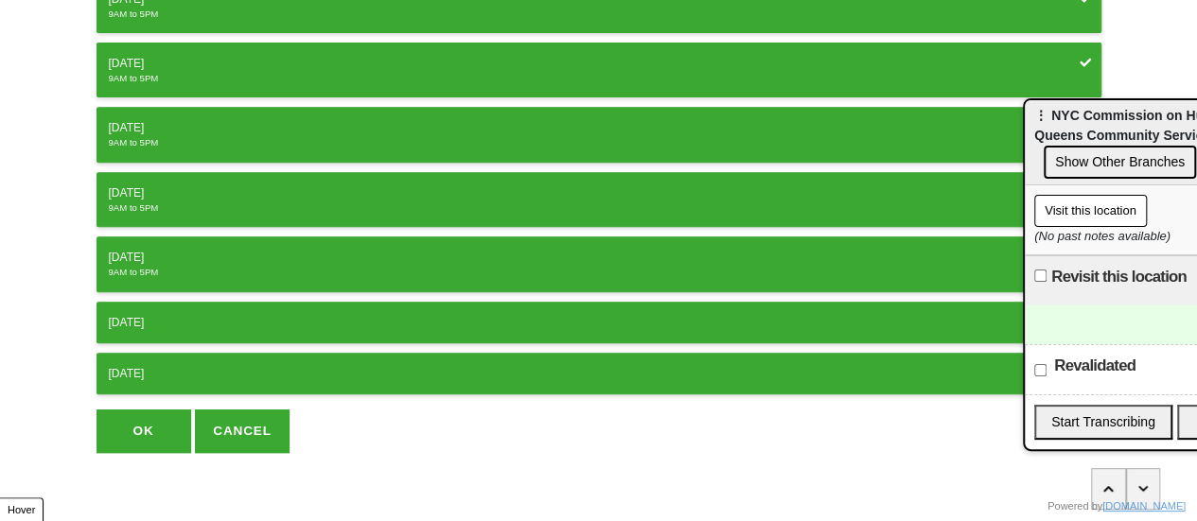
click at [136, 419] on button "OK" at bounding box center [144, 432] width 95 height 44
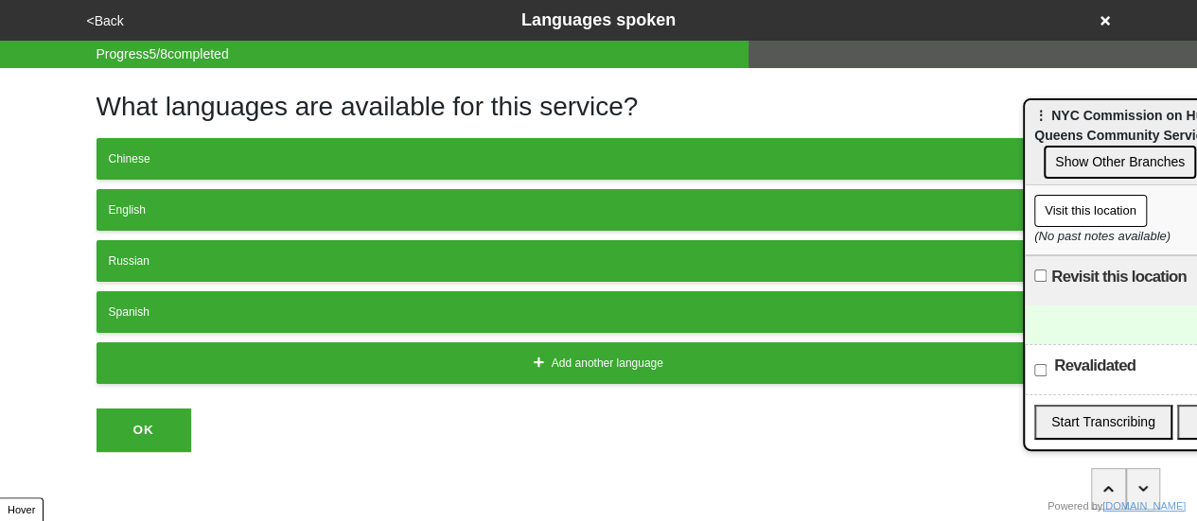
click at [115, 24] on button "<Back" at bounding box center [105, 21] width 48 height 22
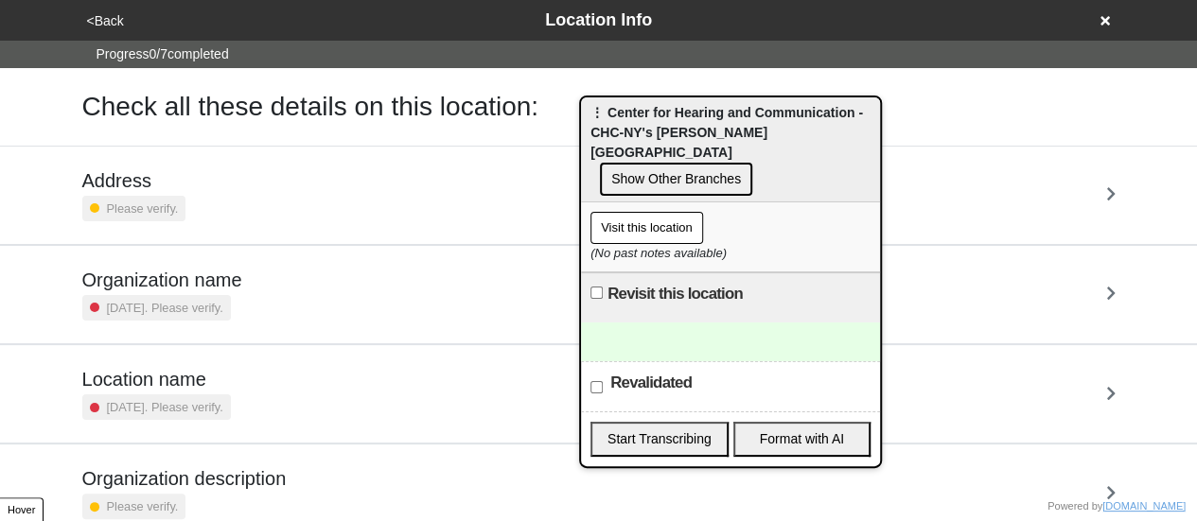
drag, startPoint x: 1126, startPoint y: 126, endPoint x: 696, endPoint y: 121, distance: 429.6
click at [696, 121] on div "⋮ Center for Hearing and Communication - CHC-NY's [PERSON_NAME] Hearing Technol…" at bounding box center [730, 149] width 299 height 105
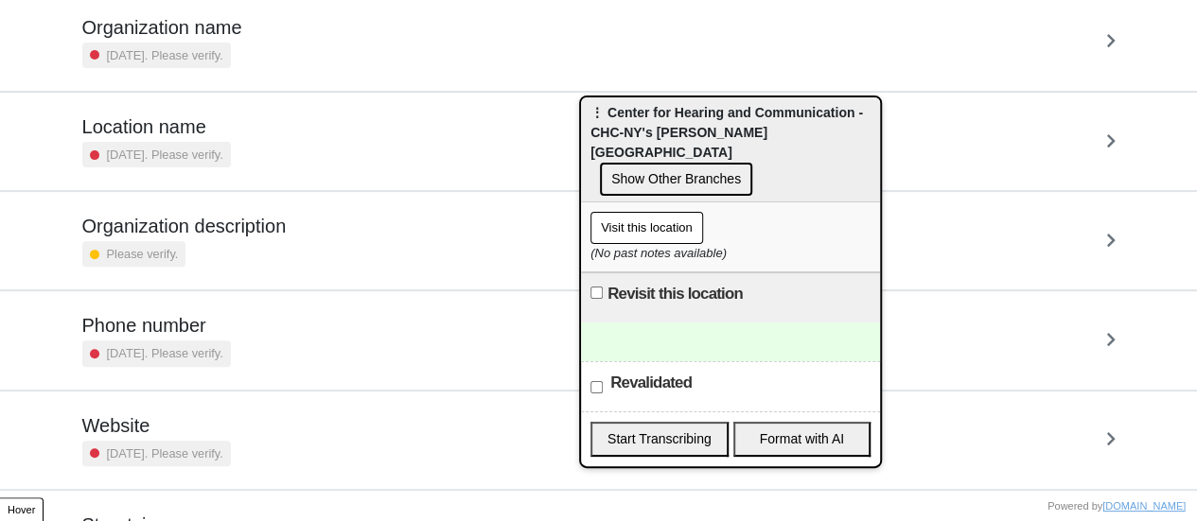
scroll to position [360, 0]
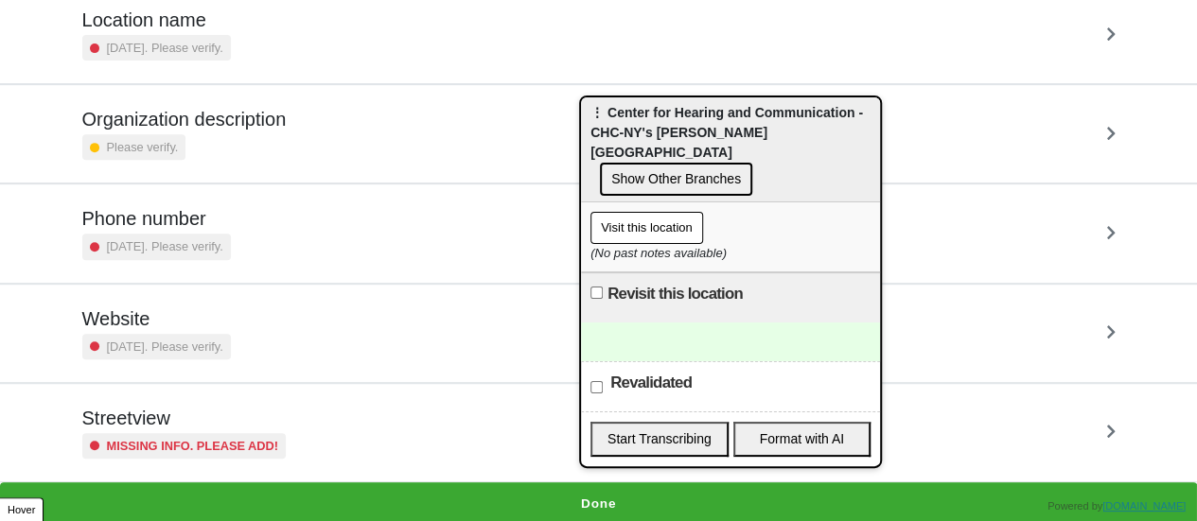
click at [168, 425] on div "Streetview Missing info. Please add!" at bounding box center [184, 433] width 204 height 52
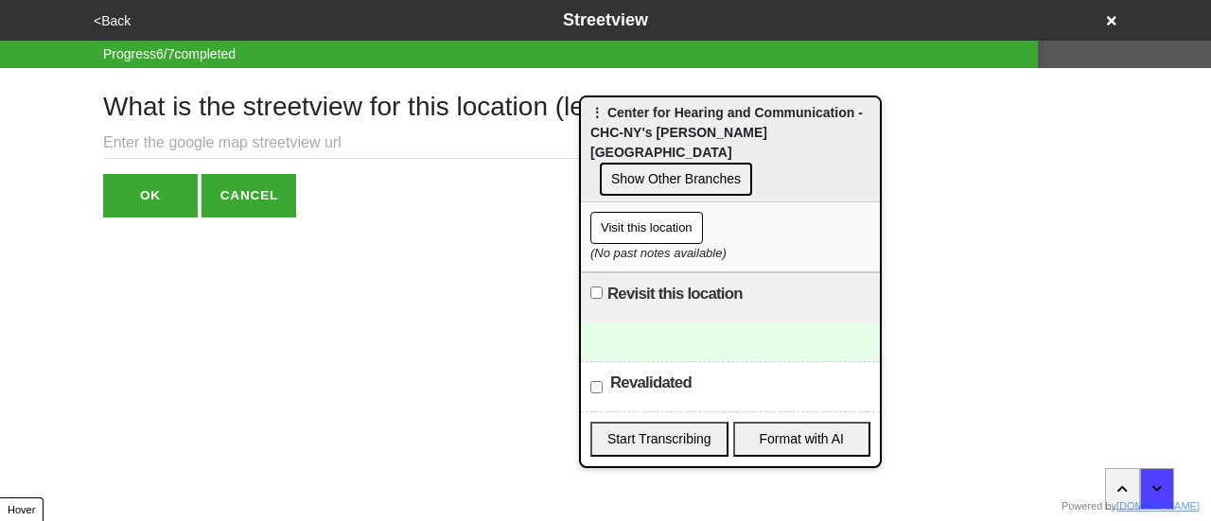
click at [240, 157] on input "text" at bounding box center [475, 143] width 744 height 31
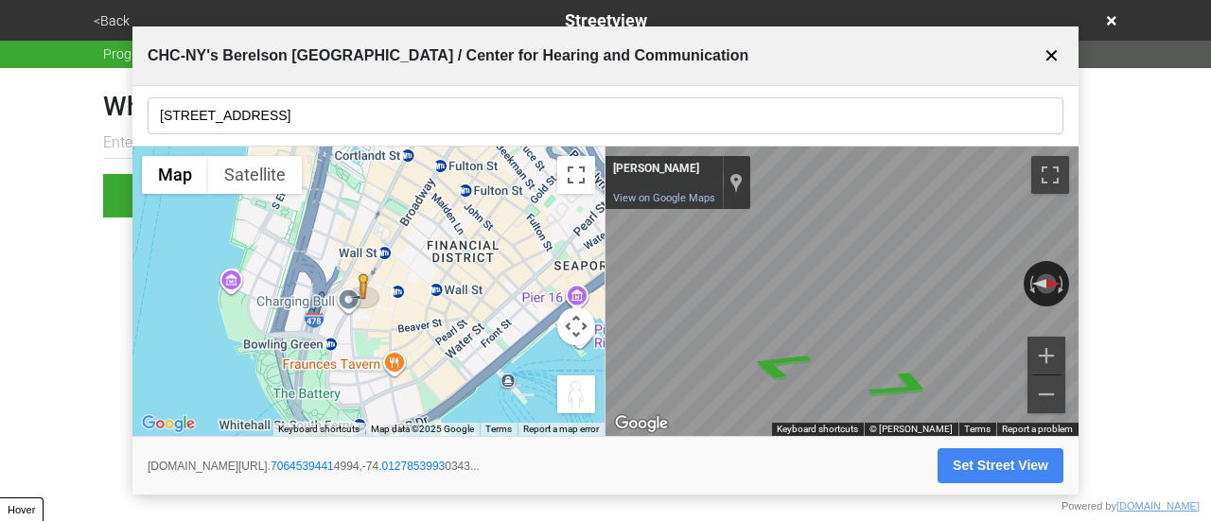
click at [238, 116] on input "[STREET_ADDRESS]" at bounding box center [606, 115] width 916 height 37
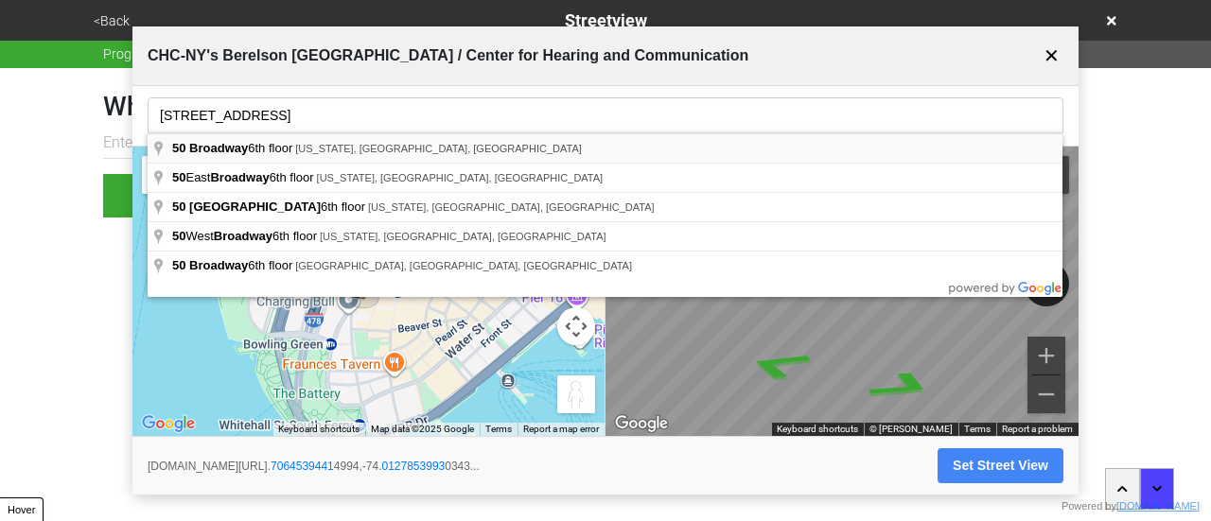
type input "[STREET_ADDRESS][US_STATE]"
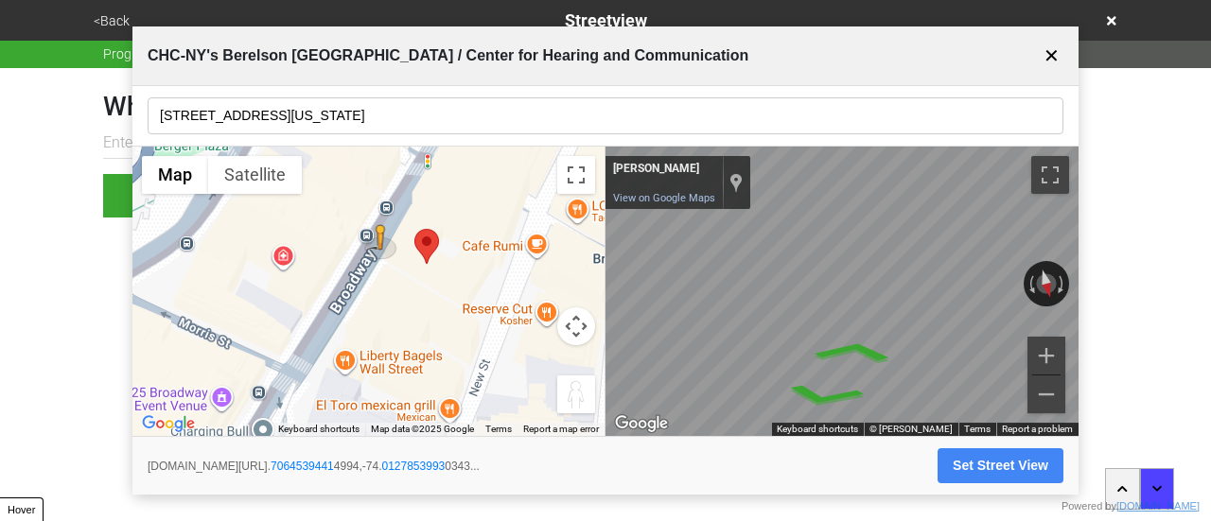
click at [1109, 244] on html "<Back Streetview Progress 6 / 7 completed What is the streetview for this locat…" at bounding box center [605, 146] width 1211 height 293
click at [1136, 275] on html "<Back Streetview Progress 6 / 7 completed What is the streetview for this locat…" at bounding box center [605, 146] width 1211 height 293
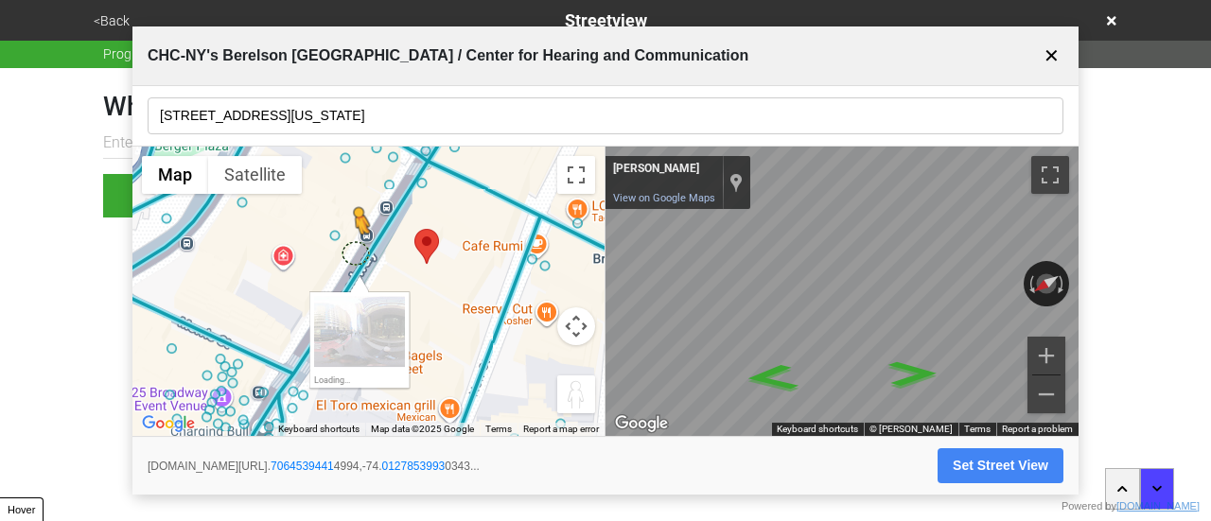
drag, startPoint x: 371, startPoint y: 256, endPoint x: 354, endPoint y: 251, distance: 18.0
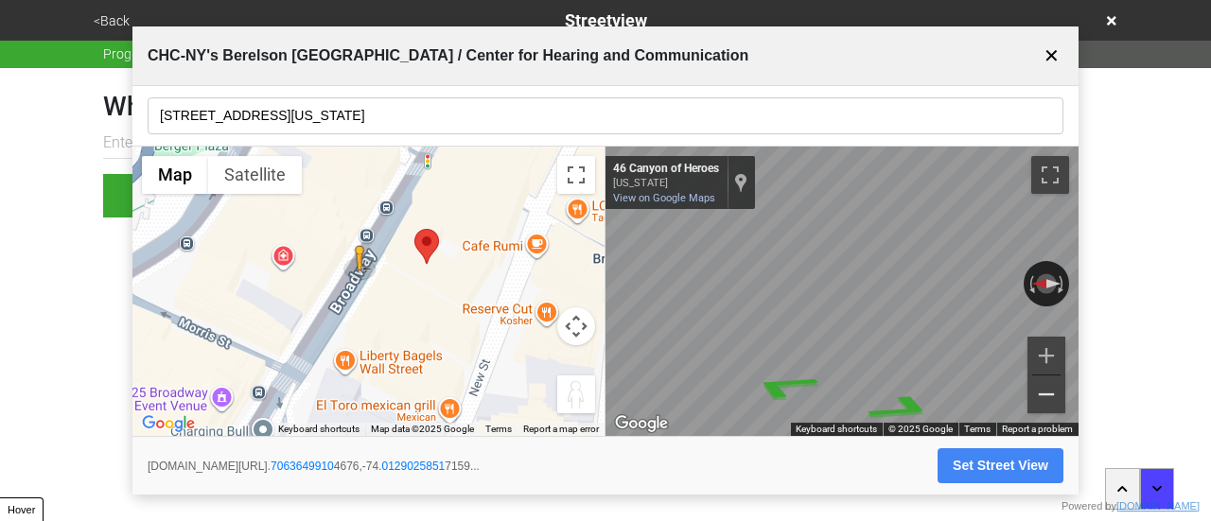
click at [1059, 382] on div "← Move left → Move right ↑ Move up ↓ Move down + Zoom in - Zoom out 46 Canyon o…" at bounding box center [842, 292] width 473 height 291
click at [776, 396] on icon "Go Northeast, Canyon of Heroes" at bounding box center [782, 384] width 133 height 41
click at [549, 212] on div "← Move left → Move right ↑ Move up ↓ Move down + Zoom in - Zoom out Home Jump l…" at bounding box center [605, 292] width 946 height 291
click at [914, 368] on icon "Go Southwest, Canyon of Heroes" at bounding box center [914, 372] width 88 height 37
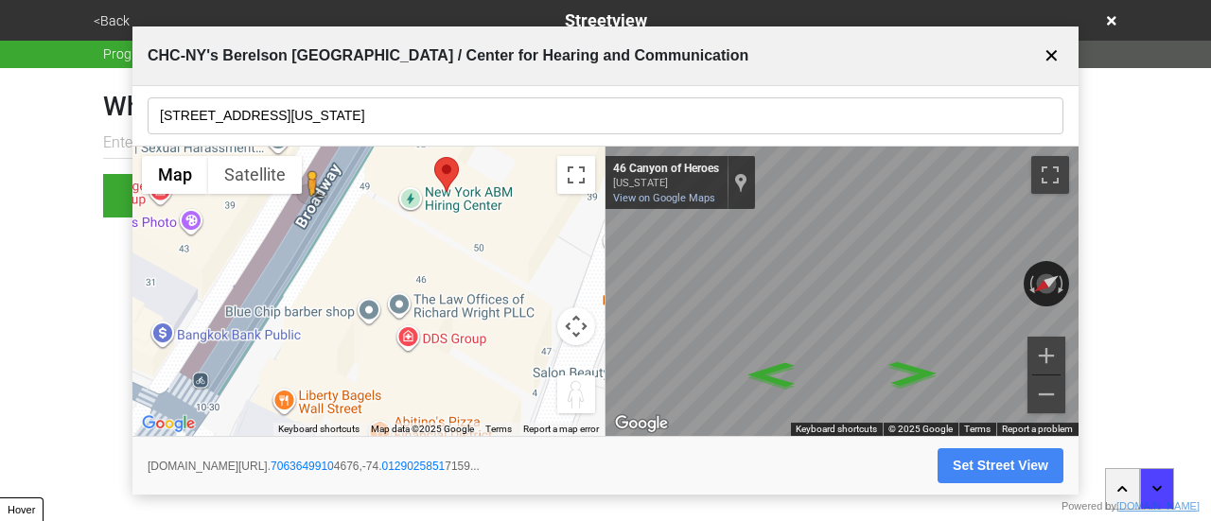
click at [1007, 466] on button "Set Street View" at bounding box center [1001, 466] width 126 height 35
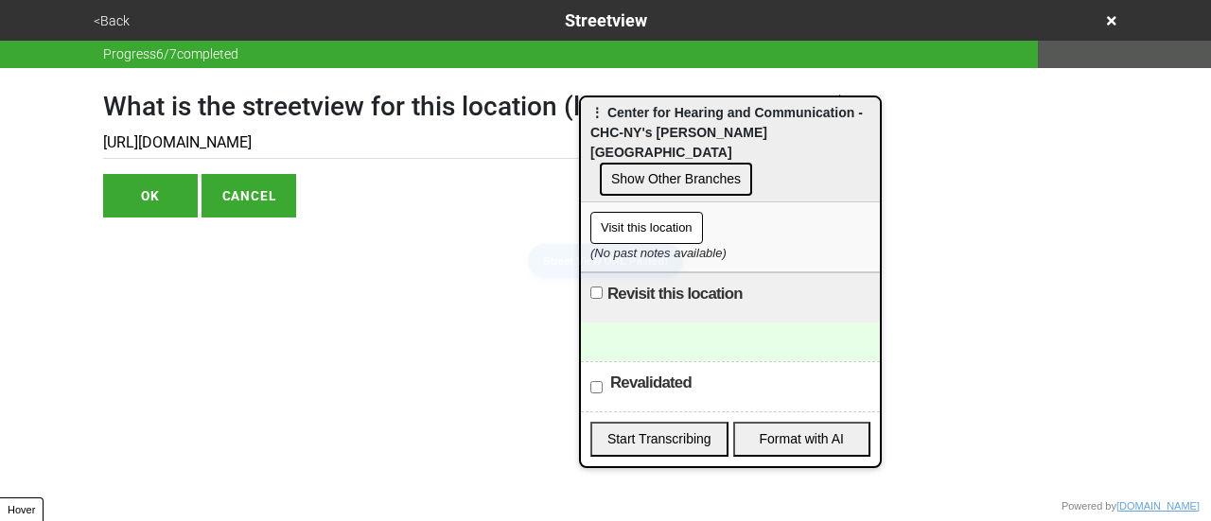
type input "https://www.google.com/maps/@40.70636499104676,-74.01290258517159,3a,75y,123.71…"
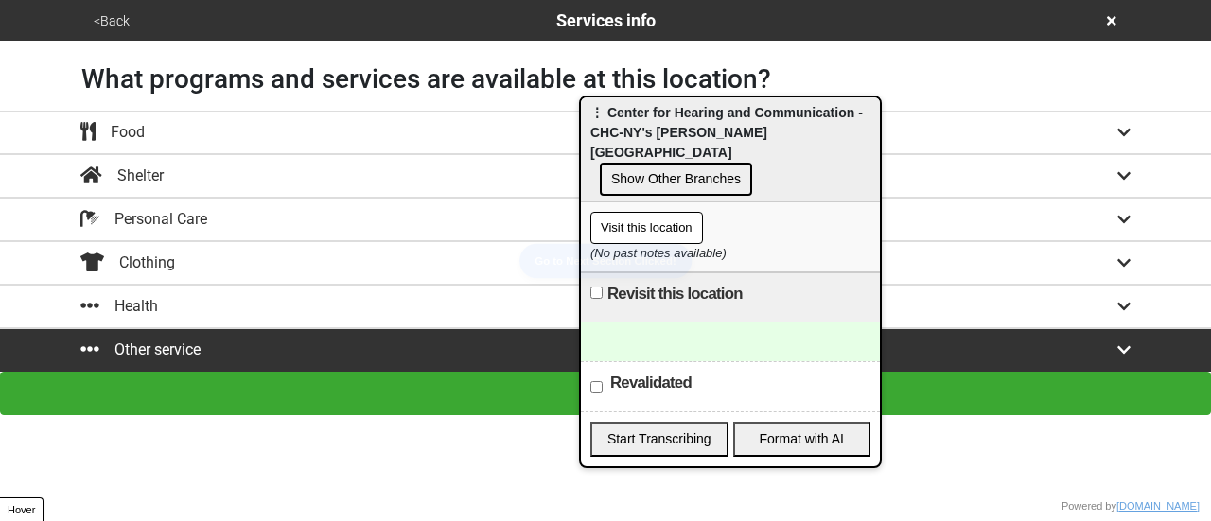
click at [109, 18] on button "<Back" at bounding box center [111, 21] width 47 height 22
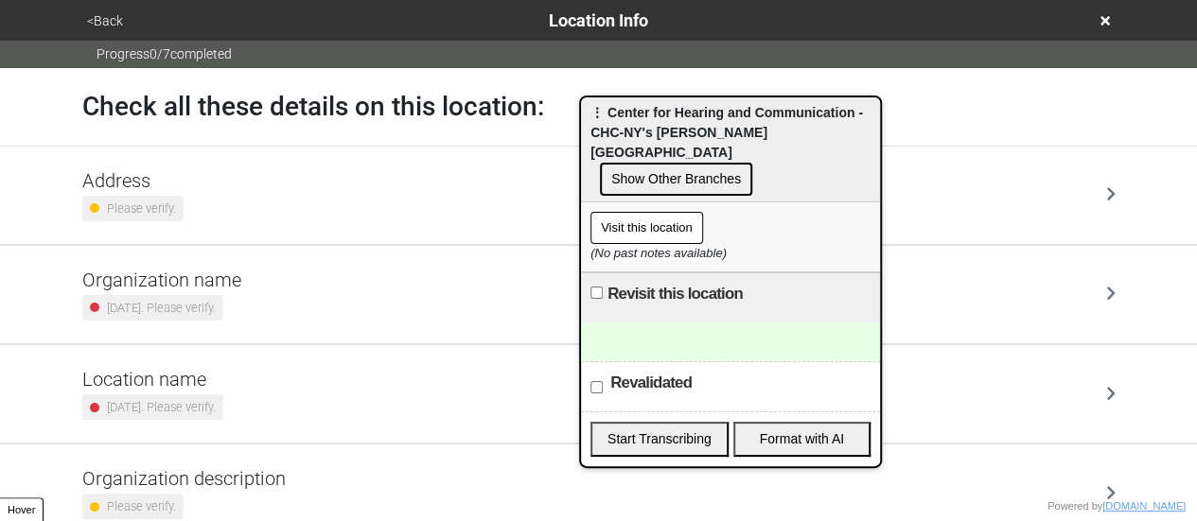
click at [164, 181] on h5 "Address" at bounding box center [132, 180] width 101 height 23
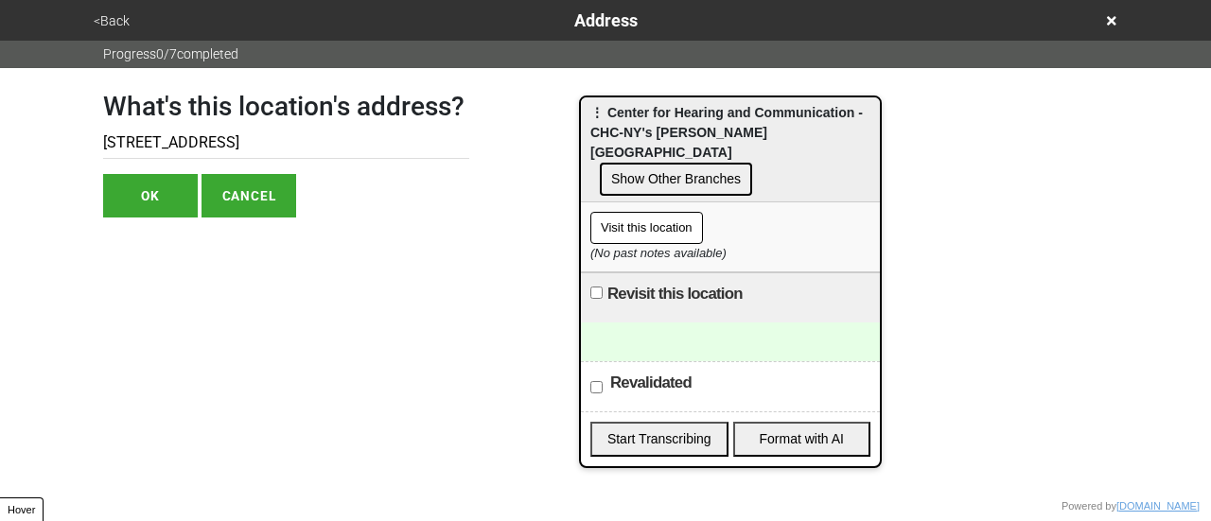
drag, startPoint x: 233, startPoint y: 144, endPoint x: 350, endPoint y: 137, distance: 117.5
click at [350, 137] on input "50 Broadway, 6th Floor" at bounding box center [286, 143] width 366 height 31
type input "50 Broadway, 6th Fl"
click at [118, 199] on button "OK" at bounding box center [150, 196] width 95 height 44
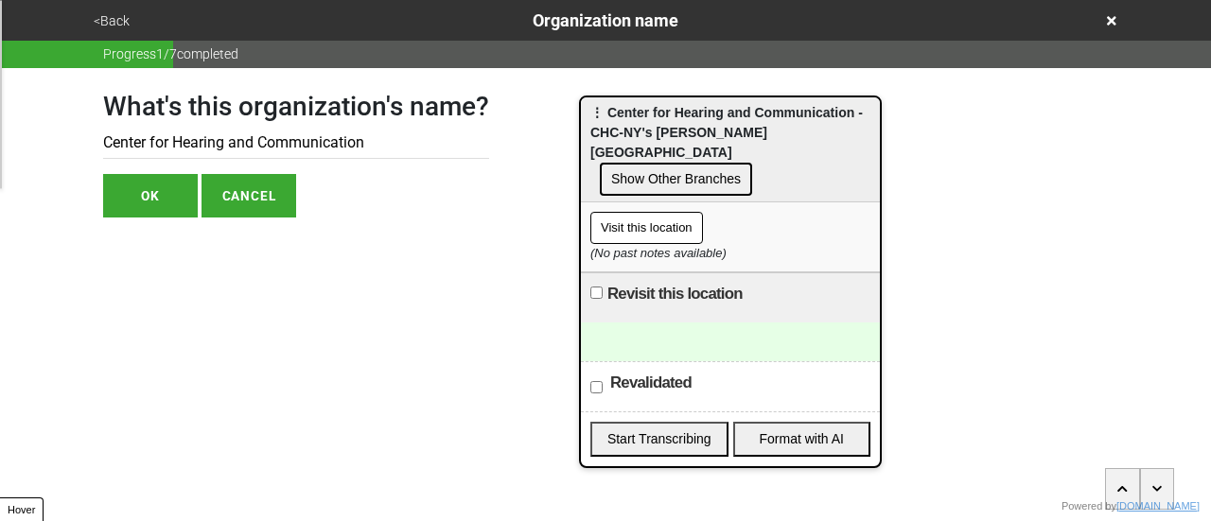
click at [115, 16] on button "<Back" at bounding box center [111, 21] width 47 height 22
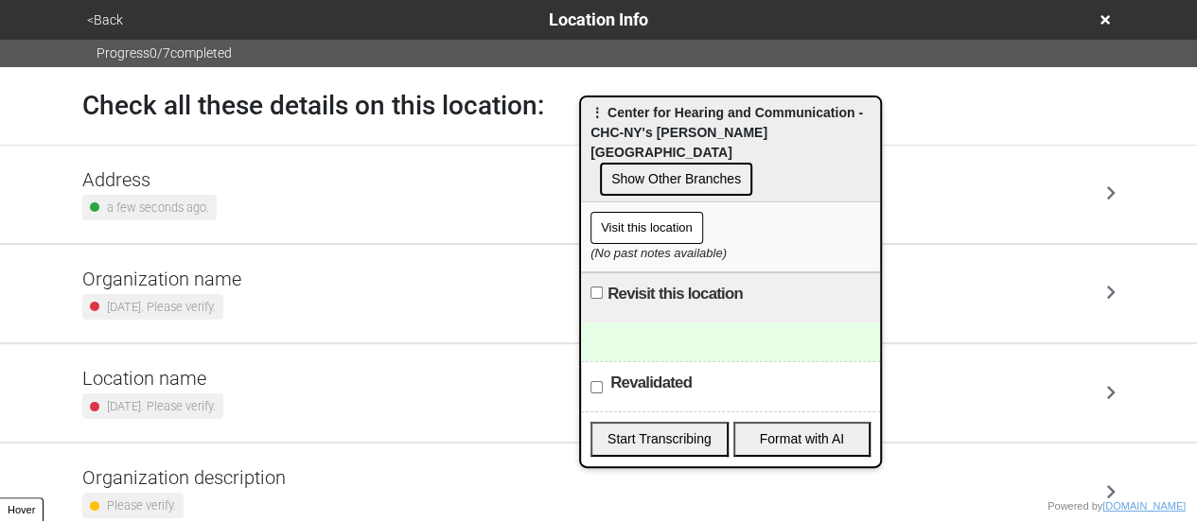
scroll to position [360, 0]
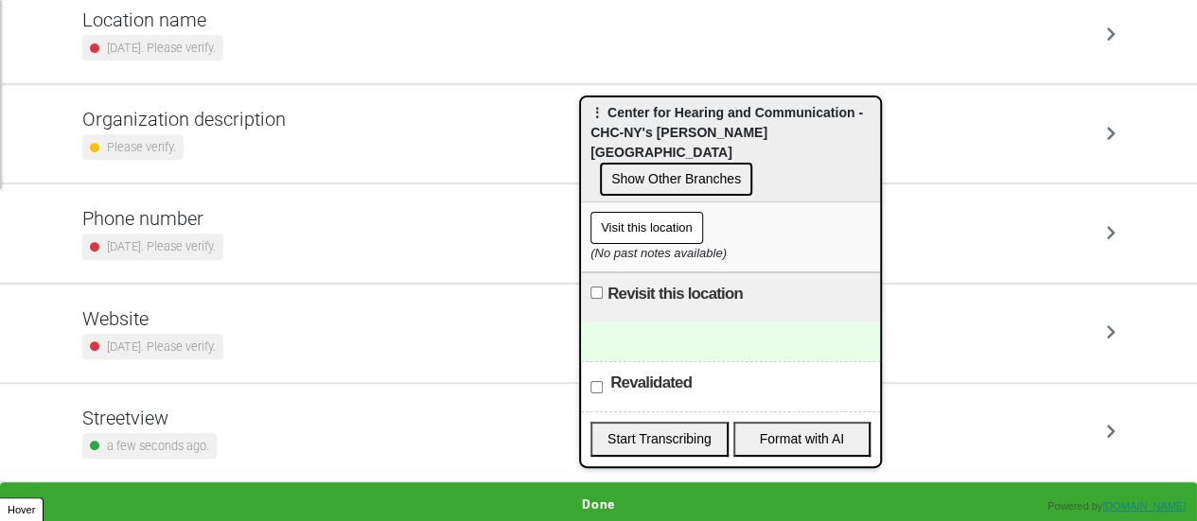
click at [212, 334] on div "[DATE]. Please verify." at bounding box center [152, 347] width 141 height 26
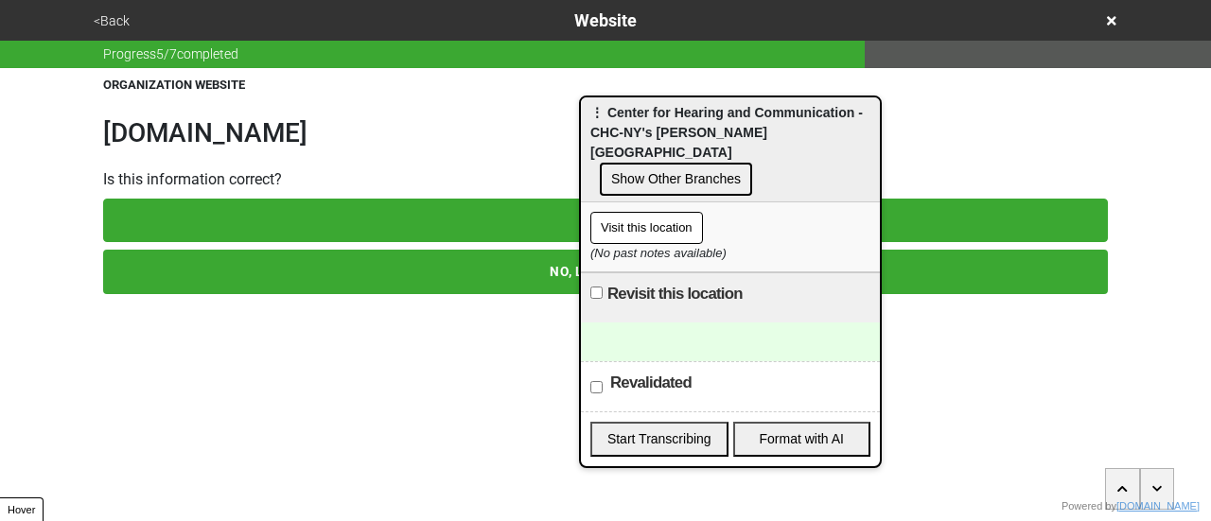
click at [201, 125] on h1 "chchearing.org" at bounding box center [605, 133] width 1005 height 32
copy h1 "chchearing.org"
click at [104, 12] on button "<Back" at bounding box center [111, 21] width 47 height 22
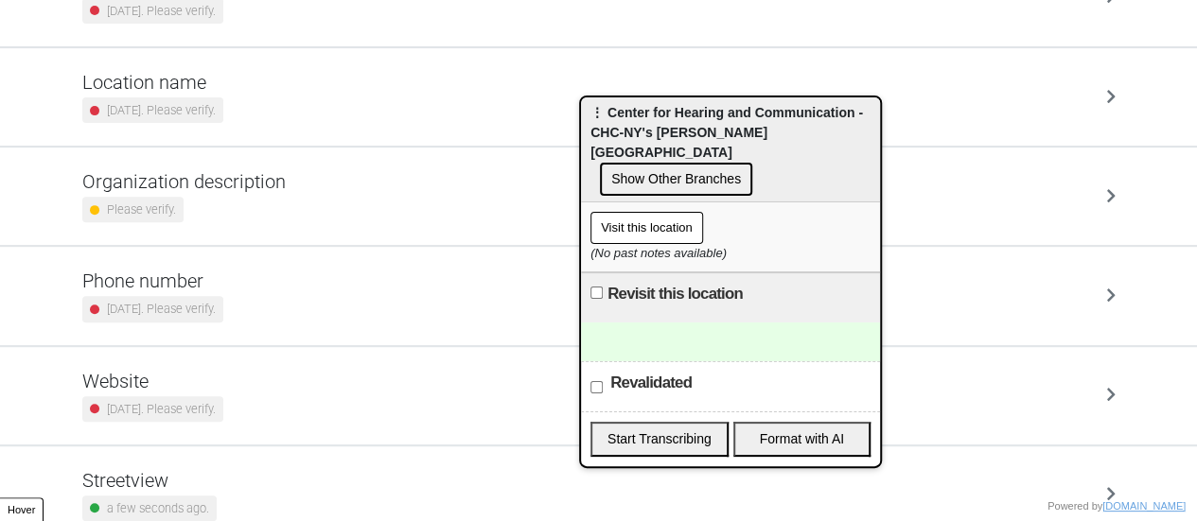
scroll to position [360, 0]
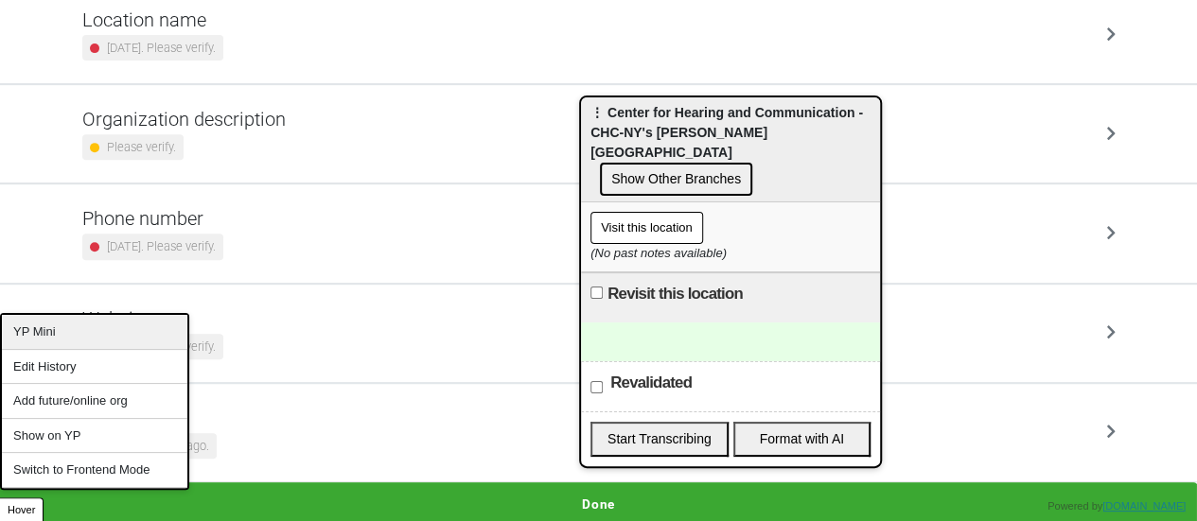
click at [59, 330] on div "YP Mini" at bounding box center [94, 332] width 185 height 35
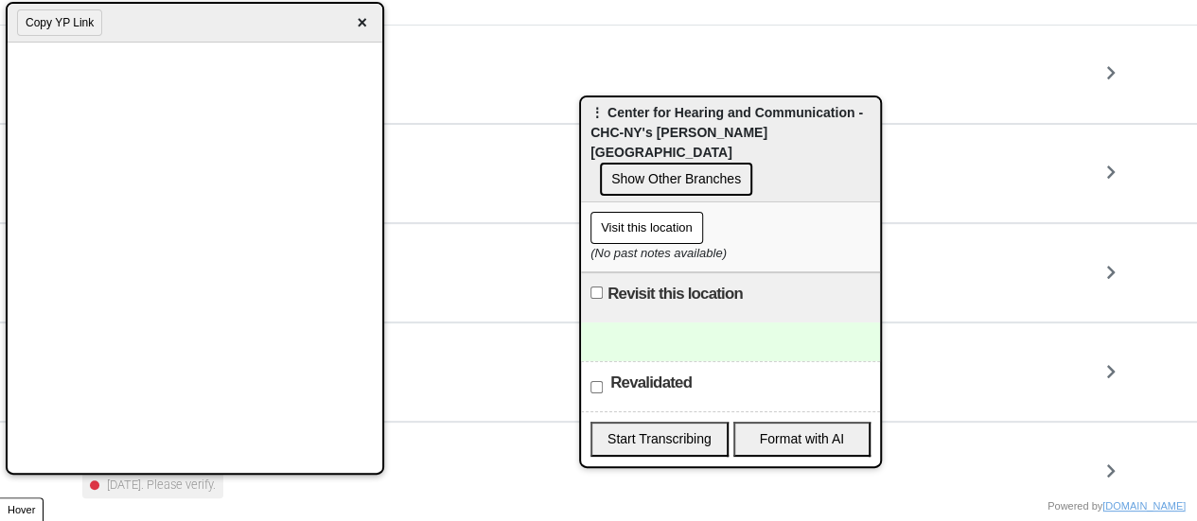
scroll to position [0, 0]
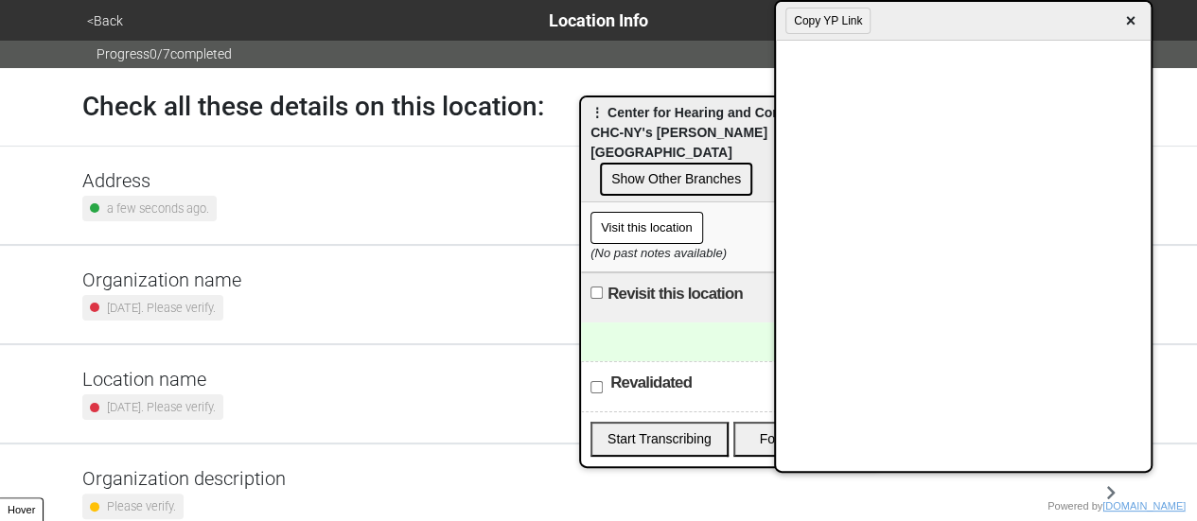
drag, startPoint x: 420, startPoint y: 9, endPoint x: 1052, endPoint y: 6, distance: 632.1
click at [1052, 6] on div "Copy YP Link ×" at bounding box center [963, 21] width 375 height 39
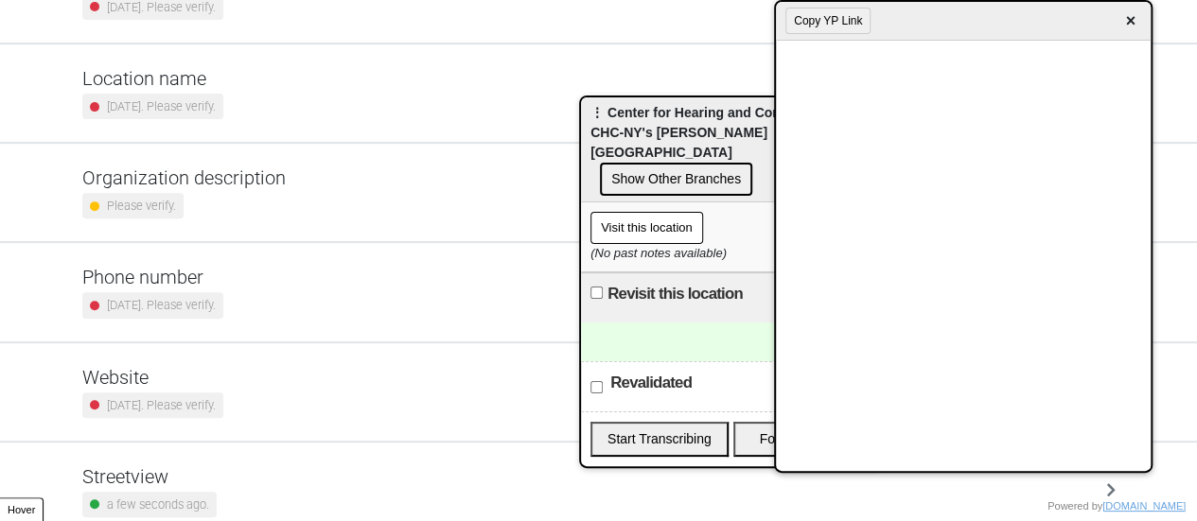
scroll to position [360, 0]
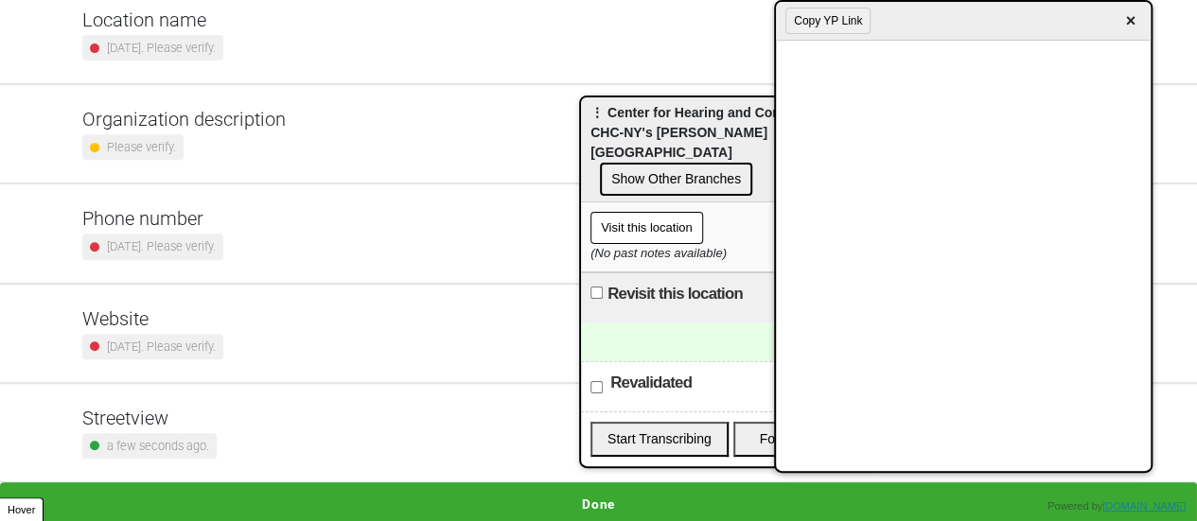
click at [205, 213] on h5 "Phone number" at bounding box center [152, 218] width 141 height 23
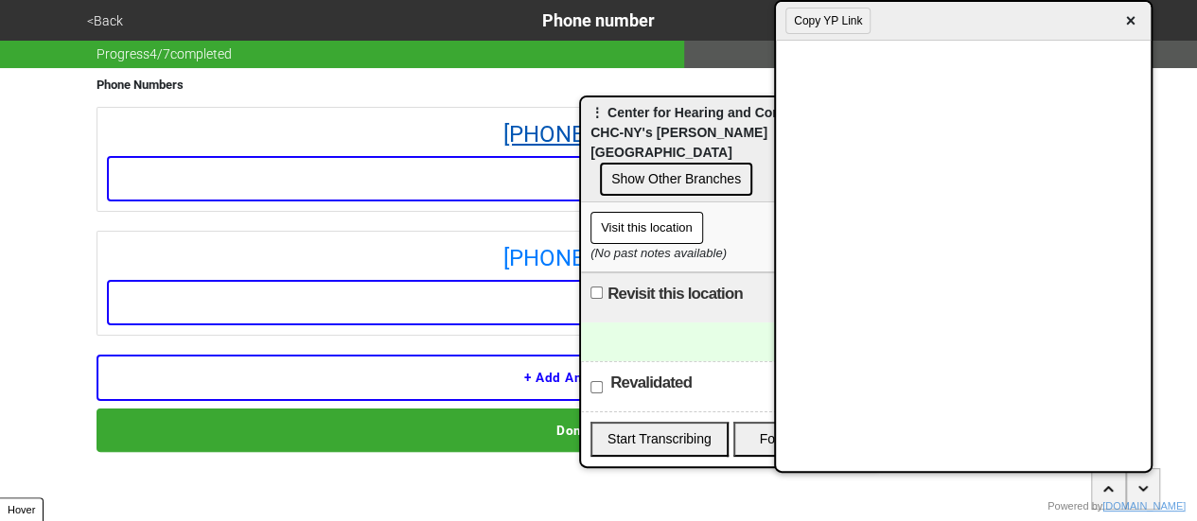
click at [536, 128] on link "917-305-7700" at bounding box center [599, 134] width 984 height 34
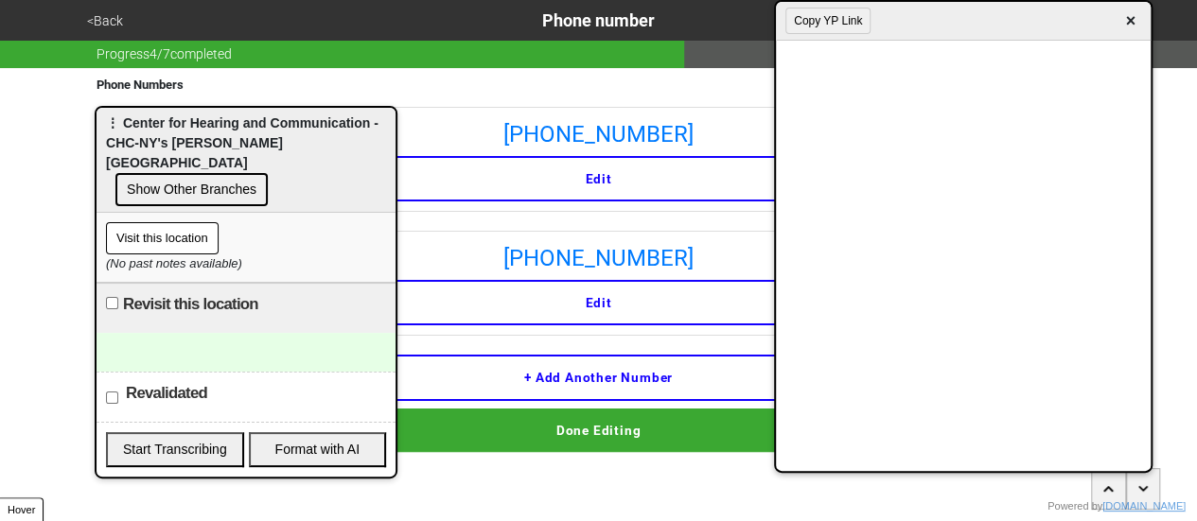
drag, startPoint x: 460, startPoint y: 139, endPoint x: 62, endPoint y: 127, distance: 397.6
click at [62, 127] on body "<Back Phone number Progress 4 / 7 completed Phone Numbers 917-305-7700 Edit 917…" at bounding box center [598, 226] width 1197 height 452
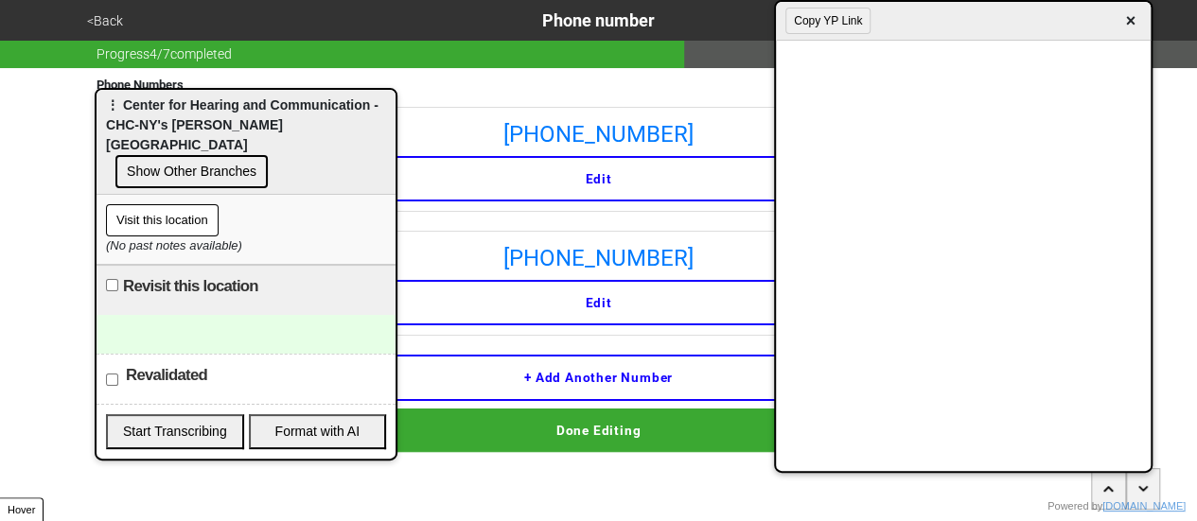
drag, startPoint x: 197, startPoint y: 141, endPoint x: 91, endPoint y: 122, distance: 107.7
click at [91, 122] on body "<Back Phone number Progress 4 / 7 completed Phone Numbers 917-305-7700 Edit 917…" at bounding box center [598, 226] width 1197 height 452
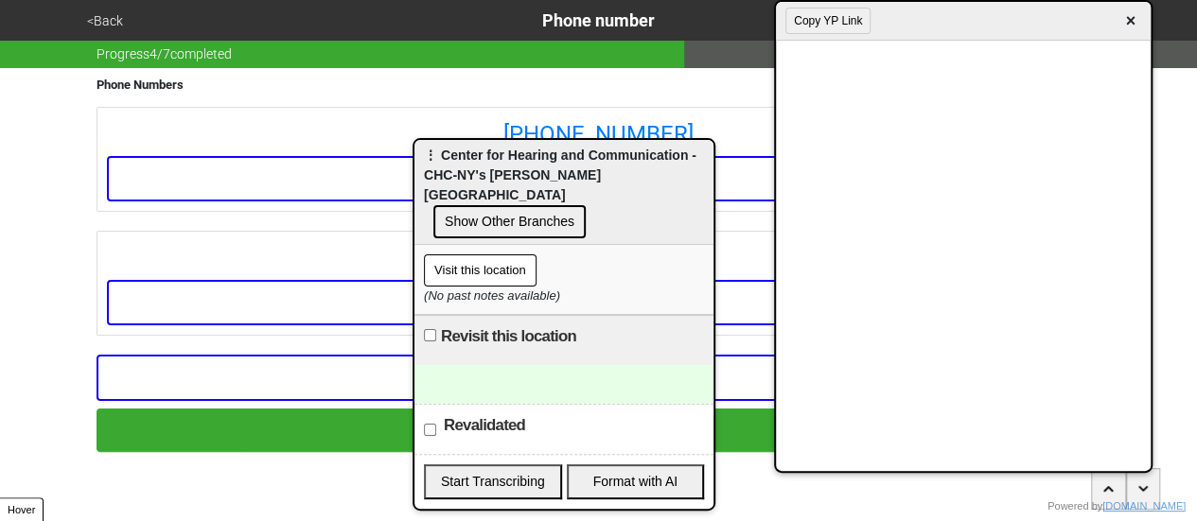
drag, startPoint x: 170, startPoint y: 107, endPoint x: 490, endPoint y: 156, distance: 323.6
click at [490, 158] on span "⋮ Center for Hearing and Communication - CHC-NY's [PERSON_NAME] [GEOGRAPHIC_DAT…" at bounding box center [560, 175] width 273 height 55
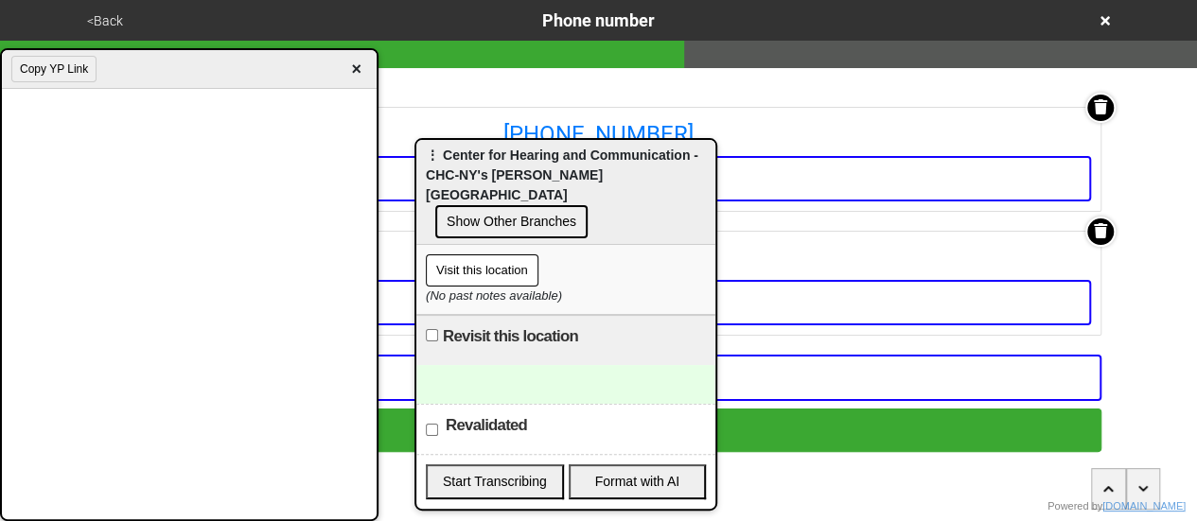
drag, startPoint x: 917, startPoint y: 23, endPoint x: 0, endPoint y: 79, distance: 918.6
click at [0, 79] on div "Copy YP Link ×" at bounding box center [189, 284] width 379 height 473
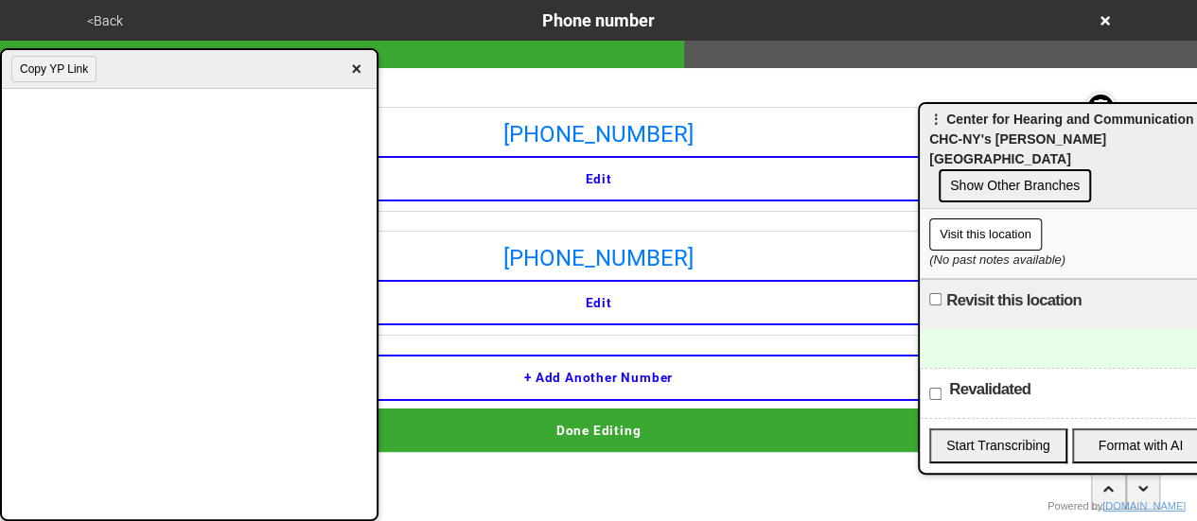
drag, startPoint x: 501, startPoint y: 156, endPoint x: 993, endPoint y: 121, distance: 493.3
click at [993, 121] on span "⋮ Center for Hearing and Communication - CHC-NY's [PERSON_NAME] [GEOGRAPHIC_DAT…" at bounding box center [1065, 139] width 273 height 55
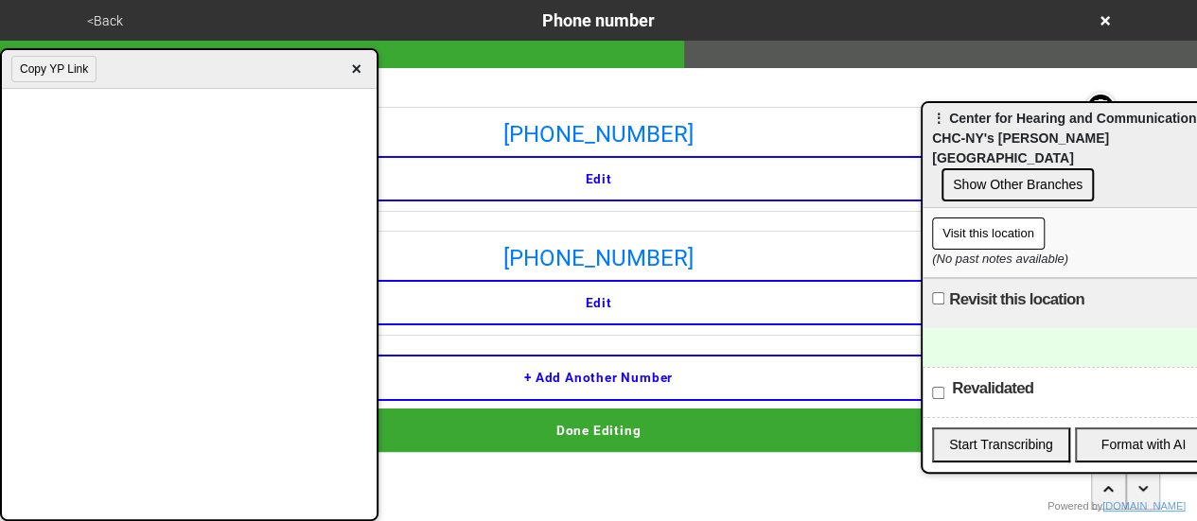
click at [358, 67] on span "×" at bounding box center [356, 70] width 22 height 26
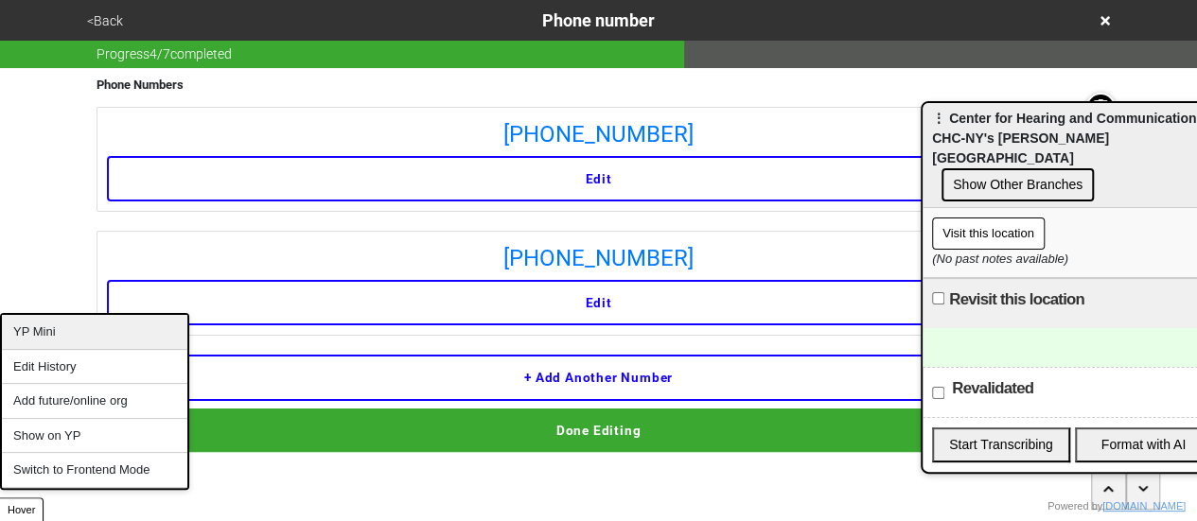
click at [74, 342] on div "YP Mini" at bounding box center [94, 332] width 185 height 35
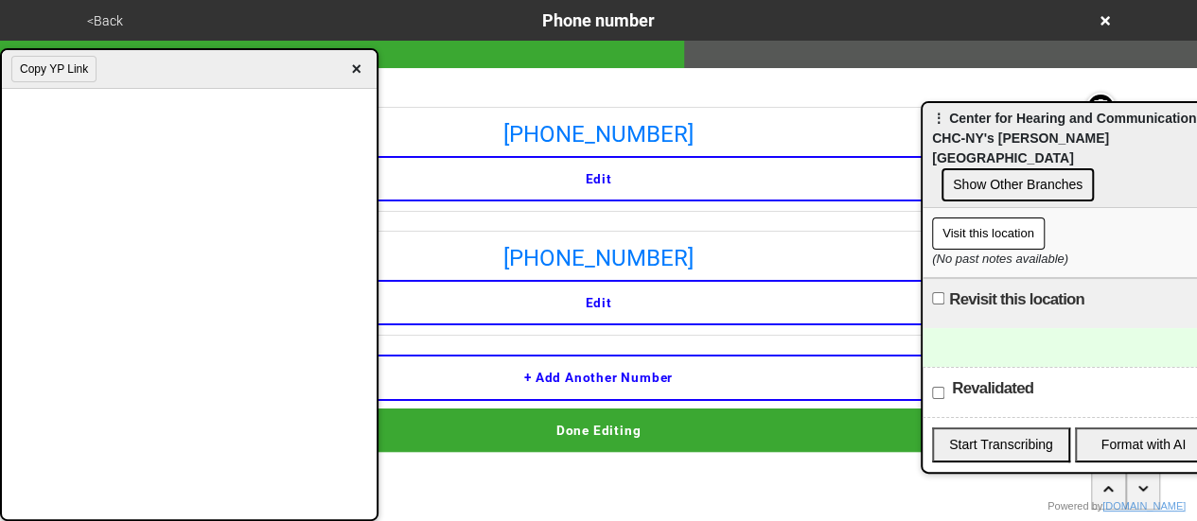
click at [354, 70] on span "×" at bounding box center [356, 70] width 22 height 26
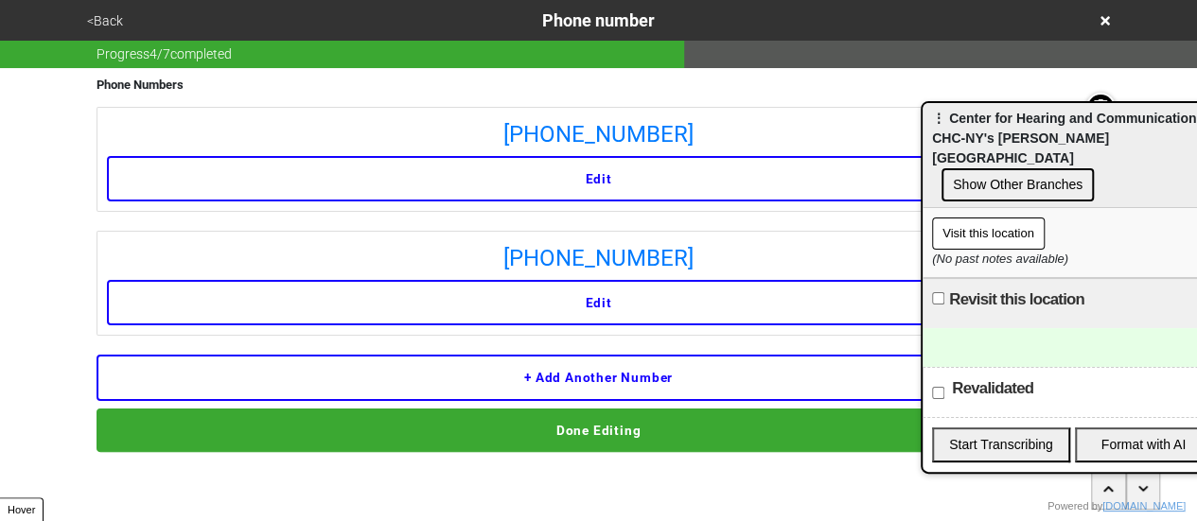
click at [85, 24] on button "<Back" at bounding box center [104, 21] width 47 height 22
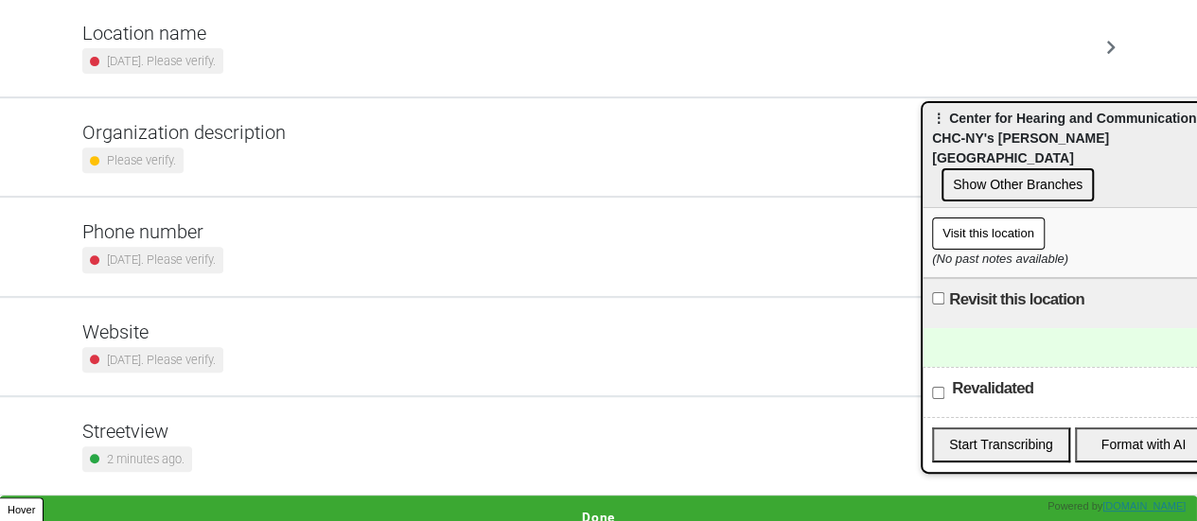
scroll to position [360, 0]
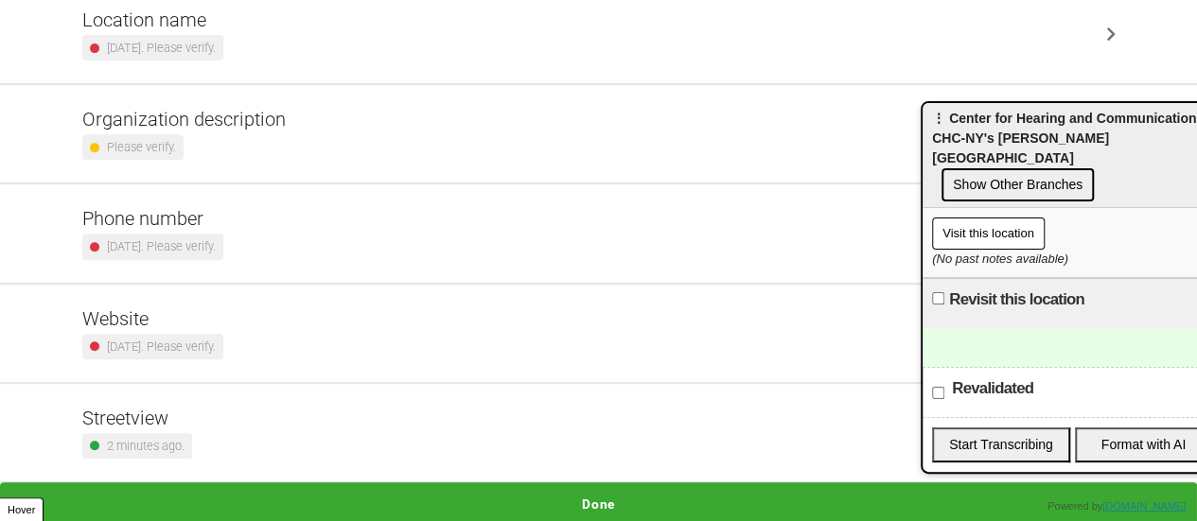
click at [487, 495] on button "Done" at bounding box center [598, 505] width 1197 height 44
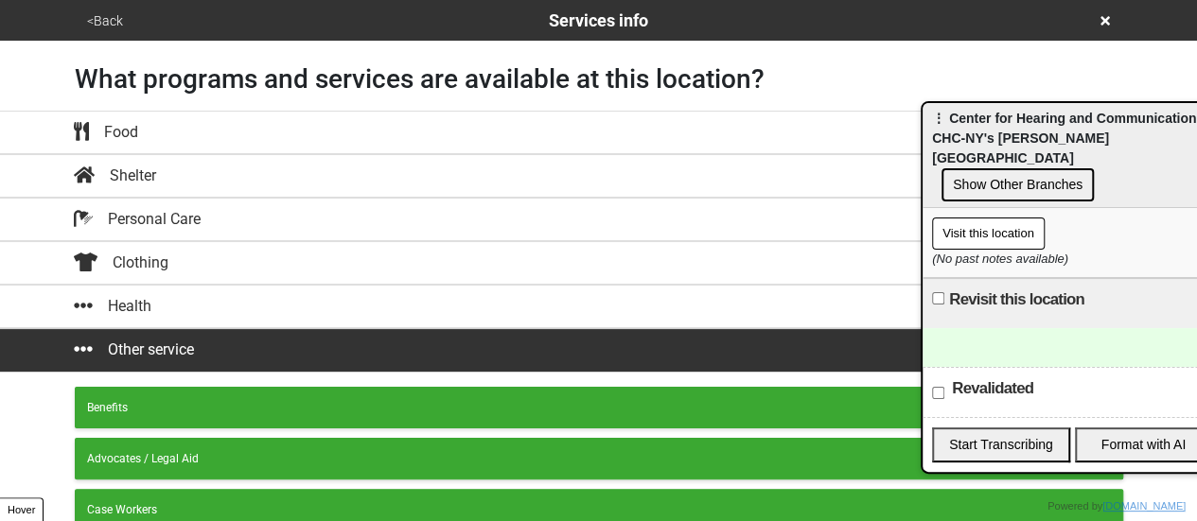
scroll to position [525, 0]
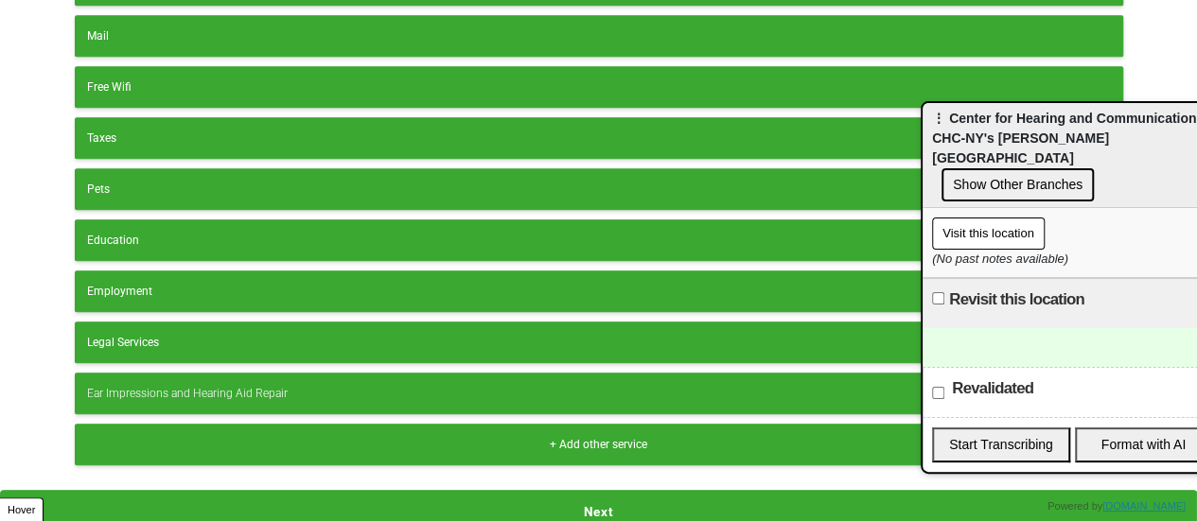
click at [509, 501] on button "Next" at bounding box center [598, 512] width 1197 height 44
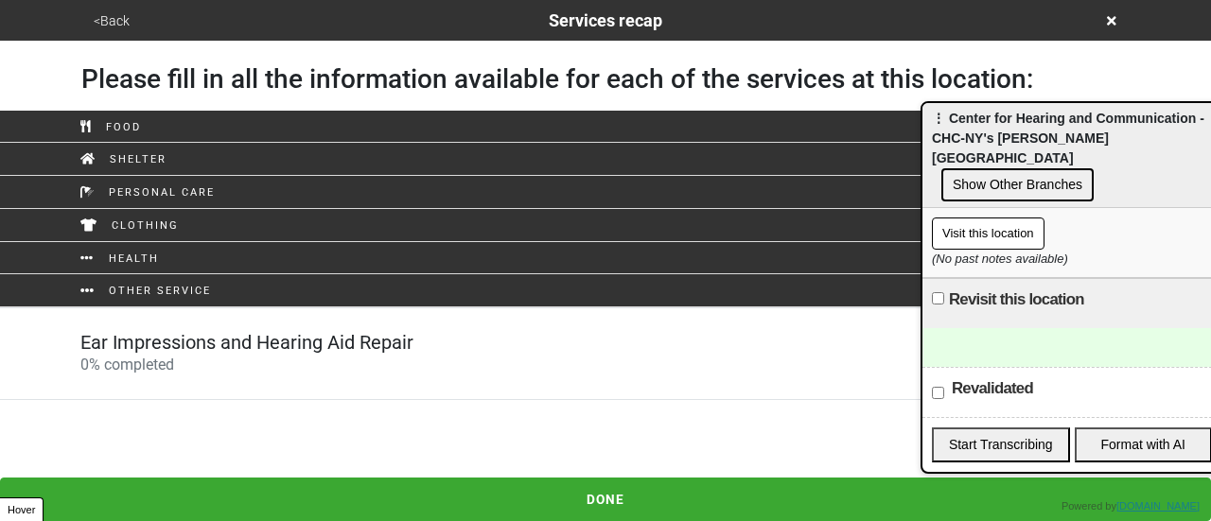
click at [337, 359] on div "Ear Impressions and Hearing Aid Repair 0 % completed" at bounding box center [246, 353] width 333 height 45
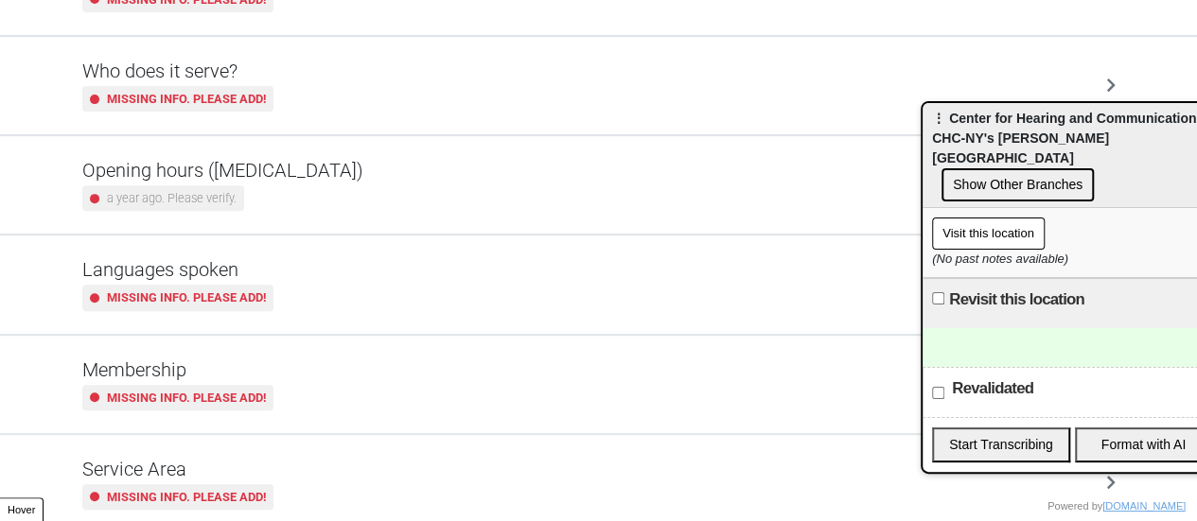
scroll to position [458, 0]
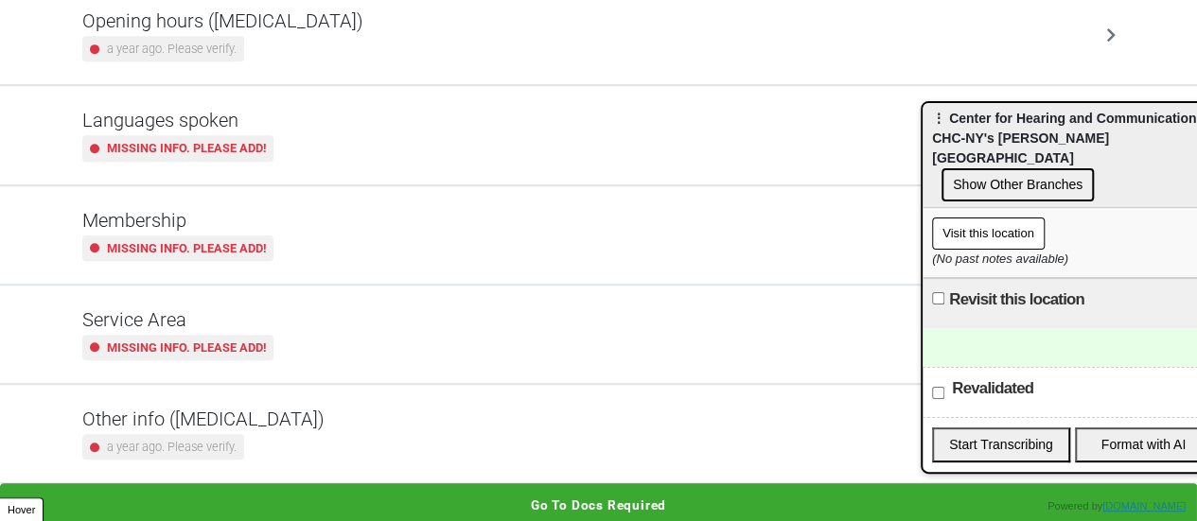
click at [267, 436] on div "a year ago. Please verify." at bounding box center [203, 447] width 242 height 26
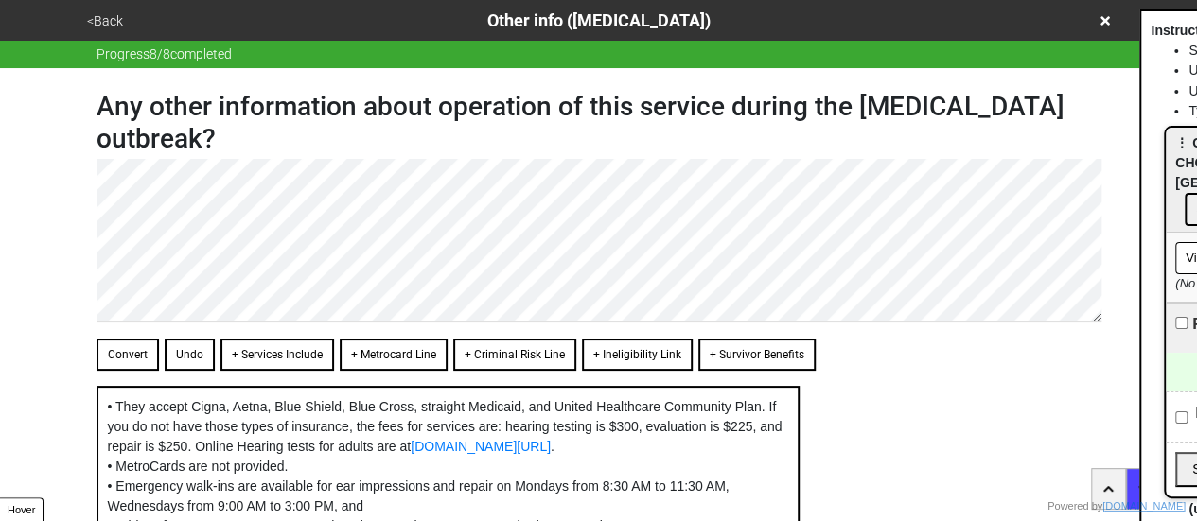
drag, startPoint x: 967, startPoint y: 139, endPoint x: 1185, endPoint y: 144, distance: 217.7
click at [1197, 162] on html "<Back Other info (coronavirus) Progress 8 / 8 completed Any other information a…" at bounding box center [598, 351] width 1197 height 702
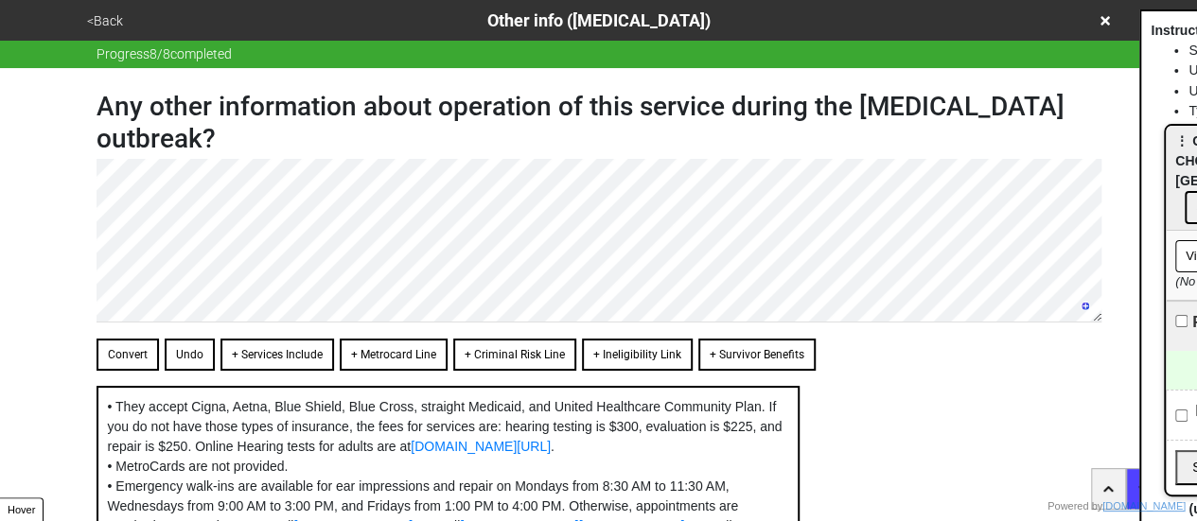
click at [117, 358] on button "Convert" at bounding box center [128, 355] width 62 height 32
click at [109, 361] on button "Convert" at bounding box center [128, 355] width 62 height 32
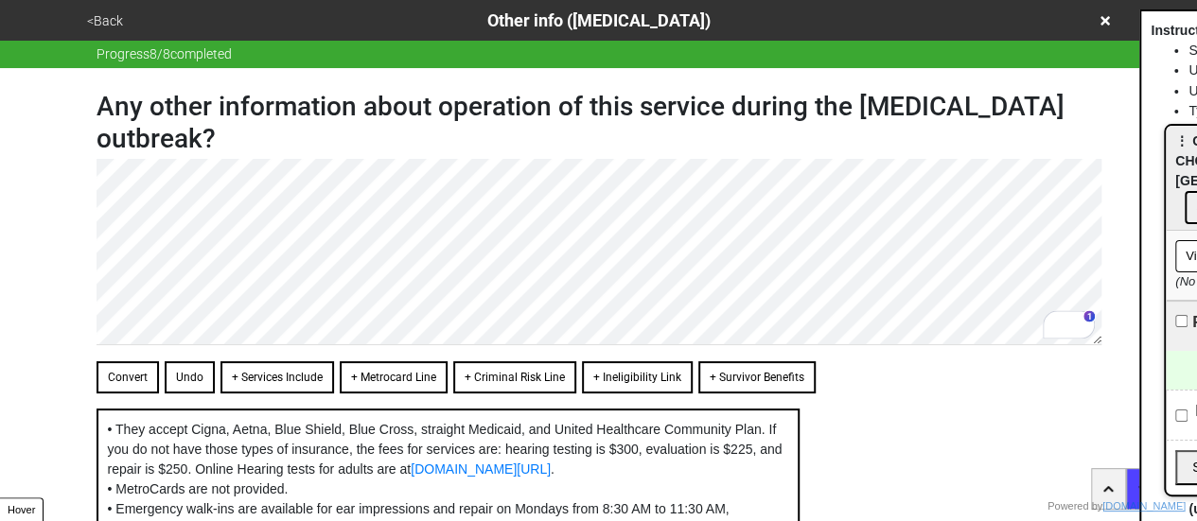
click at [138, 382] on button "Convert" at bounding box center [128, 377] width 62 height 32
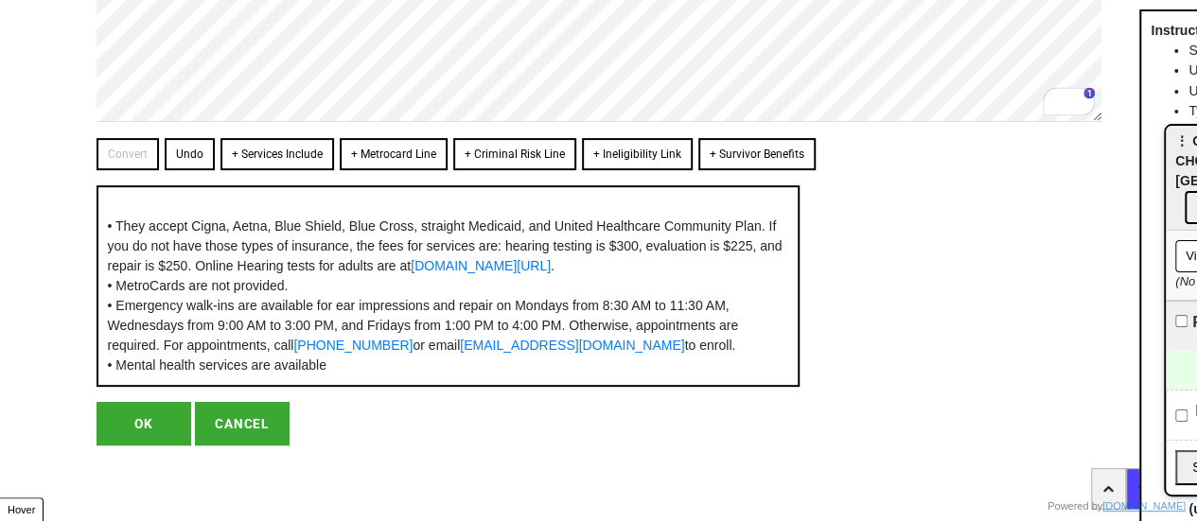
scroll to position [300, 0]
click at [159, 418] on button "OK" at bounding box center [144, 424] width 95 height 44
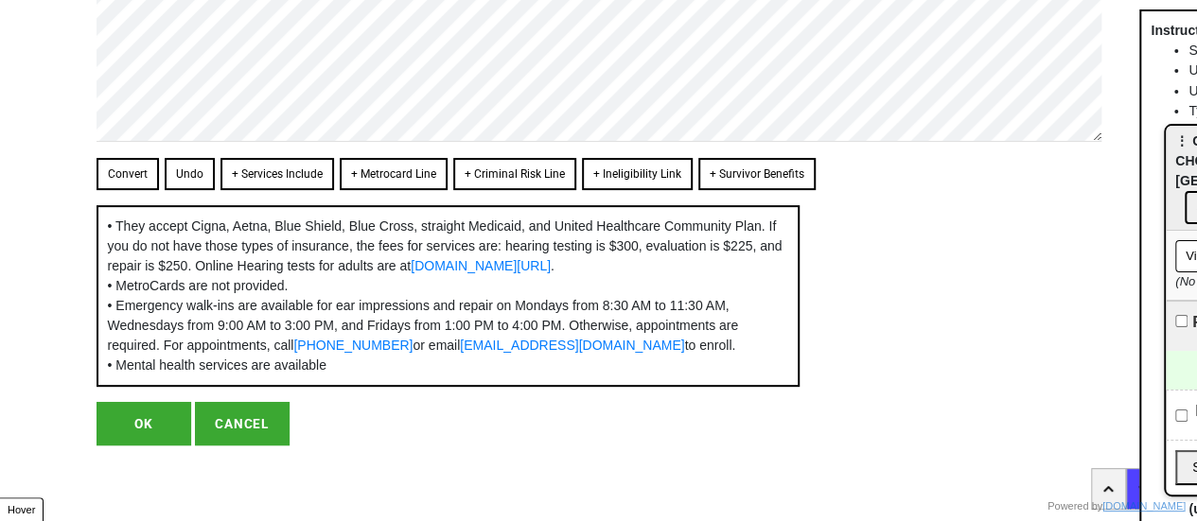
scroll to position [280, 0]
click at [155, 425] on button "OK" at bounding box center [144, 424] width 95 height 44
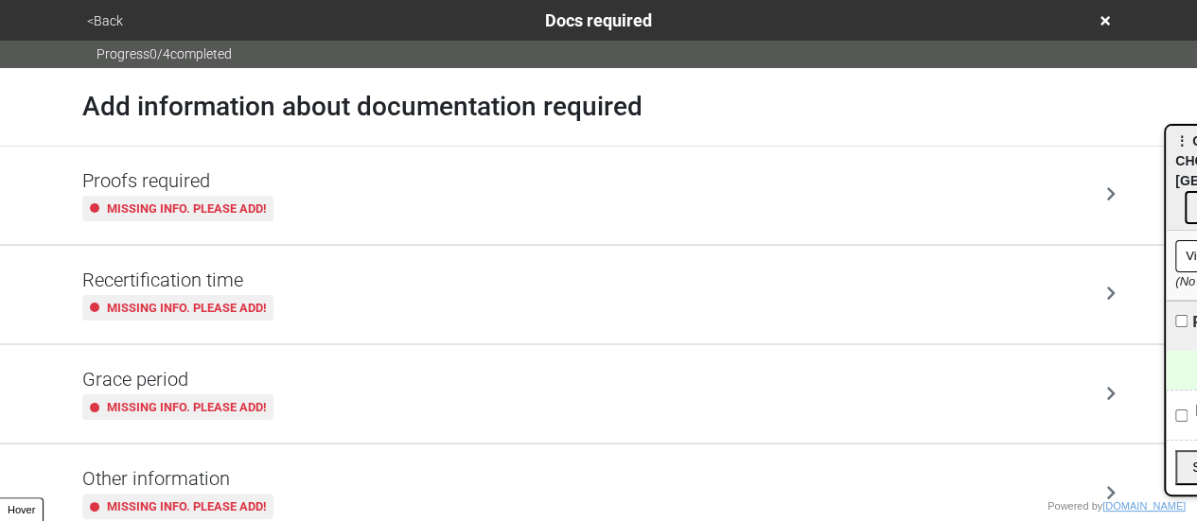
click at [102, 14] on button "<Back" at bounding box center [104, 21] width 47 height 22
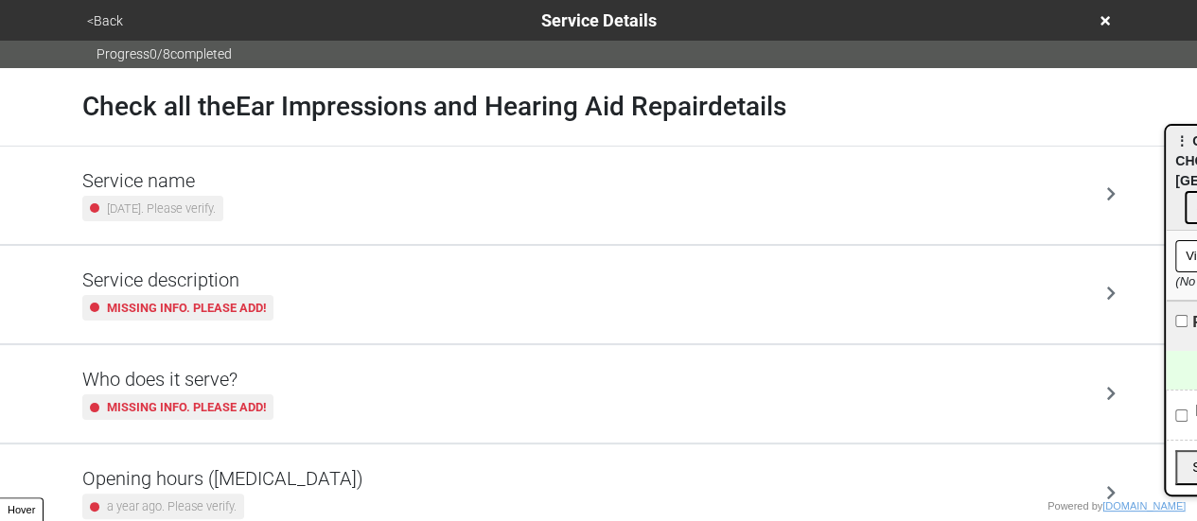
click at [188, 282] on h5 "Service description" at bounding box center [177, 280] width 191 height 23
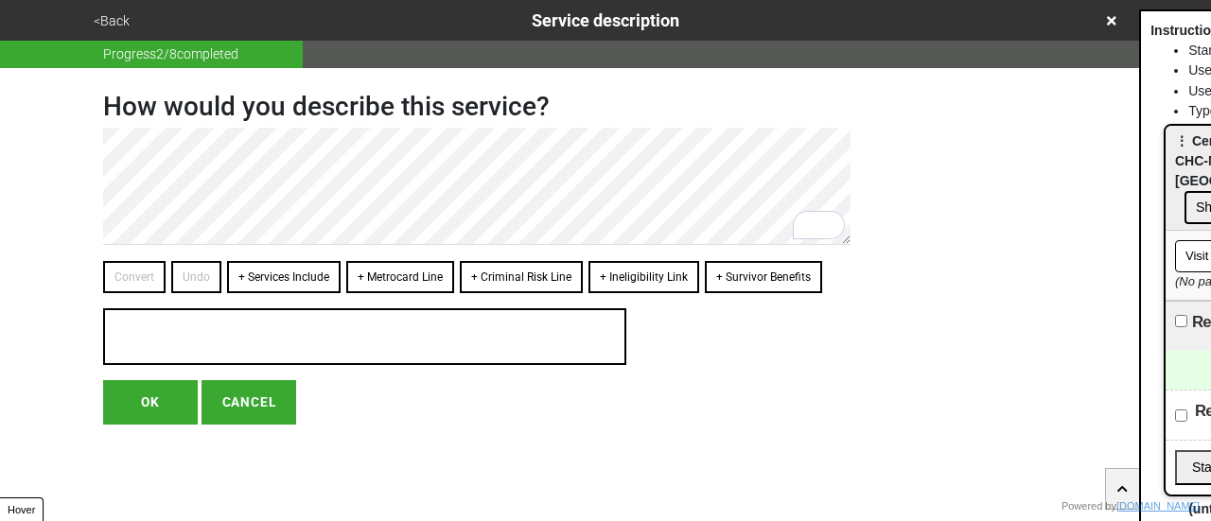
click at [125, 22] on button "<Back" at bounding box center [111, 21] width 47 height 22
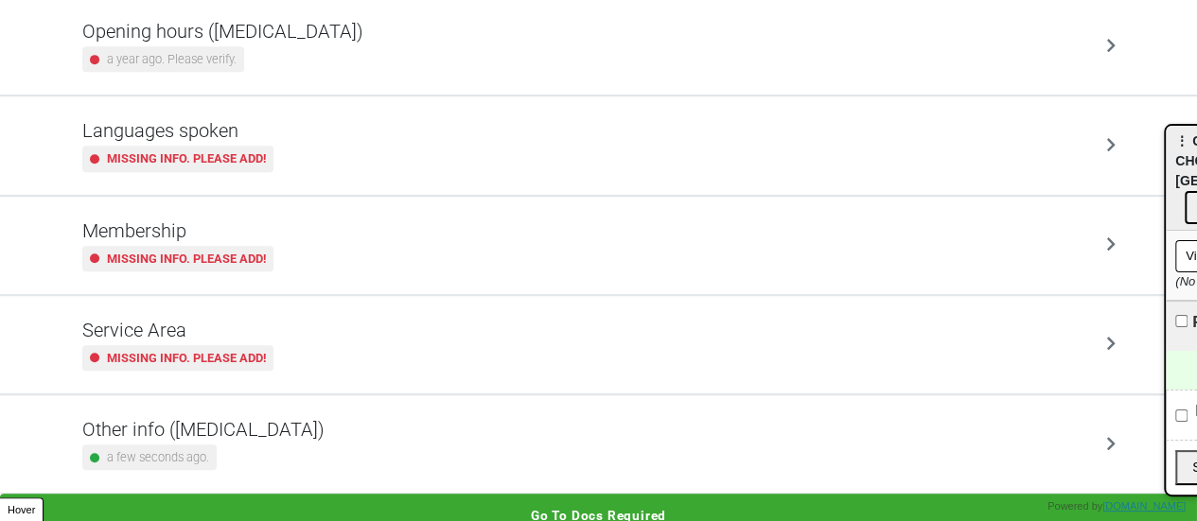
scroll to position [458, 0]
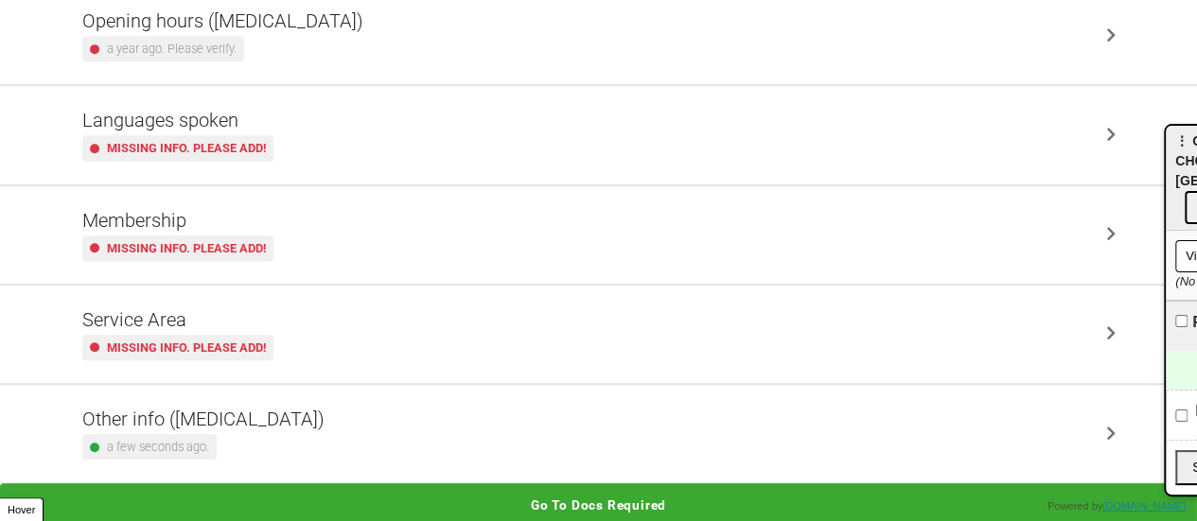
click at [236, 453] on div "a few seconds ago." at bounding box center [203, 447] width 242 height 26
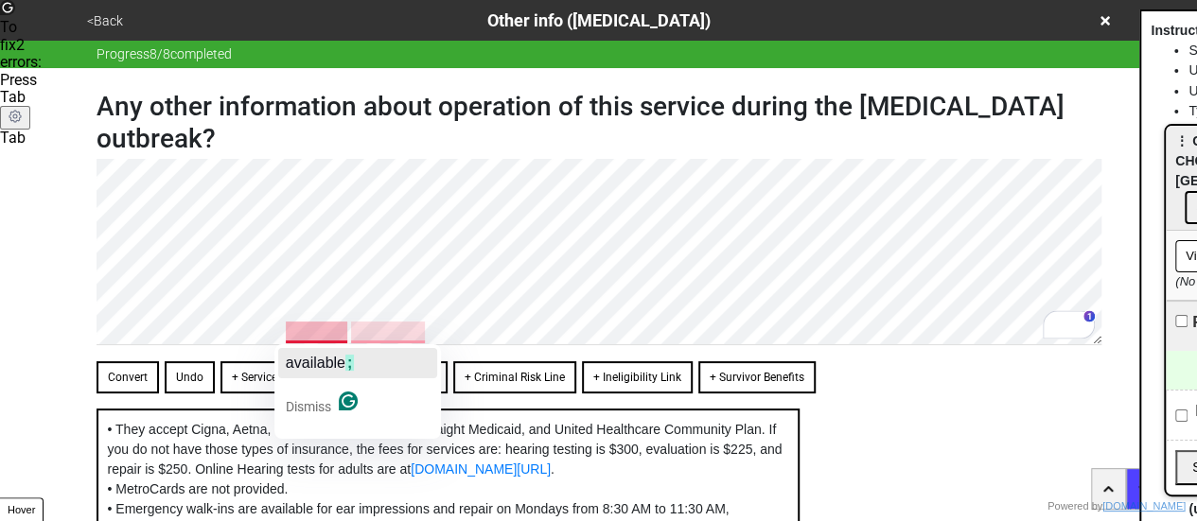
drag, startPoint x: 323, startPoint y: 361, endPoint x: 340, endPoint y: 353, distance: 18.6
click at [326, 361] on span "available" at bounding box center [316, 363] width 60 height 16
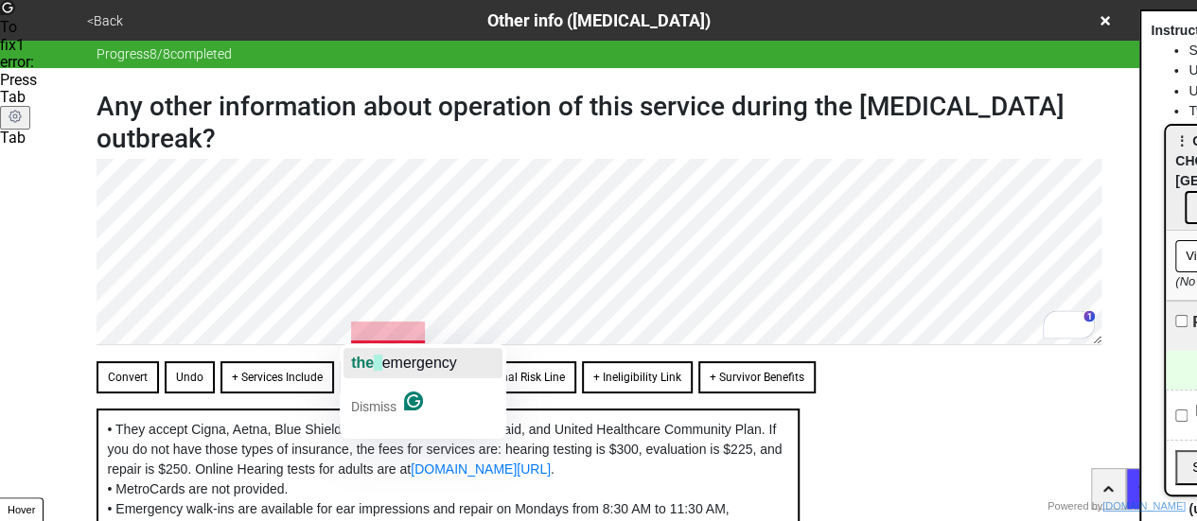
click at [409, 372] on div "the emergency" at bounding box center [404, 363] width 106 height 30
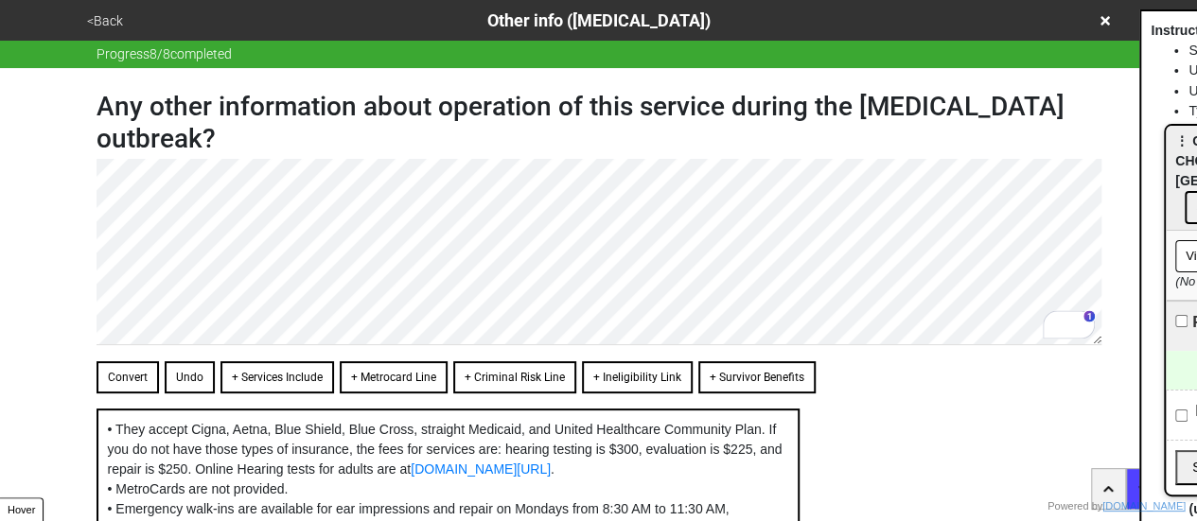
click at [125, 379] on button "Convert" at bounding box center [128, 377] width 62 height 32
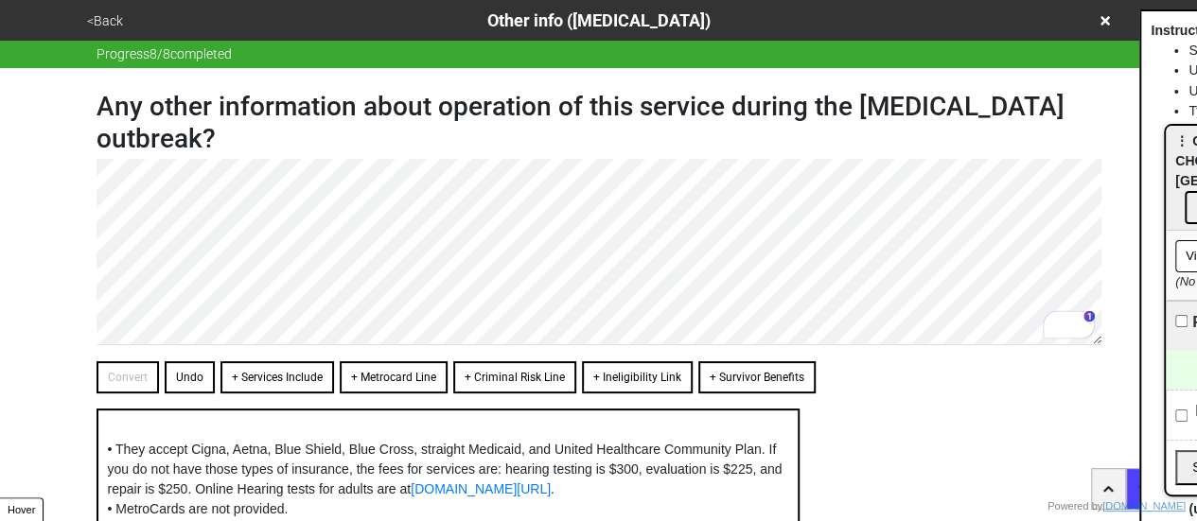
scroll to position [320, 0]
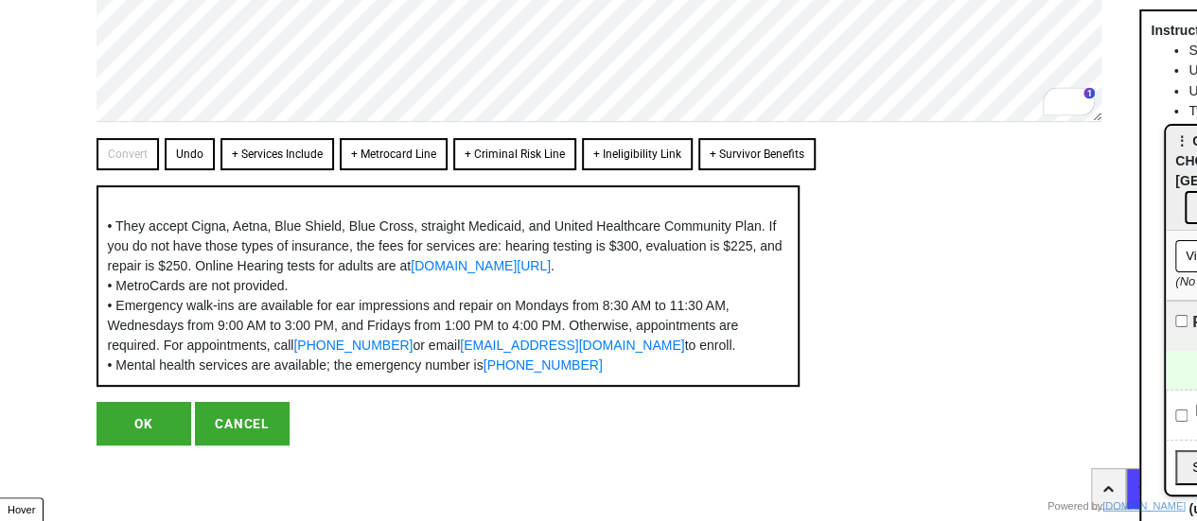
click at [150, 425] on button "OK" at bounding box center [144, 424] width 95 height 44
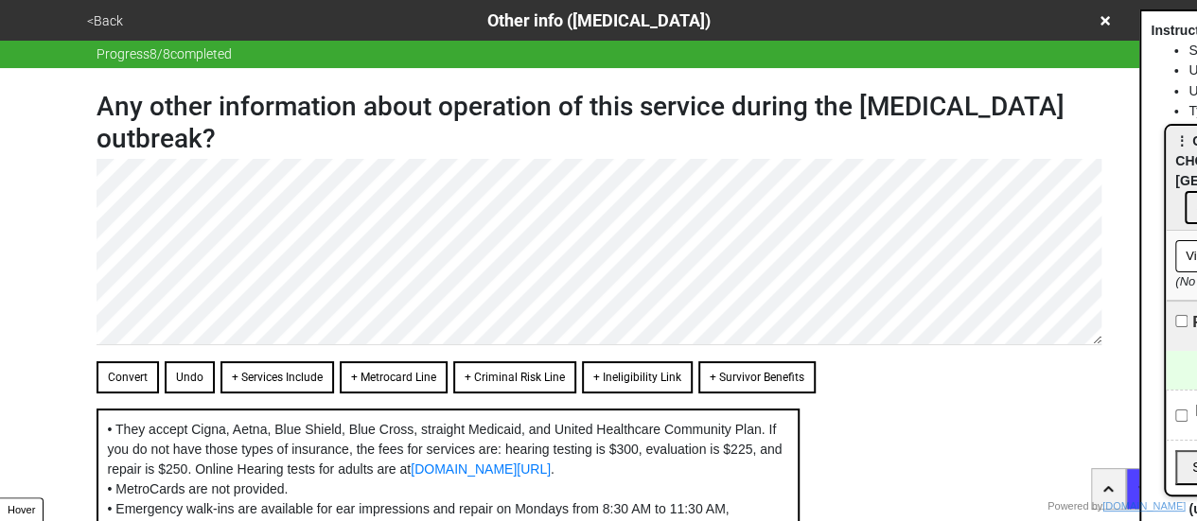
scroll to position [300, 0]
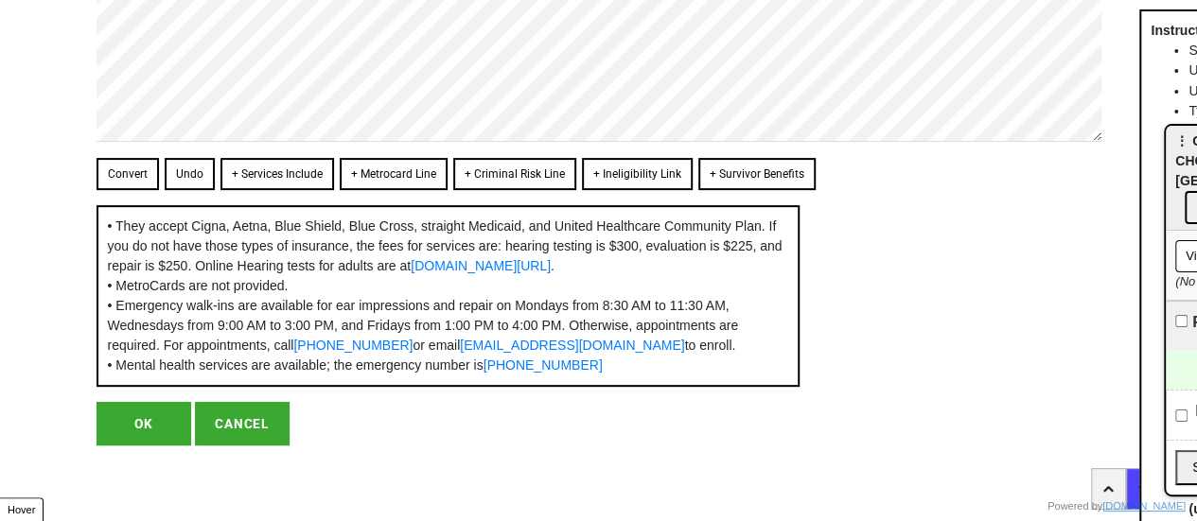
click at [143, 427] on button "OK" at bounding box center [144, 424] width 95 height 44
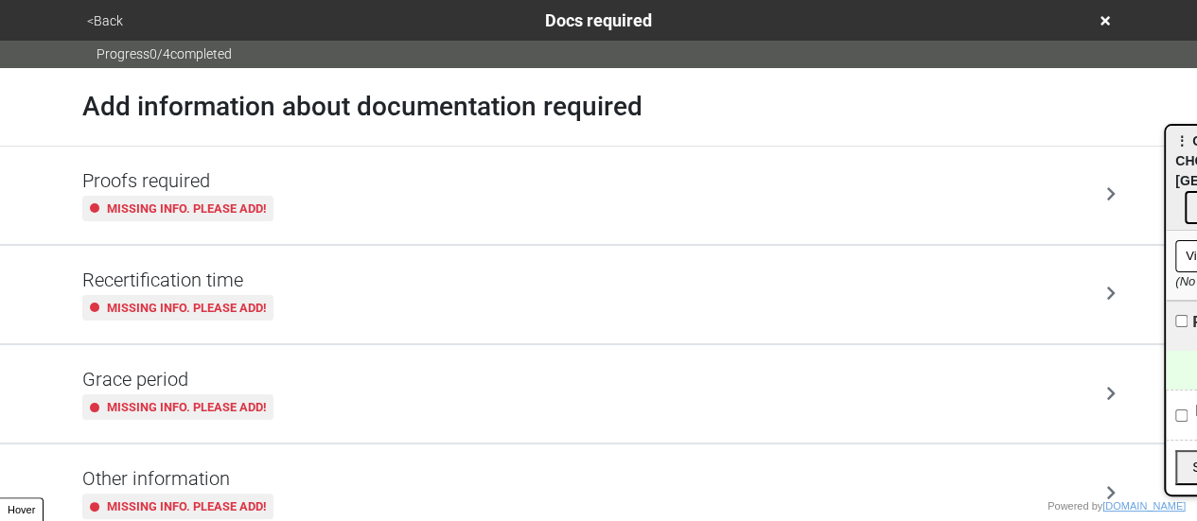
click at [112, 14] on button "<Back" at bounding box center [104, 21] width 47 height 22
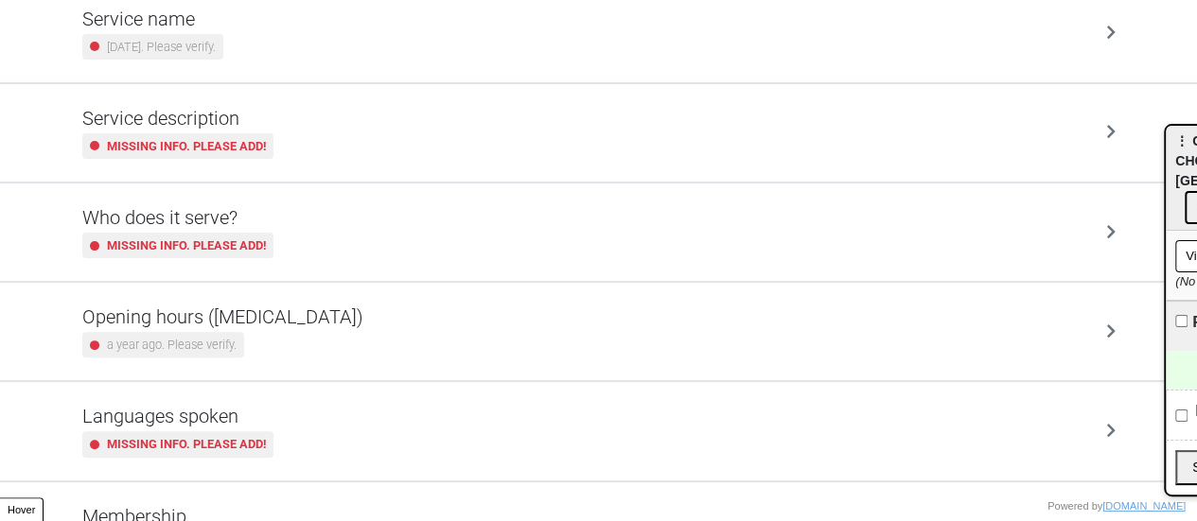
scroll to position [458, 0]
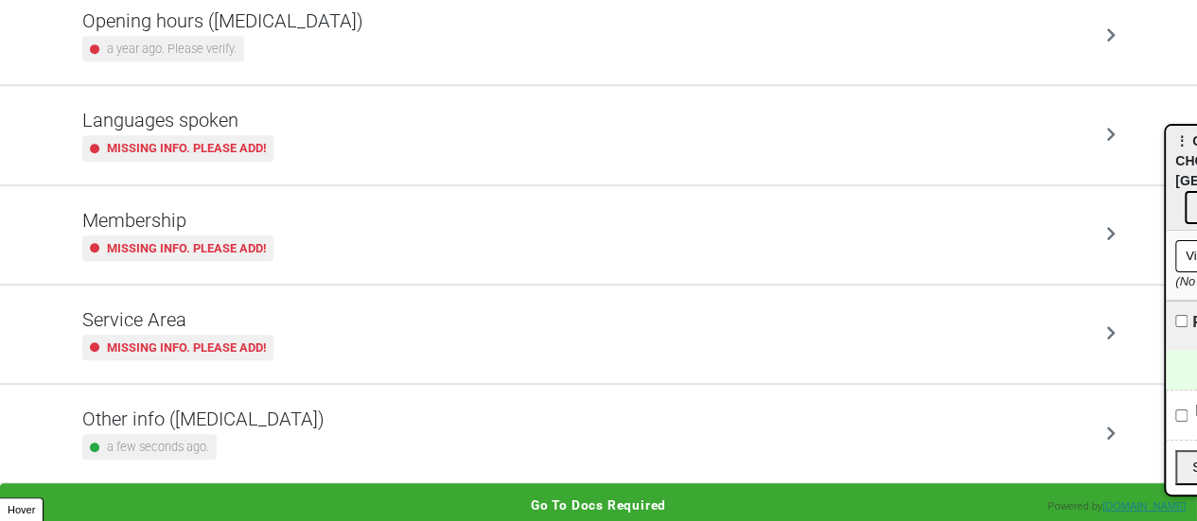
click at [194, 440] on small "a few seconds ago." at bounding box center [158, 447] width 102 height 18
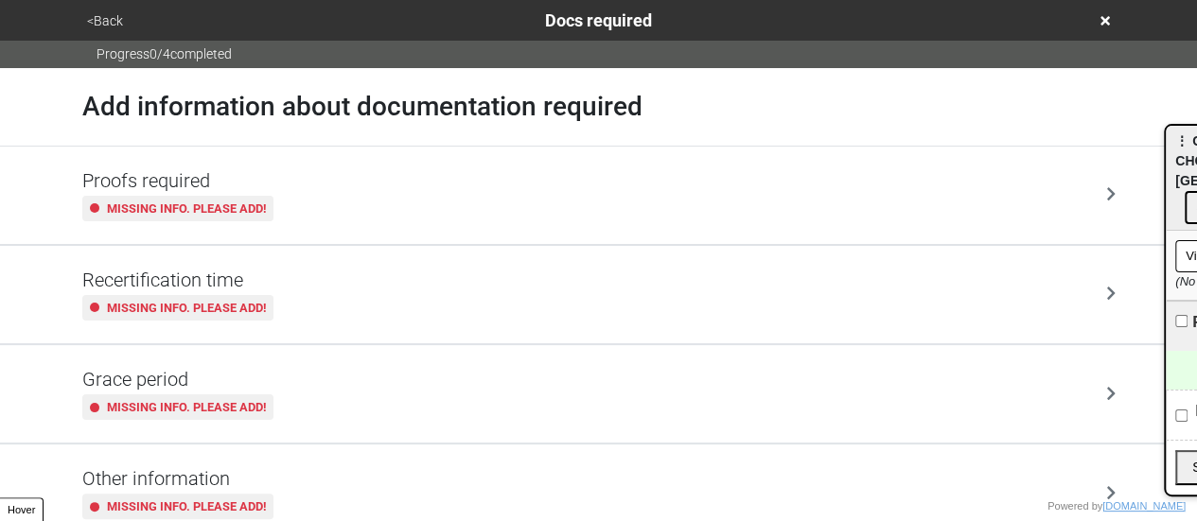
click at [106, 18] on button "<Back" at bounding box center [104, 21] width 47 height 22
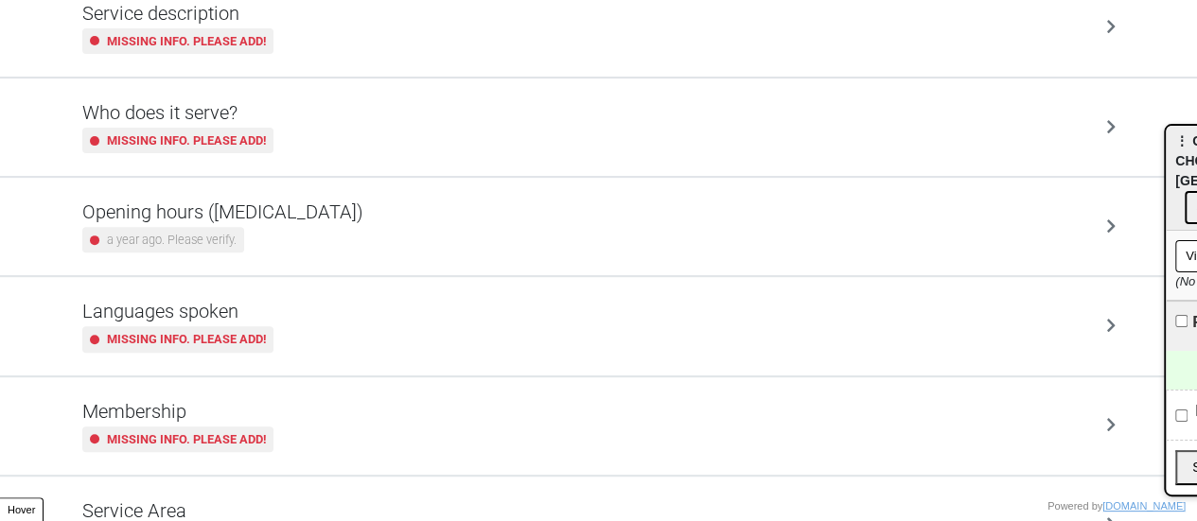
scroll to position [458, 0]
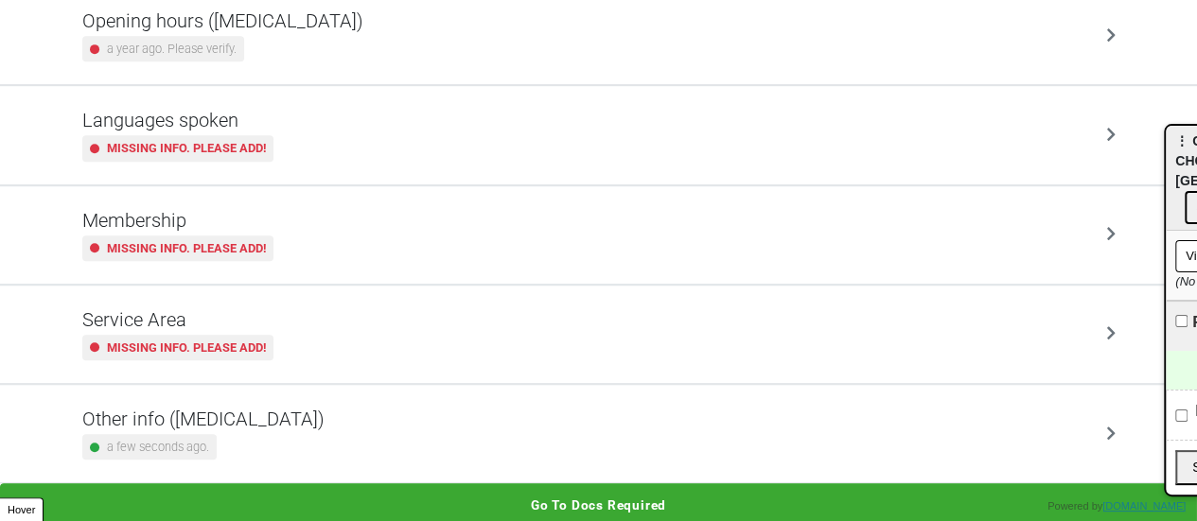
click at [210, 434] on div "a few seconds ago." at bounding box center [203, 447] width 242 height 26
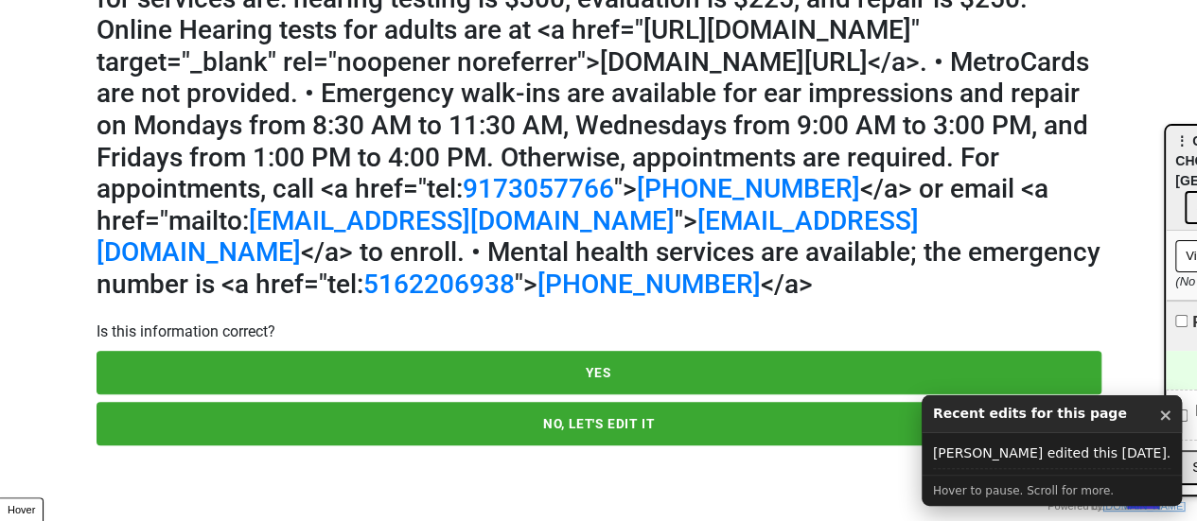
scroll to position [228, 0]
click at [537, 281] on link "(516) 220-6938" at bounding box center [648, 284] width 223 height 31
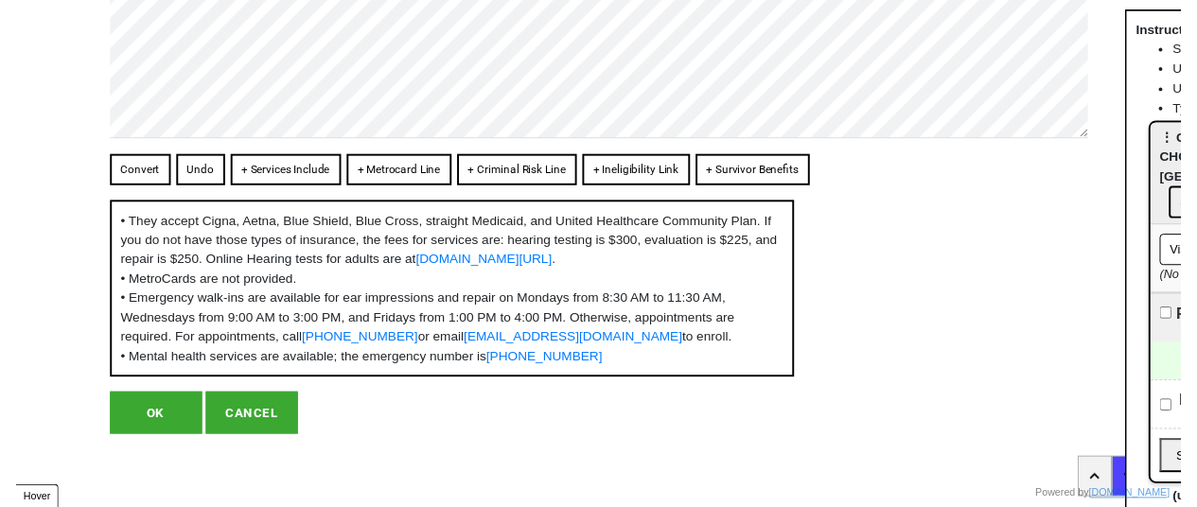
scroll to position [0, 0]
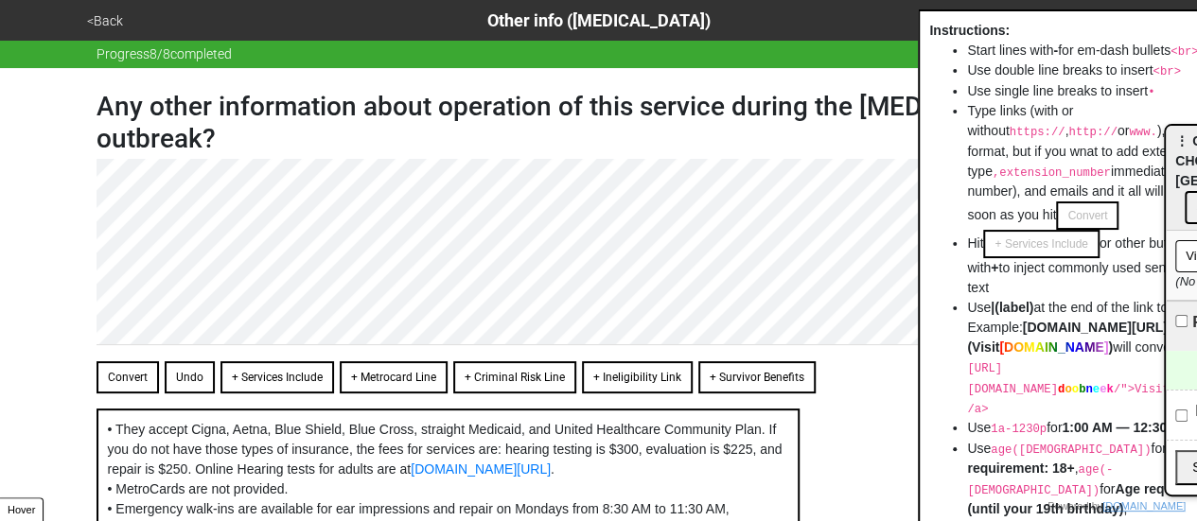
drag, startPoint x: 1169, startPoint y: 74, endPoint x: 956, endPoint y: 103, distance: 214.9
click at [950, 103] on ul "Start lines with - for em-dash bullets <br> — Use double line breaks to insert …" at bounding box center [1097, 324] width 337 height 567
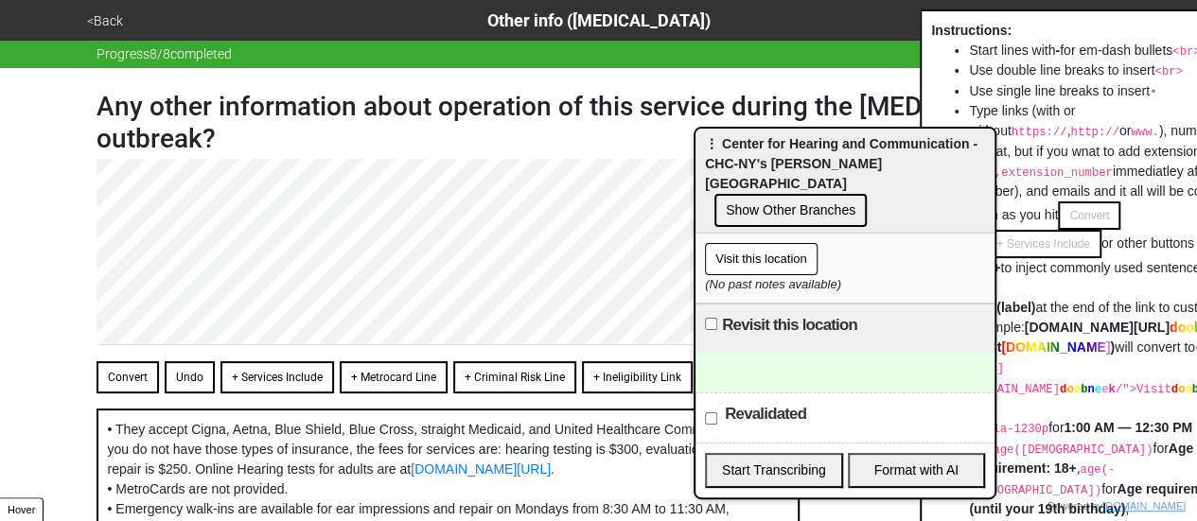
drag, startPoint x: 1176, startPoint y: 157, endPoint x: 696, endPoint y: 159, distance: 479.8
click at [705, 159] on span "⋮ Center for Hearing and Communication - CHC-NY's Berelson Hearing Technology C…" at bounding box center [841, 163] width 273 height 55
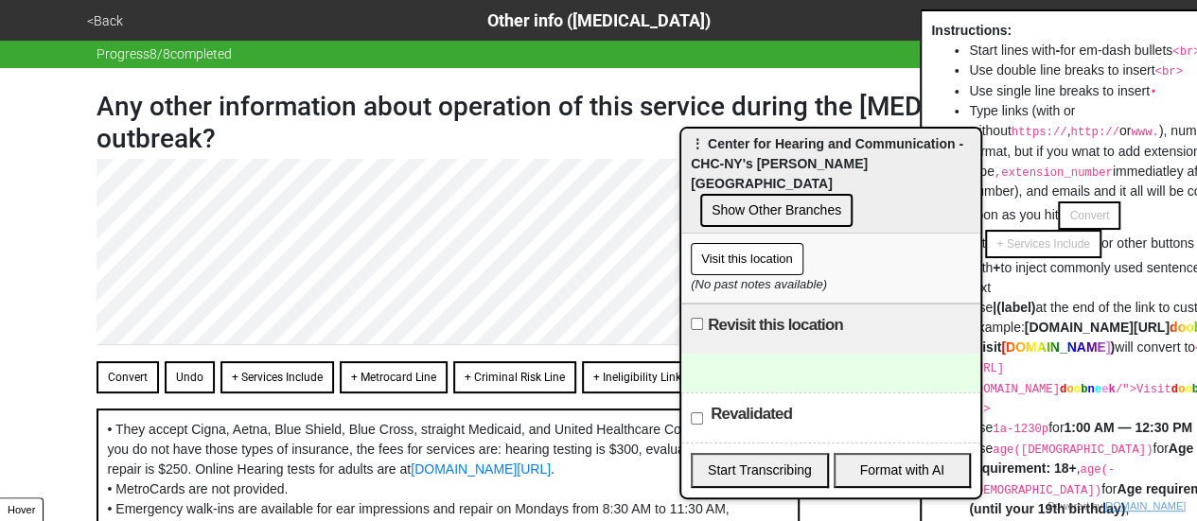
click at [731, 162] on span "⋮ Center for Hearing and Communication - CHC-NY's Berelson Hearing Technology C…" at bounding box center [827, 163] width 273 height 55
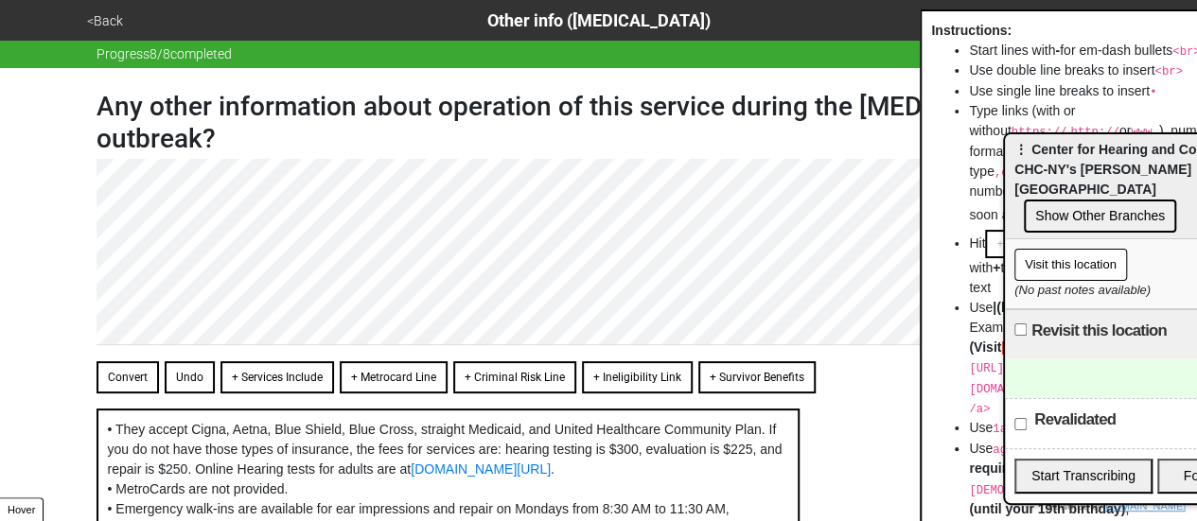
drag, startPoint x: 731, startPoint y: 160, endPoint x: 1075, endPoint y: 167, distance: 343.6
click at [1075, 167] on span "⋮ Center for Hearing and Communication - CHC-NY's Berelson Hearing Technology C…" at bounding box center [1150, 169] width 273 height 55
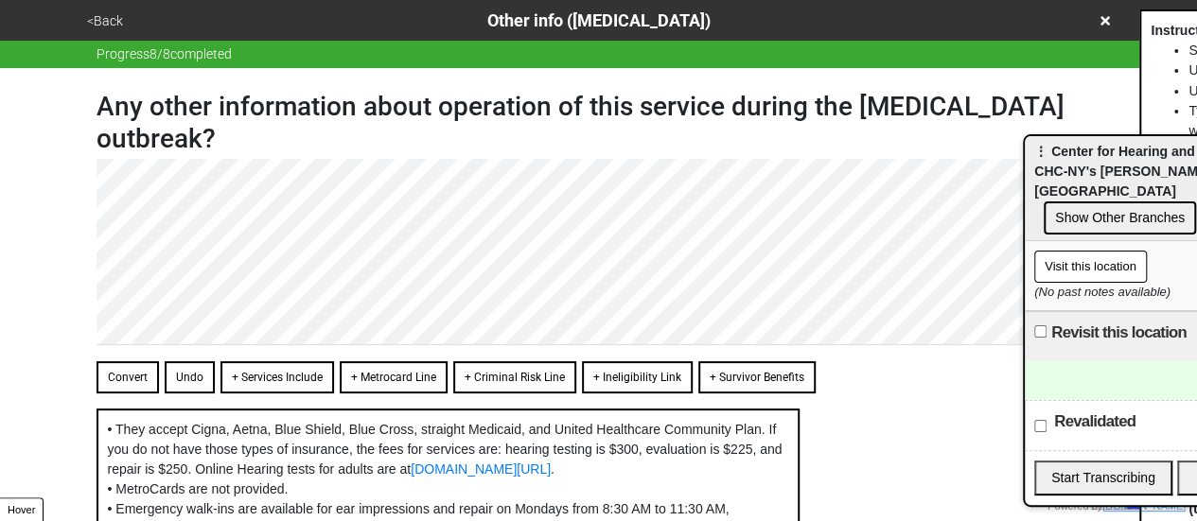
drag, startPoint x: 966, startPoint y: 58, endPoint x: 1210, endPoint y: 53, distance: 244.2
click at [1197, 53] on html "<Back Other info (coronavirus) Progress 8 / 8 completed Any other information a…" at bounding box center [598, 362] width 1197 height 725
drag, startPoint x: 1167, startPoint y: 31, endPoint x: 1189, endPoint y: 44, distance: 26.3
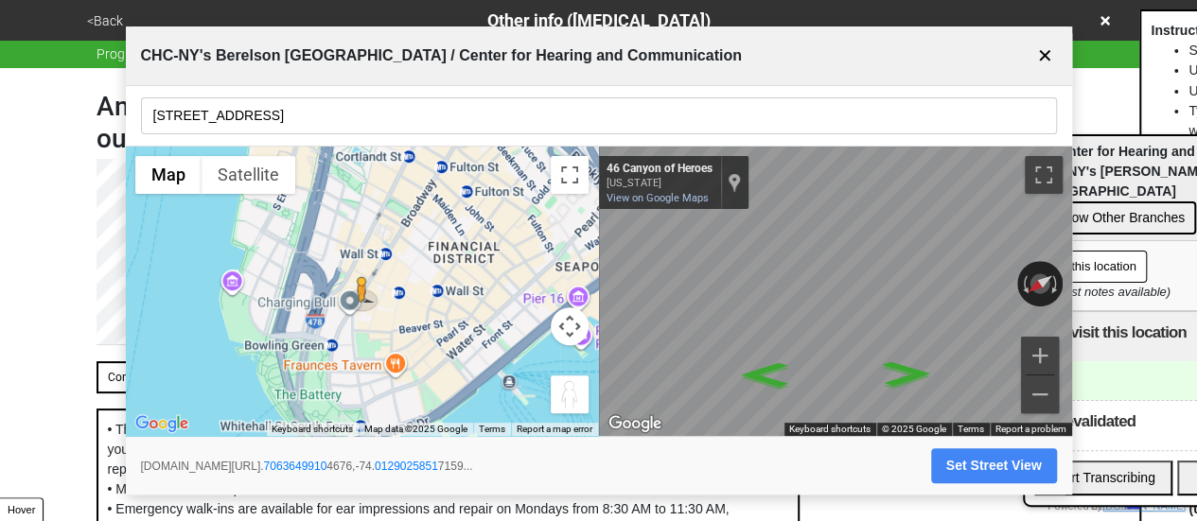
click at [1034, 62] on button "✕" at bounding box center [1045, 56] width 24 height 36
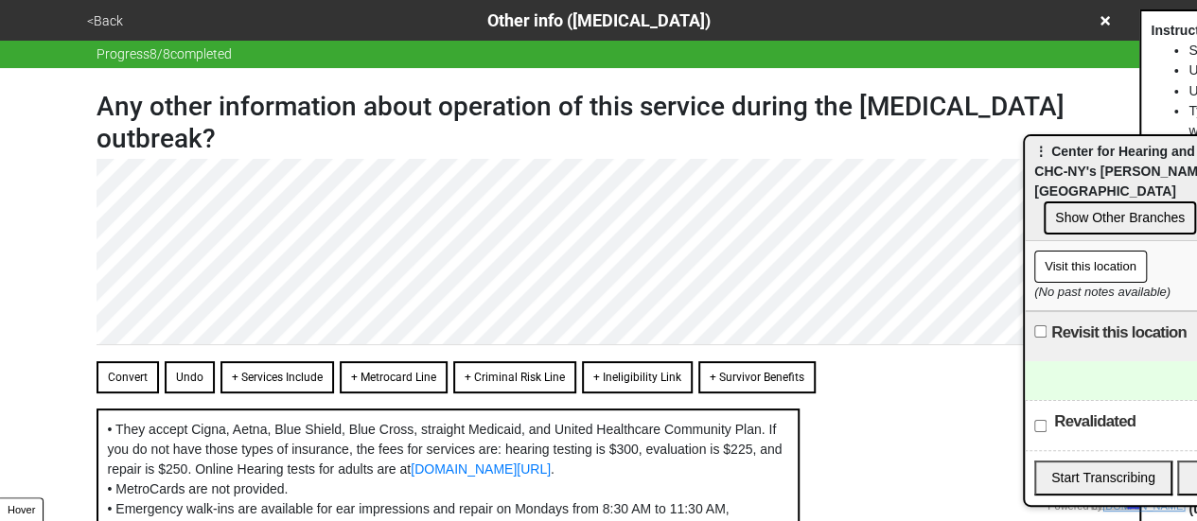
click at [116, 391] on button "Convert" at bounding box center [128, 377] width 62 height 32
type textarea "x"
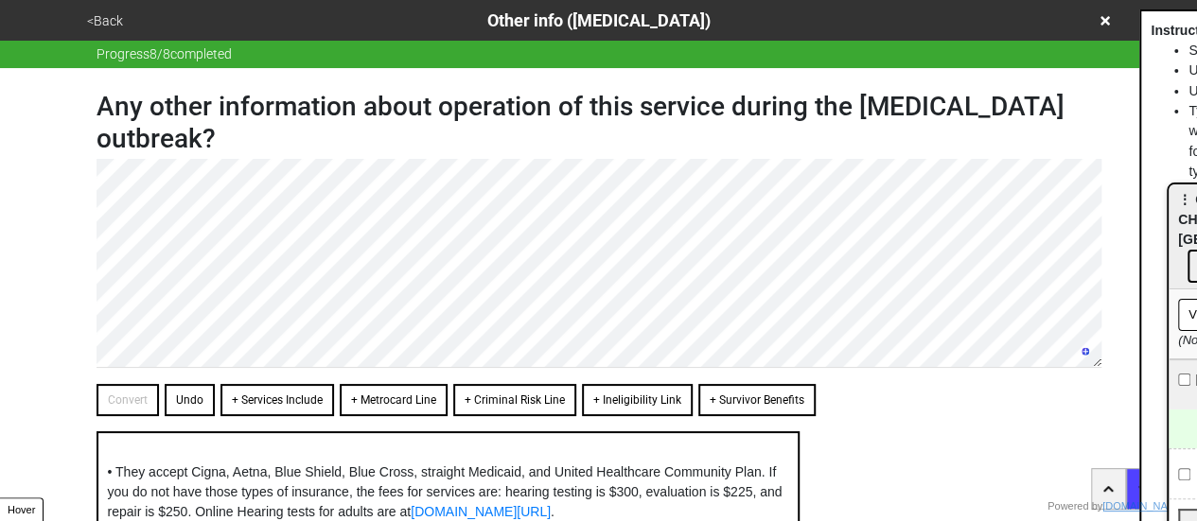
drag, startPoint x: 1068, startPoint y: 160, endPoint x: 1210, endPoint y: 208, distance: 149.9
click at [1197, 208] on html "<Back Other info (coronavirus) Progress 8 / 8 completed Any other information a…" at bounding box center [598, 383] width 1197 height 767
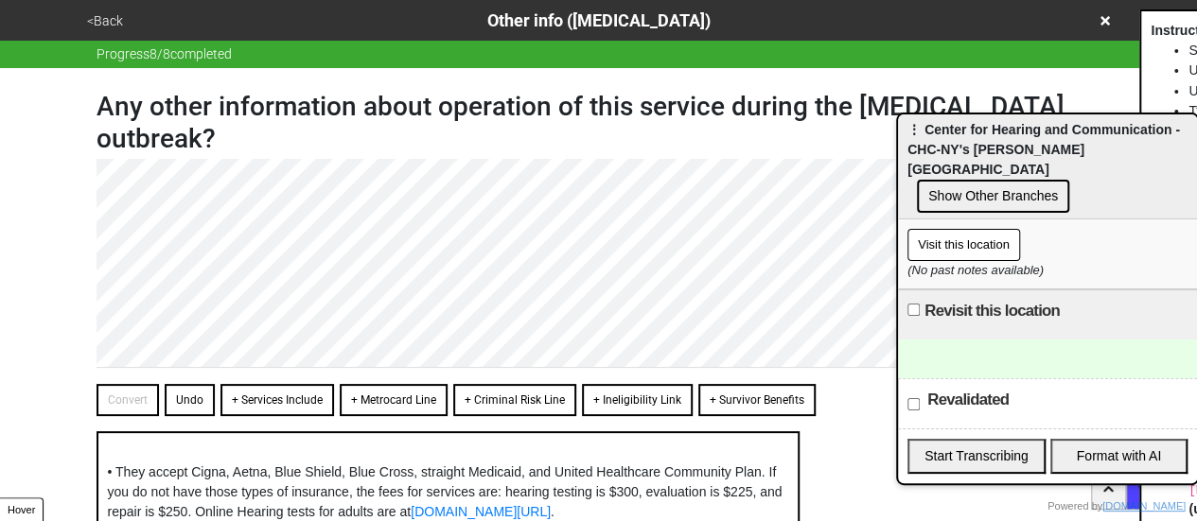
drag, startPoint x: 1183, startPoint y: 213, endPoint x: 810, endPoint y: 115, distance: 385.4
click at [907, 122] on span "⋮ Center for Hearing and Communication - CHC-NY's Berelson Hearing Technology C…" at bounding box center [1043, 149] width 273 height 55
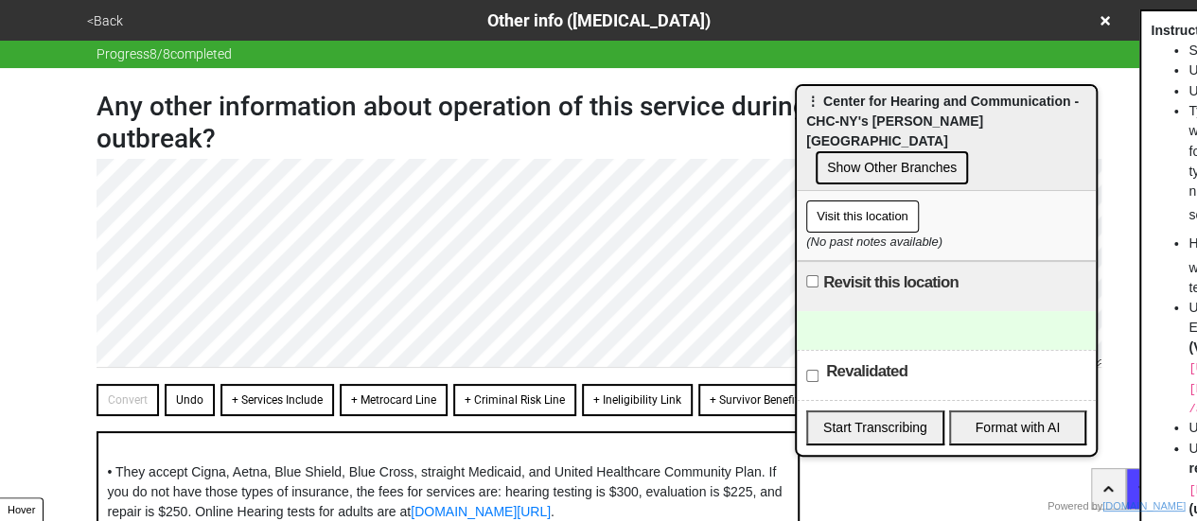
click at [870, 325] on div at bounding box center [946, 330] width 299 height 39
paste div "To enrich screen reader interactions, please activate Accessibility in Grammarl…"
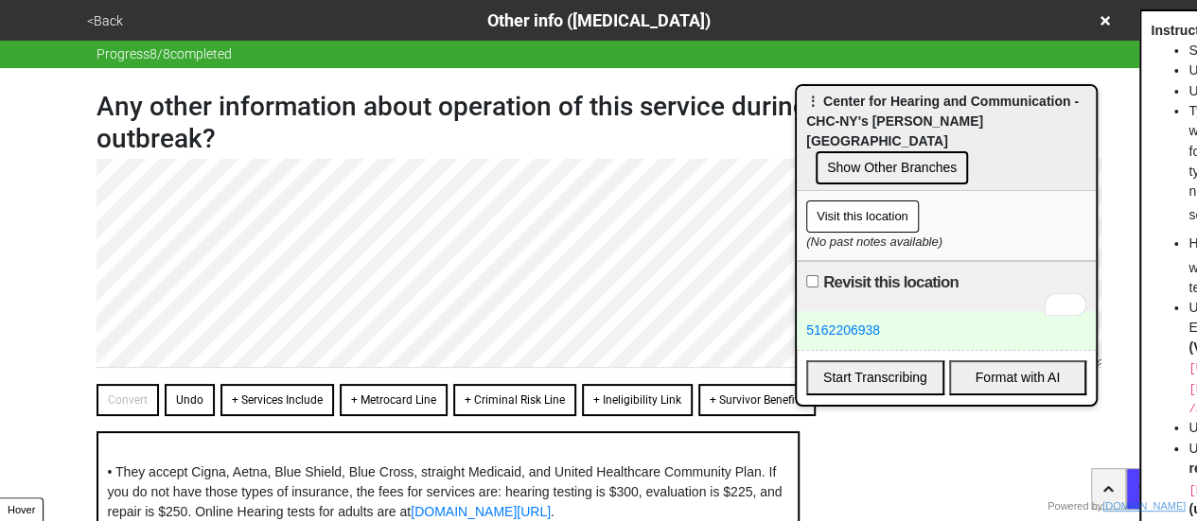
click at [902, 313] on div "5162206938" at bounding box center [946, 330] width 299 height 39
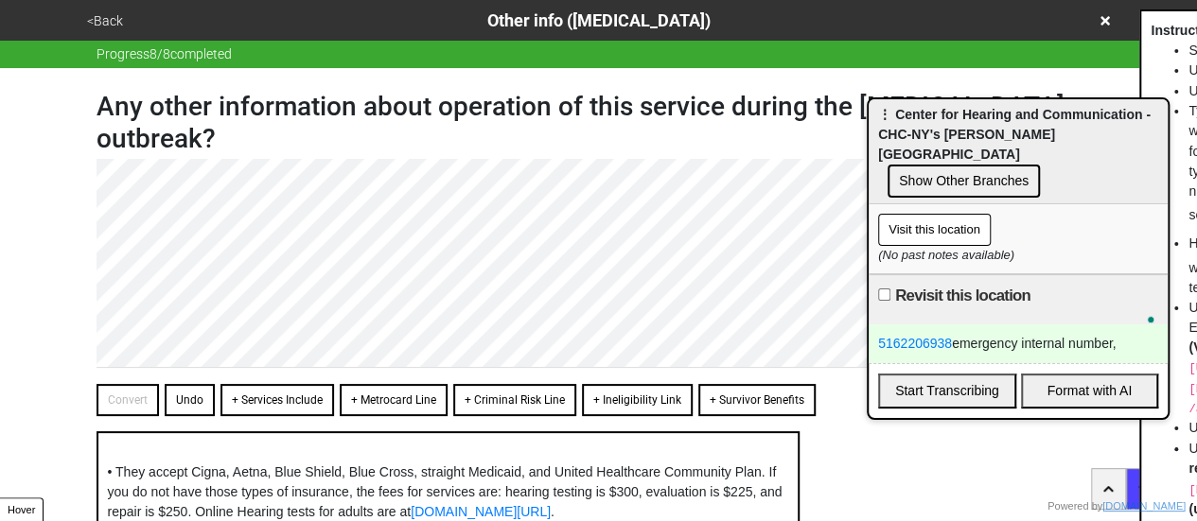
drag, startPoint x: 914, startPoint y: 106, endPoint x: 1048, endPoint y: 122, distance: 135.3
click at [1048, 122] on span "⋮ Center for Hearing and Communication - CHC-NY's Berelson Hearing Technology C…" at bounding box center [1014, 134] width 273 height 55
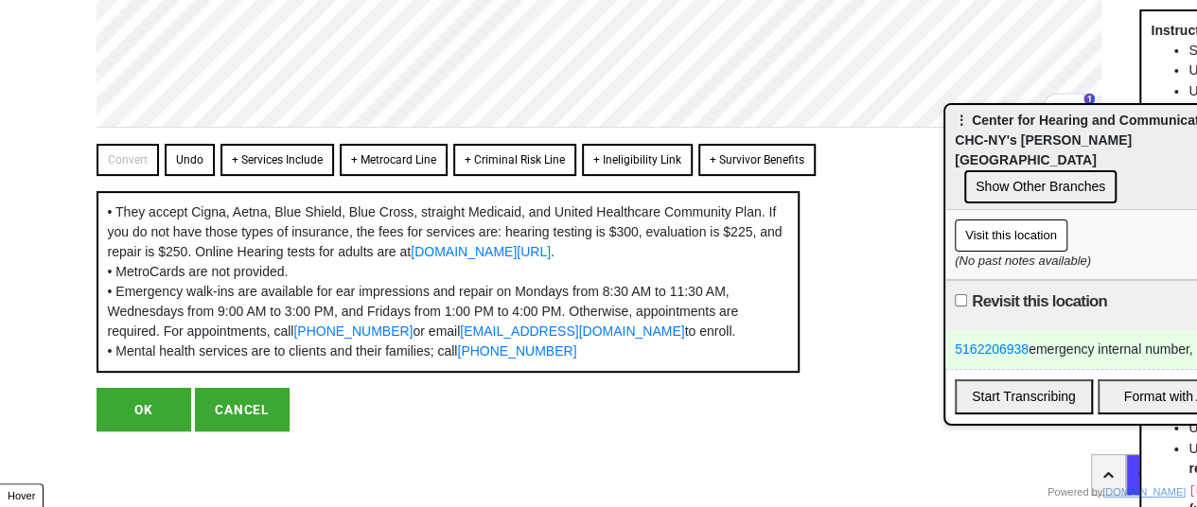
scroll to position [295, 0]
click at [142, 402] on button "OK" at bounding box center [144, 410] width 95 height 44
click at [152, 410] on button "OK" at bounding box center [144, 410] width 95 height 44
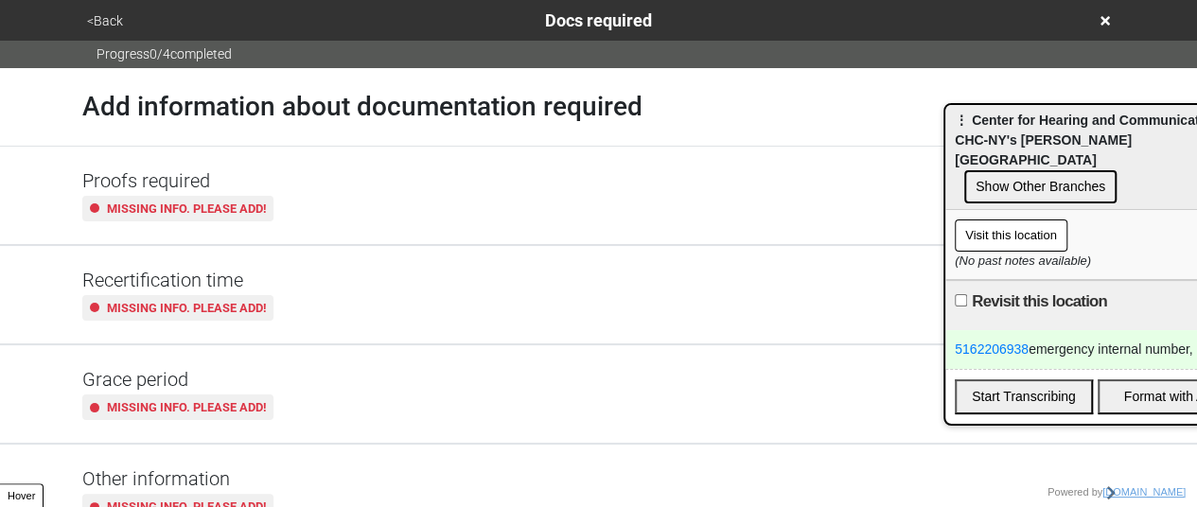
click at [110, 28] on button "<Back" at bounding box center [104, 21] width 47 height 22
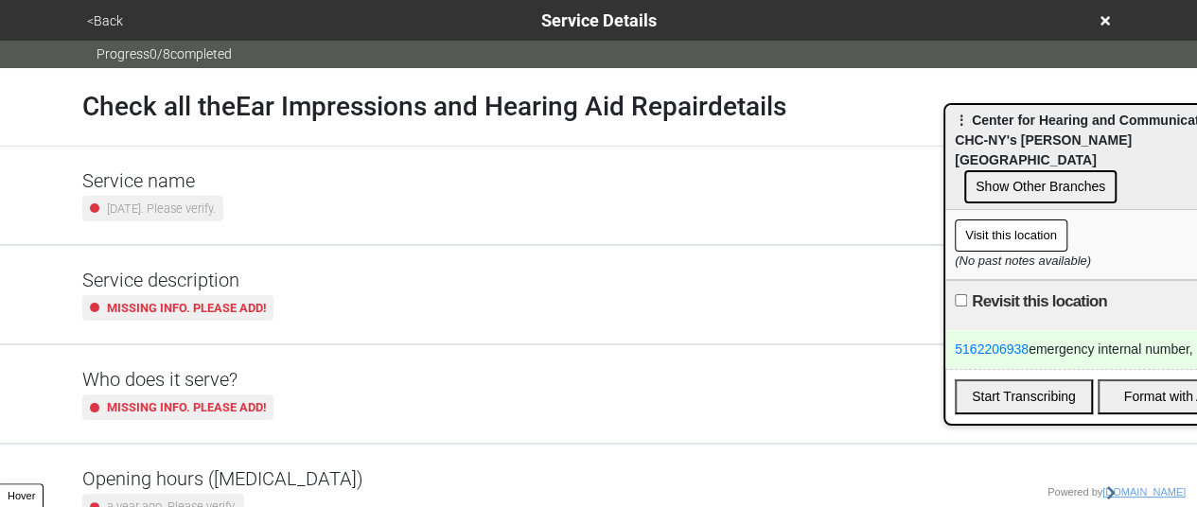
scroll to position [472, 0]
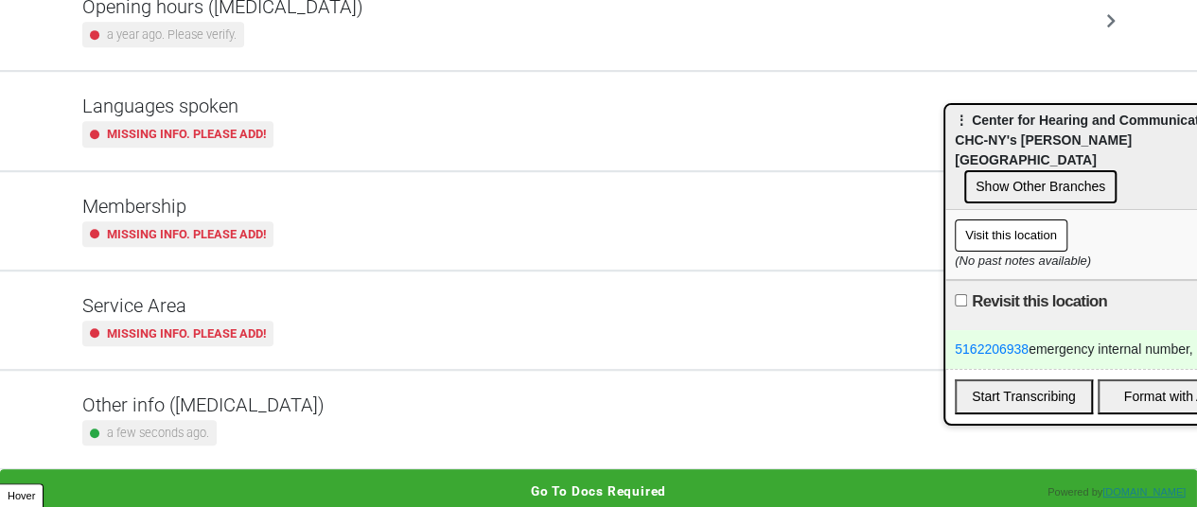
click at [242, 381] on div "Other info (coronavirus) a few seconds ago." at bounding box center [599, 419] width 1079 height 97
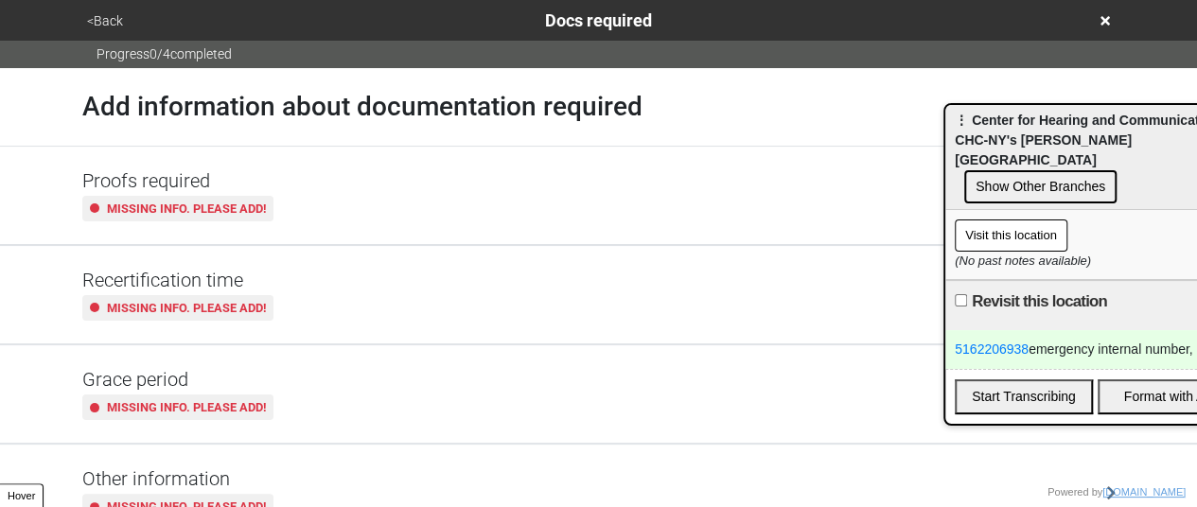
click at [111, 26] on button "<Back" at bounding box center [104, 21] width 47 height 22
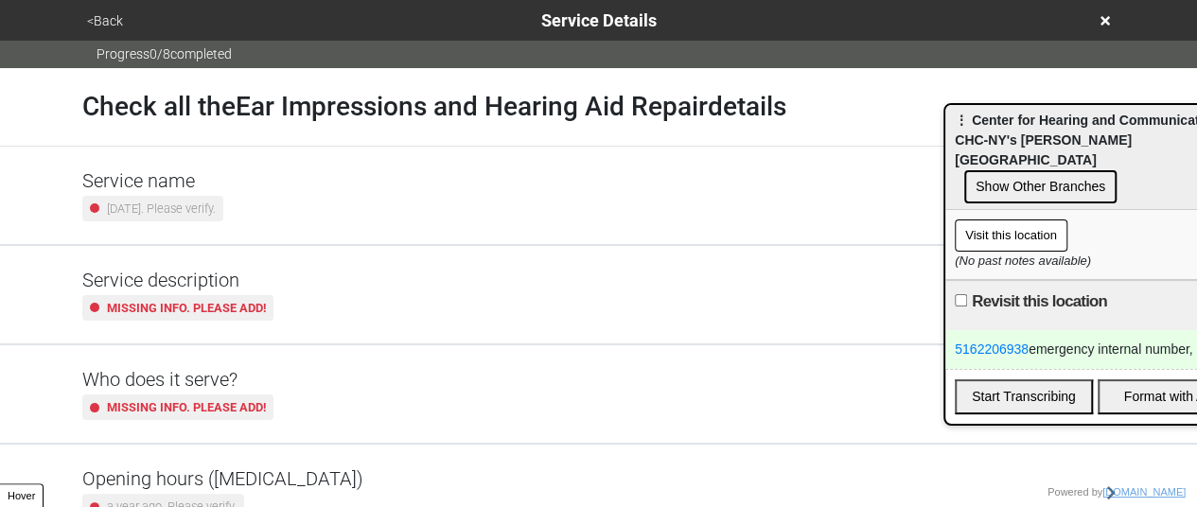
scroll to position [472, 0]
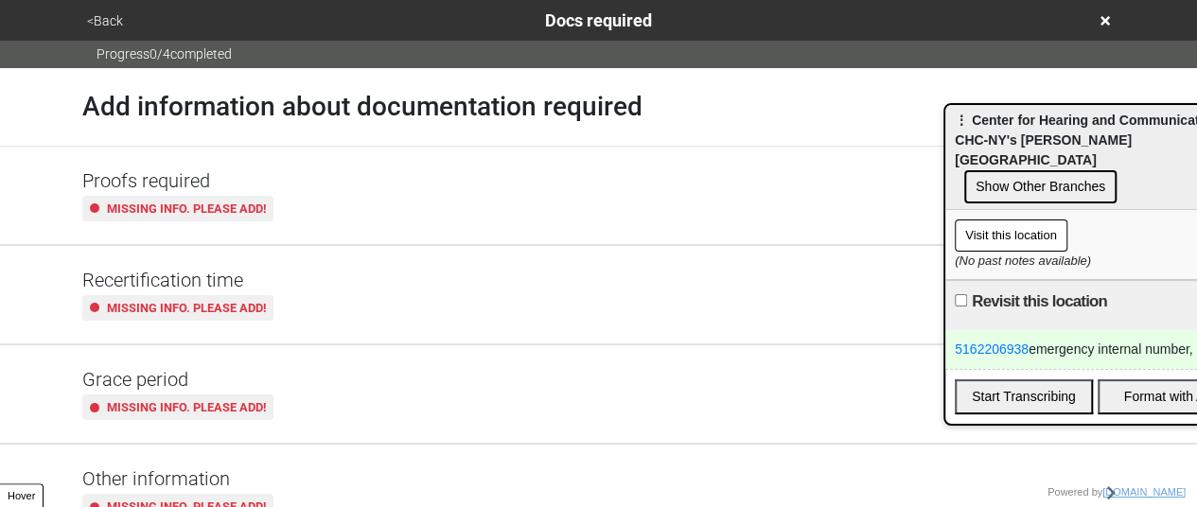
click at [227, 431] on div "Grace period Missing info. Please add!" at bounding box center [599, 393] width 1079 height 97
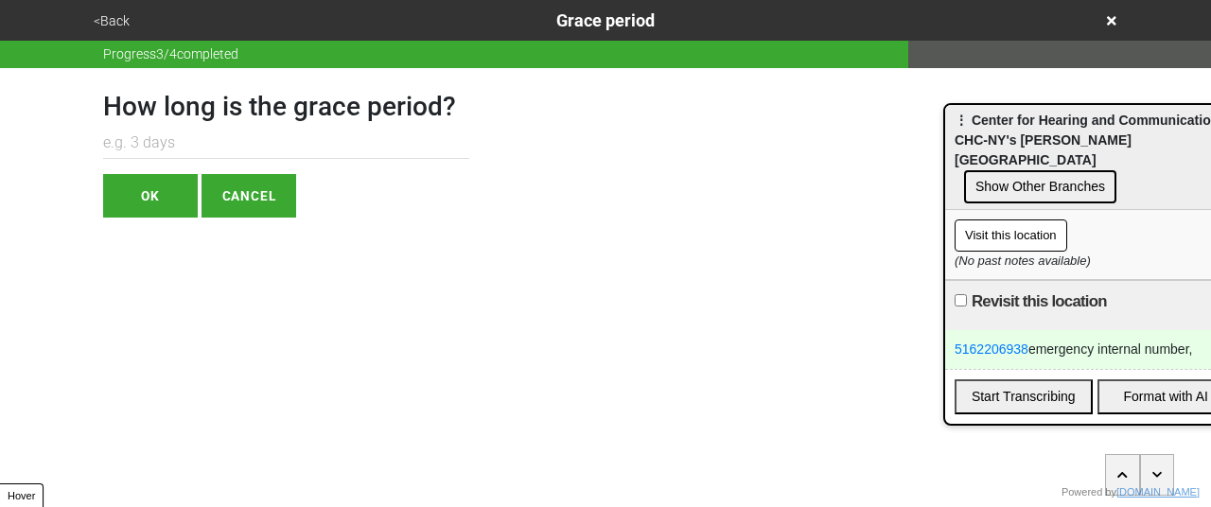
click at [114, 12] on button "<Back" at bounding box center [111, 21] width 47 height 22
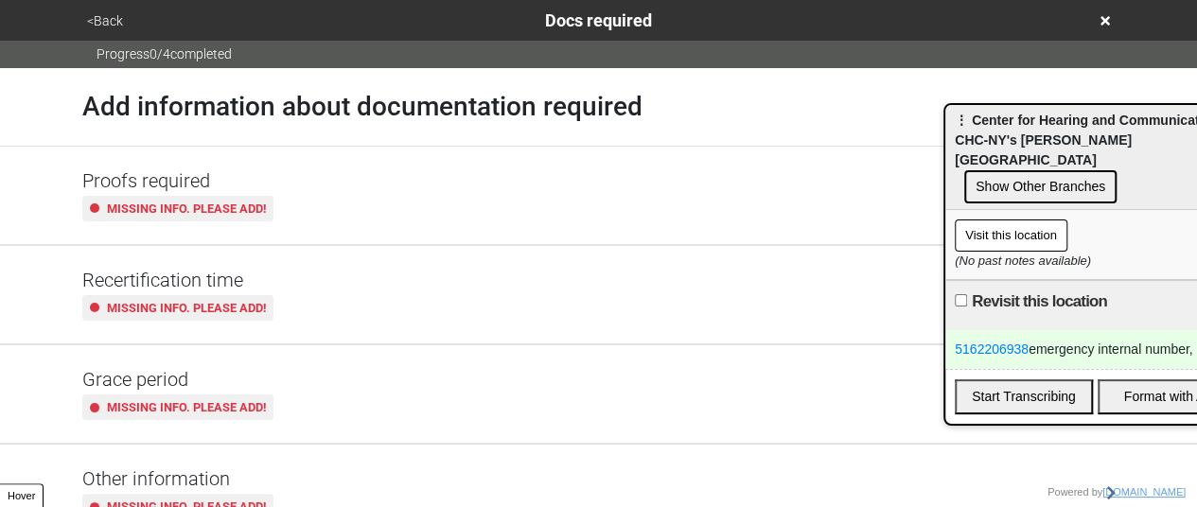
click at [97, 12] on button "<Back" at bounding box center [104, 21] width 47 height 22
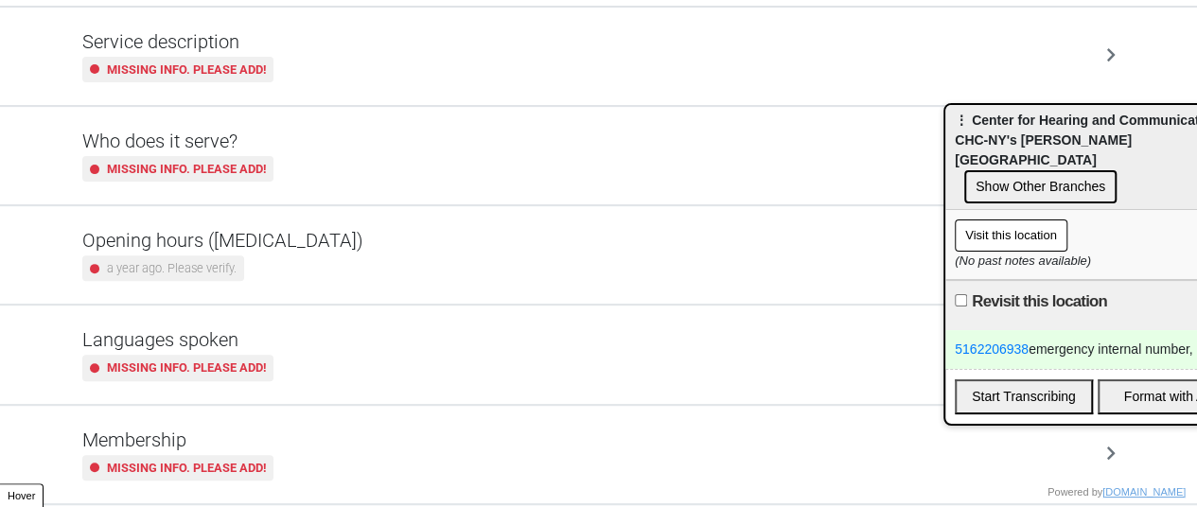
scroll to position [472, 0]
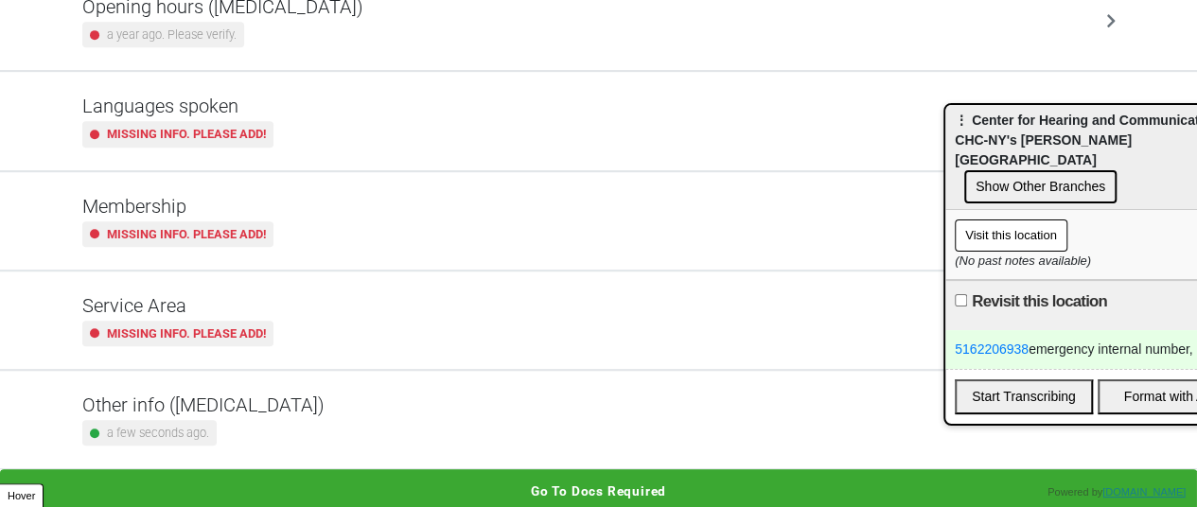
click at [215, 397] on h5 "Other info (coronavirus)" at bounding box center [203, 405] width 242 height 23
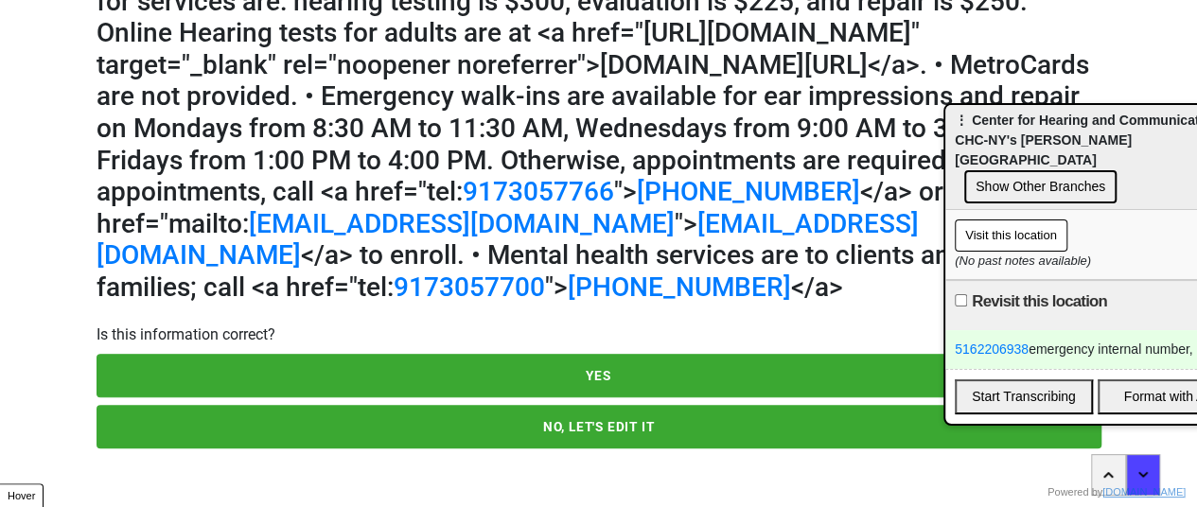
scroll to position [242, 0]
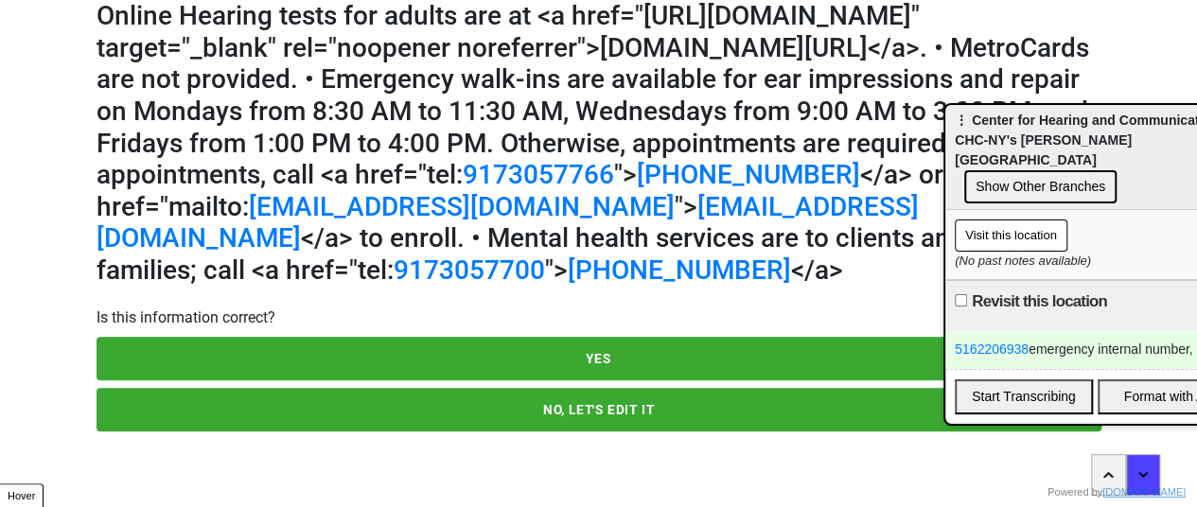
type textarea "x"
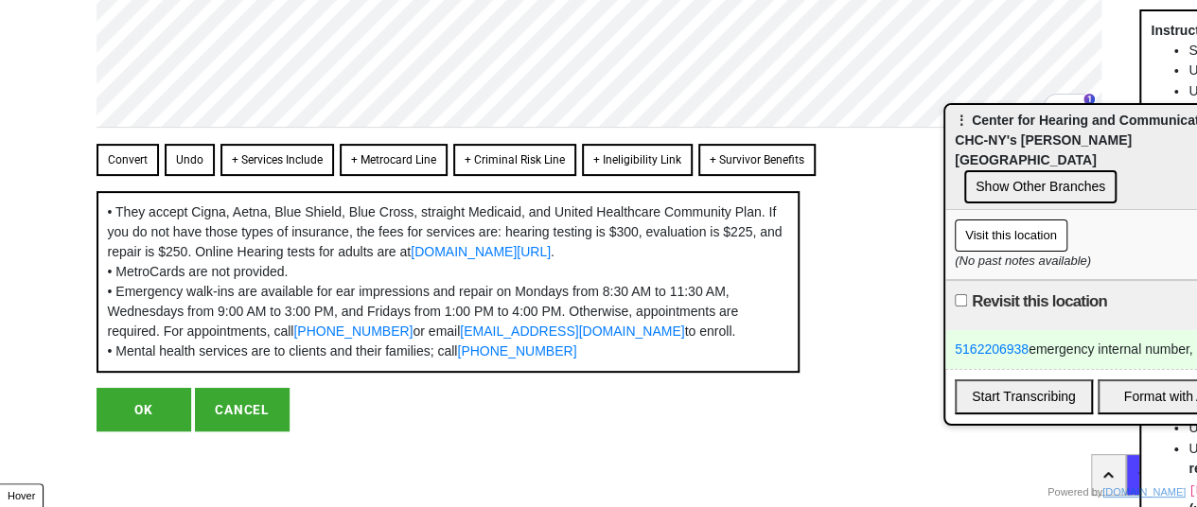
scroll to position [295, 0]
click at [115, 409] on button "OK" at bounding box center [144, 410] width 95 height 44
click at [130, 407] on button "OK" at bounding box center [144, 410] width 95 height 44
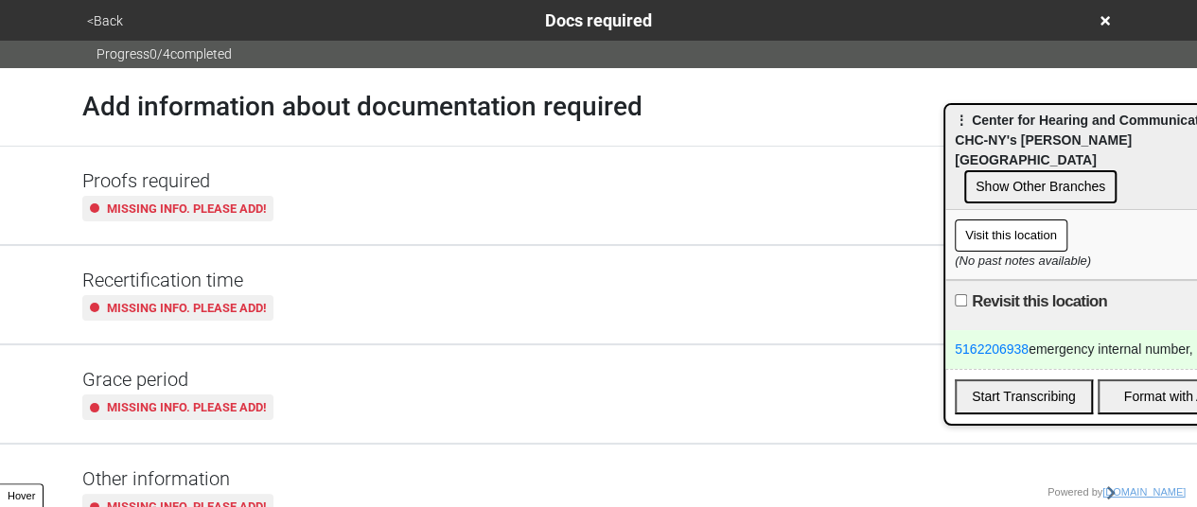
click at [106, 10] on button "<Back" at bounding box center [104, 21] width 47 height 22
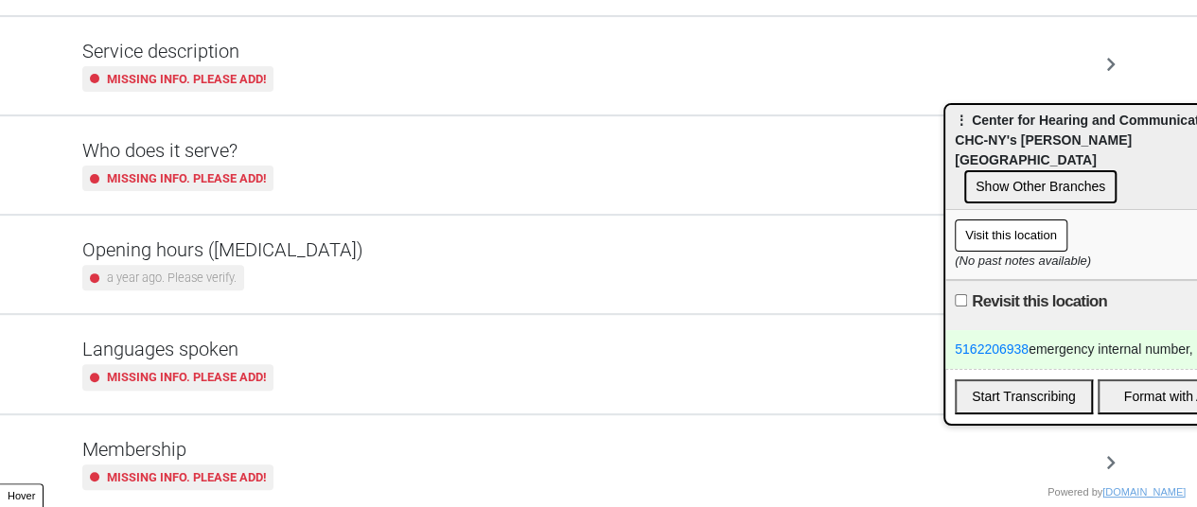
scroll to position [472, 0]
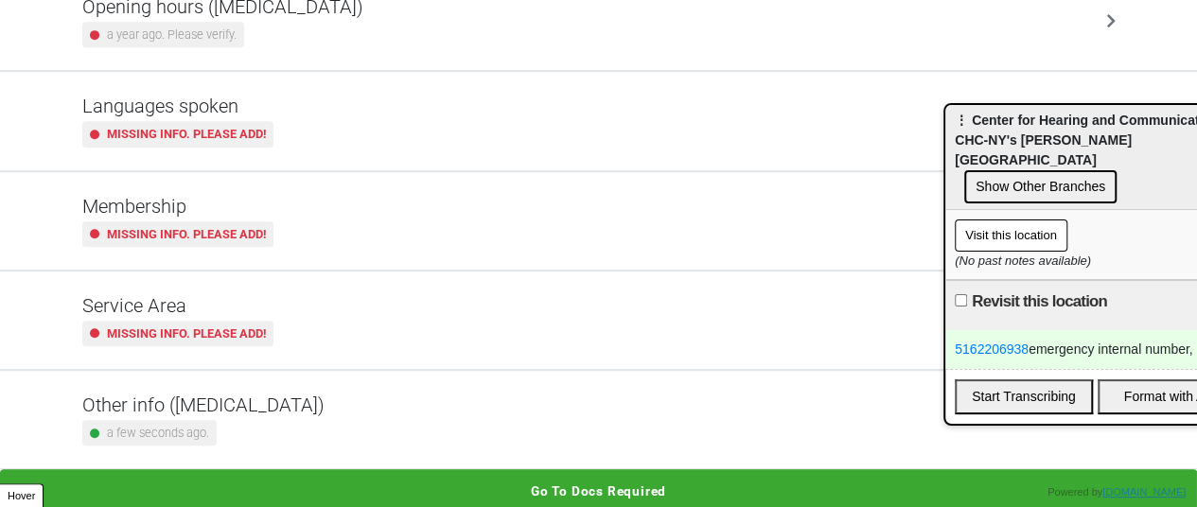
click at [226, 396] on h5 "Other info ([MEDICAL_DATA])" at bounding box center [203, 405] width 242 height 23
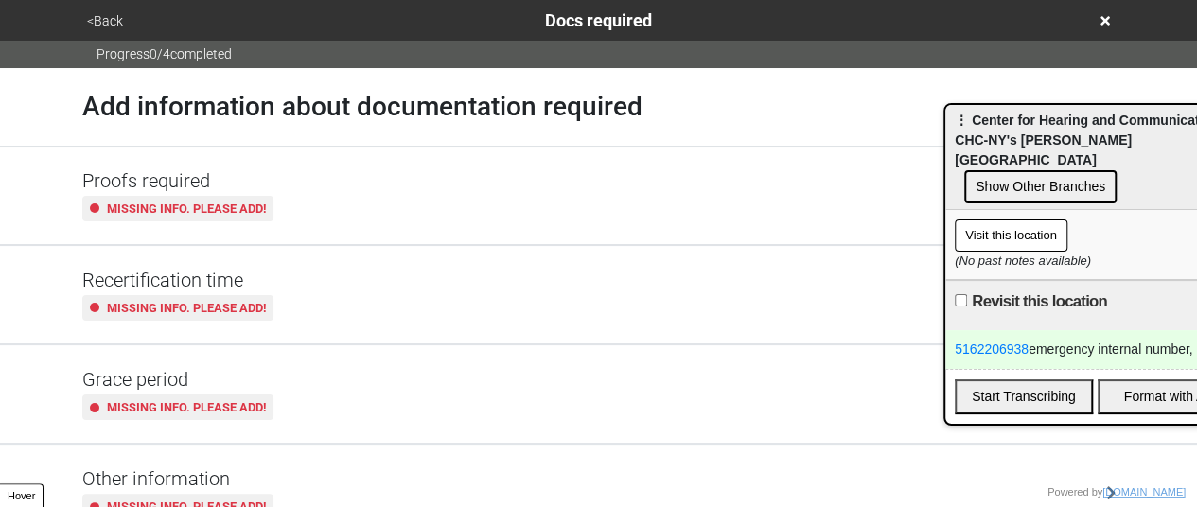
click at [112, 11] on button "<Back" at bounding box center [104, 21] width 47 height 22
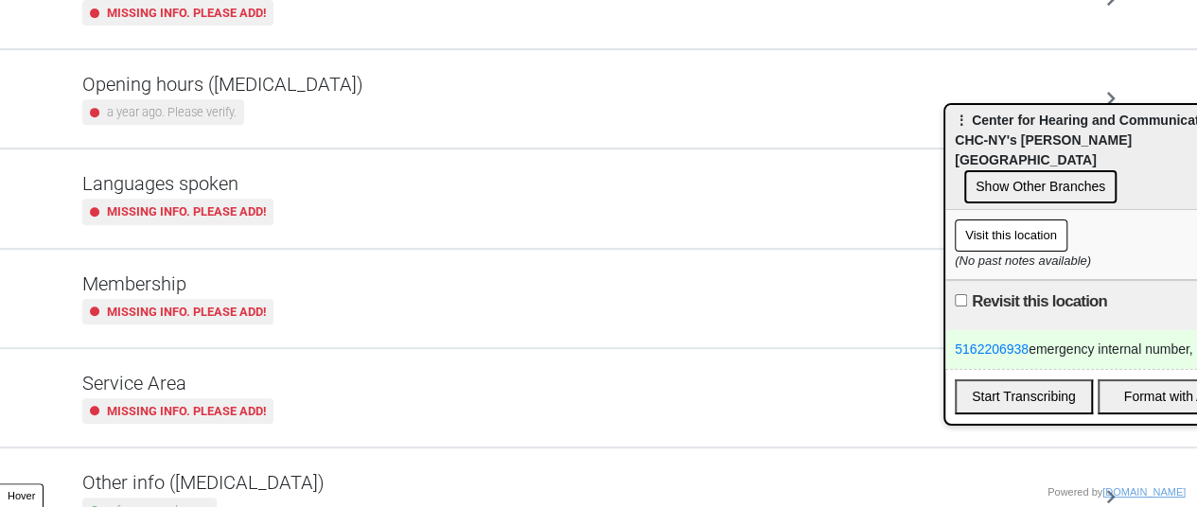
scroll to position [472, 0]
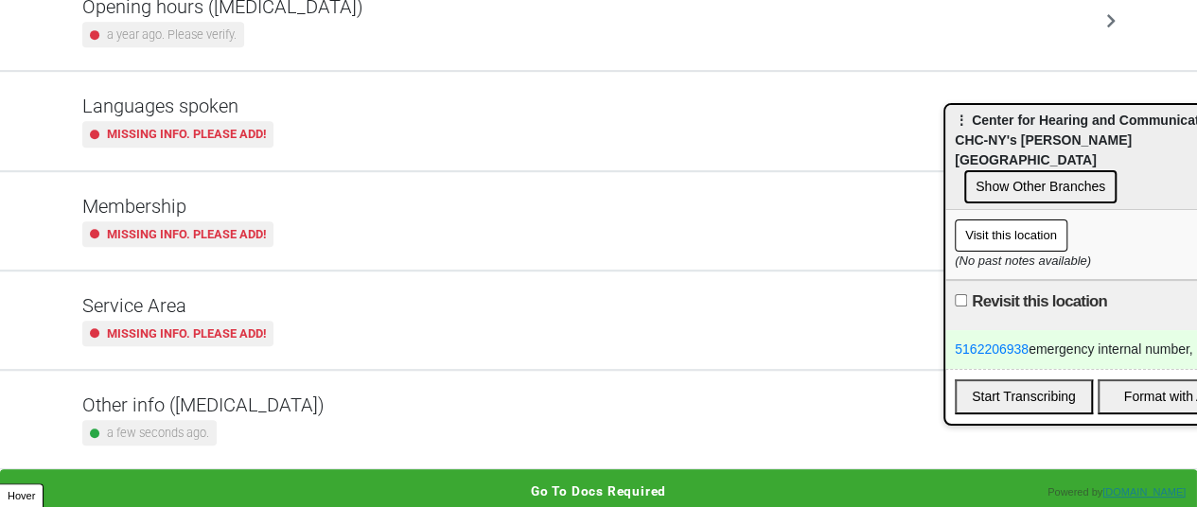
click at [250, 421] on div "a few seconds ago." at bounding box center [203, 433] width 242 height 26
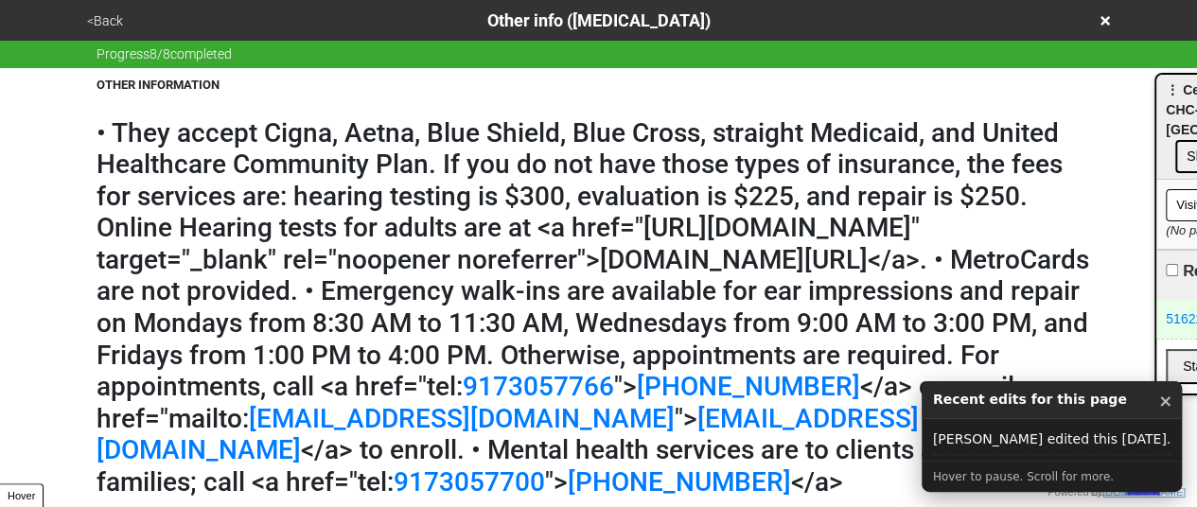
drag, startPoint x: 999, startPoint y: 126, endPoint x: 1210, endPoint y: 95, distance: 213.3
click at [1196, 95] on html "<Back Other info ([MEDICAL_DATA]) Progress 8 / 8 completed OTHER INFORMATION • …" at bounding box center [598, 359] width 1197 height 719
click at [1158, 410] on button "×" at bounding box center [1165, 401] width 14 height 25
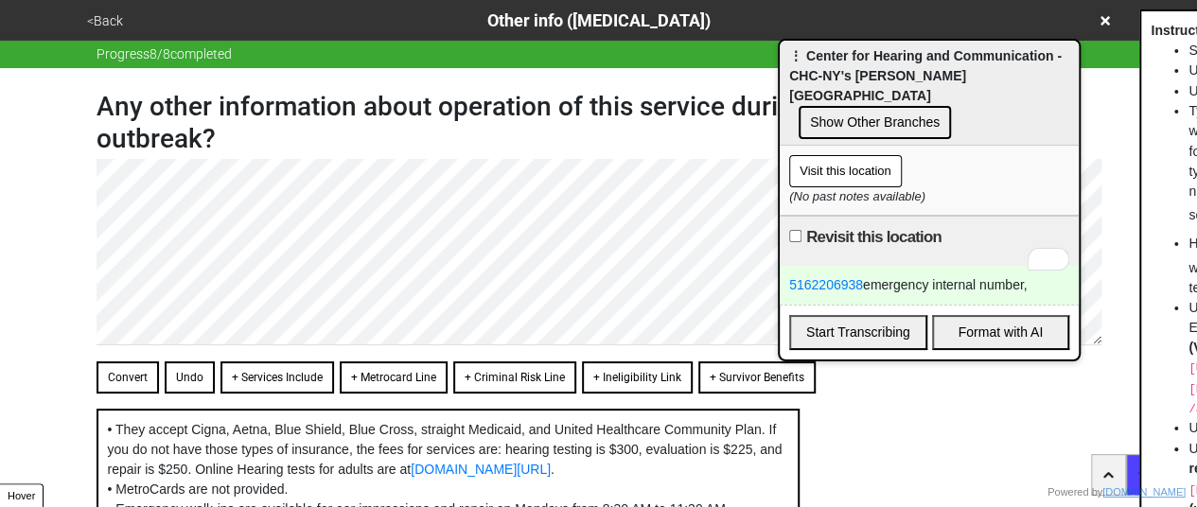
drag, startPoint x: 1171, startPoint y: 88, endPoint x: 785, endPoint y: 54, distance: 387.6
click at [789, 54] on span "⋮ Center for Hearing and Communication - CHC-NY's [PERSON_NAME] [GEOGRAPHIC_DAT…" at bounding box center [925, 75] width 273 height 55
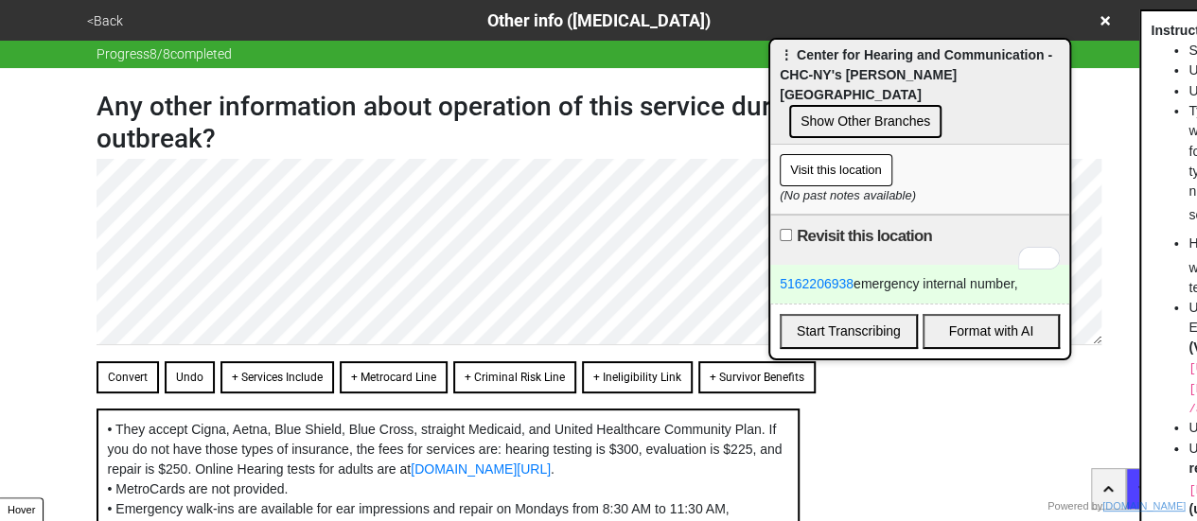
click at [989, 272] on div "5162206938 emergency internal number," at bounding box center [919, 284] width 299 height 39
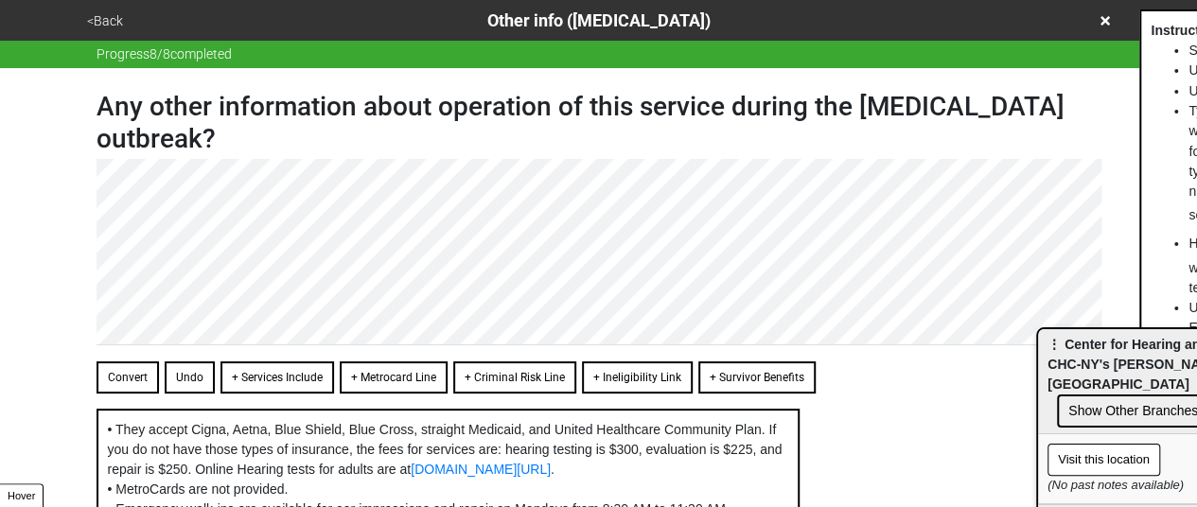
drag, startPoint x: 942, startPoint y: 60, endPoint x: 1210, endPoint y: 349, distance: 394.4
click at [1196, 349] on html "<Back Other info ([MEDICAL_DATA]) Progress 8 / 8 completed Any other informatio…" at bounding box center [598, 362] width 1197 height 725
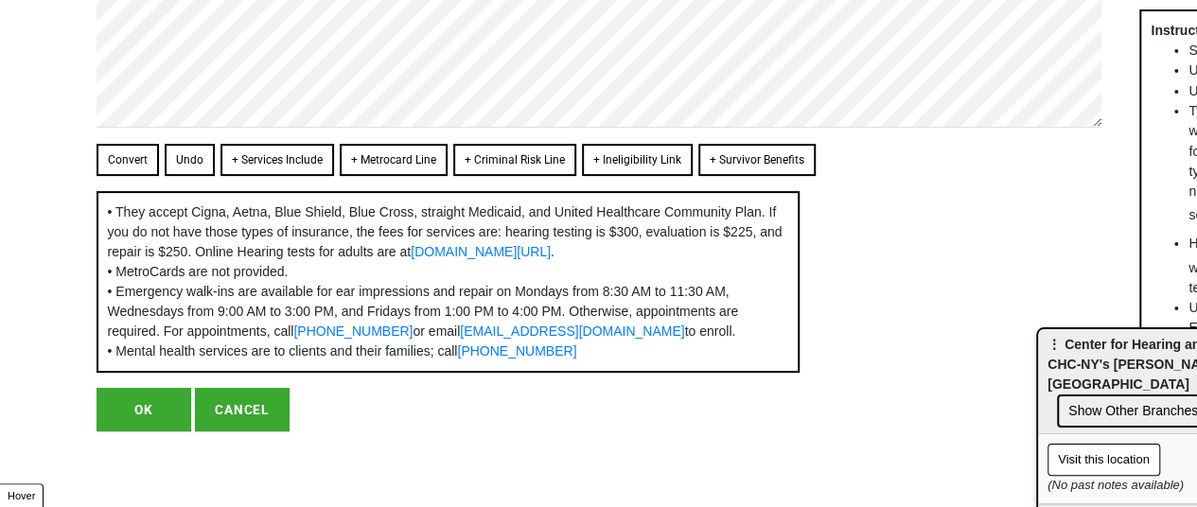
scroll to position [295, 0]
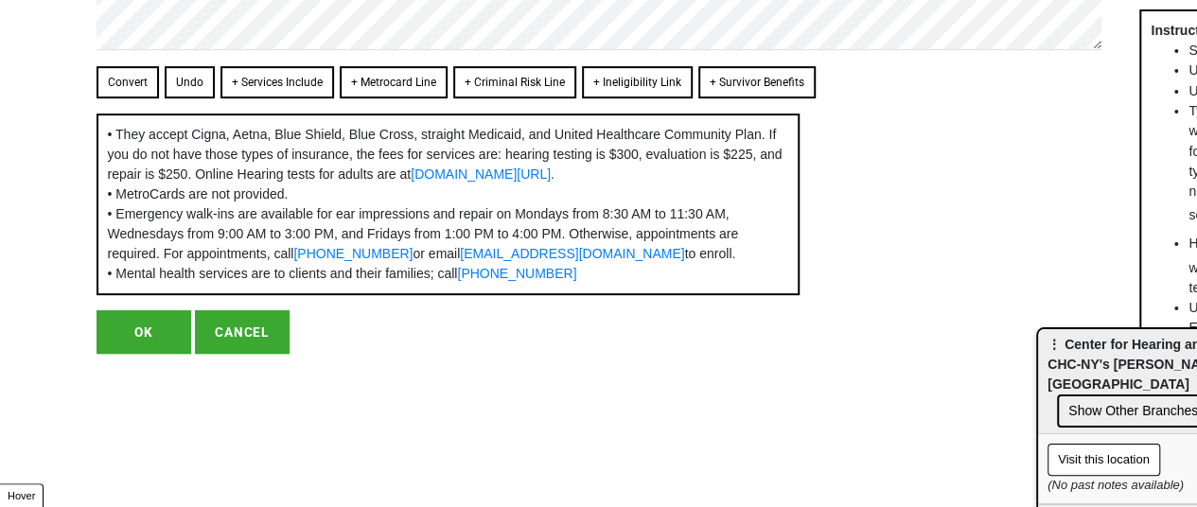
click at [150, 354] on button "OK" at bounding box center [144, 332] width 95 height 44
click at [148, 354] on button "OK" at bounding box center [144, 332] width 95 height 44
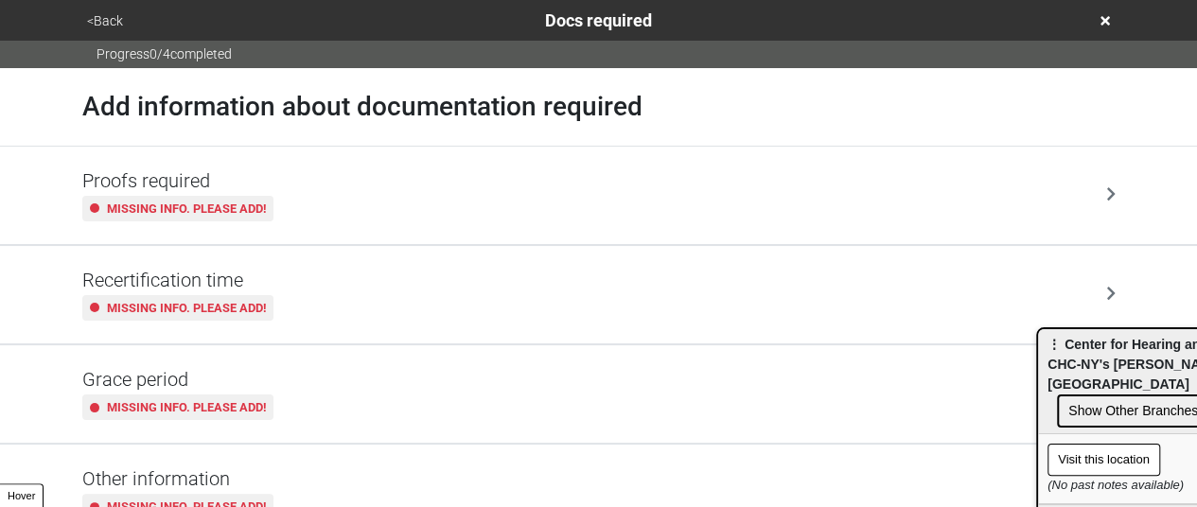
click at [110, 19] on button "<Back" at bounding box center [104, 21] width 47 height 22
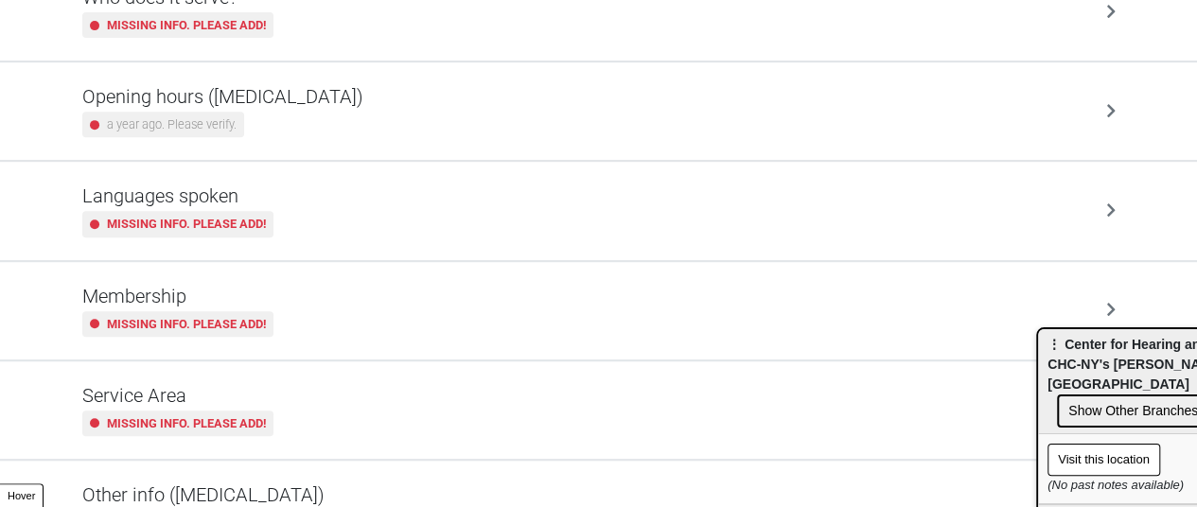
scroll to position [472, 0]
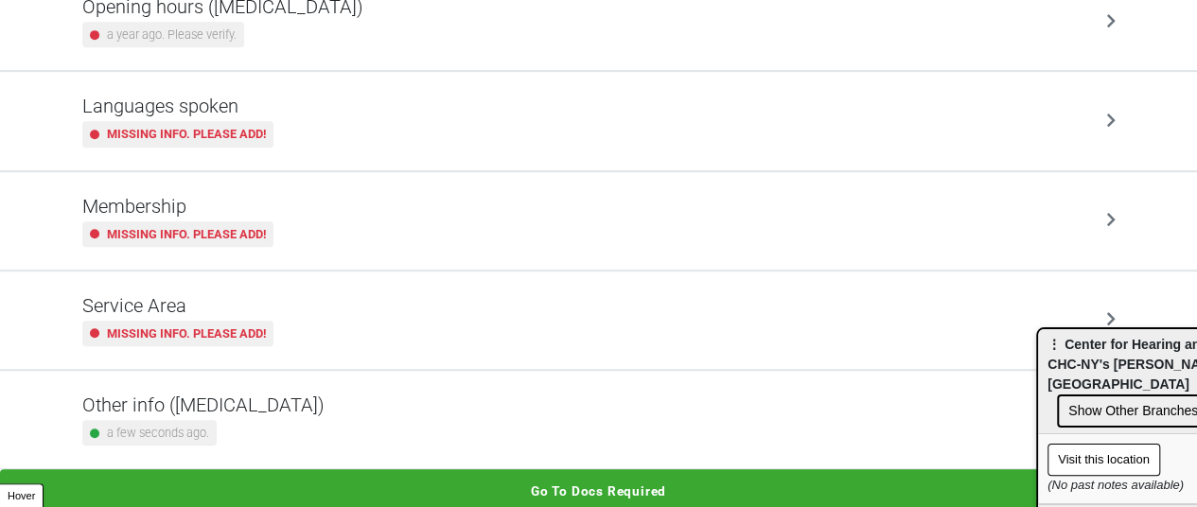
click at [193, 403] on h5 "Other info (coronavirus)" at bounding box center [203, 405] width 242 height 23
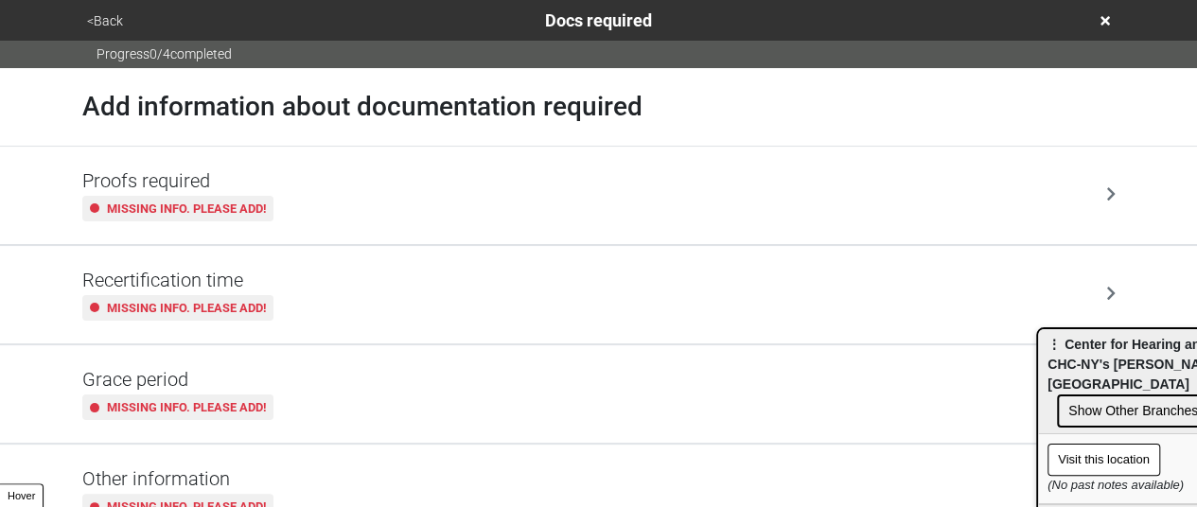
click at [100, 12] on button "<Back" at bounding box center [104, 21] width 47 height 22
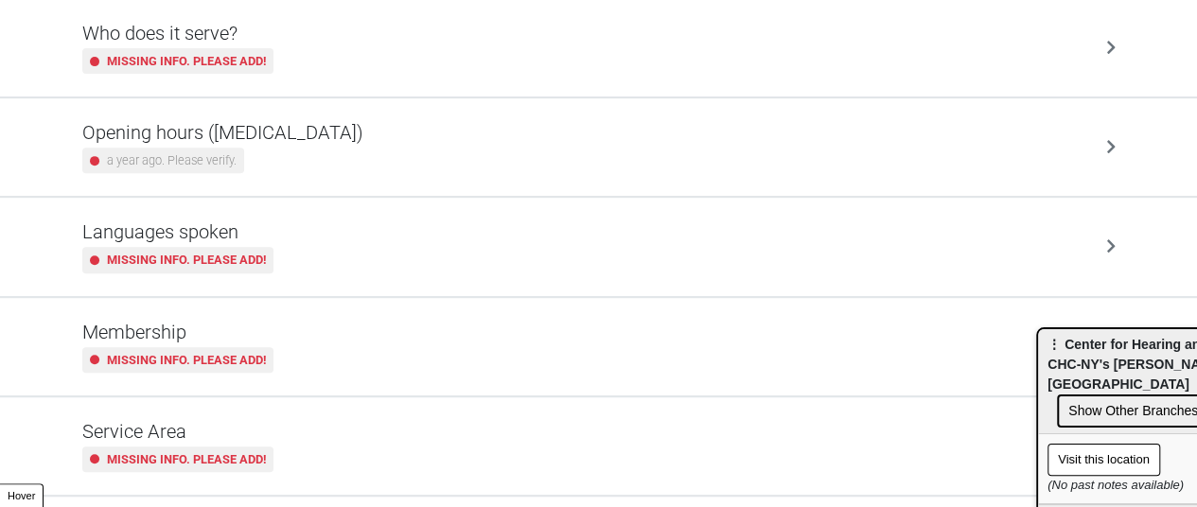
scroll to position [472, 0]
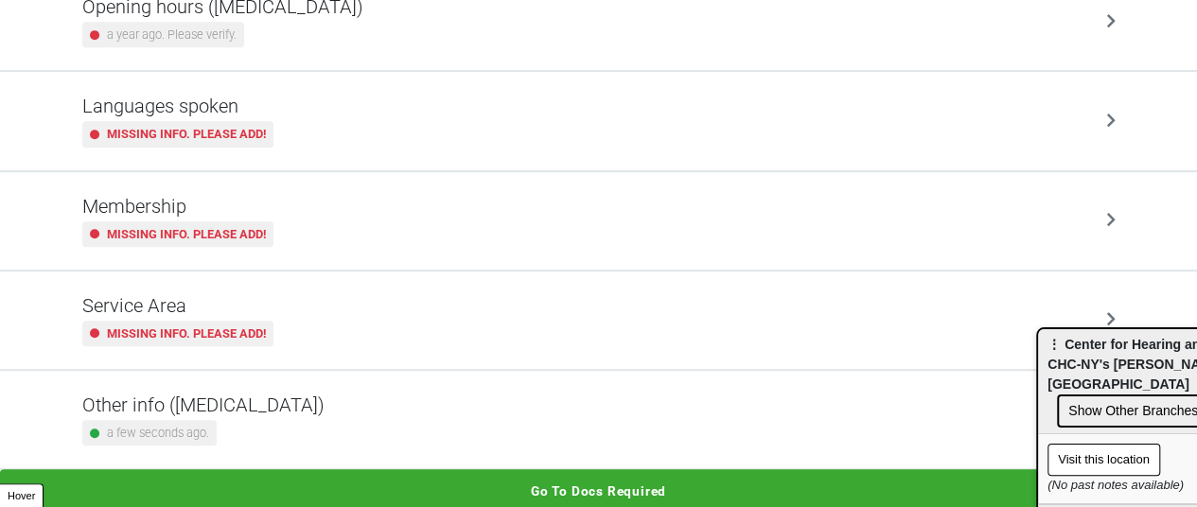
click at [235, 427] on div "a few seconds ago." at bounding box center [203, 433] width 242 height 26
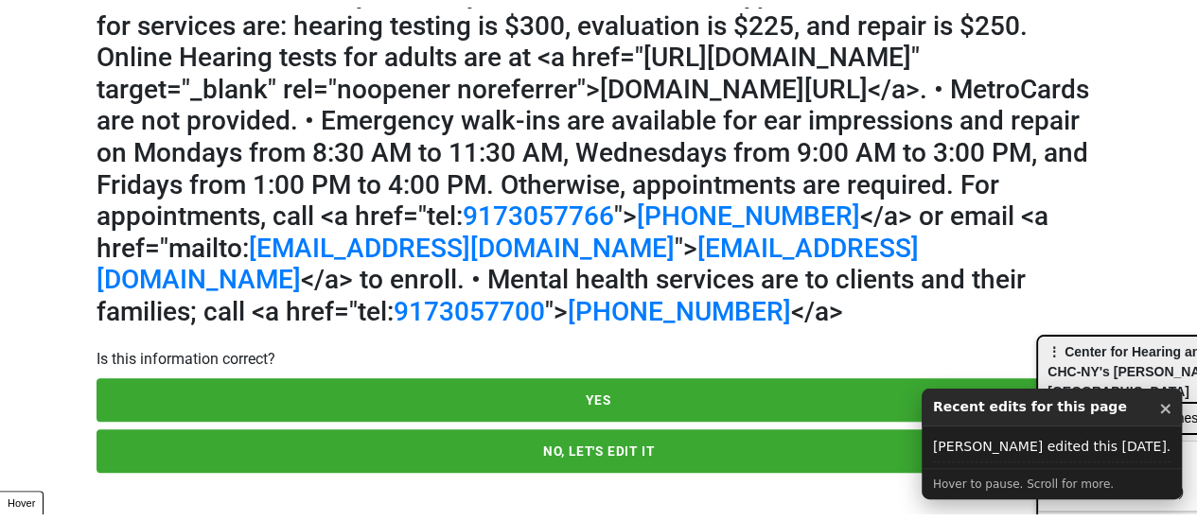
scroll to position [242, 0]
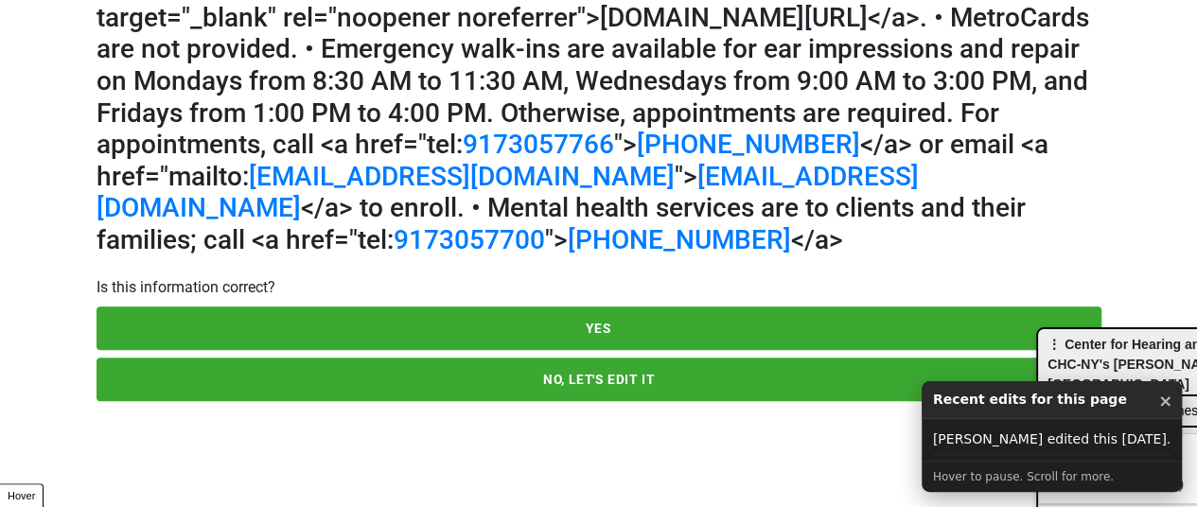
click at [288, 401] on button "NO, LET'S EDIT IT" at bounding box center [599, 380] width 1005 height 44
type textarea "x"
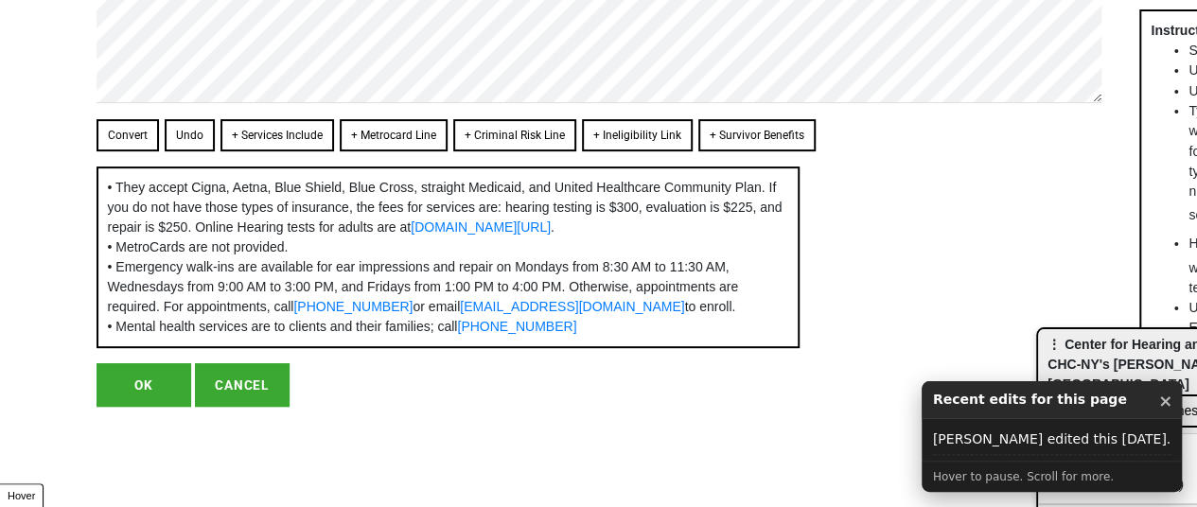
click at [418, 334] on span "• Mental health services are to clients and their families; call (917) 305-7700" at bounding box center [342, 326] width 469 height 15
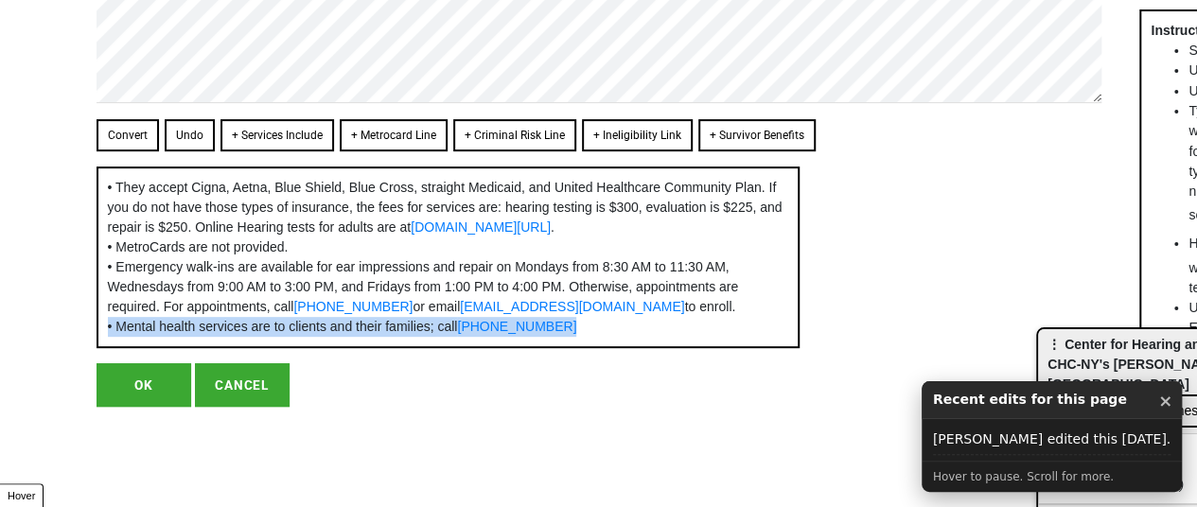
click at [418, 334] on span "• Mental health services are to clients and their families; call (917) 305-7700" at bounding box center [342, 326] width 469 height 15
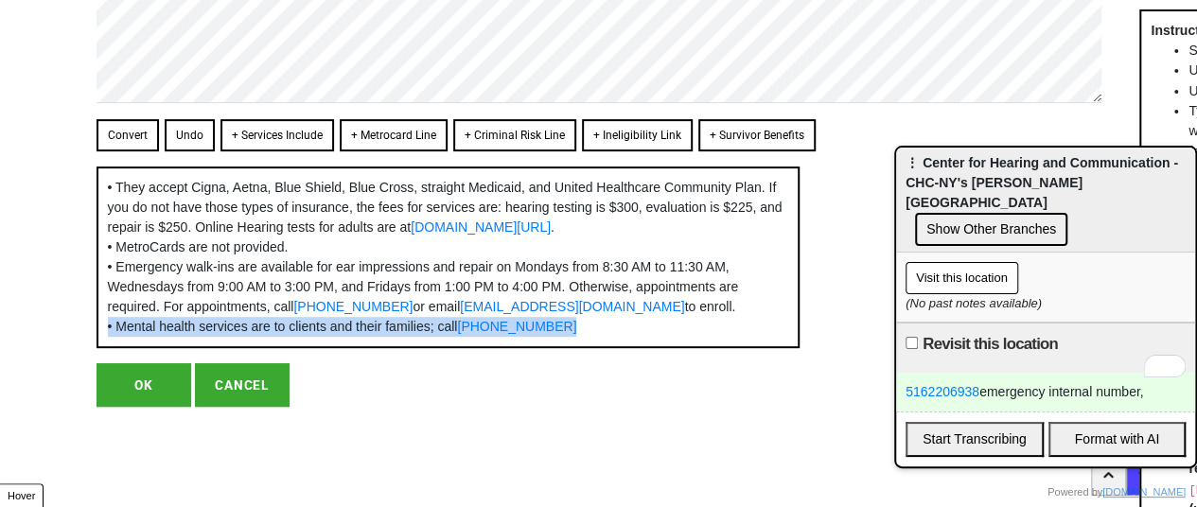
drag, startPoint x: 1101, startPoint y: 364, endPoint x: 901, endPoint y: 114, distance: 321.1
click at [908, 155] on span "⋮ Center for Hearing and Communication - CHC-NY's Berelson Hearing Technology C…" at bounding box center [1042, 182] width 273 height 55
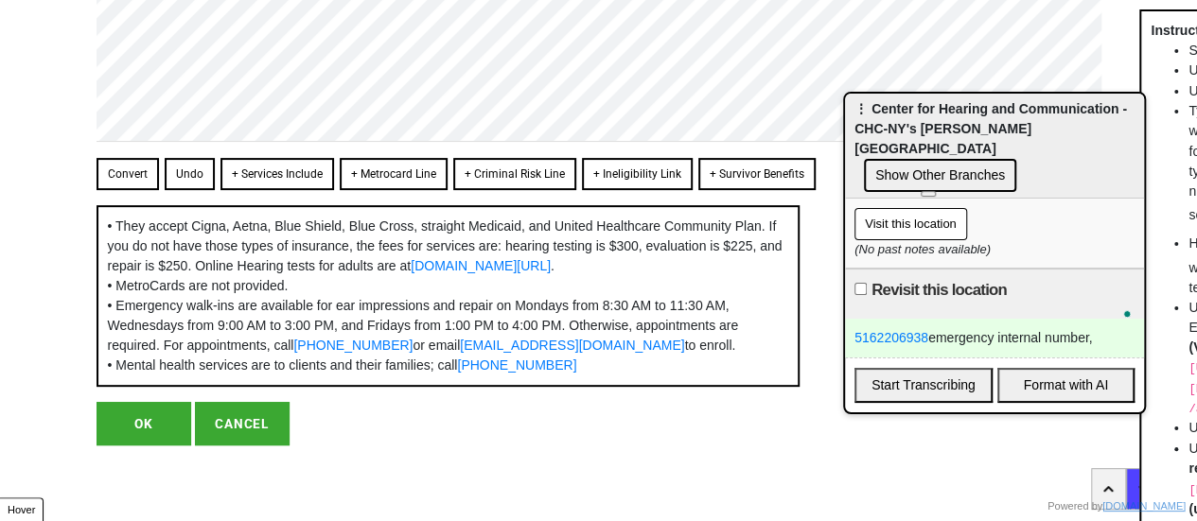
click at [1099, 325] on div "5162206938 emergency internal number," at bounding box center [994, 338] width 299 height 39
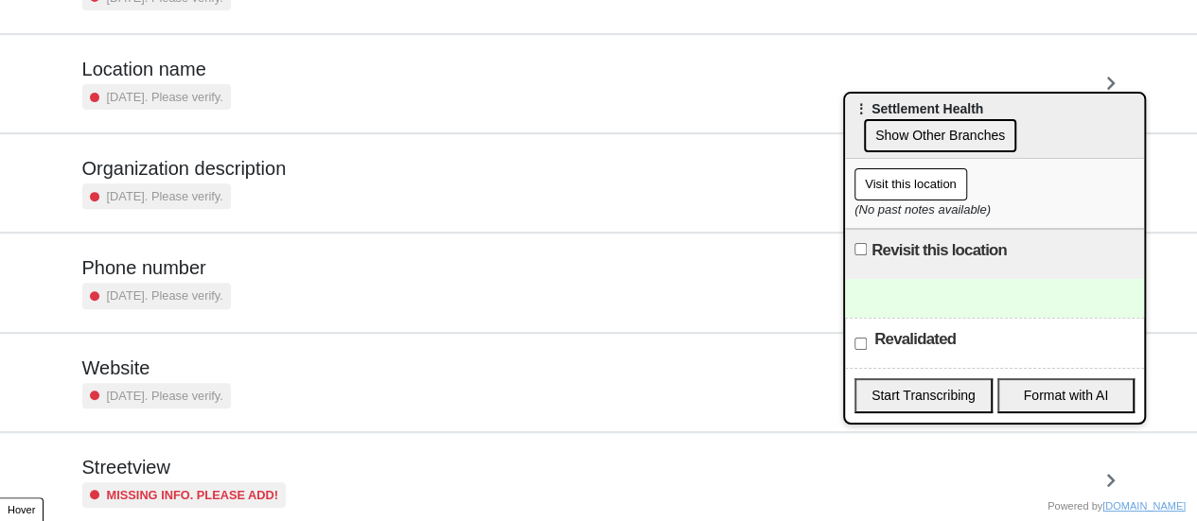
scroll to position [360, 0]
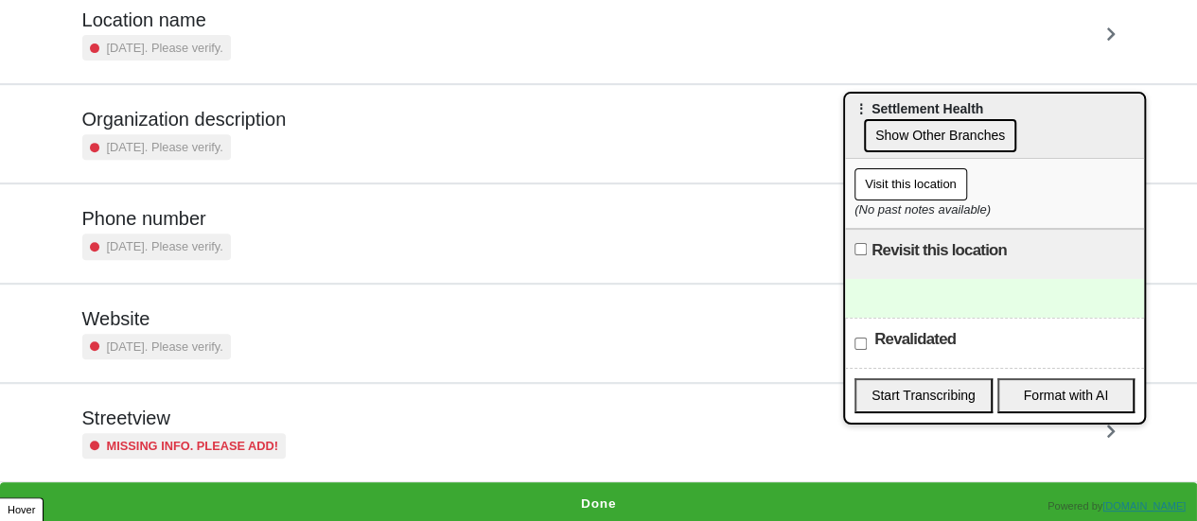
click at [165, 440] on small "Missing info. Please add!" at bounding box center [193, 446] width 172 height 18
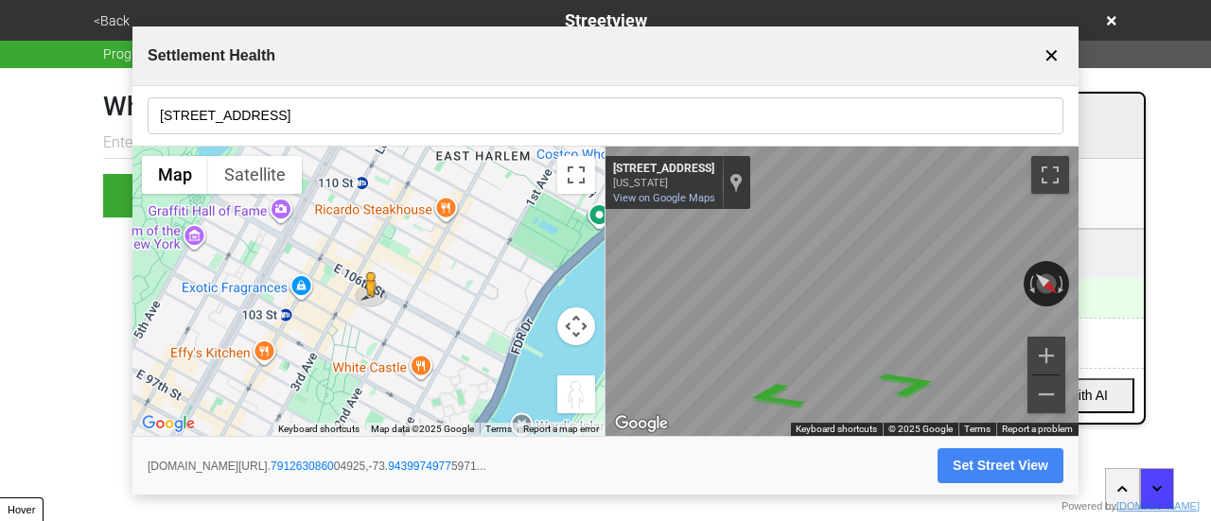
click at [988, 463] on button "Set Street View" at bounding box center [1001, 466] width 126 height 35
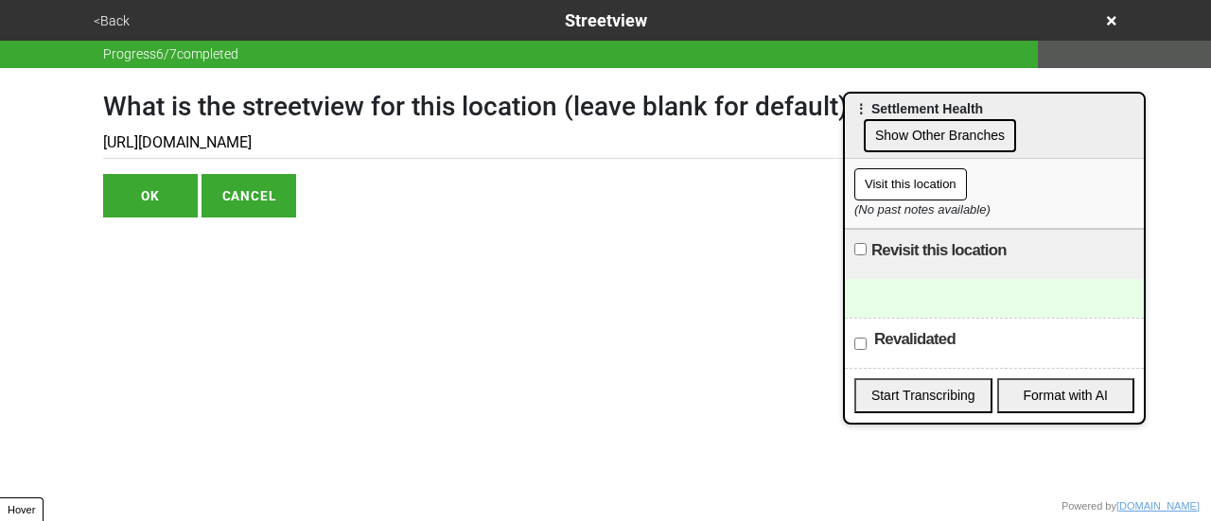
type input "[URL][DOMAIN_NAME]"
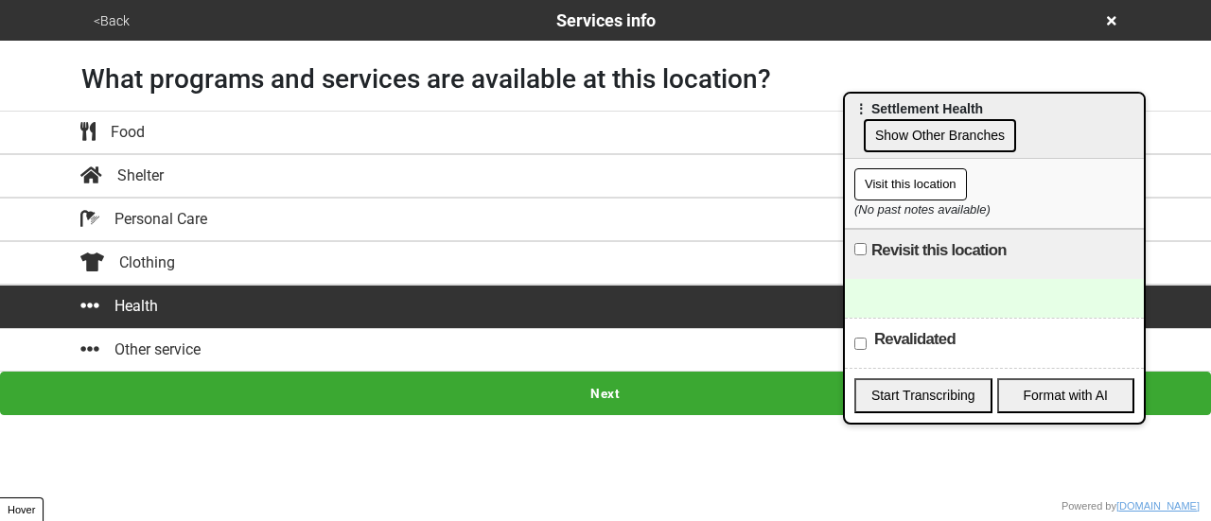
click at [107, 19] on button "<Back" at bounding box center [111, 21] width 47 height 22
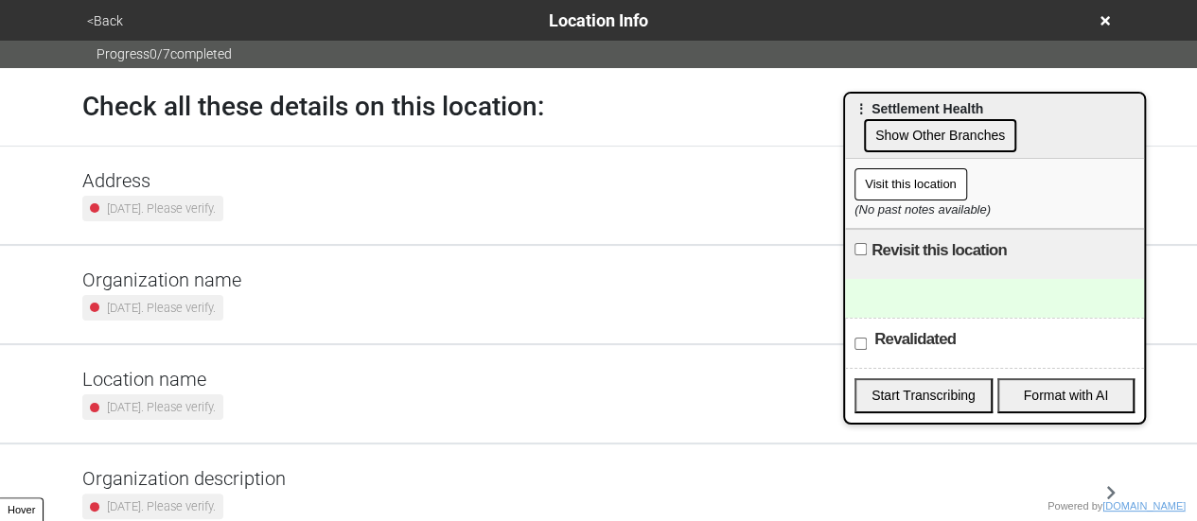
click at [165, 196] on div "2 years ago. Please verify." at bounding box center [152, 209] width 141 height 26
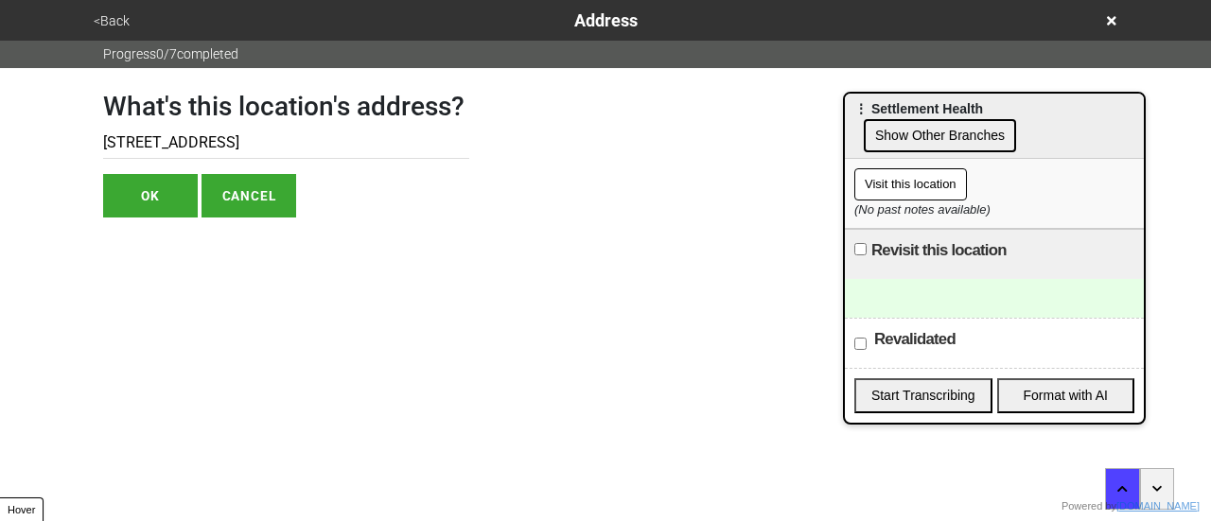
click at [182, 143] on input "212 E 106th St #1" at bounding box center [286, 143] width 366 height 31
click at [201, 143] on input "212 E 106th St #1" at bounding box center [286, 143] width 366 height 31
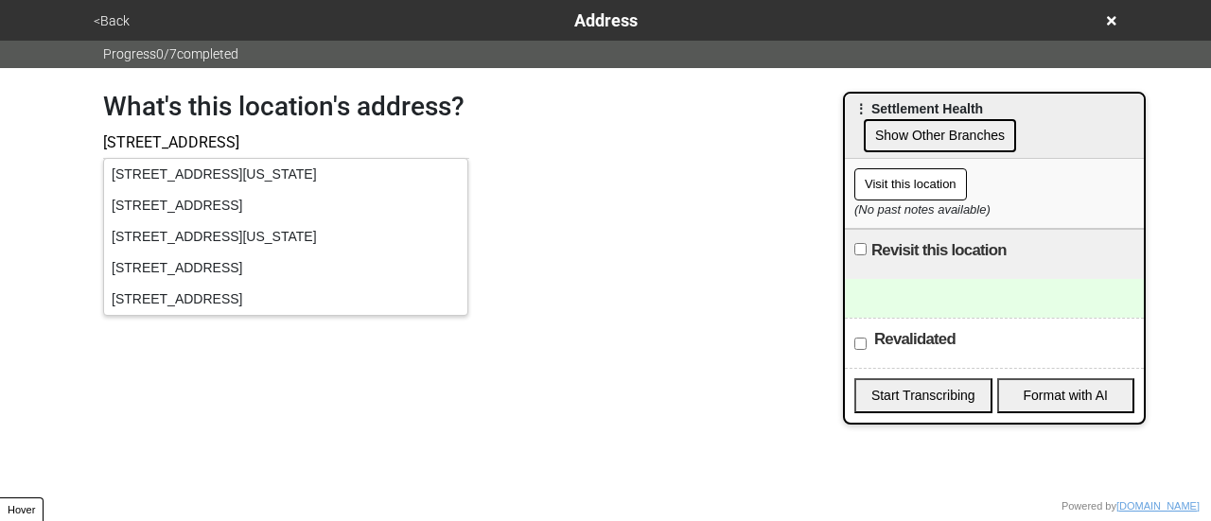
type input "212 E 106th St, #1"
drag, startPoint x: 6, startPoint y: 180, endPoint x: 55, endPoint y: 186, distance: 49.6
click at [7, 181] on div "<Back Address Progress 0 / 7 completed What's this location's address? 212 E 10…" at bounding box center [605, 109] width 1211 height 218
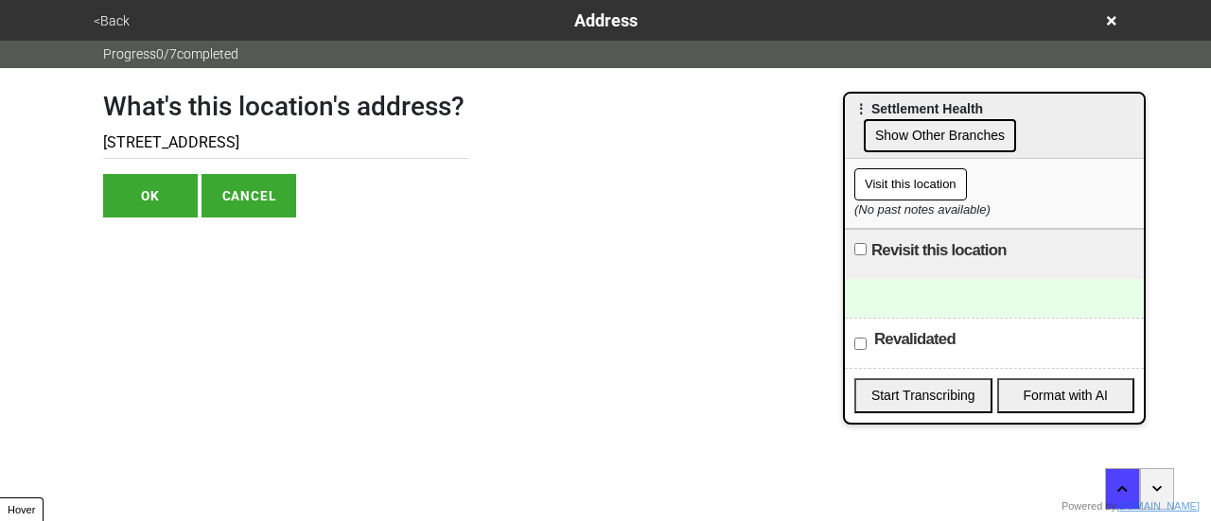
click at [127, 198] on button "OK" at bounding box center [150, 196] width 95 height 44
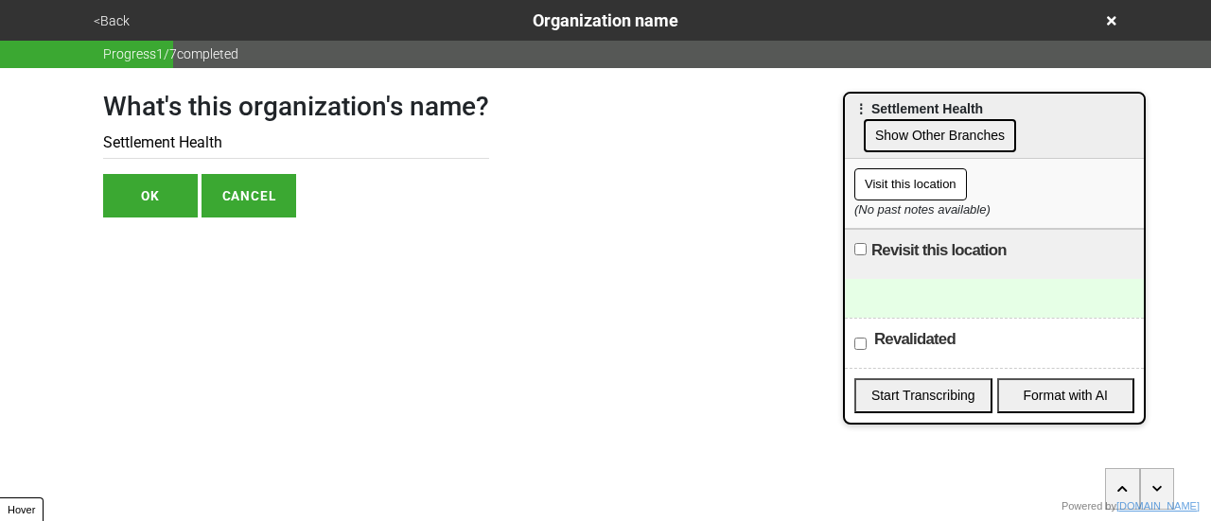
click at [136, 185] on button "OK" at bounding box center [150, 196] width 95 height 44
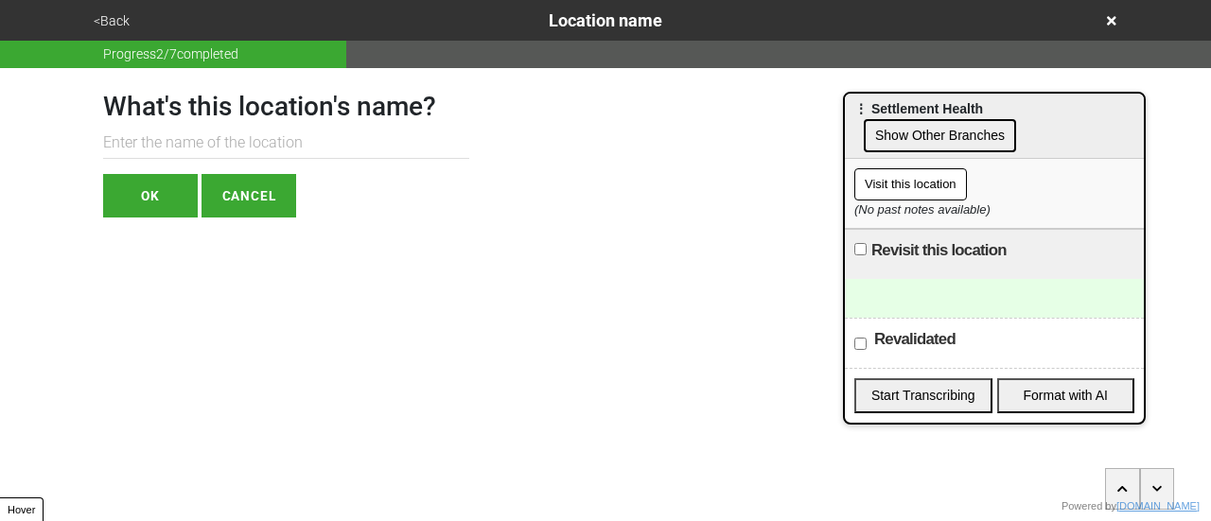
click at [119, 10] on button "<Back" at bounding box center [111, 21] width 47 height 22
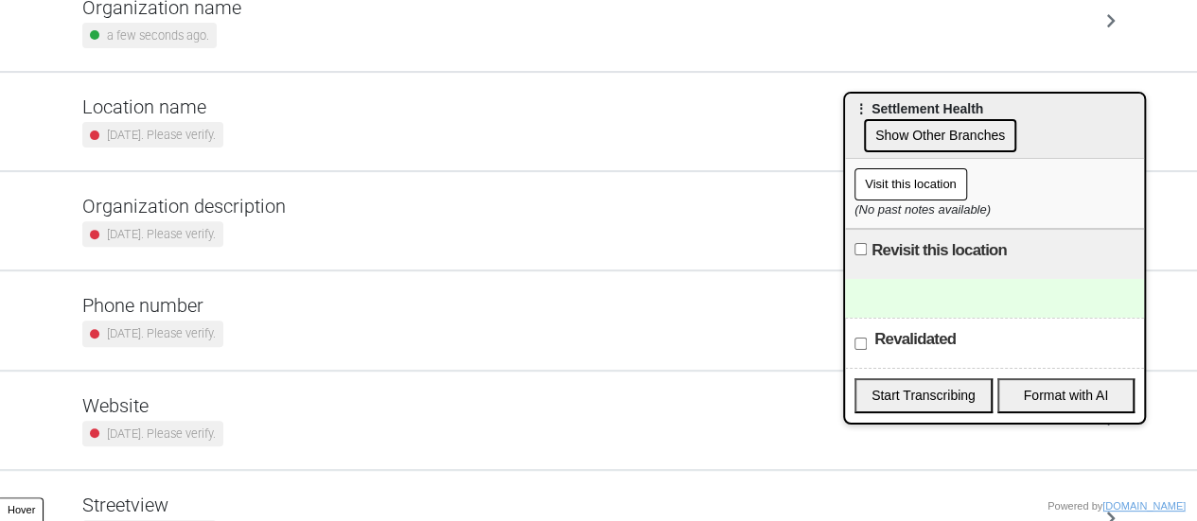
scroll to position [360, 0]
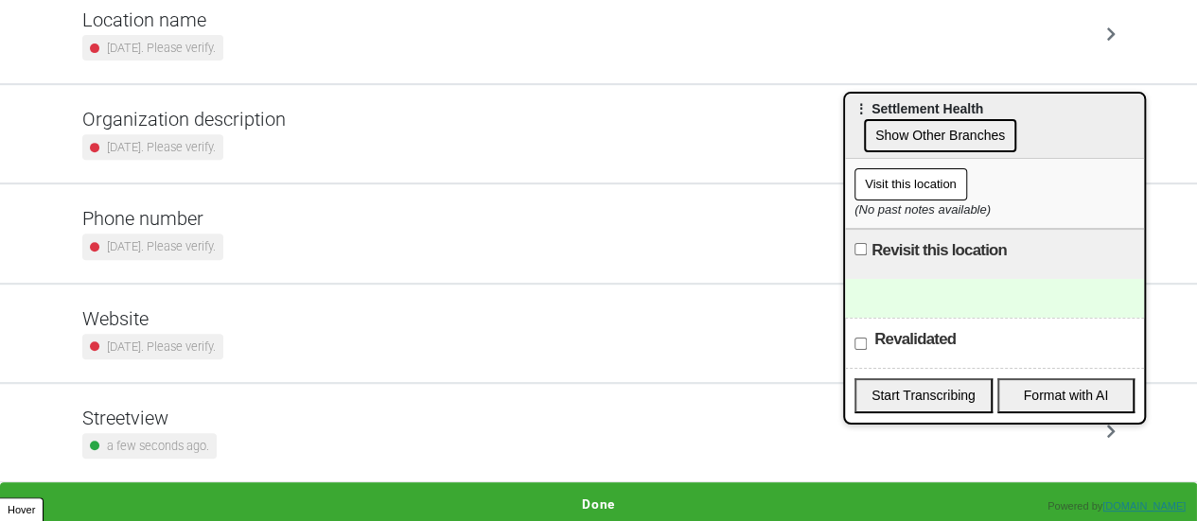
click at [203, 323] on h5 "Website" at bounding box center [152, 319] width 141 height 23
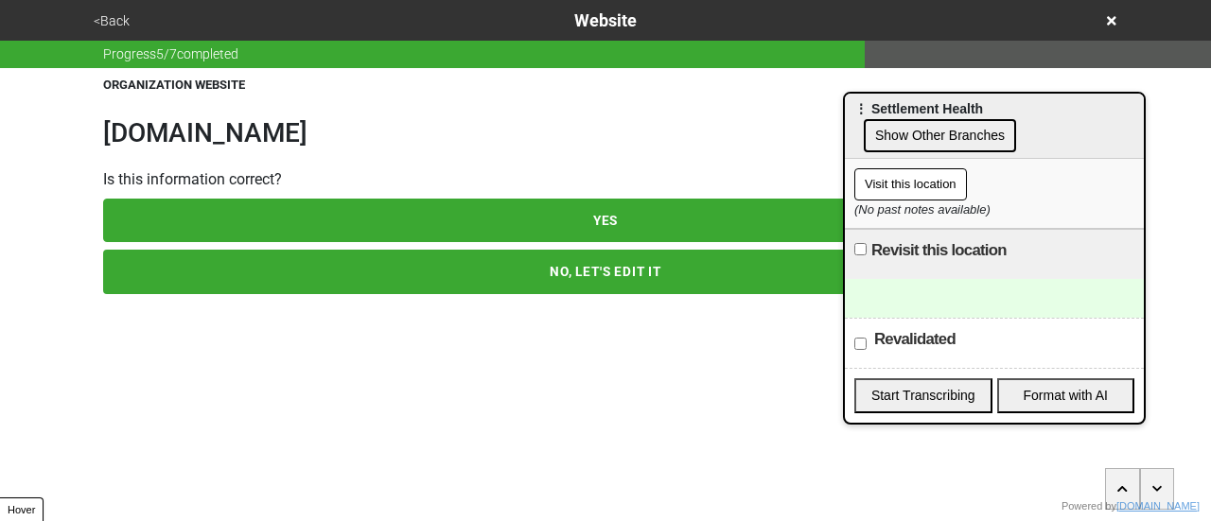
click at [117, 20] on button "<Back" at bounding box center [111, 21] width 47 height 22
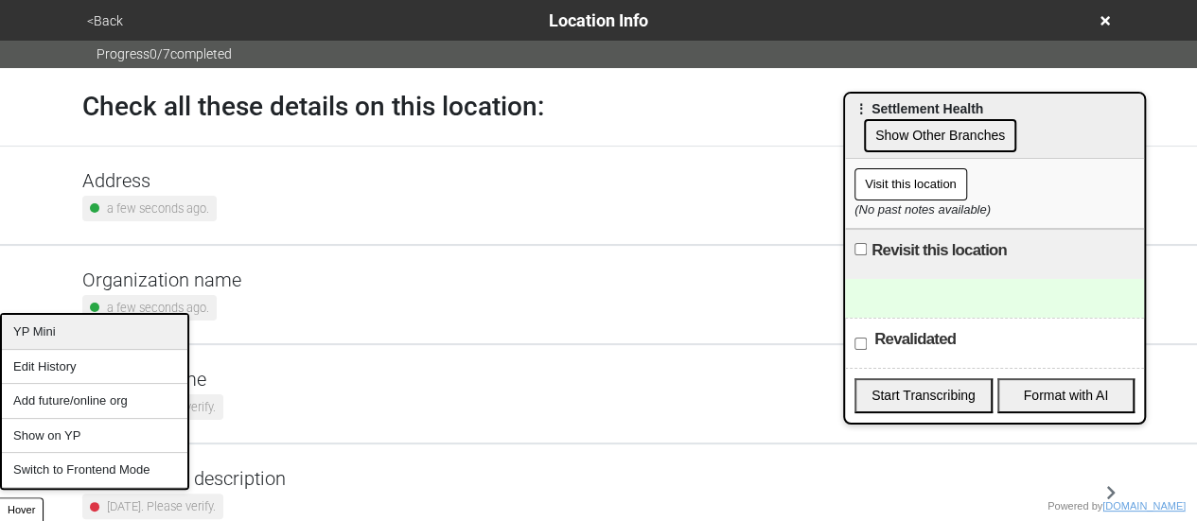
click at [59, 342] on div "YP Mini" at bounding box center [94, 332] width 185 height 35
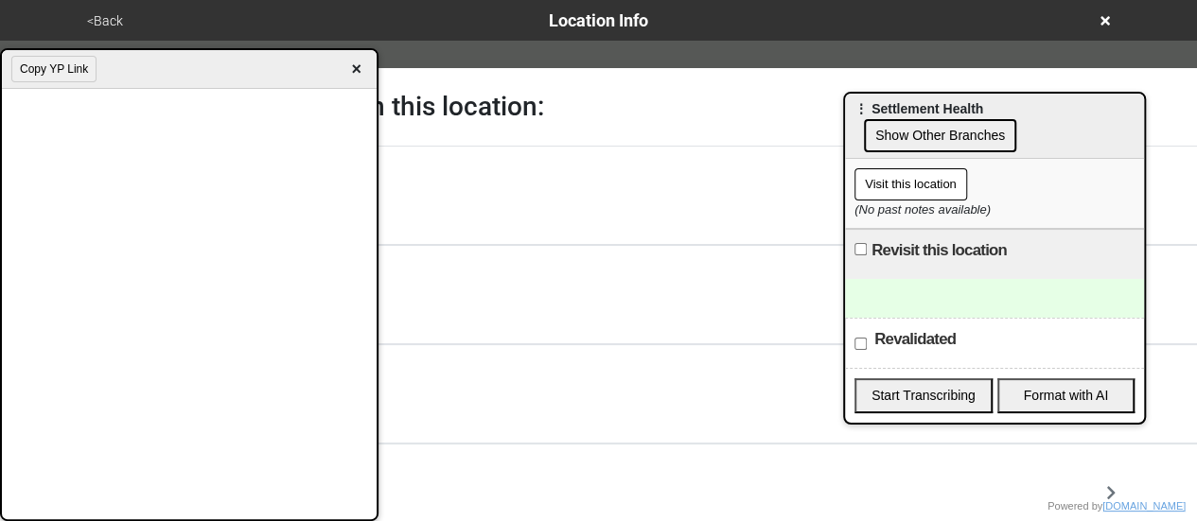
click at [928, 293] on div at bounding box center [994, 298] width 299 height 39
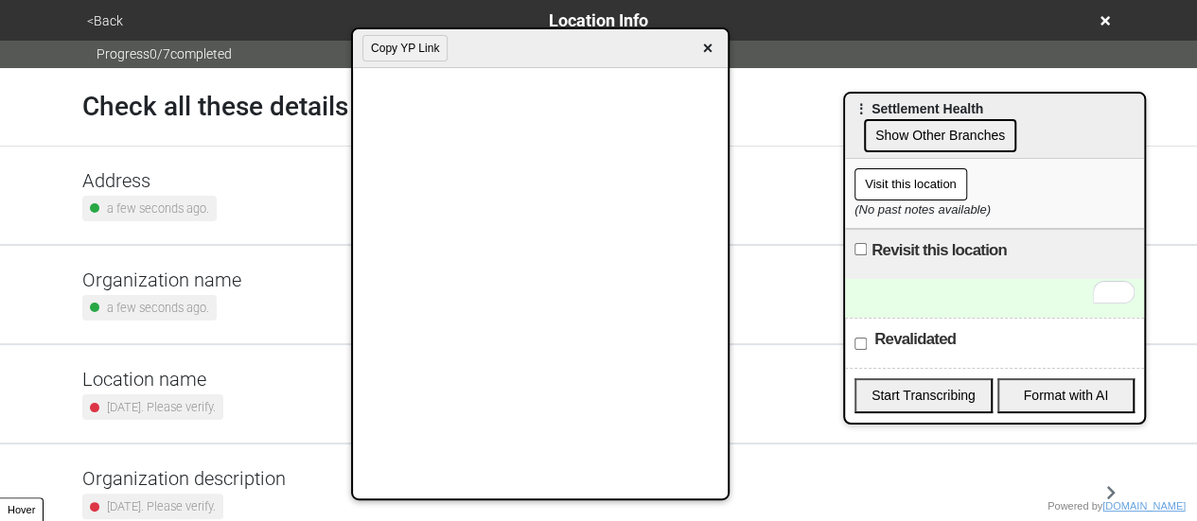
drag, startPoint x: 446, startPoint y: 61, endPoint x: 566, endPoint y: 47, distance: 120.9
click at [567, 47] on div "Copy YP Link ×" at bounding box center [540, 48] width 375 height 39
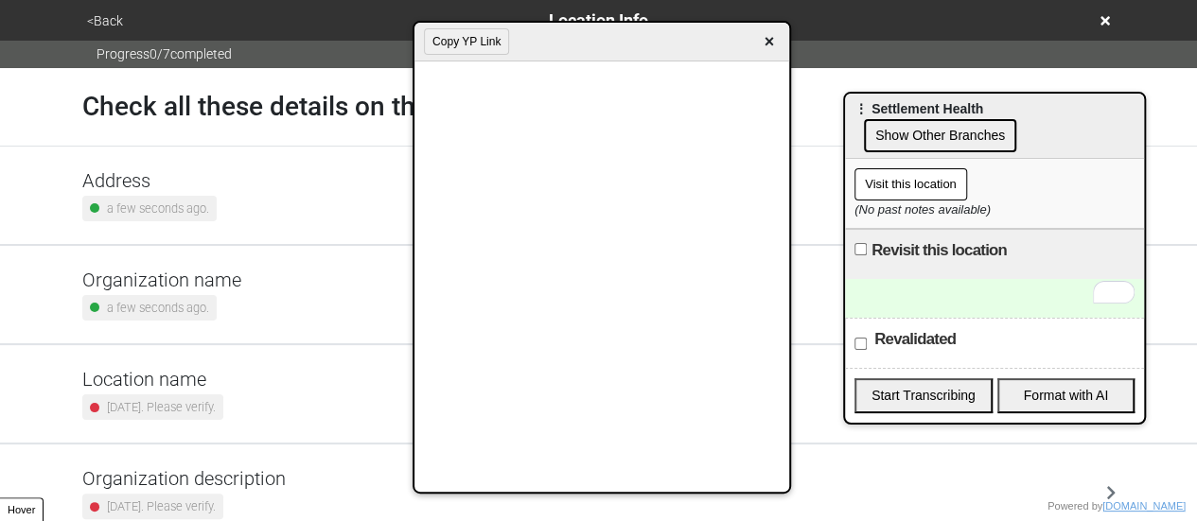
click at [208, 198] on div "a few seconds ago." at bounding box center [149, 209] width 134 height 26
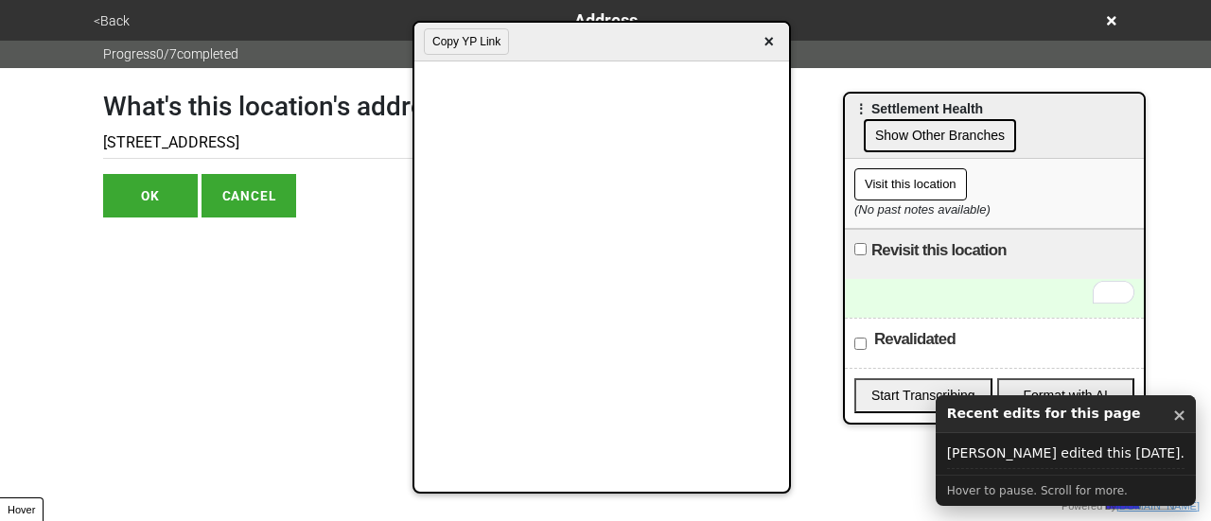
click at [110, 16] on button "<Back" at bounding box center [111, 21] width 47 height 22
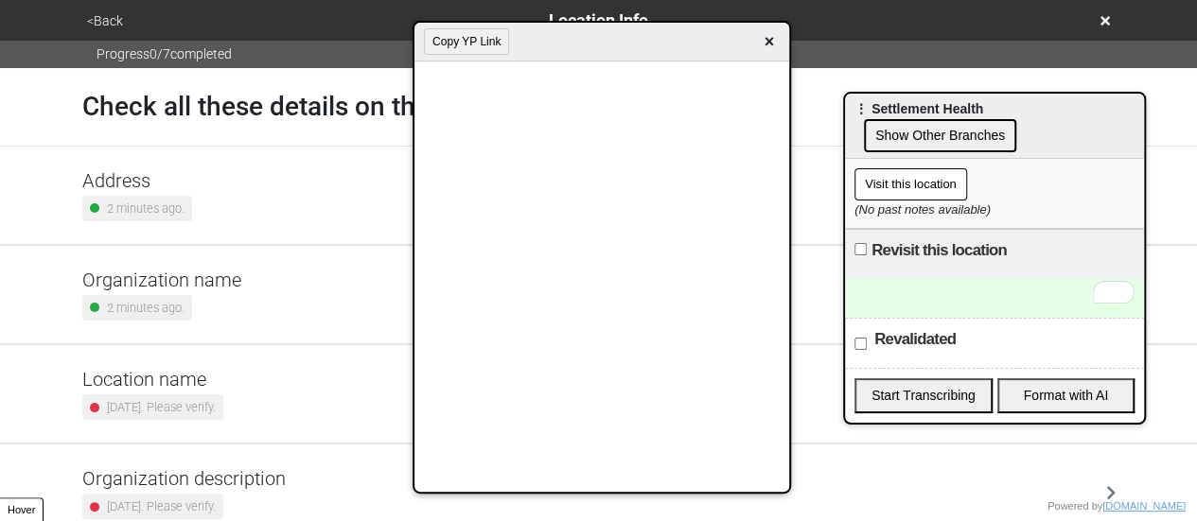
click at [212, 405] on small "2 years ago. Please verify." at bounding box center [161, 407] width 109 height 18
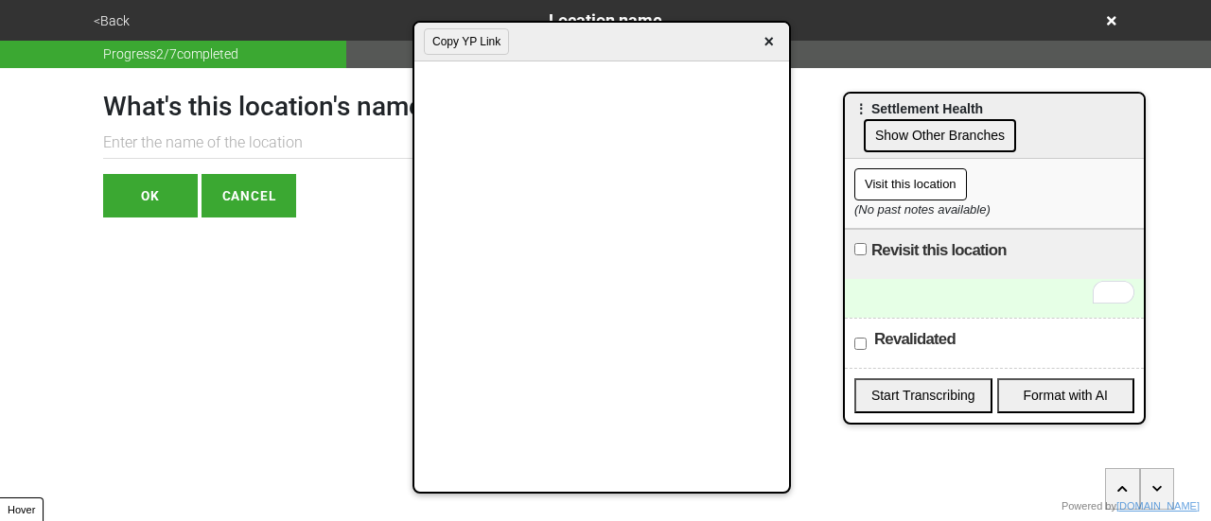
click at [226, 146] on input "text" at bounding box center [286, 143] width 366 height 31
click at [157, 152] on input "text" at bounding box center [286, 143] width 366 height 31
type input "East 106th Street"
click at [155, 190] on button "OK" at bounding box center [150, 196] width 95 height 44
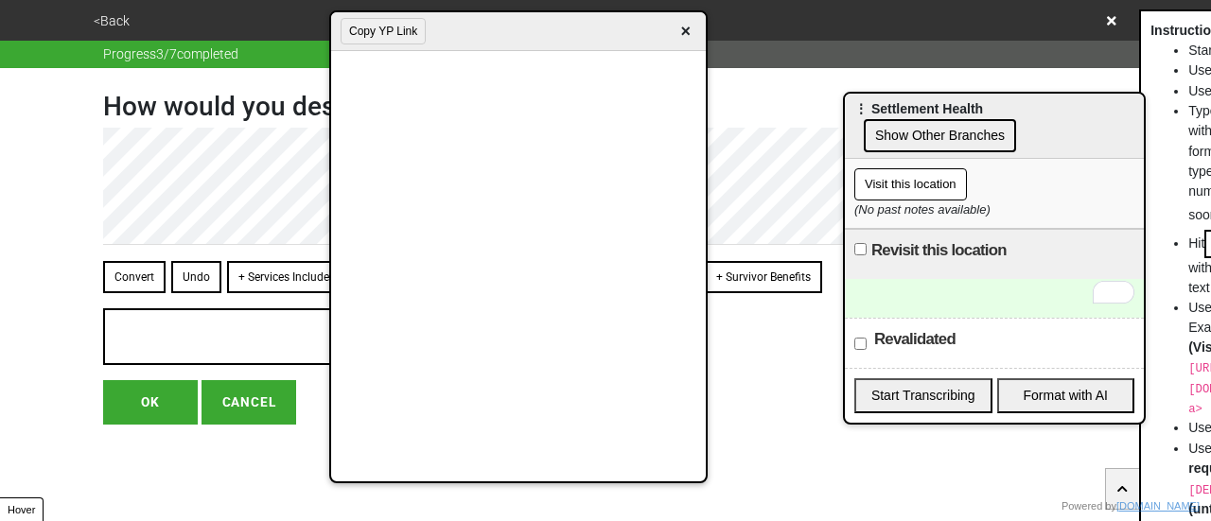
drag, startPoint x: 651, startPoint y: 58, endPoint x: 551, endPoint y: 47, distance: 100.8
click at [554, 47] on div "Copy YP Link ×" at bounding box center [518, 31] width 375 height 39
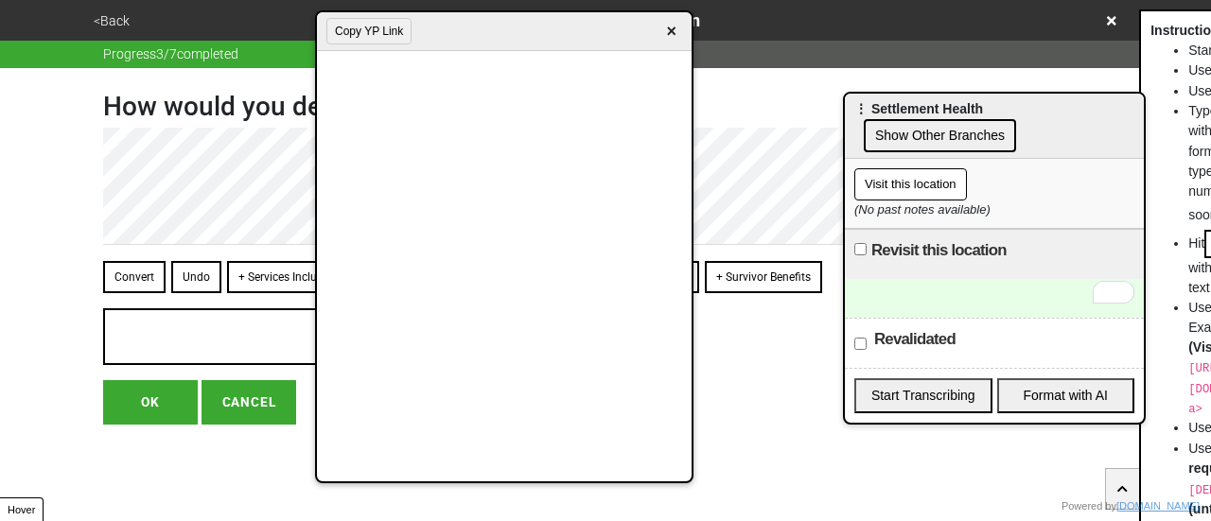
drag, startPoint x: 922, startPoint y: 299, endPoint x: 910, endPoint y: 264, distance: 36.8
click at [920, 299] on div "To enrich screen reader interactions, please activate Accessibility in Grammarl…" at bounding box center [994, 298] width 299 height 39
click at [930, 304] on div "To enrich screen reader interactions, please activate Accessibility in Grammarl…" at bounding box center [994, 298] width 299 height 39
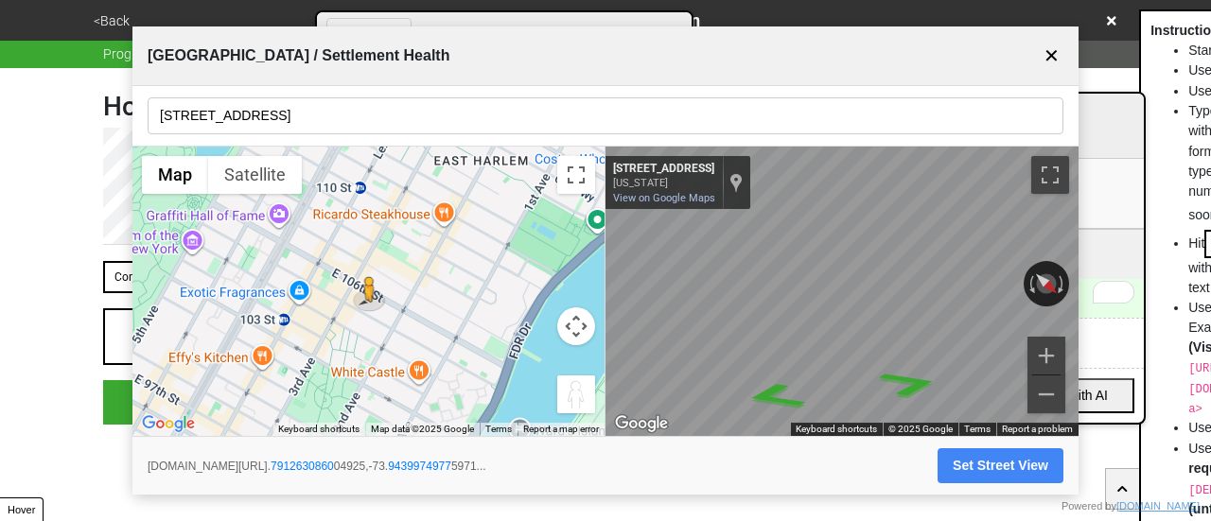
click at [1060, 56] on button "✕" at bounding box center [1052, 56] width 24 height 36
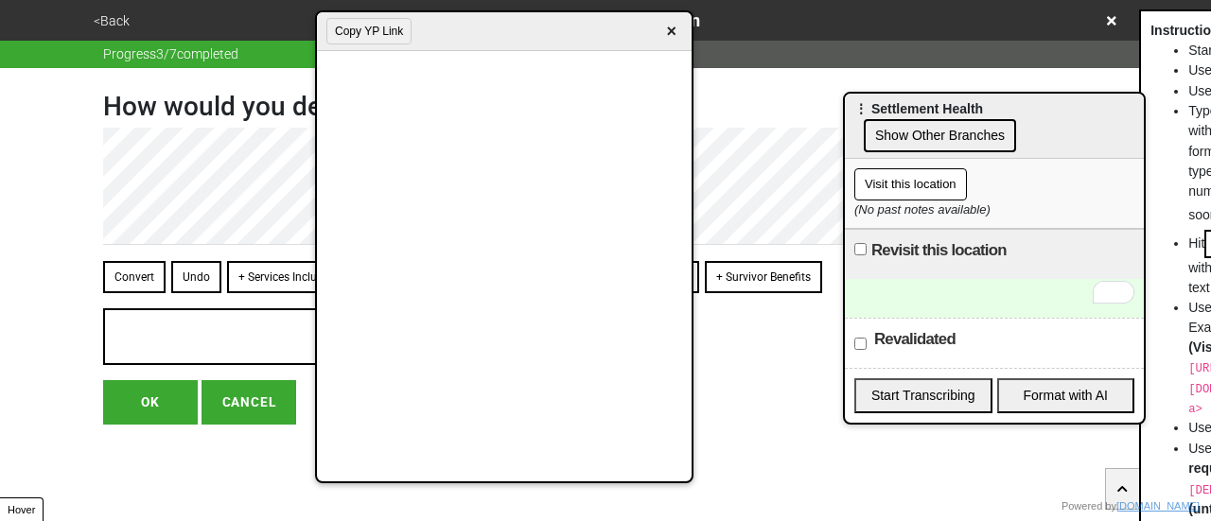
click at [924, 305] on div "To enrich screen reader interactions, please activate Accessibility in Grammarl…" at bounding box center [994, 298] width 299 height 39
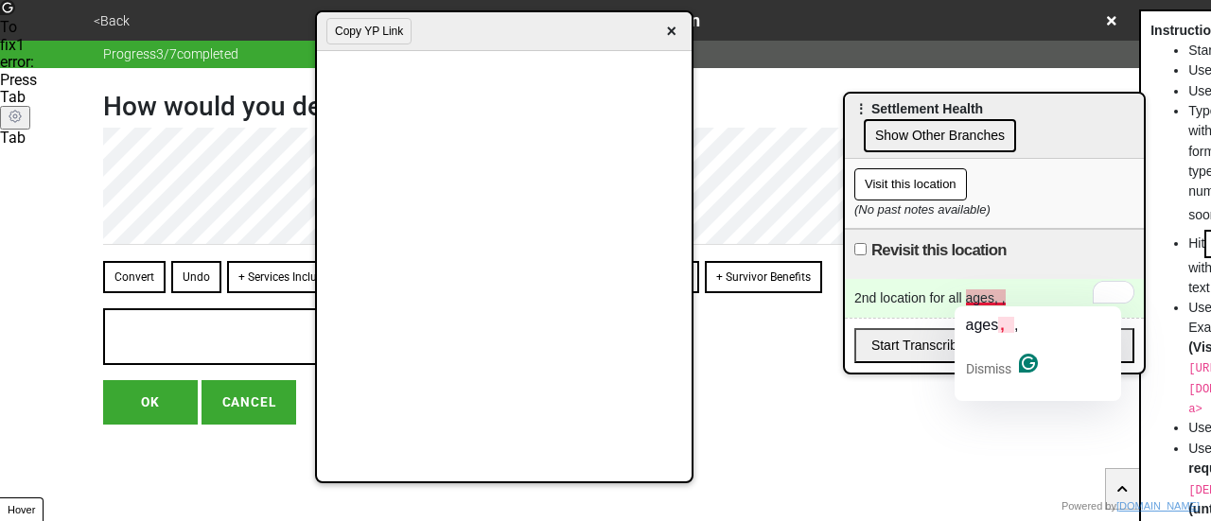
click at [988, 302] on div "2nd location for all ages, ," at bounding box center [994, 298] width 299 height 39
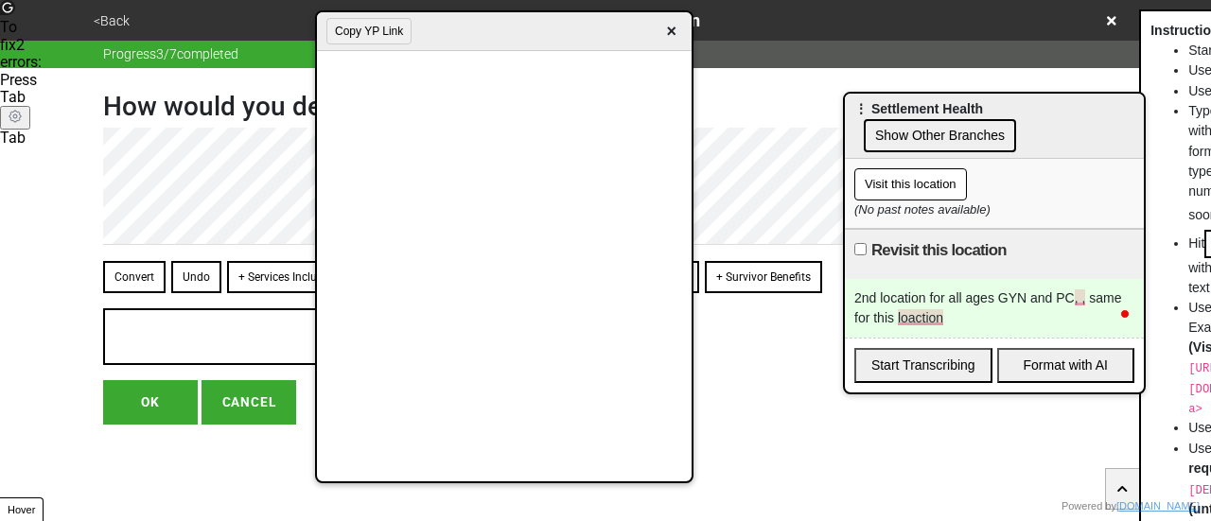
click at [669, 38] on span "×" at bounding box center [671, 32] width 22 height 26
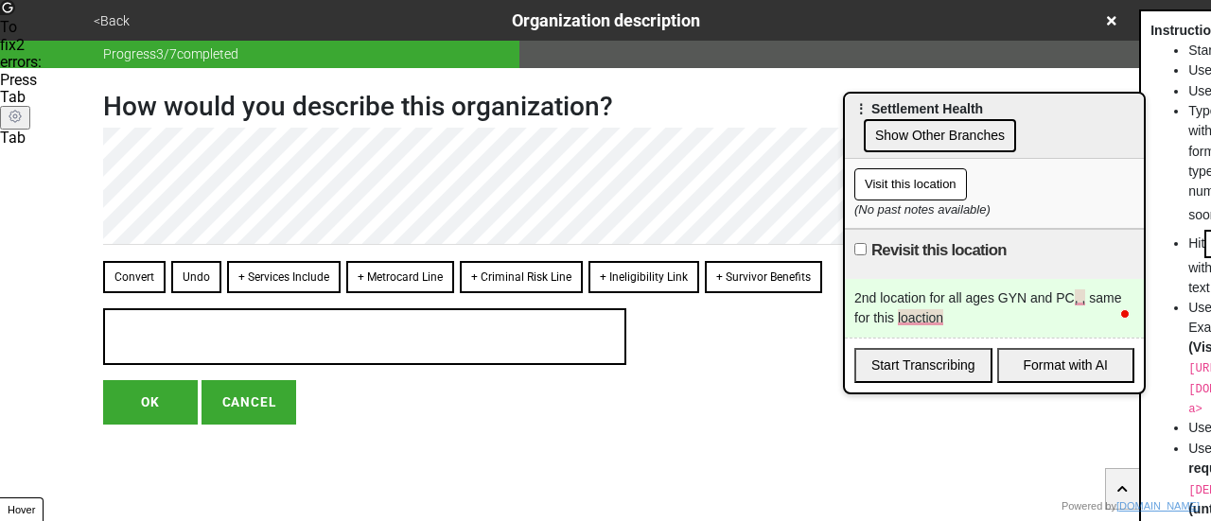
click at [112, 18] on button "<Back" at bounding box center [111, 21] width 47 height 22
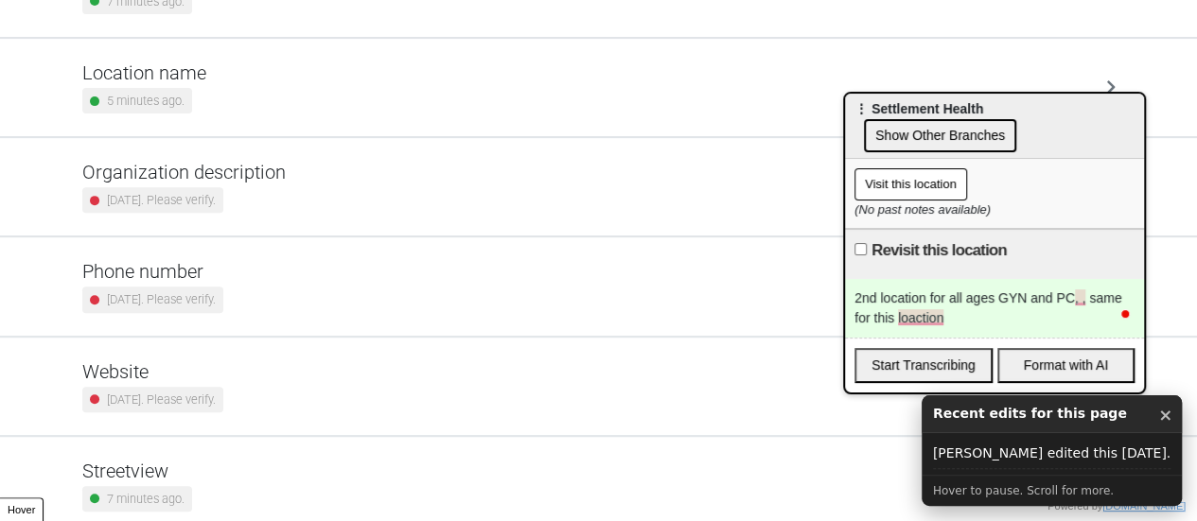
scroll to position [360, 0]
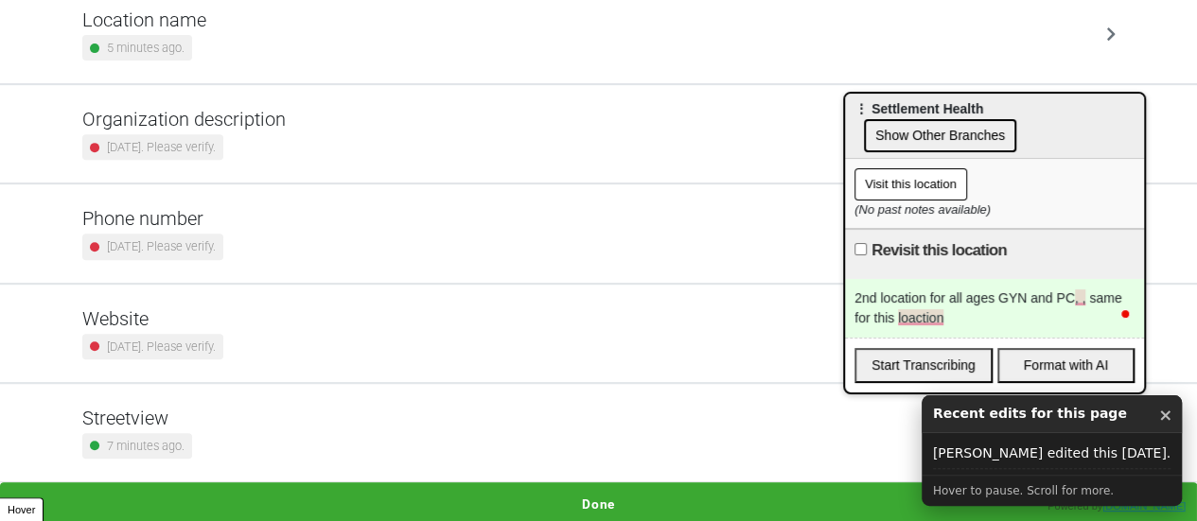
click at [298, 445] on div "Streetview 7 minutes ago." at bounding box center [598, 433] width 1033 height 52
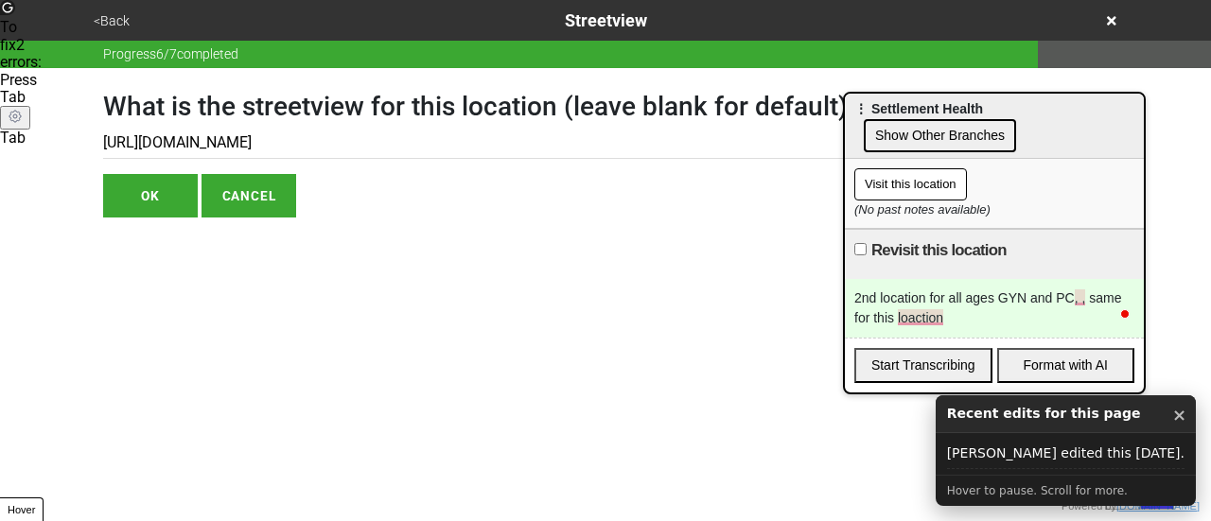
click at [108, 16] on button "<Back" at bounding box center [111, 21] width 47 height 22
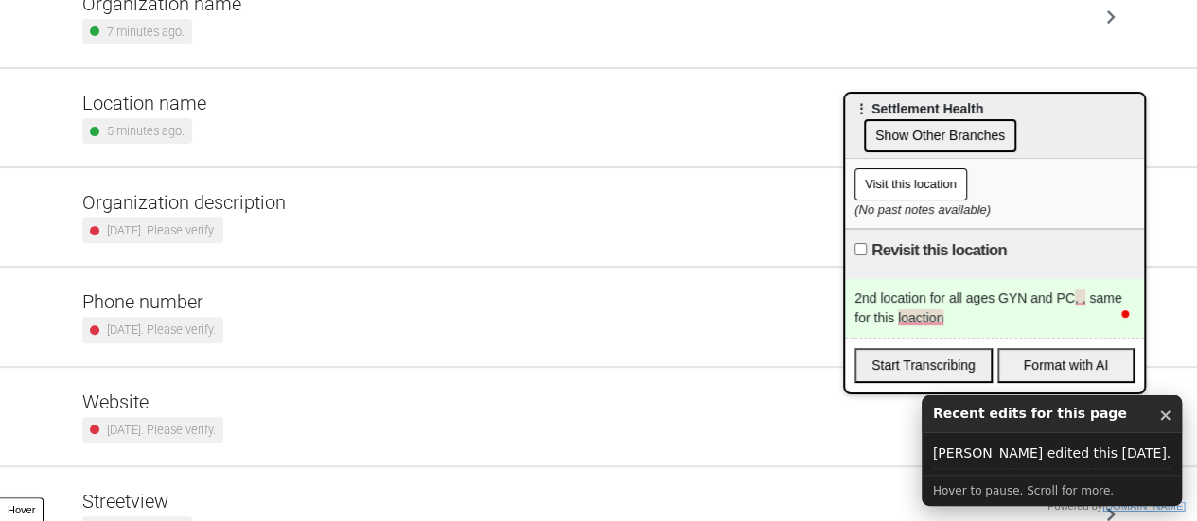
scroll to position [360, 0]
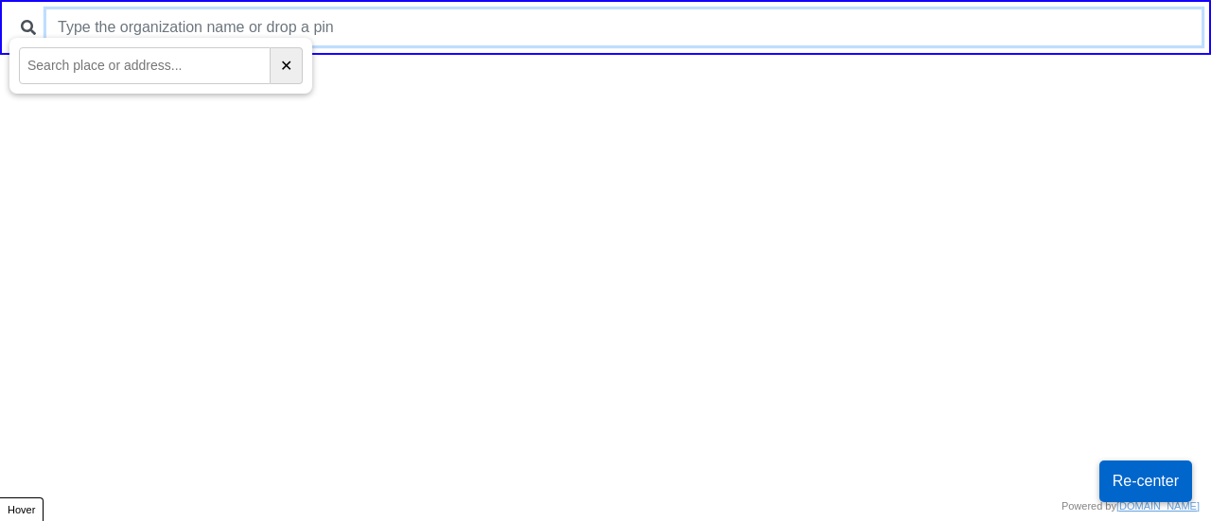
click at [458, 29] on input "text" at bounding box center [623, 27] width 1155 height 36
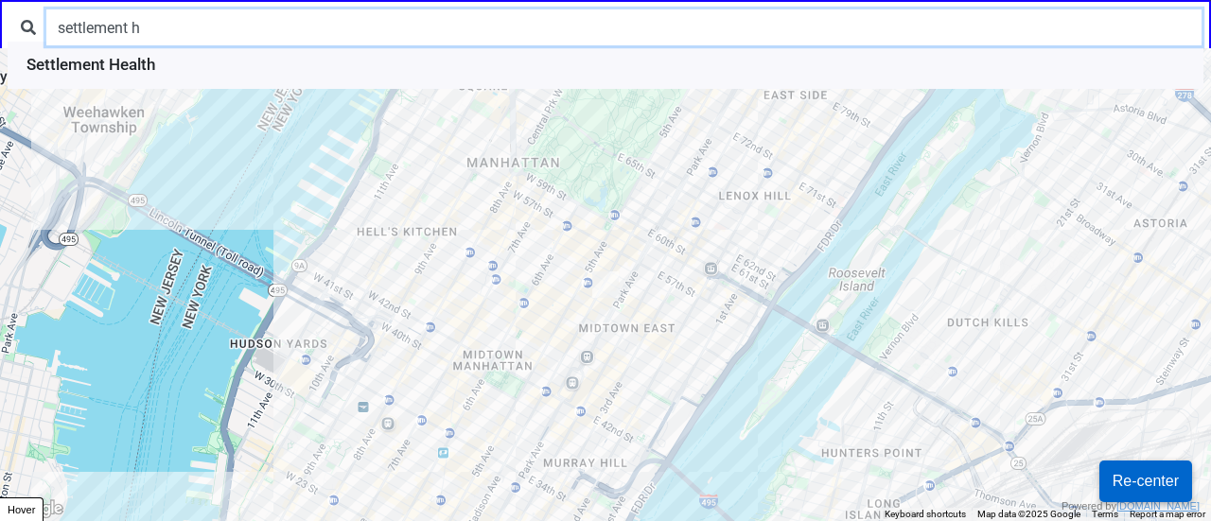
type input "settlement h"
